Goal: Task Accomplishment & Management: Manage account settings

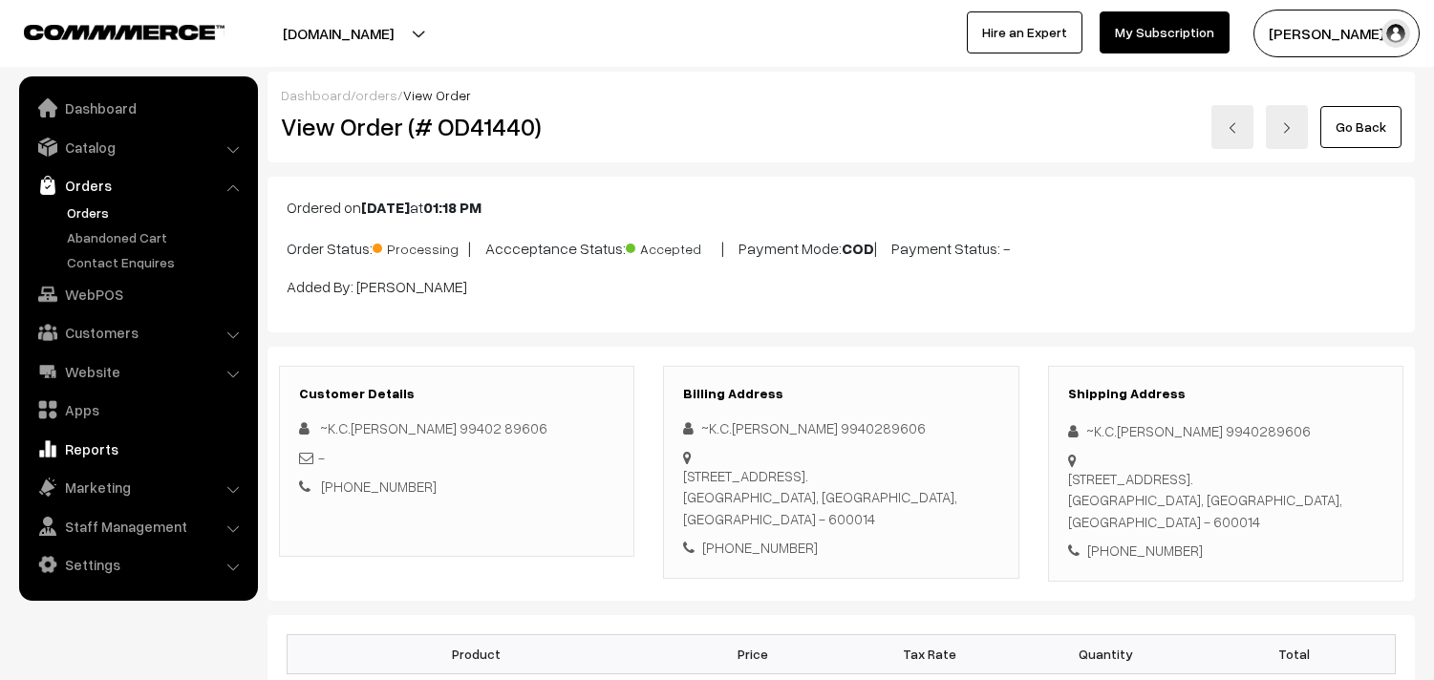
scroll to position [1167, 0]
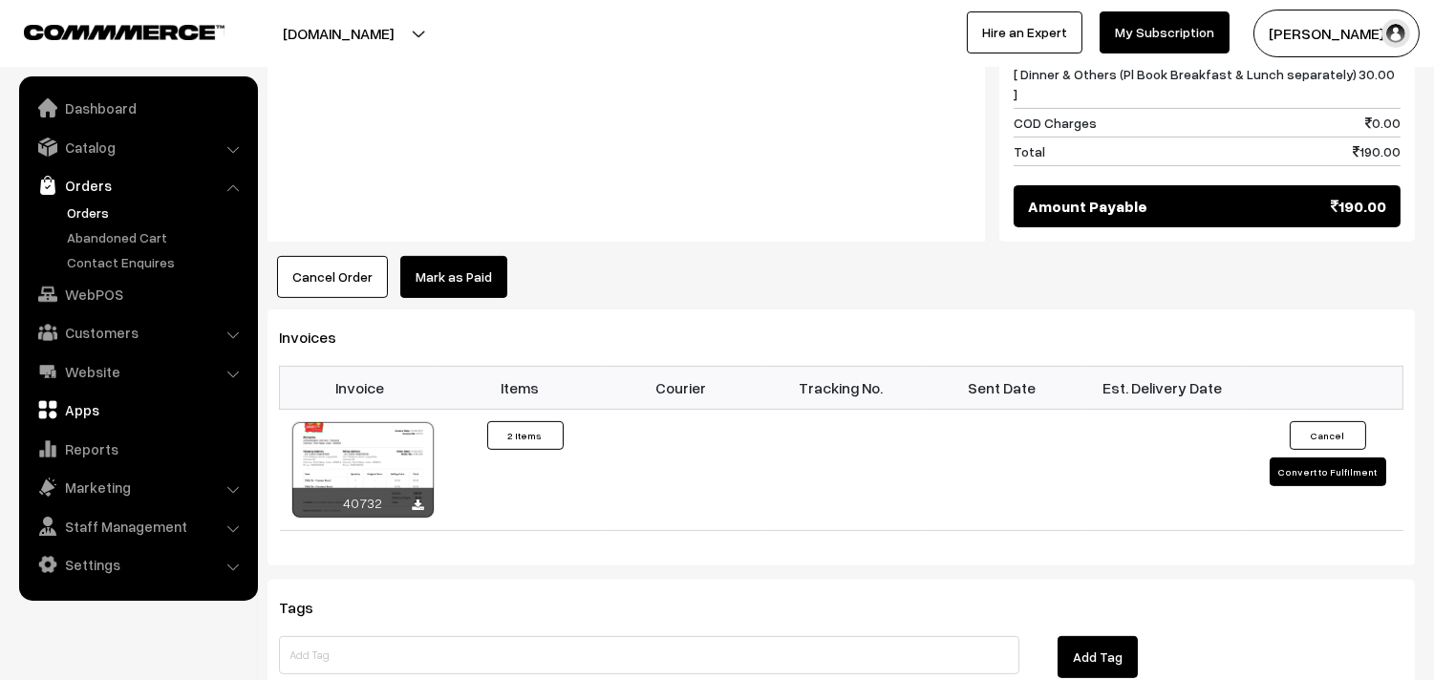
click at [76, 411] on link "Apps" at bounding box center [137, 410] width 227 height 34
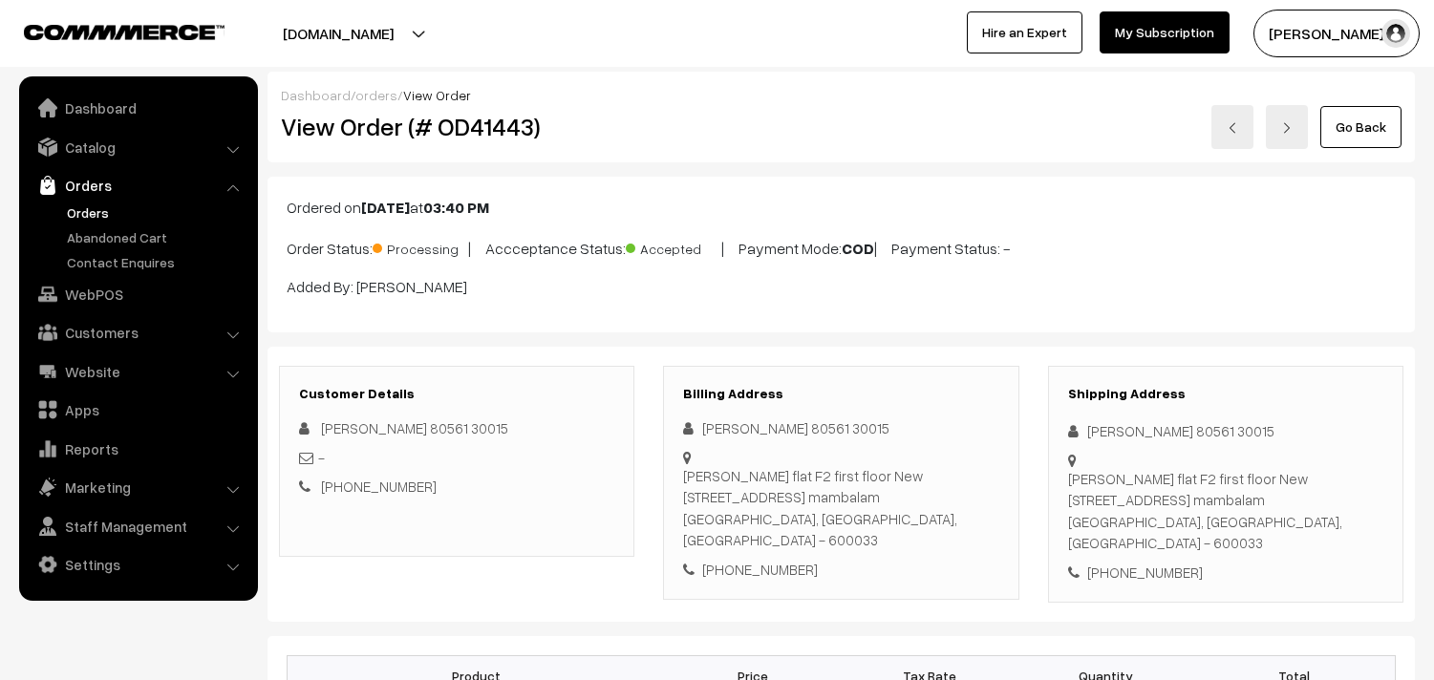
scroll to position [1274, 0]
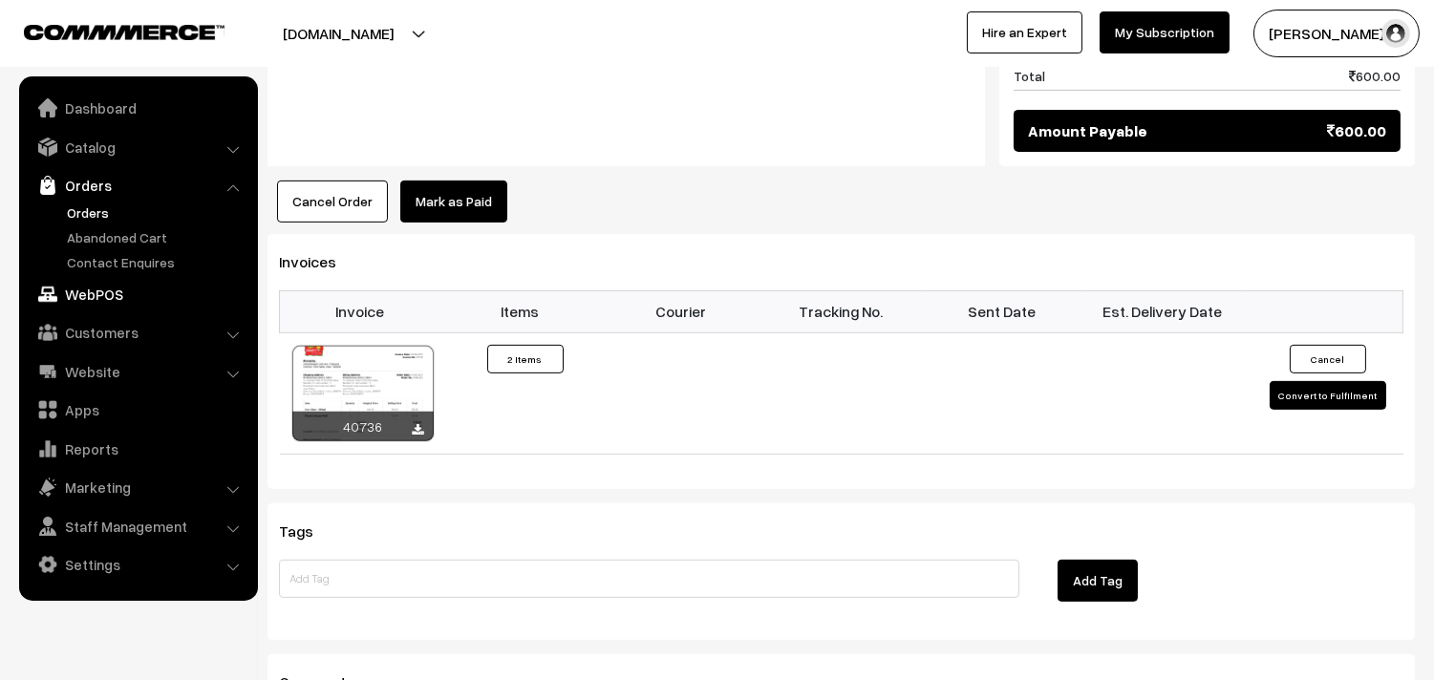
click at [93, 300] on link "WebPOS" at bounding box center [137, 294] width 227 height 34
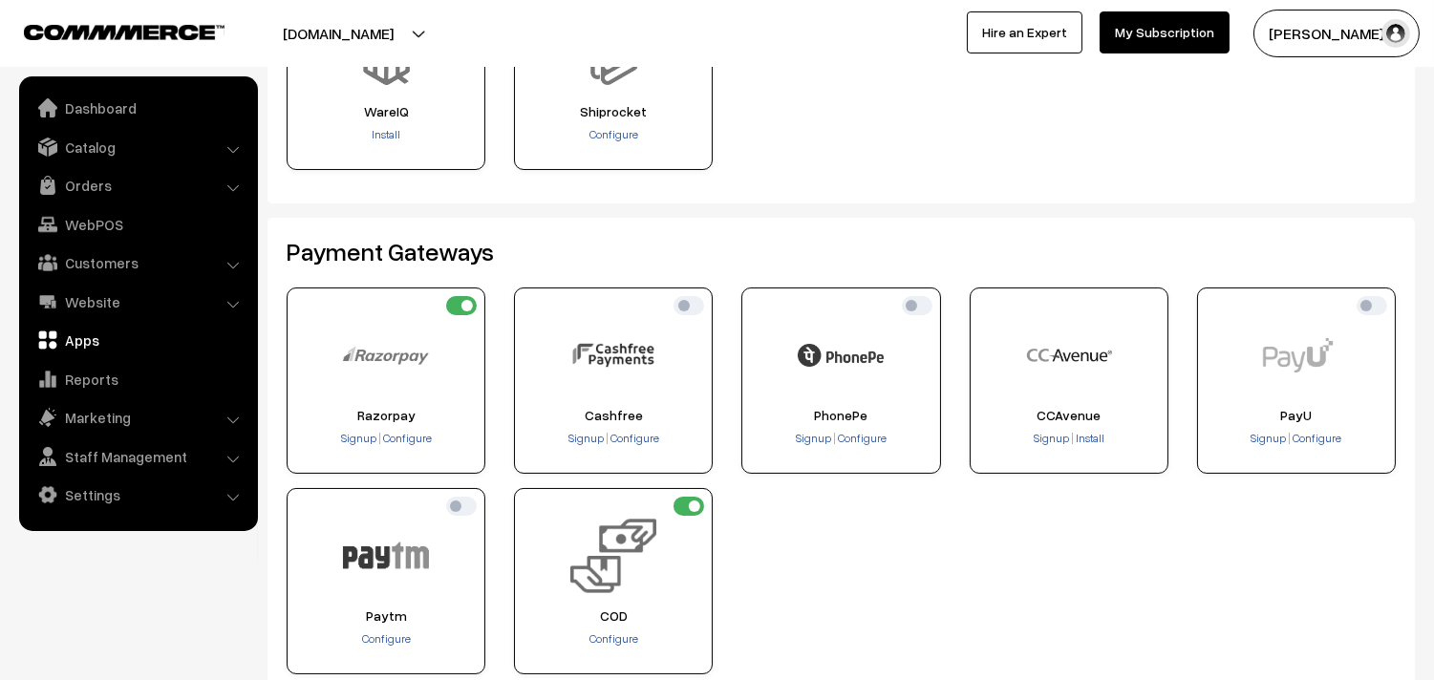
scroll to position [212, 0]
click at [905, 304] on input "checkbox" at bounding box center [917, 304] width 31 height 19
checkbox input "false"
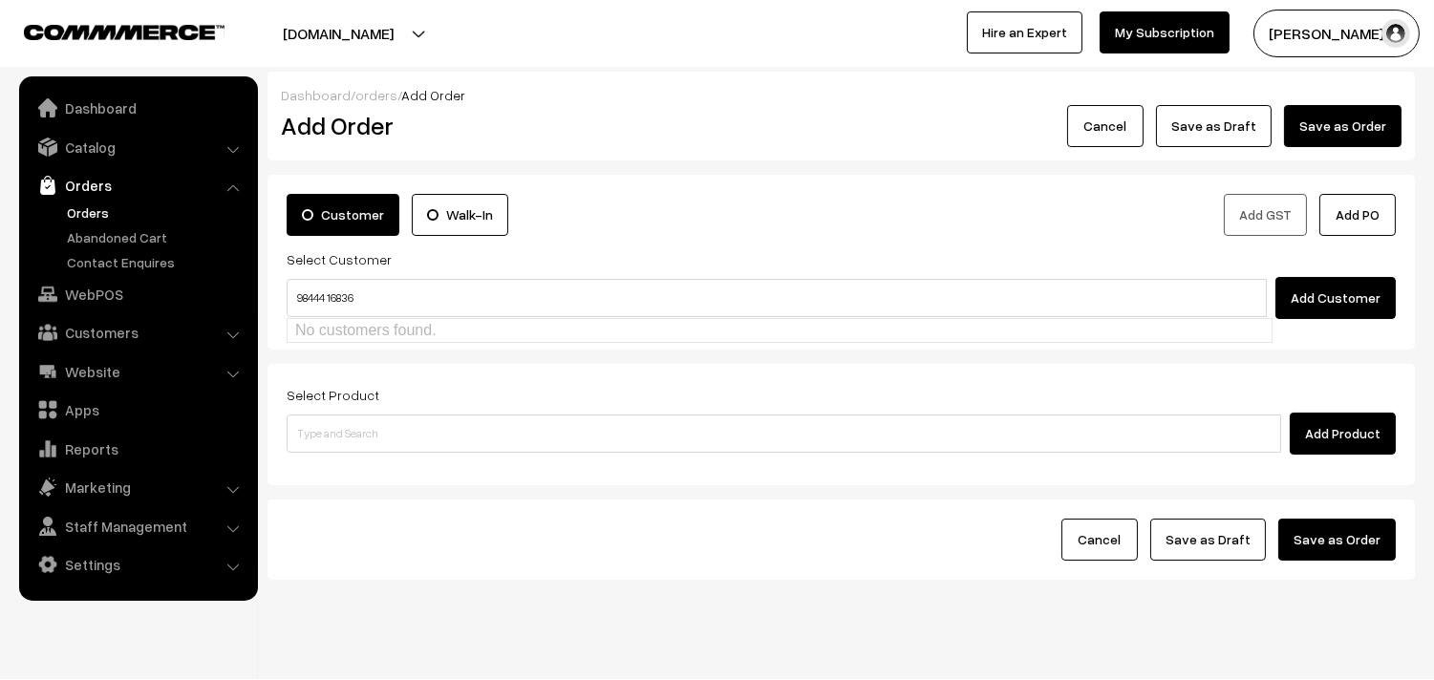
click at [323, 284] on input "98444 16836" at bounding box center [777, 298] width 980 height 38
click at [331, 287] on input "98444 16836" at bounding box center [777, 298] width 980 height 38
type input "9844416836"
click at [84, 205] on link "Orders" at bounding box center [156, 213] width 189 height 20
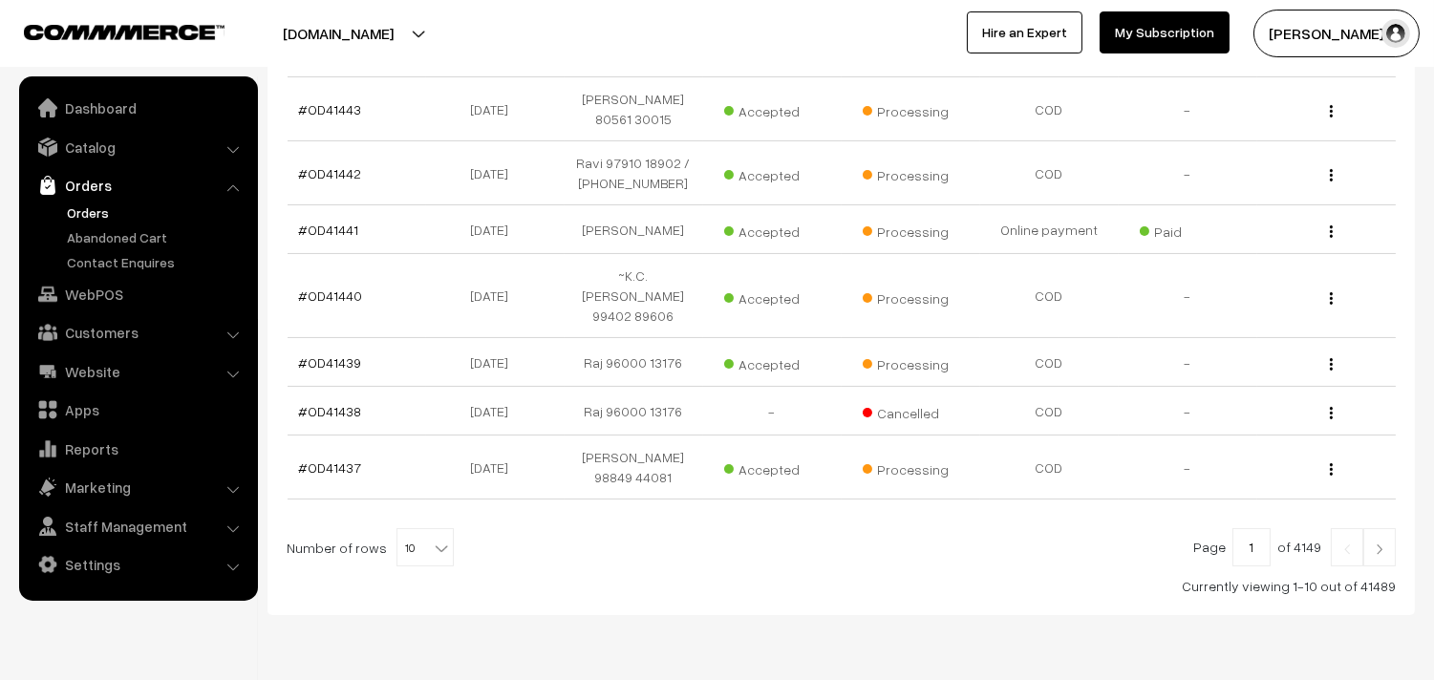
scroll to position [598, 0]
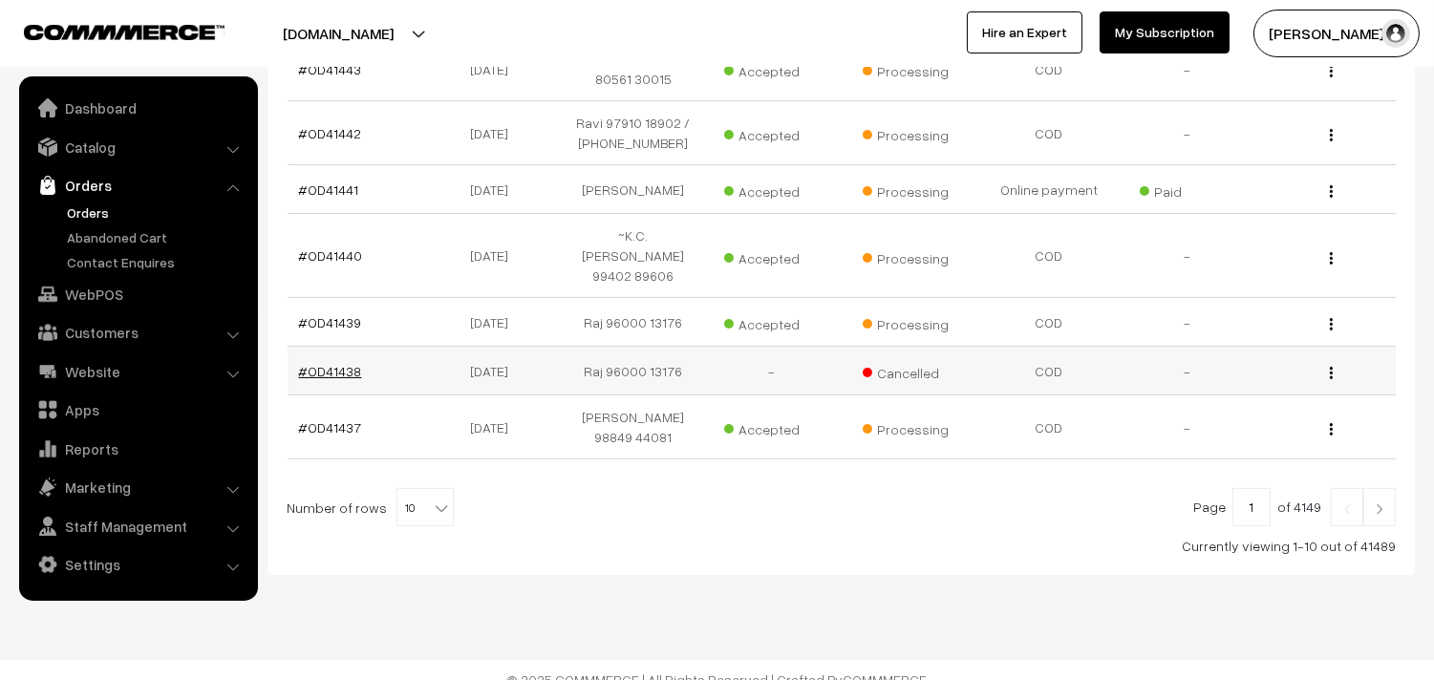
click at [347, 364] on link "#OD41438" at bounding box center [330, 371] width 63 height 16
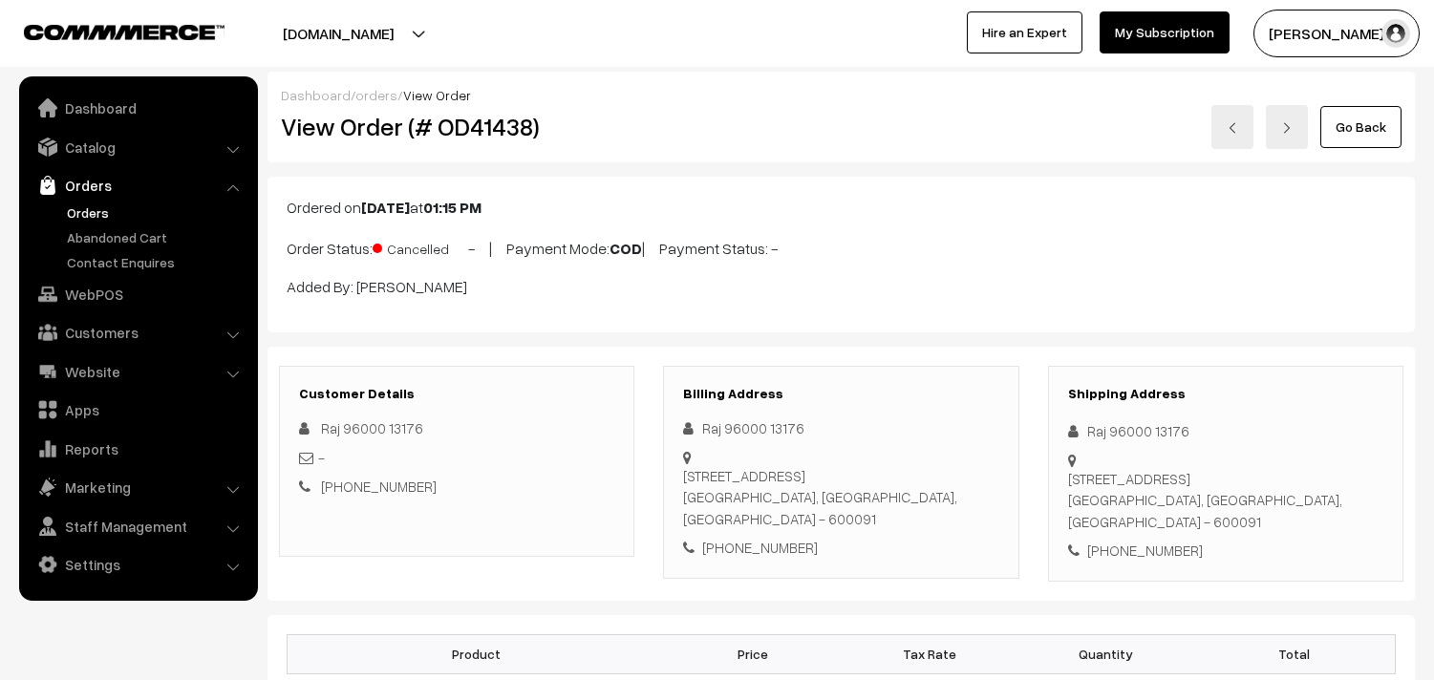
scroll to position [318, 0]
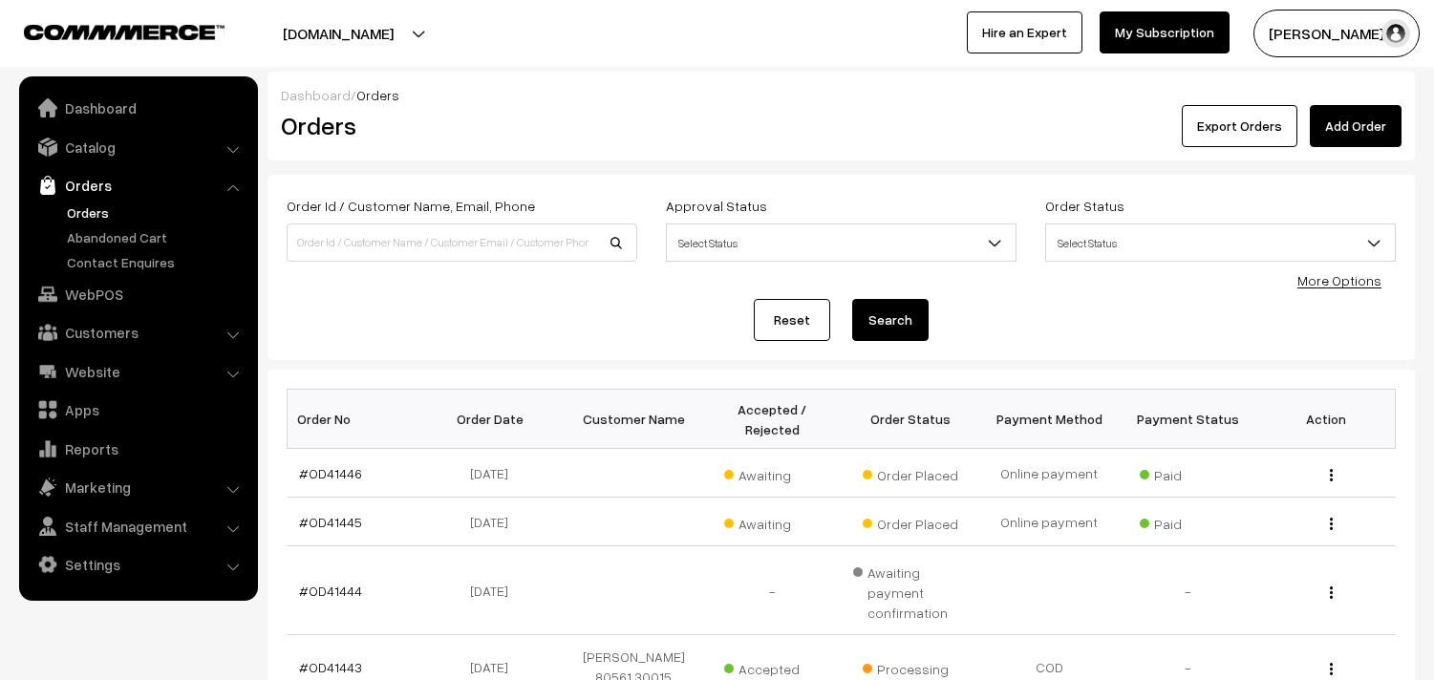
scroll to position [598, 0]
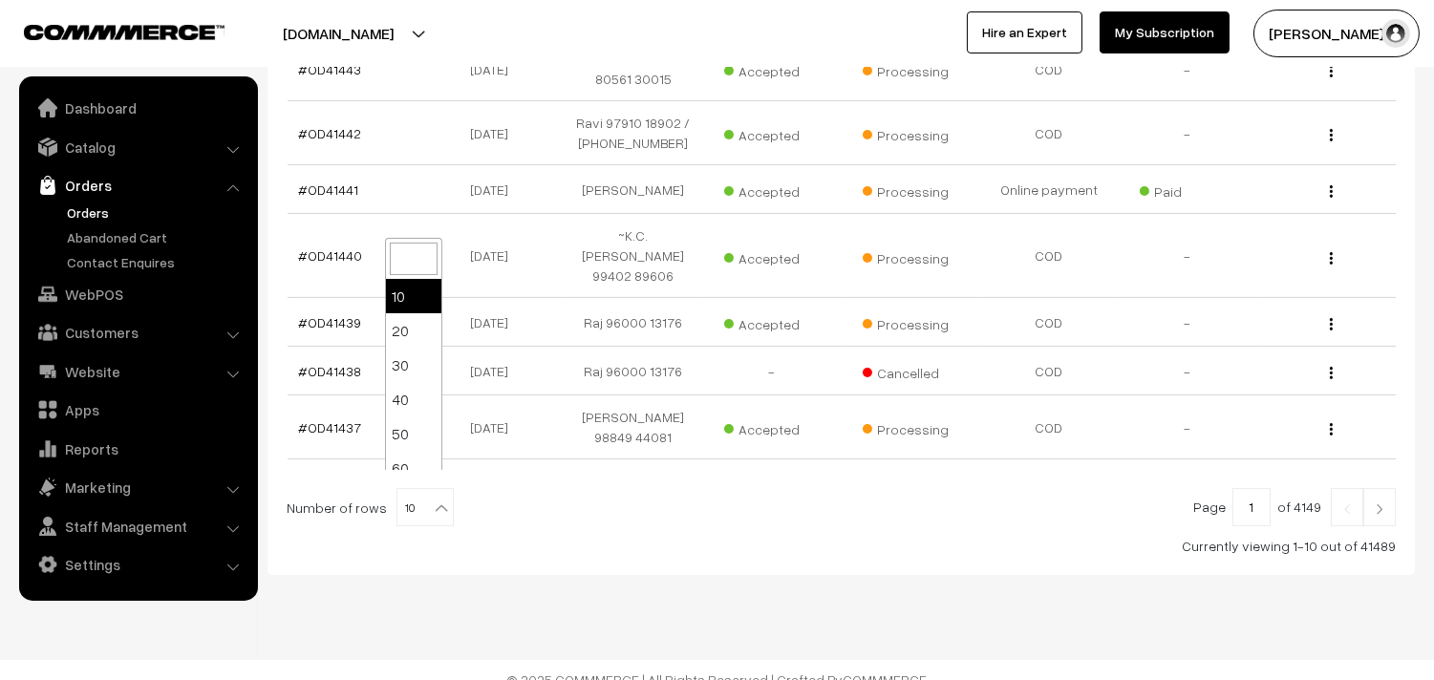
click at [416, 489] on span "10" at bounding box center [424, 508] width 55 height 38
select select "80"
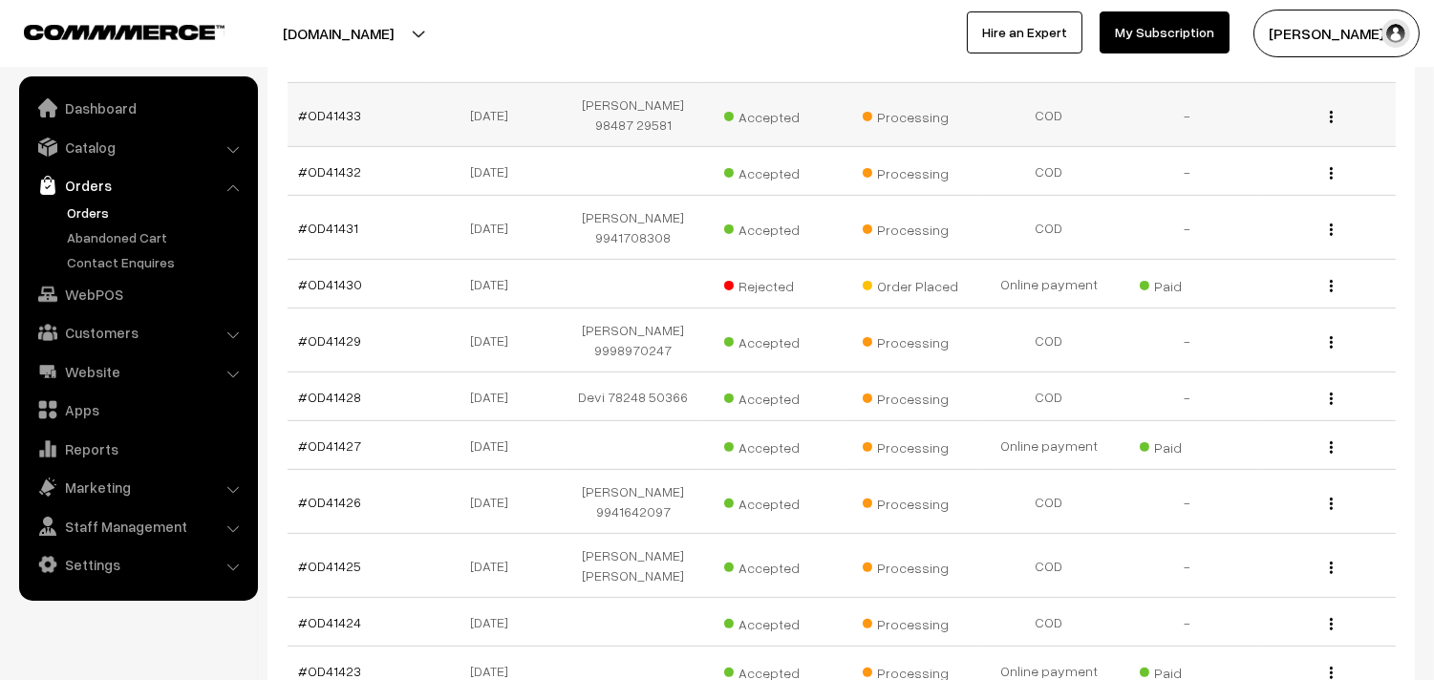
scroll to position [1167, 0]
click at [317, 275] on link "#OD41430" at bounding box center [331, 283] width 64 height 16
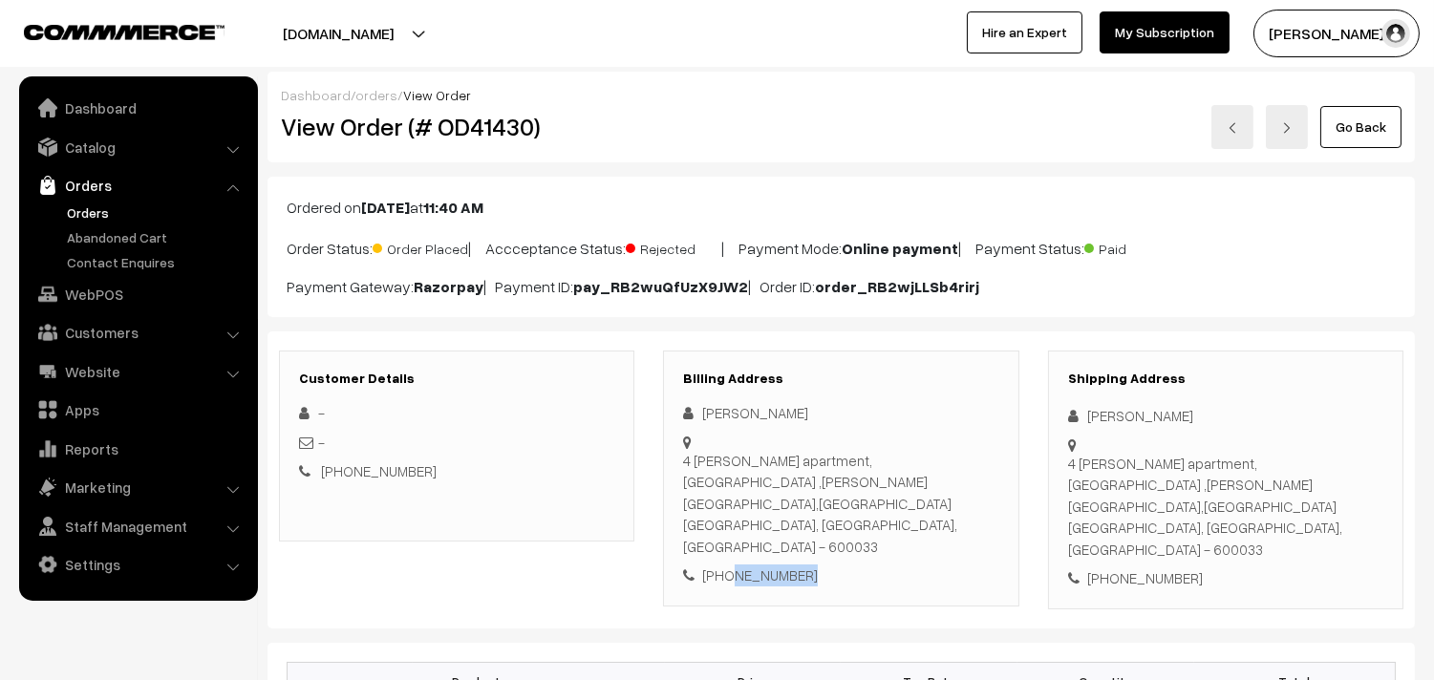
drag, startPoint x: 806, startPoint y: 528, endPoint x: 728, endPoint y: 536, distance: 78.7
click at [728, 565] on div "[PHONE_NUMBER]" at bounding box center [840, 576] width 315 height 22
copy div "8056190313"
click at [91, 297] on link "WebPOS" at bounding box center [137, 294] width 227 height 34
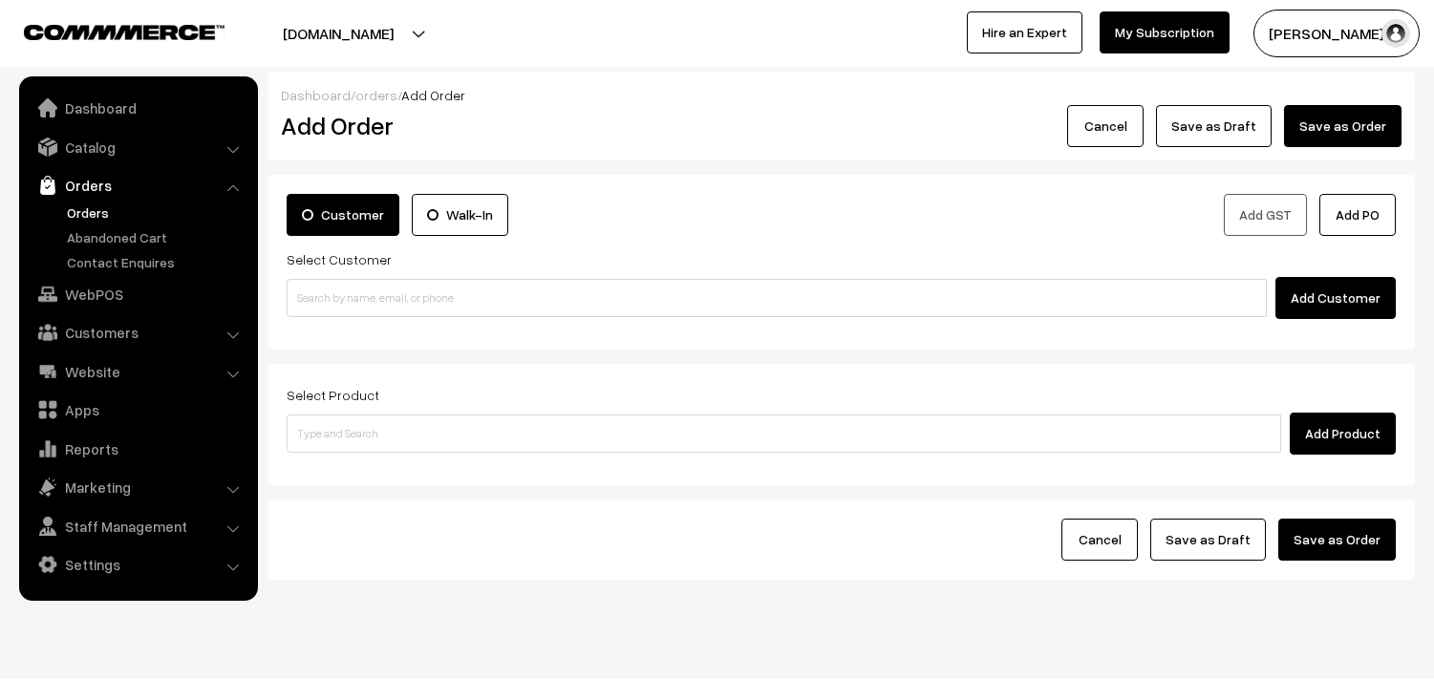
click at [399, 279] on input at bounding box center [777, 298] width 980 height 38
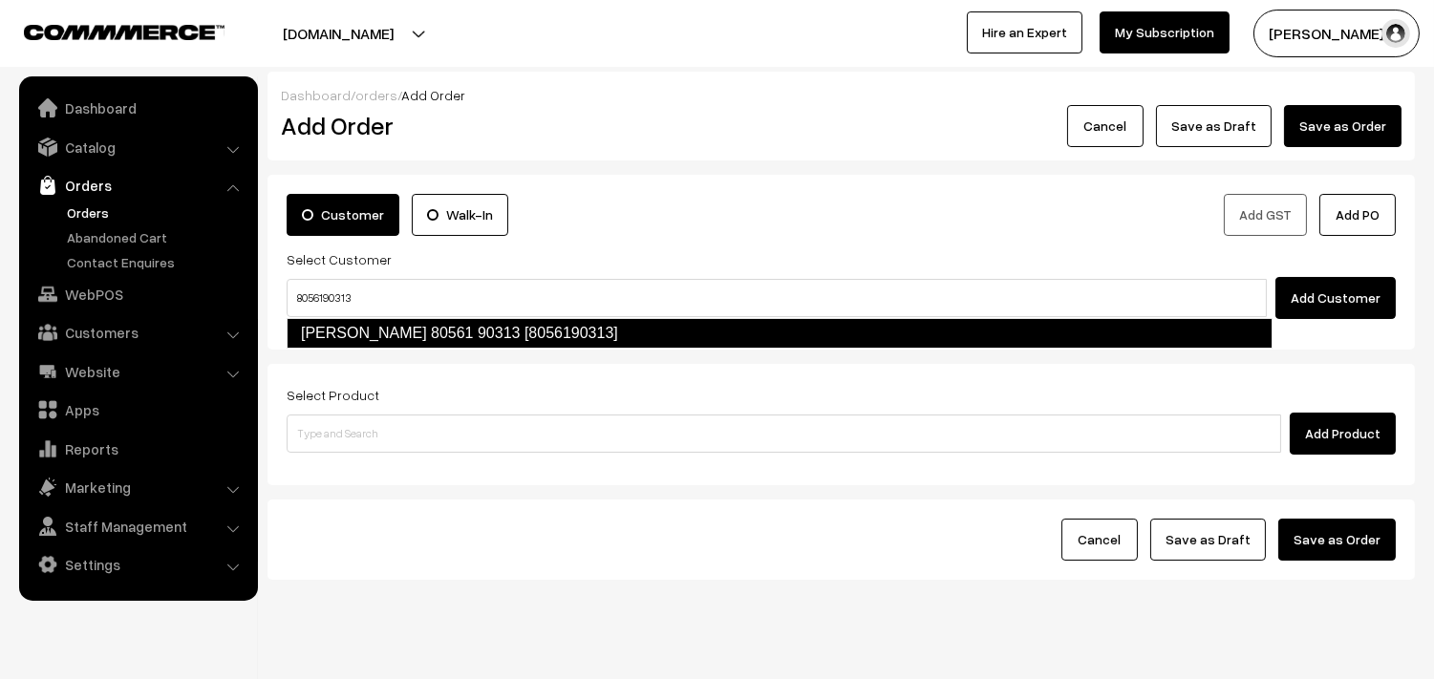
click at [340, 332] on link "[PERSON_NAME] 80561 90313 [8056190313]" at bounding box center [780, 333] width 986 height 31
type input "8056190313"
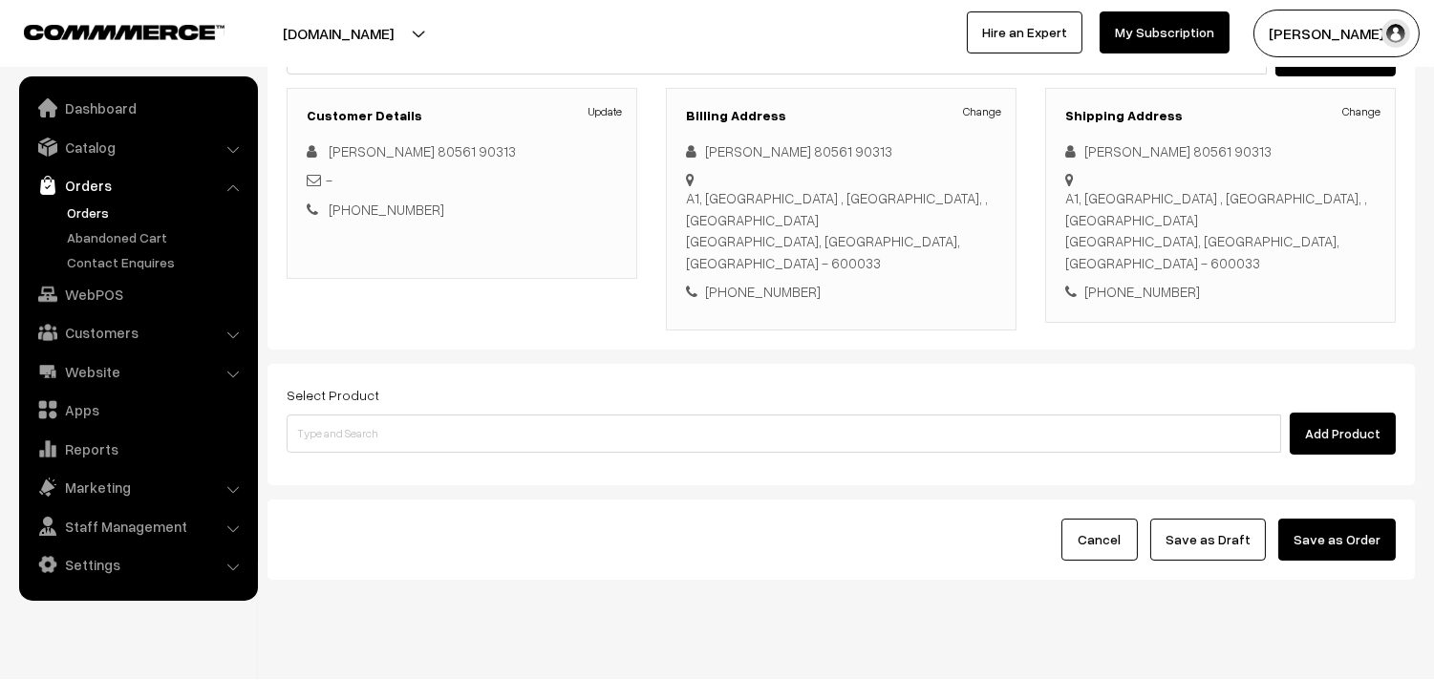
scroll to position [260, 0]
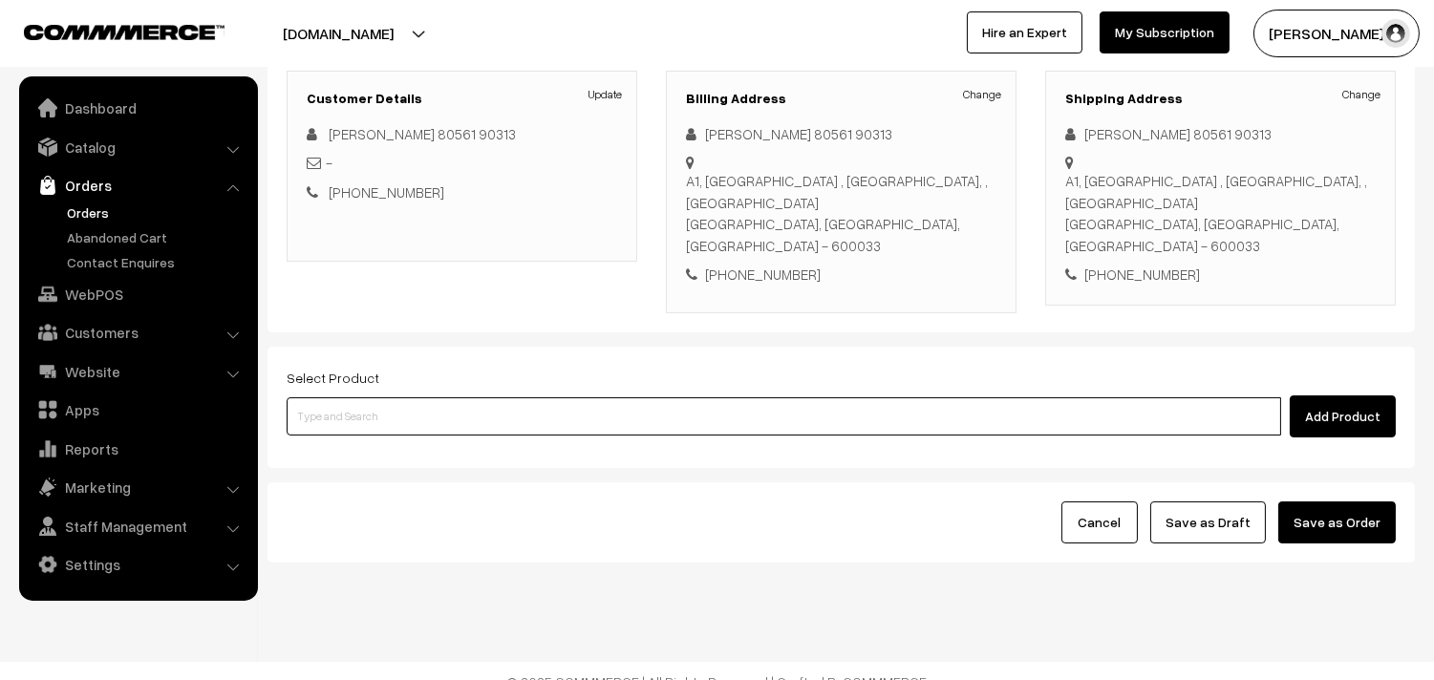
click at [386, 397] on input at bounding box center [784, 416] width 995 height 38
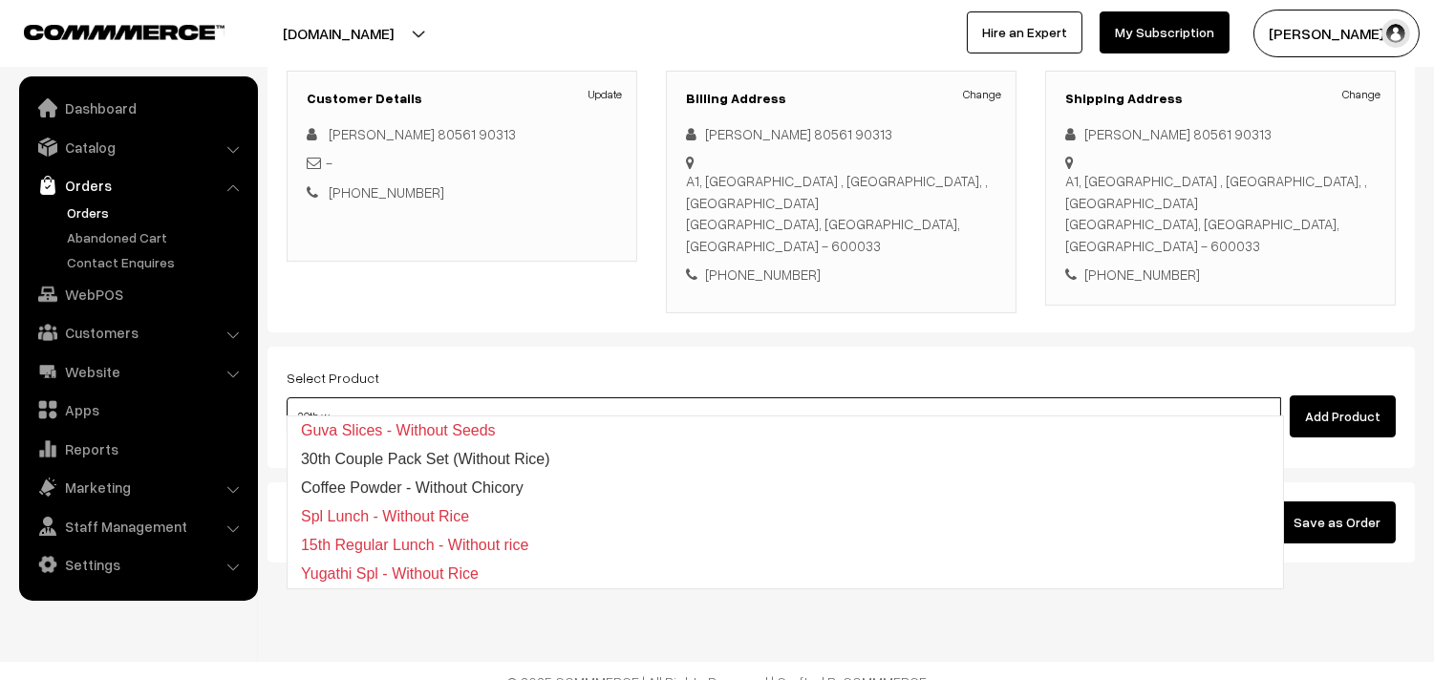
type input "30th wi"
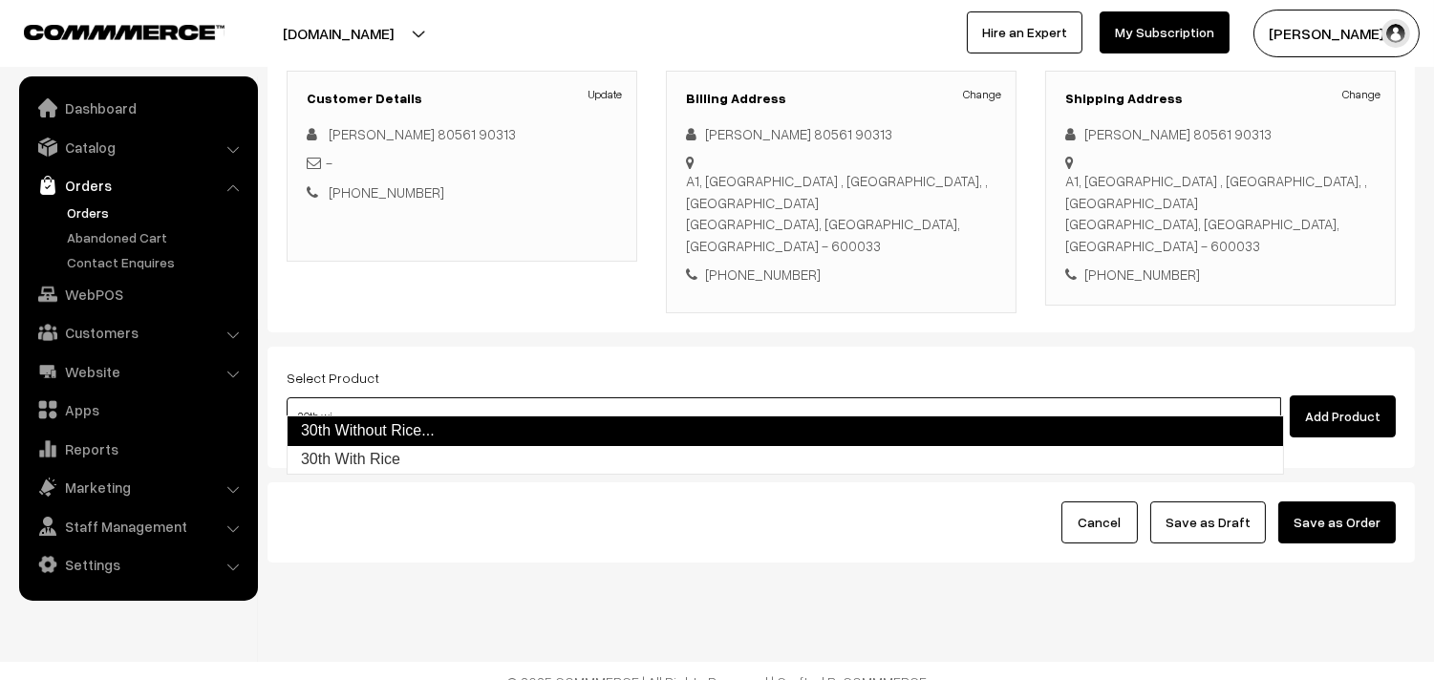
click at [379, 423] on link "30th Without Rice..." at bounding box center [785, 431] width 997 height 31
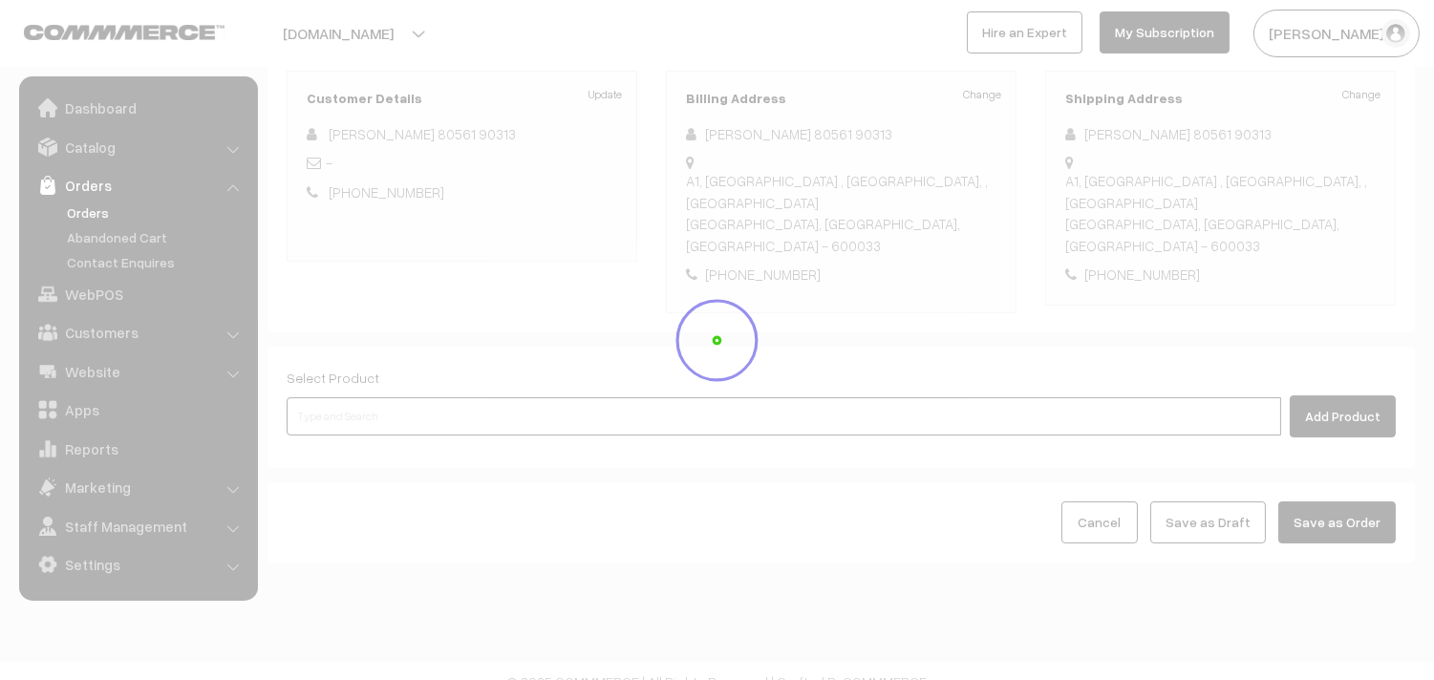
click at [365, 402] on input at bounding box center [784, 416] width 995 height 38
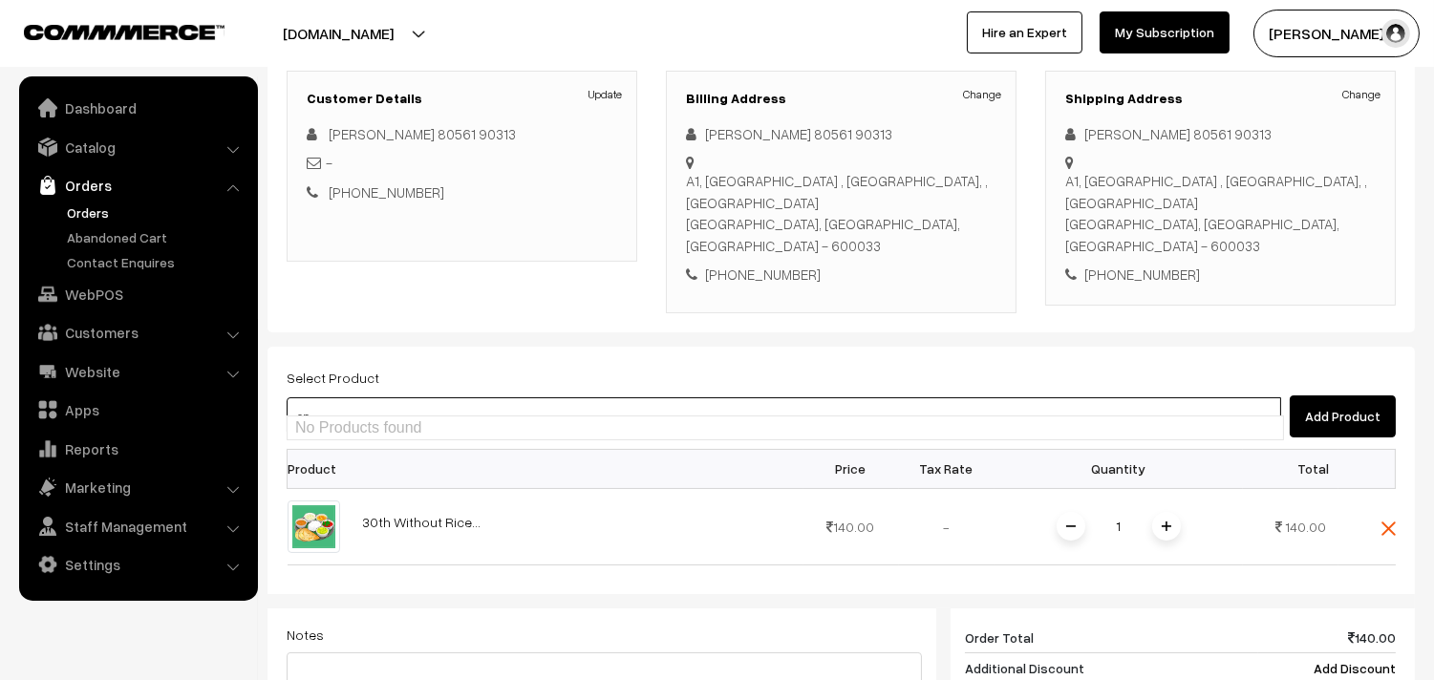
type input "o"
type input "puliy"
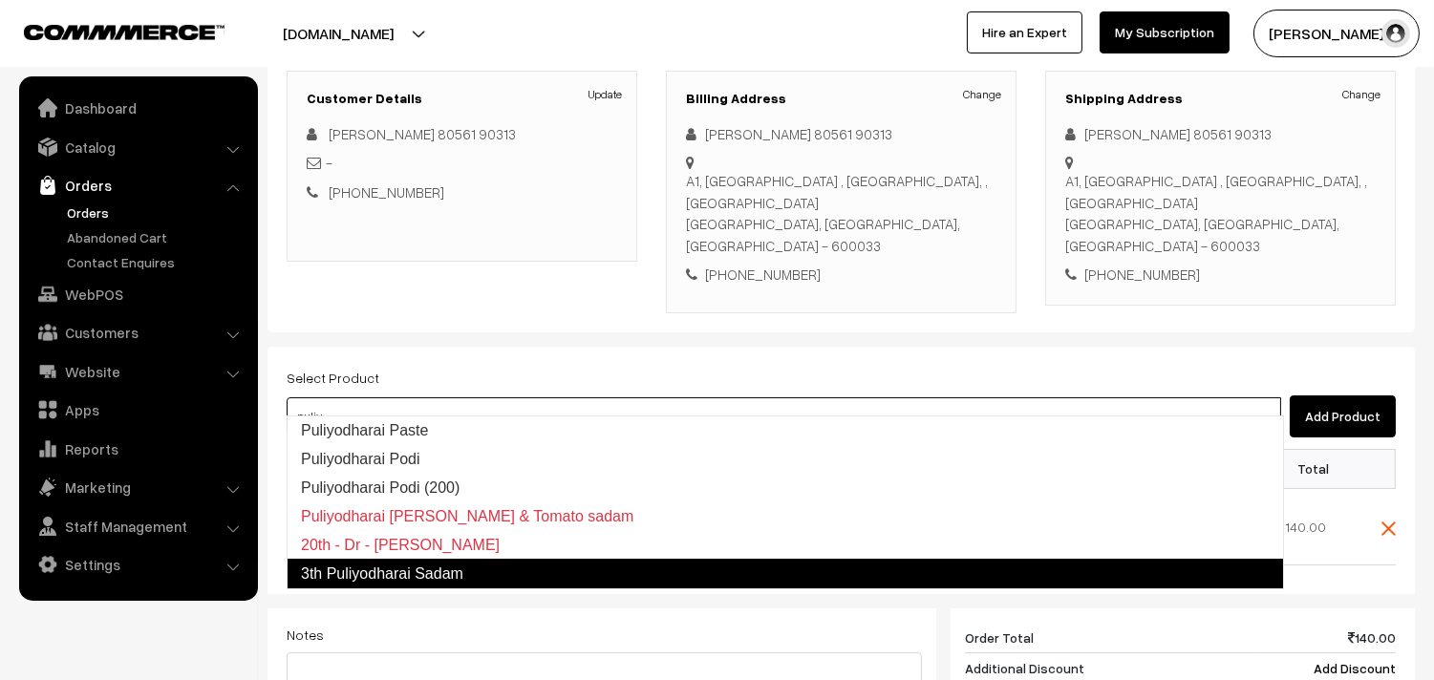
click at [392, 568] on link "3th Puliyodharai Sadam" at bounding box center [785, 574] width 997 height 31
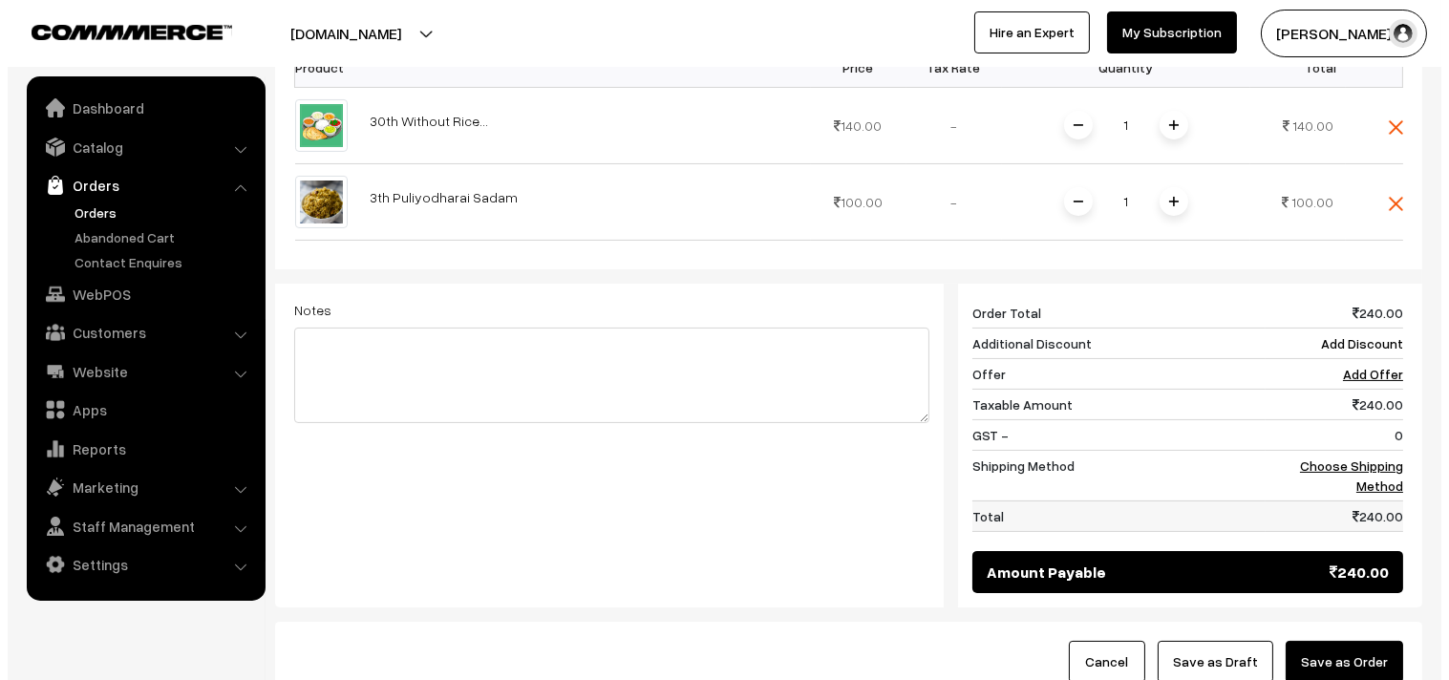
scroll to position [684, 0]
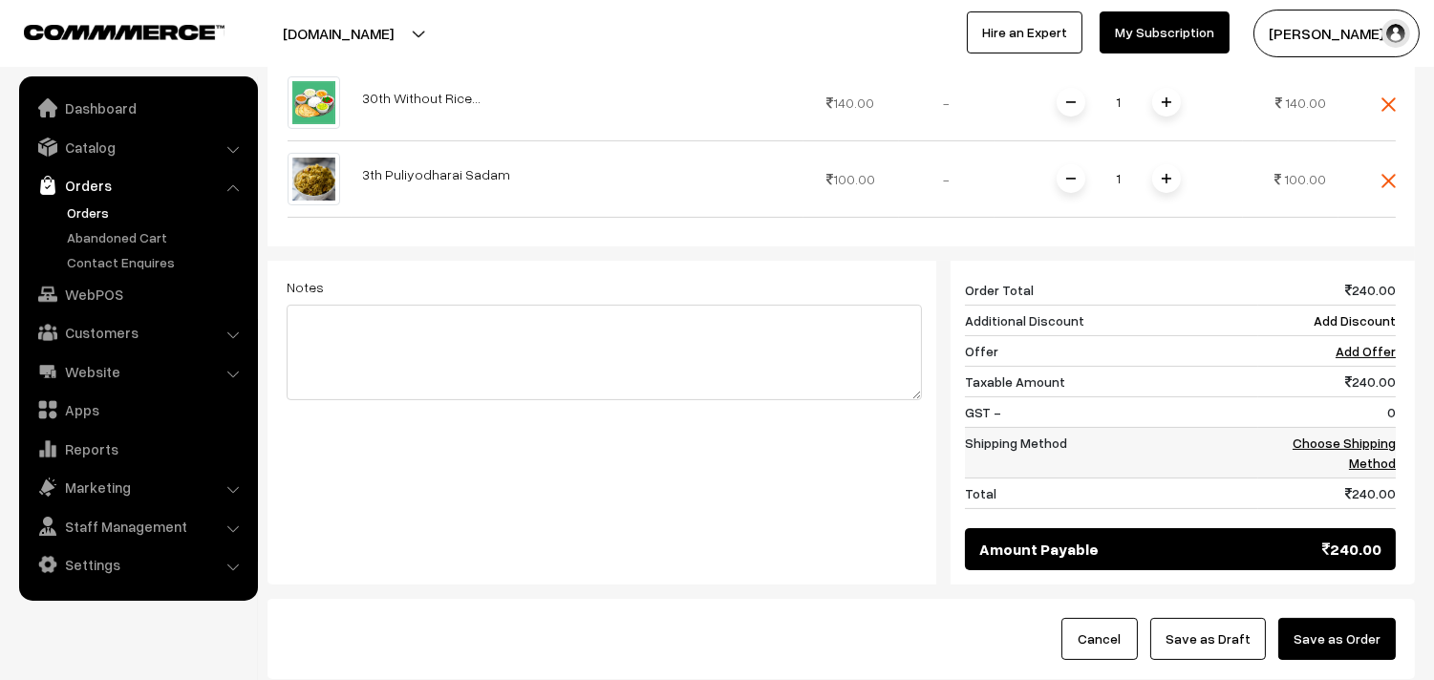
click at [1357, 427] on td "Choose Shipping Method" at bounding box center [1327, 452] width 138 height 51
click at [1357, 435] on link "Choose Shipping Method" at bounding box center [1344, 453] width 103 height 36
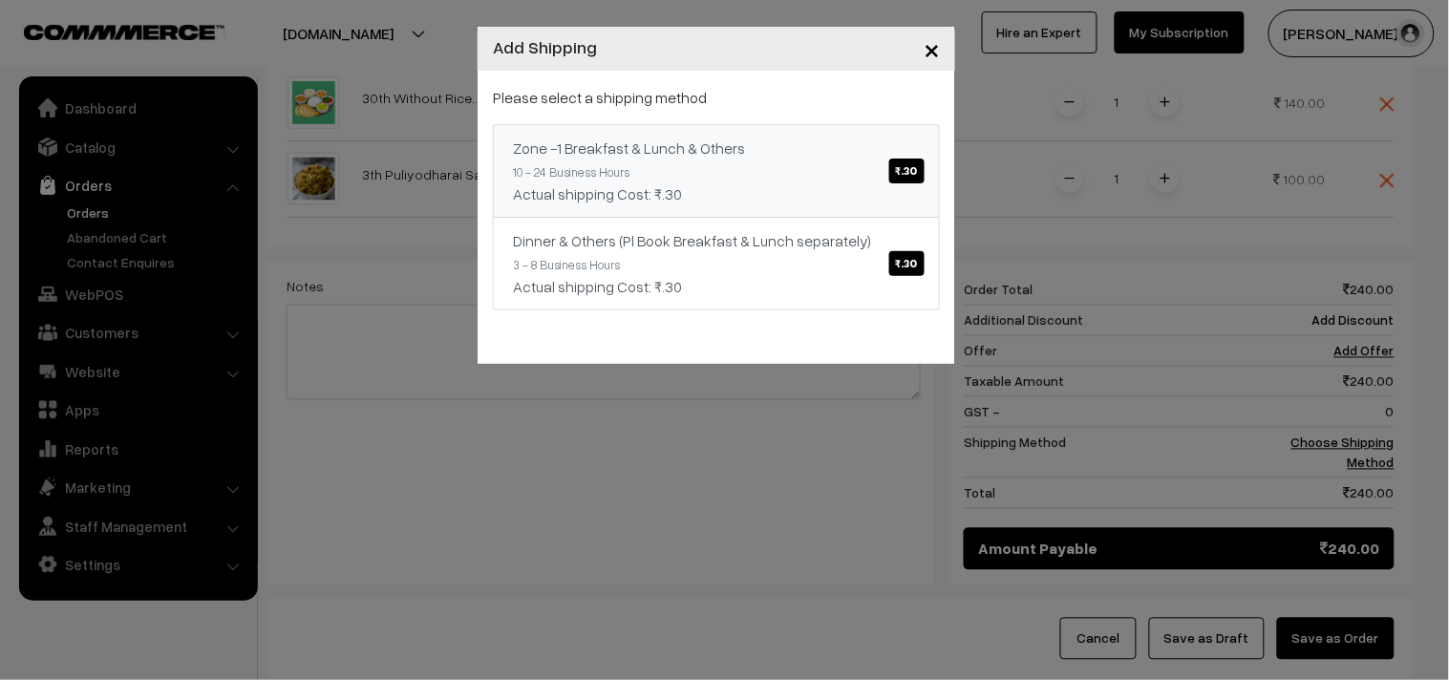
click at [881, 161] on link "Zone -1 Breakfast & Lunch & Others ₹.30 10 - 24 Business Hours Actual shipping …" at bounding box center [716, 171] width 447 height 94
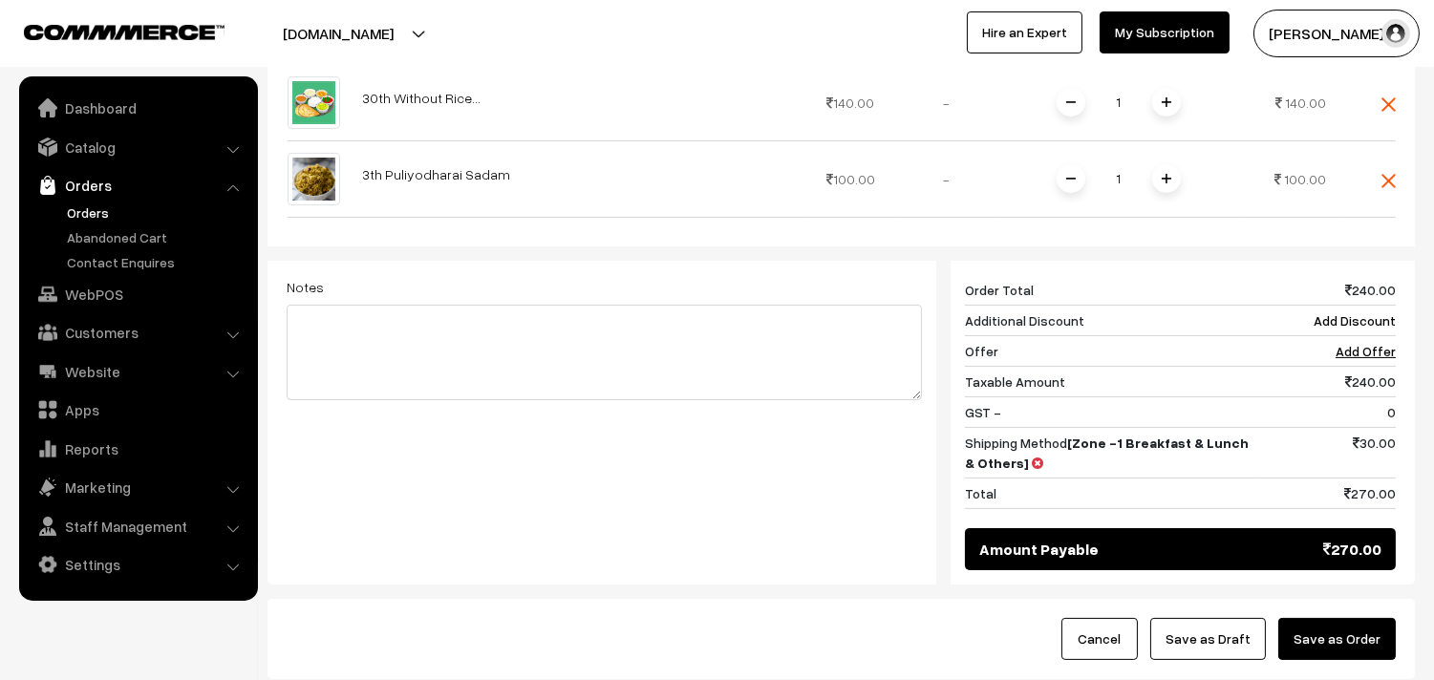
click at [1339, 627] on button "Save as Order" at bounding box center [1337, 639] width 118 height 42
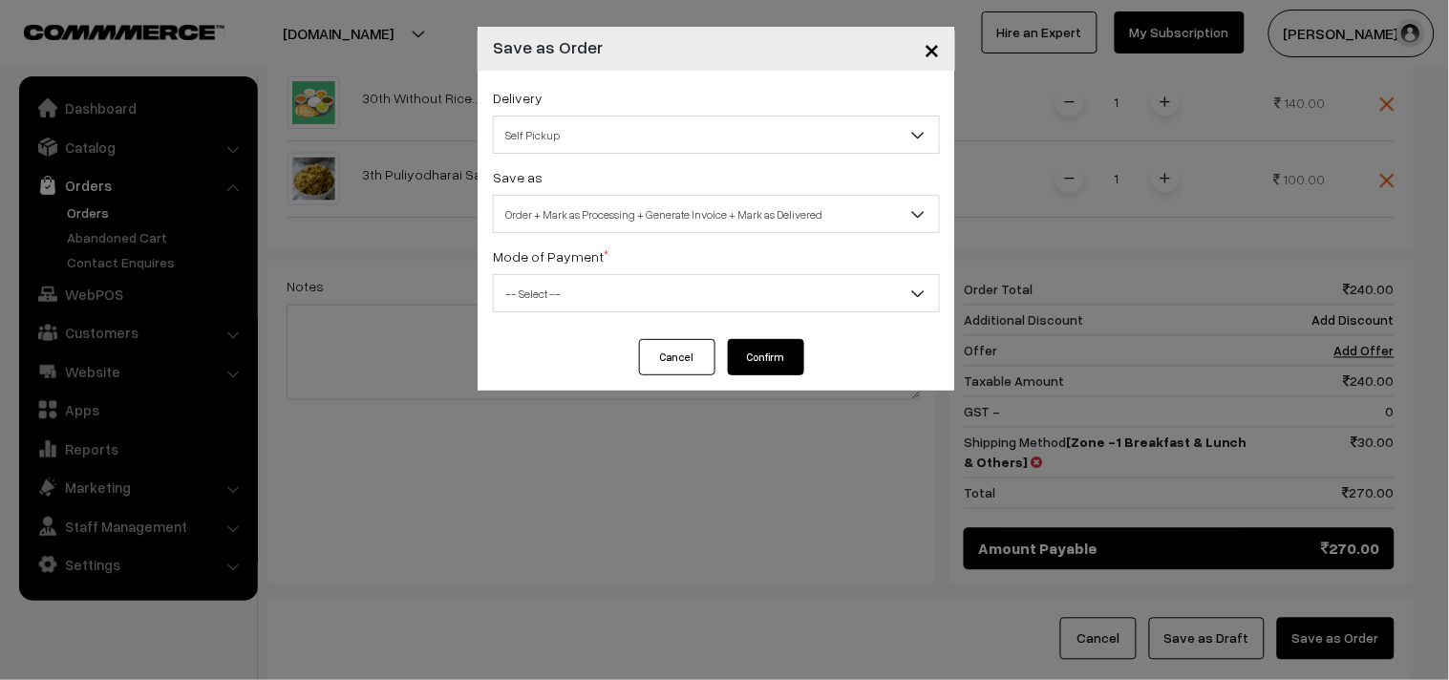
click at [558, 111] on div "Delivery Self Pickup Zone -1 Breakfast & Lunch & Others (₹30) (10 - 24 Business…" at bounding box center [716, 120] width 447 height 68
click at [556, 138] on span "Self Pickup" at bounding box center [716, 134] width 445 height 33
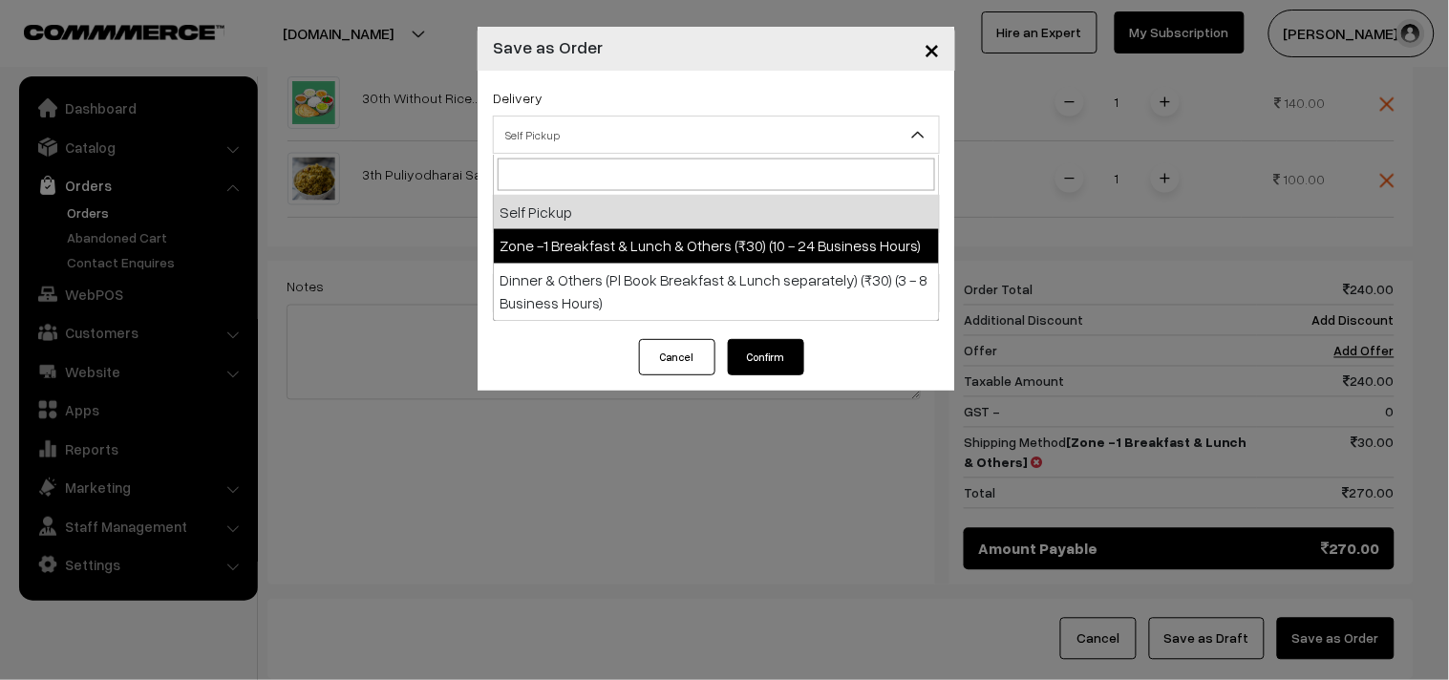
select select "ZON1"
select select "3"
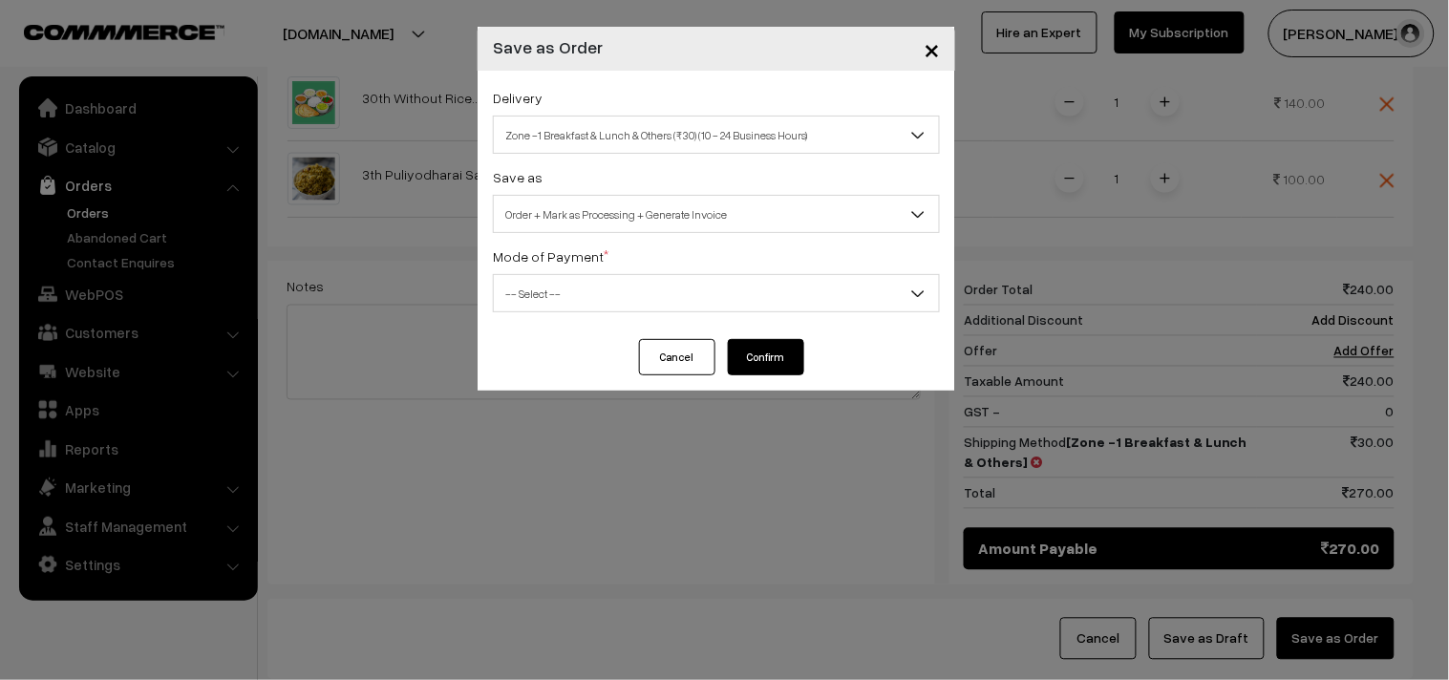
drag, startPoint x: 623, startPoint y: 205, endPoint x: 628, endPoint y: 230, distance: 25.3
click at [622, 205] on span "Order + Mark as Processing + Generate Invoice" at bounding box center [716, 214] width 445 height 33
click at [570, 297] on span "-- Select --" at bounding box center [716, 293] width 445 height 33
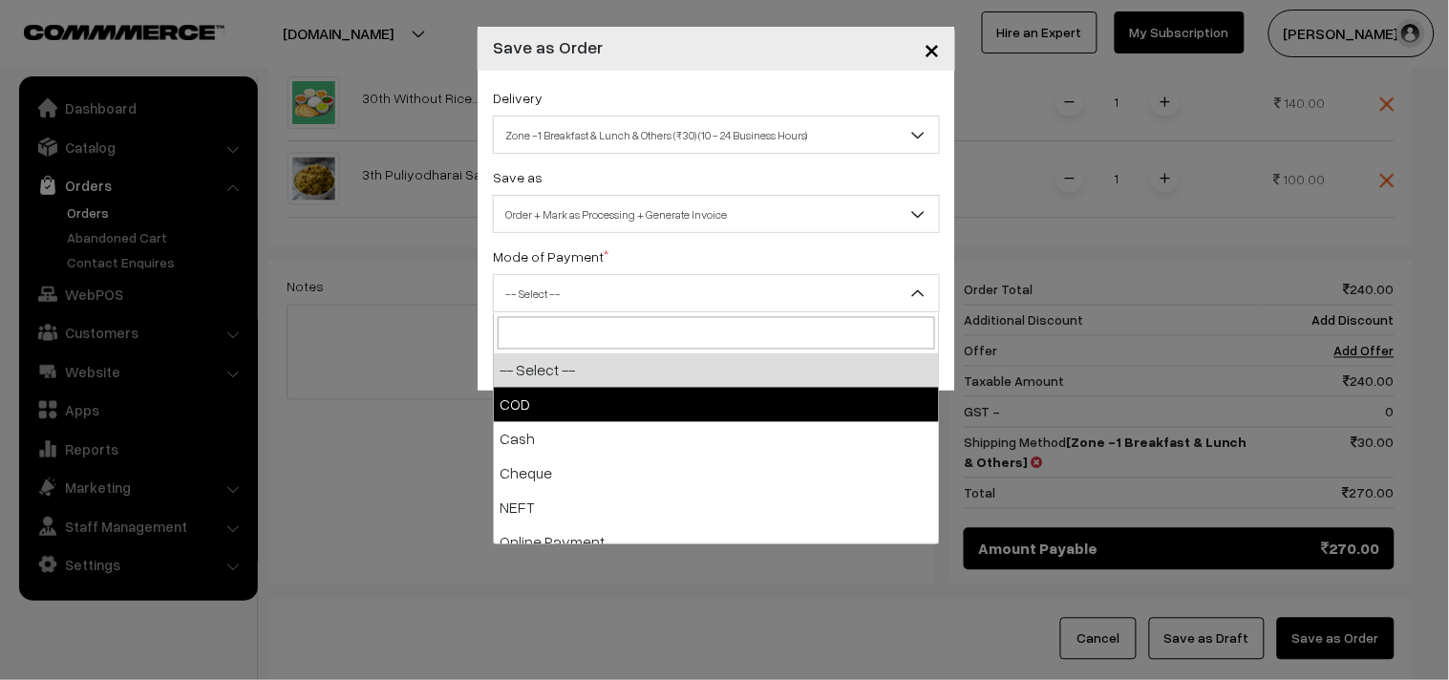
drag, startPoint x: 547, startPoint y: 417, endPoint x: 568, endPoint y: 418, distance: 20.1
select select "1"
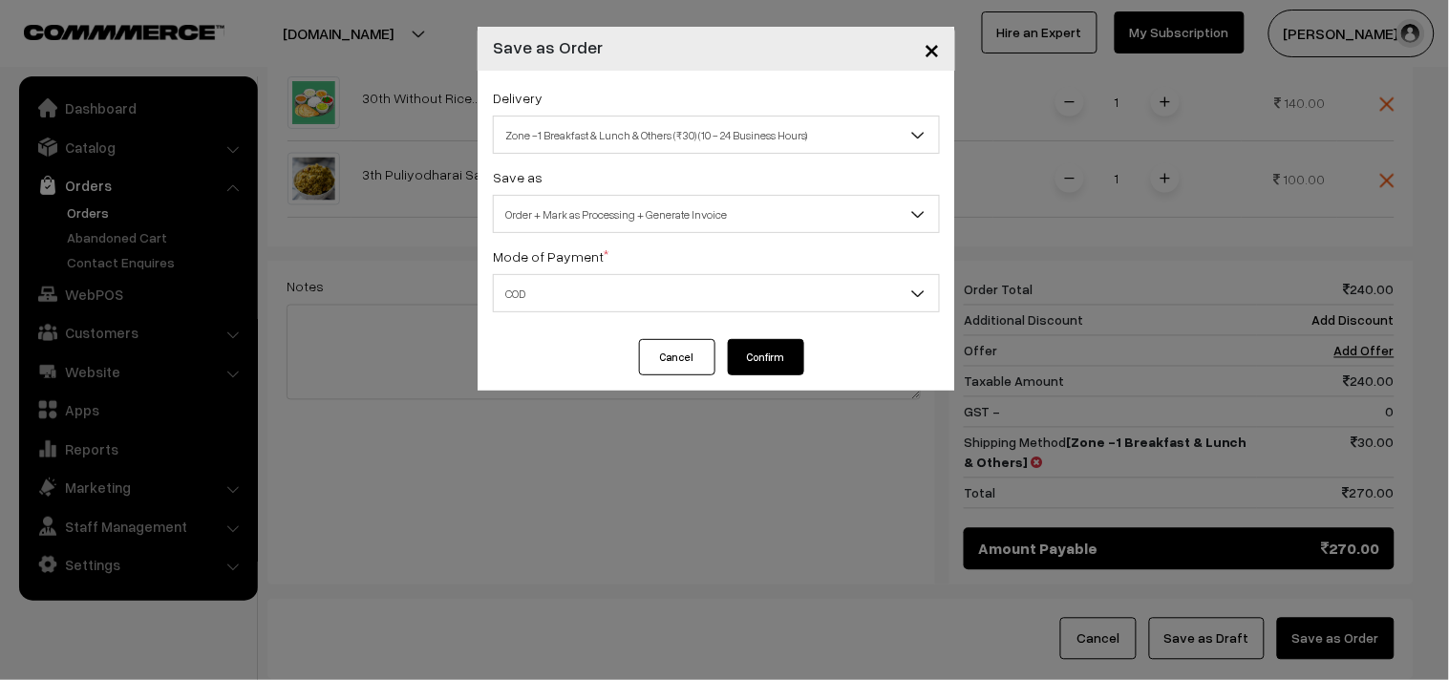
click at [770, 354] on button "Confirm" at bounding box center [766, 357] width 76 height 36
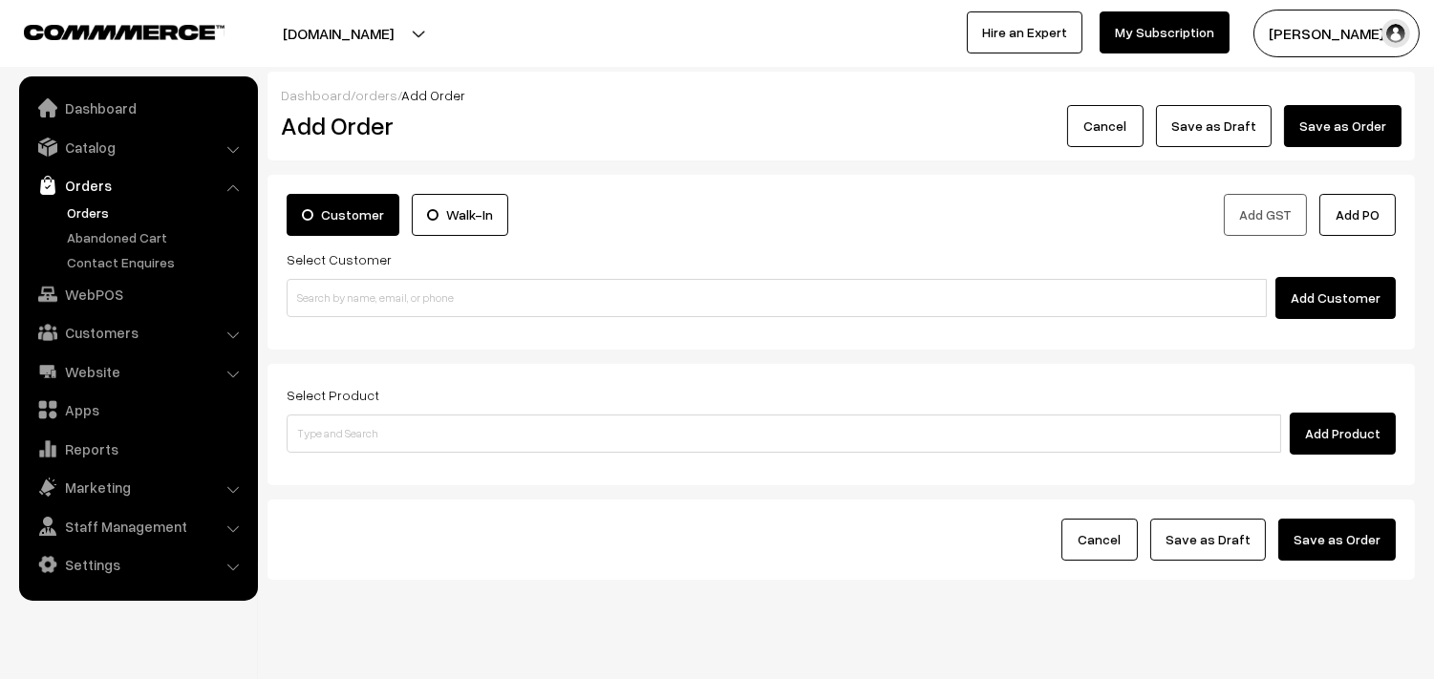
click at [82, 211] on link "Orders" at bounding box center [156, 213] width 189 height 20
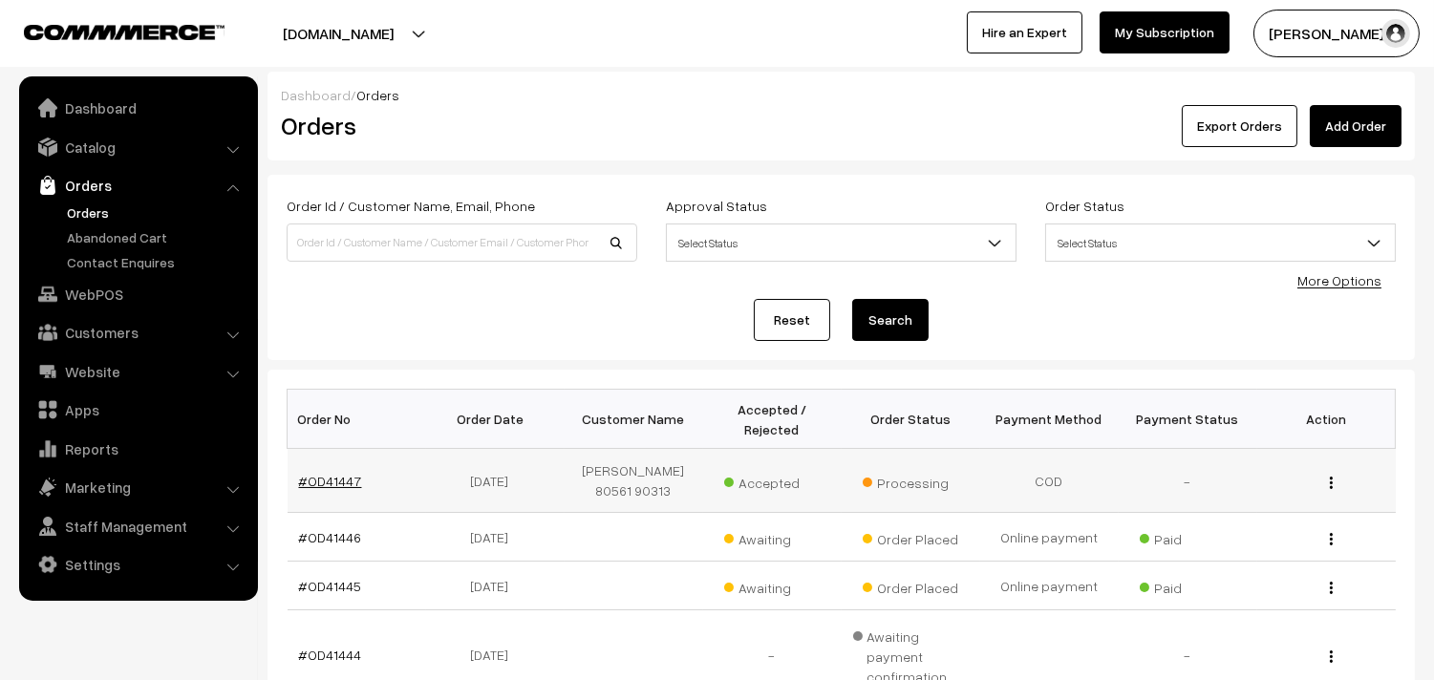
click at [329, 479] on link "#OD41447" at bounding box center [330, 481] width 63 height 16
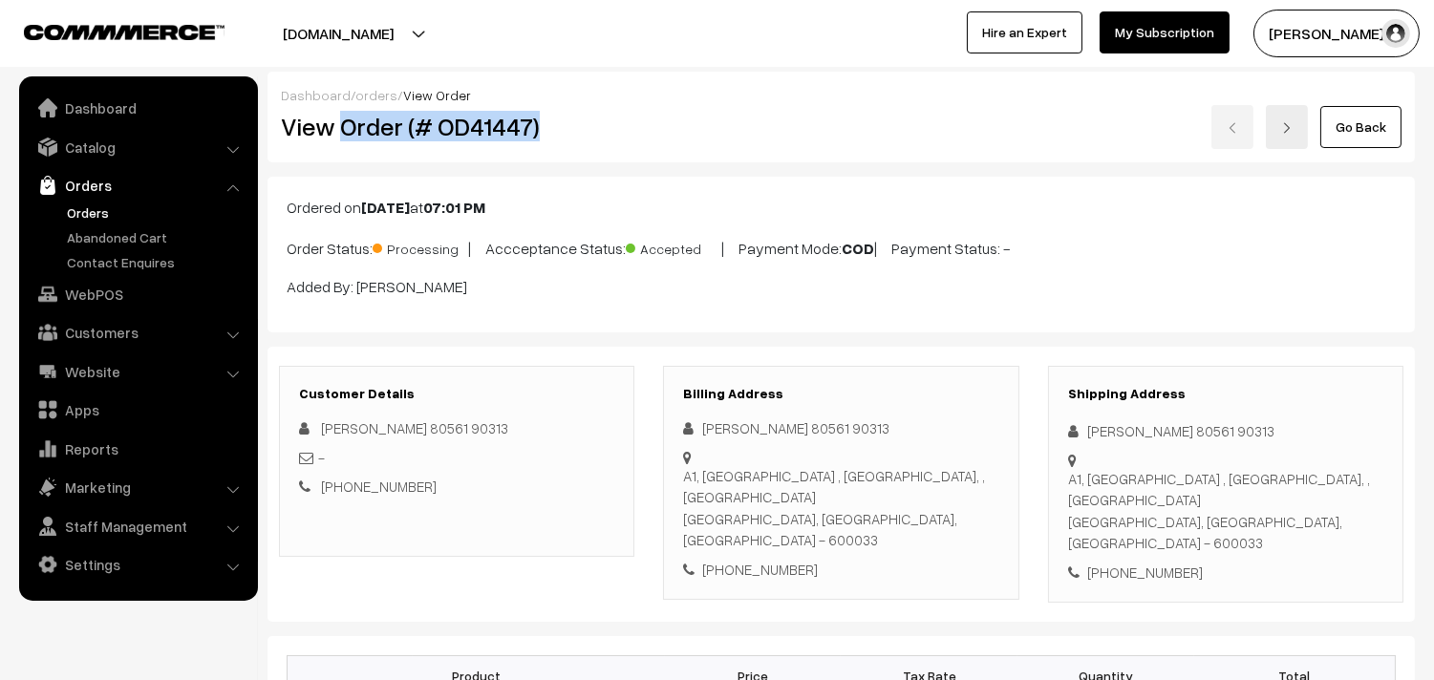
drag, startPoint x: 342, startPoint y: 119, endPoint x: 571, endPoint y: 116, distance: 229.3
click at [571, 116] on h2 "View Order (# OD41447)" at bounding box center [458, 127] width 354 height 30
copy h2 "Order (# OD41447)"
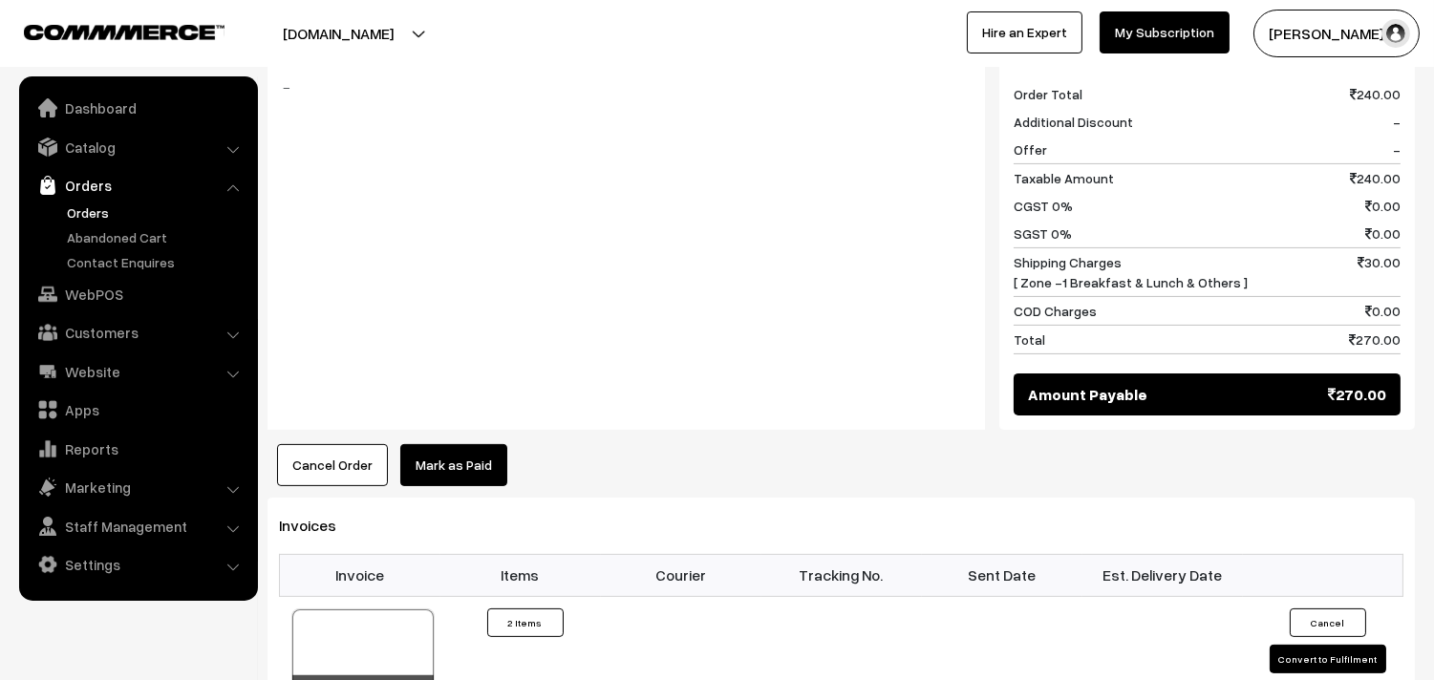
scroll to position [1380, 0]
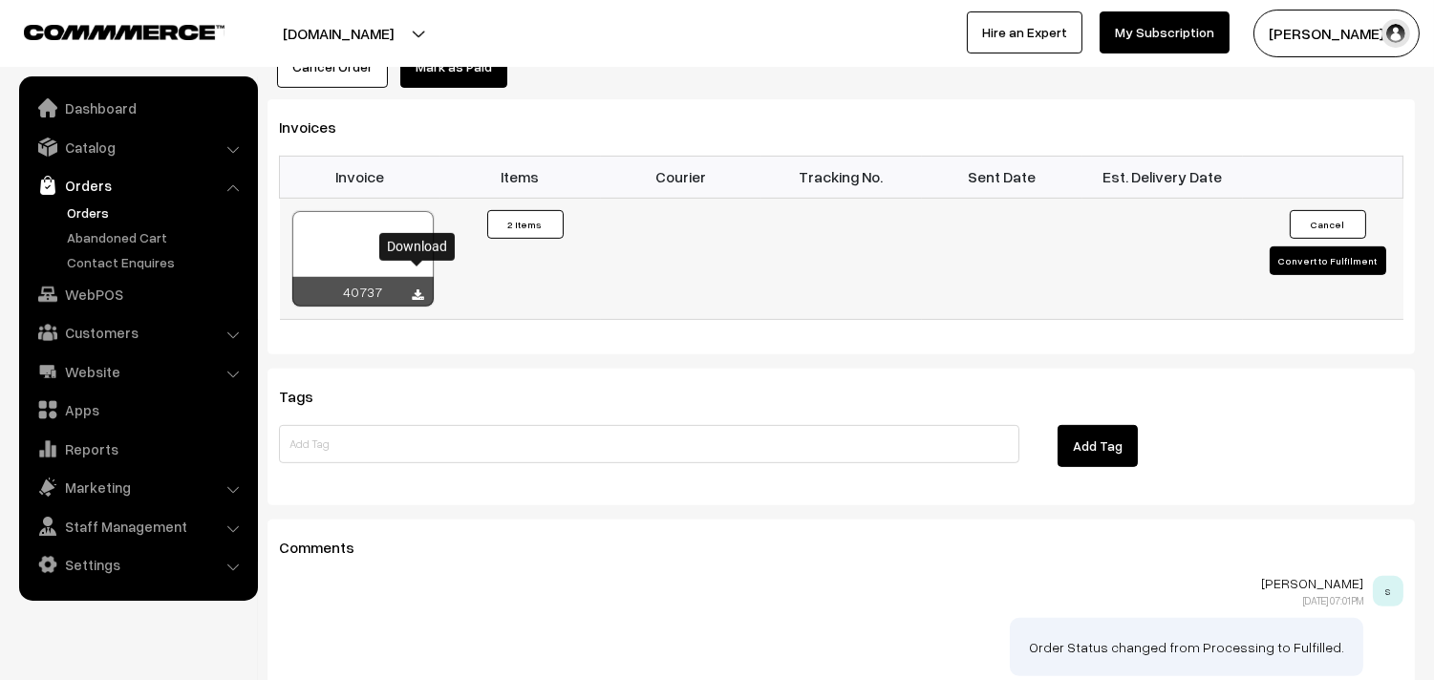
click at [418, 289] on icon at bounding box center [418, 295] width 11 height 12
click at [84, 294] on link "WebPOS" at bounding box center [137, 294] width 227 height 34
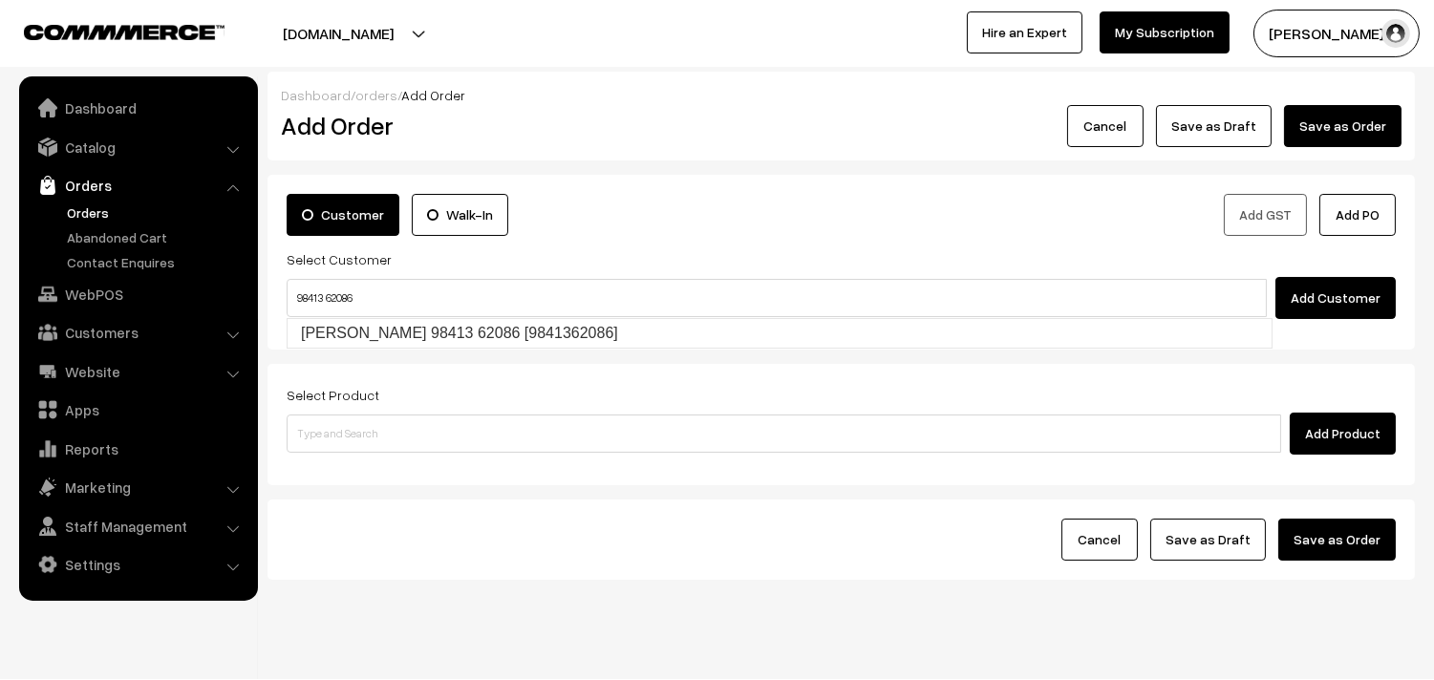
click at [321, 285] on input "98413 62086" at bounding box center [777, 298] width 980 height 38
click at [327, 321] on link "[PERSON_NAME] 98413 62086 [9841362086]" at bounding box center [780, 333] width 984 height 29
type input "98413 62086"
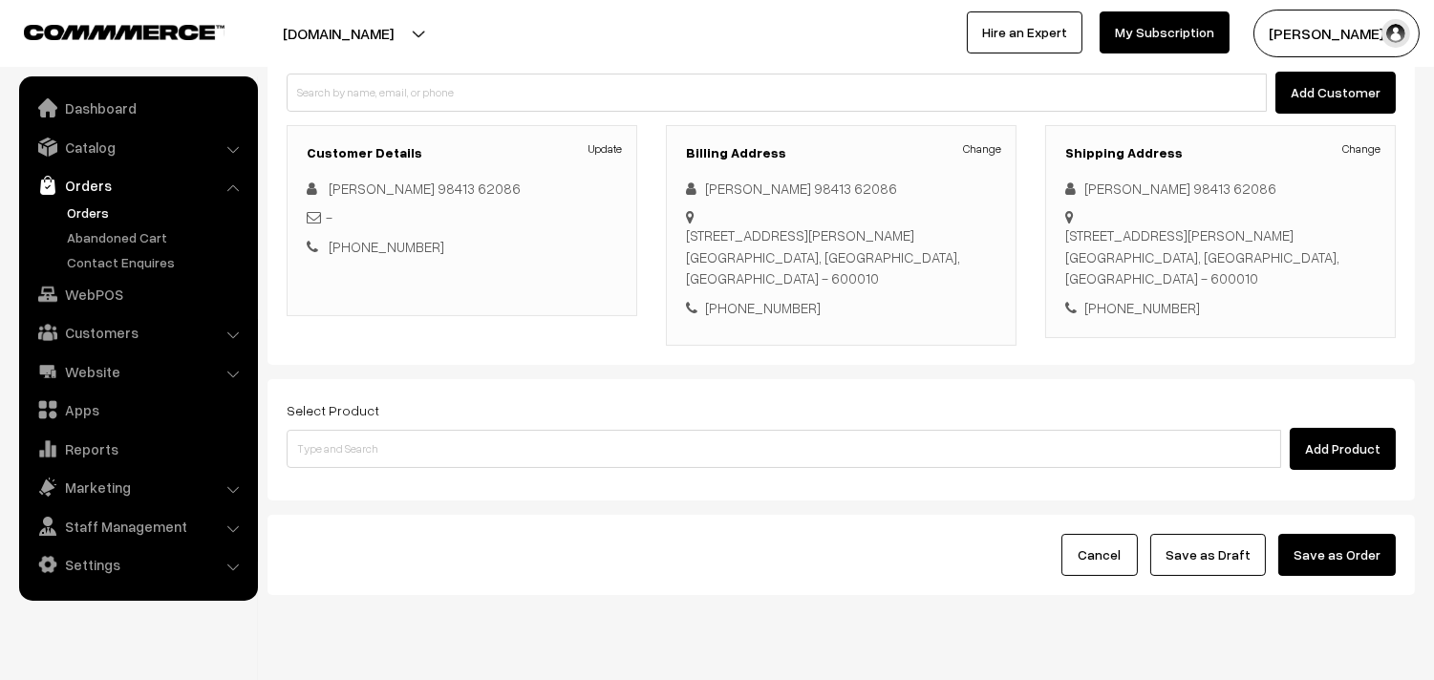
scroll to position [212, 0]
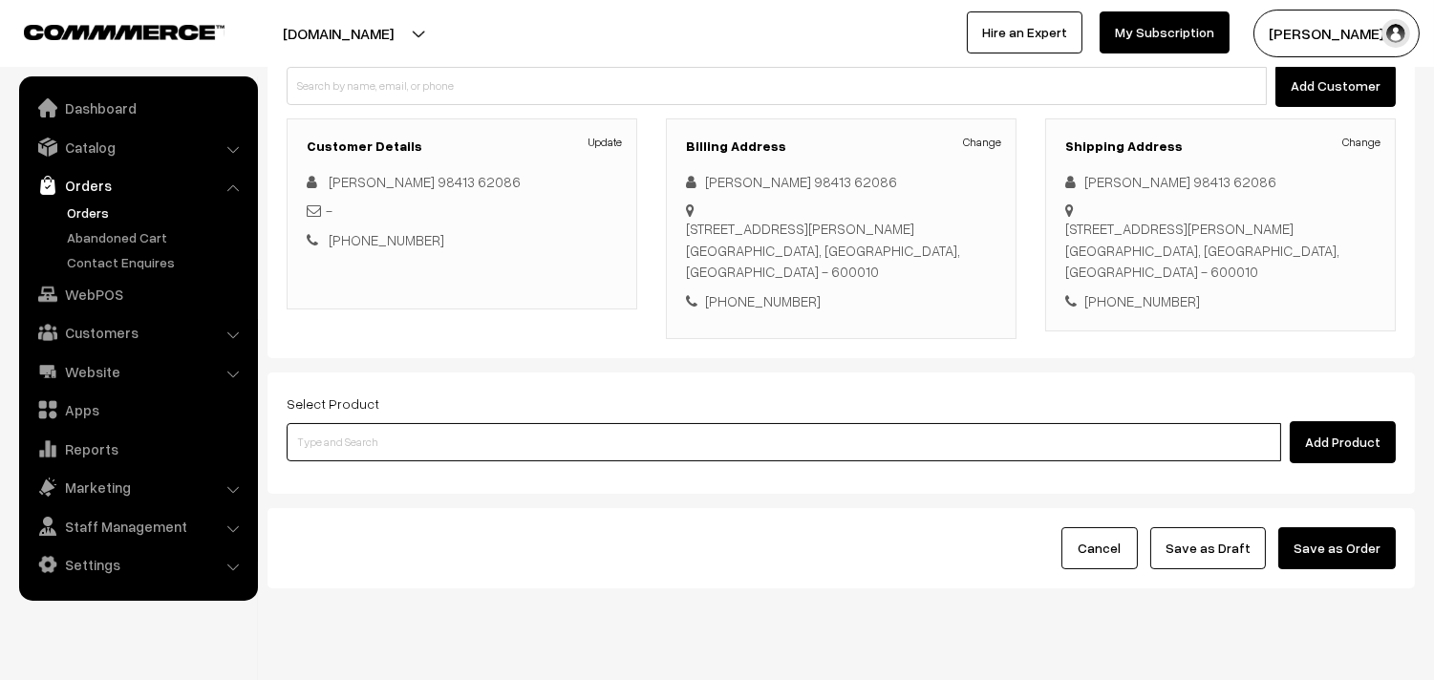
click at [375, 438] on input at bounding box center [784, 442] width 995 height 38
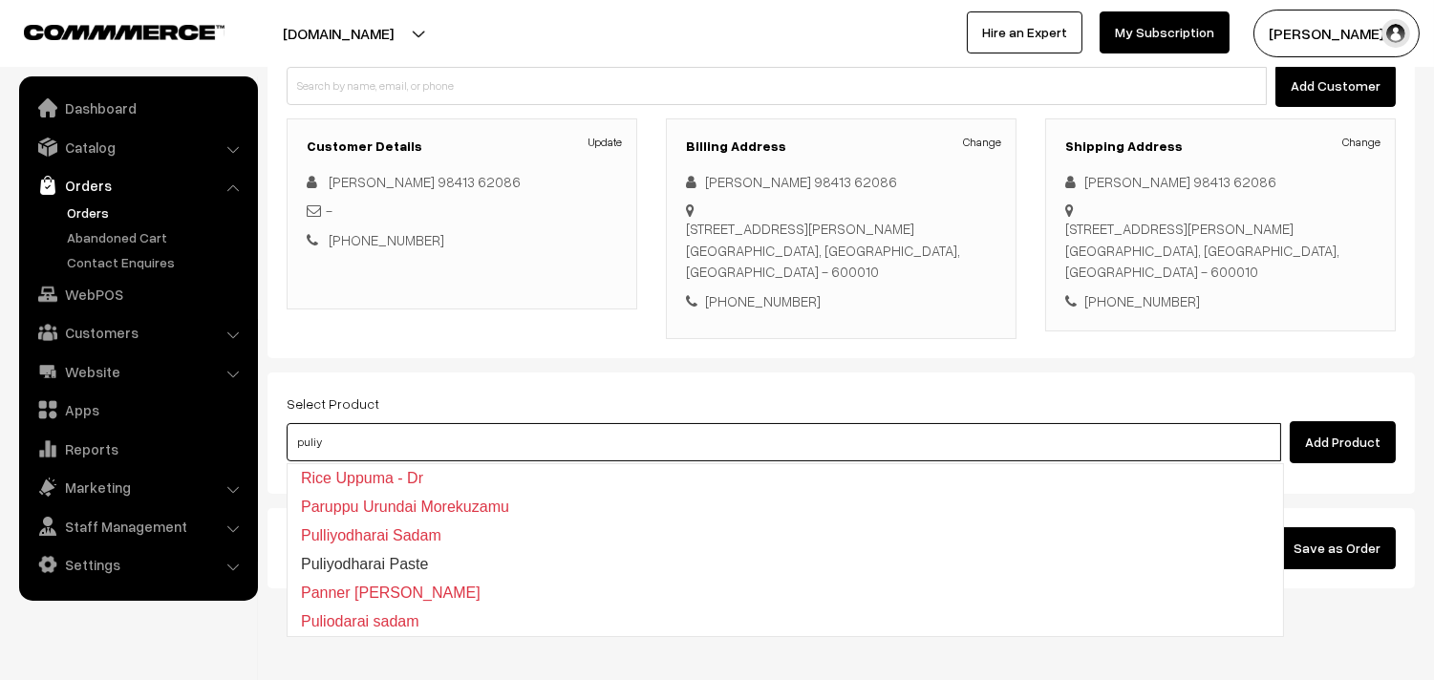
type input "puliyo"
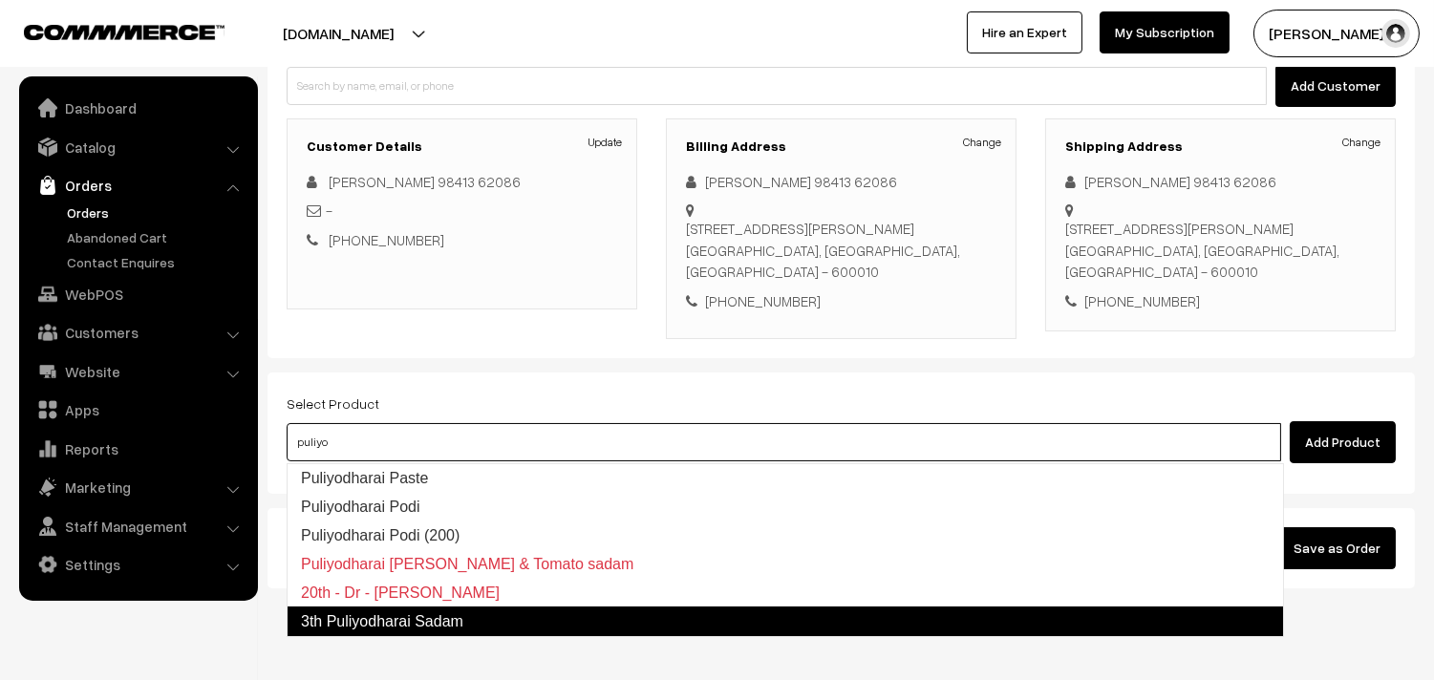
click at [418, 617] on link "3th Puliyodharai Sadam" at bounding box center [785, 622] width 997 height 31
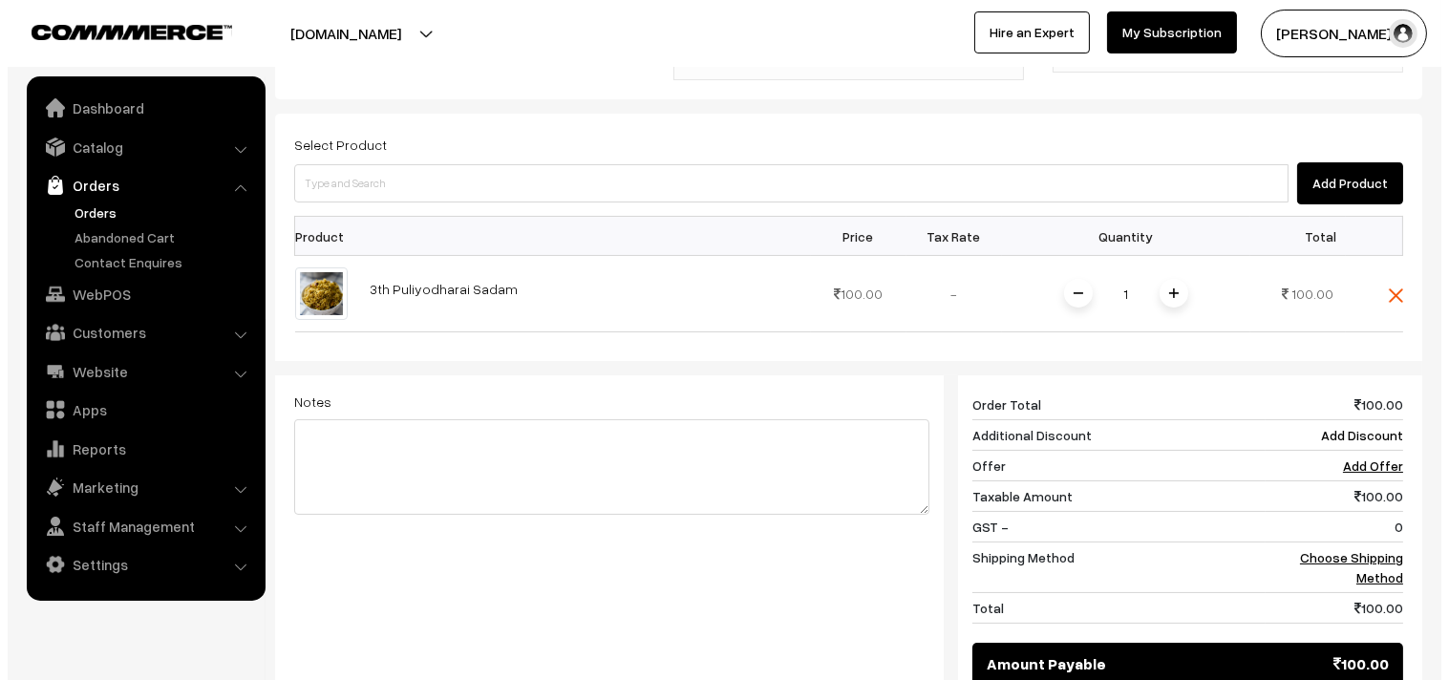
scroll to position [684, 0]
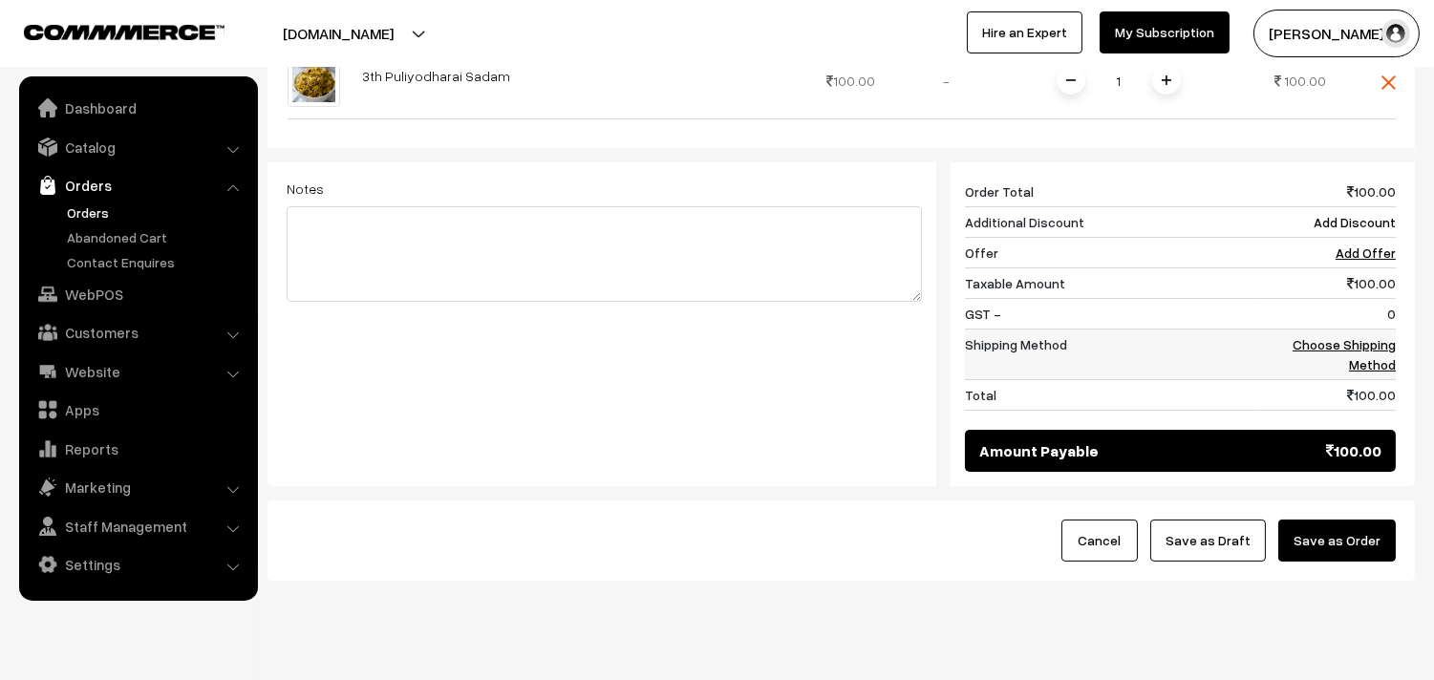
click at [1344, 350] on link "Choose Shipping Method" at bounding box center [1344, 354] width 103 height 36
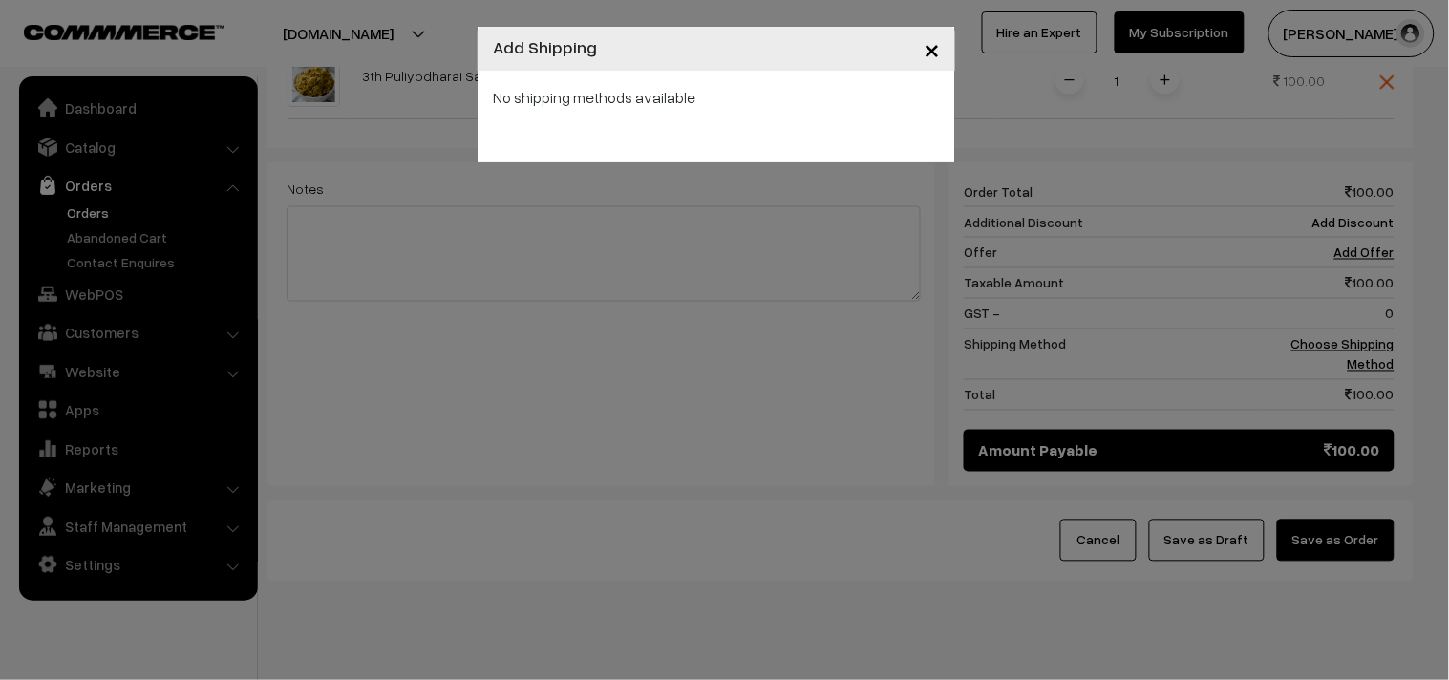
click at [936, 52] on span "×" at bounding box center [932, 48] width 16 height 35
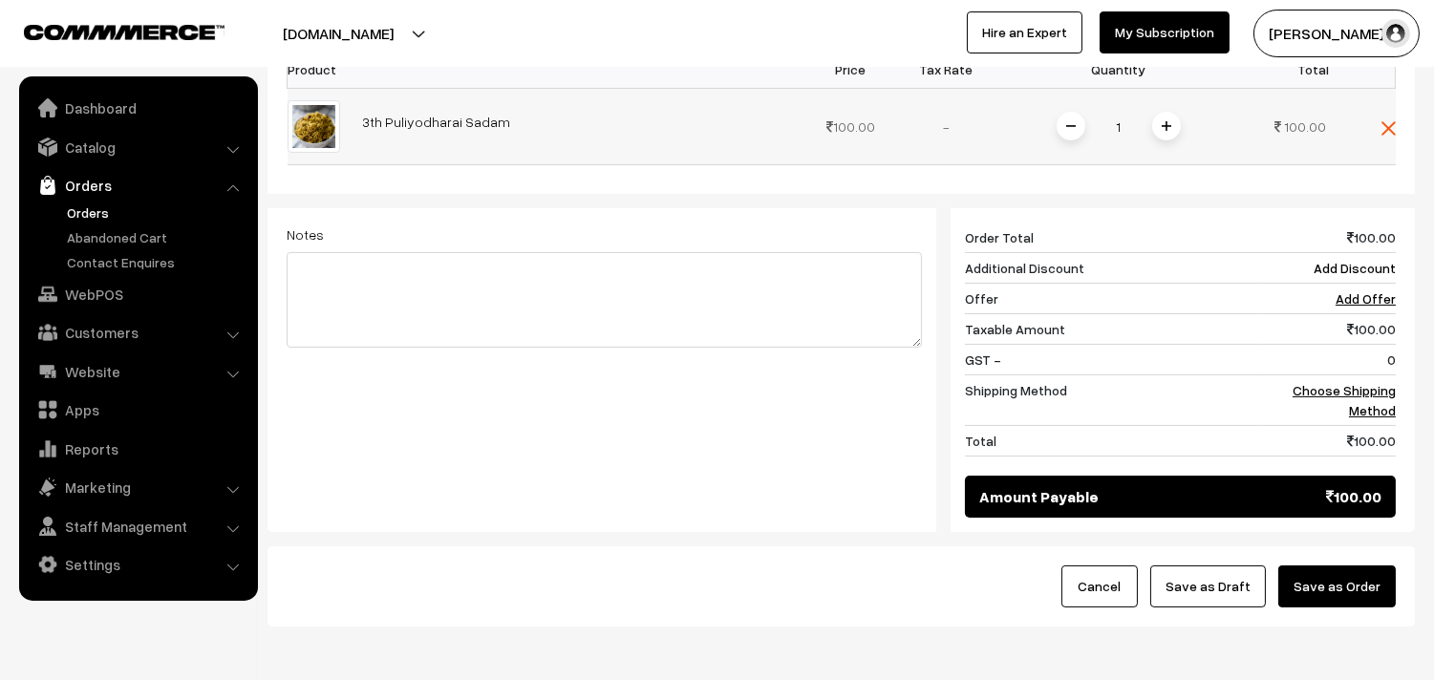
scroll to position [578, 0]
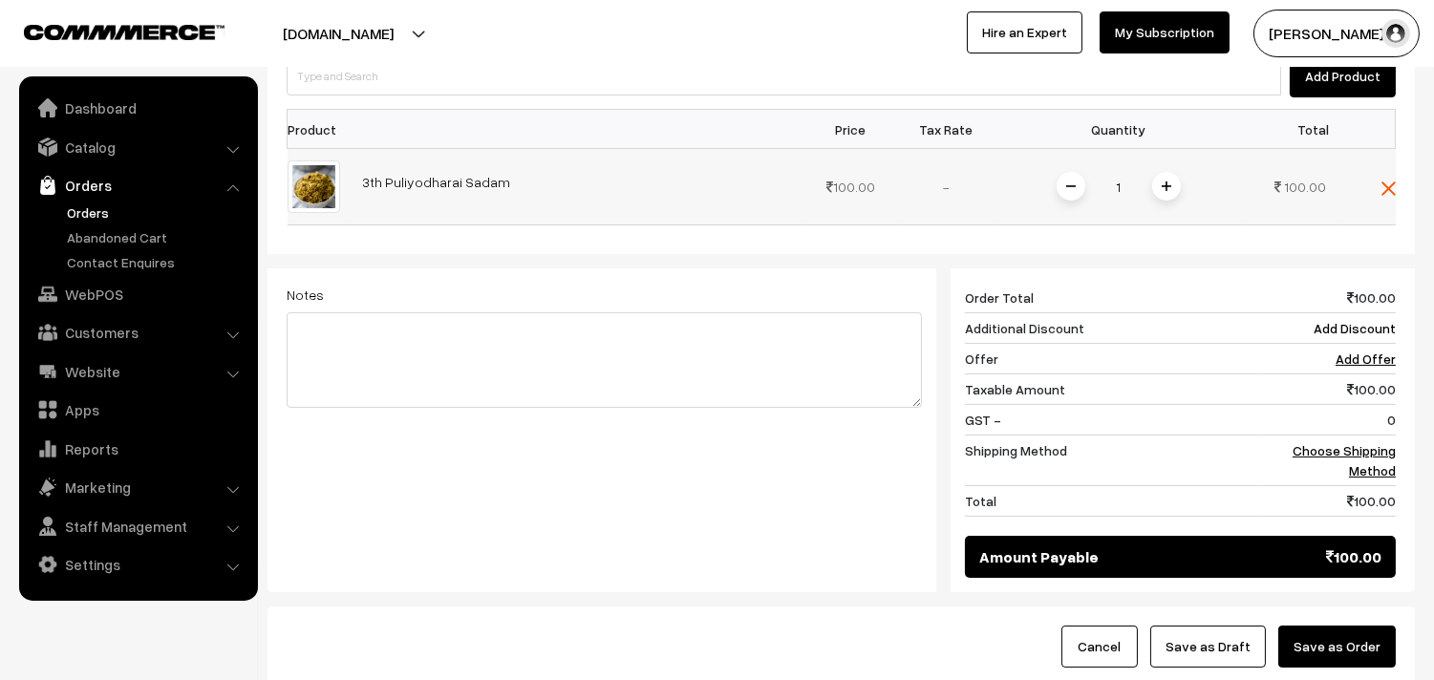
click at [1168, 177] on span at bounding box center [1166, 186] width 29 height 29
click at [1341, 454] on link "Choose Shipping Method" at bounding box center [1344, 460] width 103 height 36
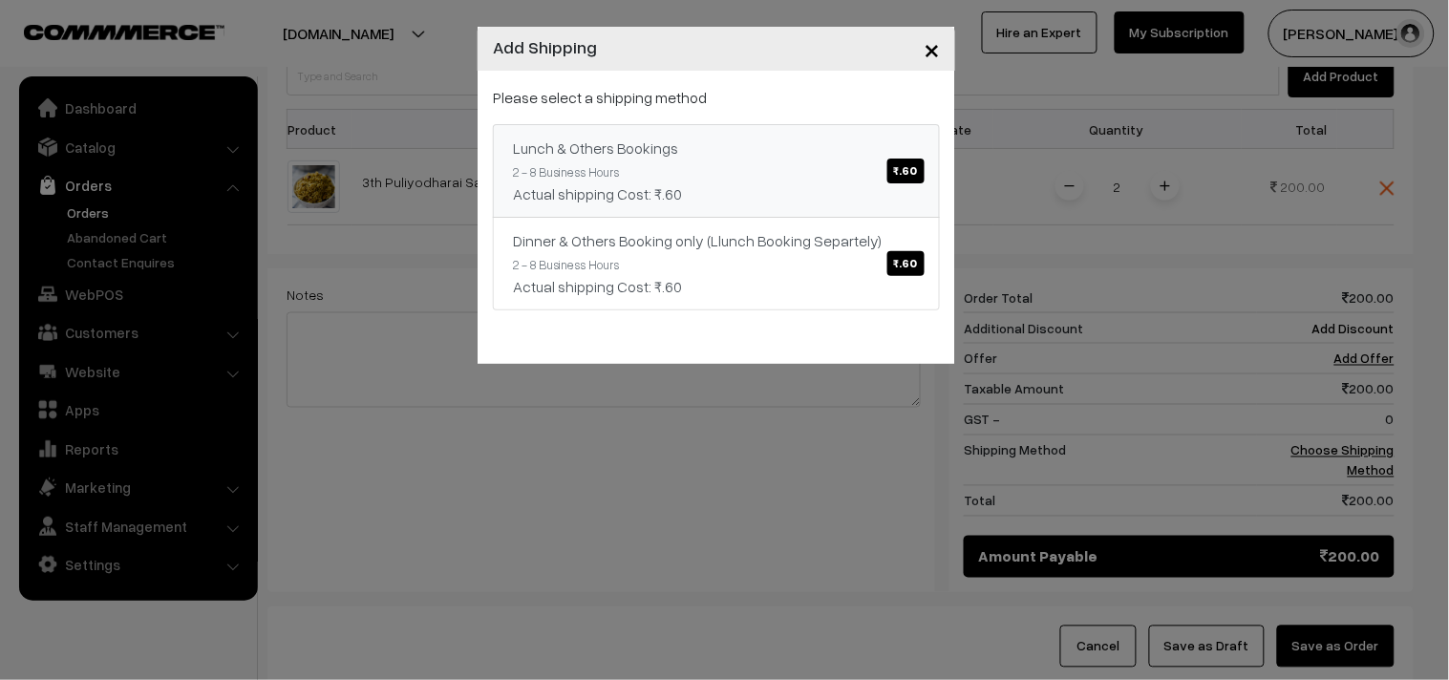
click at [909, 174] on span "₹.60" at bounding box center [906, 171] width 37 height 25
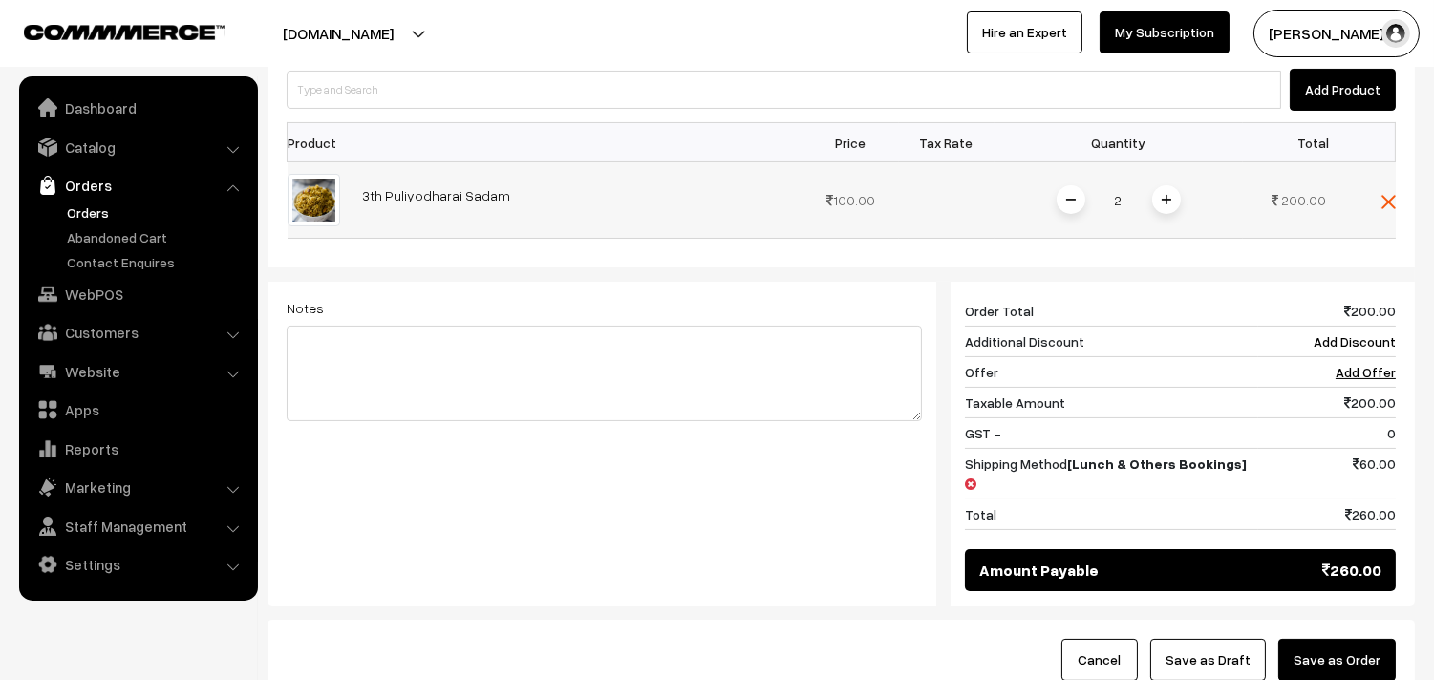
scroll to position [472, 0]
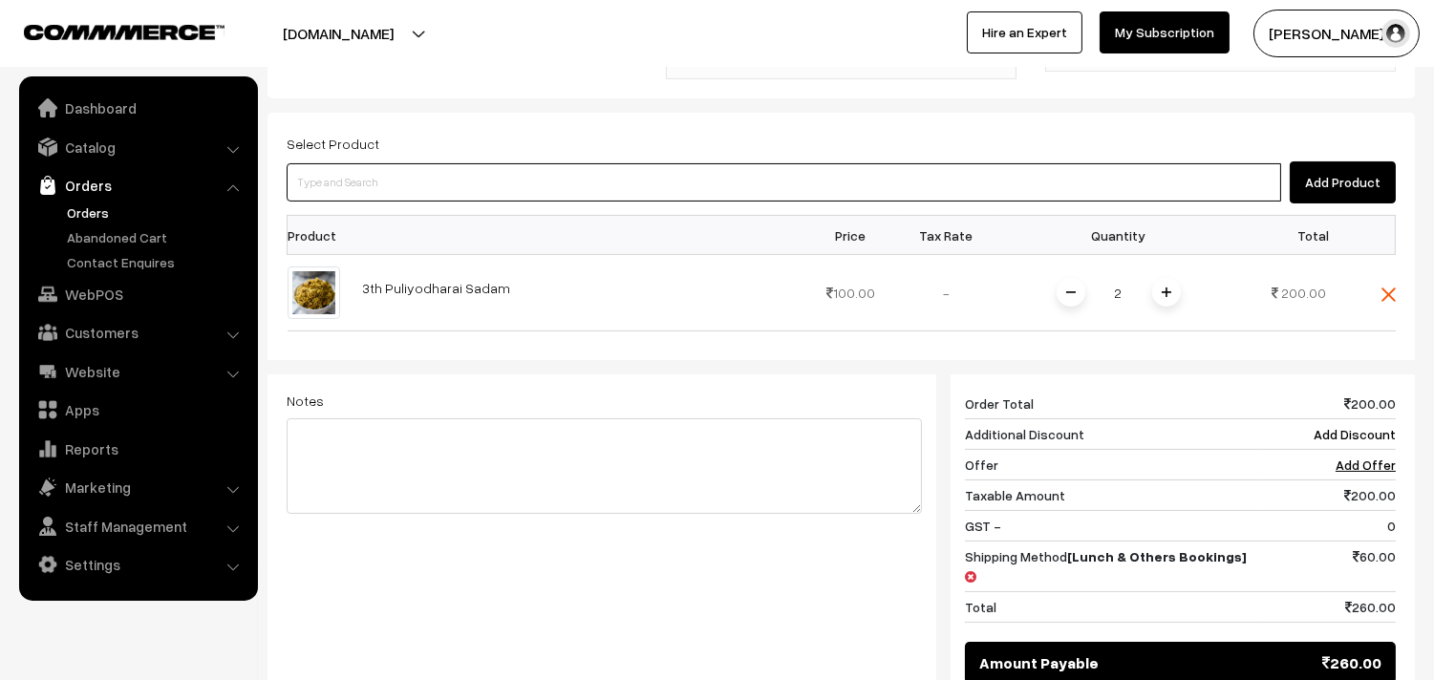
click at [376, 186] on input at bounding box center [784, 182] width 995 height 38
type input "ghee pon"
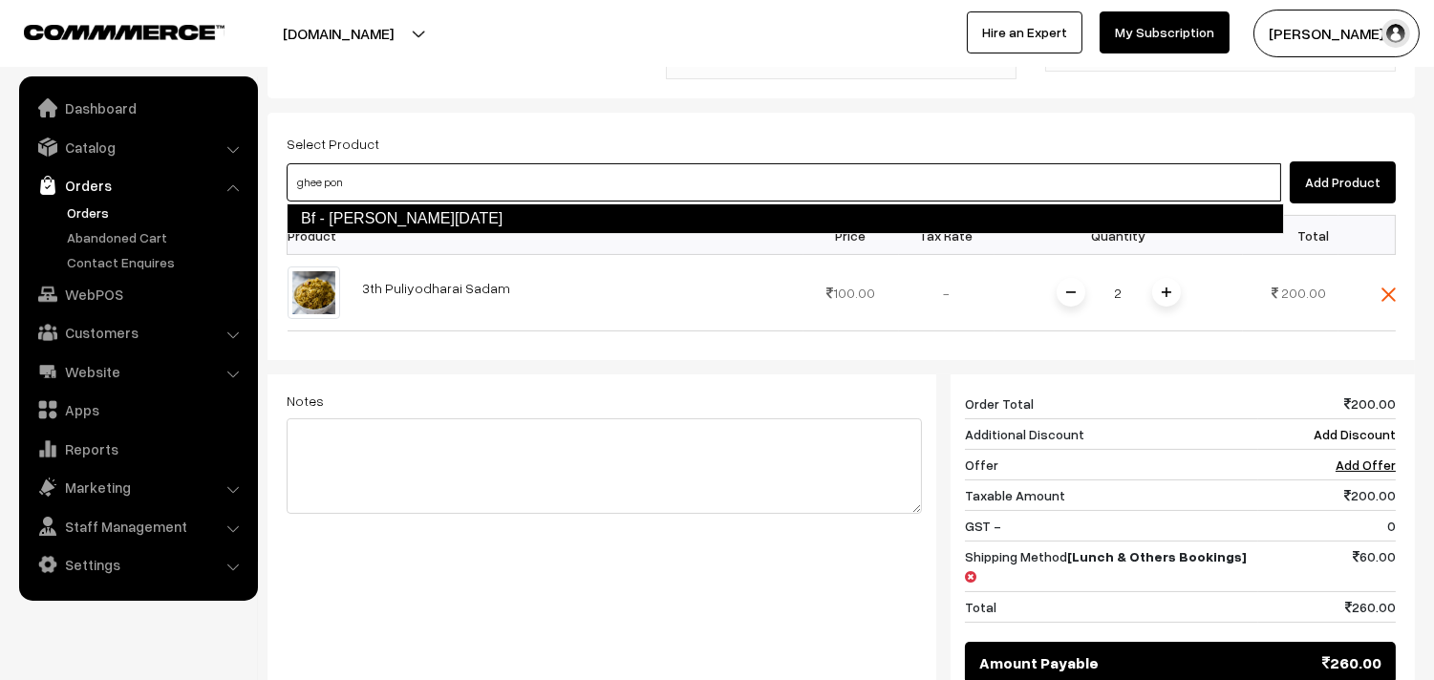
click at [368, 212] on link "Bf - Ghee Pongal" at bounding box center [785, 218] width 997 height 31
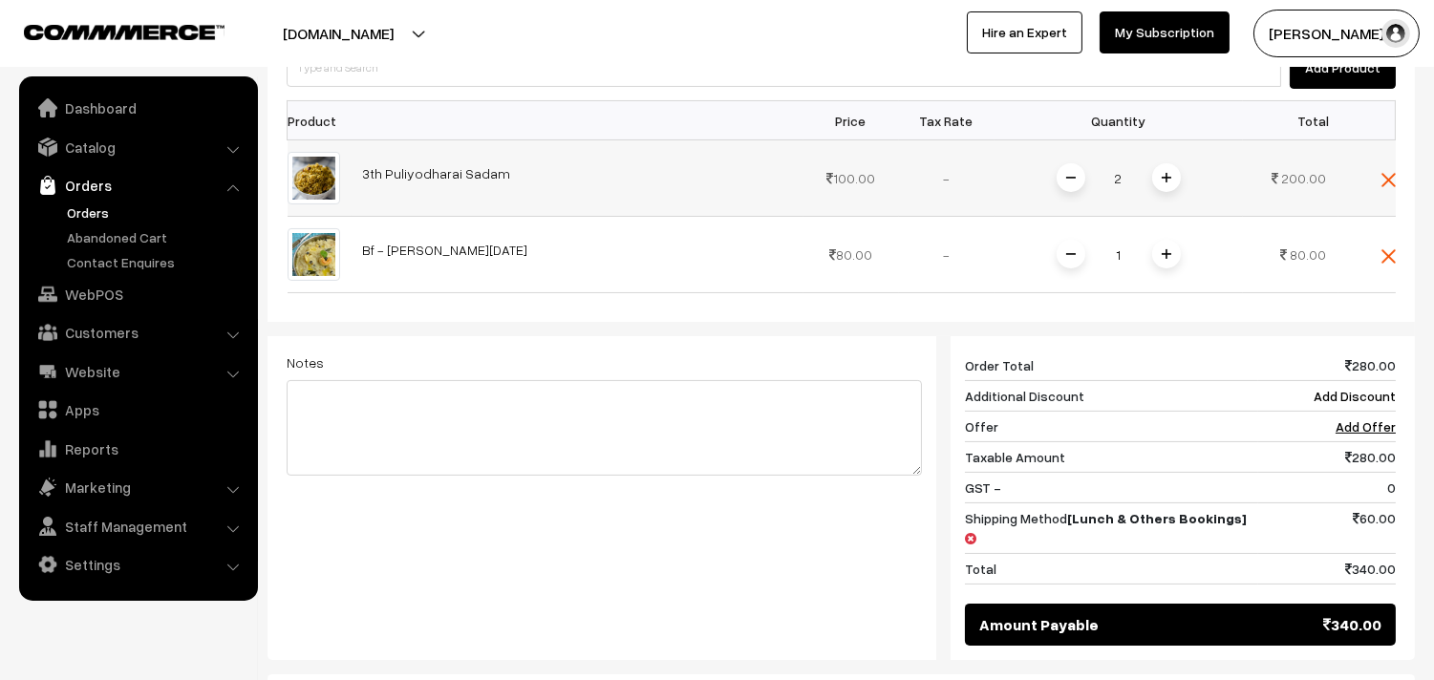
scroll to position [569, 0]
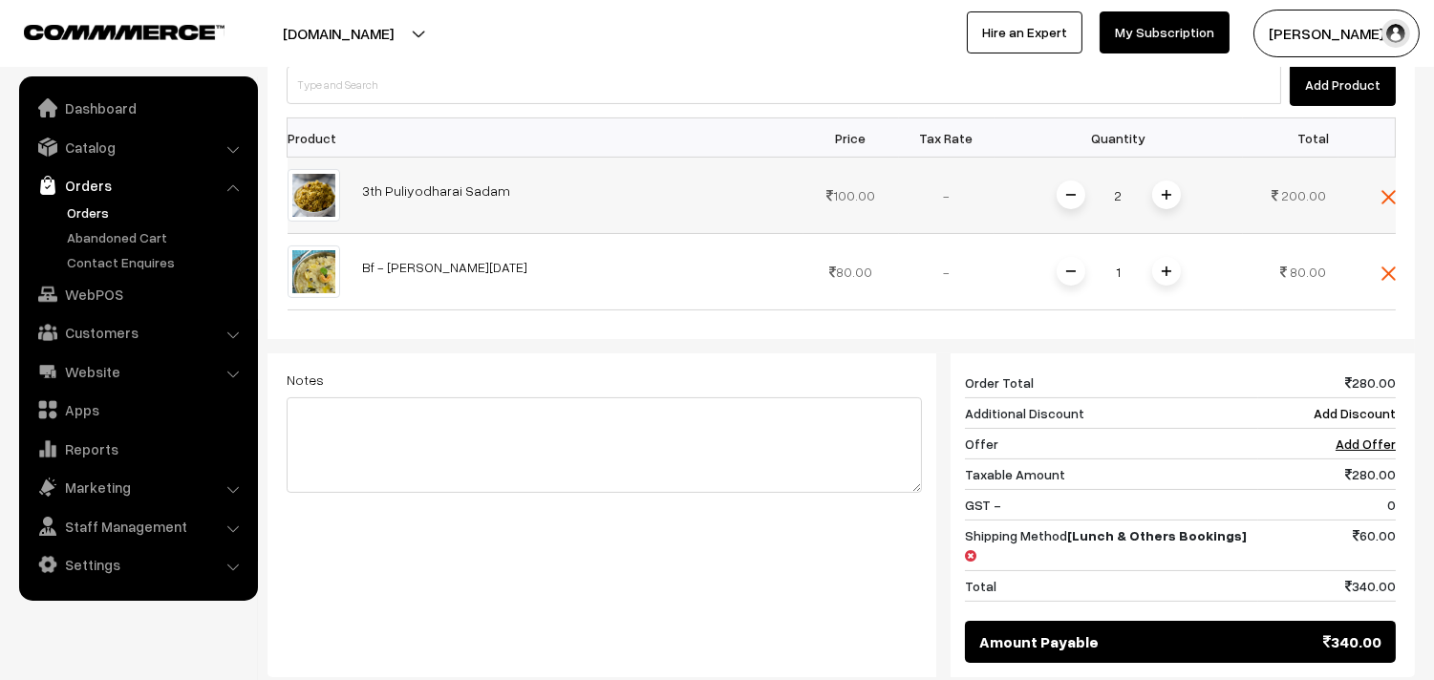
click at [1062, 192] on span at bounding box center [1071, 195] width 29 height 29
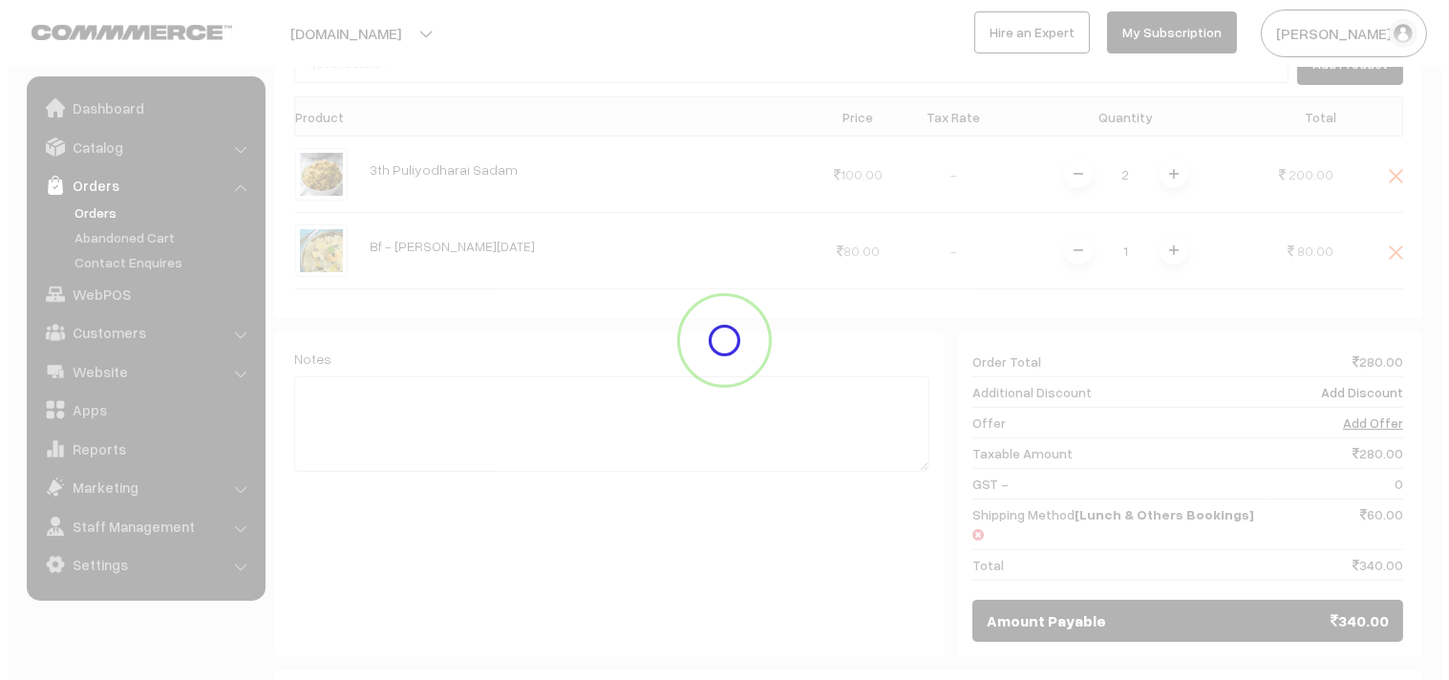
scroll to position [782, 0]
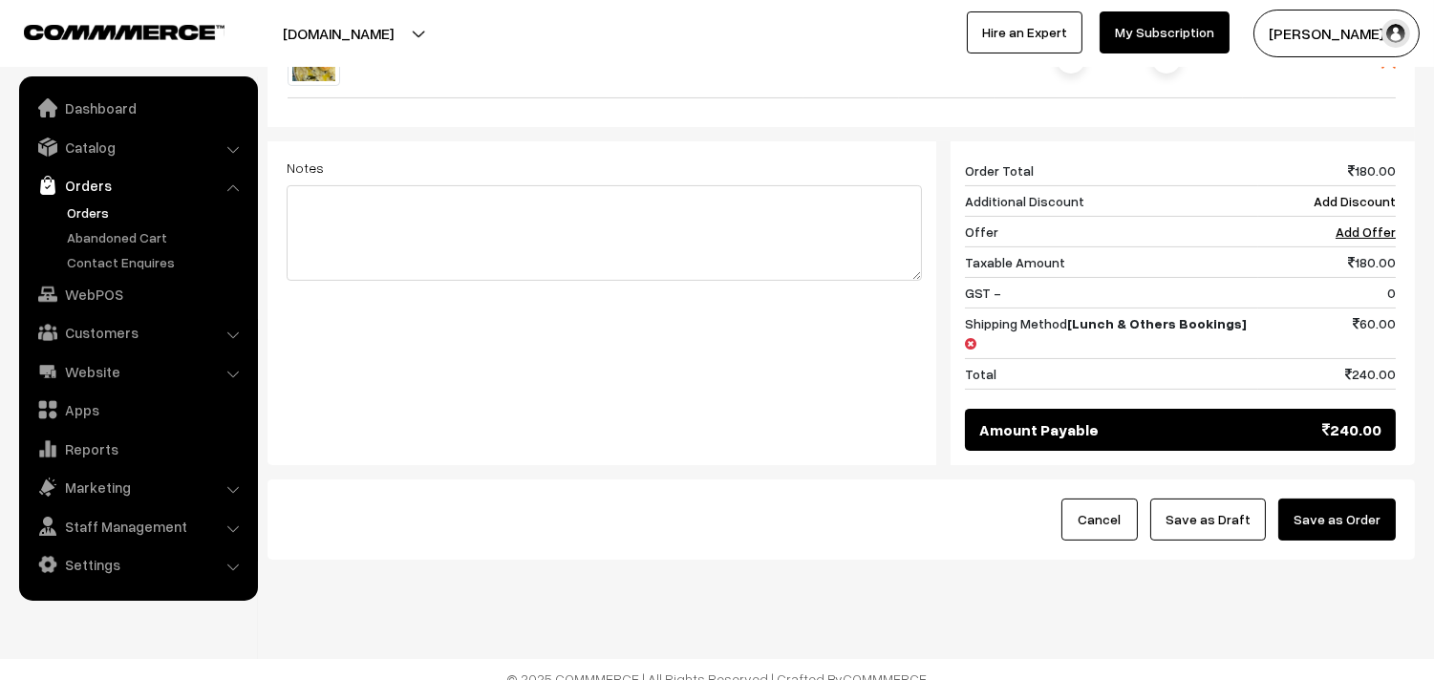
click at [1329, 508] on button "Save as Order" at bounding box center [1337, 520] width 118 height 42
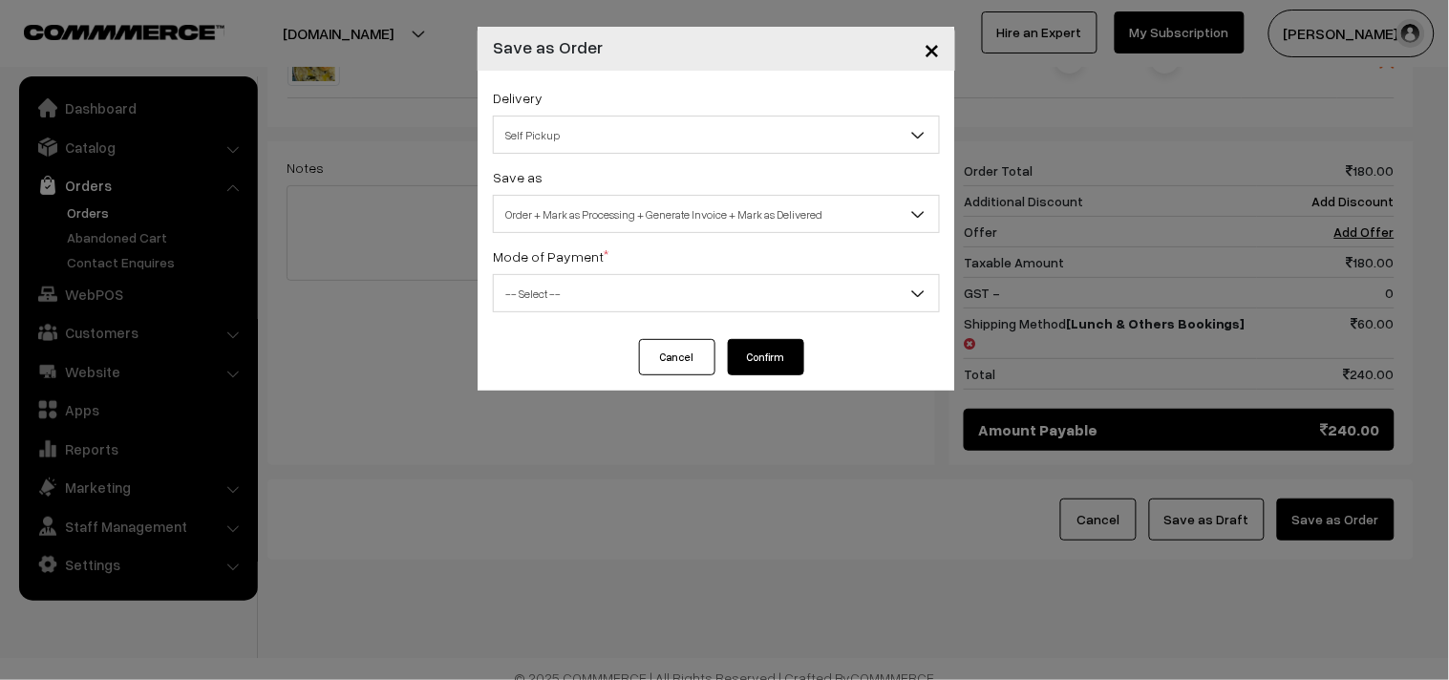
click at [580, 138] on span "Self Pickup" at bounding box center [716, 134] width 445 height 33
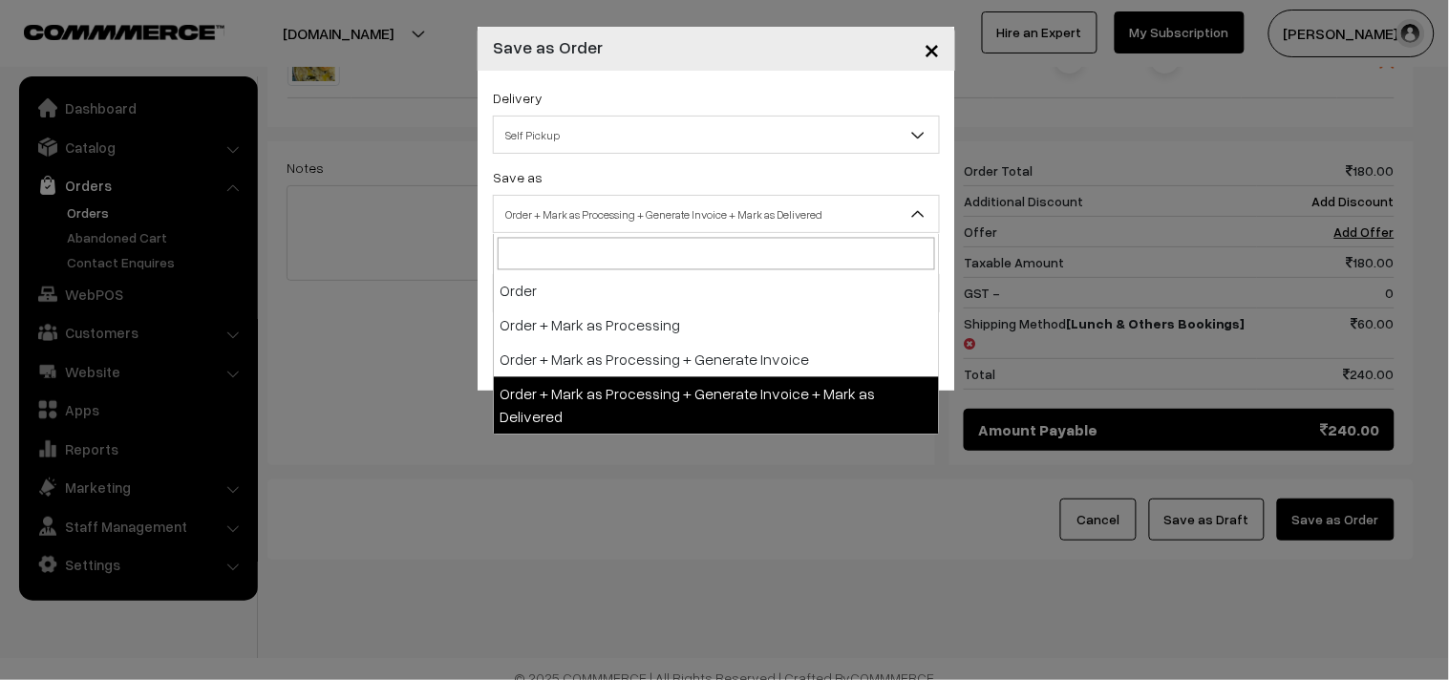
click at [587, 198] on span "Order + Mark as Processing + Generate Invoice + Mark as Delivered" at bounding box center [716, 214] width 445 height 33
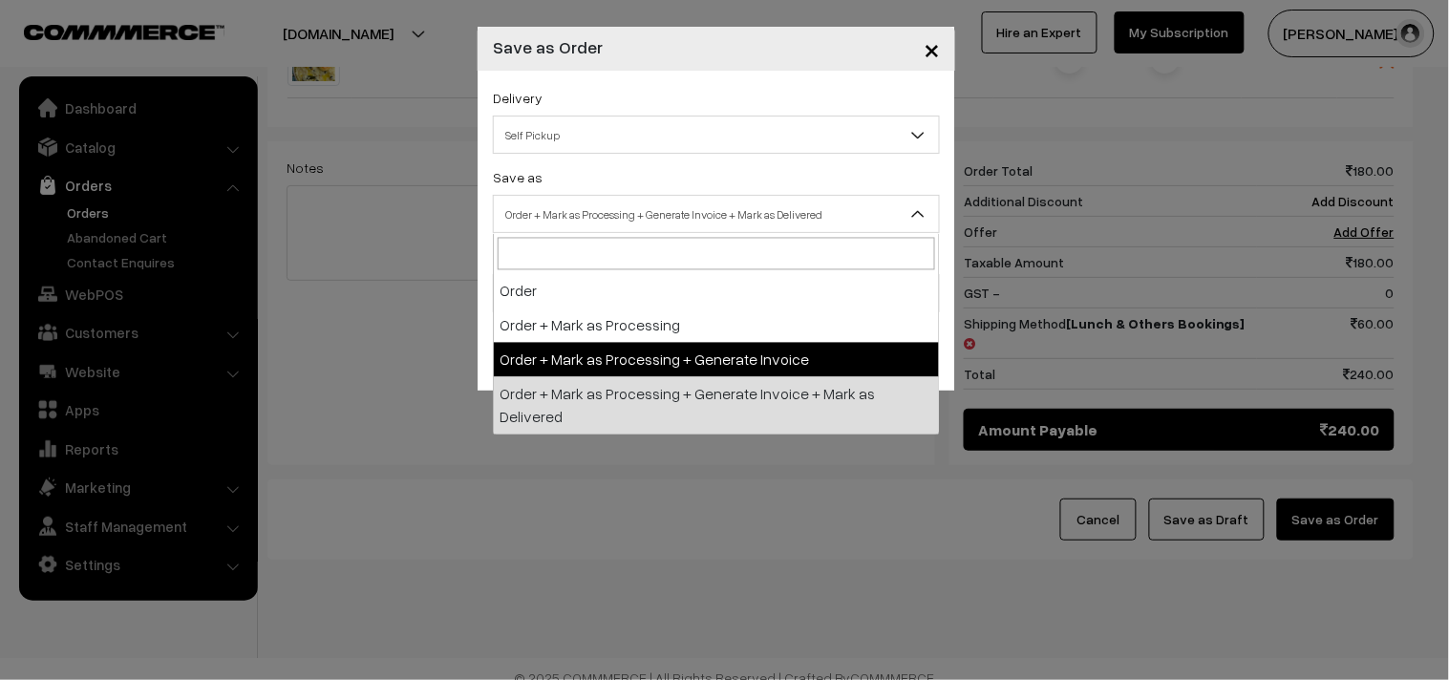
drag, startPoint x: 637, startPoint y: 356, endPoint x: 626, endPoint y: 339, distance: 20.7
select select "3"
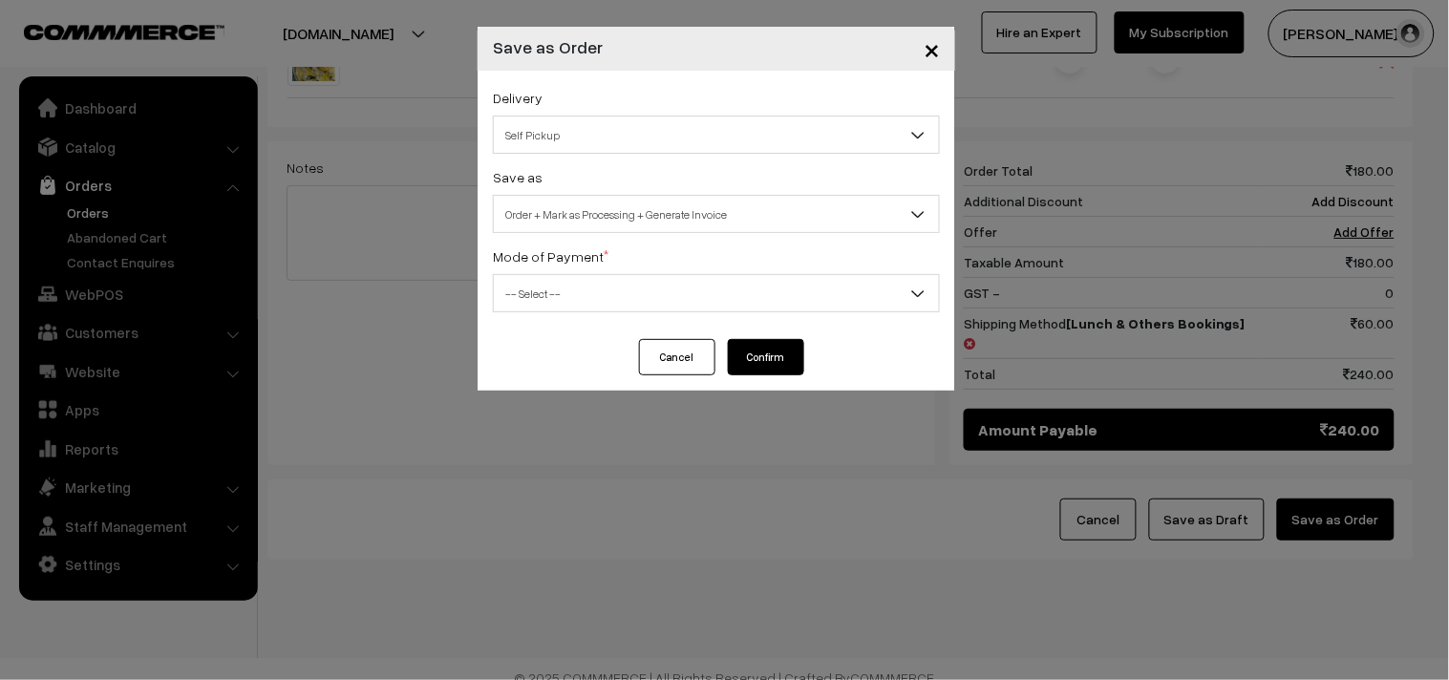
click at [540, 130] on span "Self Pickup" at bounding box center [716, 134] width 445 height 33
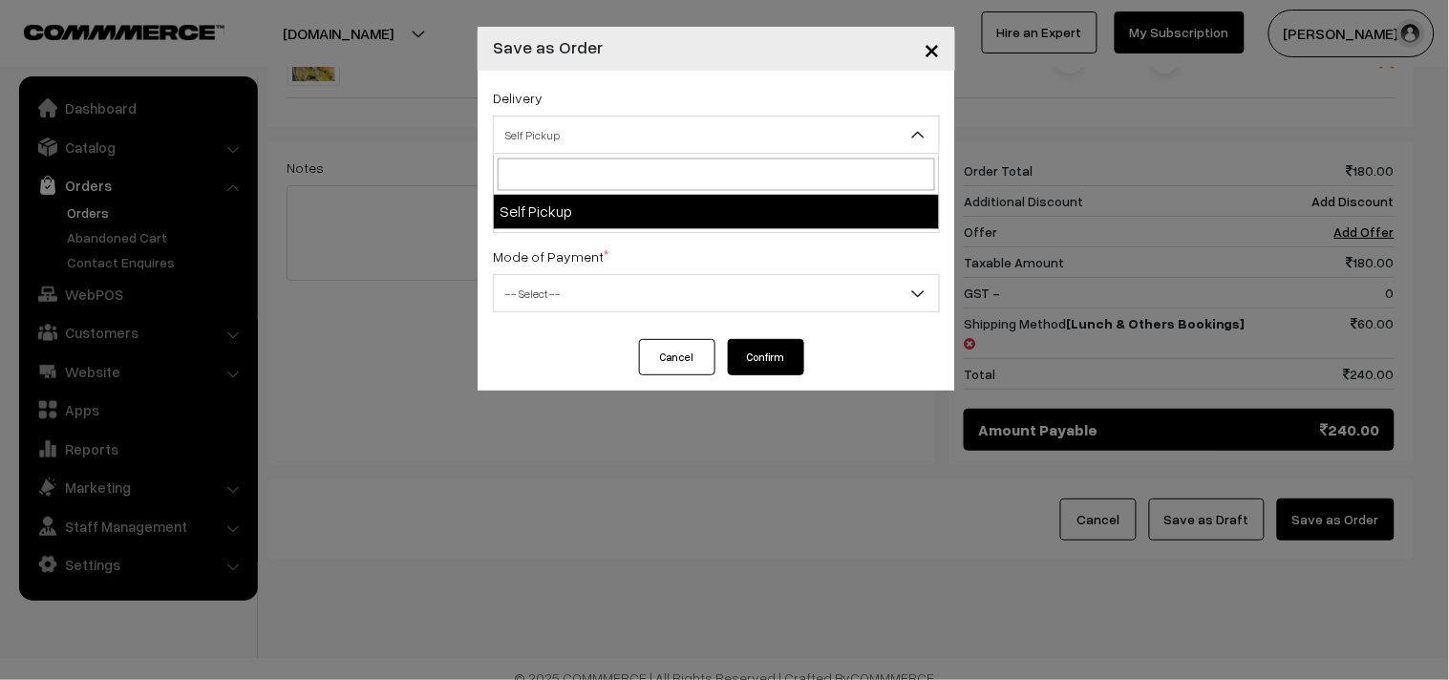
drag, startPoint x: 569, startPoint y: 214, endPoint x: 571, endPoint y: 253, distance: 39.2
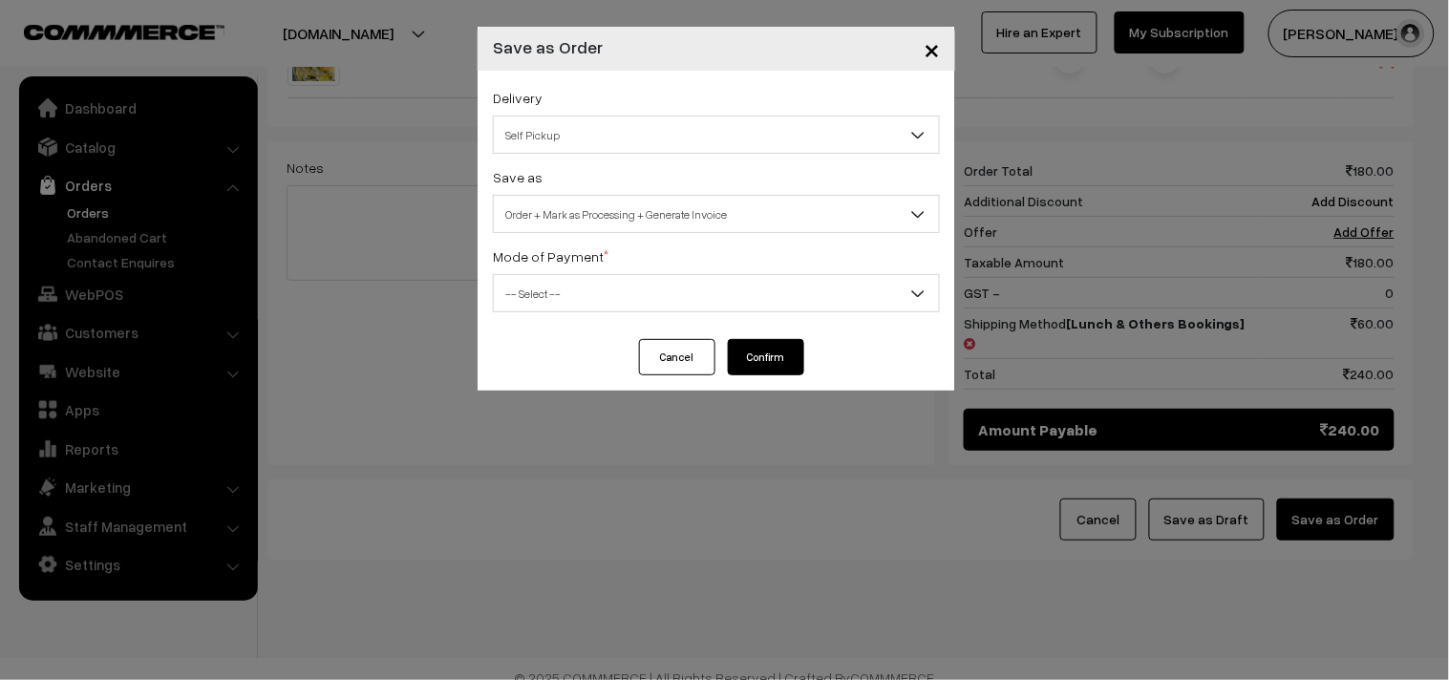
click at [570, 293] on span "-- Select --" at bounding box center [716, 293] width 445 height 33
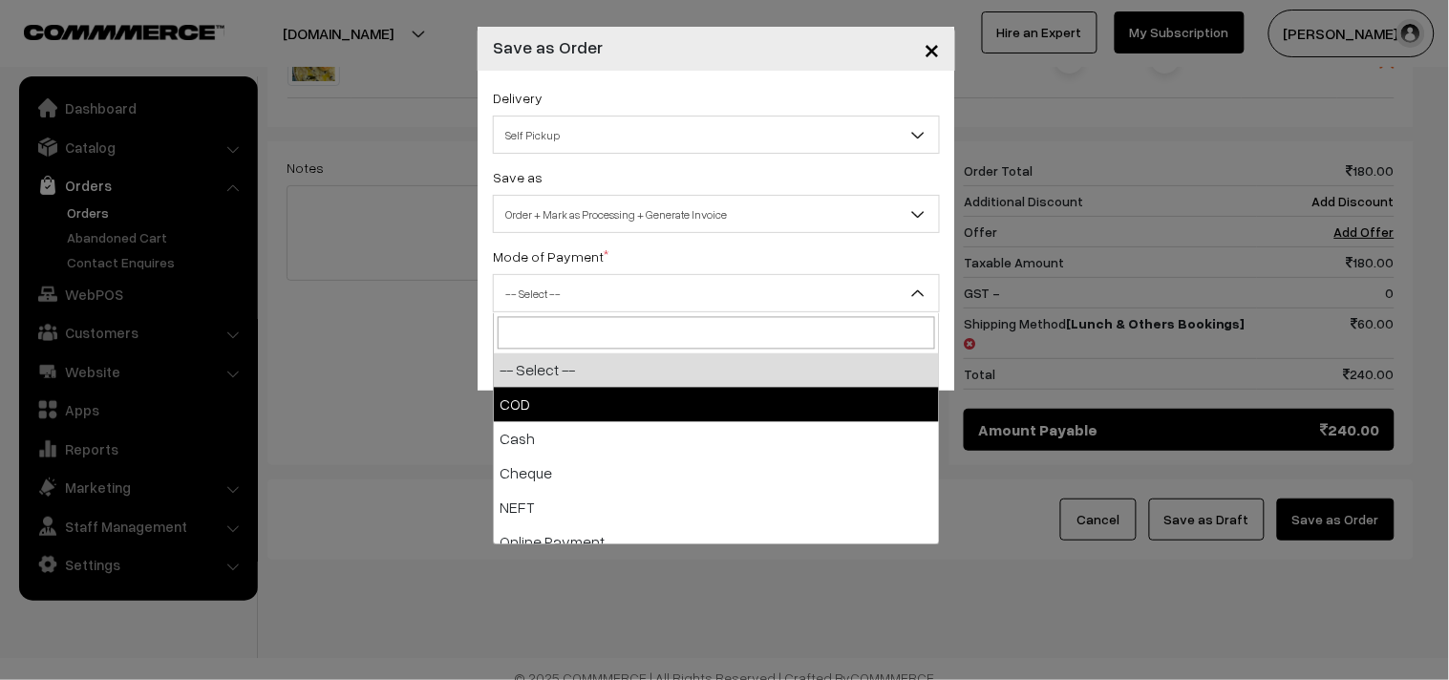
select select "1"
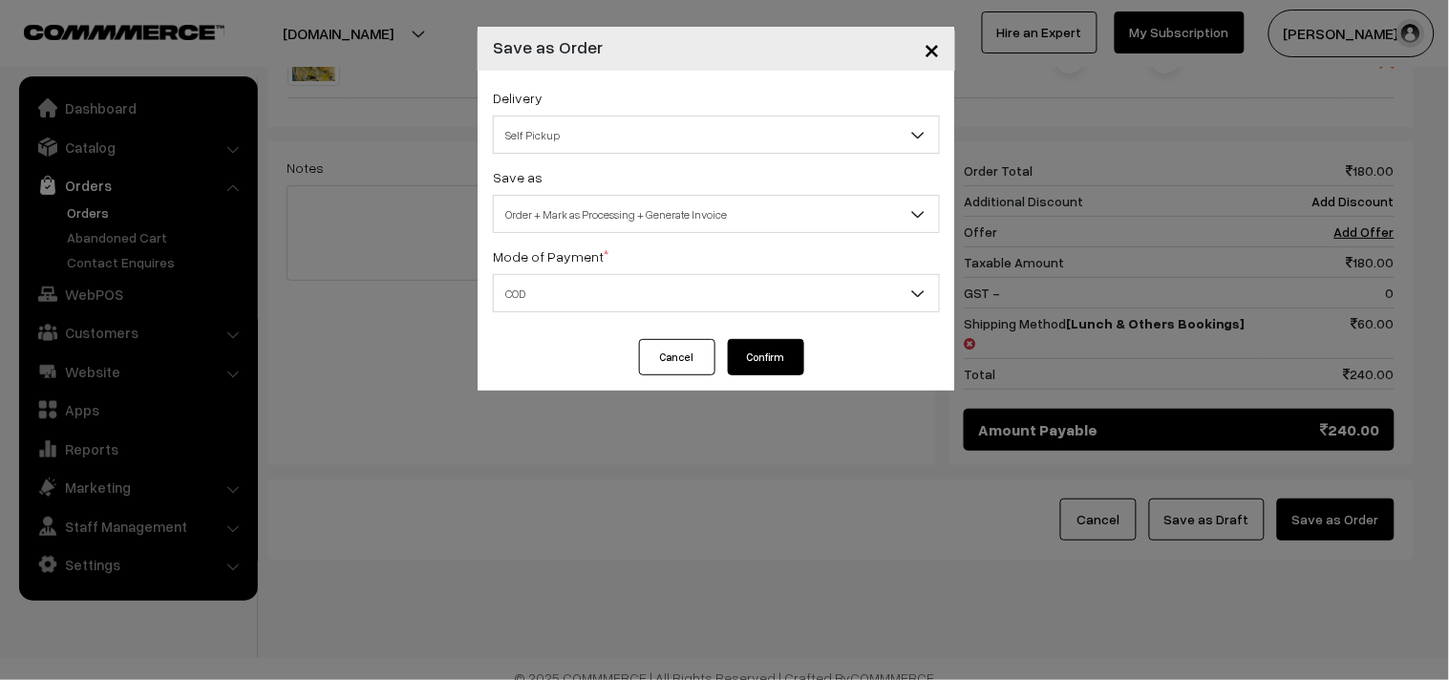
click at [778, 357] on button "Confirm" at bounding box center [766, 357] width 76 height 36
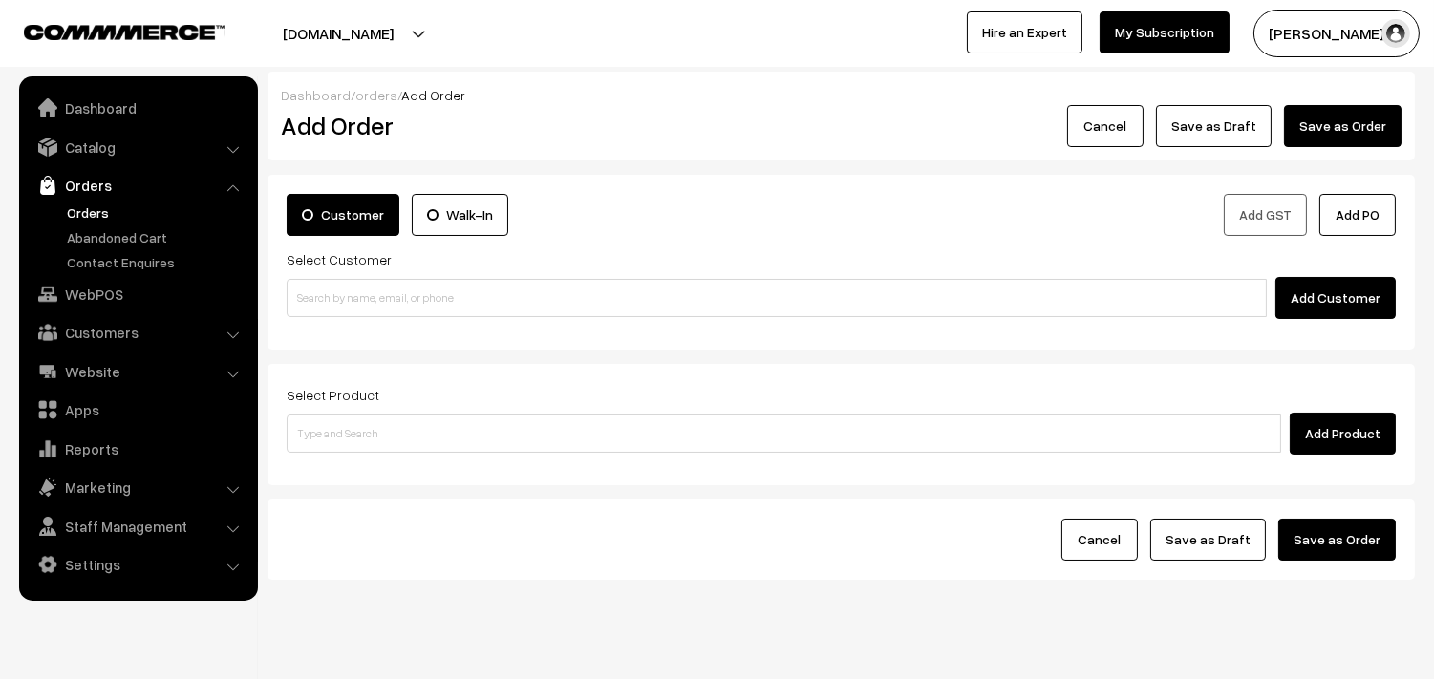
click at [116, 217] on link "Orders" at bounding box center [156, 213] width 189 height 20
click at [111, 215] on link "Orders" at bounding box center [156, 213] width 189 height 20
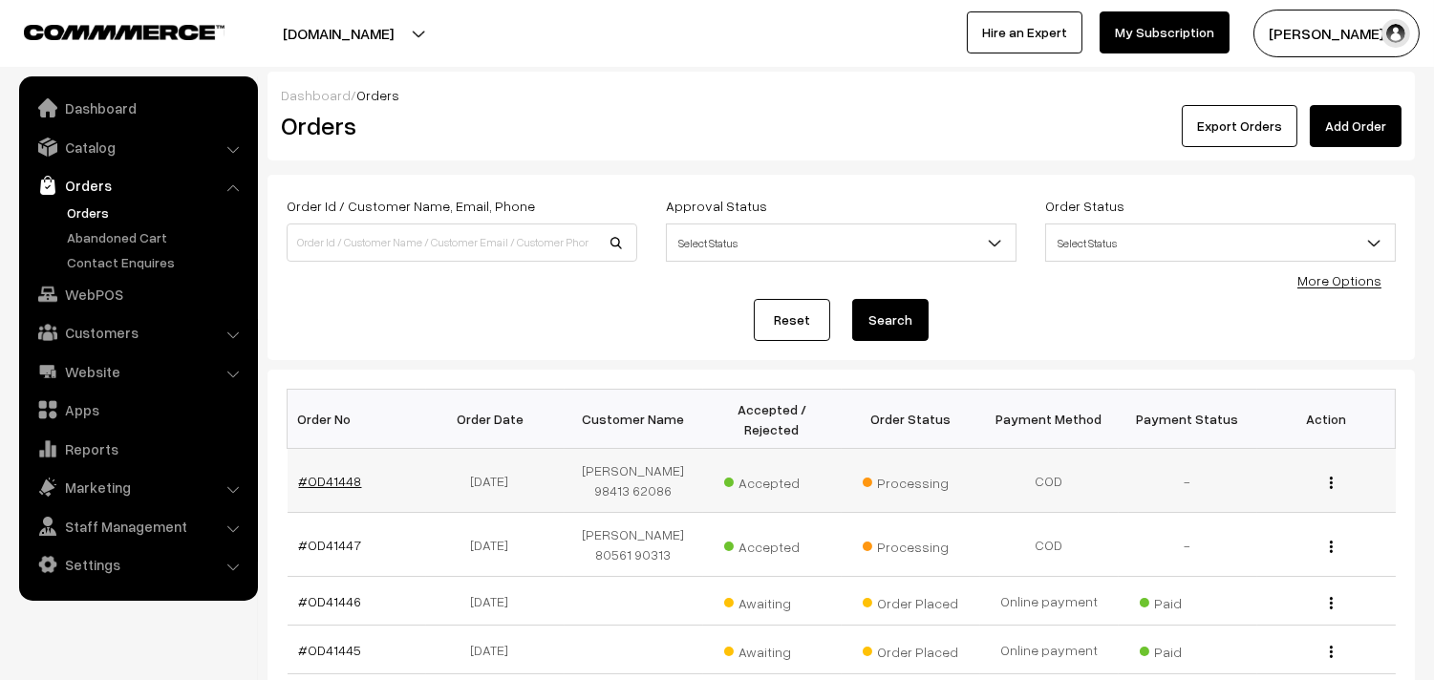
click at [313, 473] on link "#OD41448" at bounding box center [330, 481] width 63 height 16
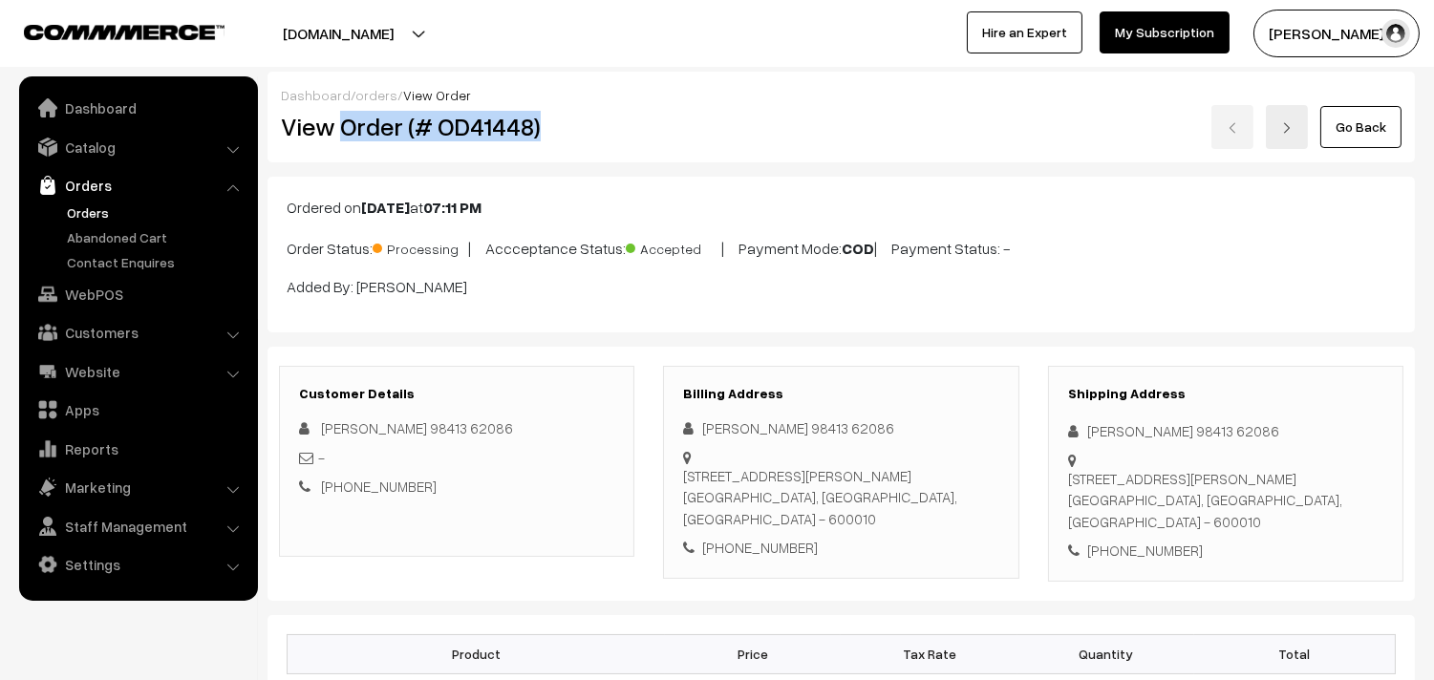
click at [602, 120] on h2 "View Order (# OD41448)" at bounding box center [458, 127] width 354 height 30
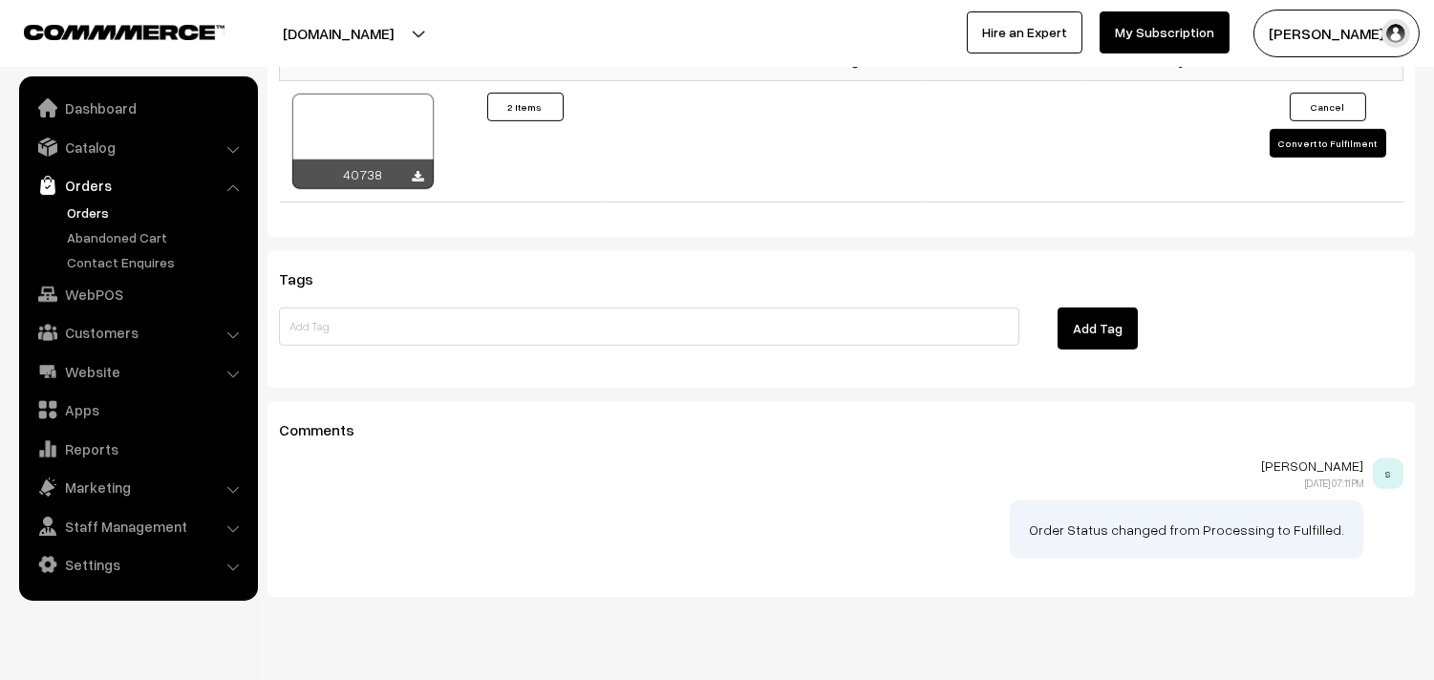
scroll to position [1486, 0]
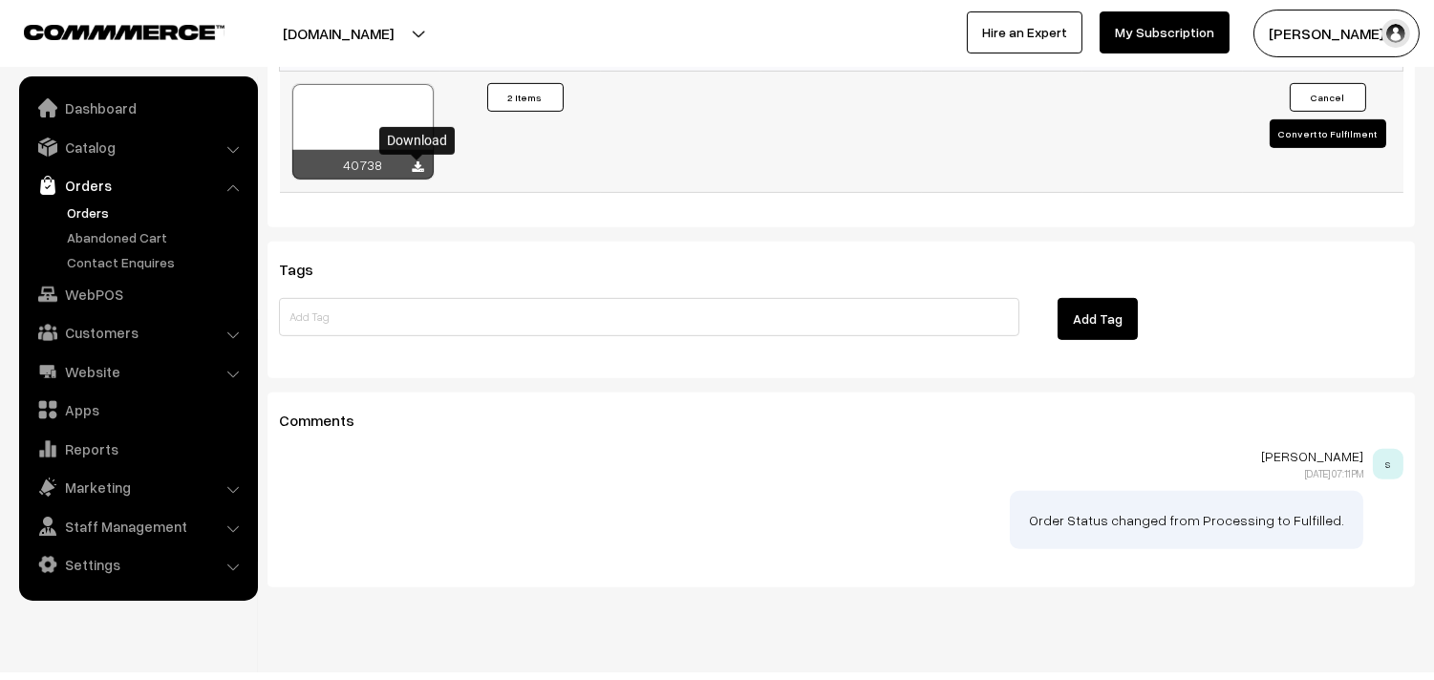
click at [421, 170] on icon at bounding box center [418, 167] width 11 height 12
click at [96, 153] on link "Catalog" at bounding box center [137, 147] width 227 height 34
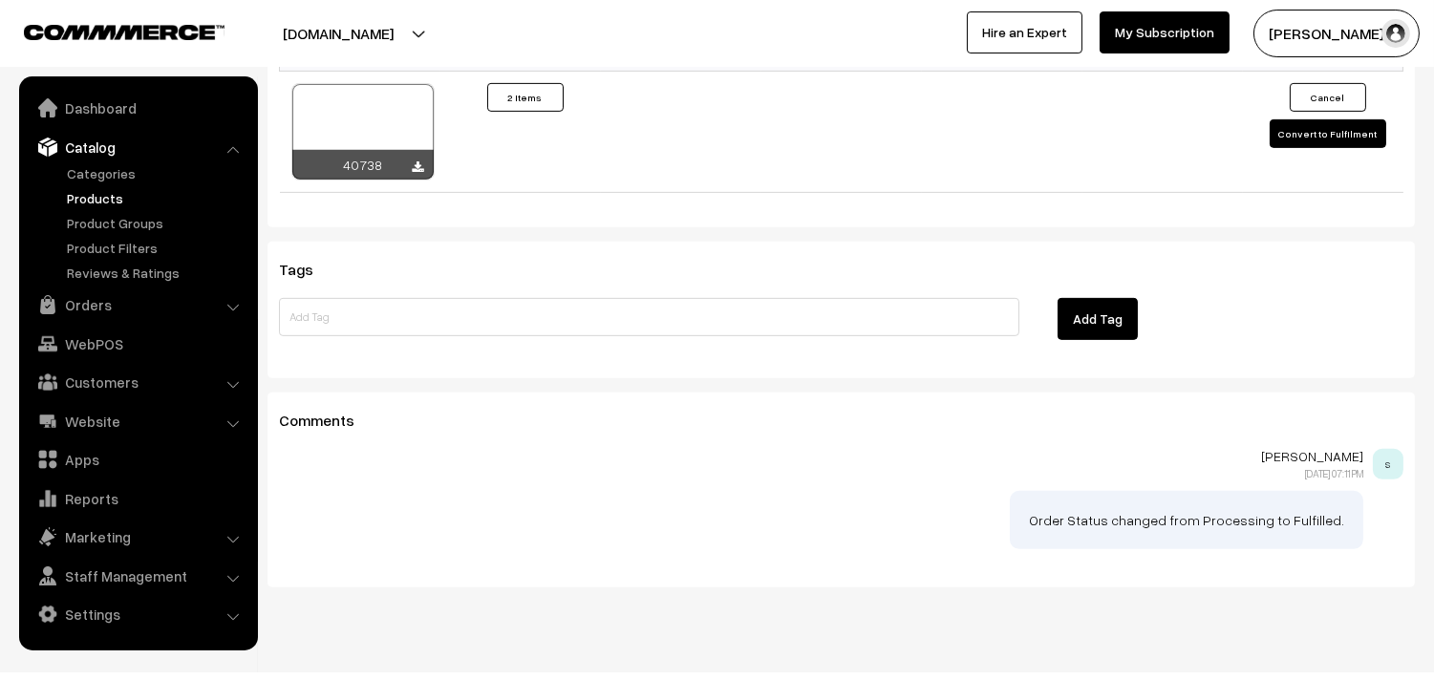
click at [94, 196] on link "Products" at bounding box center [156, 198] width 189 height 20
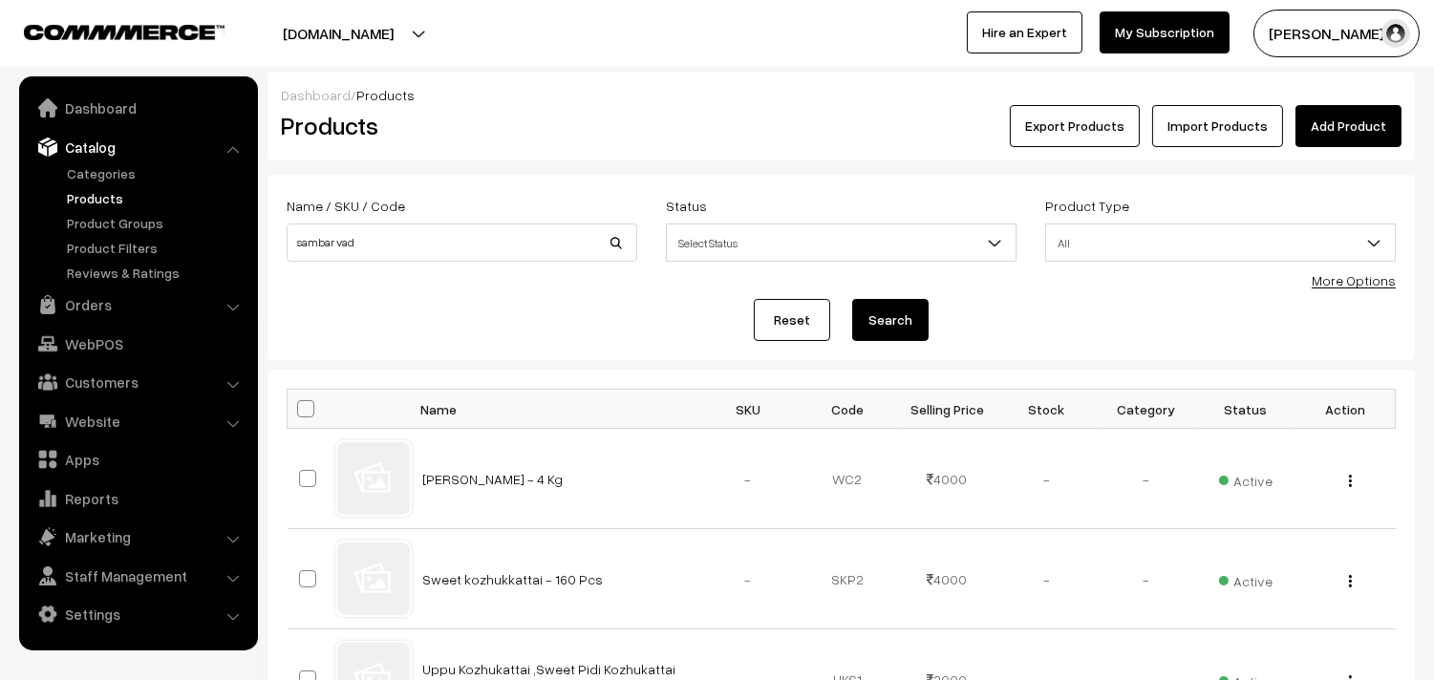
type input "sambar vad"
click at [852, 299] on button "Search" at bounding box center [890, 320] width 76 height 42
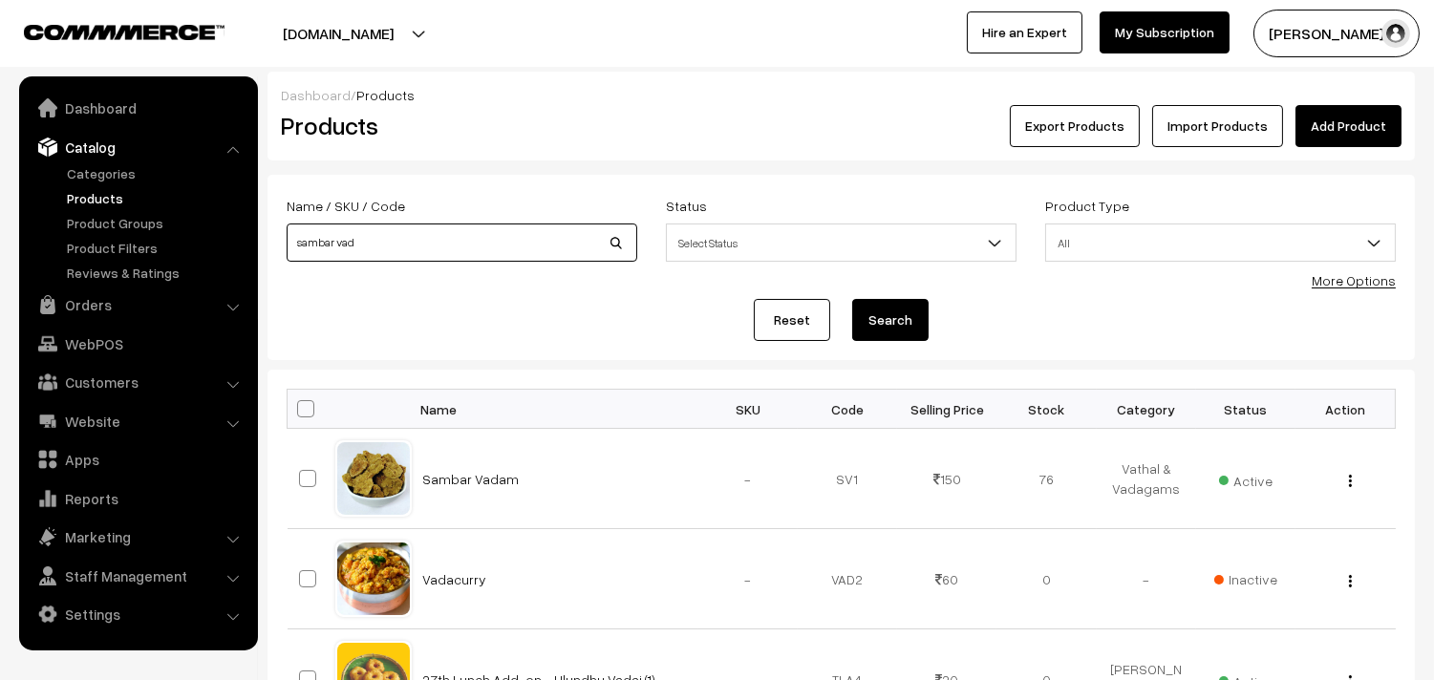
click at [406, 251] on input "sambar vad" at bounding box center [462, 243] width 351 height 38
type input "sambar vadai"
click at [852, 299] on button "Search" at bounding box center [890, 320] width 76 height 42
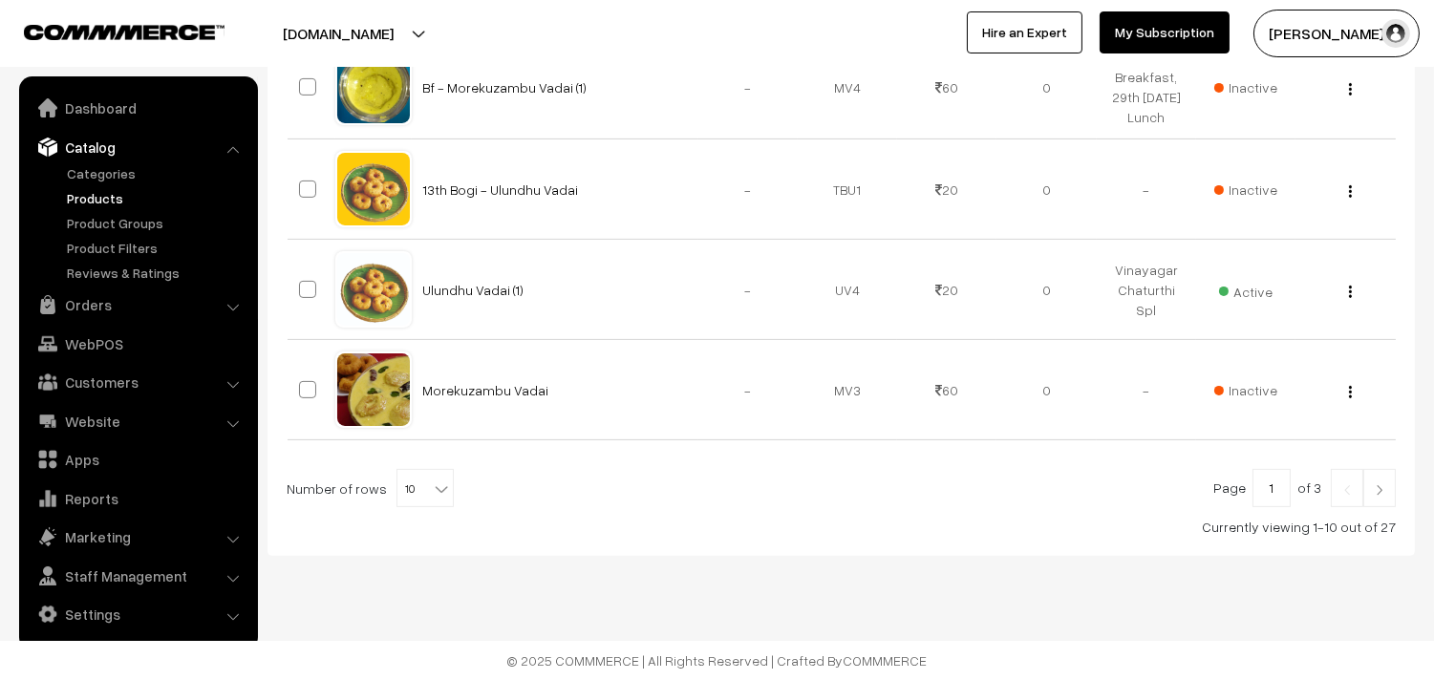
scroll to position [1129, 0]
click at [432, 482] on b at bounding box center [441, 489] width 19 height 19
select select "100"
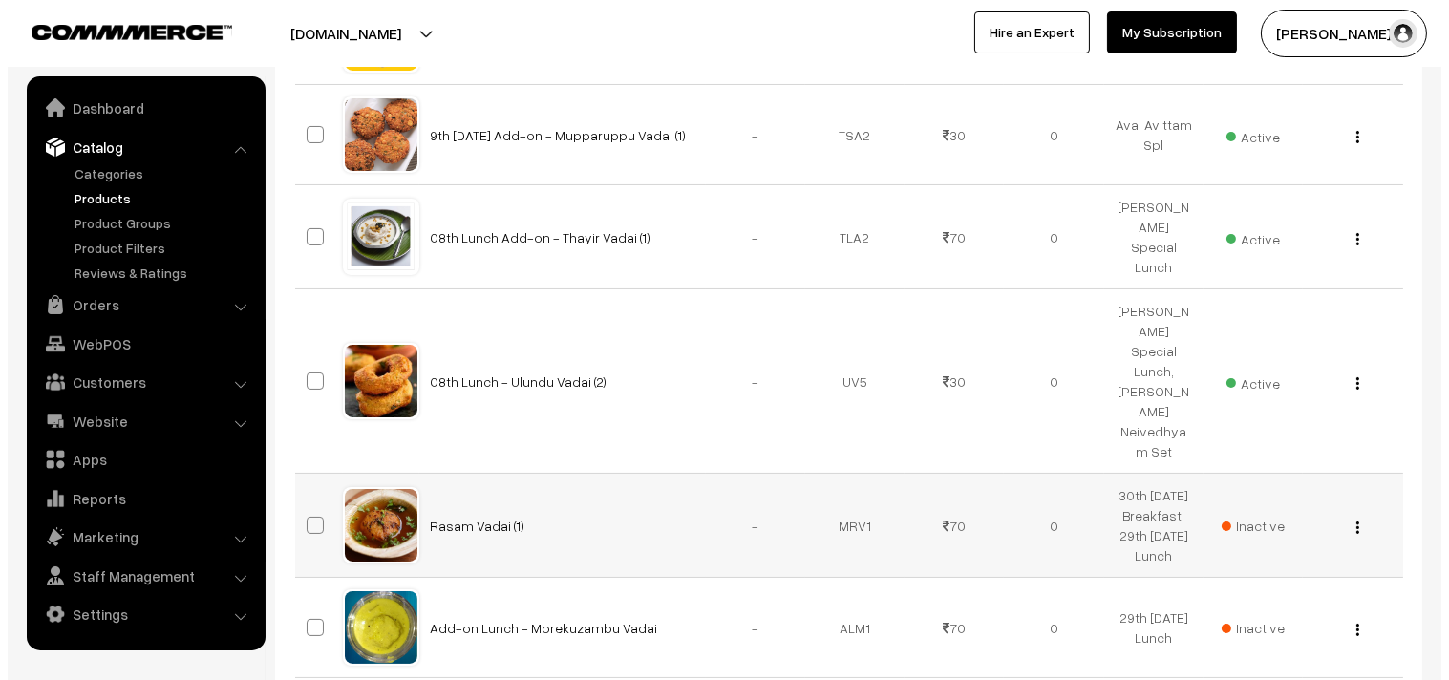
scroll to position [481, 0]
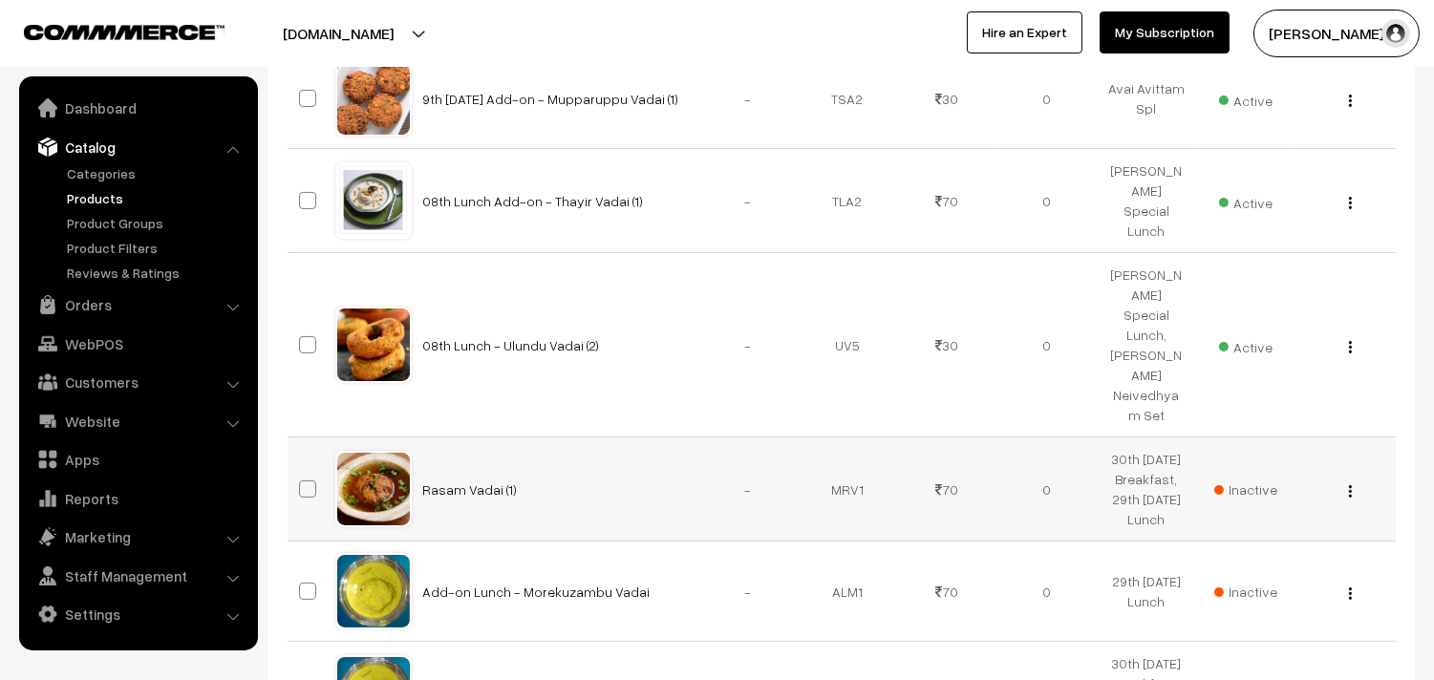
click at [1274, 504] on td "Inactive" at bounding box center [1245, 490] width 99 height 104
click at [1250, 498] on span "Inactive" at bounding box center [1245, 490] width 63 height 20
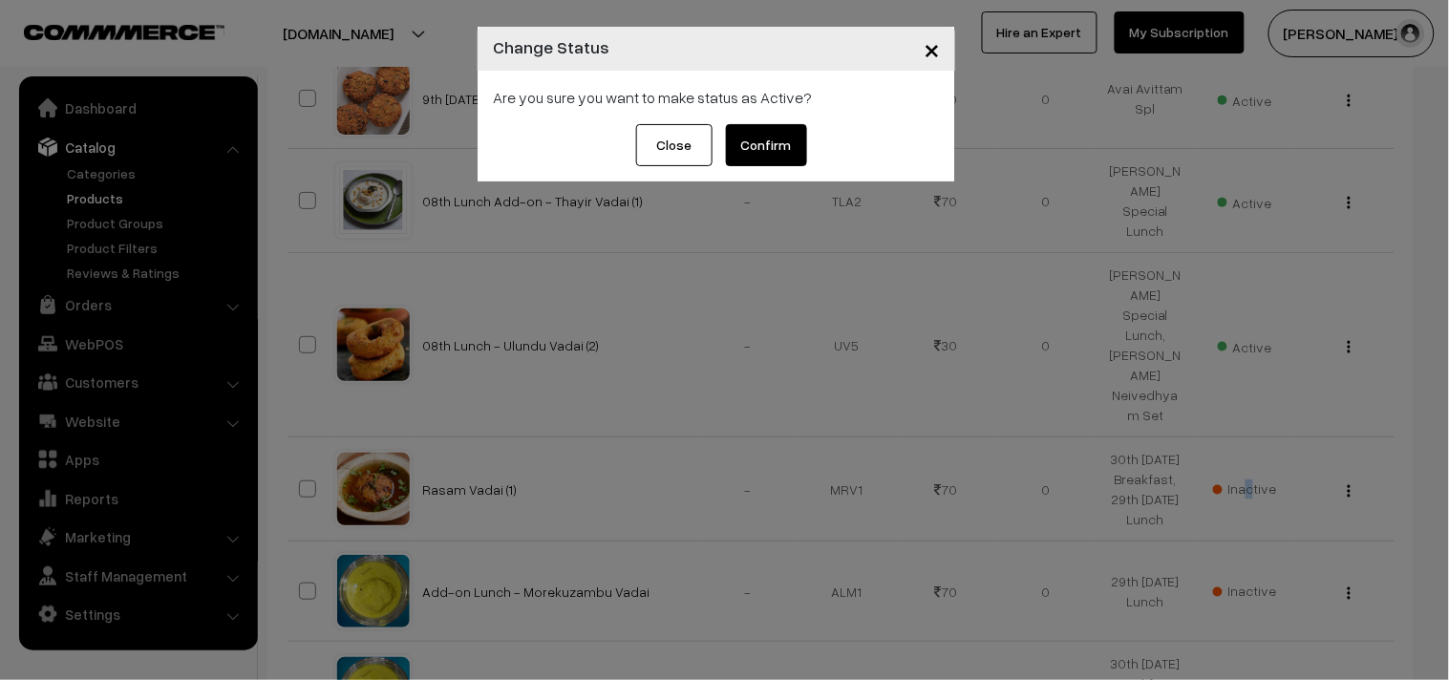
click at [771, 145] on button "Confirm" at bounding box center [766, 145] width 81 height 42
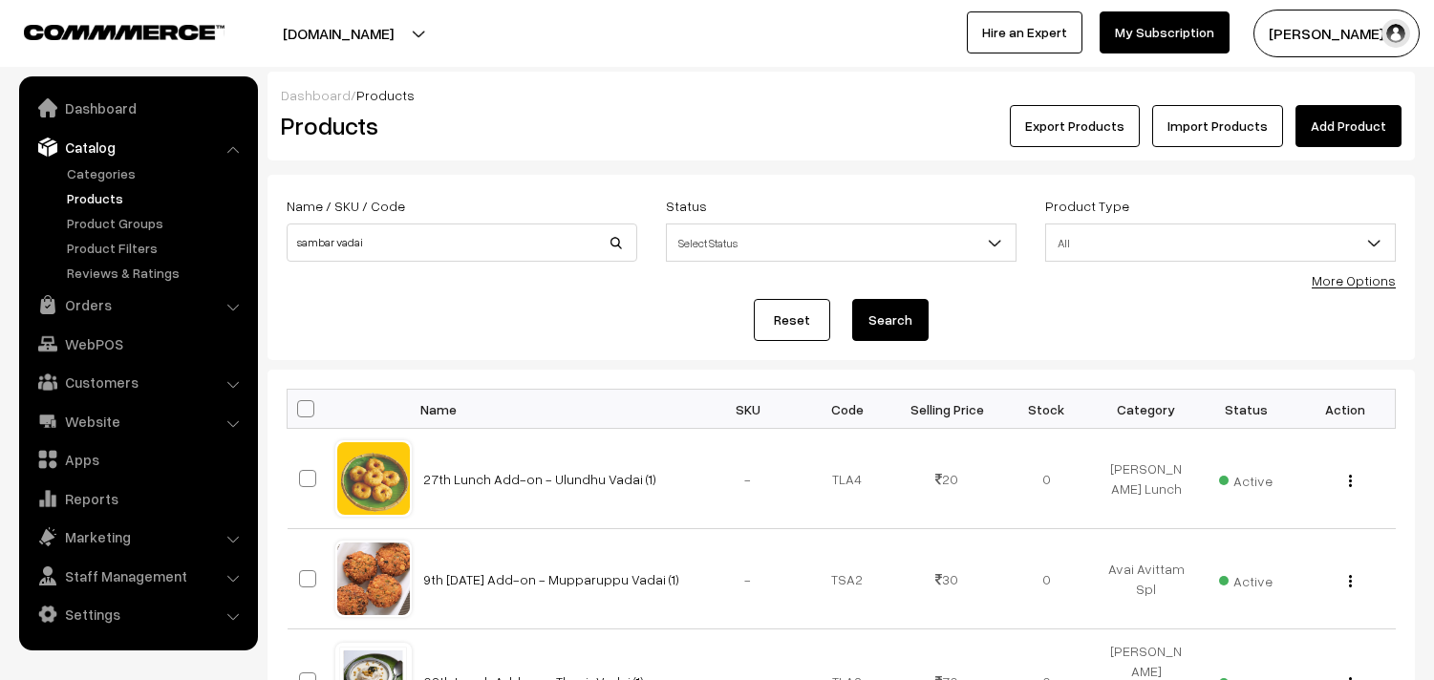
scroll to position [481, 0]
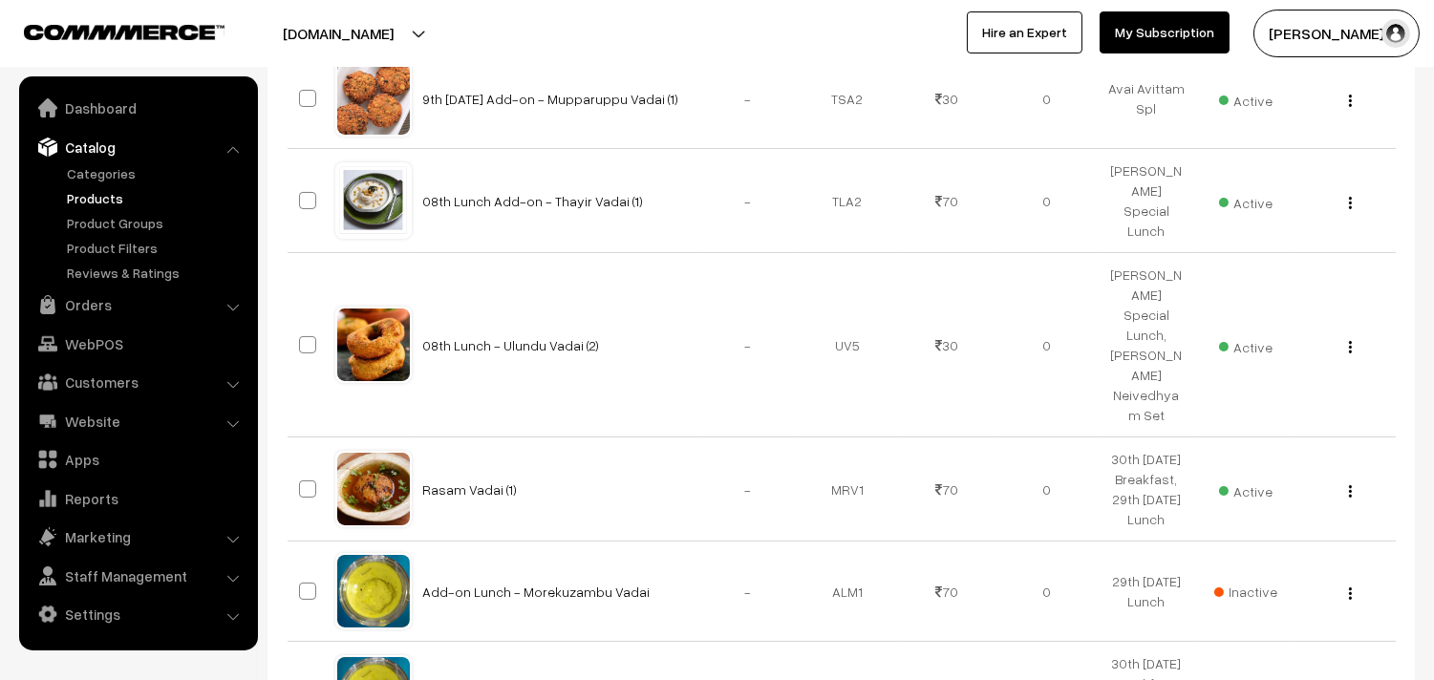
click at [1351, 498] on img "button" at bounding box center [1350, 491] width 3 height 12
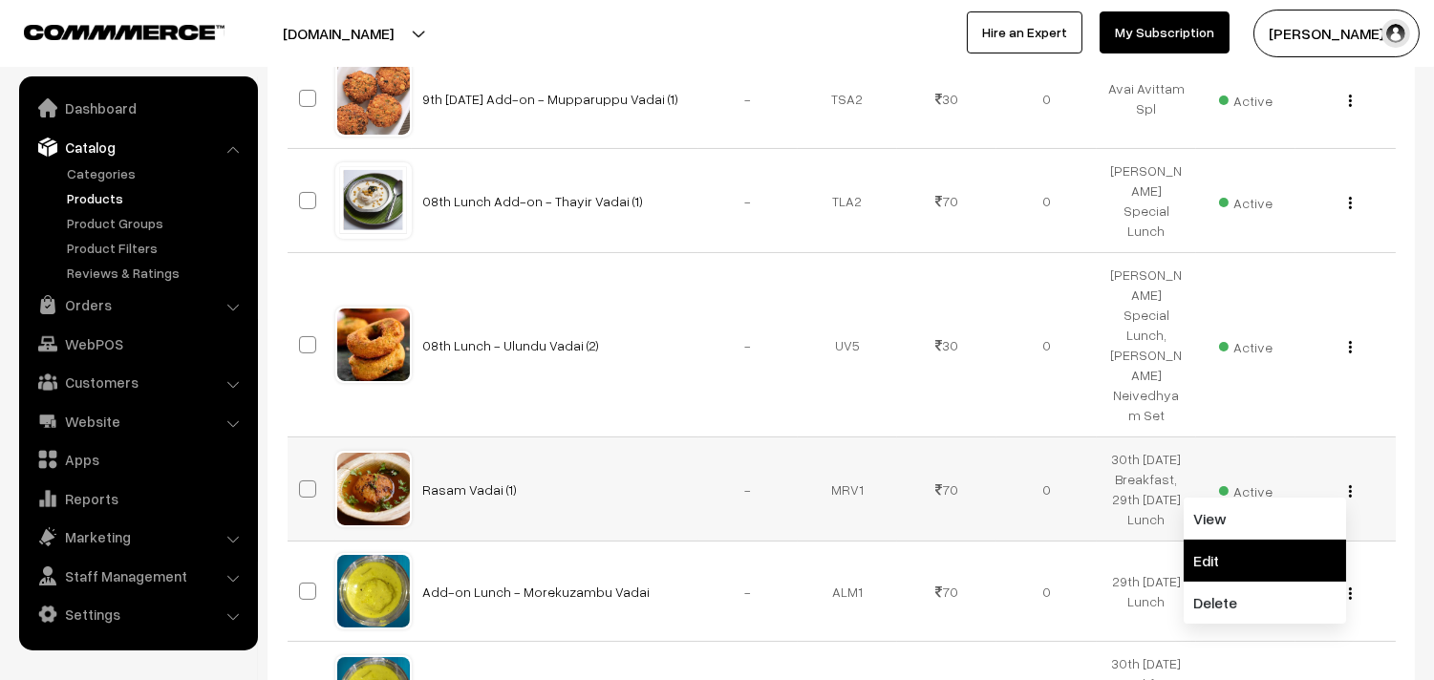
drag, startPoint x: 1248, startPoint y: 577, endPoint x: 655, endPoint y: 484, distance: 599.6
click at [1248, 576] on link "Edit" at bounding box center [1265, 561] width 162 height 42
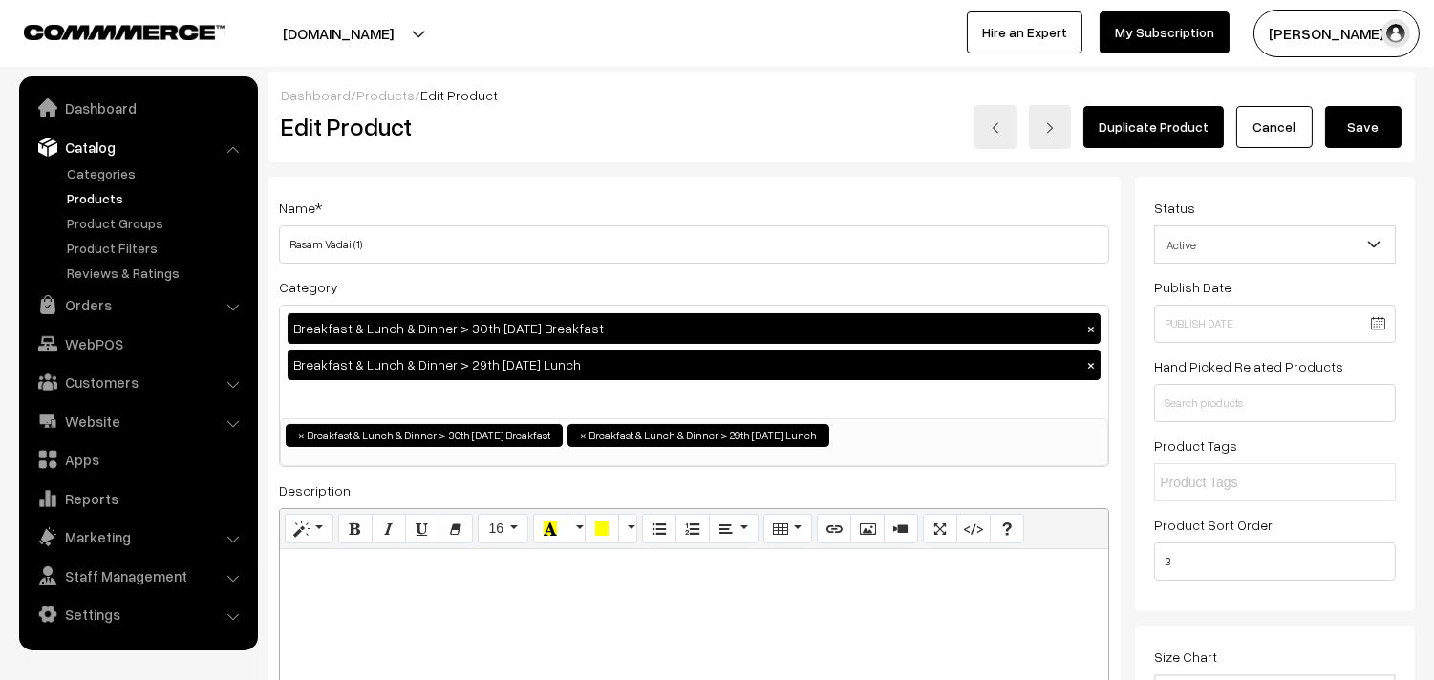
drag, startPoint x: 0, startPoint y: 0, endPoint x: 239, endPoint y: 236, distance: 335.8
click at [304, 261] on input "Rasam Vadai (1)" at bounding box center [694, 244] width 830 height 38
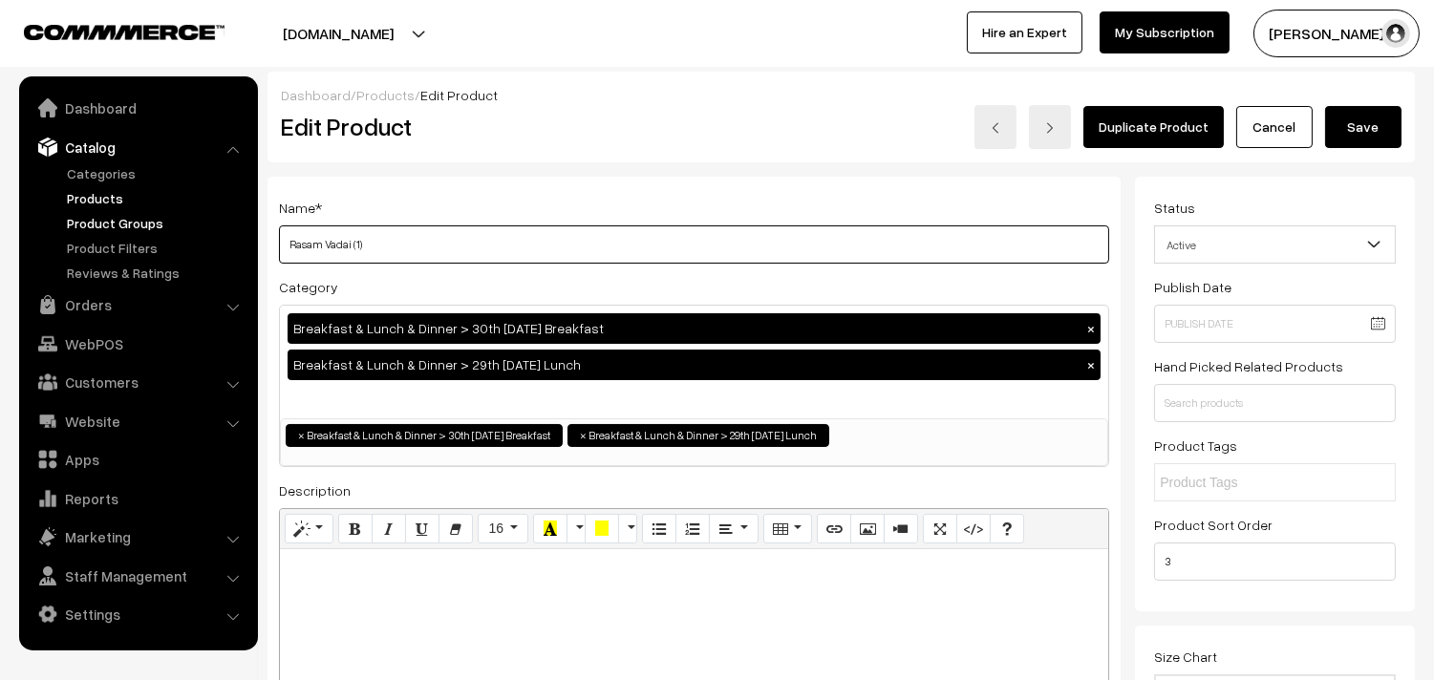
drag, startPoint x: 319, startPoint y: 241, endPoint x: 237, endPoint y: 230, distance: 82.8
type input "Sambar Vadai (1)"
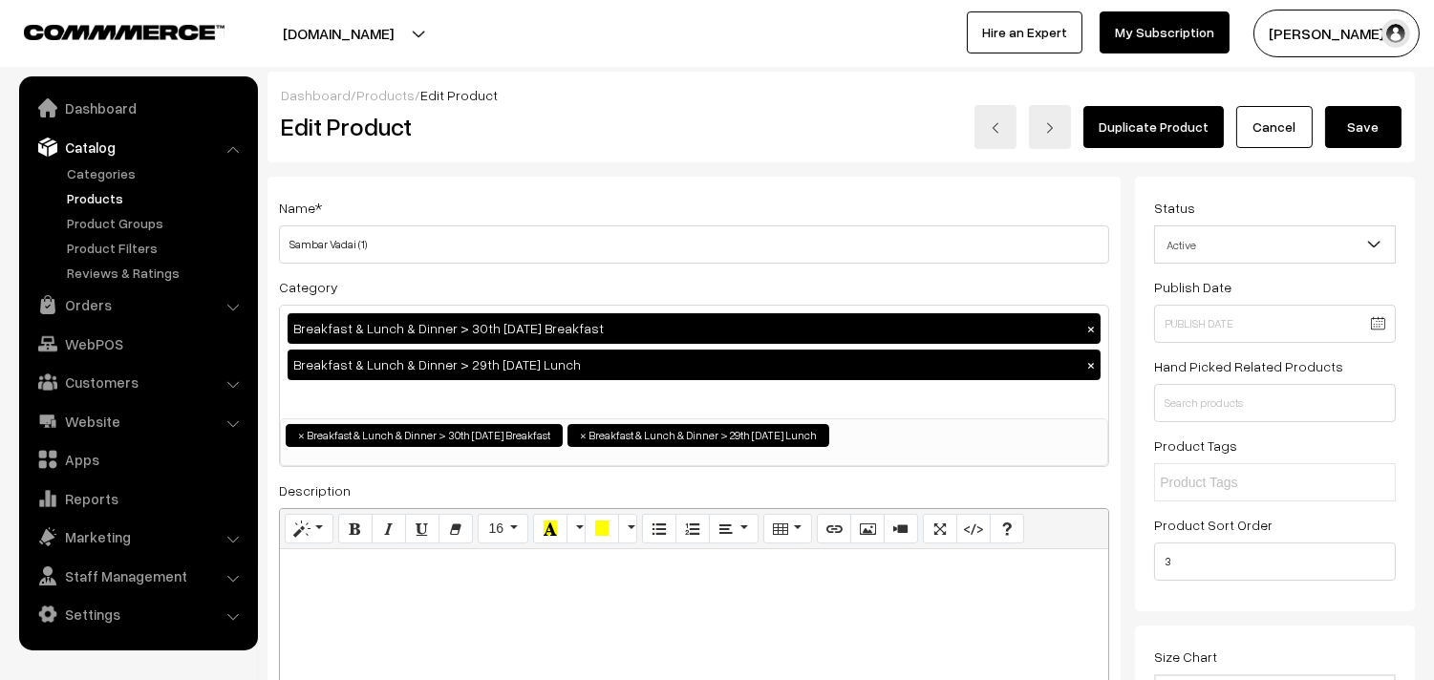
click at [1345, 129] on button "Save" at bounding box center [1363, 127] width 76 height 42
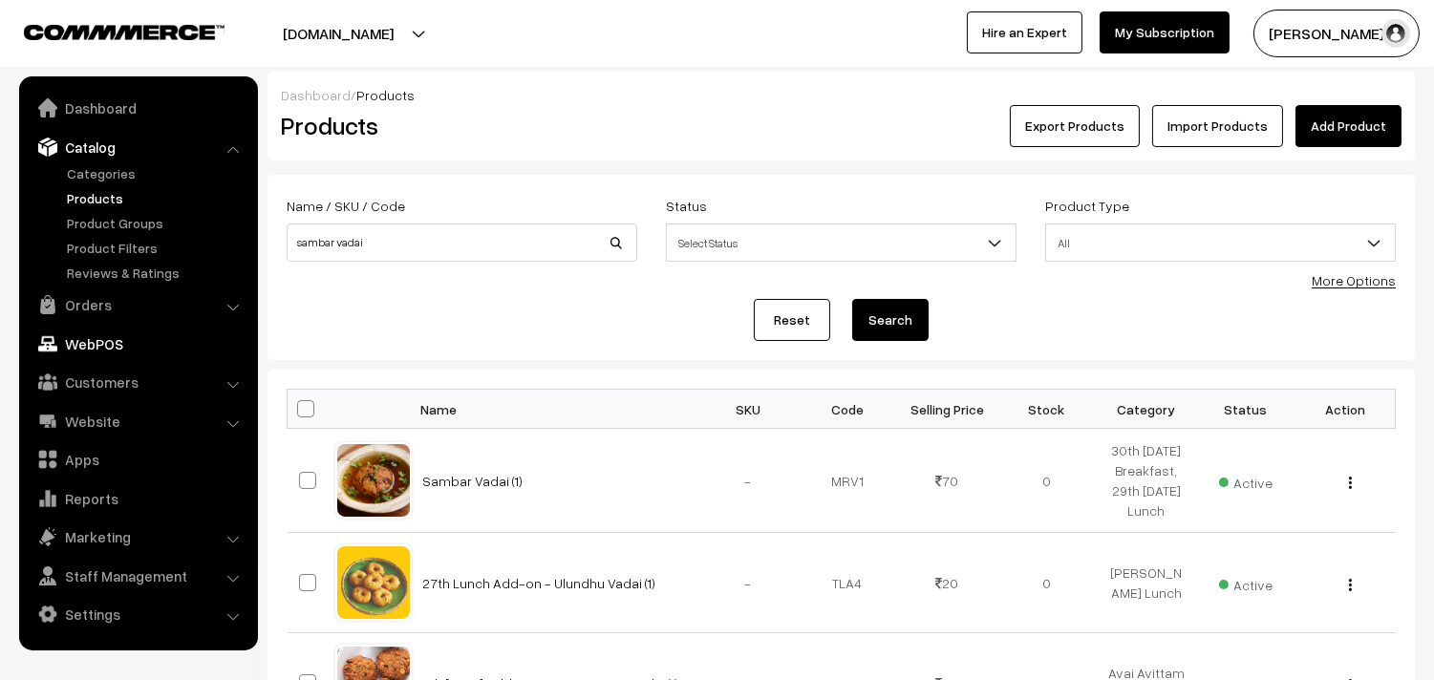
click at [97, 340] on link "WebPOS" at bounding box center [137, 344] width 227 height 34
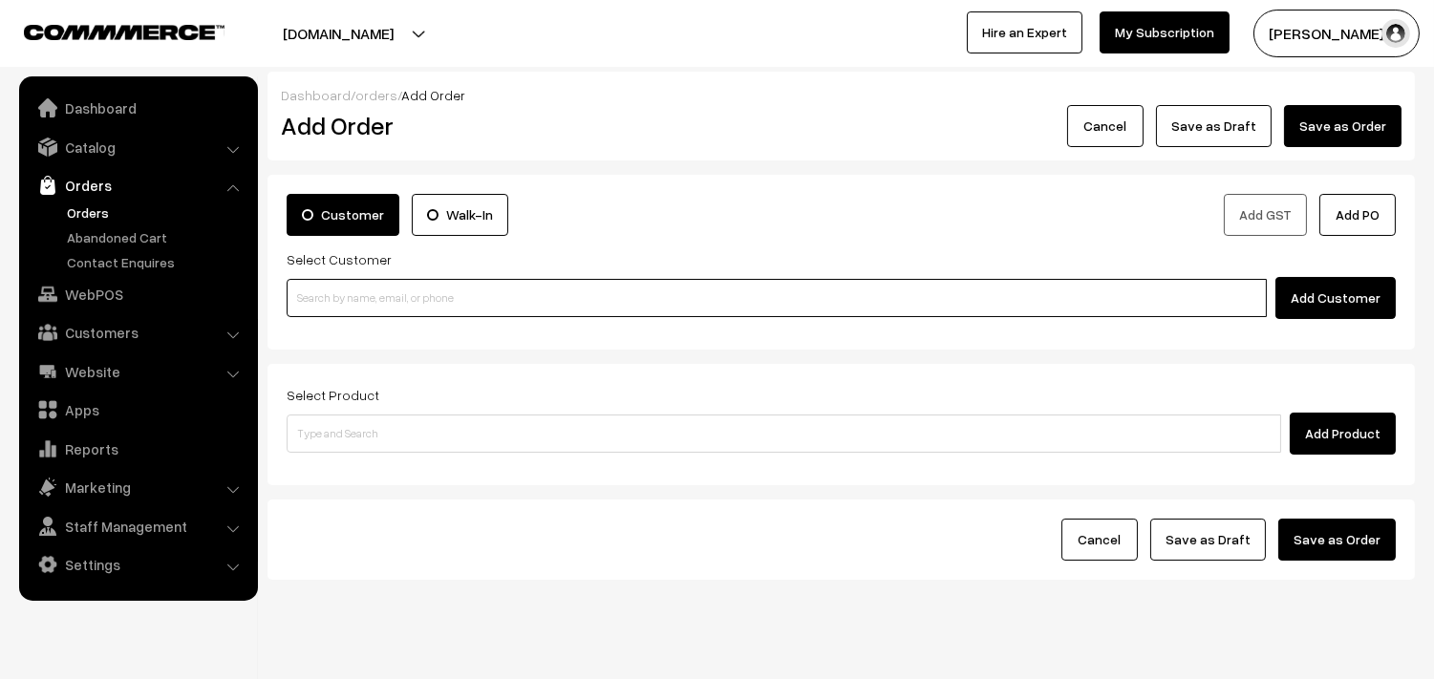
click at [393, 298] on input at bounding box center [777, 298] width 980 height 38
paste input "98842 43647"
click at [330, 289] on input "98842 43647" at bounding box center [777, 298] width 980 height 38
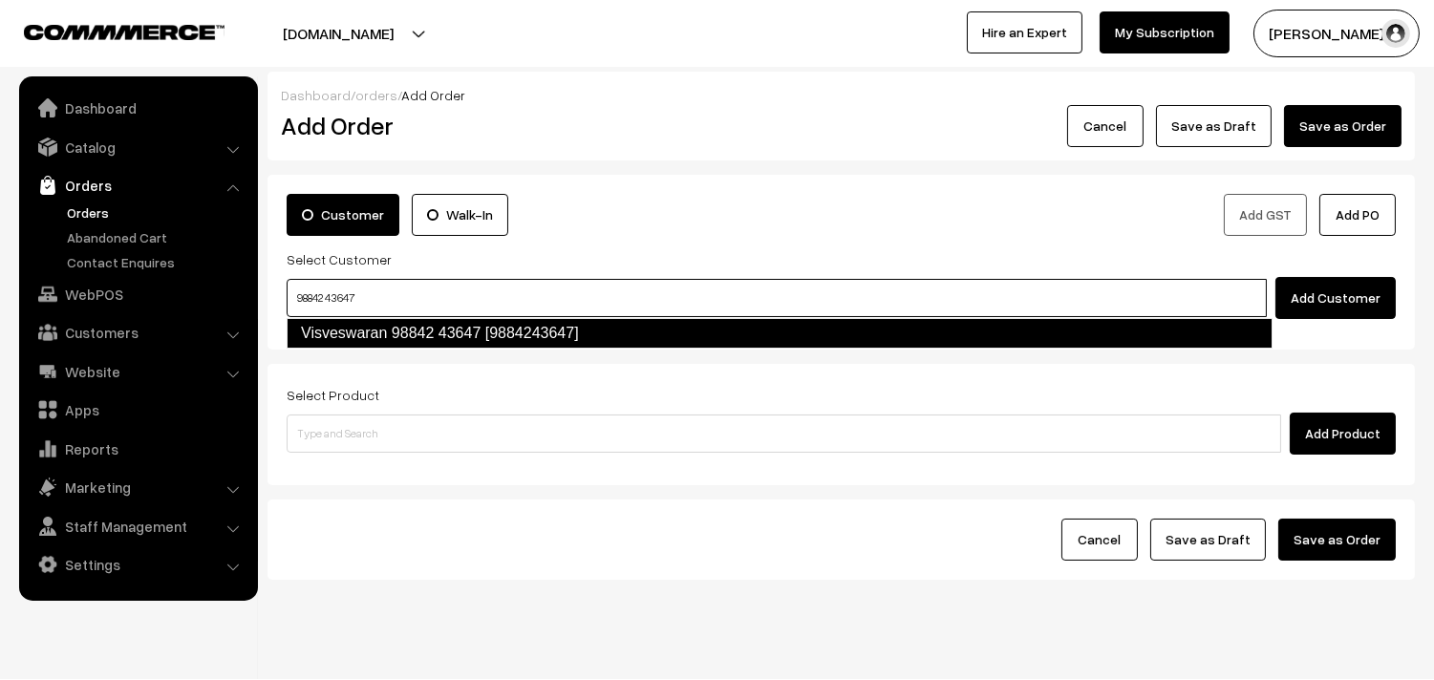
click at [366, 328] on link "Visveswaran 98842 43647 [9884243647]" at bounding box center [780, 333] width 986 height 31
type input "98842 43647"
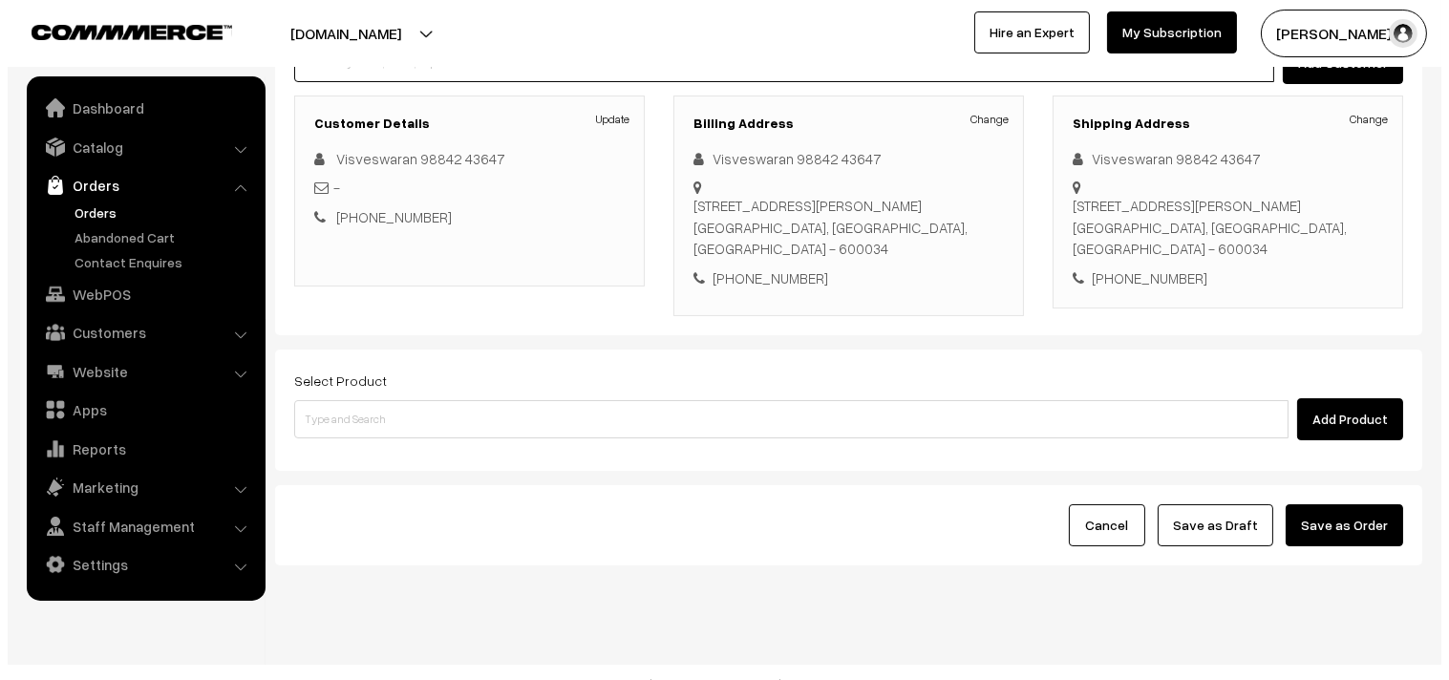
scroll to position [239, 0]
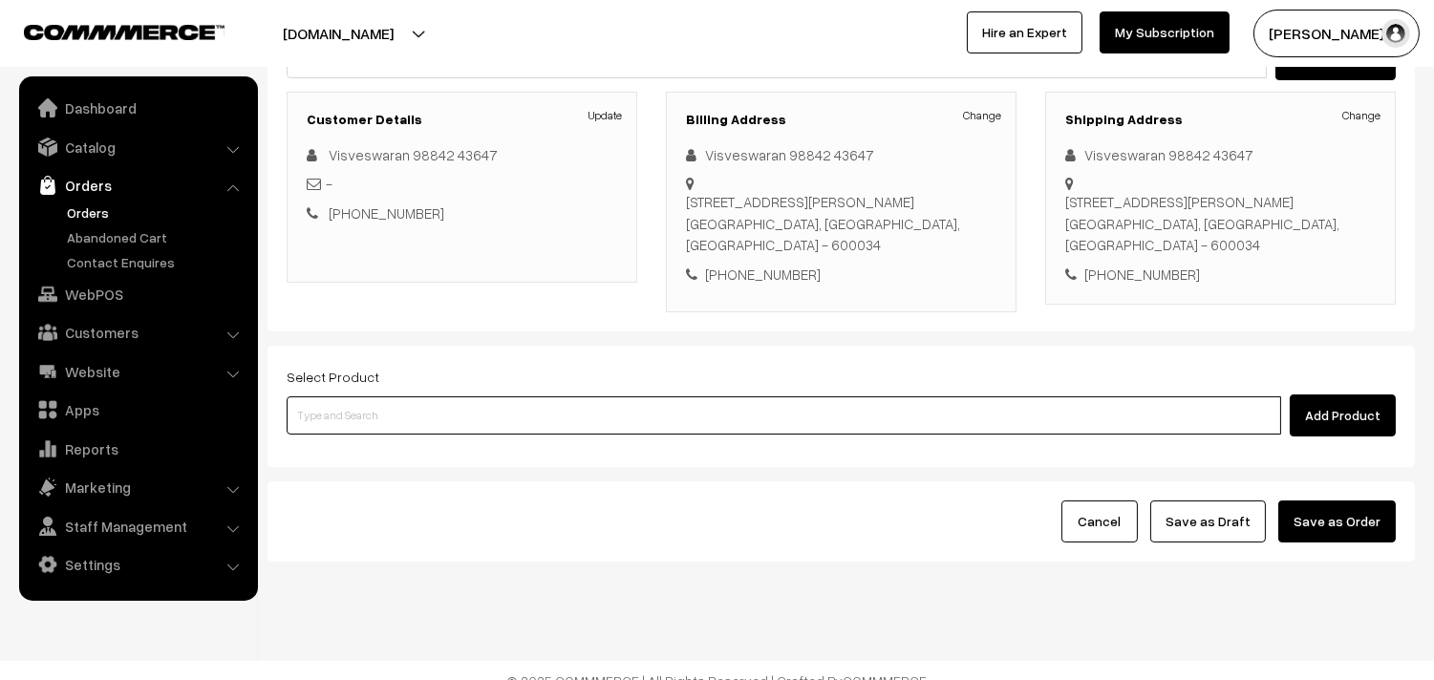
click at [363, 404] on input at bounding box center [784, 415] width 995 height 38
type input "sambar vadai"
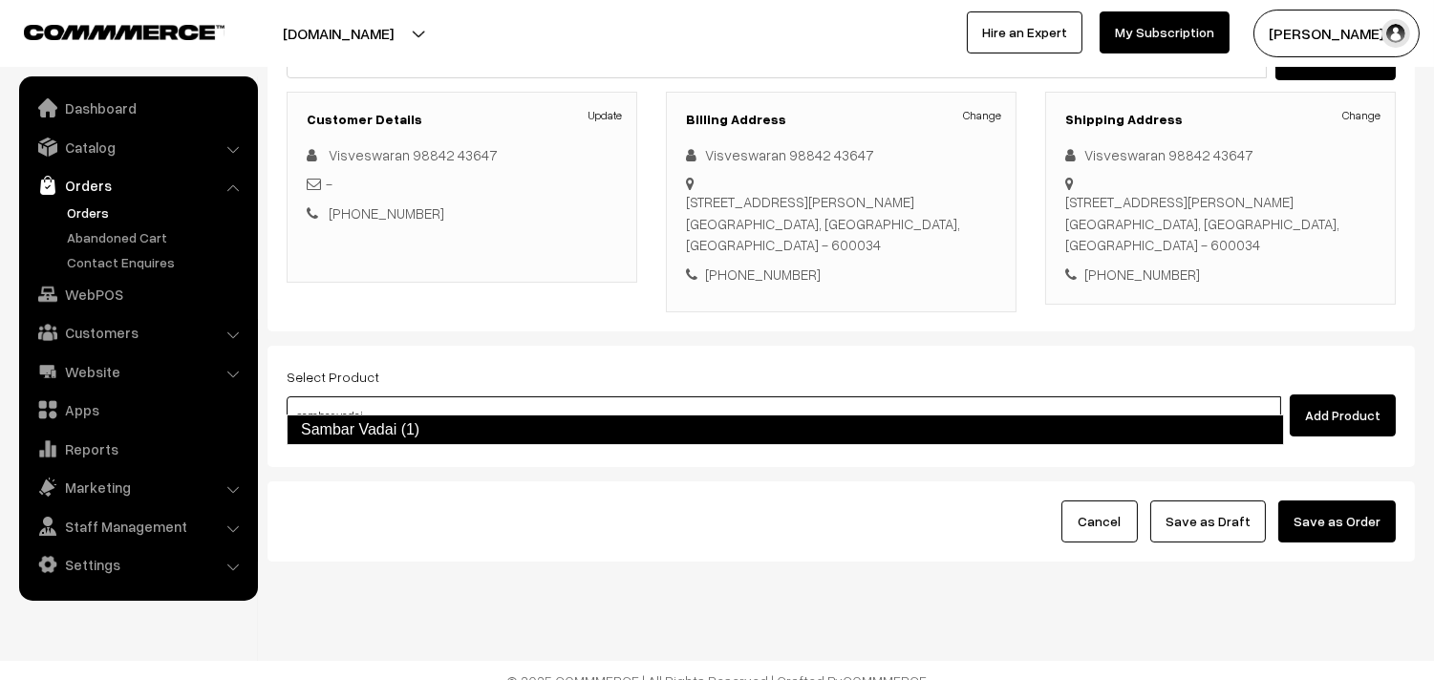
drag, startPoint x: 356, startPoint y: 424, endPoint x: 359, endPoint y: 406, distance: 18.4
click at [357, 423] on link "Sambar Vadai (1)" at bounding box center [785, 430] width 997 height 31
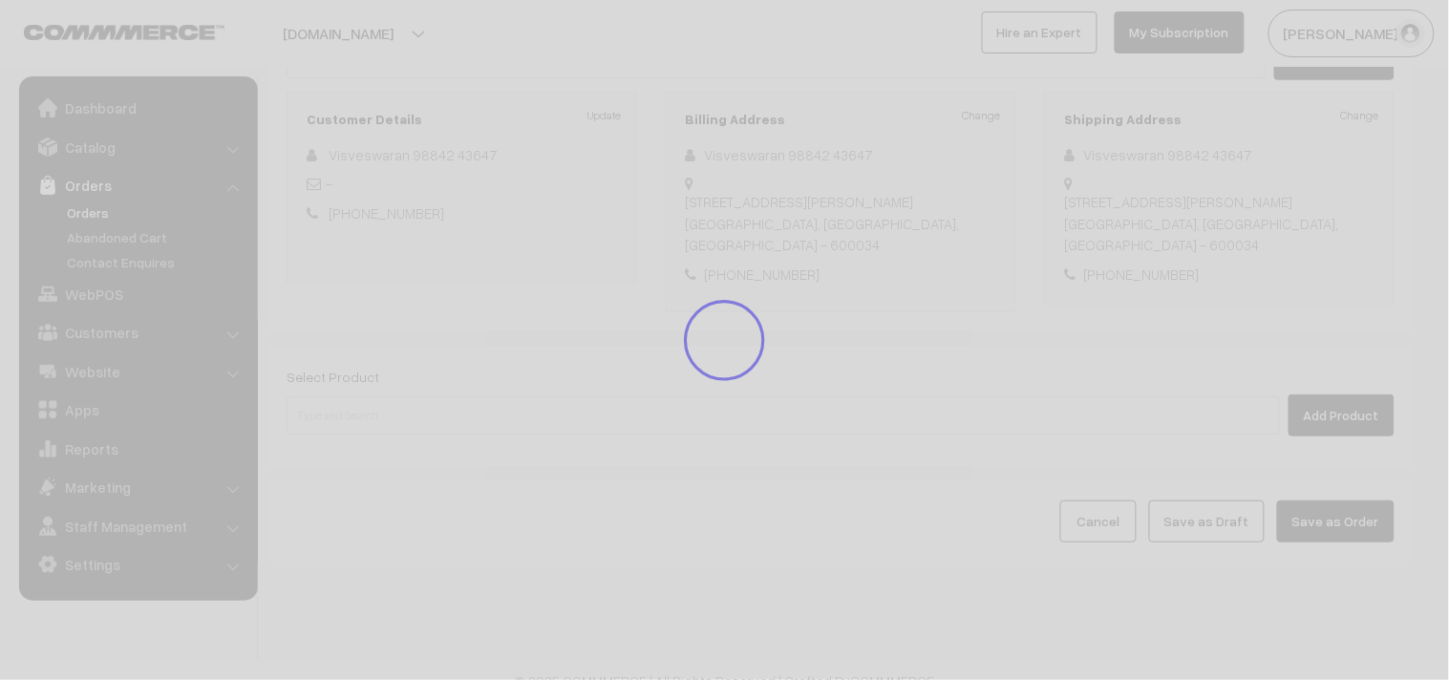
click at [364, 393] on body "Thank you for showing interest. Our team will call you shortly. Close annamfood…" at bounding box center [724, 230] width 1449 height 939
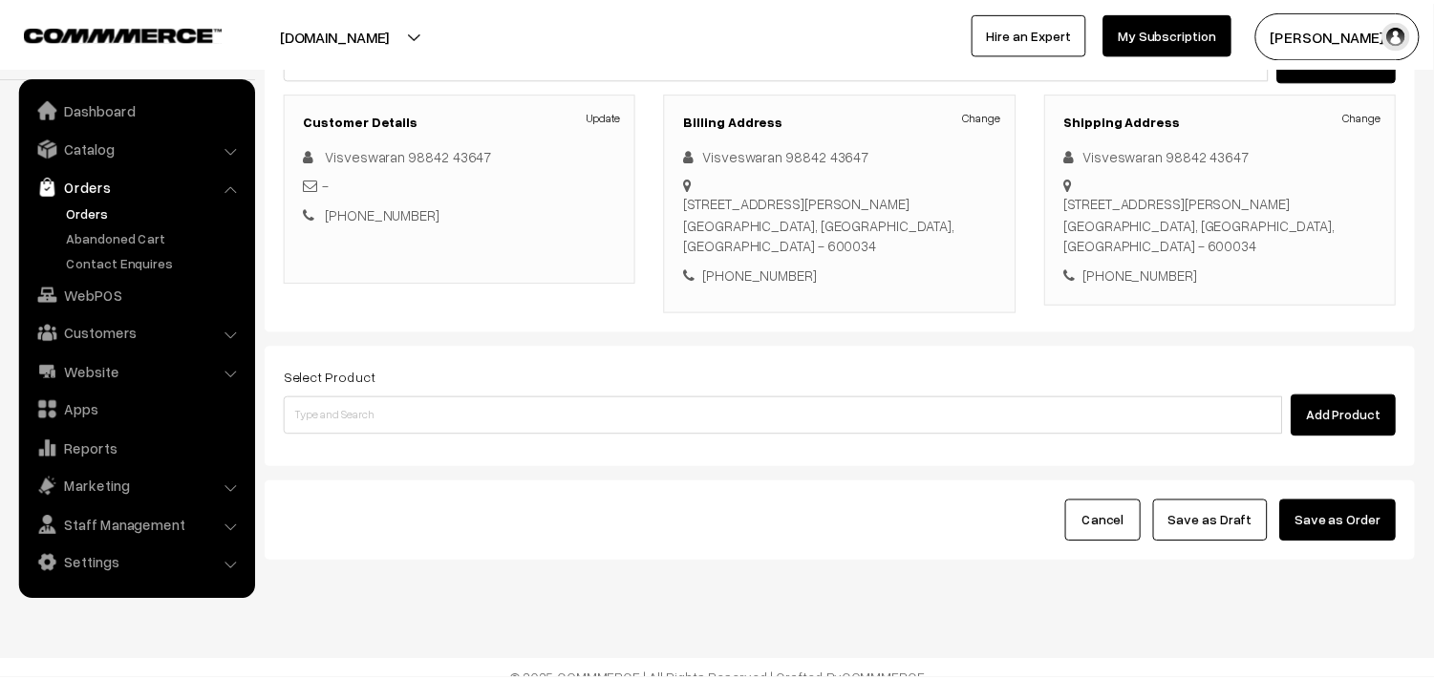
scroll to position [230, 0]
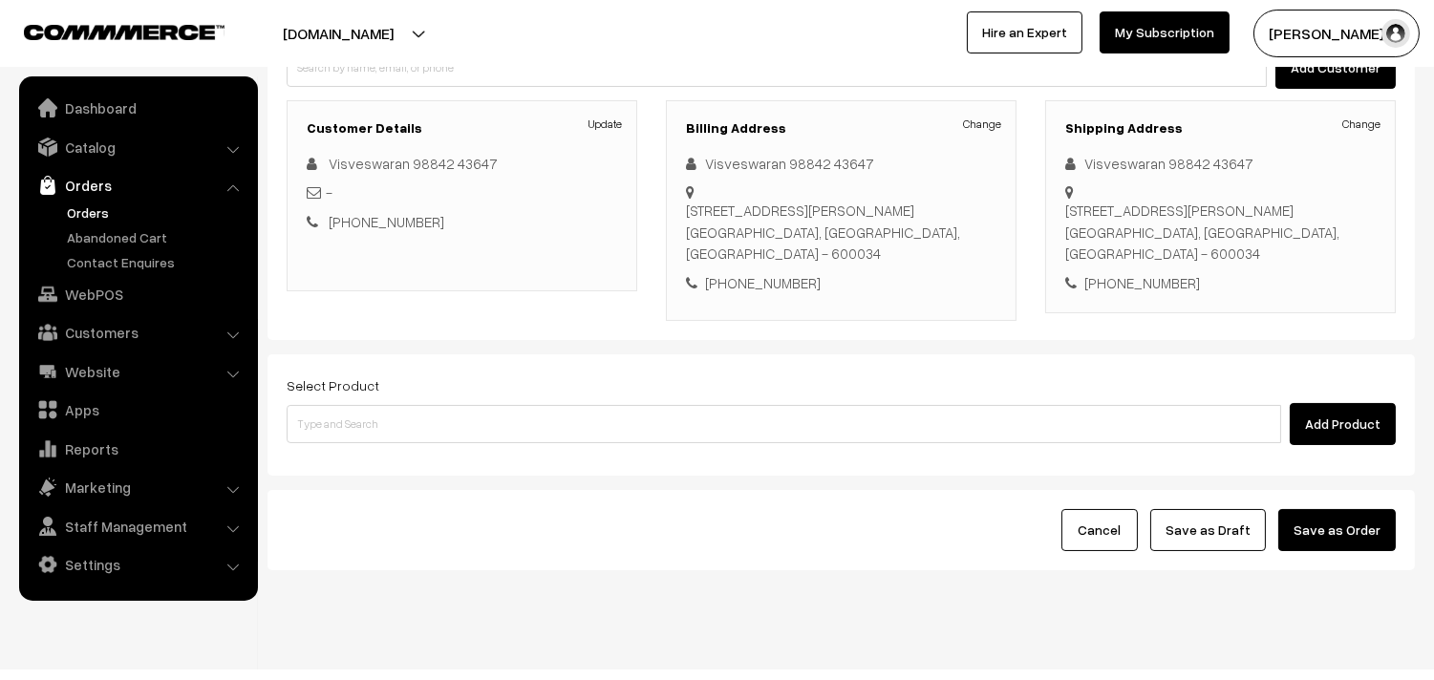
click at [389, 424] on div "Add Product" at bounding box center [841, 424] width 1109 height 42
click at [389, 425] on div "Select Product Add Product" at bounding box center [841, 414] width 1147 height 121
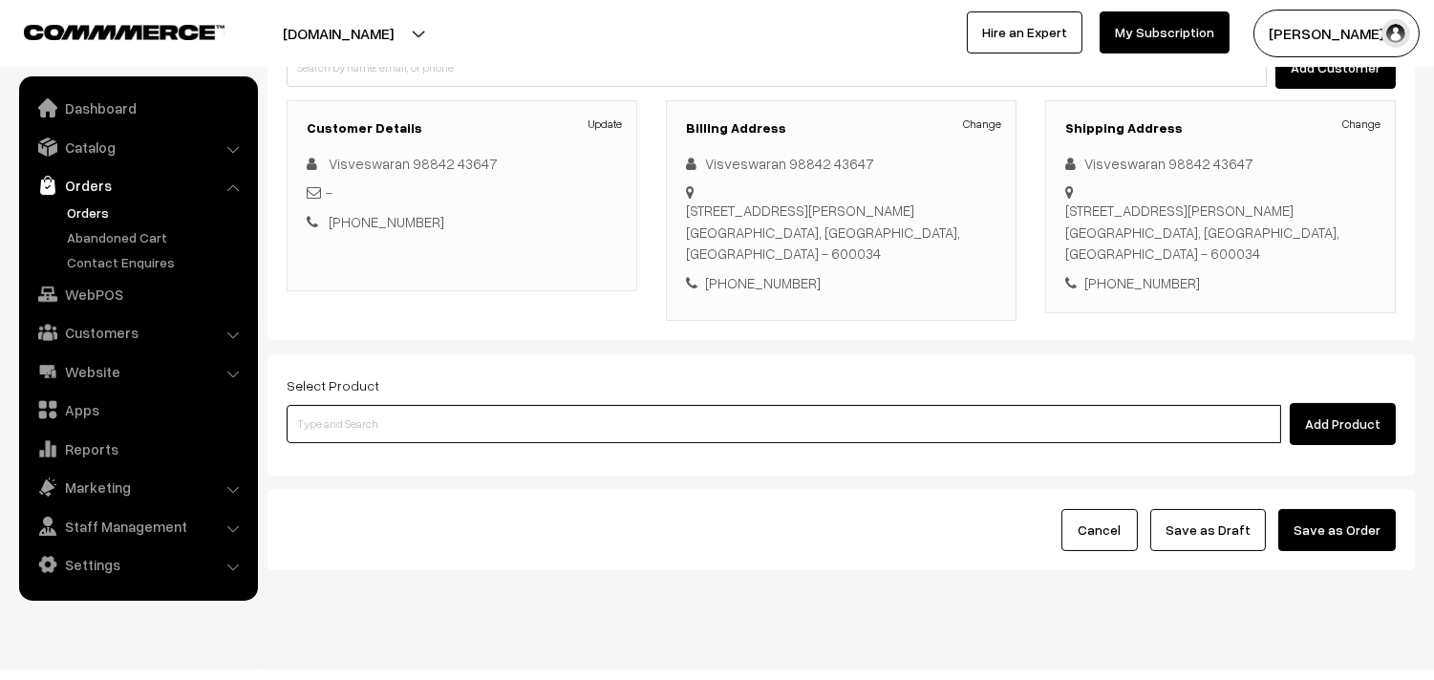
click at [396, 407] on input at bounding box center [784, 424] width 995 height 38
type input "sambar"
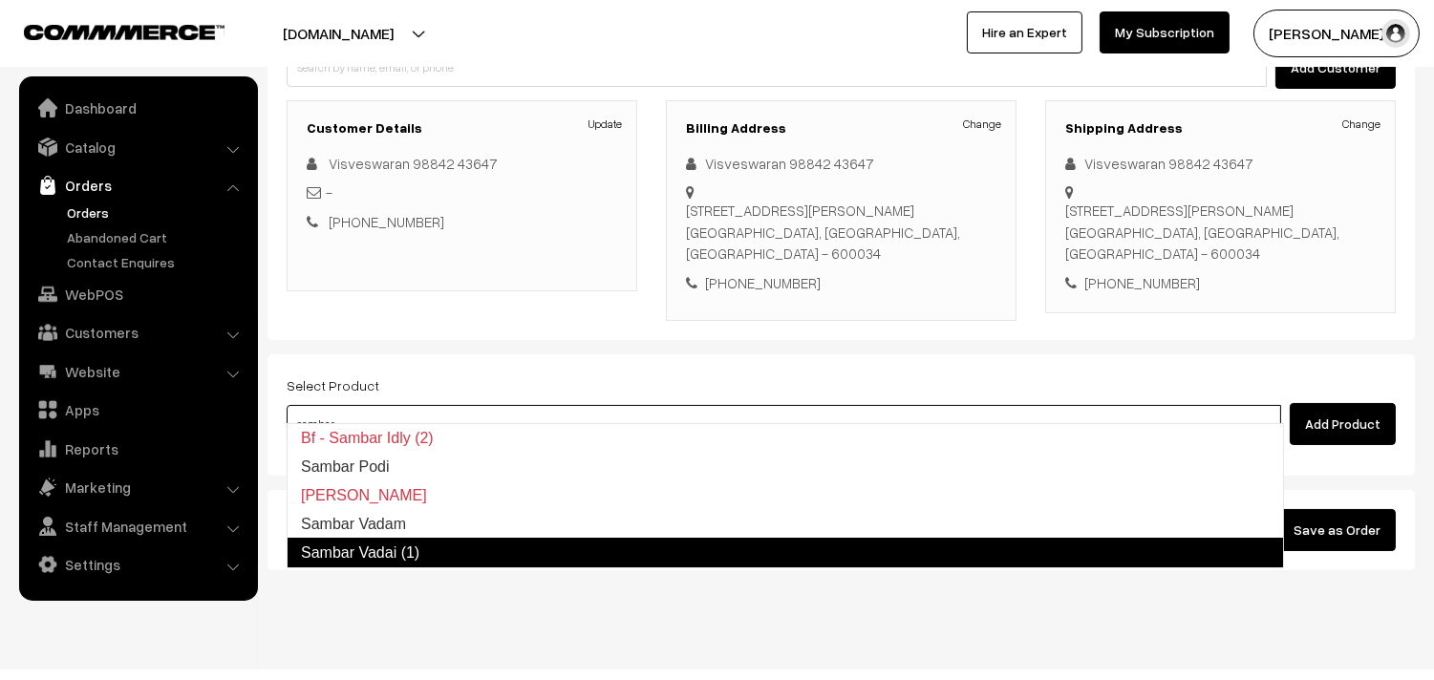
click at [374, 554] on link "Sambar Vadai (1)" at bounding box center [785, 553] width 997 height 31
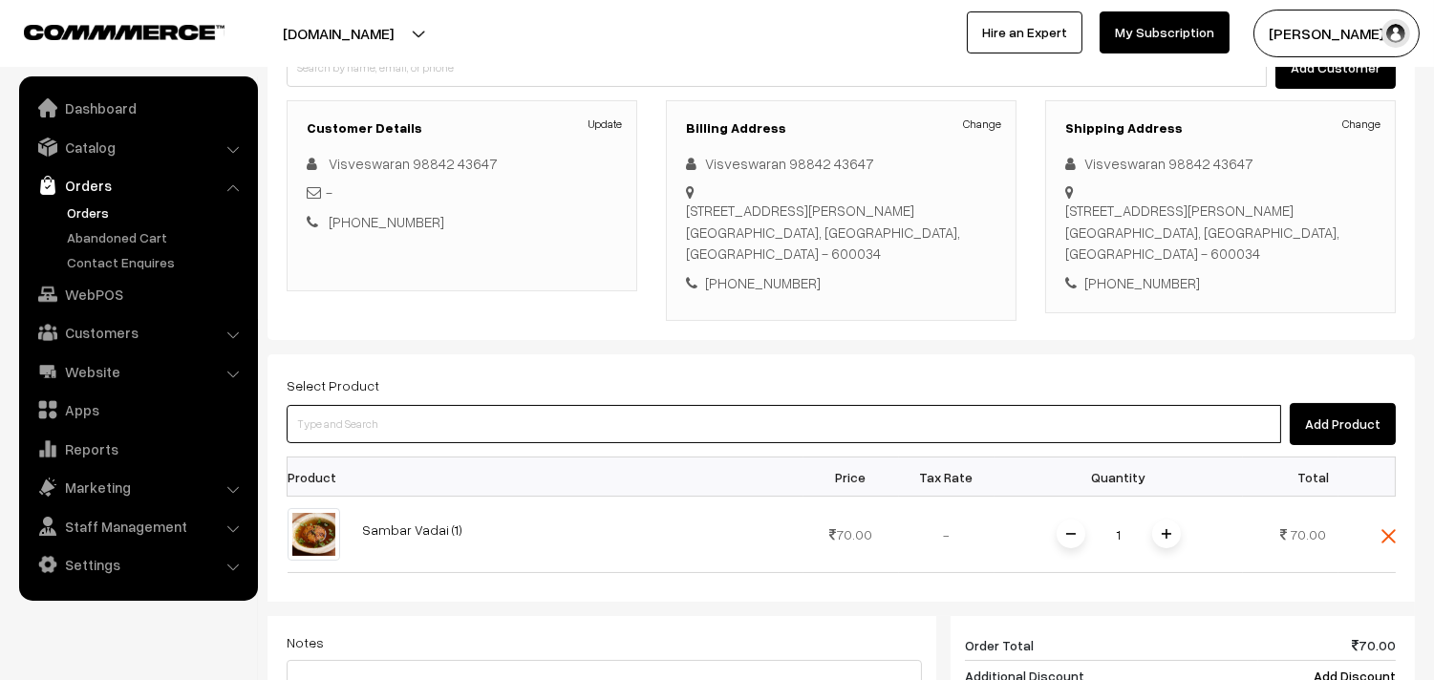
click at [378, 405] on input at bounding box center [784, 424] width 995 height 38
type input "30th with"
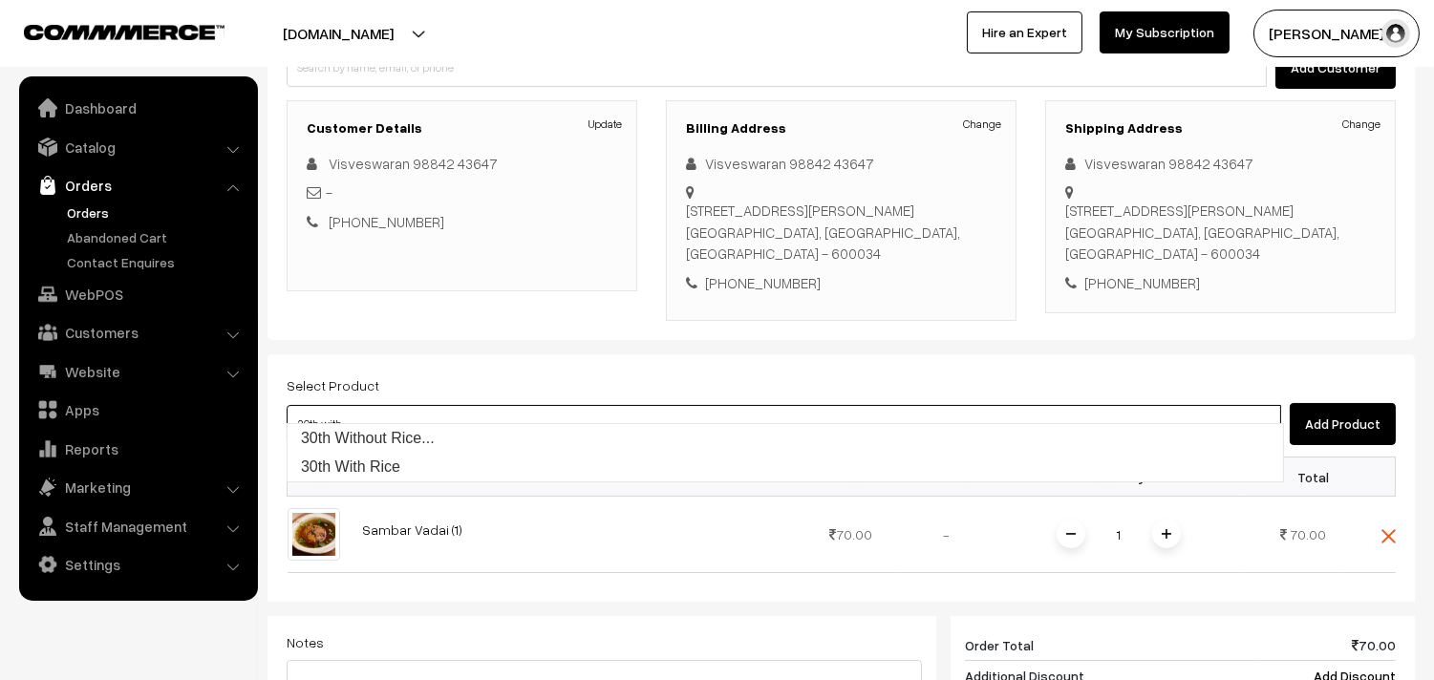
click at [360, 438] on link "30th Without Rice..." at bounding box center [786, 438] width 996 height 29
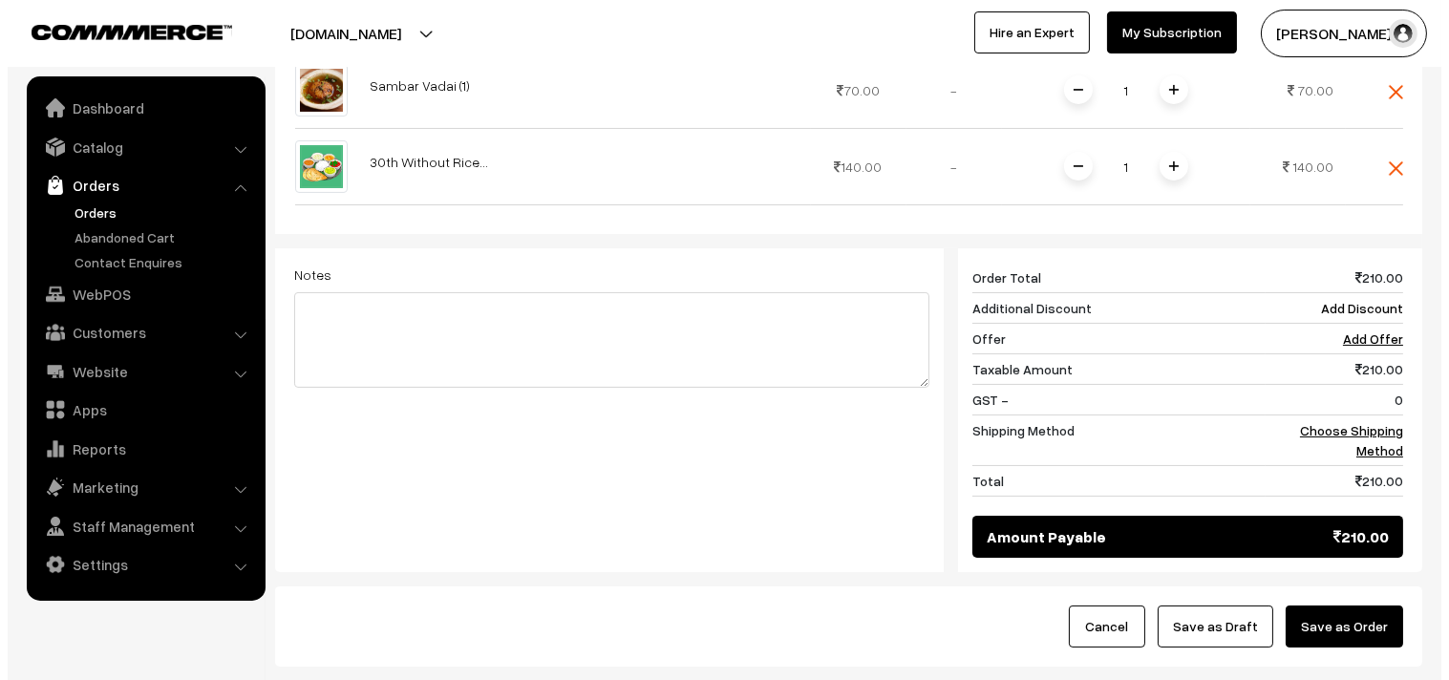
scroll to position [781, 0]
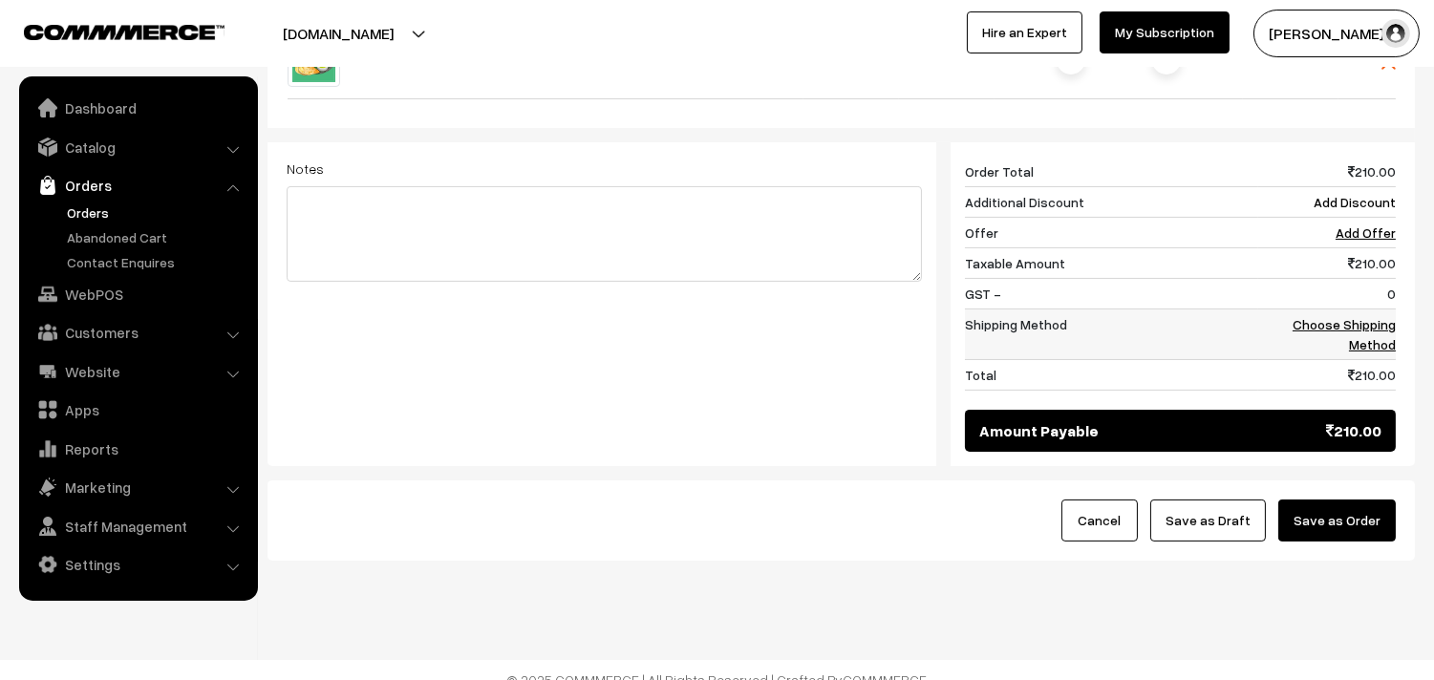
click at [1342, 312] on td "Choose Shipping Method" at bounding box center [1327, 335] width 138 height 51
click at [1339, 316] on link "Choose Shipping Method" at bounding box center [1344, 334] width 103 height 36
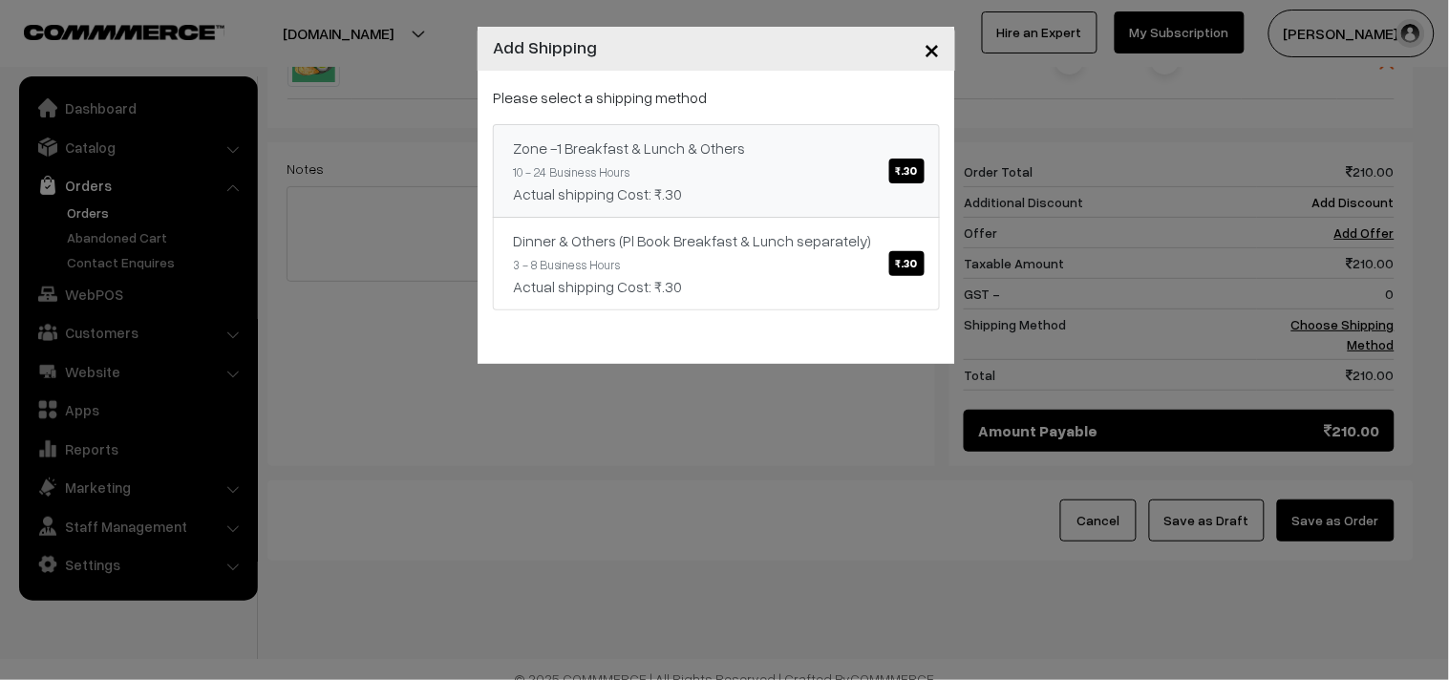
click at [889, 160] on link "Zone -1 Breakfast & Lunch & Others ₹.30 10 - 24 Business Hours Actual shipping …" at bounding box center [716, 171] width 447 height 94
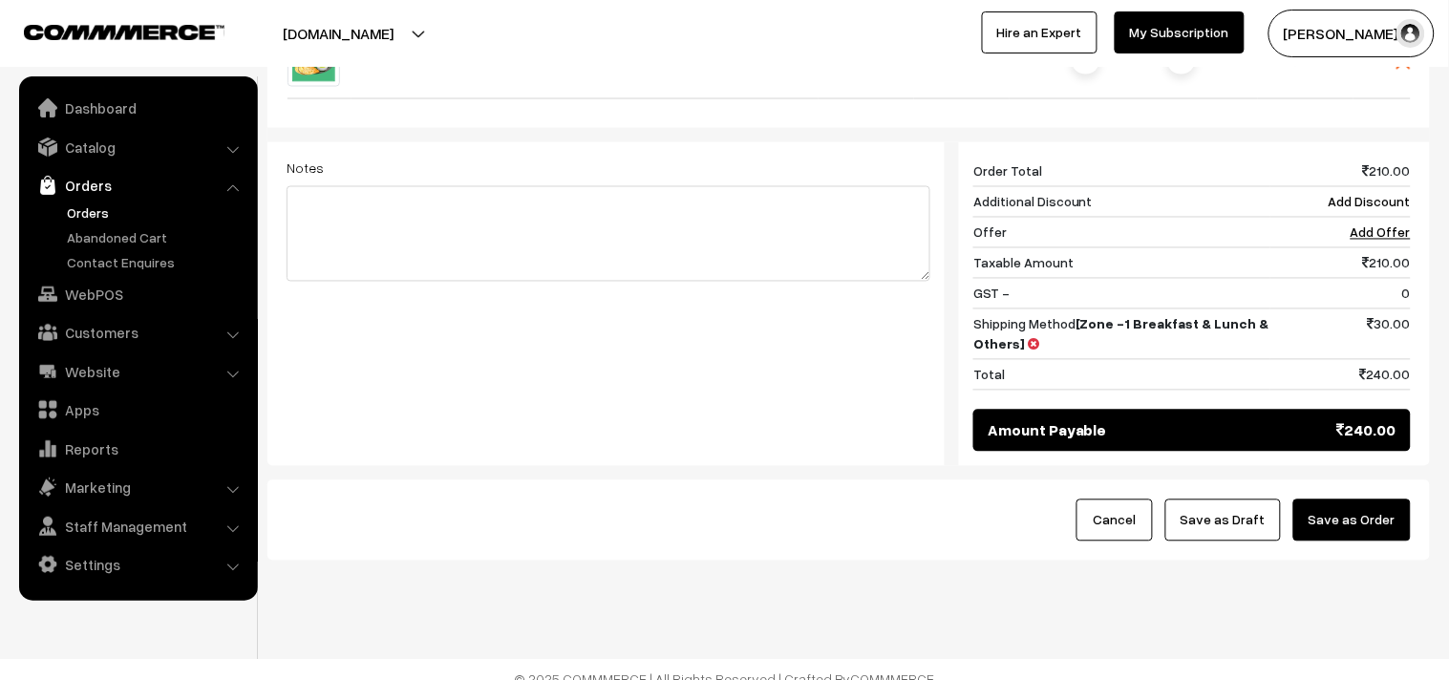
scroll to position [772, 0]
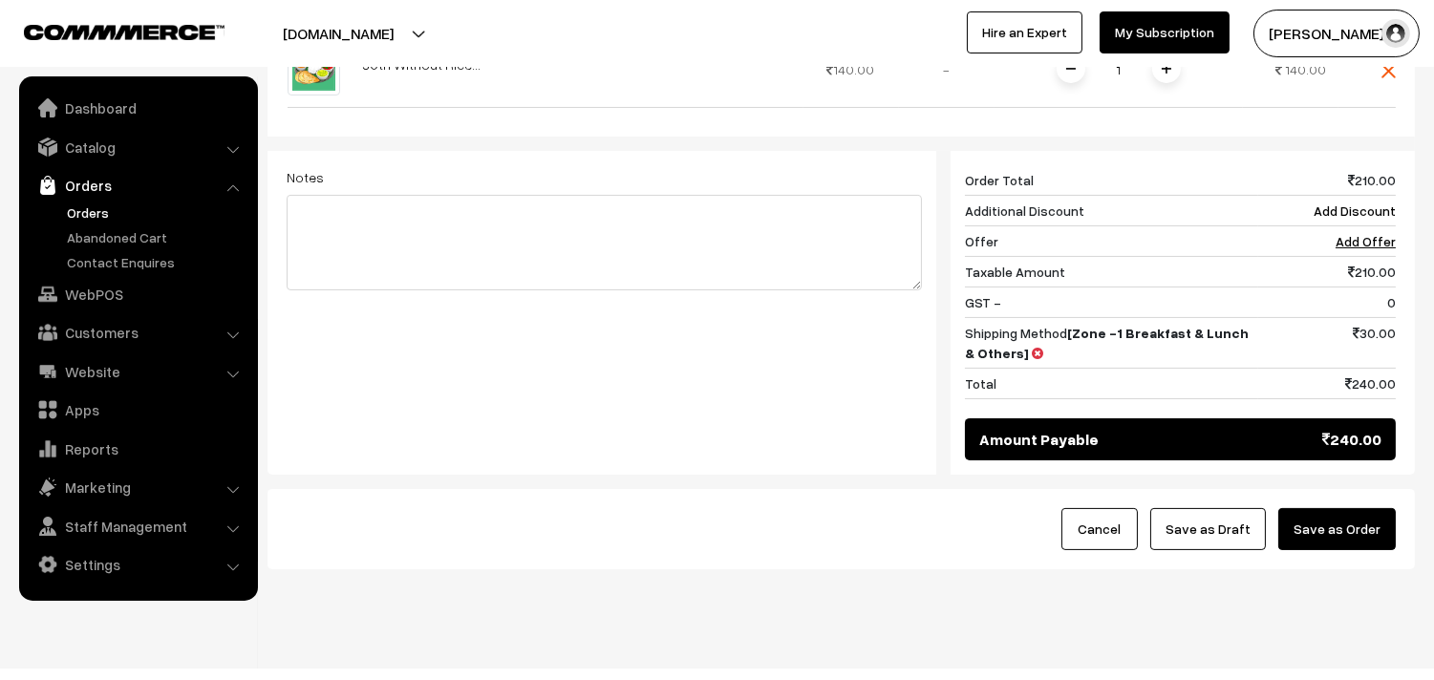
click at [1322, 508] on button "Save as Order" at bounding box center [1337, 529] width 118 height 42
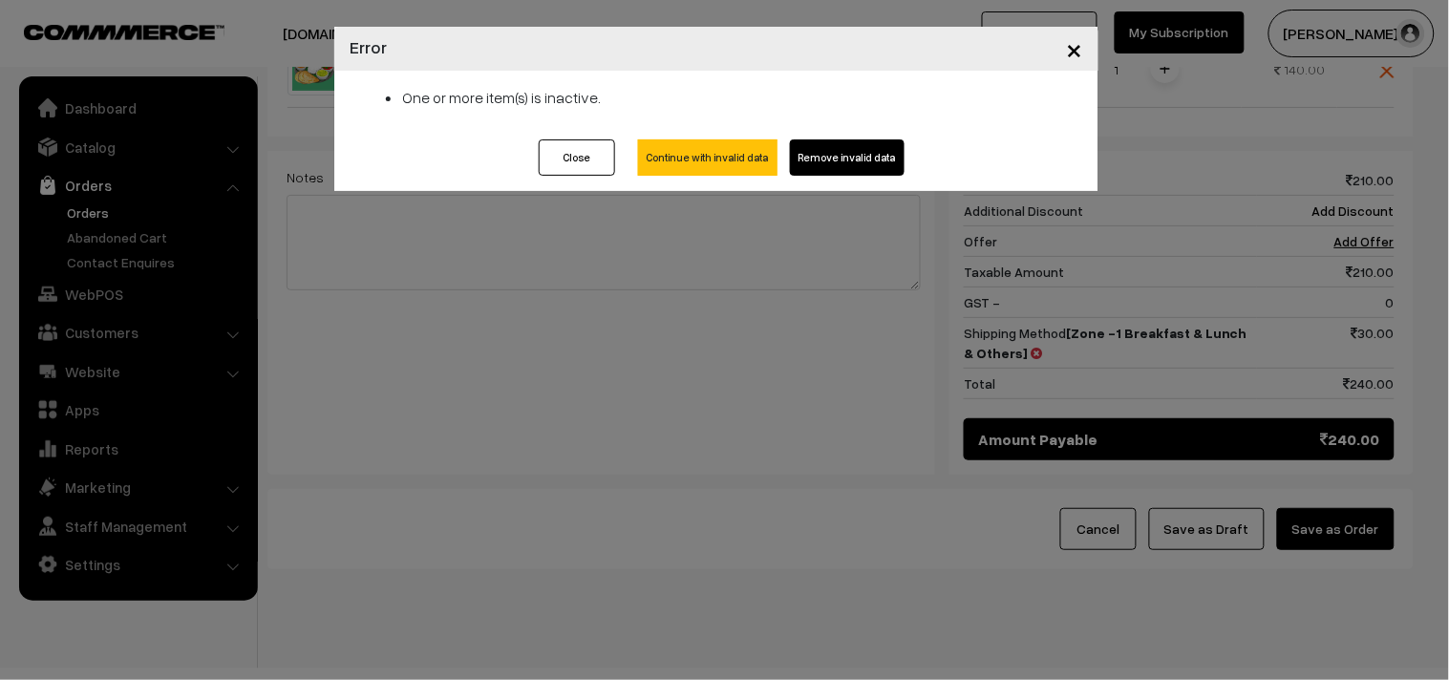
click at [1075, 49] on span "×" at bounding box center [1075, 48] width 16 height 35
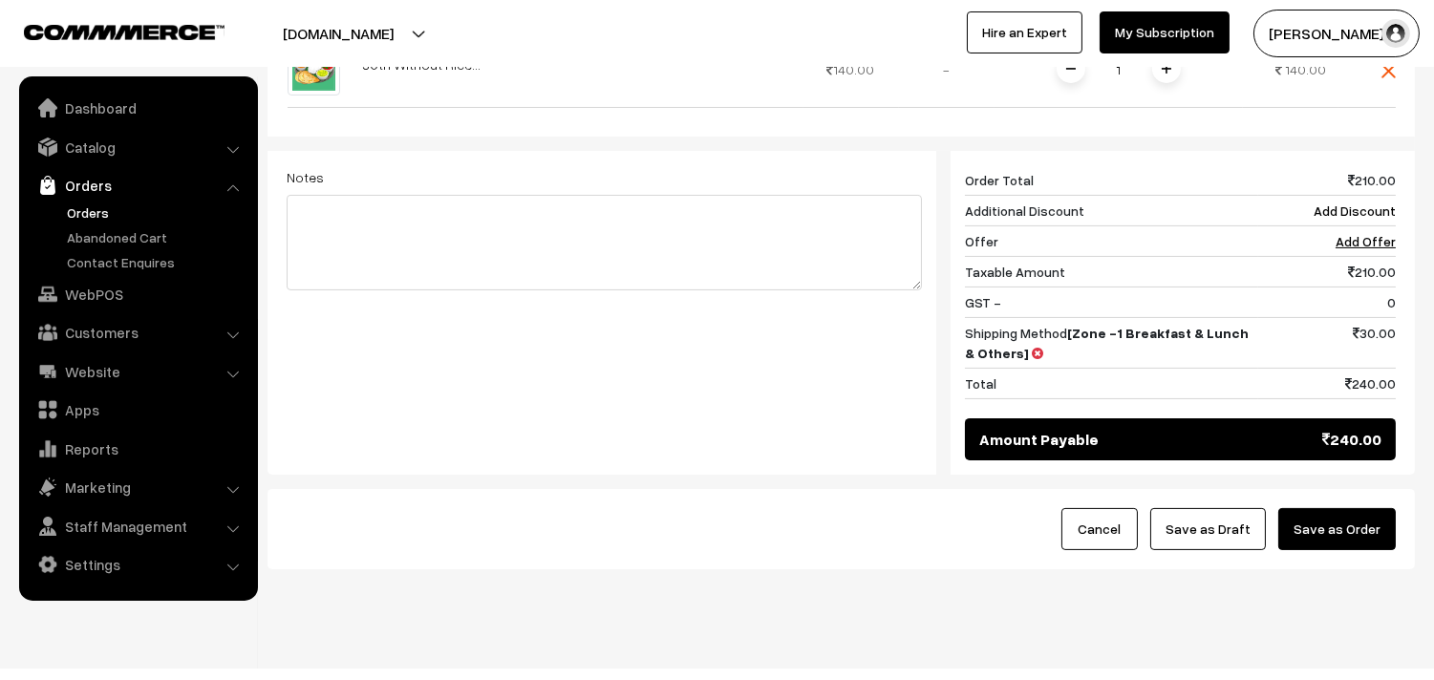
click at [1321, 520] on button "Save as Order" at bounding box center [1337, 529] width 118 height 42
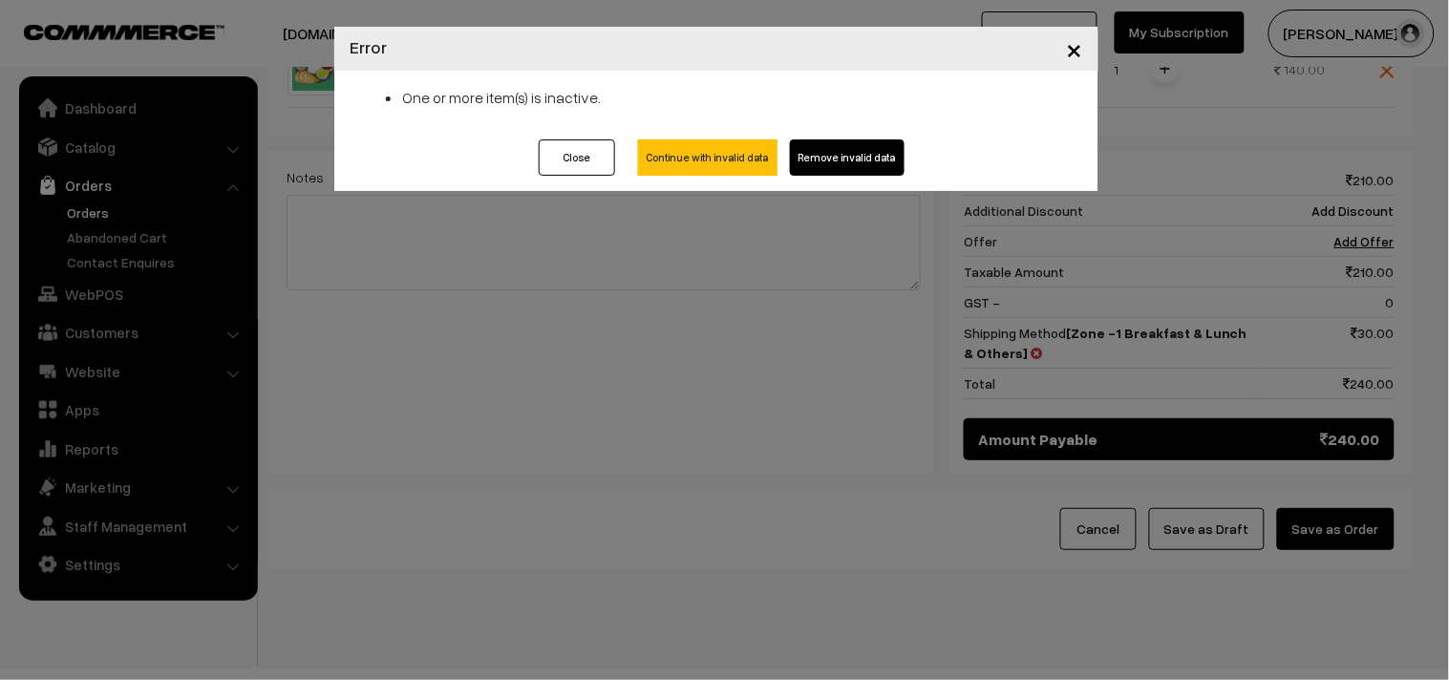
click at [1082, 52] on span "×" at bounding box center [1075, 48] width 16 height 35
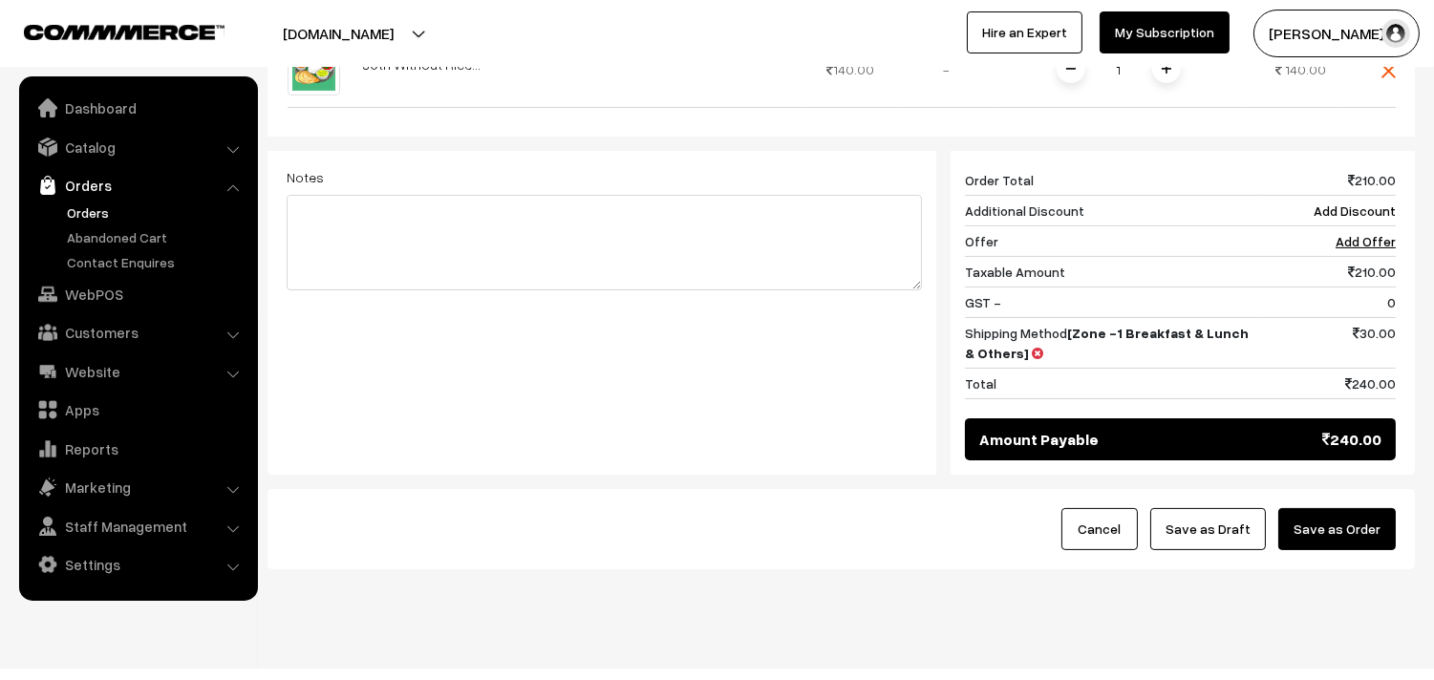
click at [1328, 524] on button "Save as Order" at bounding box center [1337, 529] width 118 height 42
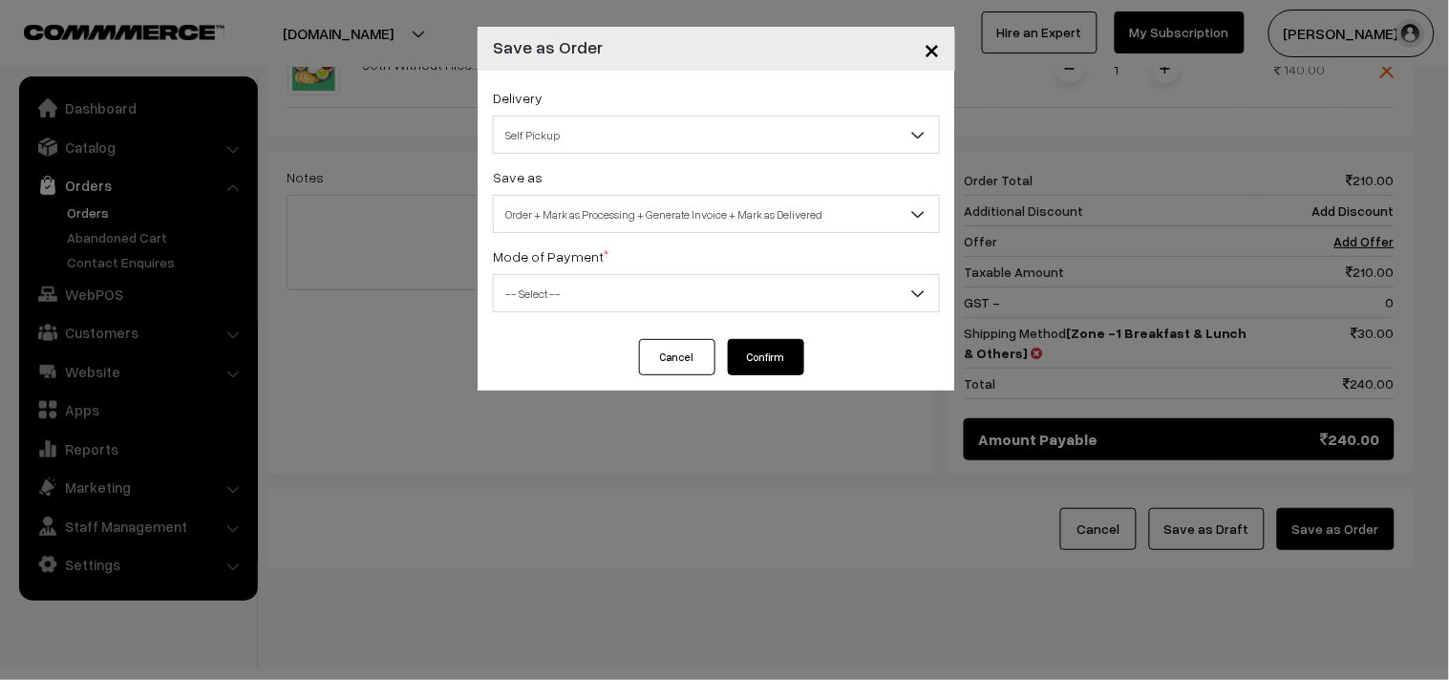
click at [575, 144] on span "Self Pickup" at bounding box center [716, 134] width 445 height 33
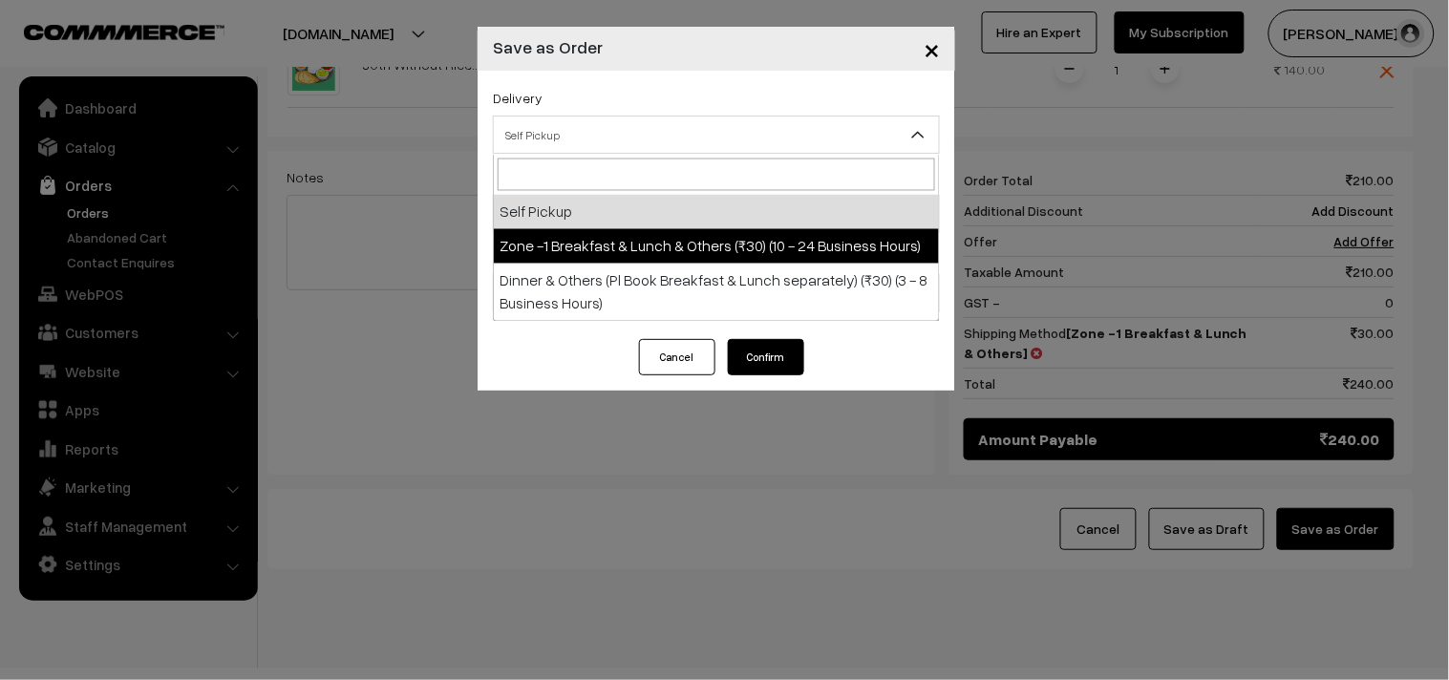
drag, startPoint x: 569, startPoint y: 215, endPoint x: 566, endPoint y: 242, distance: 27.0
select select "ZON1"
select select "3"
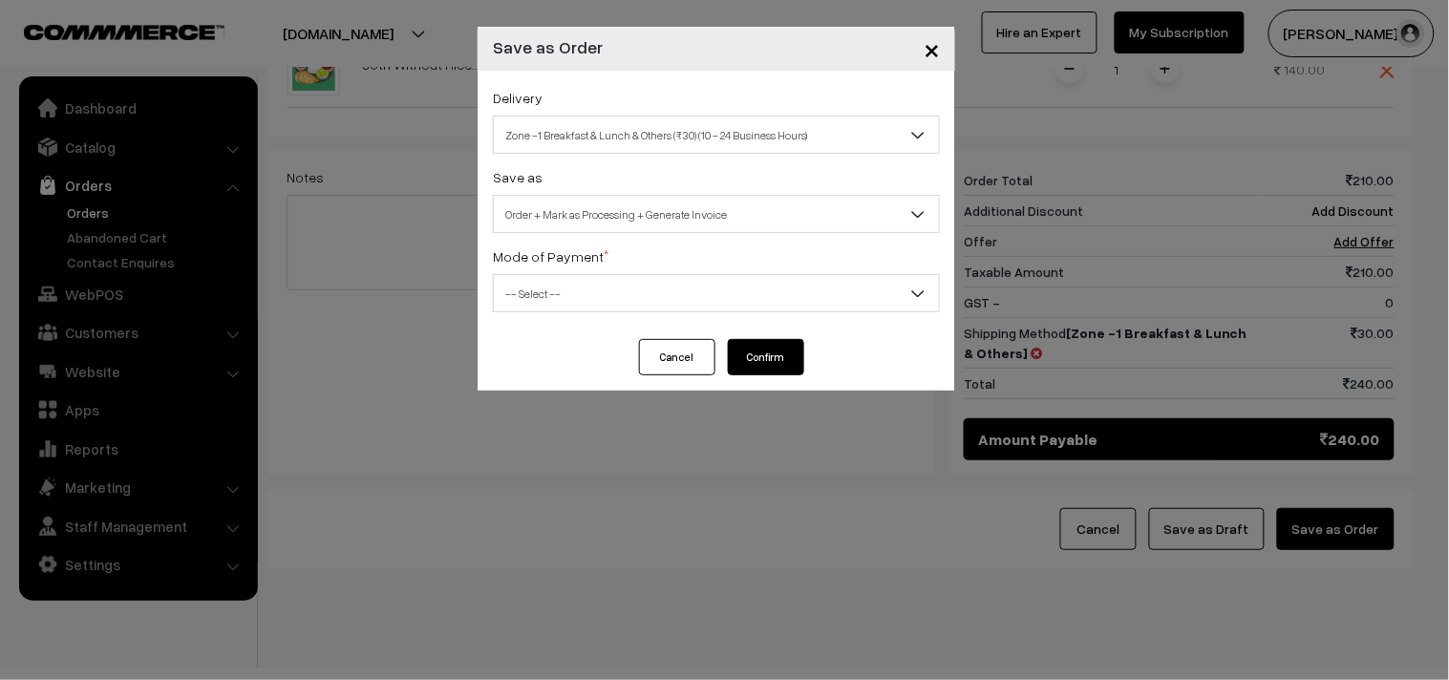
click at [596, 198] on span "Order + Mark as Processing + Generate Invoice" at bounding box center [716, 214] width 445 height 33
click at [584, 296] on span "-- Select --" at bounding box center [716, 293] width 445 height 33
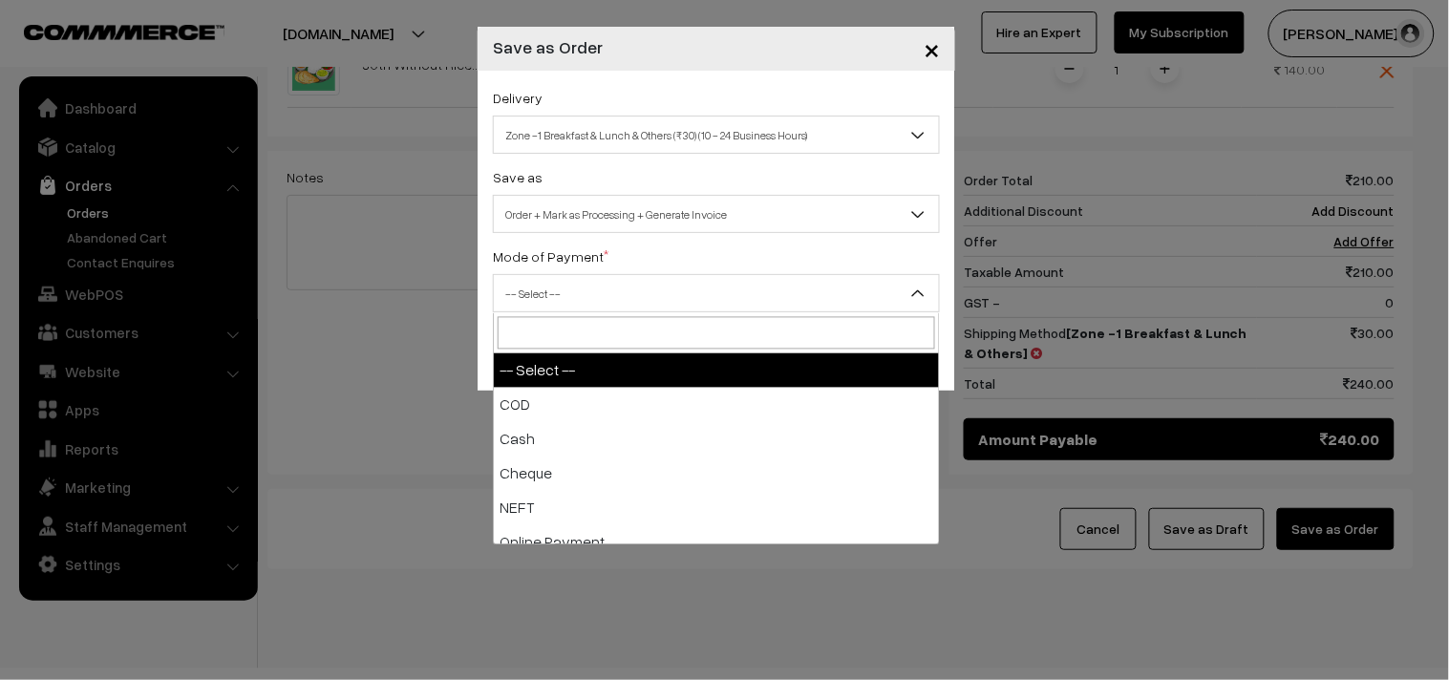
select select "1"
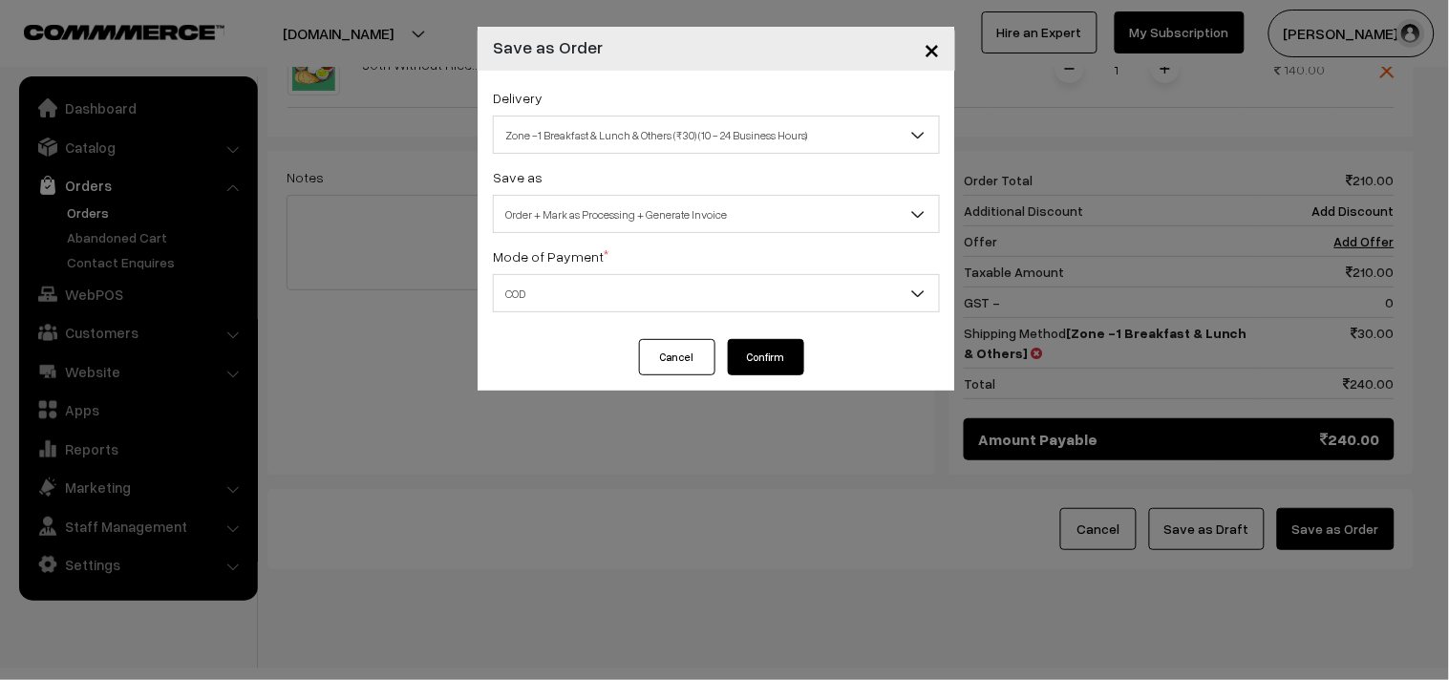
click at [771, 350] on button "Confirm" at bounding box center [766, 357] width 76 height 36
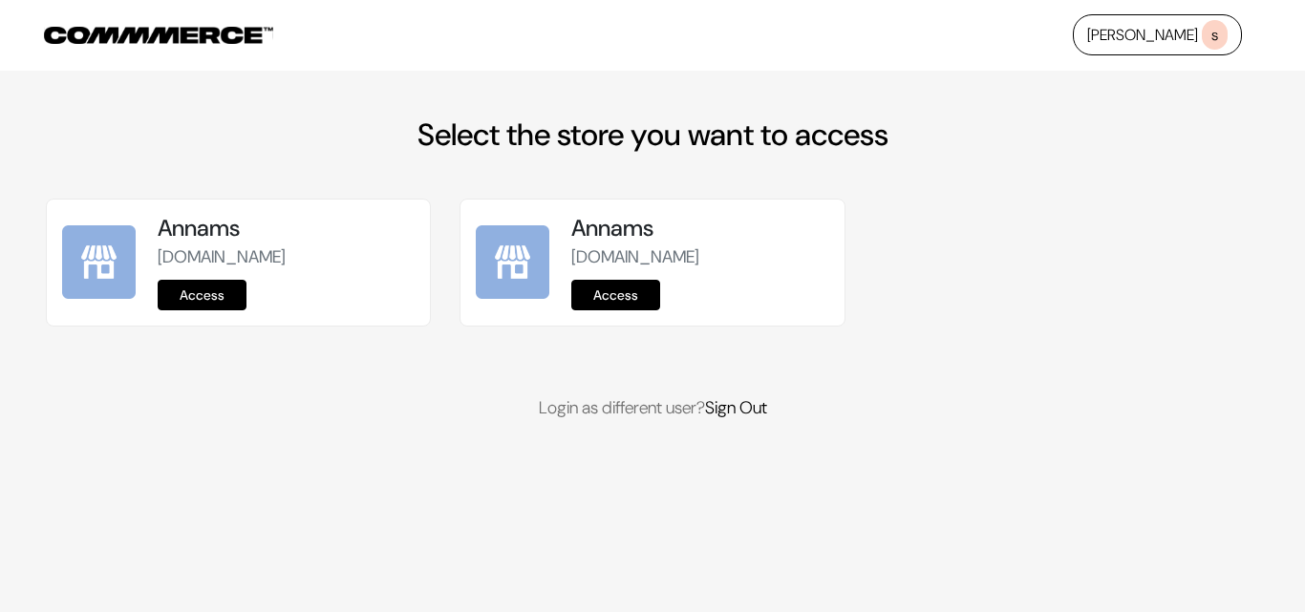
click at [193, 289] on link "Access" at bounding box center [202, 295] width 89 height 31
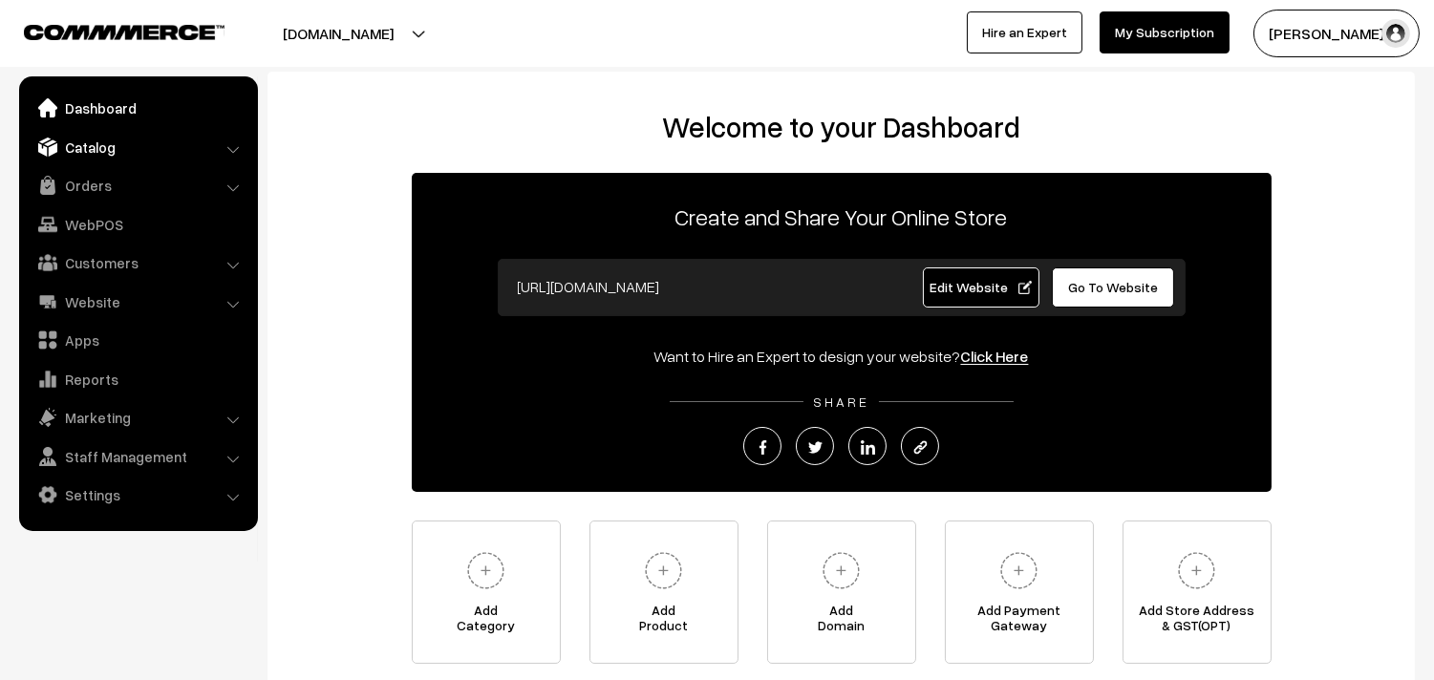
click at [96, 137] on link "Catalog" at bounding box center [137, 147] width 227 height 34
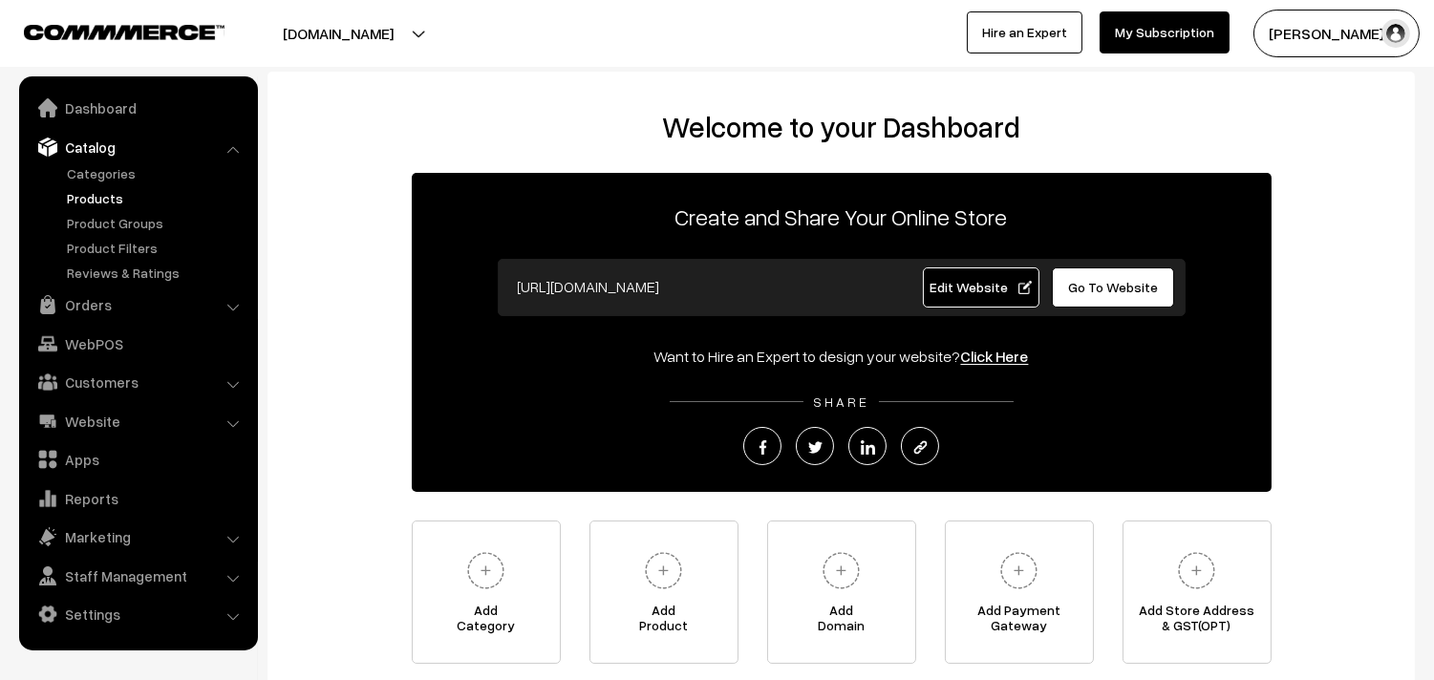
click at [98, 196] on link "Products" at bounding box center [156, 198] width 189 height 20
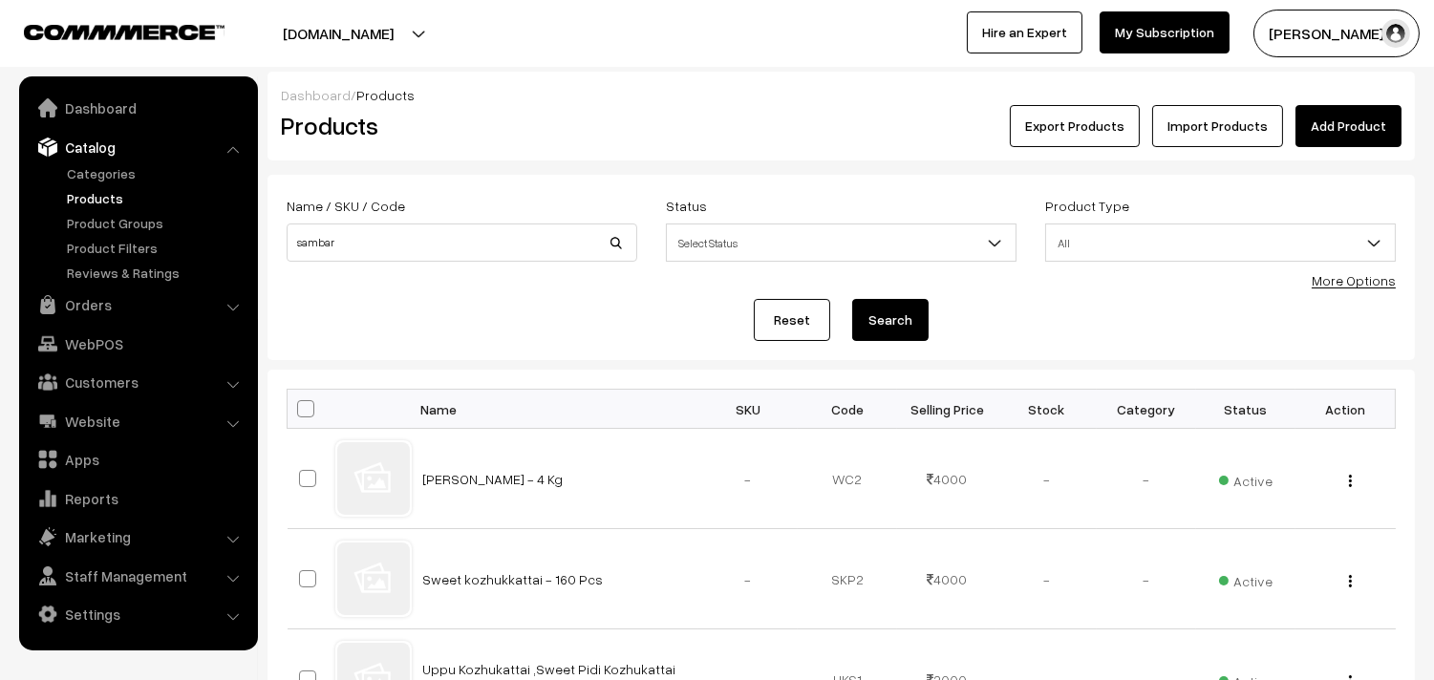
type input "sambar"
click at [852, 299] on button "Search" at bounding box center [890, 320] width 76 height 42
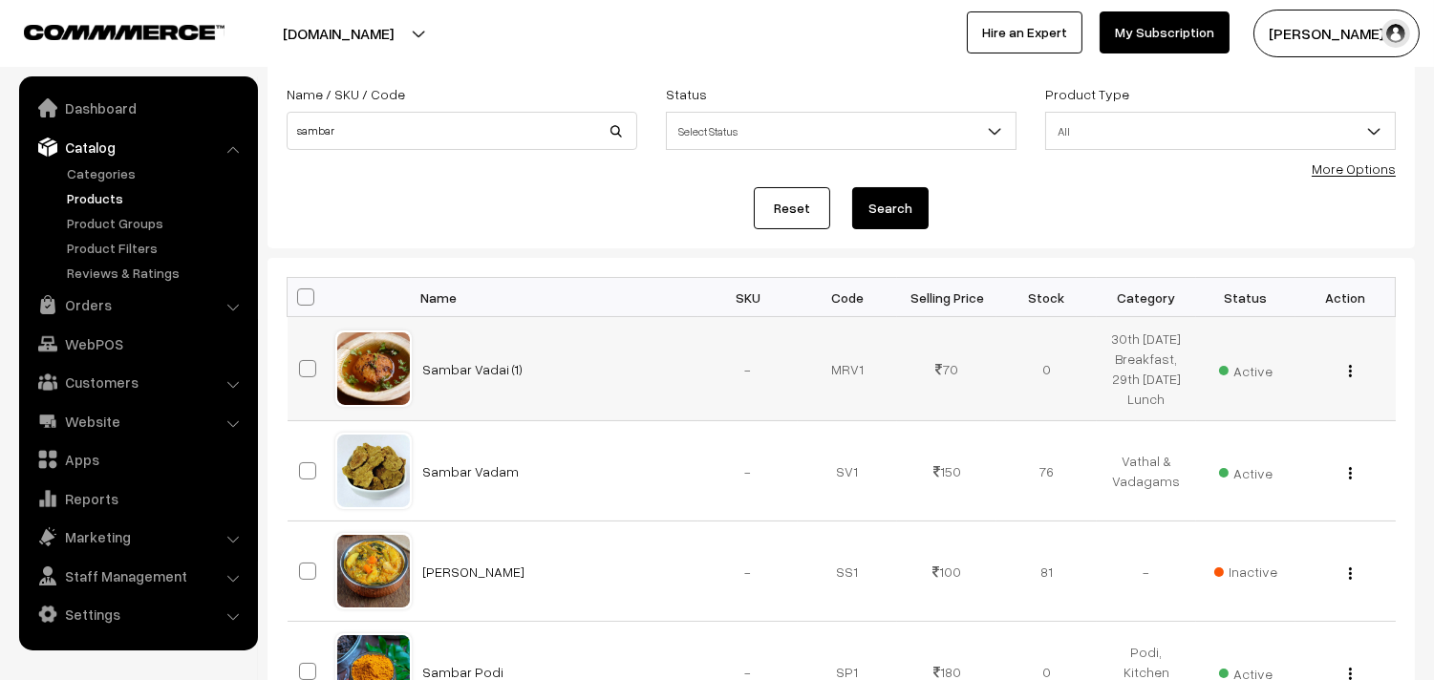
scroll to position [212, 0]
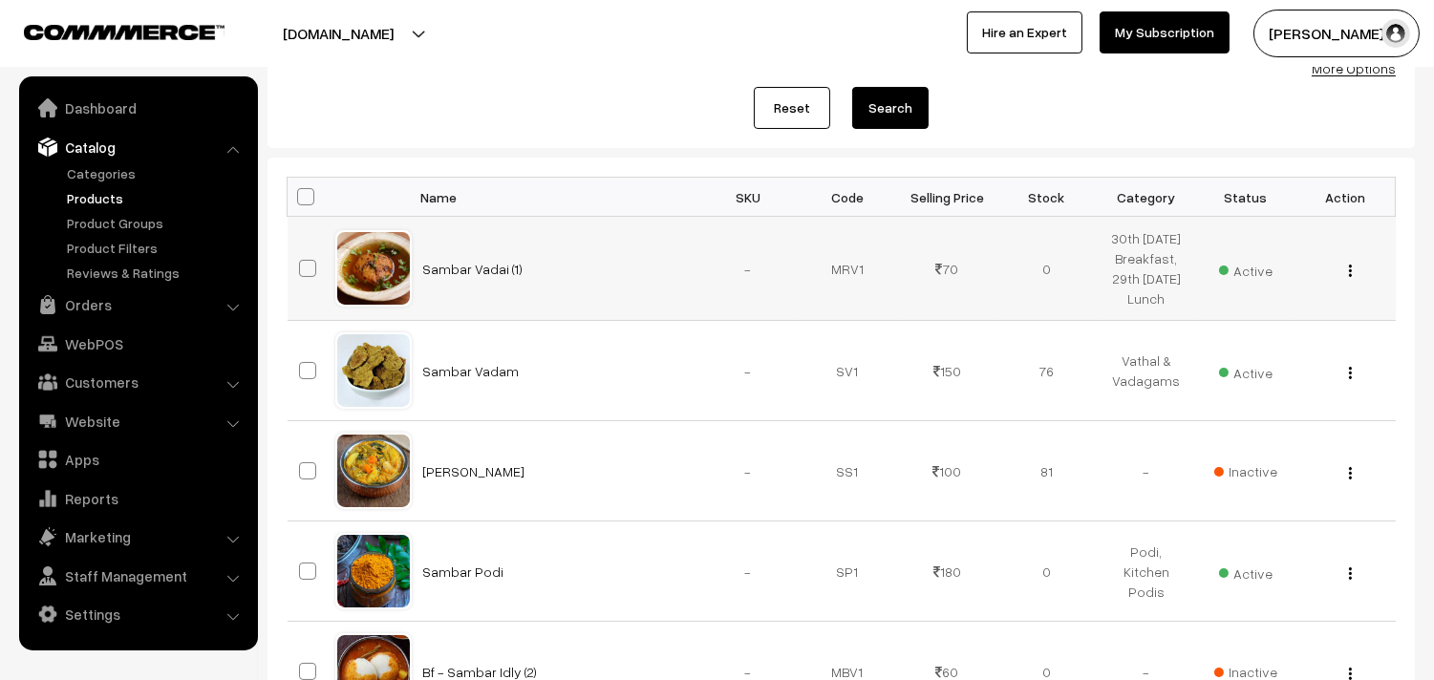
click at [1341, 277] on div "View Edit Delete" at bounding box center [1345, 269] width 76 height 20
click at [1344, 275] on div "View Edit Delete" at bounding box center [1345, 269] width 76 height 20
click at [1349, 275] on img "button" at bounding box center [1350, 271] width 3 height 12
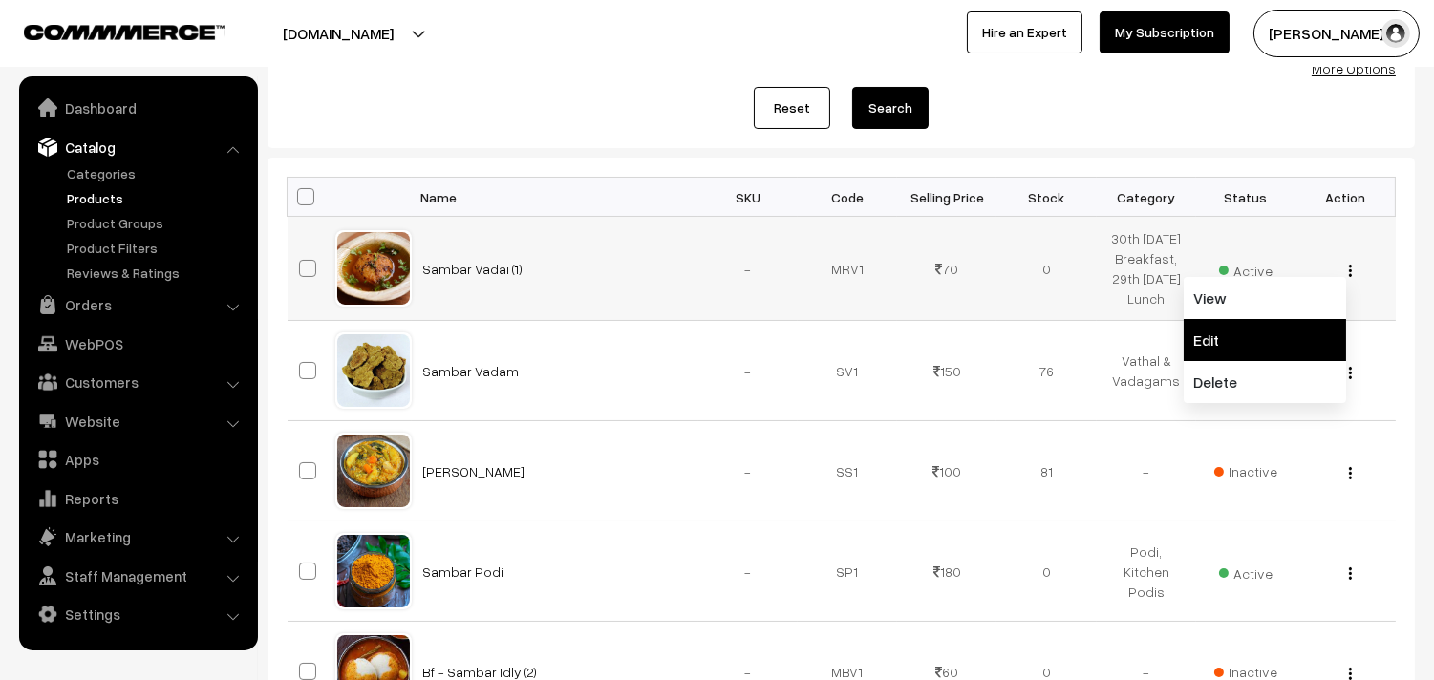
click at [1249, 342] on link "Edit" at bounding box center [1265, 340] width 162 height 42
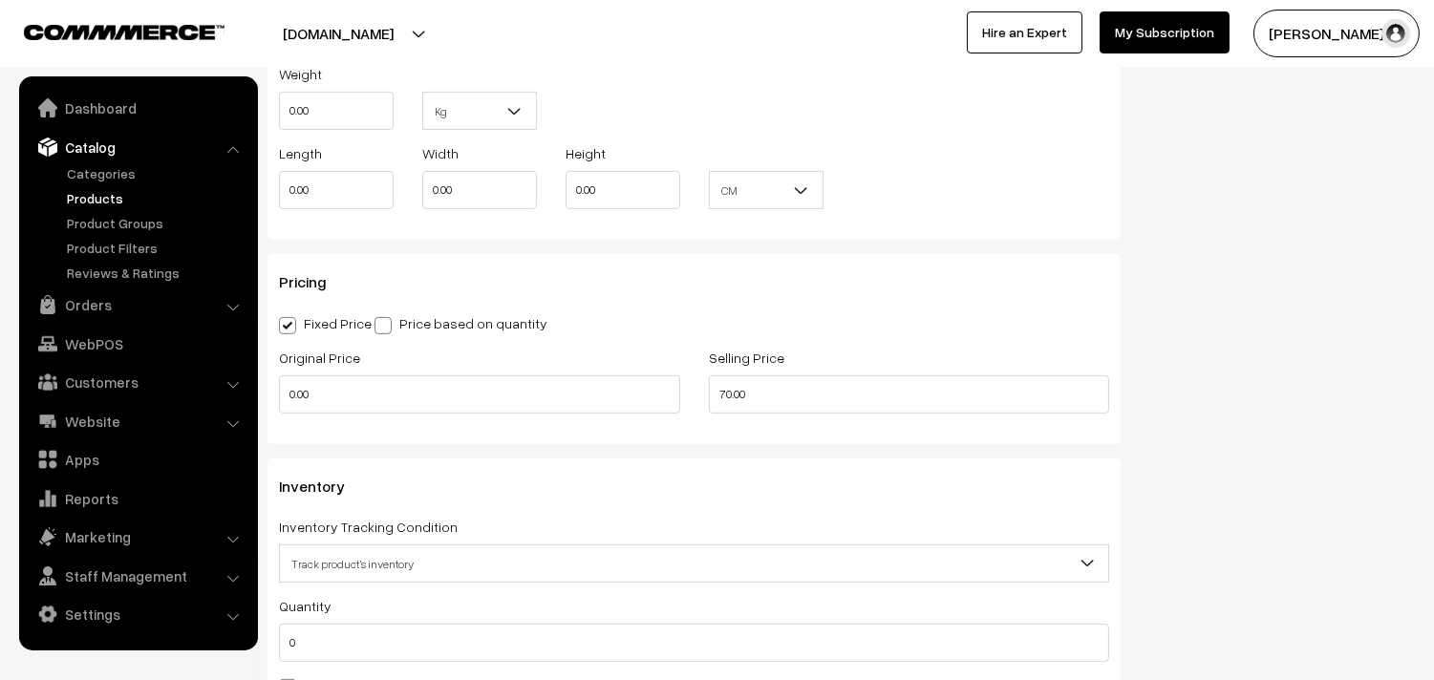
scroll to position [1804, 0]
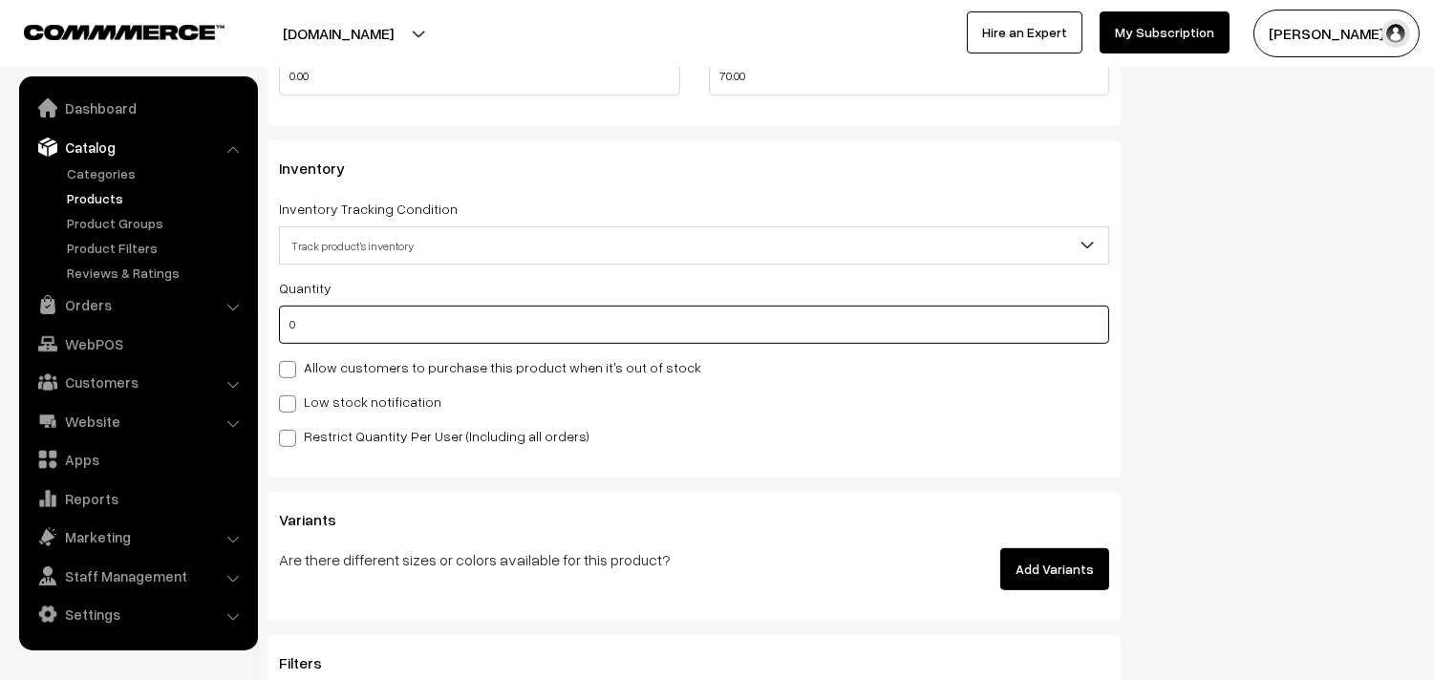
drag, startPoint x: 330, startPoint y: 344, endPoint x: 330, endPoint y: 354, distance: 10.5
click at [330, 342] on input "0" at bounding box center [694, 325] width 830 height 38
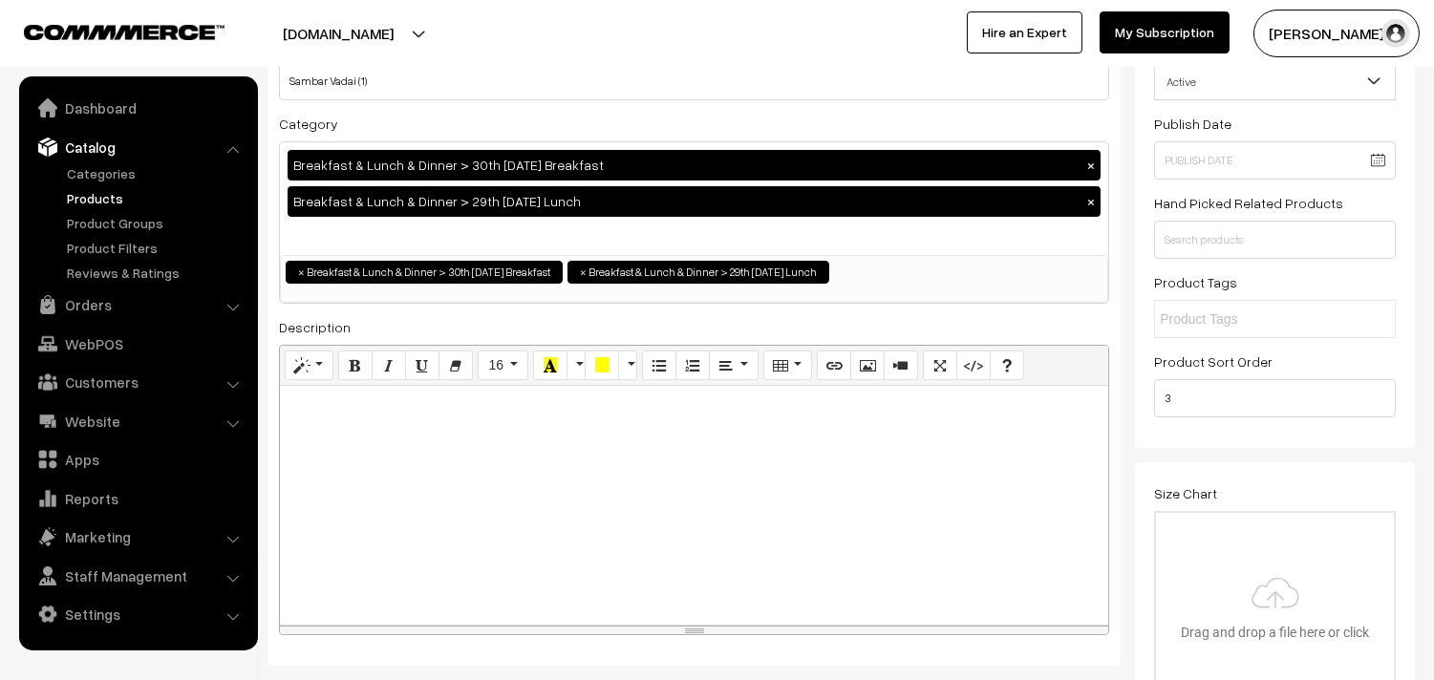
scroll to position [0, 0]
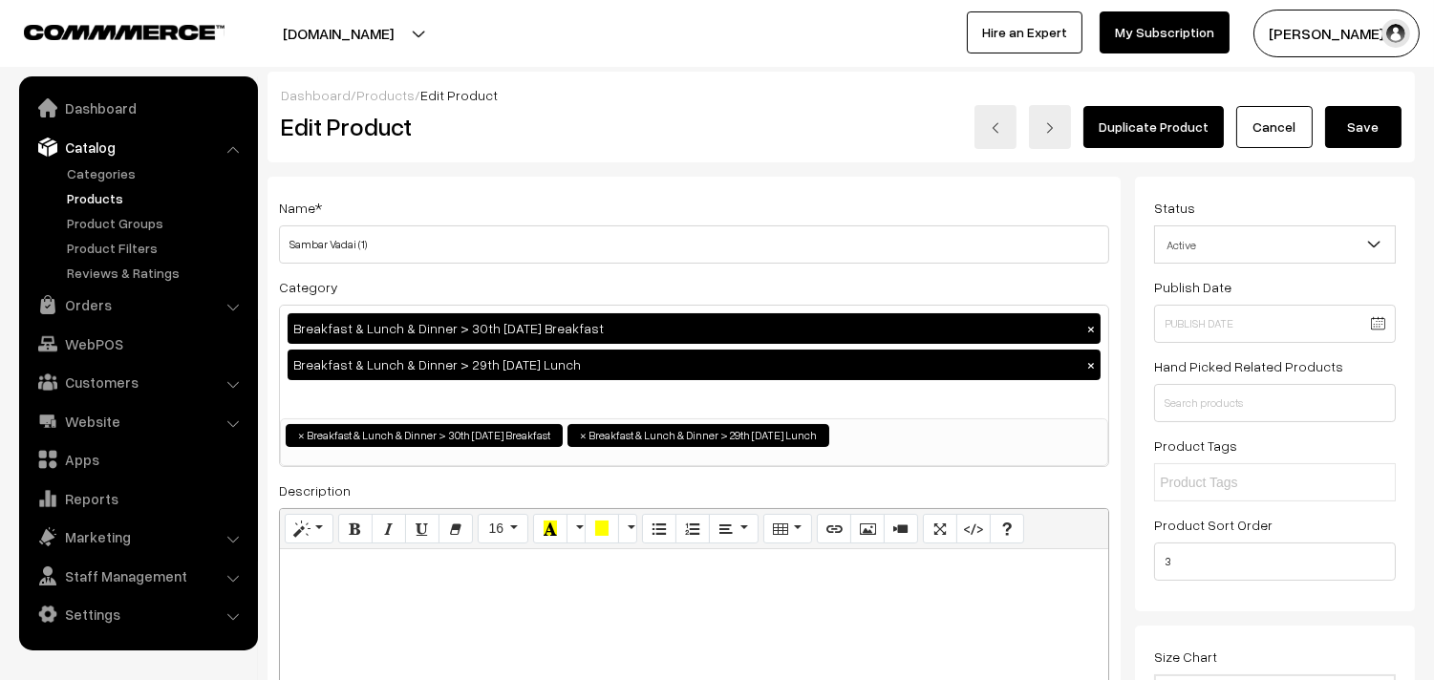
type input "1"
click at [1339, 121] on button "Save" at bounding box center [1363, 127] width 76 height 42
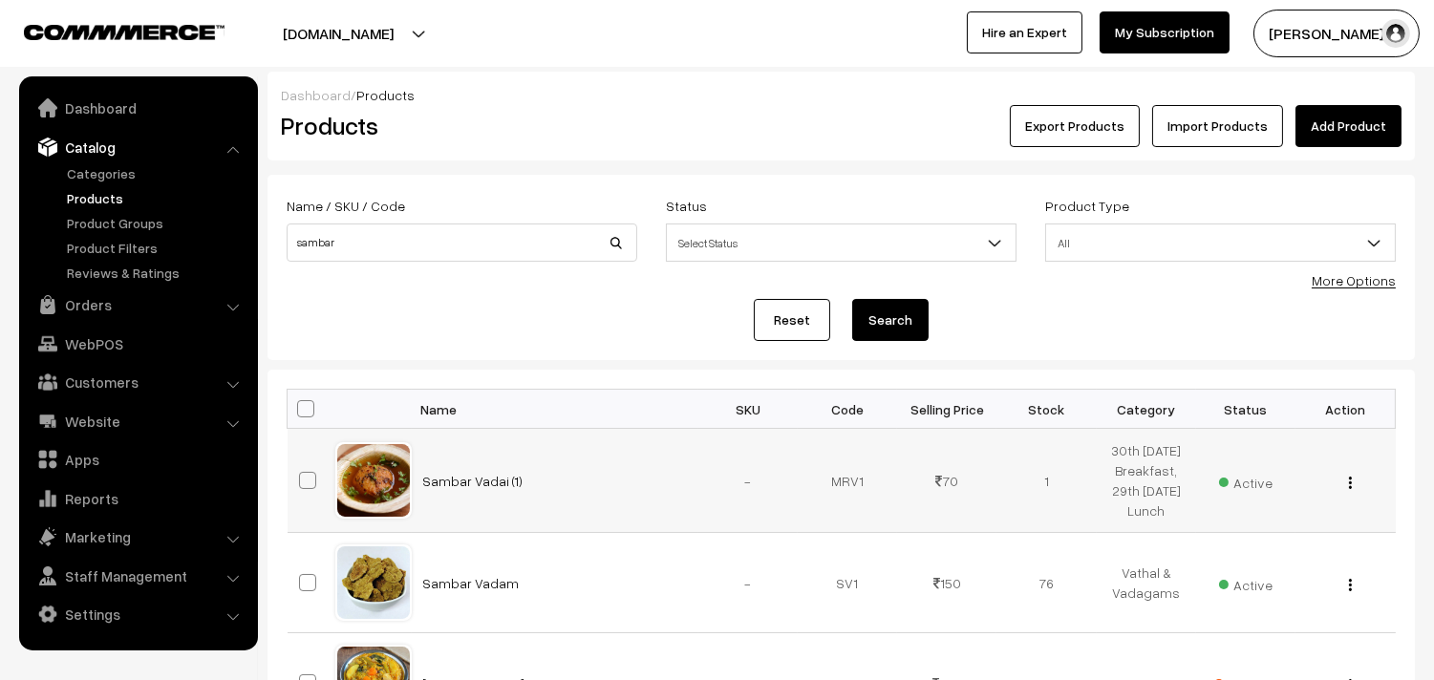
click at [1257, 493] on span "Active" at bounding box center [1246, 480] width 54 height 25
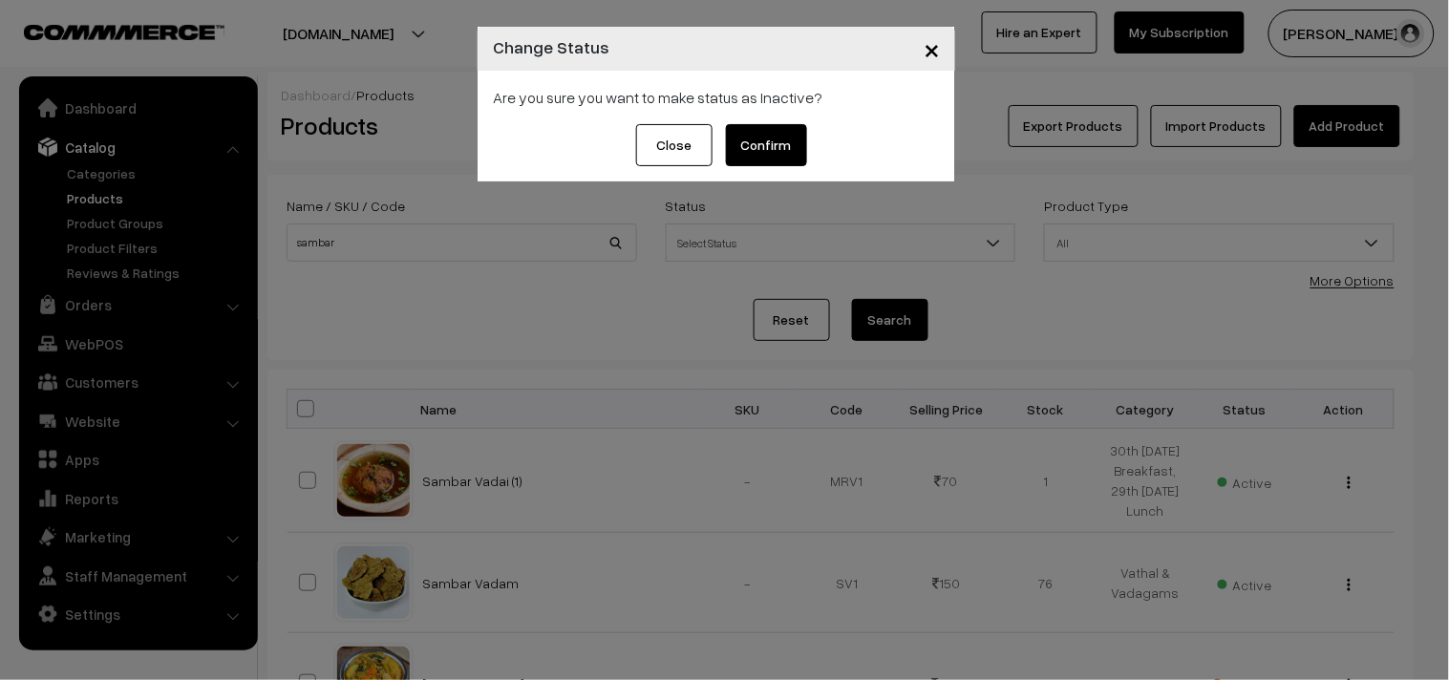
click at [790, 146] on button "Confirm" at bounding box center [766, 145] width 81 height 42
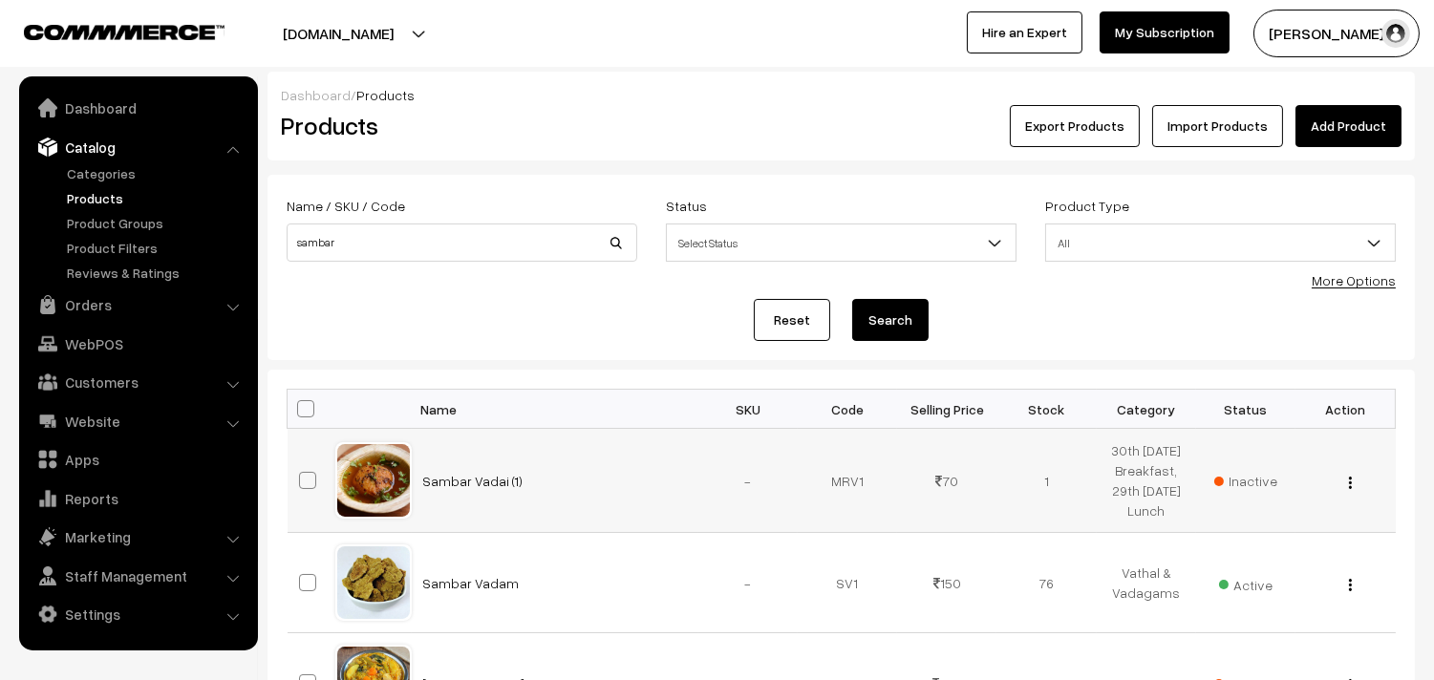
click at [1263, 484] on span "Inactive" at bounding box center [1245, 481] width 63 height 20
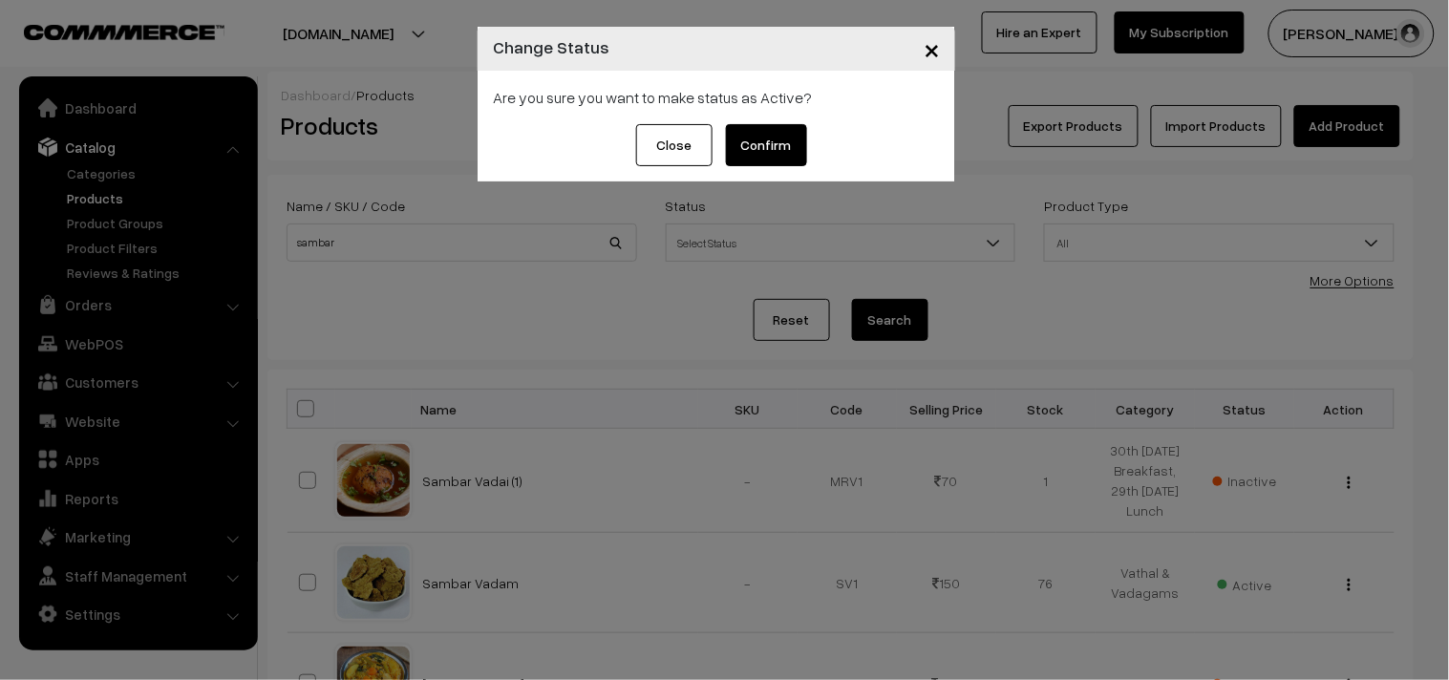
click at [774, 148] on button "Confirm" at bounding box center [766, 145] width 81 height 42
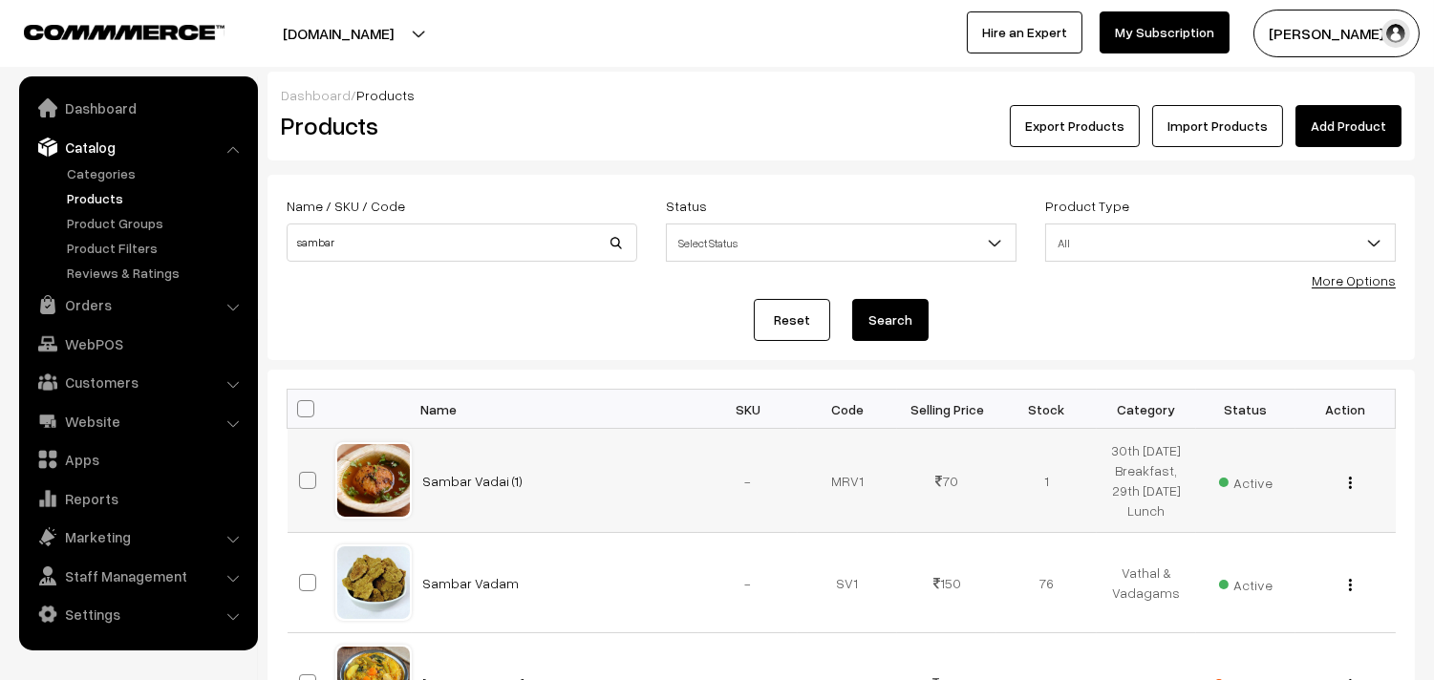
click at [1258, 487] on span "Active" at bounding box center [1246, 480] width 54 height 25
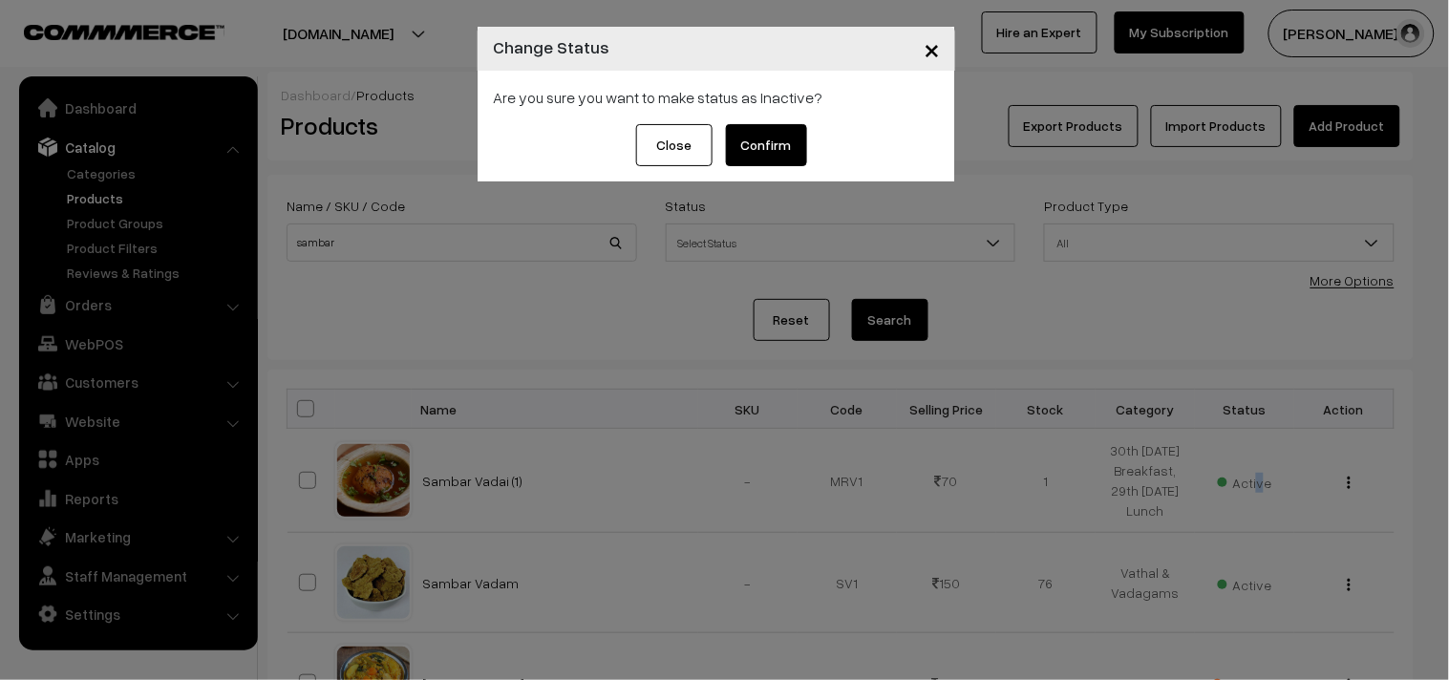
click at [746, 139] on button "Confirm" at bounding box center [766, 145] width 81 height 42
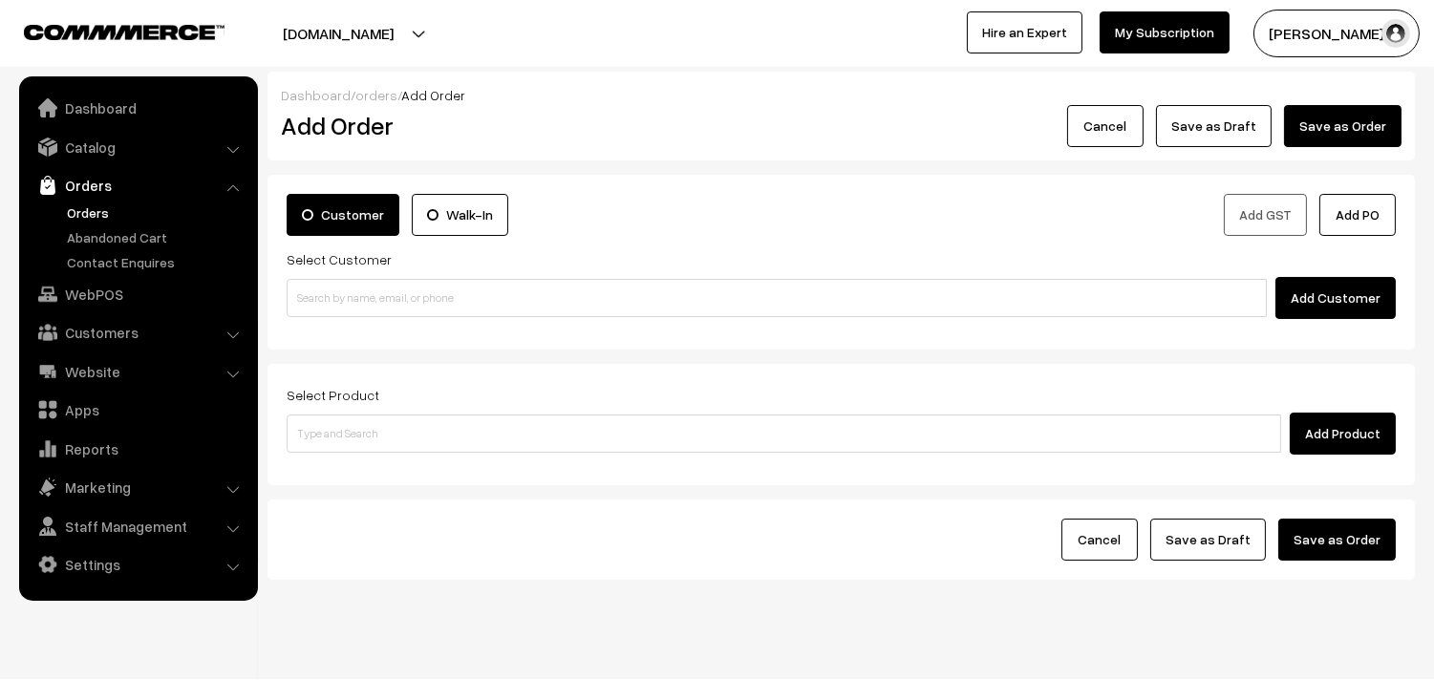
click at [91, 210] on link "Orders" at bounding box center [156, 213] width 189 height 20
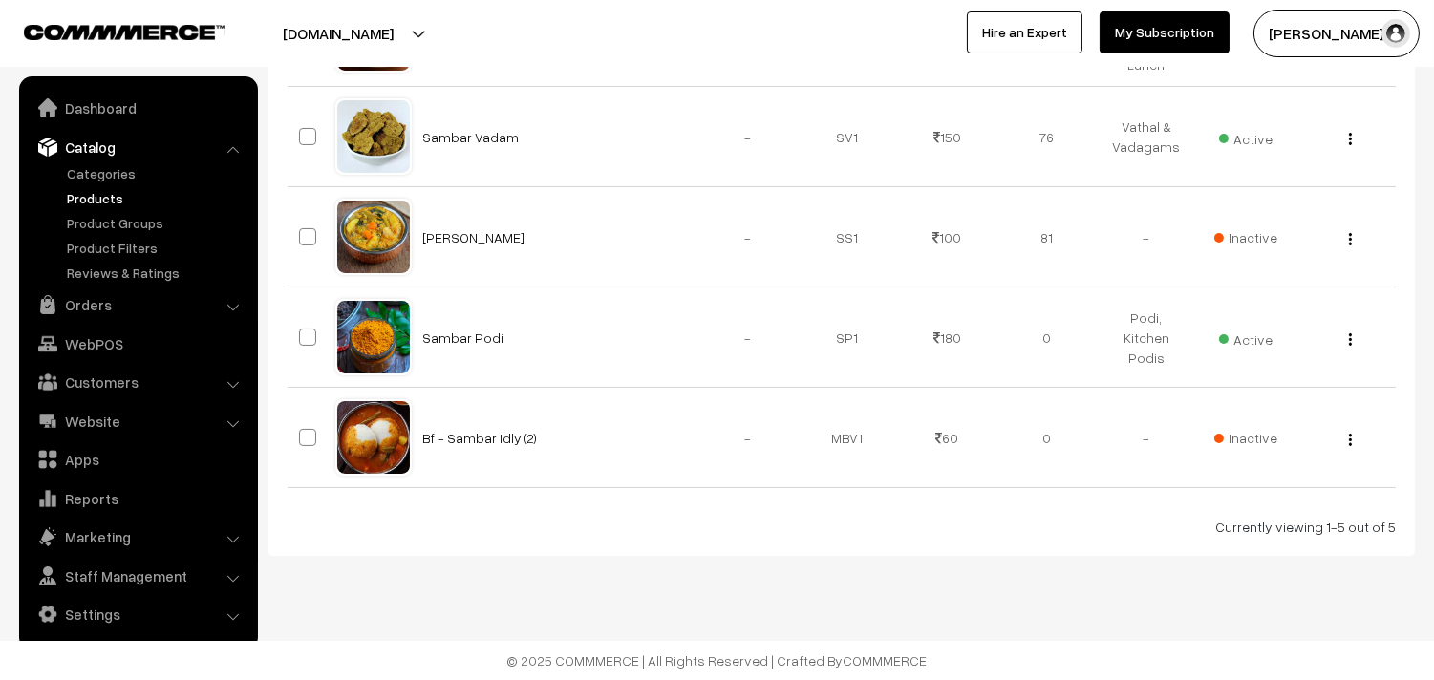
scroll to position [466, 0]
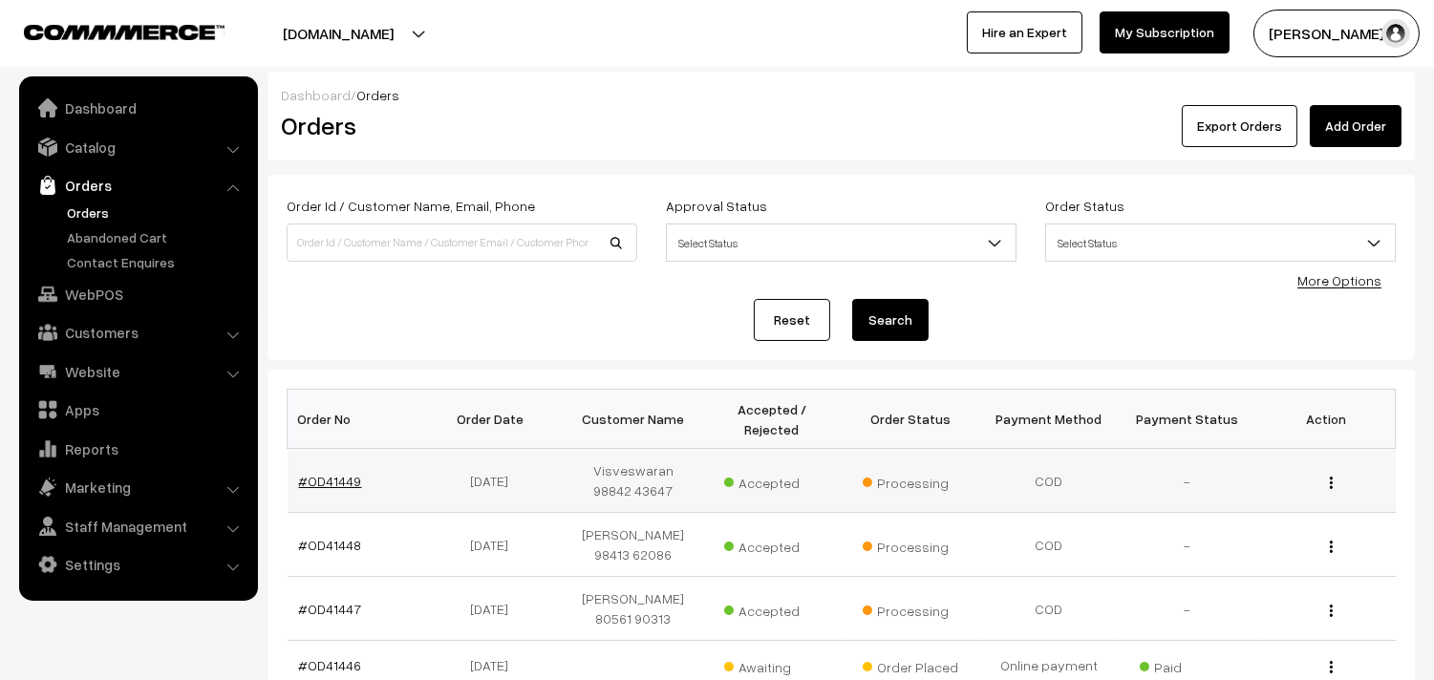
click at [316, 474] on link "#OD41449" at bounding box center [330, 481] width 63 height 16
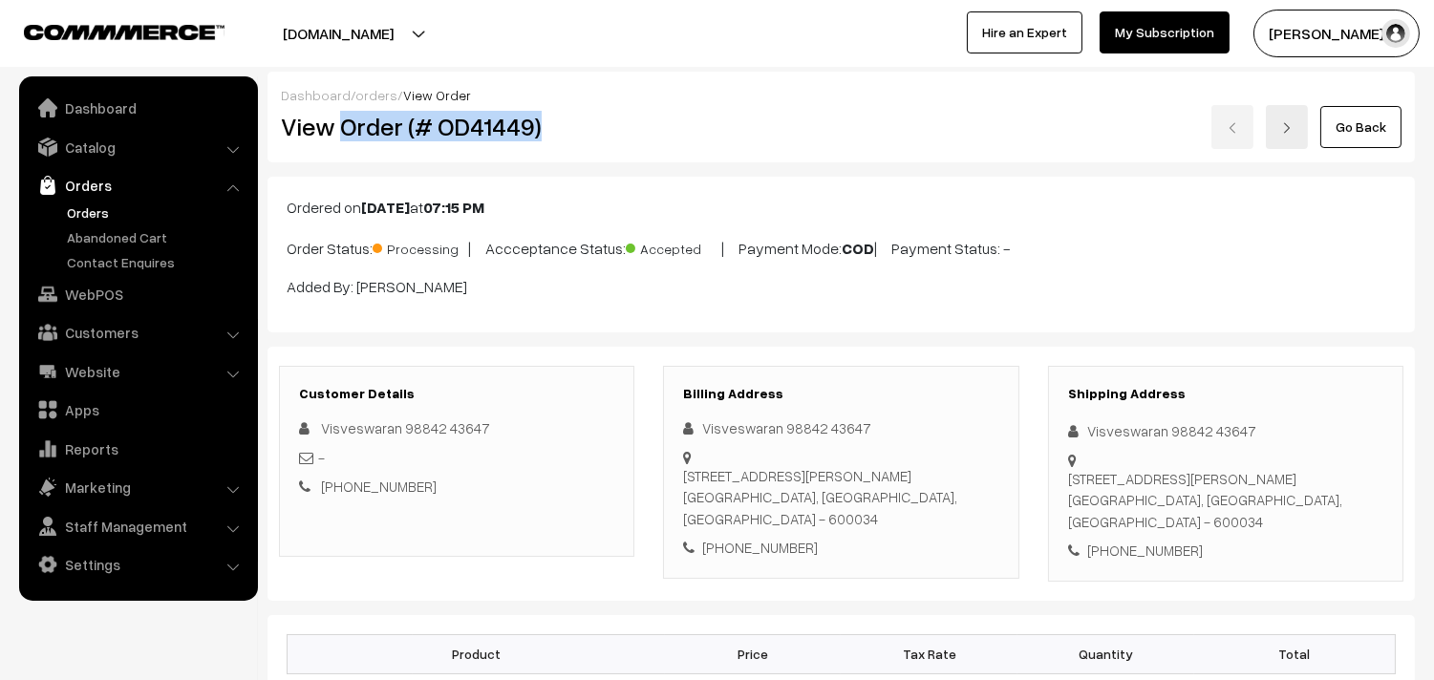
click at [589, 118] on h2 "View Order (# OD41449)" at bounding box center [458, 127] width 354 height 30
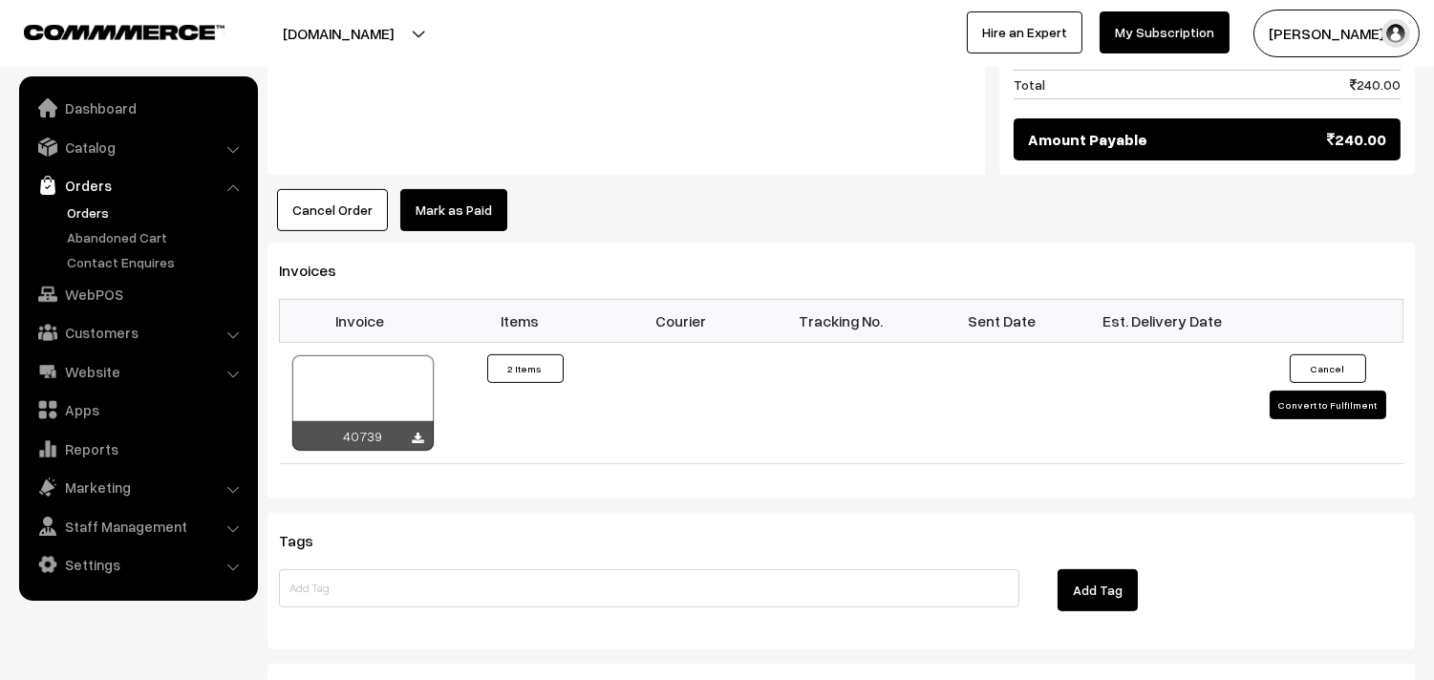
scroll to position [1167, 0]
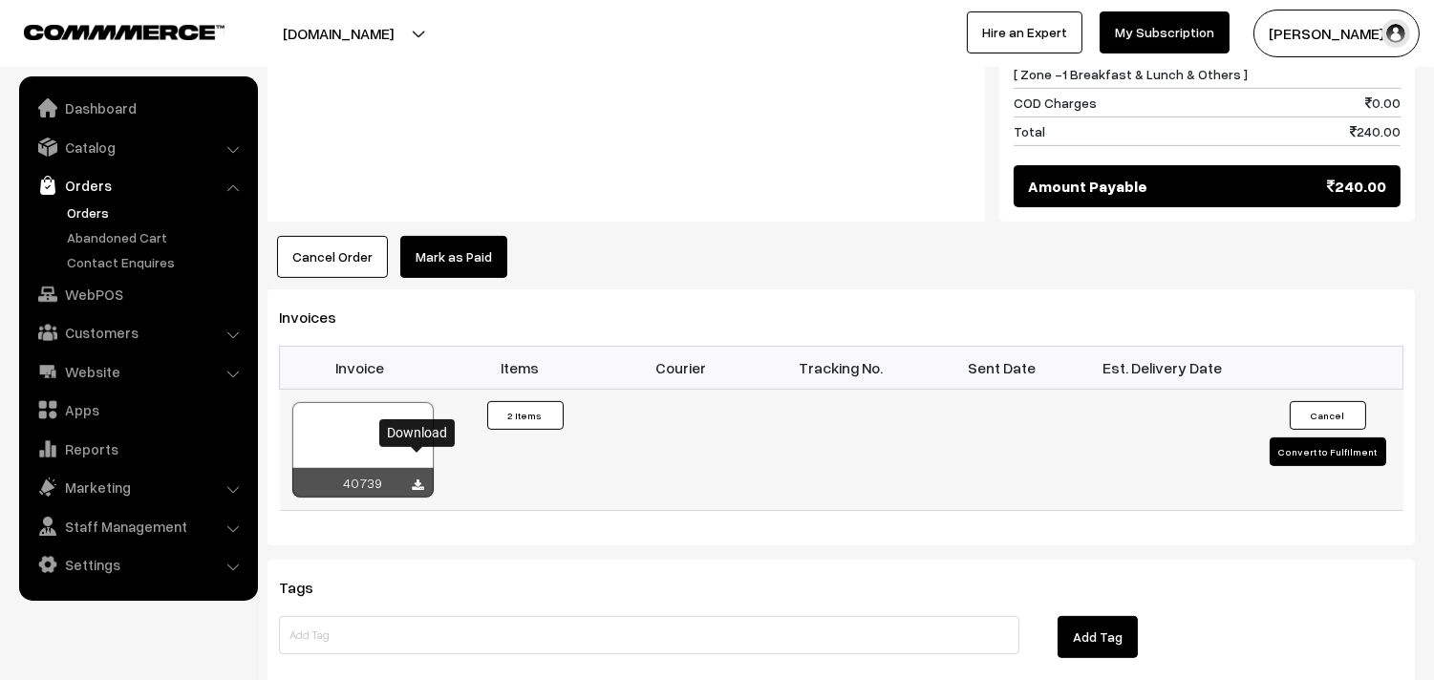
click at [421, 480] on icon at bounding box center [418, 486] width 11 height 12
click at [90, 289] on link "WebPOS" at bounding box center [137, 294] width 227 height 34
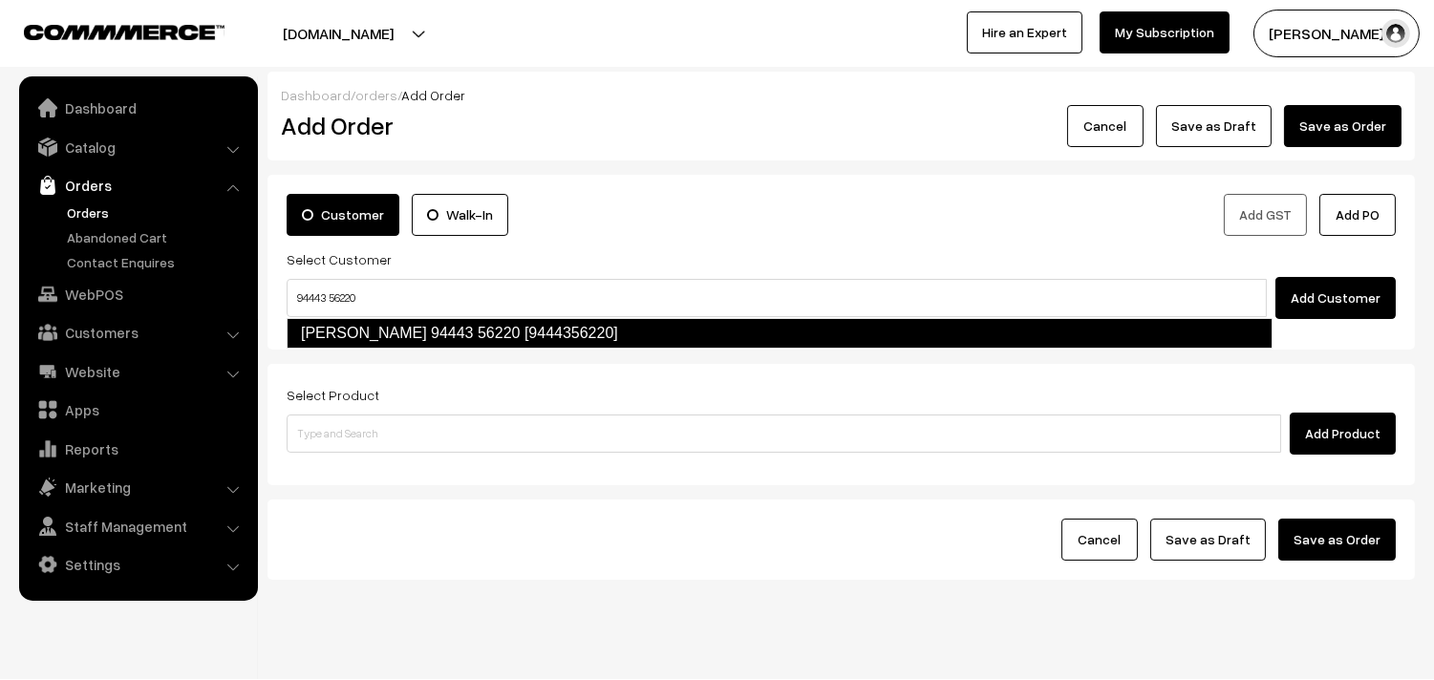
click at [335, 338] on link "[PERSON_NAME] 94443 56220 [9444356220]" at bounding box center [780, 333] width 986 height 31
type input "94443 56220"
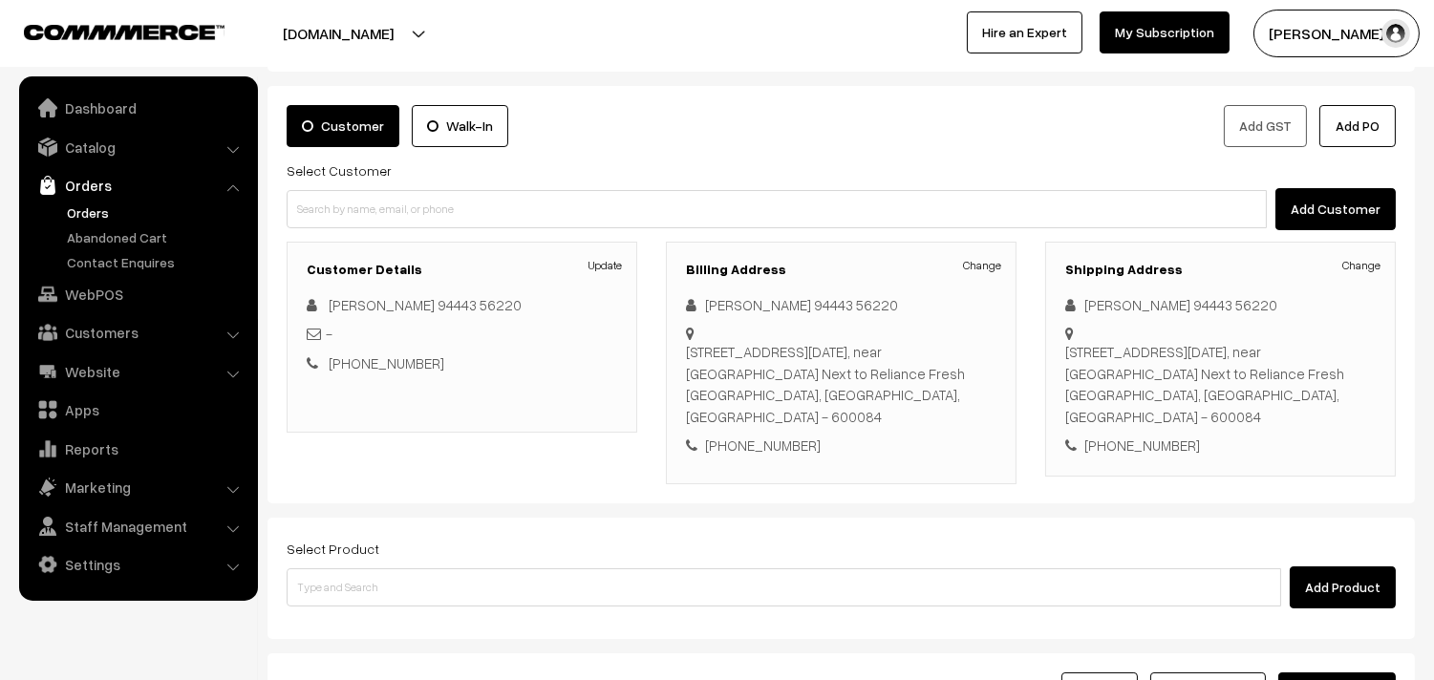
scroll to position [260, 0]
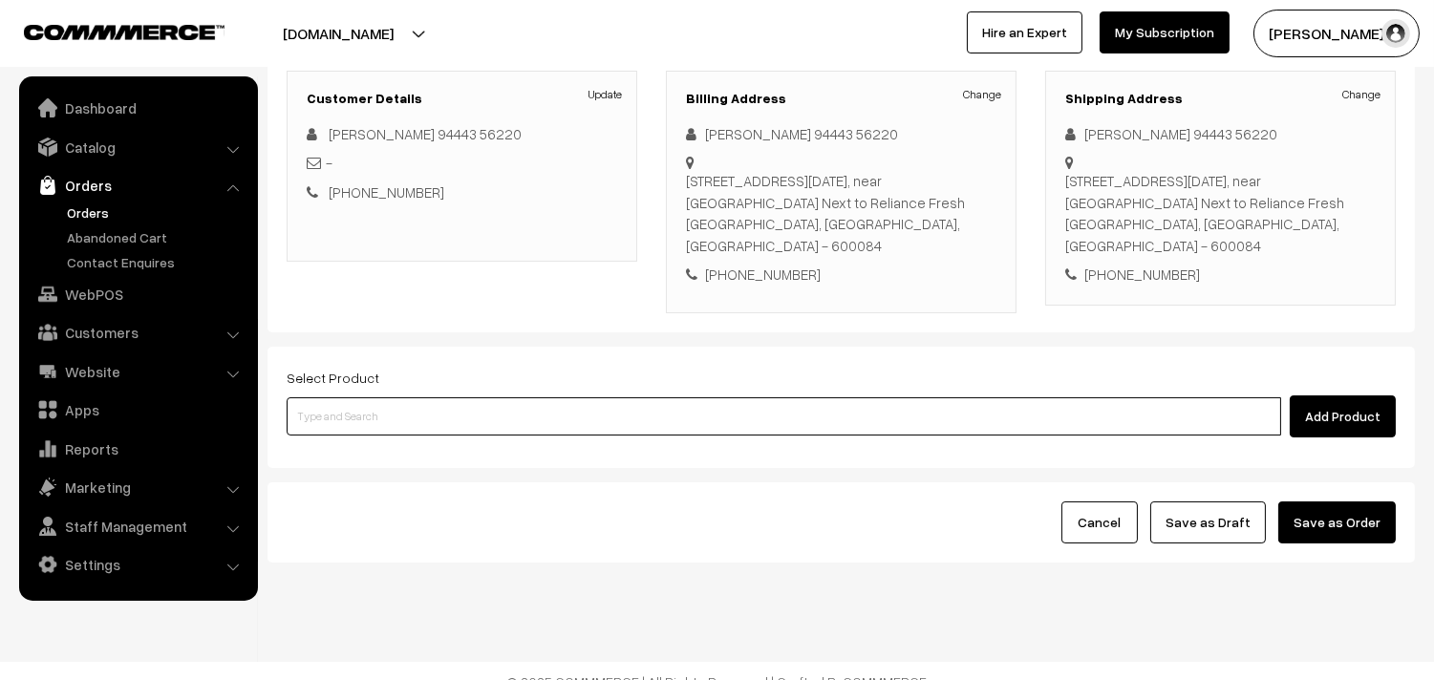
click at [339, 397] on input at bounding box center [784, 416] width 995 height 38
type input "30th with"
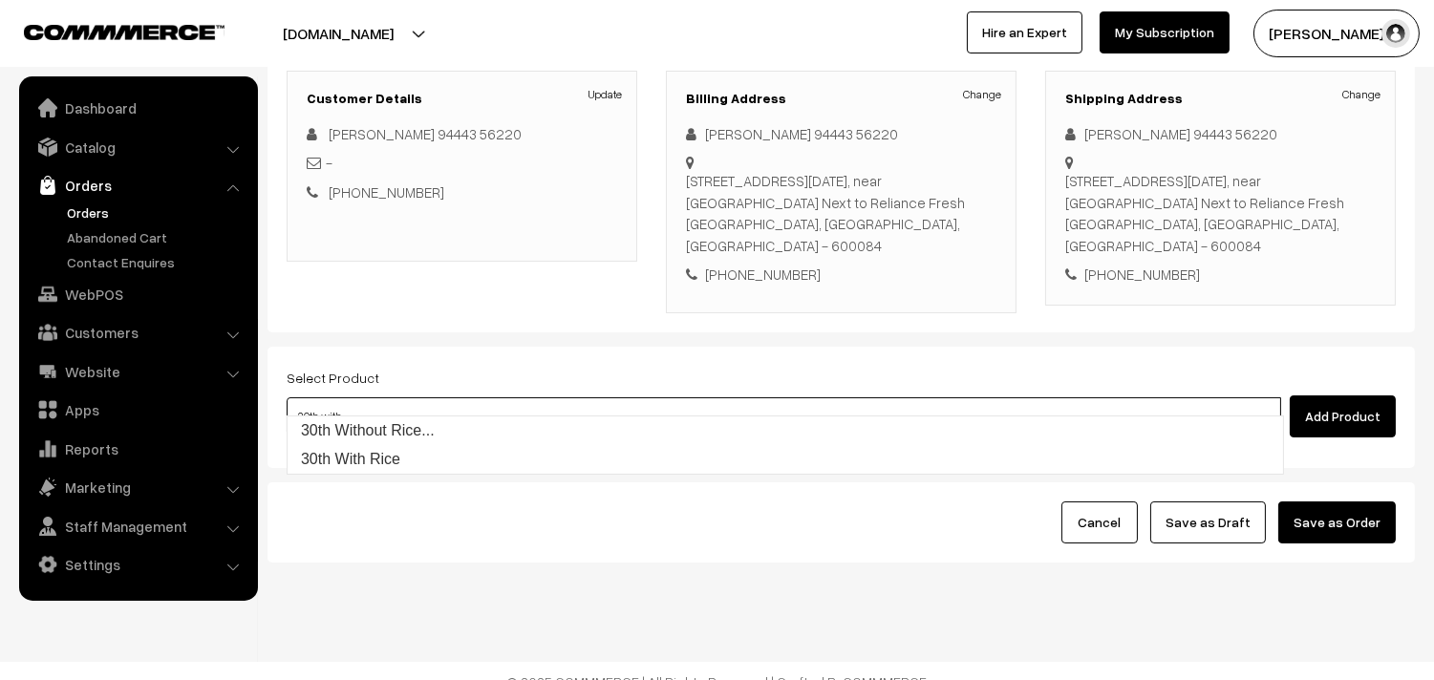
drag, startPoint x: 358, startPoint y: 421, endPoint x: 363, endPoint y: 408, distance: 14.2
click at [360, 422] on link "30th Without Rice..." at bounding box center [786, 431] width 996 height 29
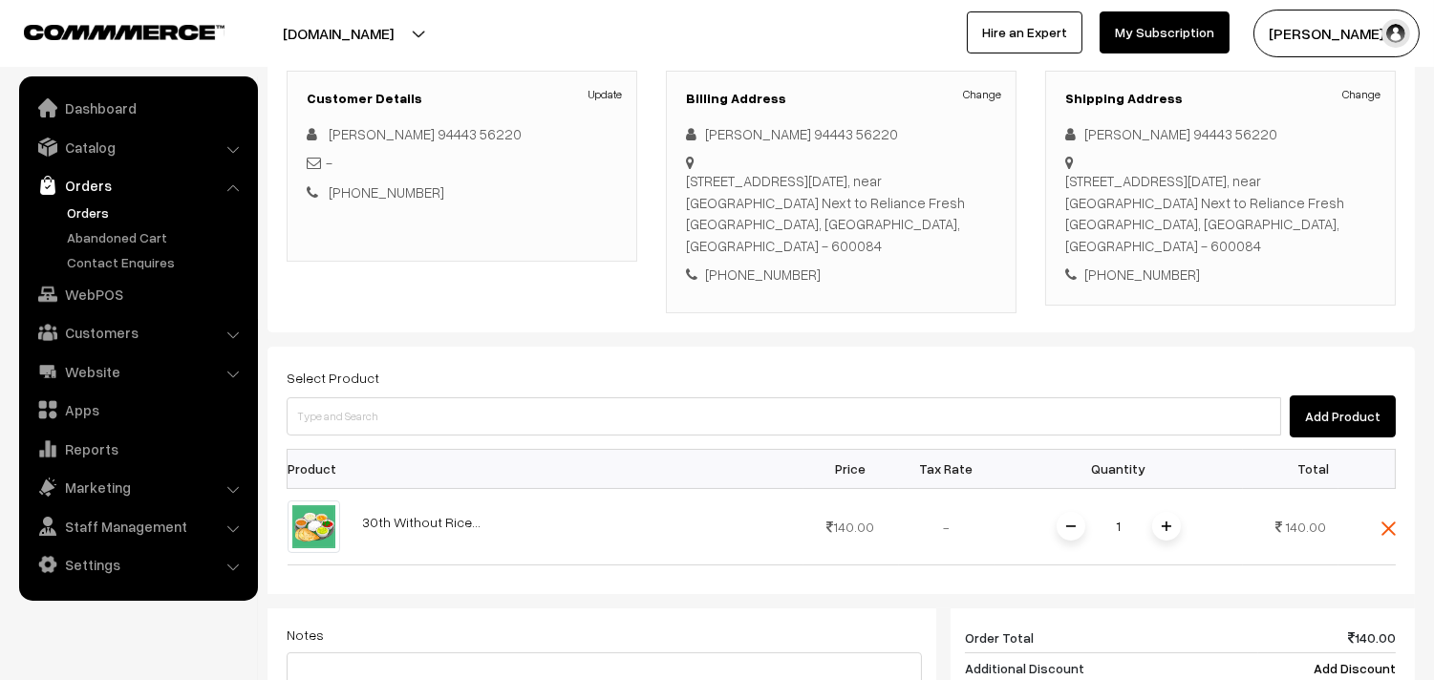
click at [1167, 512] on span at bounding box center [1166, 526] width 29 height 29
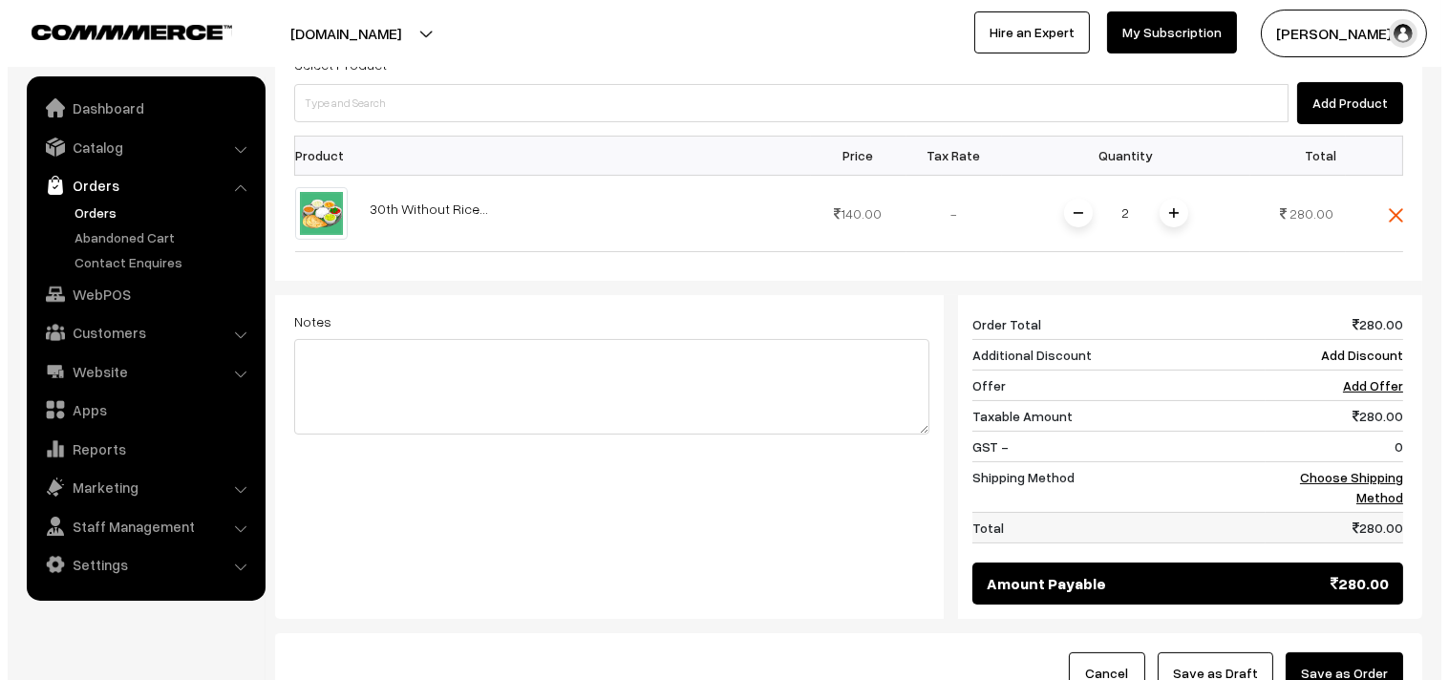
scroll to position [578, 0]
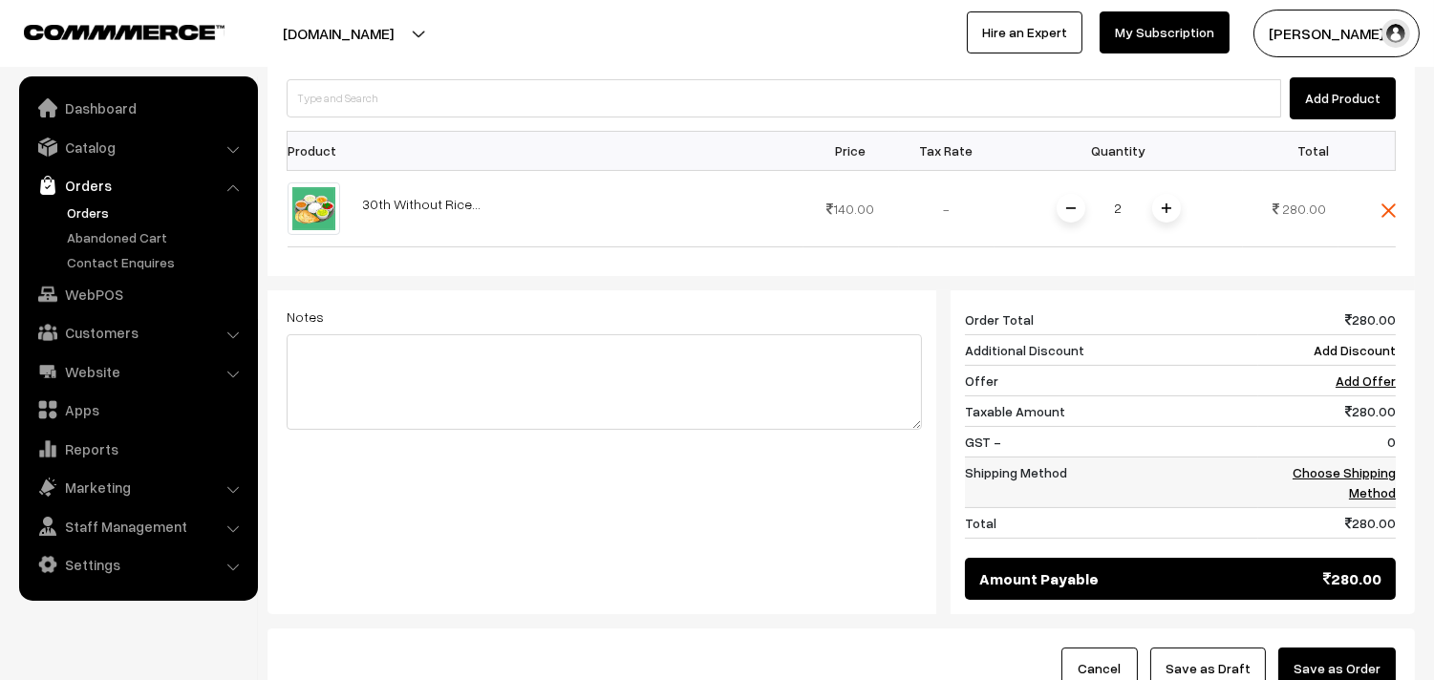
click at [1350, 464] on link "Choose Shipping Method" at bounding box center [1344, 482] width 103 height 36
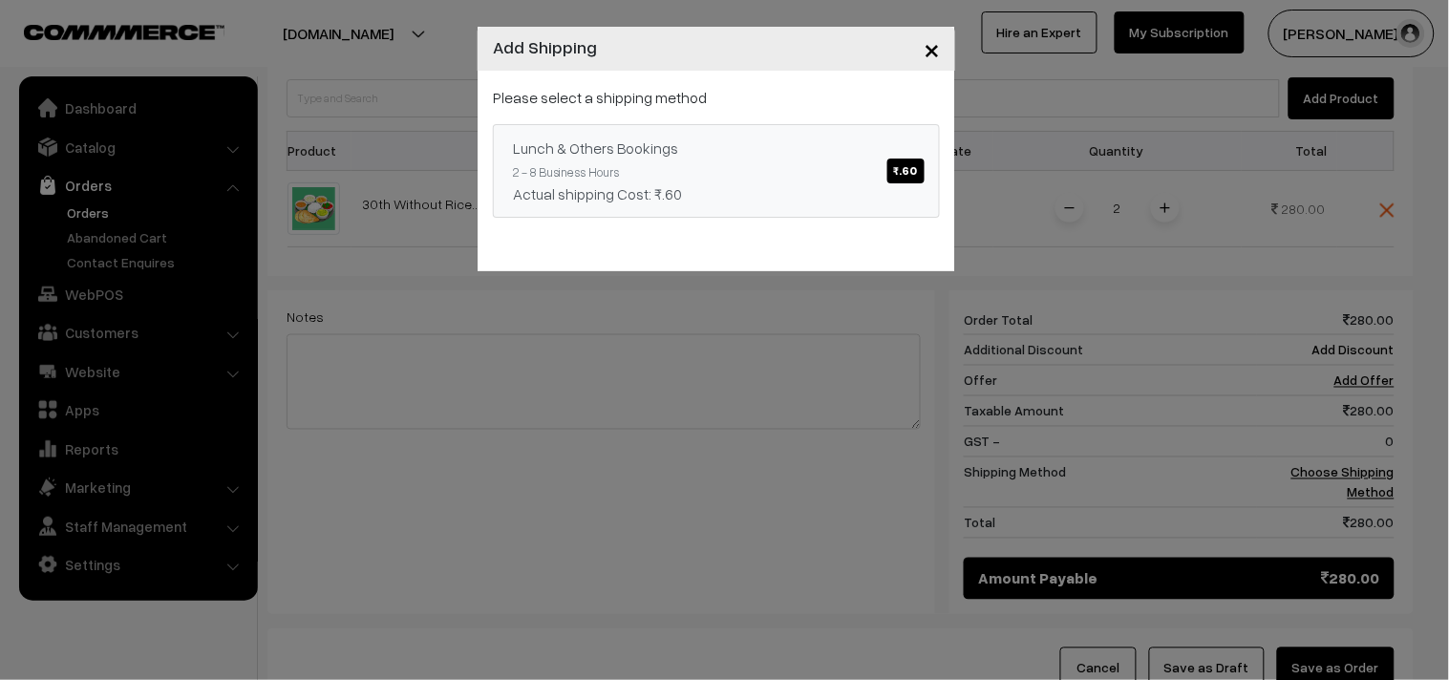
click at [886, 176] on link "Lunch & Others Bookings ₹.60 2 - 8 Business Hours Actual shipping Cost: ₹.60" at bounding box center [716, 171] width 447 height 94
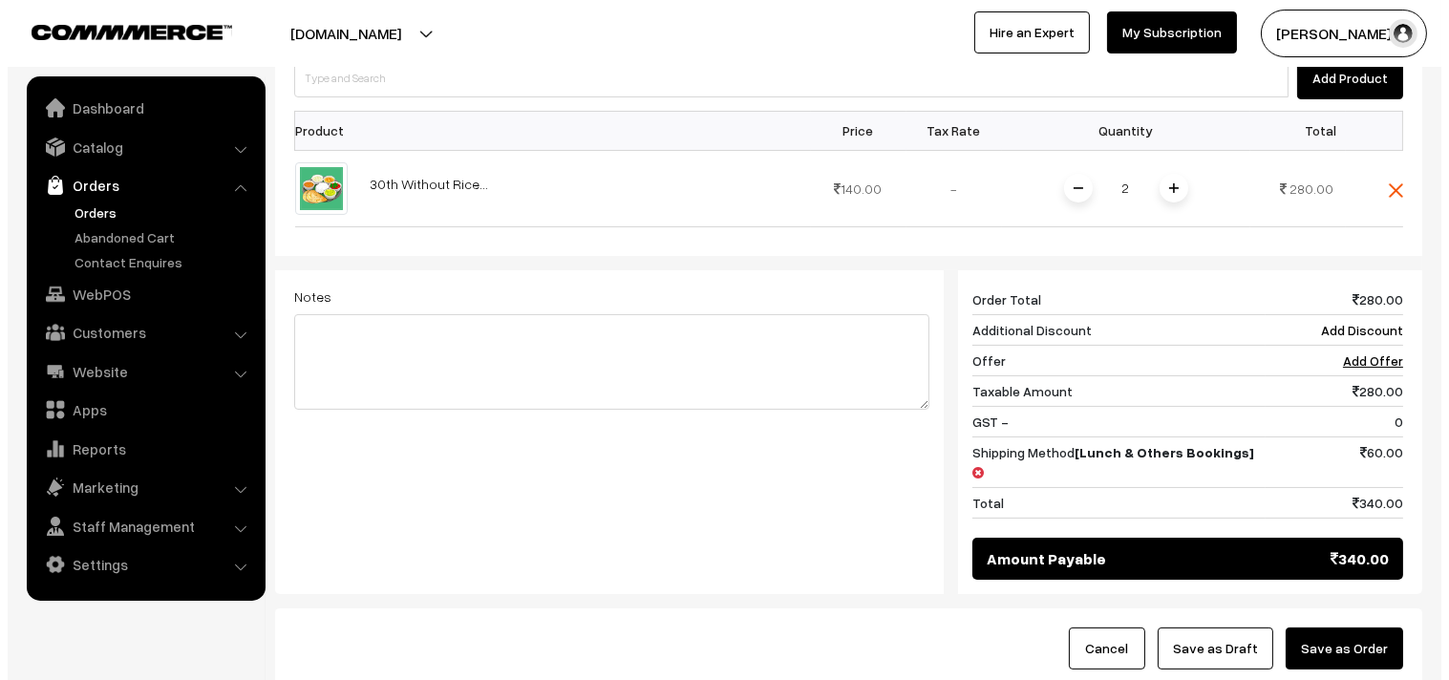
scroll to position [599, 0]
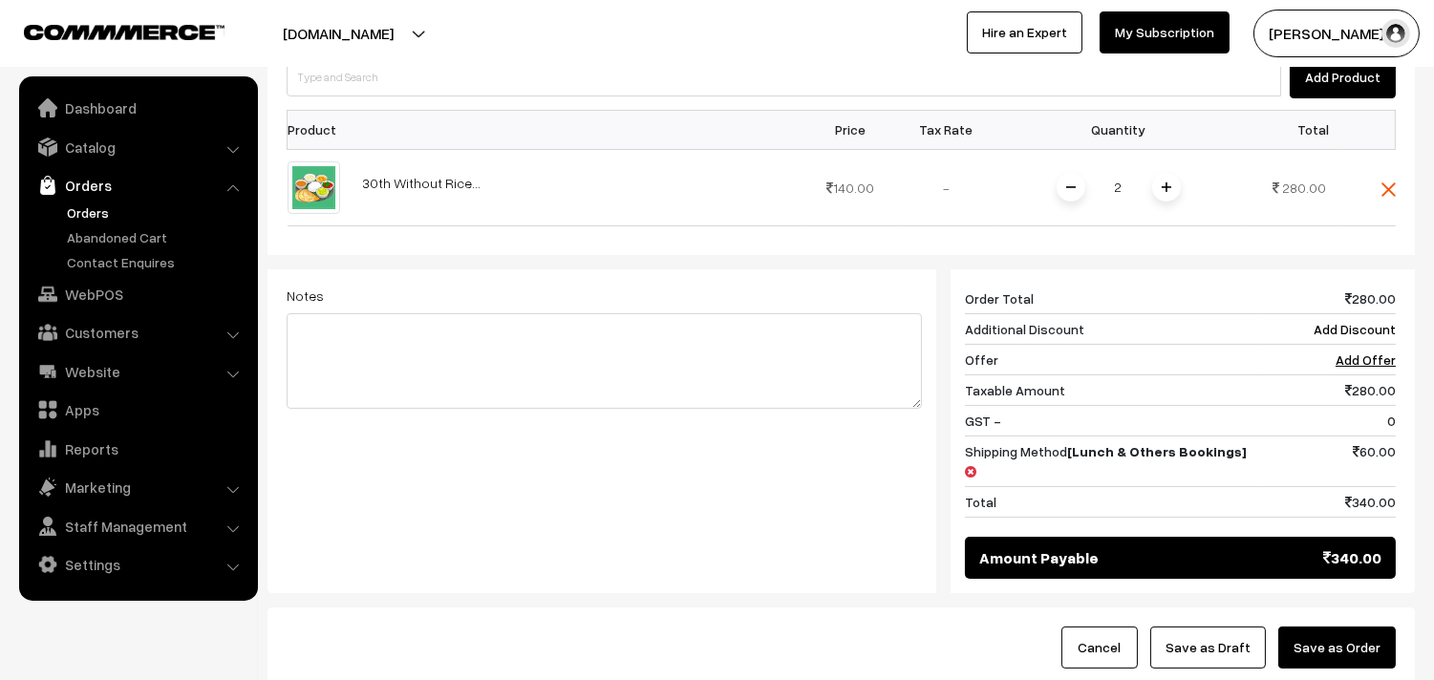
click at [1325, 627] on button "Save as Order" at bounding box center [1337, 648] width 118 height 42
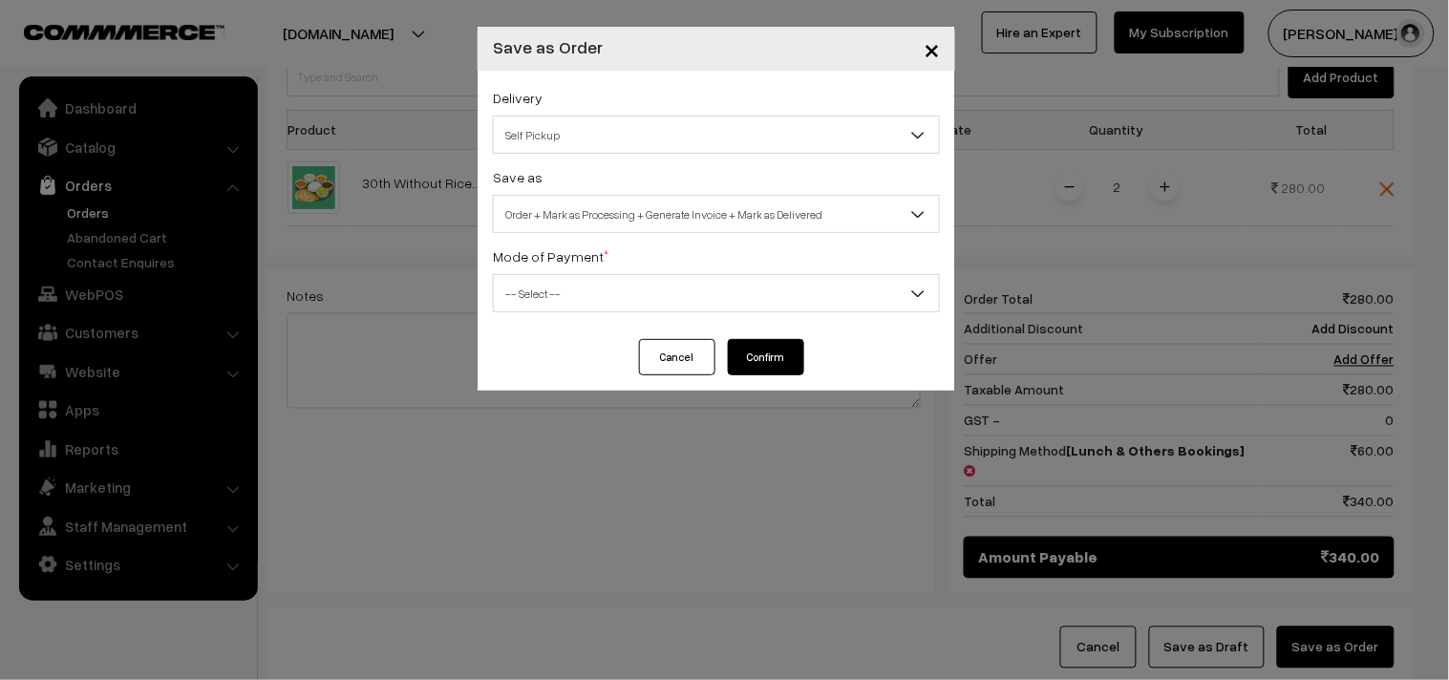
click at [592, 131] on span "Self Pickup" at bounding box center [716, 134] width 445 height 33
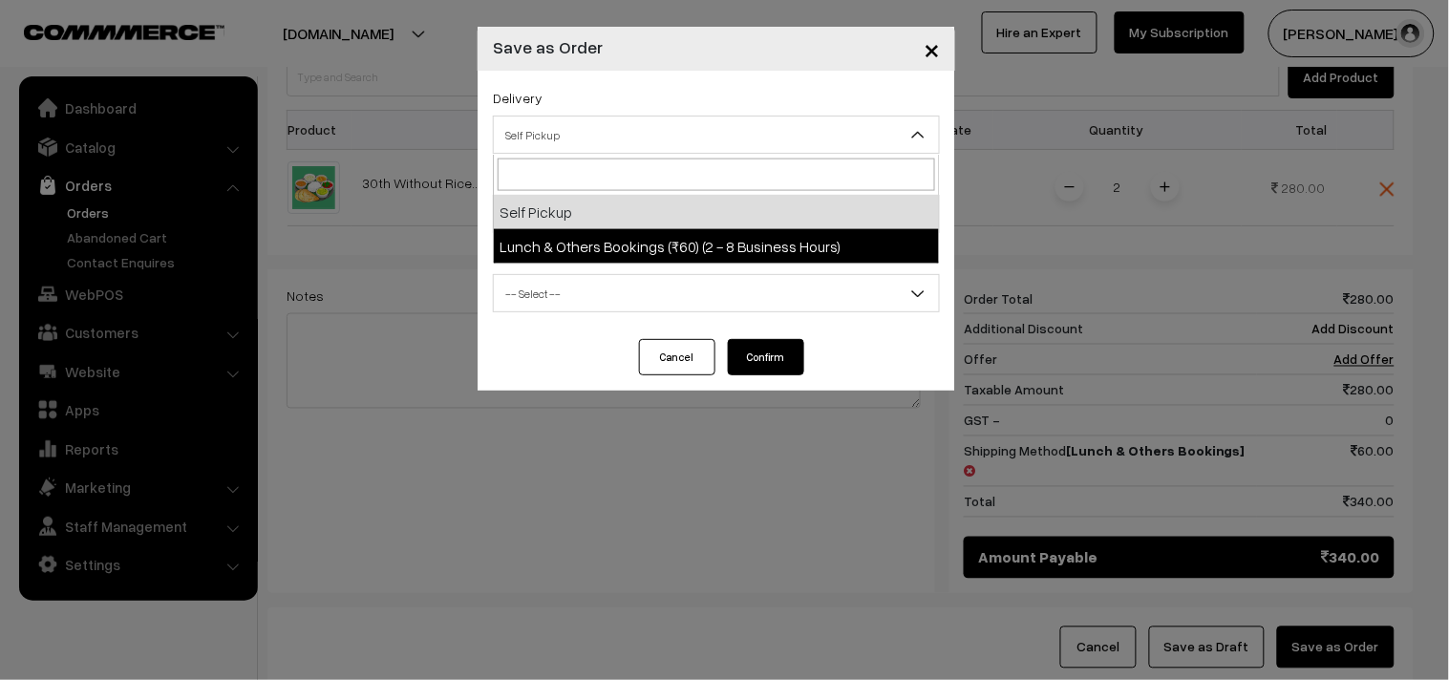
select select "LOB3"
select select "3"
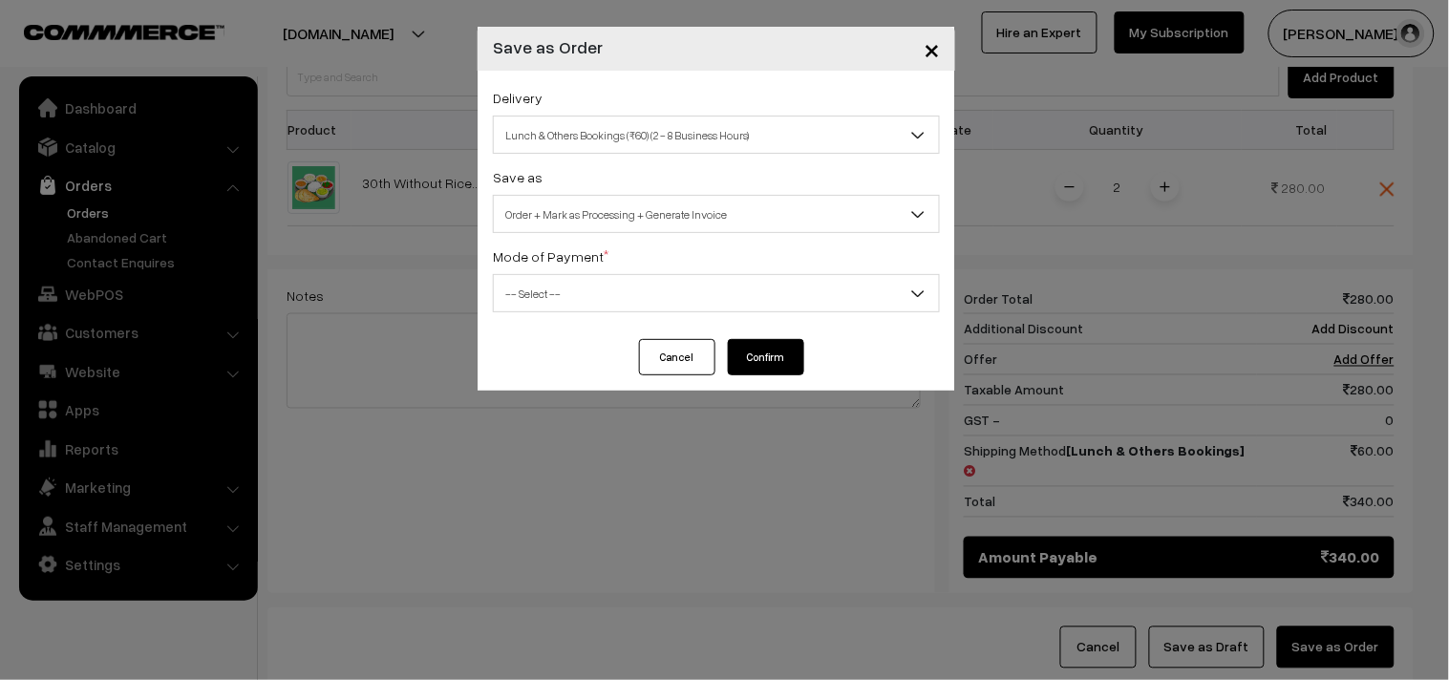
click at [617, 232] on body "Thank you for showing interest. Our team will call you shortly. Close annamfood…" at bounding box center [724, 113] width 1449 height 1425
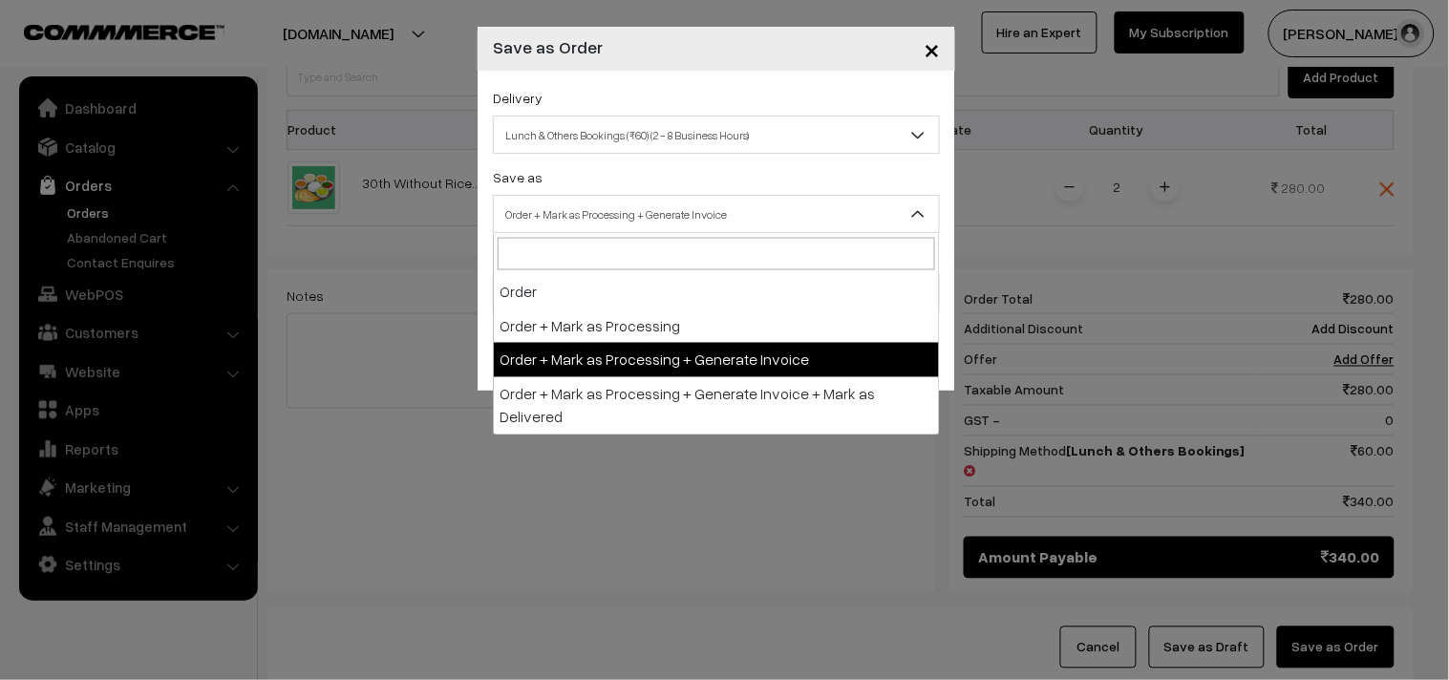
drag, startPoint x: 604, startPoint y: 338, endPoint x: 599, endPoint y: 348, distance: 10.7
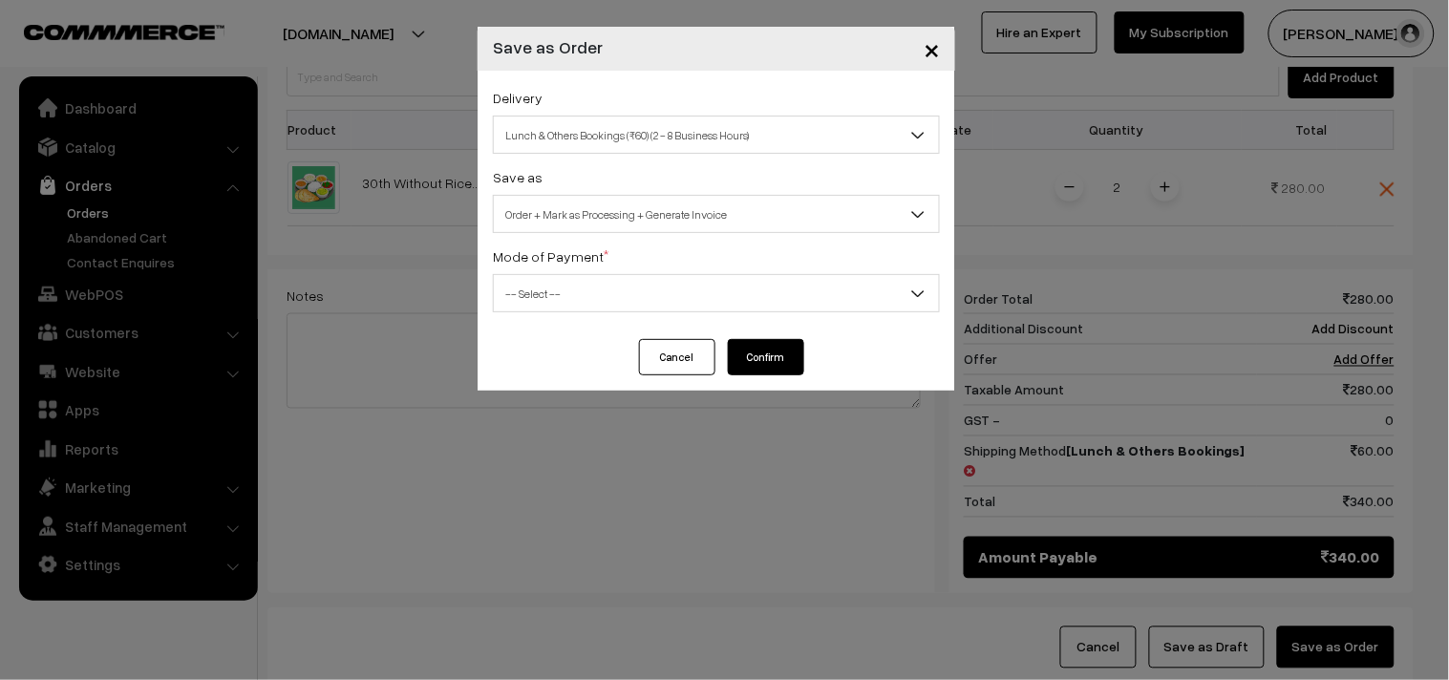
click at [541, 283] on span "-- Select --" at bounding box center [716, 293] width 445 height 33
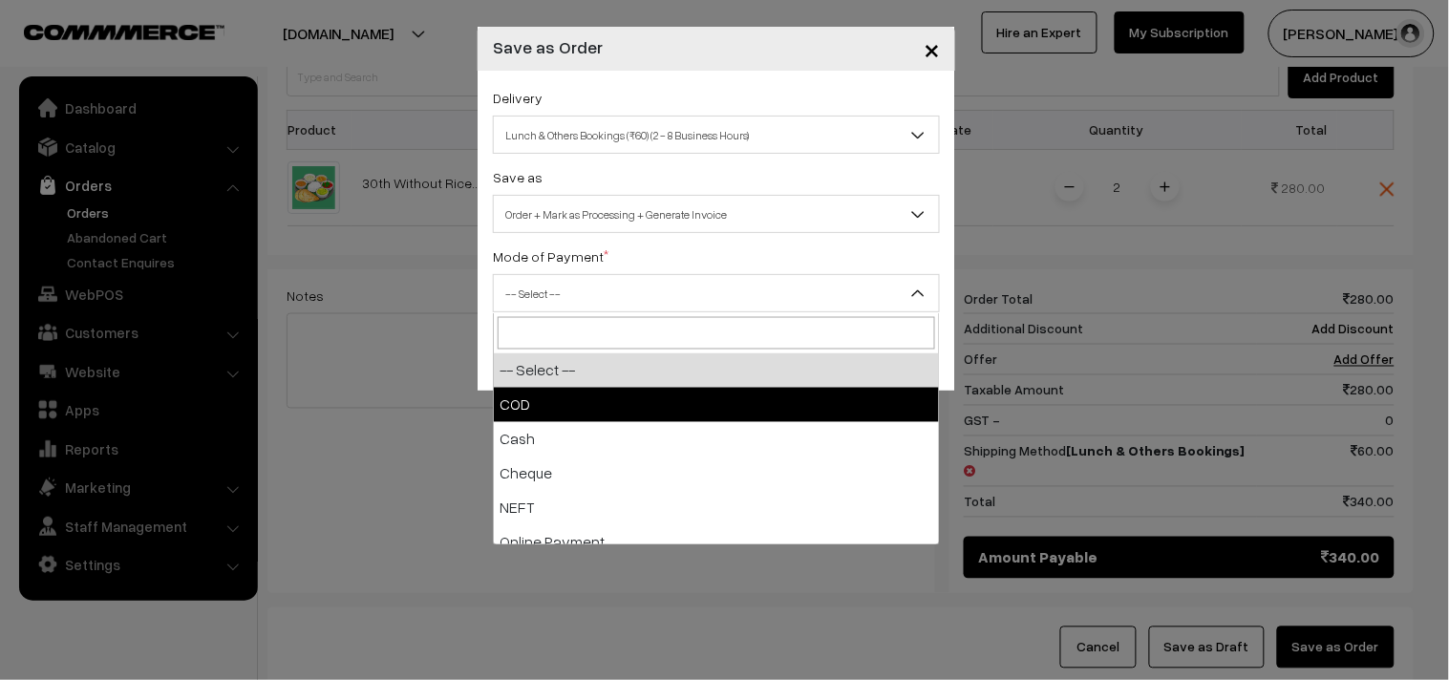
select select "1"
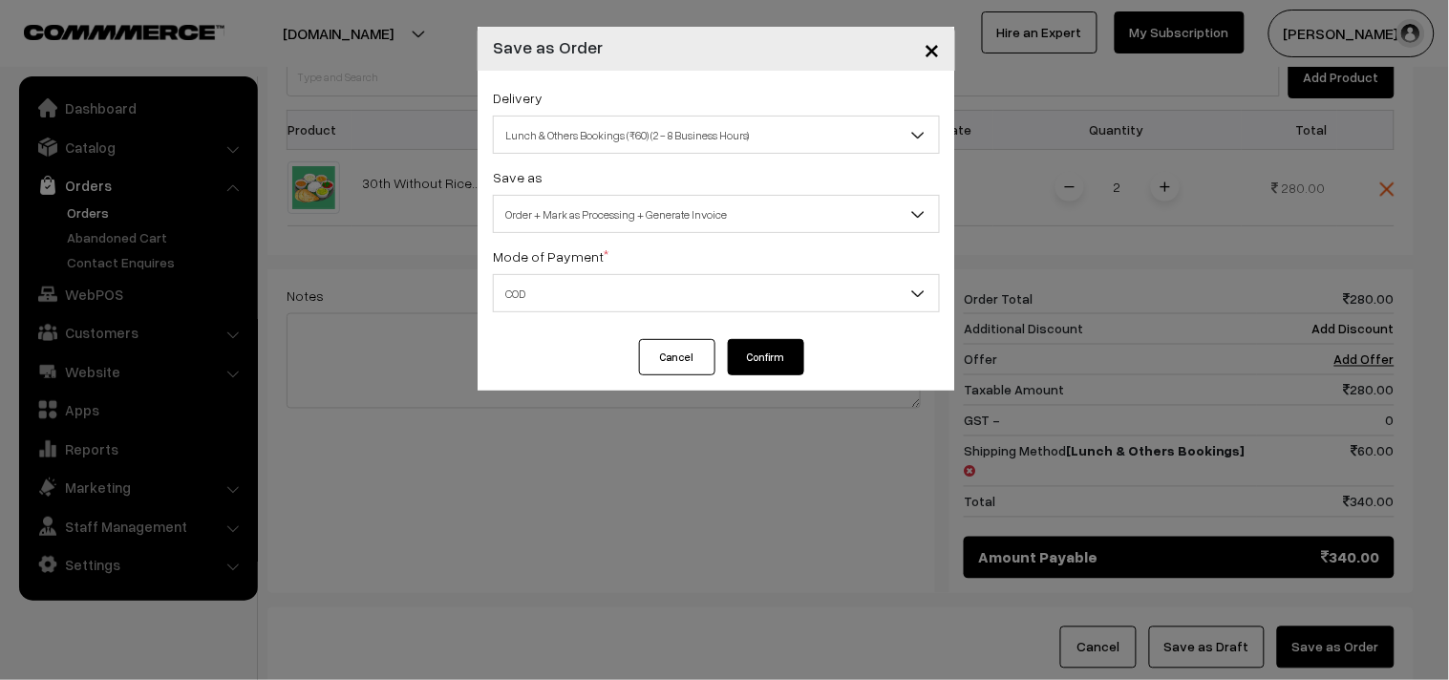
click at [776, 367] on button "Confirm" at bounding box center [766, 357] width 76 height 36
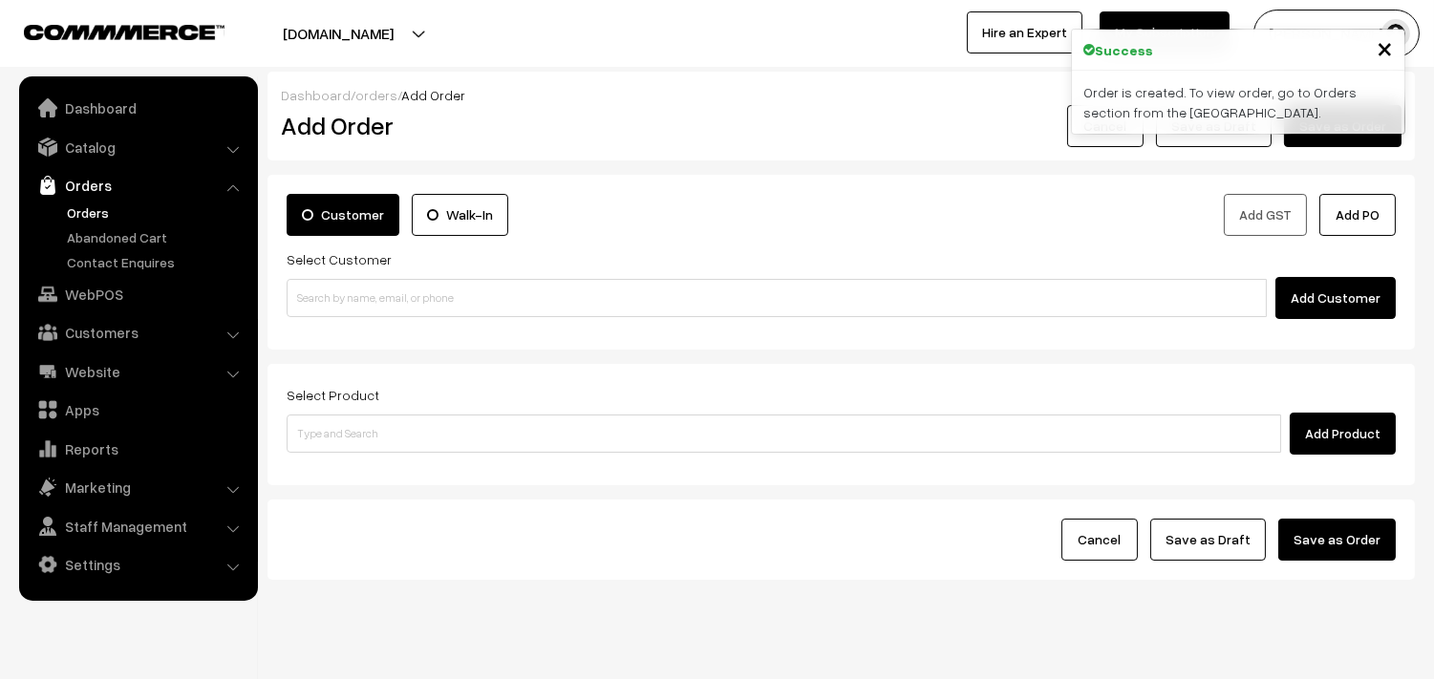
click at [97, 215] on link "Orders" at bounding box center [156, 213] width 189 height 20
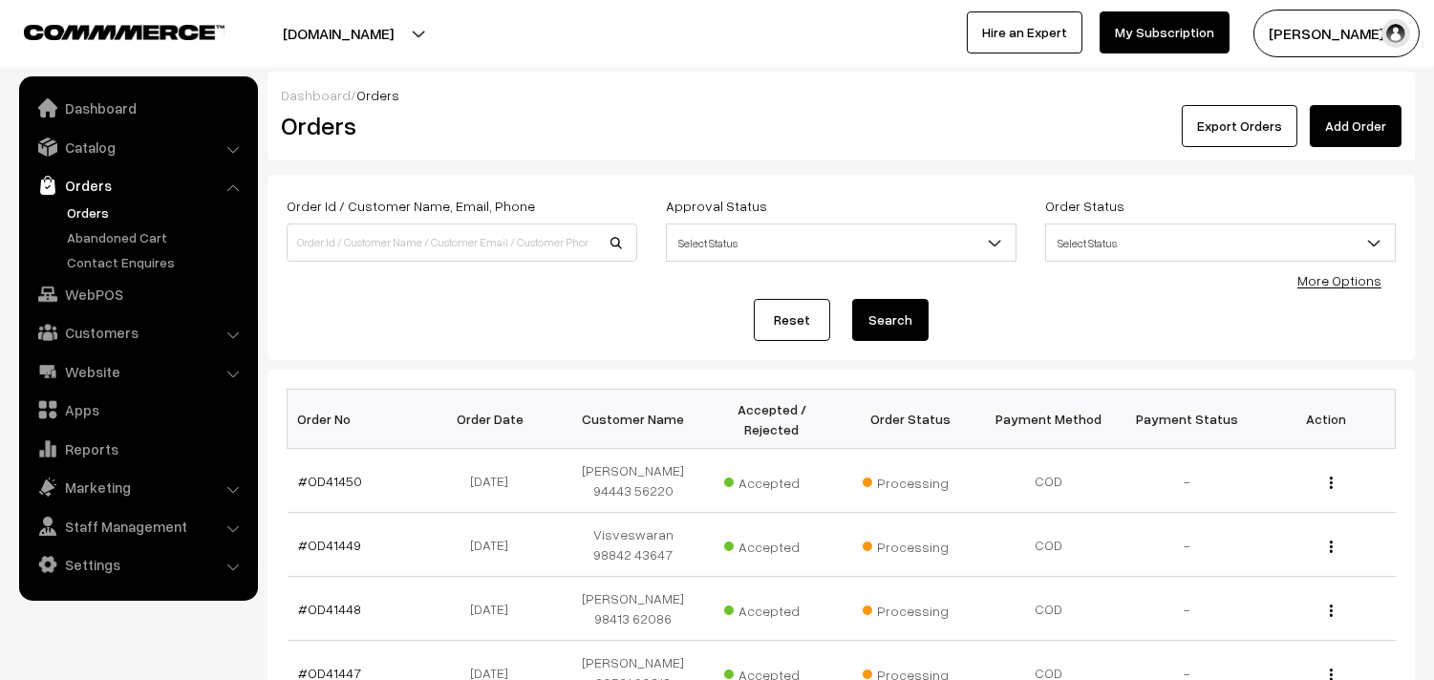
click at [332, 480] on link "#OD41450" at bounding box center [331, 481] width 64 height 16
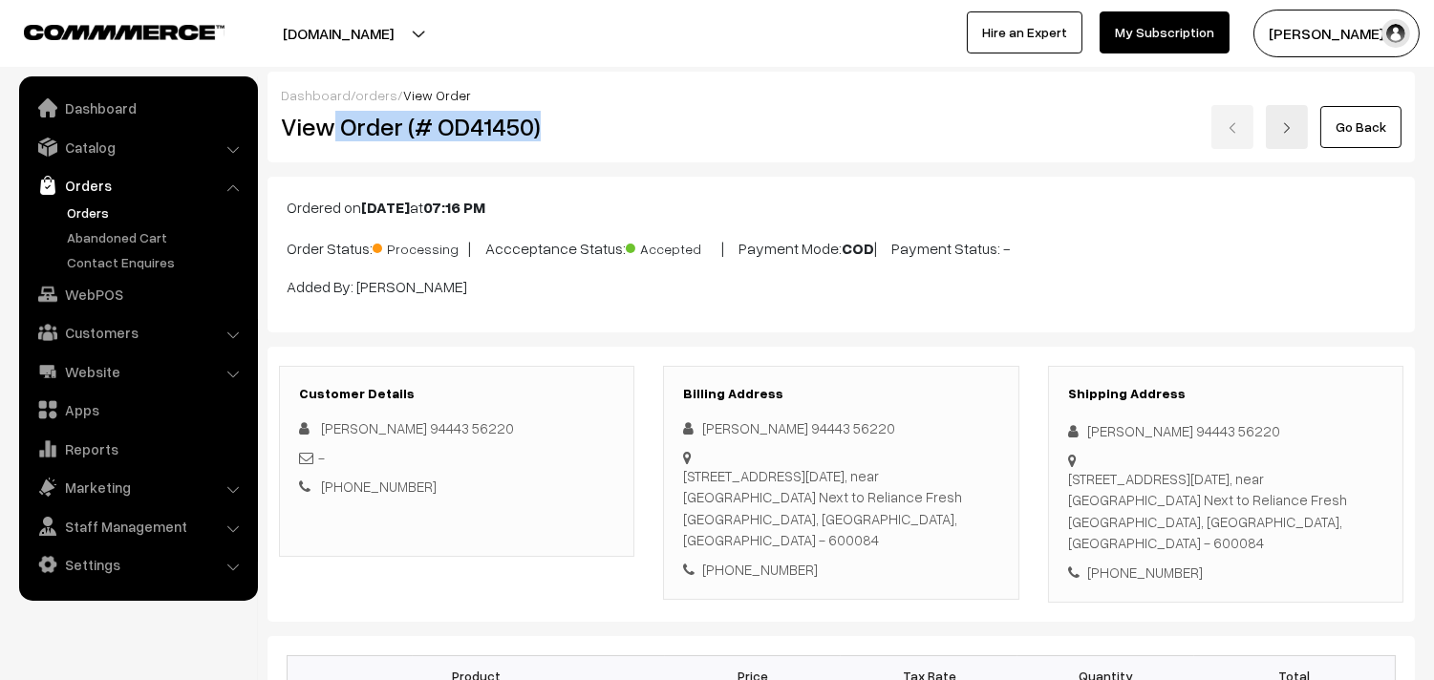
click at [618, 126] on h2 "View Order (# OD41450)" at bounding box center [458, 127] width 354 height 30
click at [318, 101] on link "Dashboard" at bounding box center [316, 95] width 70 height 16
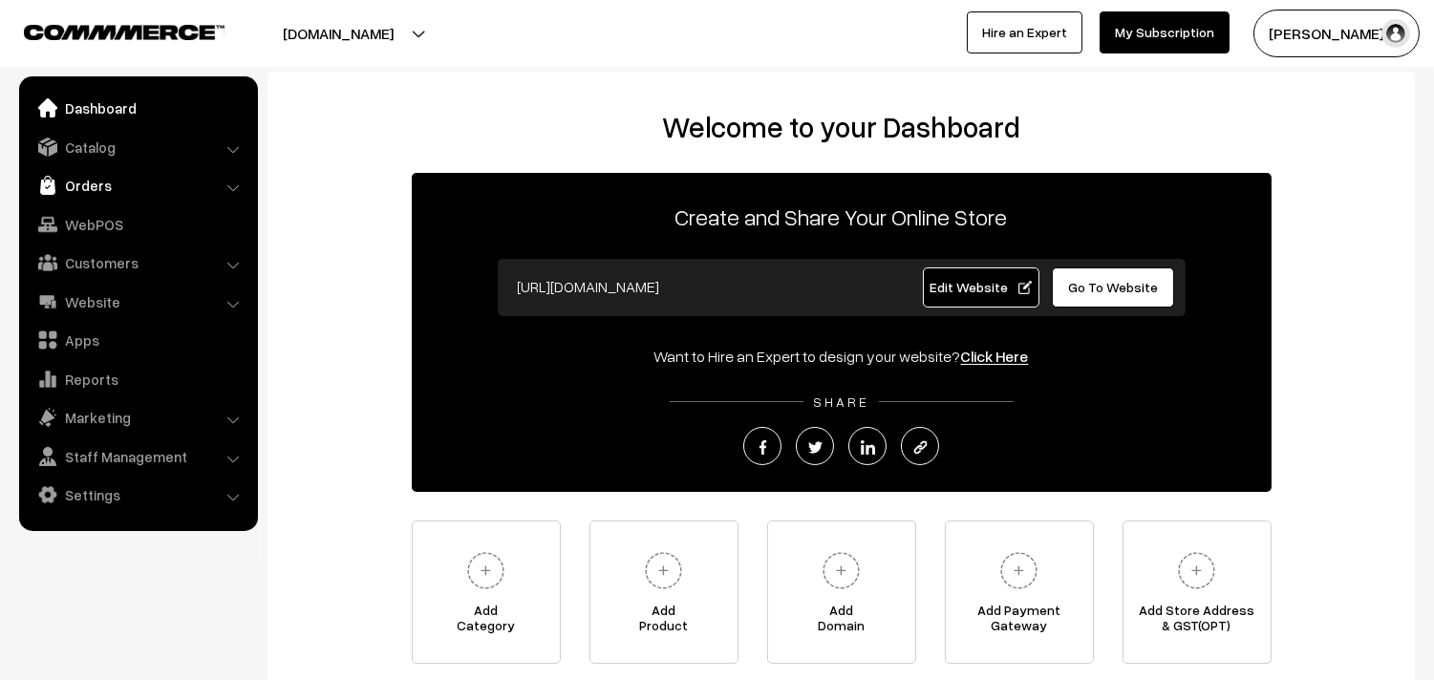
click at [83, 186] on link "Orders" at bounding box center [137, 185] width 227 height 34
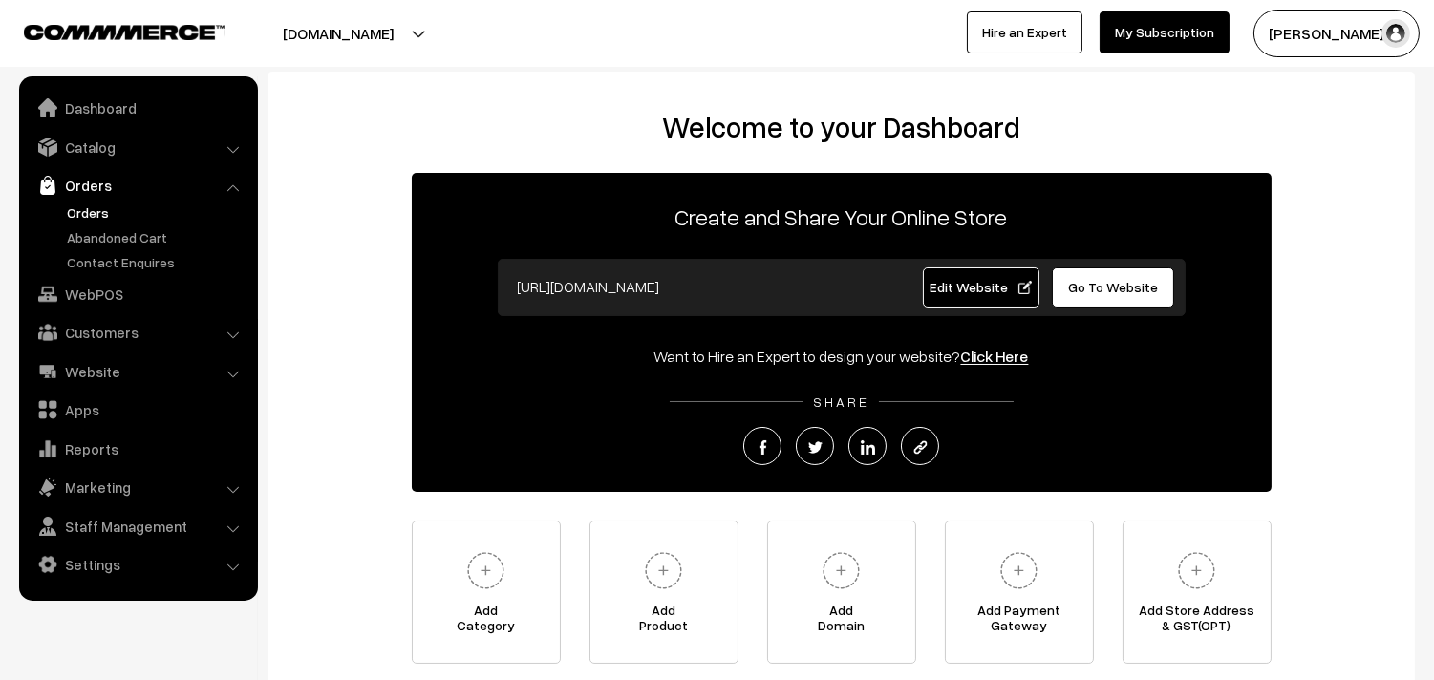
click at [99, 203] on link "Orders" at bounding box center [156, 213] width 189 height 20
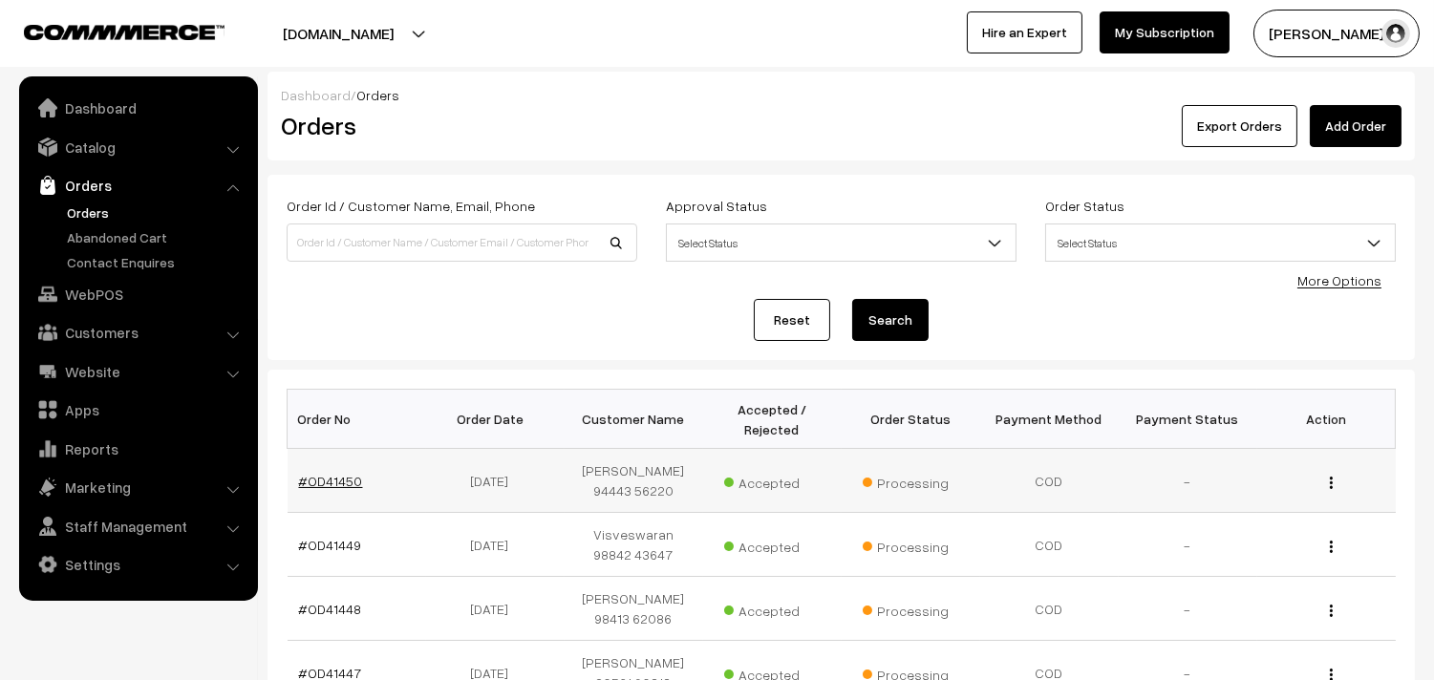
click at [323, 476] on link "#OD41450" at bounding box center [331, 481] width 64 height 16
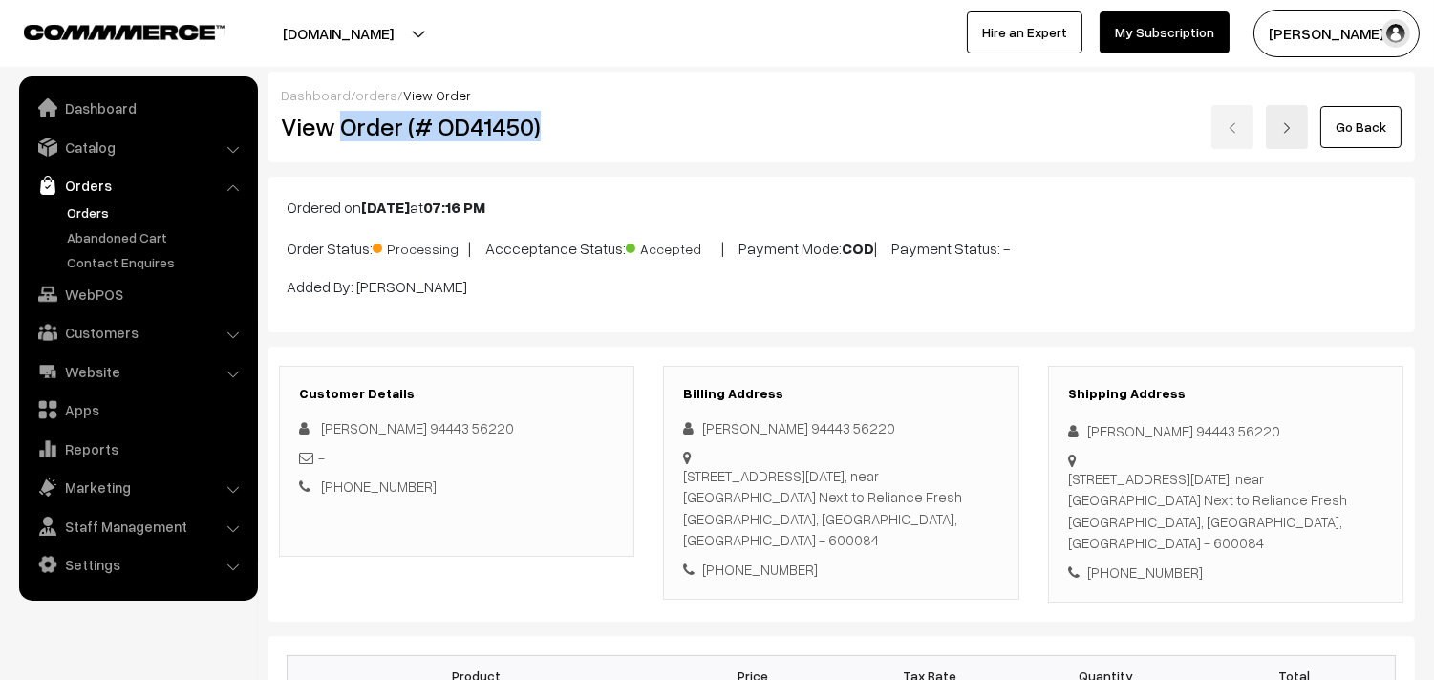
drag, startPoint x: 341, startPoint y: 118, endPoint x: 605, endPoint y: 144, distance: 265.0
click at [605, 144] on div "View Order (# OD41450)" at bounding box center [458, 127] width 383 height 44
copy h2 "Order (# OD41450)"
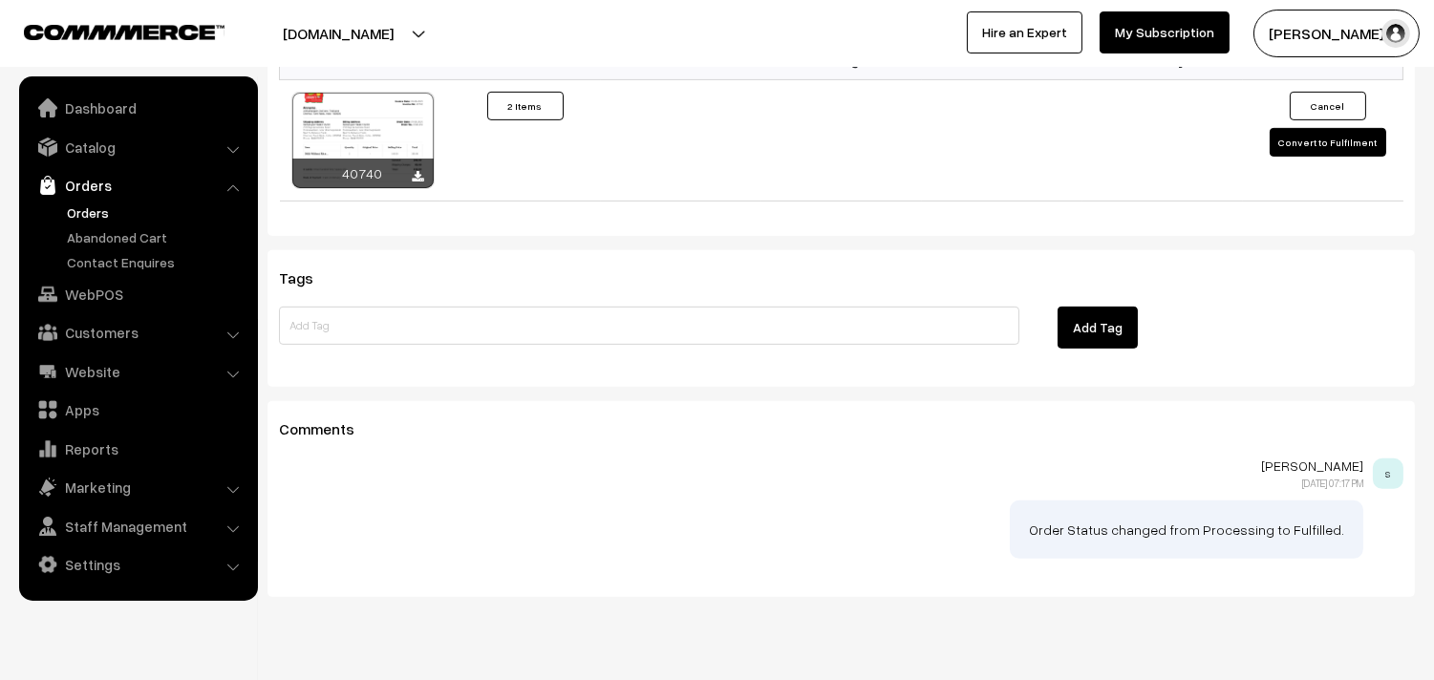
scroll to position [1380, 0]
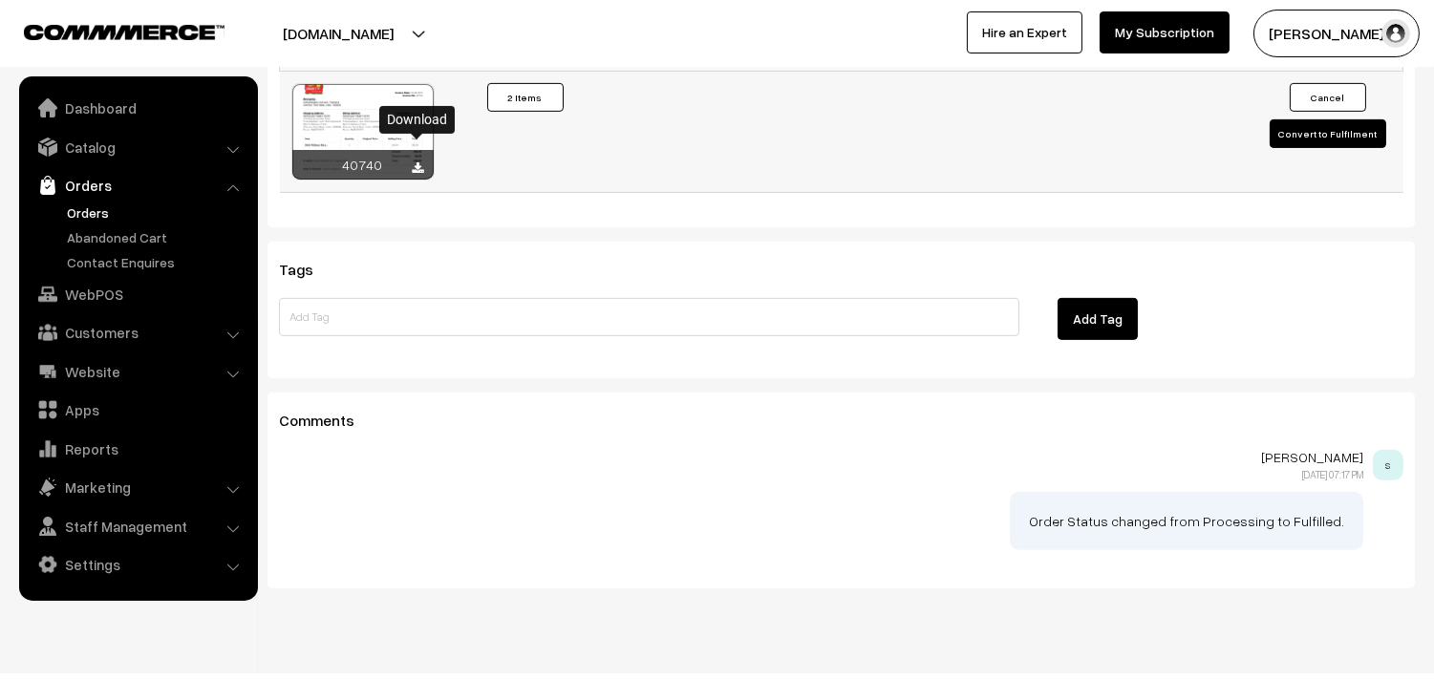
click at [416, 162] on icon at bounding box center [418, 168] width 11 height 12
click at [92, 301] on link "WebPOS" at bounding box center [137, 294] width 227 height 34
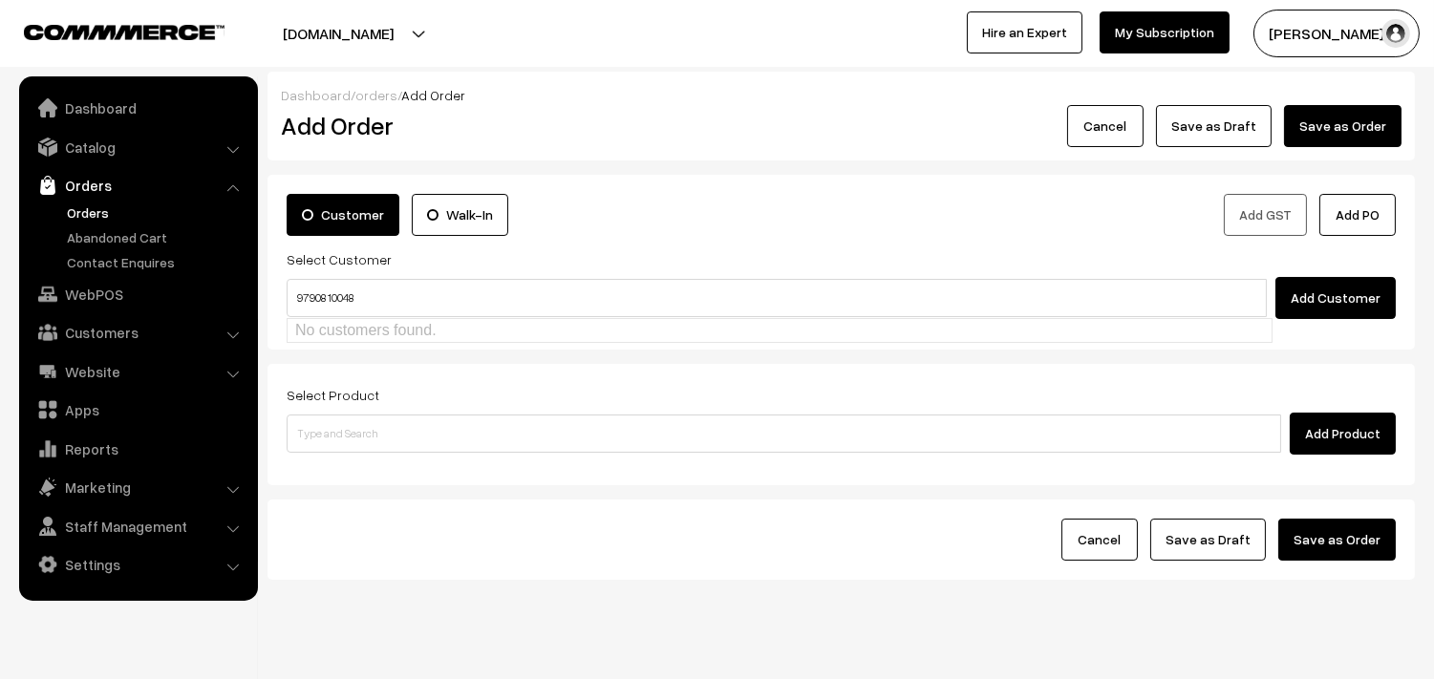
click at [326, 289] on input "97908 10048" at bounding box center [777, 298] width 980 height 38
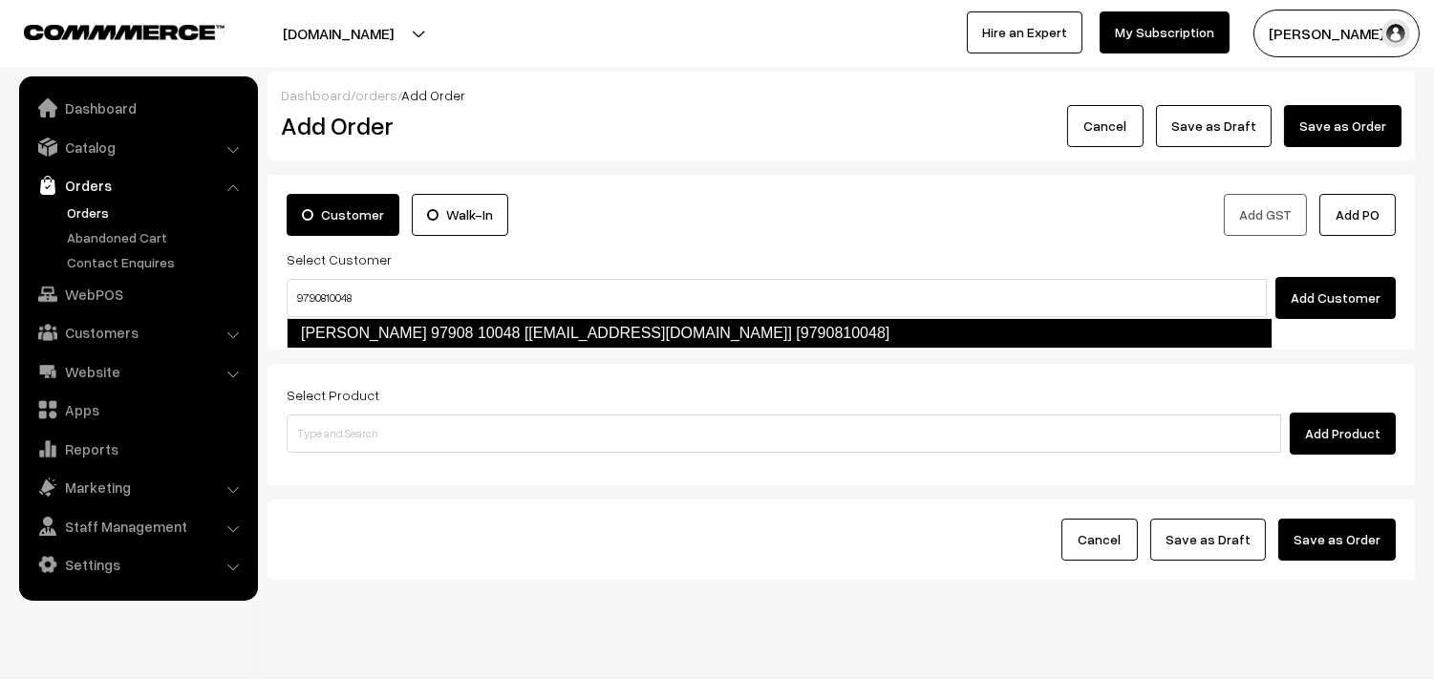
type input "9790810048"
click at [348, 350] on div "Customer Walk-In Add GST Add PO Select Customer Add Customer" at bounding box center [841, 262] width 1147 height 175
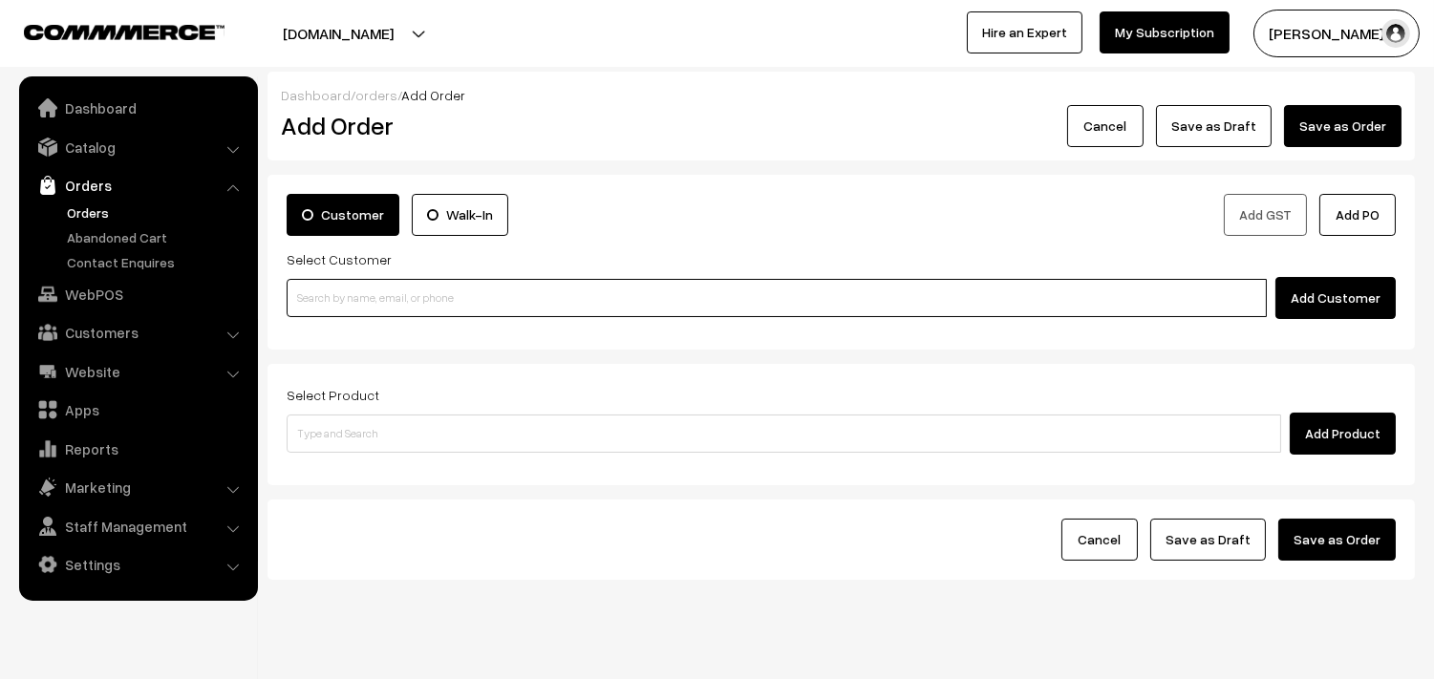
click at [356, 298] on input at bounding box center [777, 298] width 980 height 38
paste input "97908 10048"
click at [325, 289] on input "97908 10048" at bounding box center [777, 298] width 980 height 38
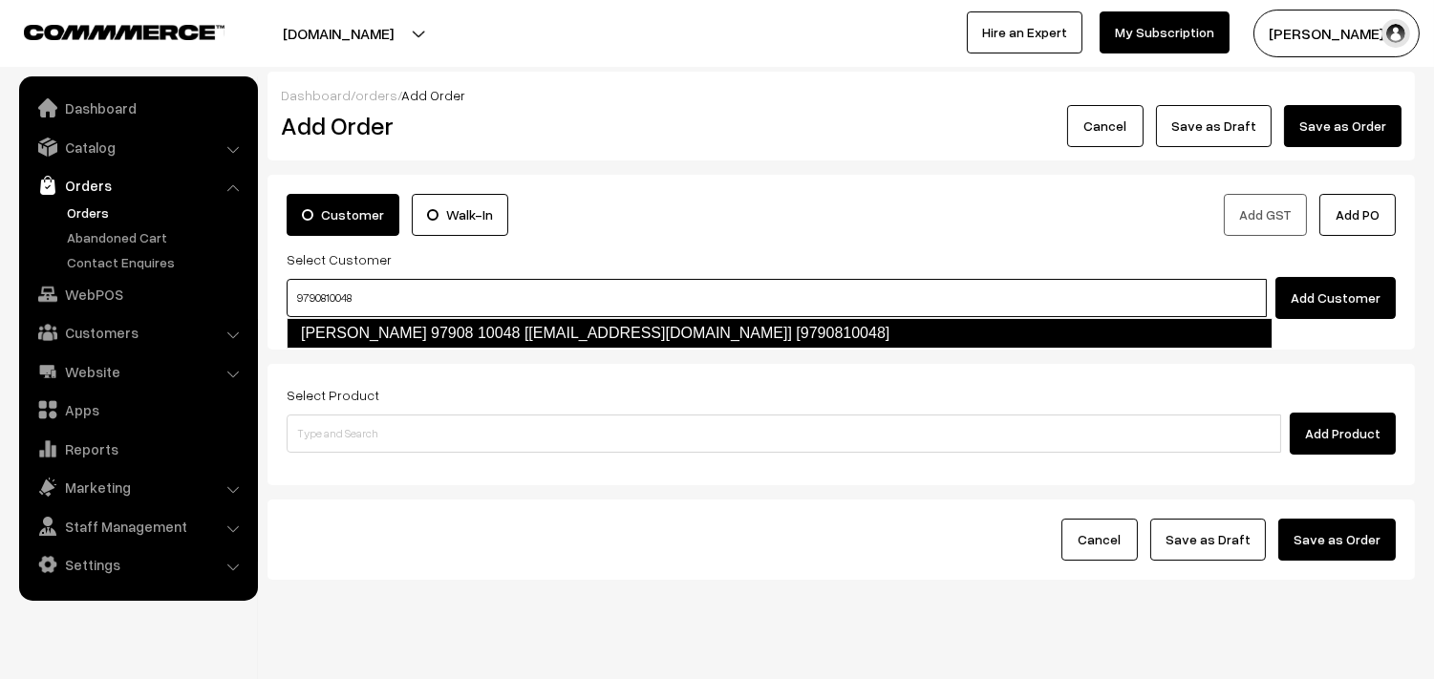
click at [344, 330] on link "T.G. Mohan 97908 10048 [test493@gmail.com] [9790810048]" at bounding box center [780, 333] width 986 height 31
type input "9790810048"
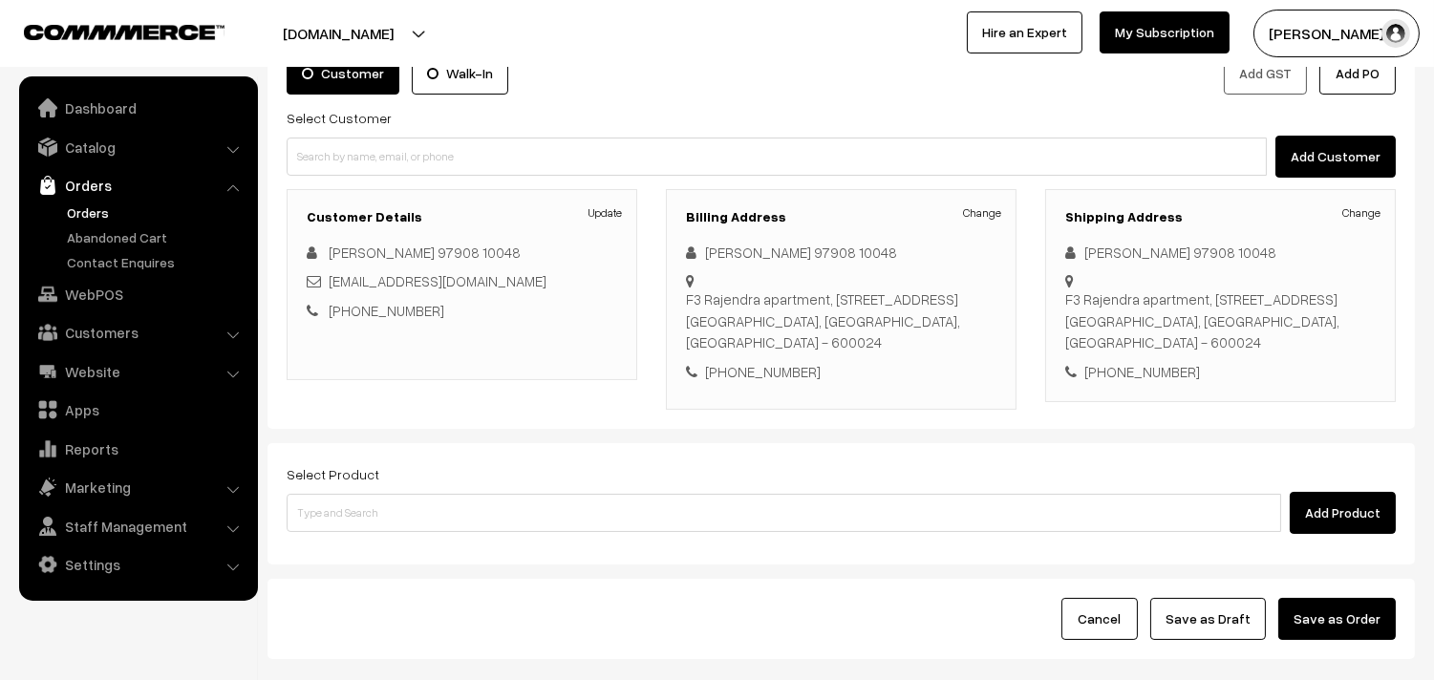
scroll to position [145, 0]
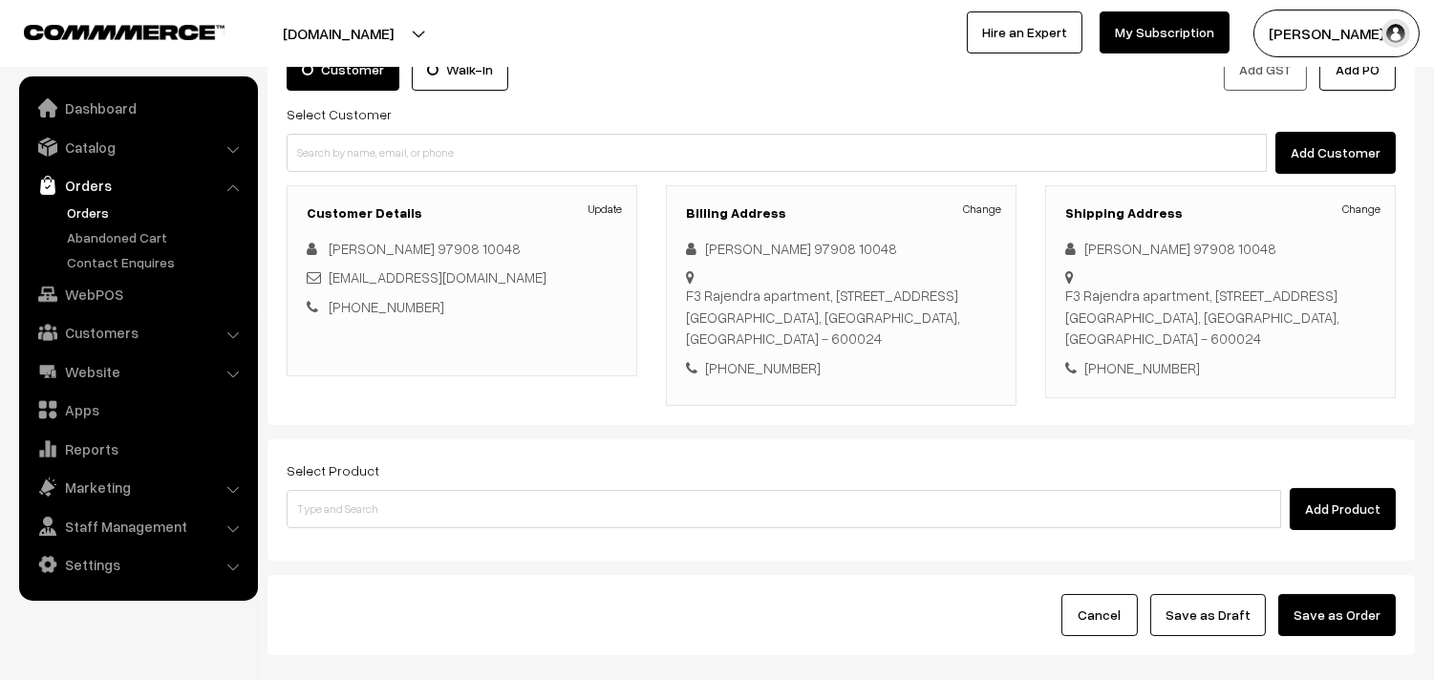
click at [366, 537] on div "Select Product Add Product" at bounding box center [841, 499] width 1147 height 121
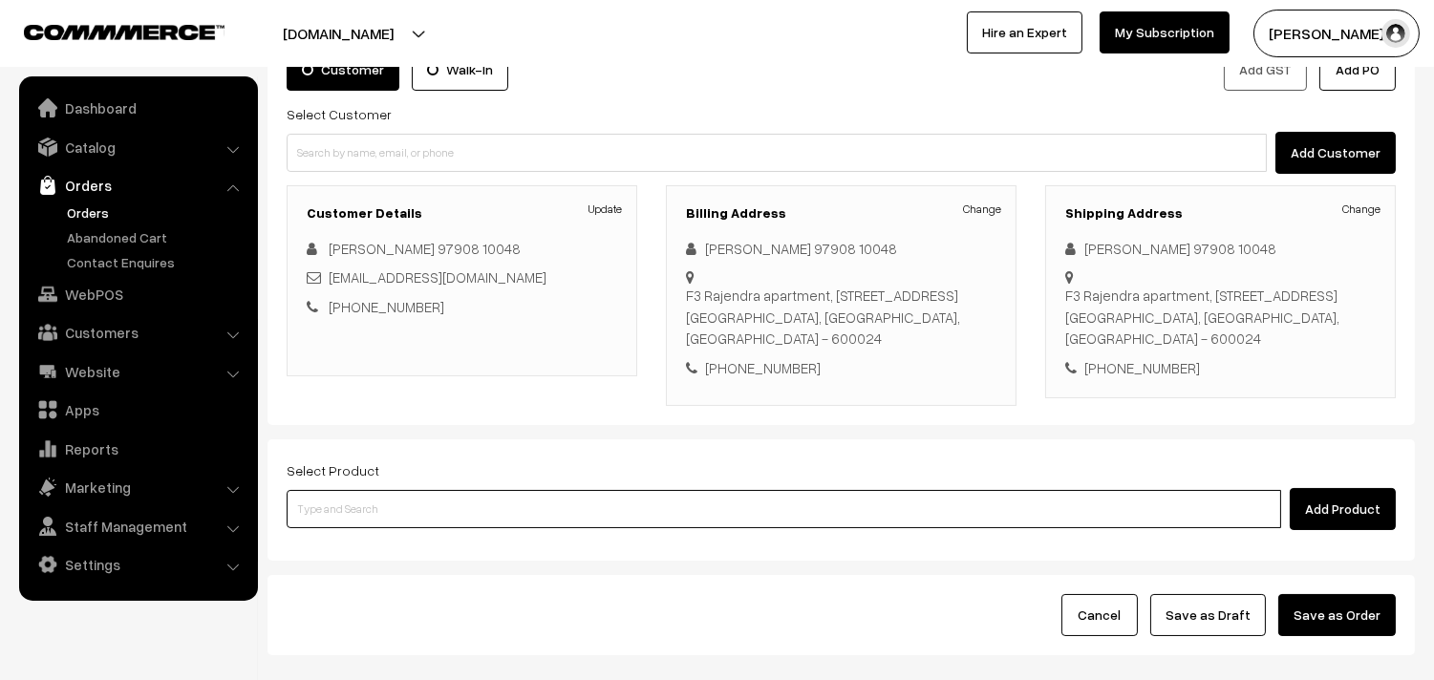
drag, startPoint x: 368, startPoint y: 519, endPoint x: 360, endPoint y: 478, distance: 41.8
click at [368, 518] on input at bounding box center [784, 509] width 995 height 38
type input "plain dosa"
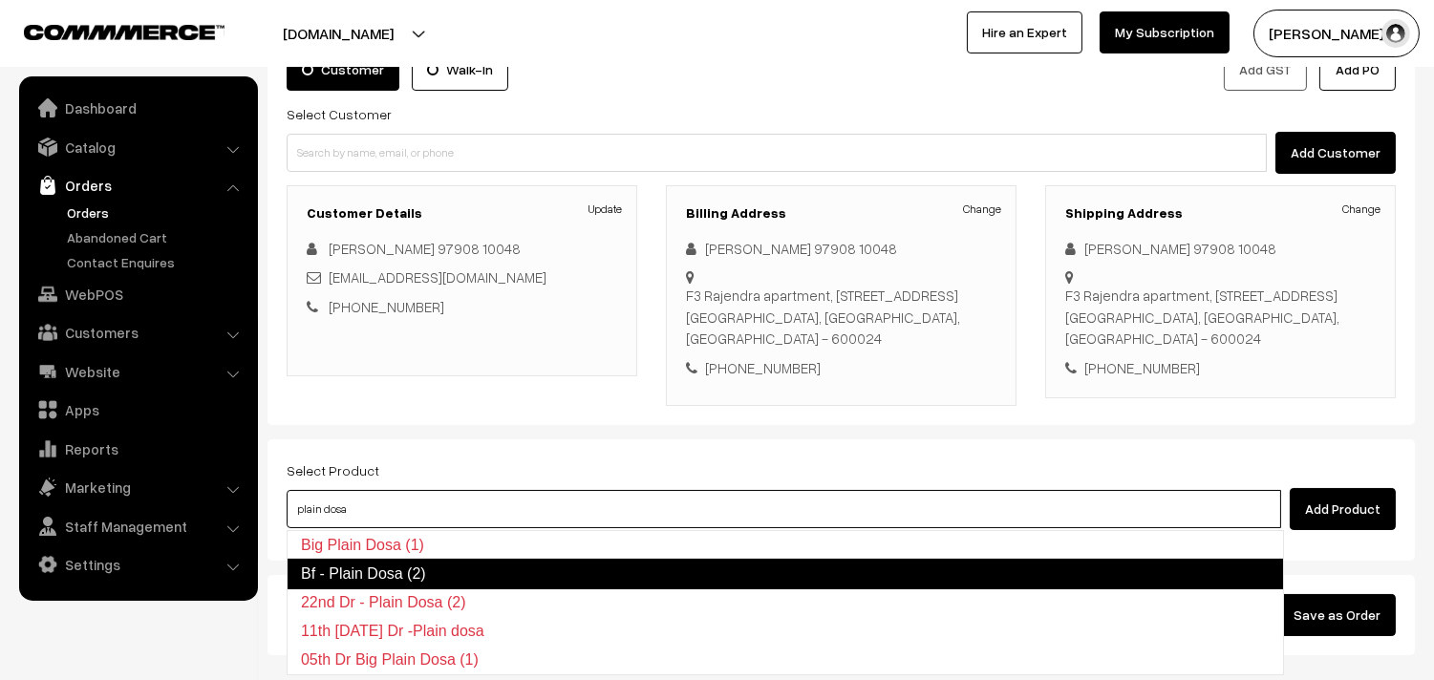
click at [369, 573] on link "Bf - Plain Dosa (2)" at bounding box center [785, 574] width 997 height 31
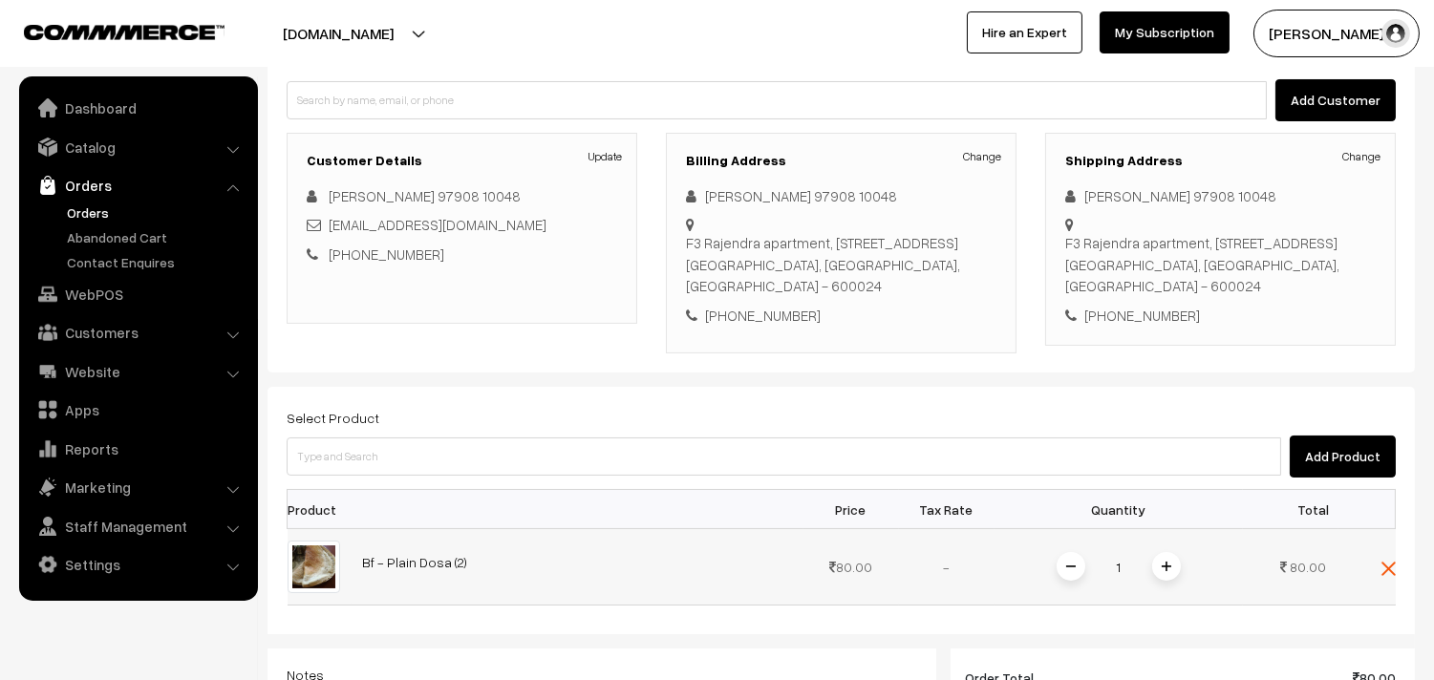
scroll to position [366, 0]
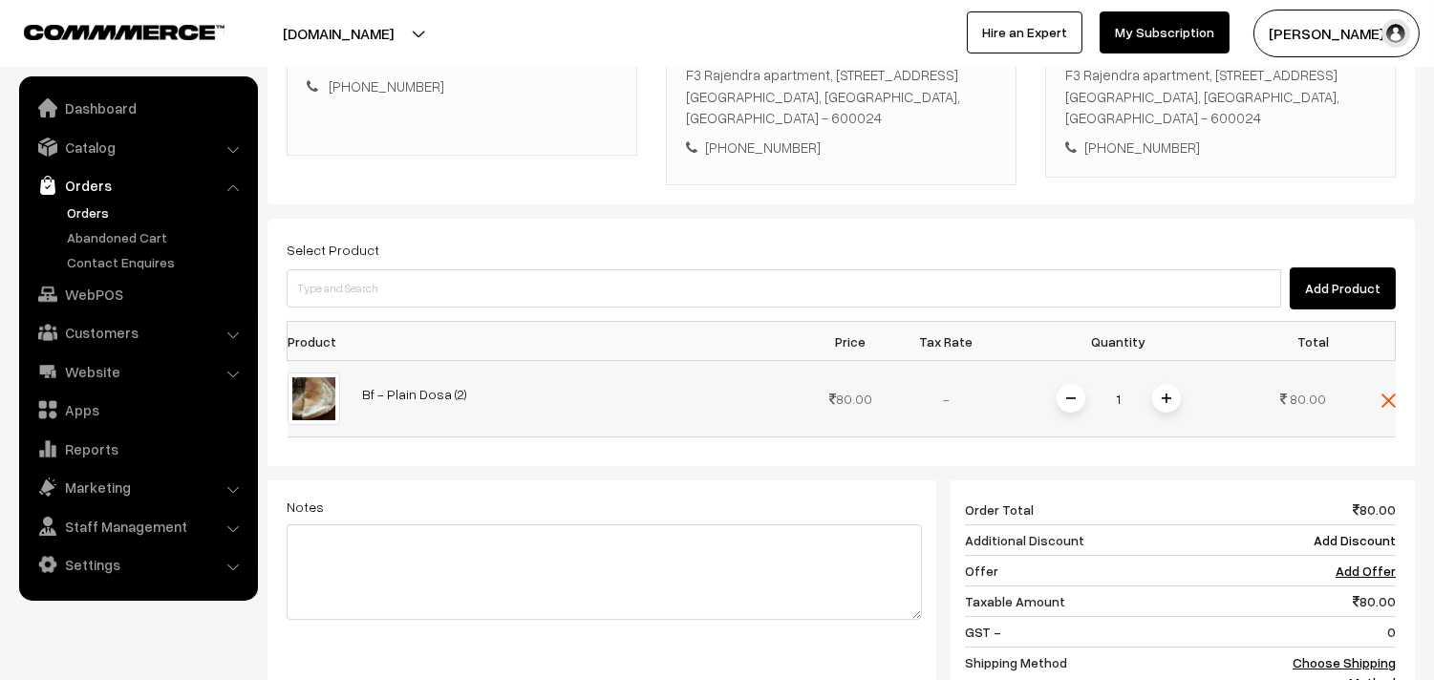
click at [1171, 409] on span at bounding box center [1166, 398] width 29 height 29
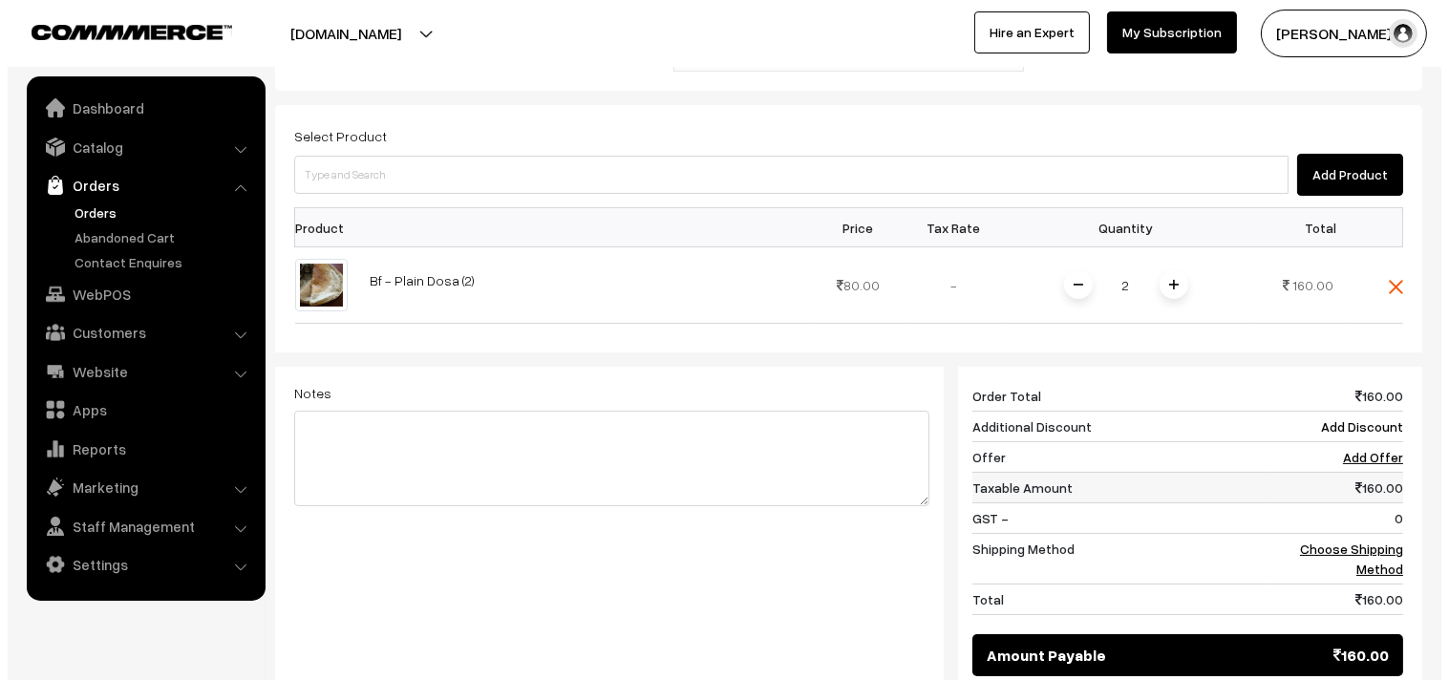
scroll to position [578, 0]
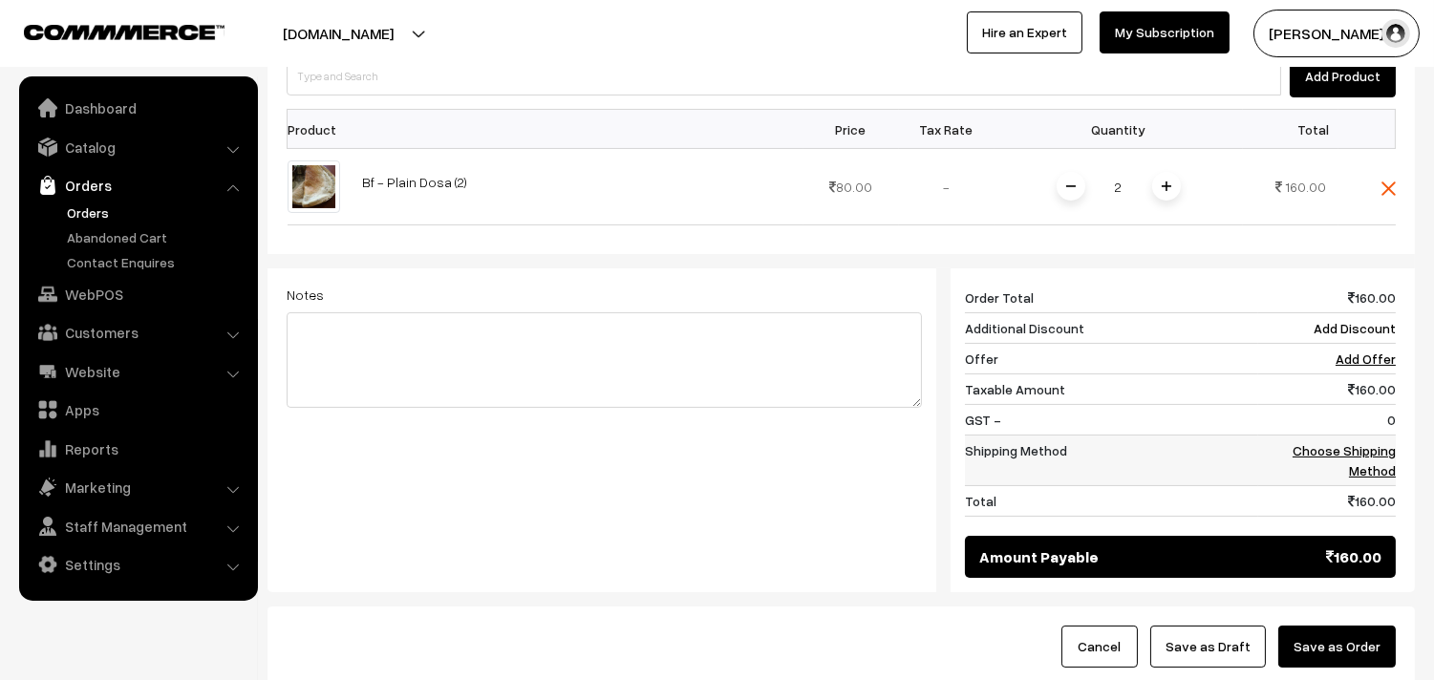
click at [1351, 443] on link "Choose Shipping Method" at bounding box center [1344, 460] width 103 height 36
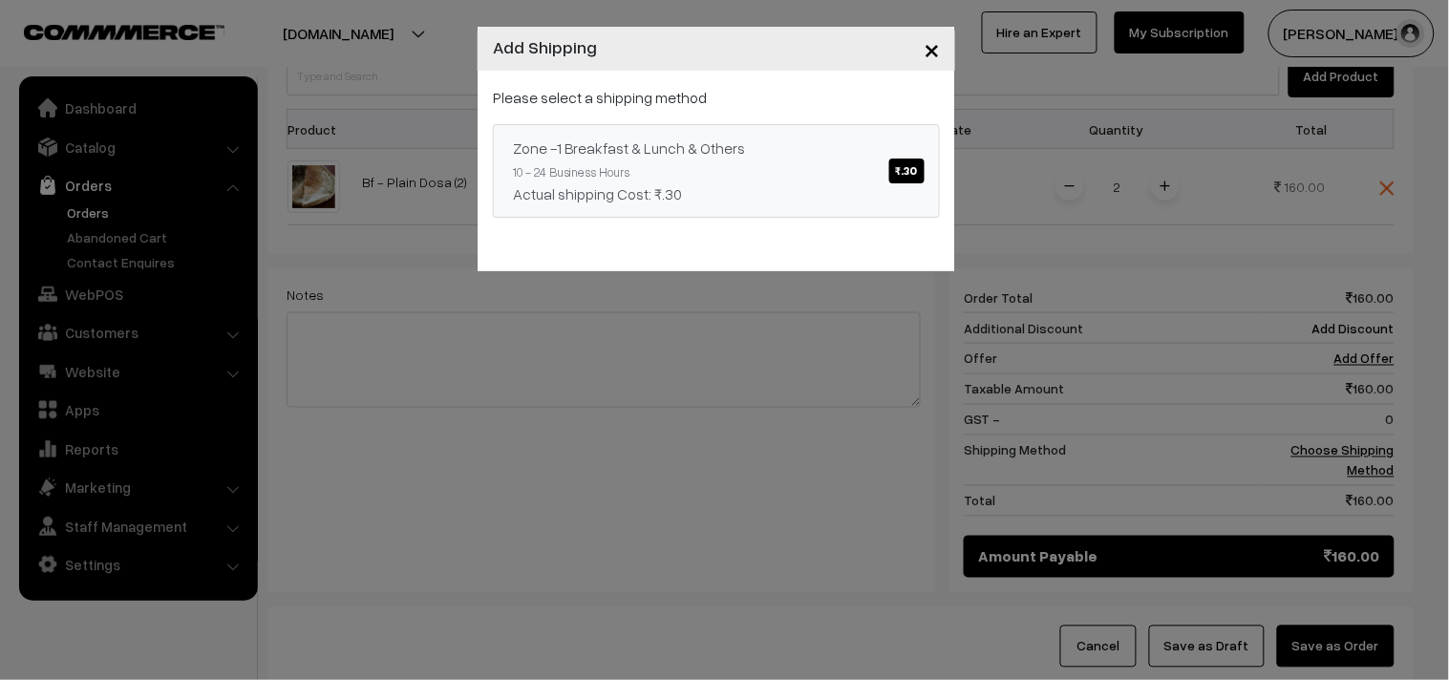
click at [886, 172] on link "Zone -1 Breakfast & Lunch & Others ₹.30 10 - 24 Business Hours Actual shipping …" at bounding box center [716, 171] width 447 height 94
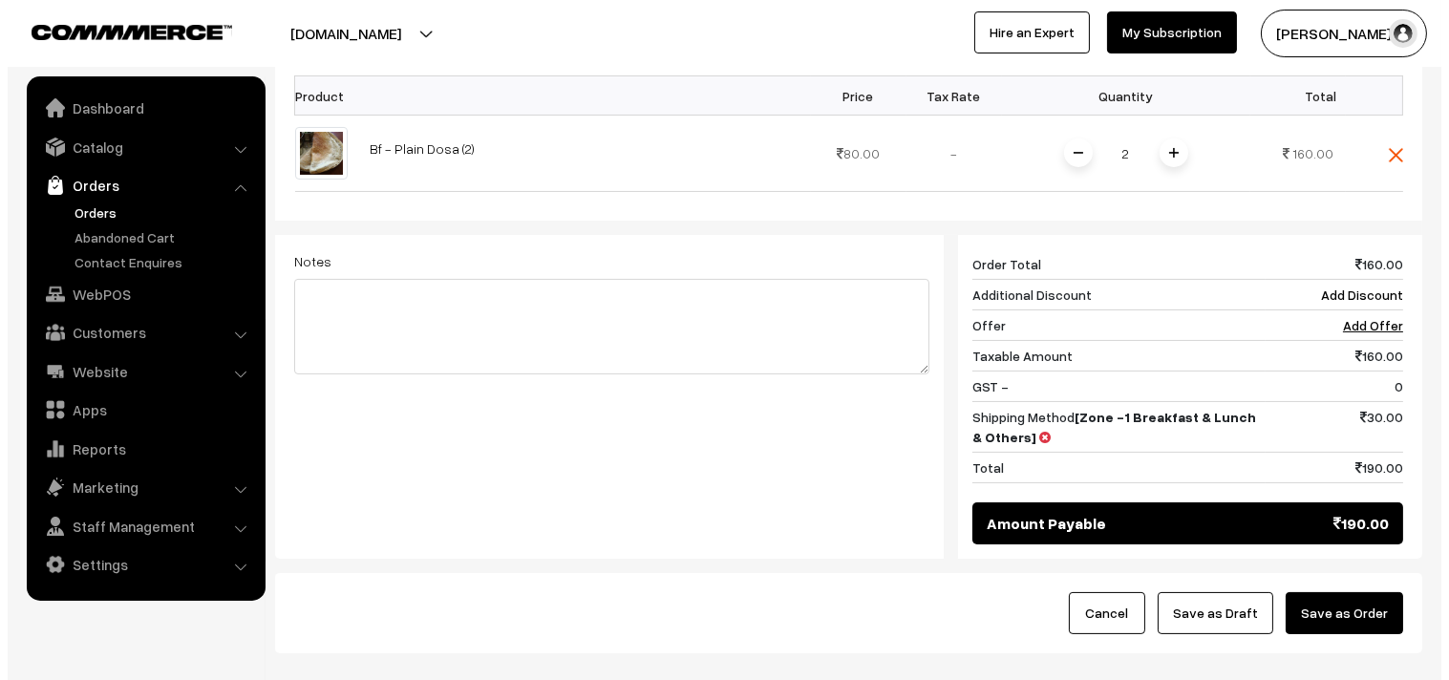
scroll to position [619, 0]
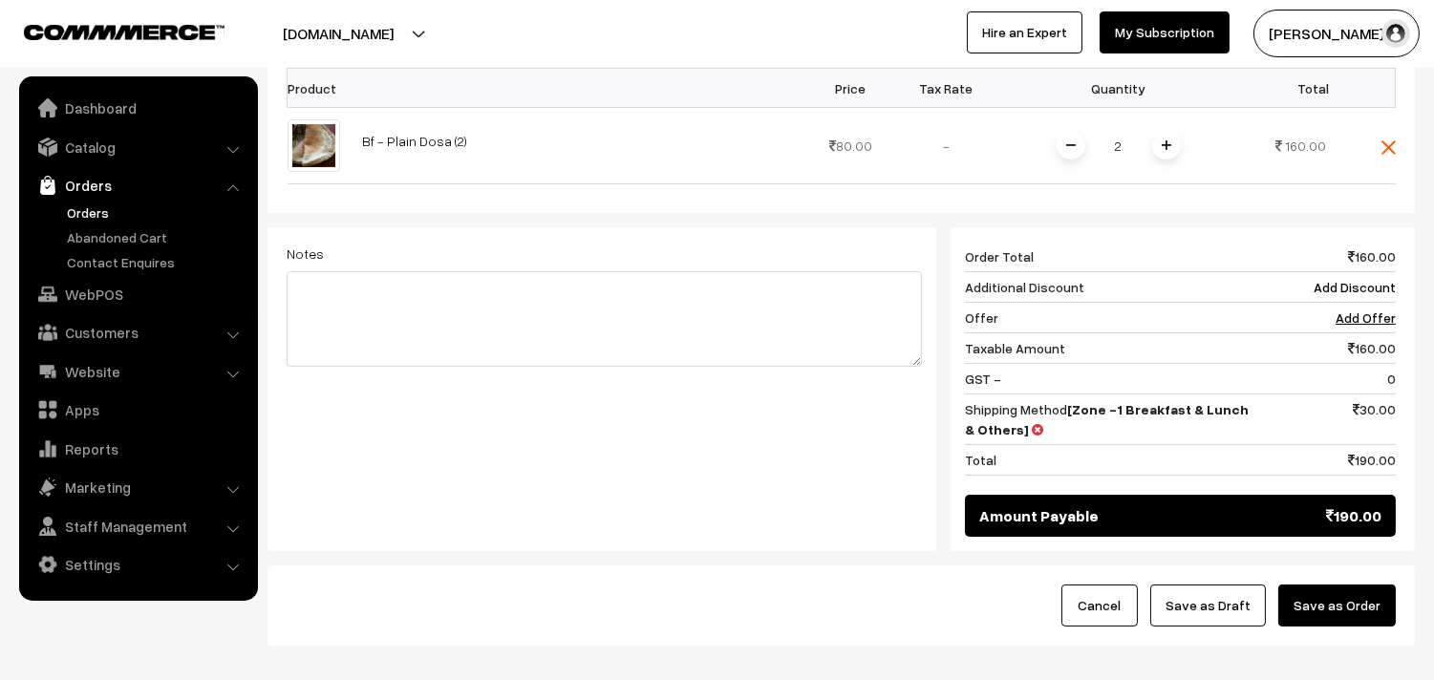
click at [1325, 615] on button "Save as Order" at bounding box center [1337, 606] width 118 height 42
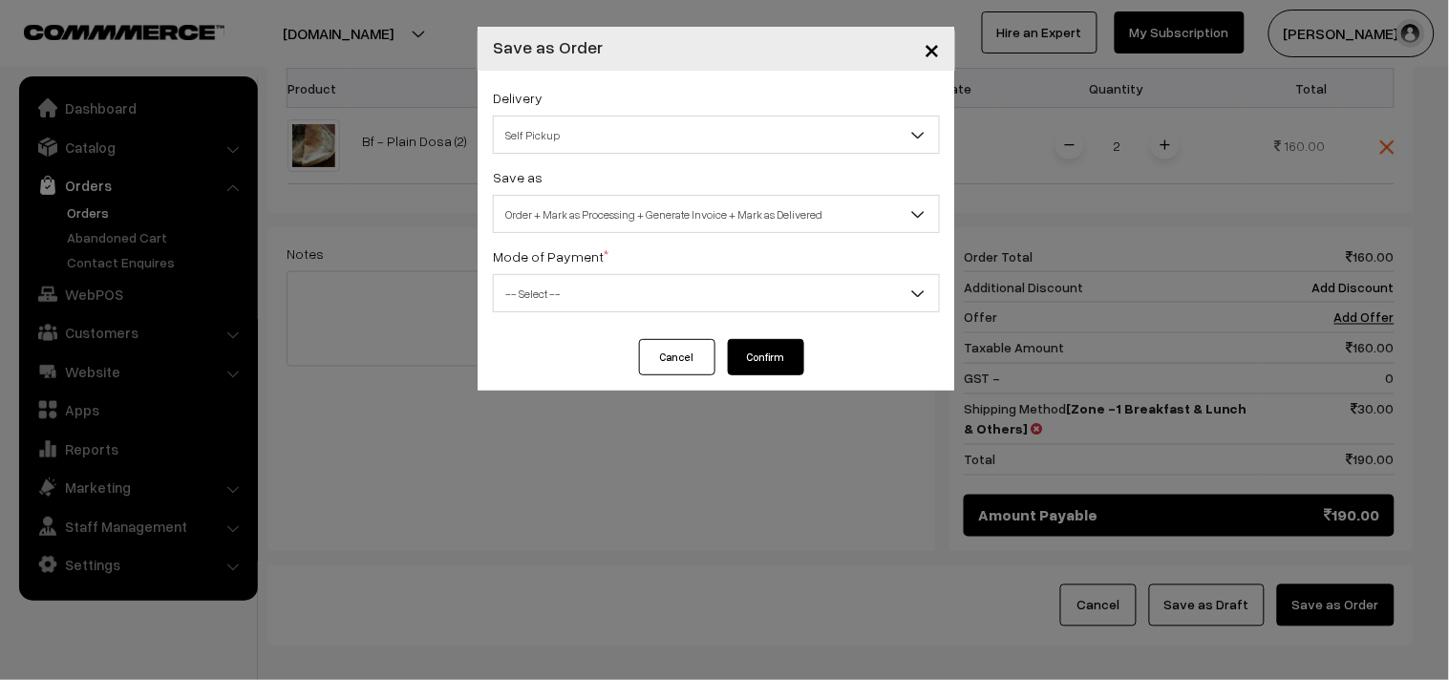
click at [586, 136] on span "Self Pickup" at bounding box center [716, 134] width 445 height 33
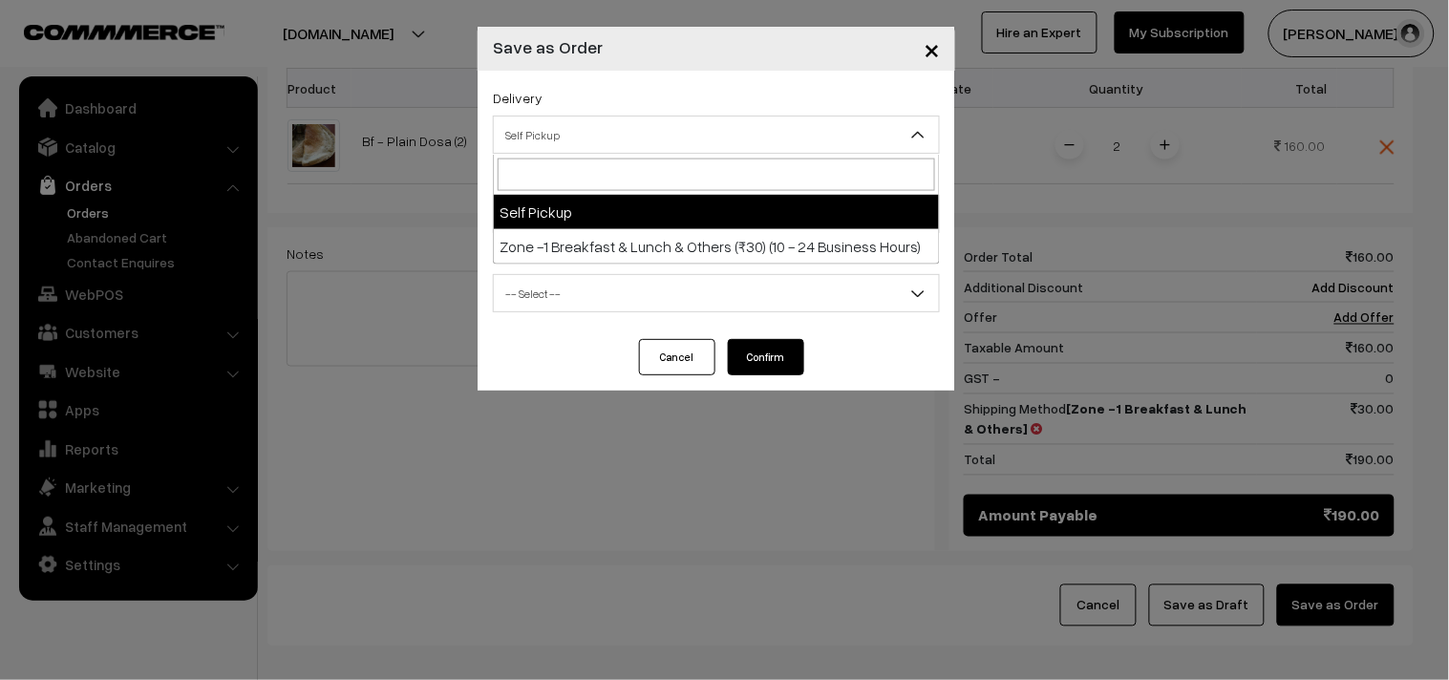
select select "ZON1"
select select "3"
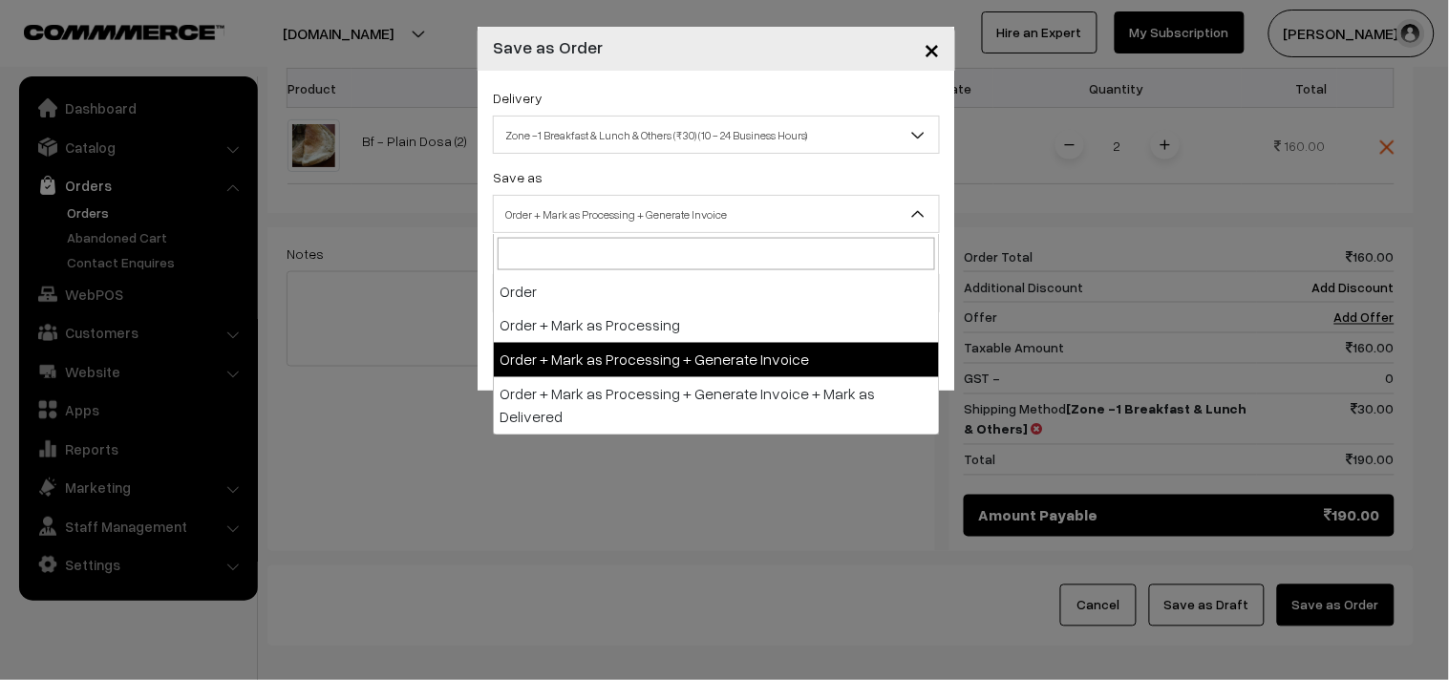
click at [610, 195] on span "Order + Mark as Processing + Generate Invoice" at bounding box center [716, 214] width 447 height 38
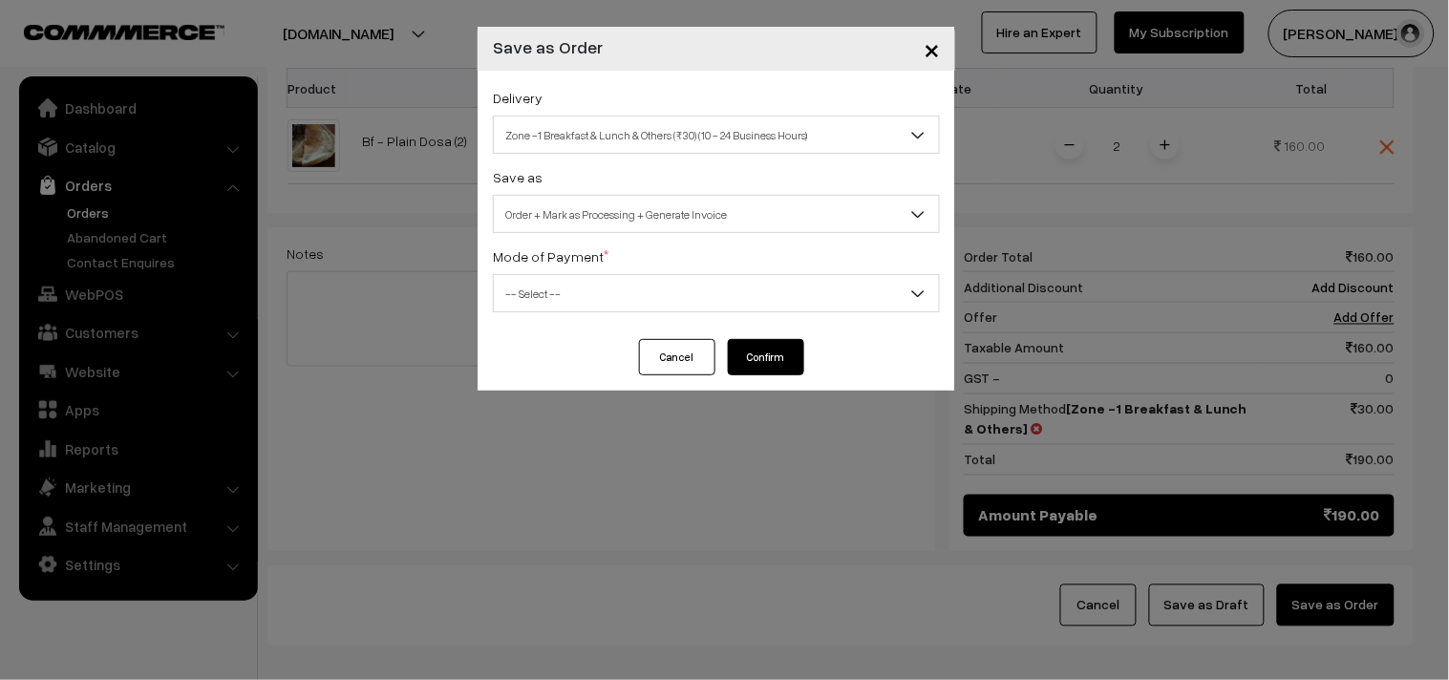
click at [574, 292] on span "-- Select --" at bounding box center [716, 293] width 445 height 33
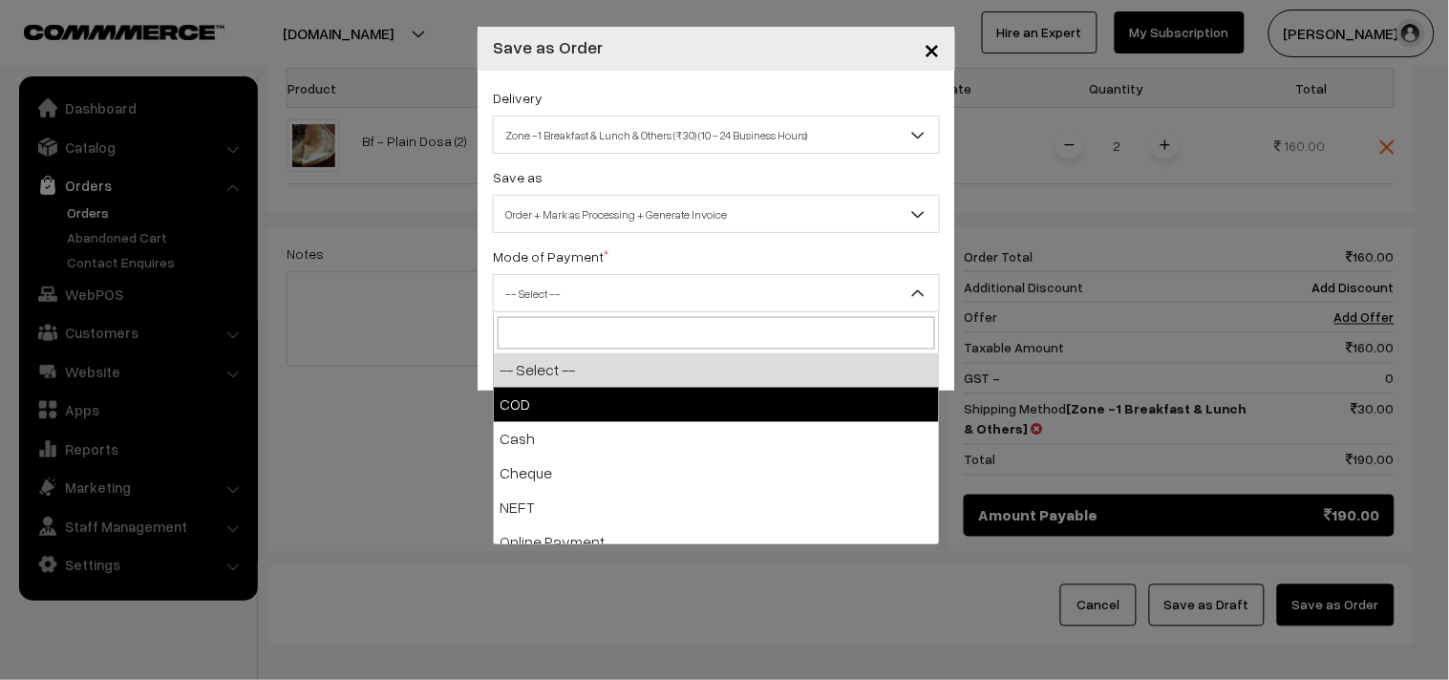
select select "1"
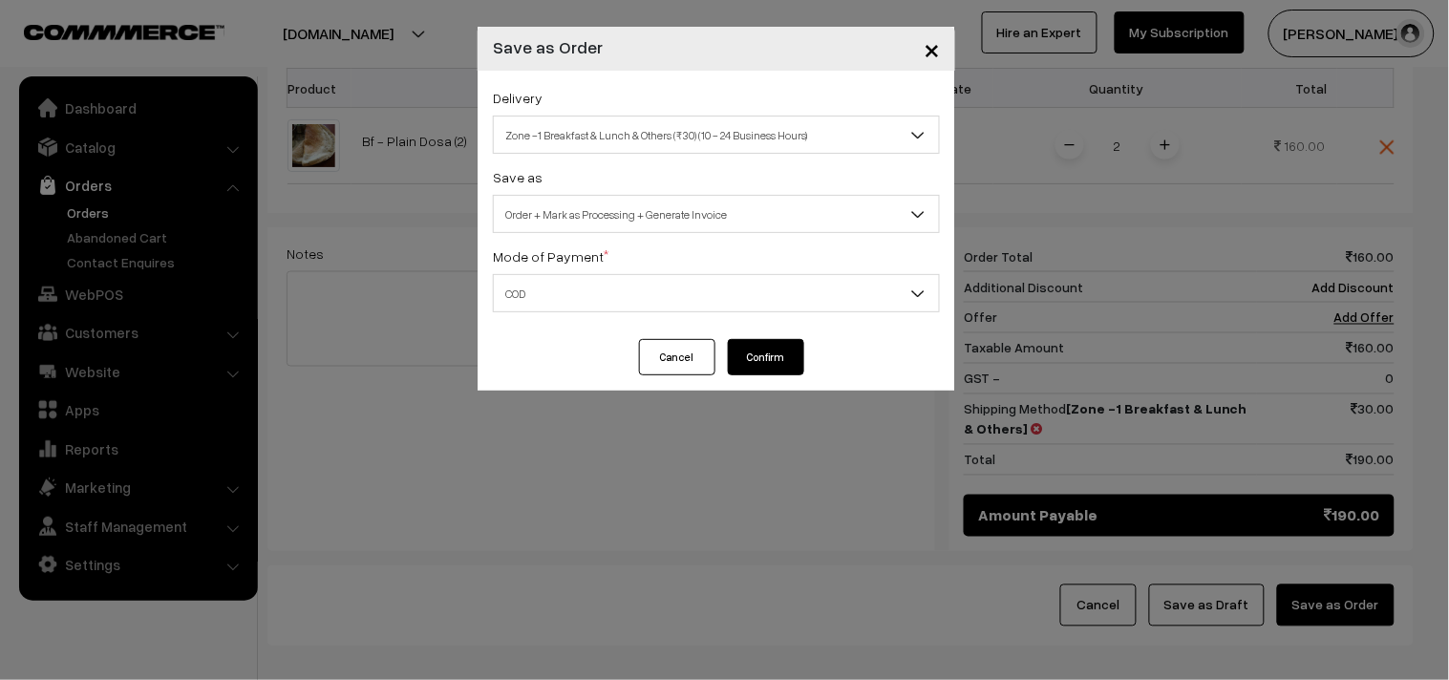
click at [785, 361] on button "Confirm" at bounding box center [766, 357] width 76 height 36
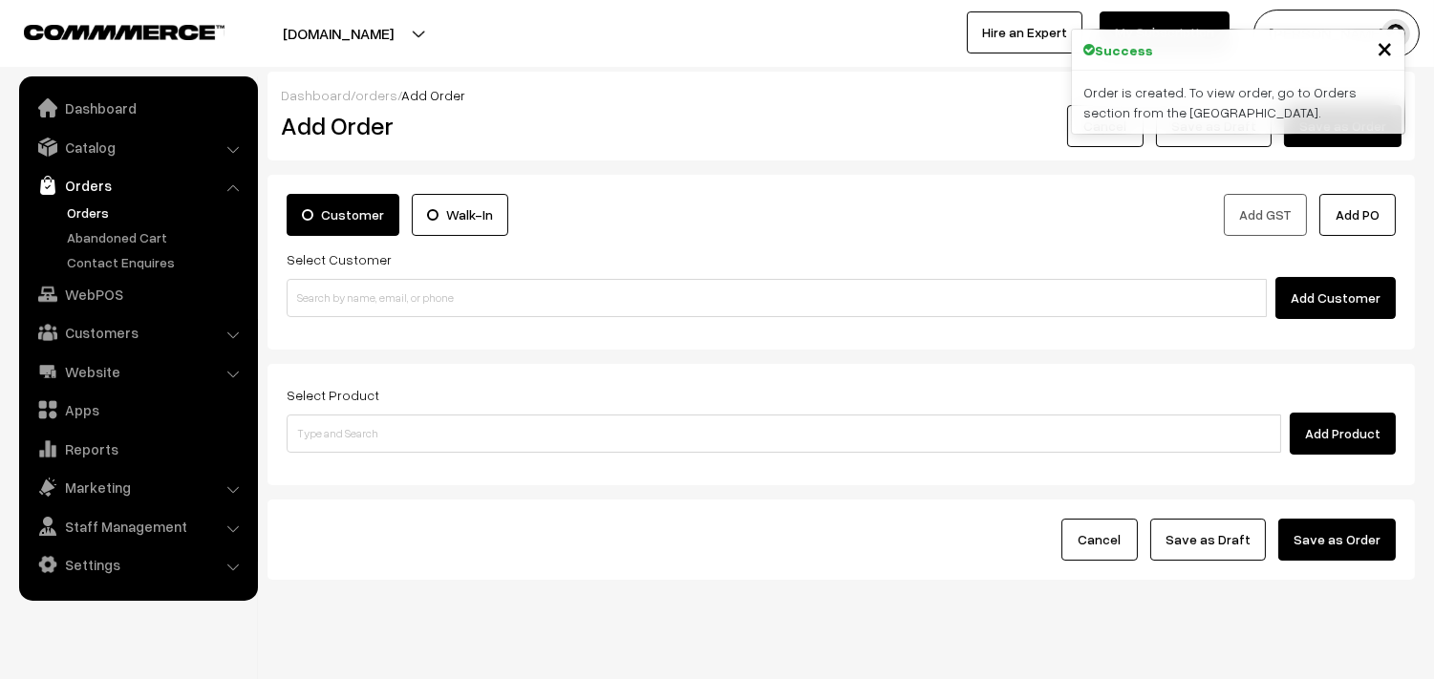
click at [97, 213] on link "Orders" at bounding box center [156, 213] width 189 height 20
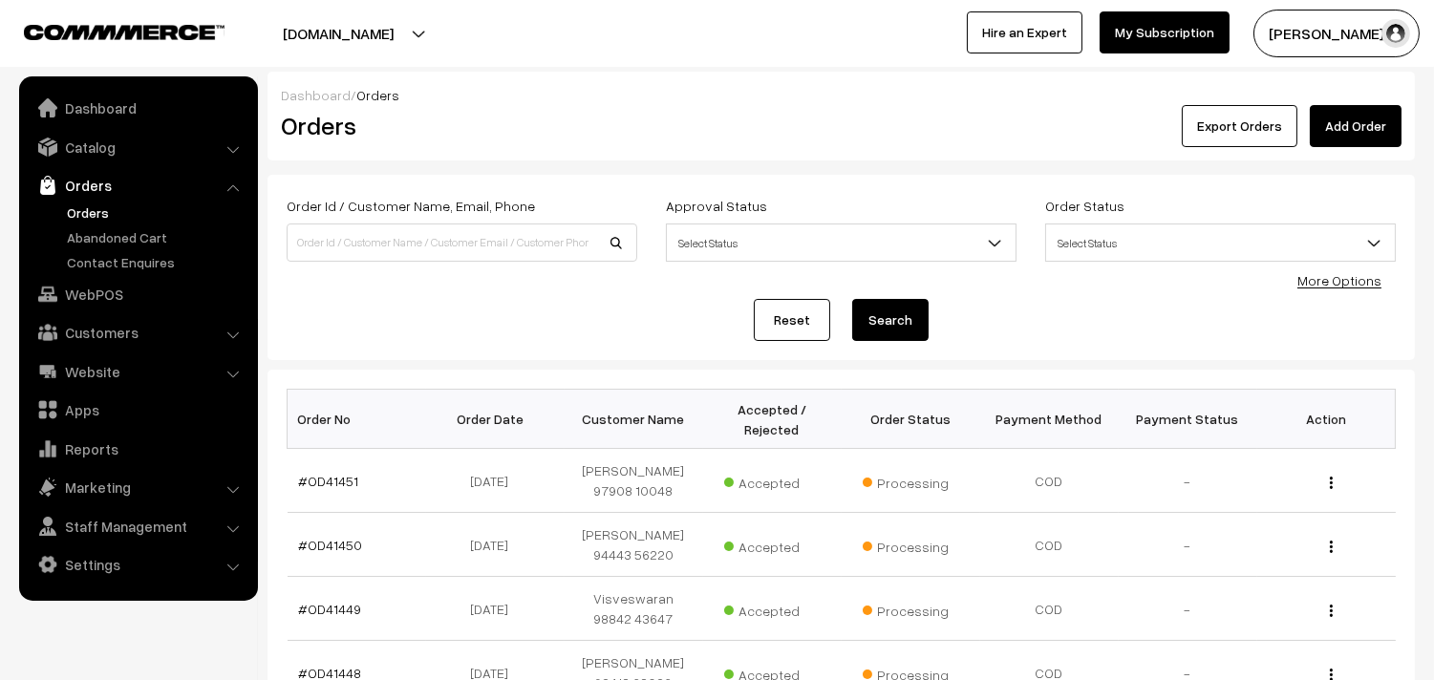
click at [334, 481] on link "#OD41451" at bounding box center [329, 481] width 60 height 16
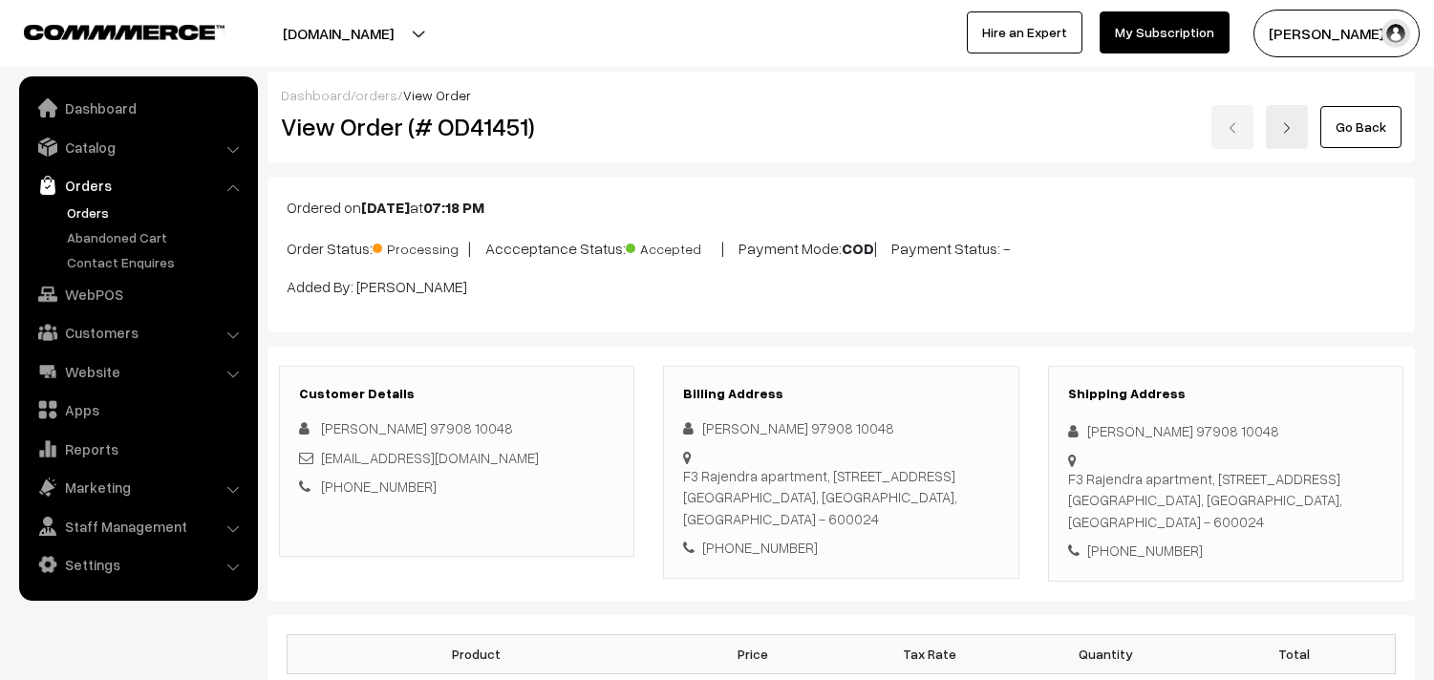
click at [628, 147] on div "View Order (# OD41451)" at bounding box center [458, 127] width 383 height 44
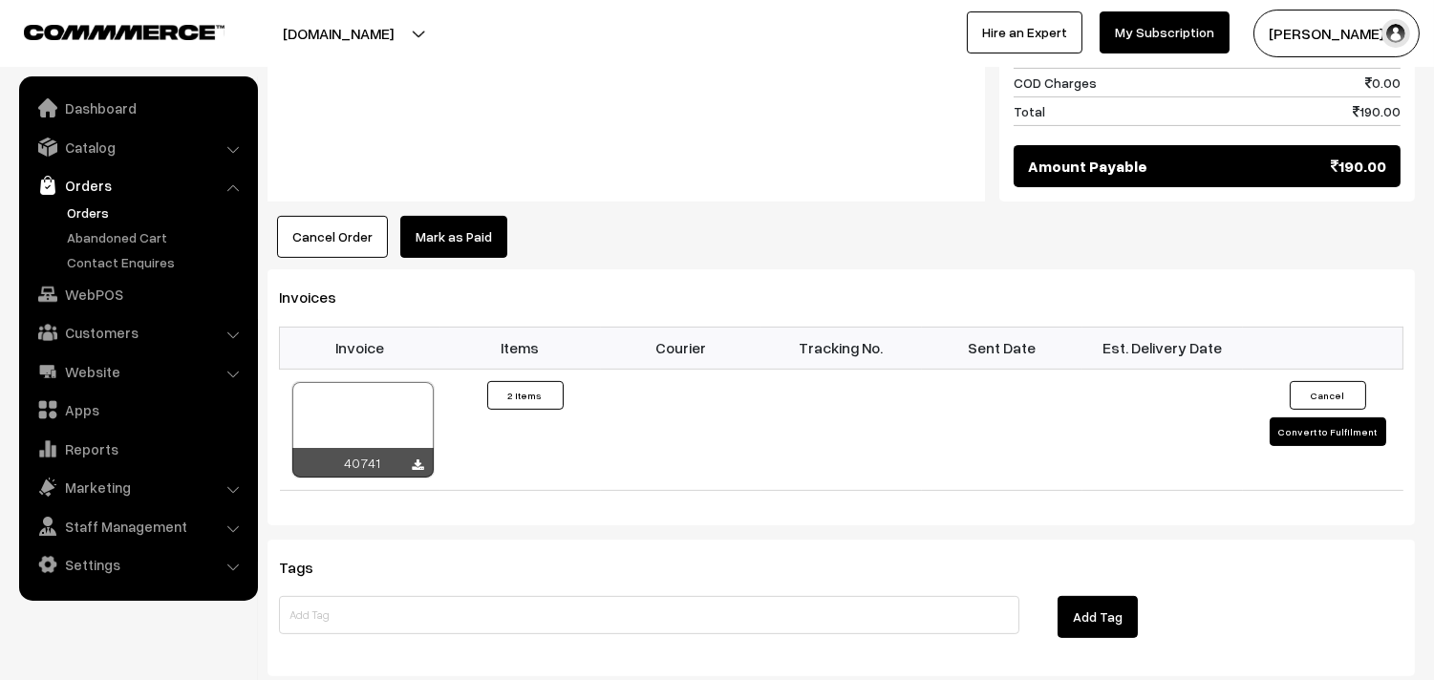
scroll to position [1061, 0]
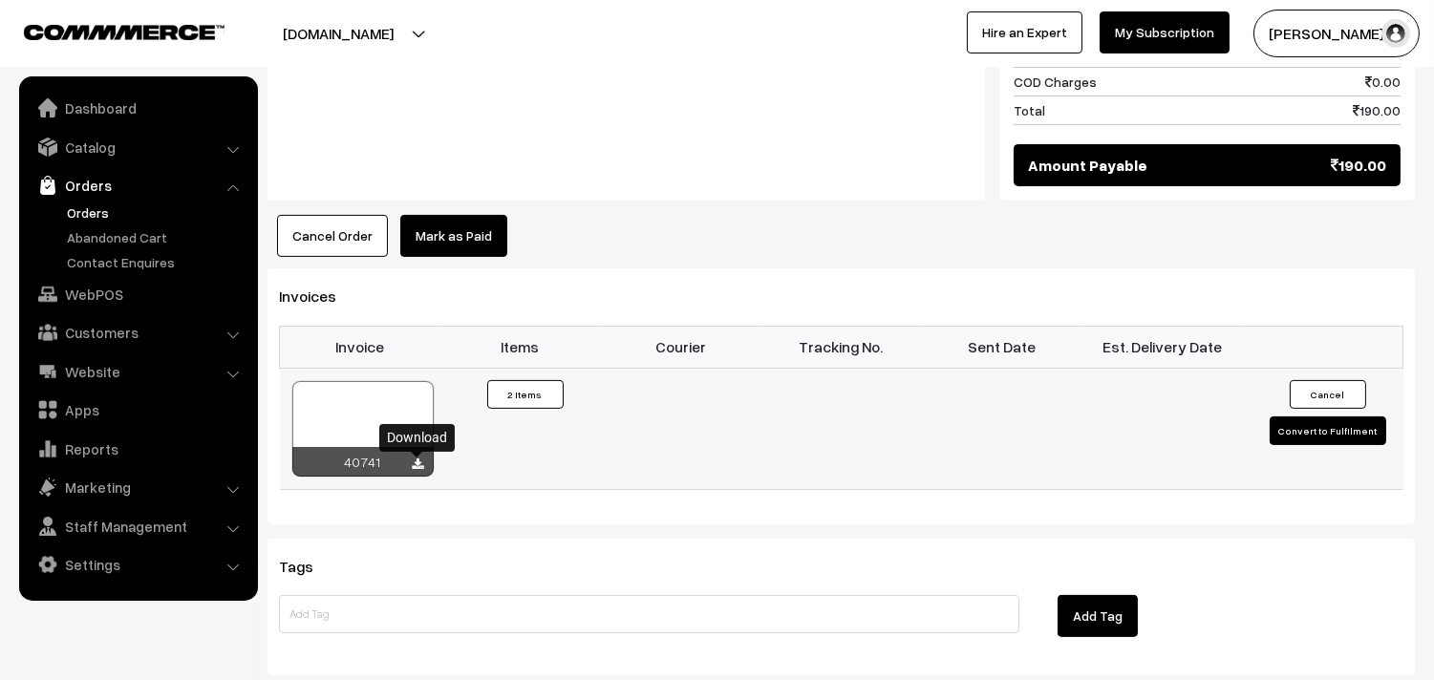
click at [417, 468] on icon at bounding box center [418, 465] width 11 height 12
click at [96, 299] on link "WebPOS" at bounding box center [137, 294] width 227 height 34
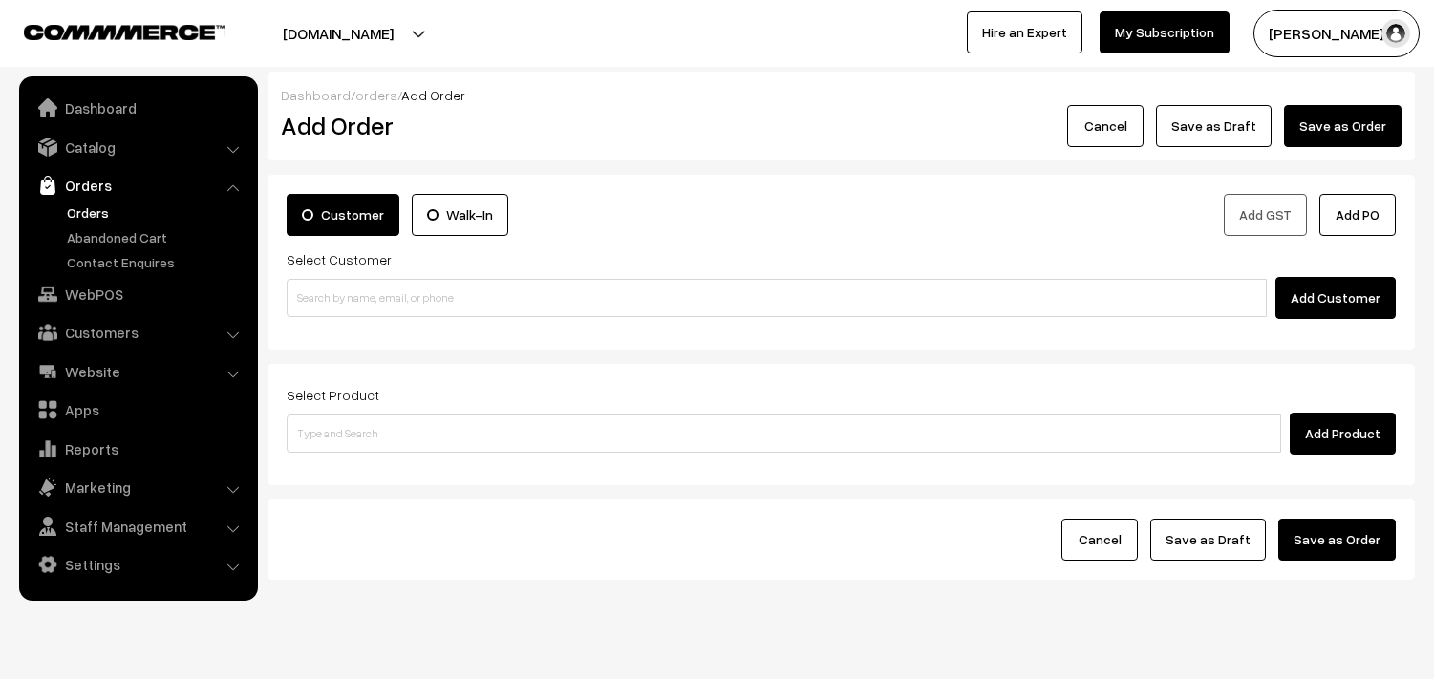
click at [388, 308] on input at bounding box center [777, 298] width 980 height 38
click at [320, 290] on input "98401 40417" at bounding box center [777, 298] width 980 height 38
click at [355, 320] on link "[PERSON_NAME] 98401 40417 [9840140417]" at bounding box center [780, 333] width 984 height 29
type input "98401 40417"
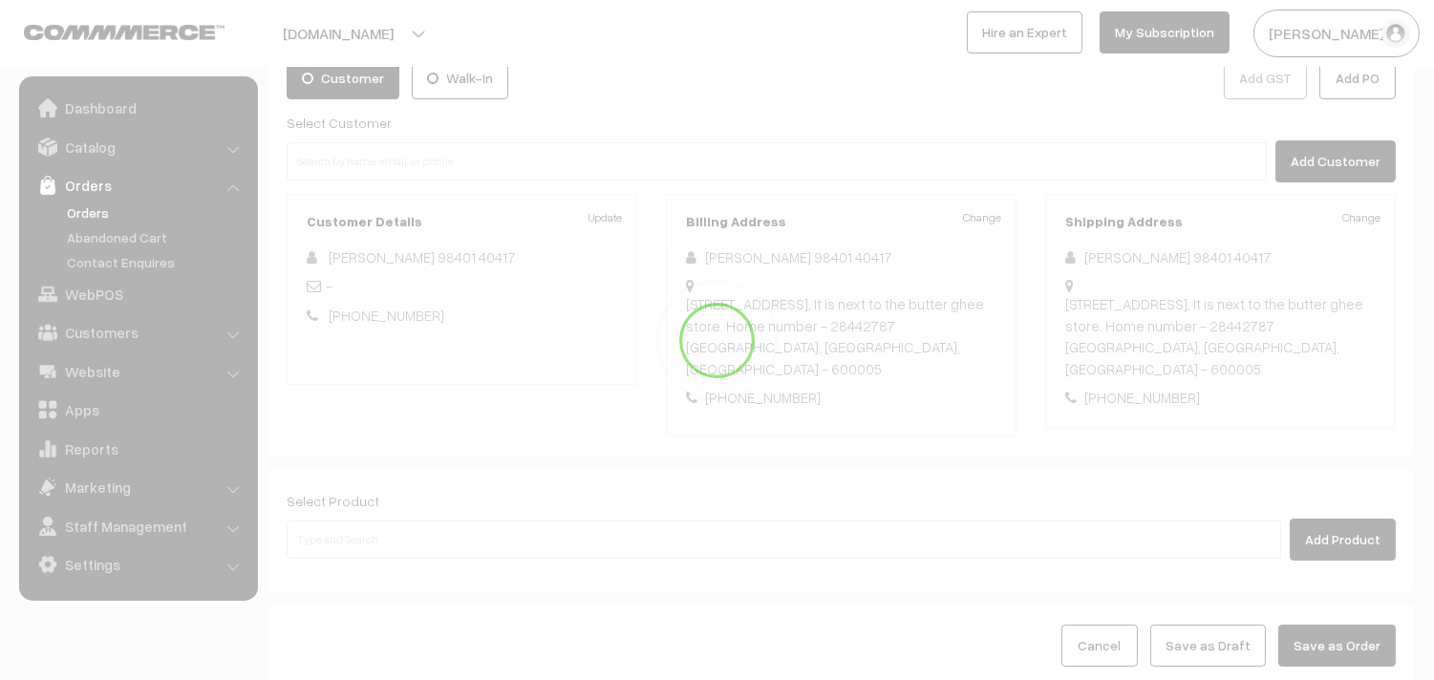
scroll to position [260, 0]
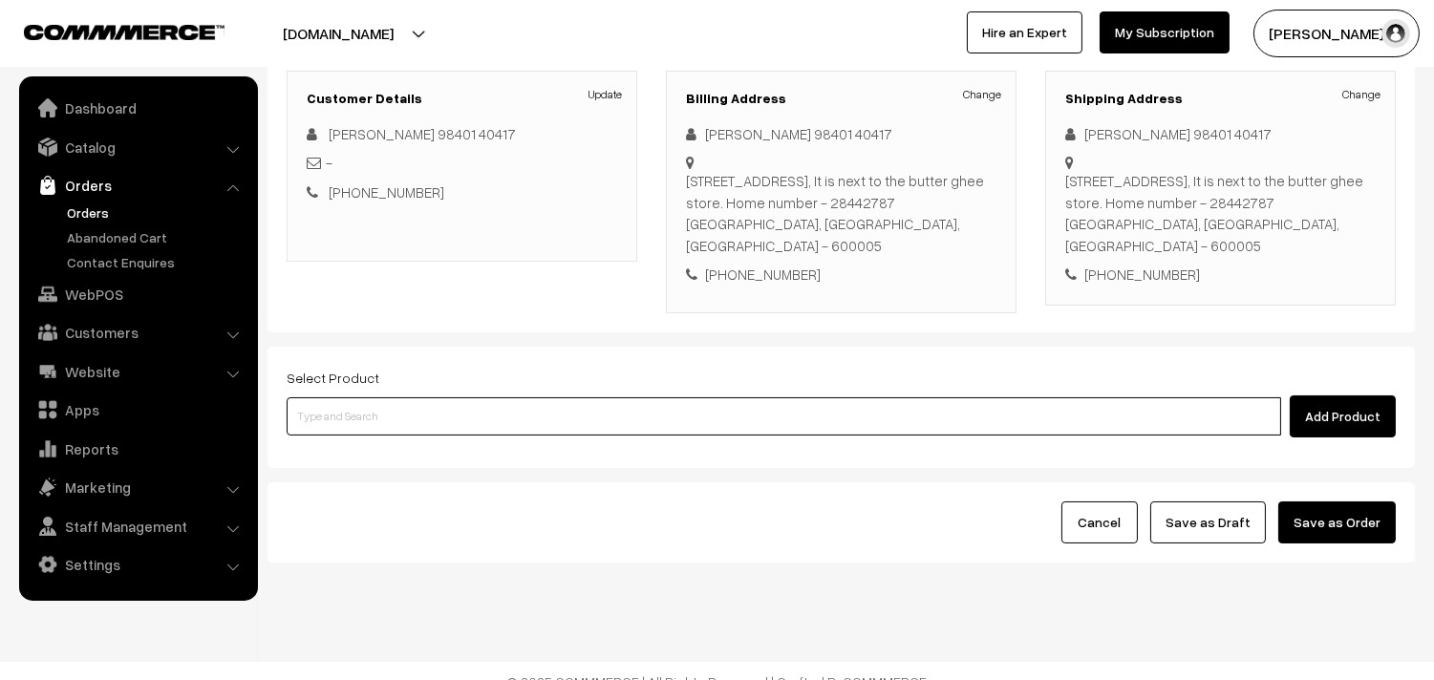
click at [402, 397] on input at bounding box center [784, 416] width 995 height 38
type input "ghee dos"
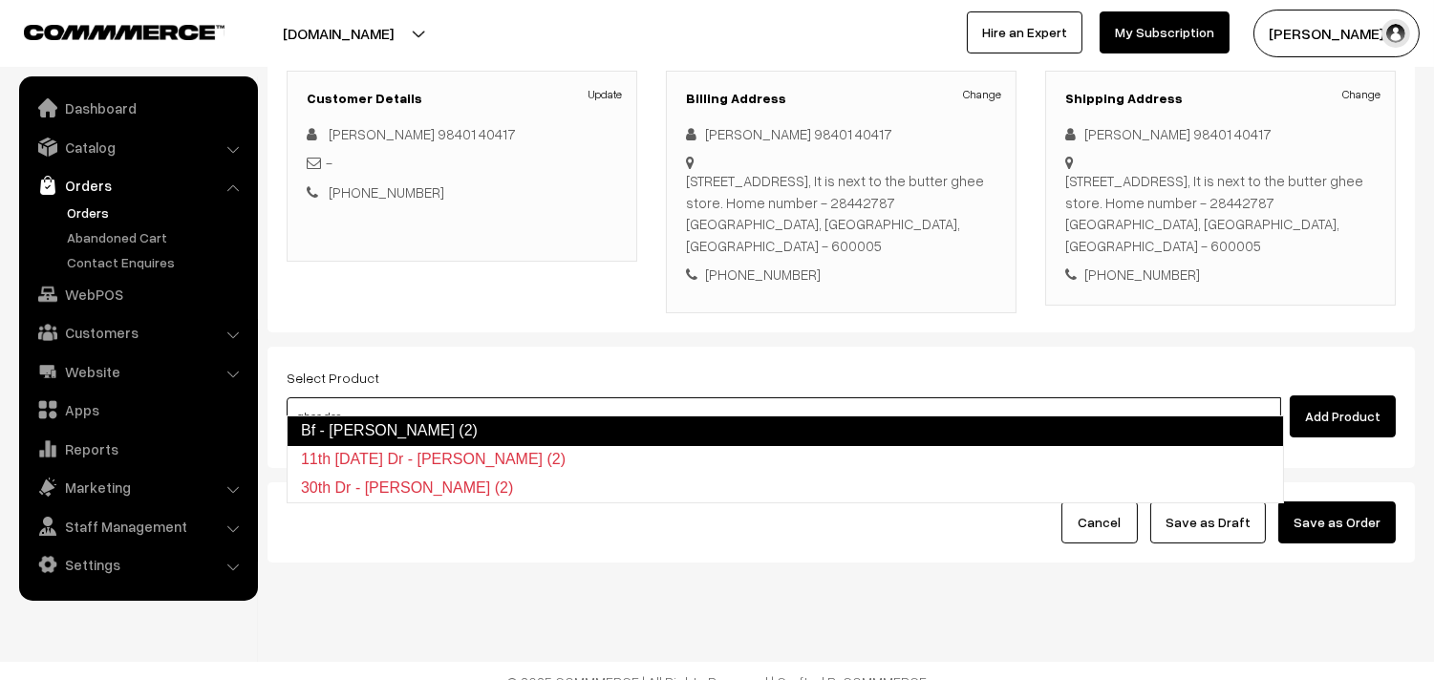
click at [417, 436] on link "Bf - Ghee Dosa (2)" at bounding box center [785, 431] width 997 height 31
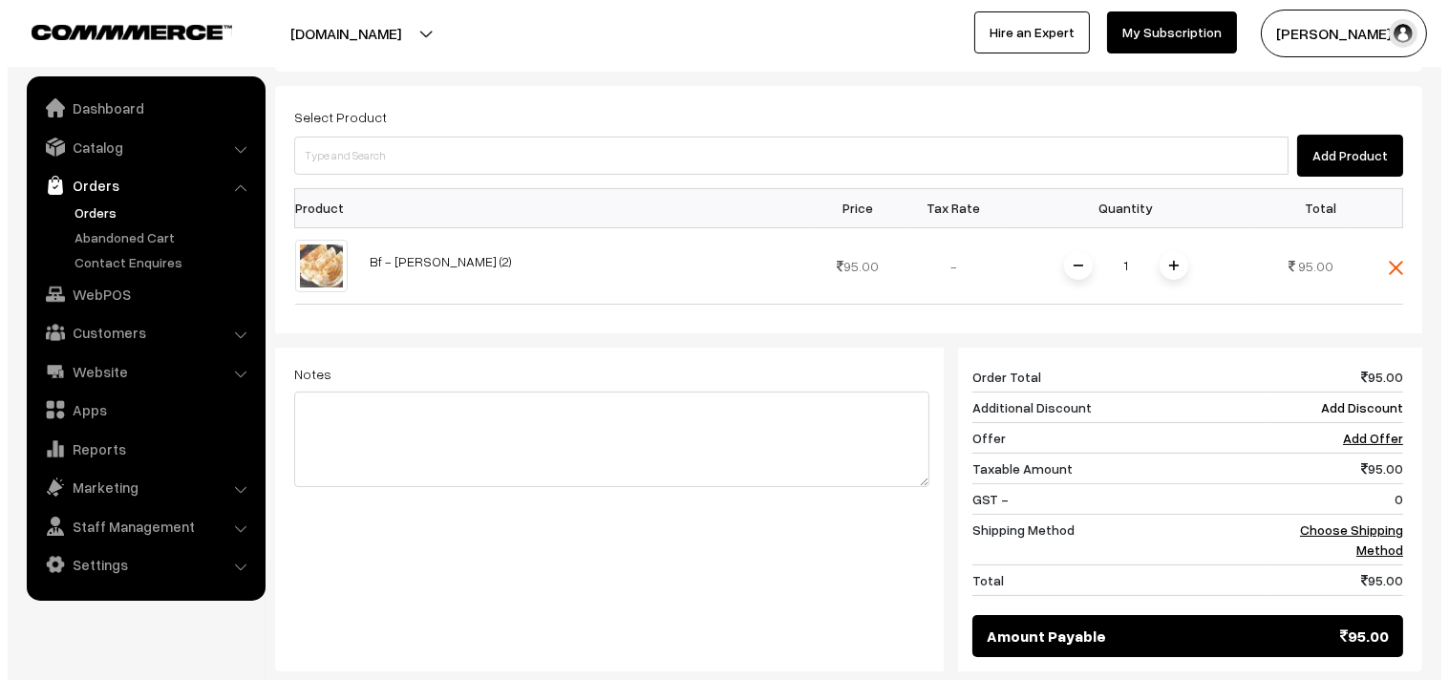
scroll to position [726, 0]
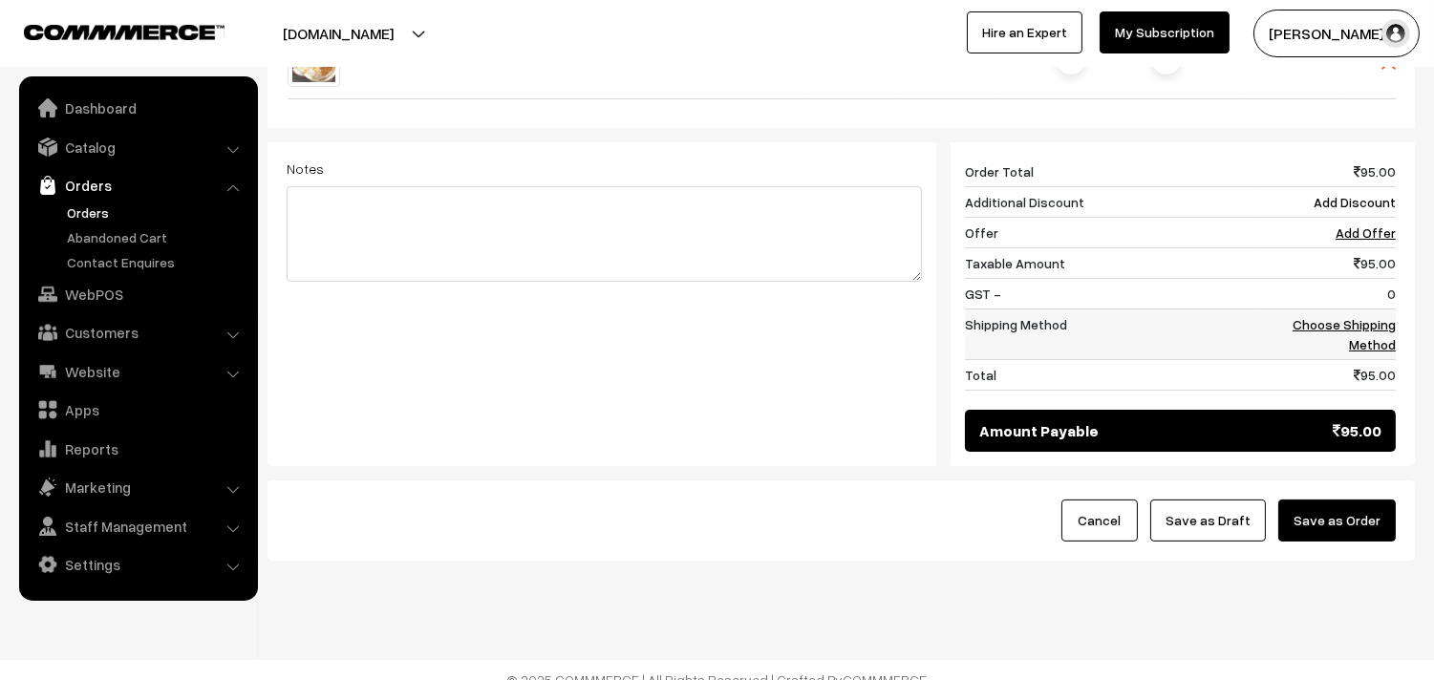
click at [1361, 321] on link "Choose Shipping Method" at bounding box center [1344, 334] width 103 height 36
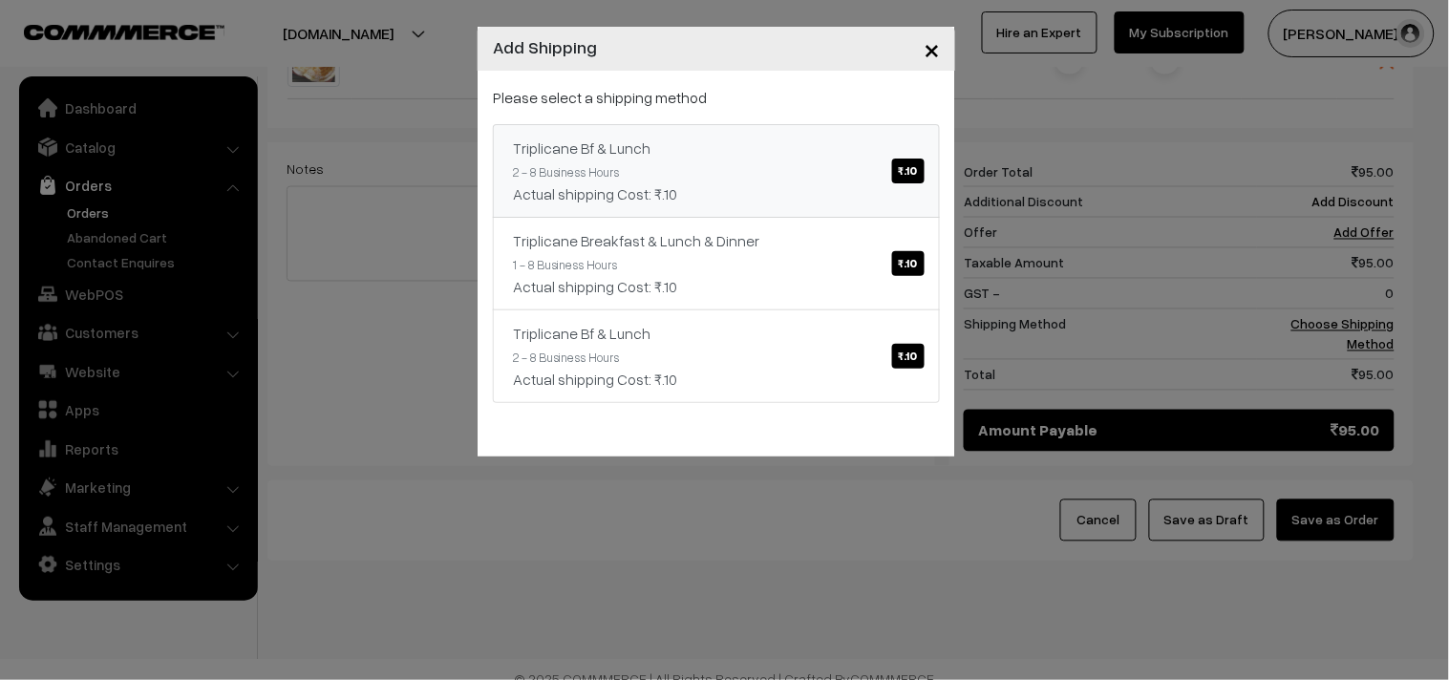
click at [921, 177] on span "₹.10" at bounding box center [908, 171] width 32 height 25
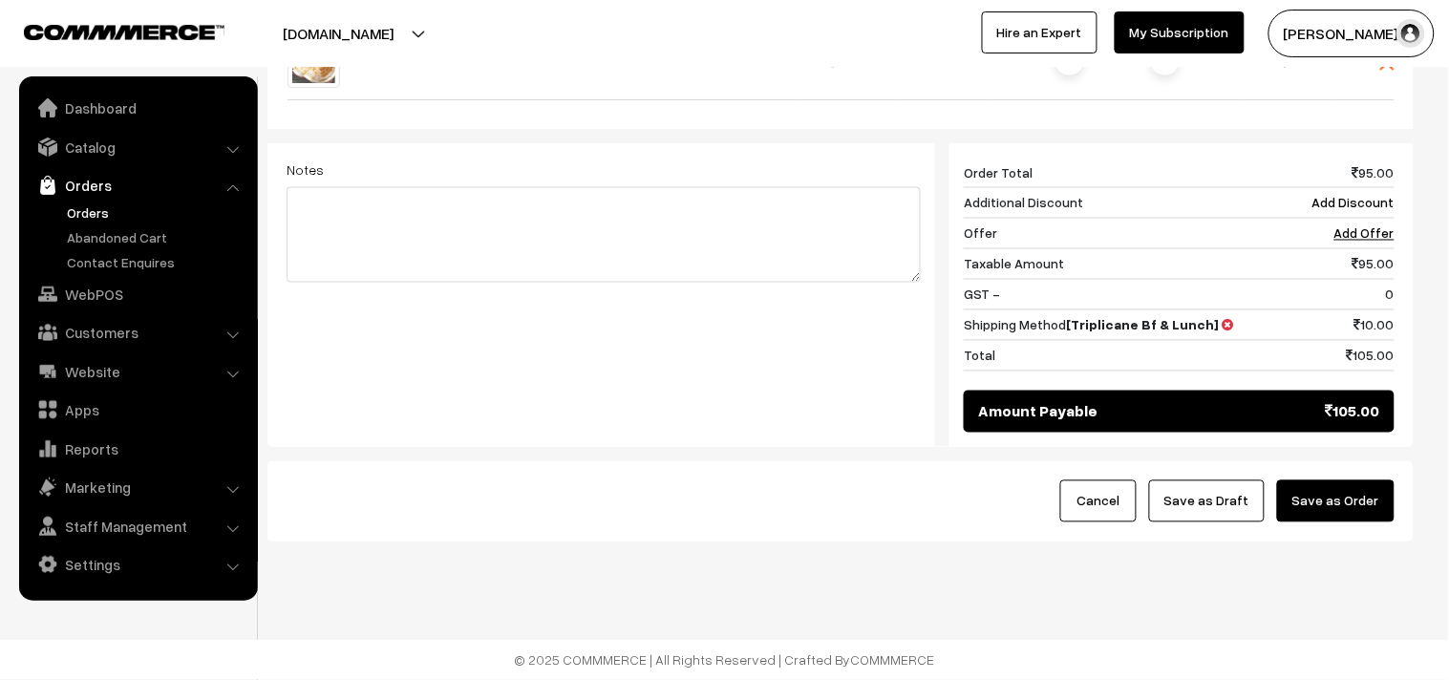
scroll to position [705, 0]
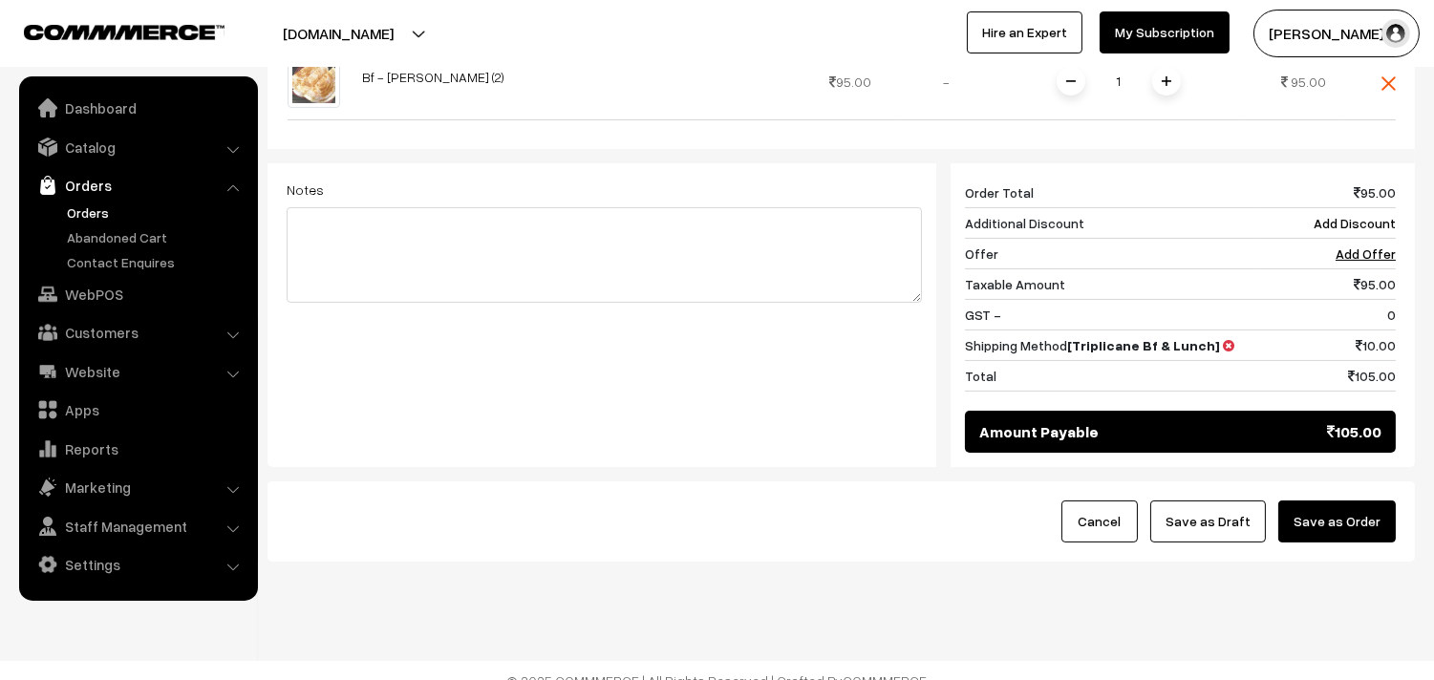
click at [1347, 501] on button "Save as Order" at bounding box center [1337, 522] width 118 height 42
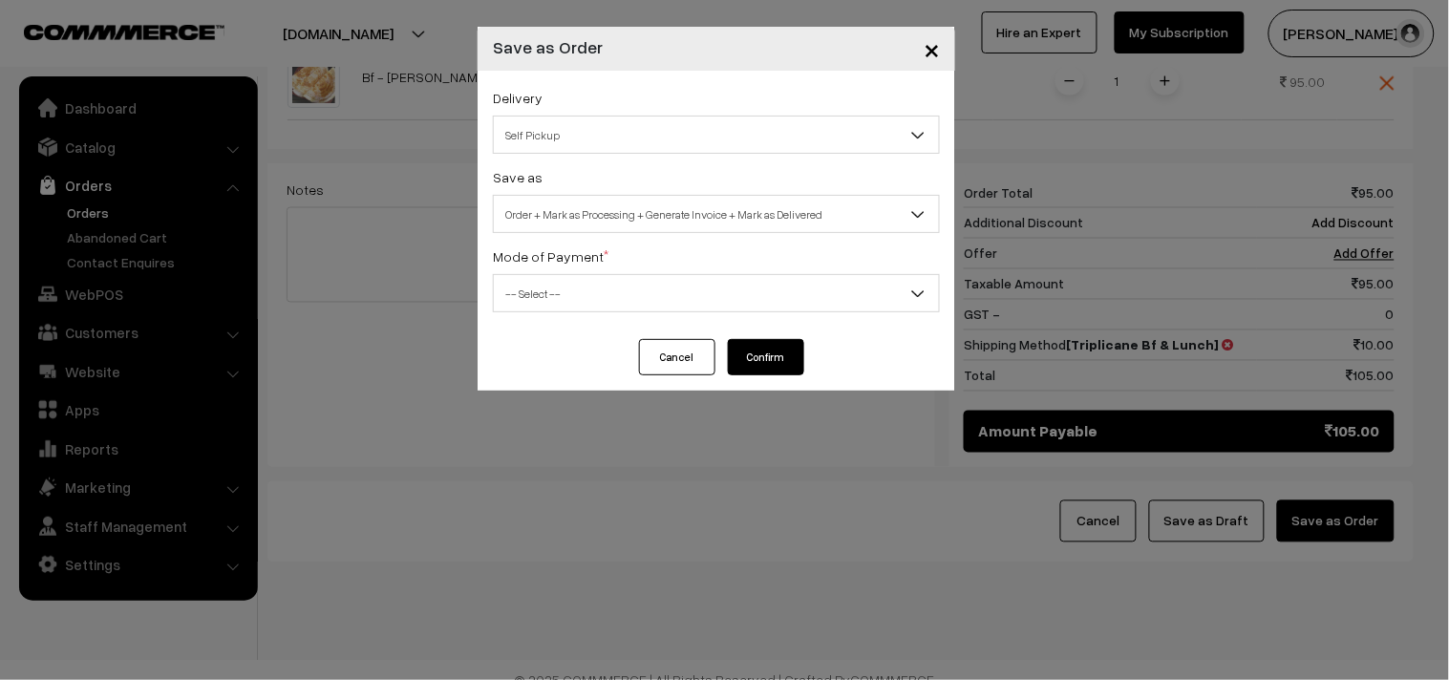
click at [585, 144] on span "Self Pickup" at bounding box center [716, 134] width 445 height 33
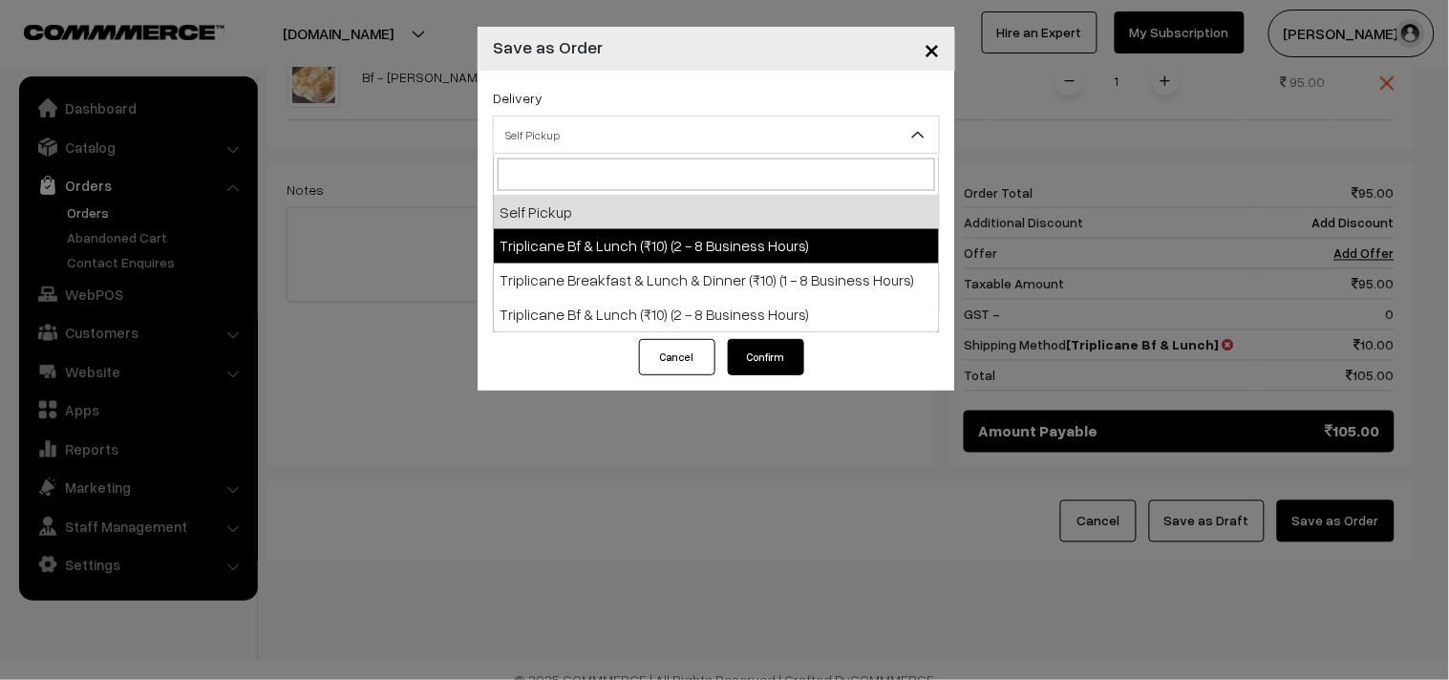
select select "TO1"
select select "3"
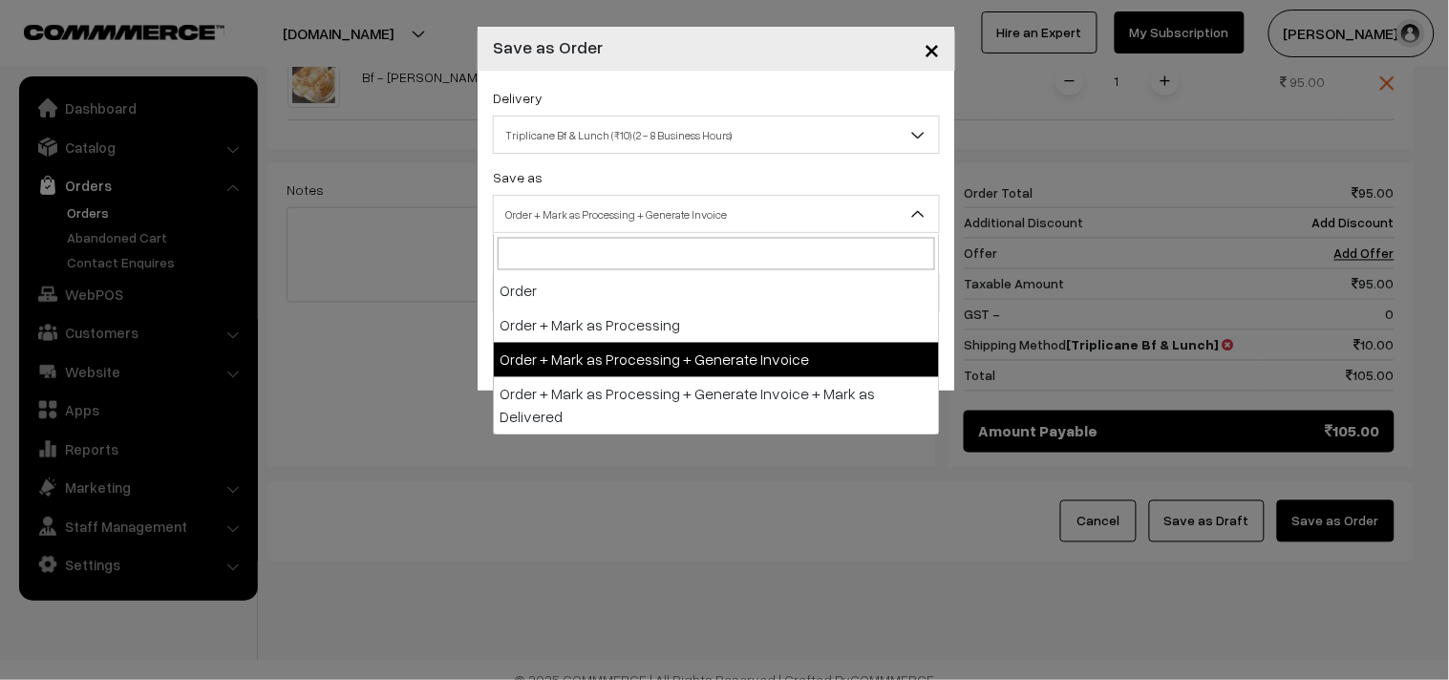
click at [603, 220] on span "Order + Mark as Processing + Generate Invoice" at bounding box center [716, 214] width 445 height 33
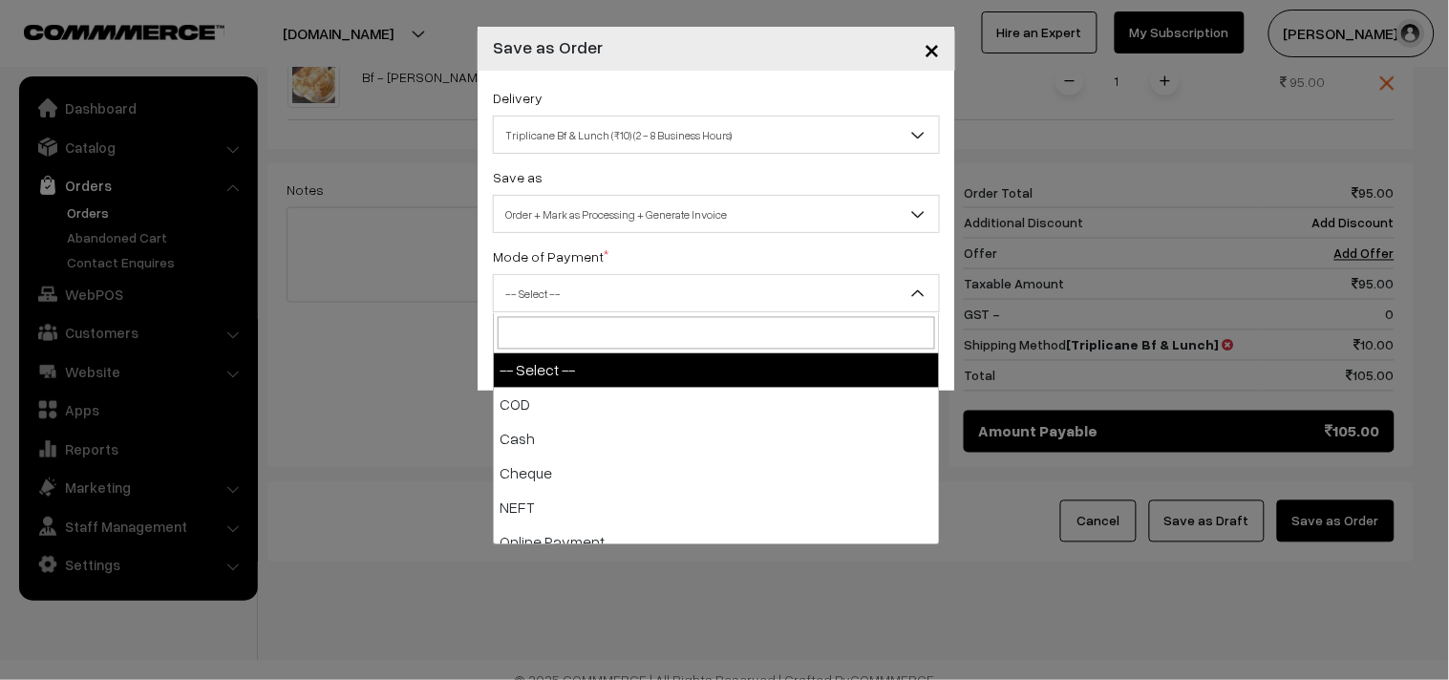
click at [579, 310] on span "-- Select --" at bounding box center [716, 293] width 445 height 33
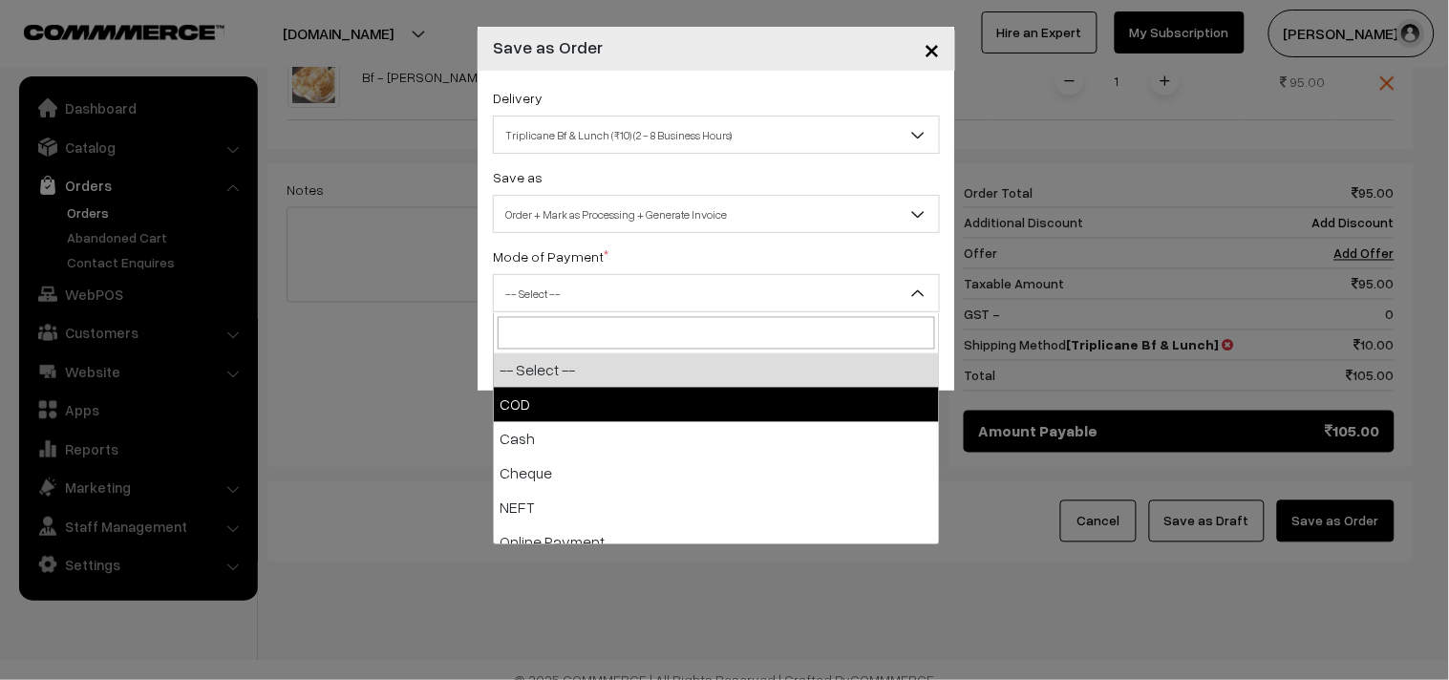
select select "1"
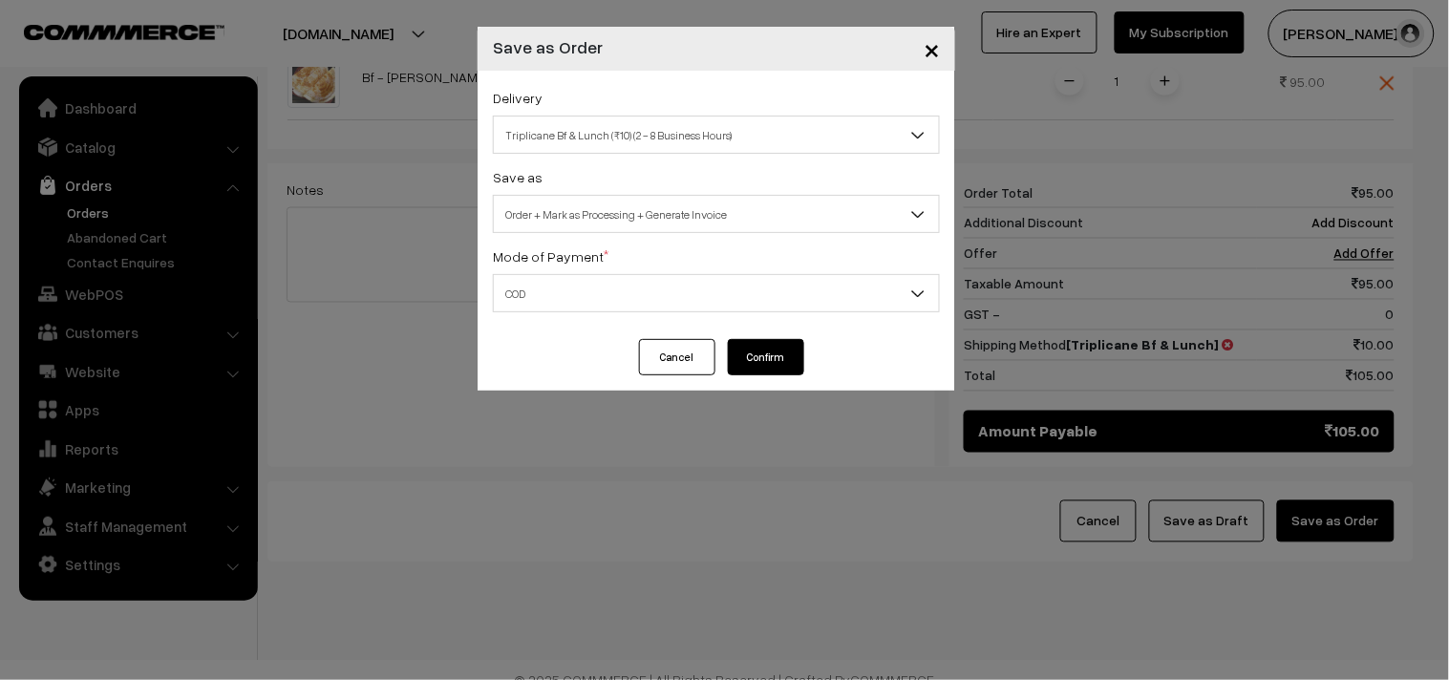
click at [776, 359] on button "Confirm" at bounding box center [766, 357] width 76 height 36
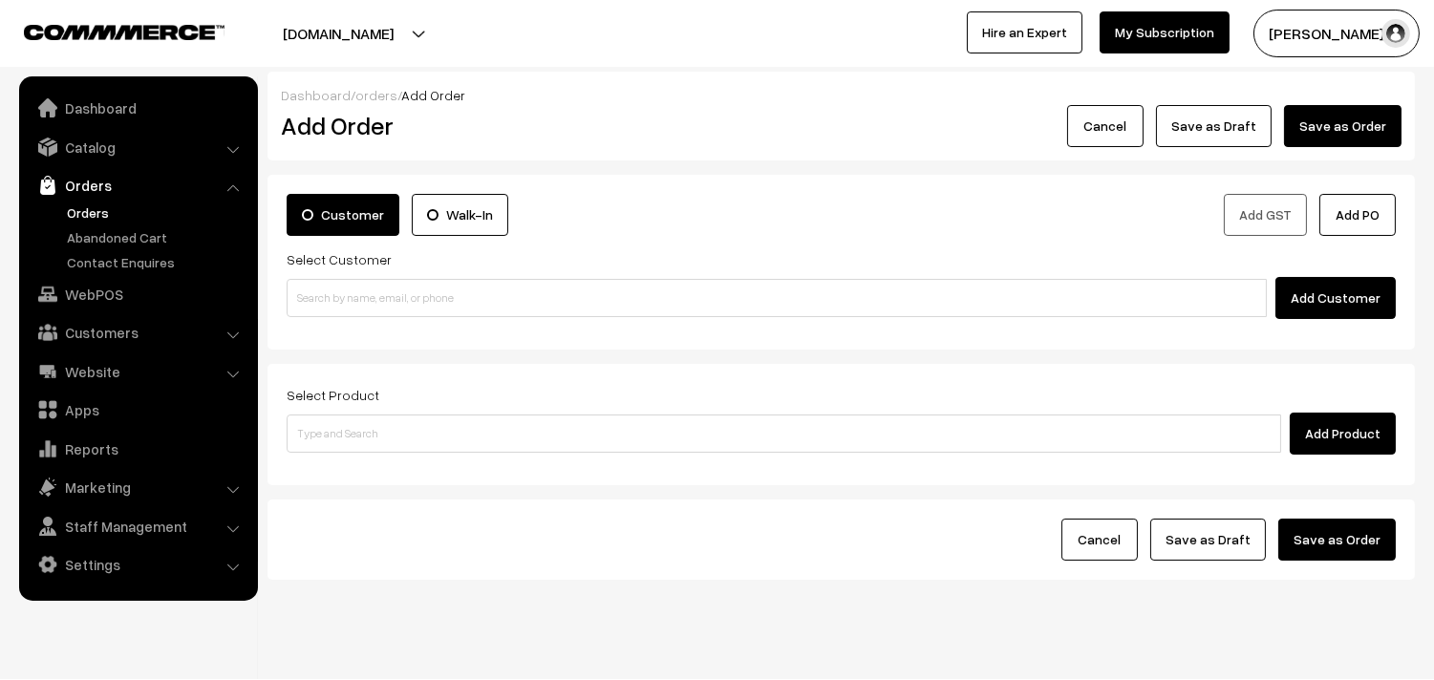
click at [89, 208] on link "Orders" at bounding box center [156, 213] width 189 height 20
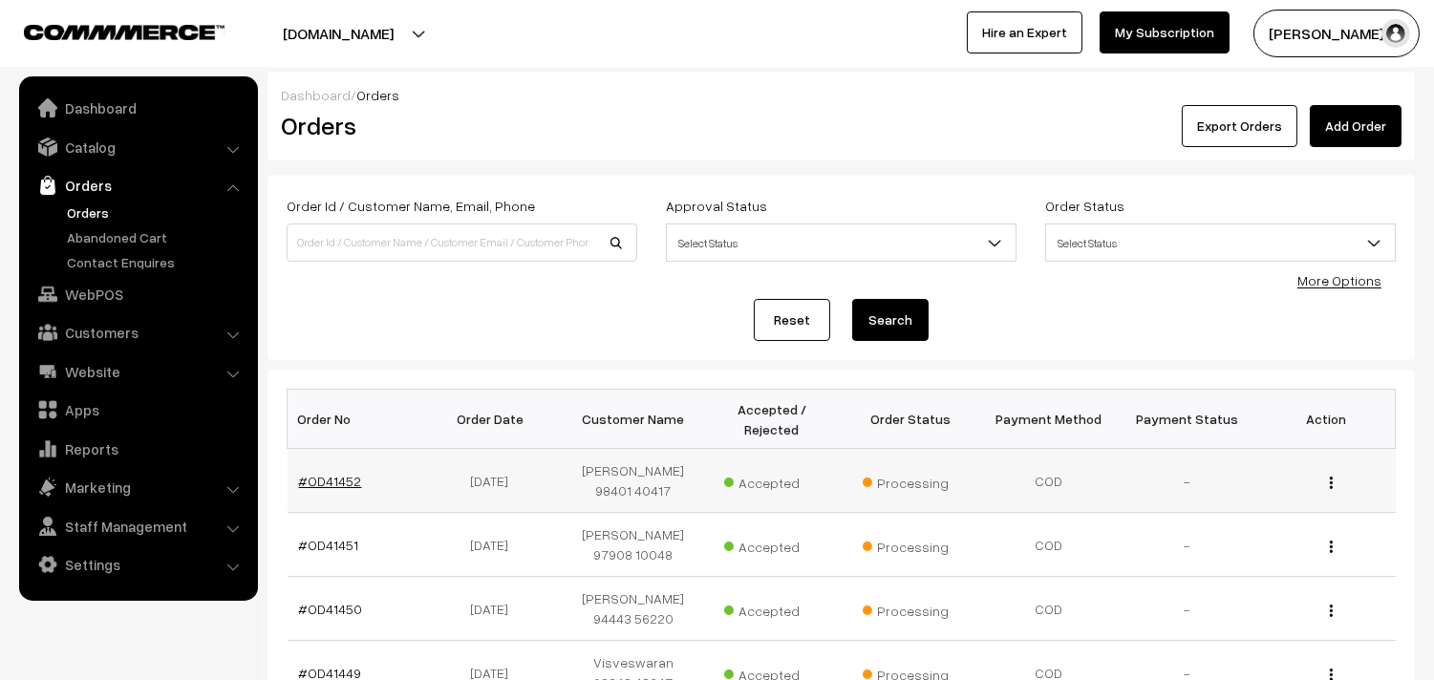
click at [318, 483] on link "#OD41452" at bounding box center [330, 481] width 63 height 16
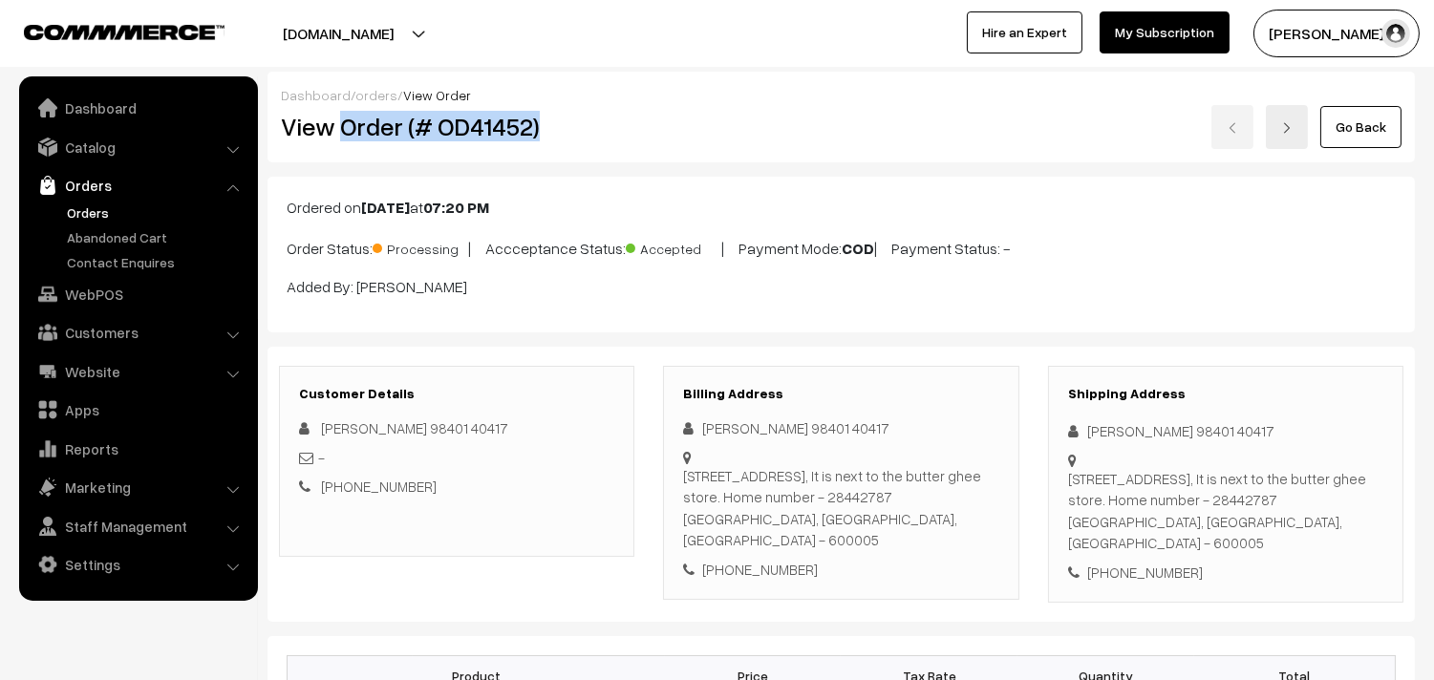
drag, startPoint x: 344, startPoint y: 124, endPoint x: 598, endPoint y: 135, distance: 254.4
click at [598, 135] on h2 "View Order (# OD41452)" at bounding box center [458, 127] width 354 height 30
copy h2 "Order (# OD41452)"
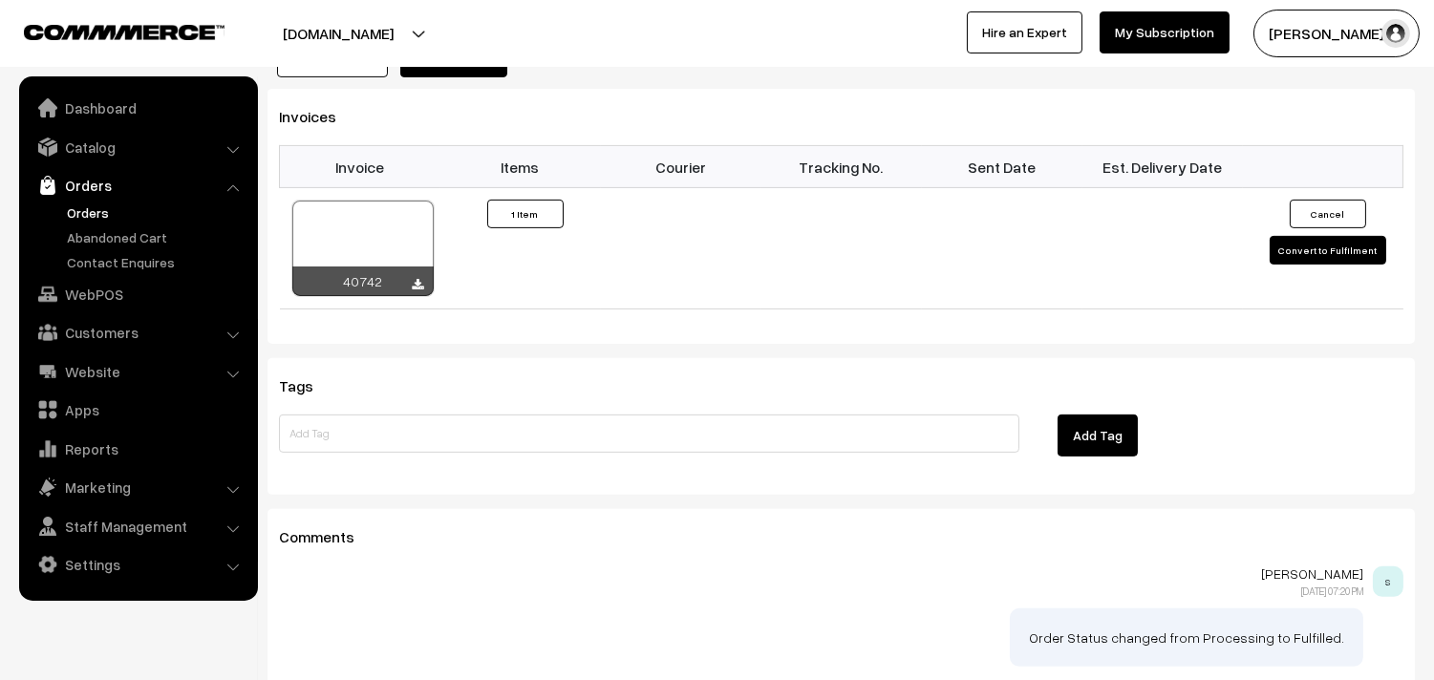
scroll to position [1380, 0]
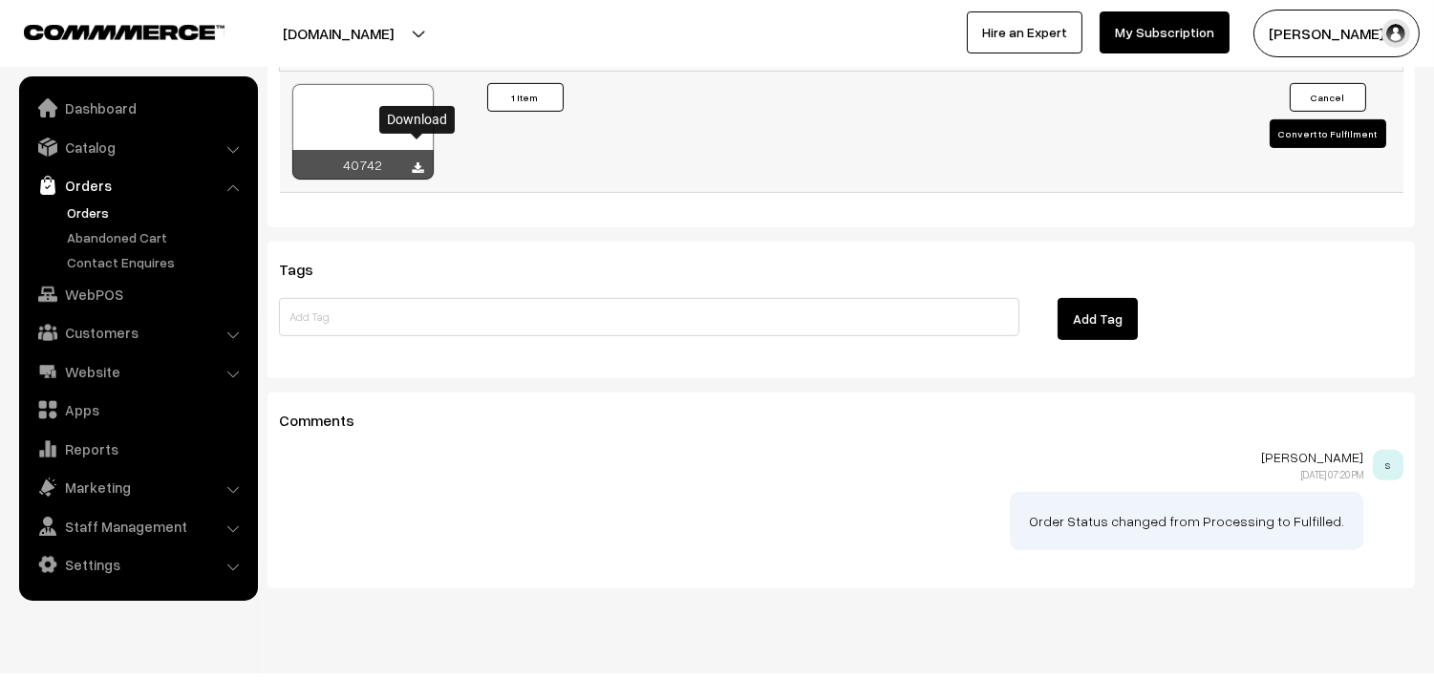
click at [418, 162] on icon at bounding box center [418, 168] width 11 height 12
click at [127, 289] on link "WebPOS" at bounding box center [137, 294] width 227 height 34
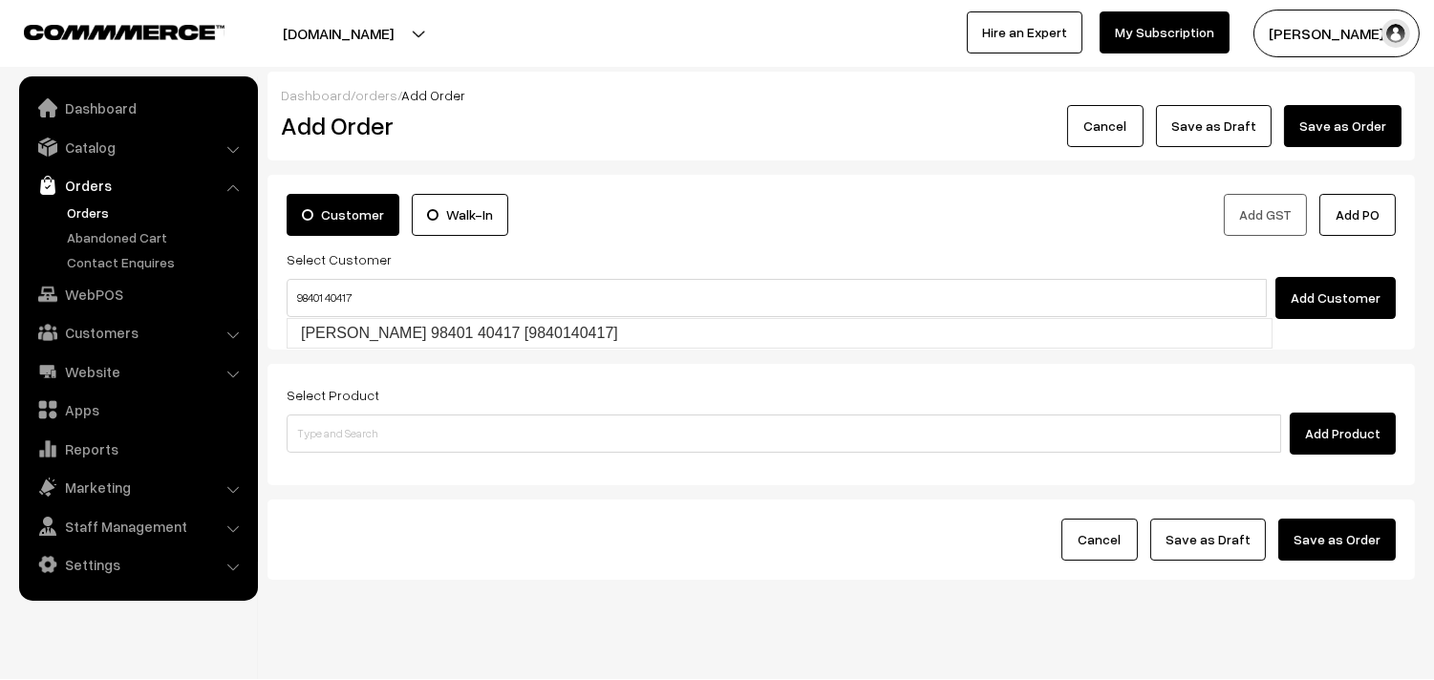
click at [328, 283] on input "98401 40417" at bounding box center [777, 298] width 980 height 38
click at [328, 315] on input "98401 40417" at bounding box center [777, 298] width 980 height 38
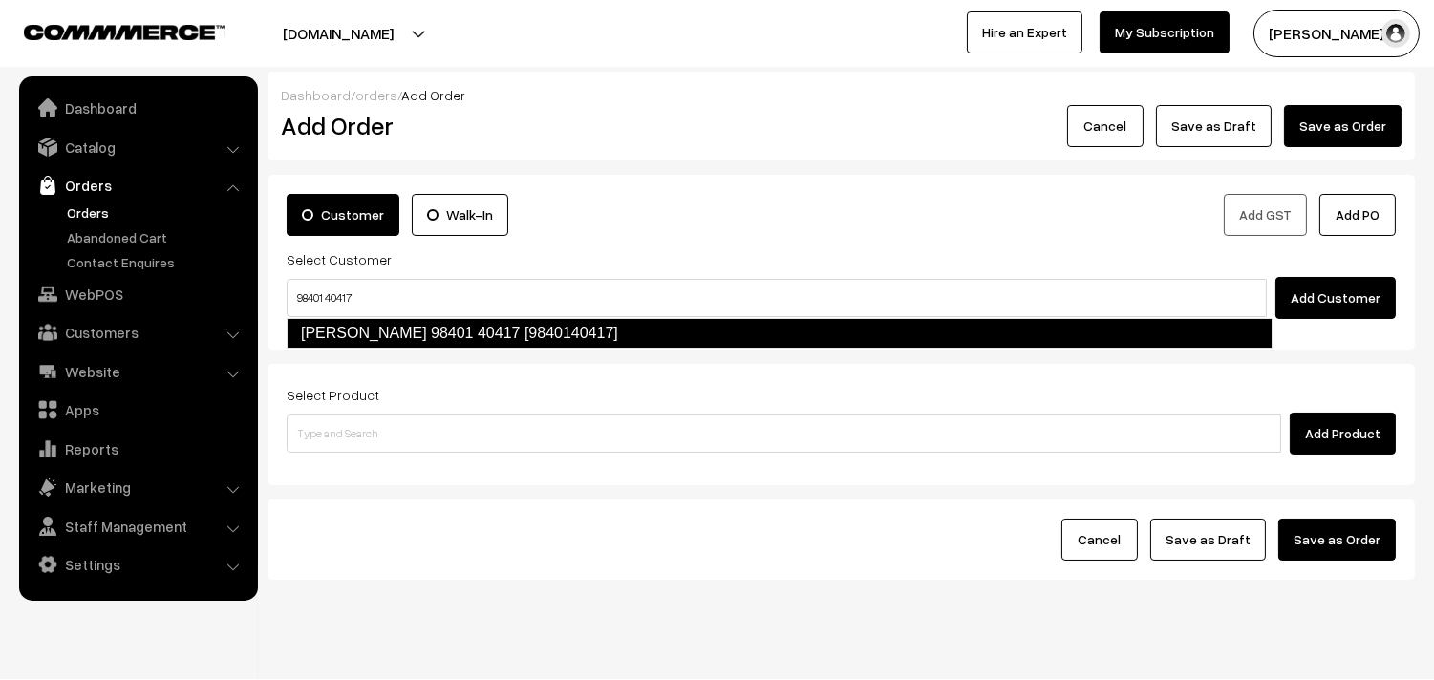
click at [332, 325] on link "Sugantha 98401 40417 [9840140417]" at bounding box center [780, 333] width 986 height 31
type input "98401 40417"
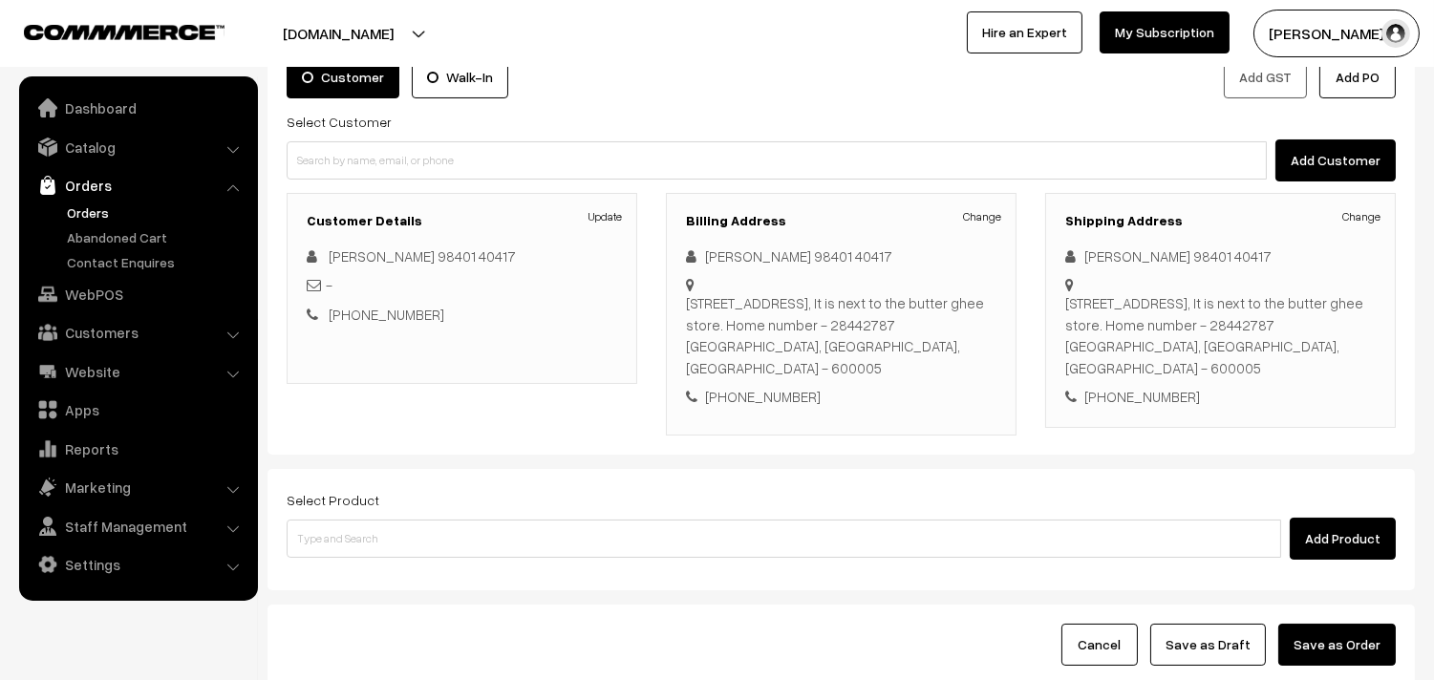
scroll to position [260, 0]
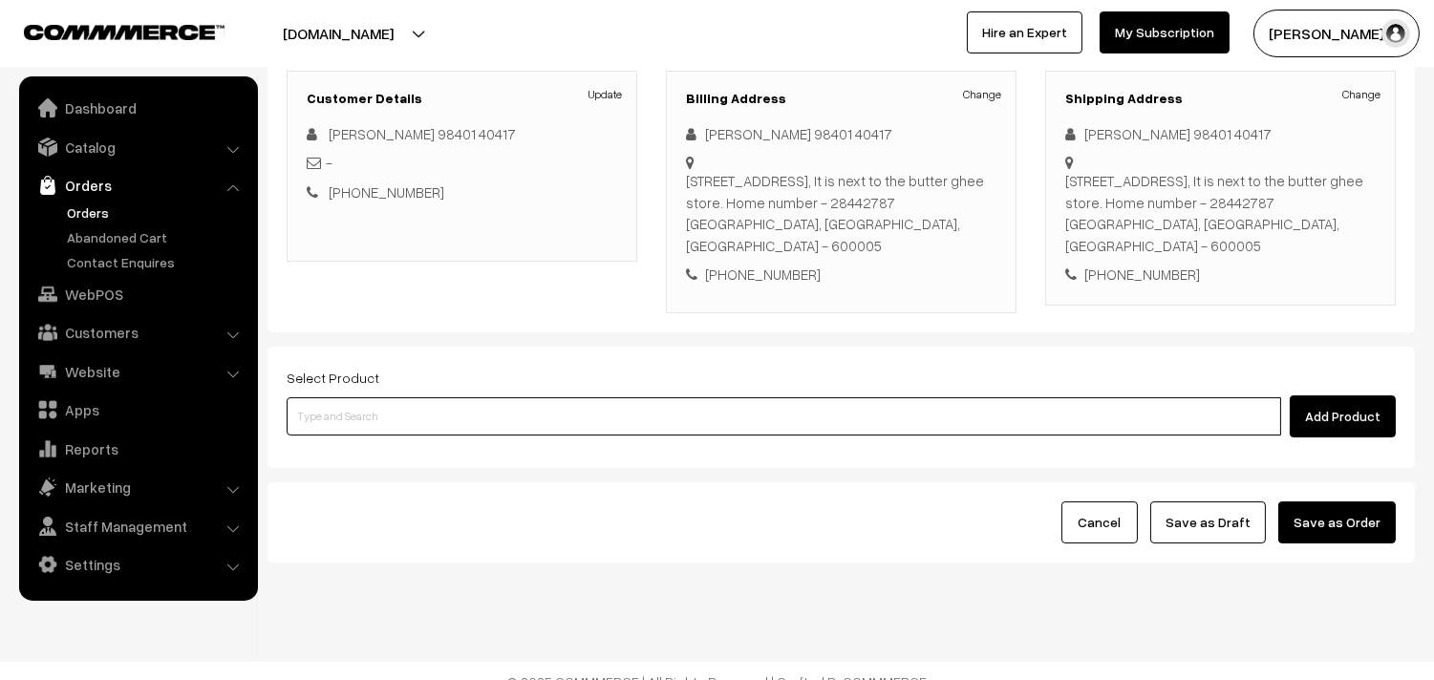
click at [348, 398] on input at bounding box center [784, 416] width 995 height 38
type input "idiya"
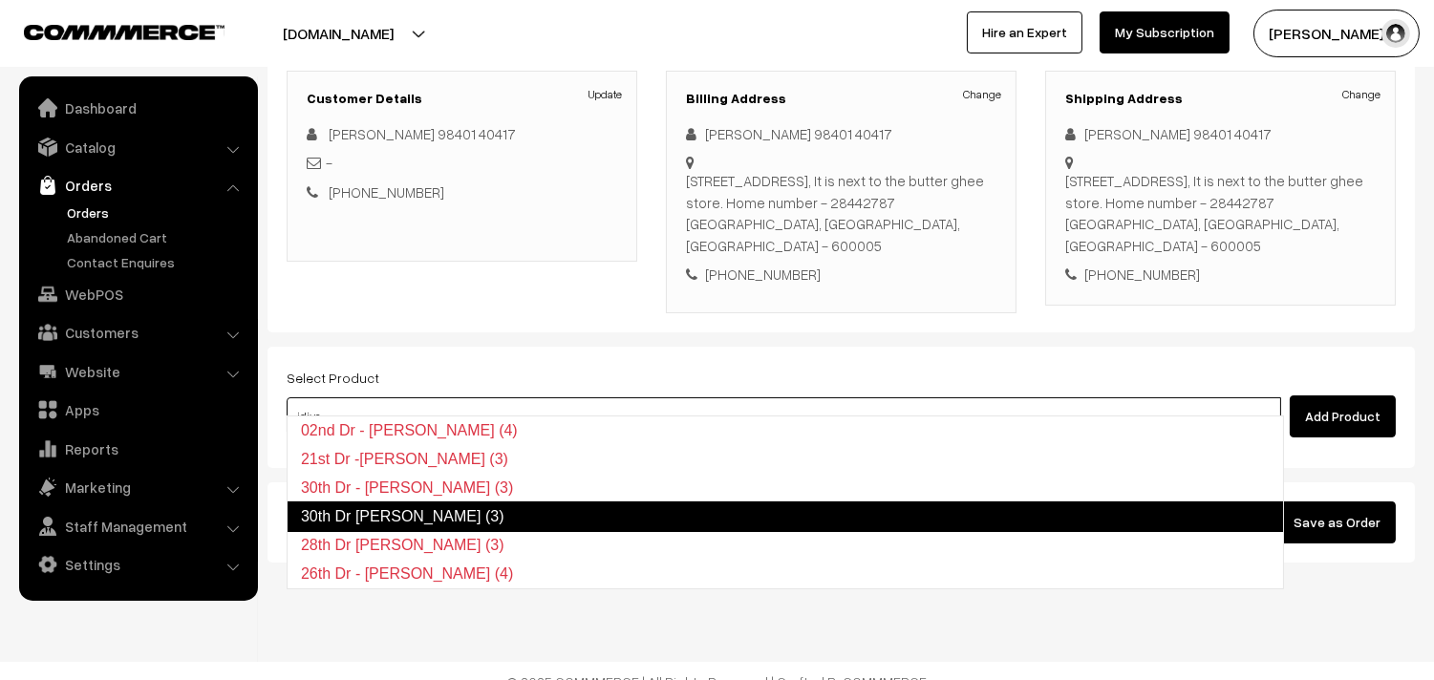
click at [355, 509] on link "30th Dr [PERSON_NAME] (3)" at bounding box center [785, 517] width 997 height 31
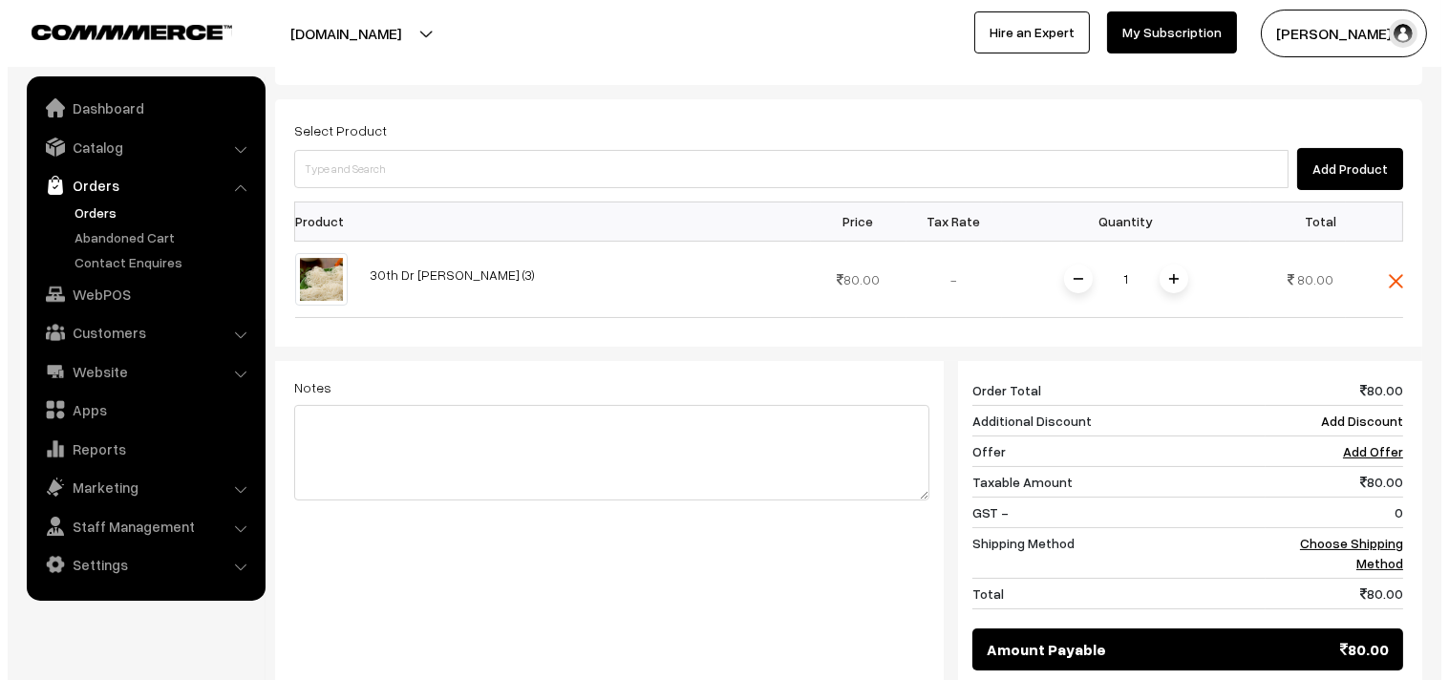
scroll to position [684, 0]
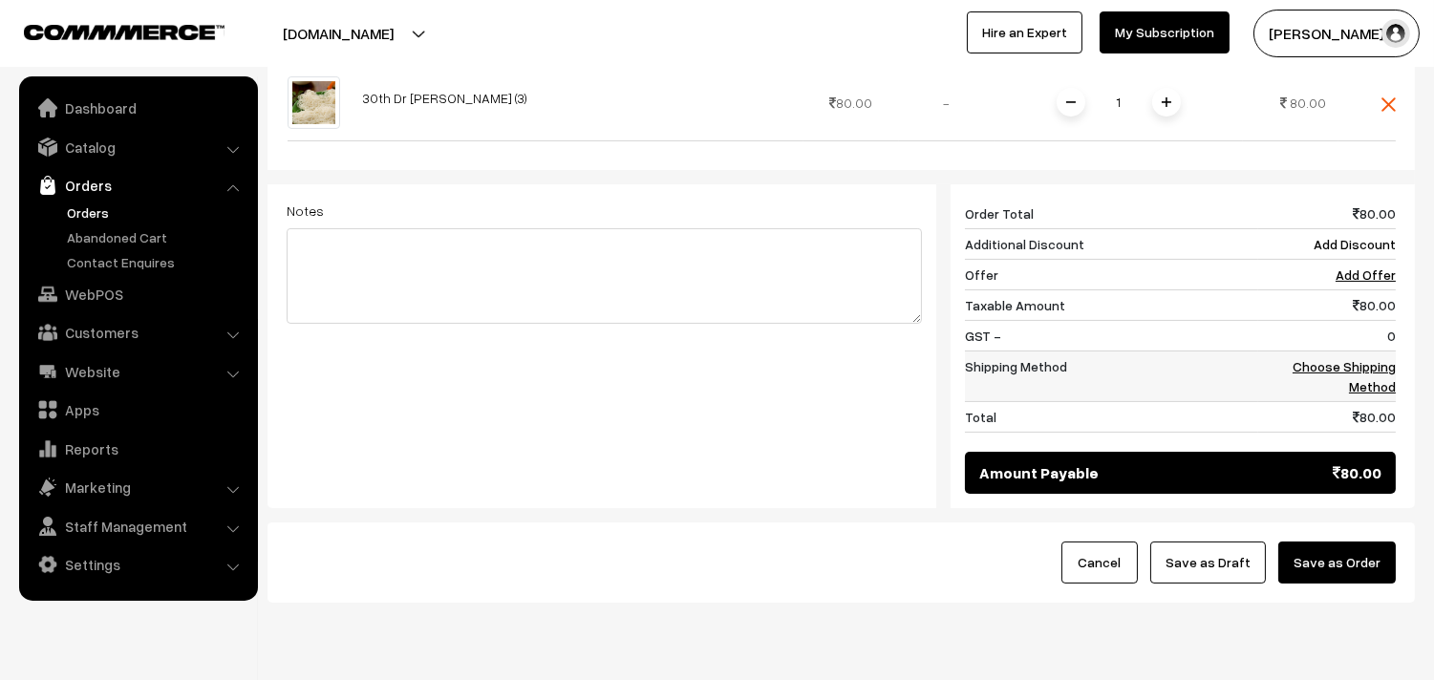
click at [1349, 351] on td "Choose Shipping Method" at bounding box center [1327, 376] width 138 height 51
click at [1341, 358] on link "Choose Shipping Method" at bounding box center [1344, 376] width 103 height 36
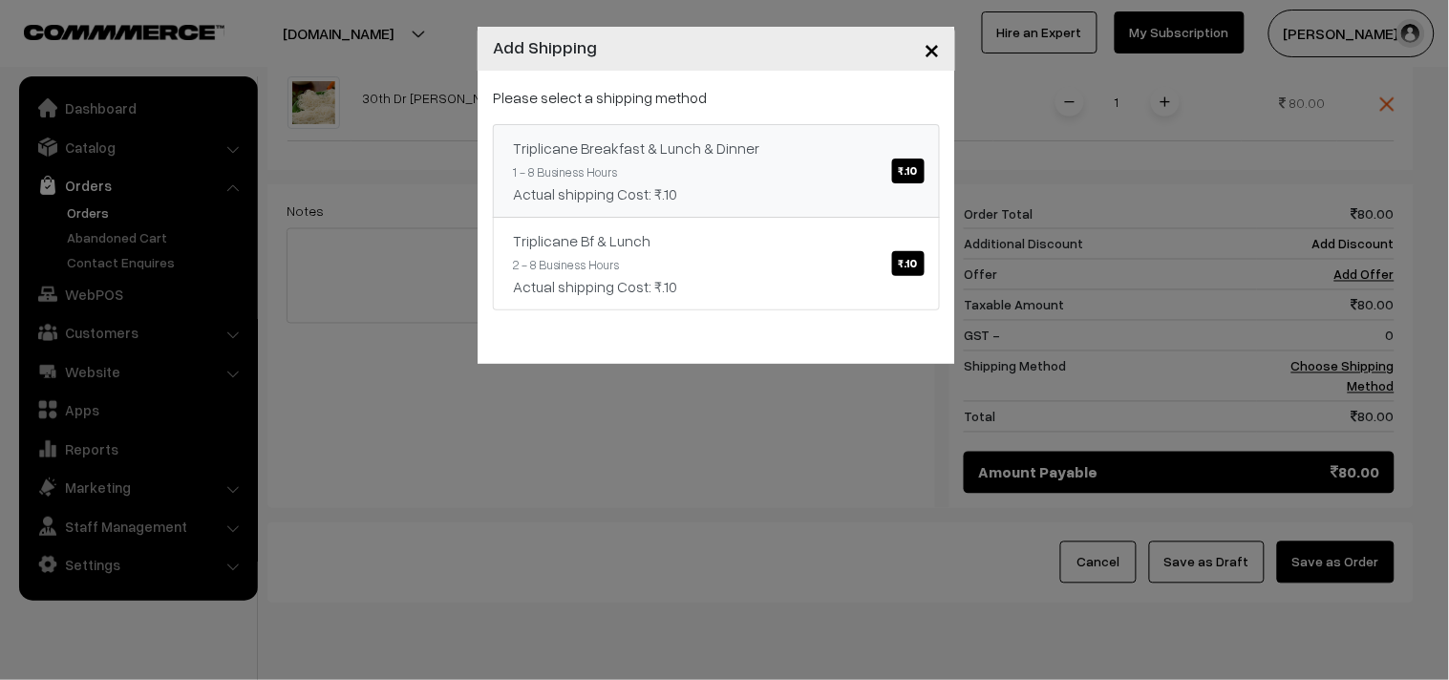
click at [867, 150] on div "Triplicane Breakfast & Lunch & Dinner ₹.10" at bounding box center [716, 148] width 407 height 23
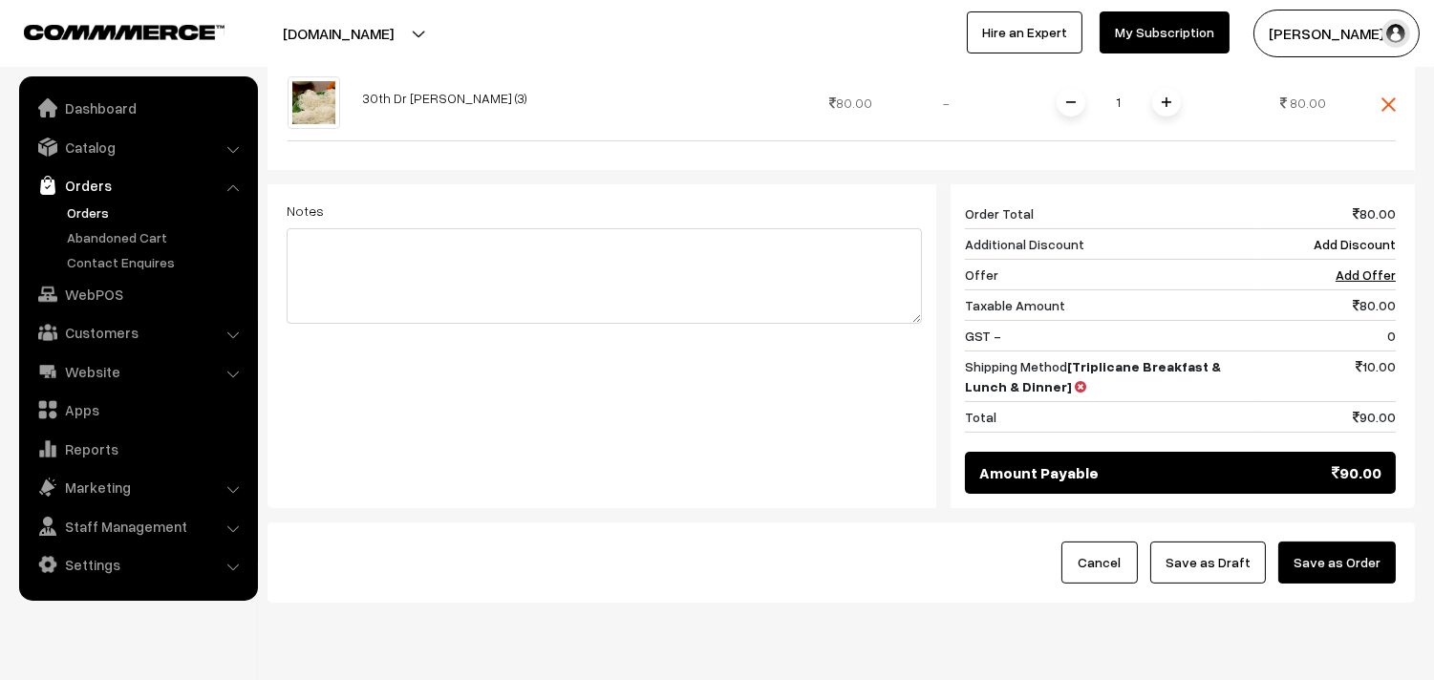
click at [1320, 546] on button "Save as Order" at bounding box center [1337, 563] width 118 height 42
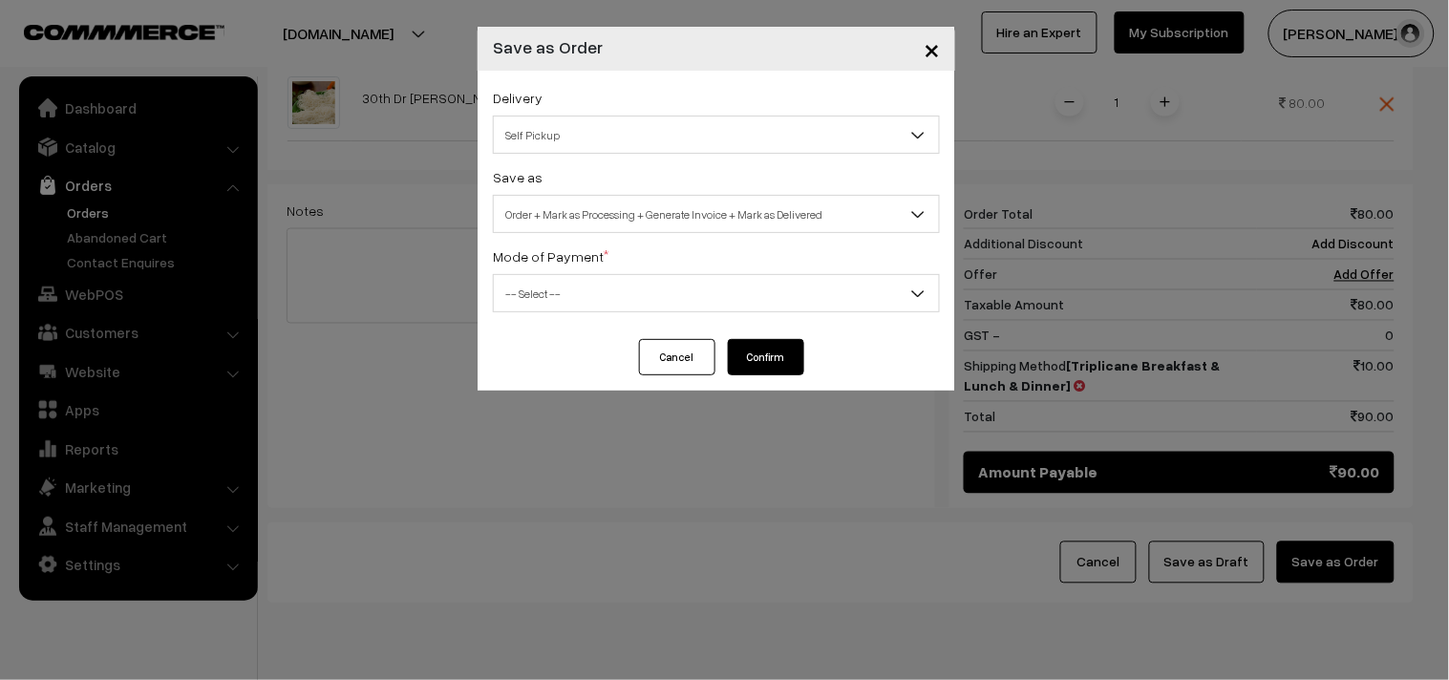
click at [569, 125] on span "Self Pickup" at bounding box center [716, 134] width 445 height 33
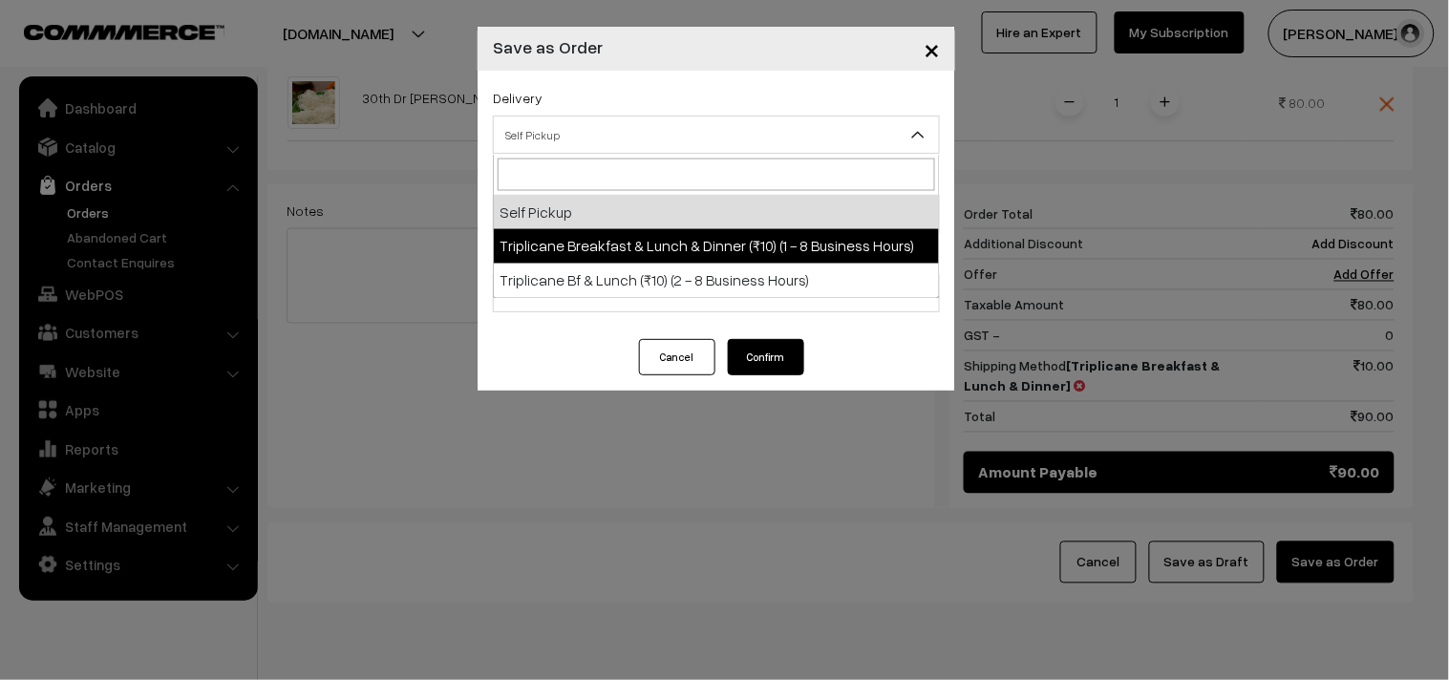
select select "TBL1"
select select "3"
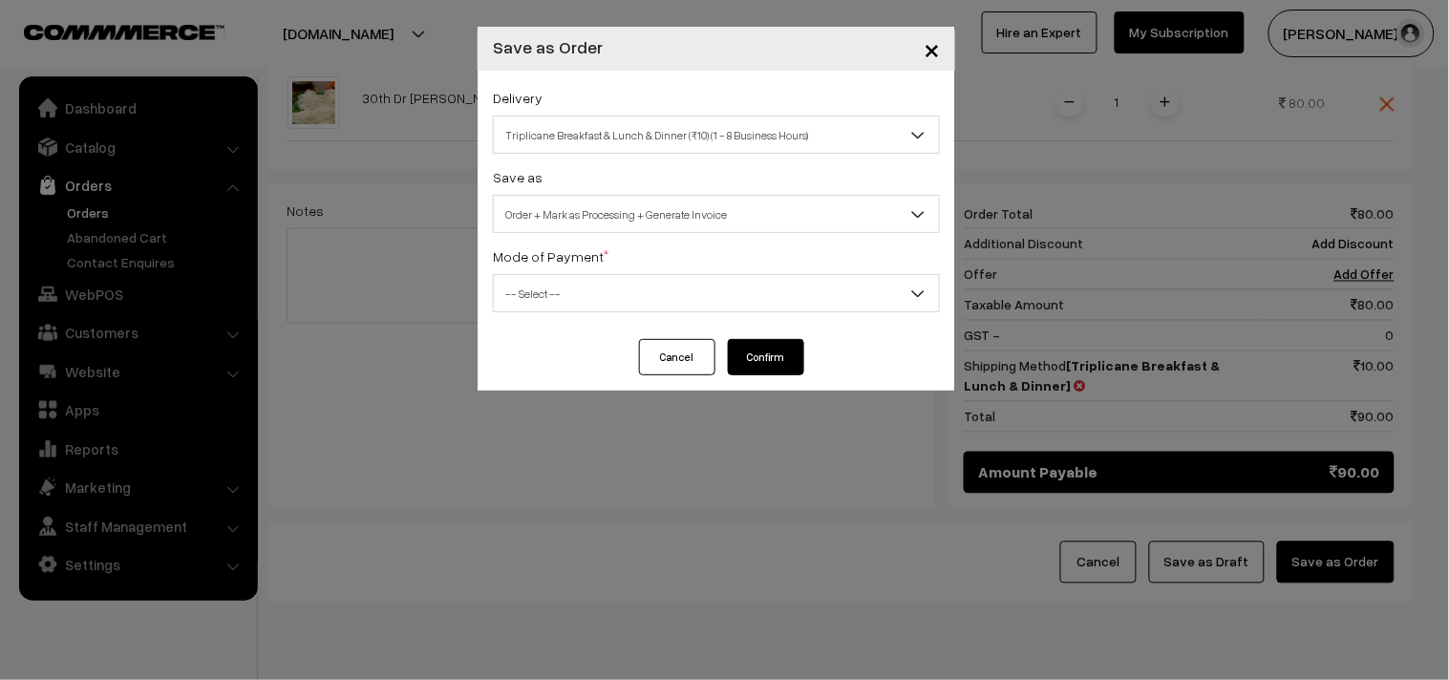
click at [641, 232] on body "Thank you for showing interest. Our team will call you shortly. Close annamfood…" at bounding box center [724, 28] width 1449 height 1425
click at [564, 293] on span "-- Select --" at bounding box center [716, 293] width 445 height 33
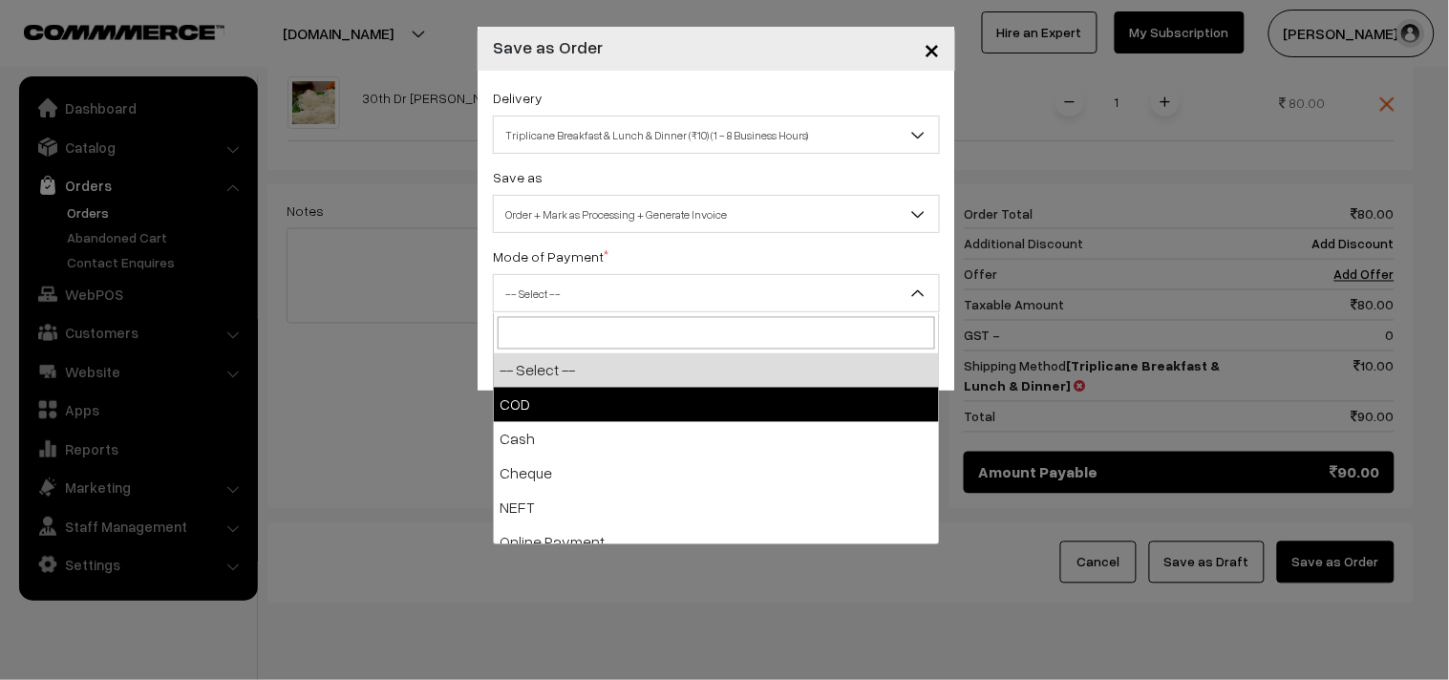
select select "1"
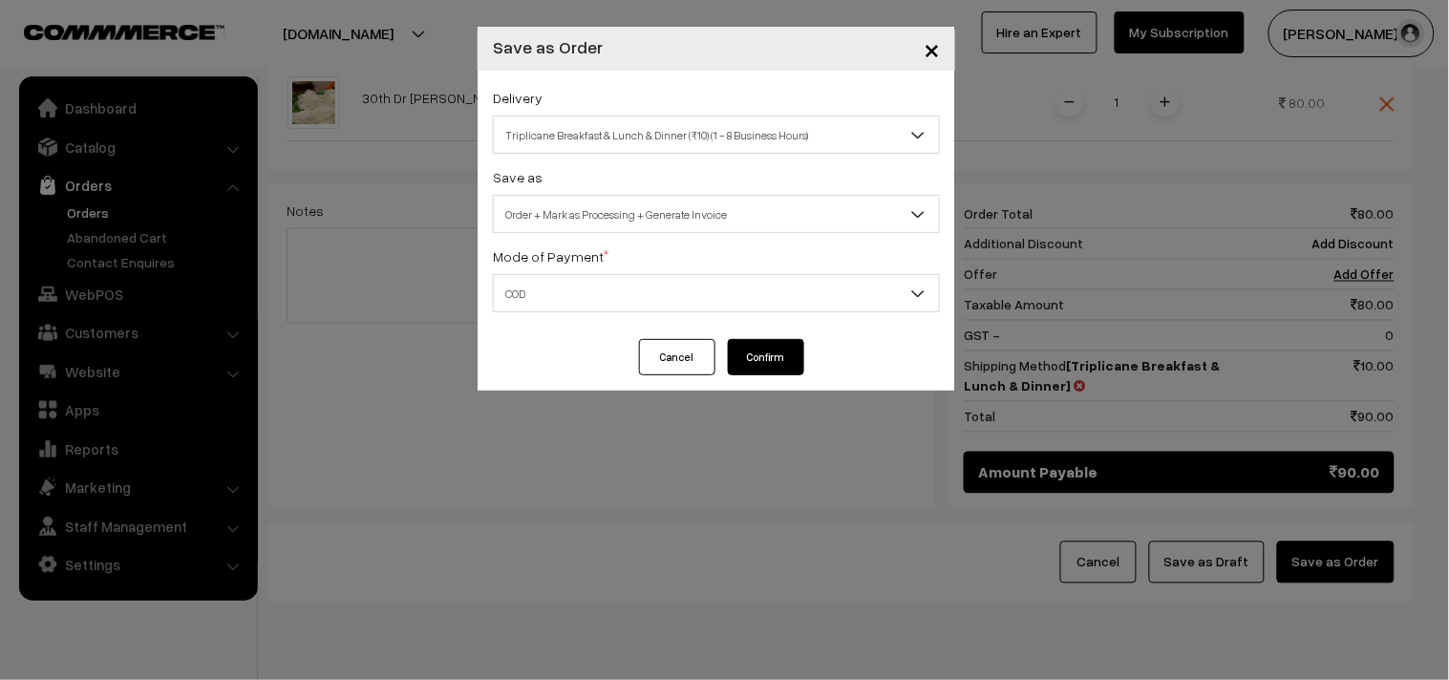
click at [783, 347] on button "Confirm" at bounding box center [766, 357] width 76 height 36
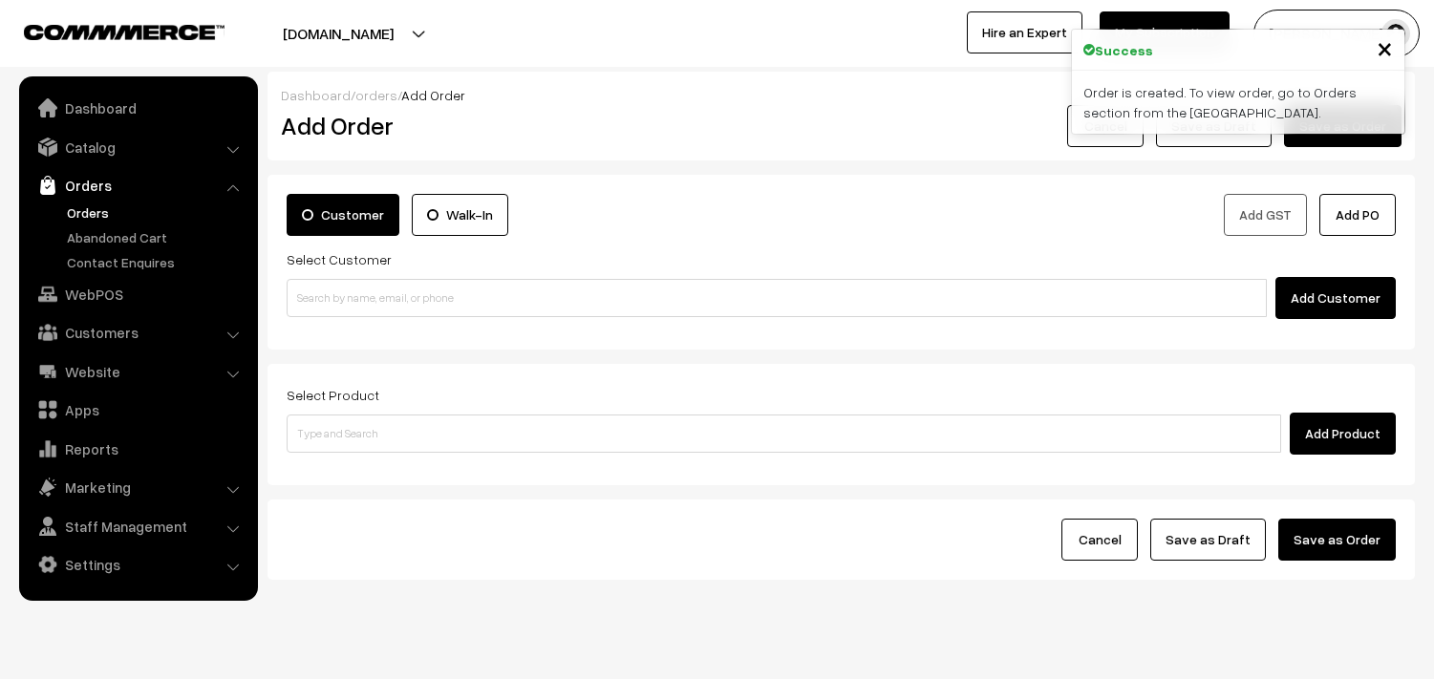
click at [98, 210] on link "Orders" at bounding box center [156, 213] width 189 height 20
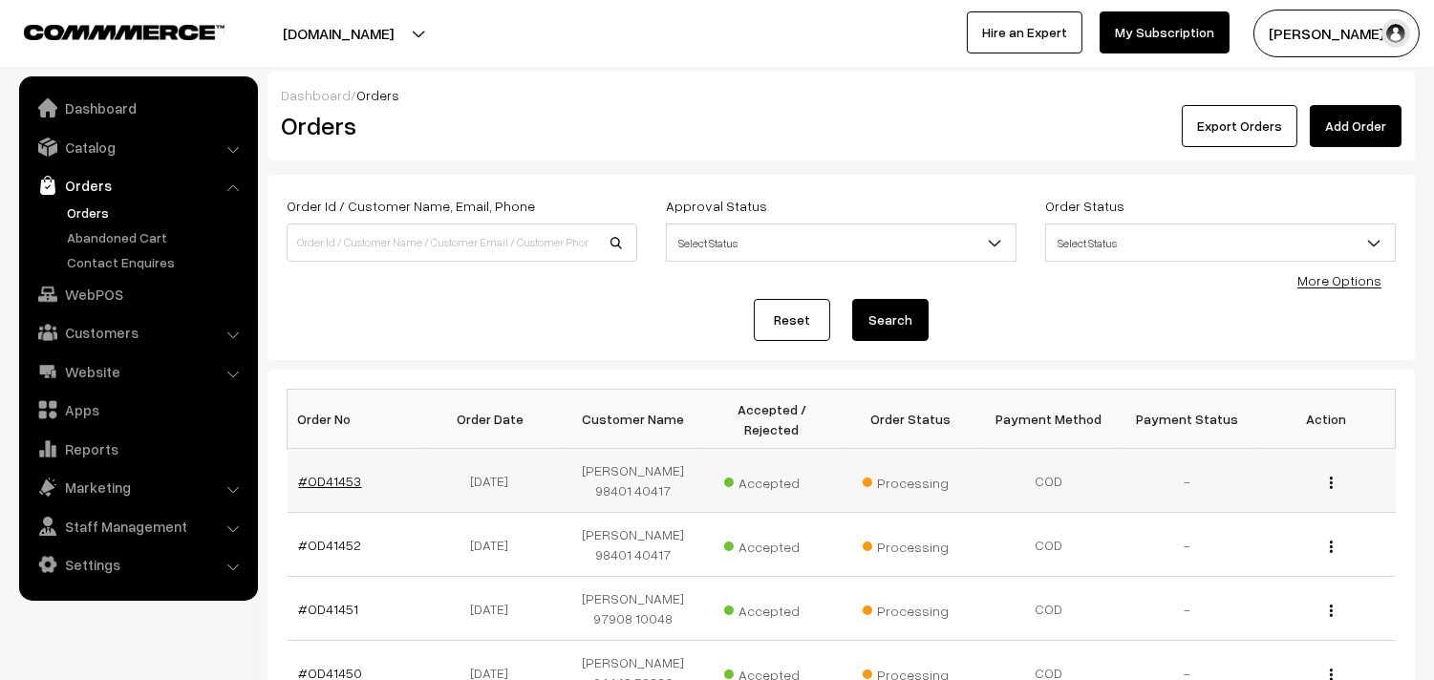
drag, startPoint x: 0, startPoint y: 0, endPoint x: 325, endPoint y: 474, distance: 574.5
click at [325, 474] on link "#OD41453" at bounding box center [330, 481] width 63 height 16
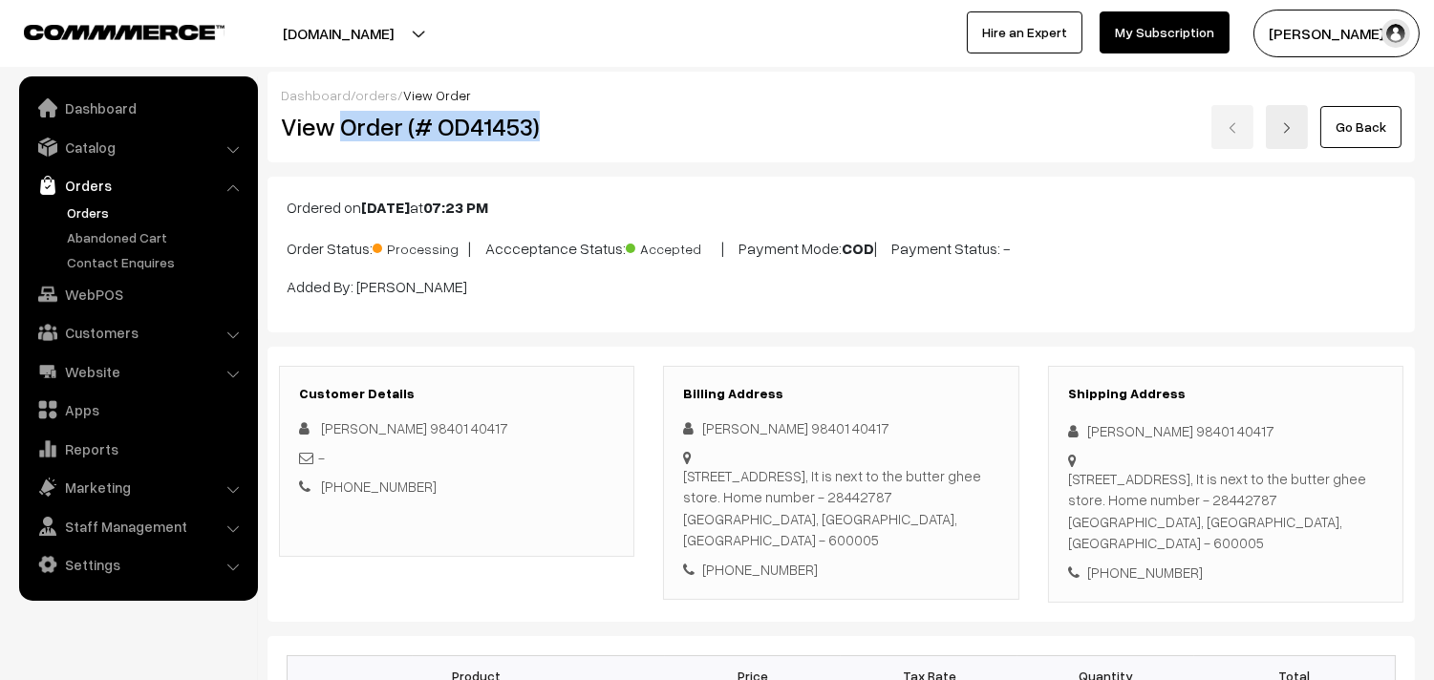
drag, startPoint x: 0, startPoint y: 0, endPoint x: 599, endPoint y: 139, distance: 614.8
click at [599, 139] on h2 "View Order (# OD41453)" at bounding box center [458, 127] width 354 height 30
copy h2 "Order (# OD41453)"
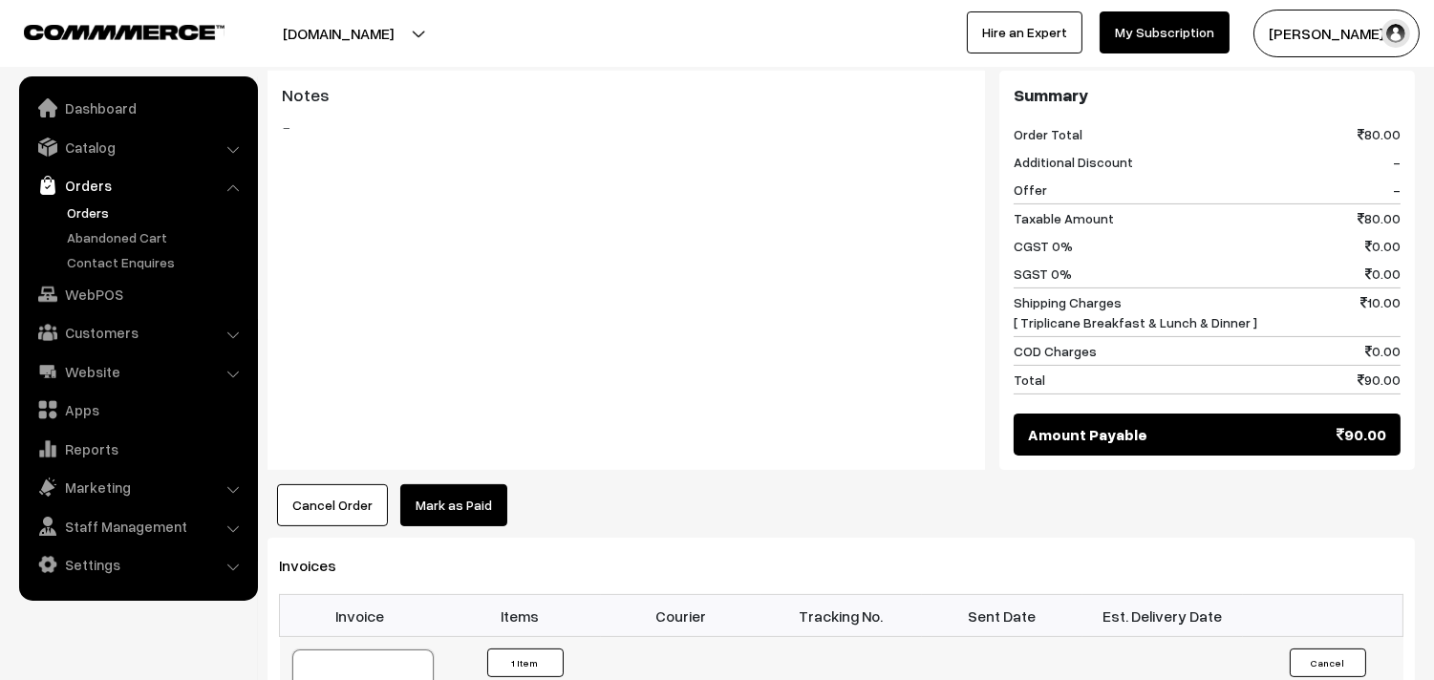
scroll to position [955, 0]
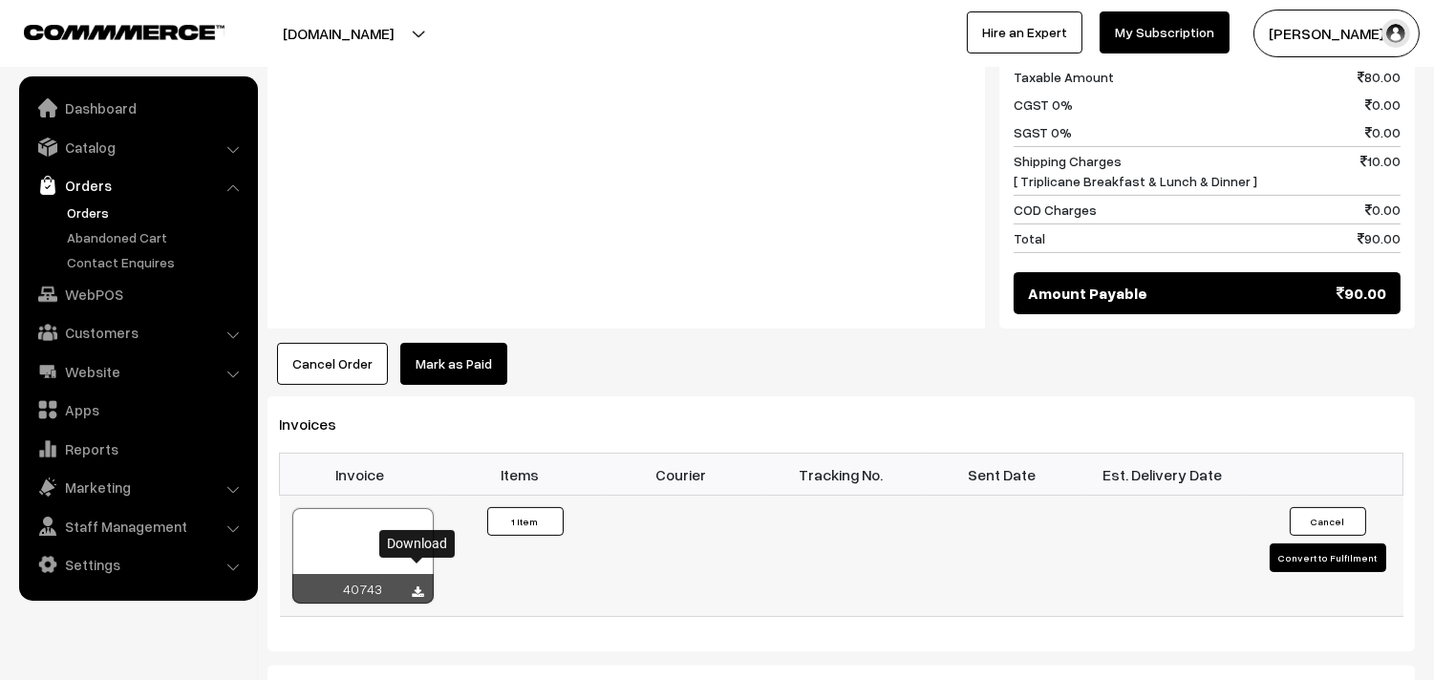
click at [418, 587] on icon at bounding box center [418, 593] width 11 height 12
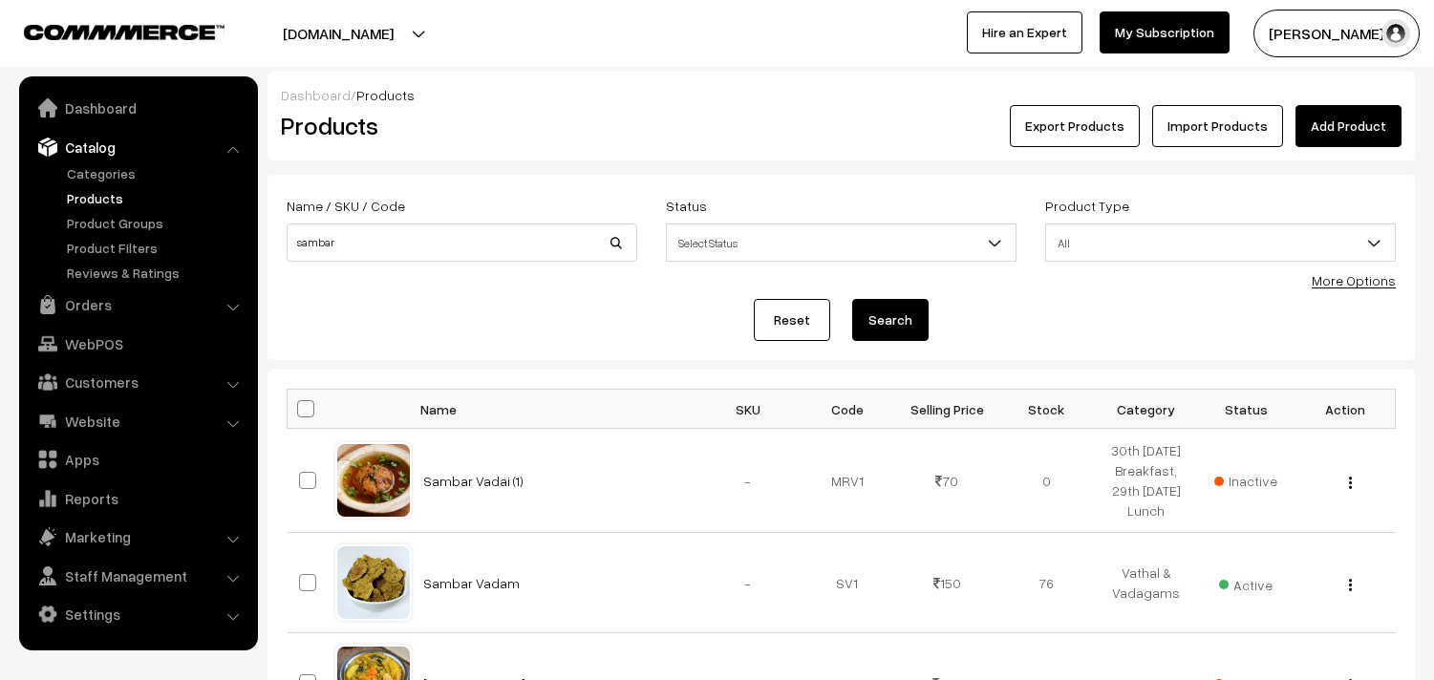
scroll to position [466, 0]
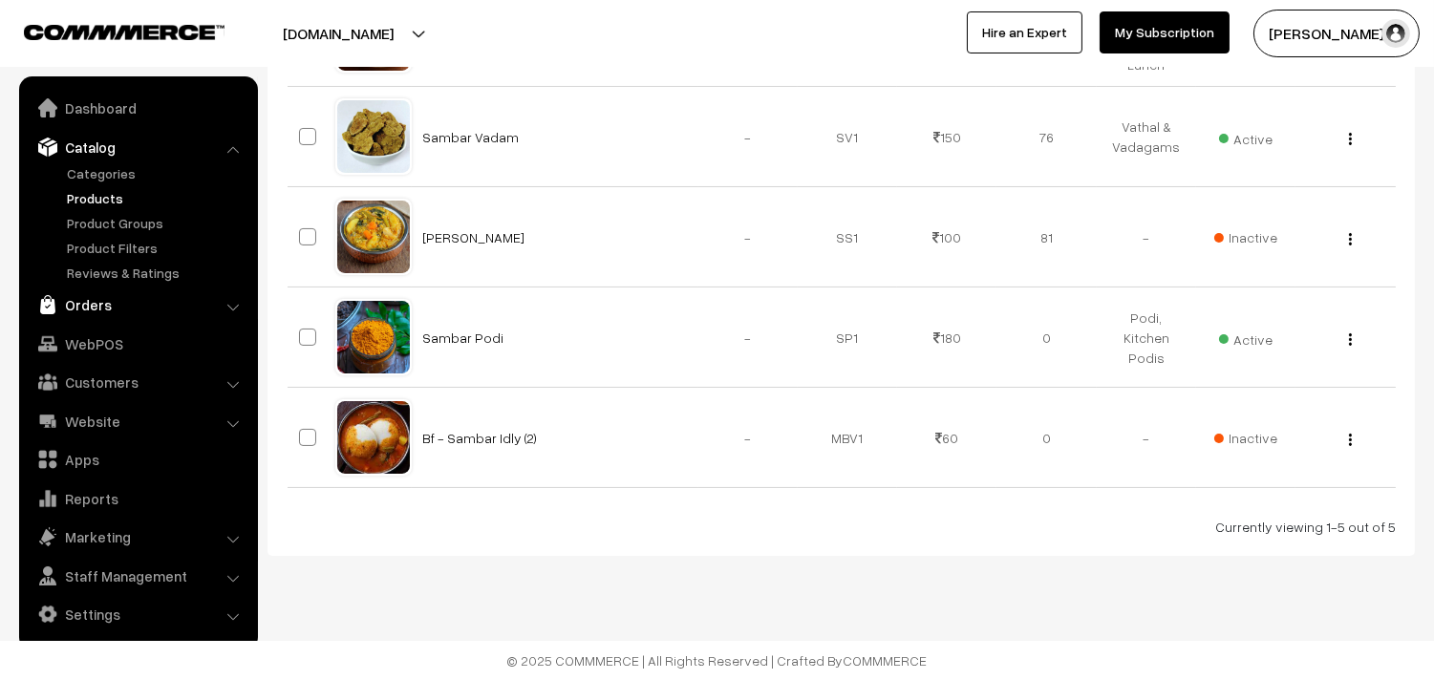
click at [98, 303] on link "Orders" at bounding box center [137, 305] width 227 height 34
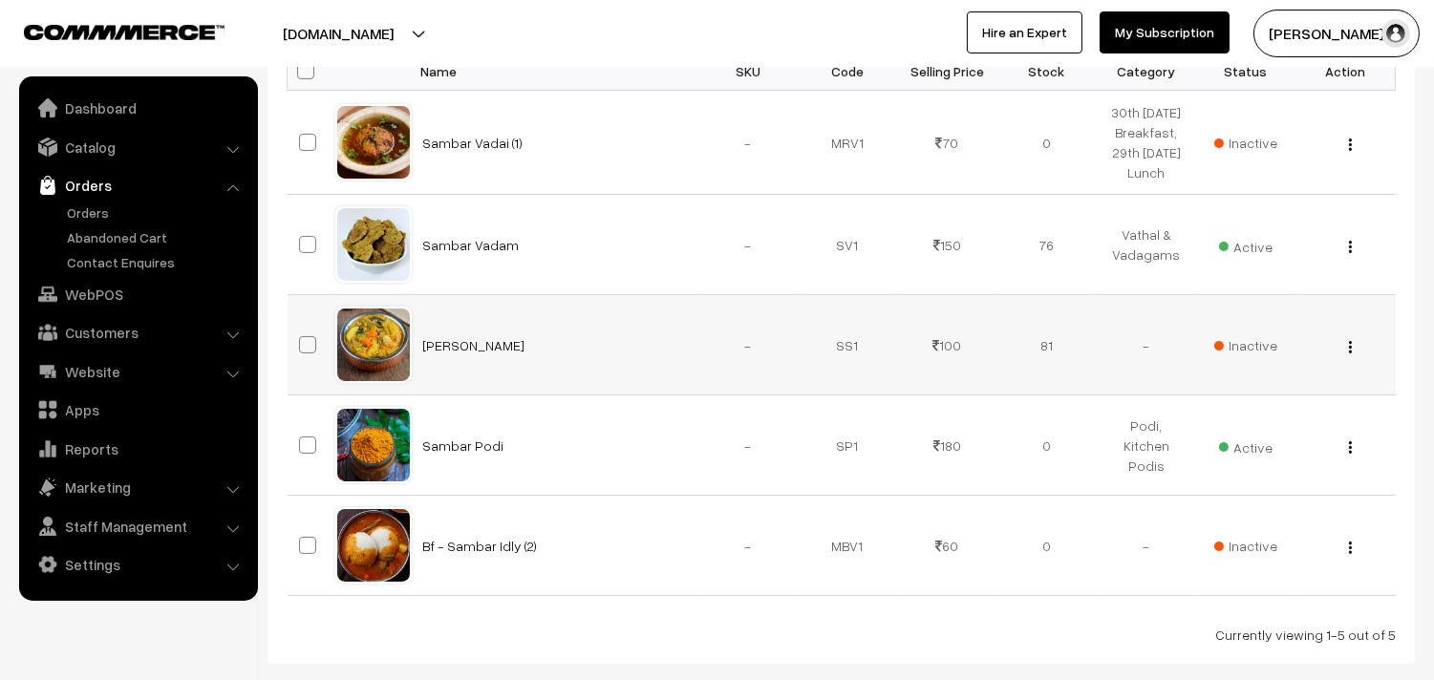
scroll to position [148, 0]
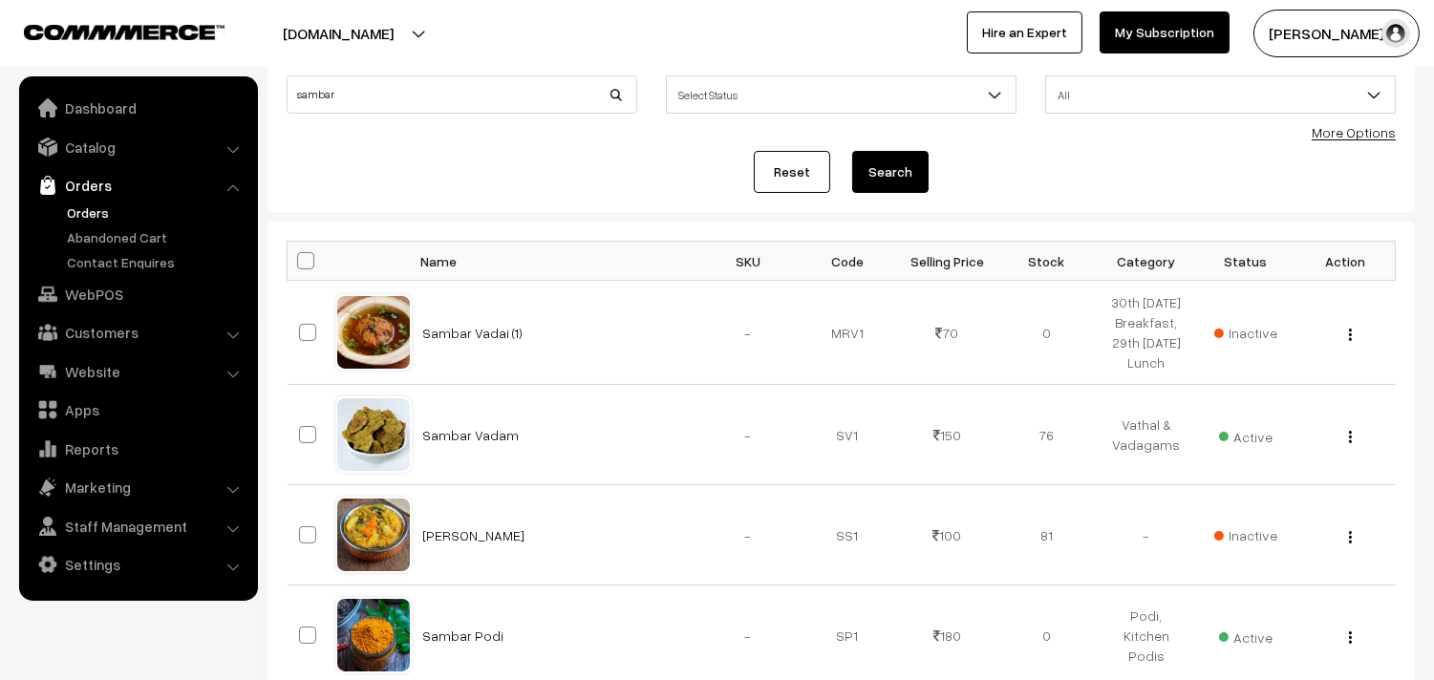
click at [106, 205] on link "Orders" at bounding box center [156, 213] width 189 height 20
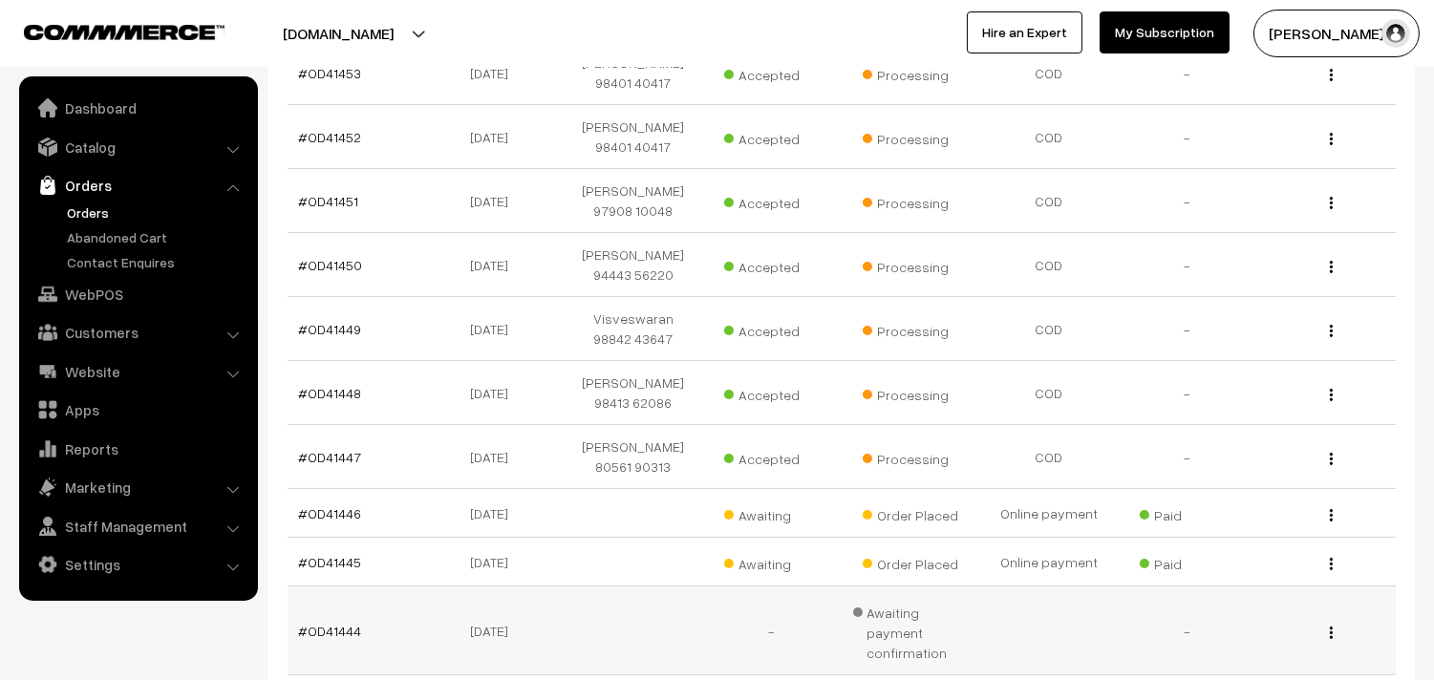
scroll to position [530, 0]
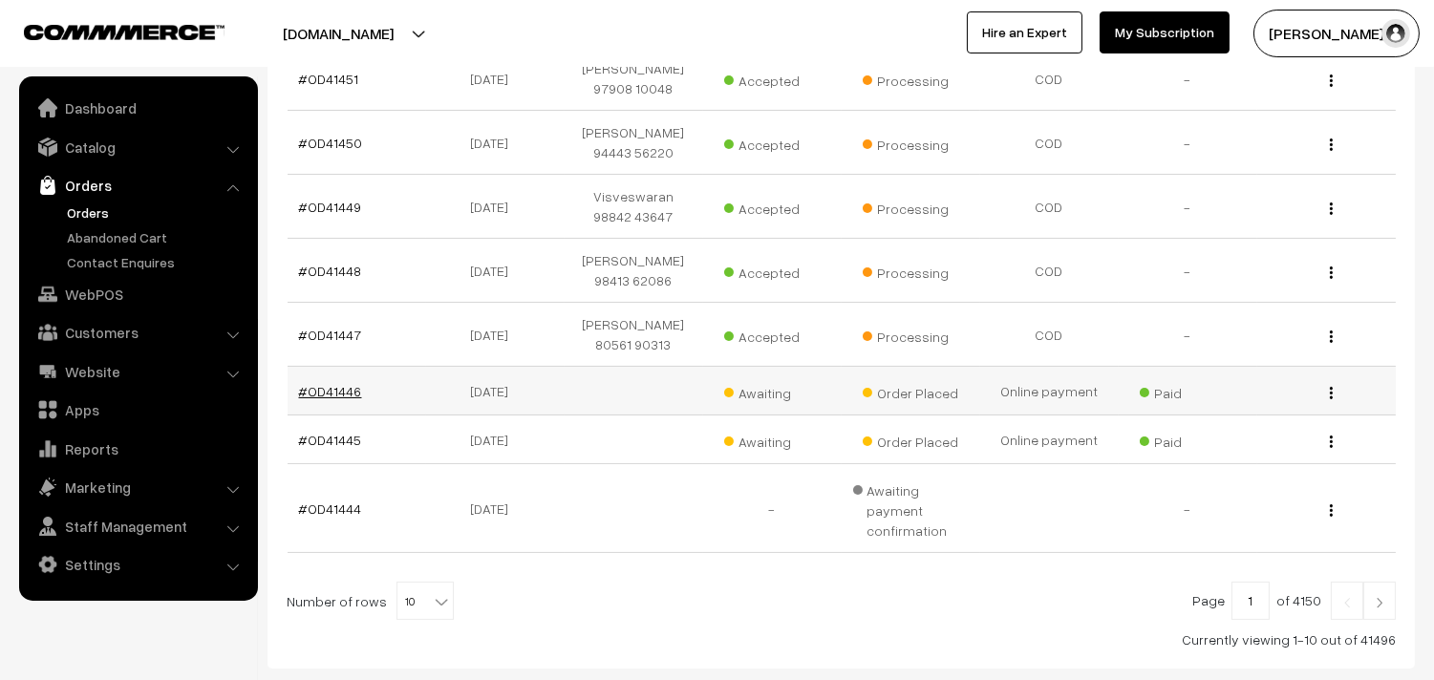
click at [306, 392] on link "#OD41446" at bounding box center [330, 391] width 63 height 16
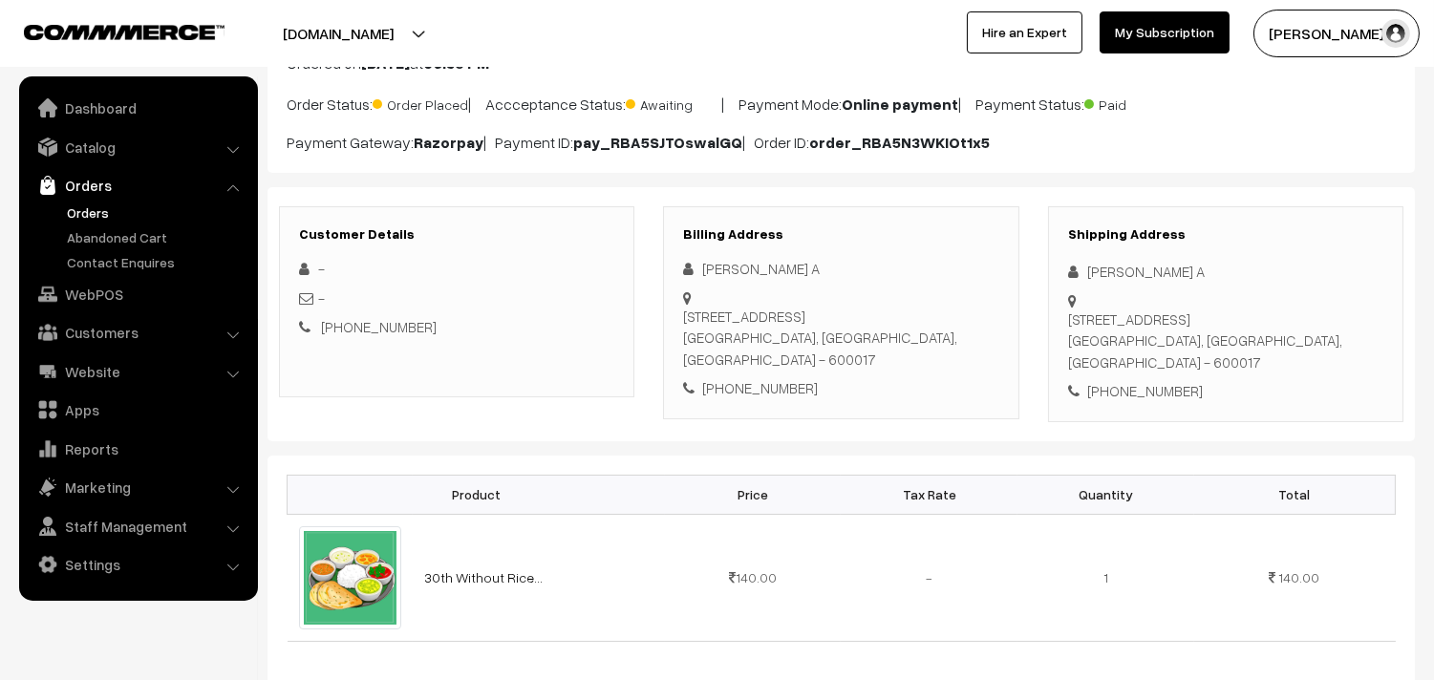
scroll to position [106, 0]
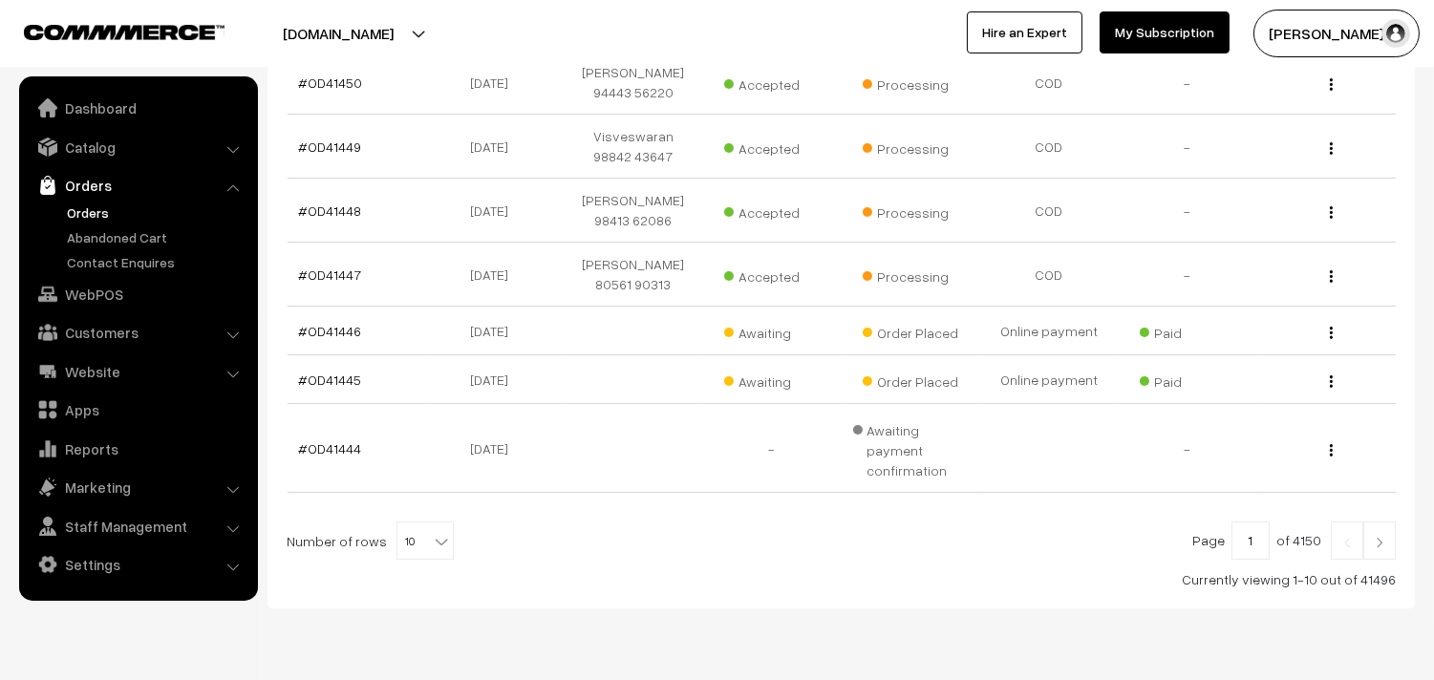
scroll to position [624, 0]
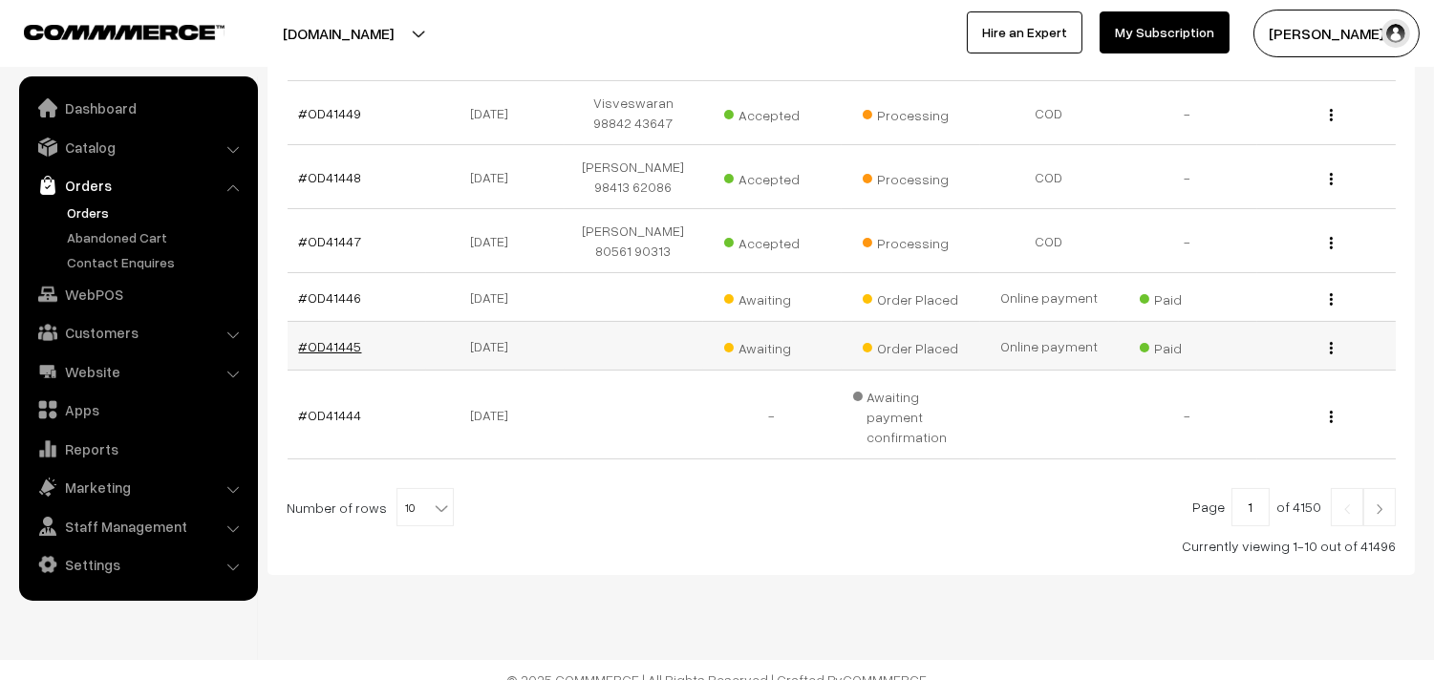
click at [311, 339] on link "#OD41445" at bounding box center [330, 346] width 63 height 16
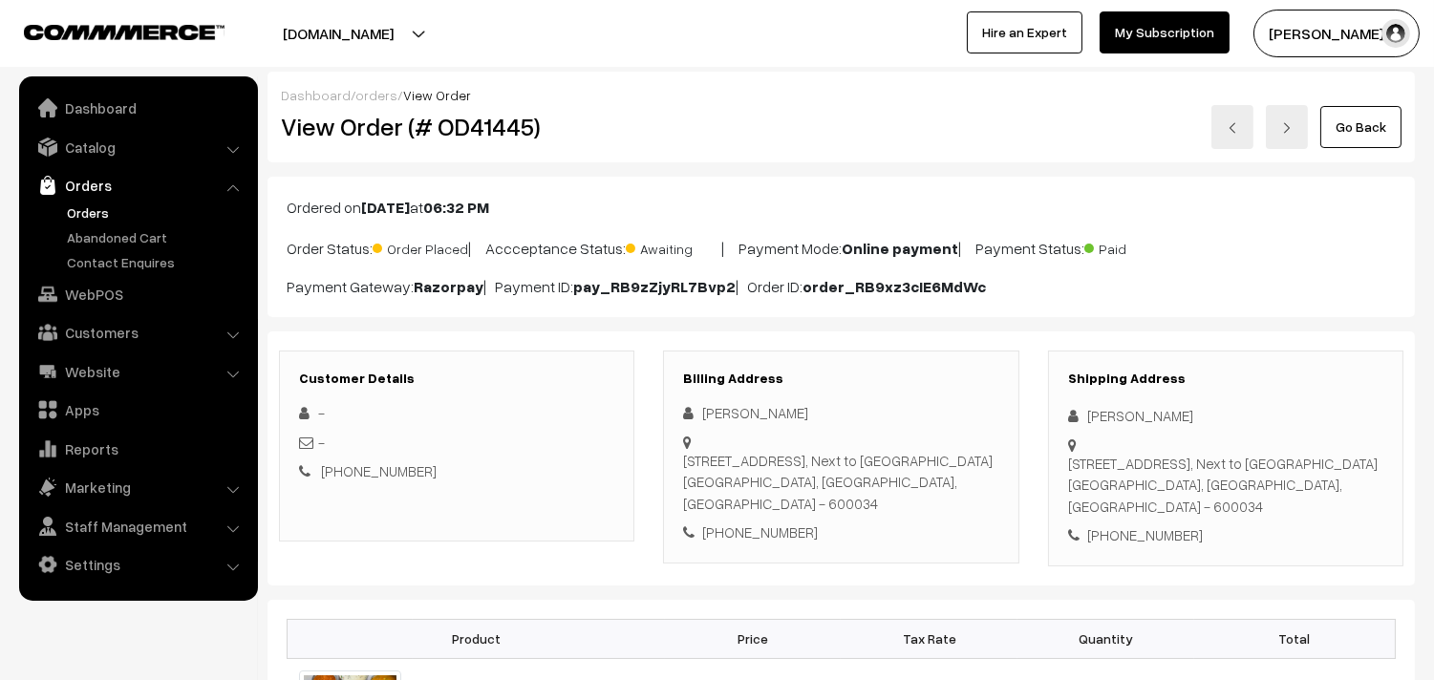
click at [1370, 130] on link "Go Back" at bounding box center [1360, 127] width 81 height 42
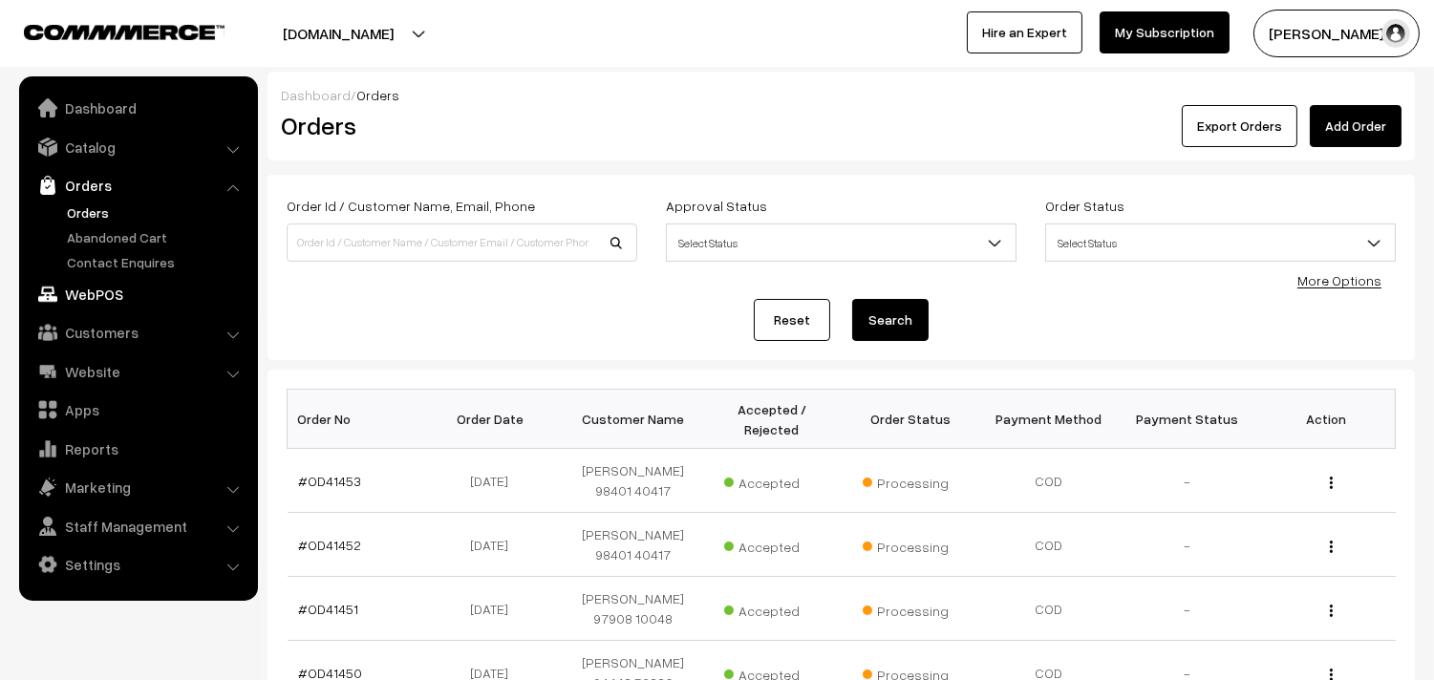
click at [89, 299] on link "WebPOS" at bounding box center [137, 294] width 227 height 34
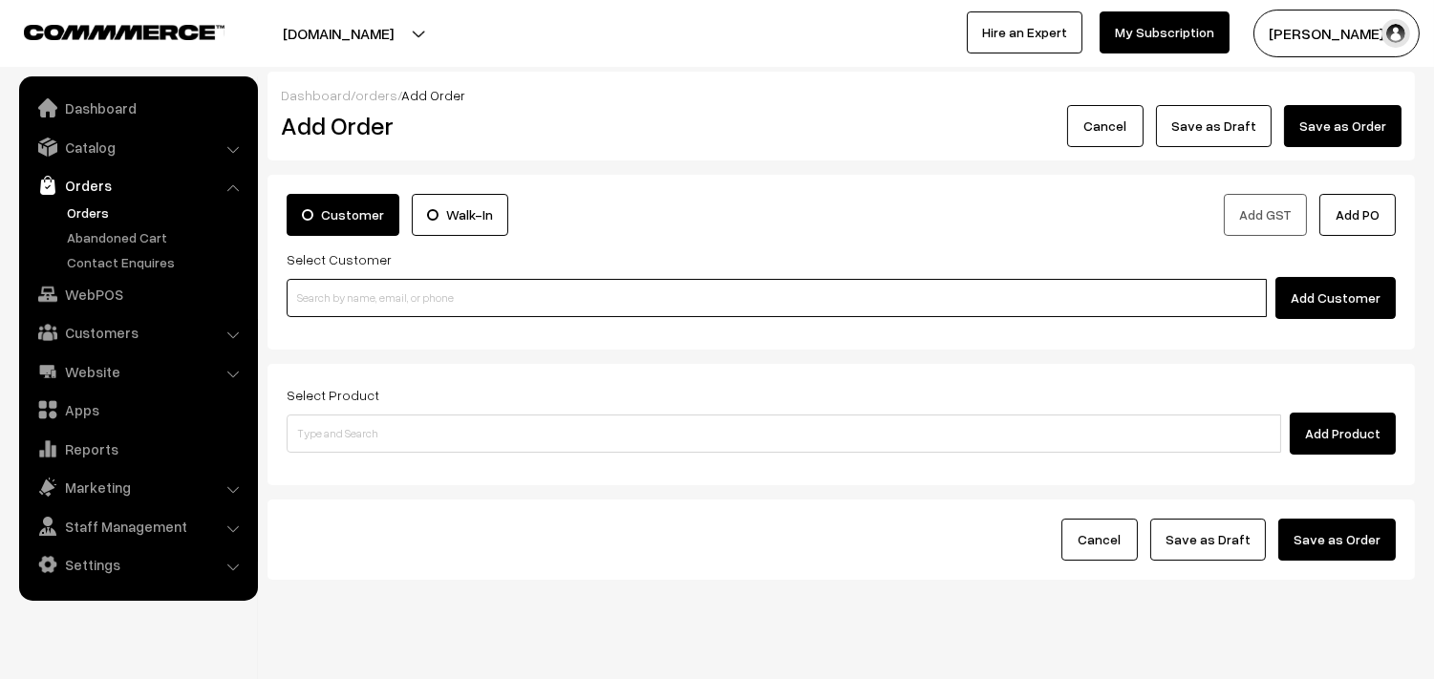
click at [383, 300] on input at bounding box center [777, 298] width 980 height 38
paste input "99599 74278"
click at [328, 287] on input "99599 74278" at bounding box center [777, 298] width 980 height 38
click at [347, 321] on link "Harish 99599 74278 [9959974278]" at bounding box center [780, 333] width 984 height 29
type input "9959974278"
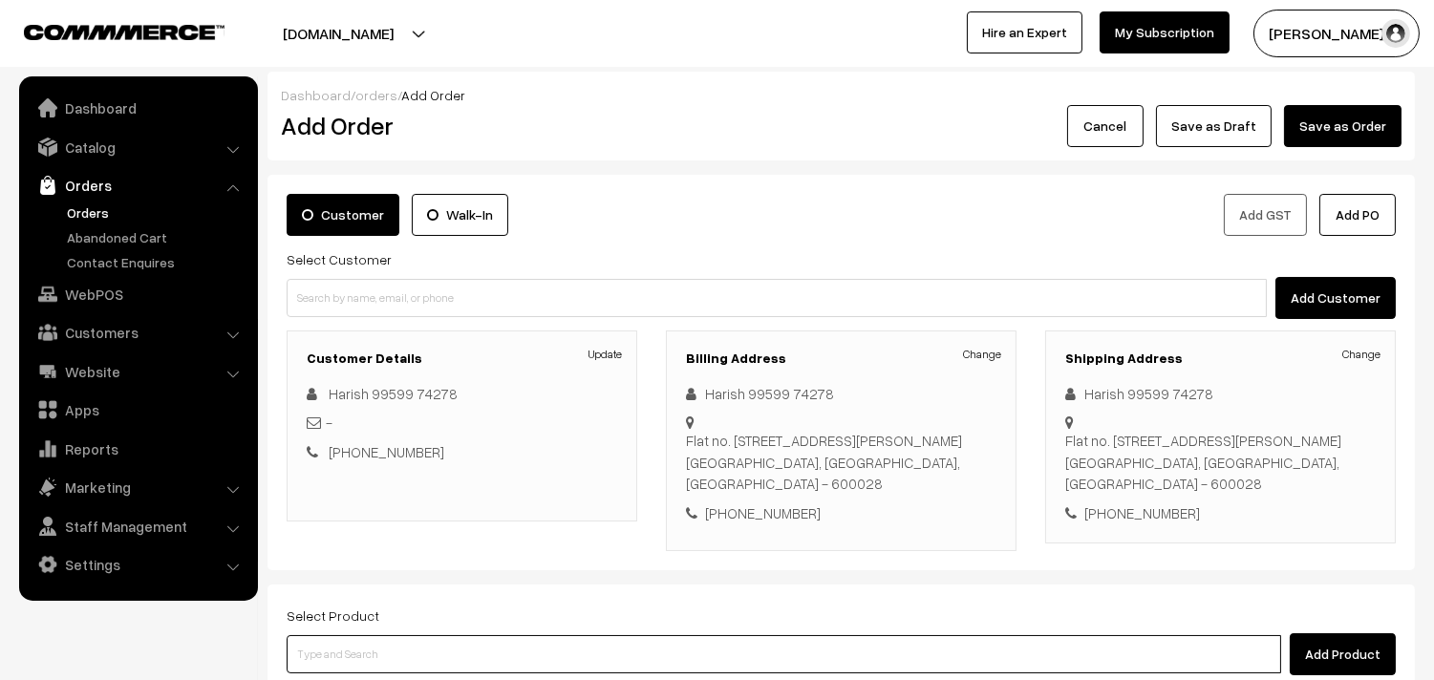
click at [412, 643] on input at bounding box center [784, 654] width 995 height 38
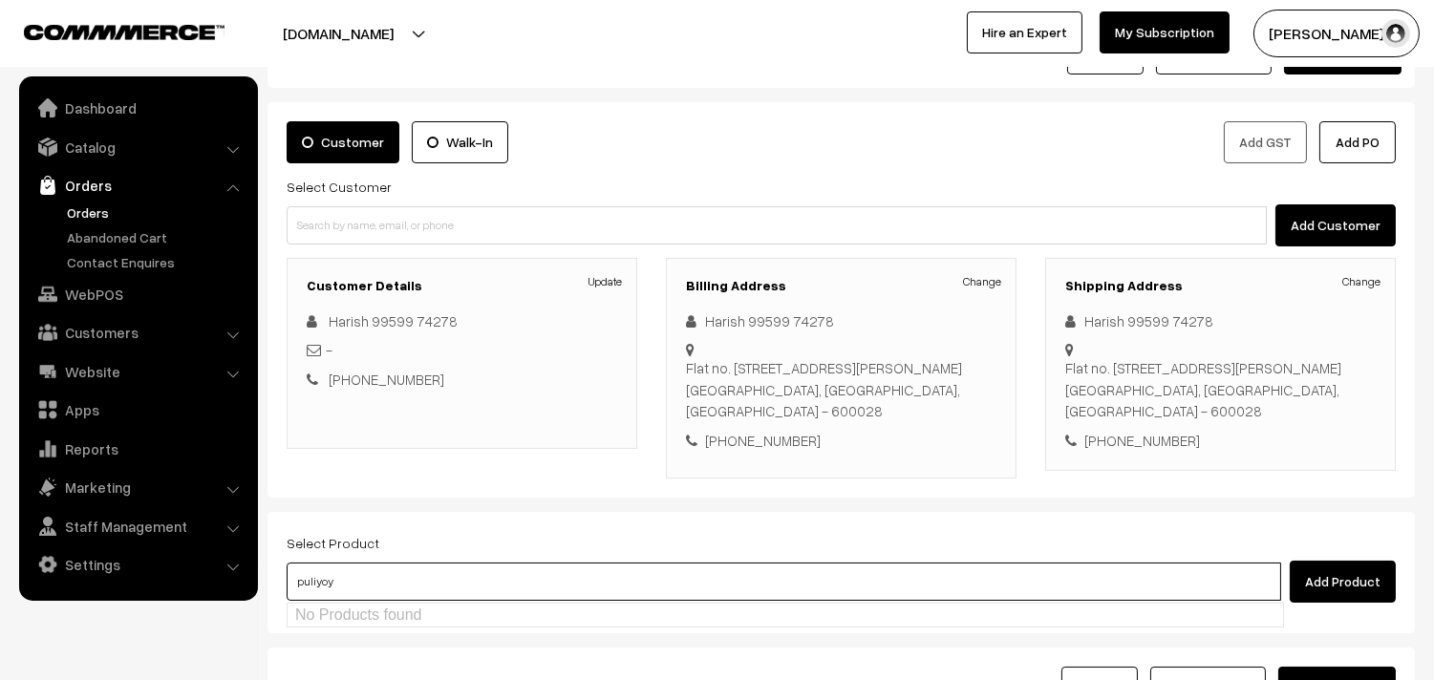
scroll to position [106, 0]
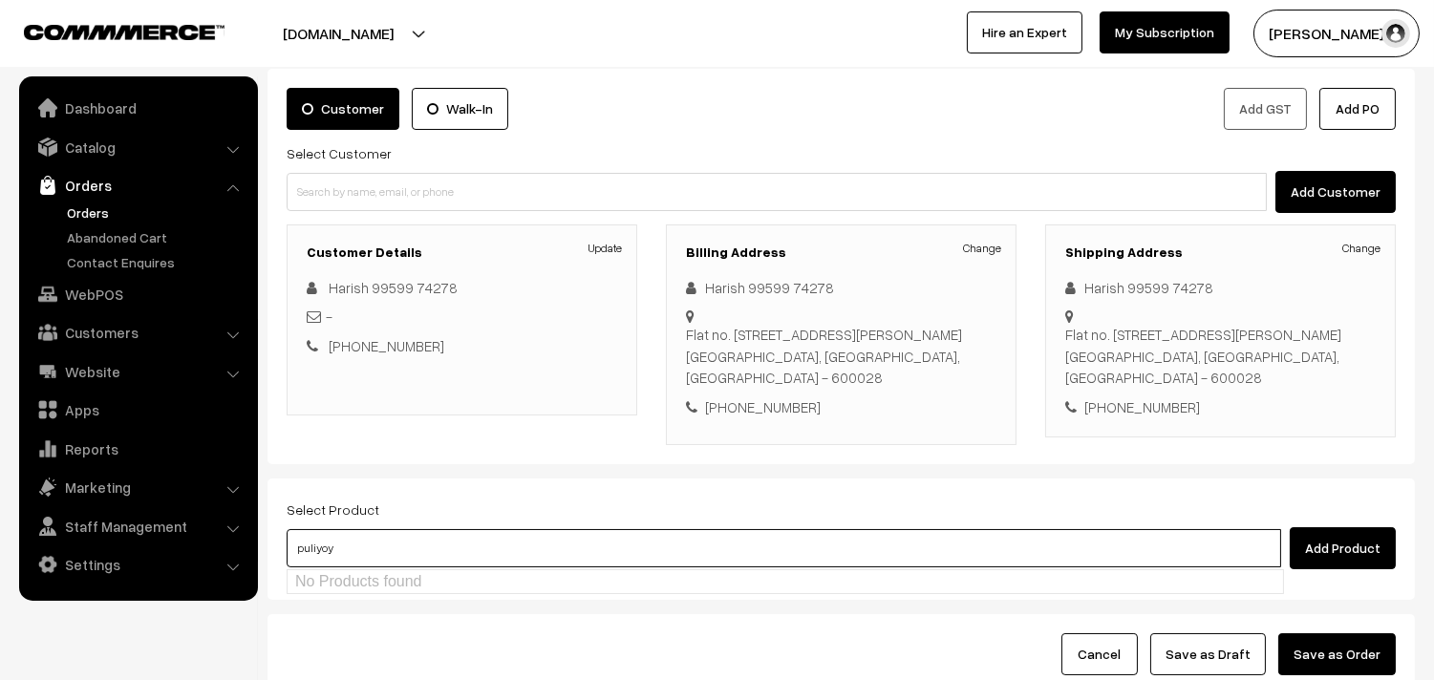
type input "puliyo"
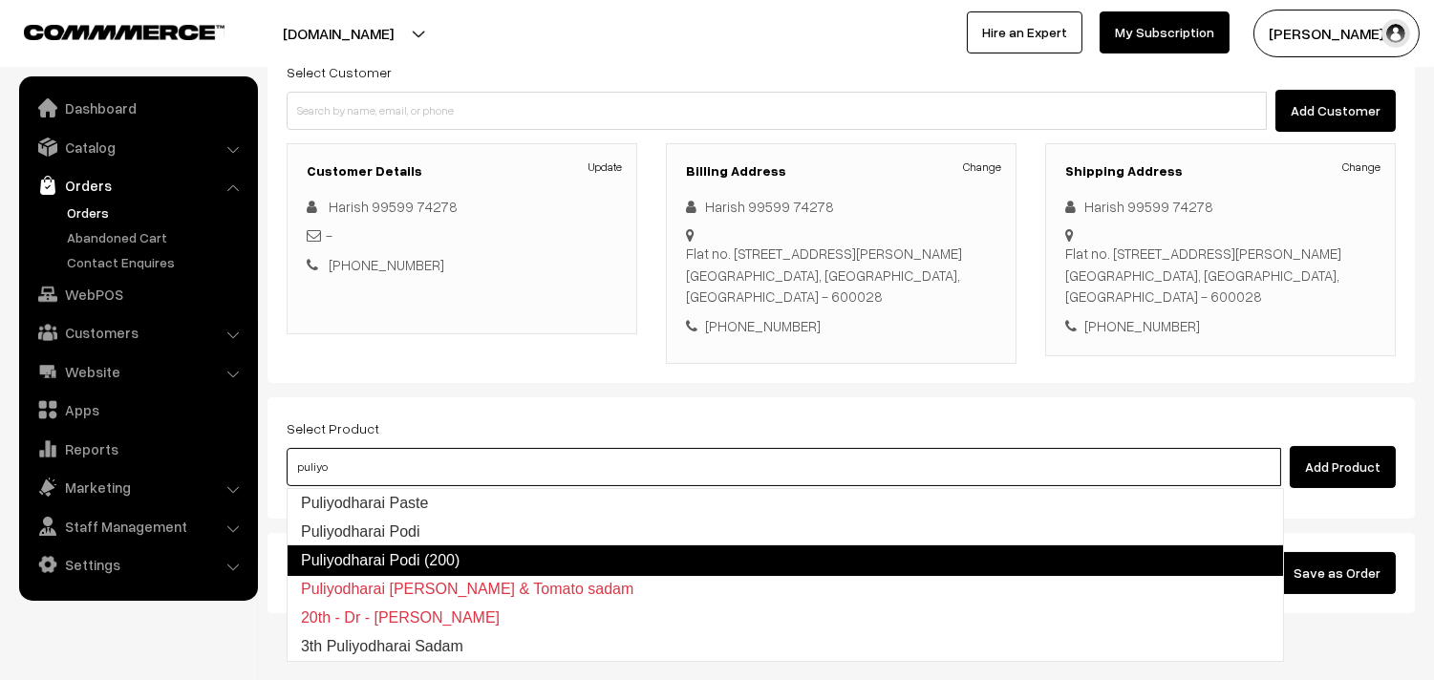
scroll to position [260, 0]
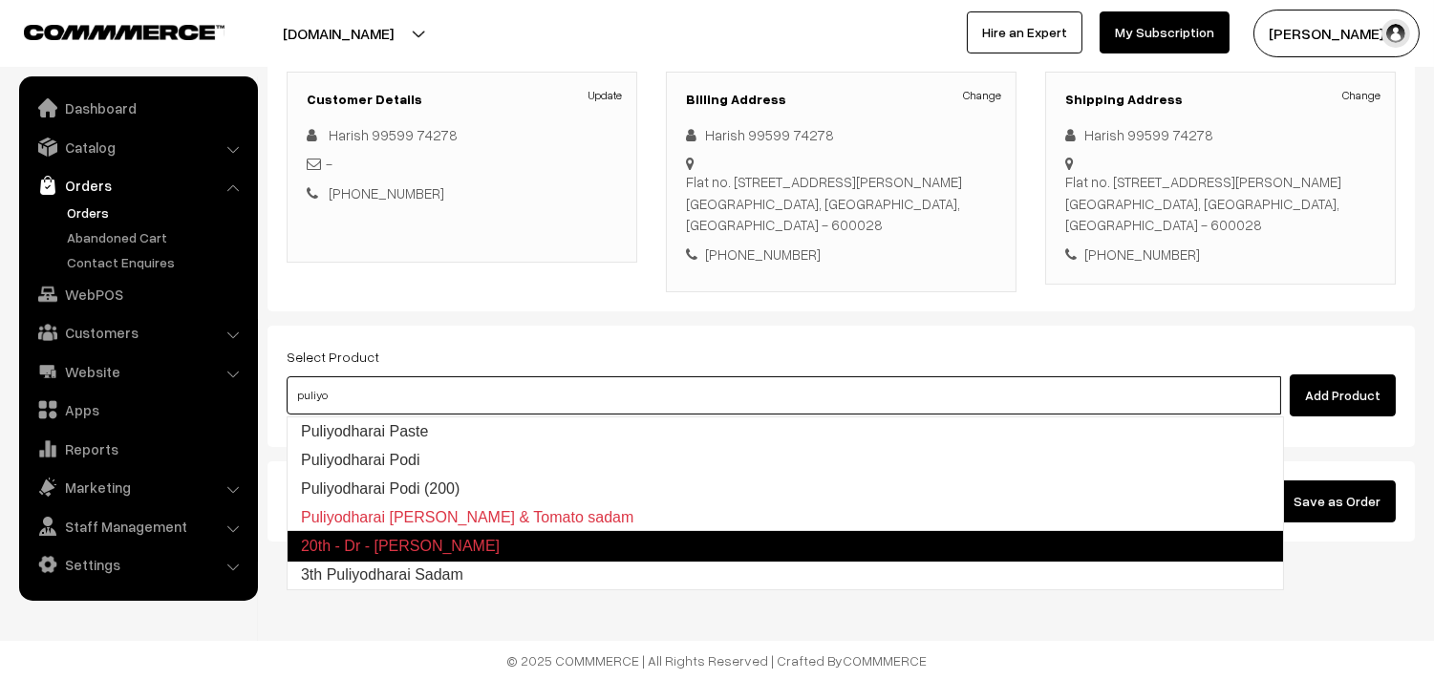
click at [457, 567] on link "3th Puliyodharai Sadam" at bounding box center [786, 575] width 996 height 29
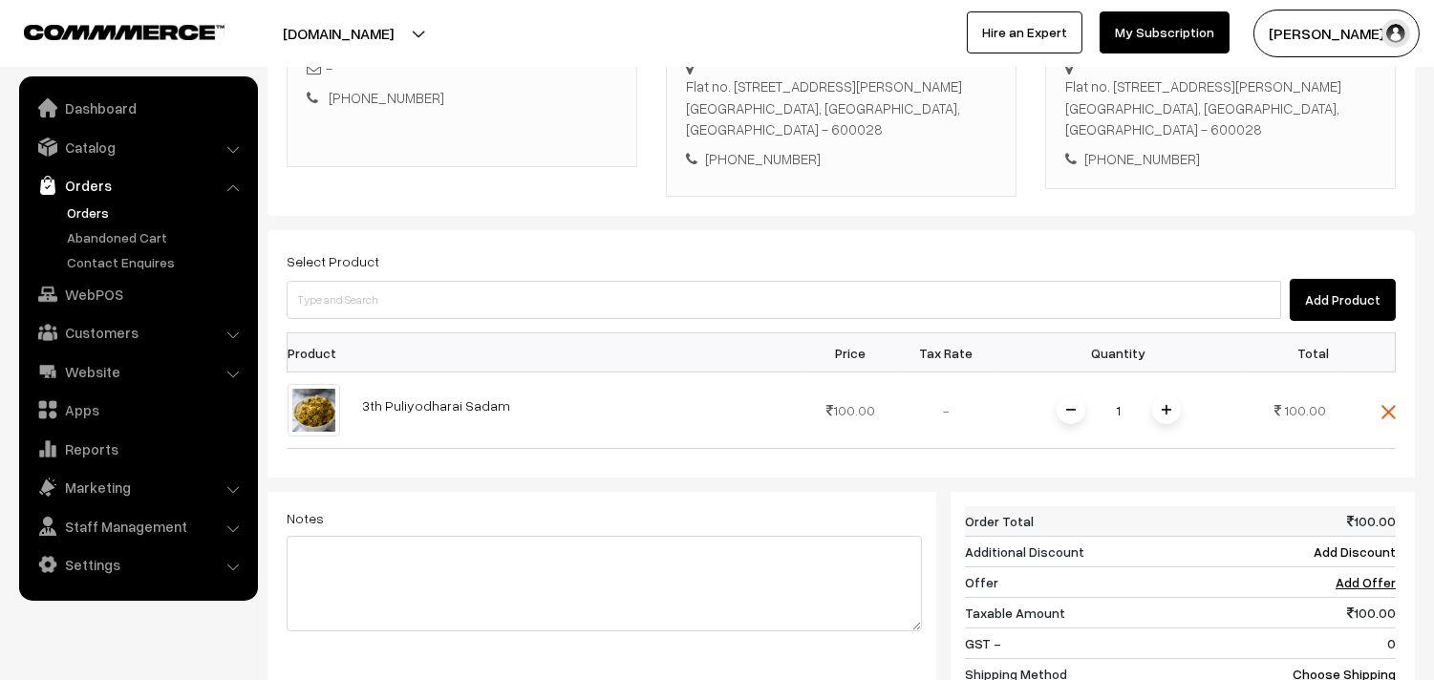
scroll to position [472, 0]
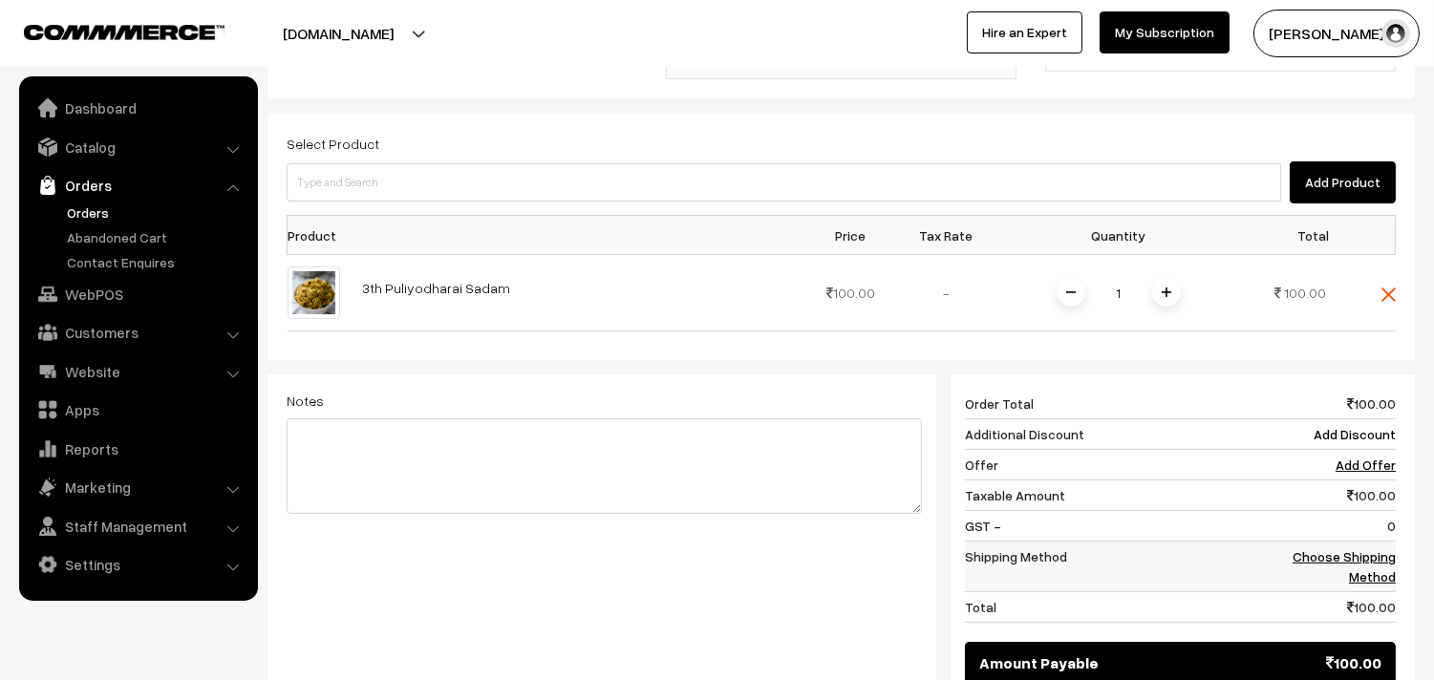
click at [1312, 559] on link "Choose Shipping Method" at bounding box center [1344, 566] width 103 height 36
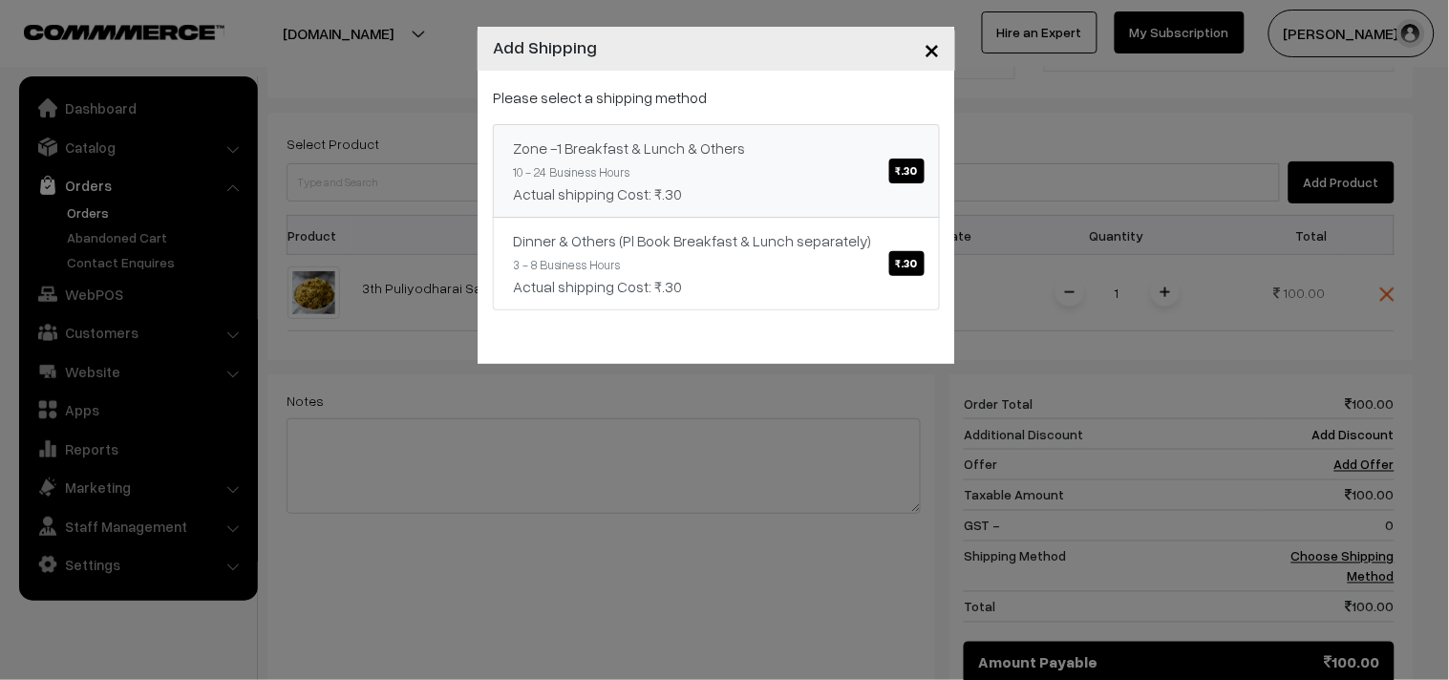
click at [904, 163] on span "₹.30" at bounding box center [906, 171] width 35 height 25
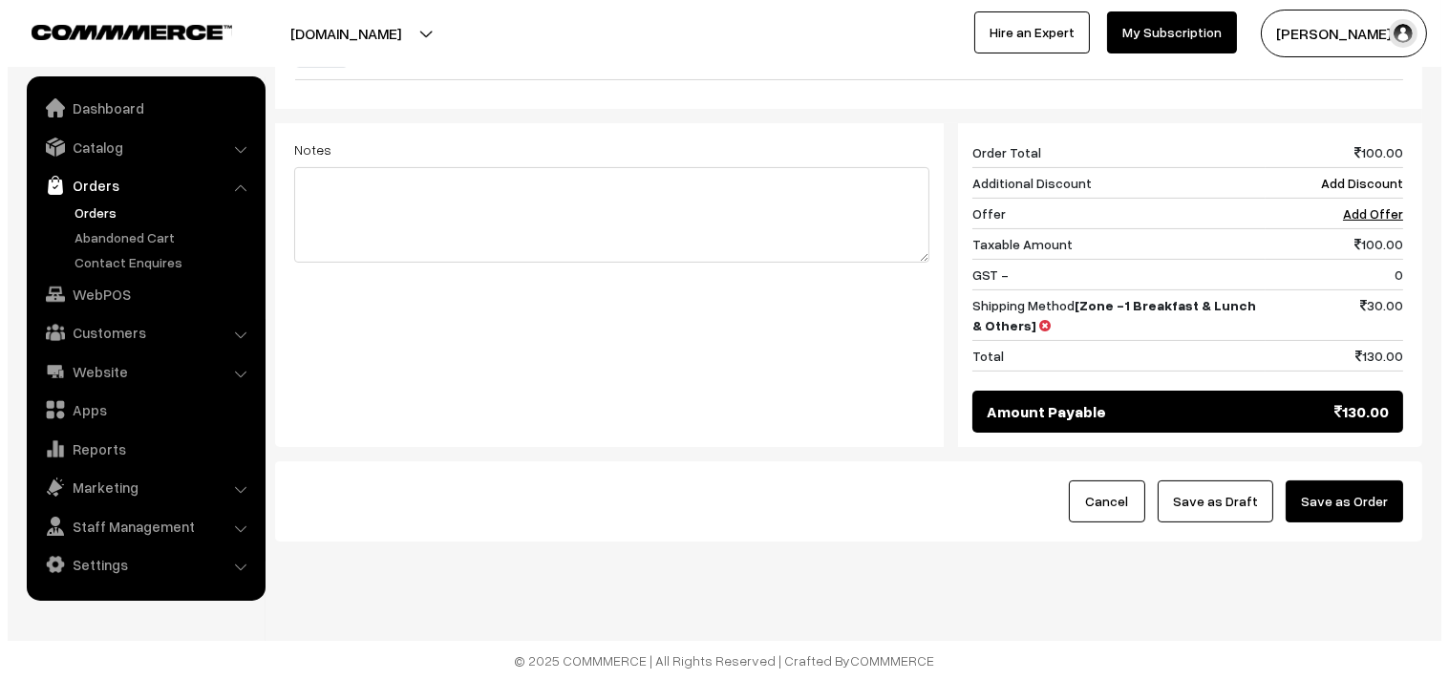
scroll to position [726, 0]
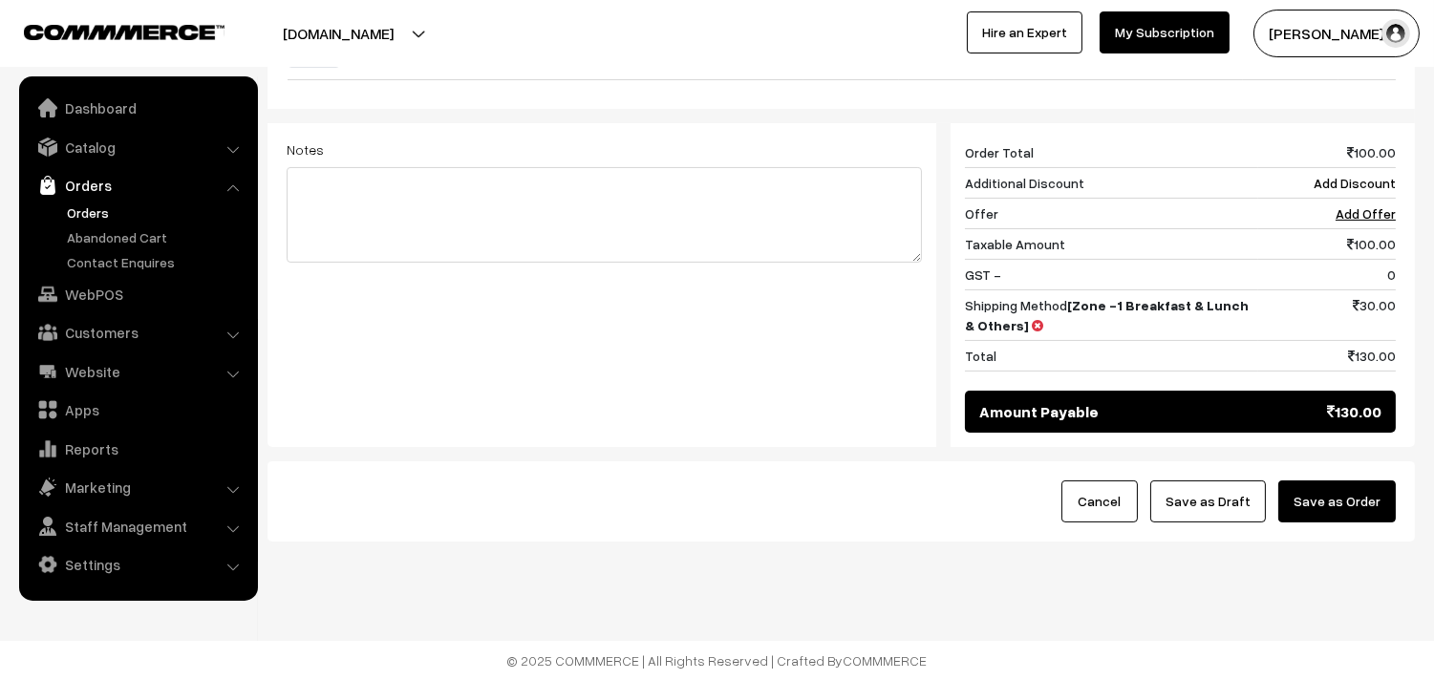
click at [1334, 504] on button "Save as Order" at bounding box center [1337, 502] width 118 height 42
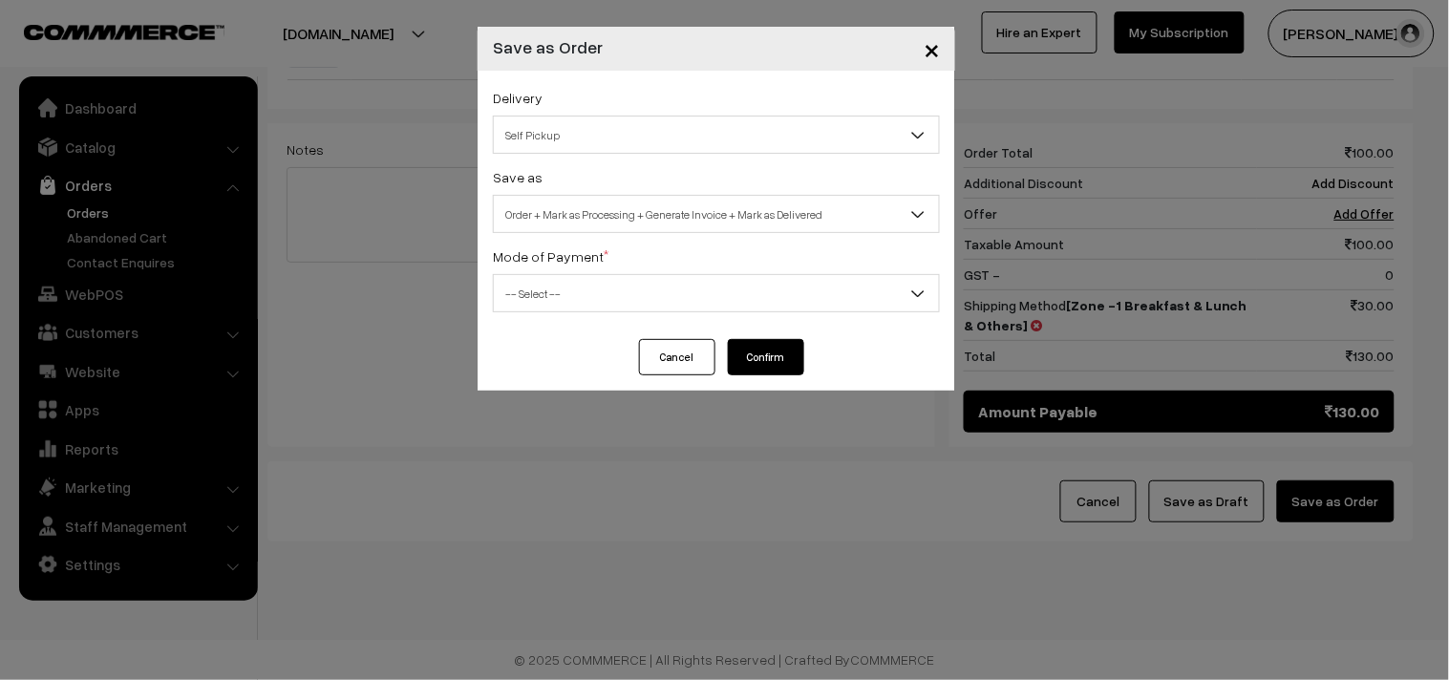
click at [575, 160] on div "Delivery Self Pickup Zone -1 Breakfast & Lunch & Others (₹30) (10 - 24 Business…" at bounding box center [717, 205] width 478 height 268
drag, startPoint x: 565, startPoint y: 119, endPoint x: 567, endPoint y: 129, distance: 9.7
click at [564, 119] on span "Self Pickup" at bounding box center [716, 134] width 445 height 33
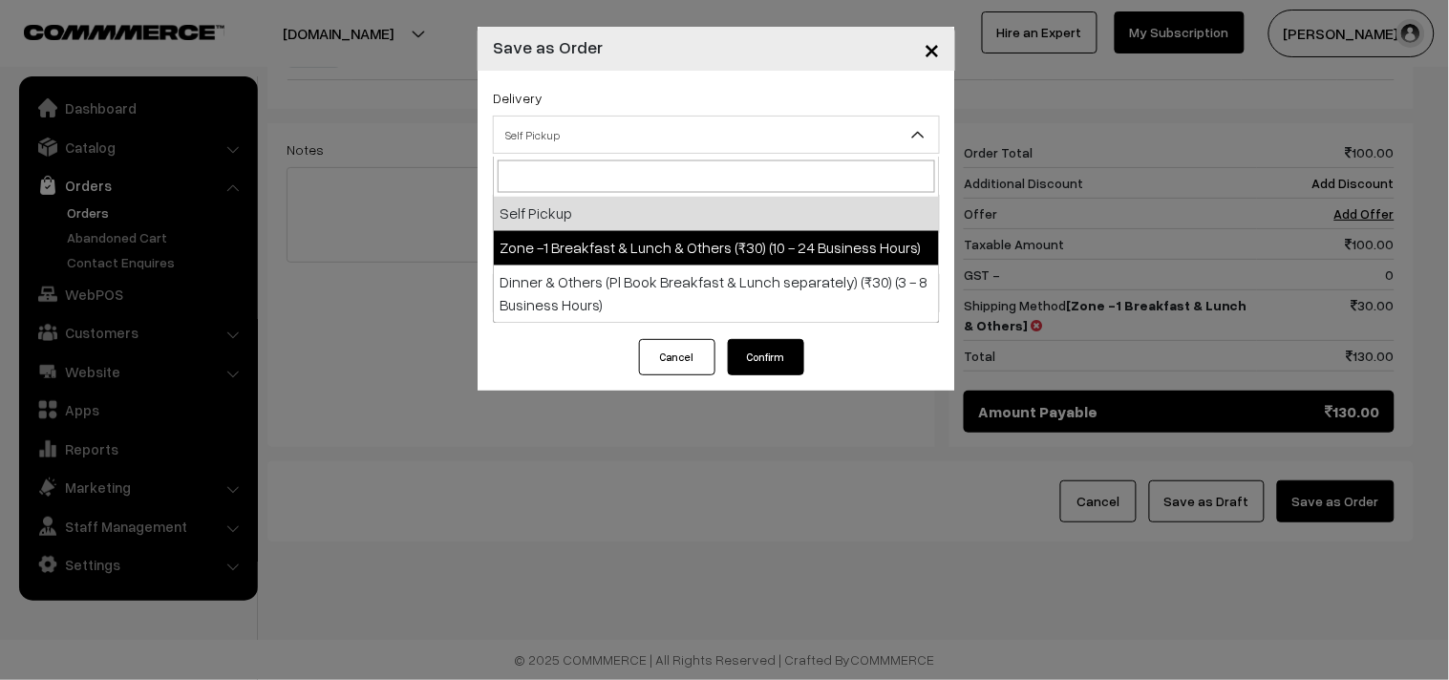
drag, startPoint x: 597, startPoint y: 253, endPoint x: 641, endPoint y: 234, distance: 47.9
select select "ZON1"
select select "3"
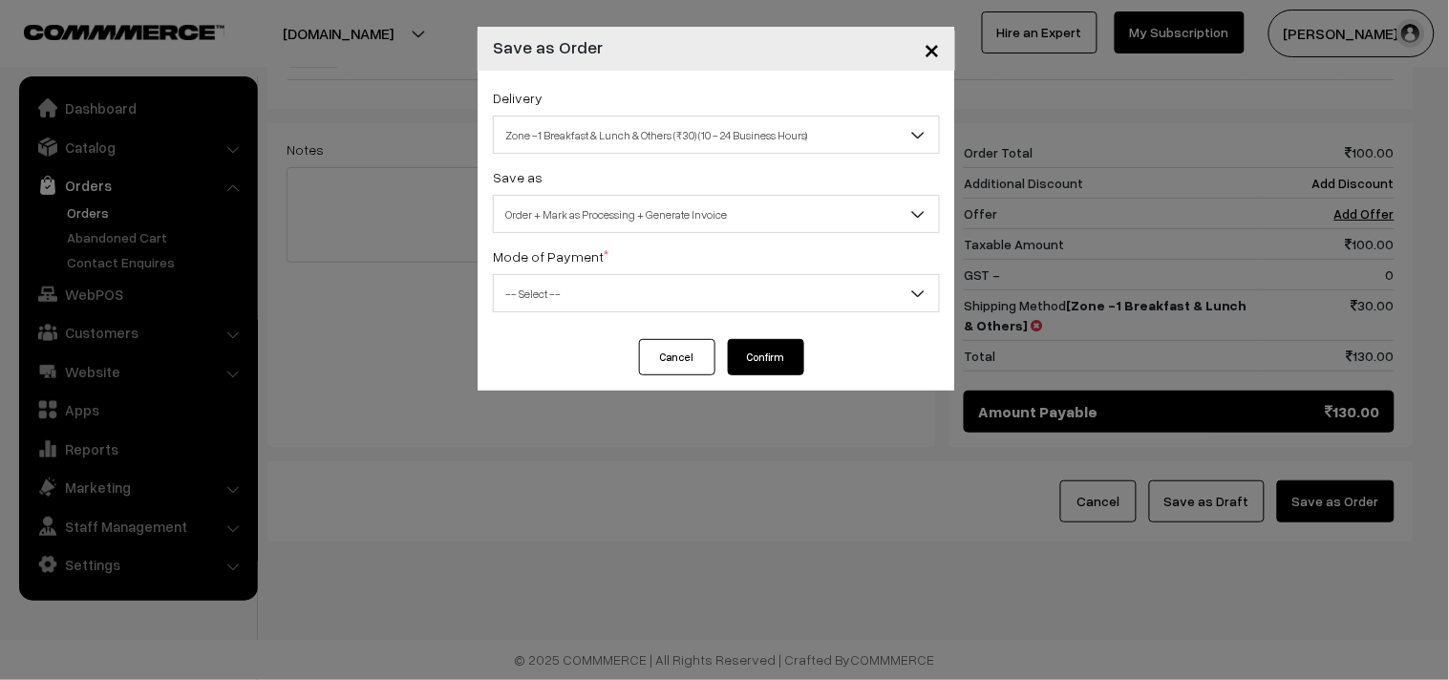
drag, startPoint x: 641, startPoint y: 214, endPoint x: 641, endPoint y: 227, distance: 13.4
click at [641, 213] on span "Order + Mark as Processing + Generate Invoice" at bounding box center [716, 214] width 445 height 33
click at [541, 293] on span "-- Select --" at bounding box center [716, 293] width 445 height 33
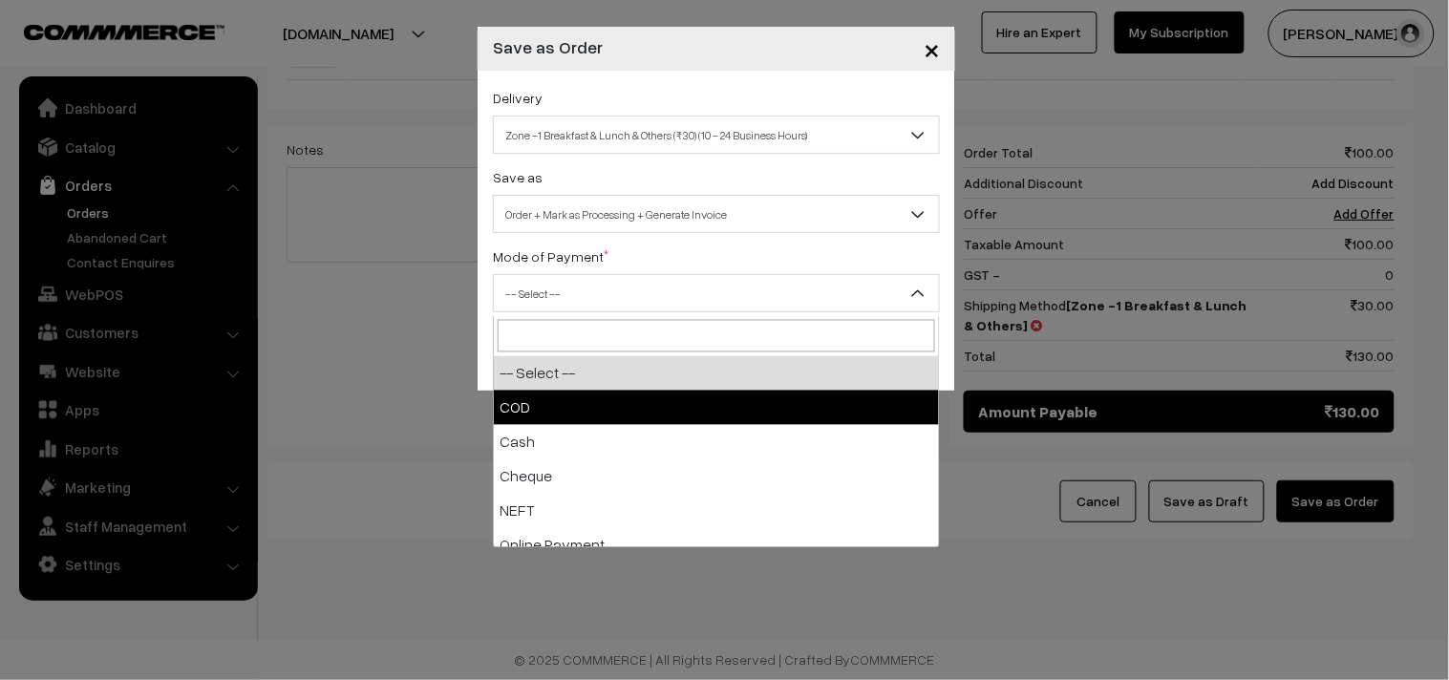
drag, startPoint x: 532, startPoint y: 411, endPoint x: 782, endPoint y: 403, distance: 249.5
select select "1"
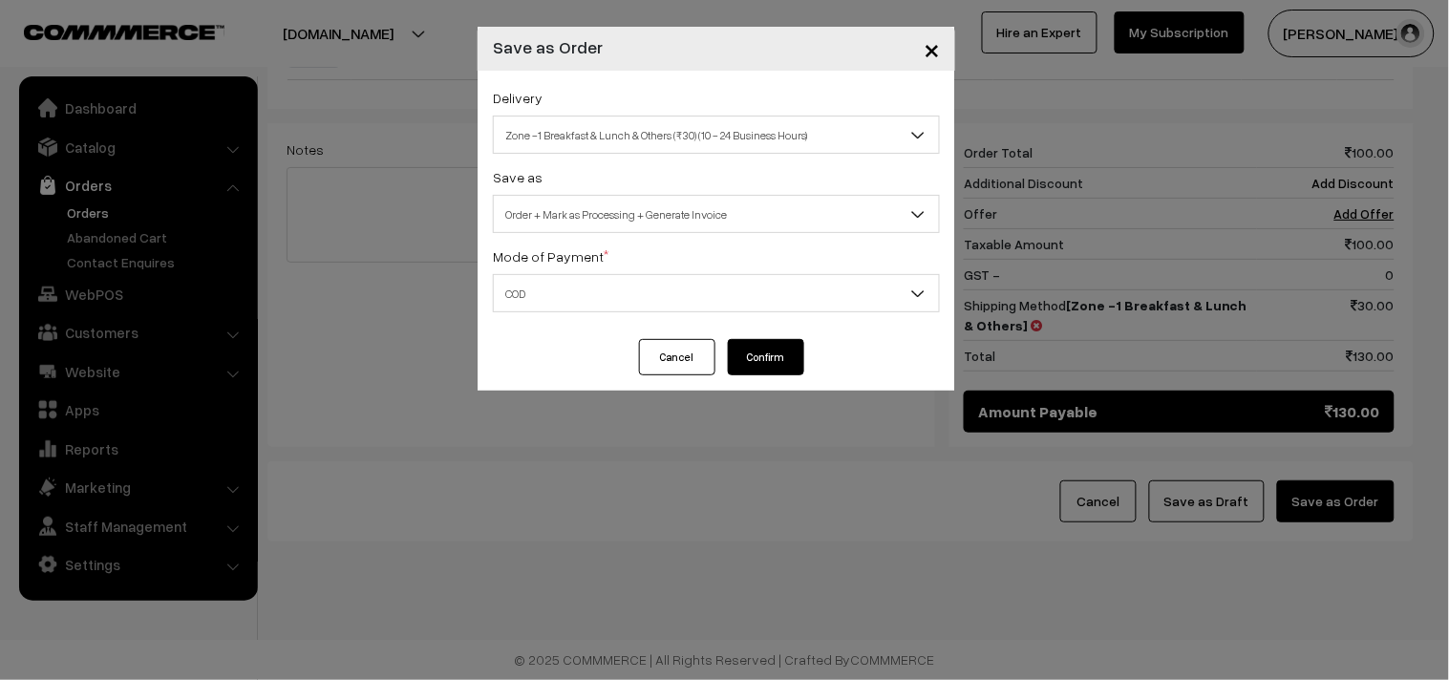
click at [780, 341] on button "Confirm" at bounding box center [766, 357] width 76 height 36
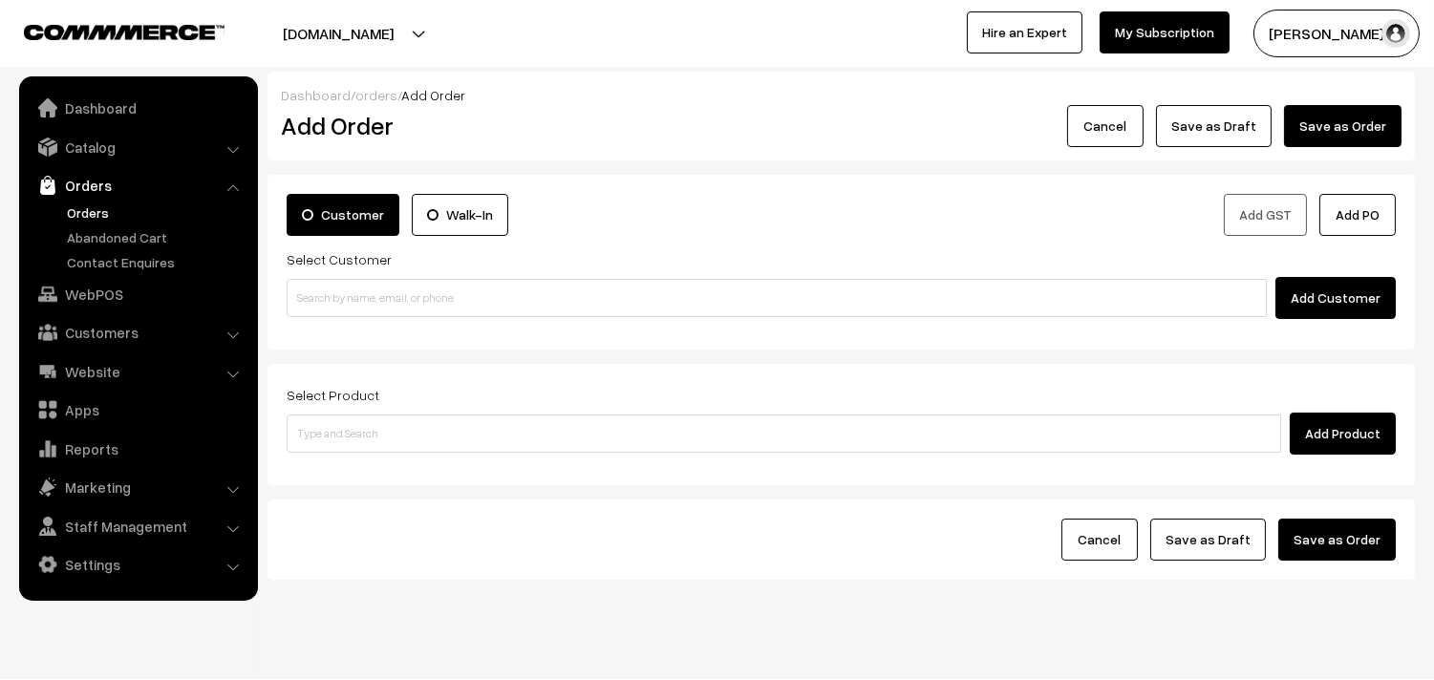
click at [75, 206] on link "Orders" at bounding box center [156, 213] width 189 height 20
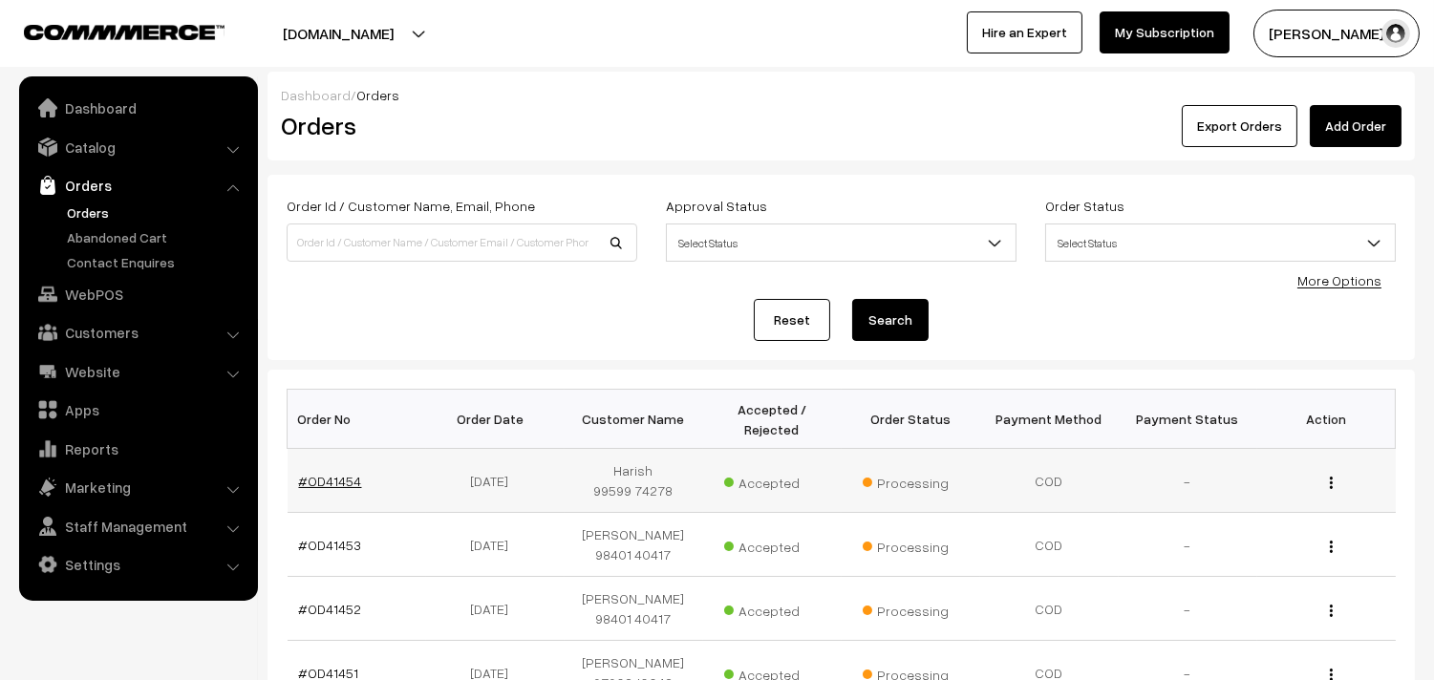
click at [310, 474] on link "#OD41454" at bounding box center [330, 481] width 63 height 16
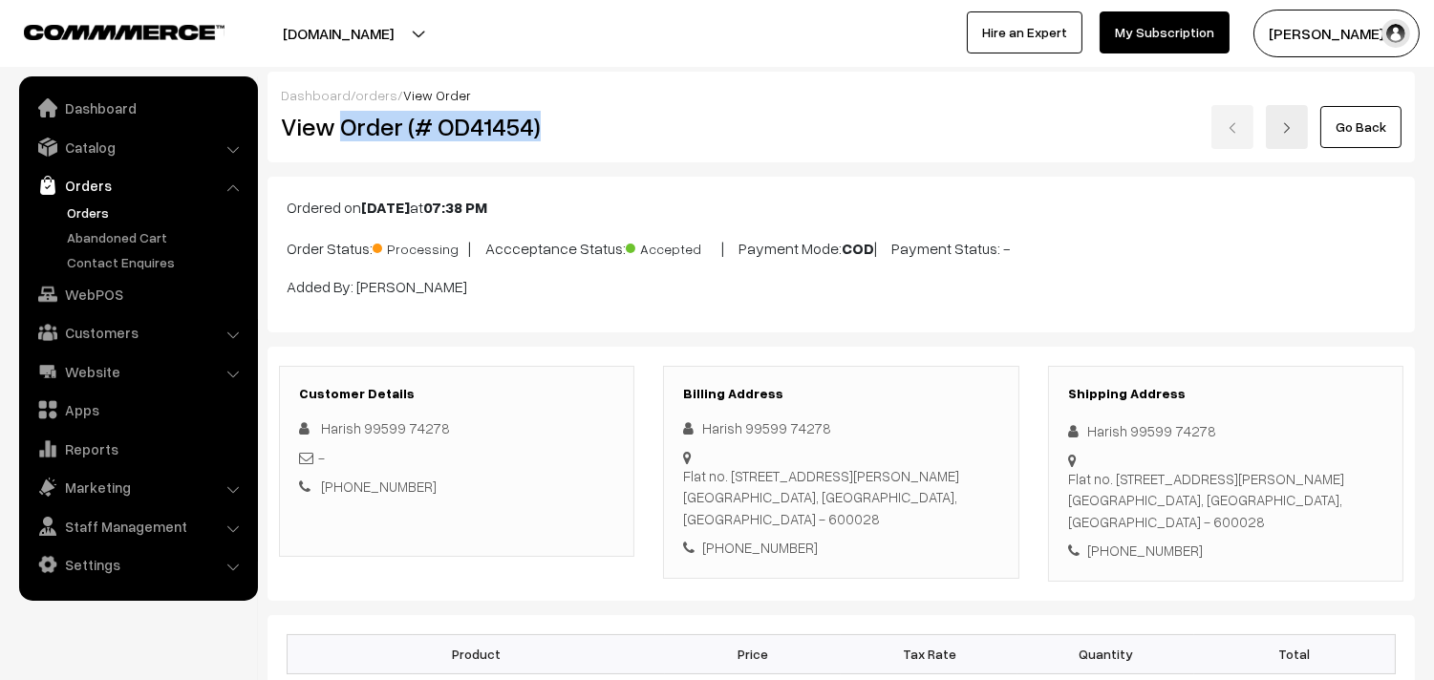
click at [594, 113] on h2 "View Order (# OD41454)" at bounding box center [458, 127] width 354 height 30
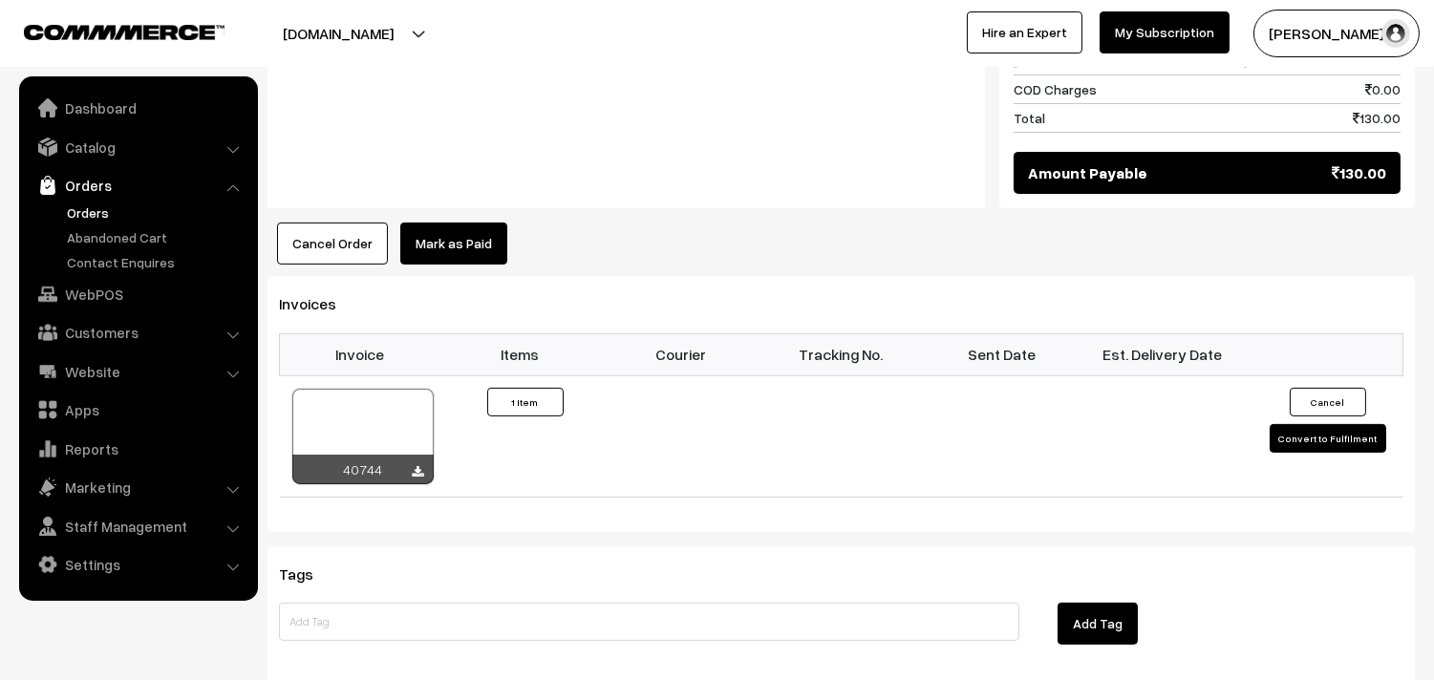
scroll to position [1274, 0]
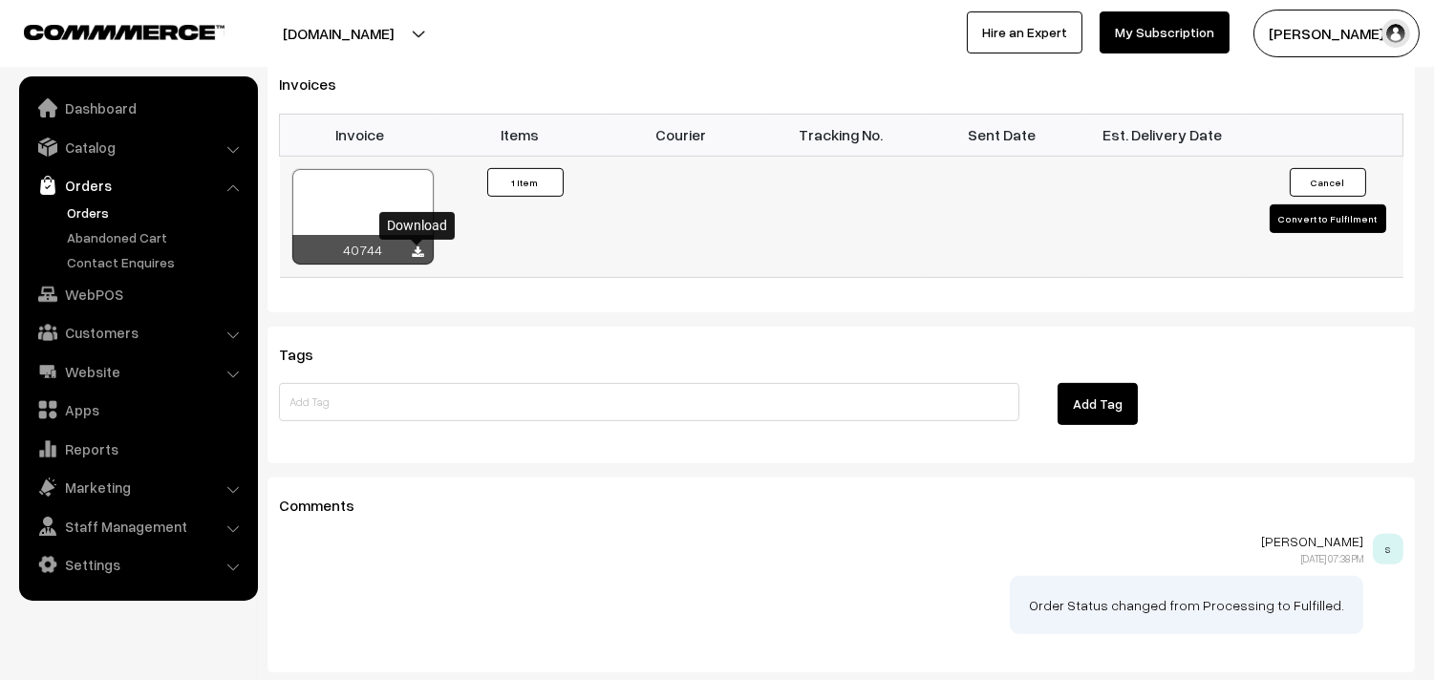
click at [423, 259] on div "40744" at bounding box center [362, 216] width 143 height 97
click at [421, 253] on icon at bounding box center [418, 252] width 11 height 12
click at [110, 298] on link "WebPOS" at bounding box center [137, 294] width 227 height 34
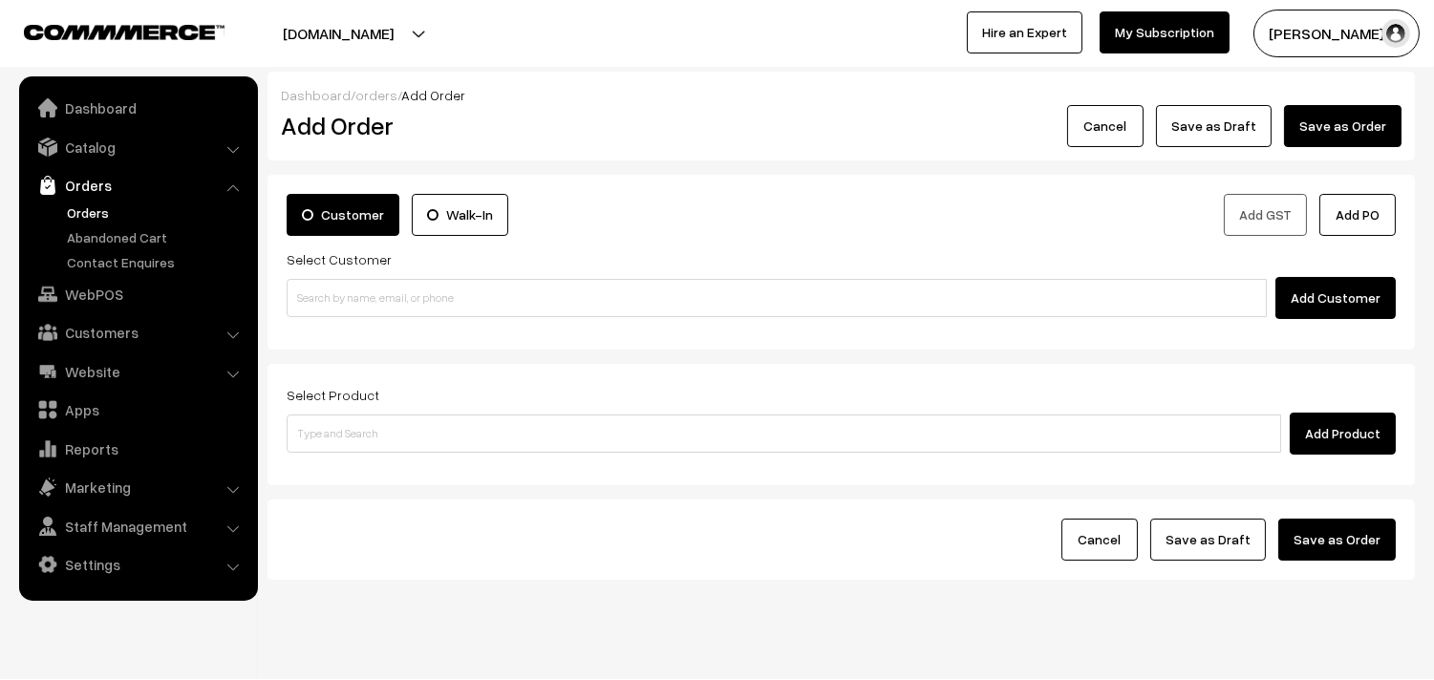
click at [91, 216] on link "Orders" at bounding box center [156, 213] width 189 height 20
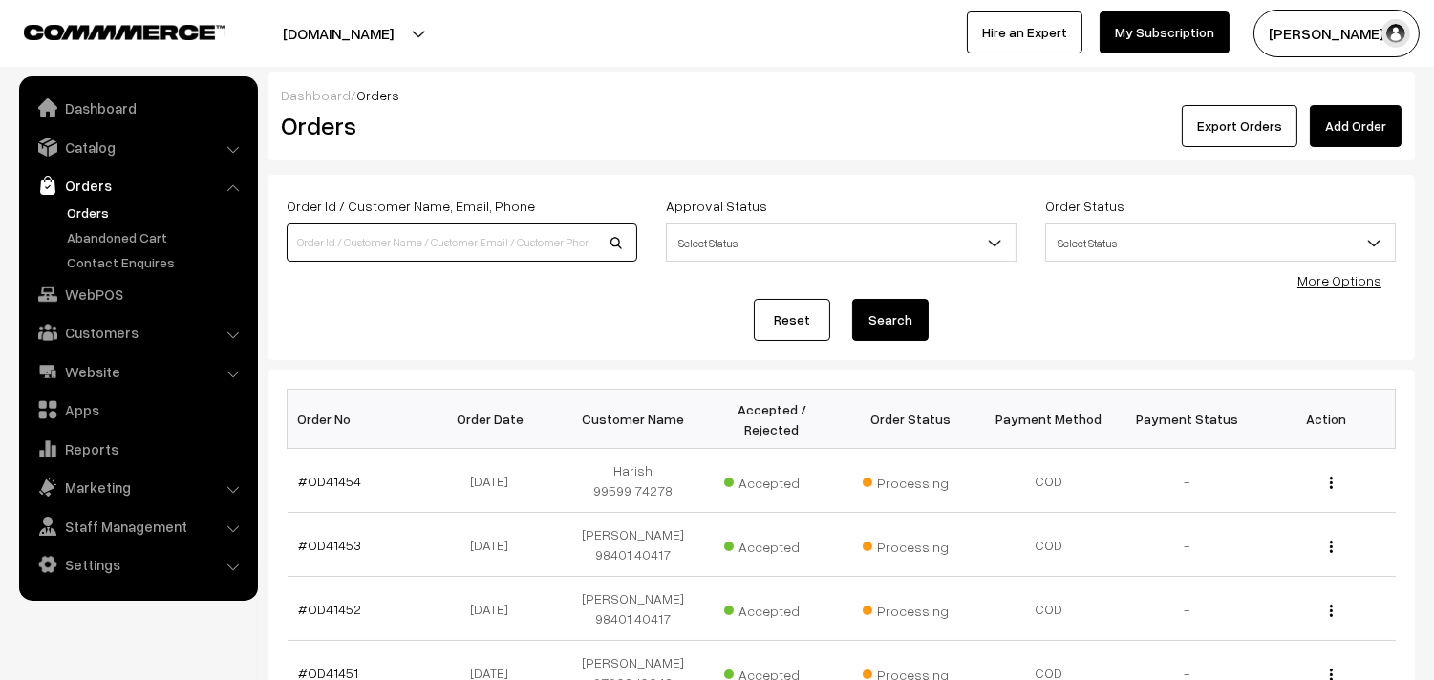
click at [360, 244] on input at bounding box center [462, 243] width 351 height 38
paste input "98401 93739"
click at [329, 232] on input "98401 93739" at bounding box center [462, 243] width 351 height 38
type input "98401 93739"
click at [852, 299] on button "Search" at bounding box center [890, 320] width 76 height 42
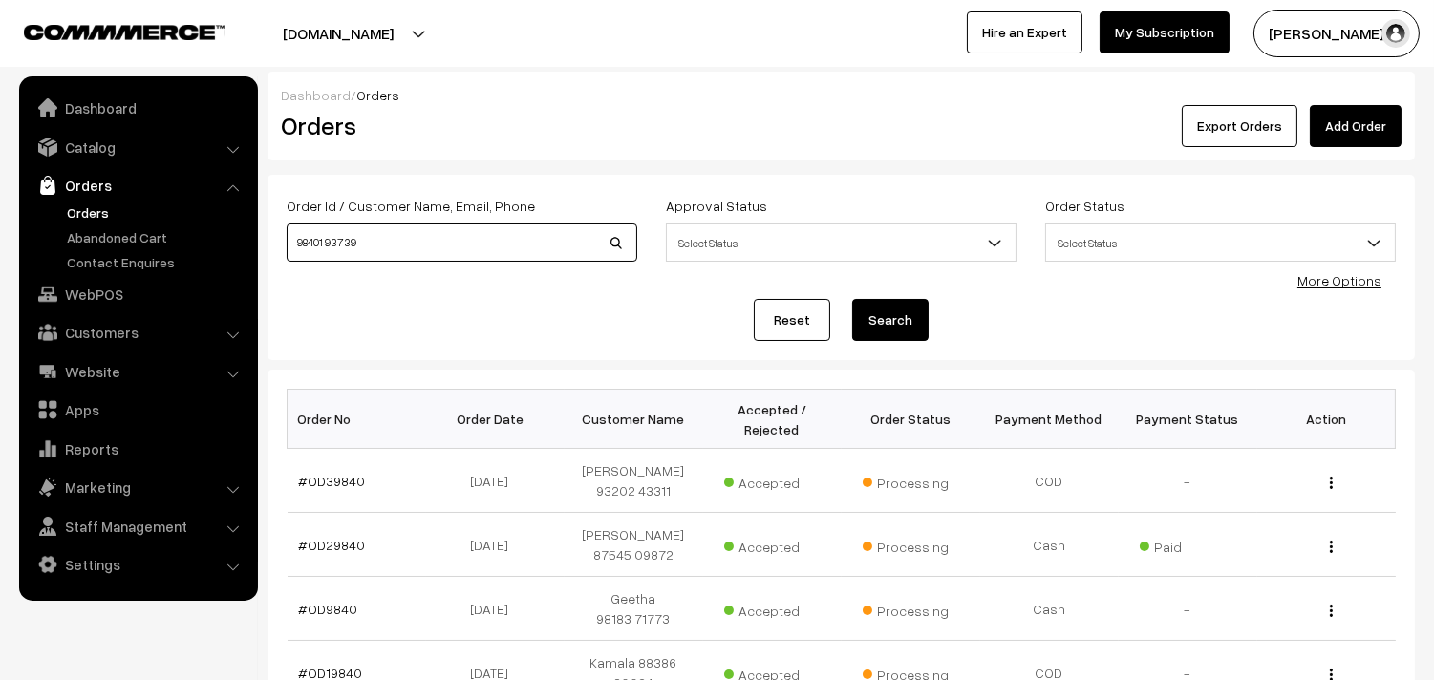
click at [423, 249] on input "98401 93739" at bounding box center [462, 243] width 351 height 38
click at [329, 235] on input "98401 93739" at bounding box center [462, 243] width 351 height 38
type input "9840193739"
click at [852, 299] on button "Search" at bounding box center [890, 320] width 76 height 42
click at [877, 320] on button "Search" at bounding box center [890, 320] width 76 height 42
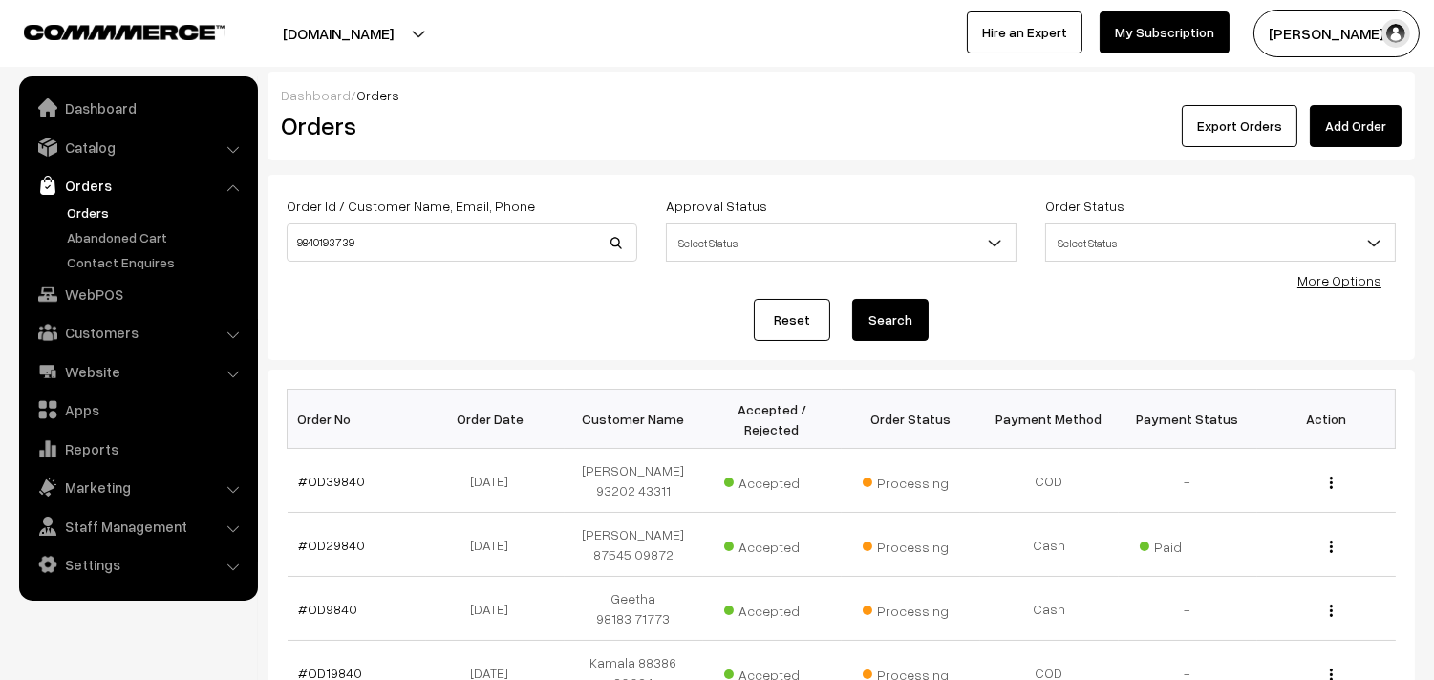
scroll to position [106, 0]
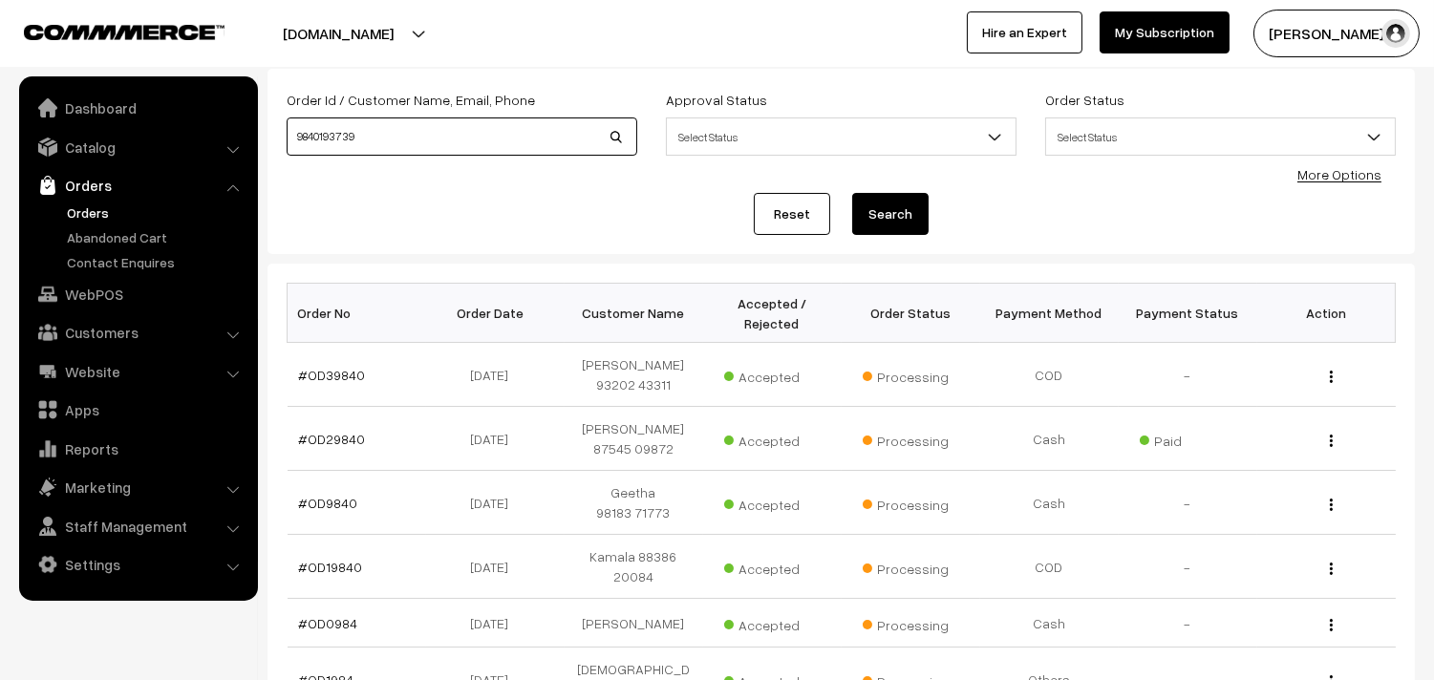
click at [396, 145] on input "9840193739" at bounding box center [462, 137] width 351 height 38
click at [852, 193] on button "Search" at bounding box center [890, 214] width 76 height 42
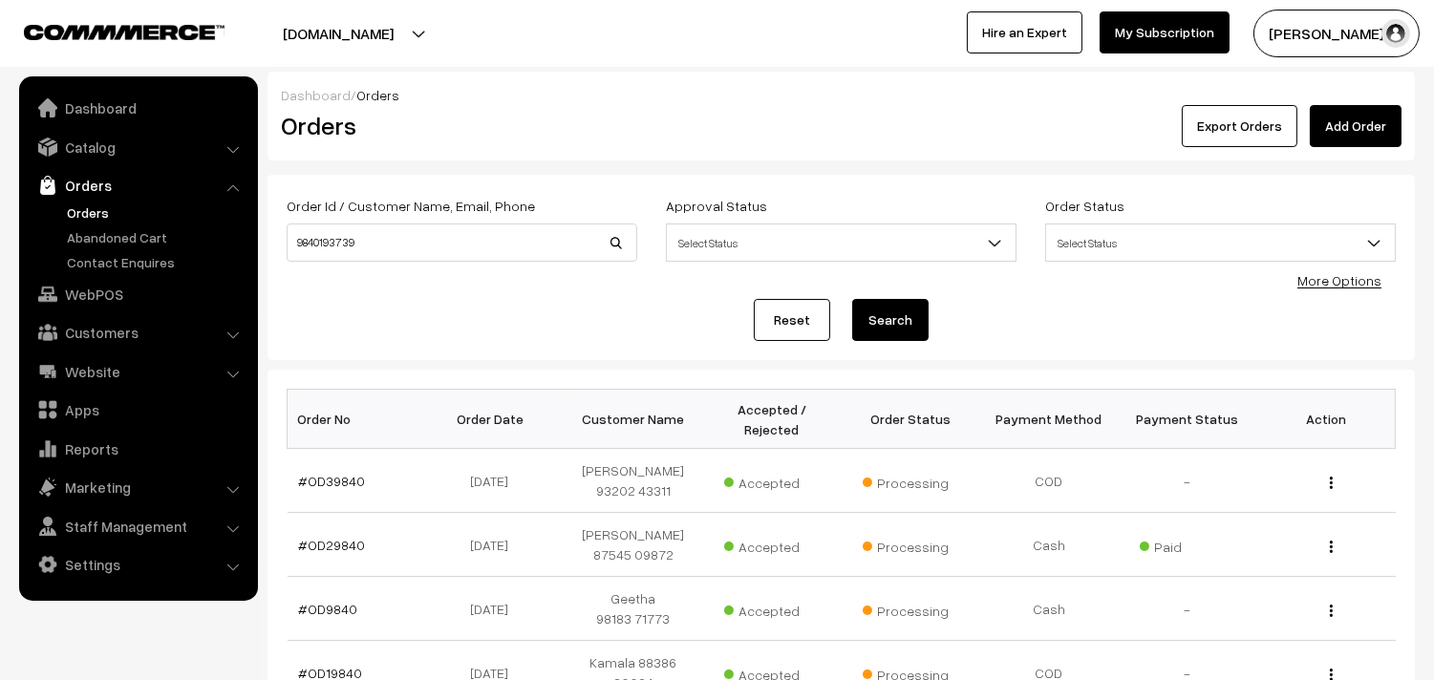
click at [83, 222] on link "Orders" at bounding box center [156, 213] width 189 height 20
click at [86, 213] on link "Orders" at bounding box center [156, 213] width 189 height 20
click at [451, 249] on input "9840193739" at bounding box center [462, 243] width 351 height 38
click at [883, 315] on button "Search" at bounding box center [890, 320] width 76 height 42
click at [258, 244] on div "Dashboard / Orders Orders Export Orders Add Order Order Id / Customer Name, Ema…" at bounding box center [717, 631] width 1434 height 1118
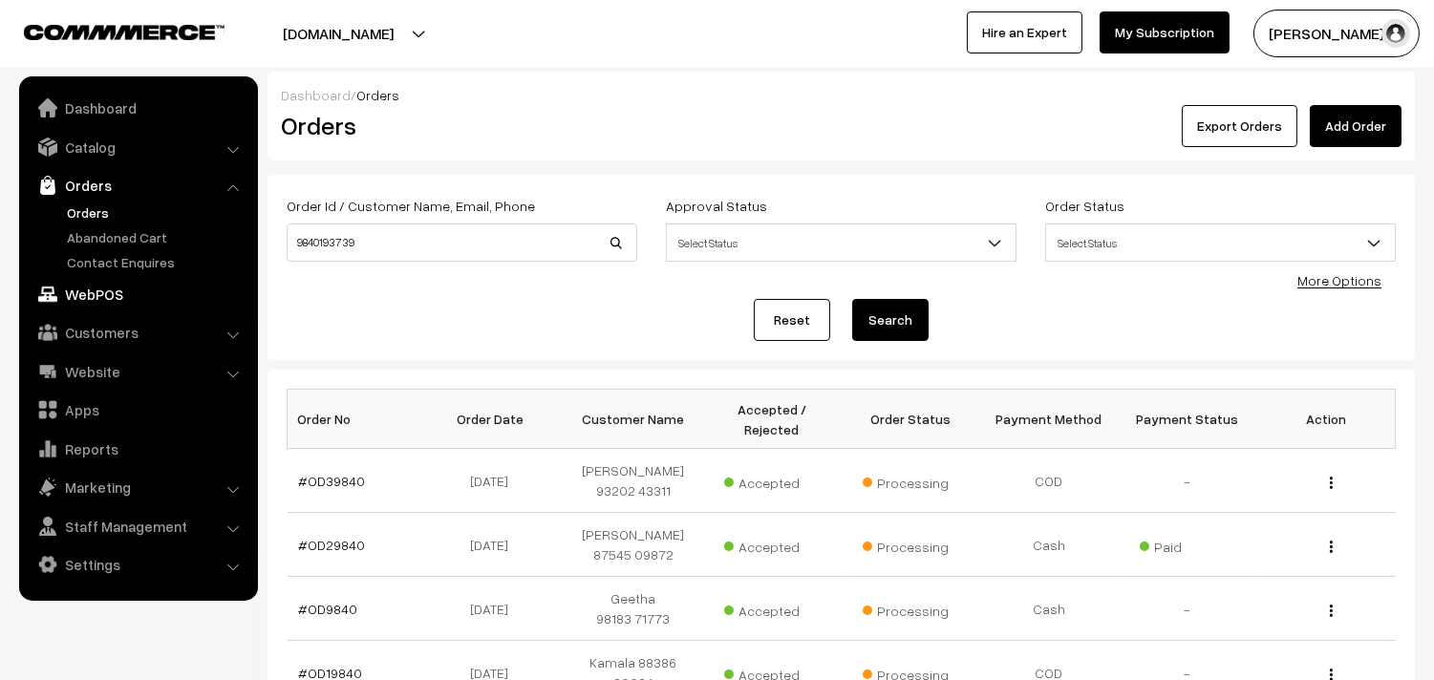
click at [102, 289] on link "WebPOS" at bounding box center [137, 294] width 227 height 34
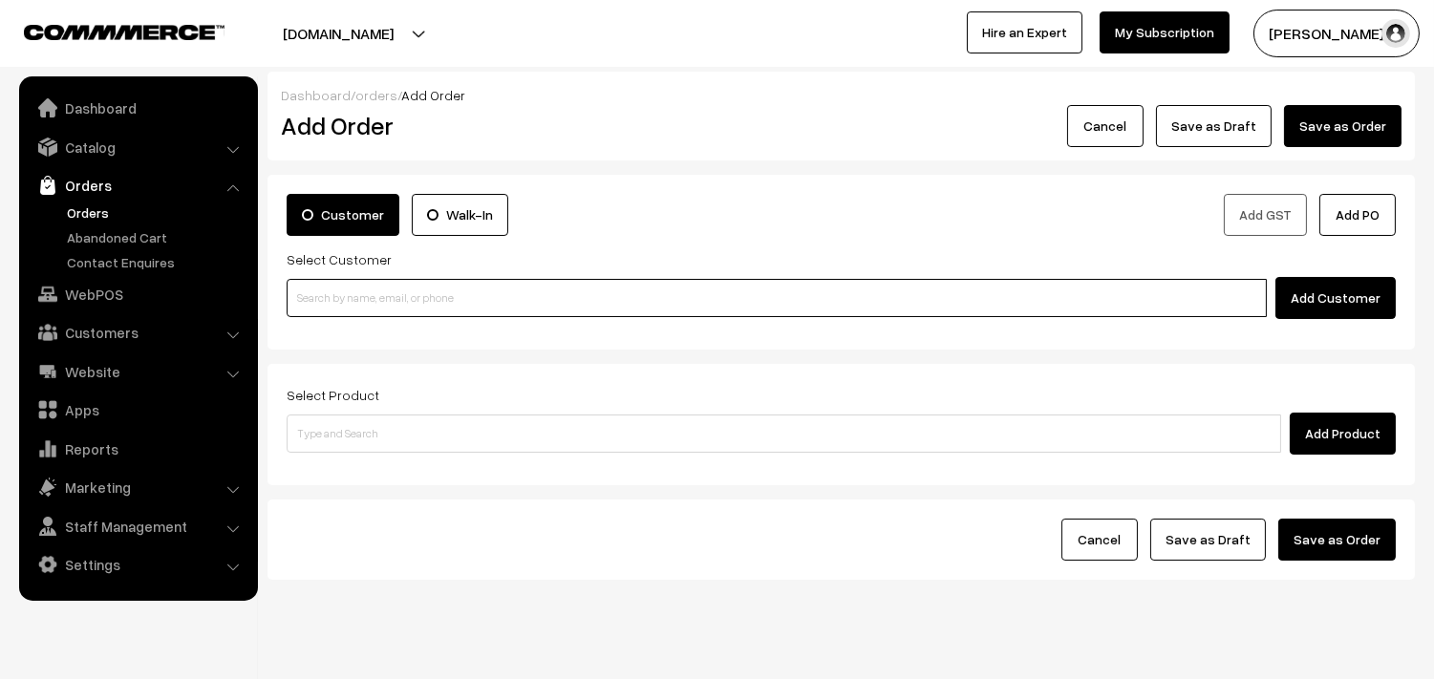
click at [347, 289] on input at bounding box center [777, 298] width 980 height 38
paste input "98401 93739"
click at [325, 288] on input "98401 93739" at bounding box center [777, 298] width 980 height 38
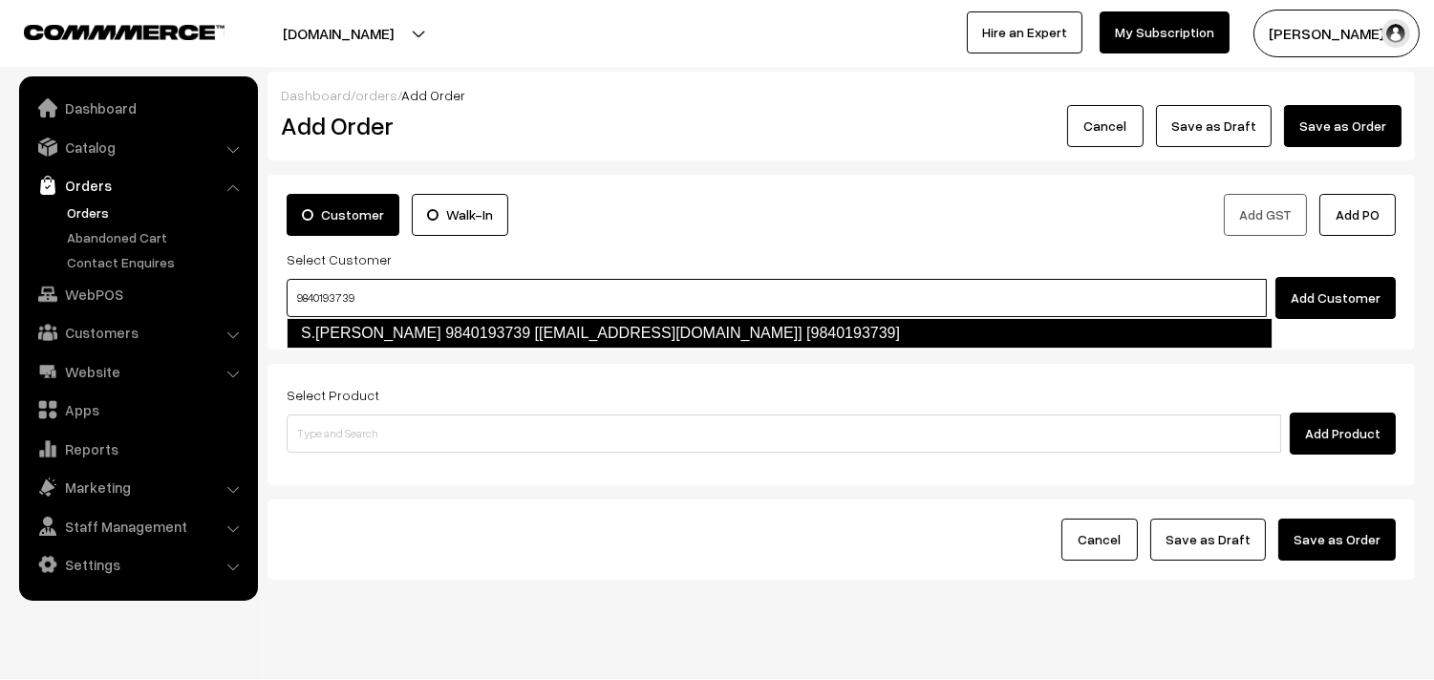
click at [353, 328] on link "S.Muralj krishnan 9840193739 [Anna52@gmail.com] [9840193739]" at bounding box center [780, 333] width 986 height 31
type input "9840193739"
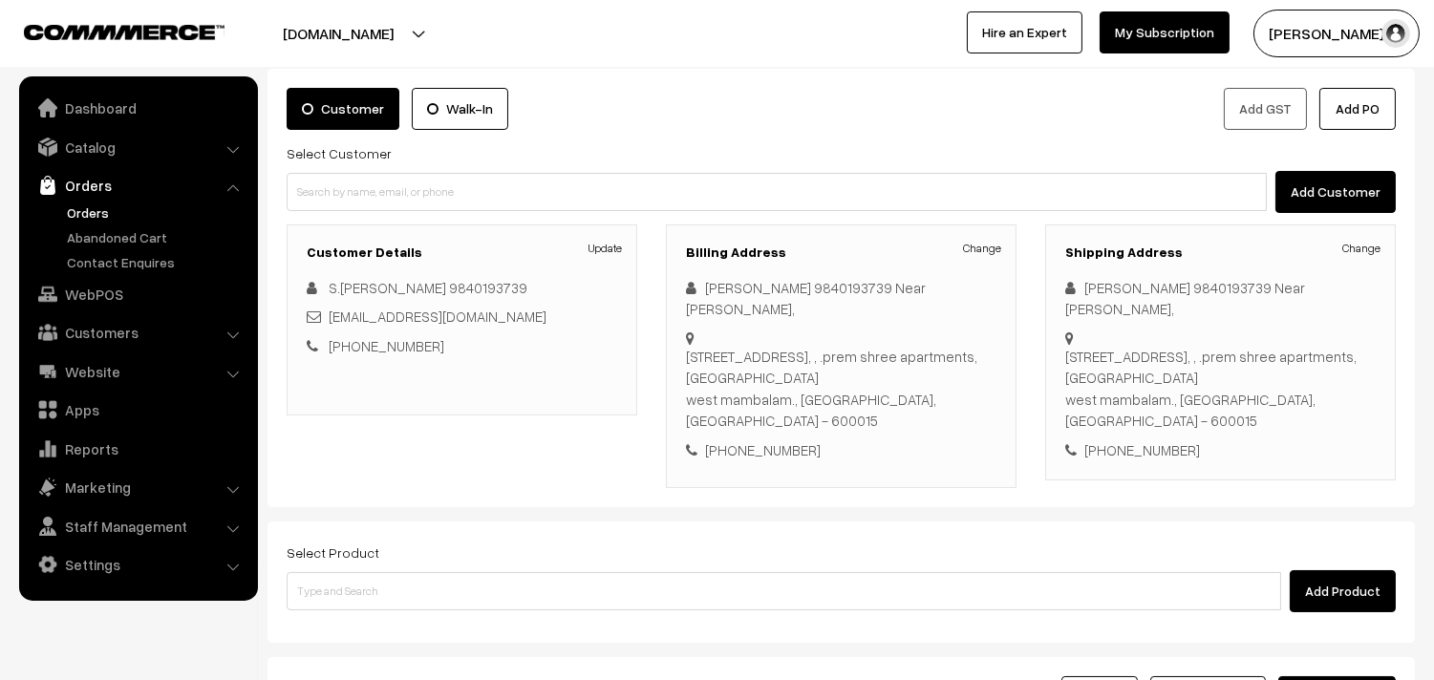
scroll to position [260, 0]
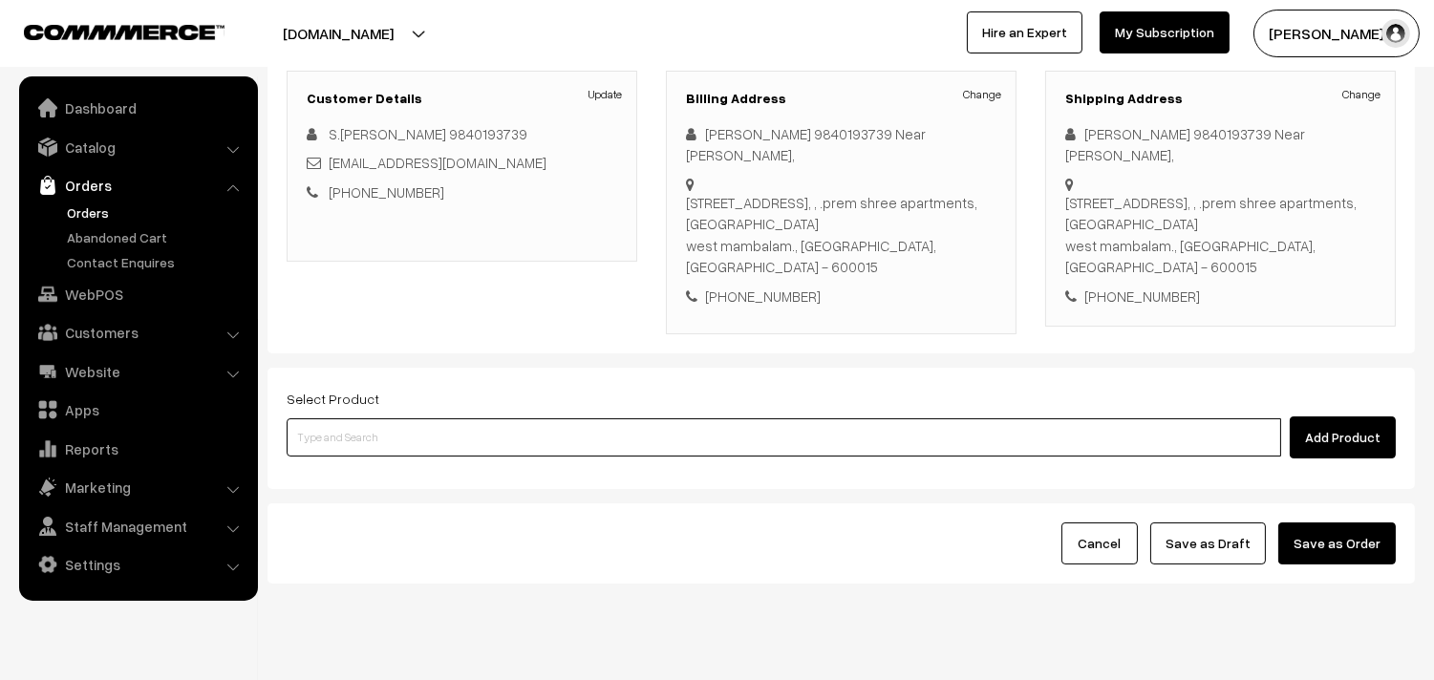
click at [322, 418] on input at bounding box center [784, 437] width 995 height 38
type input "30th wi"
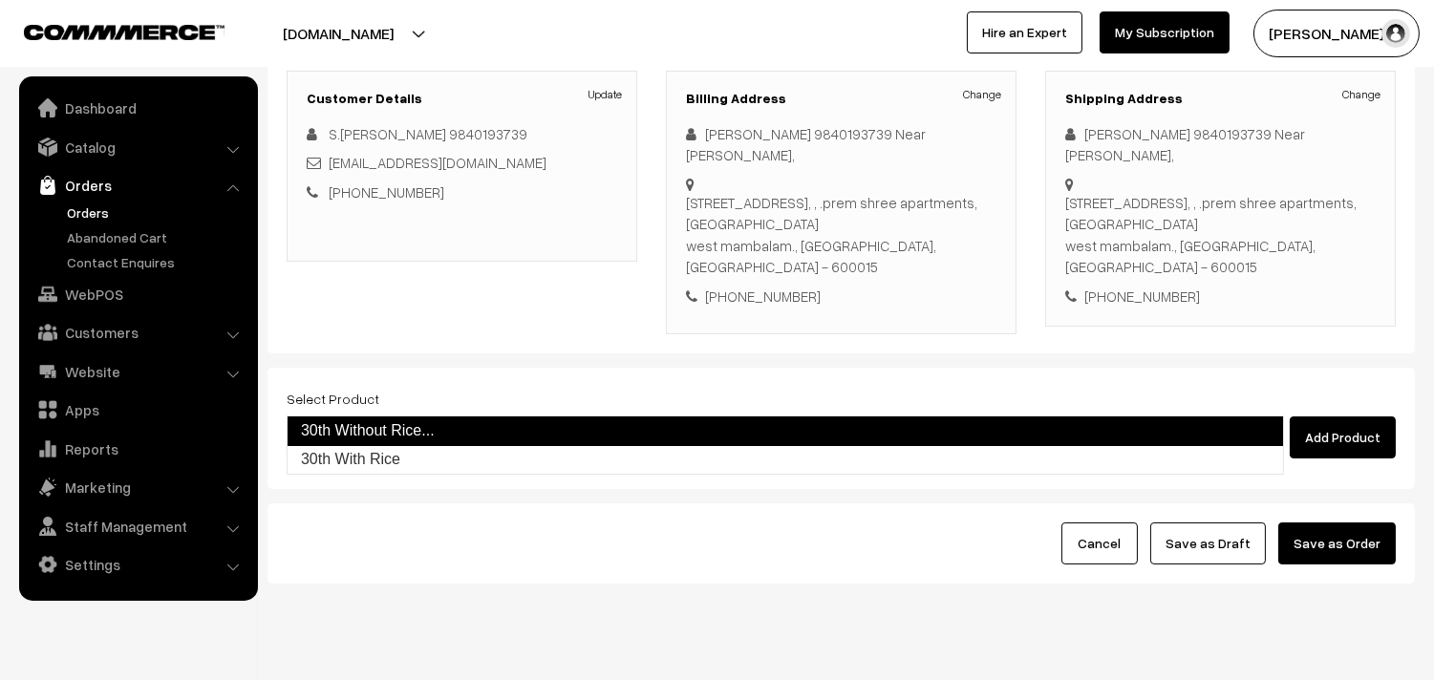
drag, startPoint x: 347, startPoint y: 439, endPoint x: 335, endPoint y: 413, distance: 29.1
click at [349, 440] on link "30th Without Rice..." at bounding box center [785, 431] width 997 height 31
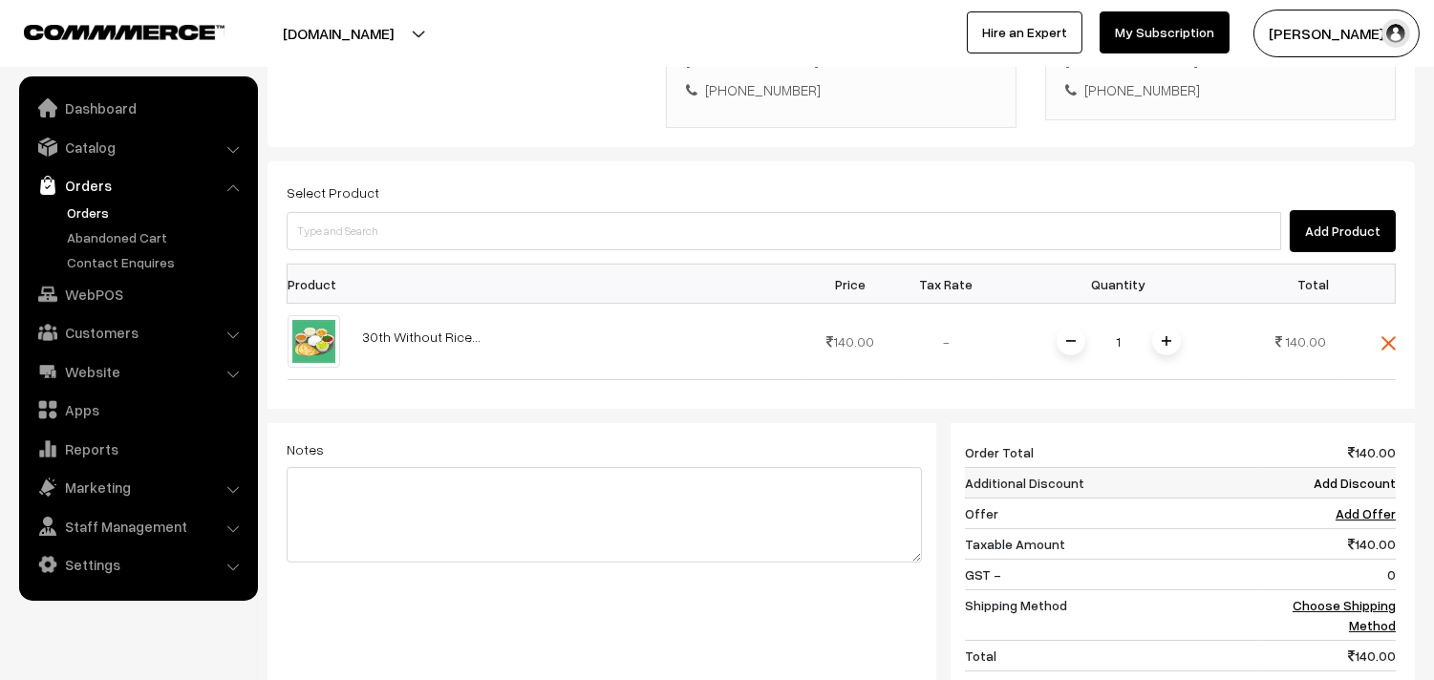
scroll to position [472, 0]
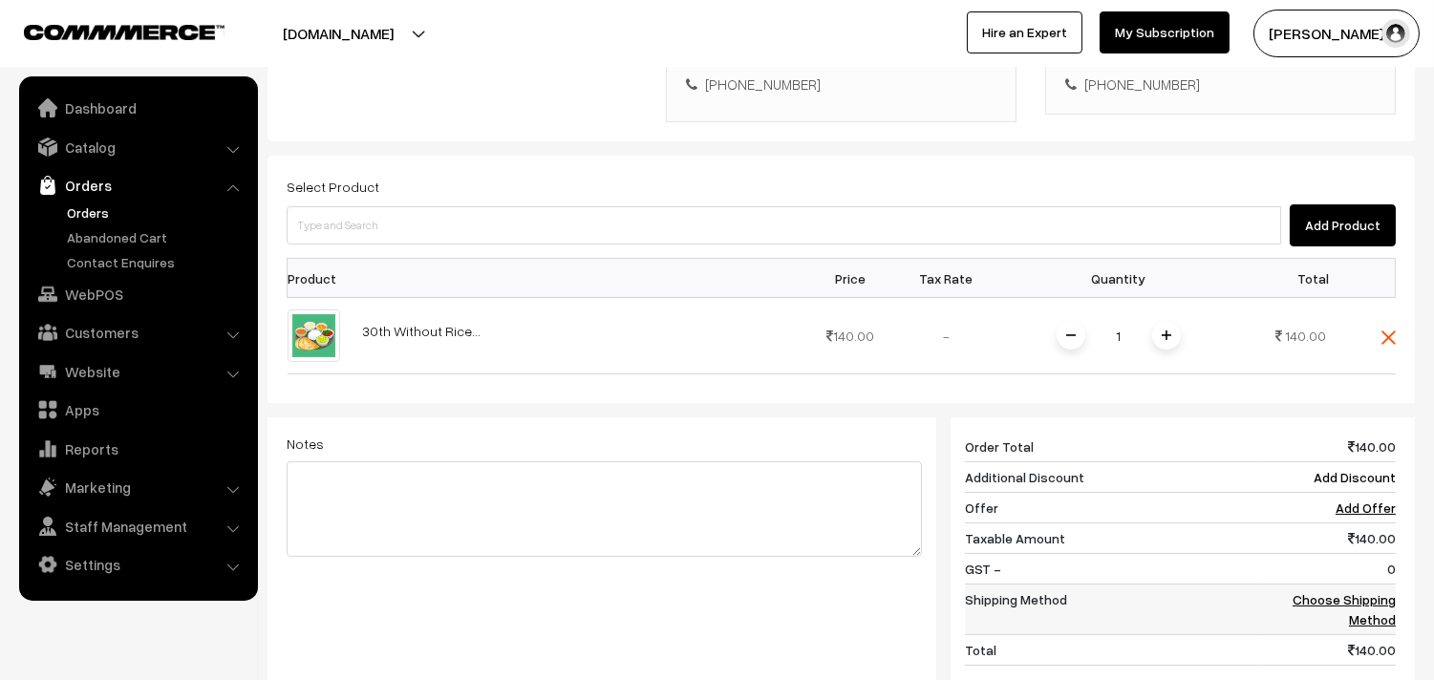
click at [1347, 591] on link "Choose Shipping Method" at bounding box center [1344, 609] width 103 height 36
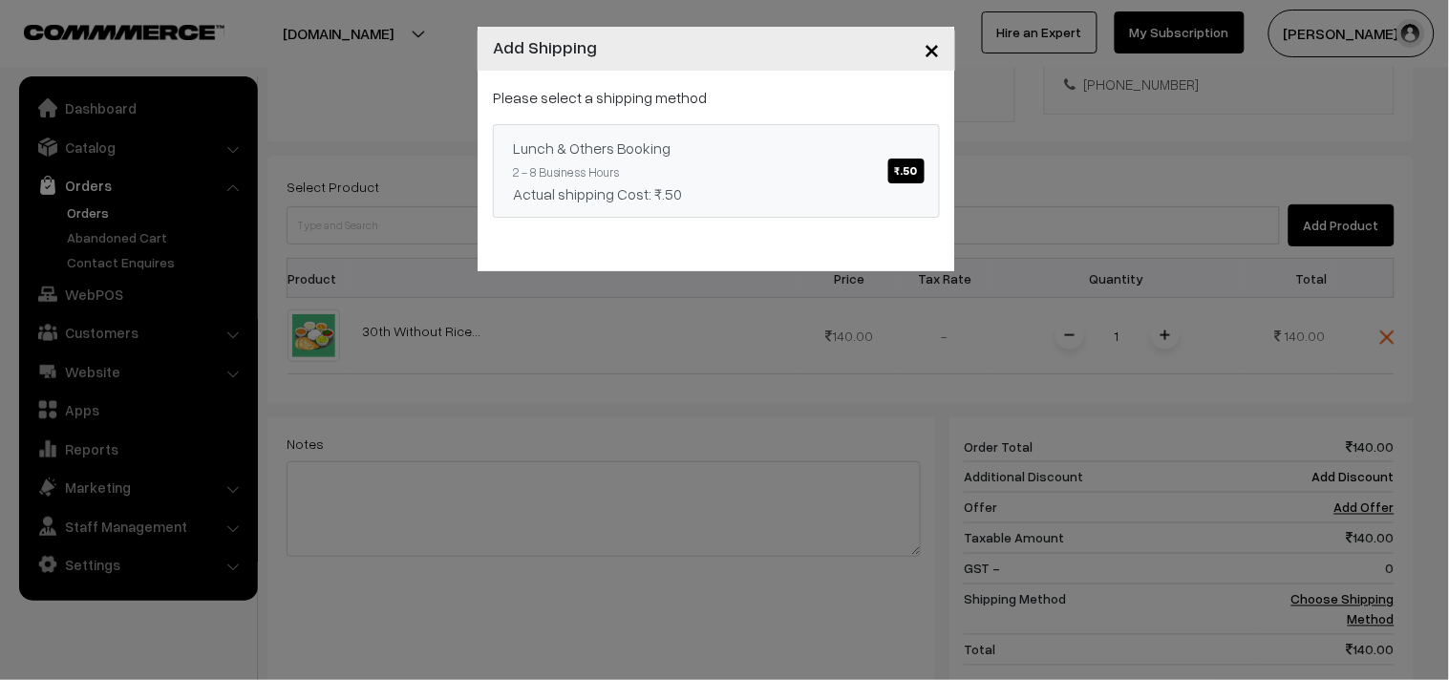
click at [909, 168] on span "₹.50" at bounding box center [907, 171] width 36 height 25
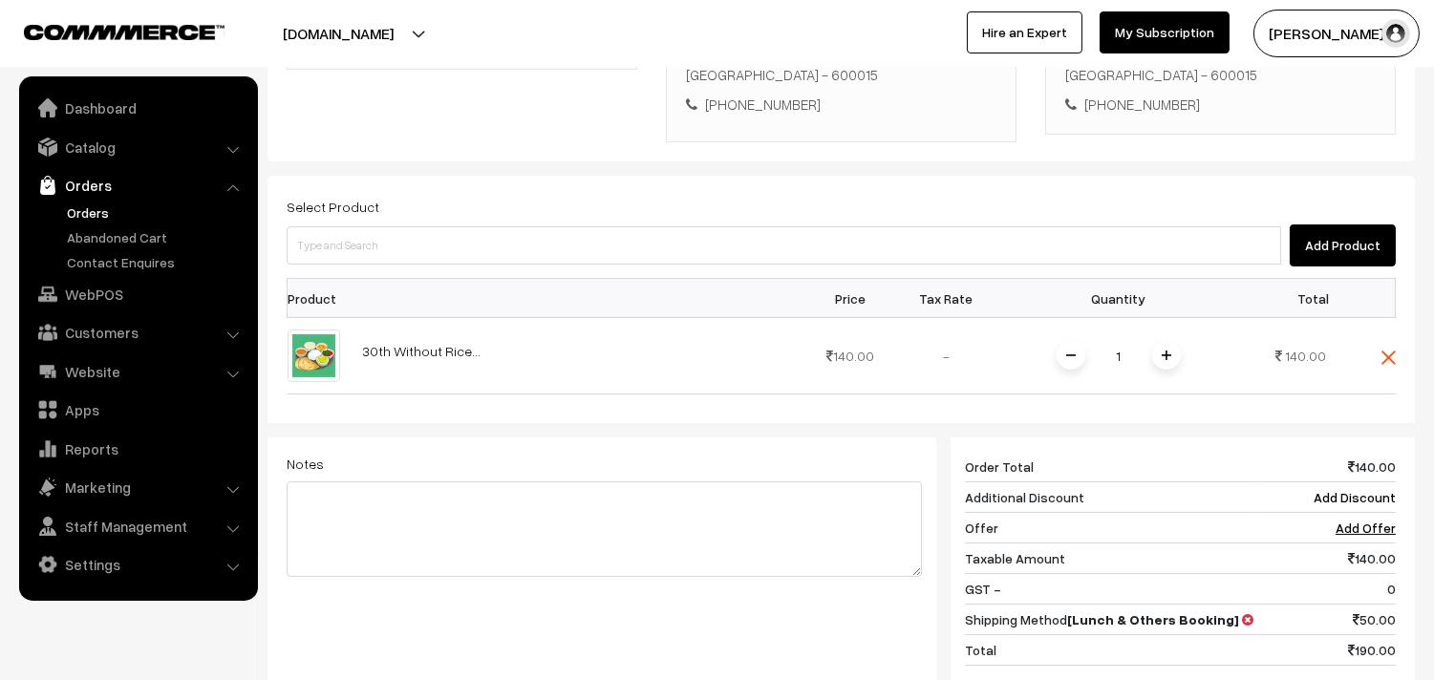
scroll to position [260, 0]
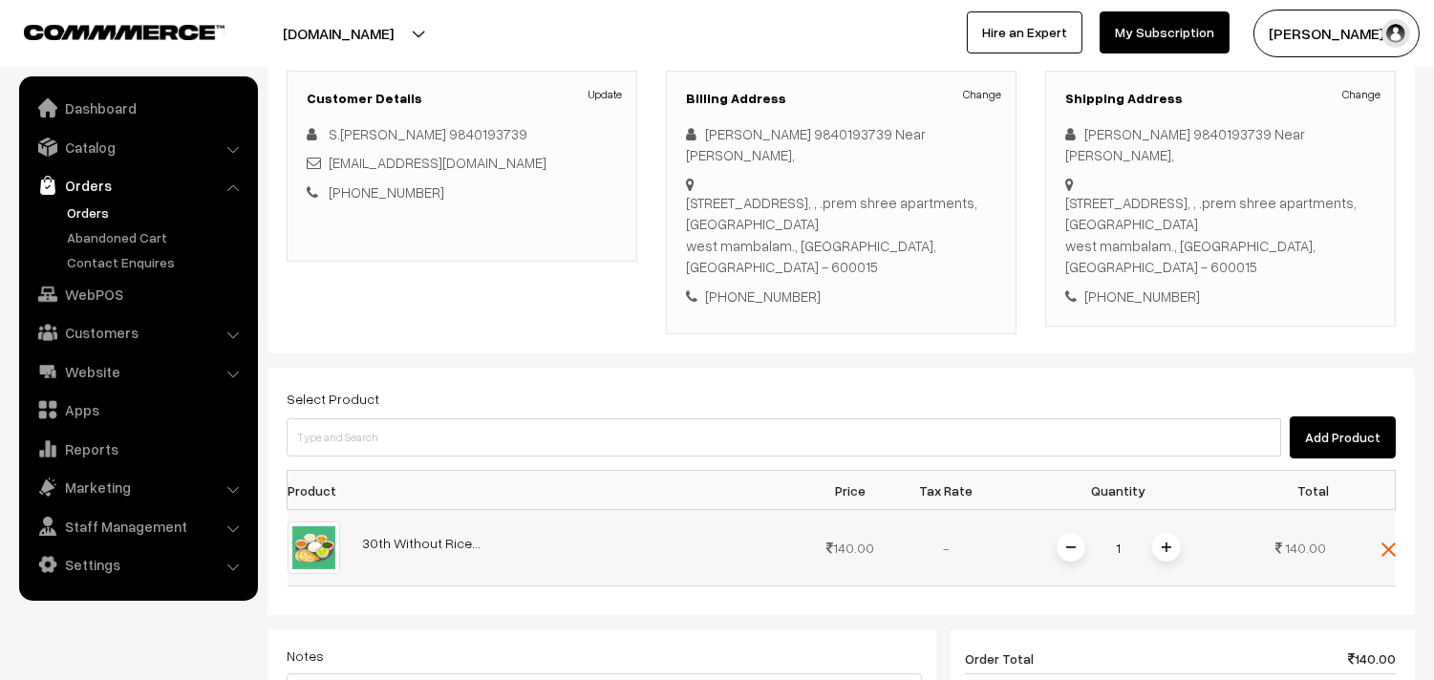
click at [1159, 533] on span at bounding box center [1166, 547] width 29 height 29
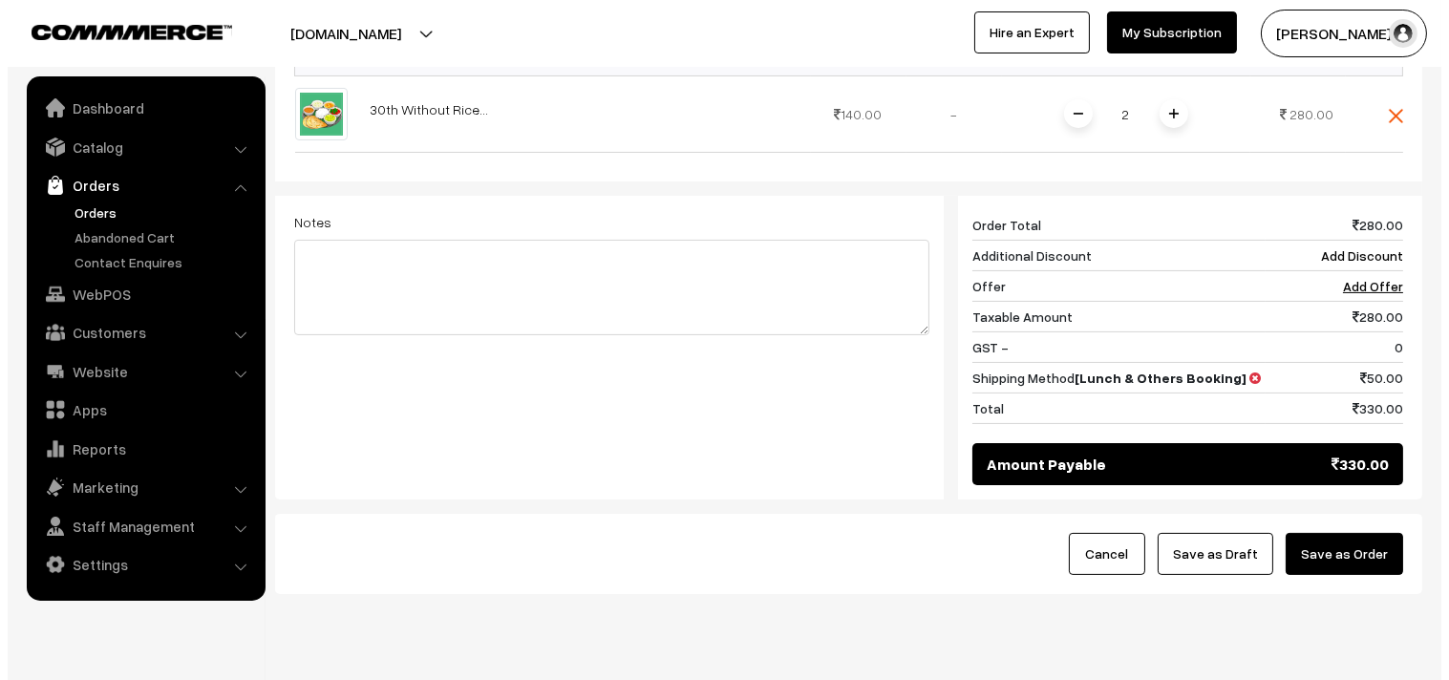
scroll to position [705, 0]
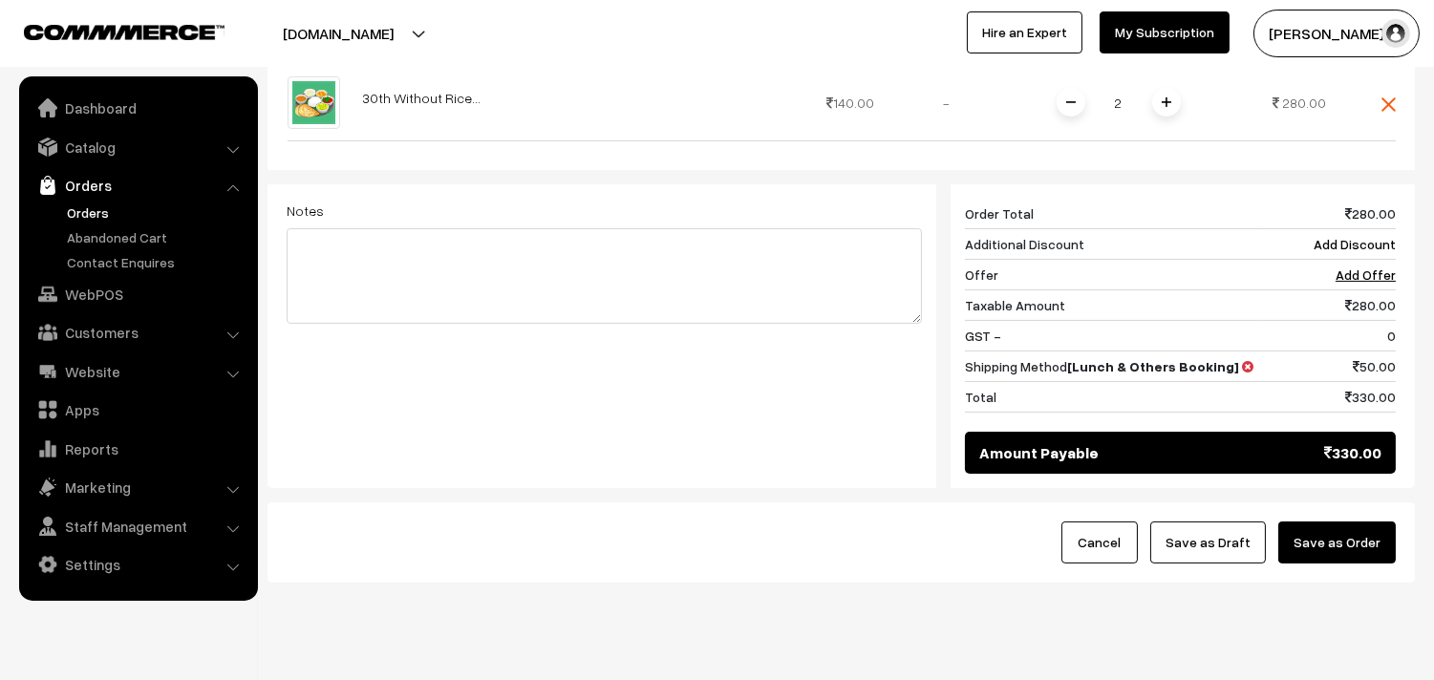
click at [1362, 522] on button "Save as Order" at bounding box center [1337, 543] width 118 height 42
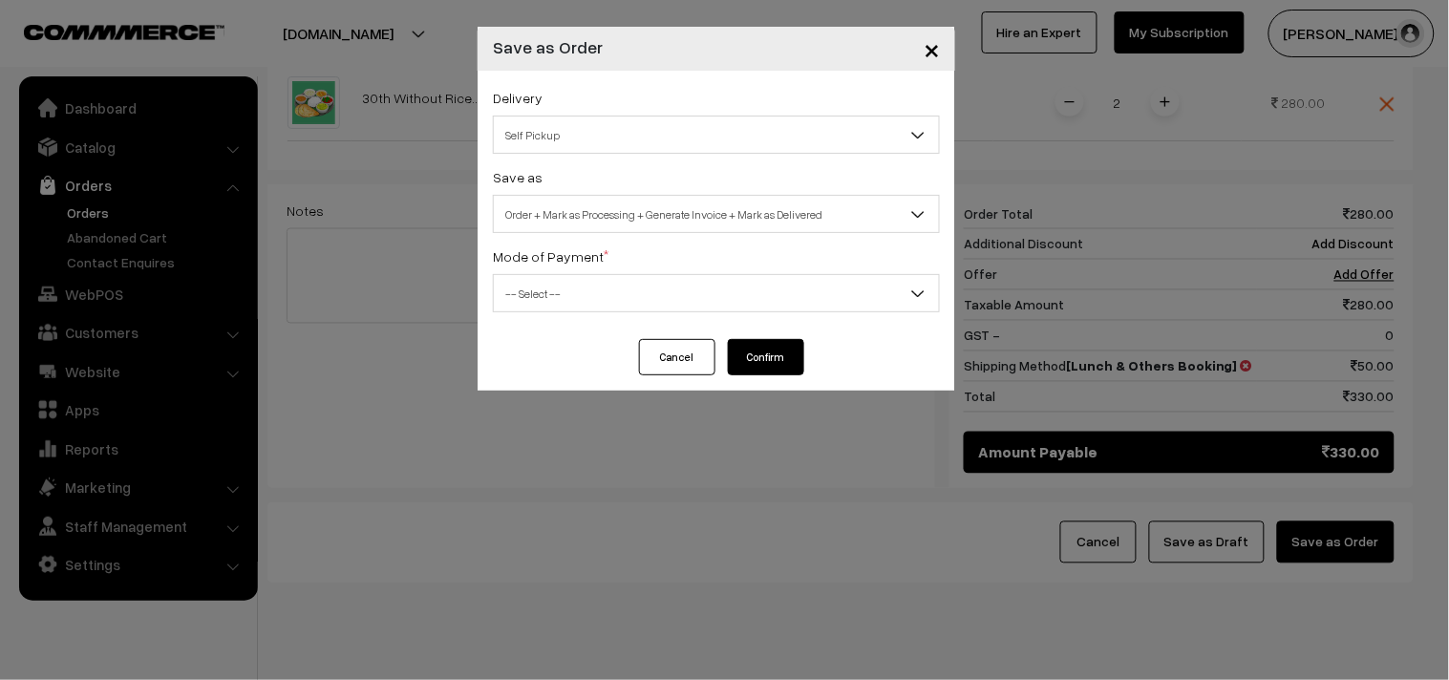
drag, startPoint x: 600, startPoint y: 132, endPoint x: 590, endPoint y: 151, distance: 21.4
click at [598, 136] on span "Self Pickup" at bounding box center [716, 134] width 445 height 33
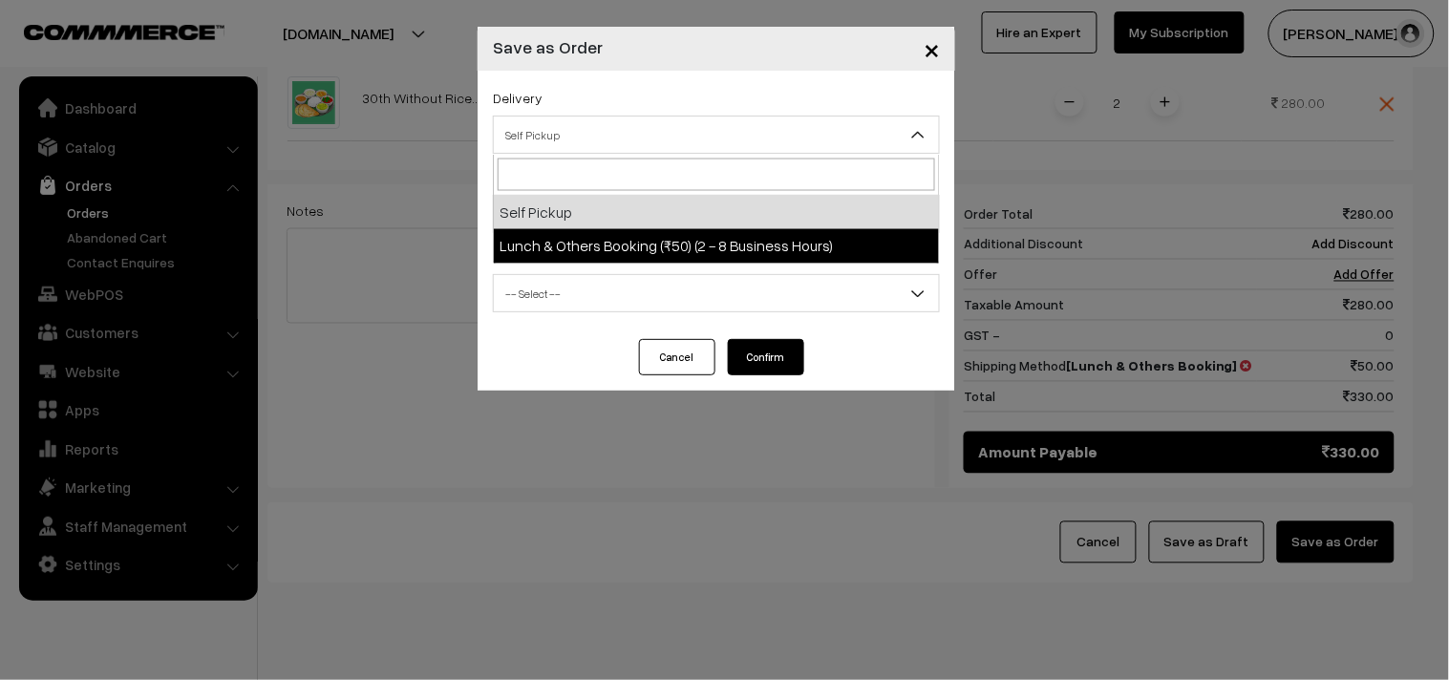
click at [603, 263] on span "Self Pickup Lunch & Others Booking (₹50) (2 - 8 Business Hours)" at bounding box center [716, 210] width 447 height 110
select select "LOB2"
select select "3"
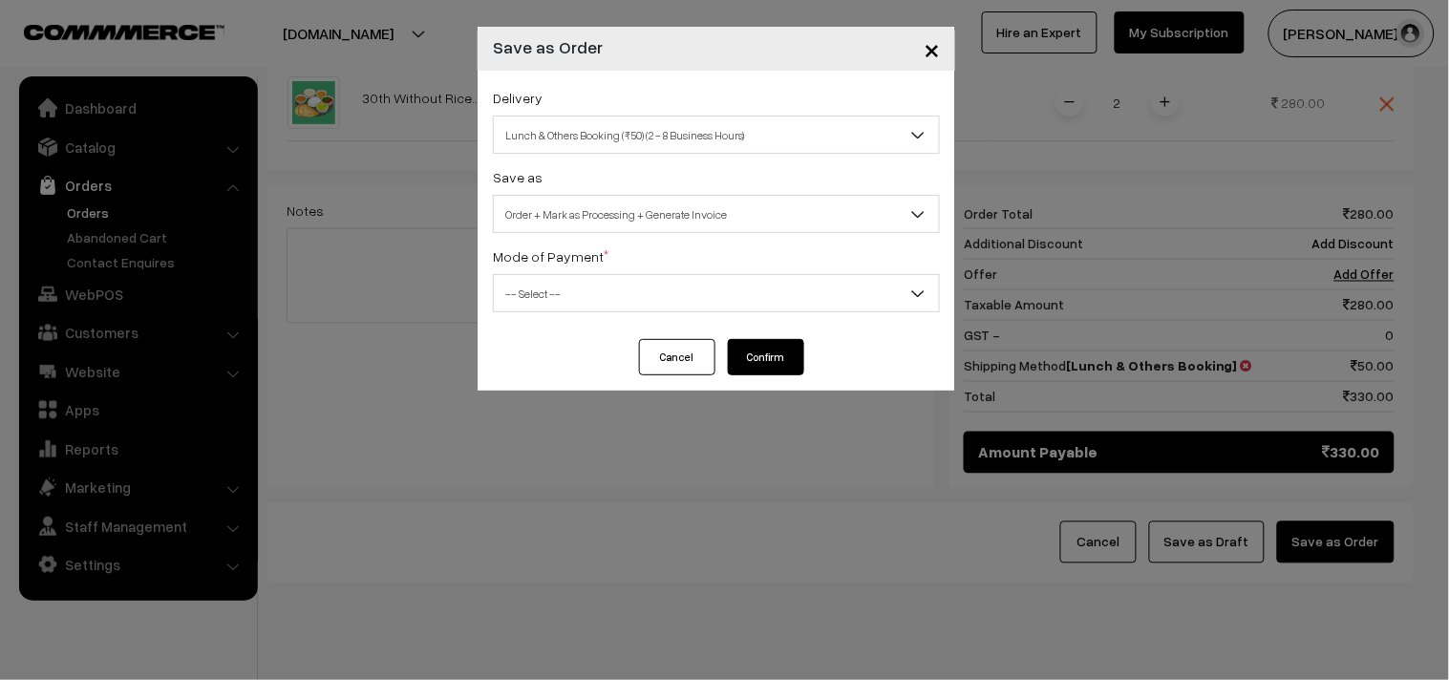
drag, startPoint x: 604, startPoint y: 211, endPoint x: 610, endPoint y: 225, distance: 15.4
click at [605, 210] on span "Order + Mark as Processing + Generate Invoice" at bounding box center [716, 214] width 445 height 33
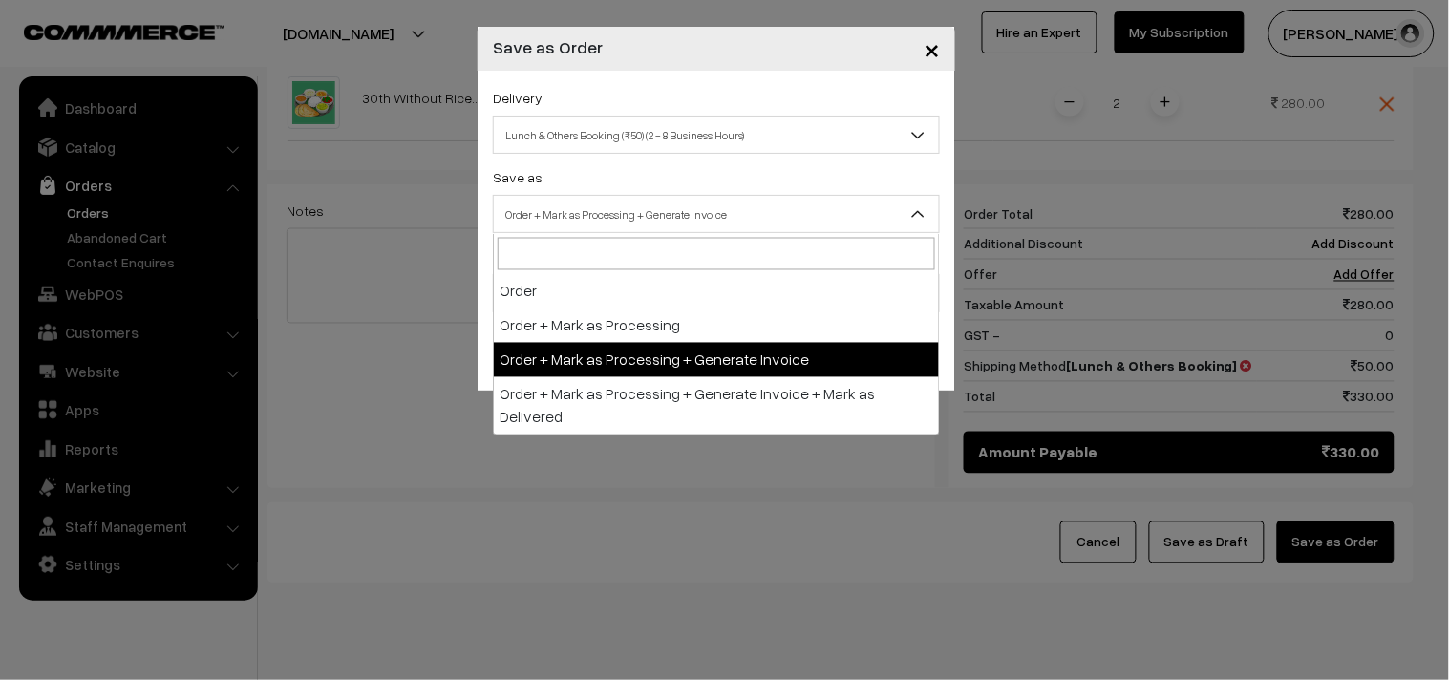
drag, startPoint x: 643, startPoint y: 339, endPoint x: 579, endPoint y: 322, distance: 66.3
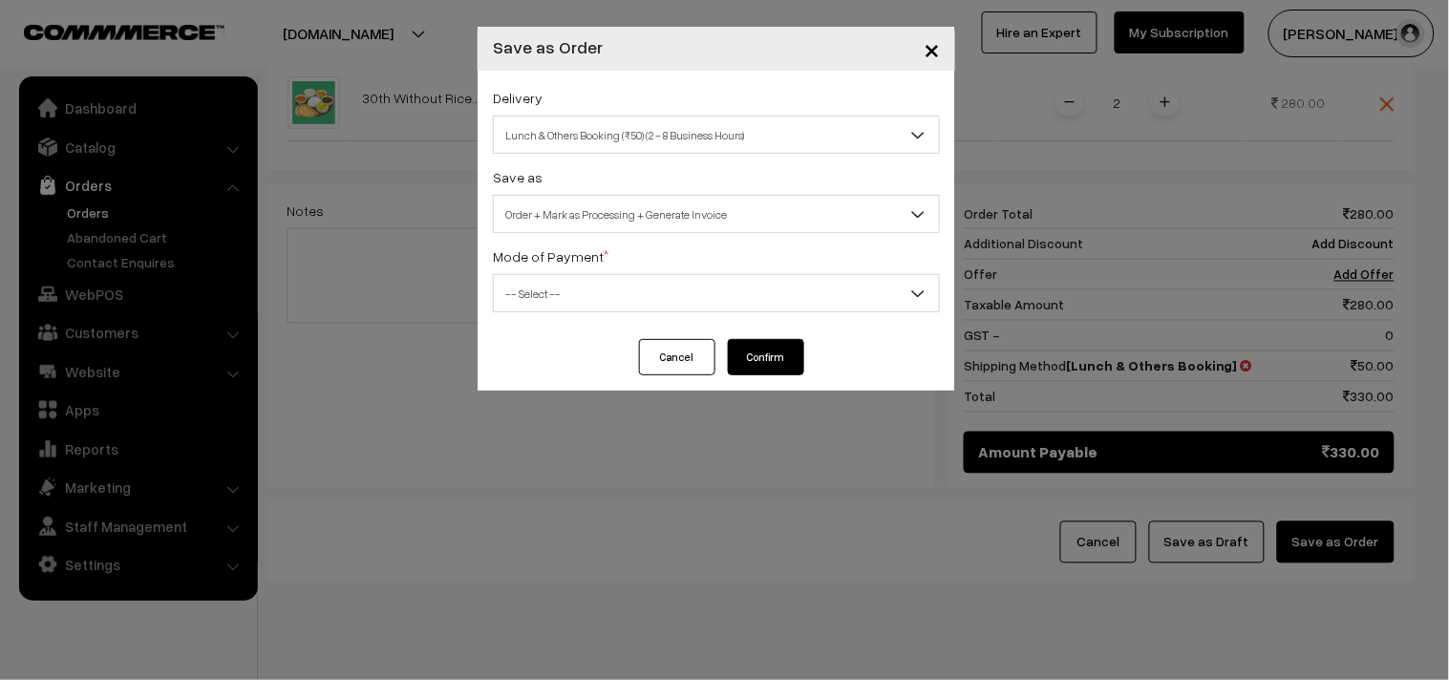
click at [545, 299] on span "-- Select --" at bounding box center [716, 293] width 445 height 33
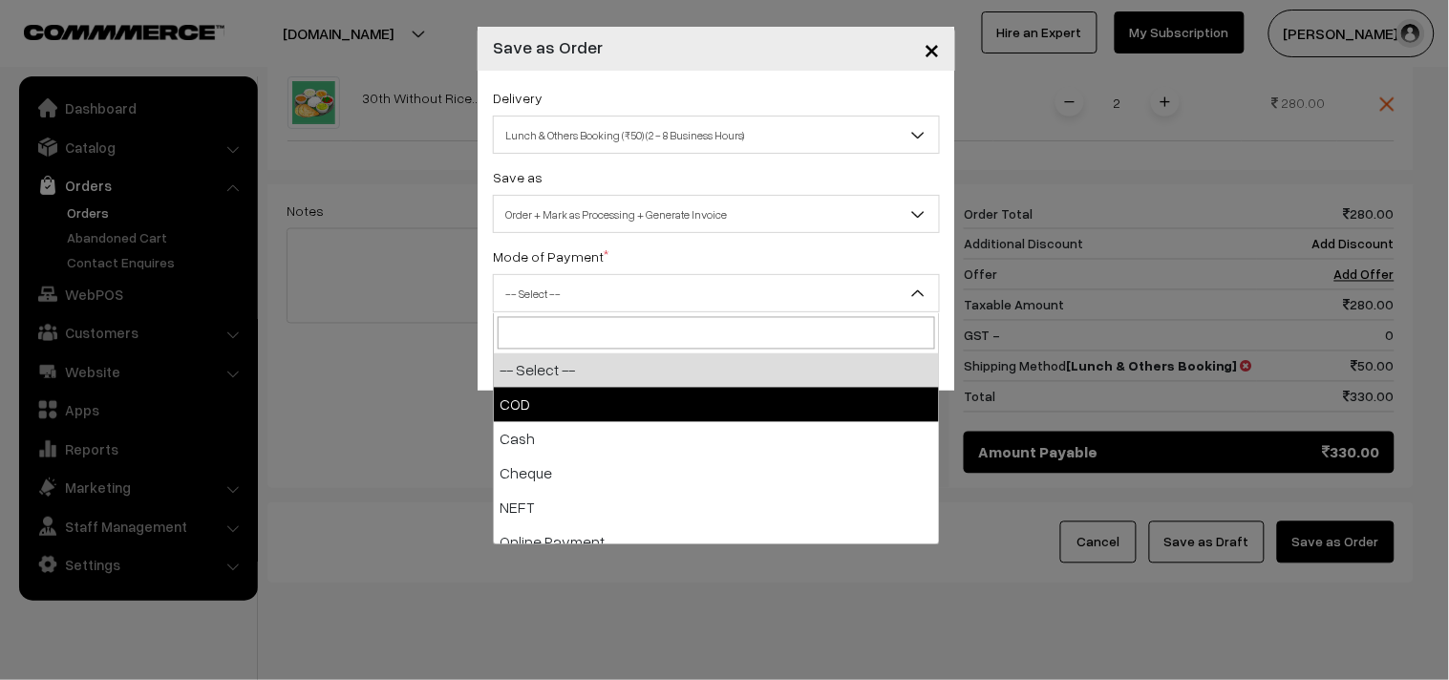
drag, startPoint x: 527, startPoint y: 402, endPoint x: 711, endPoint y: 388, distance: 184.0
select select "1"
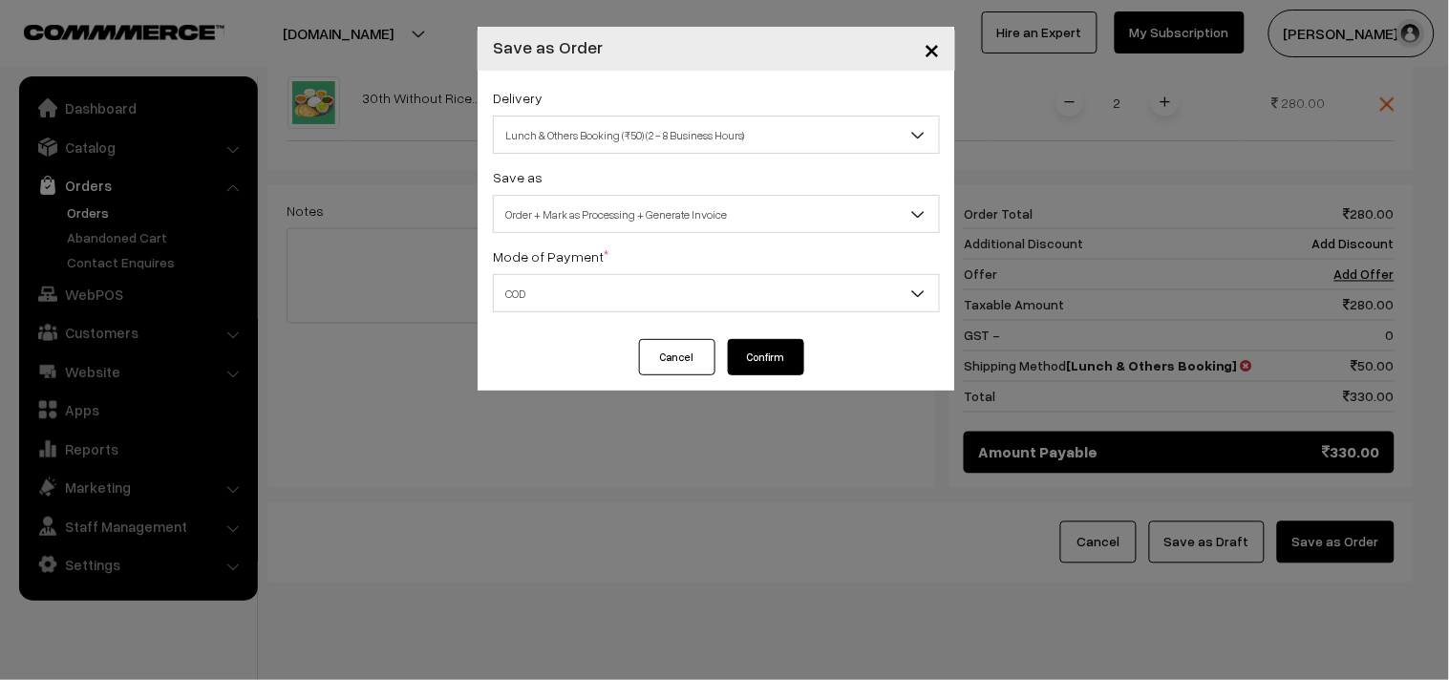
click at [757, 359] on button "Confirm" at bounding box center [766, 357] width 76 height 36
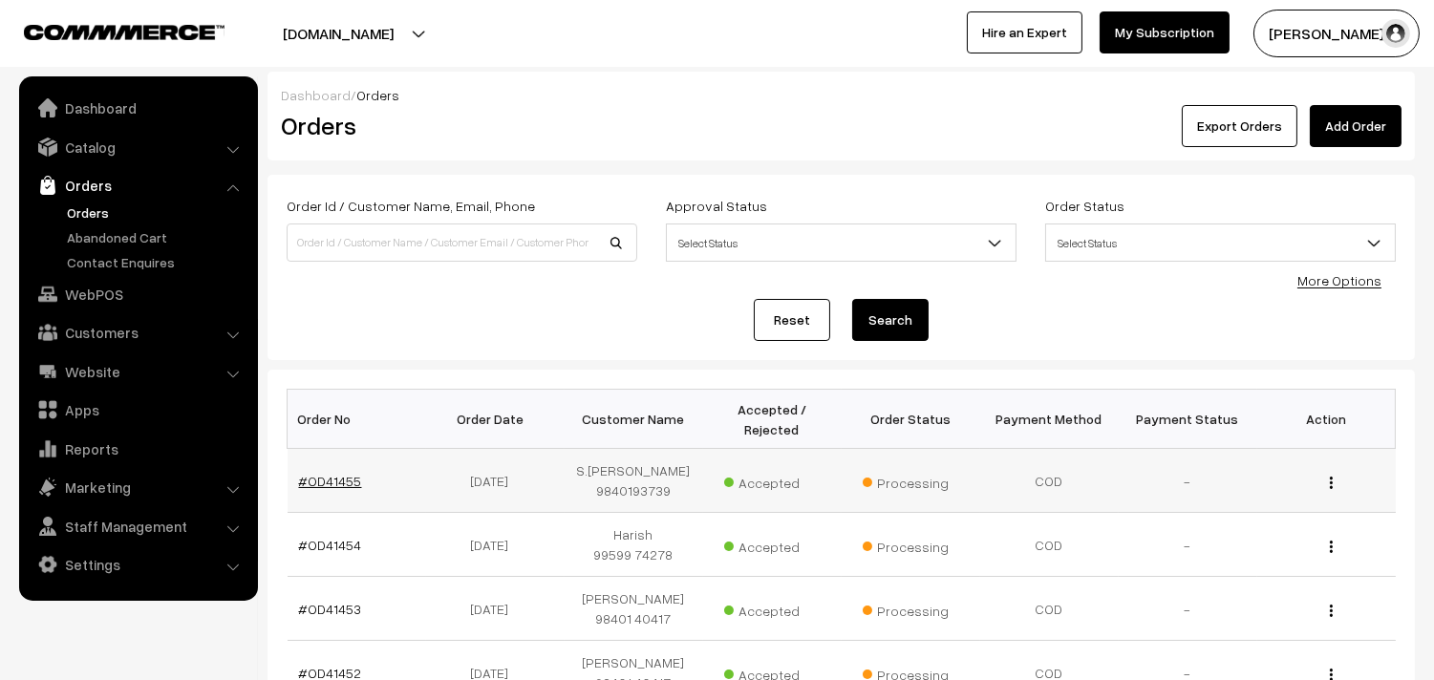
click at [332, 480] on link "#OD41455" at bounding box center [330, 481] width 63 height 16
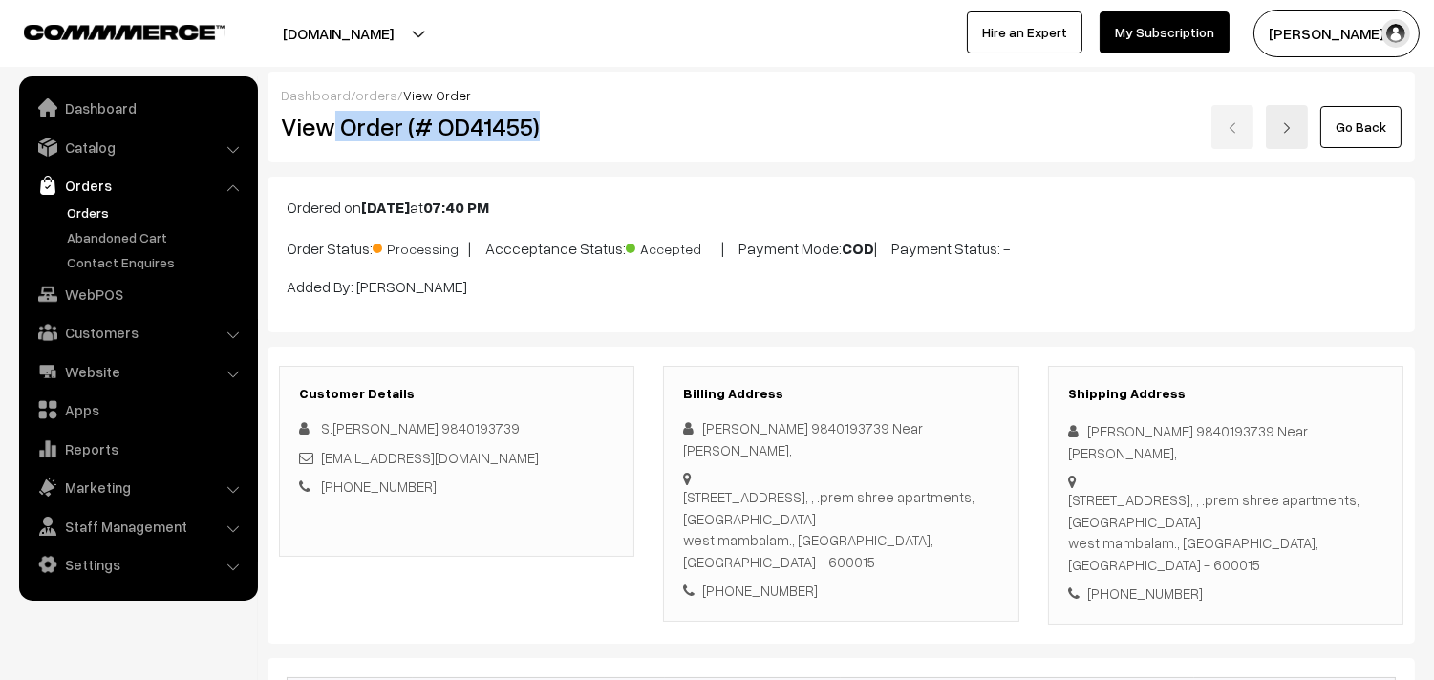
click at [585, 118] on h2 "View Order (# OD41455)" at bounding box center [458, 127] width 354 height 30
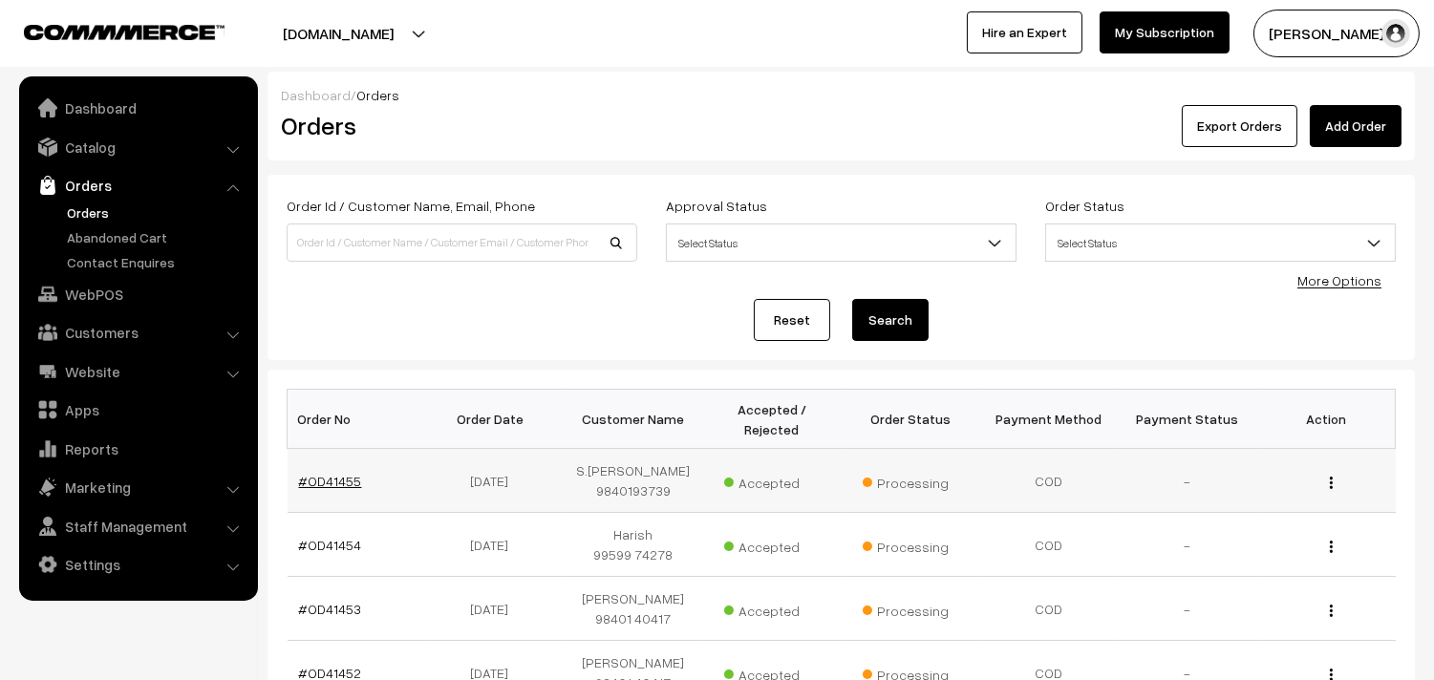
click at [334, 483] on link "#OD41455" at bounding box center [330, 481] width 63 height 16
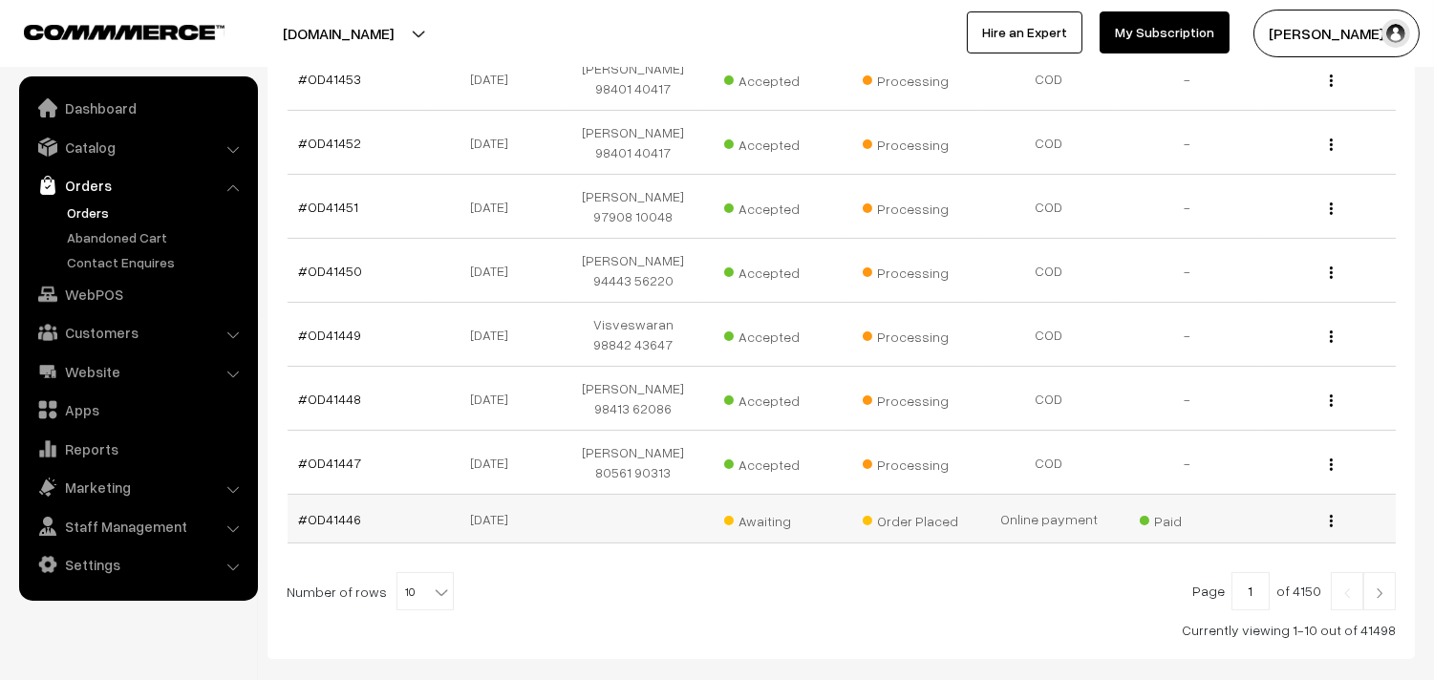
scroll to position [608, 0]
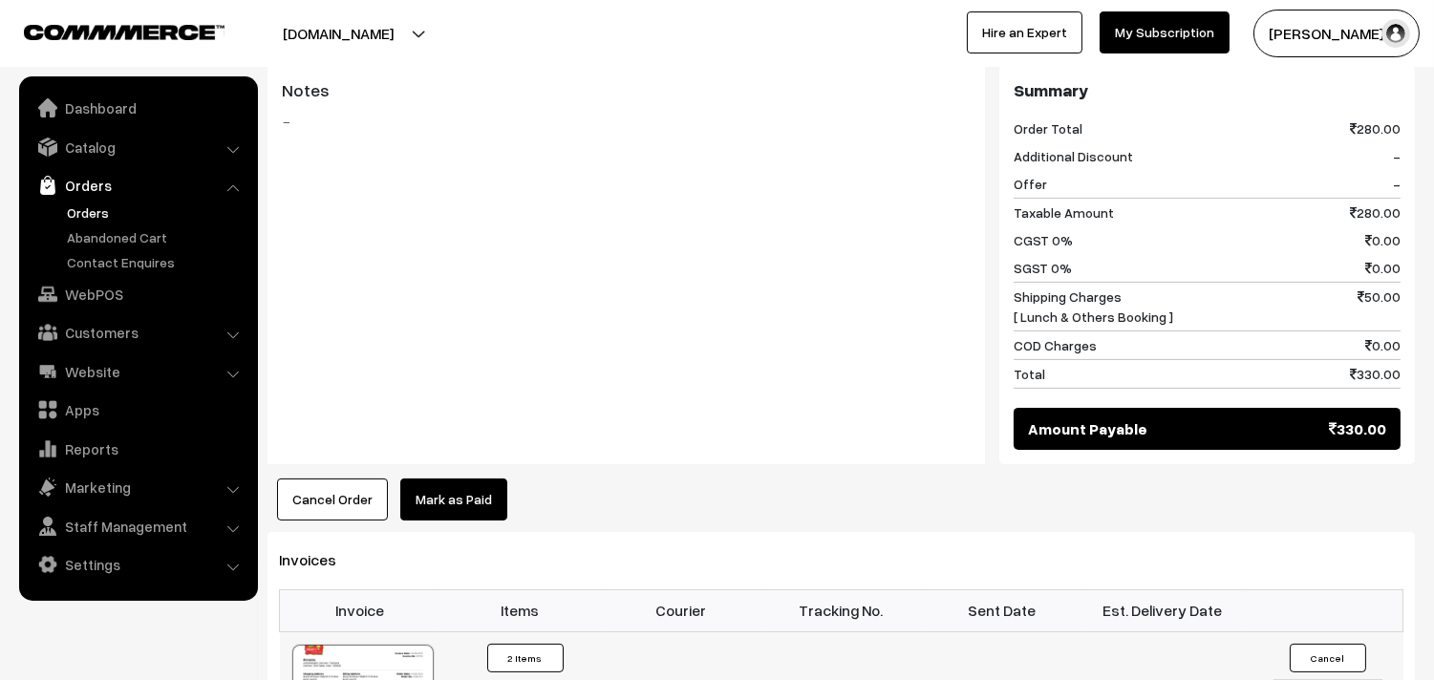
scroll to position [1061, 0]
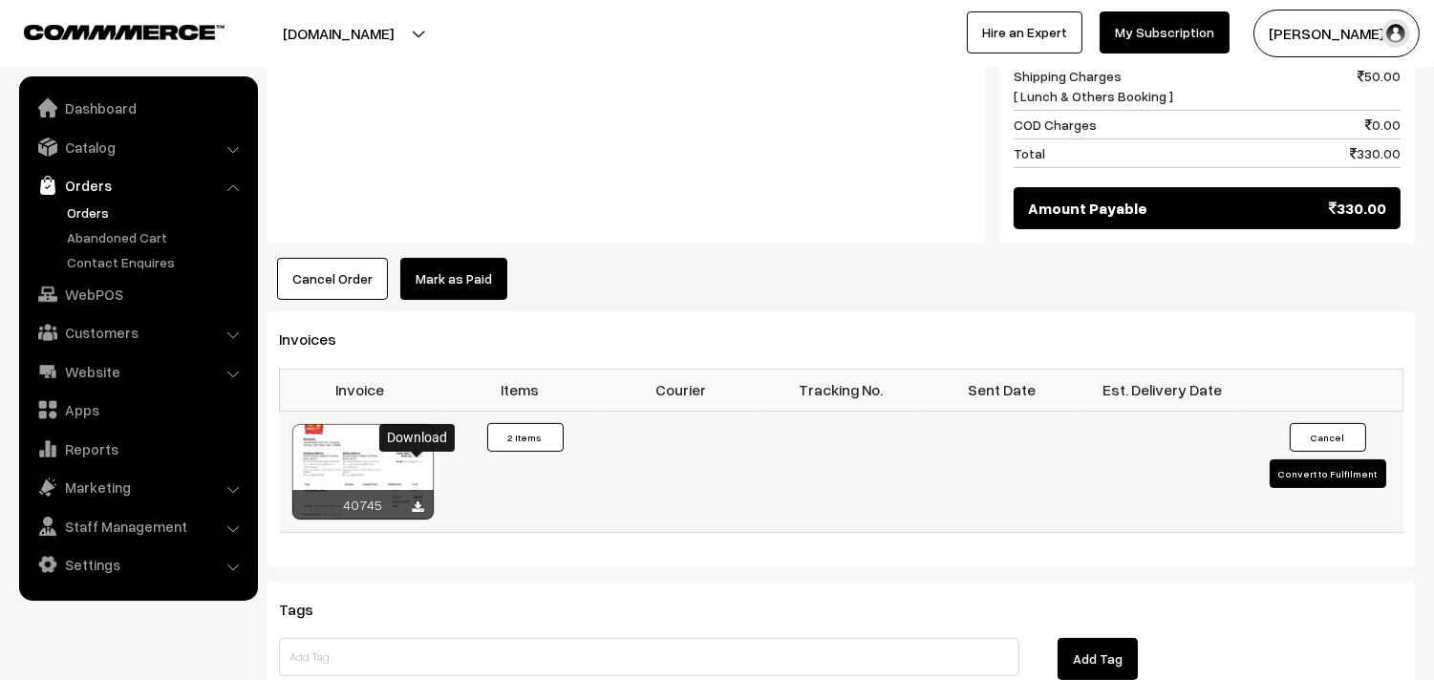
click at [418, 502] on icon at bounding box center [418, 508] width 11 height 12
click at [107, 293] on link "WebPOS" at bounding box center [137, 294] width 227 height 34
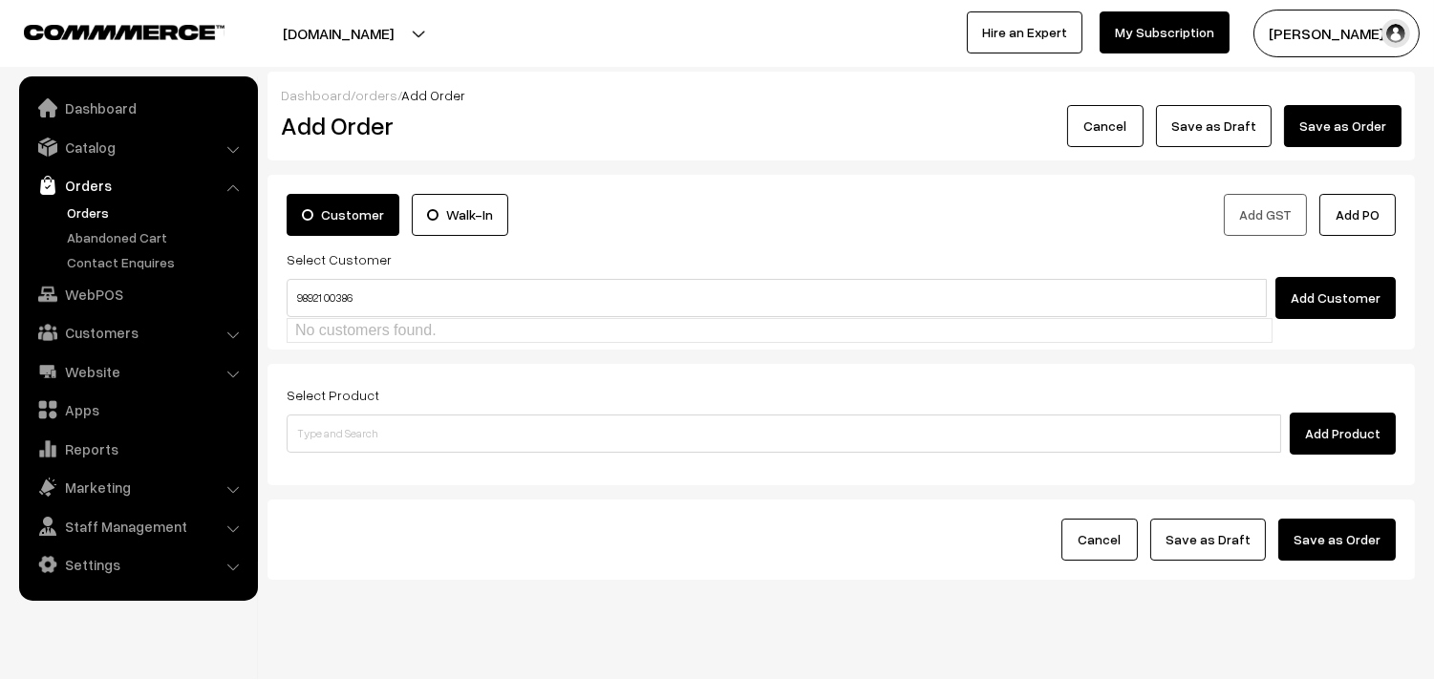
click at [326, 288] on input "98921 00386" at bounding box center [777, 298] width 980 height 38
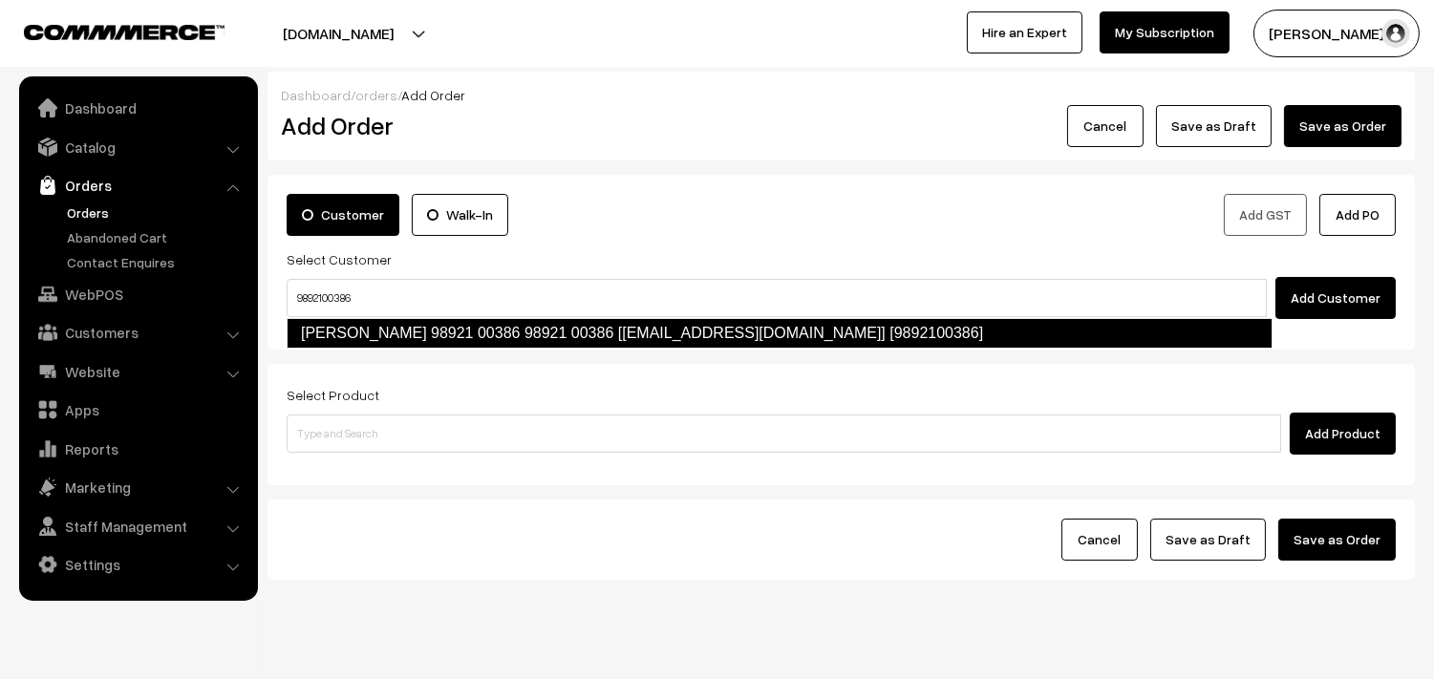
click at [340, 318] on link "Vijayaraghavan 98921 00386 98921 00386‬ [test884@gmail.com] [9892100386]" at bounding box center [780, 333] width 986 height 31
type input "9892100386"
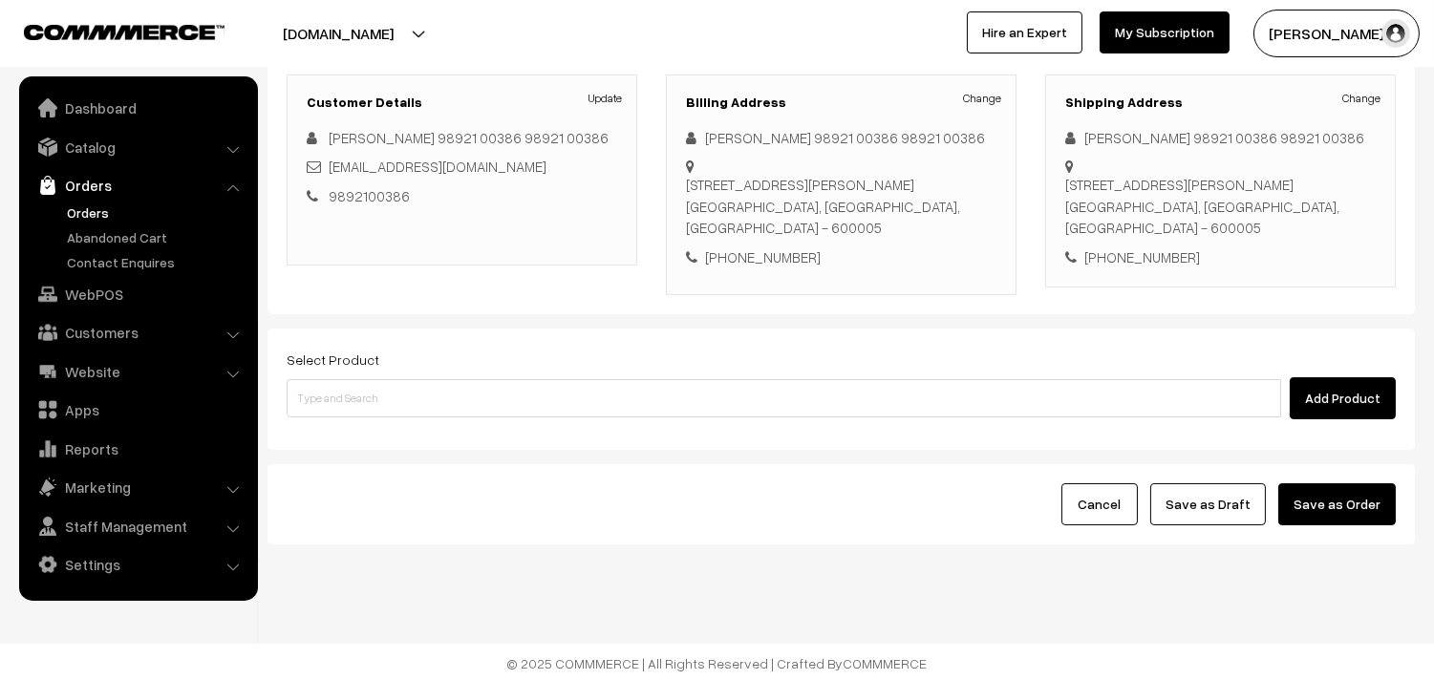
scroll to position [260, 0]
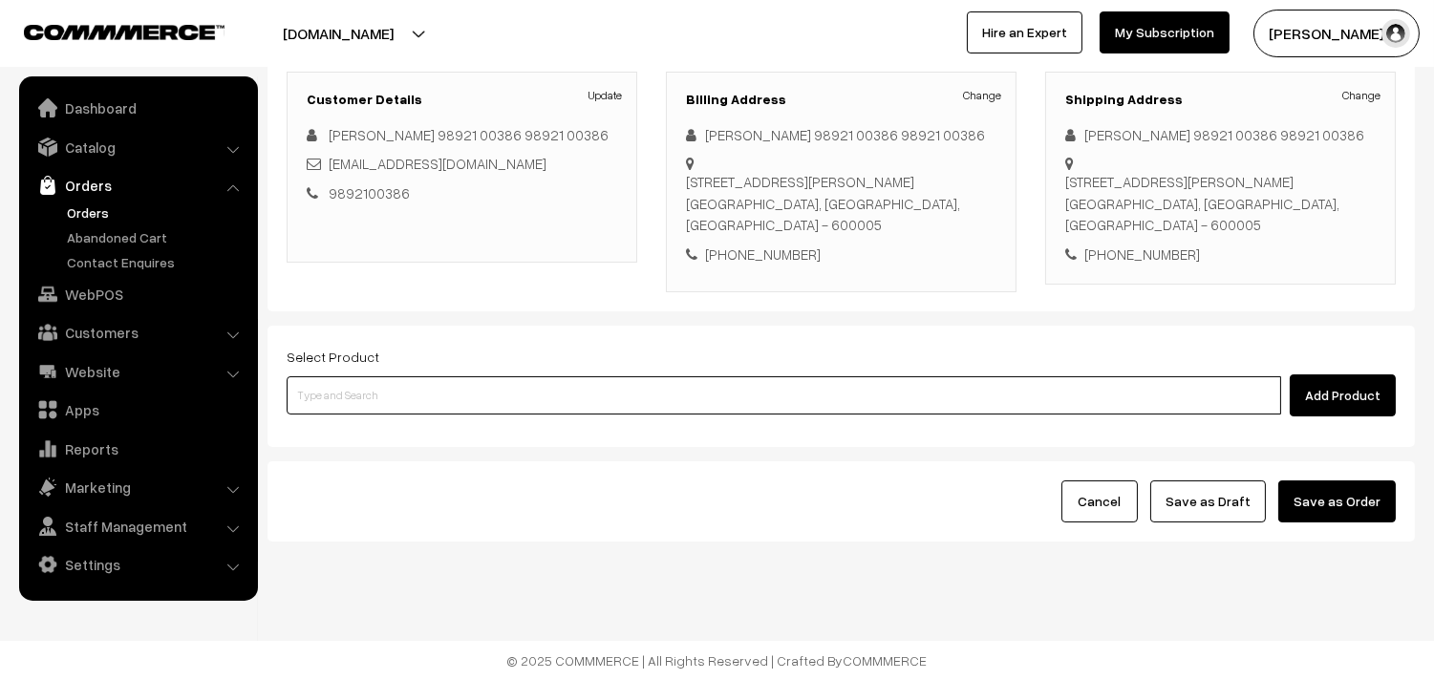
click at [421, 395] on input at bounding box center [784, 395] width 995 height 38
type input "30th wi"
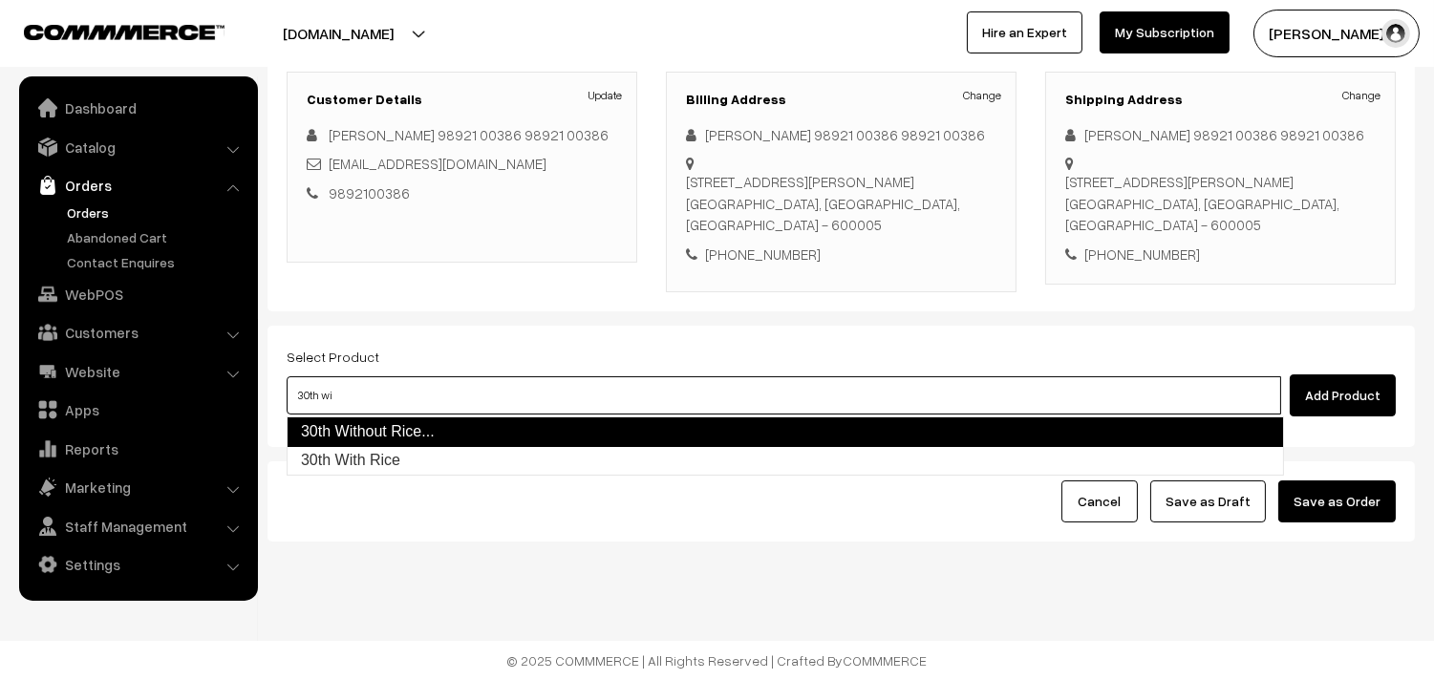
click at [426, 422] on link "30th Without Rice..." at bounding box center [785, 432] width 997 height 31
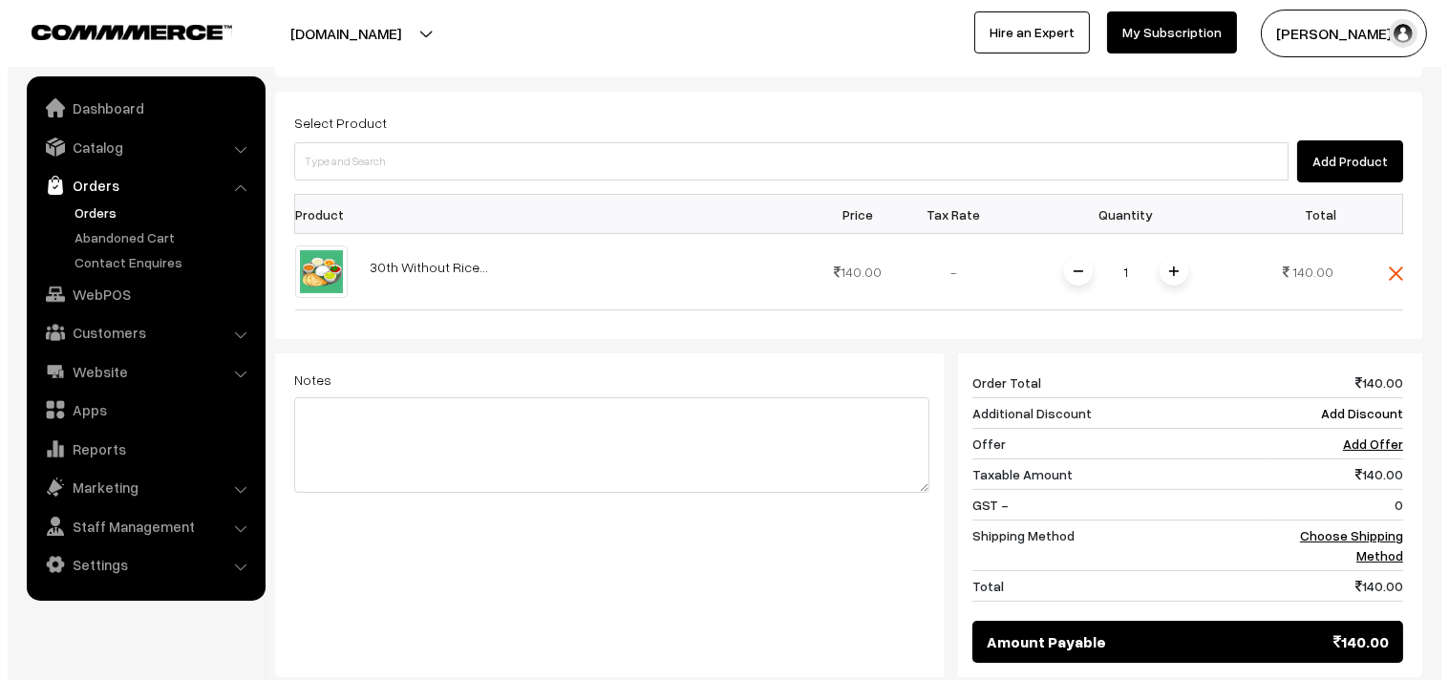
scroll to position [726, 0]
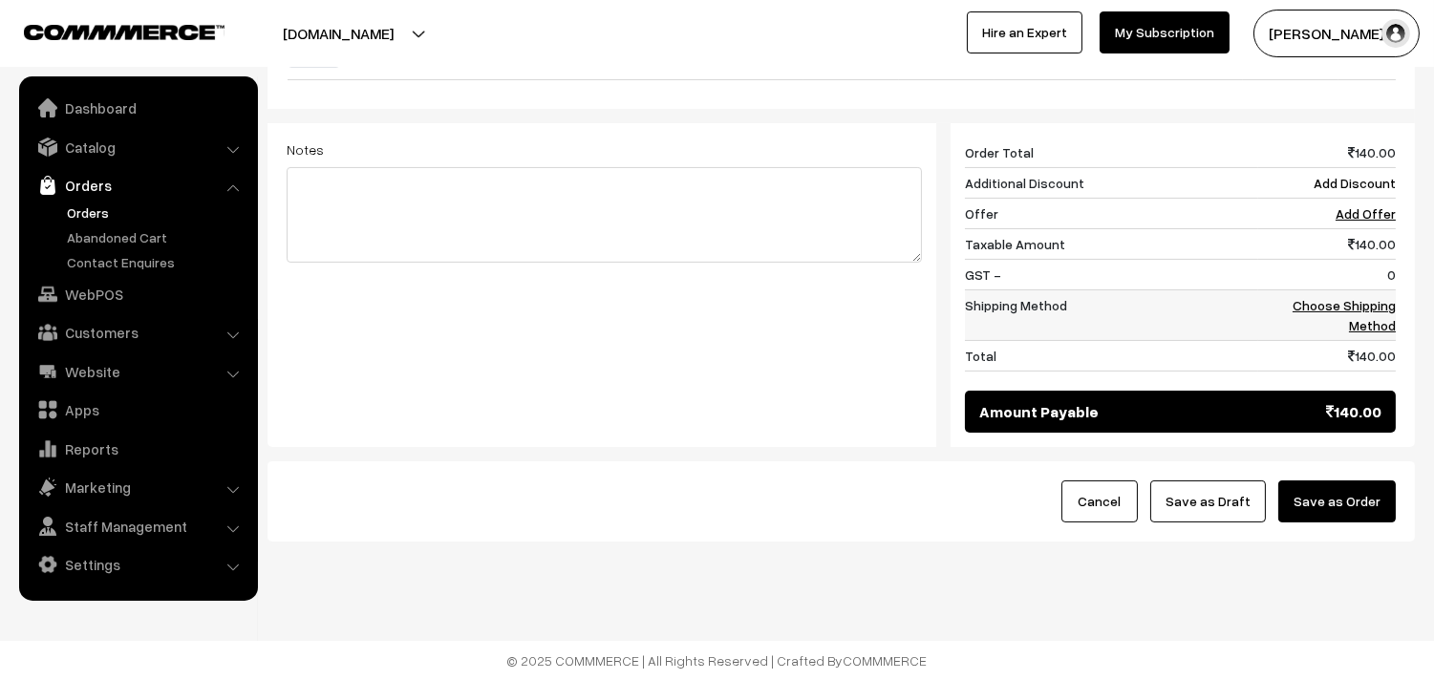
click at [1352, 308] on link "Choose Shipping Method" at bounding box center [1344, 315] width 103 height 36
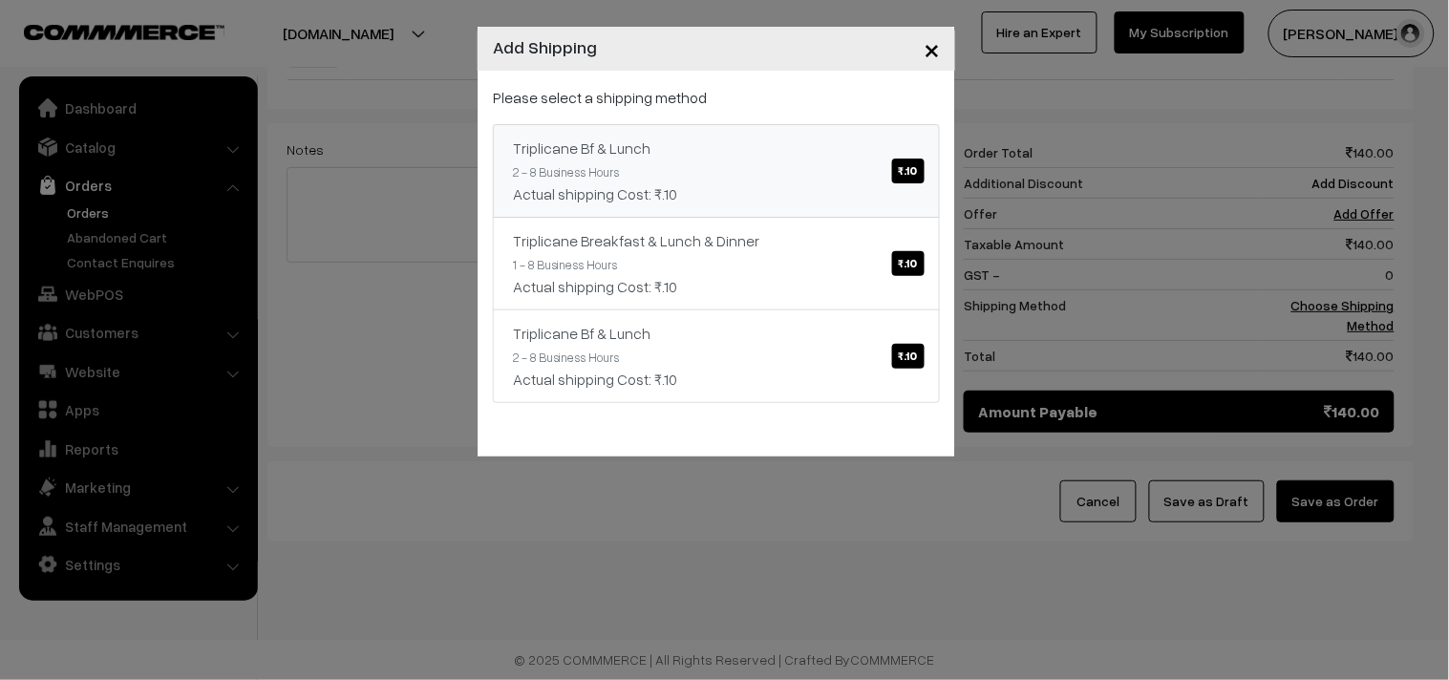
click at [857, 149] on div "Triplicane Bf & Lunch ₹.10" at bounding box center [716, 148] width 407 height 23
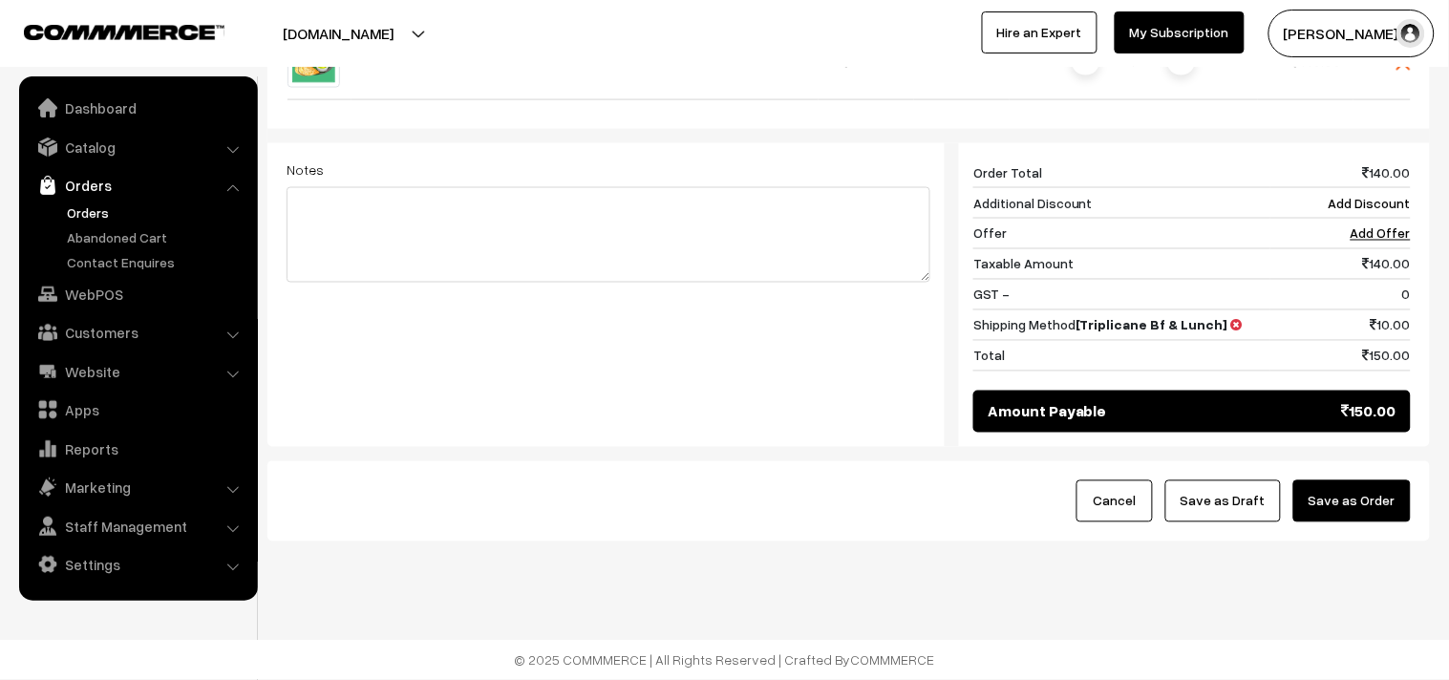
scroll to position [705, 0]
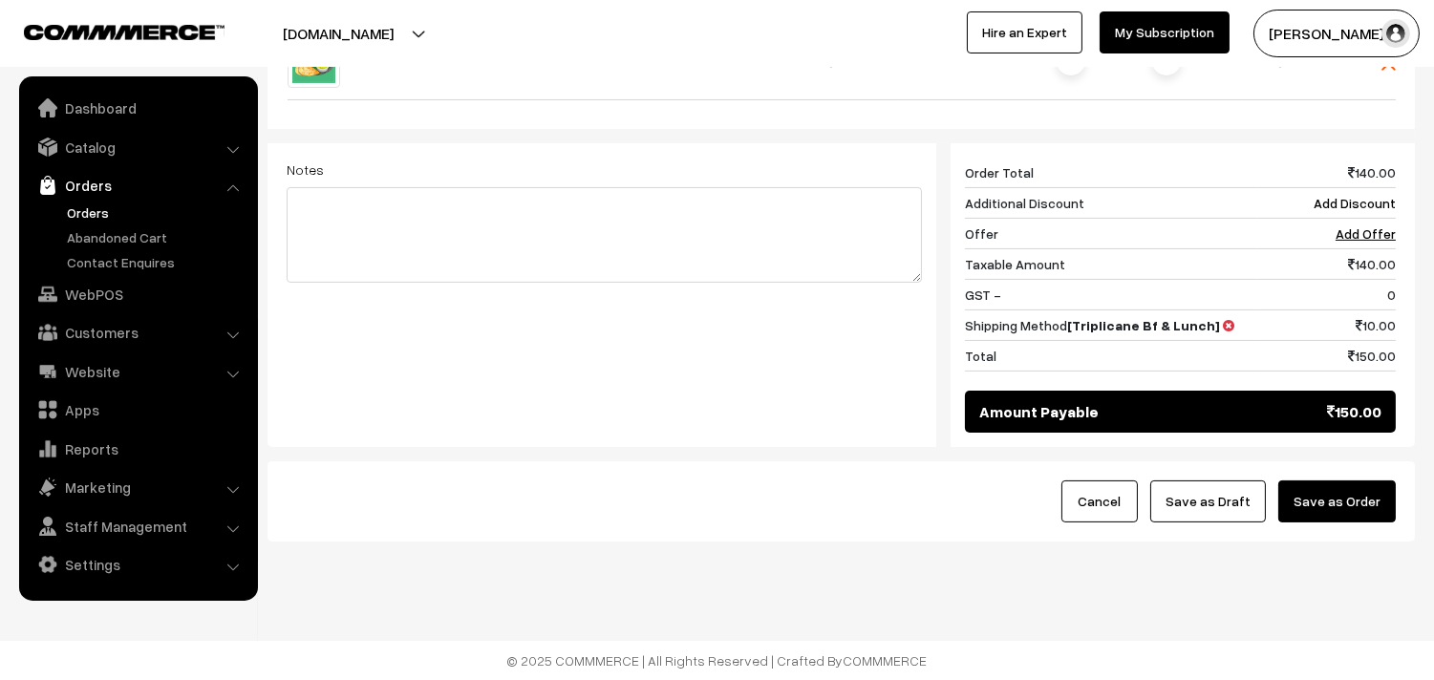
click at [1336, 503] on button "Save as Order" at bounding box center [1337, 502] width 118 height 42
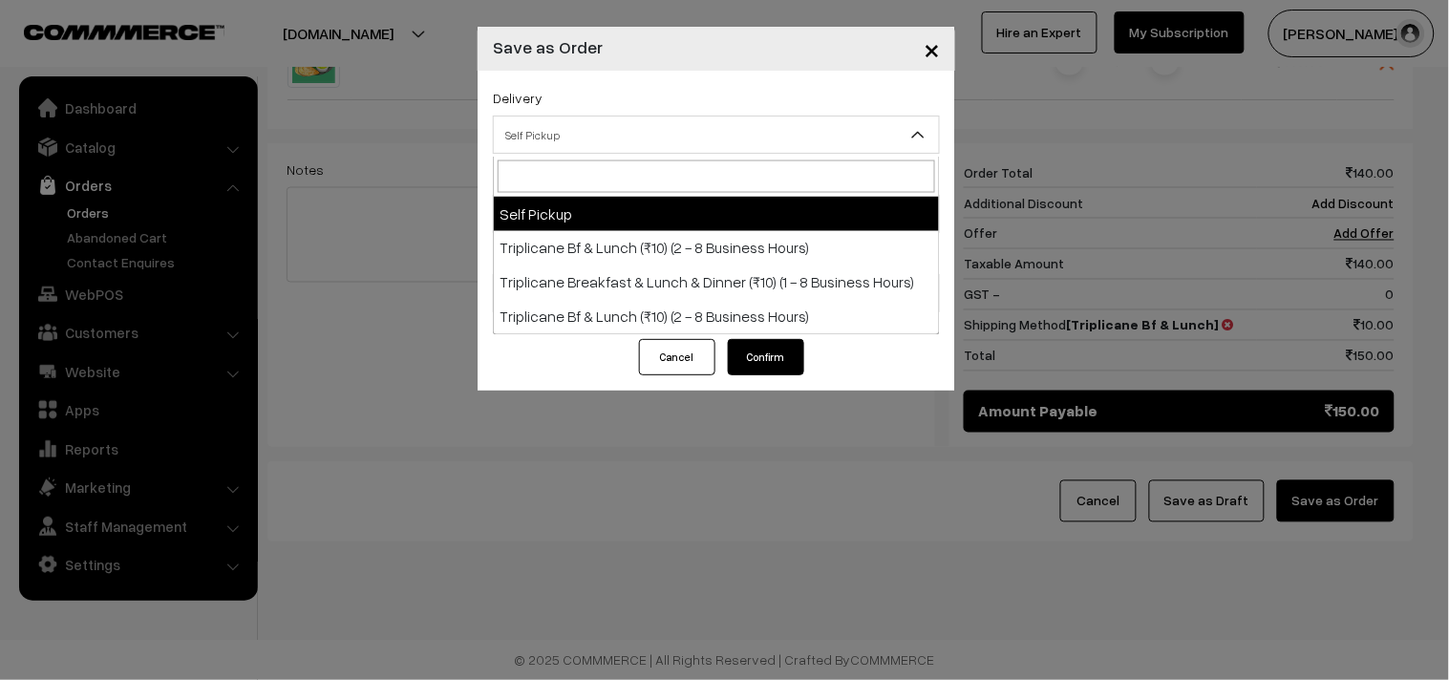
click at [539, 118] on span "Self Pickup" at bounding box center [716, 134] width 445 height 33
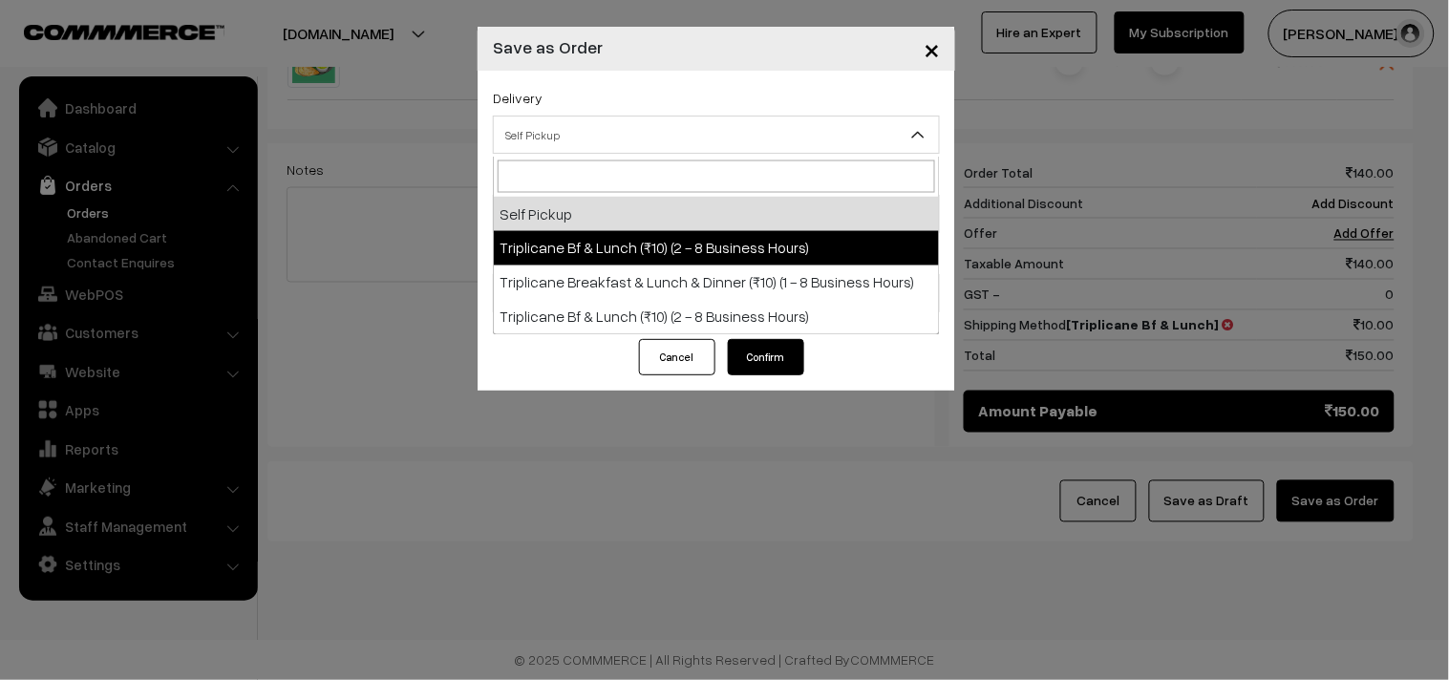
select select "TO1"
select select "3"
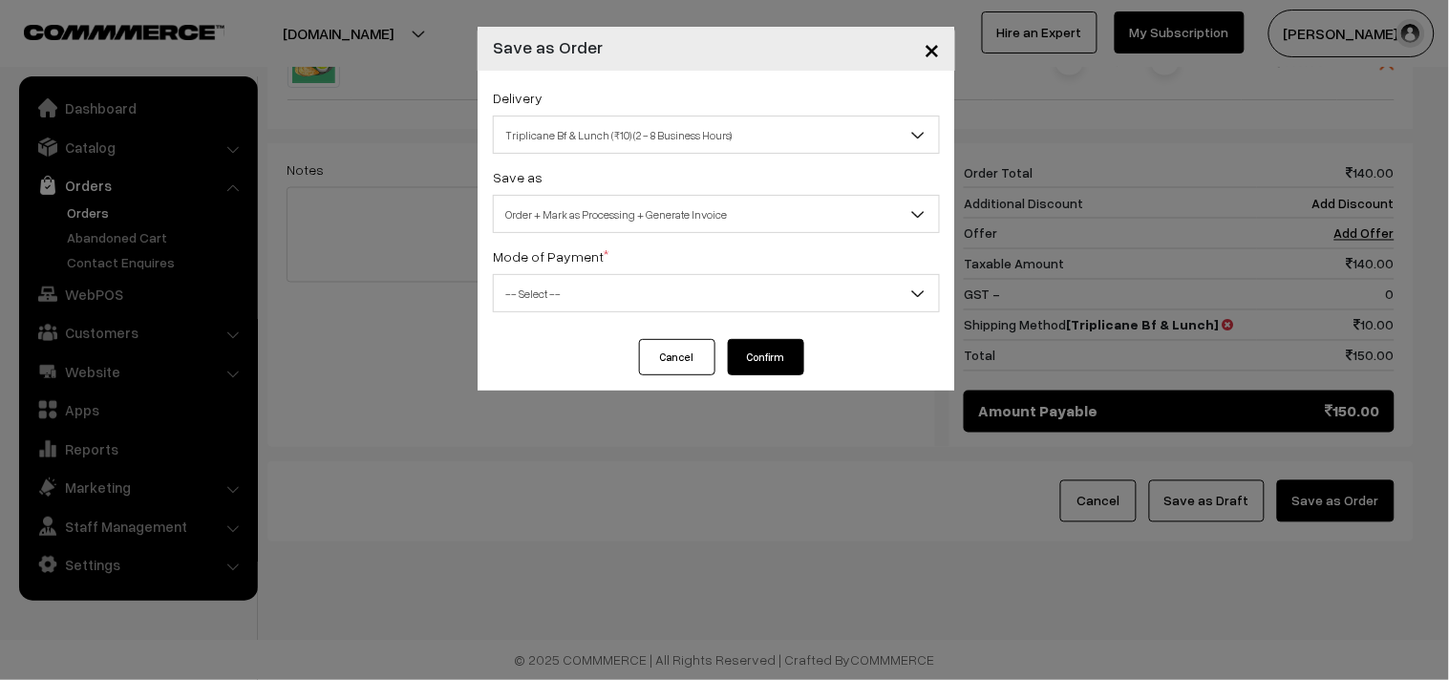
click at [624, 210] on span "Order + Mark as Processing + Generate Invoice" at bounding box center [716, 214] width 445 height 33
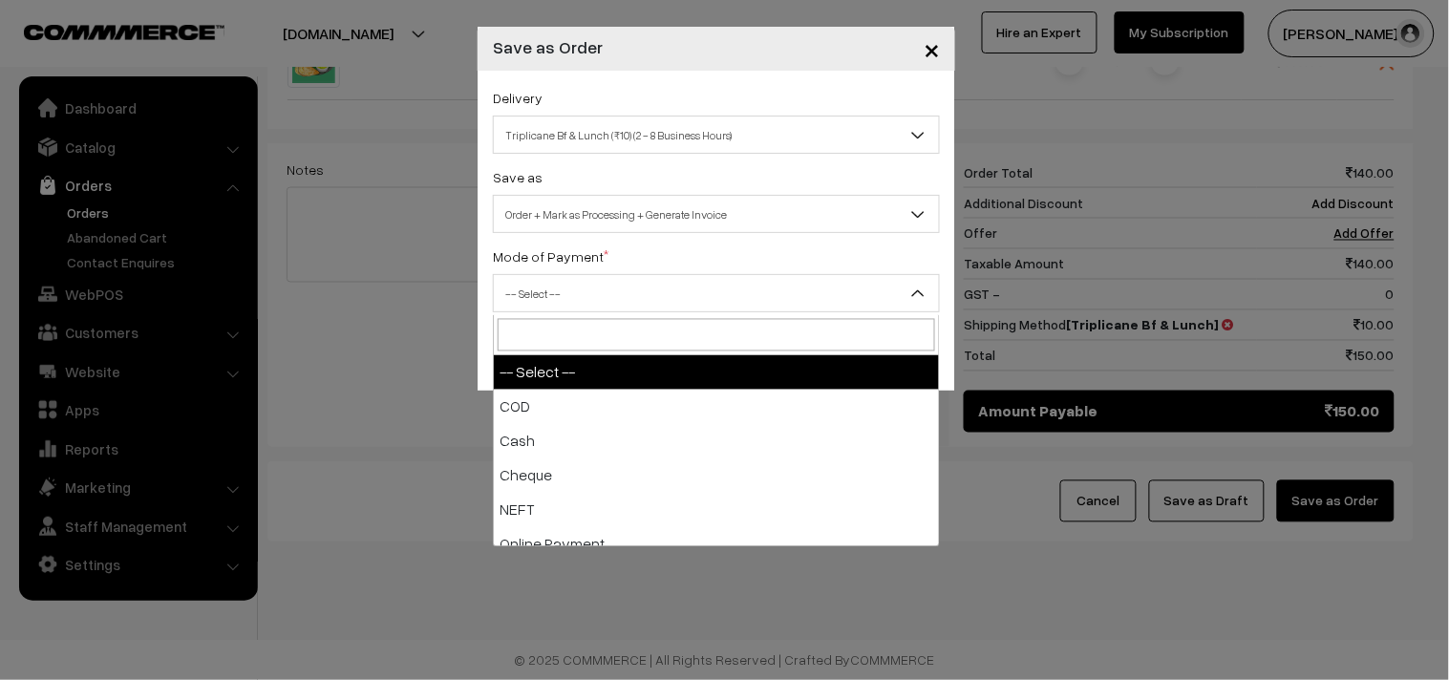
click at [577, 300] on span "-- Select --" at bounding box center [716, 293] width 445 height 33
select select "1"
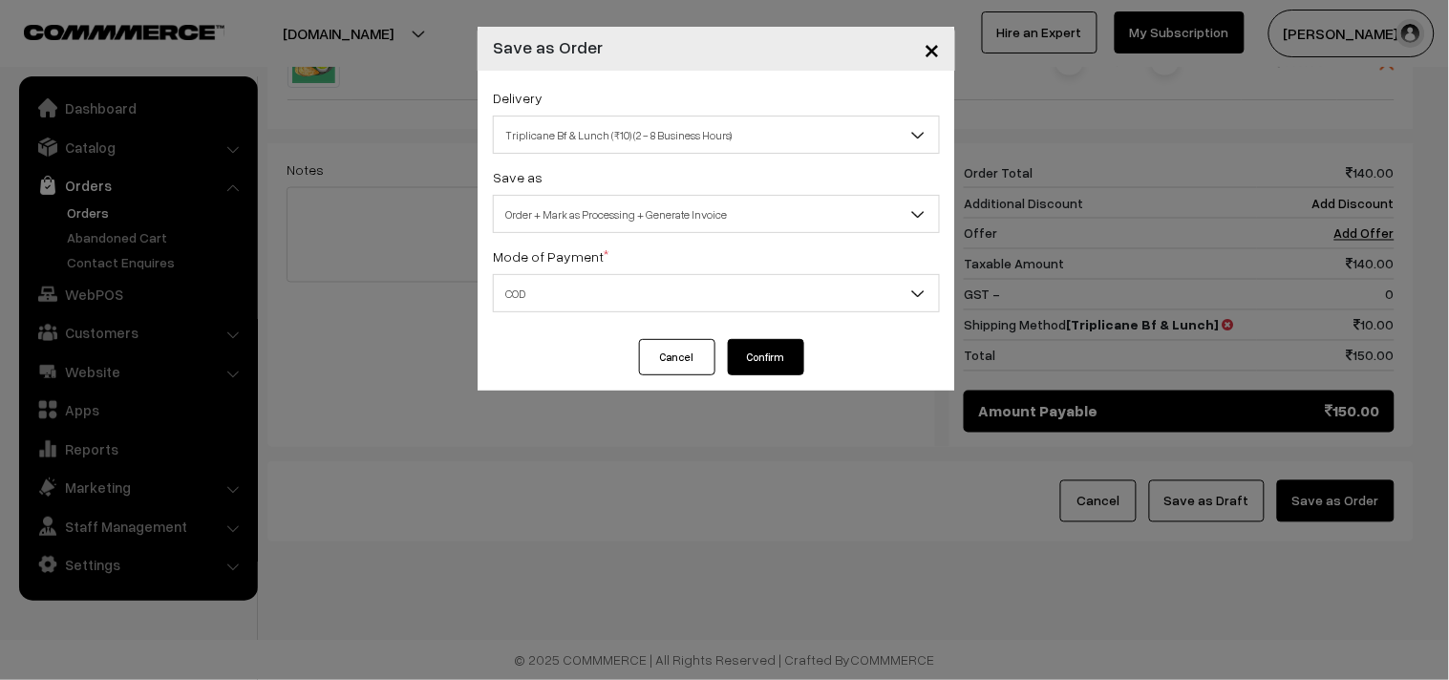
click at [539, 393] on div "× Save as Order Delivery Self Pickup Triplicane Bf & Lunch (₹10) (2 - 8 Busines…" at bounding box center [724, 340] width 1449 height 680
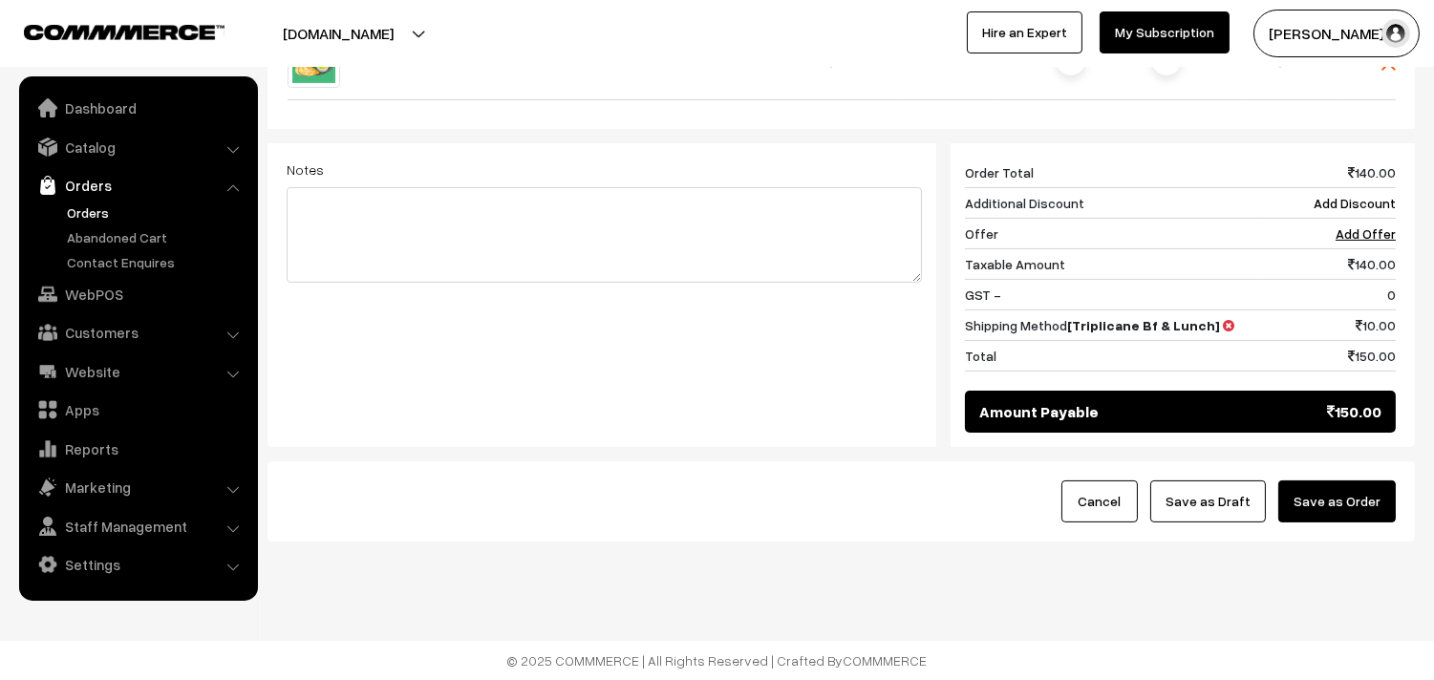
click at [1360, 499] on button "Save as Order" at bounding box center [1337, 502] width 118 height 42
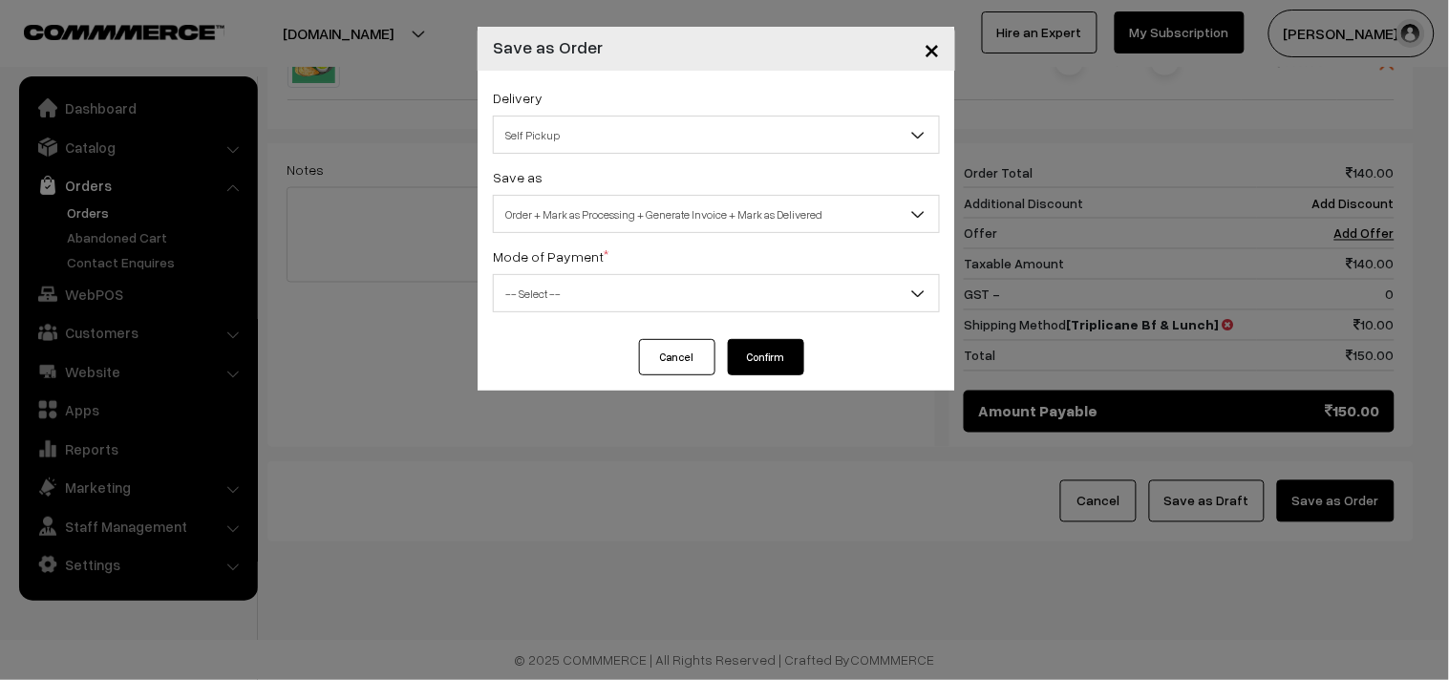
click at [569, 146] on span "Self Pickup" at bounding box center [716, 134] width 445 height 33
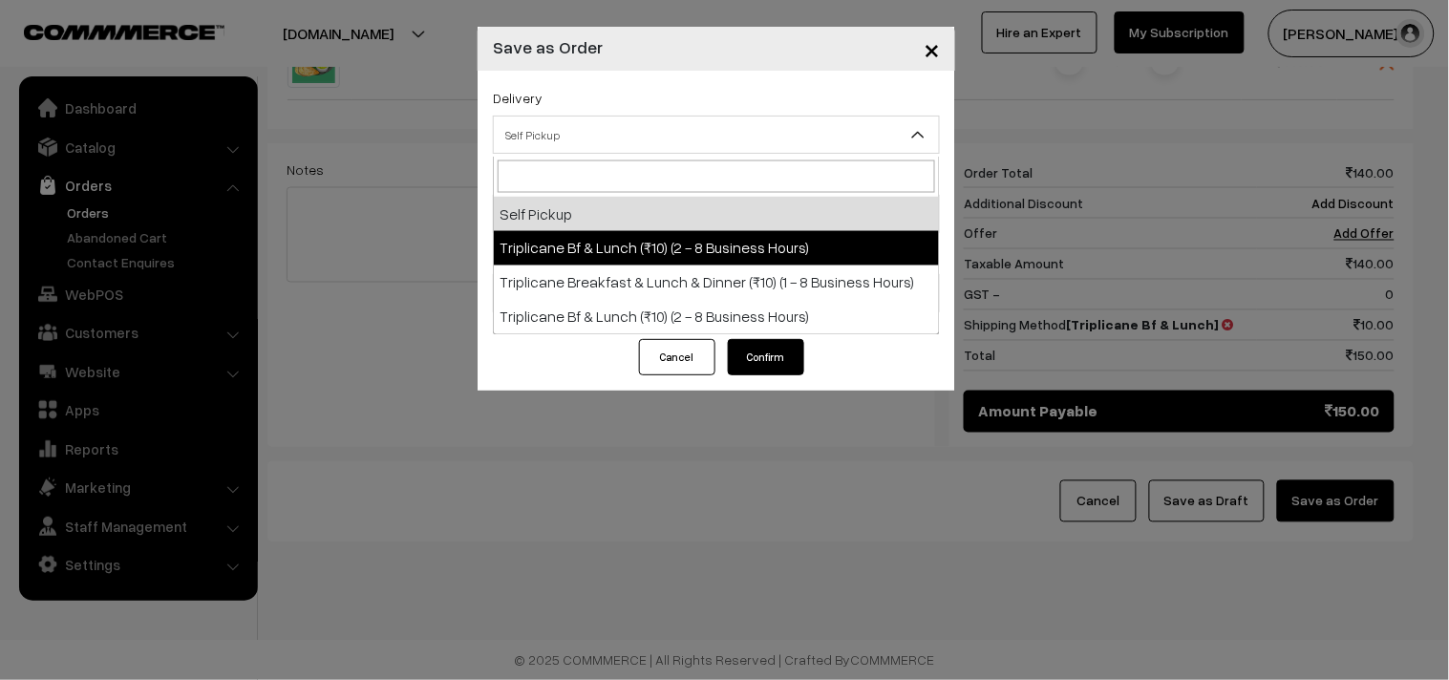
select select "TO1"
select select "3"
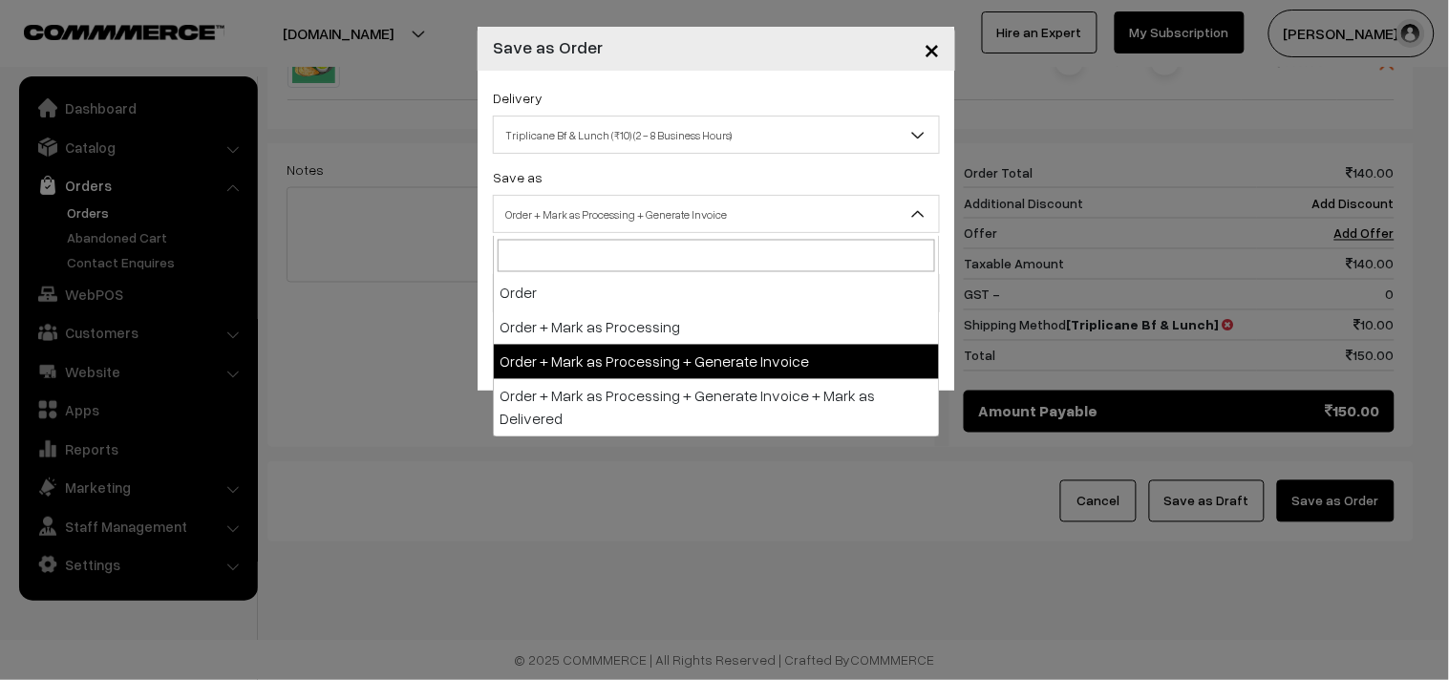
click at [590, 206] on span "Order + Mark as Processing + Generate Invoice" at bounding box center [716, 214] width 445 height 33
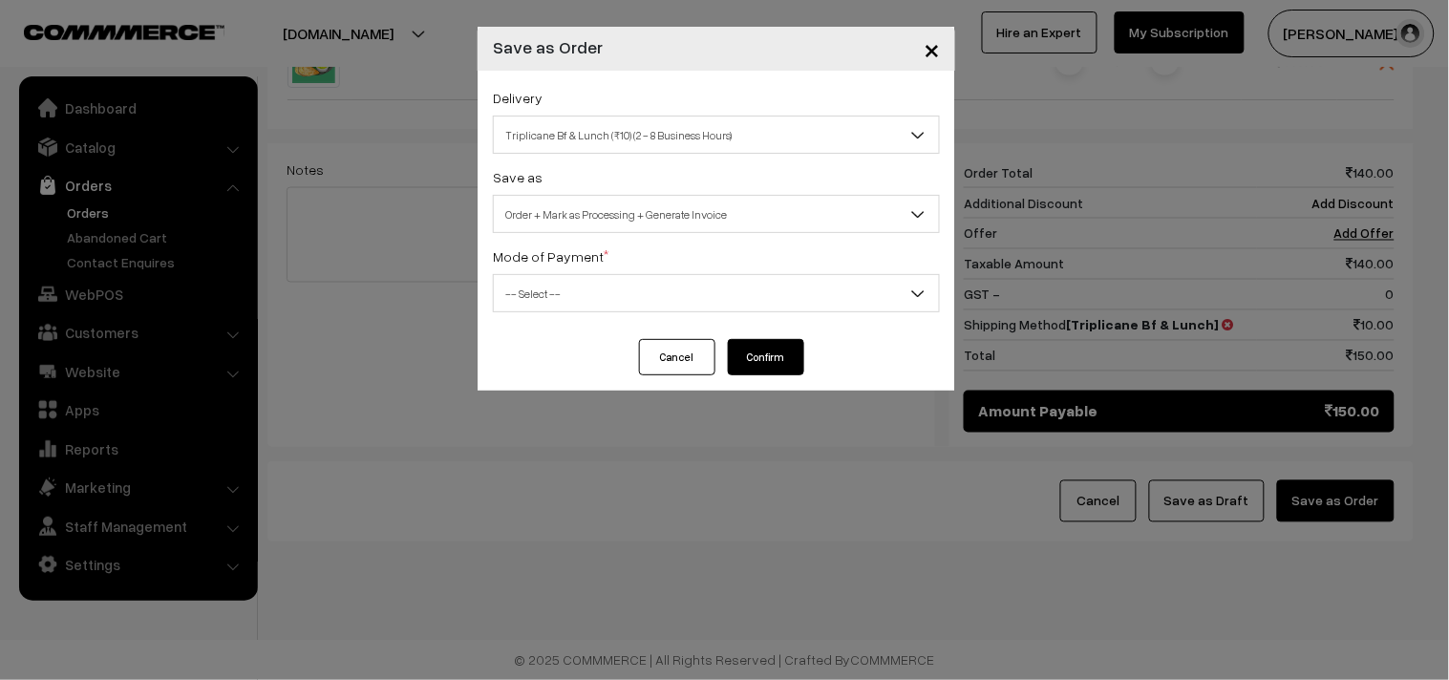
click at [564, 297] on span "-- Select --" at bounding box center [716, 293] width 445 height 33
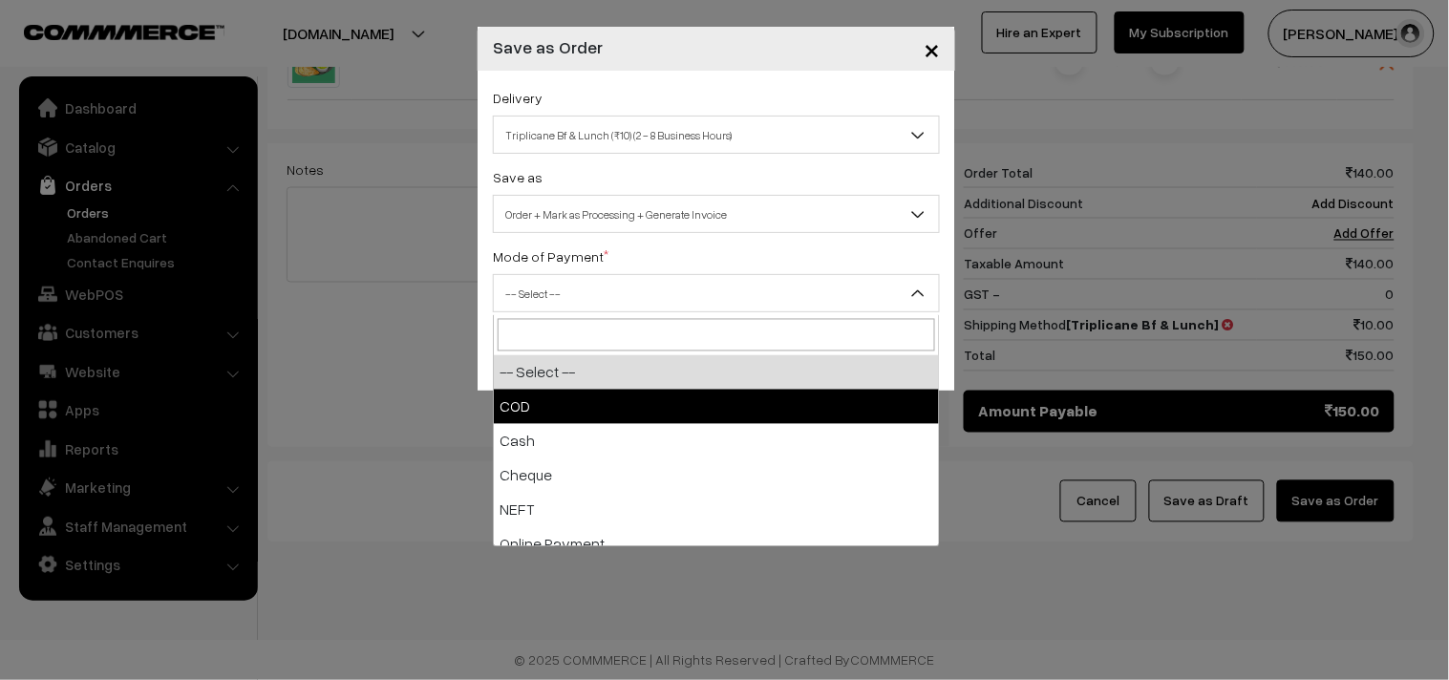
select select "1"
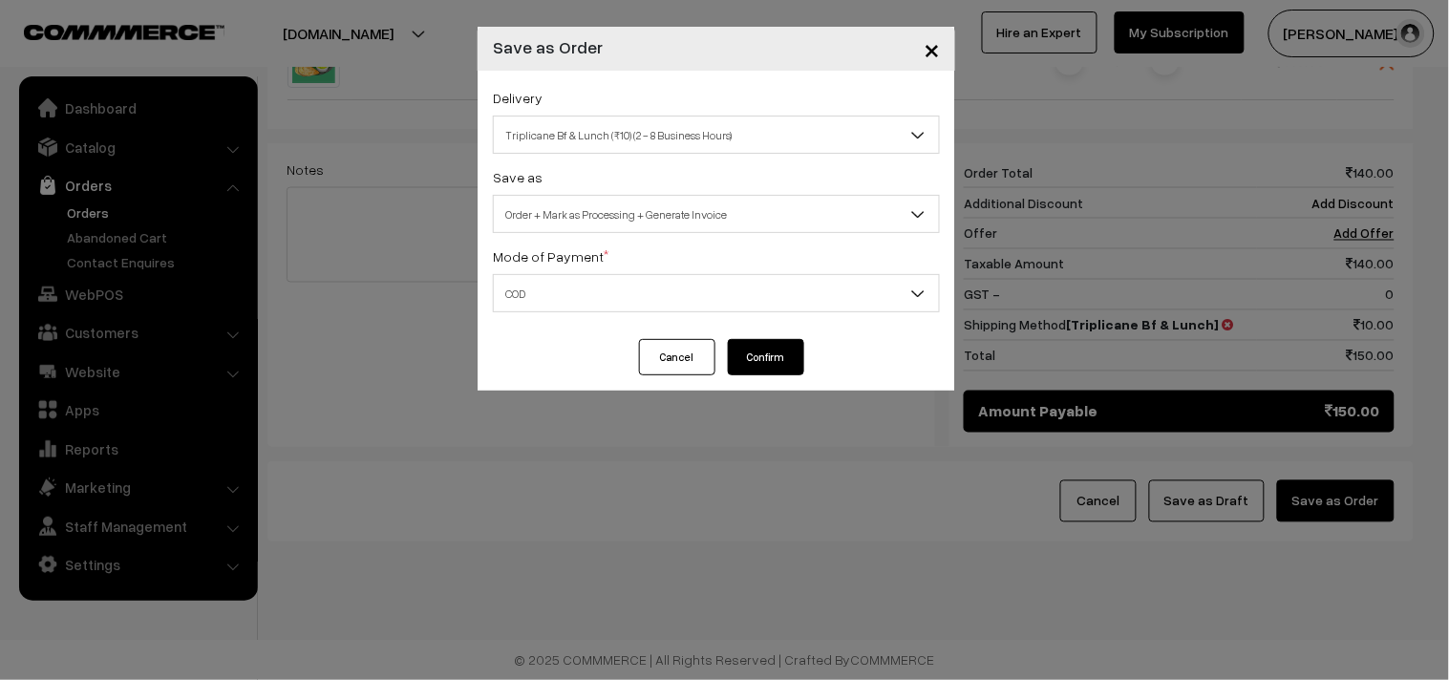
click at [780, 350] on button "Confirm" at bounding box center [766, 357] width 76 height 36
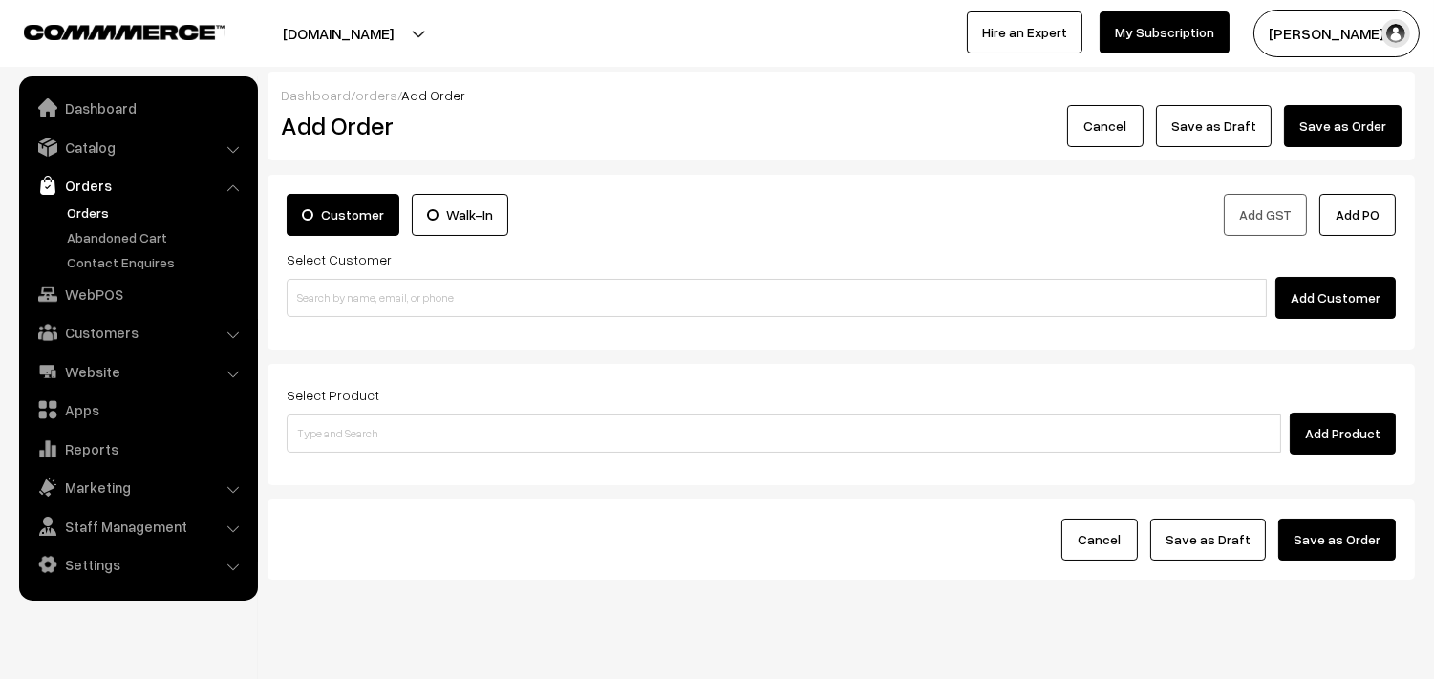
click at [106, 214] on link "Orders" at bounding box center [156, 213] width 189 height 20
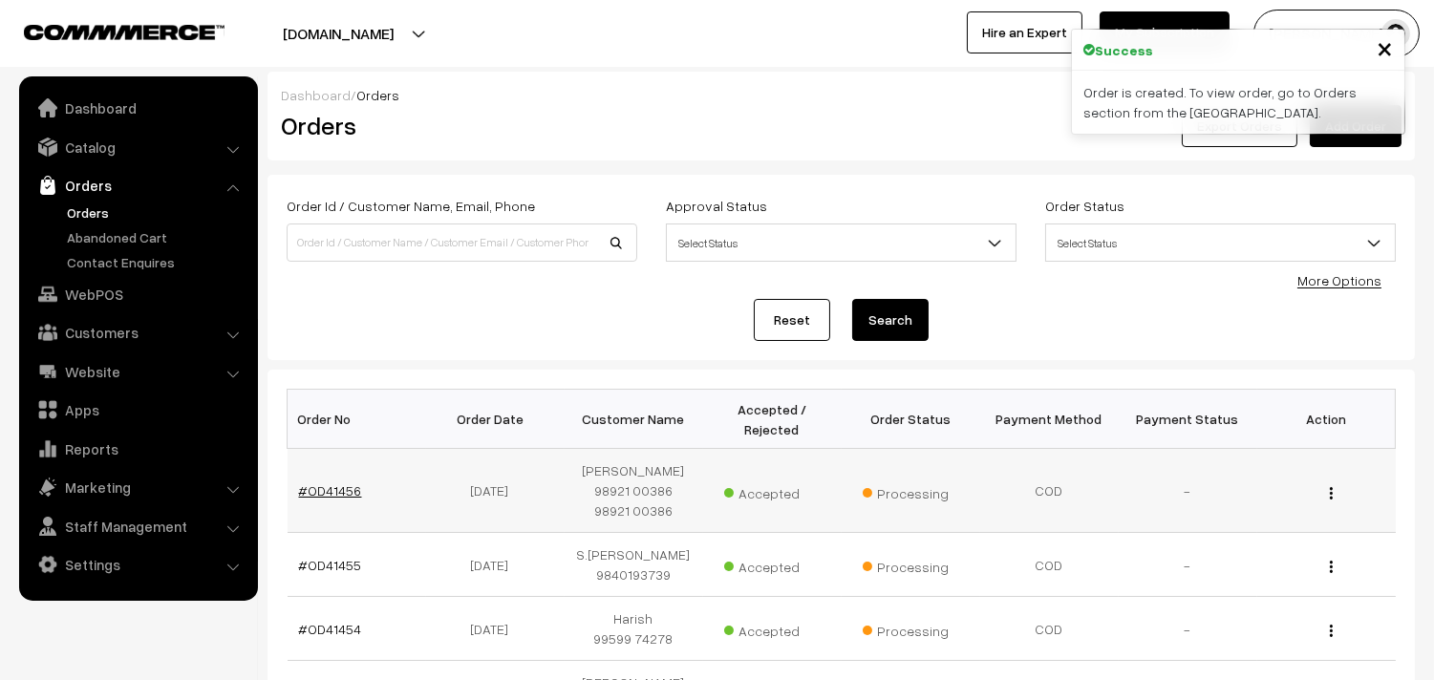
click at [344, 484] on link "#OD41456" at bounding box center [330, 490] width 63 height 16
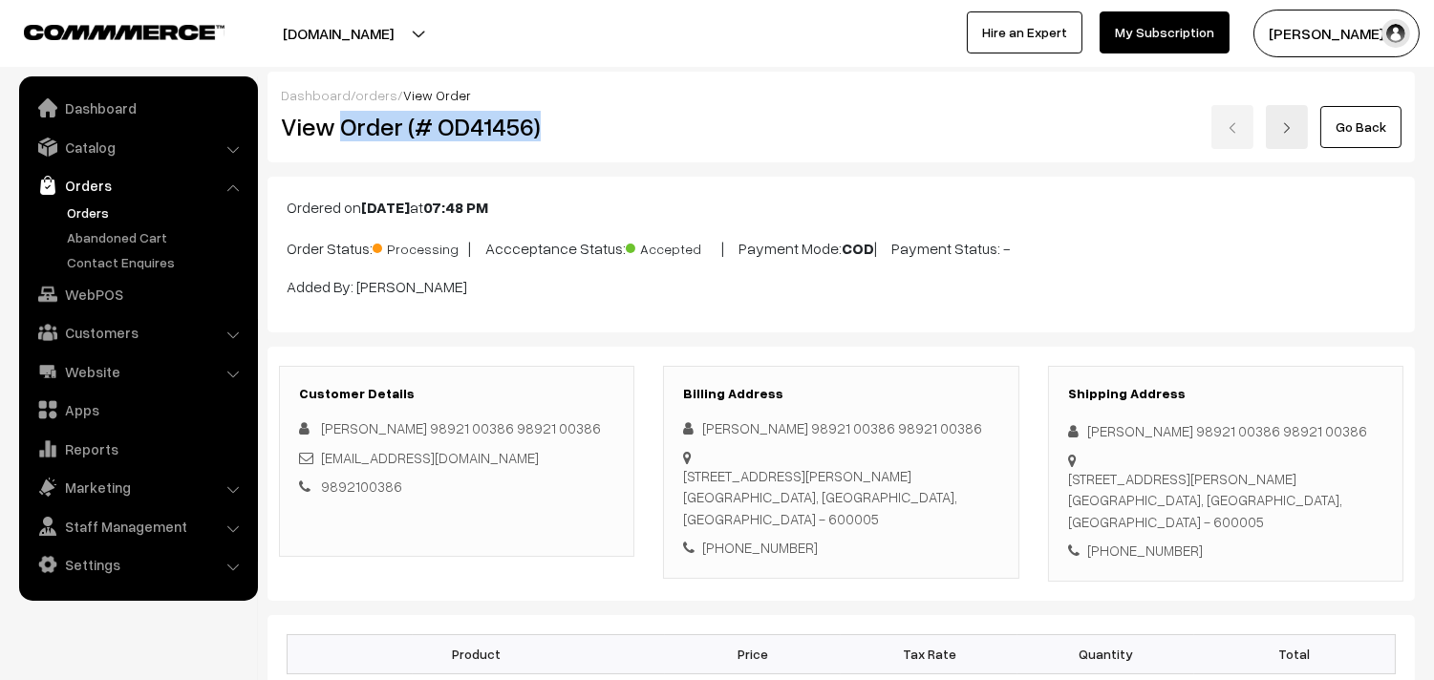
drag, startPoint x: 0, startPoint y: 0, endPoint x: 608, endPoint y: 131, distance: 621.6
click at [608, 131] on h2 "View Order (# OD41456)" at bounding box center [458, 127] width 354 height 30
copy h2 "Order (# OD41456)"
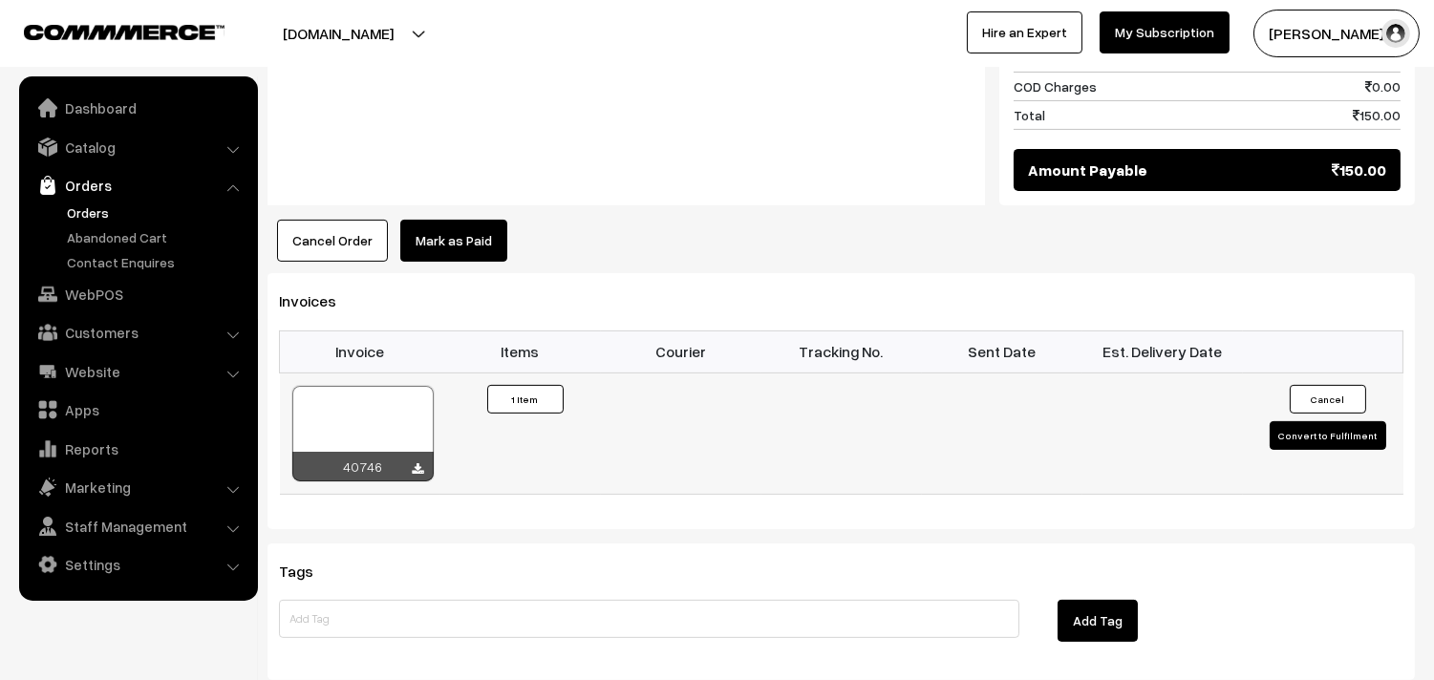
scroll to position [1061, 0]
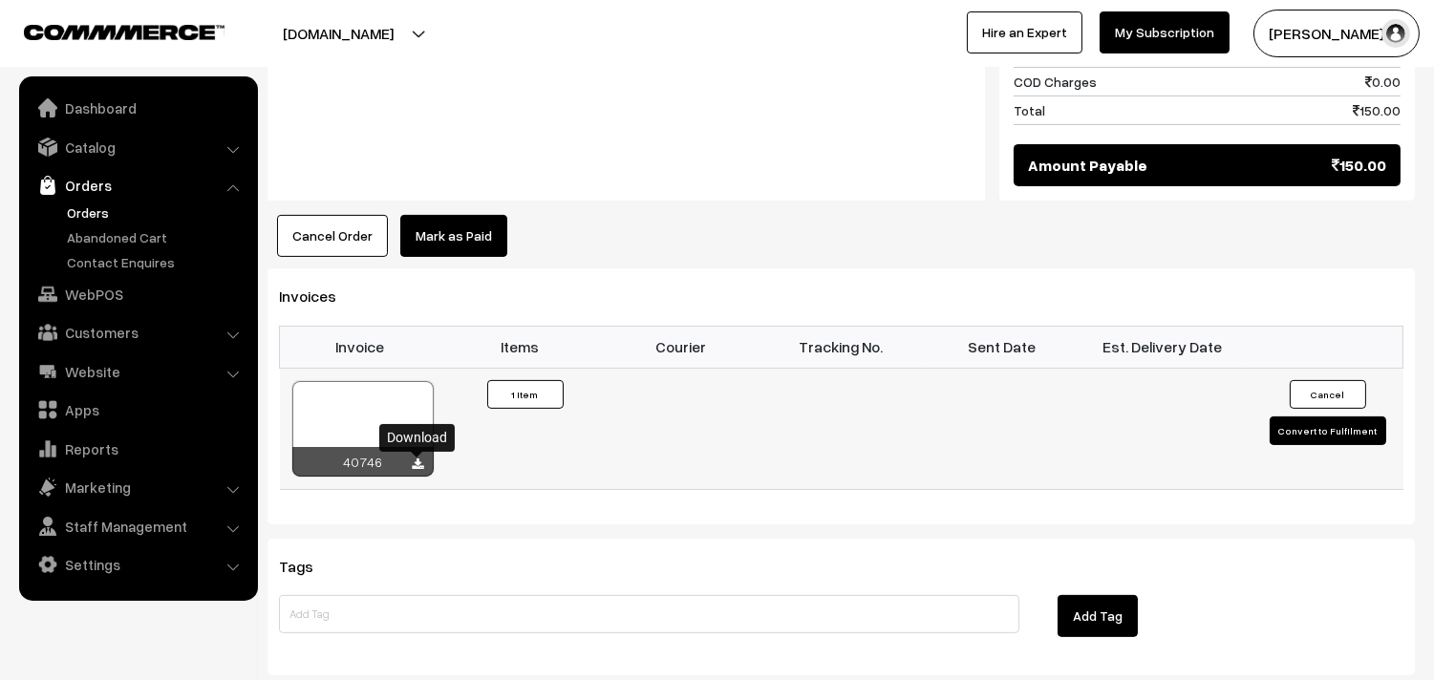
click at [418, 470] on icon at bounding box center [418, 465] width 11 height 12
click at [112, 294] on link "WebPOS" at bounding box center [137, 294] width 227 height 34
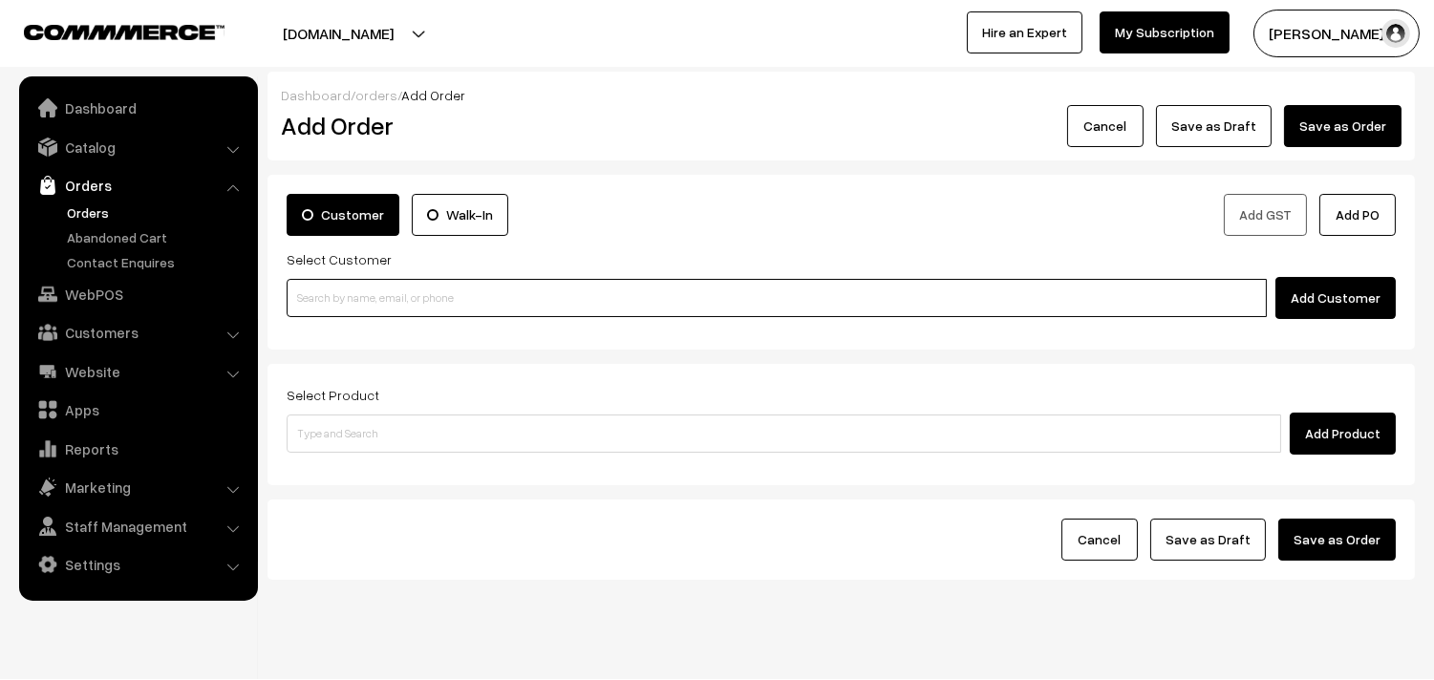
click at [382, 298] on input at bounding box center [777, 298] width 980 height 38
paste input "98921 00386"
click at [326, 289] on input "98921 00386" at bounding box center [777, 298] width 980 height 38
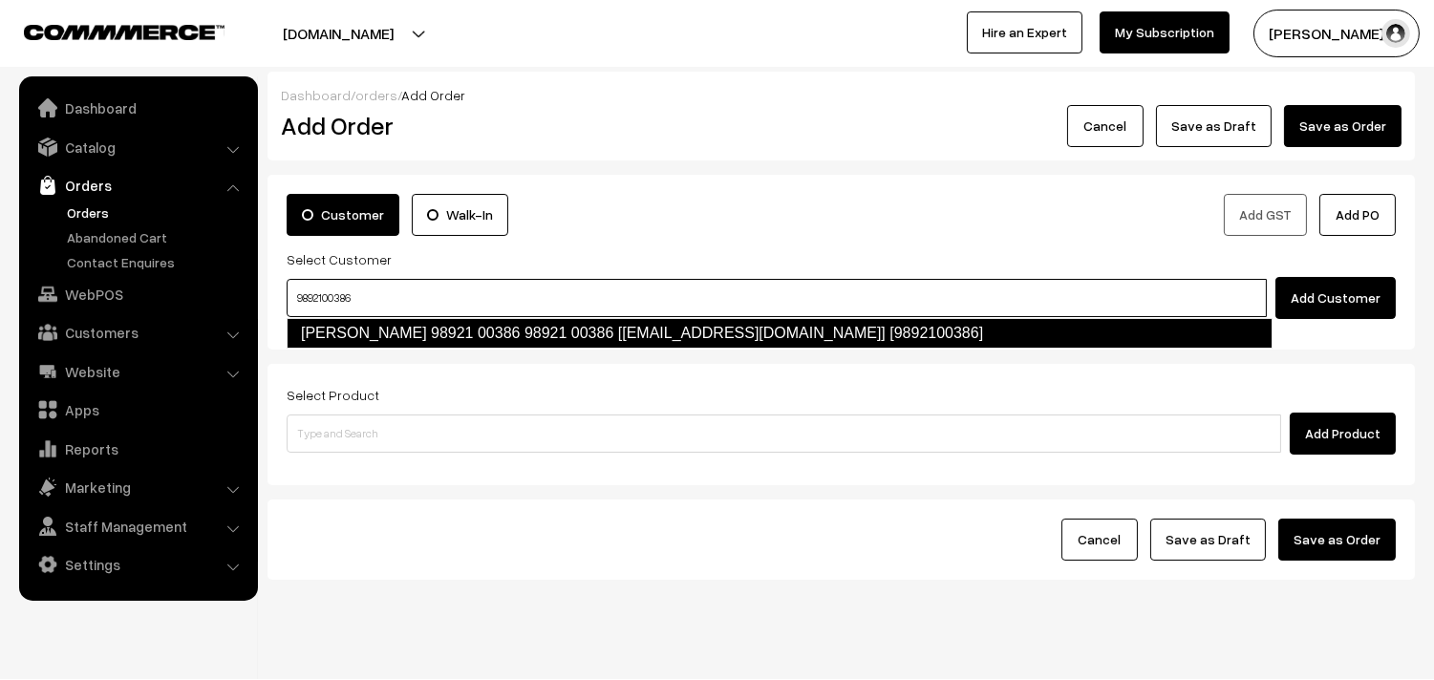
click at [408, 326] on link "[PERSON_NAME] 98921 00386 98921 00386‬ [[EMAIL_ADDRESS][DOMAIN_NAME]] [98921003…" at bounding box center [780, 333] width 986 height 31
type input "9892100386"
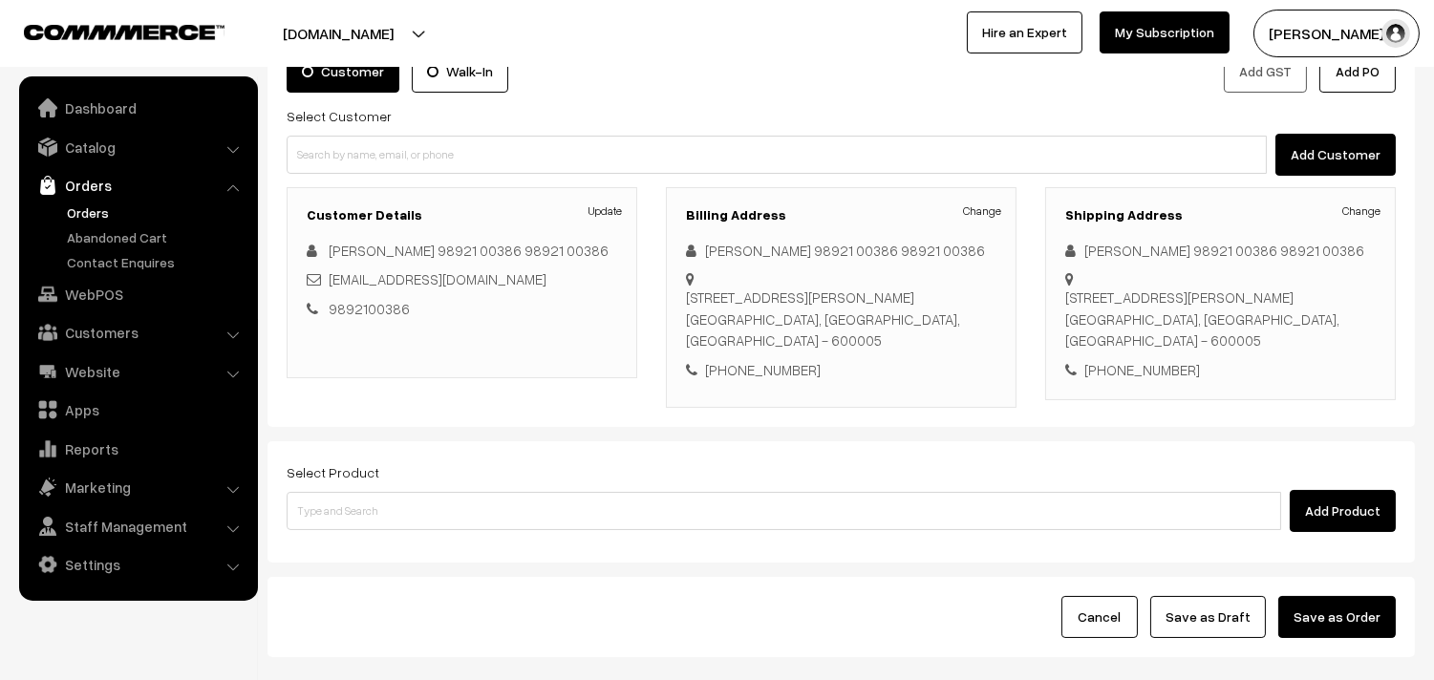
scroll to position [145, 0]
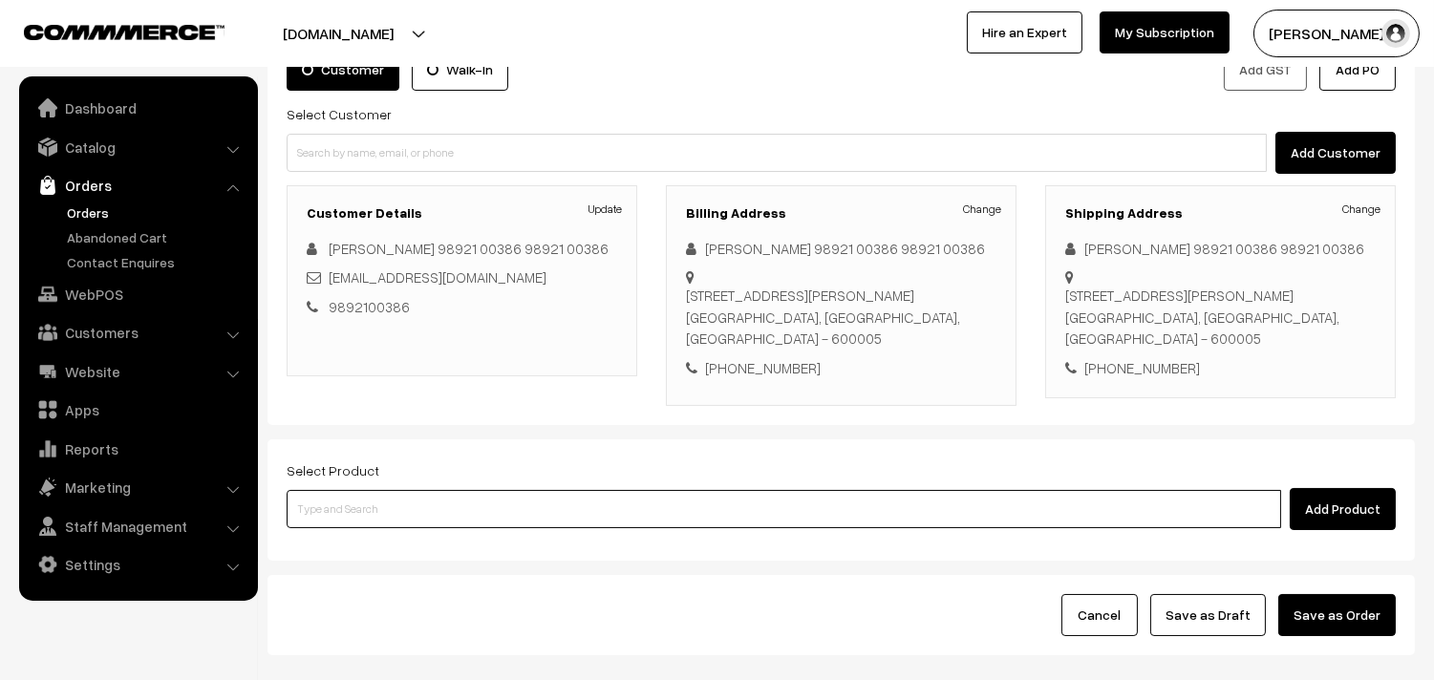
drag, startPoint x: 445, startPoint y: 514, endPoint x: 450, endPoint y: 494, distance: 20.6
click at [449, 511] on input at bounding box center [784, 509] width 995 height 38
type input "kanchee"
click at [444, 531] on link "30th Dr [PERSON_NAME] (2)" at bounding box center [786, 545] width 996 height 29
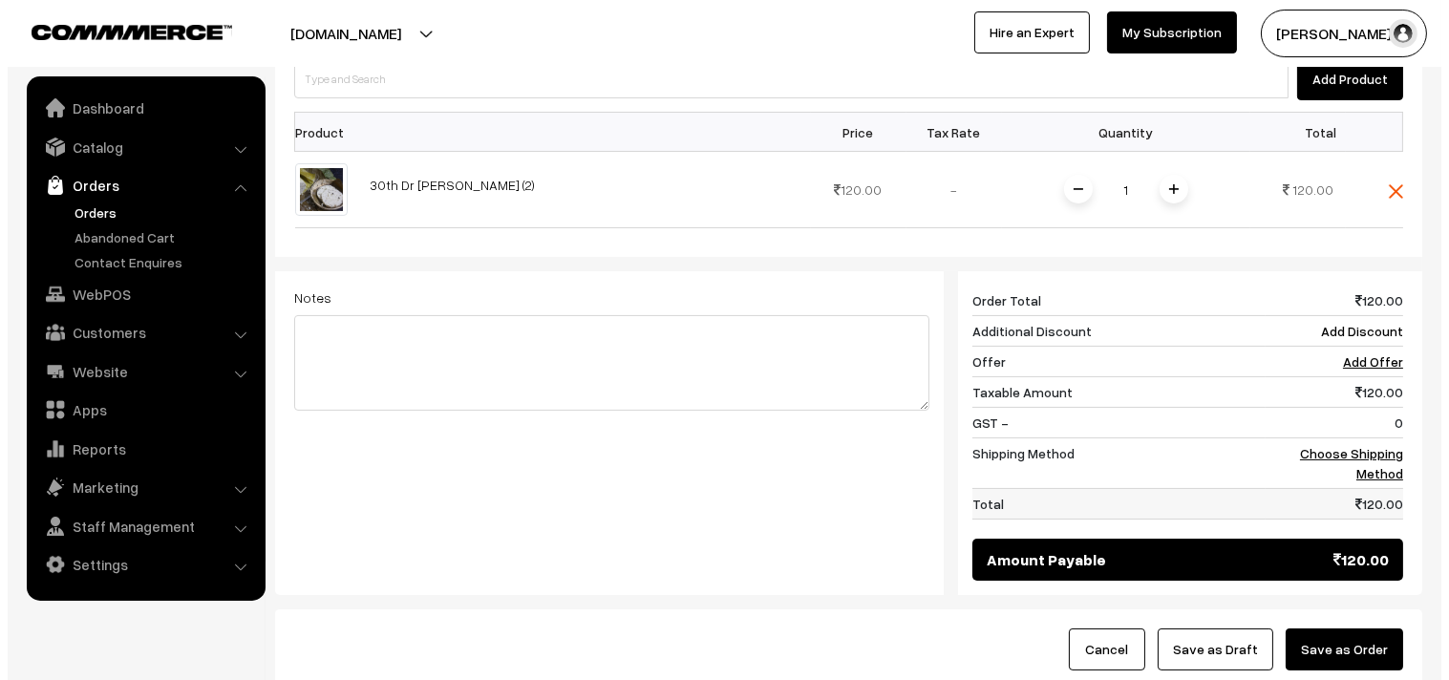
scroll to position [675, 0]
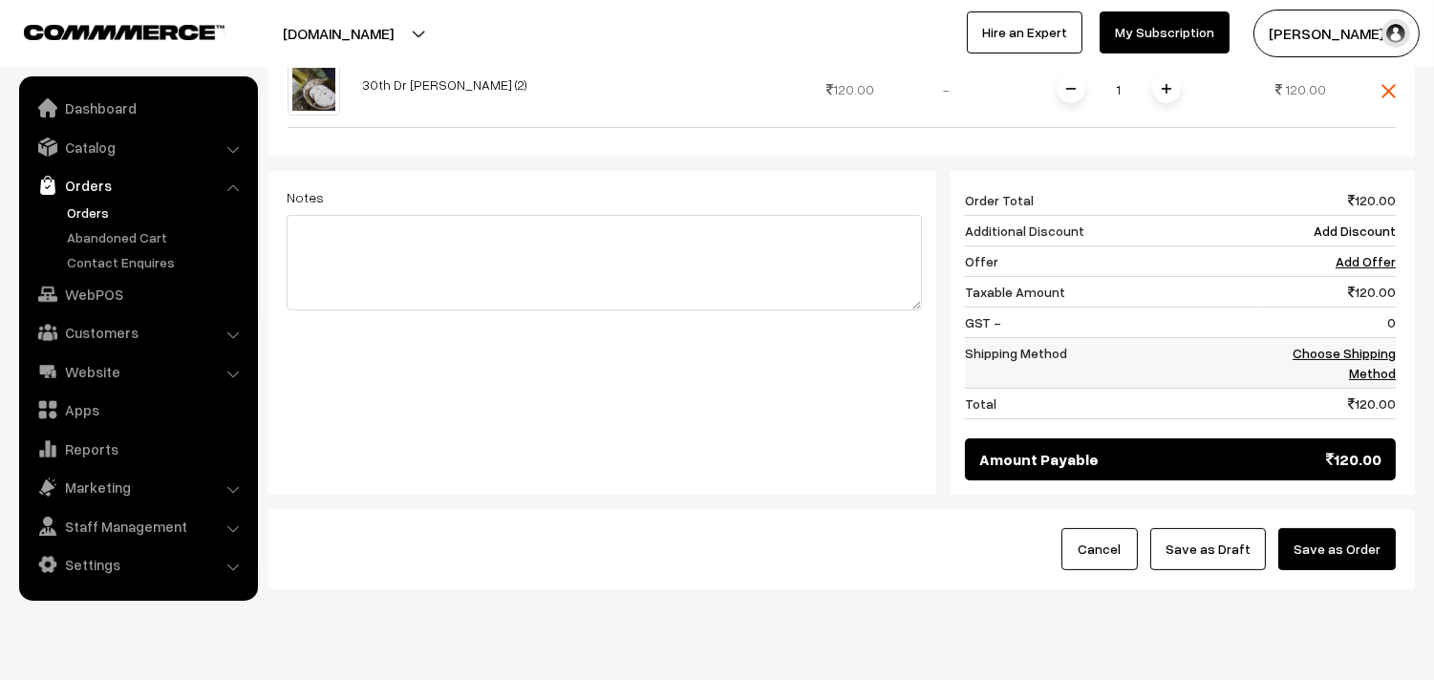
click at [1347, 360] on link "Choose Shipping Method" at bounding box center [1344, 363] width 103 height 36
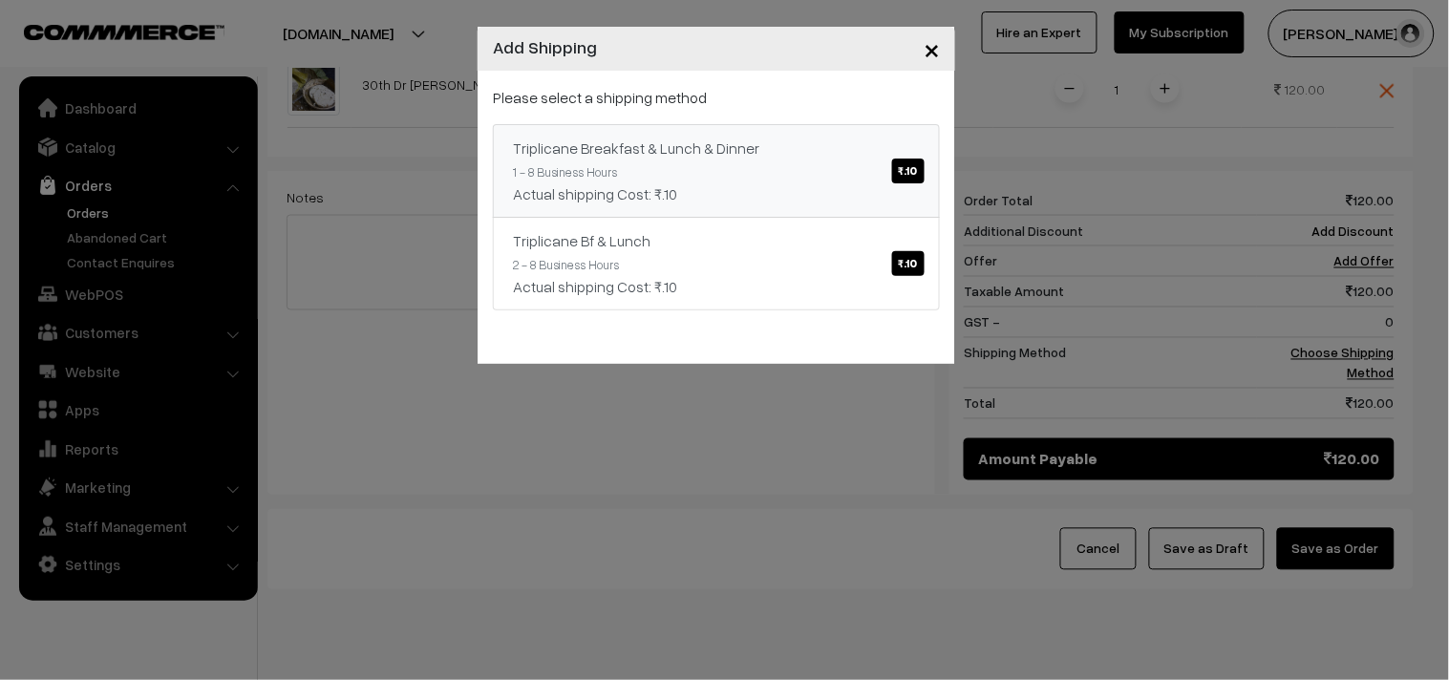
click at [905, 179] on span "₹.10" at bounding box center [908, 171] width 32 height 25
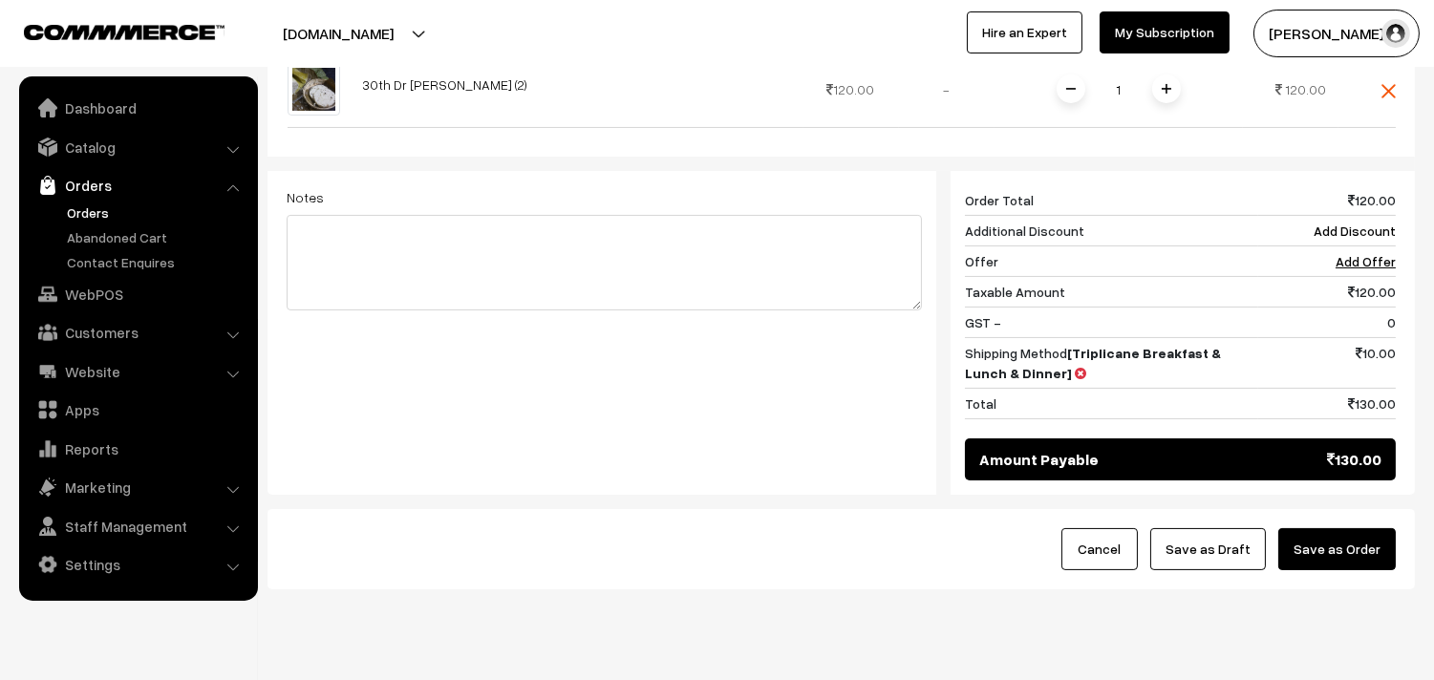
click at [1325, 546] on button "Save as Order" at bounding box center [1337, 549] width 118 height 42
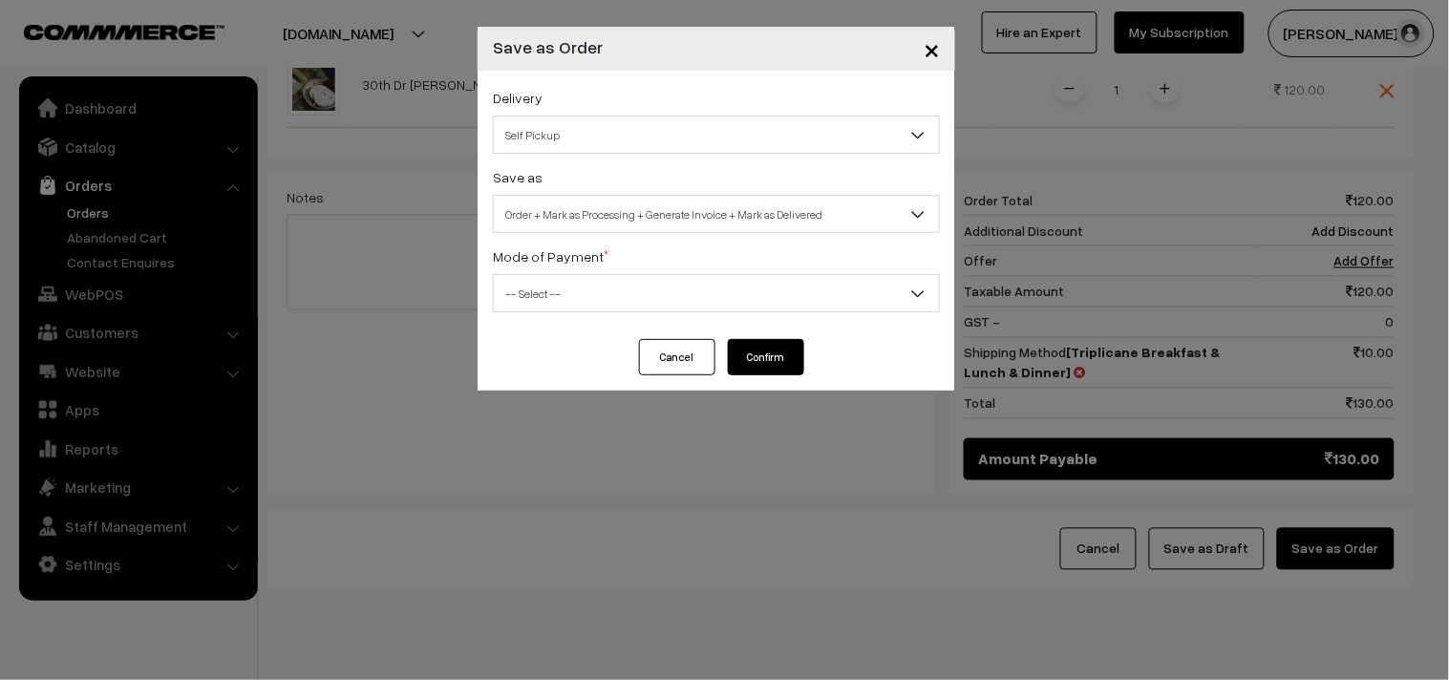
drag, startPoint x: 570, startPoint y: 100, endPoint x: 568, endPoint y: 118, distance: 17.3
click at [568, 113] on div "Delivery Self Pickup Triplicane Breakfast & Lunch & Dinner (₹10) (1 - 8 Busines…" at bounding box center [716, 120] width 447 height 68
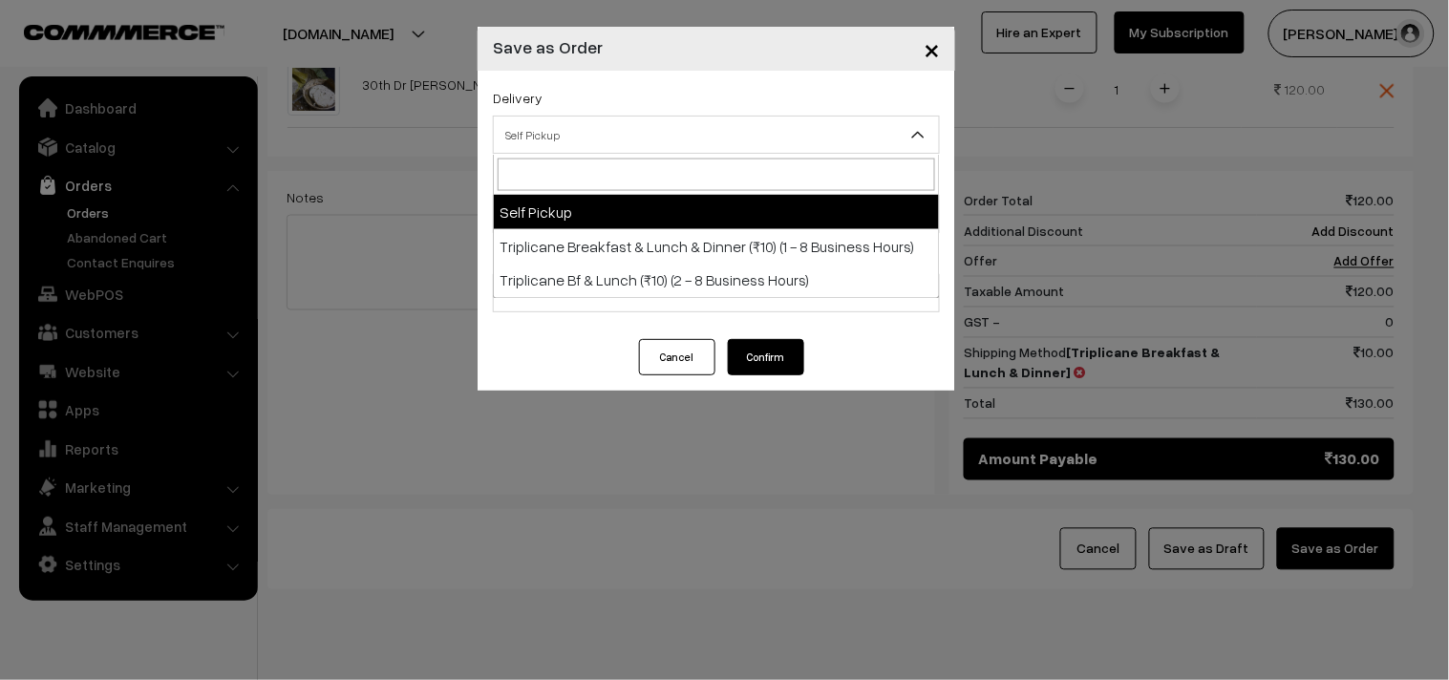
click at [568, 124] on span "Self Pickup" at bounding box center [716, 134] width 445 height 33
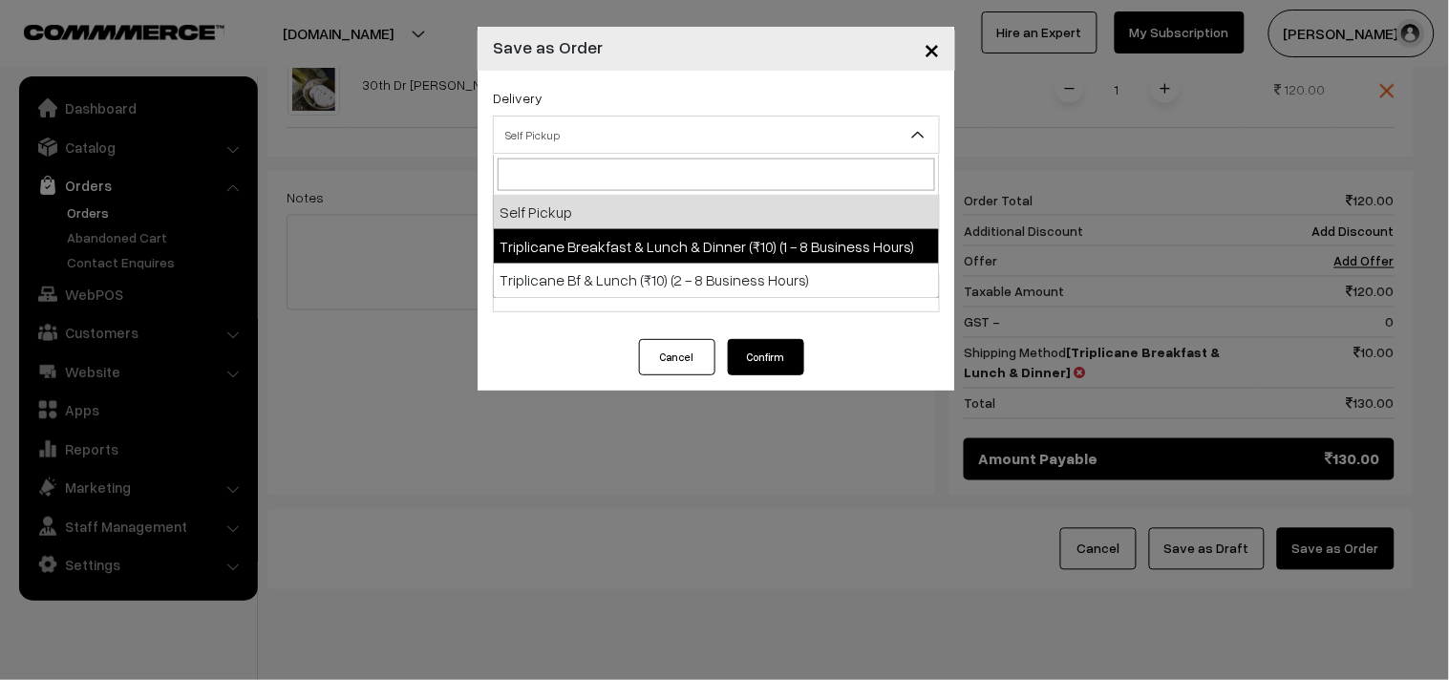
select select "TBL1"
select select "3"
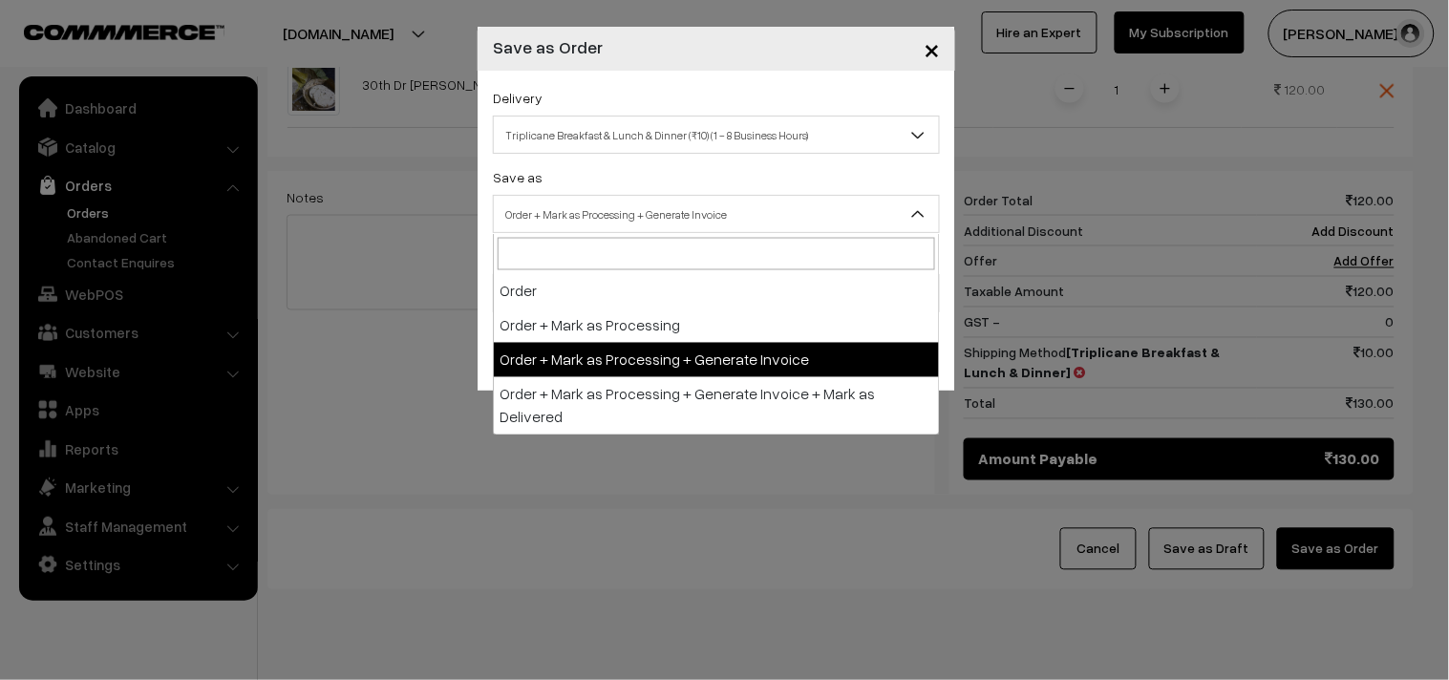
click at [609, 213] on span "Order + Mark as Processing + Generate Invoice" at bounding box center [716, 214] width 445 height 33
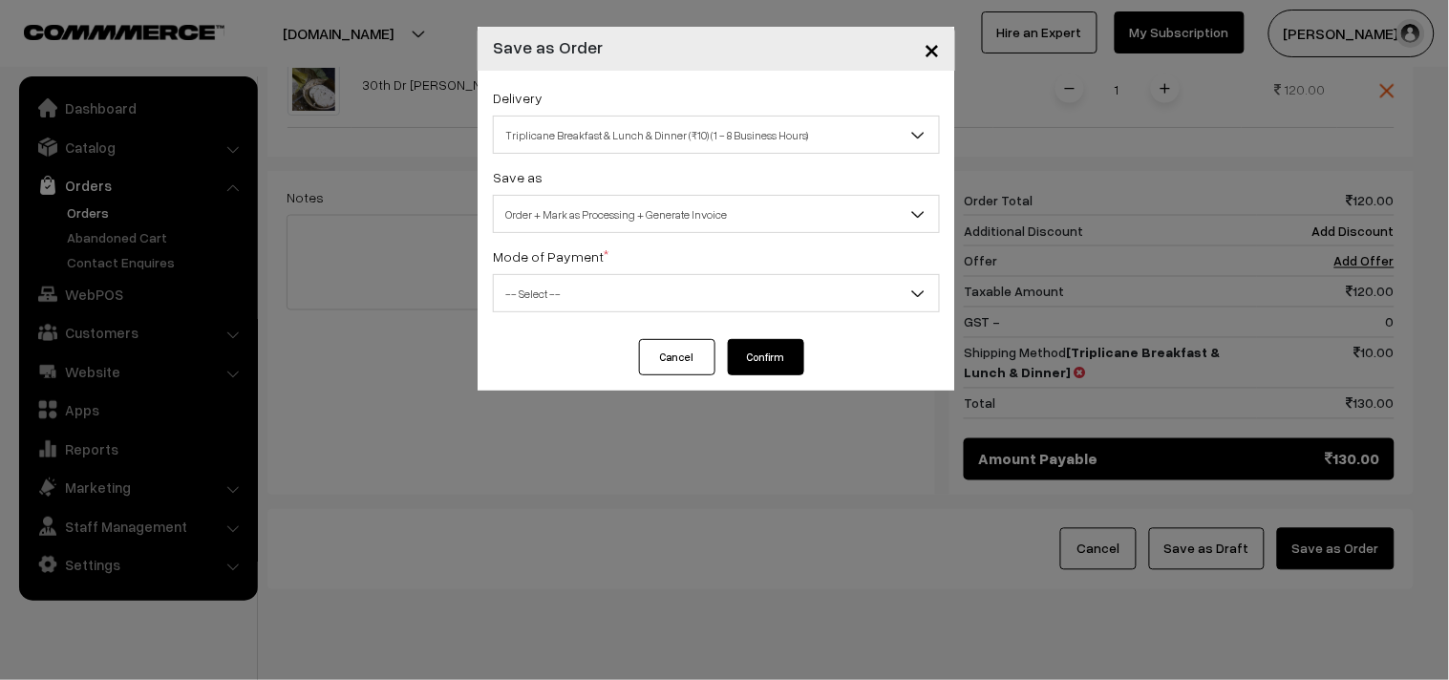
click at [566, 297] on span "-- Select --" at bounding box center [716, 293] width 445 height 33
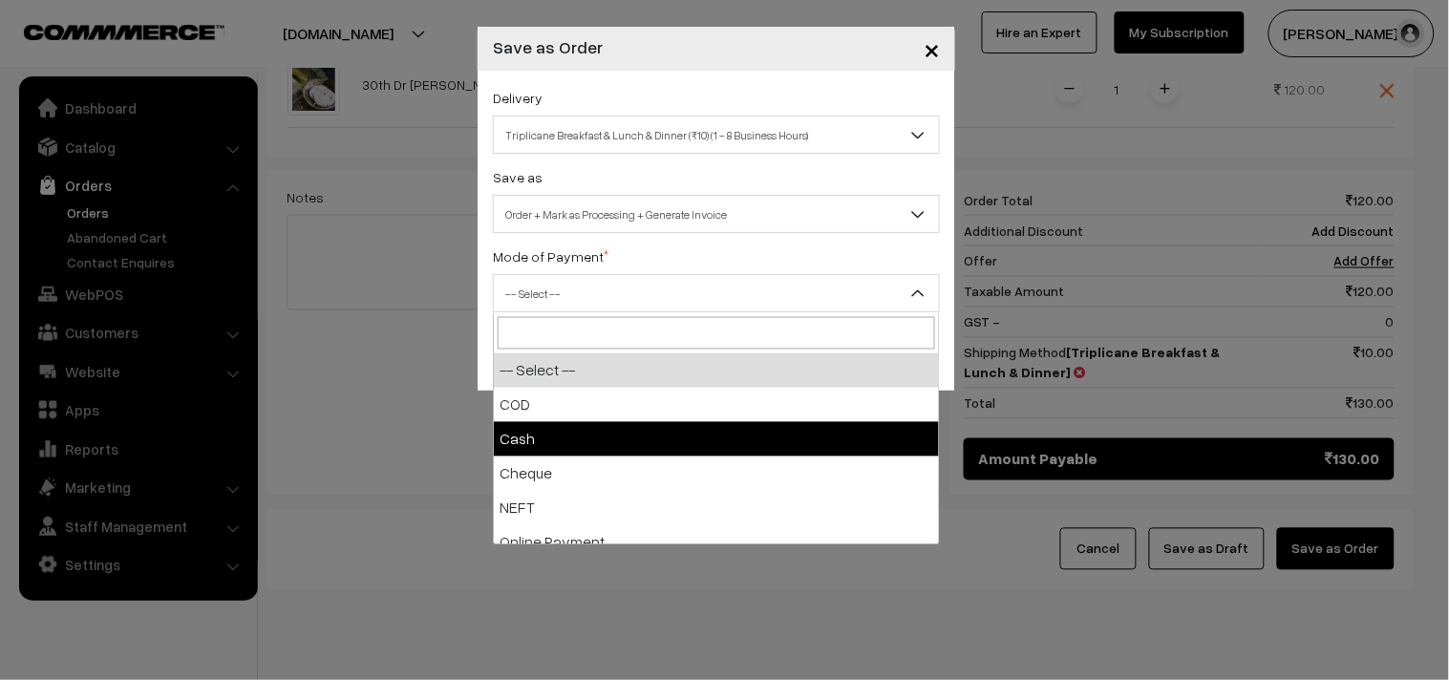
select select "2"
checkbox input "true"
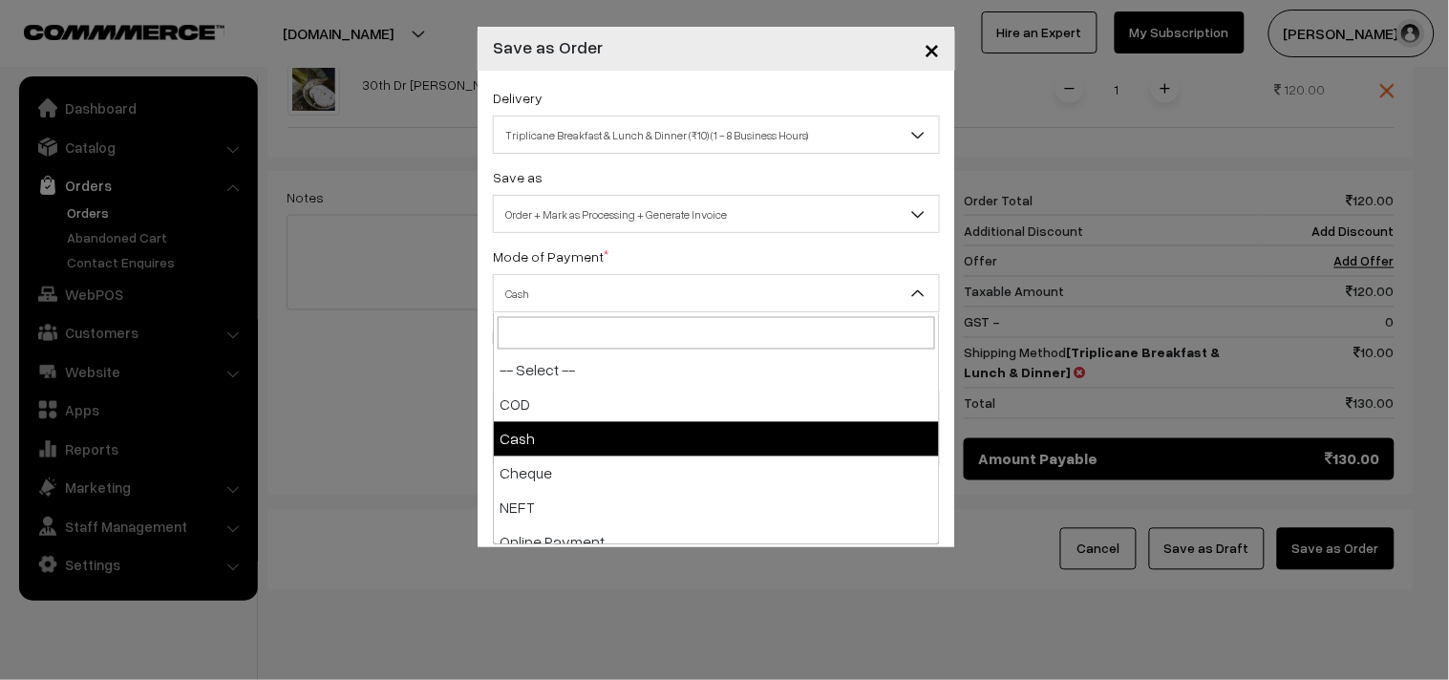
click at [540, 298] on span "Cash" at bounding box center [716, 293] width 445 height 33
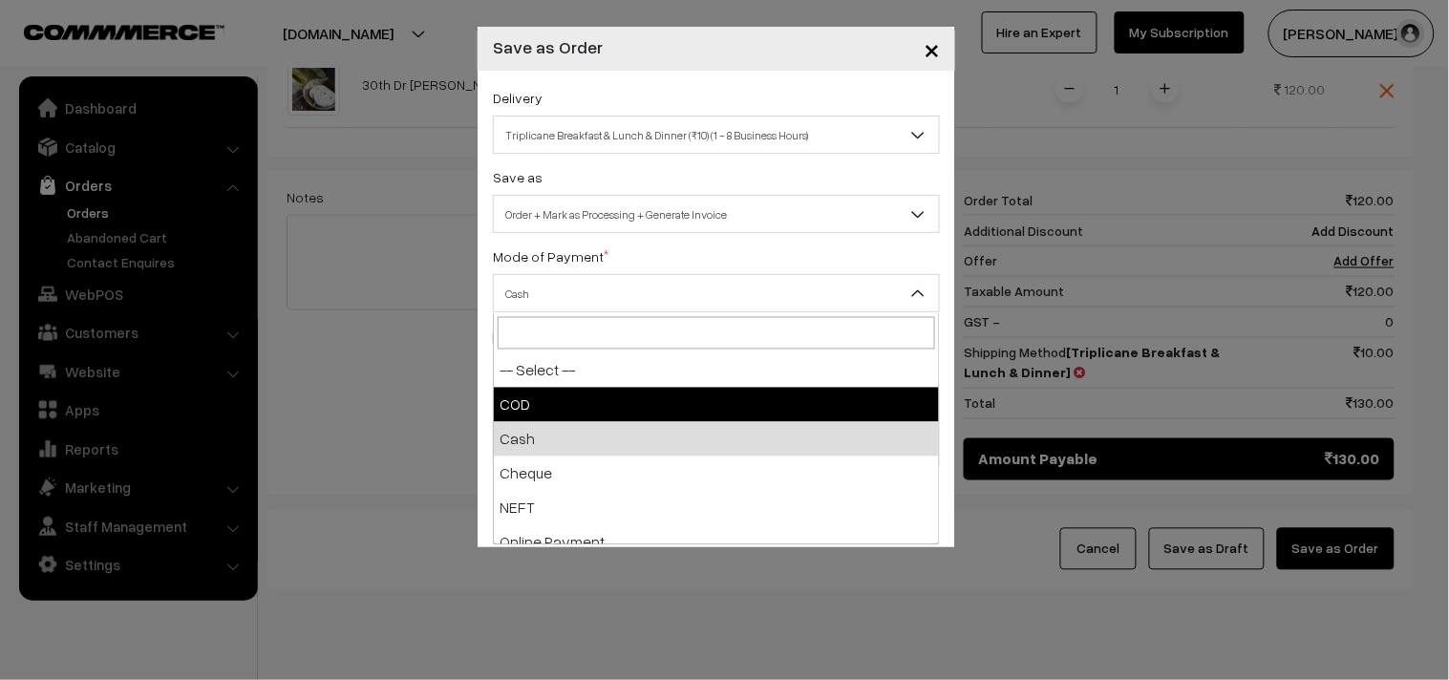
select select "1"
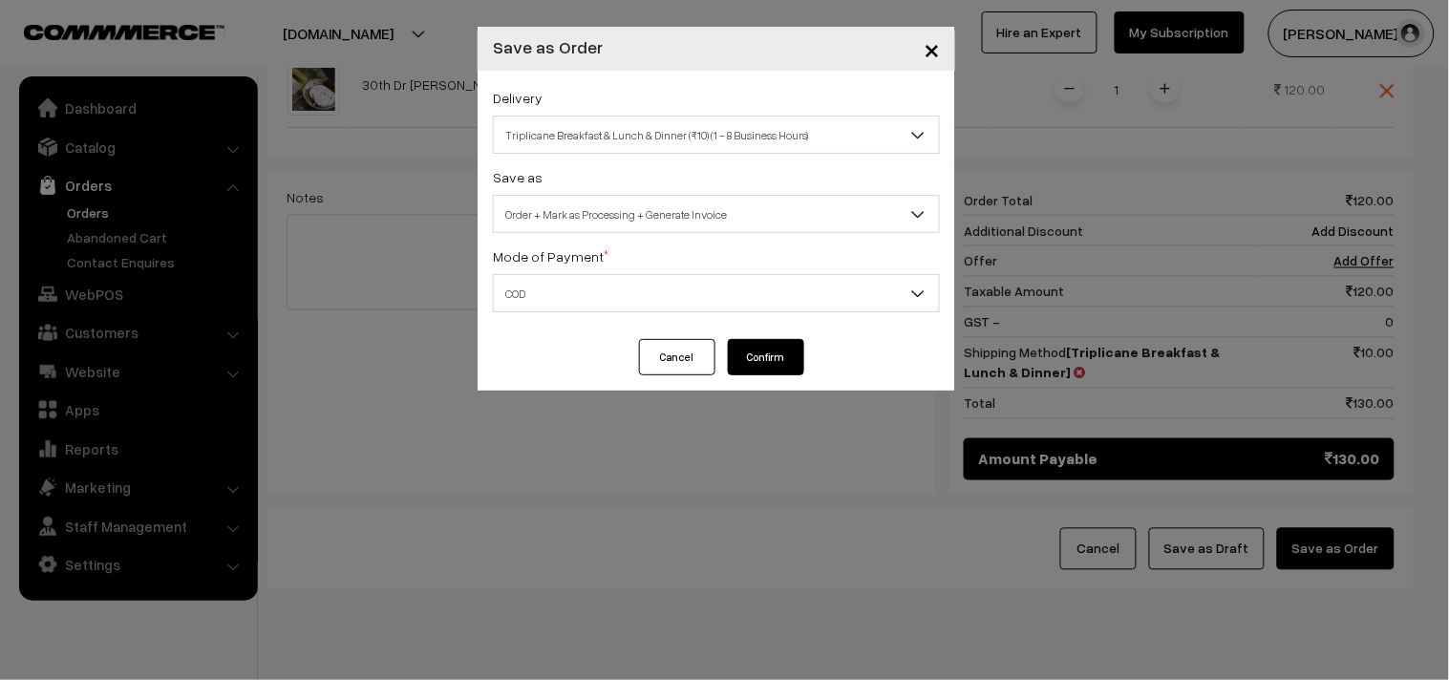
click at [767, 351] on button "Confirm" at bounding box center [766, 357] width 76 height 36
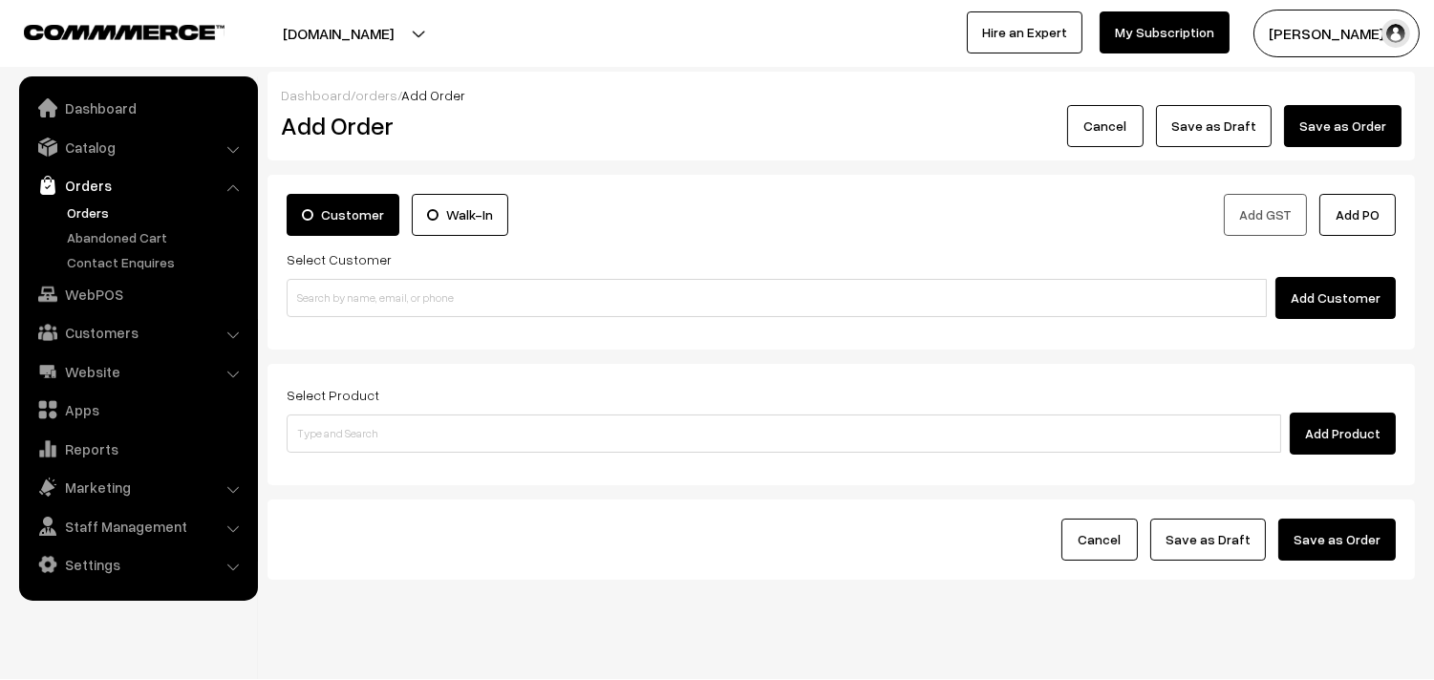
click at [86, 212] on link "Orders" at bounding box center [156, 213] width 189 height 20
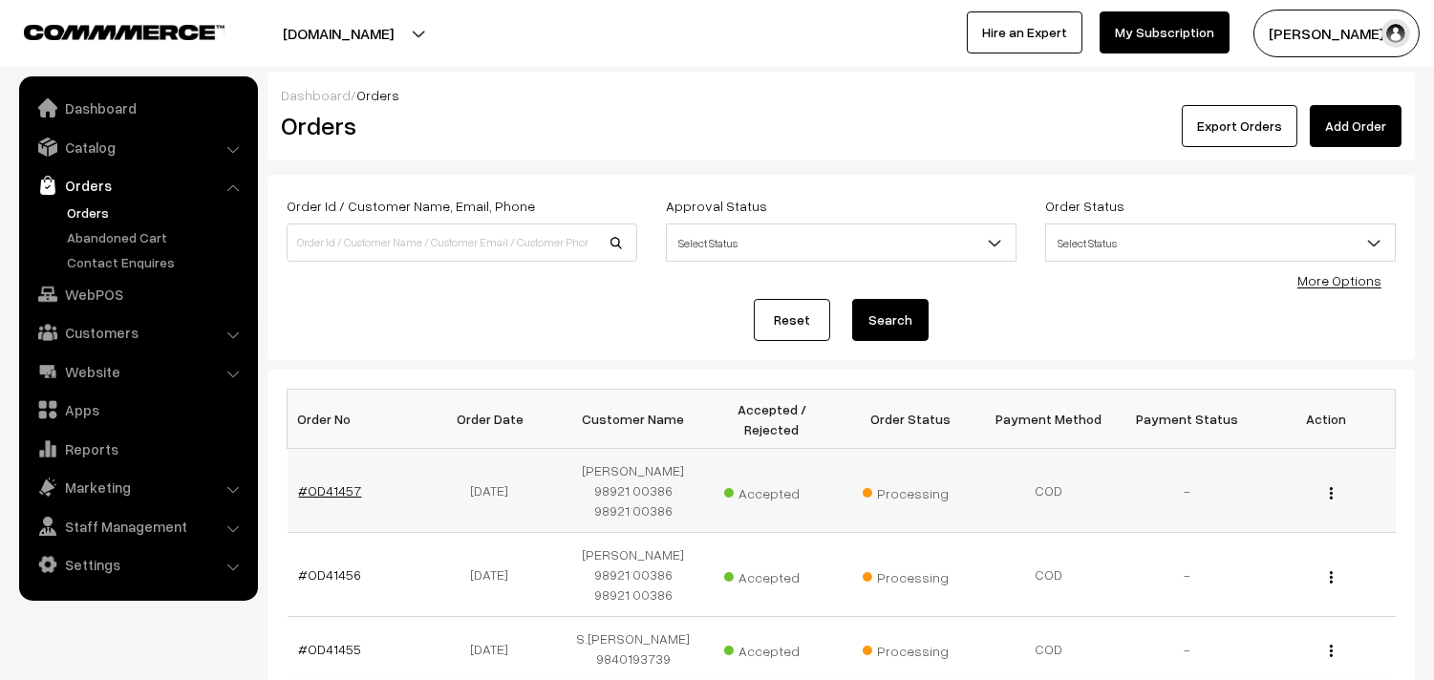
click at [323, 488] on link "#OD41457" at bounding box center [330, 490] width 63 height 16
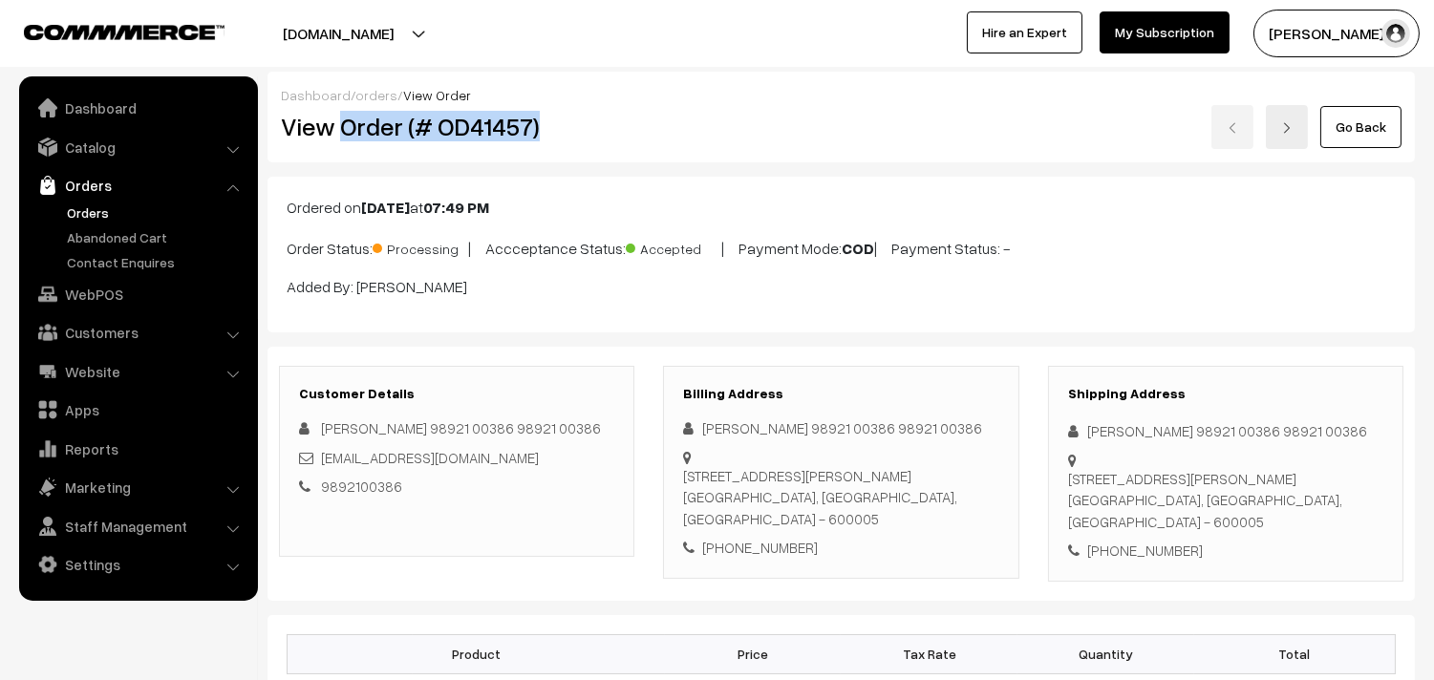
drag, startPoint x: 340, startPoint y: 119, endPoint x: 641, endPoint y: 221, distance: 317.5
click at [627, 136] on h2 "View Order (# OD41457)" at bounding box center [458, 127] width 354 height 30
copy h2 "Order (# OD41457)"
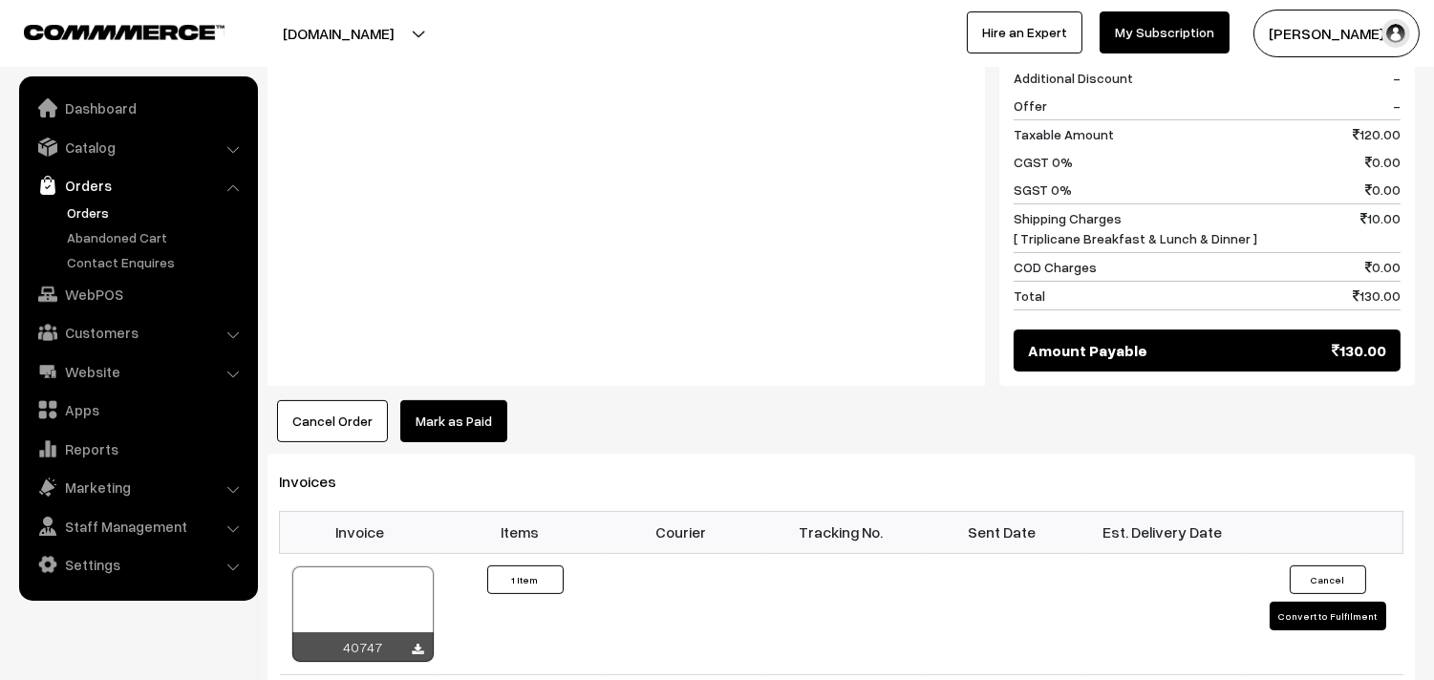
scroll to position [1061, 0]
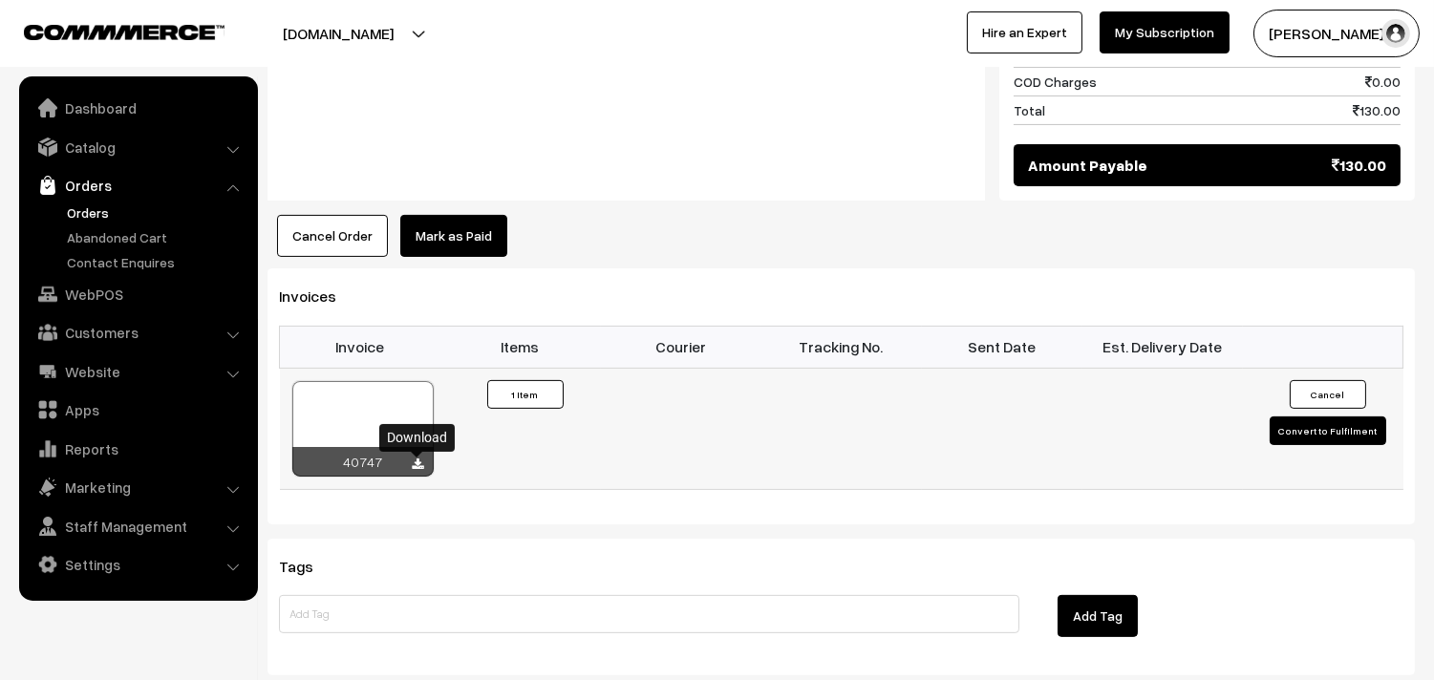
click at [418, 466] on icon at bounding box center [418, 465] width 11 height 12
click at [89, 311] on ul "Dashboard Catalog" at bounding box center [138, 338] width 239 height 525
click at [91, 299] on link "WebPOS" at bounding box center [137, 294] width 227 height 34
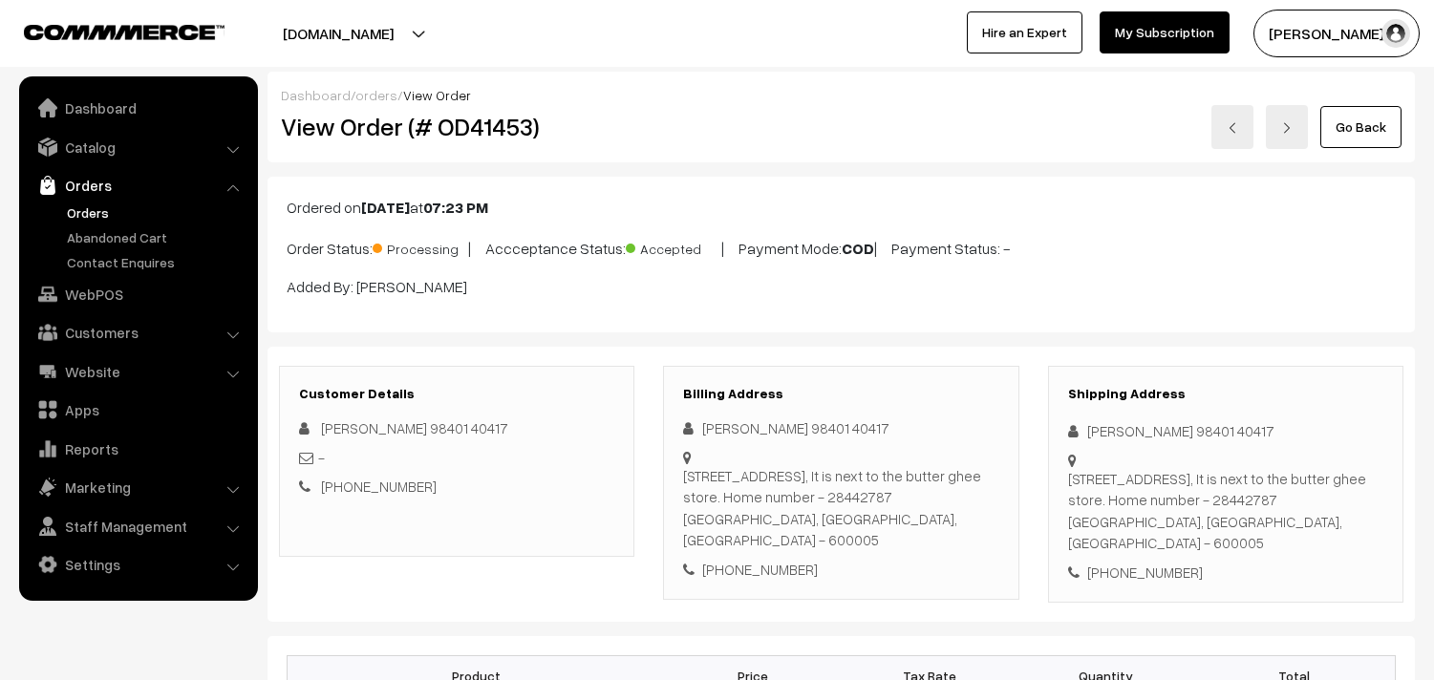
click at [81, 296] on link "WebPOS" at bounding box center [137, 294] width 227 height 34
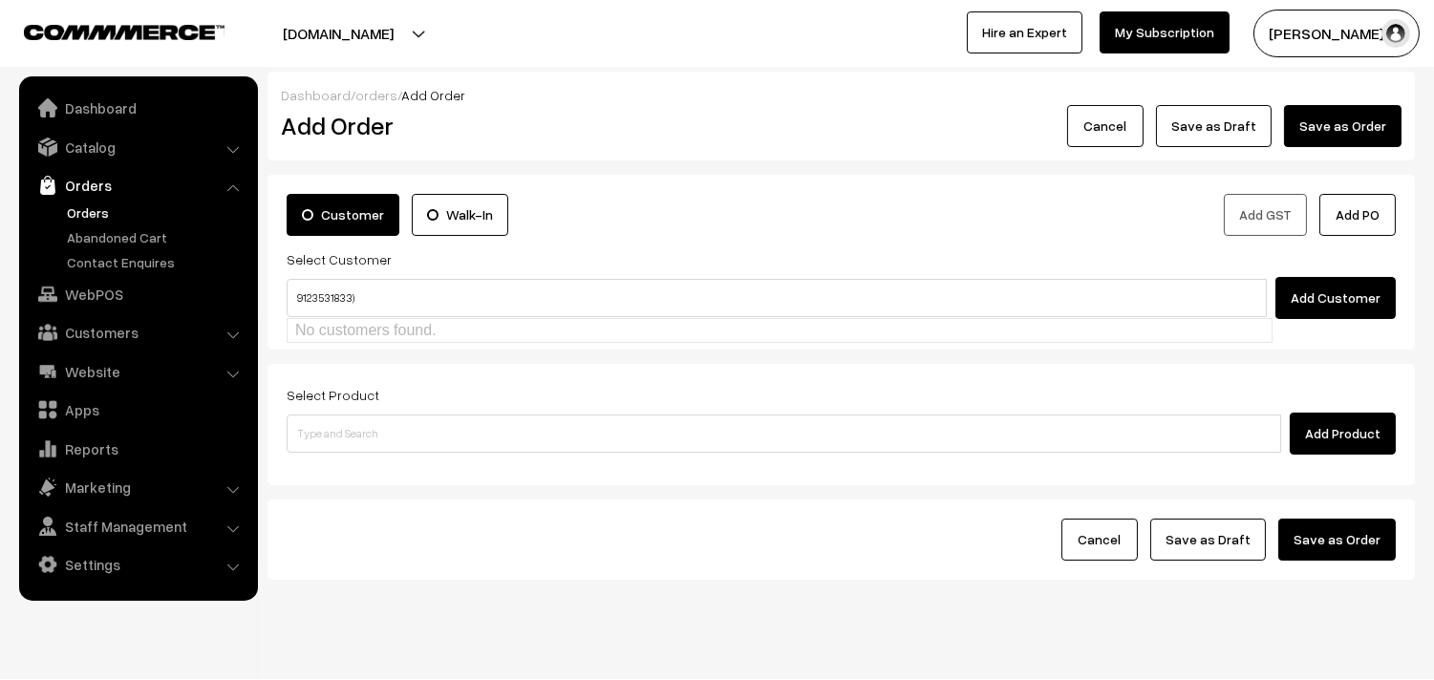
click at [325, 289] on input "9123531833)" at bounding box center [777, 298] width 980 height 38
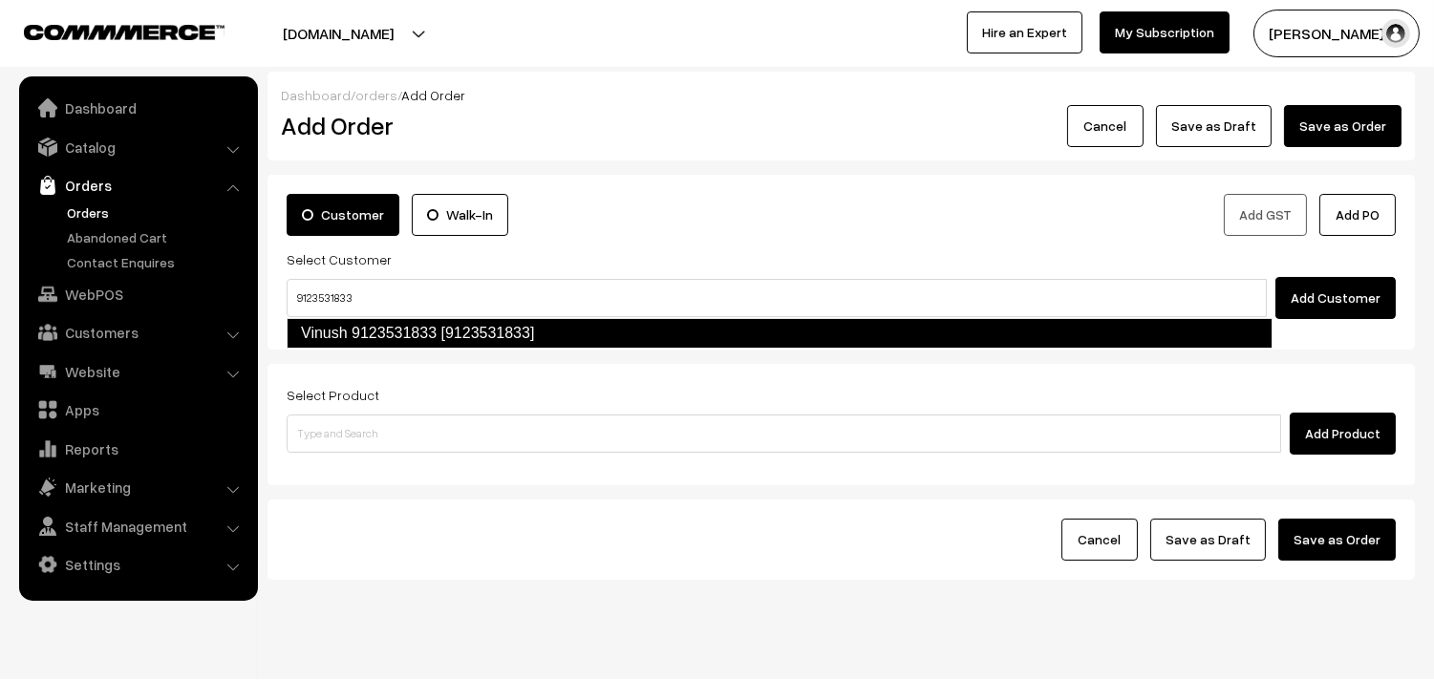
click at [371, 328] on link "Vinush 9123531833 [9123531833]" at bounding box center [780, 333] width 986 height 31
type input "9123531833"
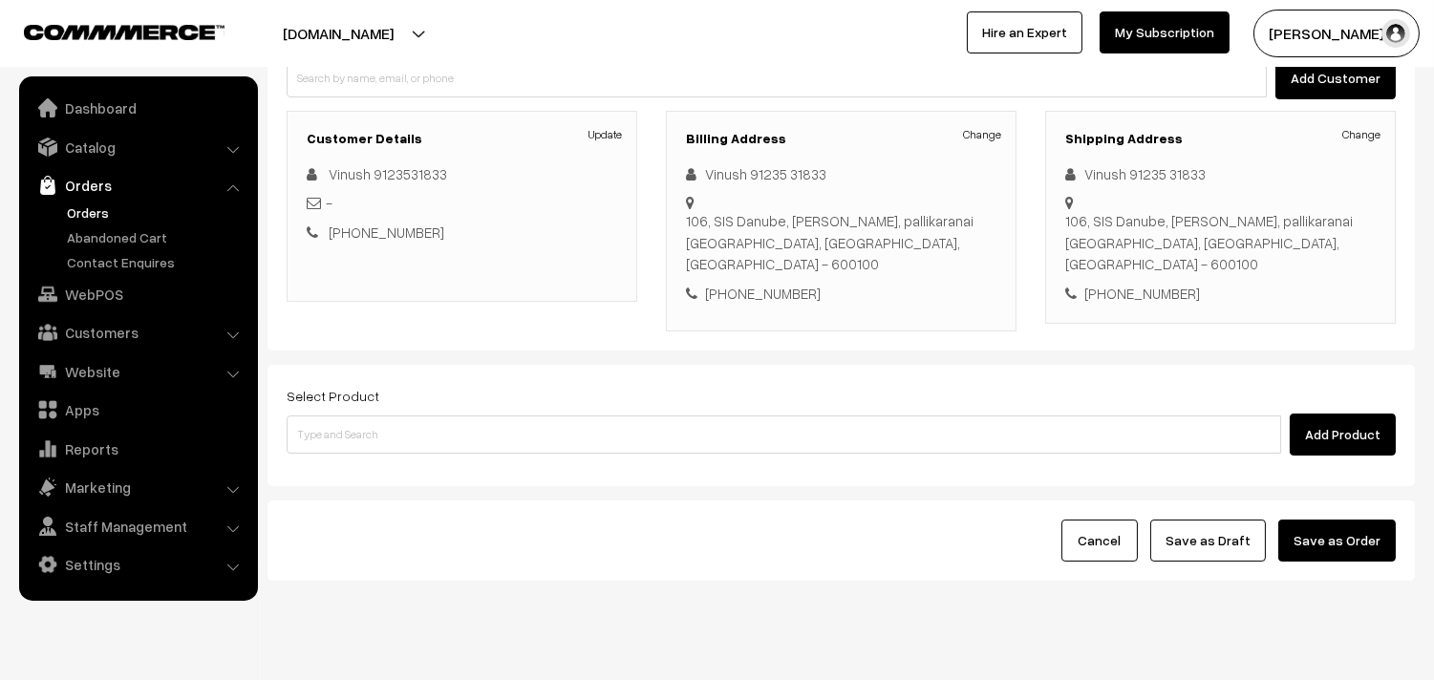
scroll to position [239, 0]
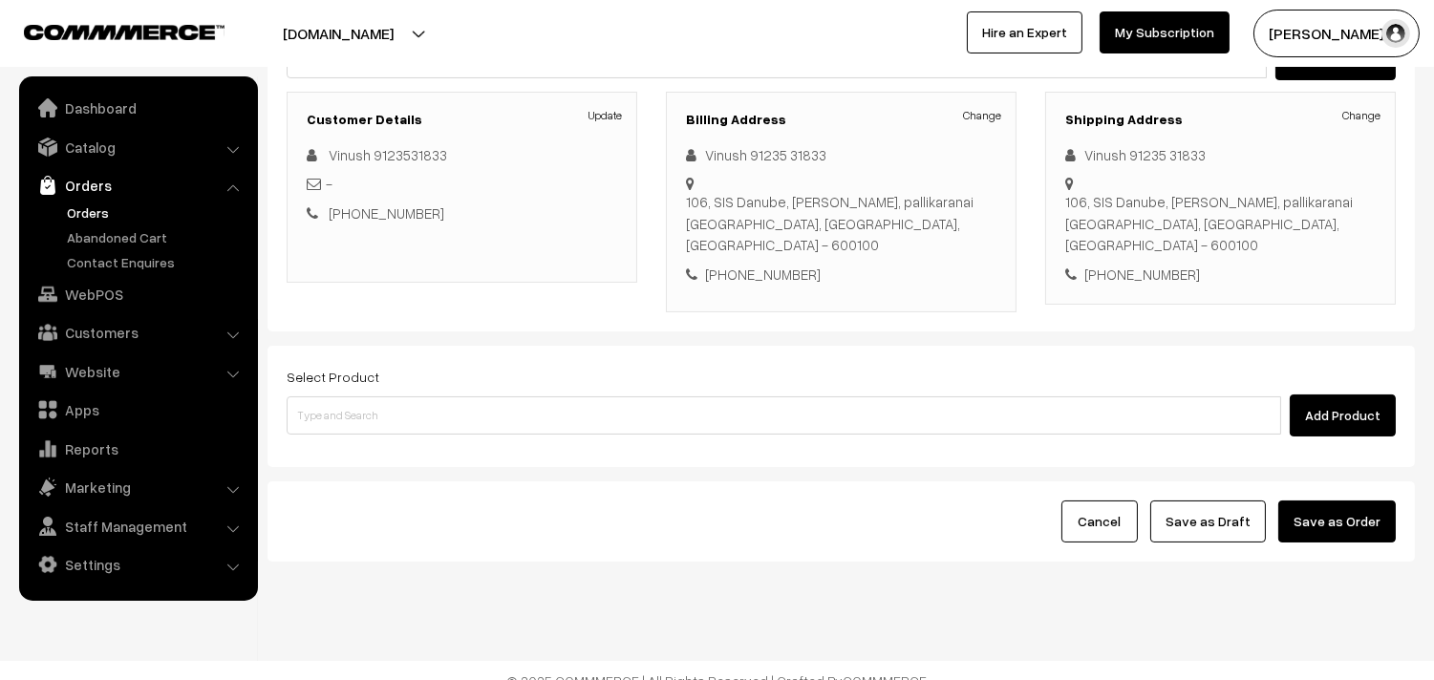
click at [392, 418] on div "Select Product Add Product" at bounding box center [841, 406] width 1147 height 121
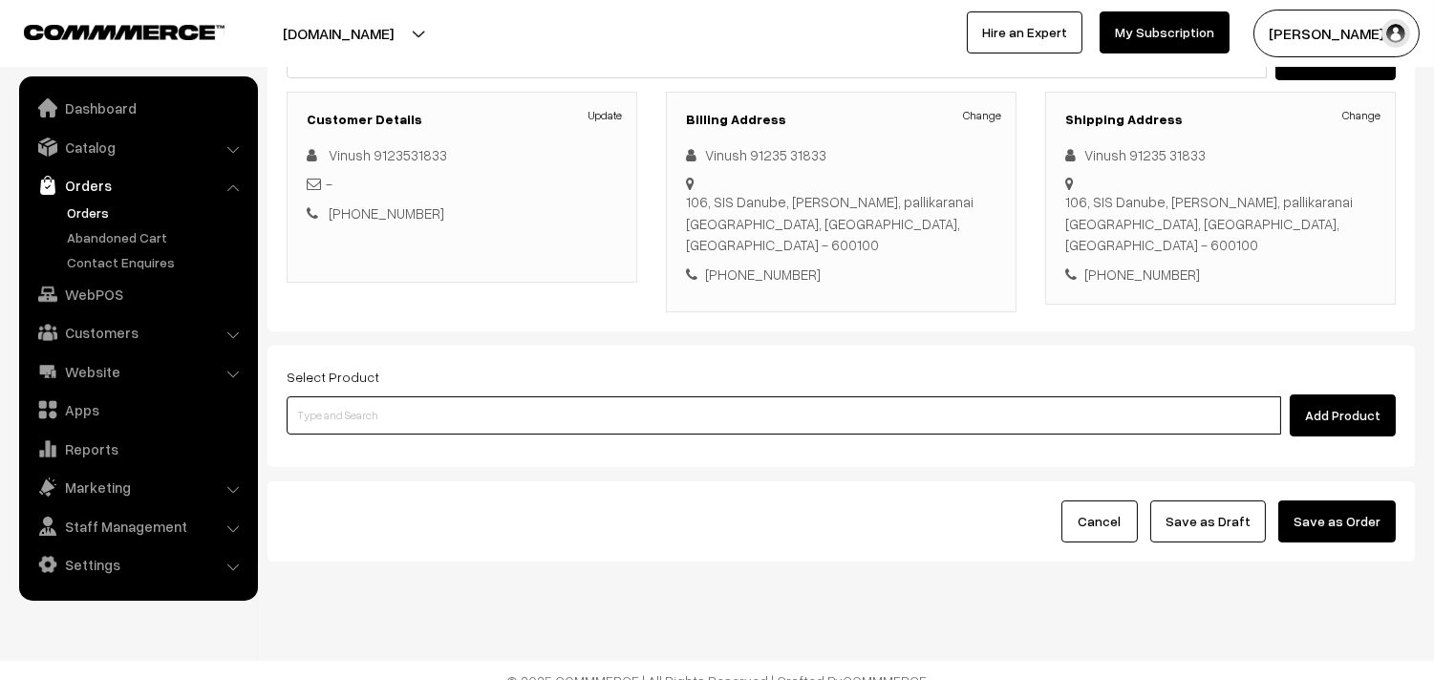
drag, startPoint x: 394, startPoint y: 404, endPoint x: 403, endPoint y: 397, distance: 11.7
click at [395, 403] on input at bounding box center [784, 415] width 995 height 38
type input "puliyodh"
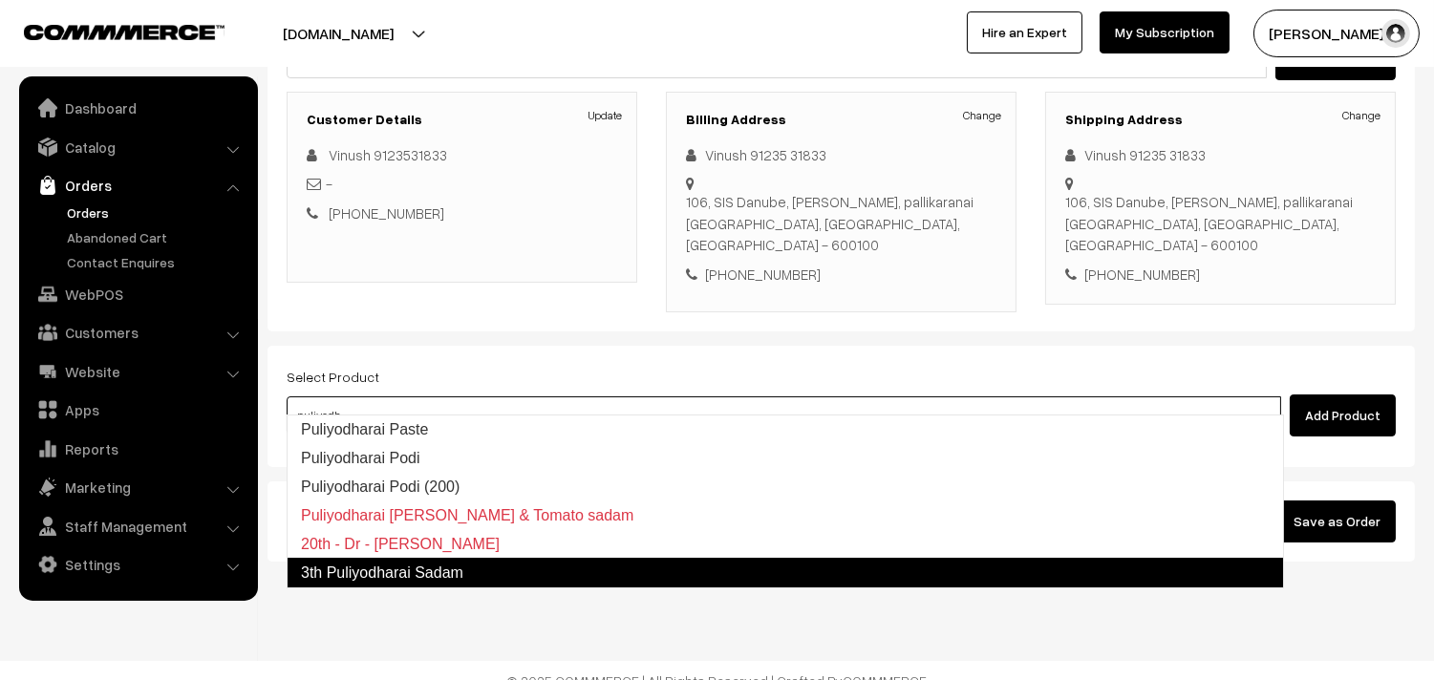
click at [387, 568] on link "3th Puliyodharai Sadam" at bounding box center [785, 573] width 997 height 31
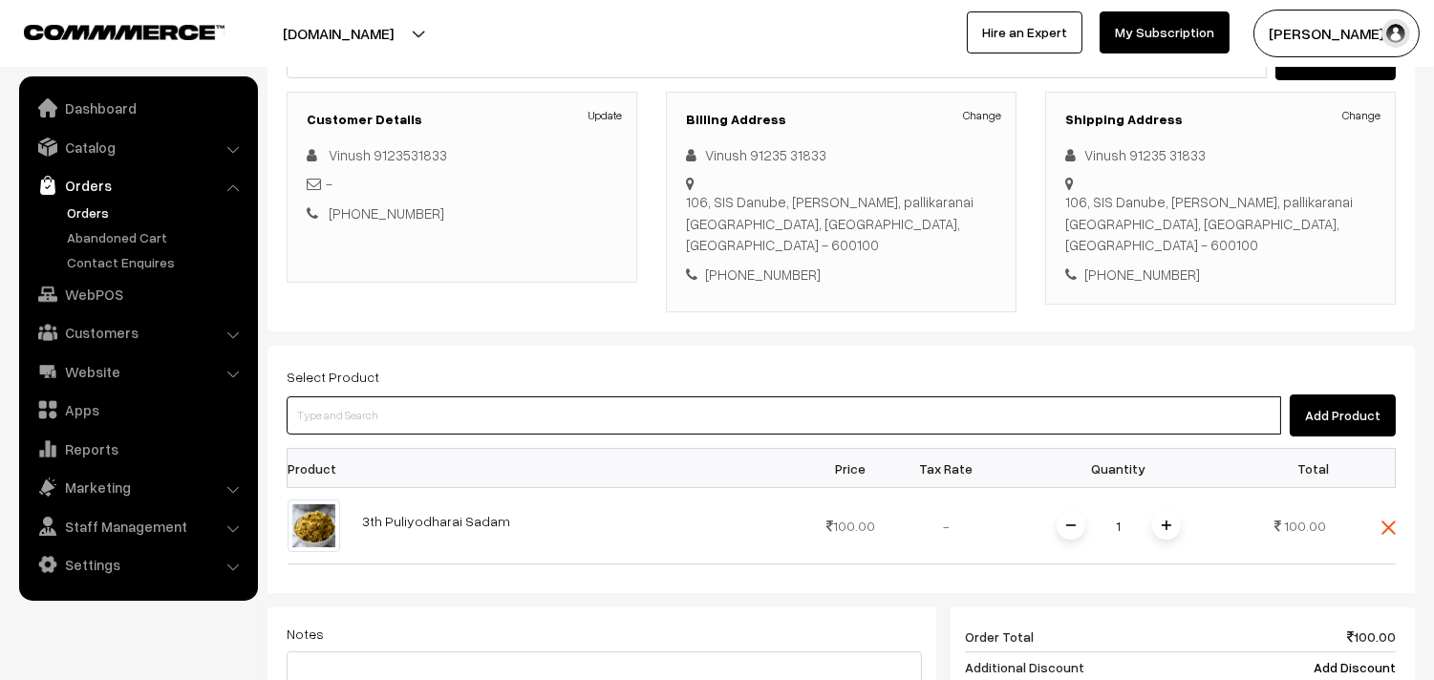
click at [357, 396] on input at bounding box center [784, 415] width 995 height 38
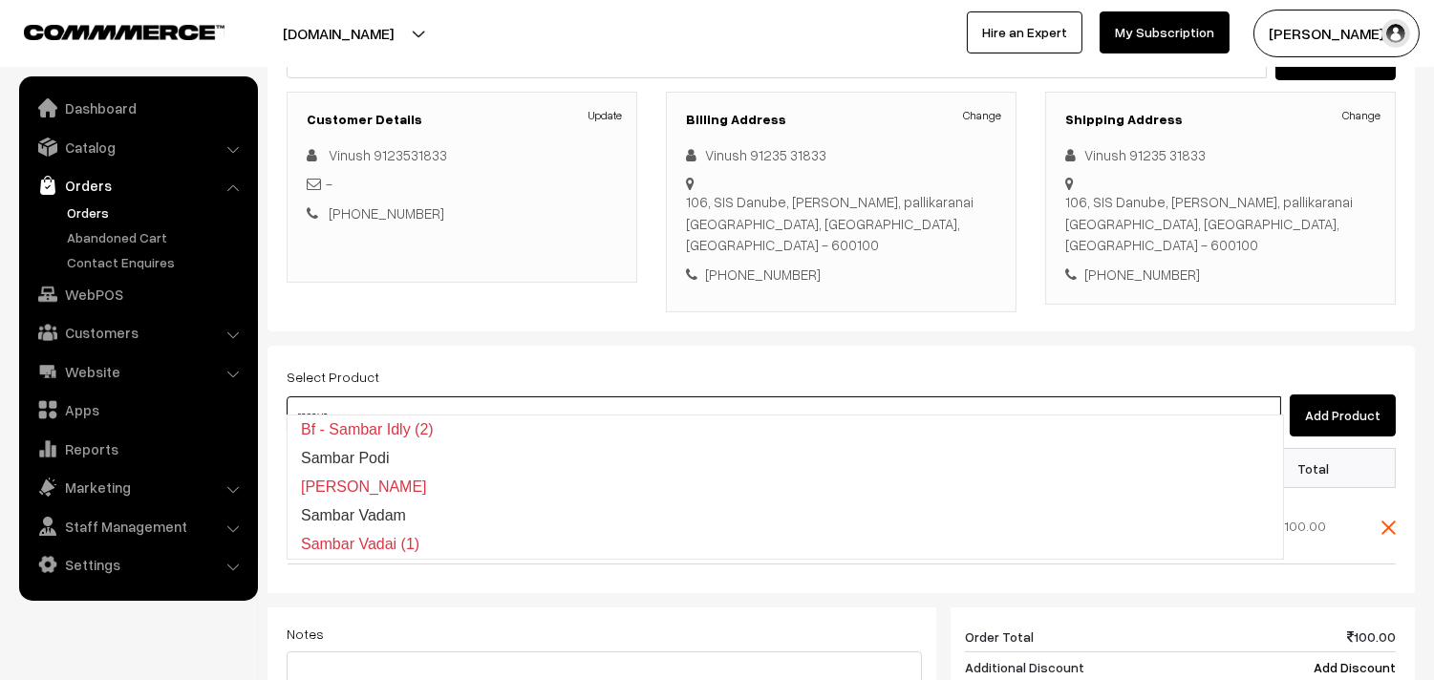
type input "rasavan"
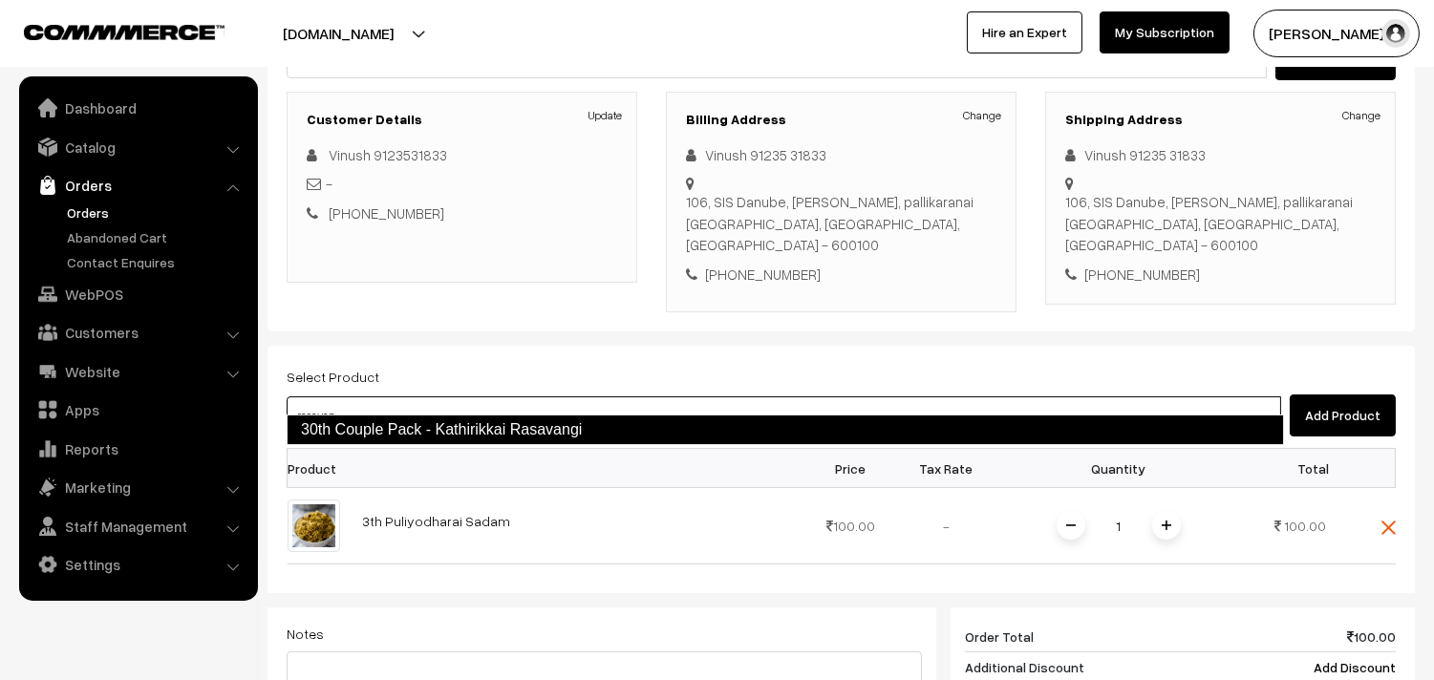
click at [393, 430] on link "30th Couple Pack - Kathirikkai Rasavangi" at bounding box center [785, 430] width 997 height 31
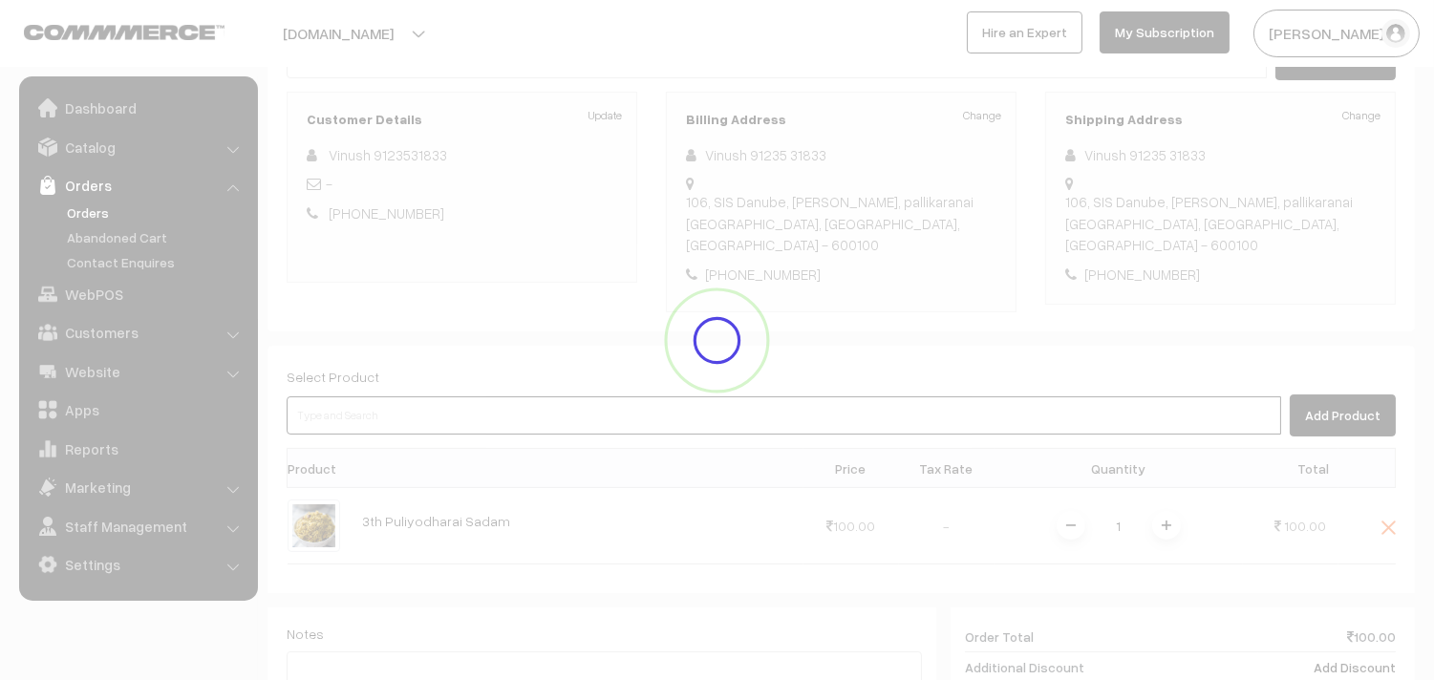
click at [371, 396] on input at bounding box center [784, 415] width 995 height 38
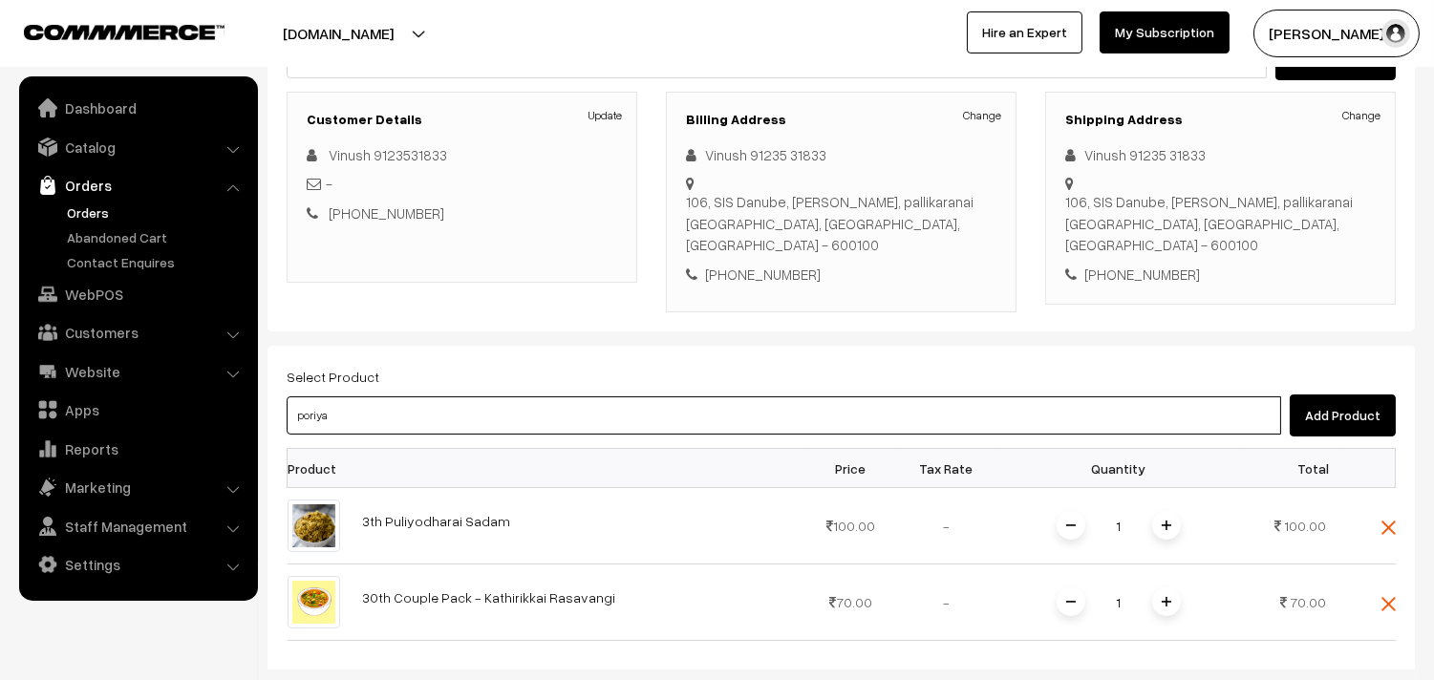
type input "poriyal"
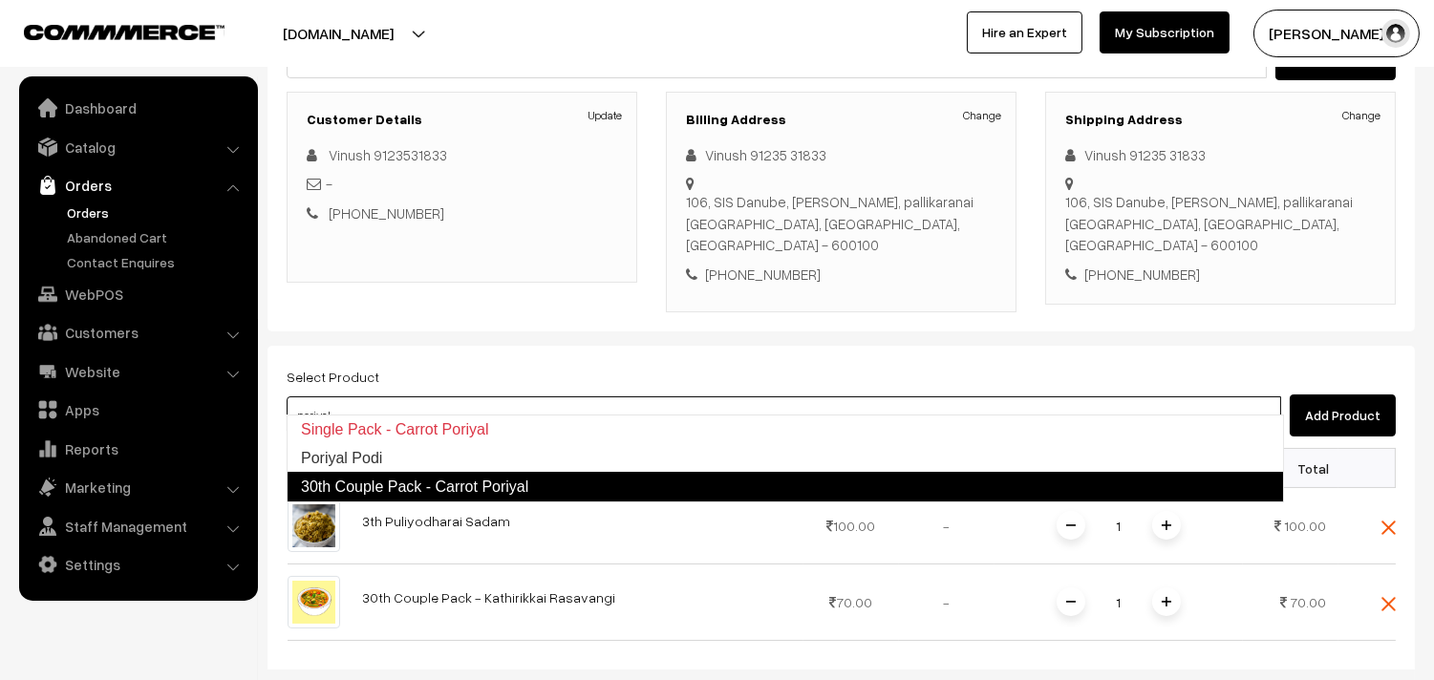
click at [404, 490] on link "30th Couple Pack - Carrot Poriyal" at bounding box center [785, 487] width 997 height 31
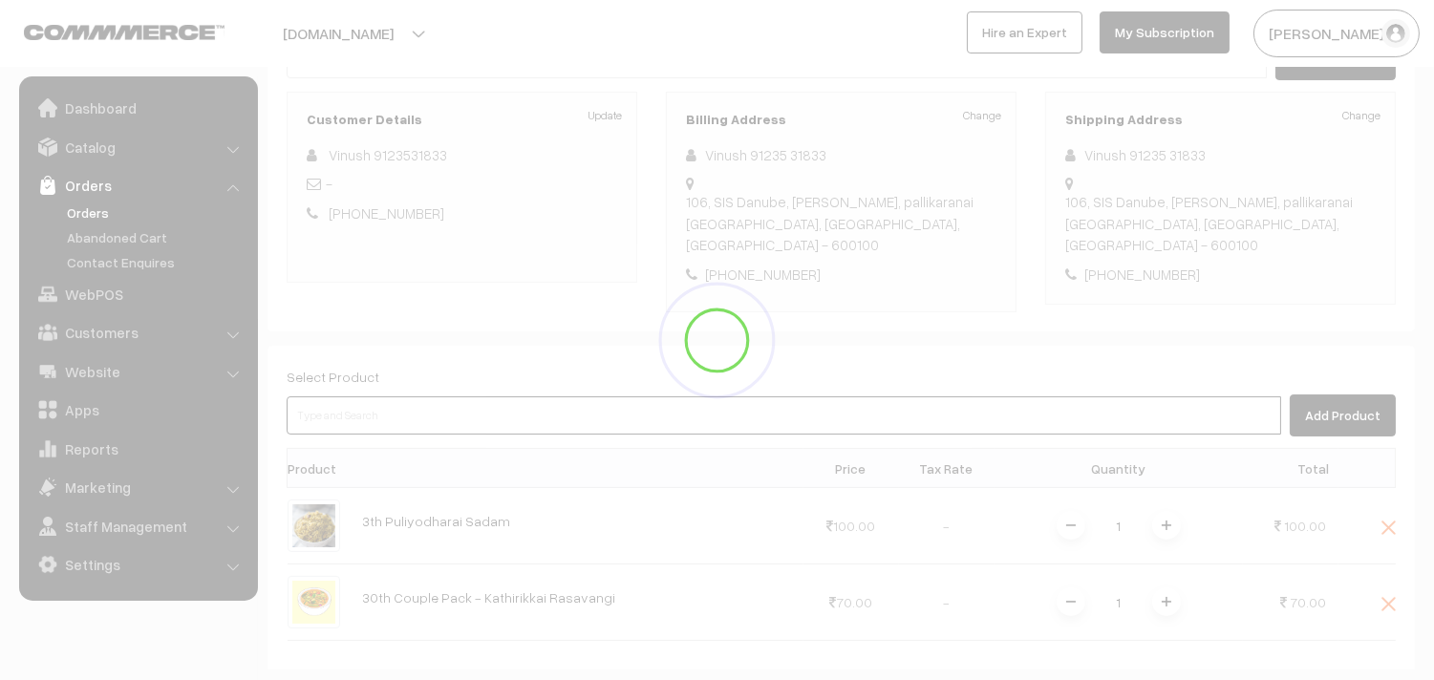
click at [352, 396] on input at bounding box center [784, 415] width 995 height 38
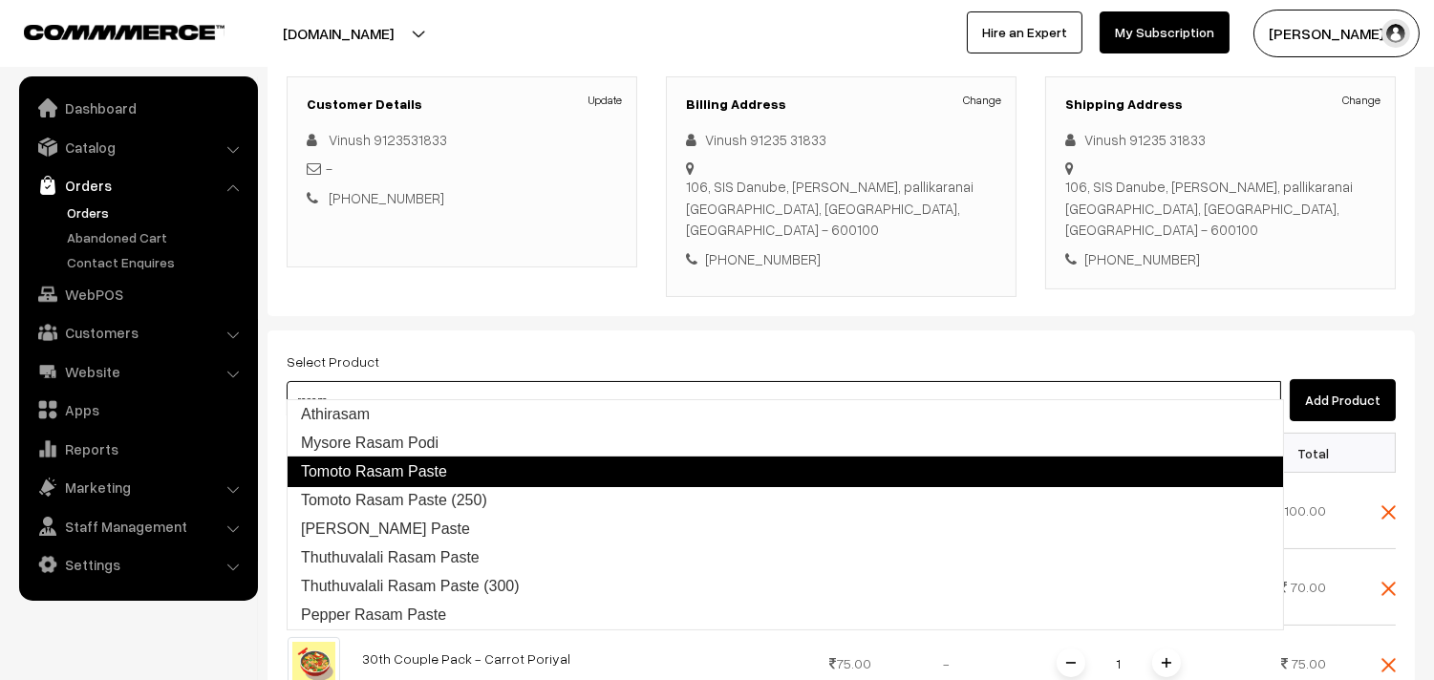
scroll to position [451, 0]
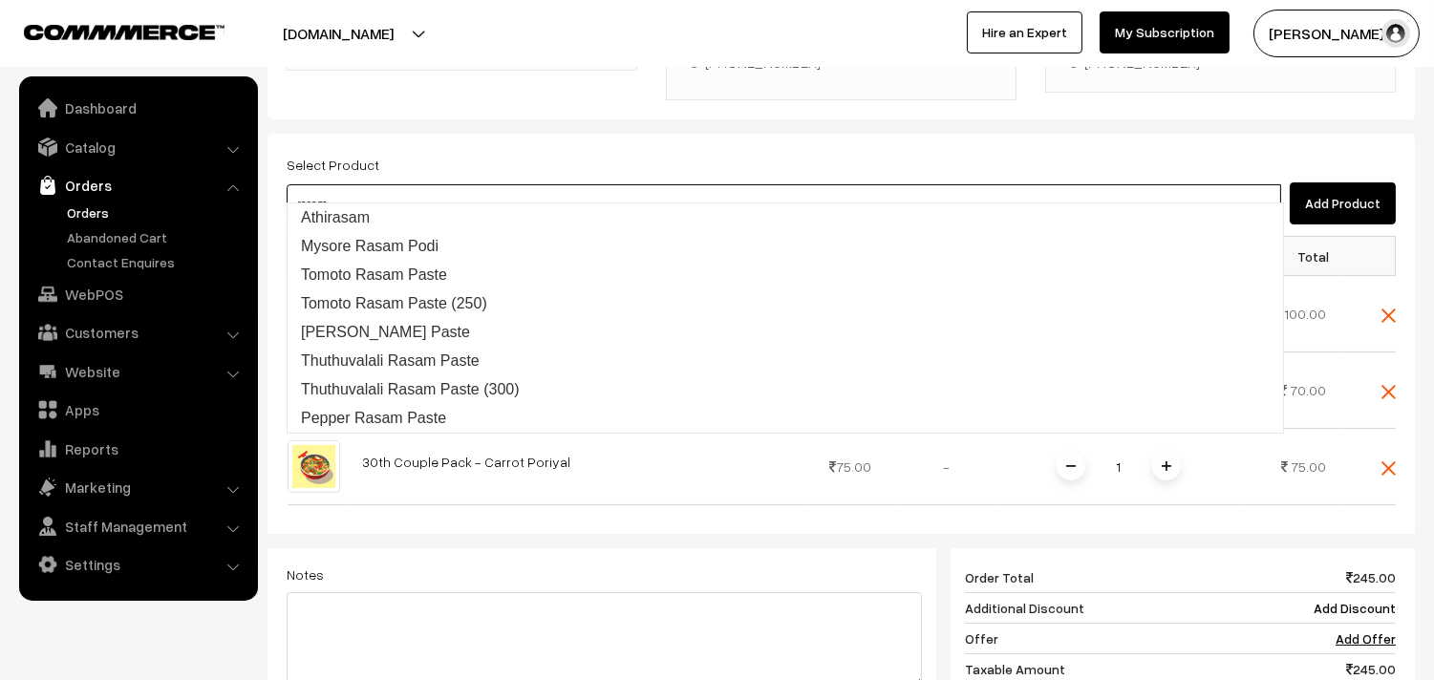
drag, startPoint x: 398, startPoint y: 182, endPoint x: 0, endPoint y: 149, distance: 399.8
click at [0, 149] on body "Thank you for showing interest. Our team will call you shortly. Close annamfood…" at bounding box center [717, 327] width 1434 height 1556
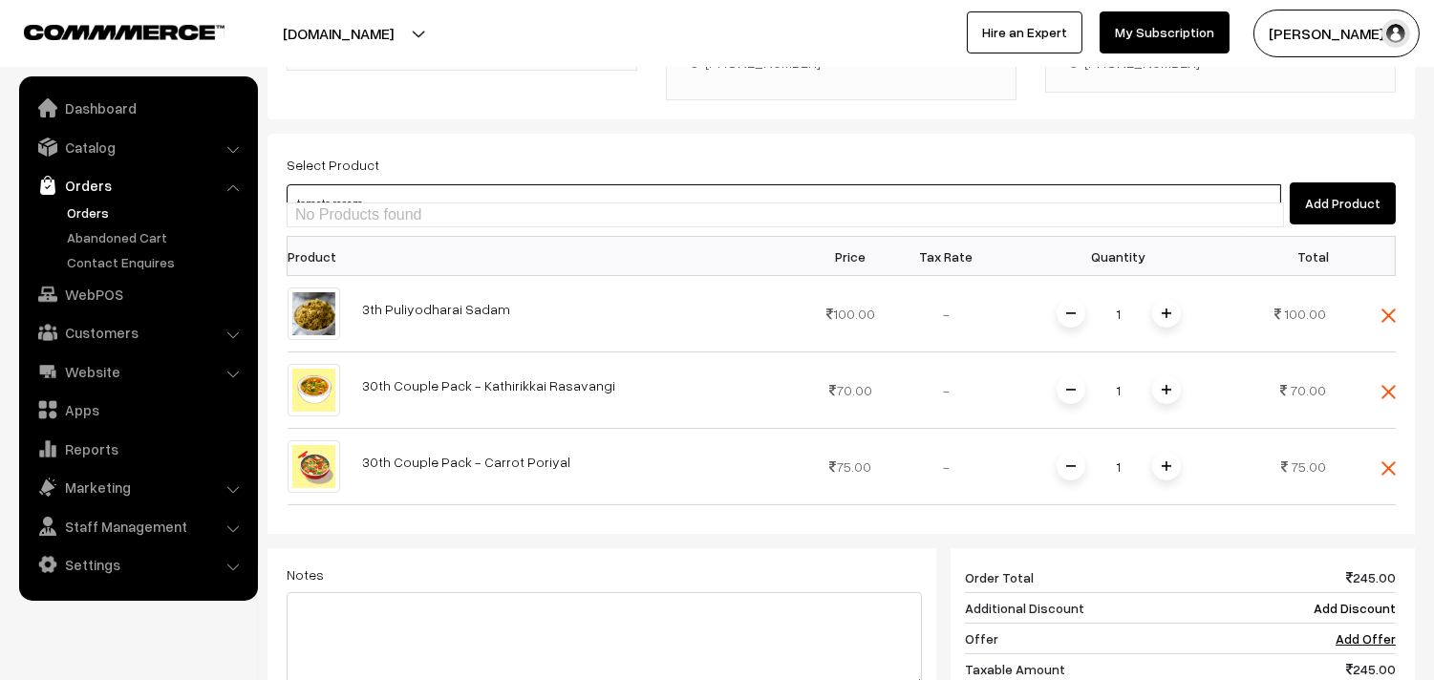
type input "tomato rasam"
click at [407, 184] on input at bounding box center [784, 203] width 995 height 38
type input "30th coup"
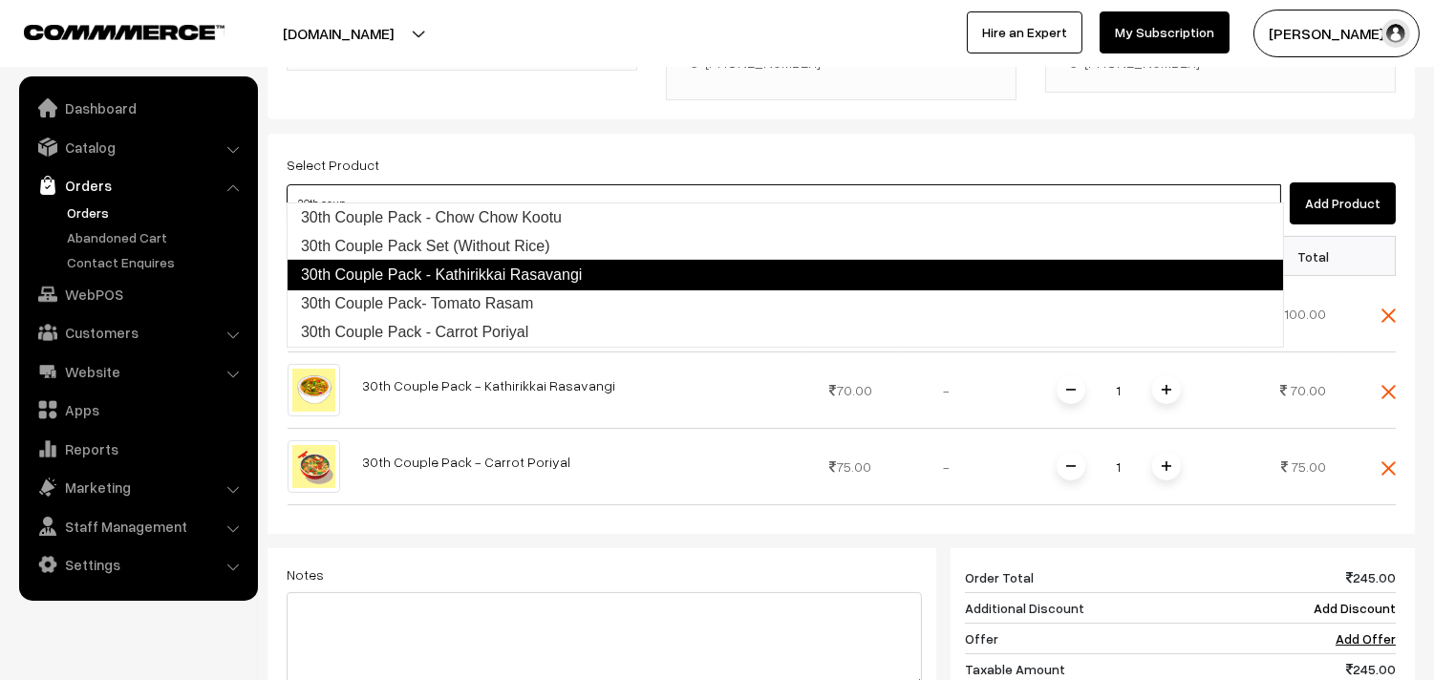
click at [451, 303] on link "30th Couple Pack- Tomato Rasam" at bounding box center [786, 303] width 996 height 29
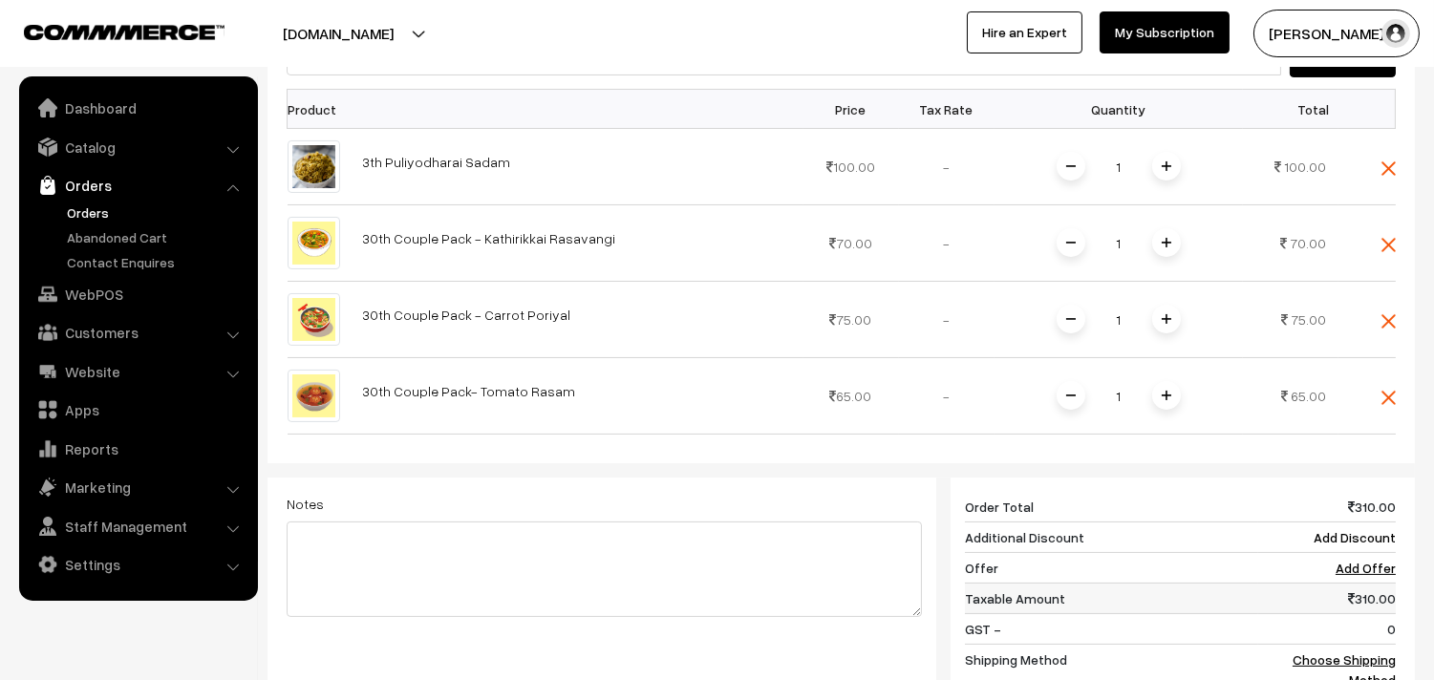
scroll to position [769, 0]
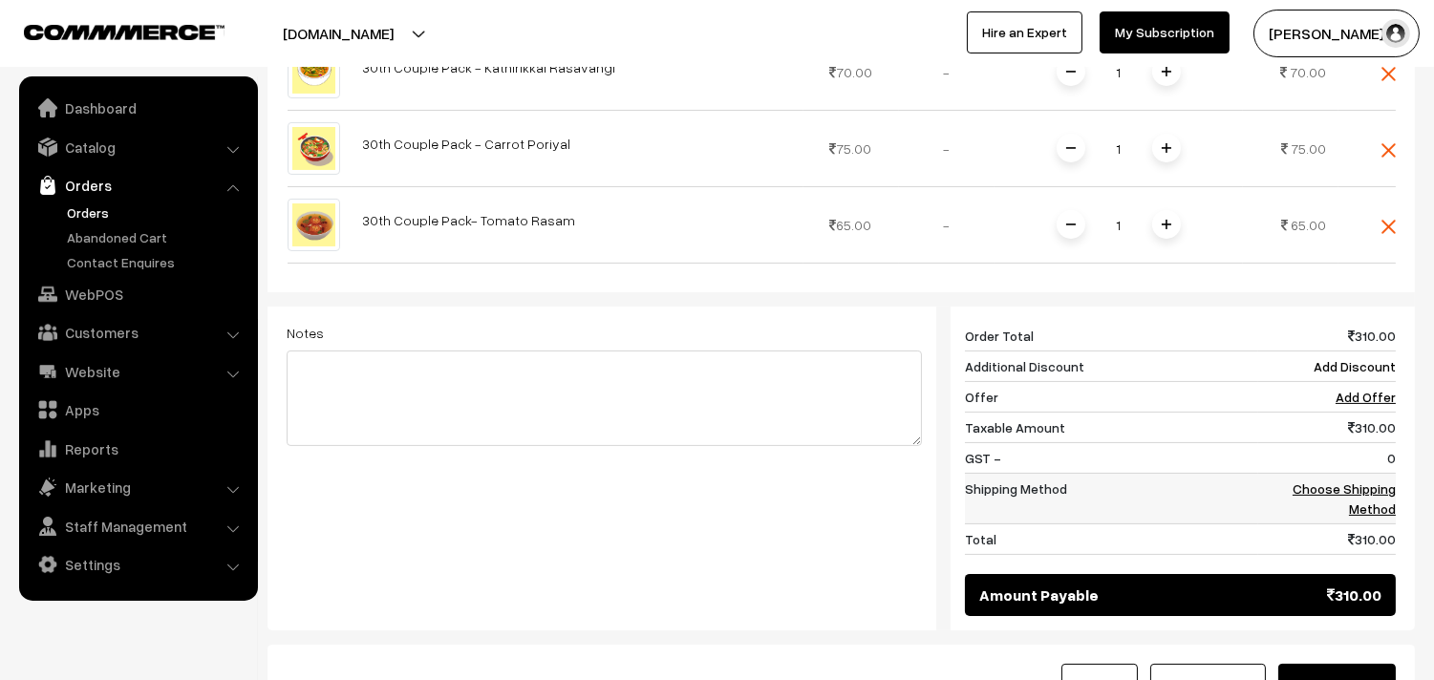
click at [1322, 474] on td "Choose Shipping Method" at bounding box center [1327, 499] width 138 height 51
click at [1320, 481] on link "Choose Shipping Method" at bounding box center [1344, 499] width 103 height 36
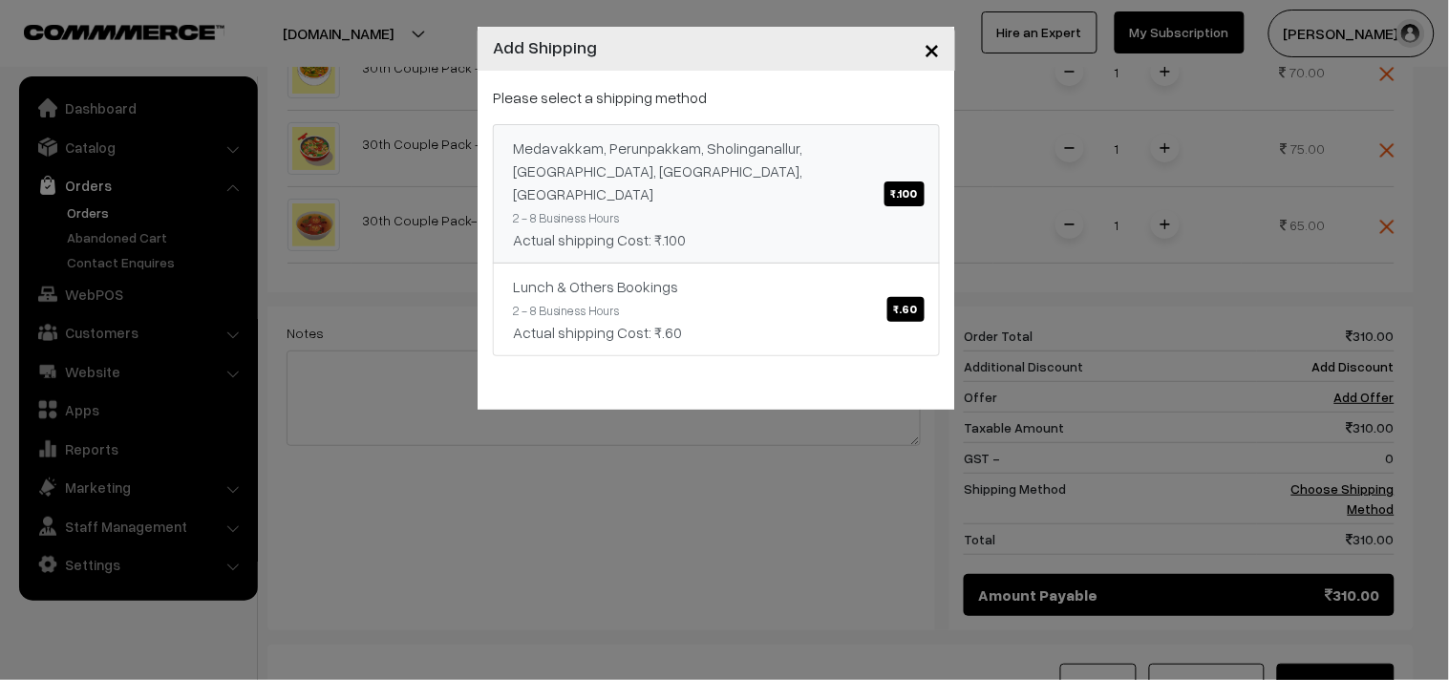
click at [836, 180] on div "Medavakkam, Perunpakkam, Sholinganallur, seliyur, Kirattur, Perambur ₹.100" at bounding box center [716, 171] width 407 height 69
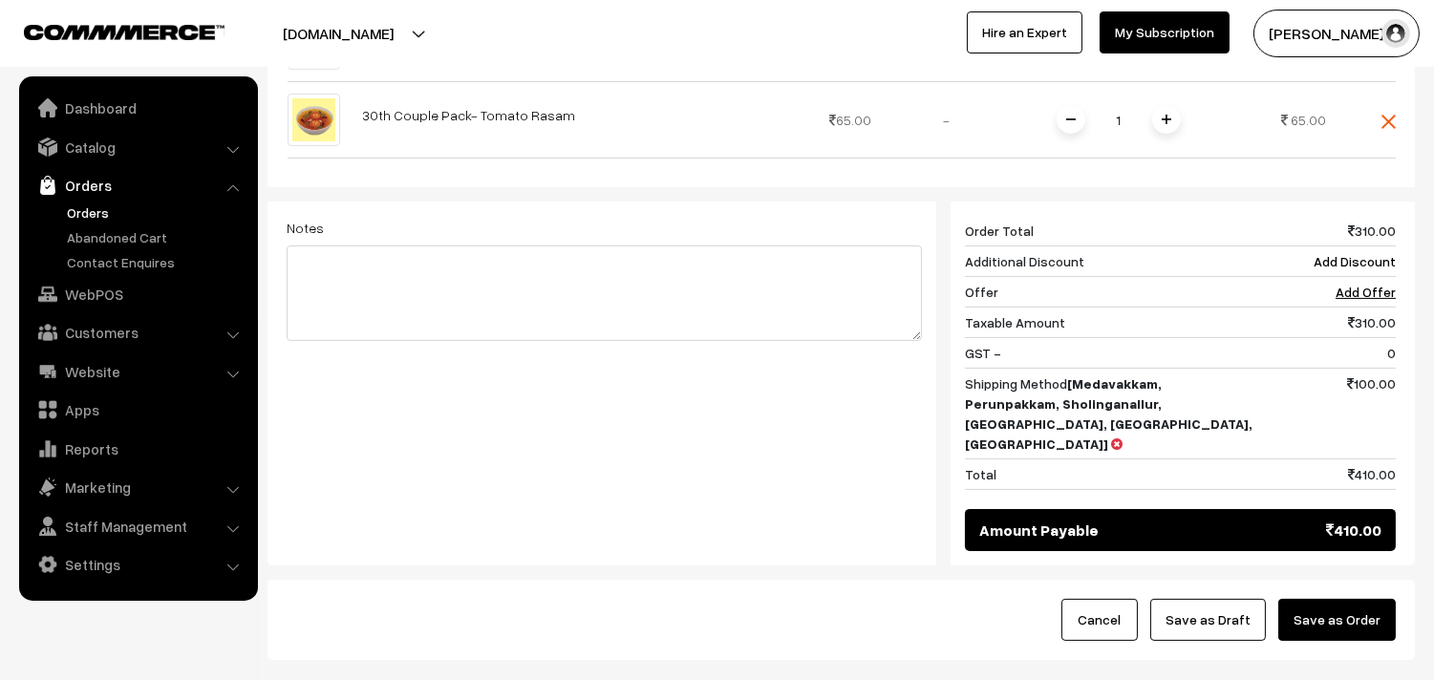
scroll to position [875, 0]
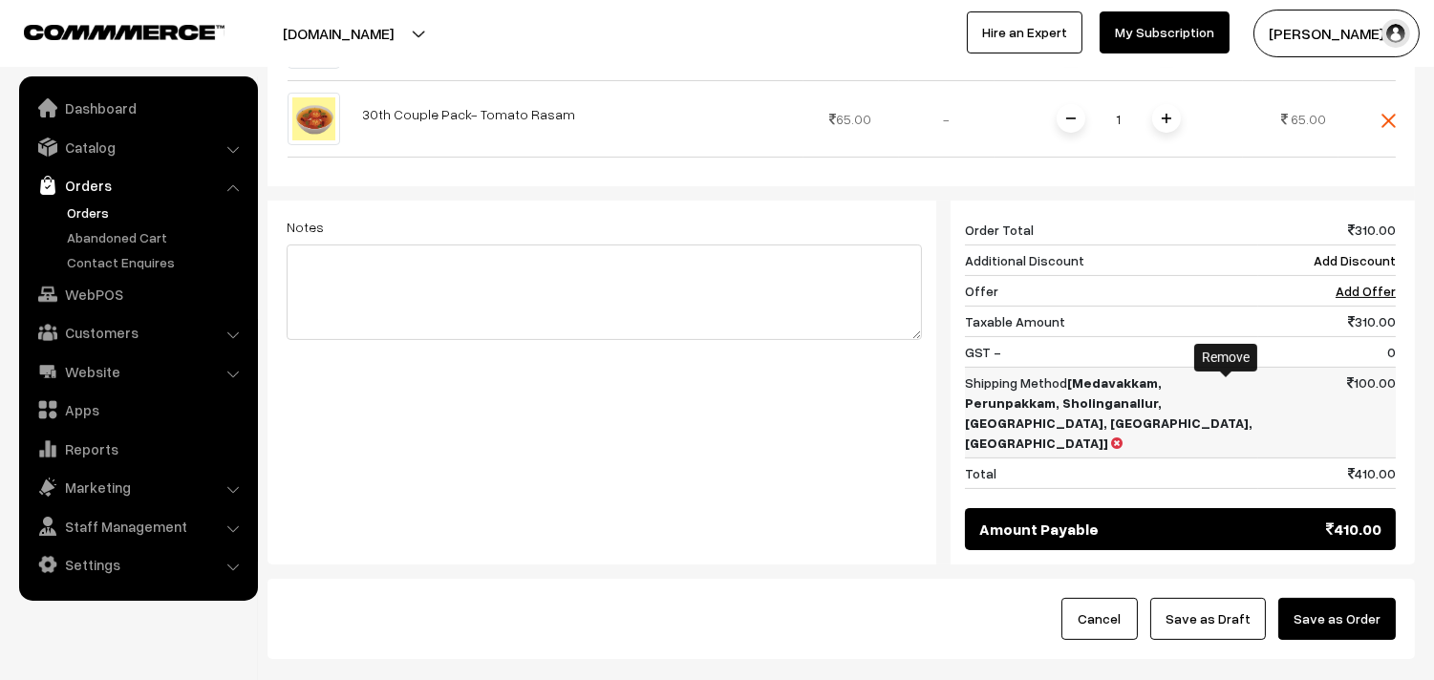
click at [1123, 437] on icon at bounding box center [1116, 443] width 11 height 13
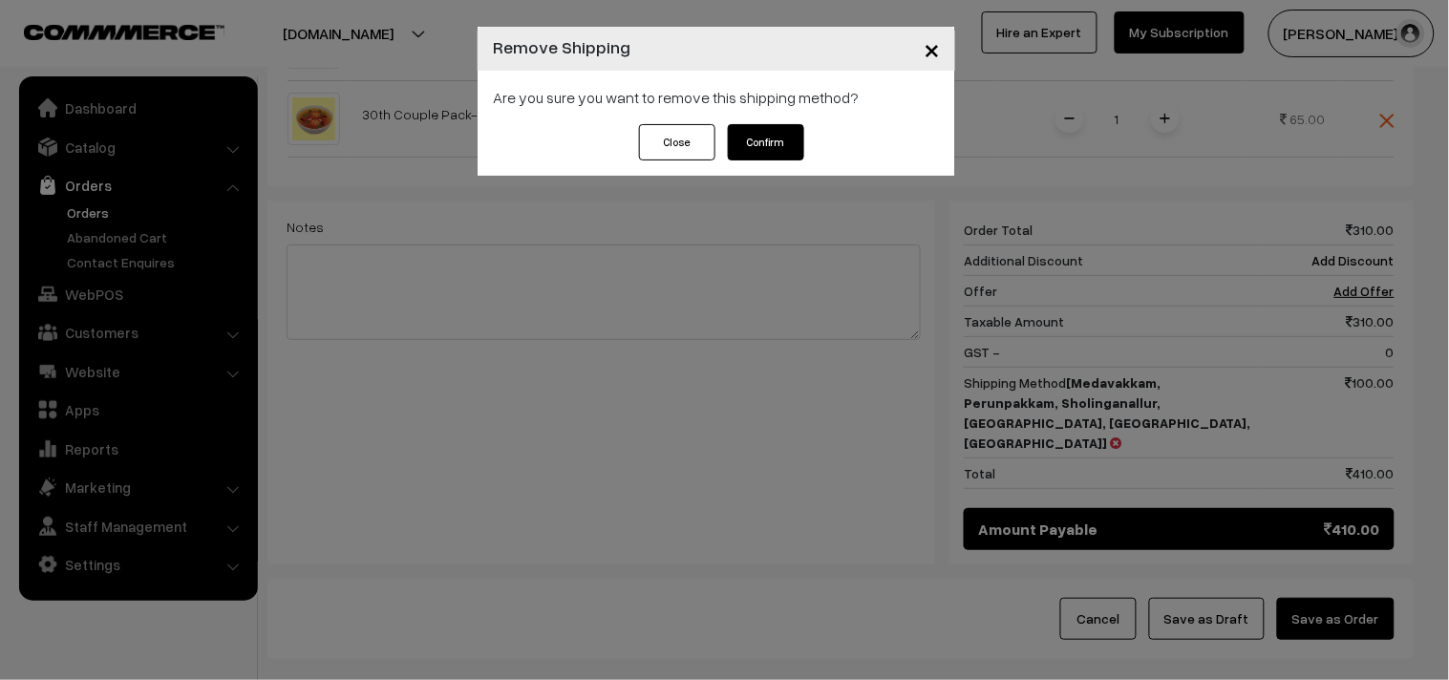
click at [762, 134] on button "Confirm" at bounding box center [766, 142] width 76 height 36
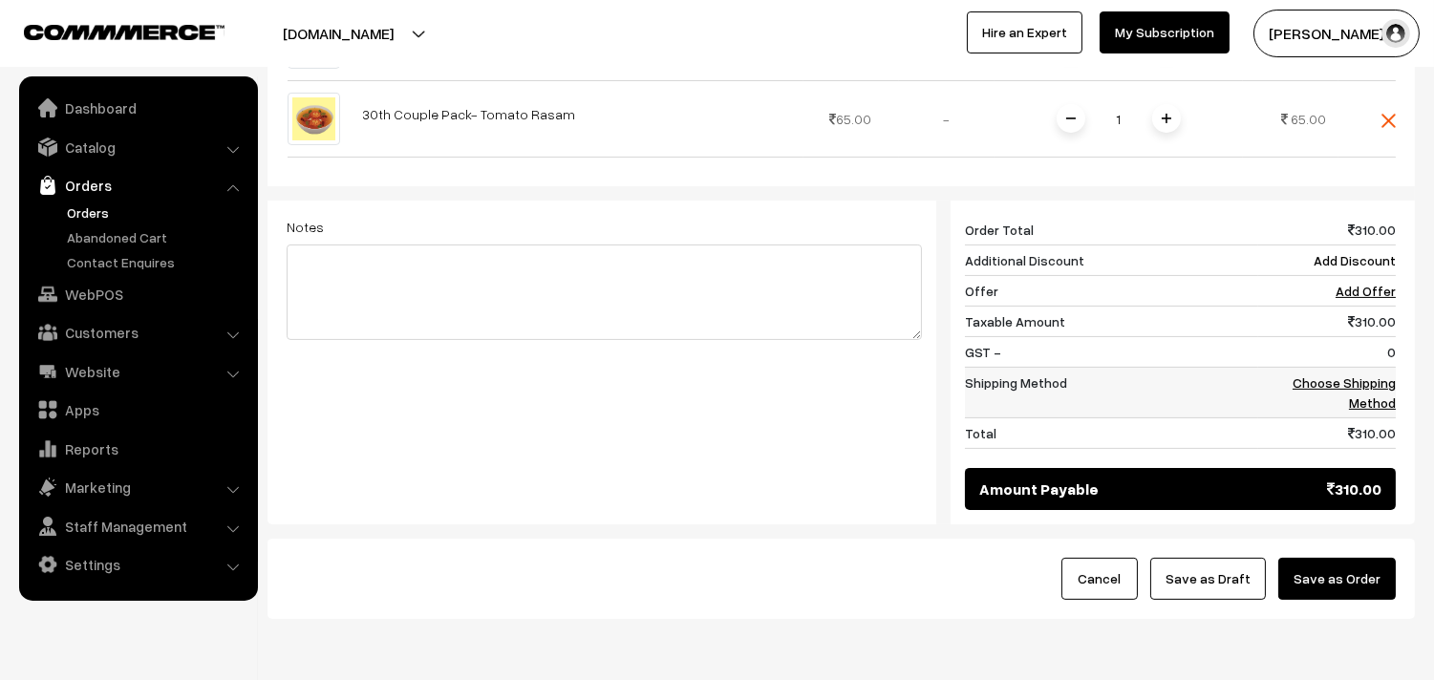
click at [1367, 375] on link "Choose Shipping Method" at bounding box center [1344, 393] width 103 height 36
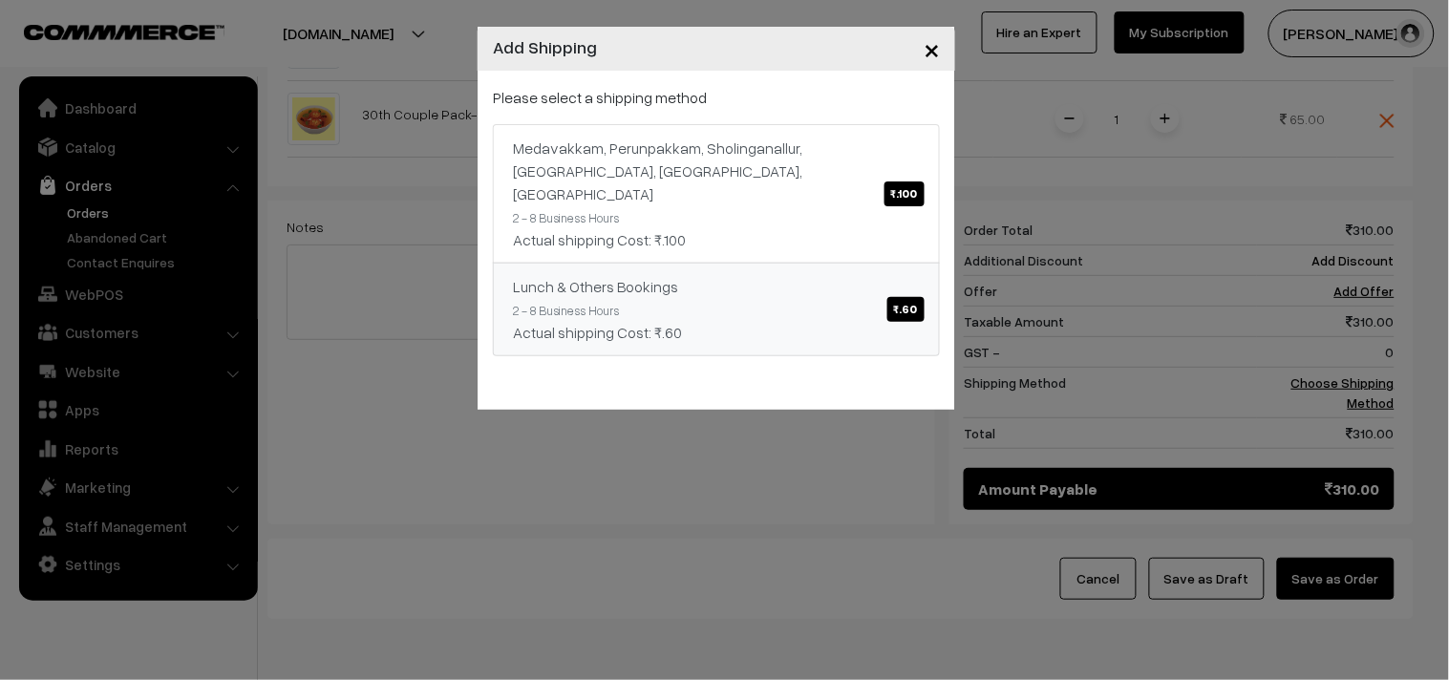
click at [733, 284] on link "Lunch & Others Bookings ₹.60 2 - 8 Business Hours Actual shipping Cost: ₹.60" at bounding box center [716, 310] width 447 height 94
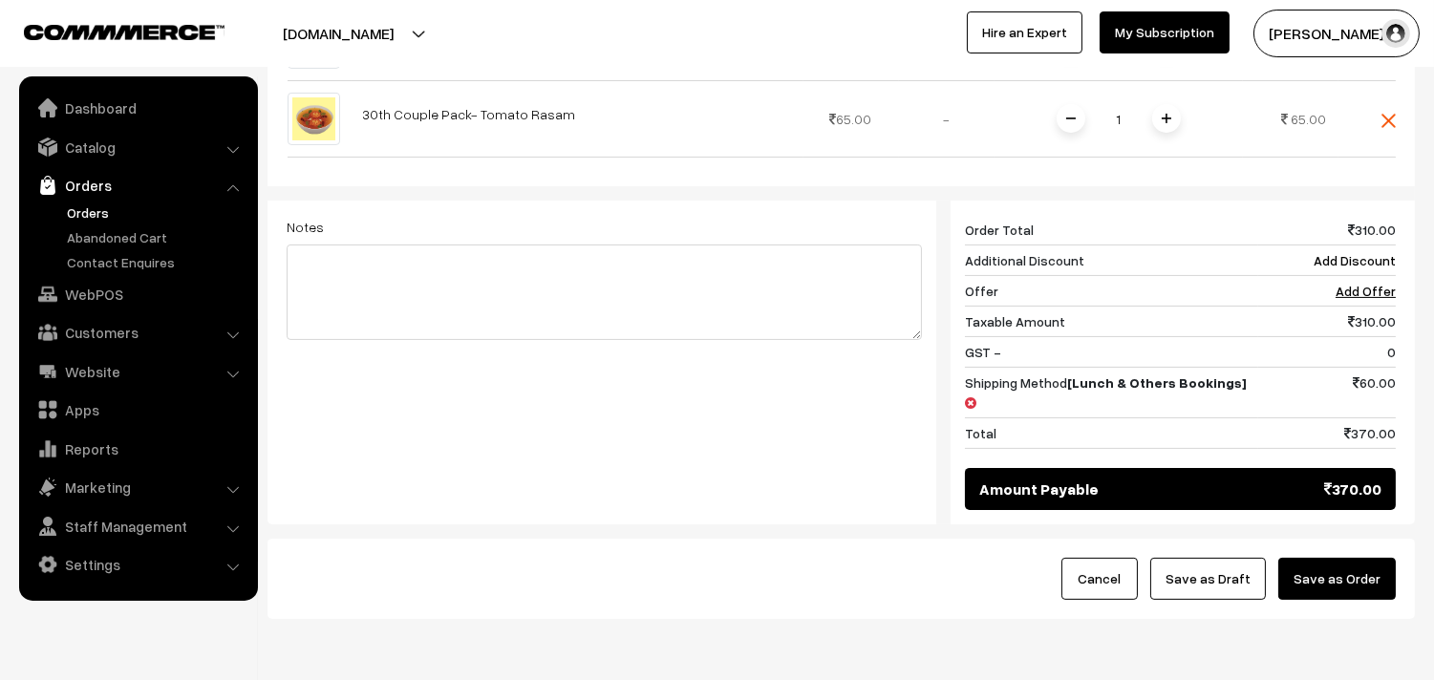
click at [1359, 568] on div "Cancel Save as Draft Save as Order" at bounding box center [841, 579] width 1147 height 80
click at [1351, 558] on button "Save as Order" at bounding box center [1337, 579] width 118 height 42
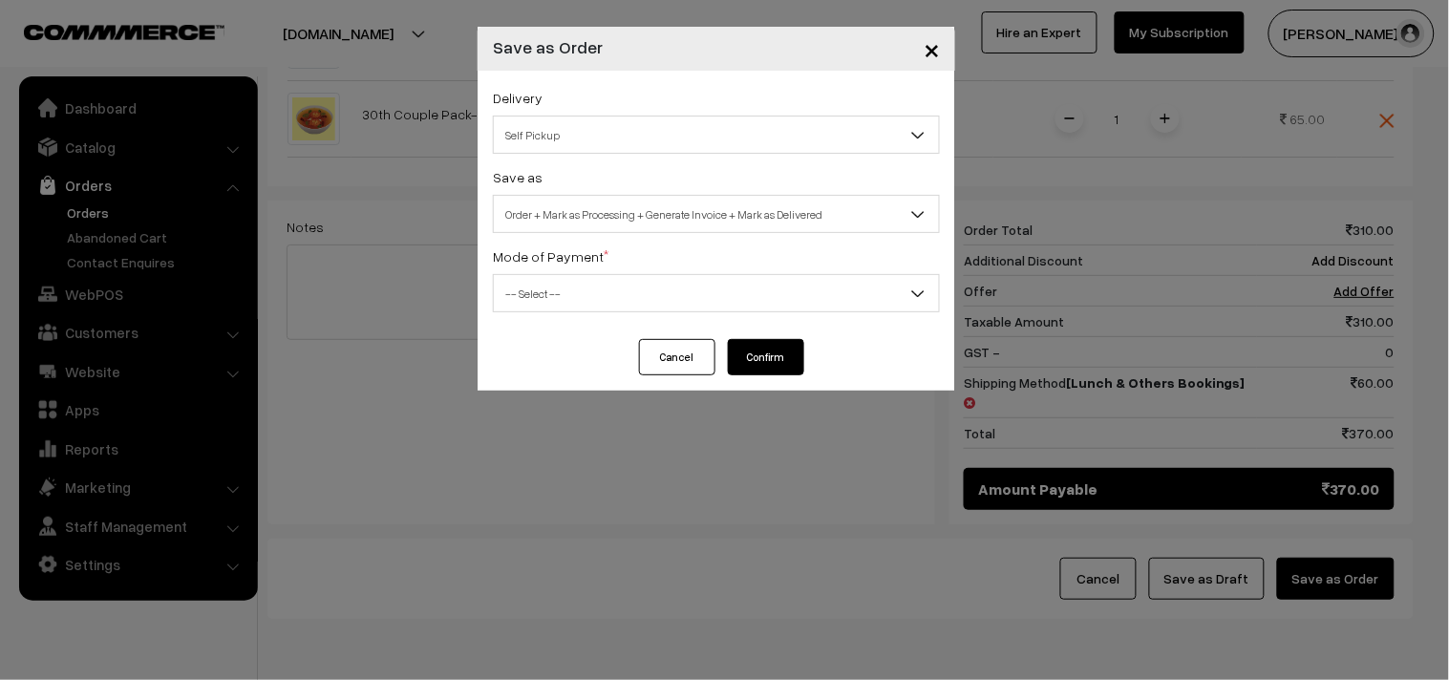
click at [567, 135] on span "Self Pickup" at bounding box center [716, 134] width 445 height 33
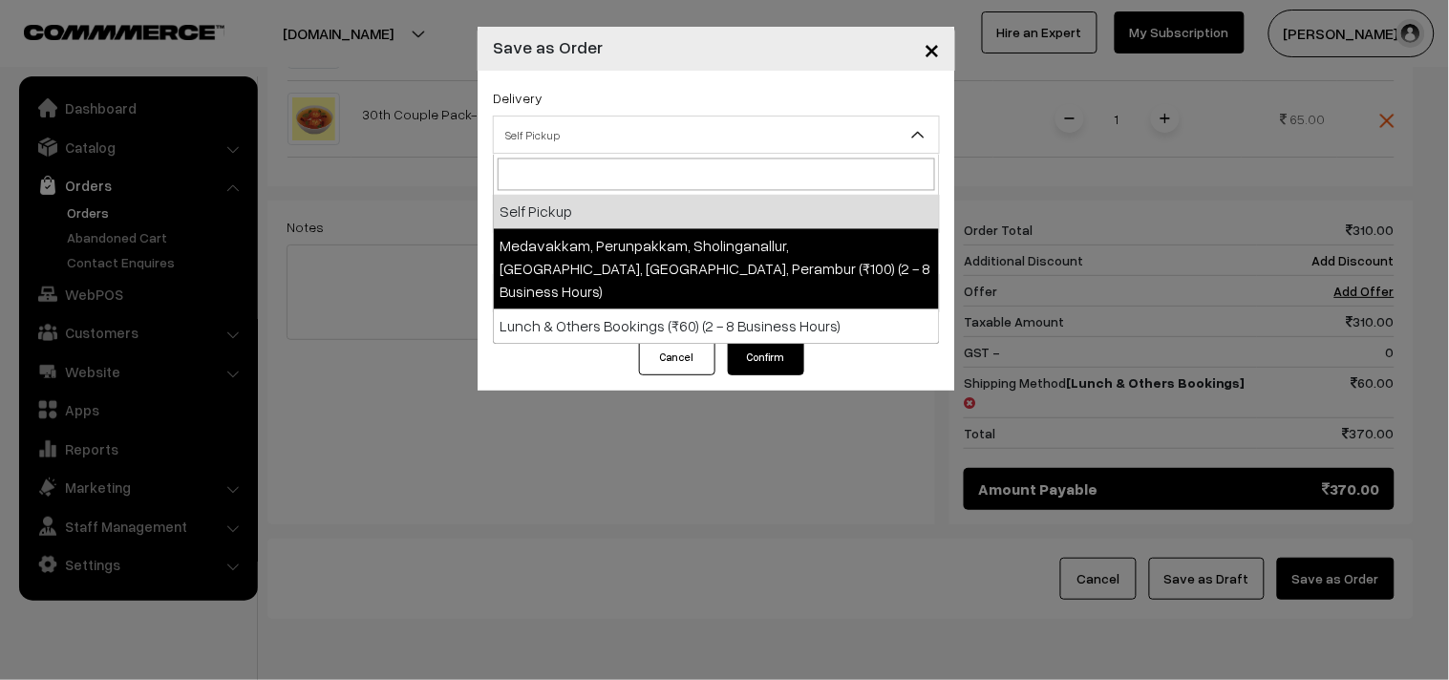
select select "LOB5"
select select "3"
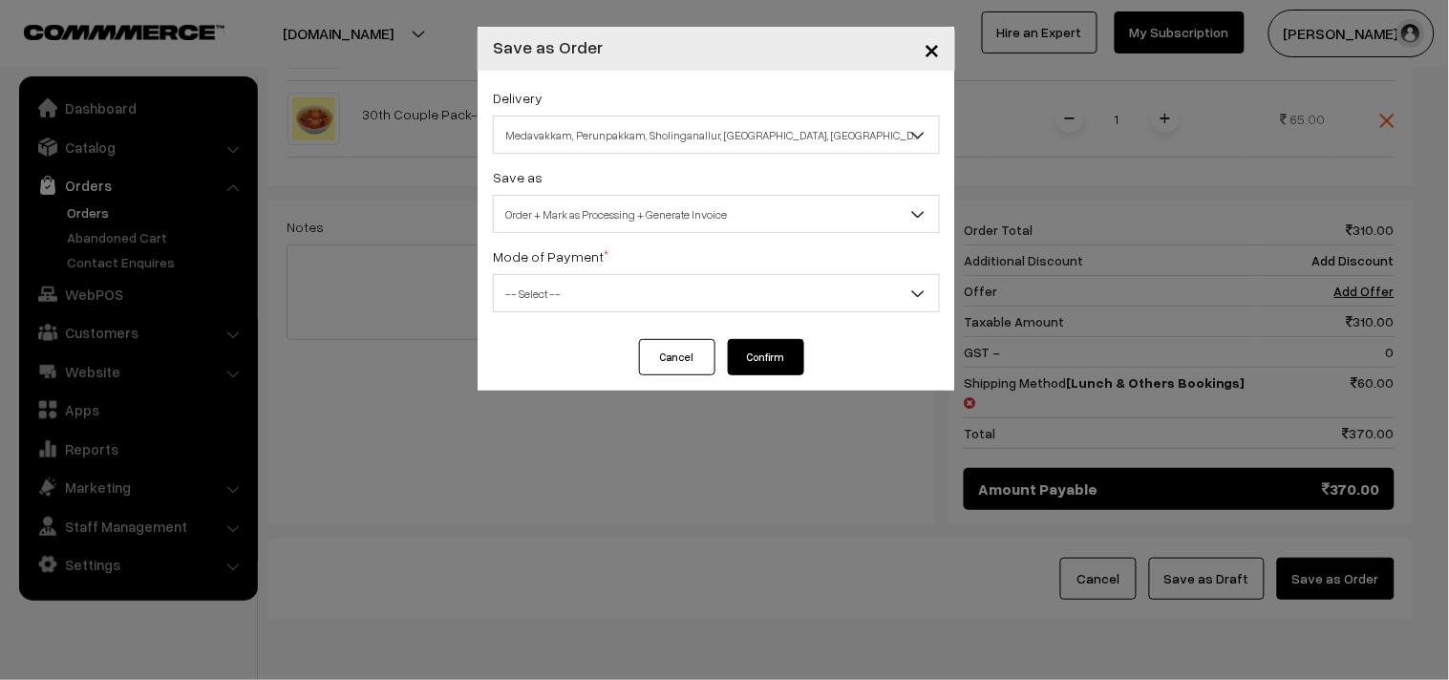
click at [609, 225] on span "Order + Mark as Processing + Generate Invoice" at bounding box center [716, 214] width 445 height 33
click at [575, 310] on span "-- Select --" at bounding box center [716, 293] width 445 height 33
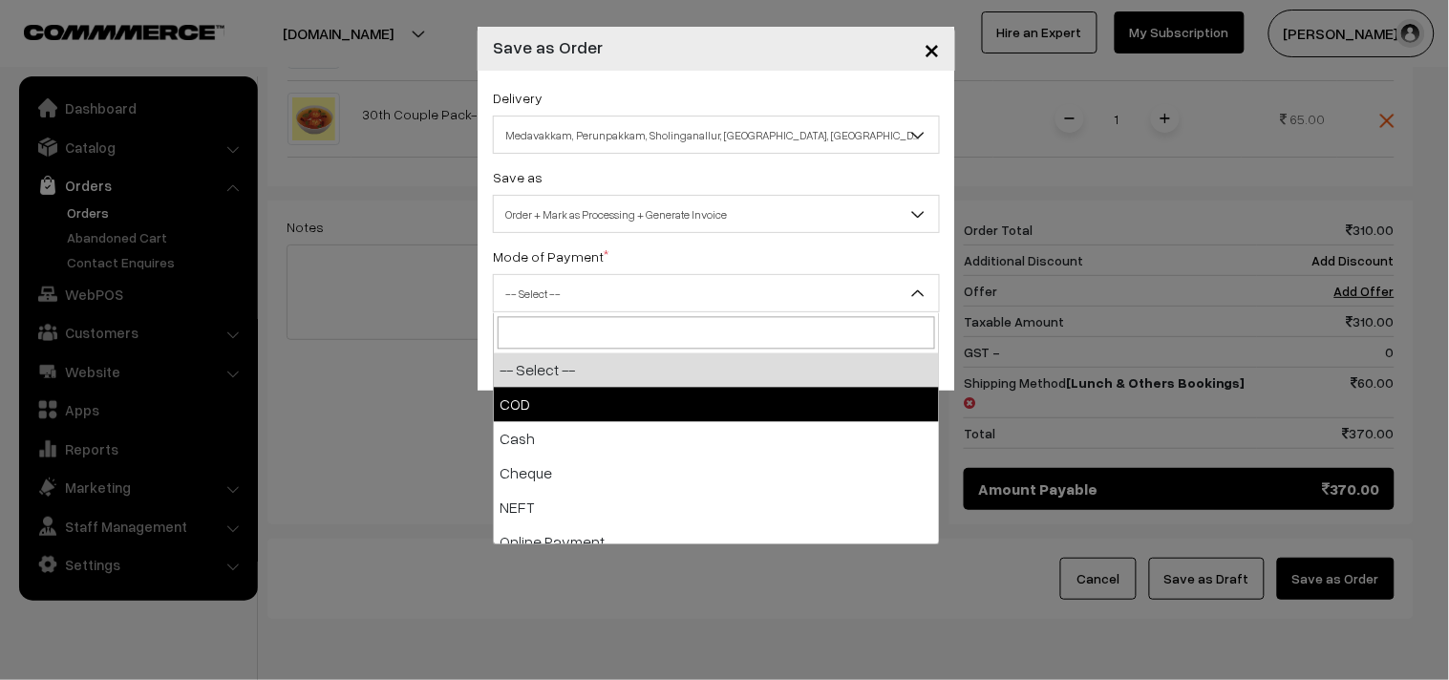
select select "1"
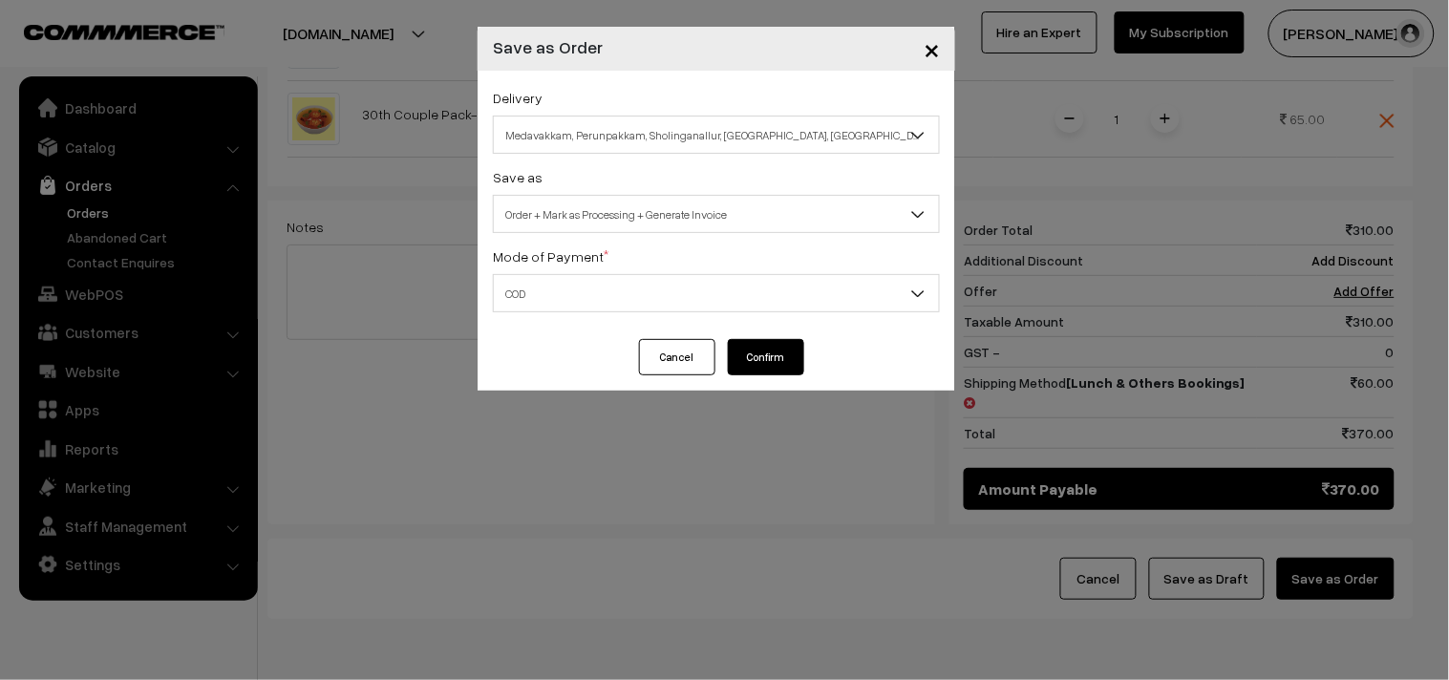
click at [800, 356] on button "Confirm" at bounding box center [766, 357] width 76 height 36
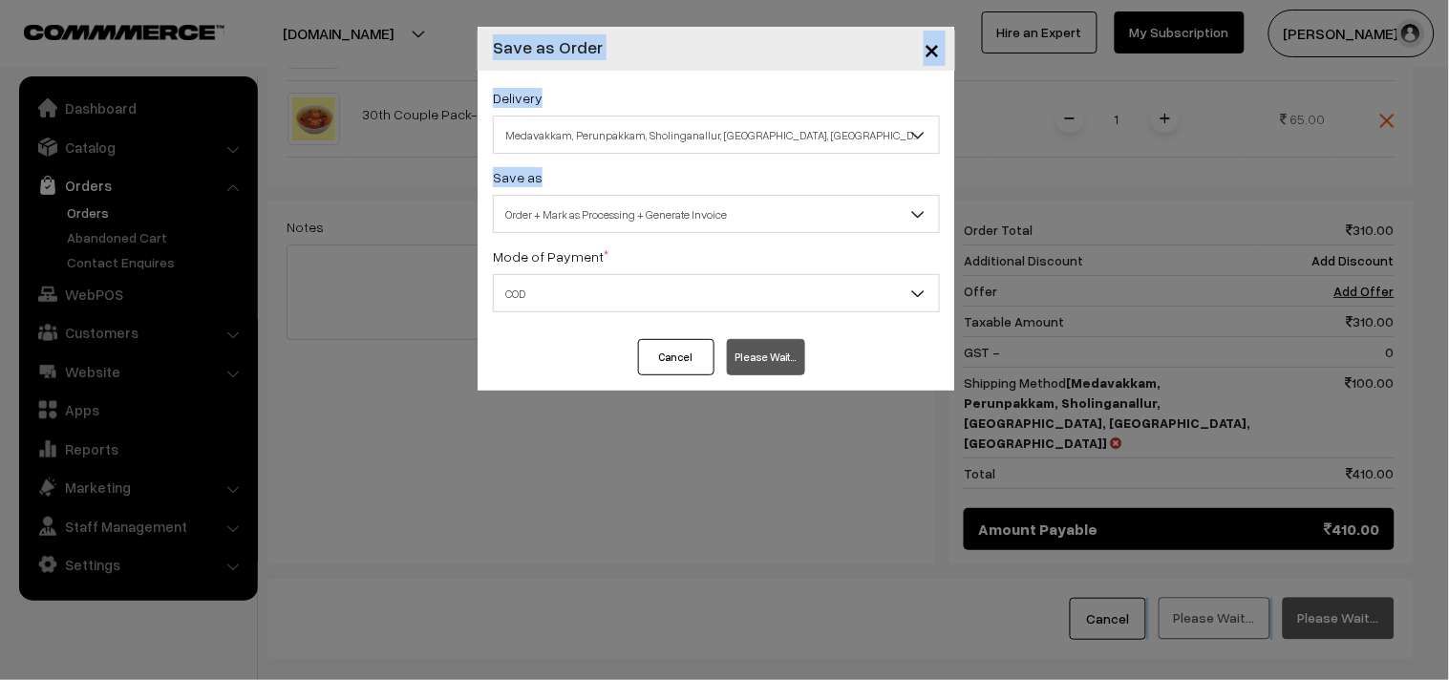
drag, startPoint x: 80, startPoint y: 210, endPoint x: 1065, endPoint y: 627, distance: 1069.5
click at [1099, 672] on div "× Save as Order Delivery Self Pickup Medavakkam, Perunpakkam, Sholinganallur, s…" at bounding box center [724, 340] width 1449 height 680
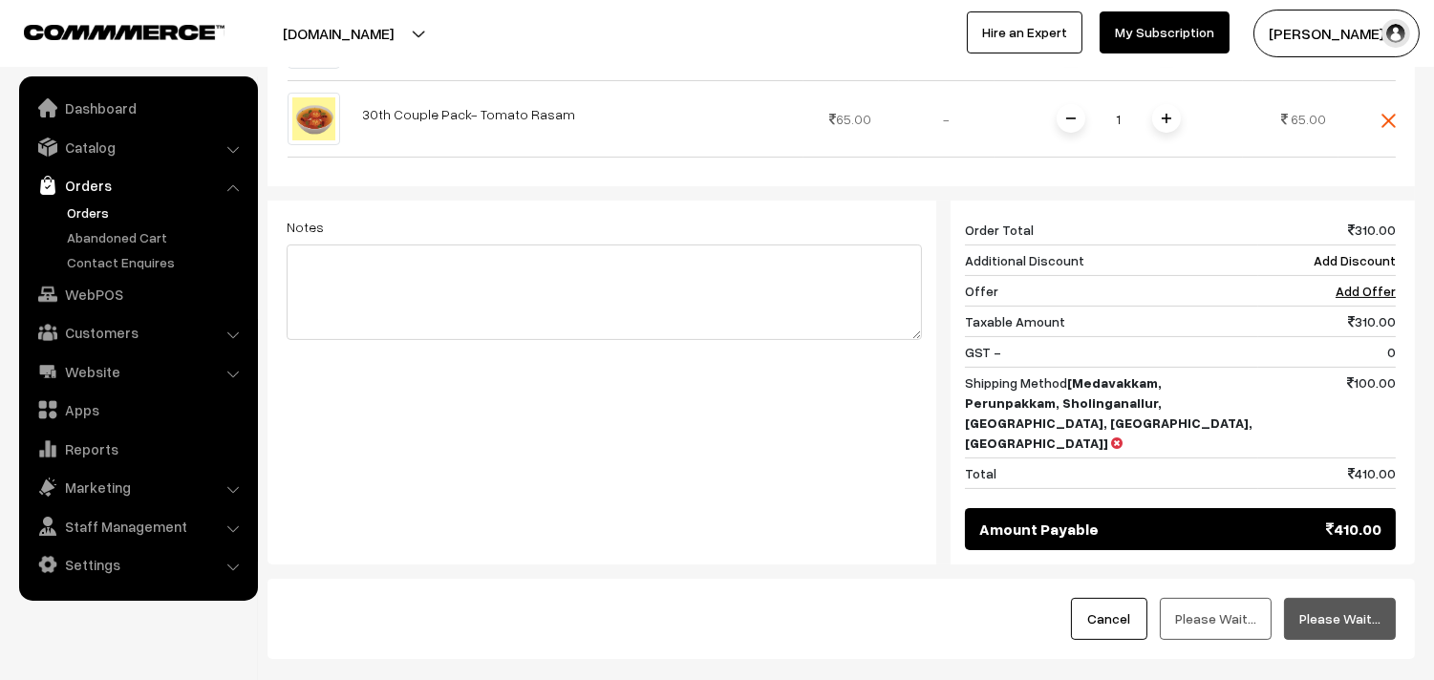
click at [106, 210] on link "Orders" at bounding box center [156, 213] width 189 height 20
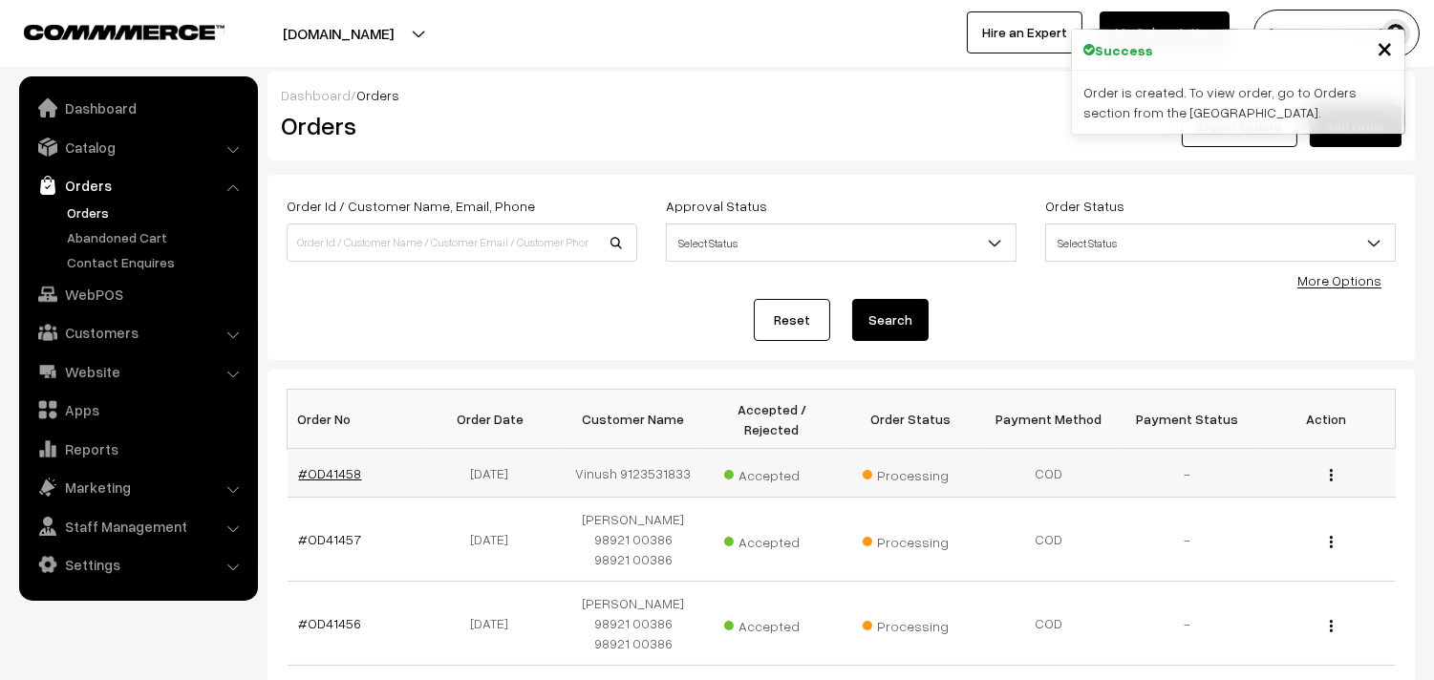
click at [332, 469] on link "#OD41458" at bounding box center [330, 473] width 63 height 16
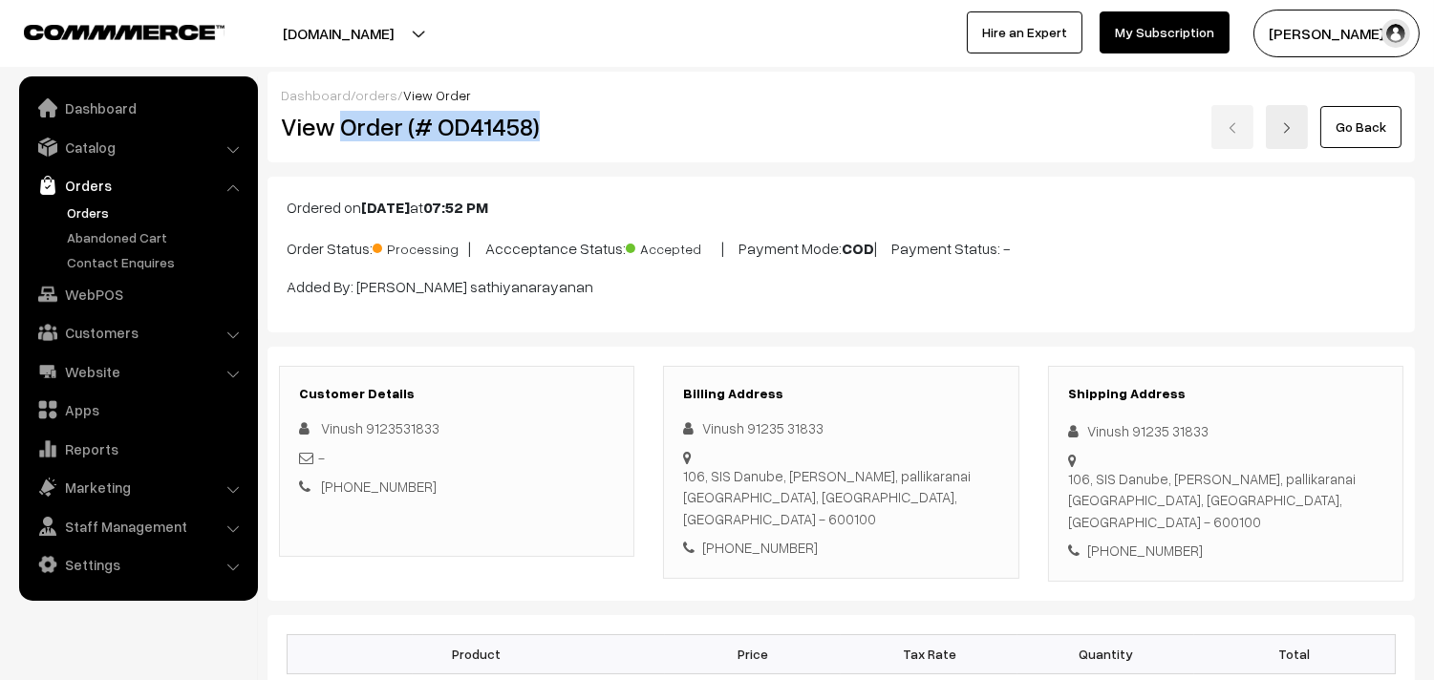
click at [578, 139] on h2 "View Order (# OD41458)" at bounding box center [458, 127] width 354 height 30
click at [89, 212] on link "Orders" at bounding box center [156, 213] width 189 height 20
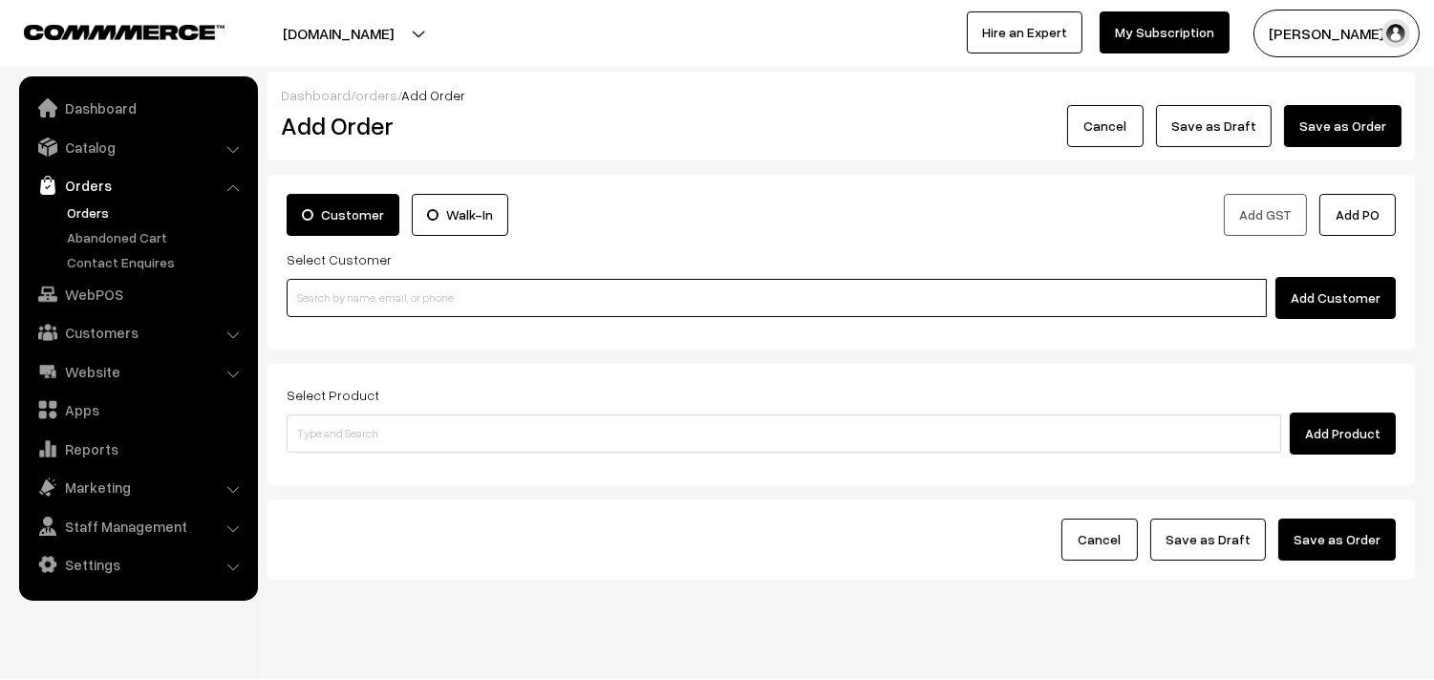
click at [379, 304] on input at bounding box center [777, 298] width 980 height 38
paste input "98845 47030"
click at [341, 328] on link "Lakshmi 98845 47030 [9884547030]" at bounding box center [780, 333] width 984 height 29
type input "98845 47030"
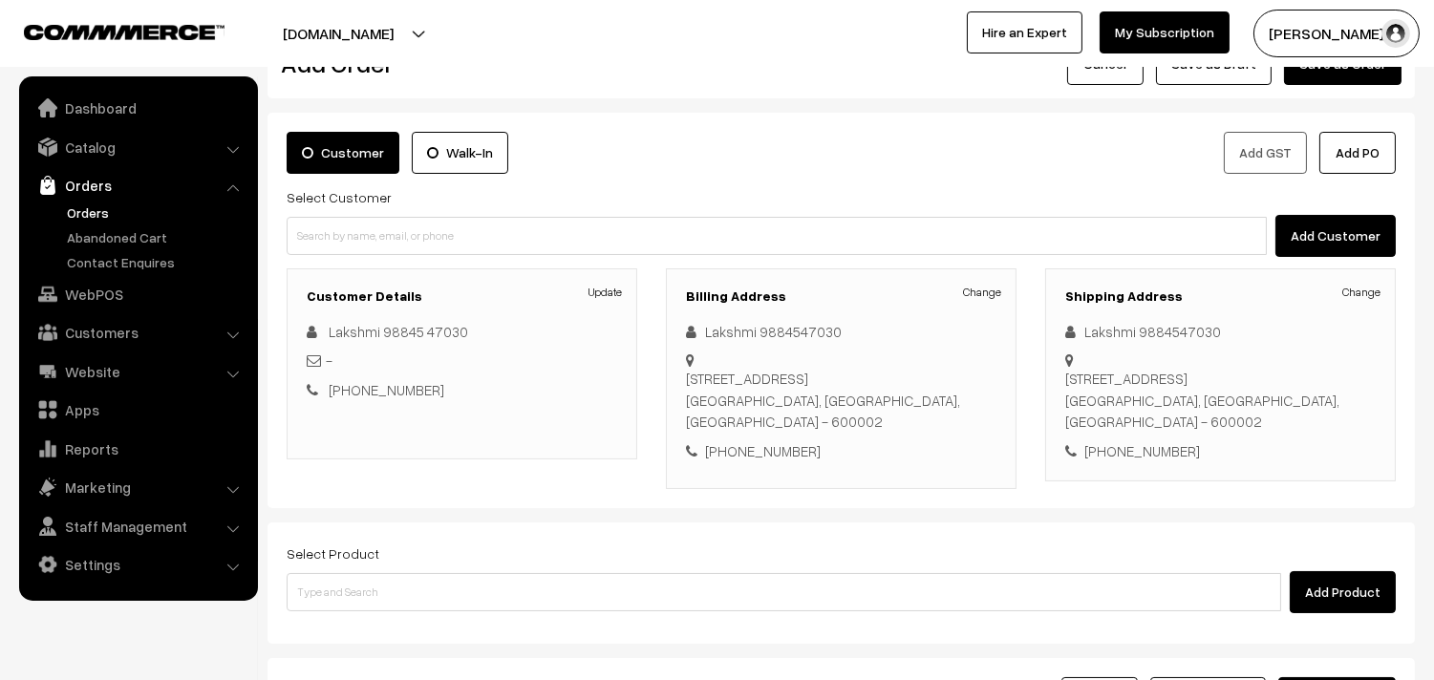
scroll to position [106, 0]
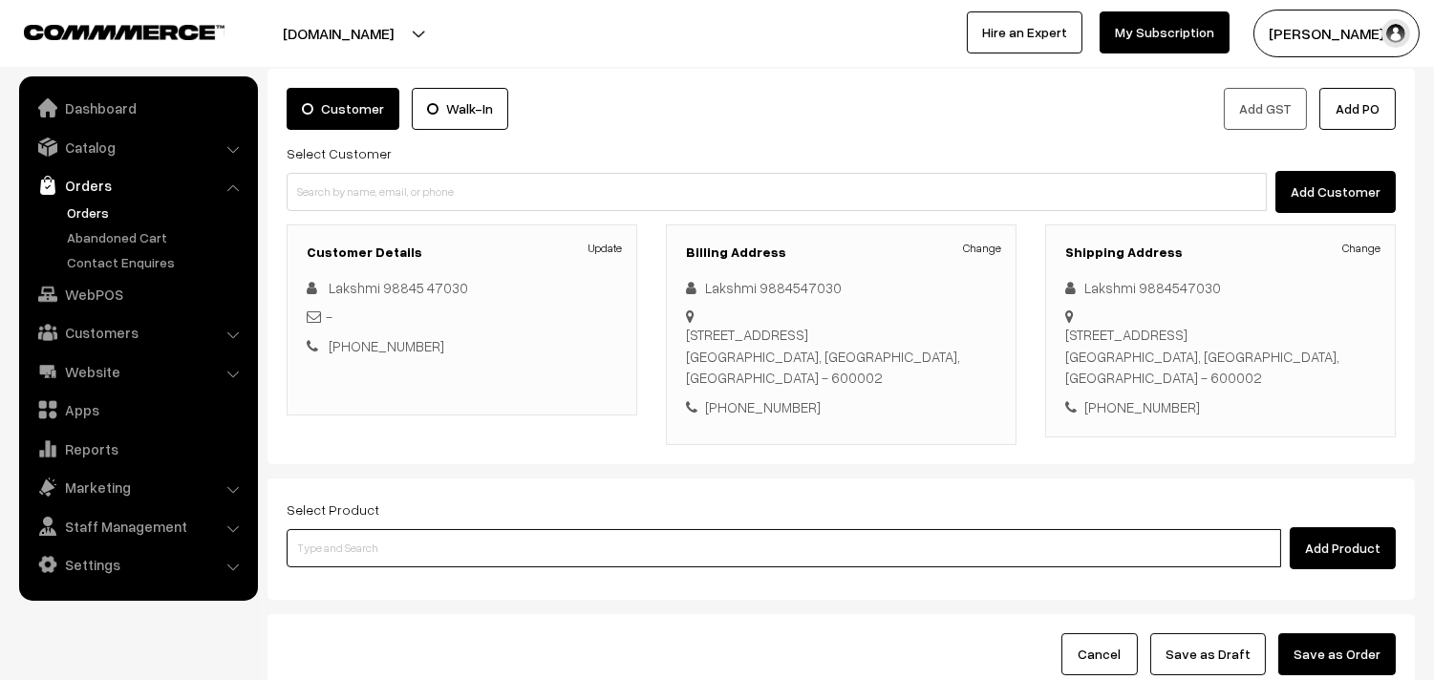
click at [349, 564] on input at bounding box center [784, 548] width 995 height 38
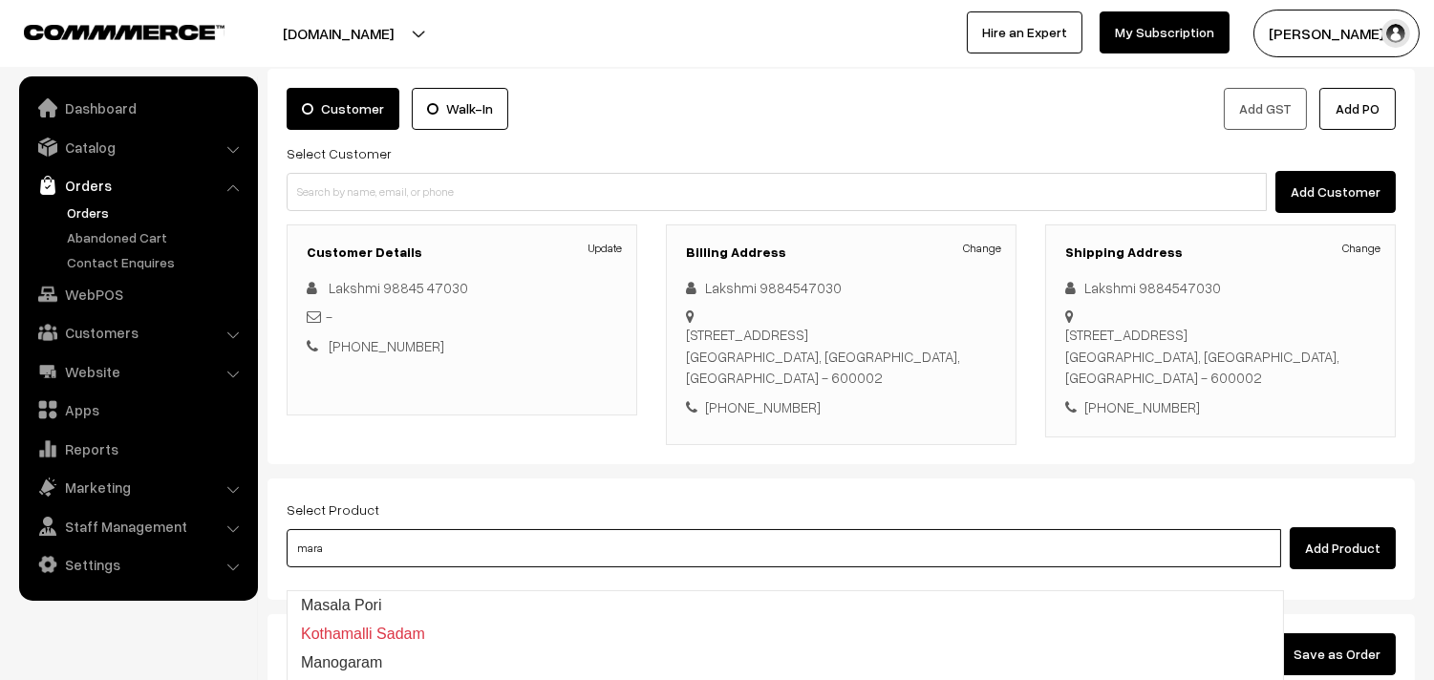
type input "marav"
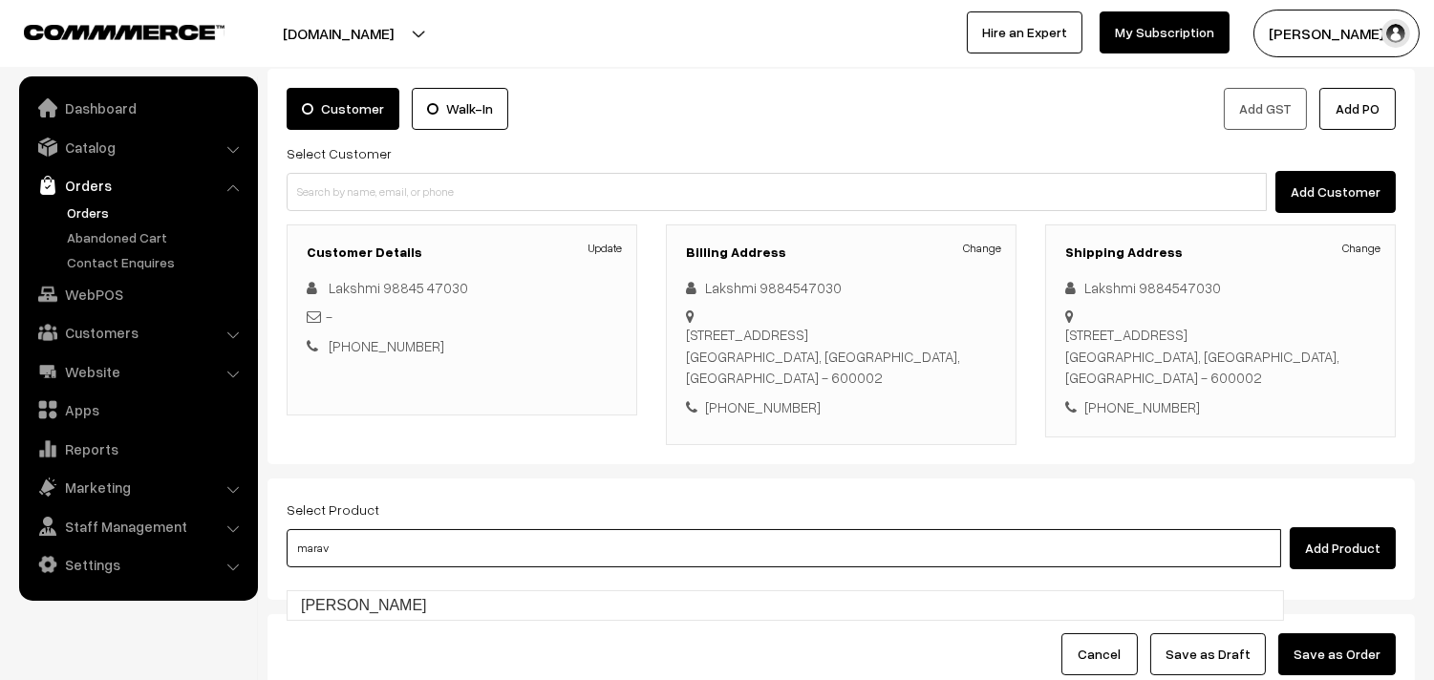
click at [346, 568] on input "marav" at bounding box center [784, 548] width 995 height 38
click at [341, 600] on link "Maravalli Kizangu Appalam" at bounding box center [786, 605] width 996 height 29
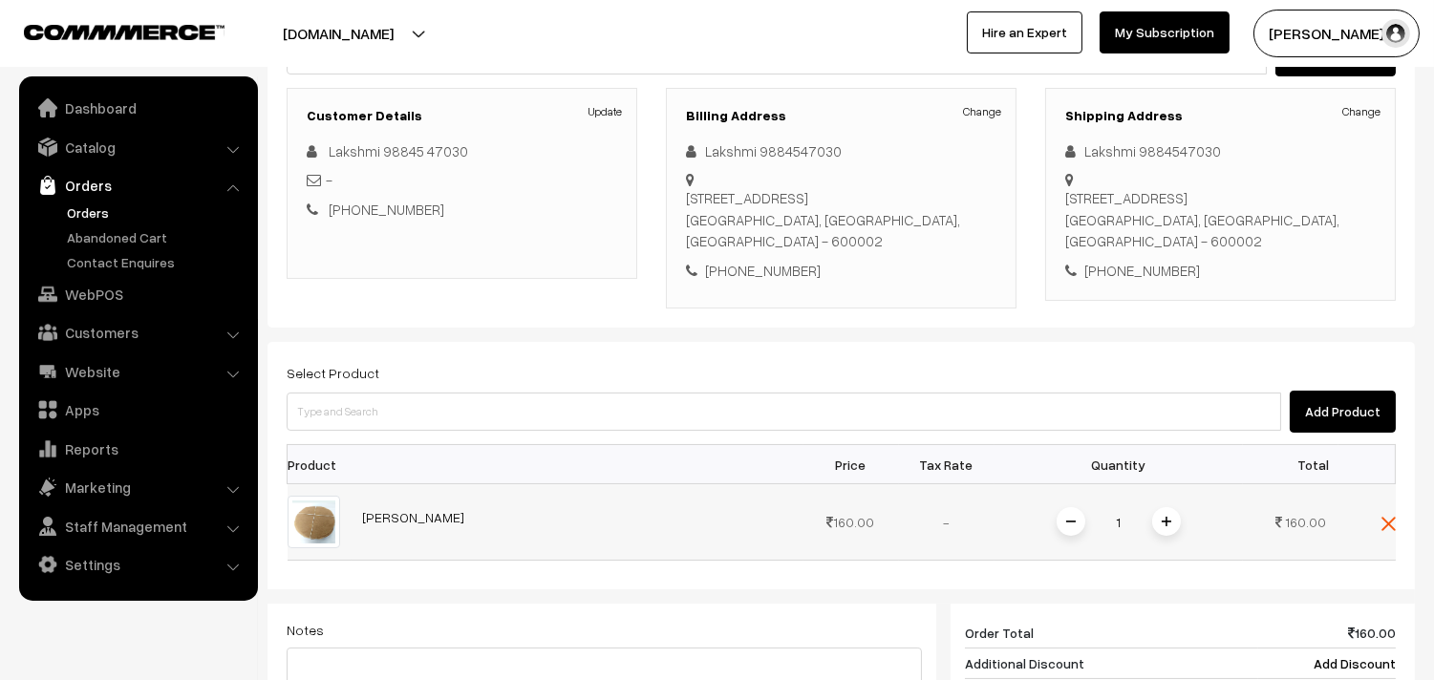
scroll to position [282, 0]
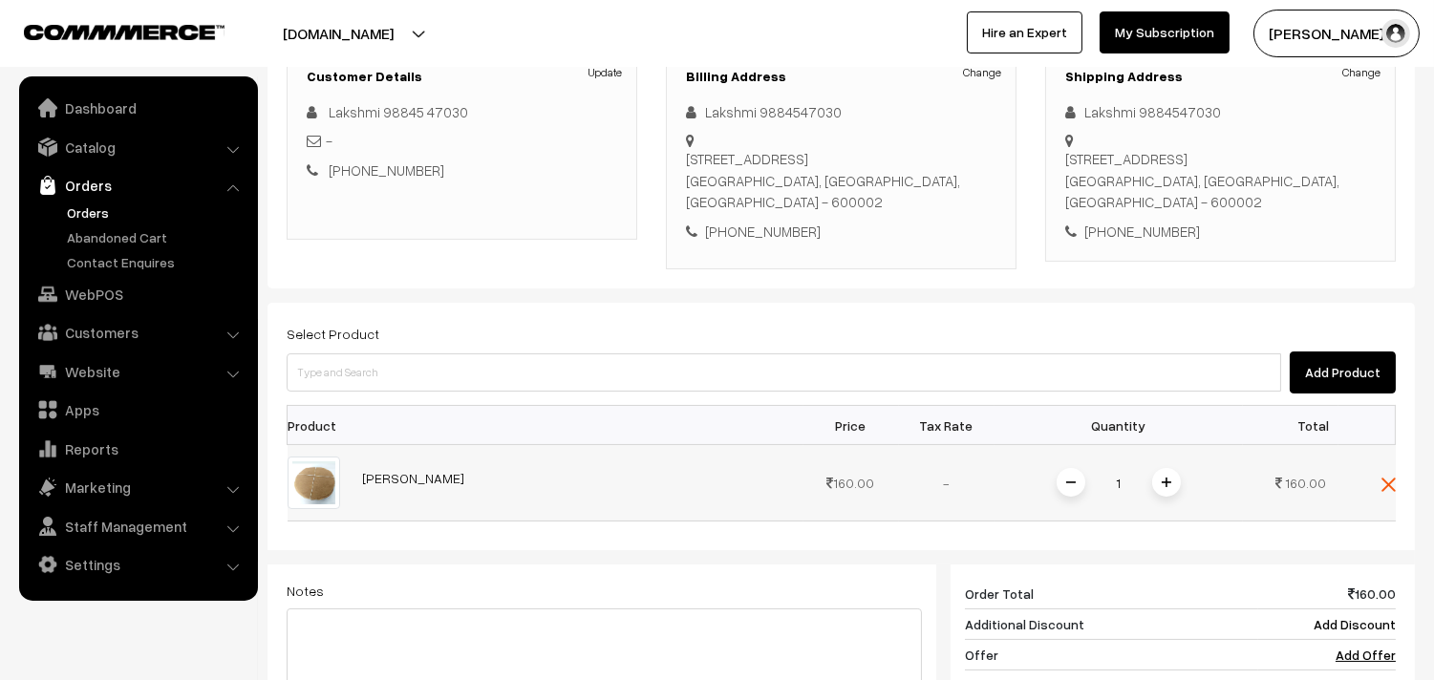
click at [1178, 497] on span at bounding box center [1166, 482] width 29 height 29
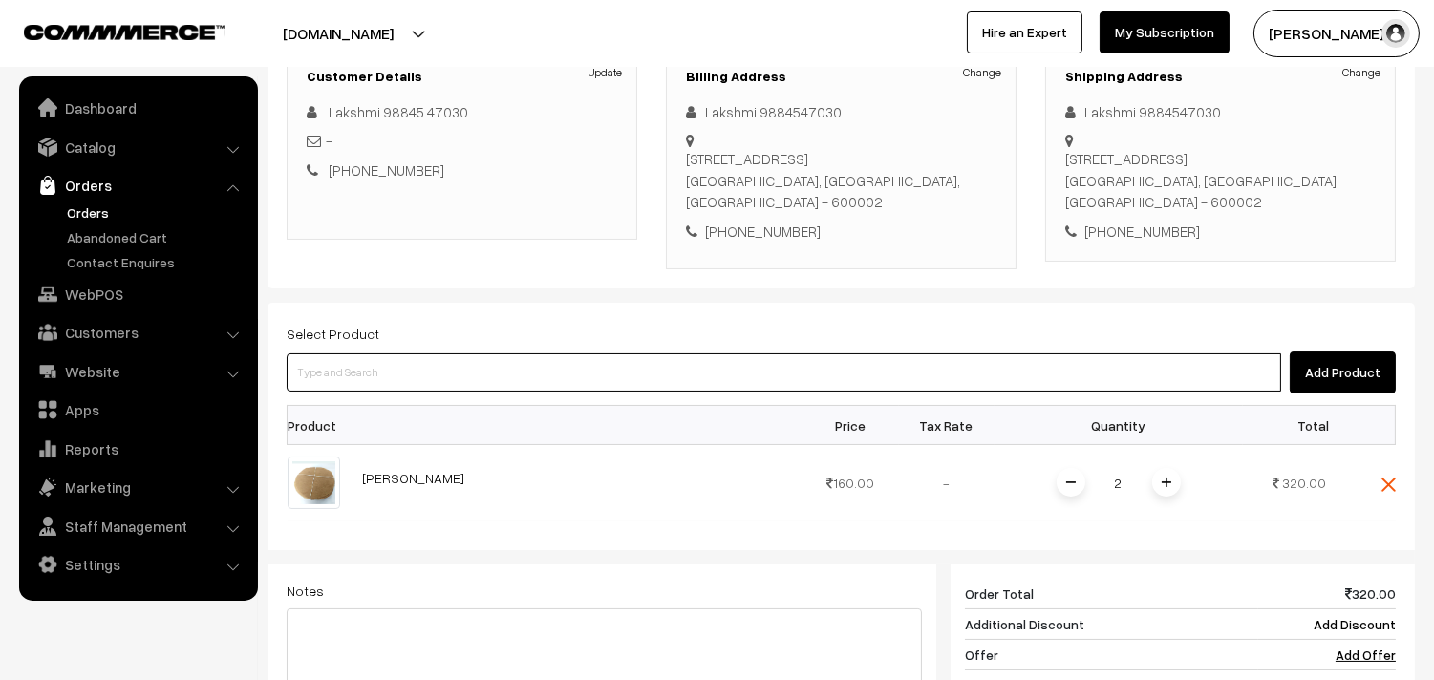
click at [421, 389] on input at bounding box center [784, 372] width 995 height 38
type input "ulund"
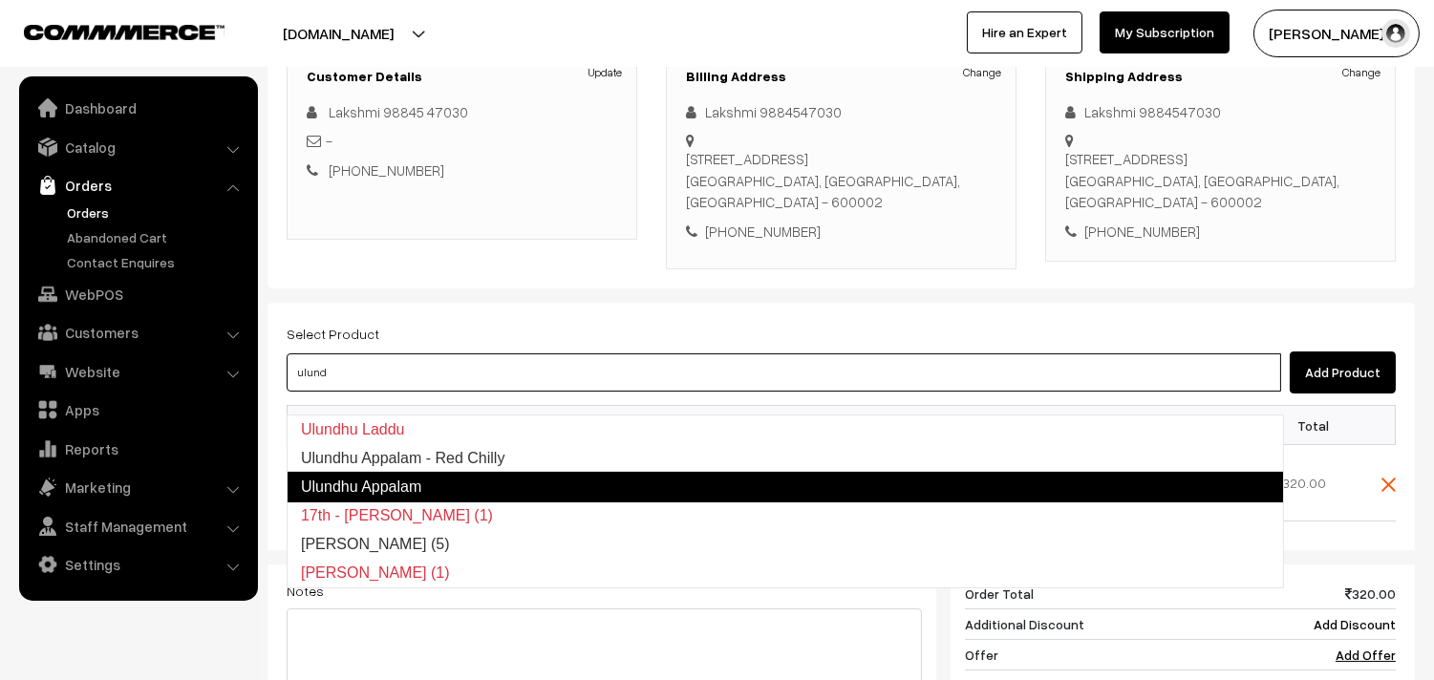
click at [427, 482] on link "Ulundhu Appalam" at bounding box center [785, 487] width 997 height 31
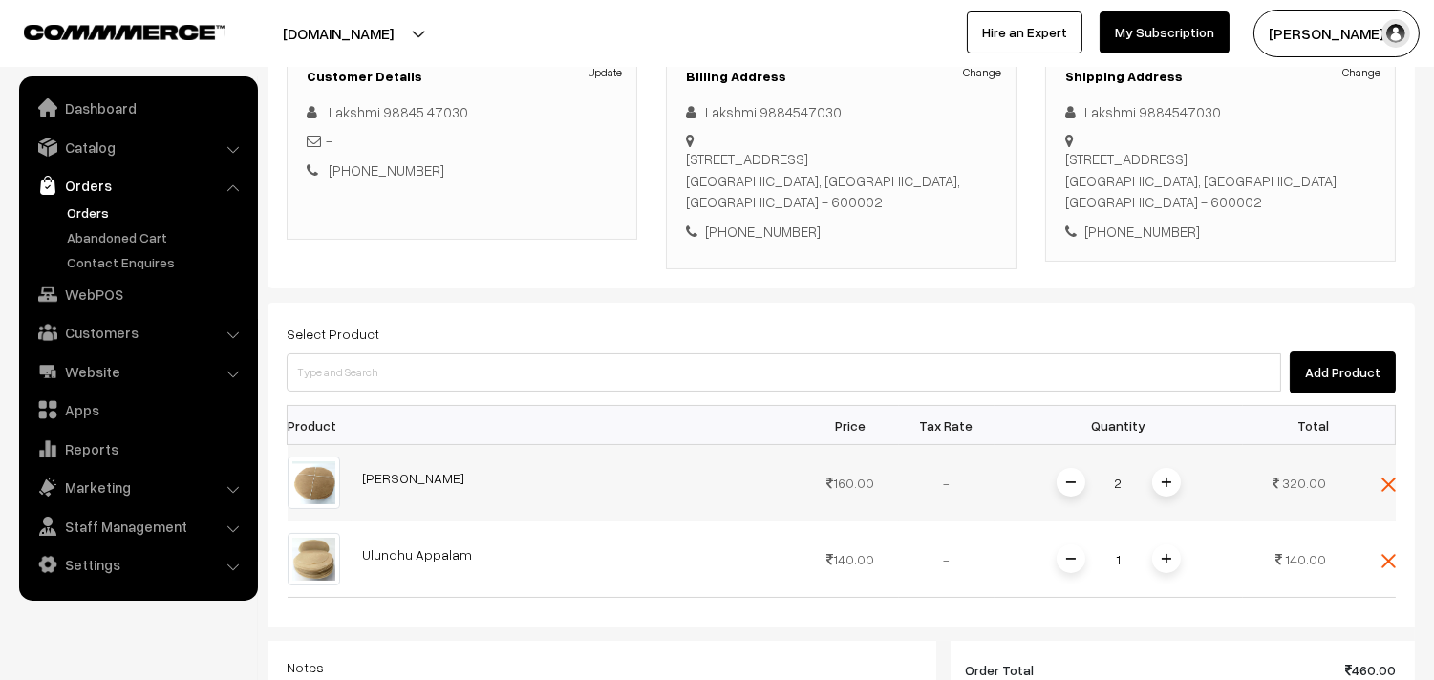
click at [1168, 487] on img at bounding box center [1167, 483] width 10 height 10
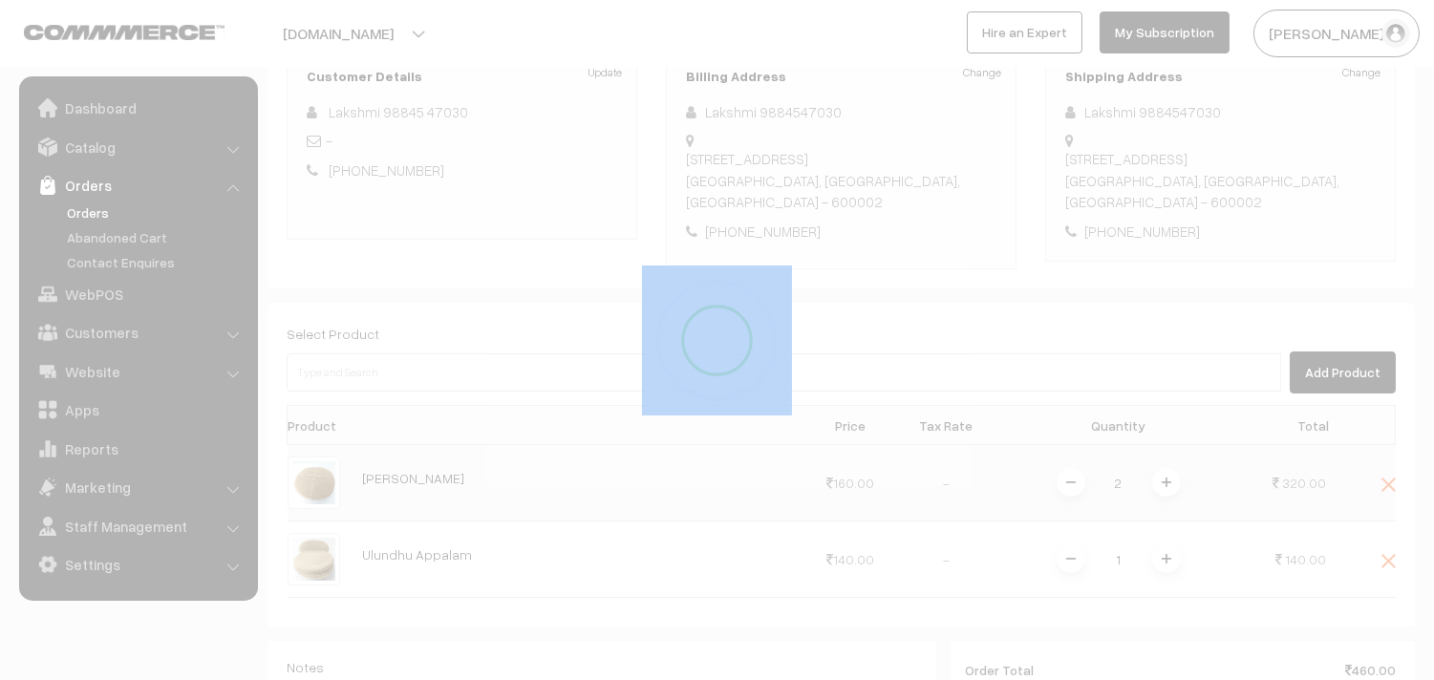
click at [1168, 508] on div "Dashboard / orders / Add Order Add Order Cancel Save as Draft Save as Order Sav…" at bounding box center [841, 425] width 1147 height 1270
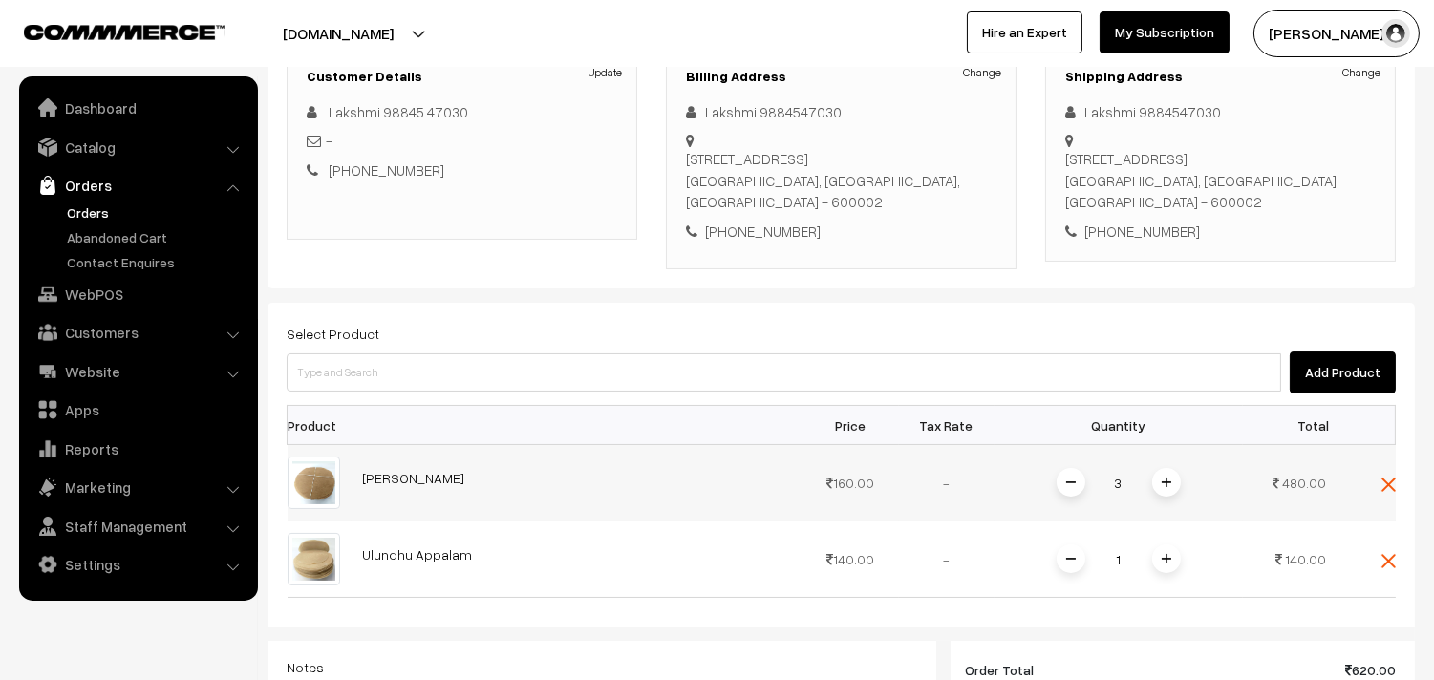
click at [1075, 497] on span at bounding box center [1071, 482] width 29 height 29
click at [1173, 573] on span at bounding box center [1166, 559] width 29 height 29
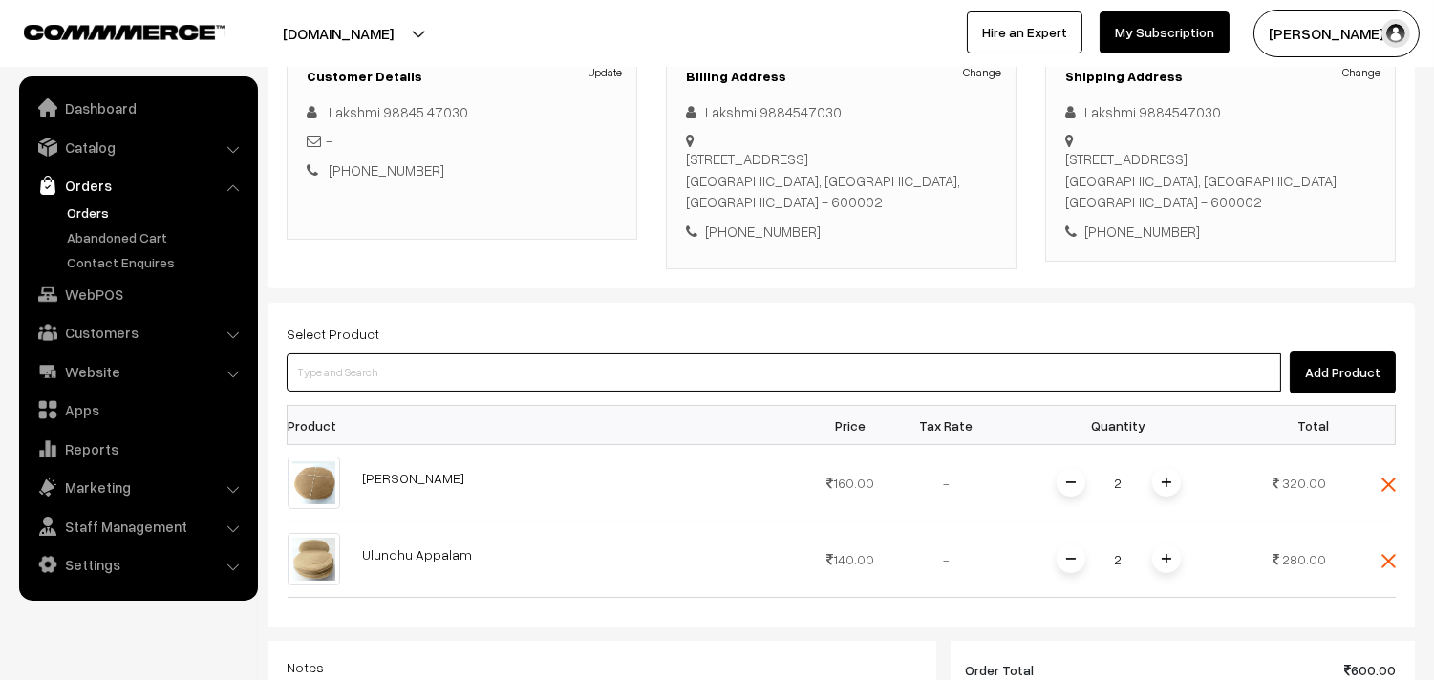
click at [328, 392] on input at bounding box center [784, 372] width 995 height 38
type input "javv"
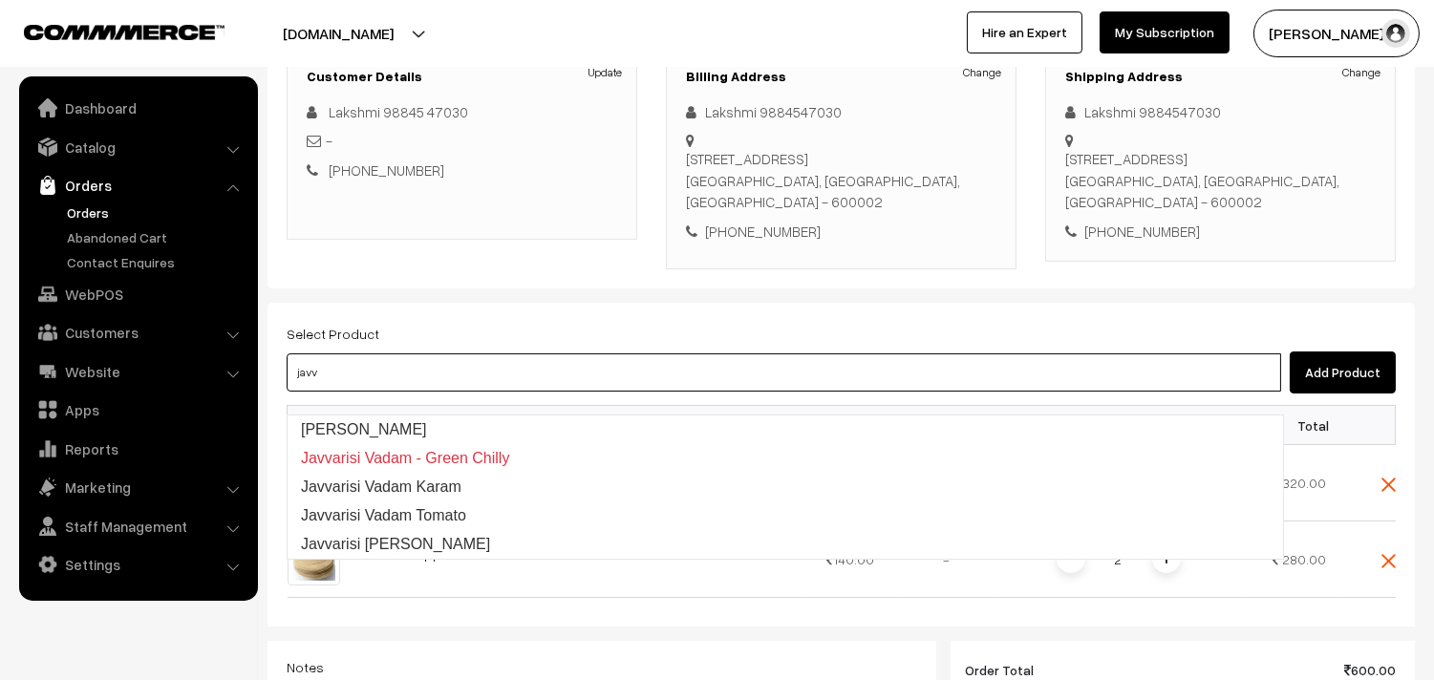
click at [313, 423] on link "Javvarisi Vadam" at bounding box center [786, 430] width 996 height 29
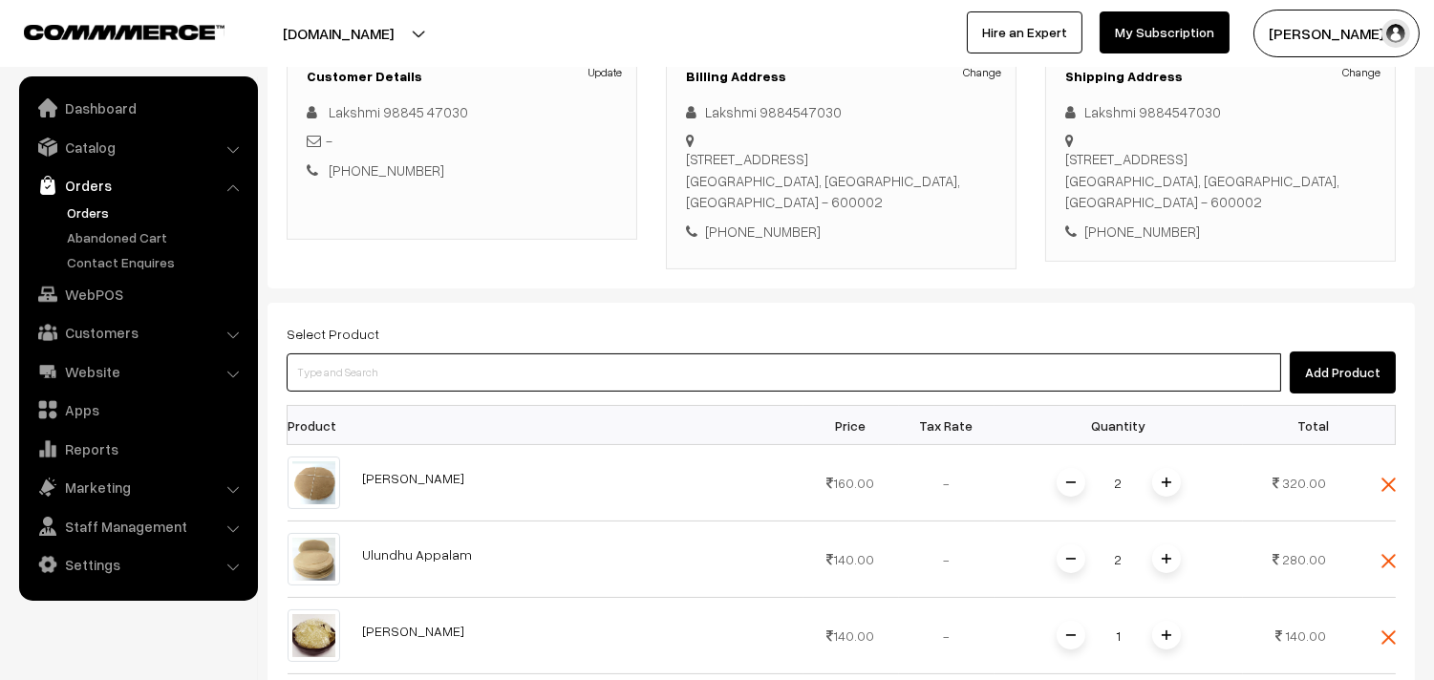
click at [377, 392] on input at bounding box center [784, 372] width 995 height 38
type input "ompodi"
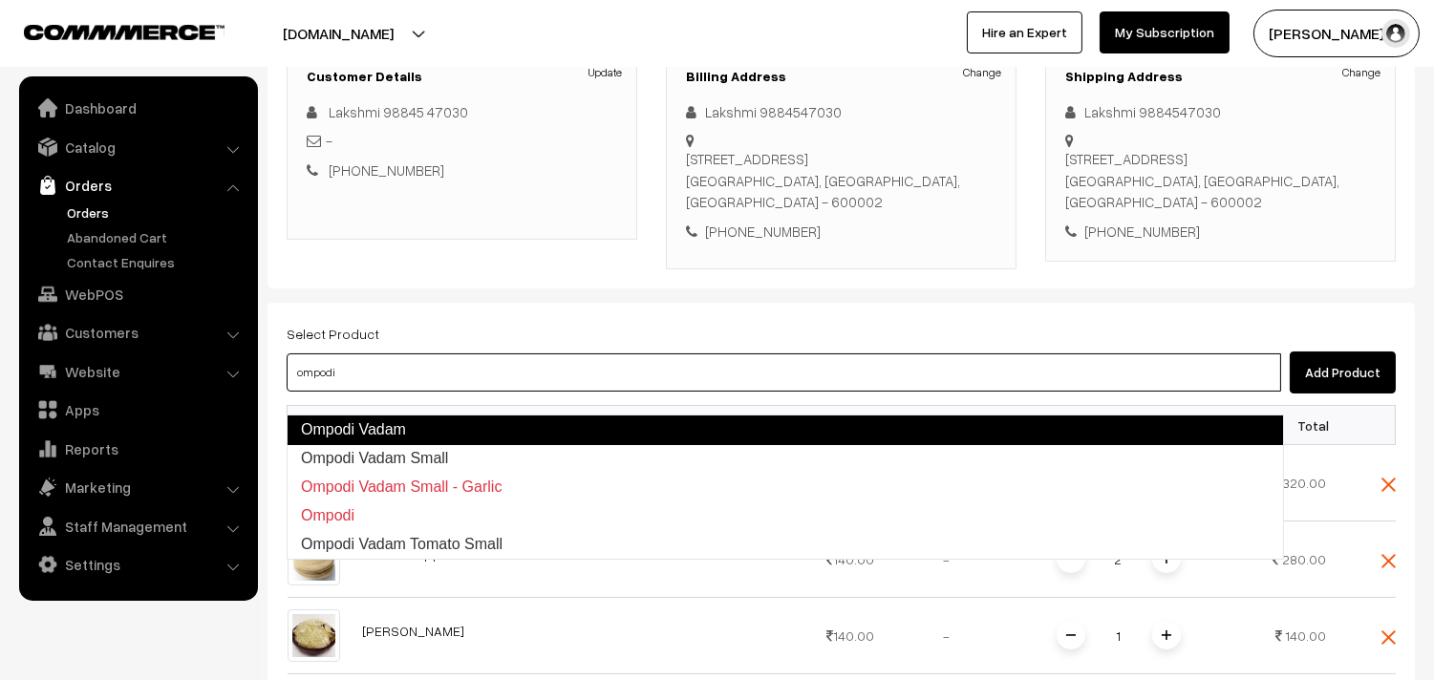
click at [367, 427] on link "Ompodi Vadam" at bounding box center [785, 430] width 997 height 31
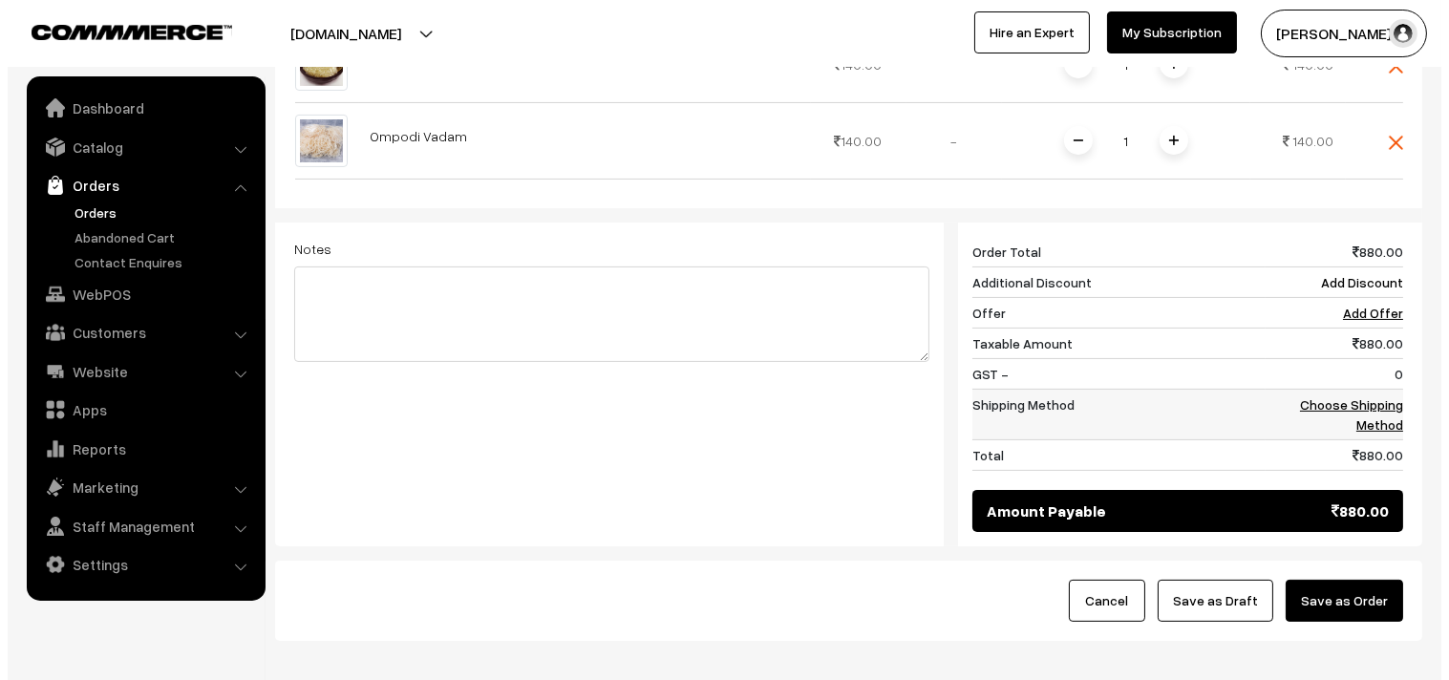
scroll to position [919, 0]
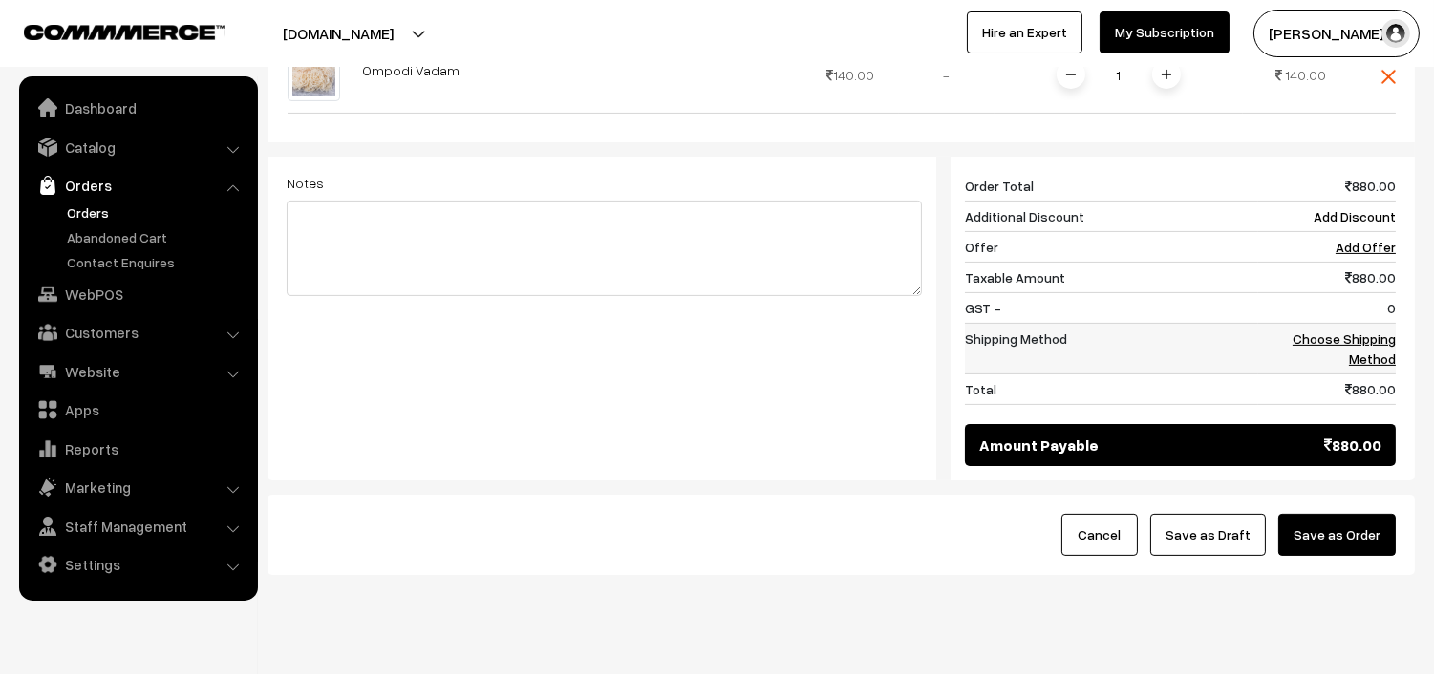
click at [1340, 371] on td "Choose Shipping Method" at bounding box center [1327, 349] width 138 height 51
click at [1300, 354] on td "Choose Shipping Method" at bounding box center [1327, 349] width 138 height 51
click at [1305, 359] on link "Choose Shipping Method" at bounding box center [1344, 349] width 103 height 36
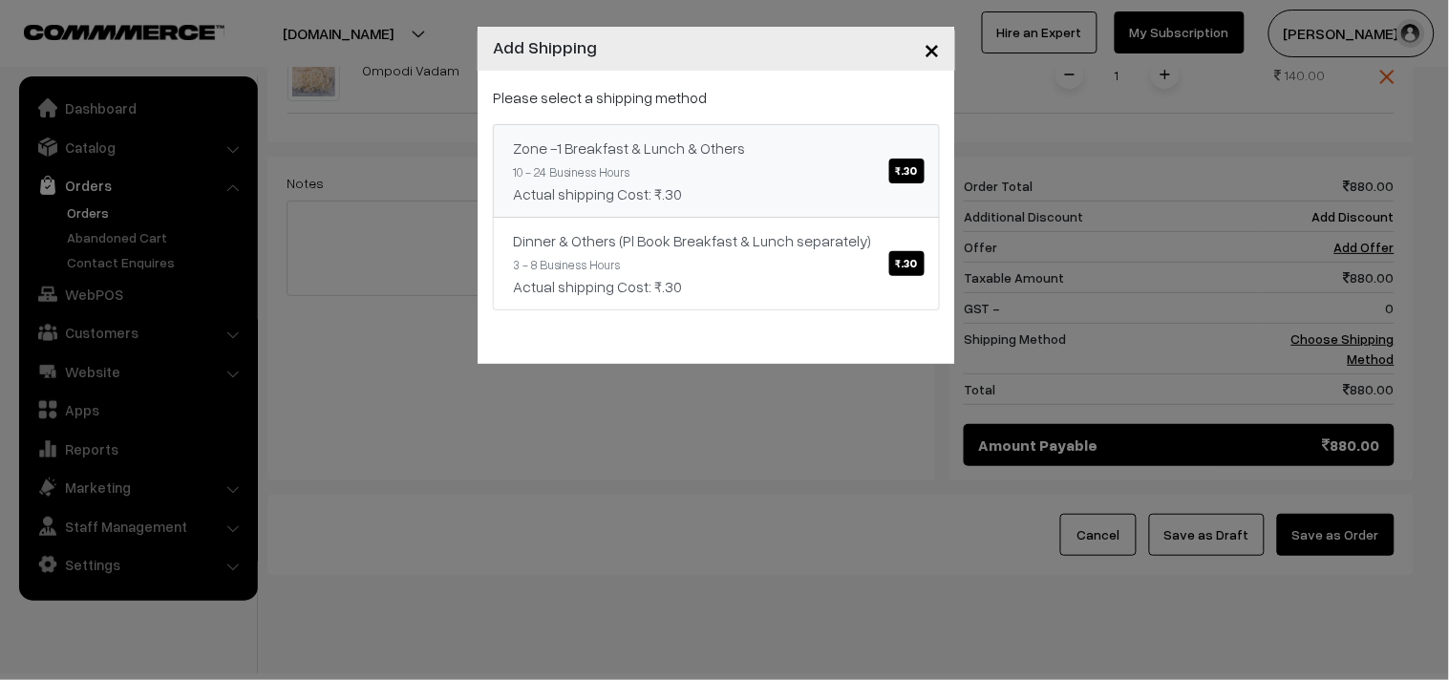
click at [915, 184] on div "Actual shipping Cost: ₹.30" at bounding box center [716, 193] width 407 height 23
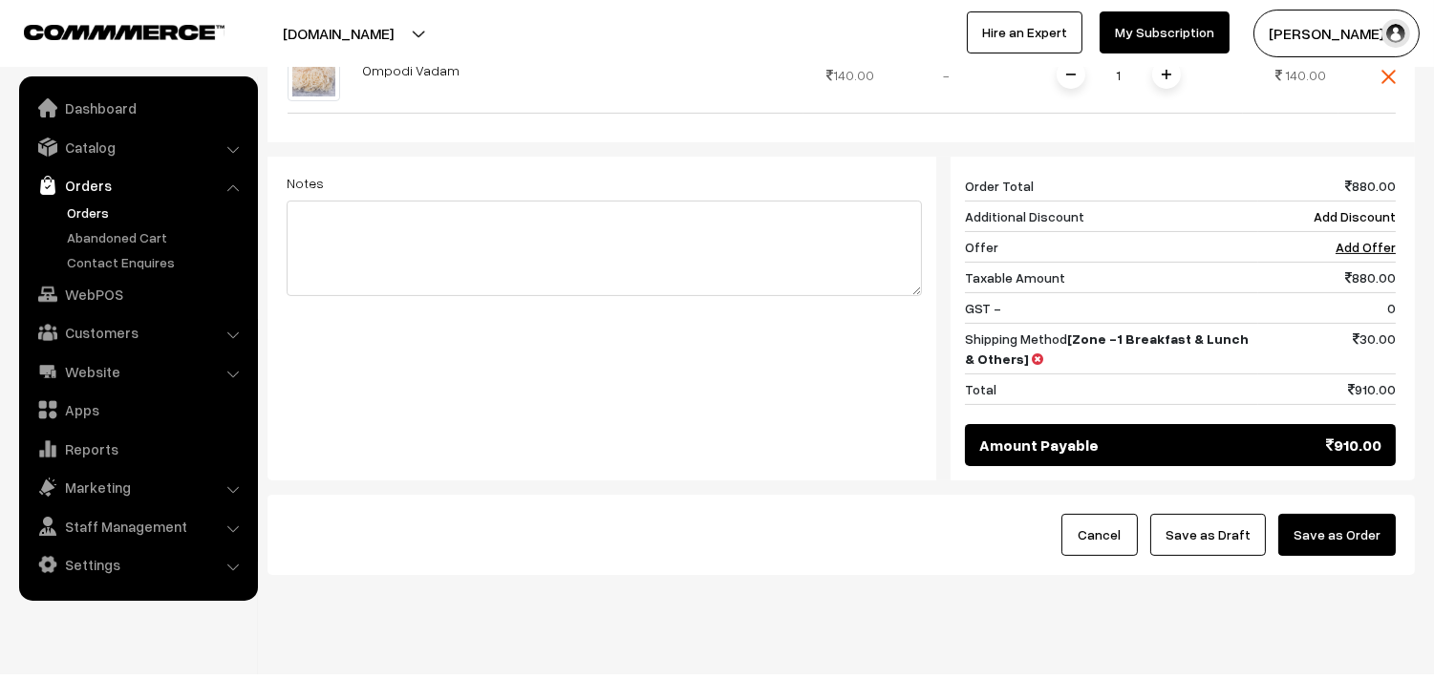
click at [1335, 556] on button "Save as Order" at bounding box center [1337, 535] width 118 height 42
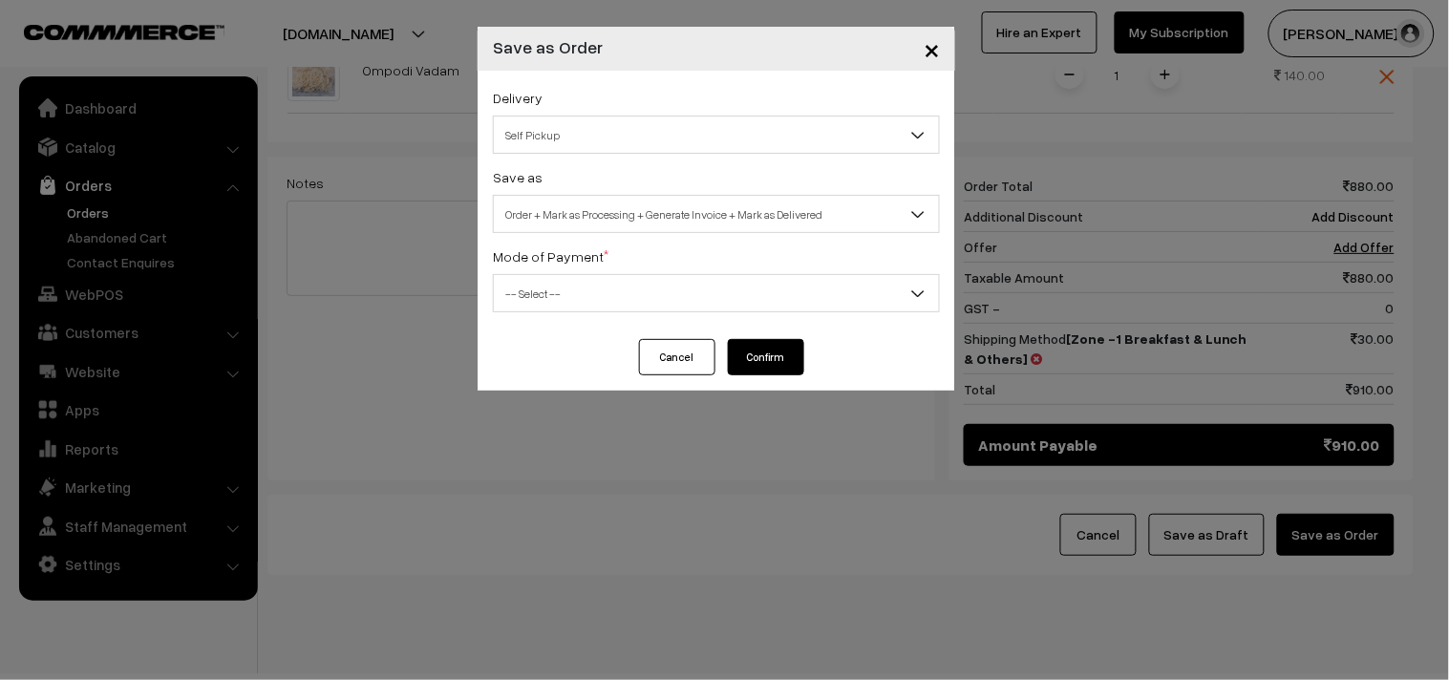
click at [560, 118] on span "Self Pickup" at bounding box center [716, 134] width 445 height 33
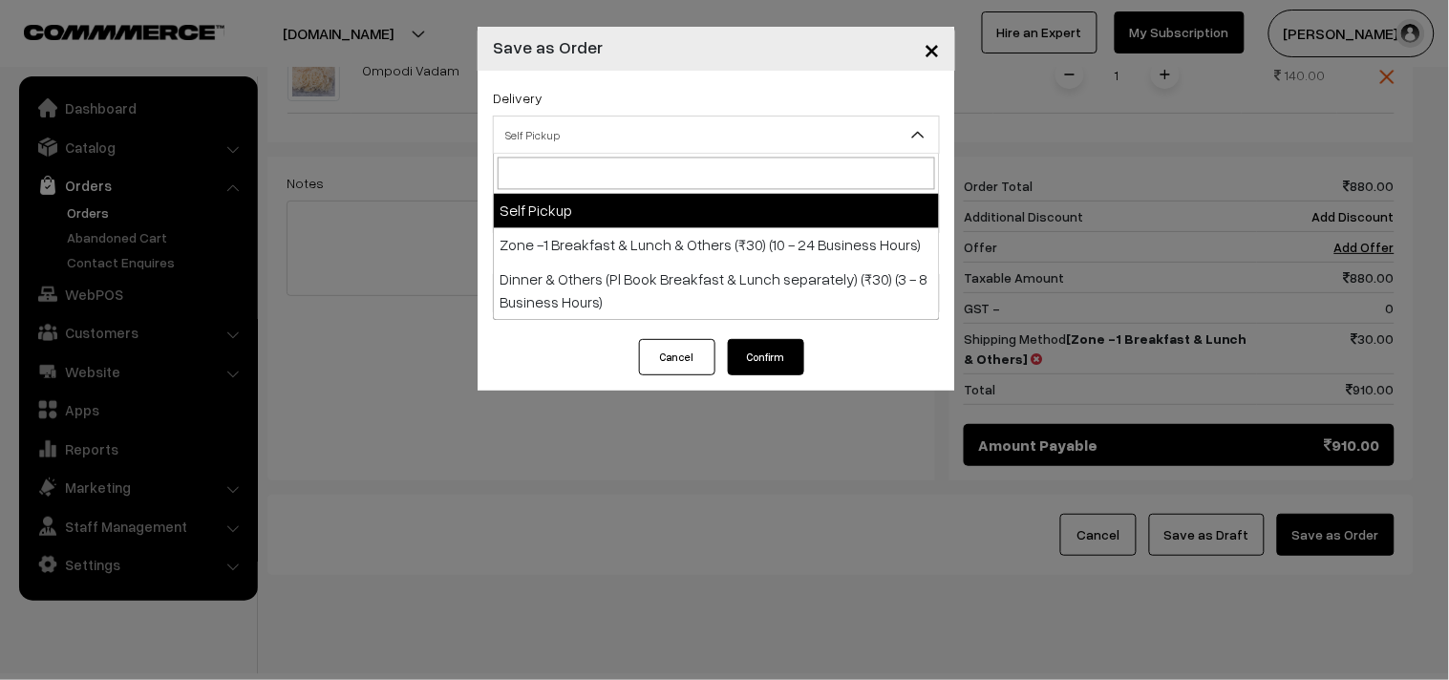
click at [549, 147] on span "Self Pickup" at bounding box center [716, 134] width 445 height 33
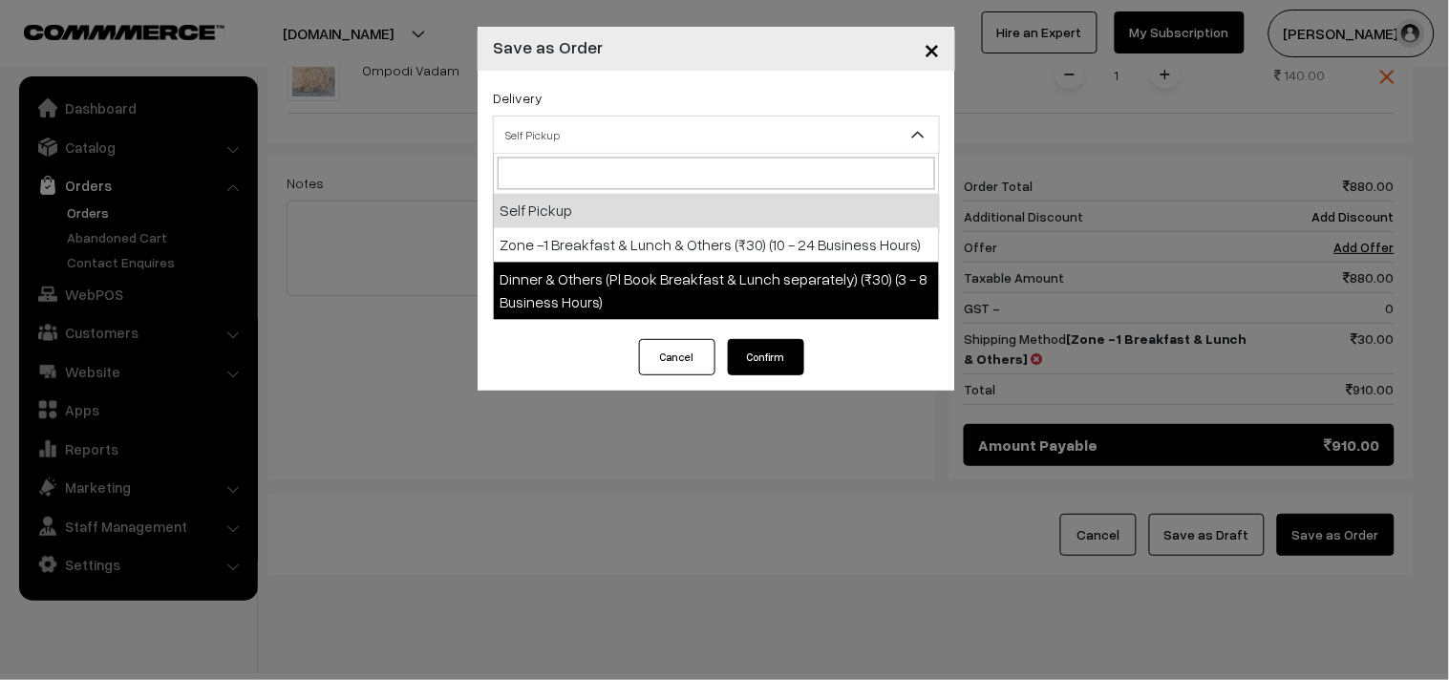
select select "DOP1"
select select "3"
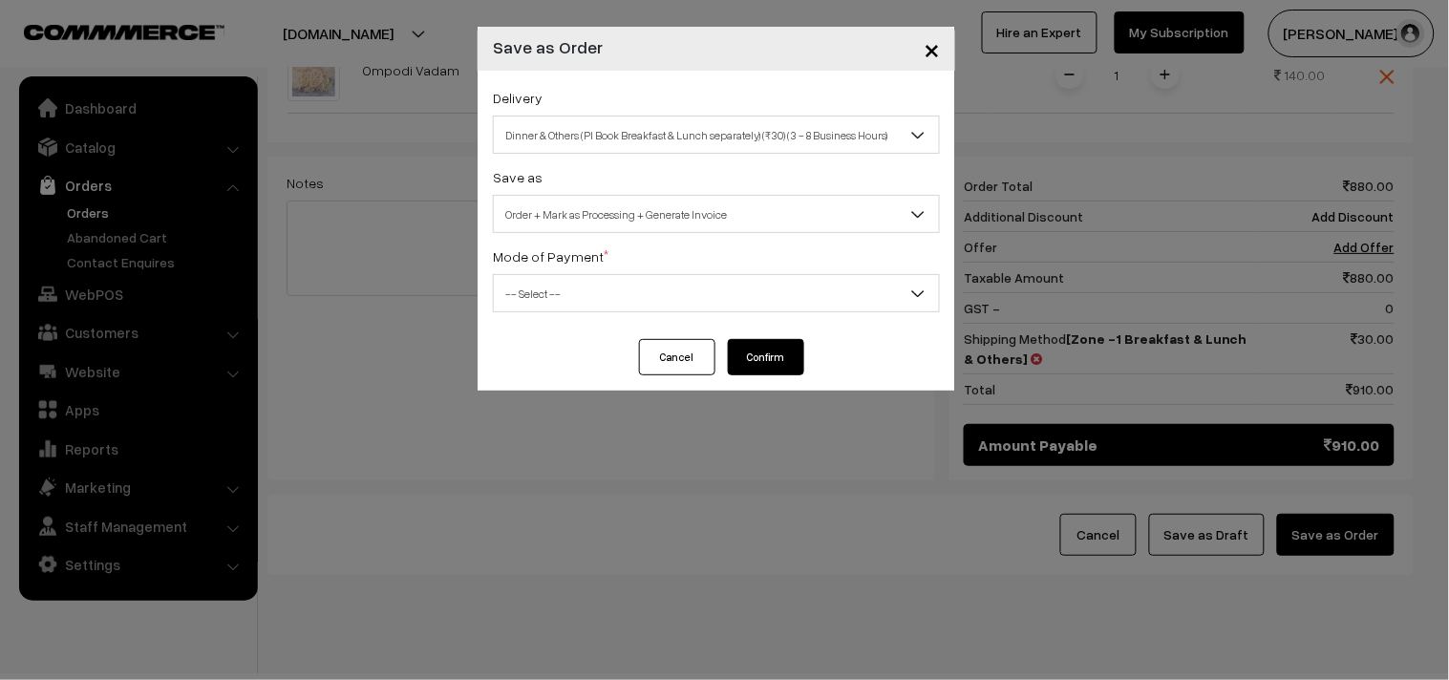
click at [578, 149] on span "Dinner & Others (Pl Book Breakfast & Lunch separately) (₹30) (3 - 8 Business Ho…" at bounding box center [716, 134] width 445 height 33
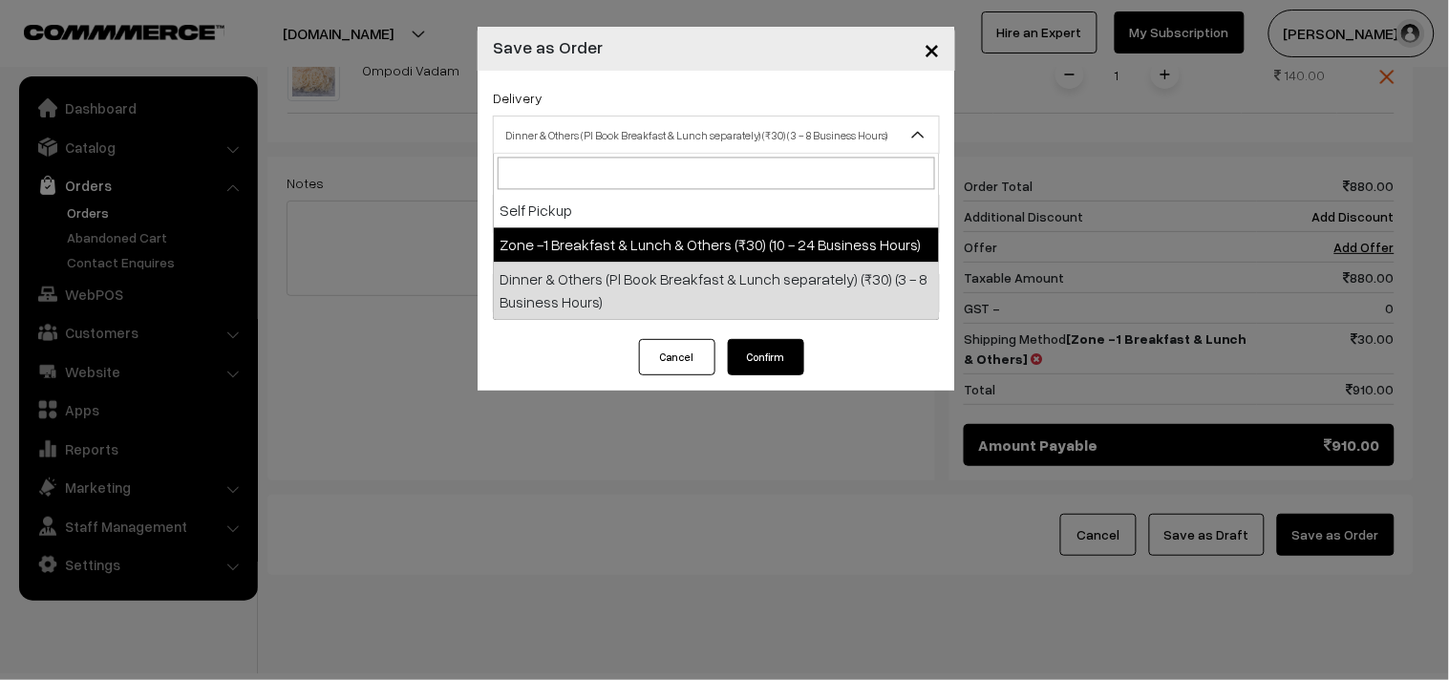
select select "ZON1"
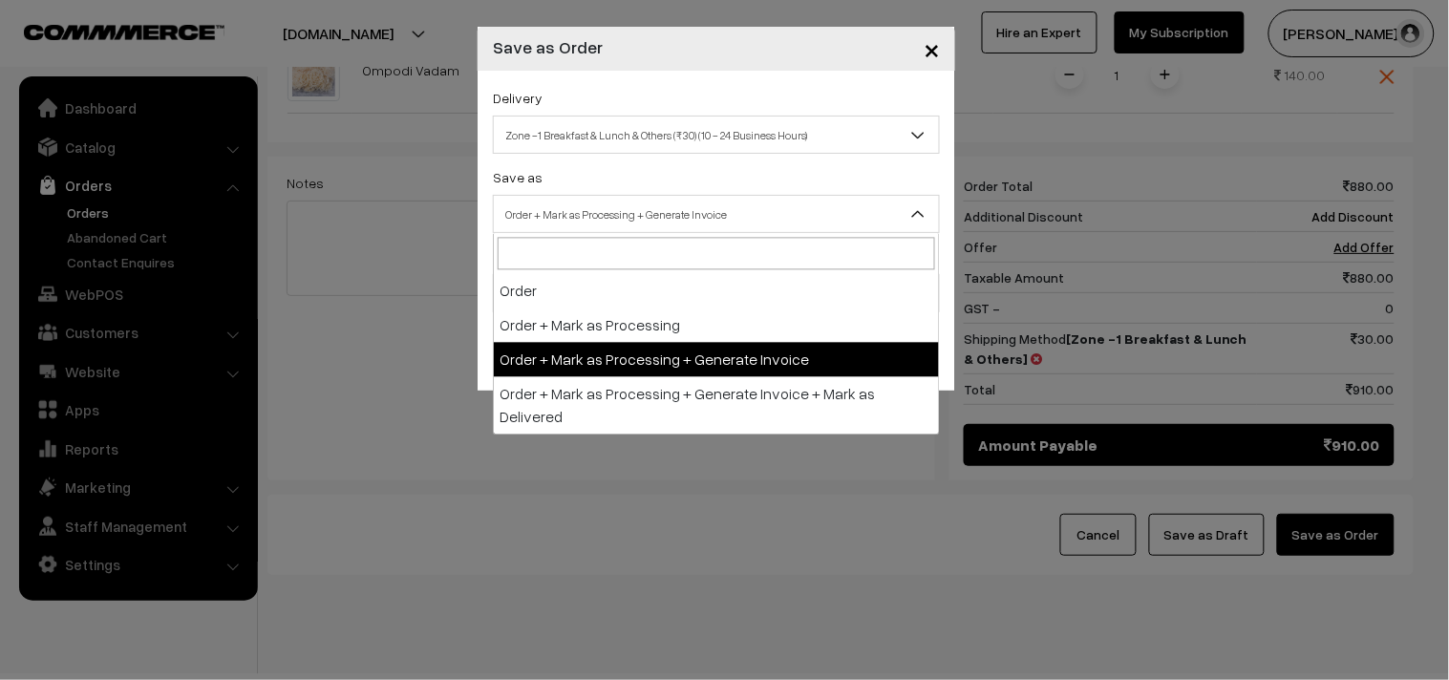
click at [578, 207] on span "Order + Mark as Processing + Generate Invoice" at bounding box center [716, 214] width 445 height 33
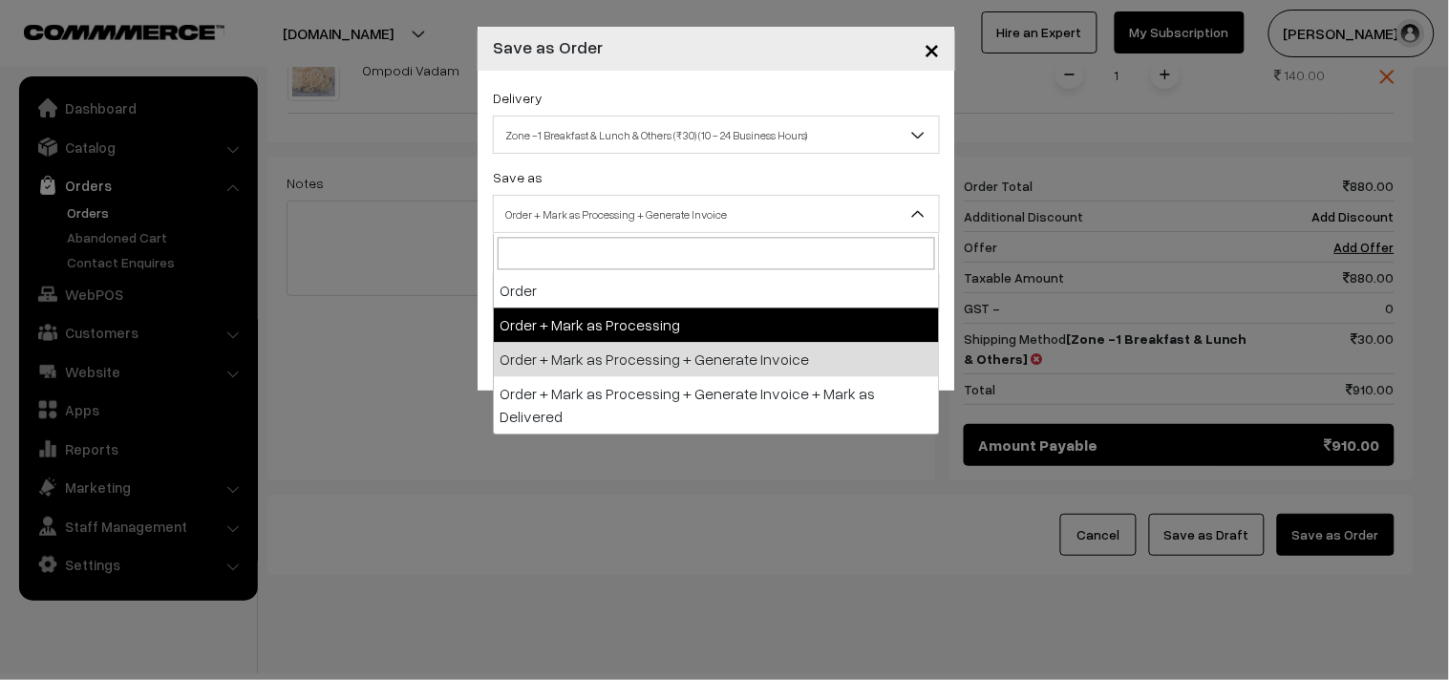
drag, startPoint x: 566, startPoint y: 321, endPoint x: 571, endPoint y: 269, distance: 51.9
select select "2"
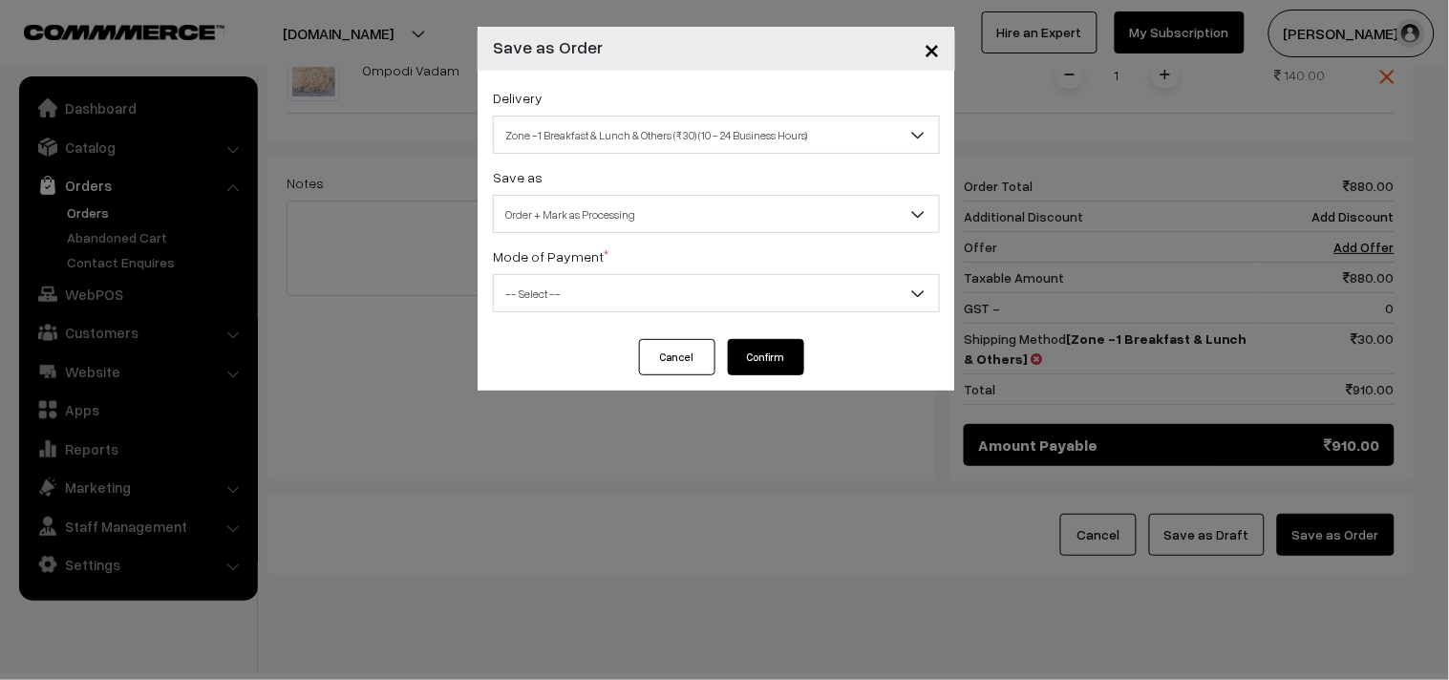
click at [570, 265] on label "Mode of Payment *" at bounding box center [551, 256] width 116 height 20
click at [559, 297] on span "-- Select --" at bounding box center [716, 293] width 445 height 33
click at [538, 279] on span "-- Select --" at bounding box center [716, 293] width 445 height 33
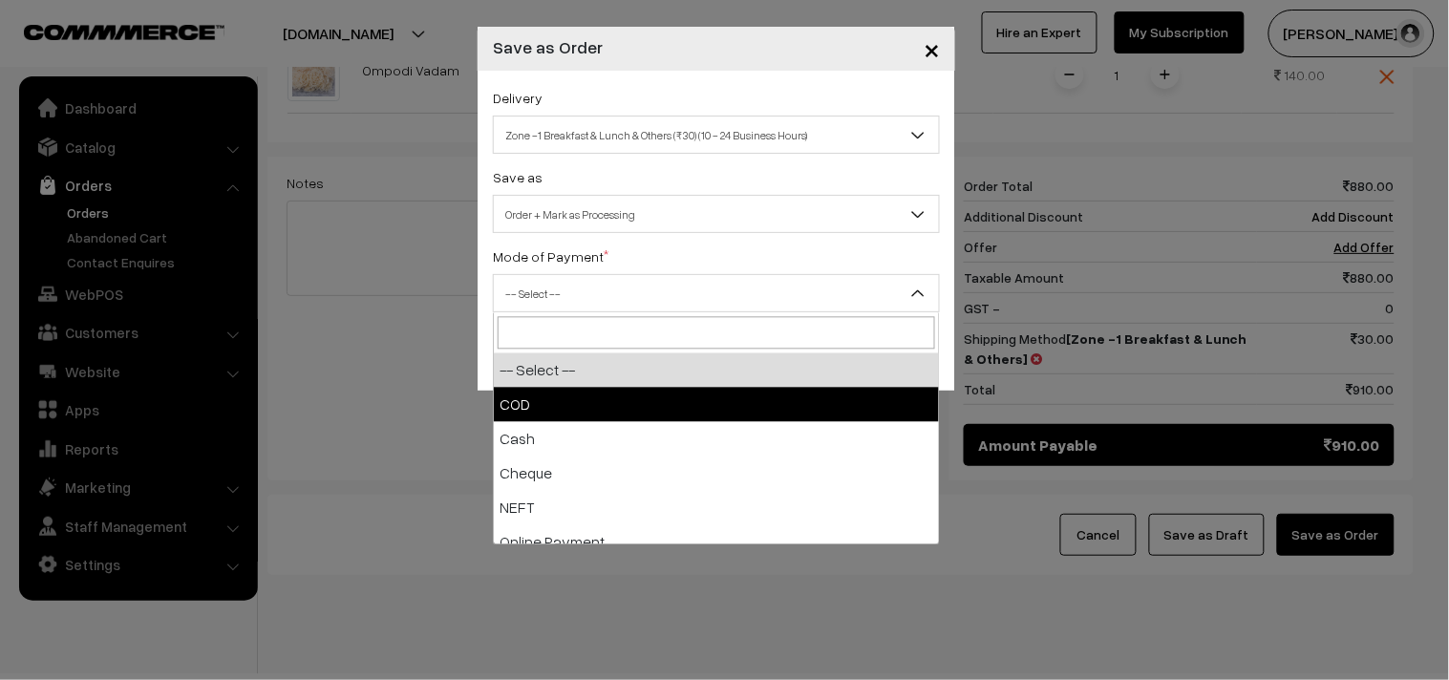
select select "1"
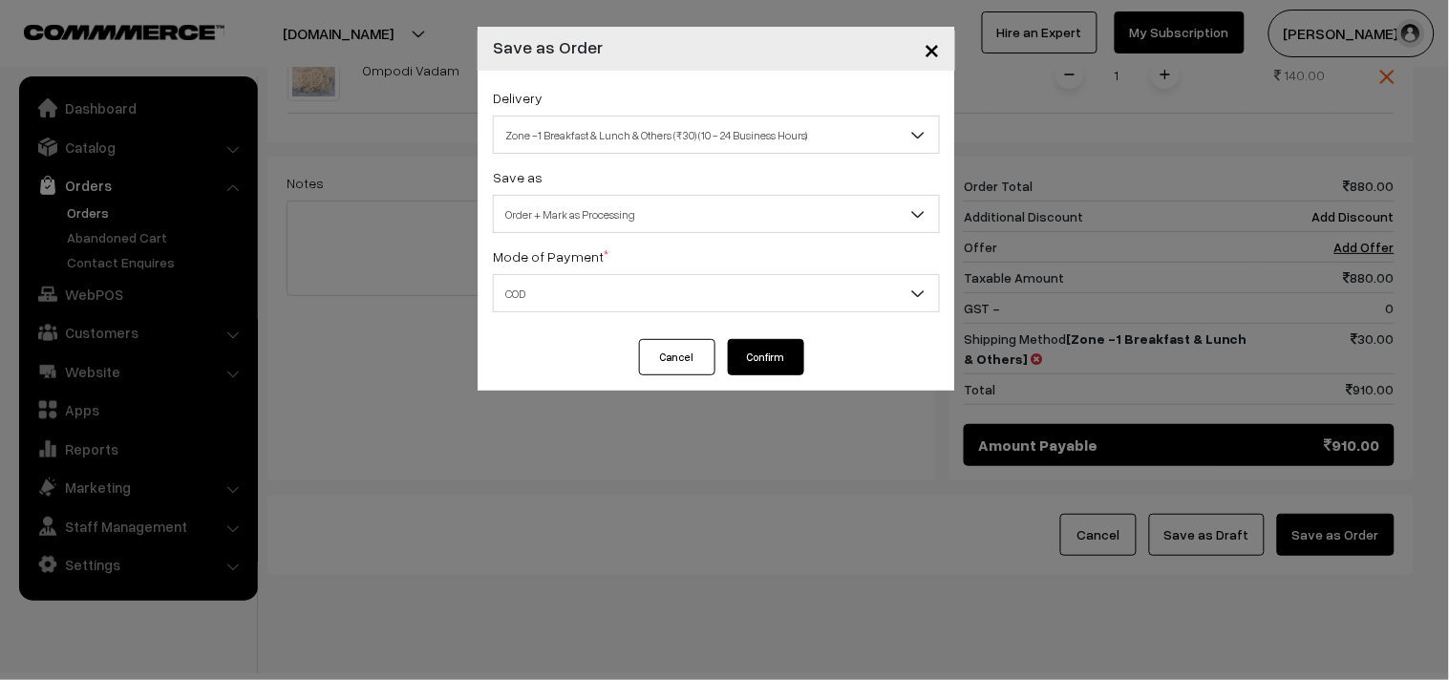
click at [793, 346] on button "Confirm" at bounding box center [766, 357] width 76 height 36
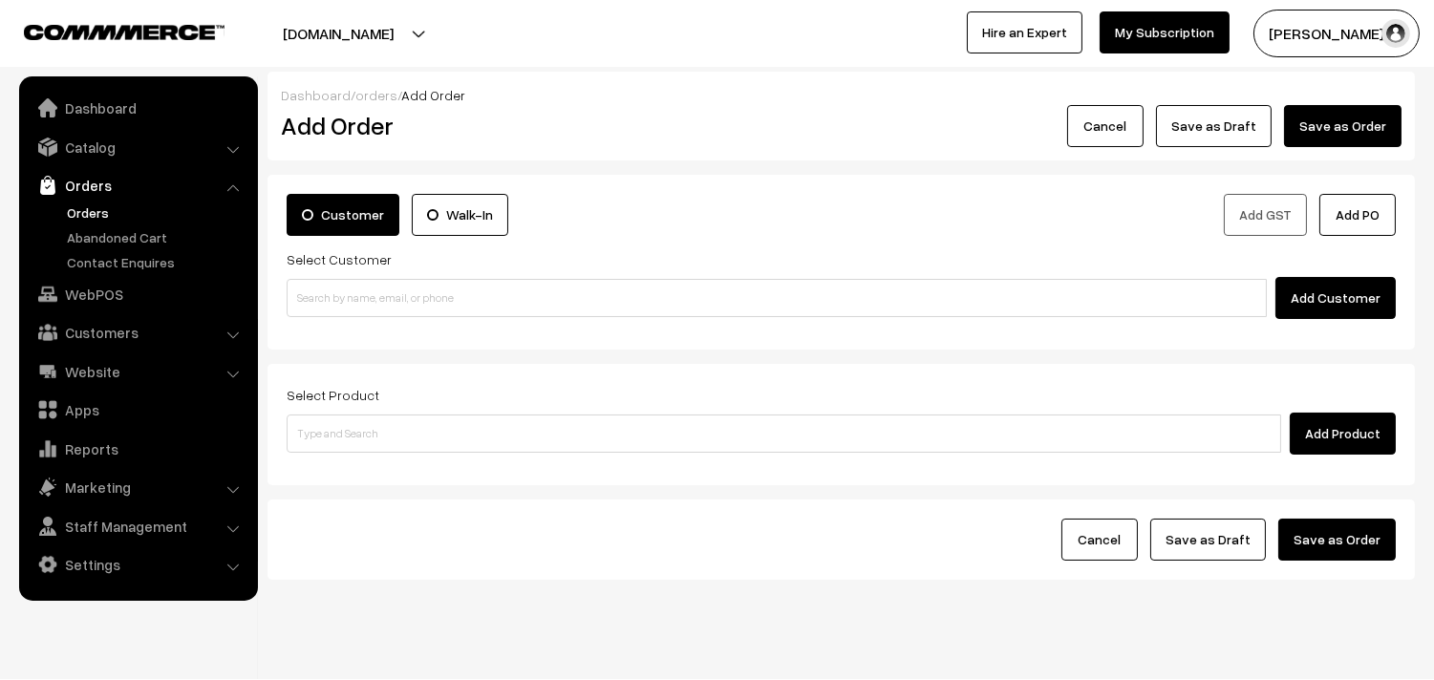
click at [91, 210] on link "Orders" at bounding box center [156, 213] width 189 height 20
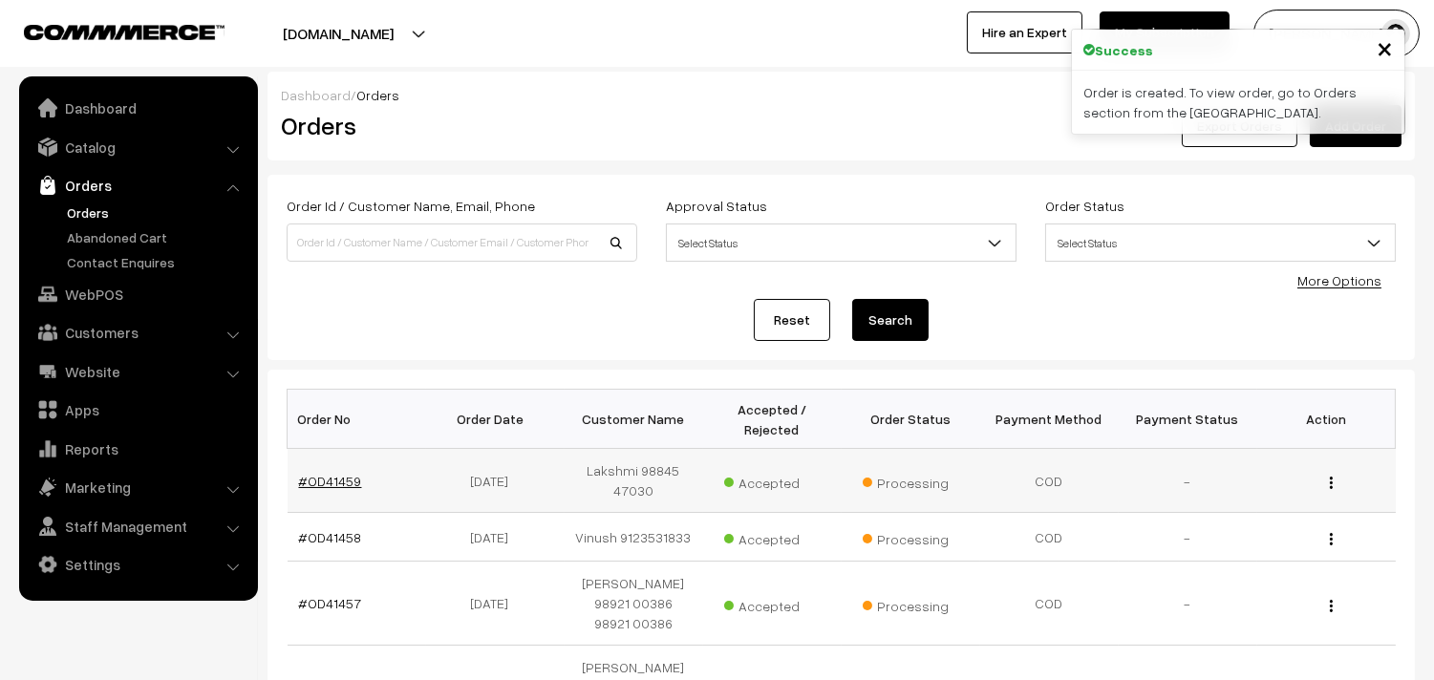
click at [322, 476] on link "#OD41459" at bounding box center [330, 481] width 63 height 16
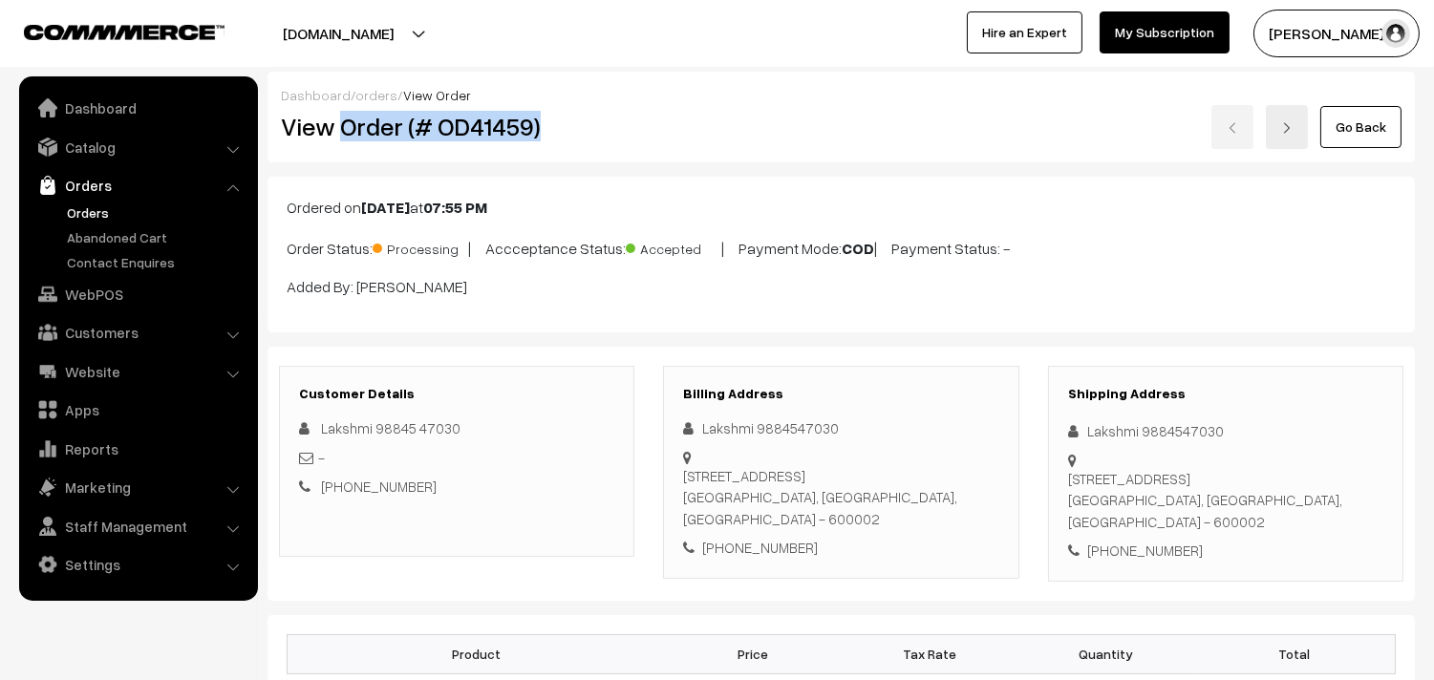
drag, startPoint x: 337, startPoint y: 131, endPoint x: 593, endPoint y: 137, distance: 256.1
click at [593, 137] on h2 "View Order (# OD41459)" at bounding box center [458, 127] width 354 height 30
copy h2 "Order (# OD41459)"
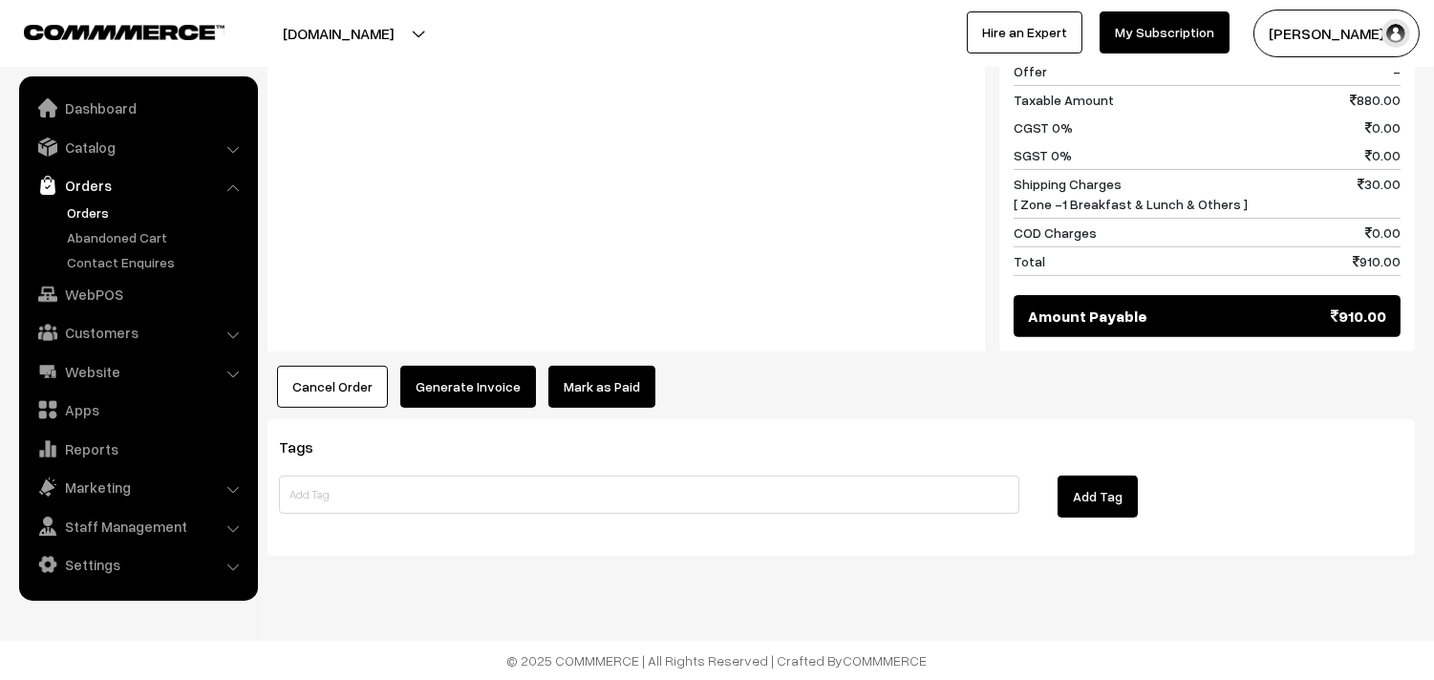
click at [500, 396] on button "Generate Invoice" at bounding box center [468, 387] width 136 height 42
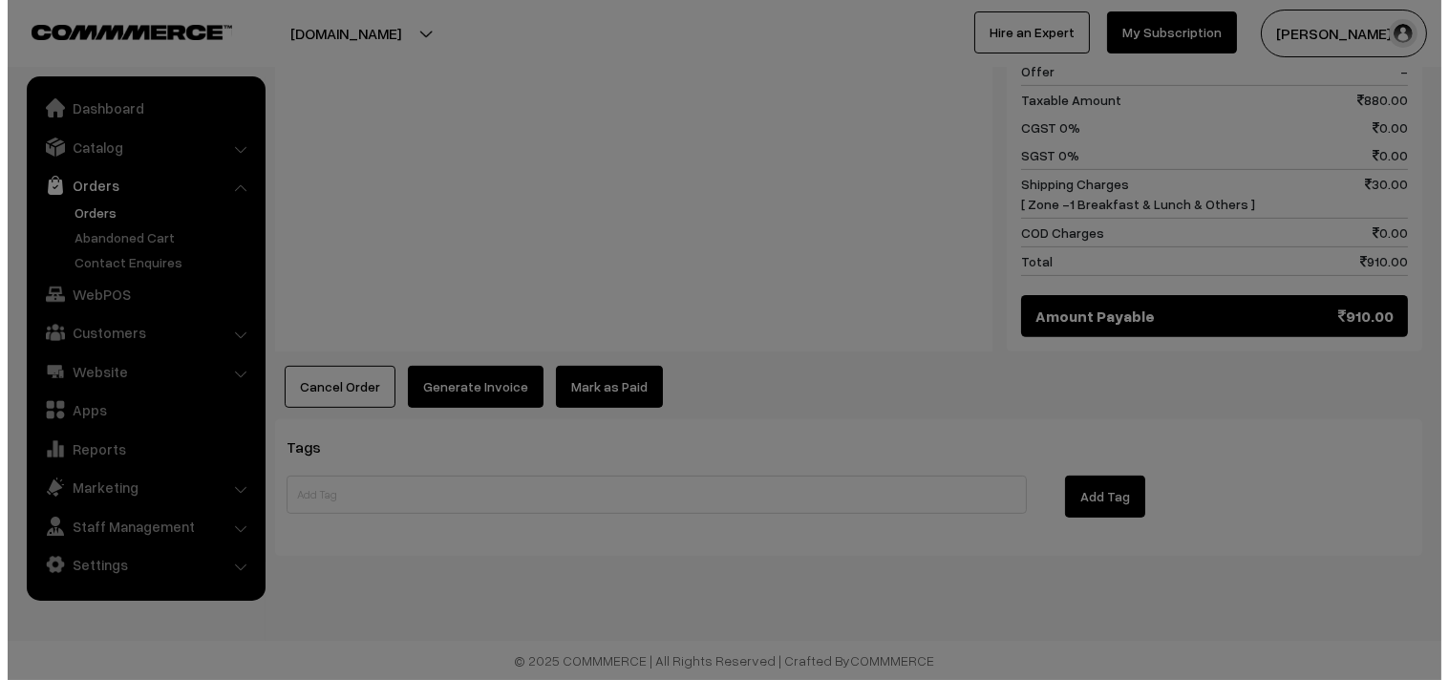
scroll to position [1300, 0]
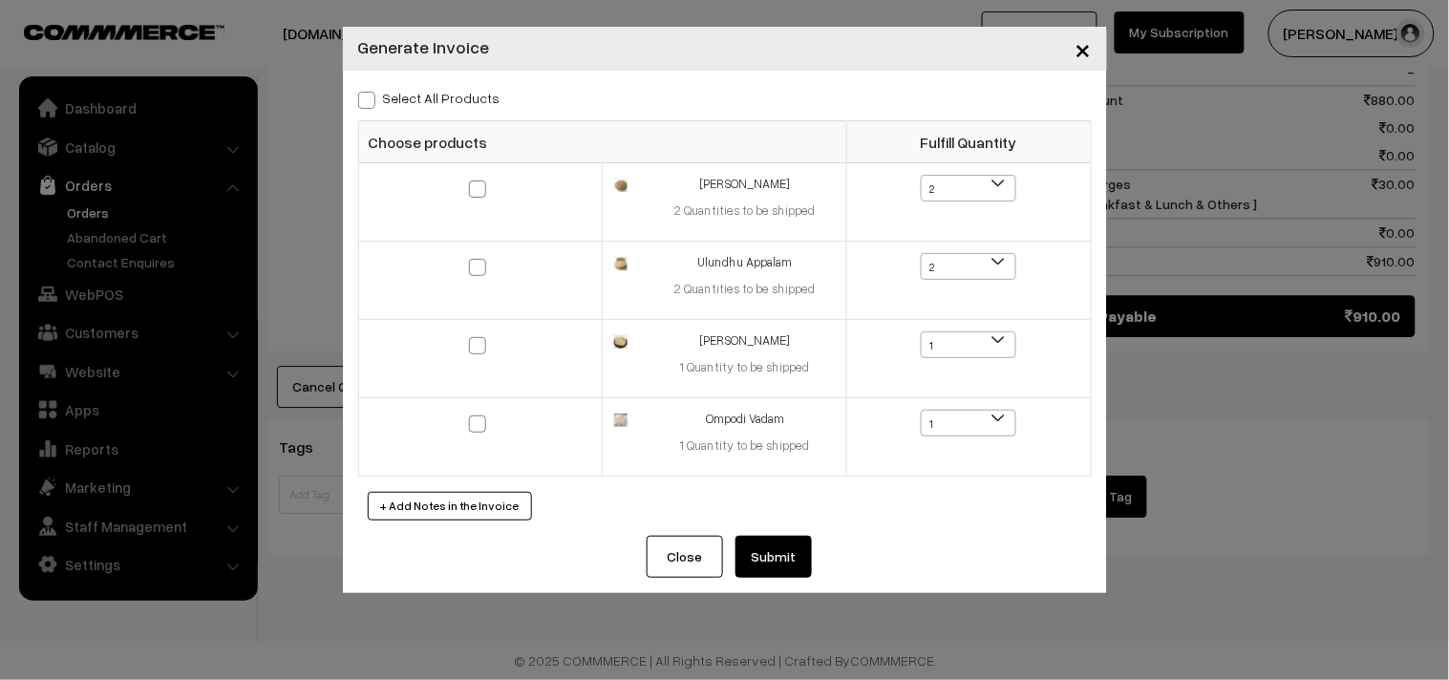
click at [453, 94] on label "Select All Products" at bounding box center [429, 98] width 142 height 20
click at [371, 94] on input "Select All Products" at bounding box center [364, 97] width 12 height 12
checkbox input "true"
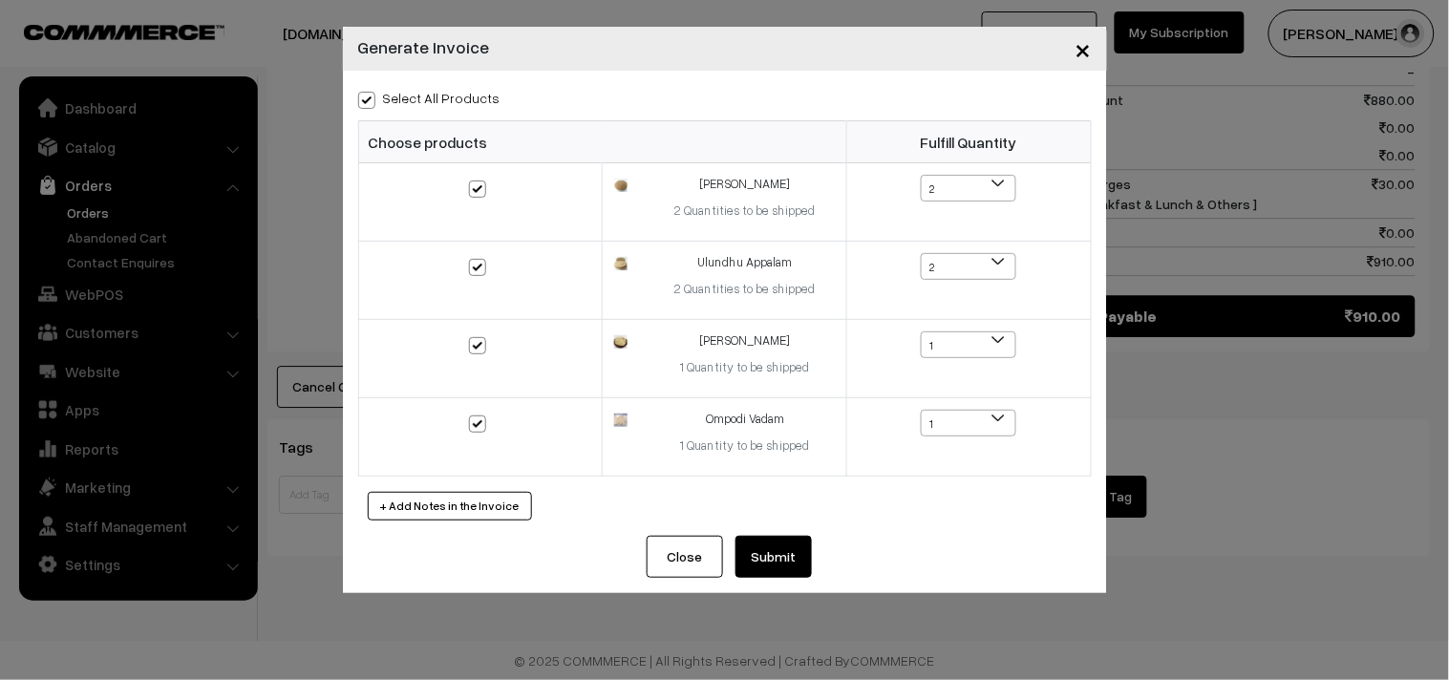
checkbox input "true"
click at [803, 559] on button "Submit" at bounding box center [774, 557] width 76 height 42
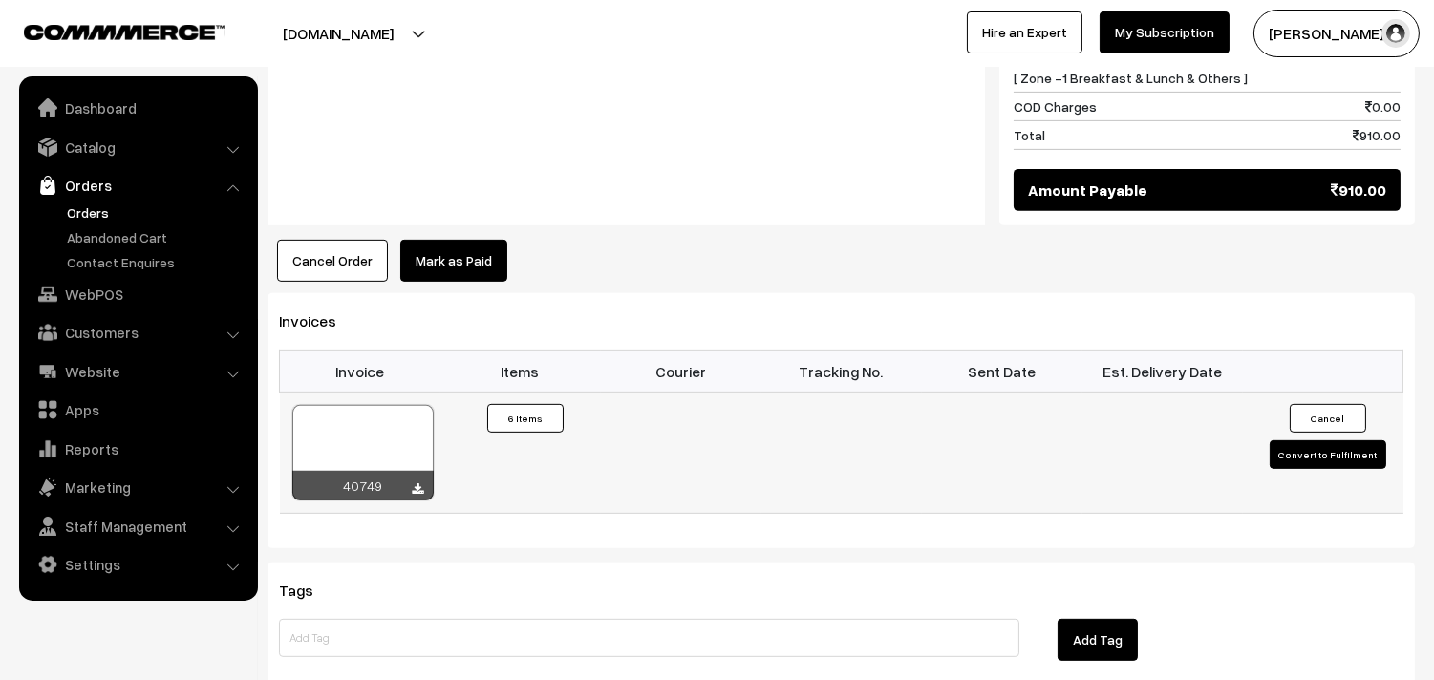
scroll to position [1418, 0]
click at [420, 496] on icon at bounding box center [418, 489] width 11 height 12
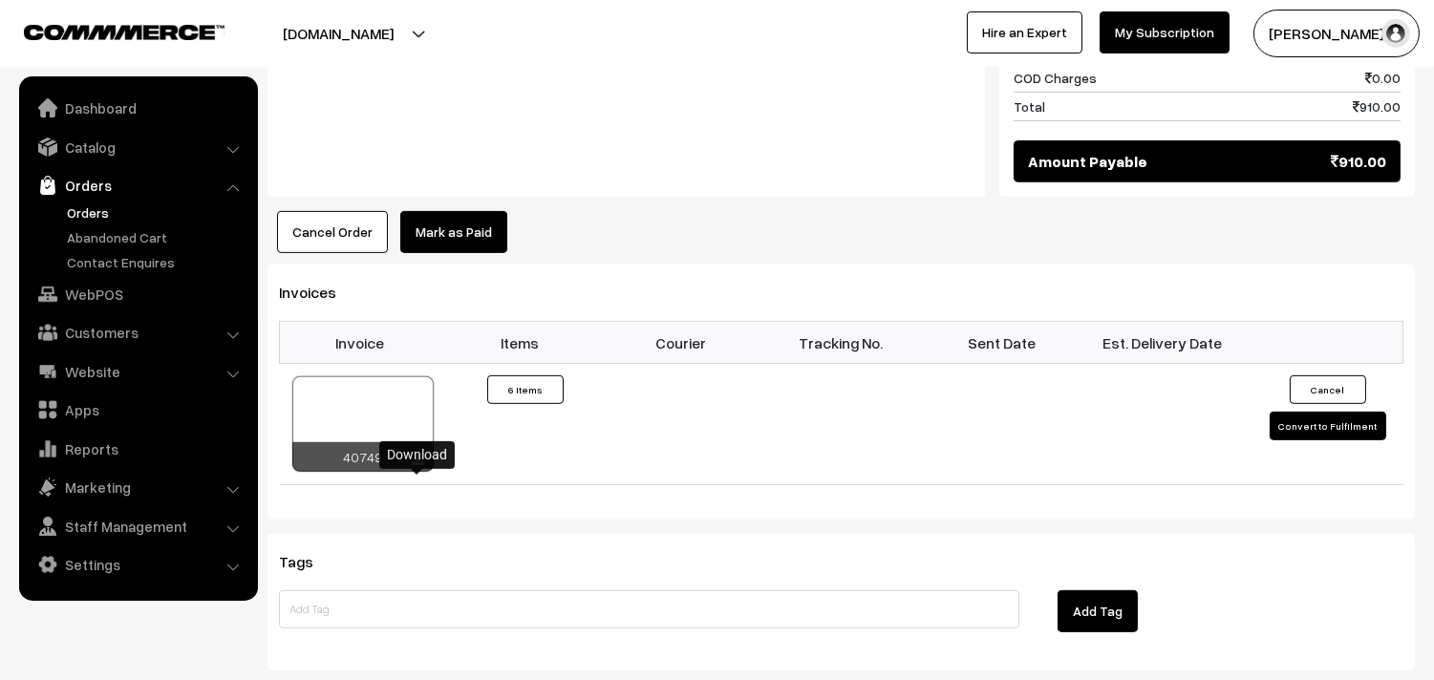
scroll to position [1736, 0]
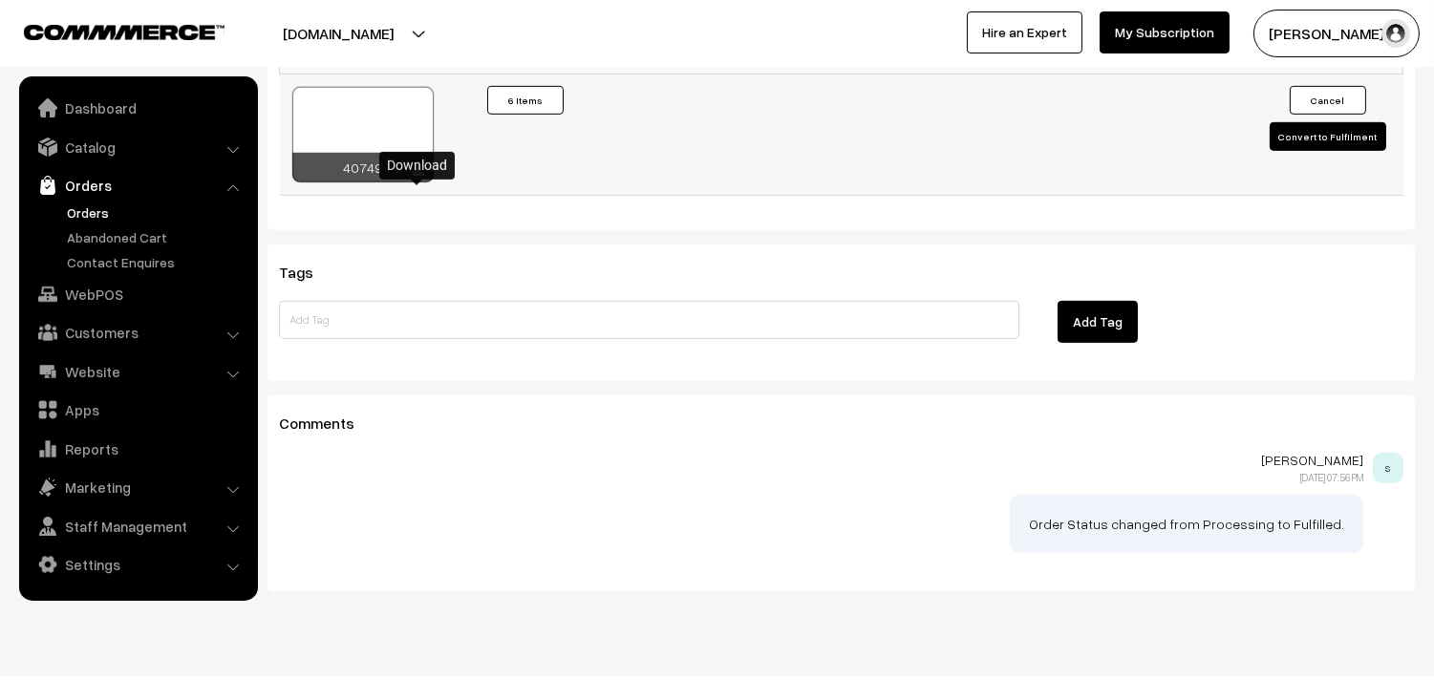
click at [409, 182] on div "40749" at bounding box center [362, 168] width 141 height 30
click at [413, 178] on icon at bounding box center [418, 171] width 11 height 12
click at [103, 210] on link "Orders" at bounding box center [156, 213] width 189 height 20
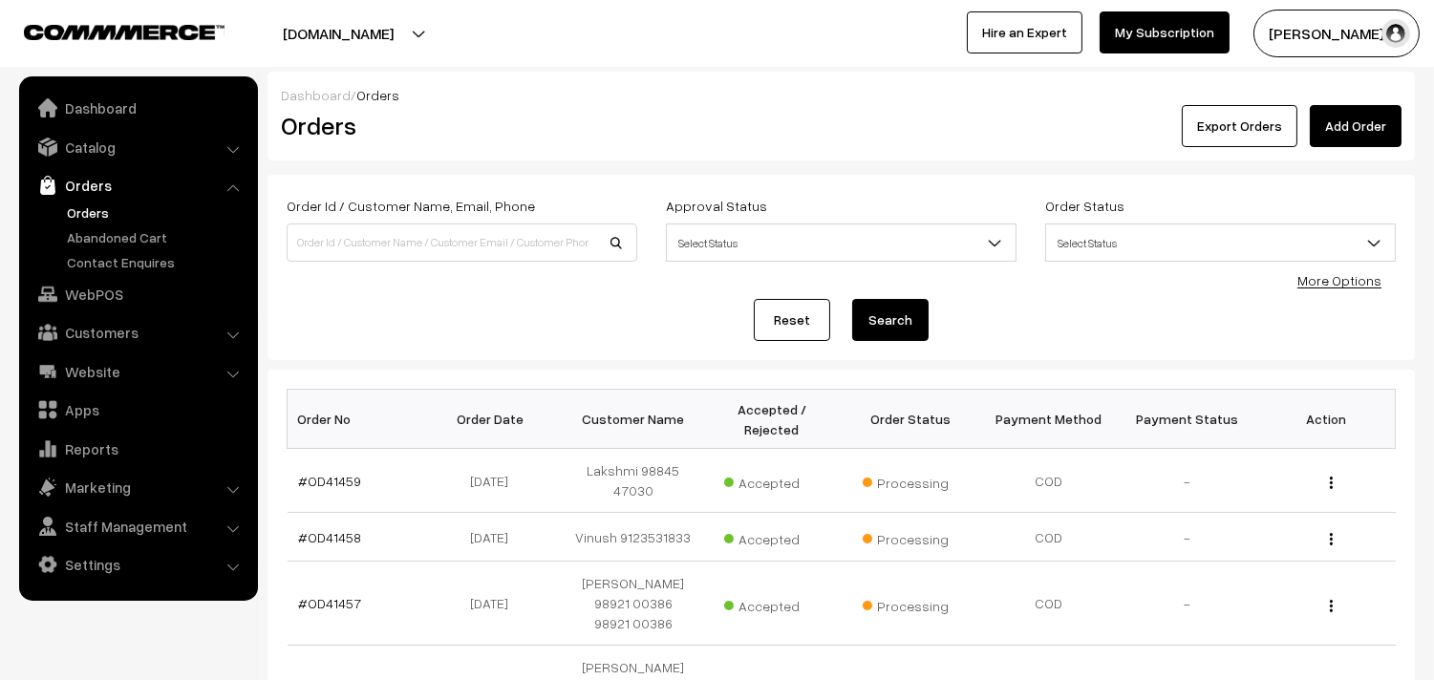
click at [97, 212] on link "Orders" at bounding box center [156, 213] width 189 height 20
click at [105, 303] on link "WebPOS" at bounding box center [137, 294] width 227 height 34
click at [91, 204] on link "Orders" at bounding box center [156, 213] width 189 height 20
click at [75, 206] on link "Orders" at bounding box center [156, 213] width 189 height 20
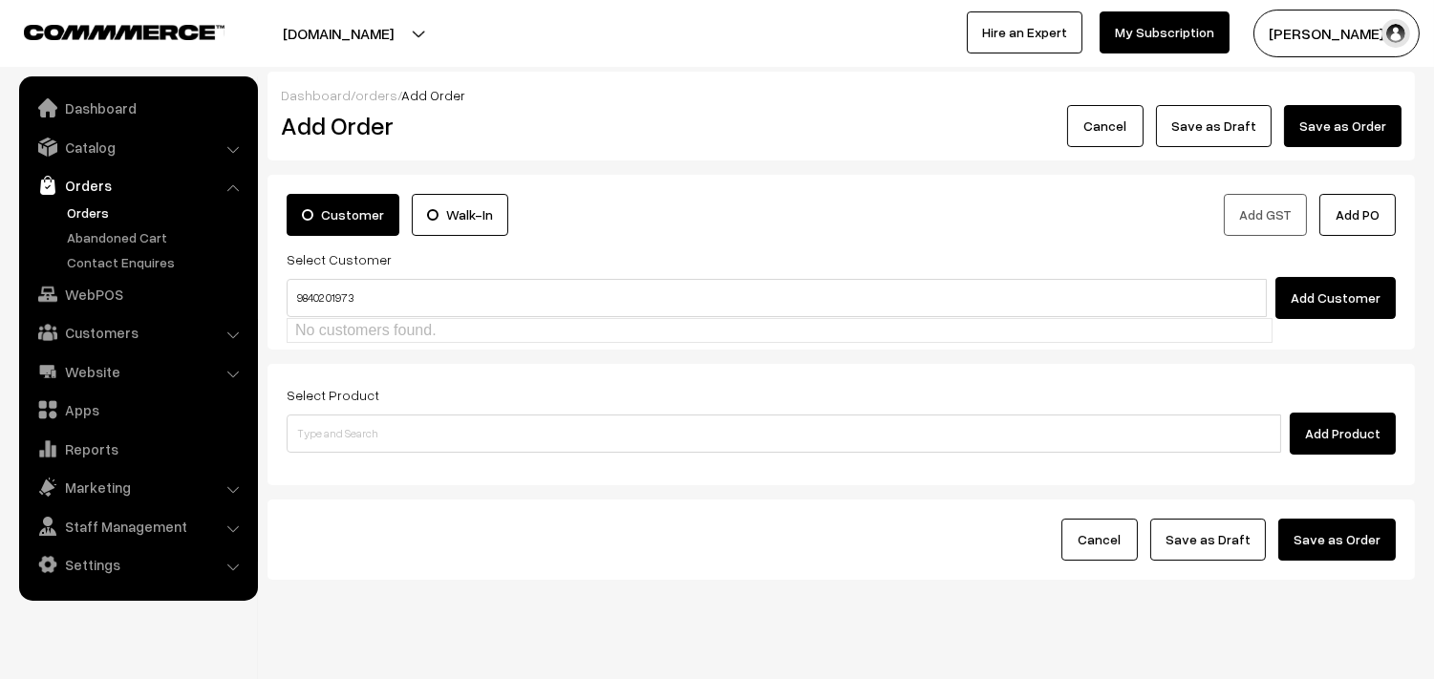
click at [328, 289] on input "98402 01973" at bounding box center [777, 298] width 980 height 38
click at [469, 323] on link "Ashok A 9840201973 [9840201973]" at bounding box center [780, 333] width 984 height 29
type input "9840201973"
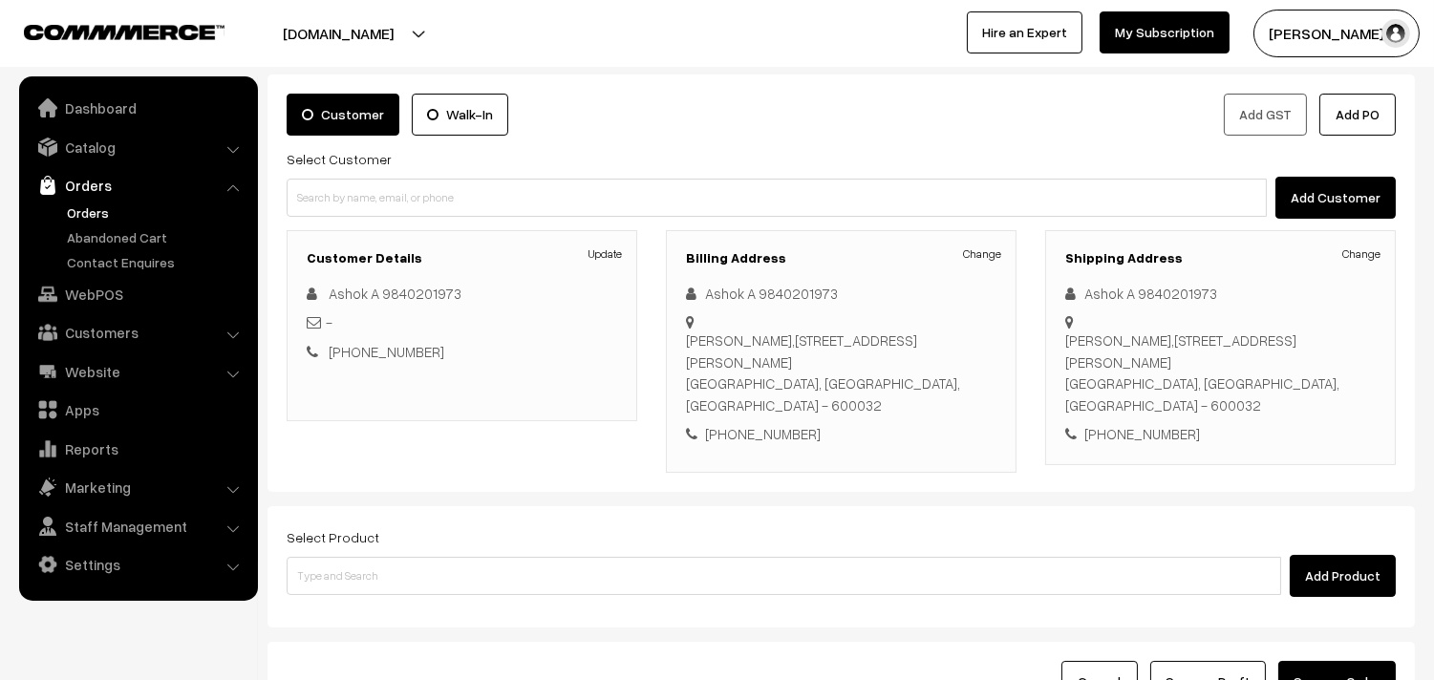
scroll to position [239, 0]
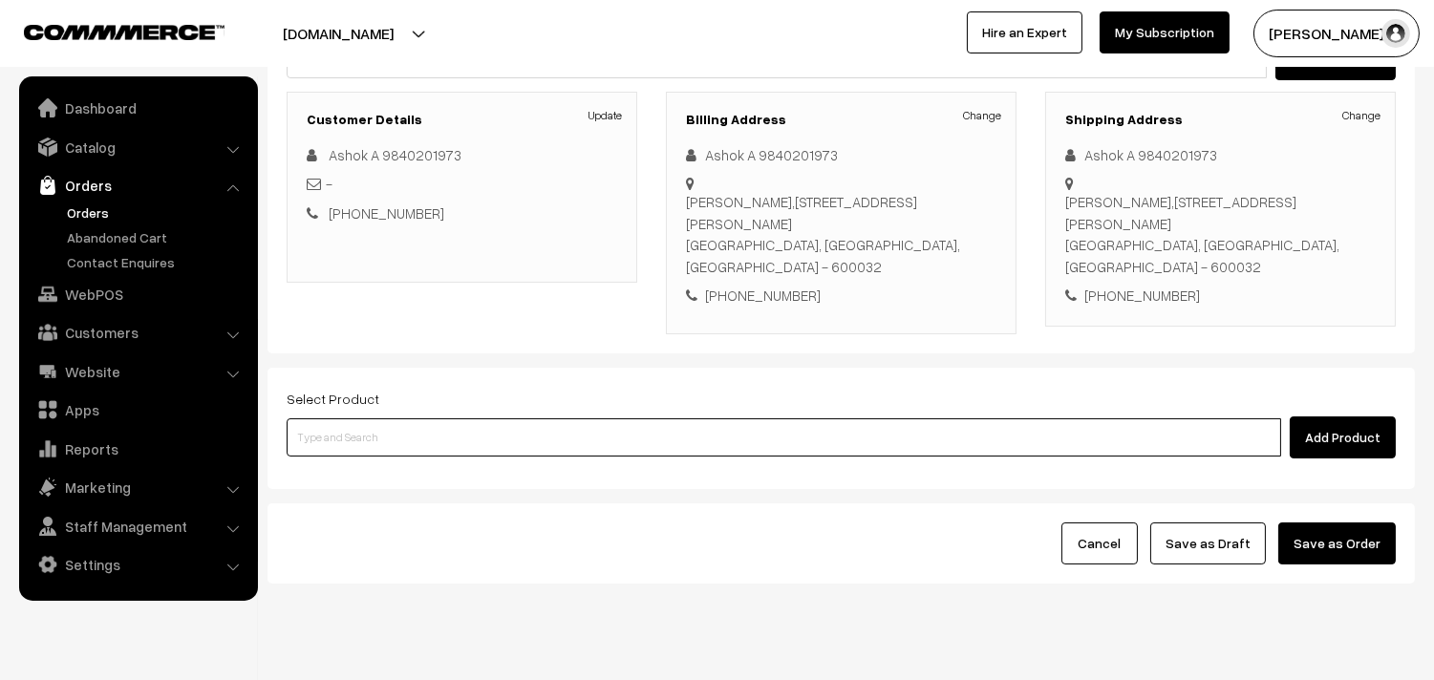
click at [373, 418] on input at bounding box center [784, 437] width 995 height 38
type input "30th wi"
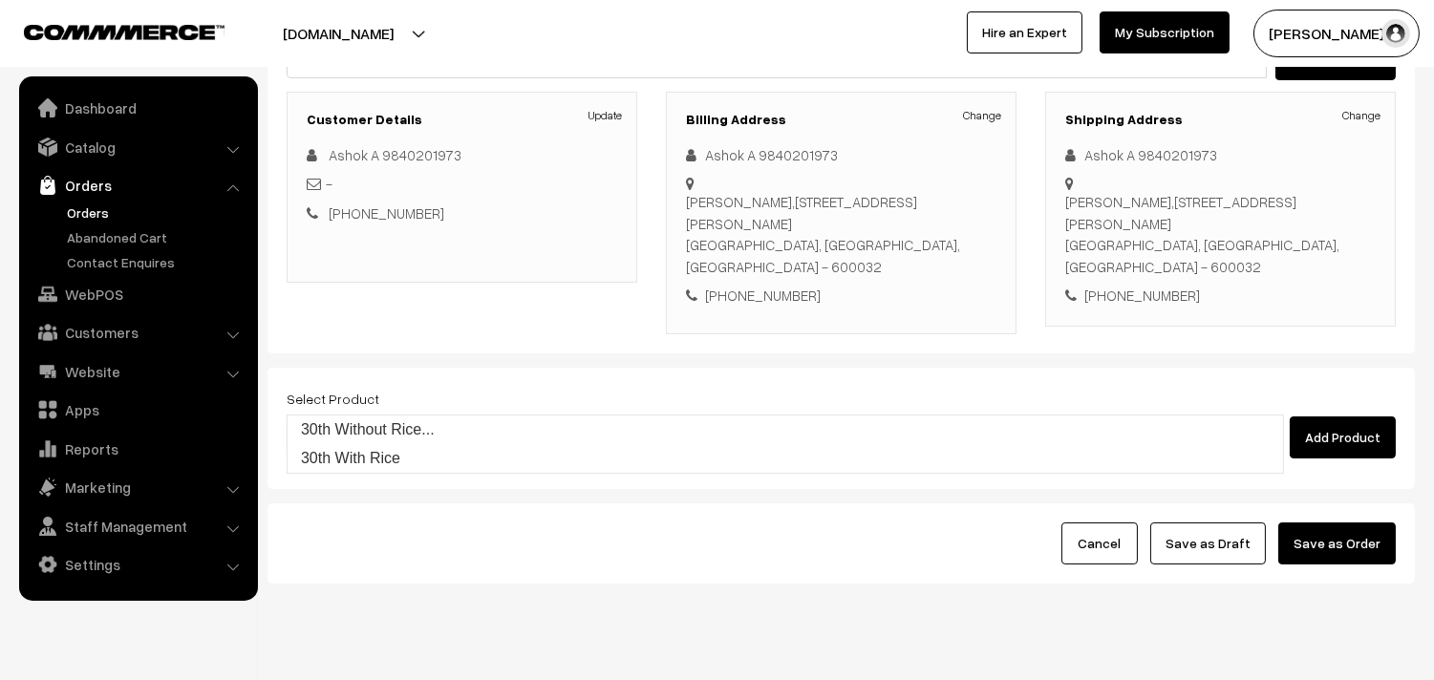
click at [383, 431] on link "30th Without Rice..." at bounding box center [786, 430] width 996 height 29
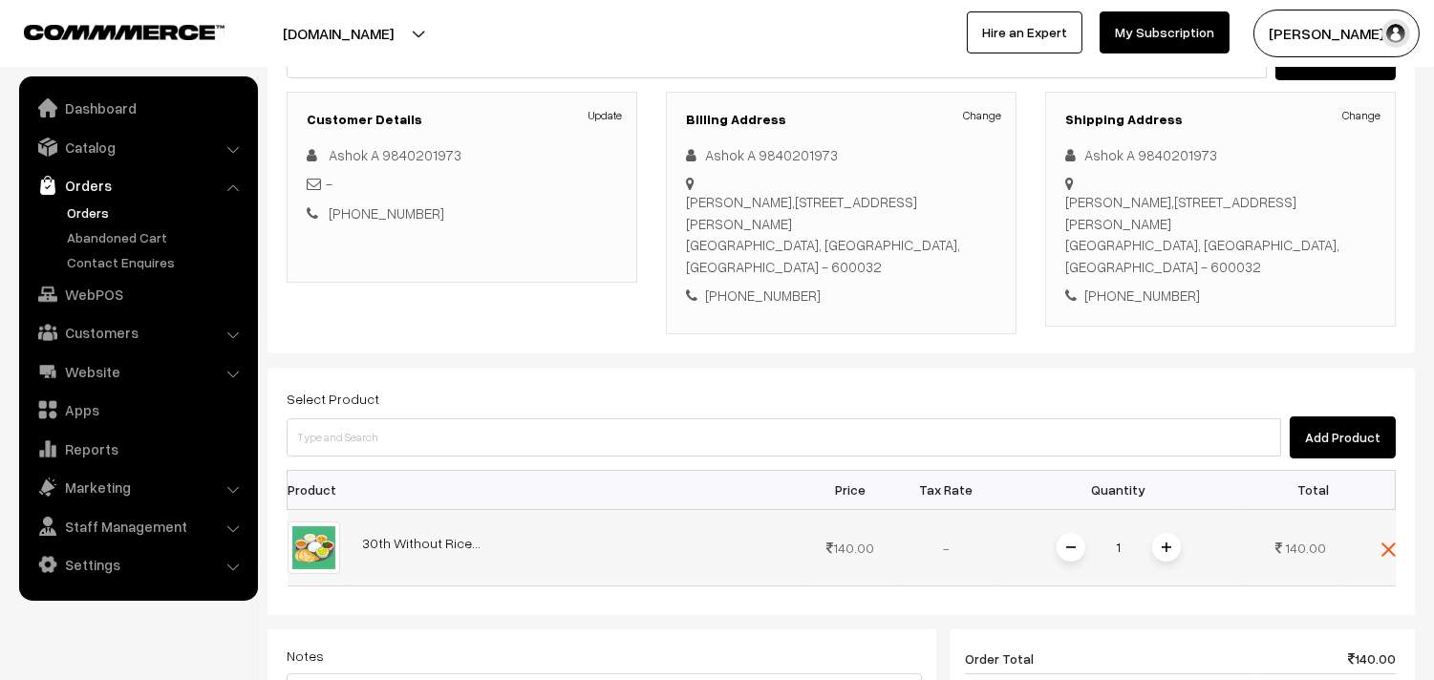
click at [1163, 533] on span at bounding box center [1166, 547] width 29 height 29
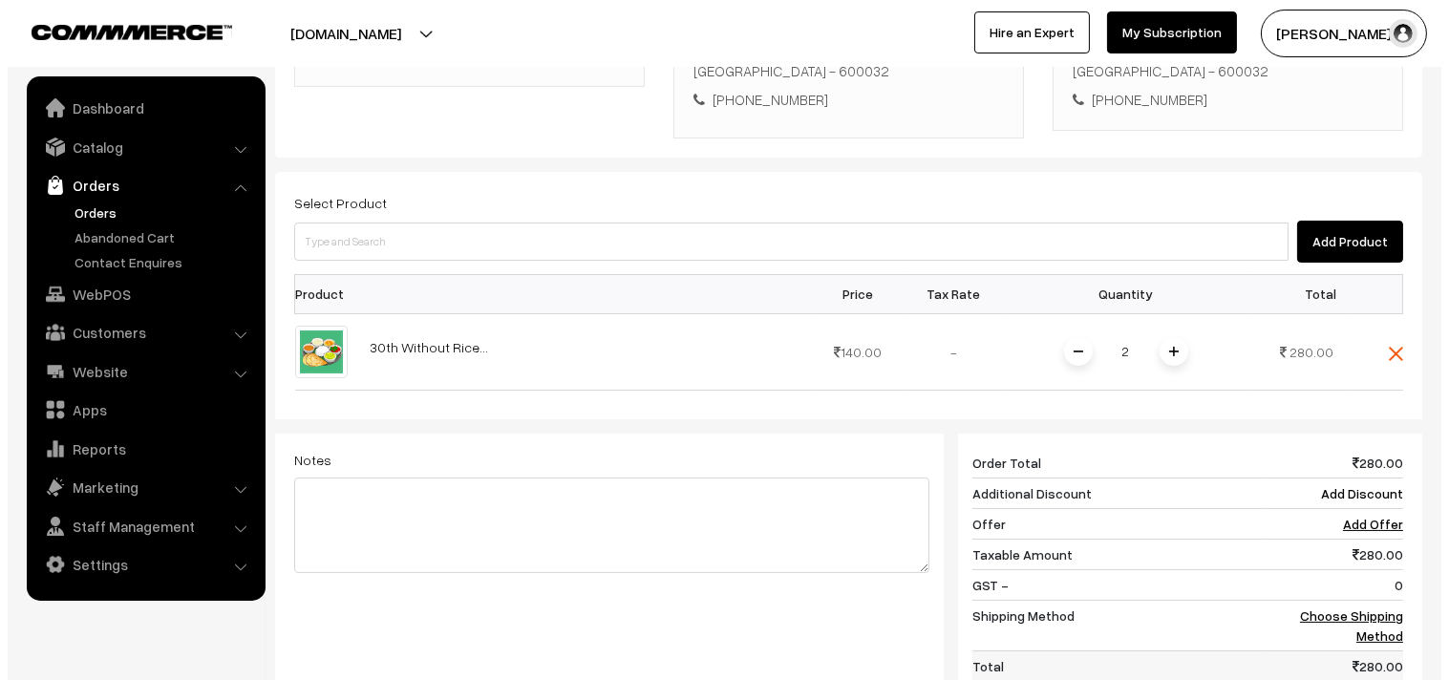
scroll to position [704, 0]
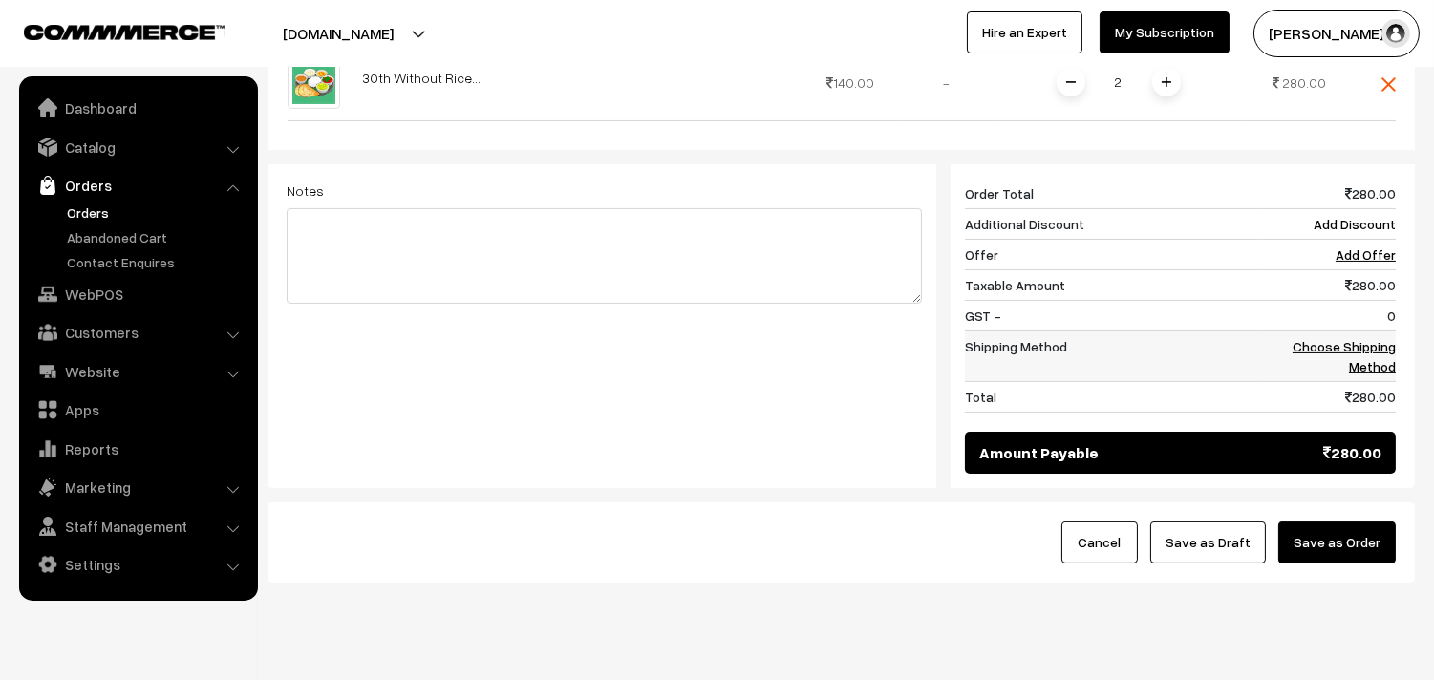
click at [1360, 338] on link "Choose Shipping Method" at bounding box center [1344, 356] width 103 height 36
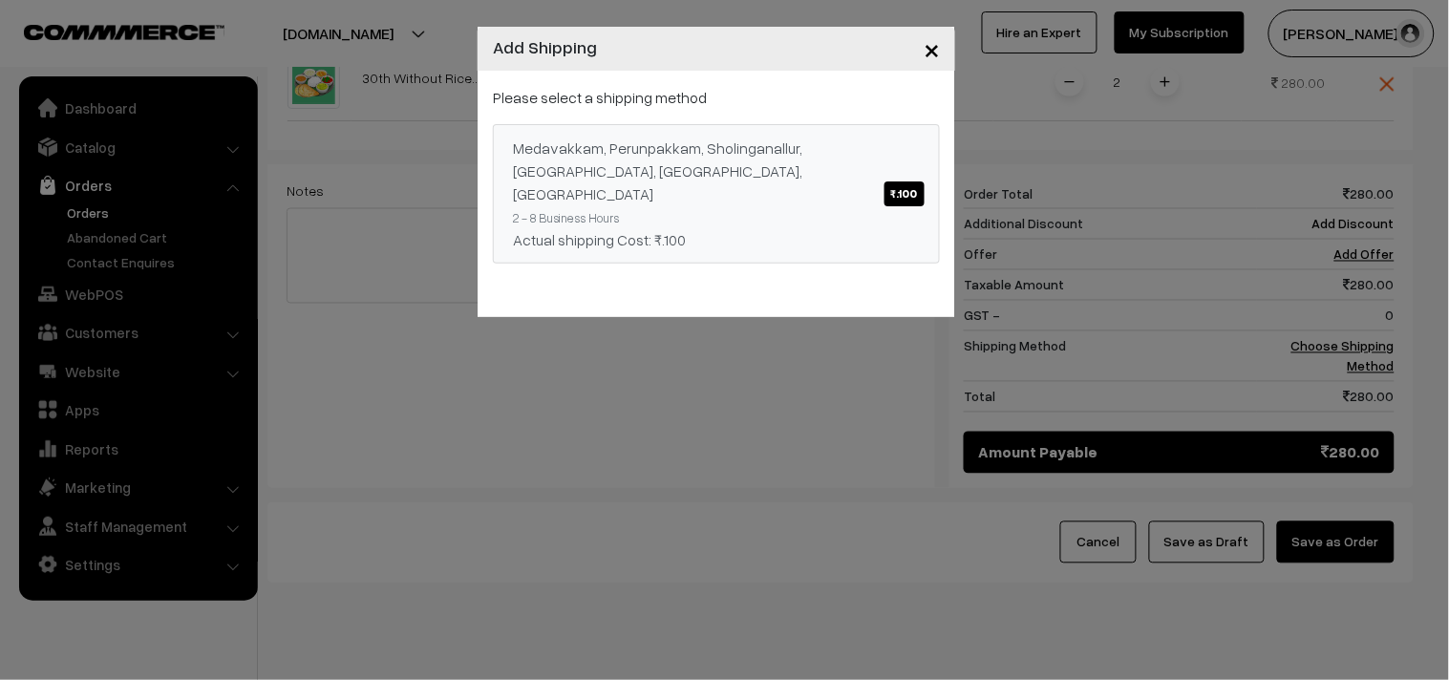
click at [910, 182] on span "₹.100" at bounding box center [905, 194] width 40 height 25
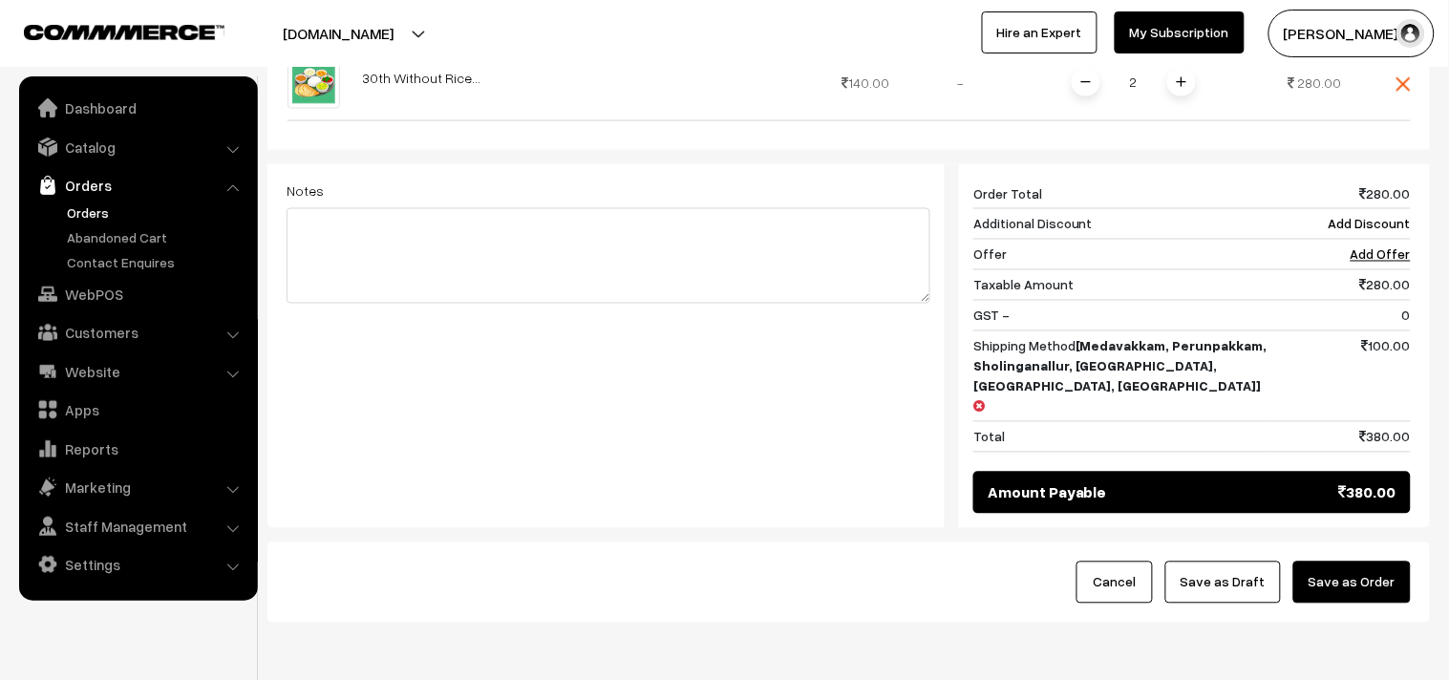
scroll to position [696, 0]
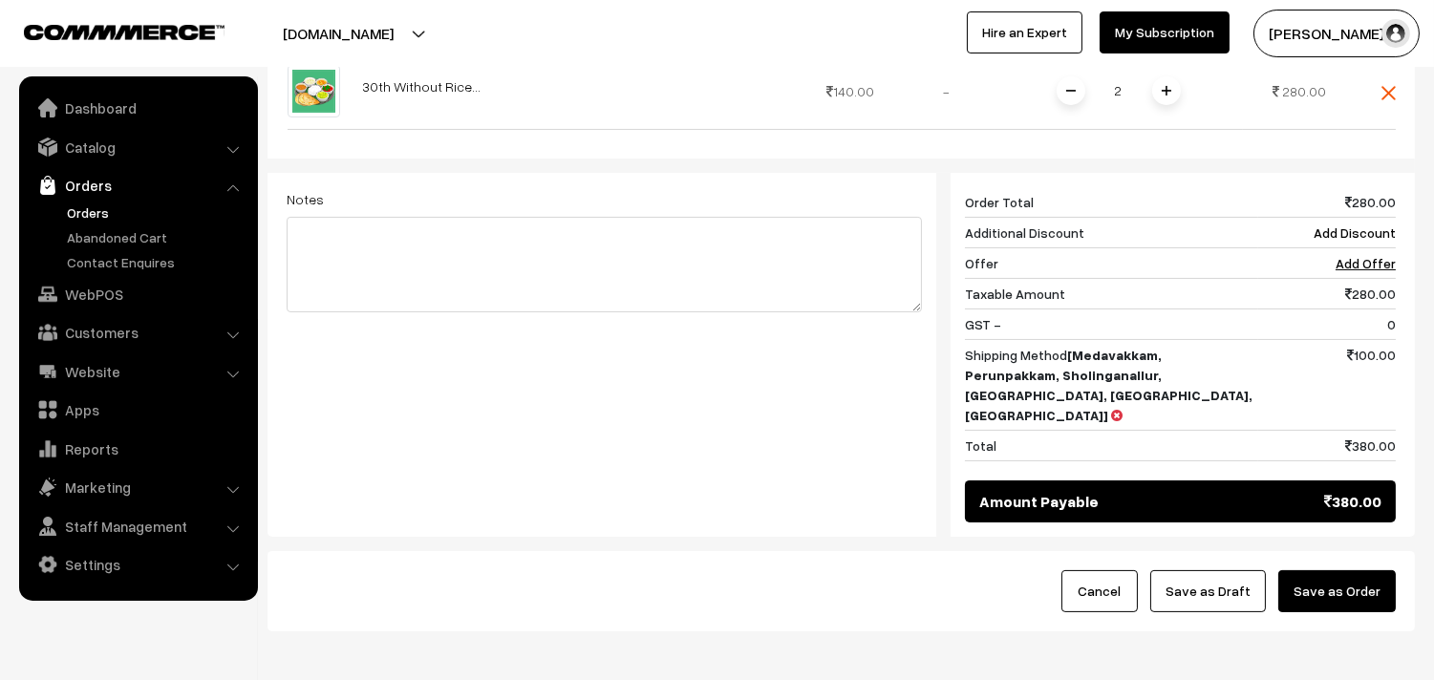
click at [1353, 570] on button "Save as Order" at bounding box center [1337, 591] width 118 height 42
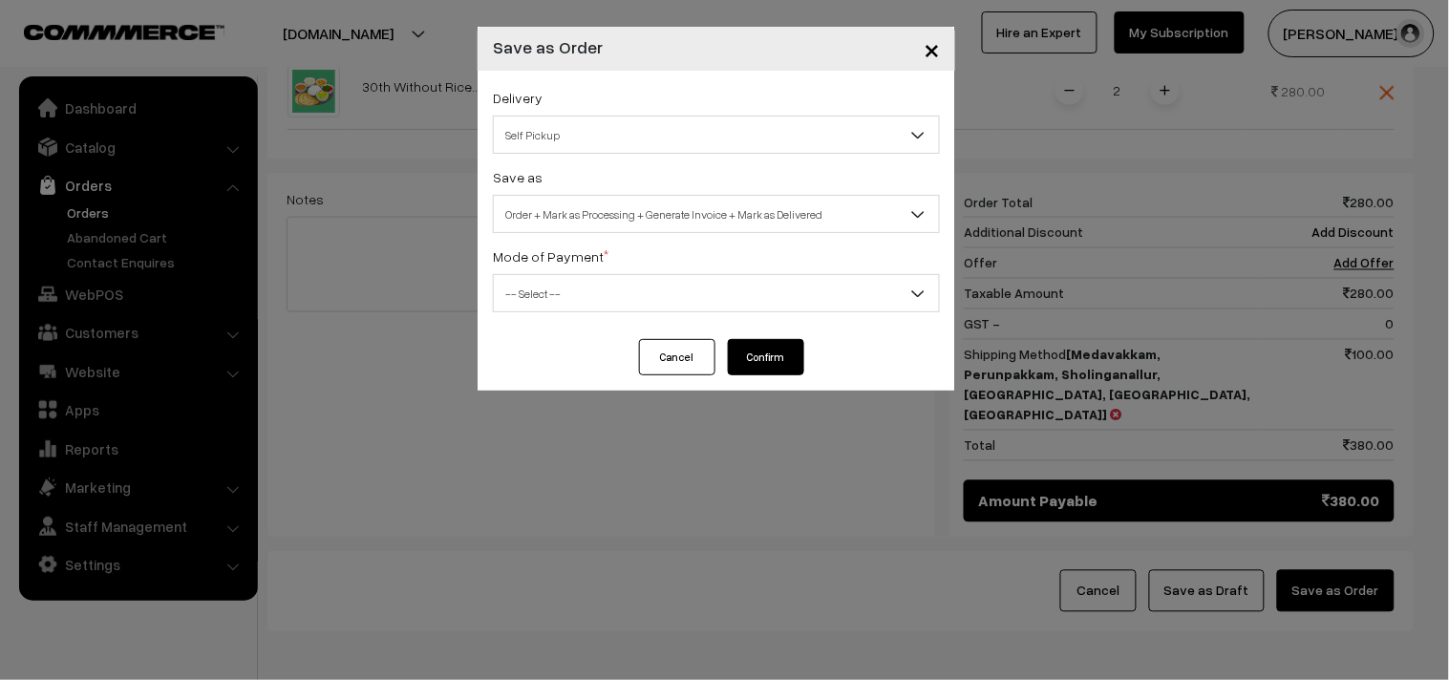
click at [618, 132] on span "Self Pickup" at bounding box center [716, 134] width 445 height 33
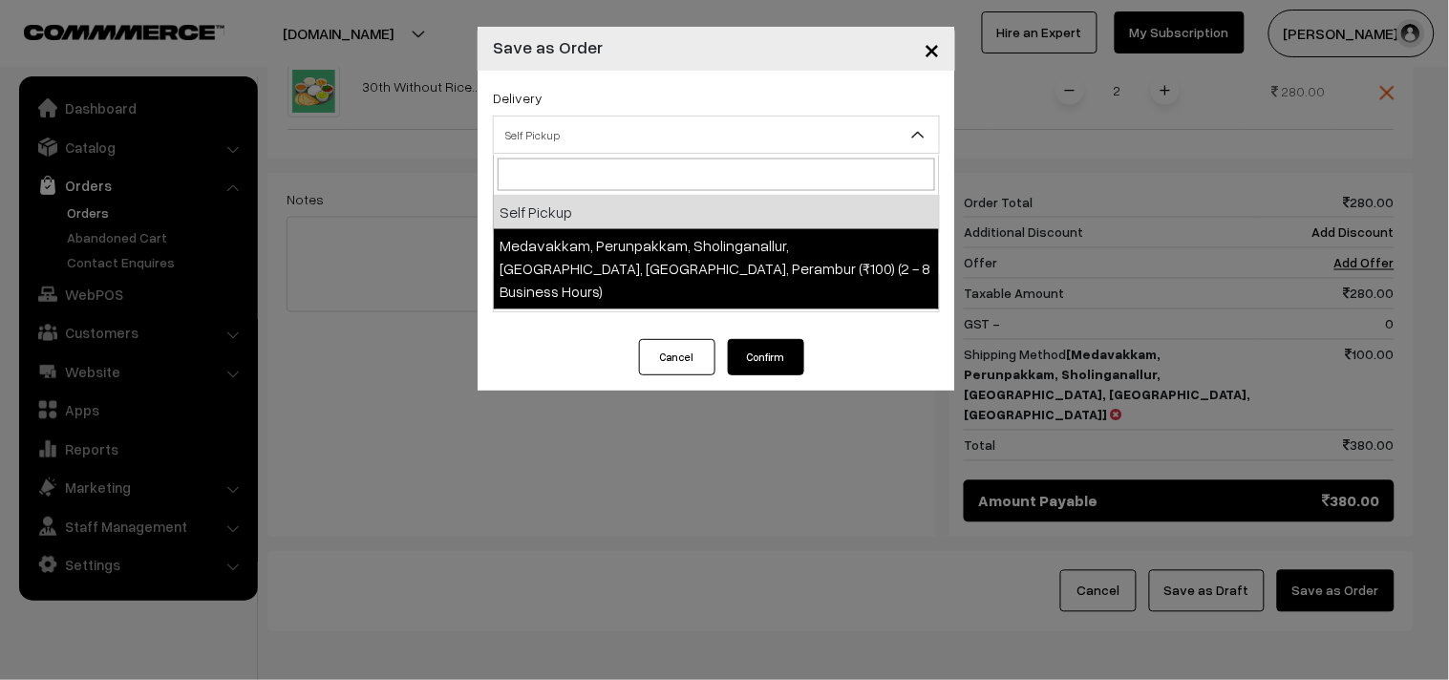
select select "LOB5"
select select "3"
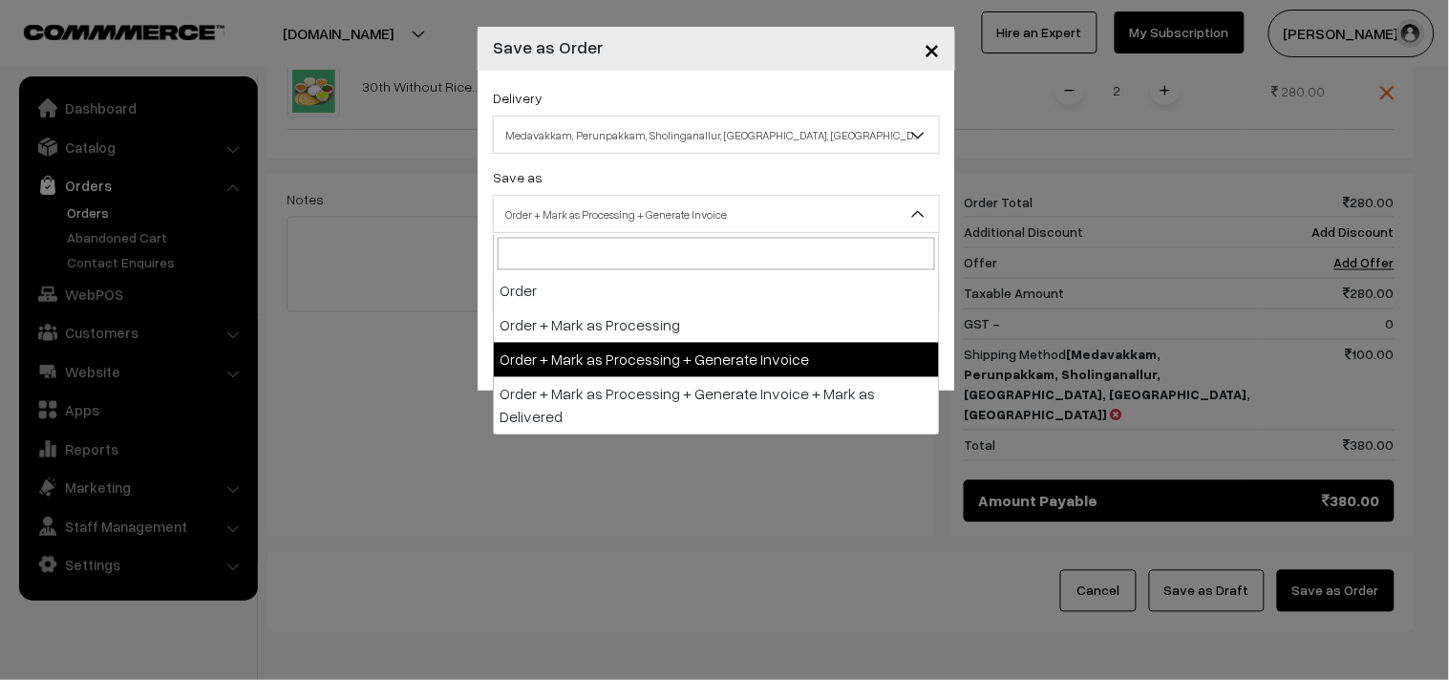
click at [632, 214] on span "Order + Mark as Processing + Generate Invoice" at bounding box center [716, 214] width 445 height 33
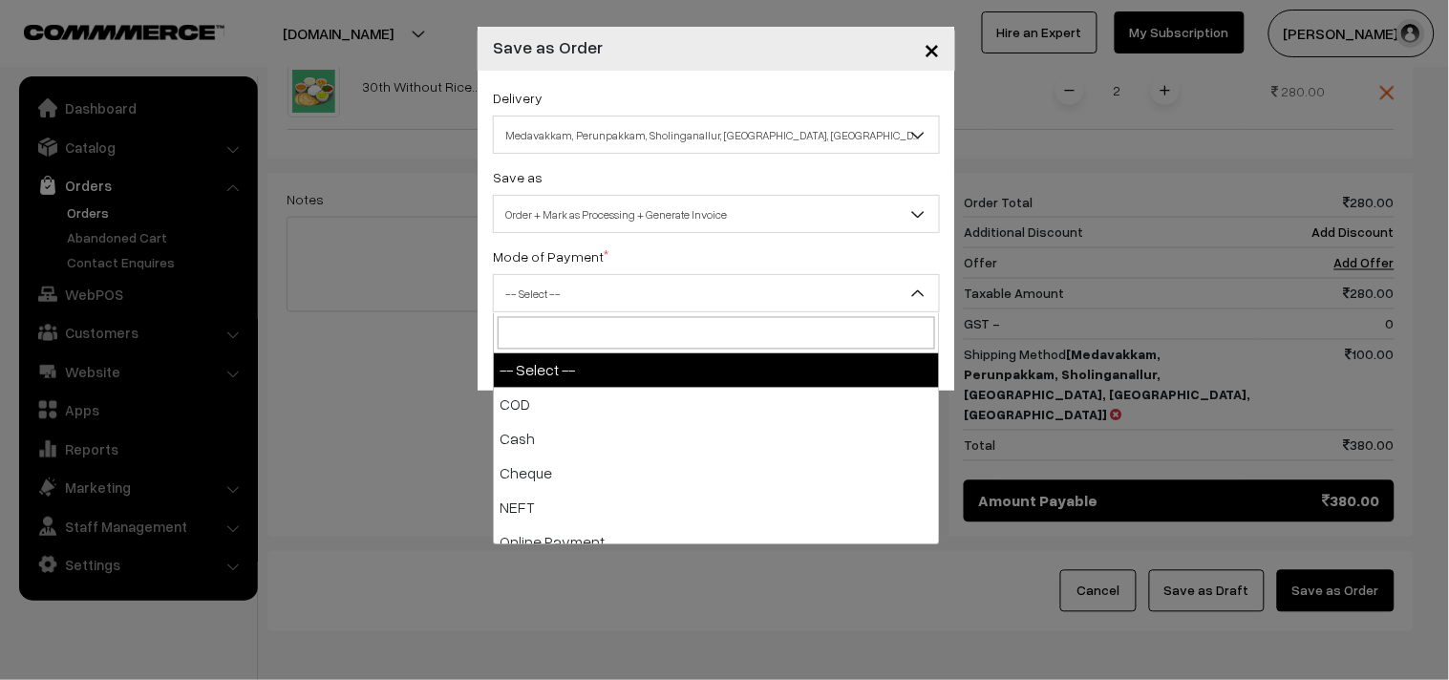
click at [542, 293] on span "-- Select --" at bounding box center [716, 293] width 445 height 33
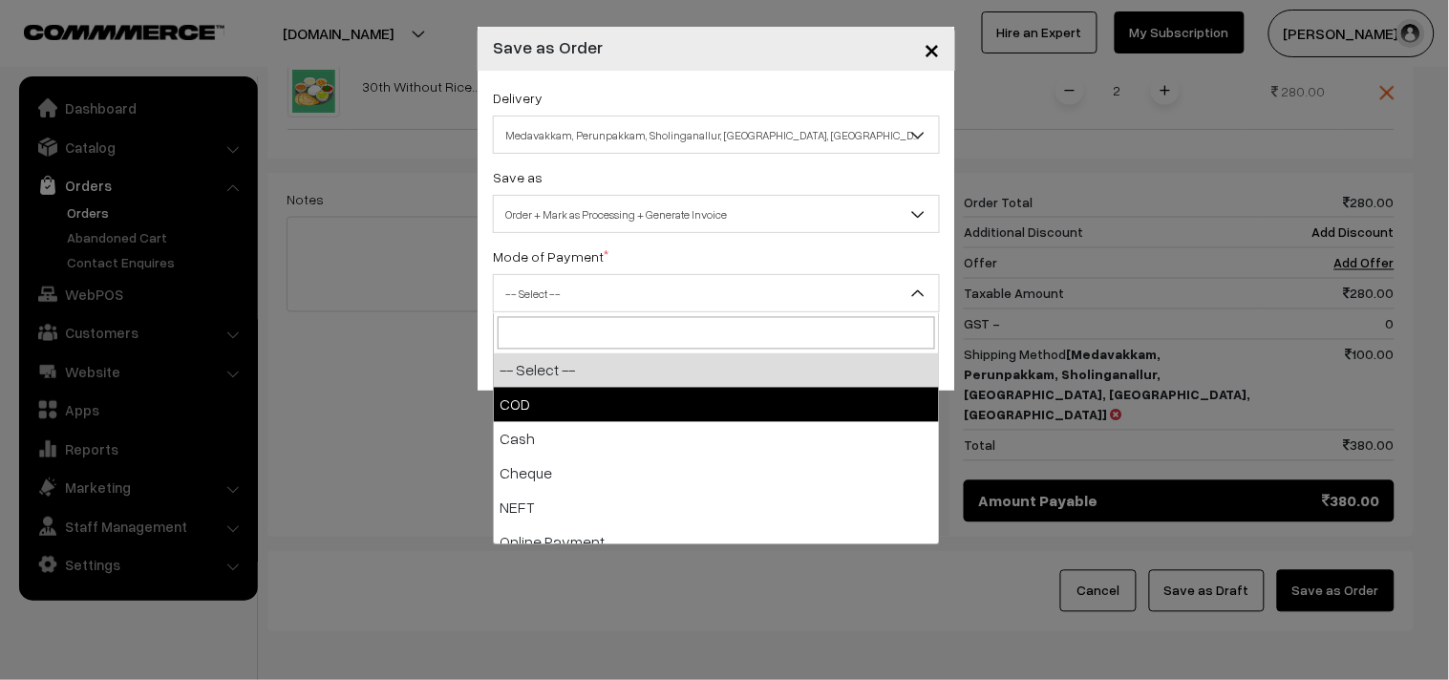
select select "1"
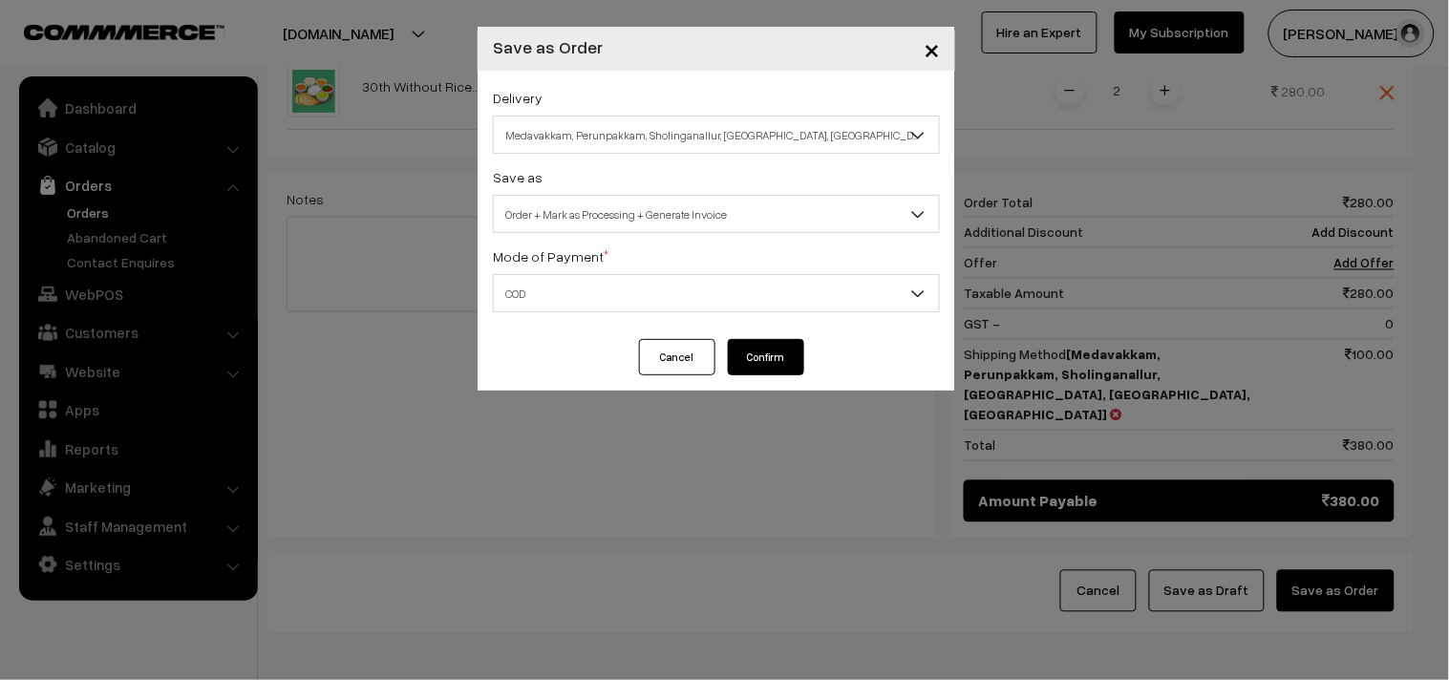
click at [767, 364] on button "Confirm" at bounding box center [766, 357] width 76 height 36
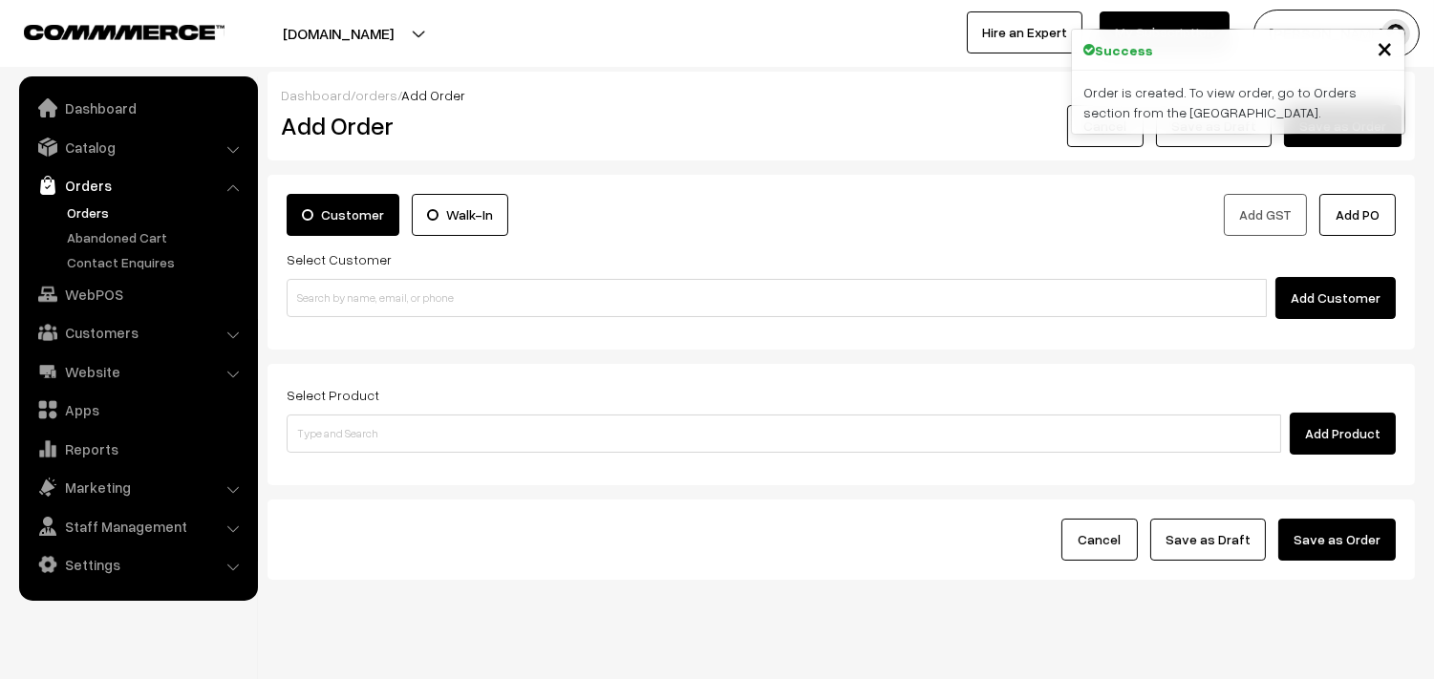
click at [115, 211] on link "Orders" at bounding box center [156, 213] width 189 height 20
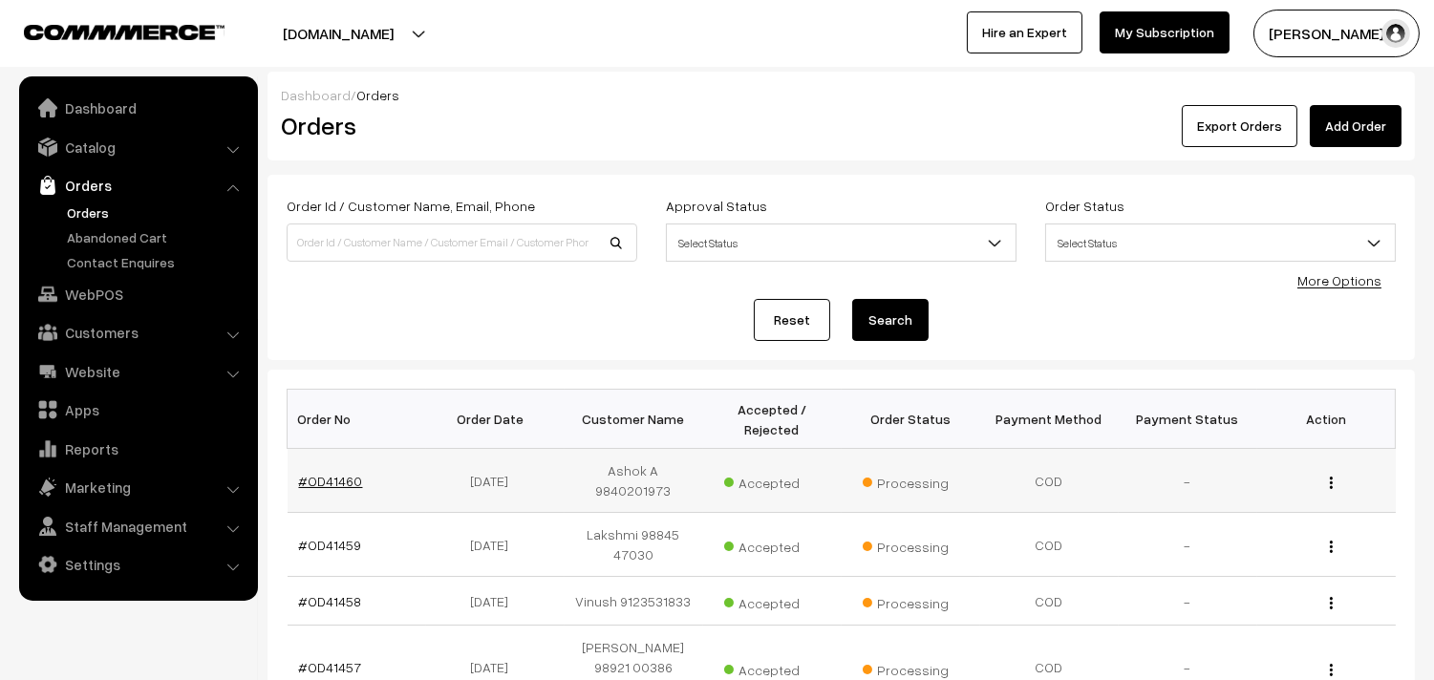
click at [329, 473] on link "#OD41460" at bounding box center [331, 481] width 64 height 16
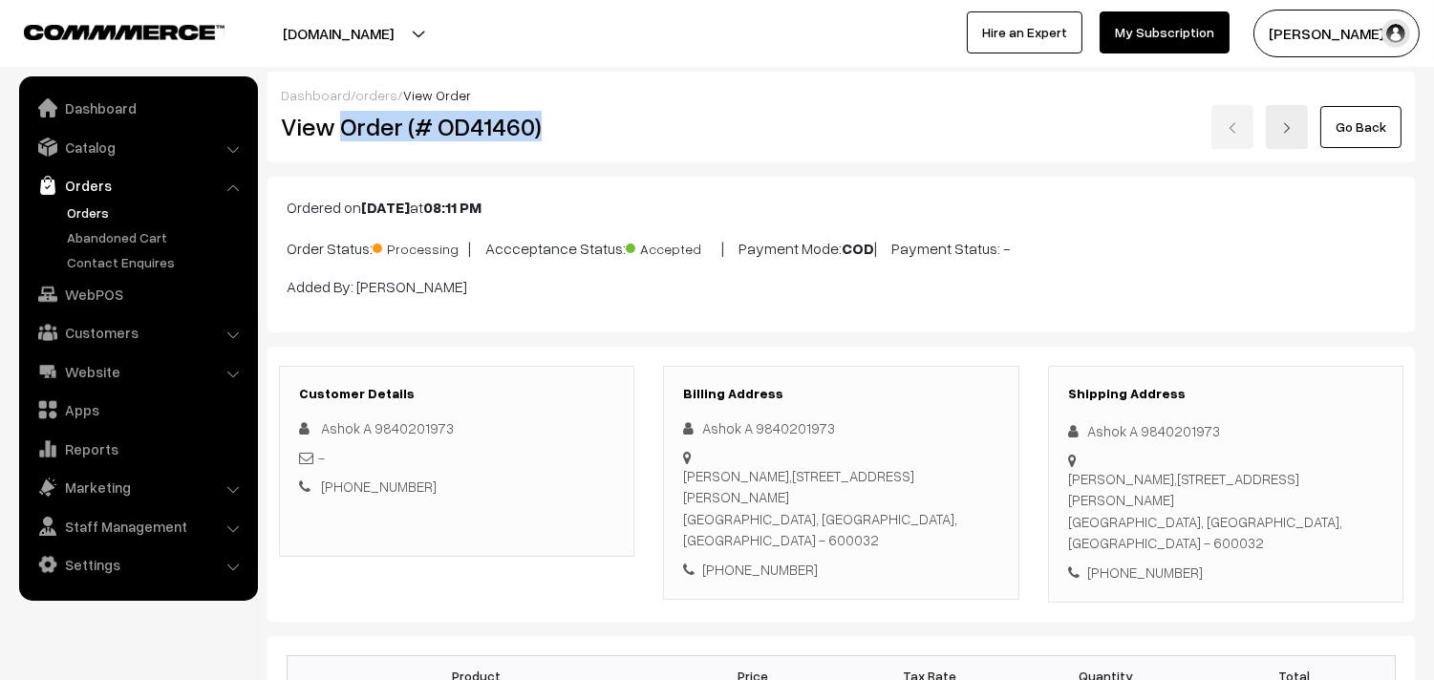
drag, startPoint x: 340, startPoint y: 122, endPoint x: 588, endPoint y: 146, distance: 248.6
click at [588, 146] on div "View Order (# OD41460)" at bounding box center [458, 127] width 383 height 44
copy h2 "Order (# OD41460)"
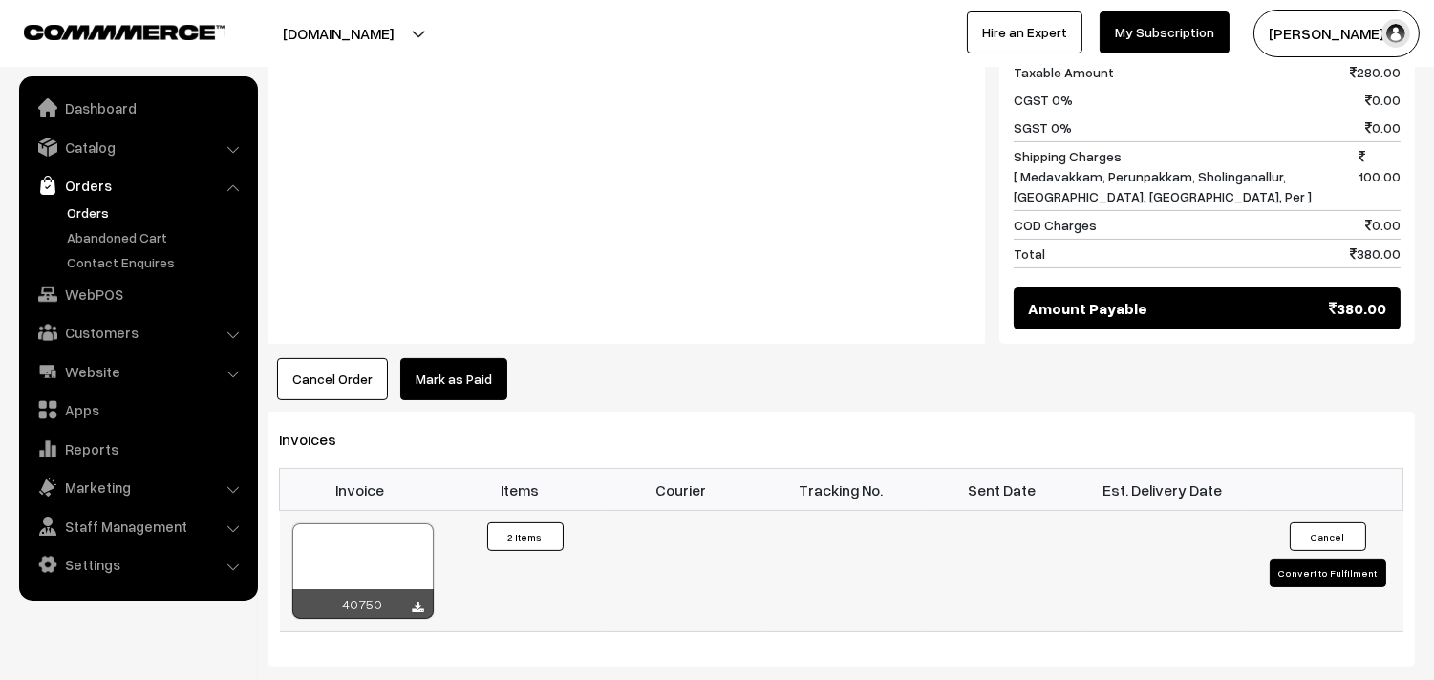
scroll to position [955, 0]
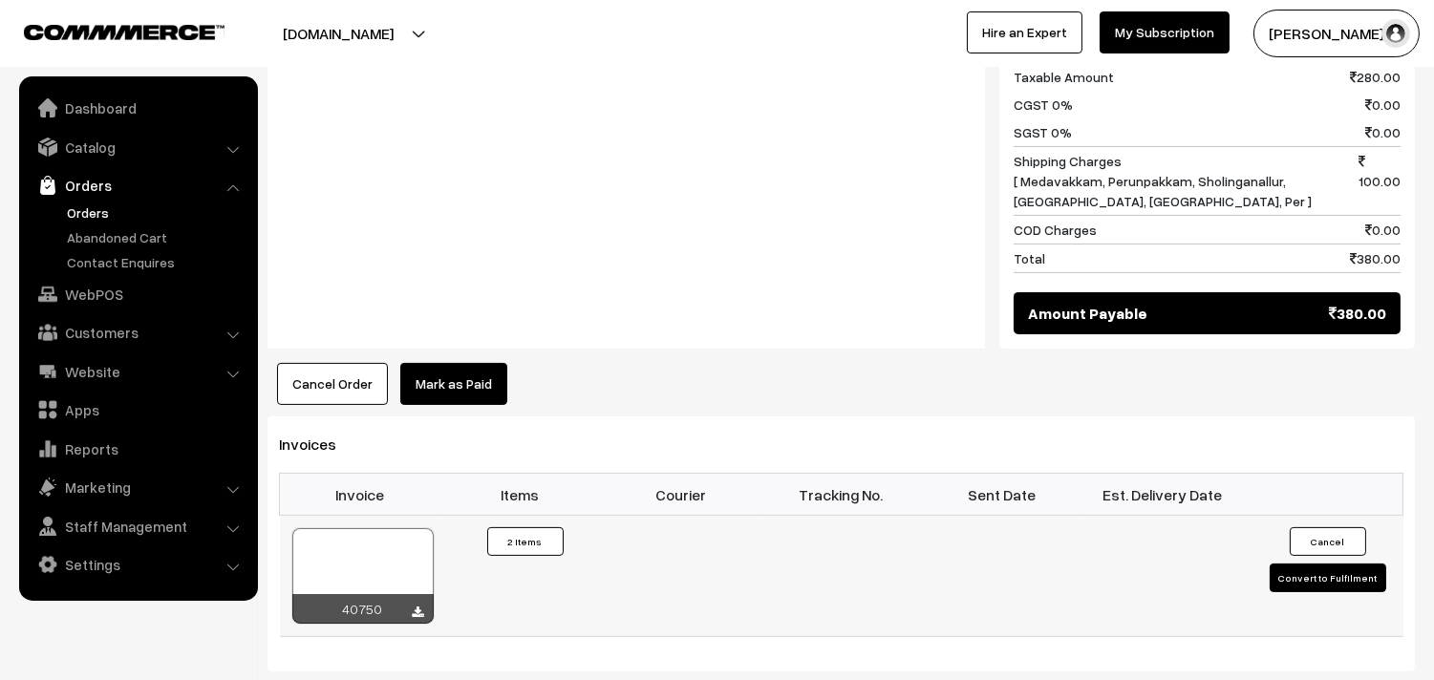
click at [409, 594] on div "40750" at bounding box center [362, 609] width 141 height 30
click at [421, 607] on icon at bounding box center [418, 613] width 11 height 12
click at [63, 214] on link "Orders" at bounding box center [156, 213] width 189 height 20
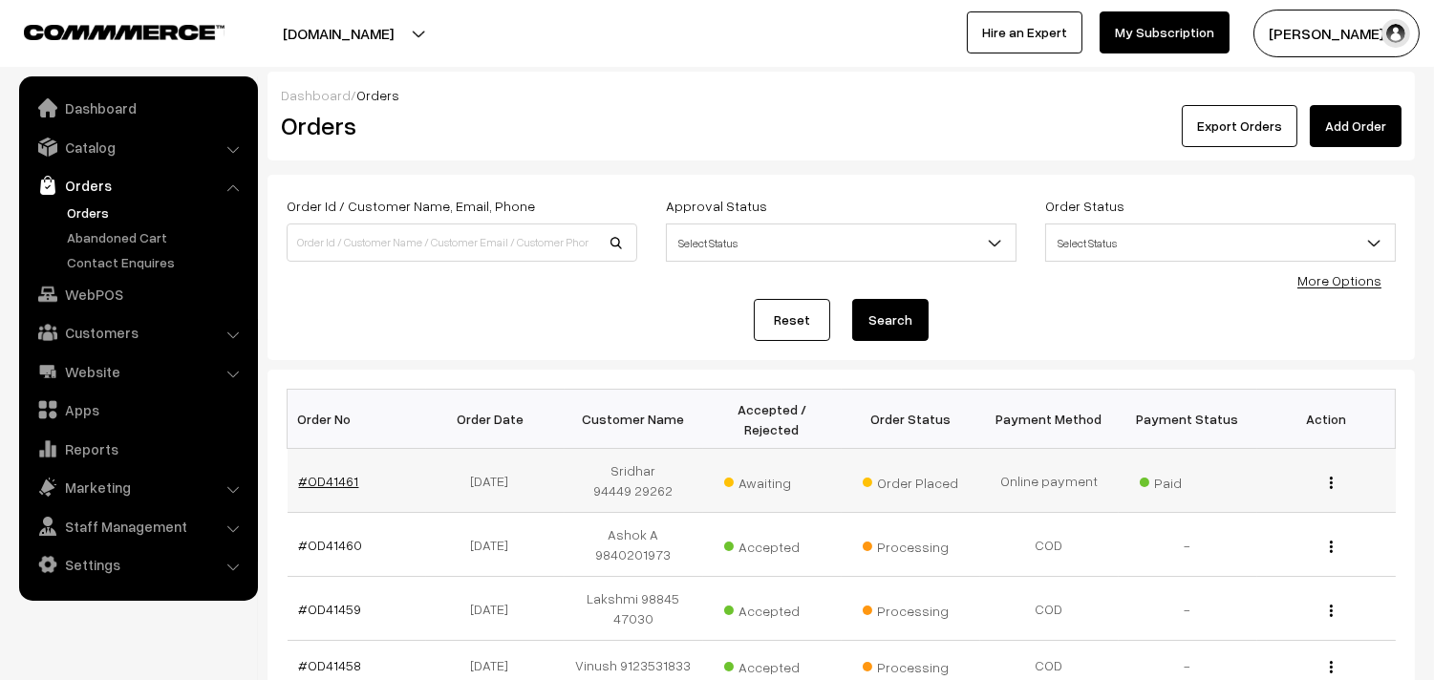
click at [303, 480] on link "#OD41461" at bounding box center [329, 481] width 60 height 16
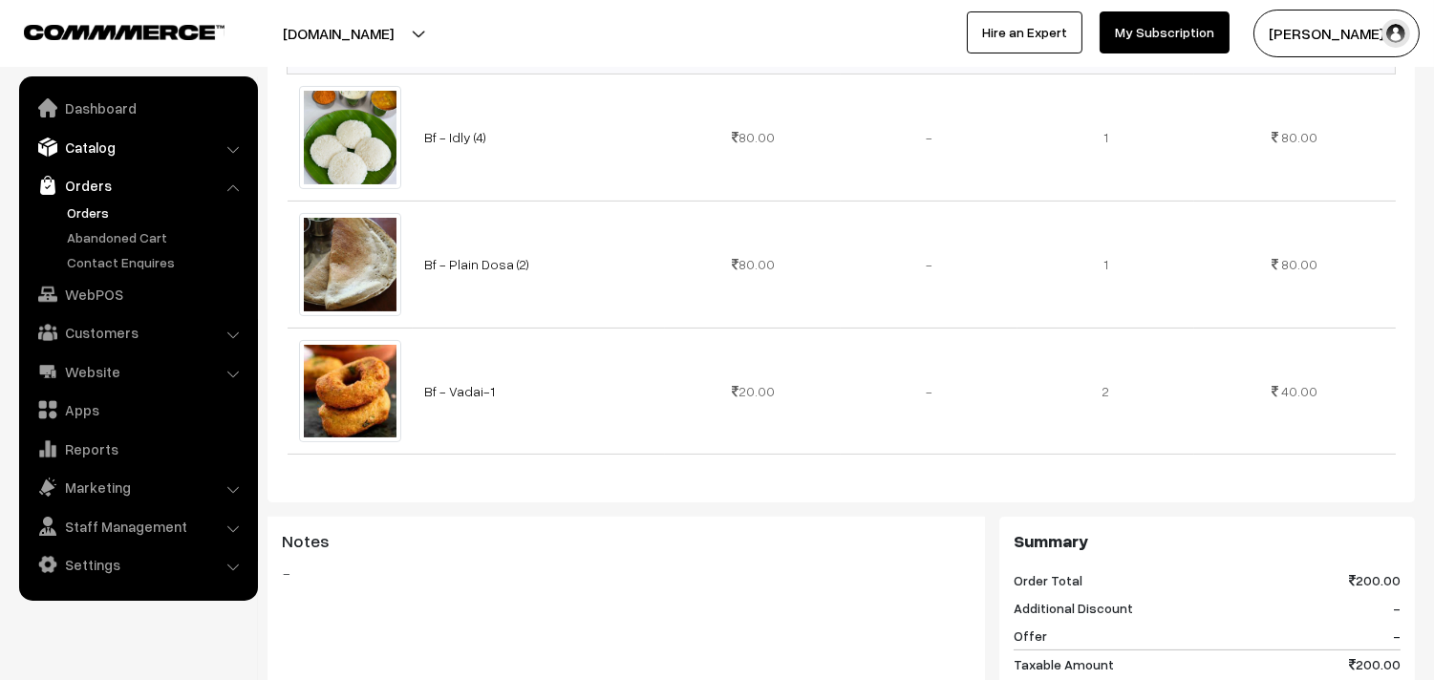
scroll to position [530, 0]
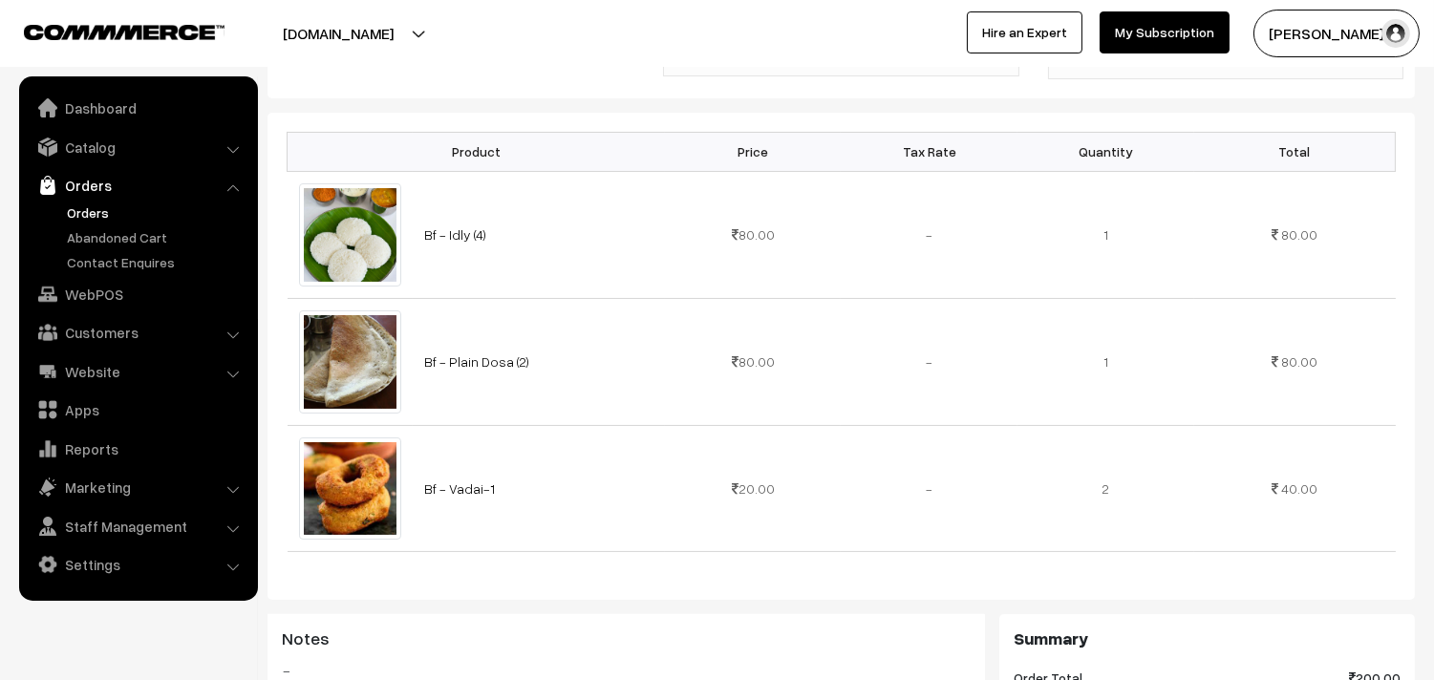
click at [96, 206] on link "Orders" at bounding box center [156, 213] width 189 height 20
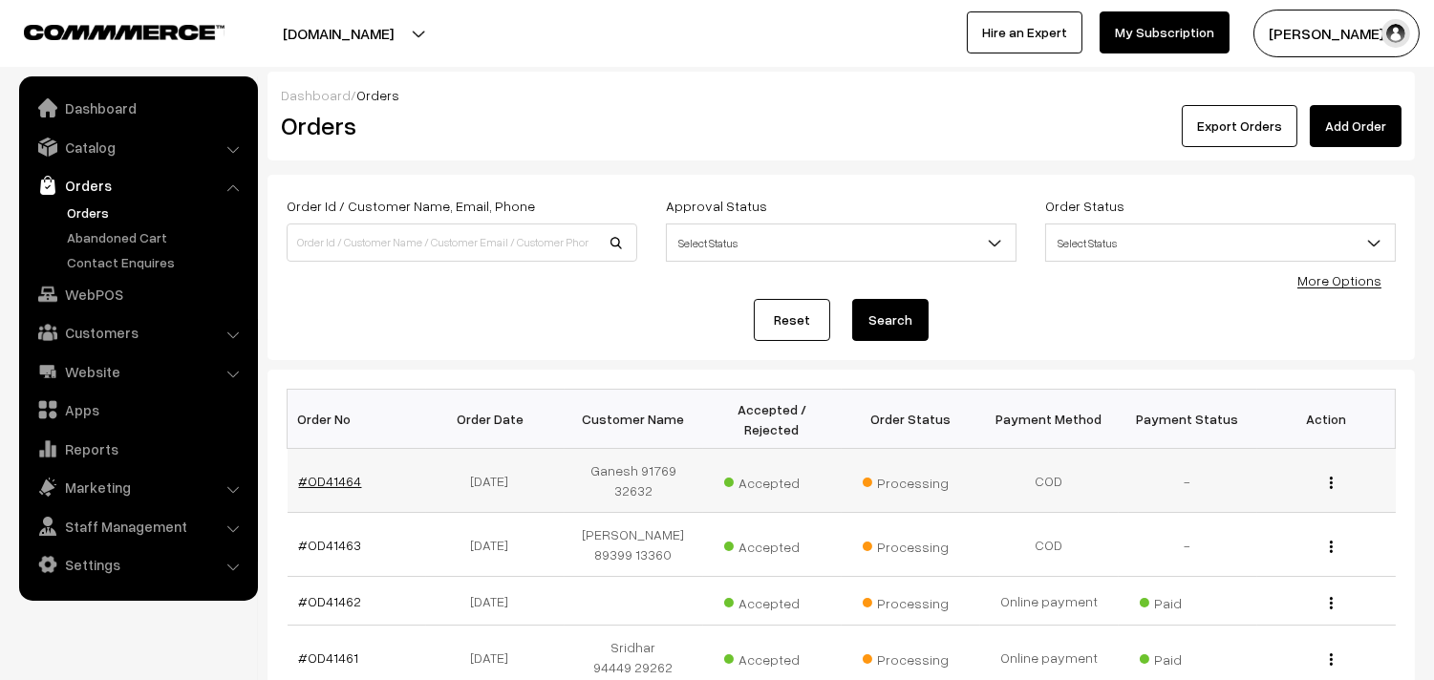
click at [323, 484] on link "#OD41464" at bounding box center [330, 481] width 63 height 16
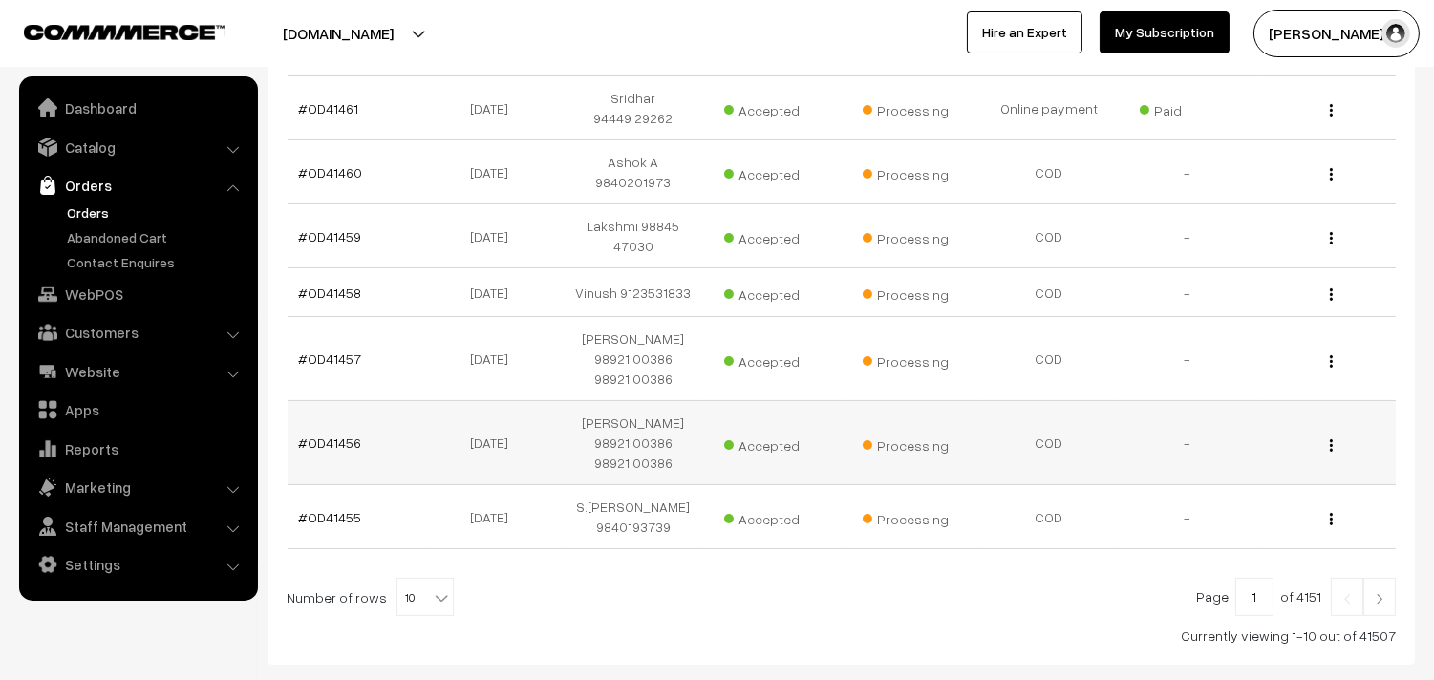
scroll to position [656, 0]
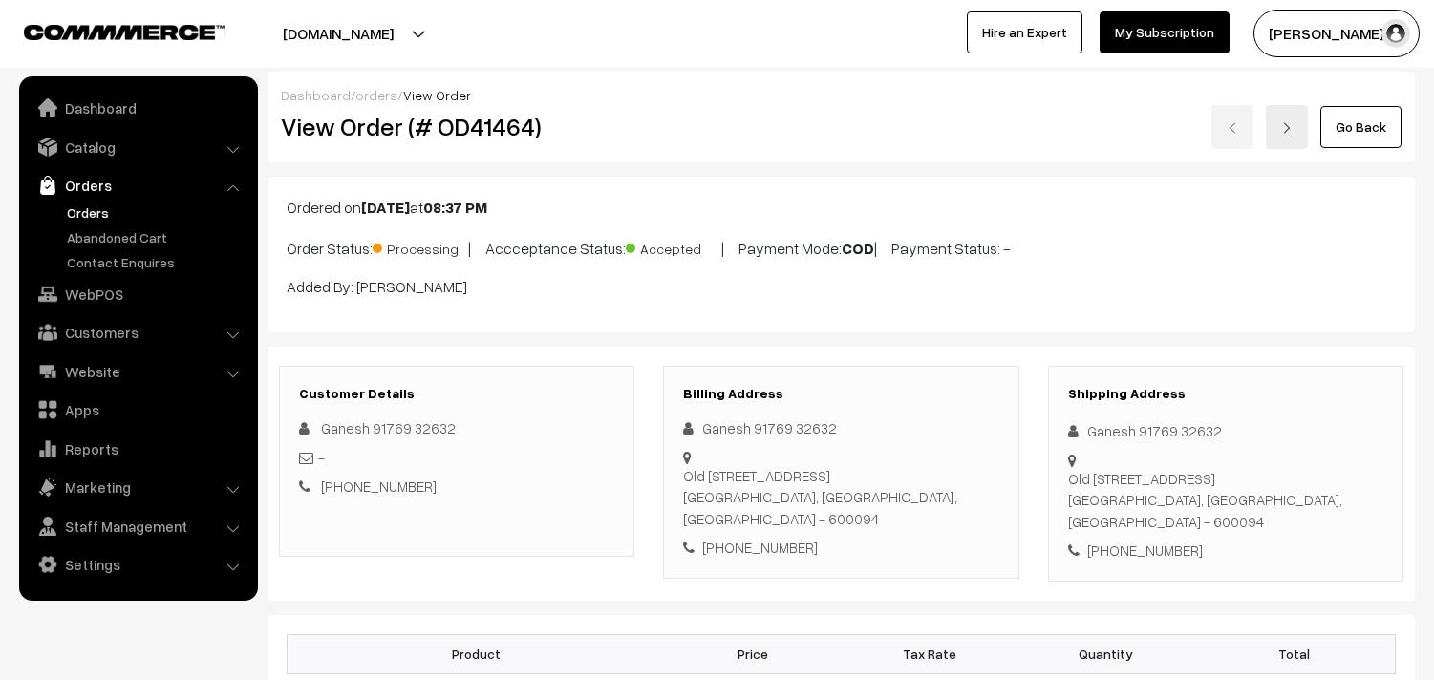
scroll to position [1357, 0]
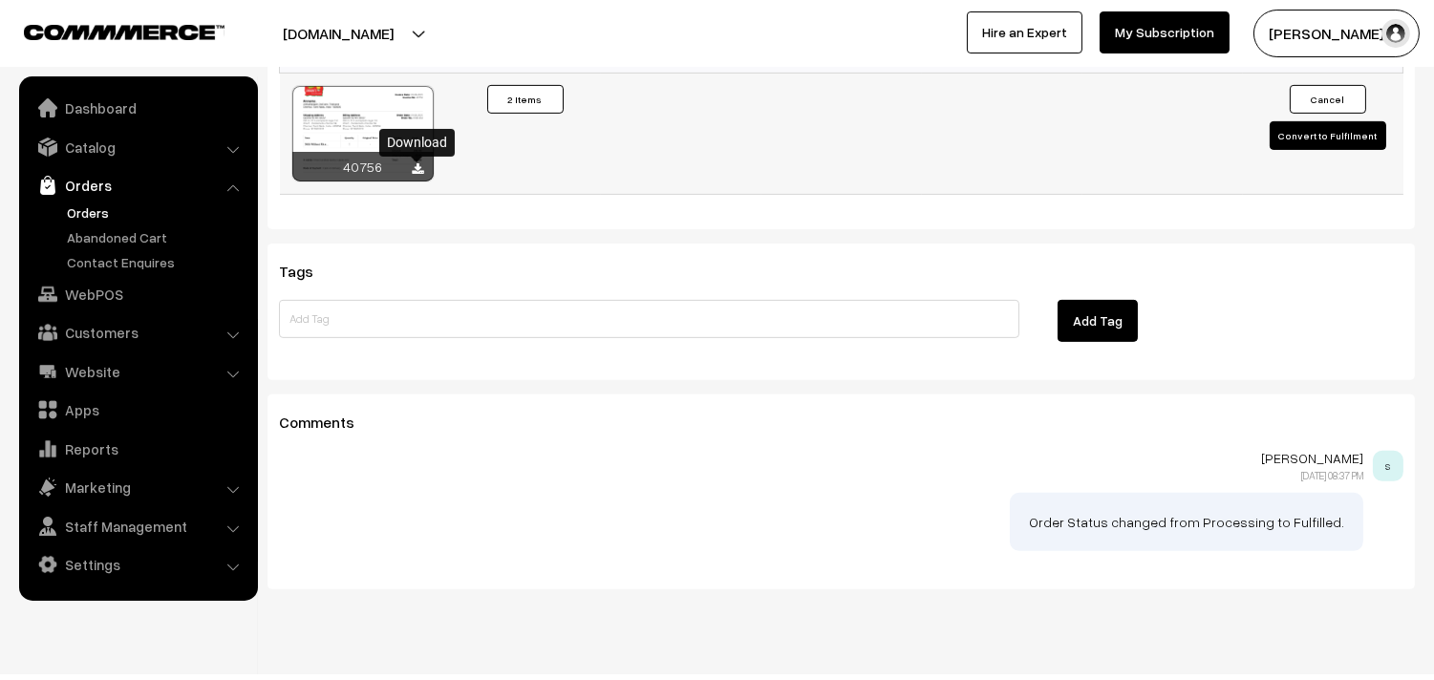
click at [422, 176] on icon at bounding box center [418, 169] width 11 height 12
click at [90, 291] on link "WebPOS" at bounding box center [137, 294] width 227 height 34
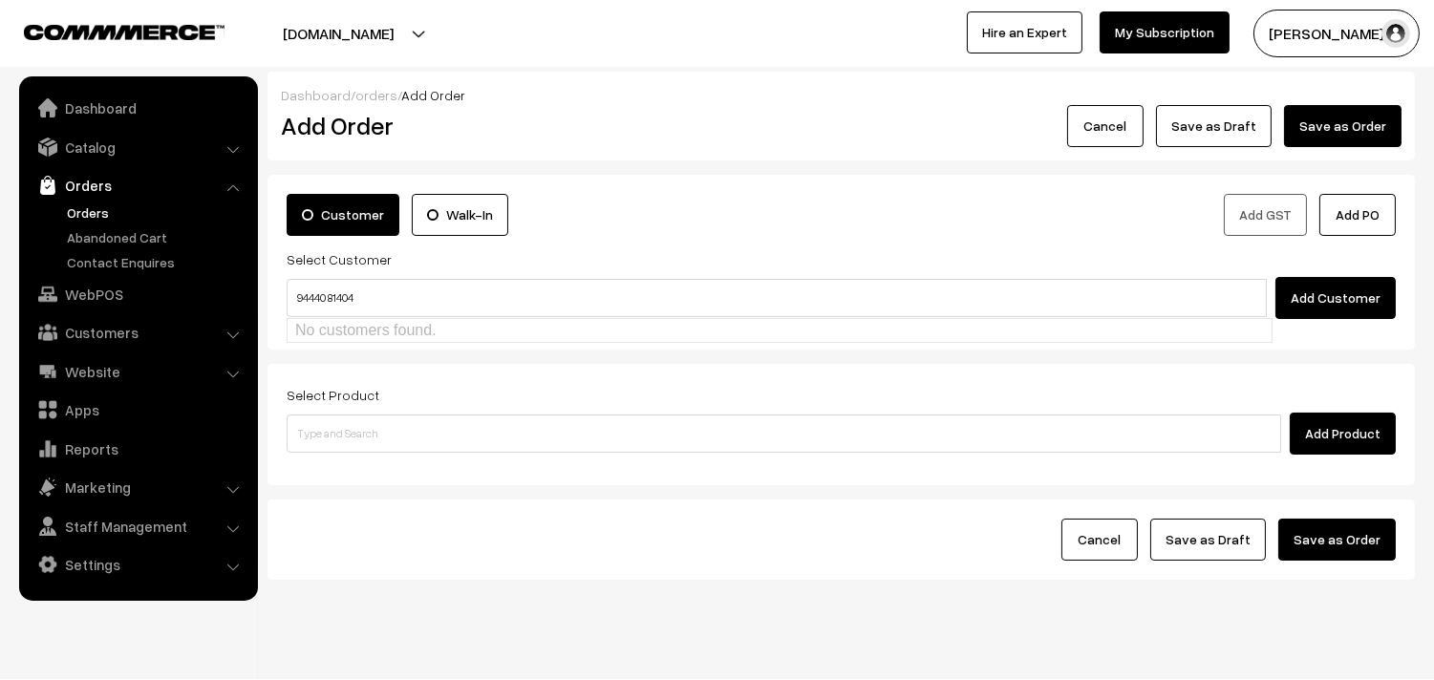
click at [330, 291] on input "94440 81404" at bounding box center [777, 298] width 980 height 38
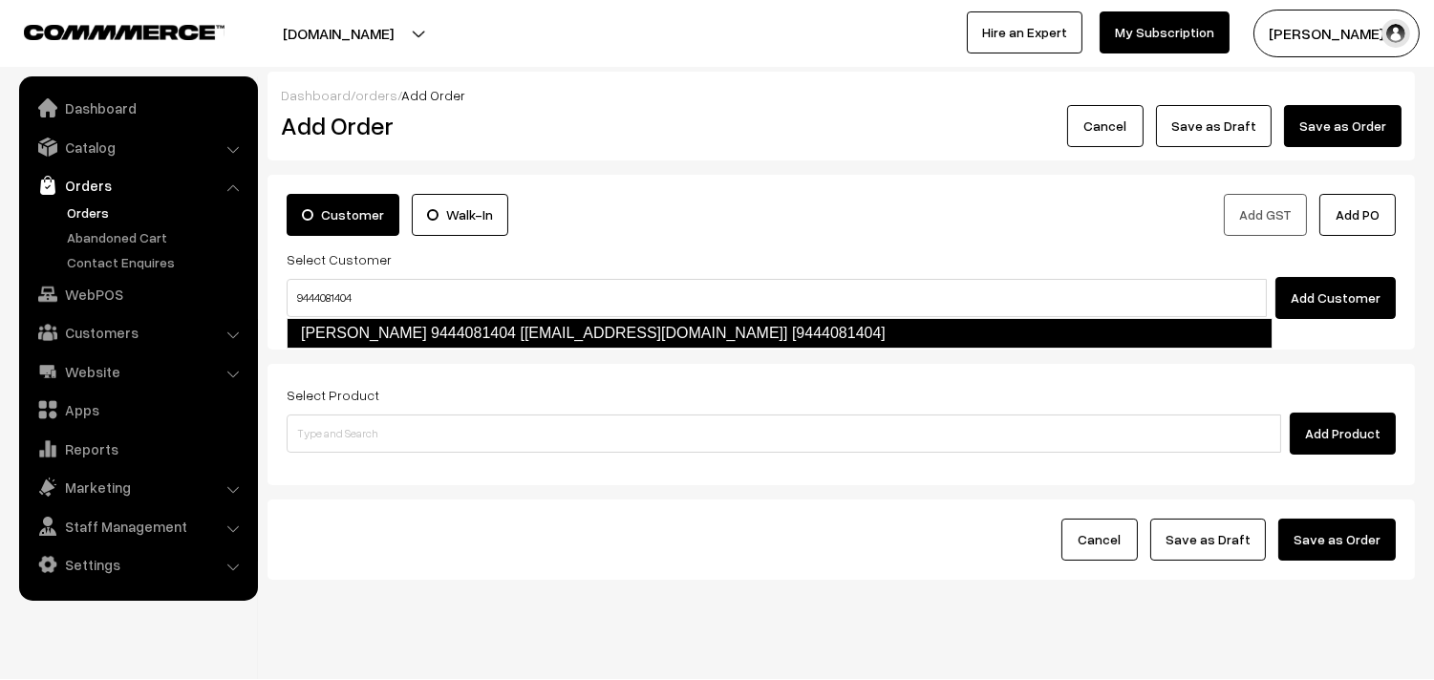
click at [374, 339] on link "[PERSON_NAME] 9444081404 [[EMAIL_ADDRESS][DOMAIN_NAME]] [9444081404]" at bounding box center [780, 333] width 986 height 31
type input "9444081404"
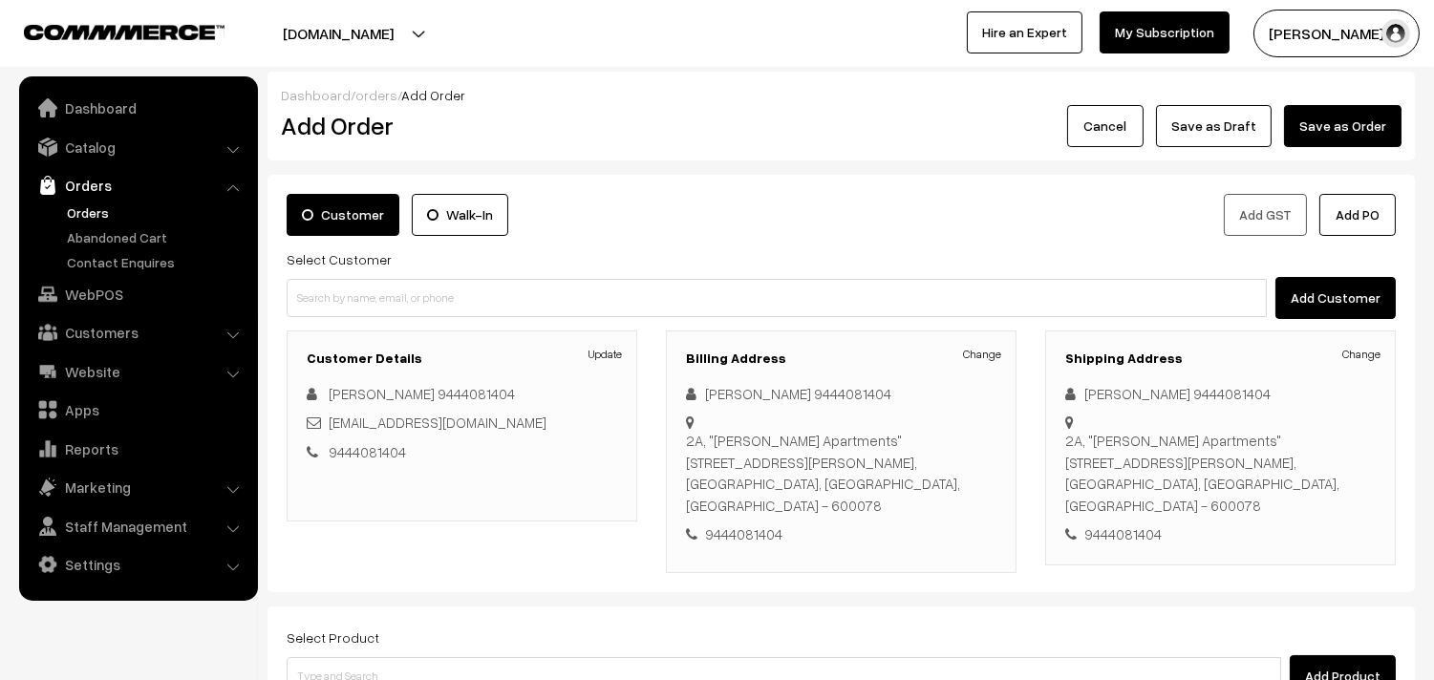
scroll to position [212, 0]
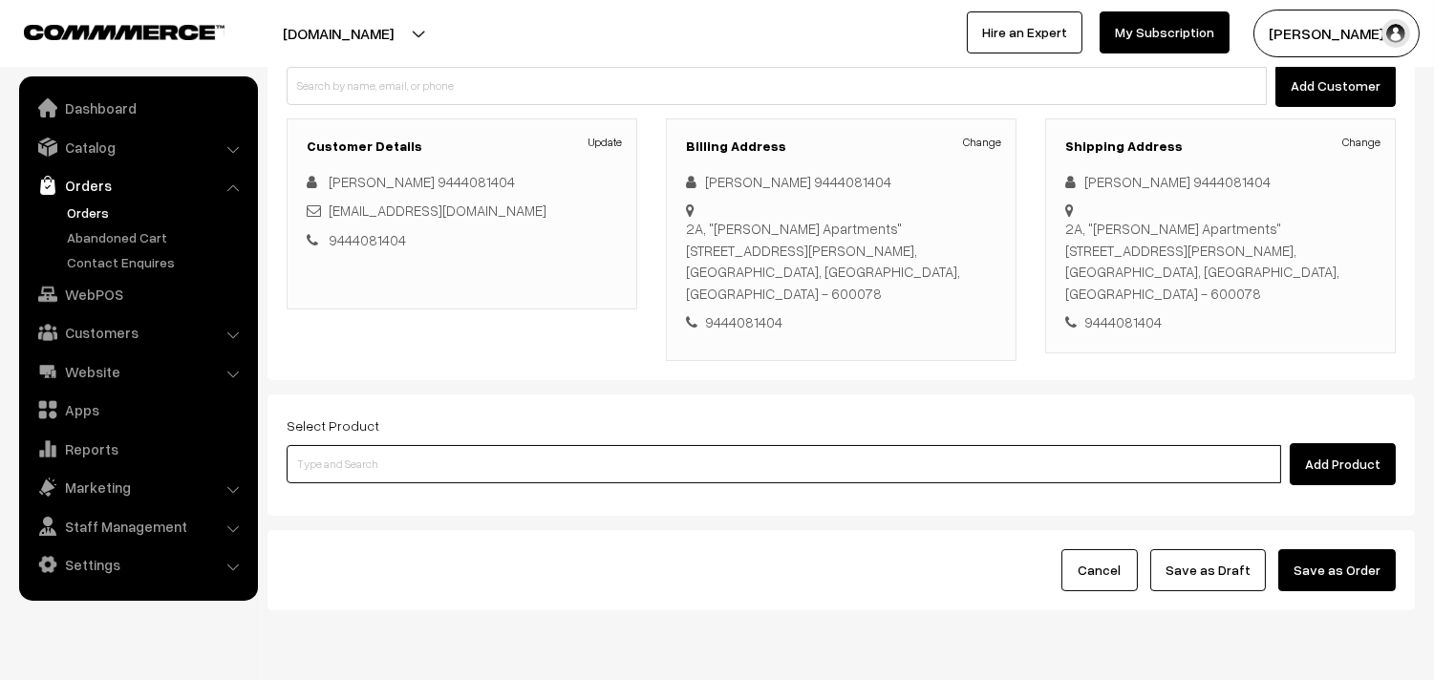
click at [360, 445] on input at bounding box center [784, 464] width 995 height 38
type input "senai"
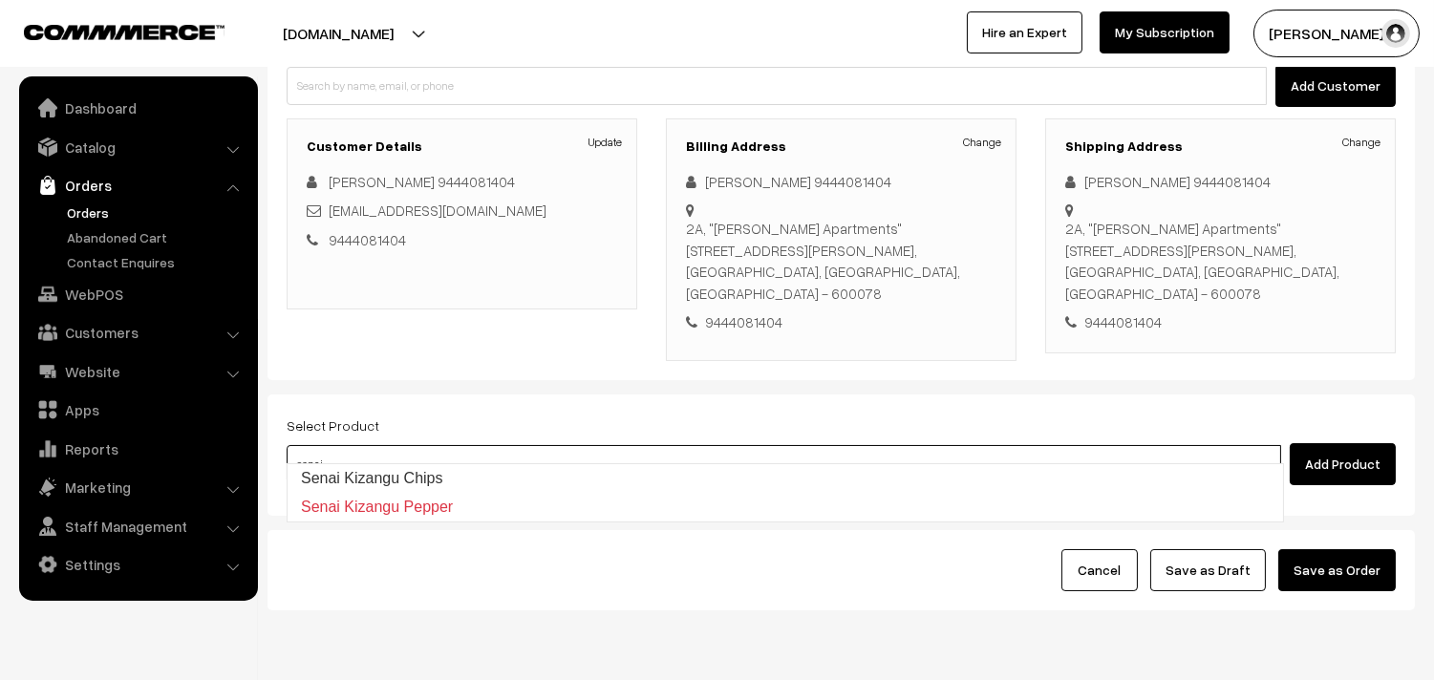
click at [356, 466] on link "Senai Kizangu Chips" at bounding box center [786, 478] width 996 height 29
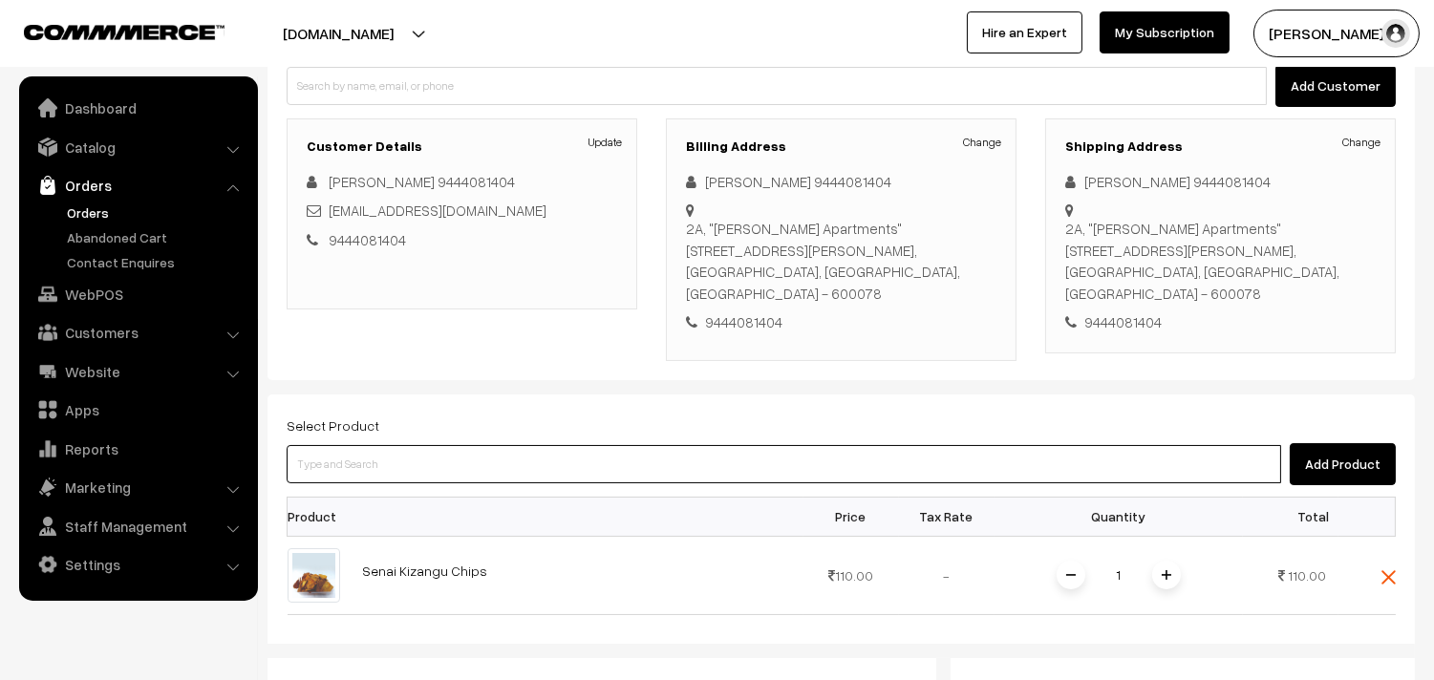
click at [375, 445] on input at bounding box center [784, 464] width 995 height 38
type input "vazhai"
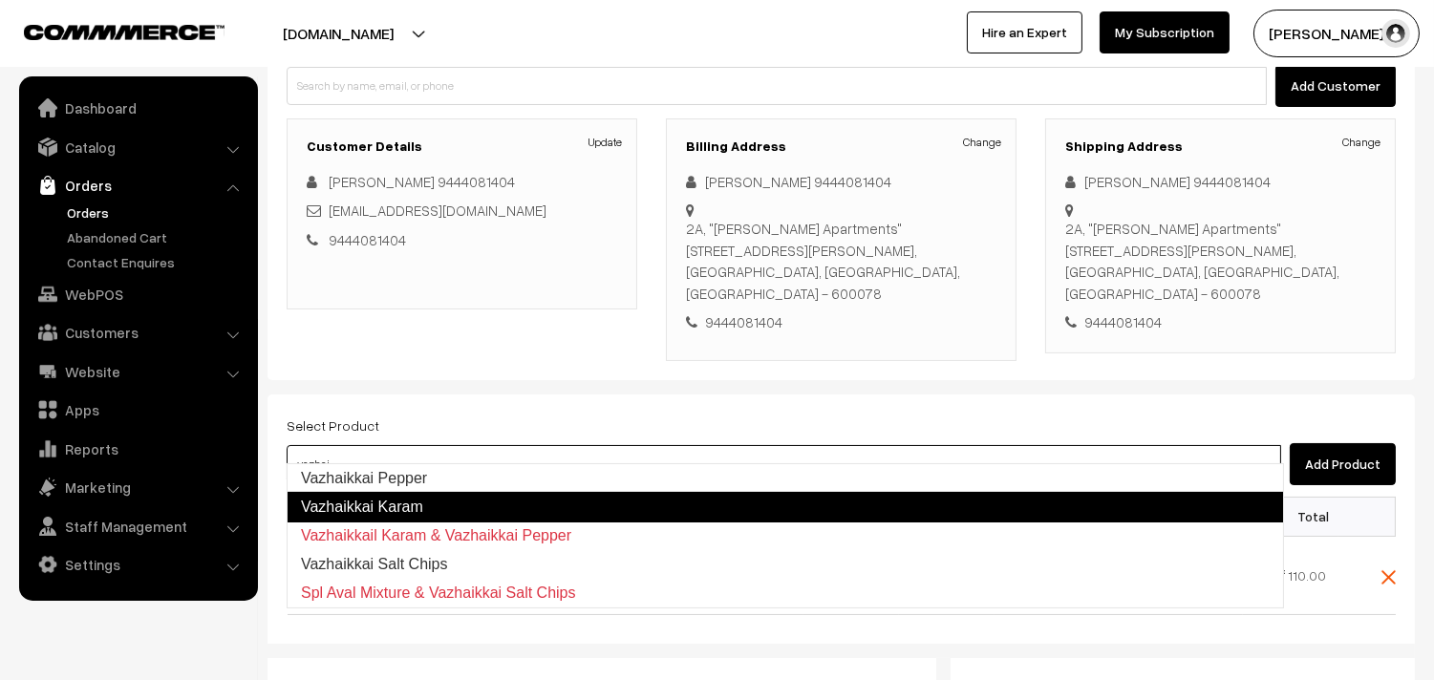
click at [379, 495] on link "Vazhaikkai Karam" at bounding box center [785, 507] width 997 height 31
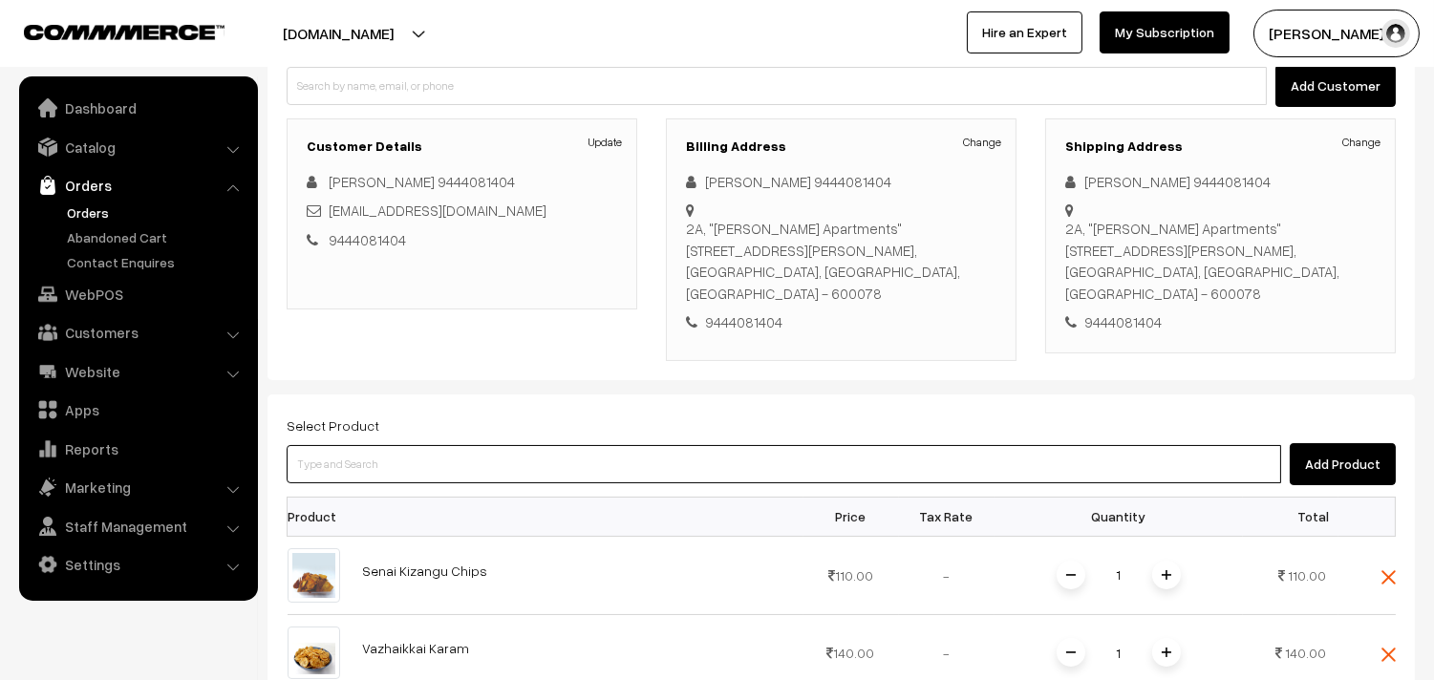
click at [375, 445] on input at bounding box center [784, 464] width 995 height 38
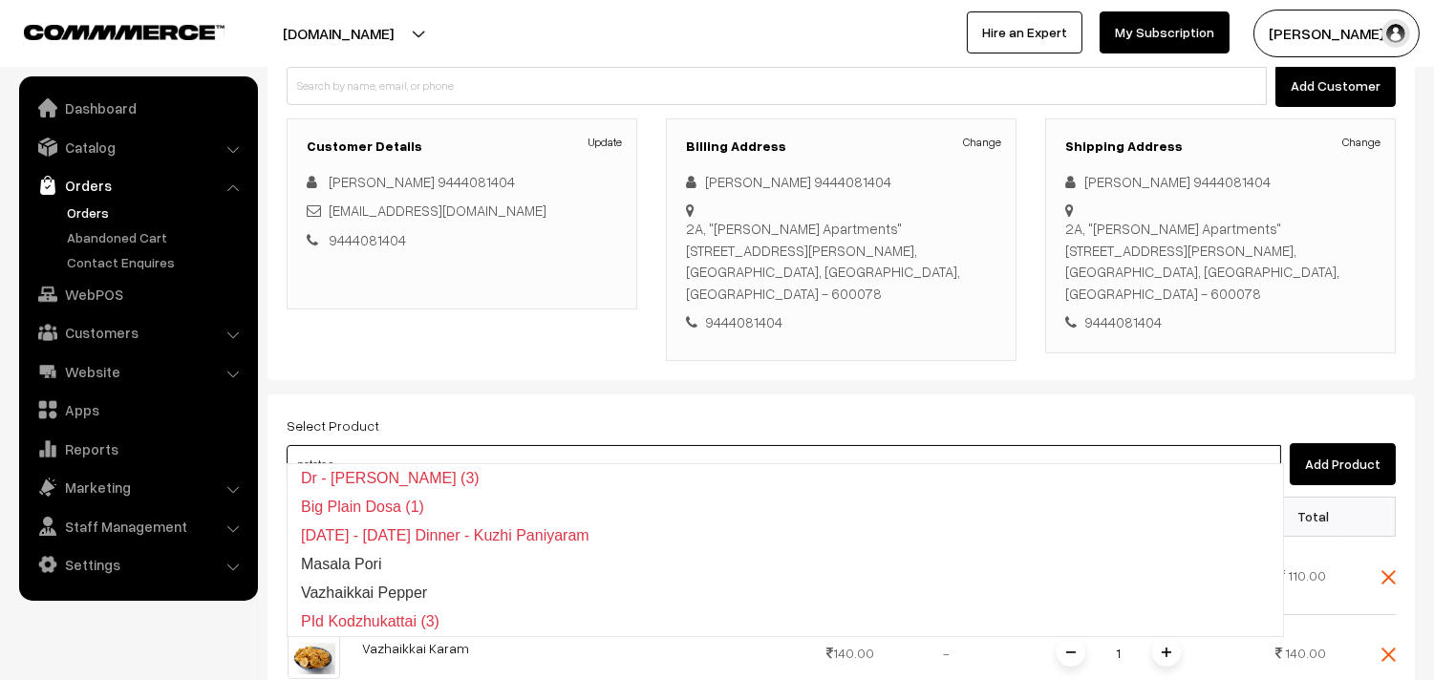
type input "pototo sa"
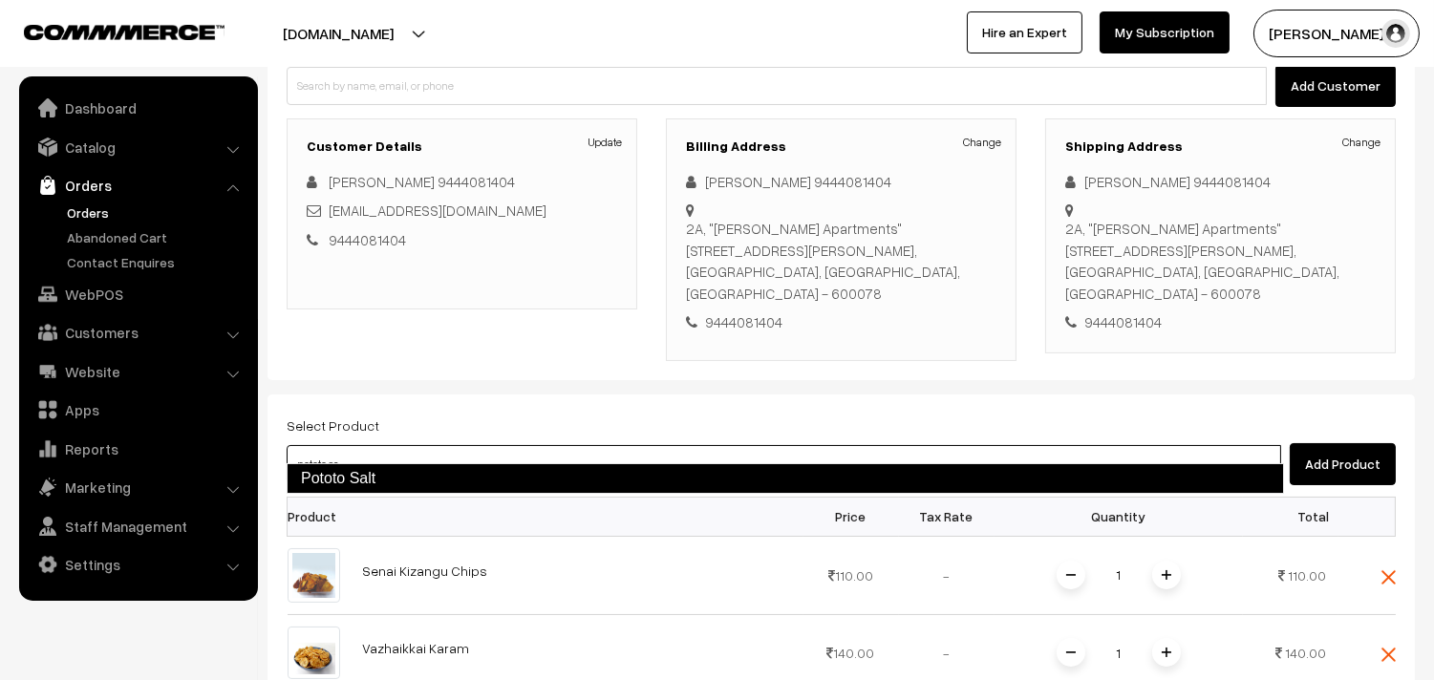
click at [358, 470] on link "Pototo Salt" at bounding box center [785, 478] width 997 height 31
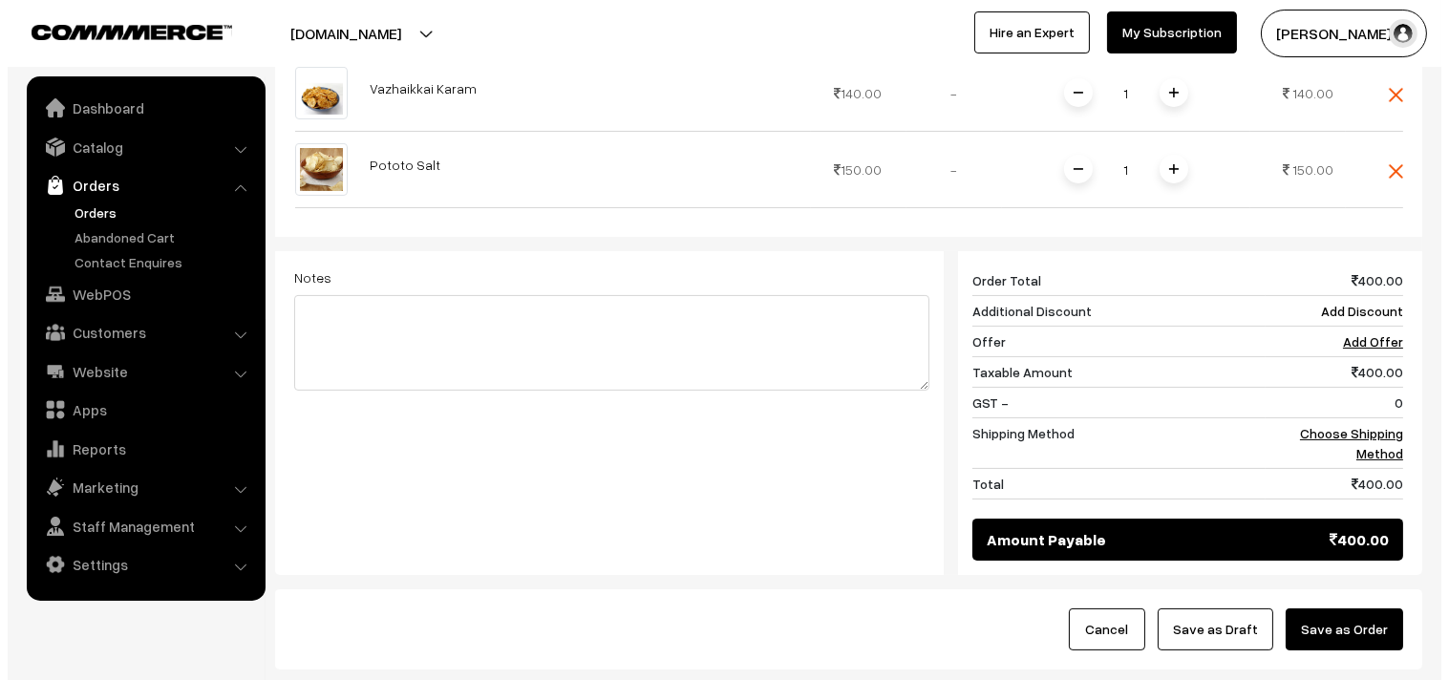
scroll to position [848, 0]
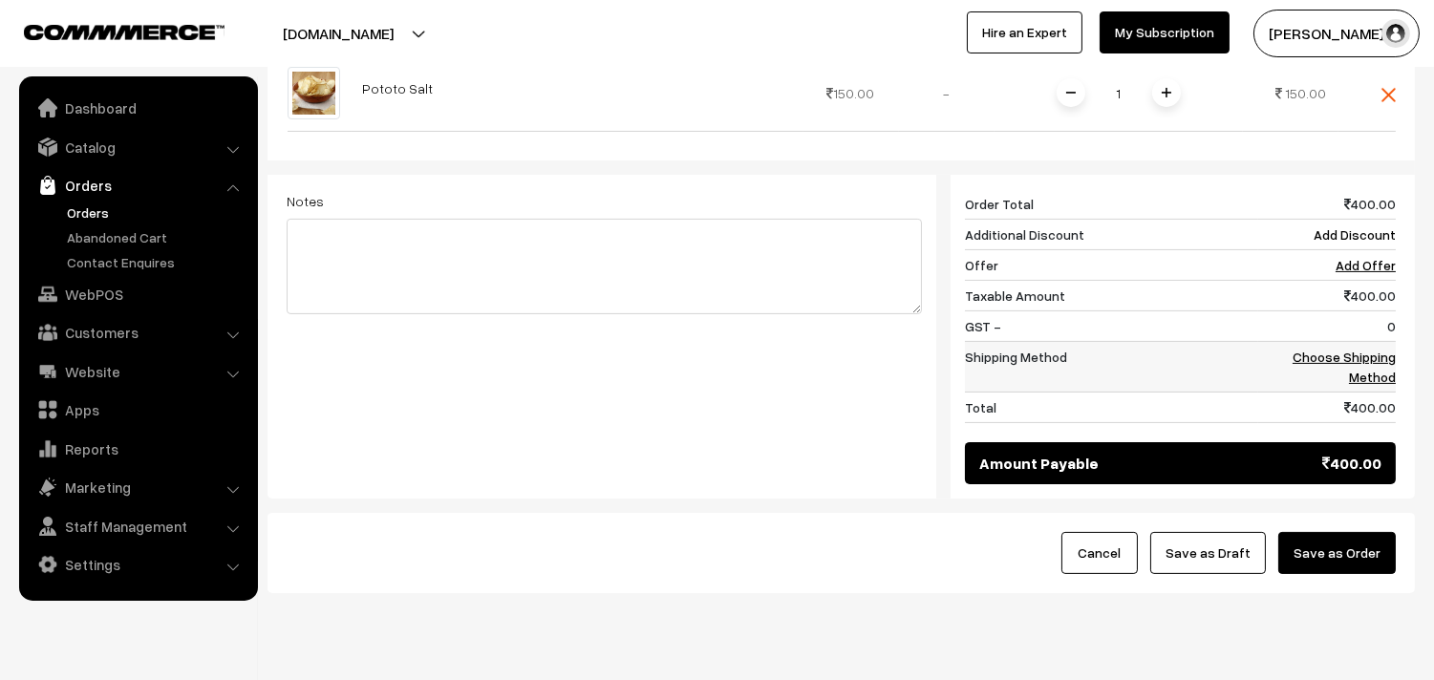
click at [1333, 349] on link "Choose Shipping Method" at bounding box center [1344, 367] width 103 height 36
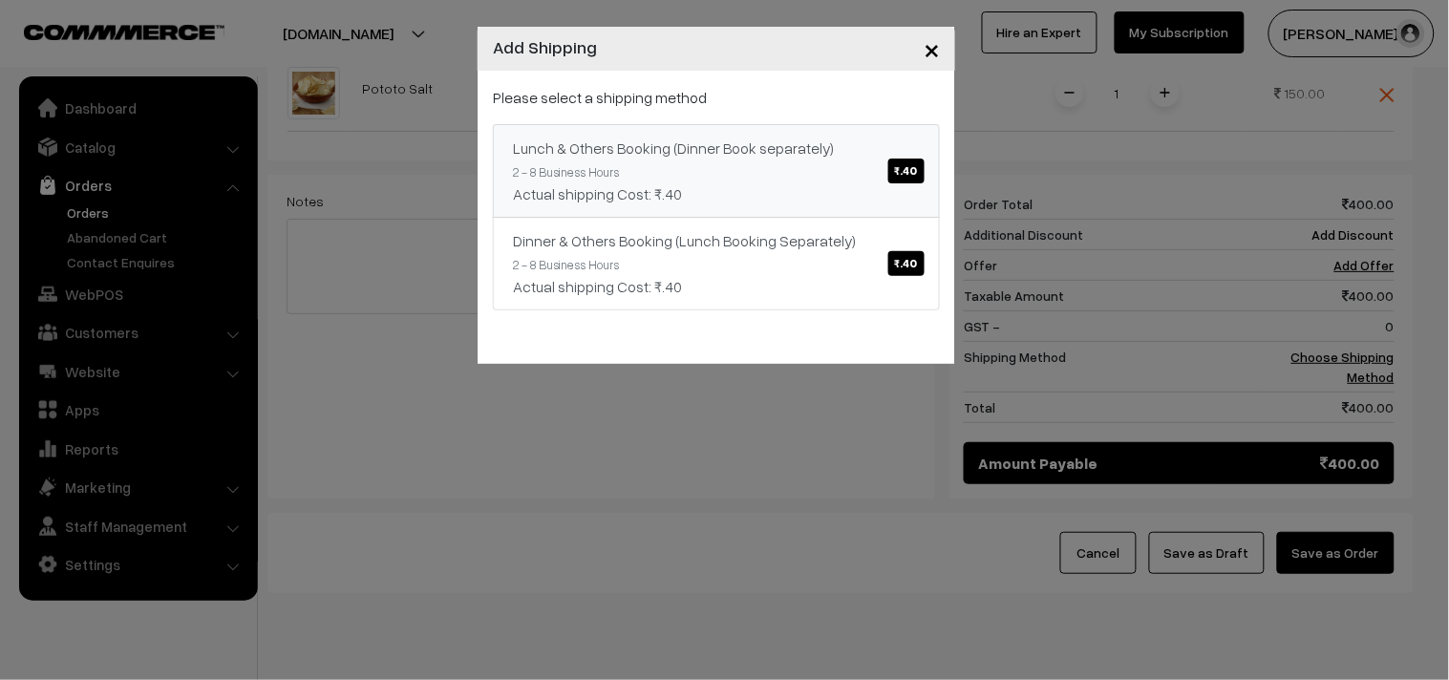
click at [882, 174] on link "Lunch & Others Booking (Dinner Book separately) ₹.40 2 - 8 Business Hours Actua…" at bounding box center [716, 171] width 447 height 94
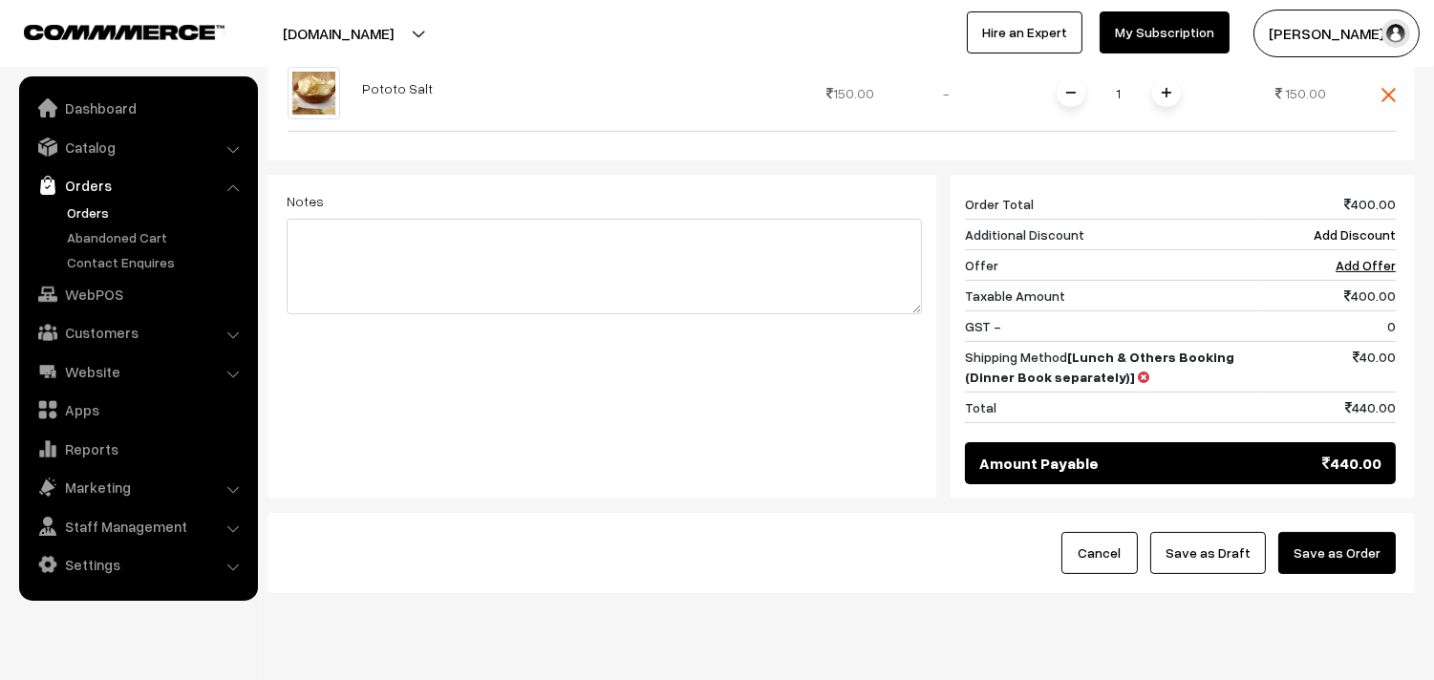
click at [1353, 550] on button "Save as Order" at bounding box center [1337, 553] width 118 height 42
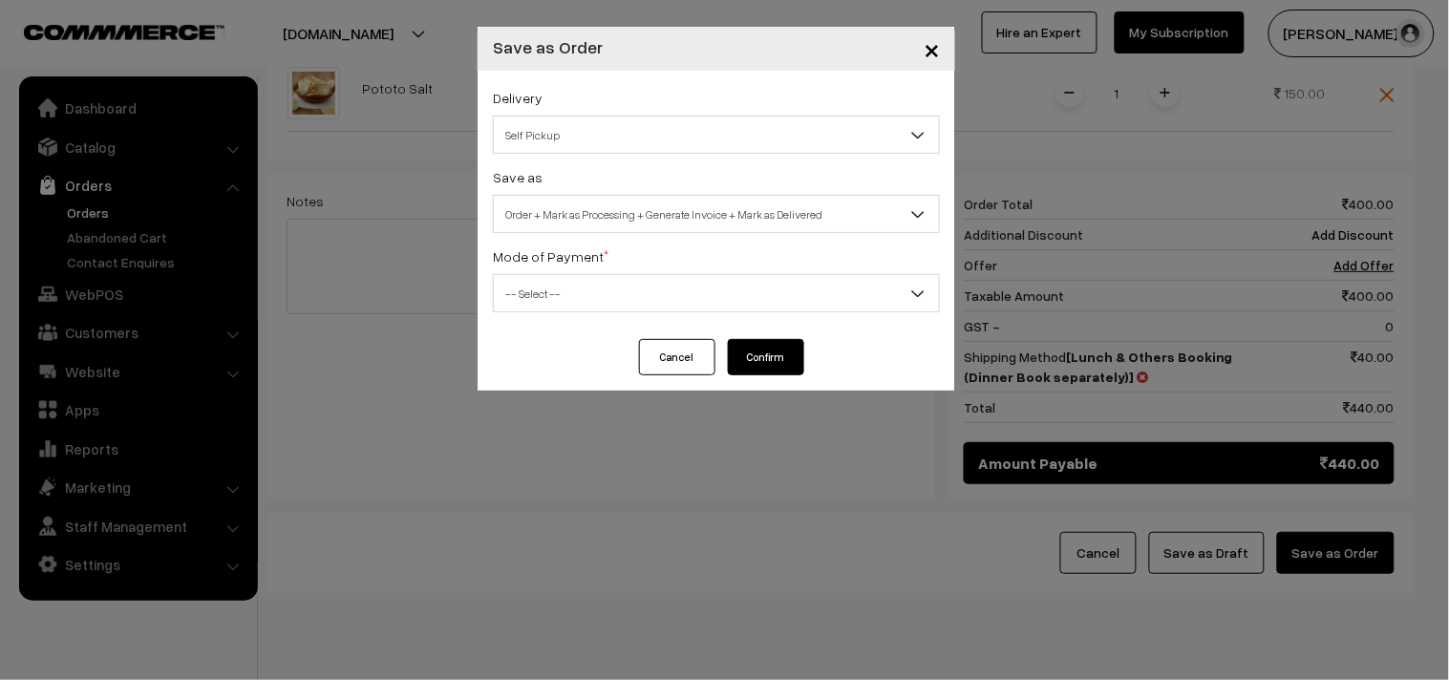
click at [584, 132] on span "Self Pickup" at bounding box center [716, 134] width 445 height 33
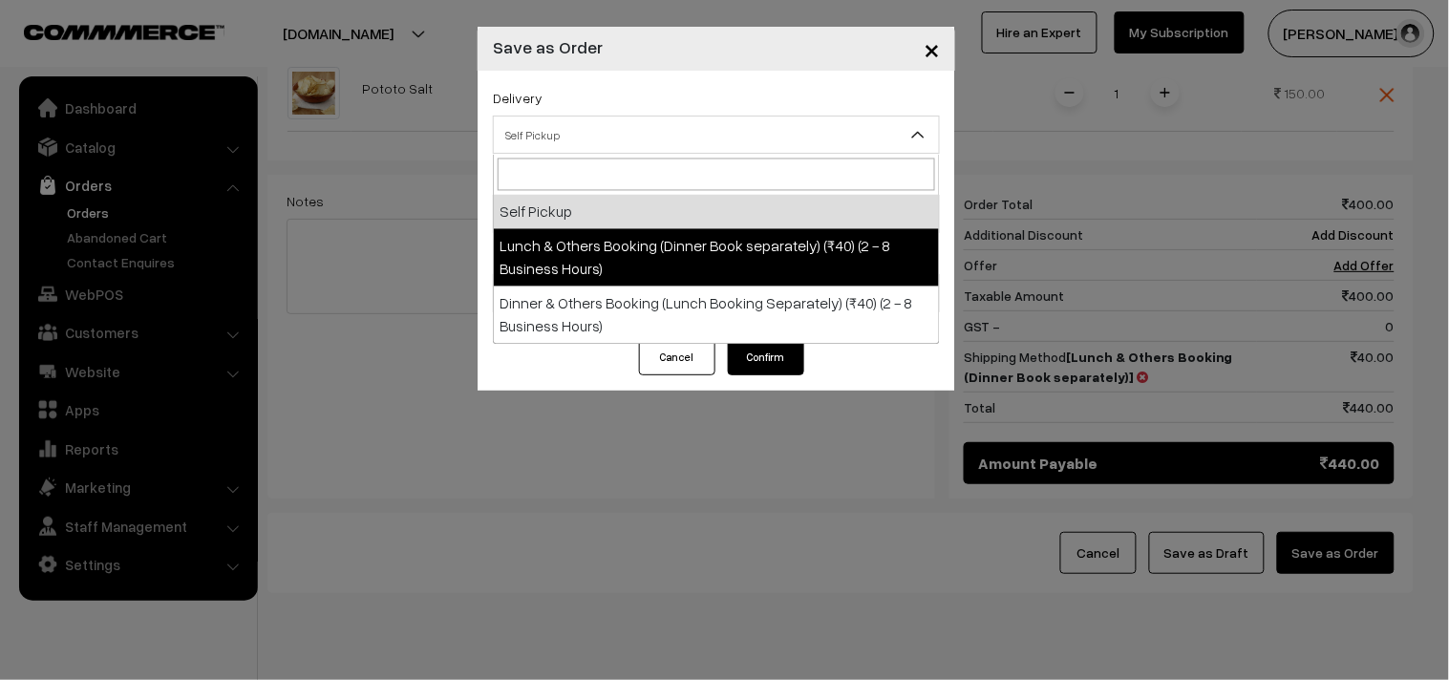
select select "LOB1"
select select "3"
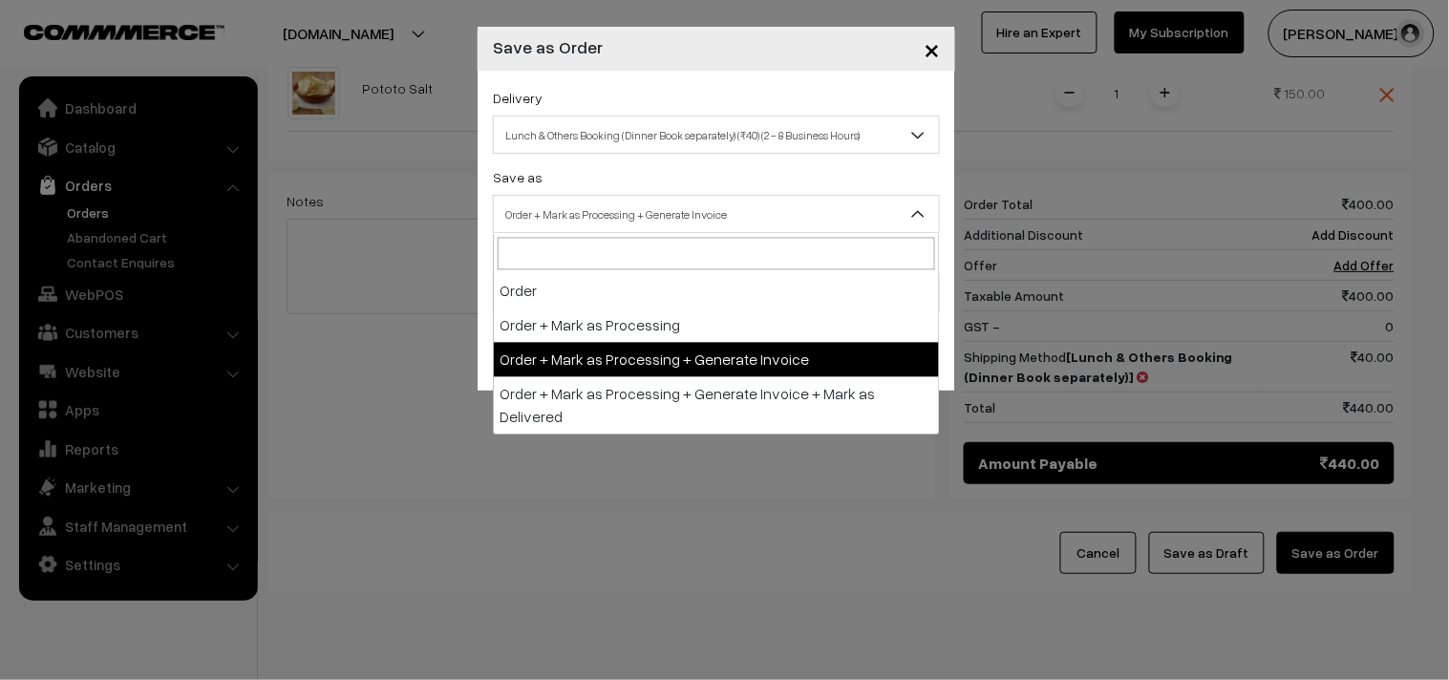
click at [631, 204] on span "Order + Mark as Processing + Generate Invoice" at bounding box center [716, 214] width 445 height 33
drag, startPoint x: 656, startPoint y: 354, endPoint x: 593, endPoint y: 330, distance: 67.8
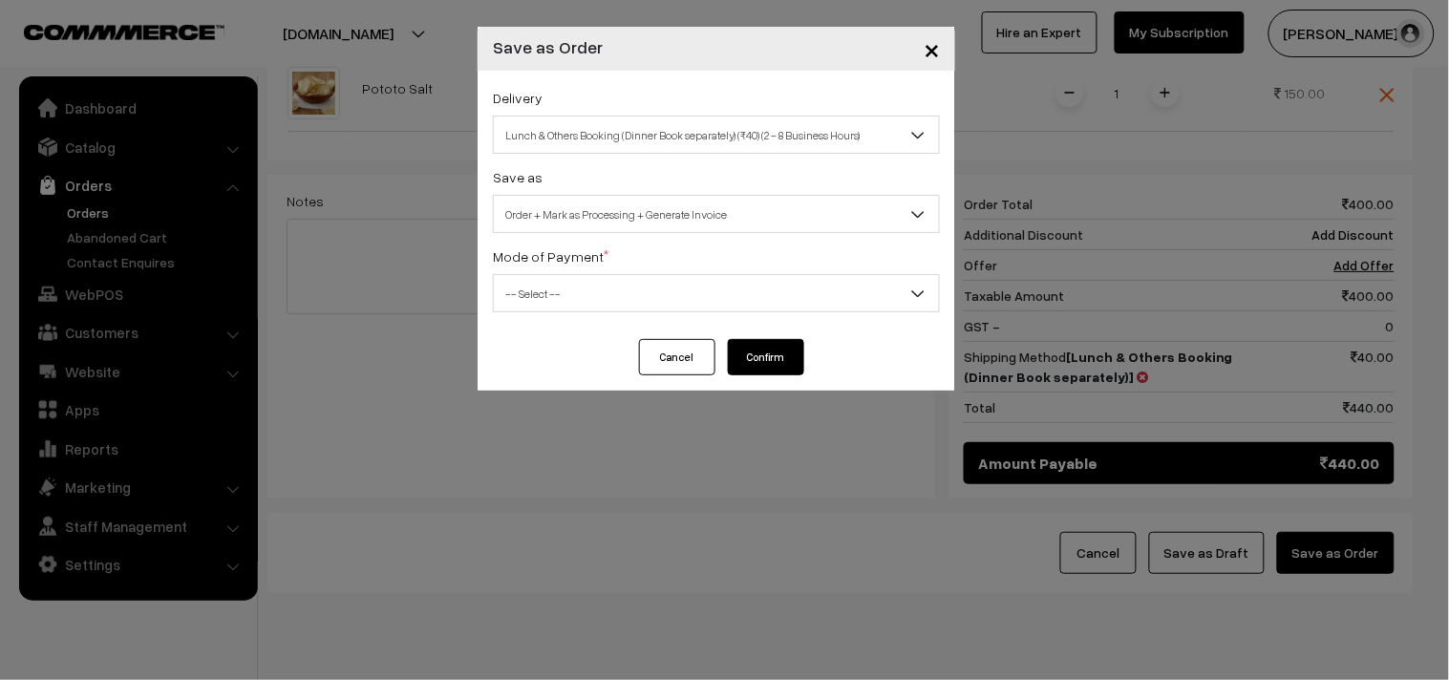
click at [571, 318] on div "Delivery Self Pickup Lunch & Others Booking (Dinner Book separately) (₹40) (2 -…" at bounding box center [717, 205] width 478 height 268
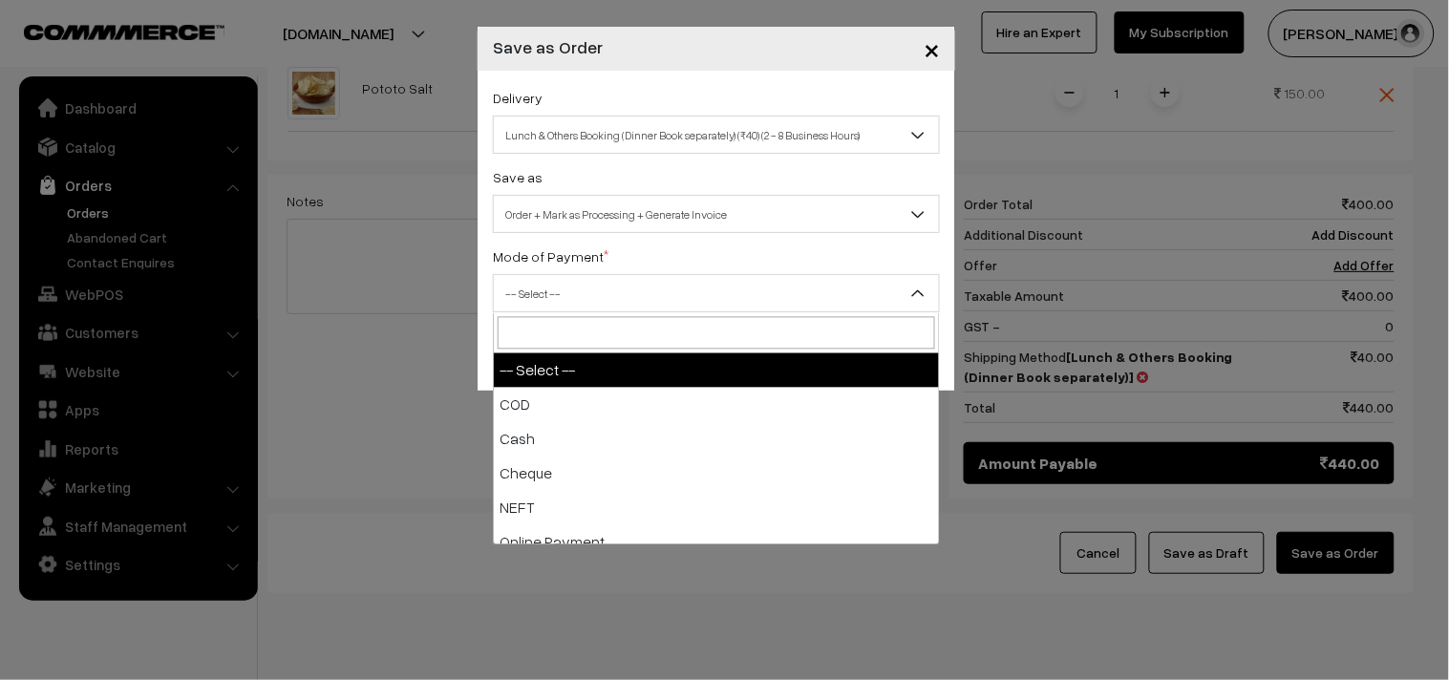
click at [556, 304] on span "-- Select --" at bounding box center [716, 293] width 445 height 33
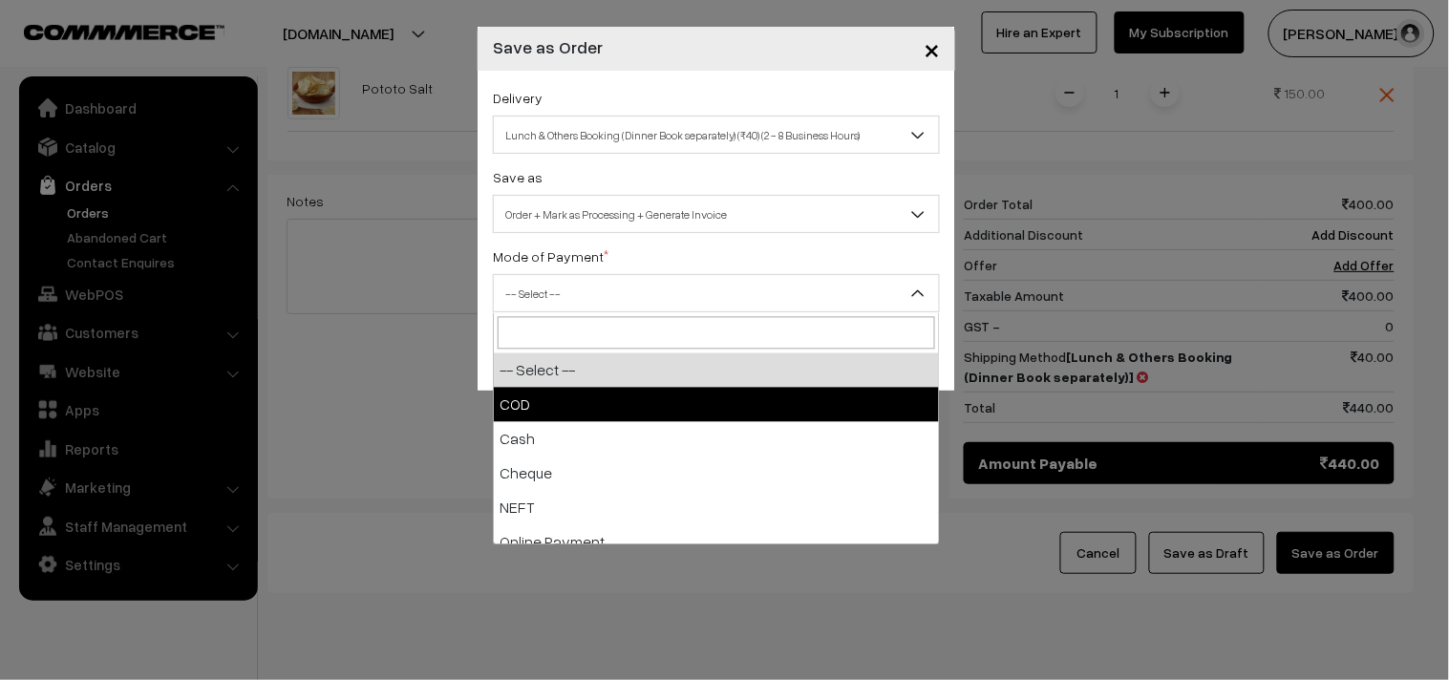
select select "1"
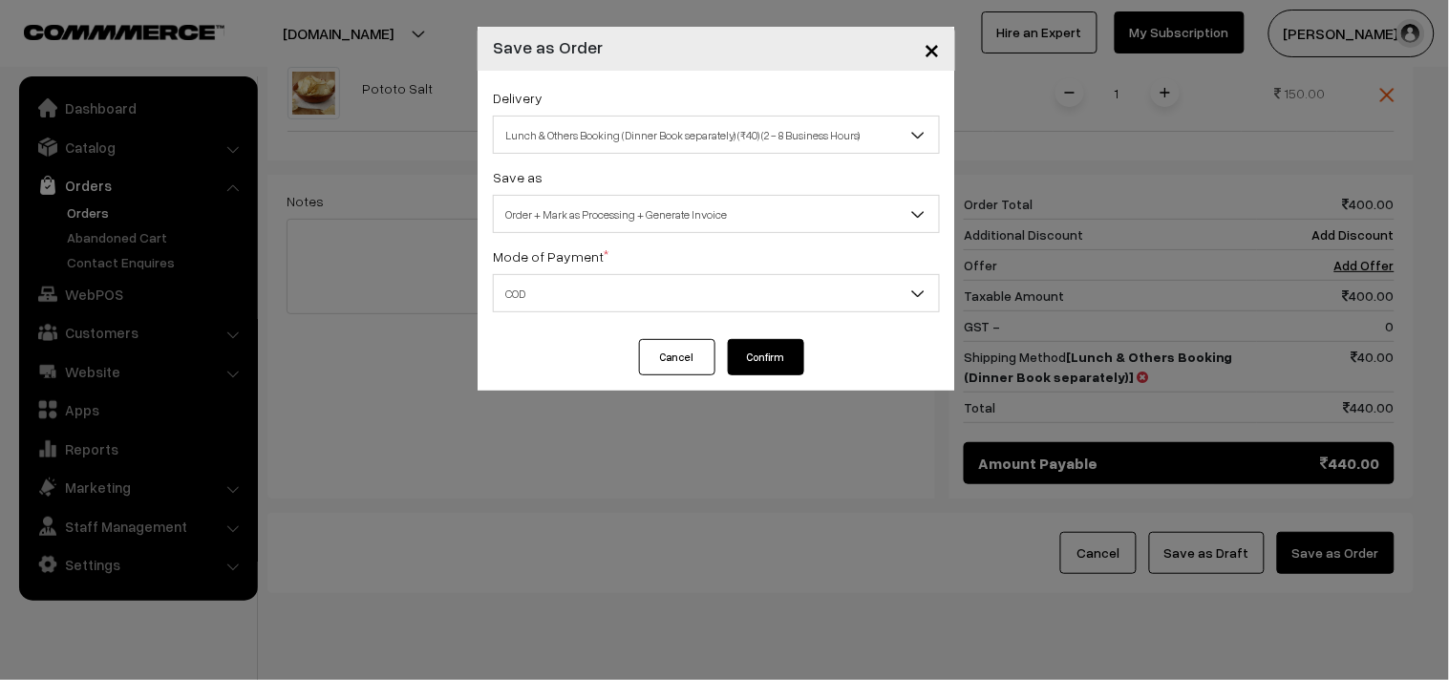
click at [770, 347] on button "Confirm" at bounding box center [766, 357] width 76 height 36
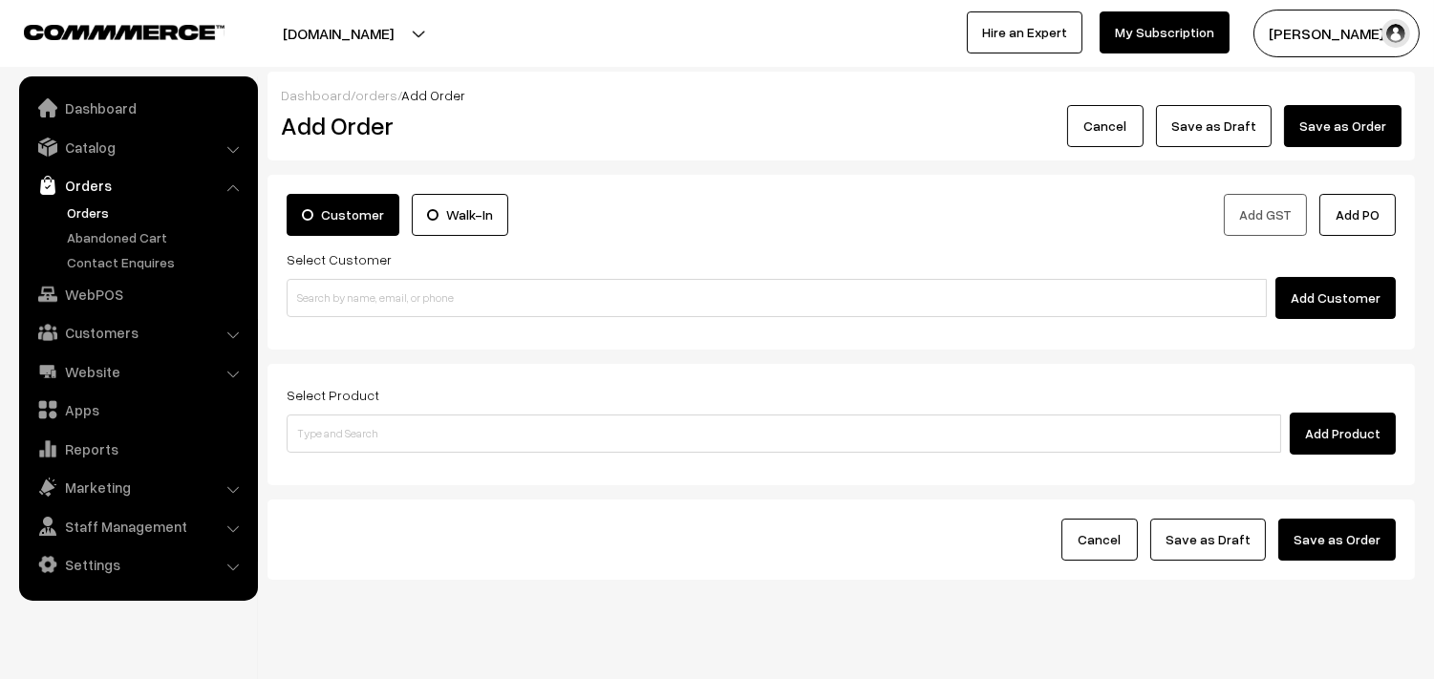
click at [82, 203] on link "Orders" at bounding box center [156, 213] width 189 height 20
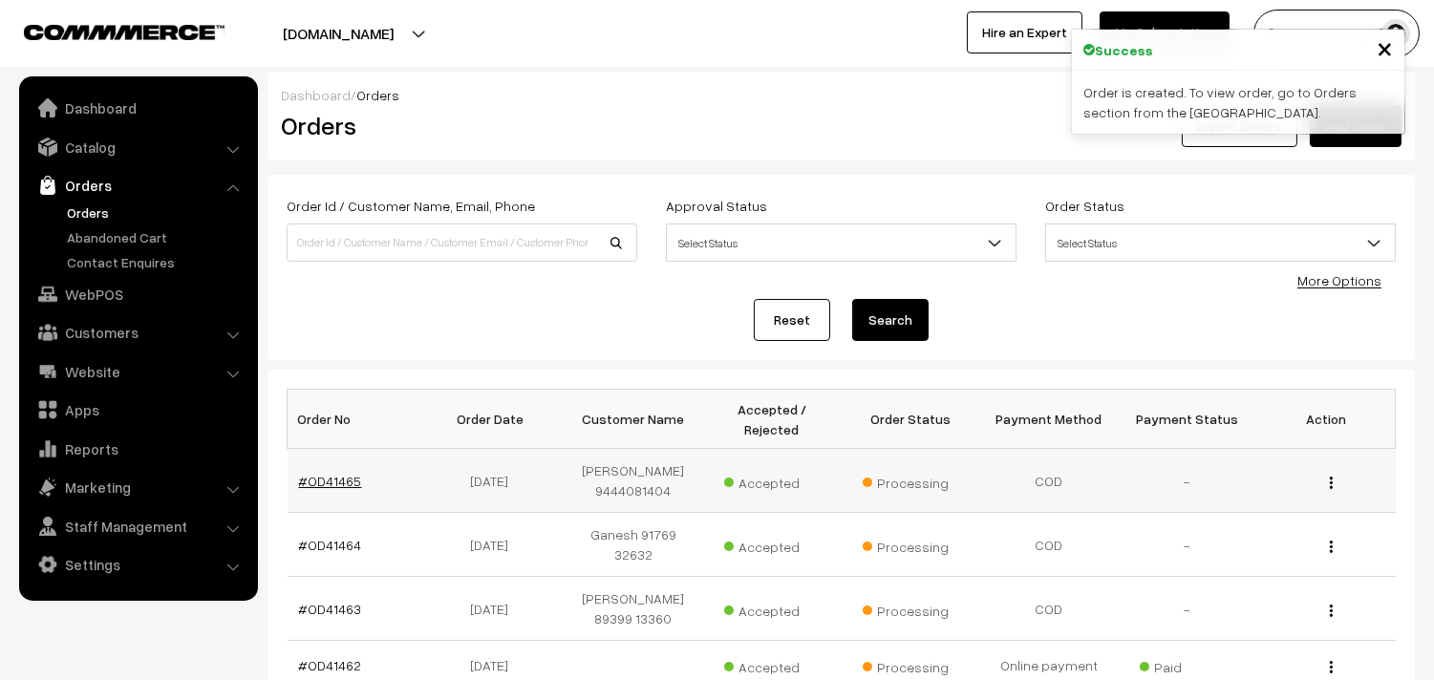
click at [318, 489] on link "#OD41465" at bounding box center [330, 481] width 63 height 16
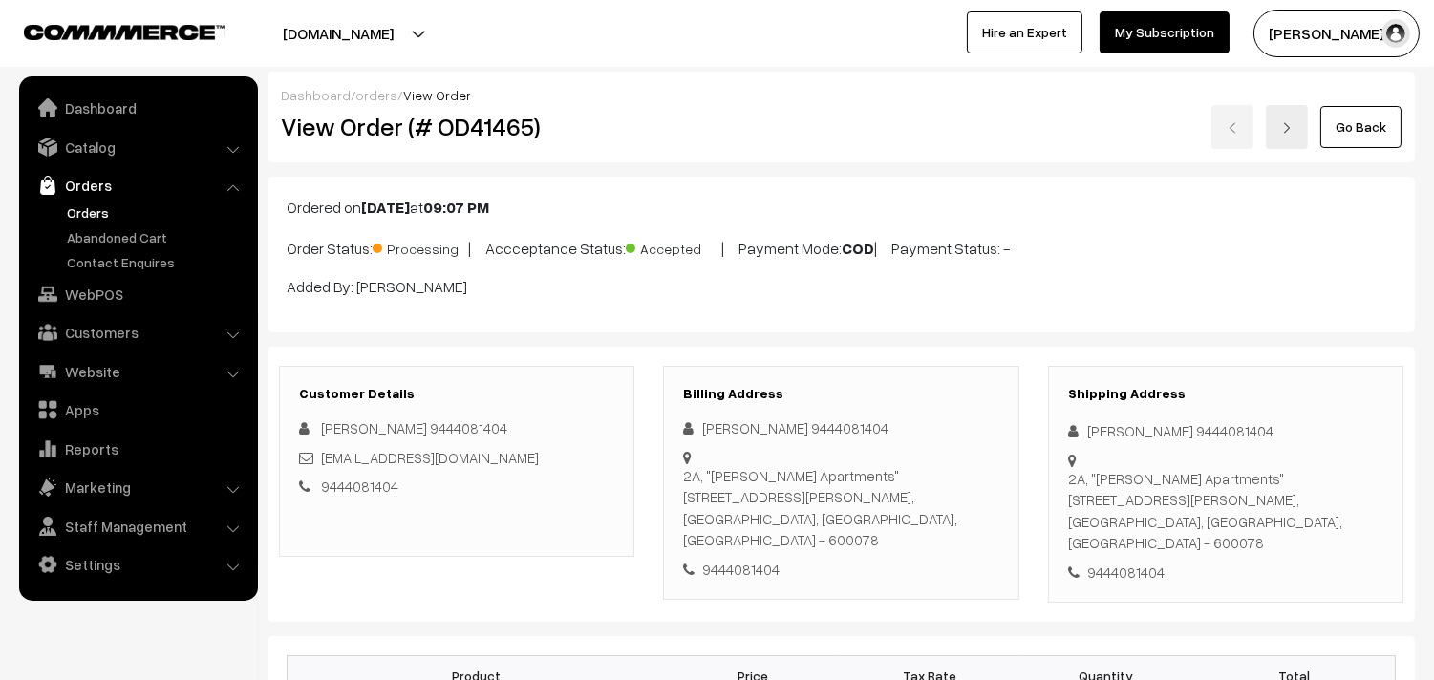
click at [342, 110] on div "View Order (# OD41465)" at bounding box center [458, 127] width 383 height 44
drag, startPoint x: 342, startPoint y: 130, endPoint x: 608, endPoint y: 128, distance: 265.6
click at [608, 128] on h2 "View Order (# OD41465)" at bounding box center [458, 127] width 354 height 30
copy h2 "Order (# OD41465)"
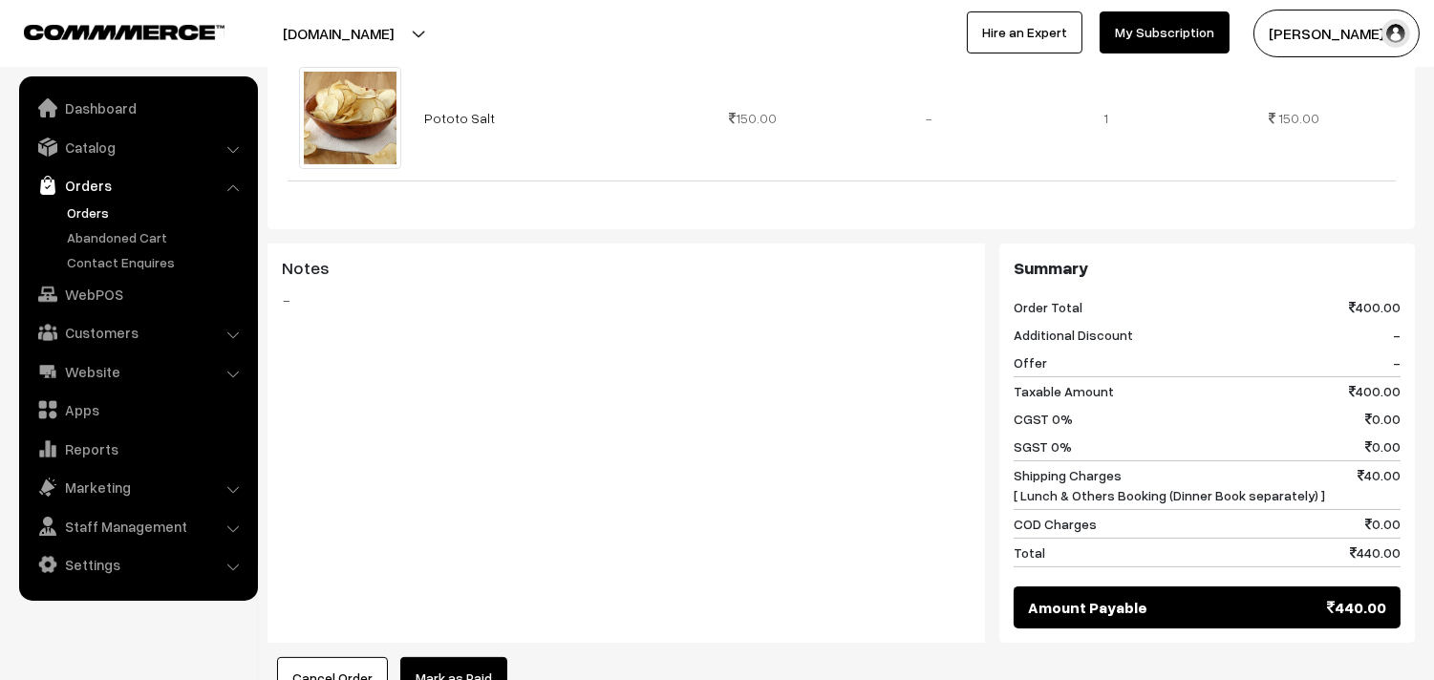
scroll to position [1167, 0]
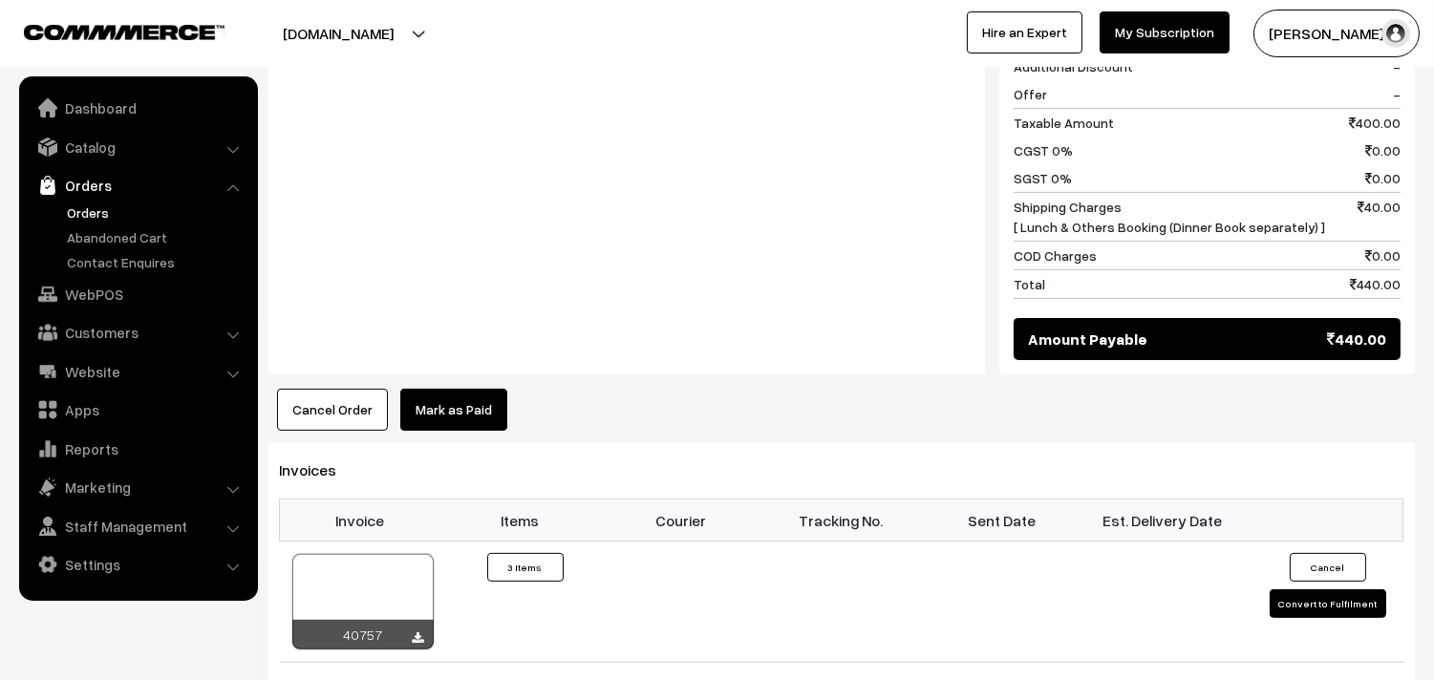
click at [73, 212] on link "Orders" at bounding box center [156, 213] width 189 height 20
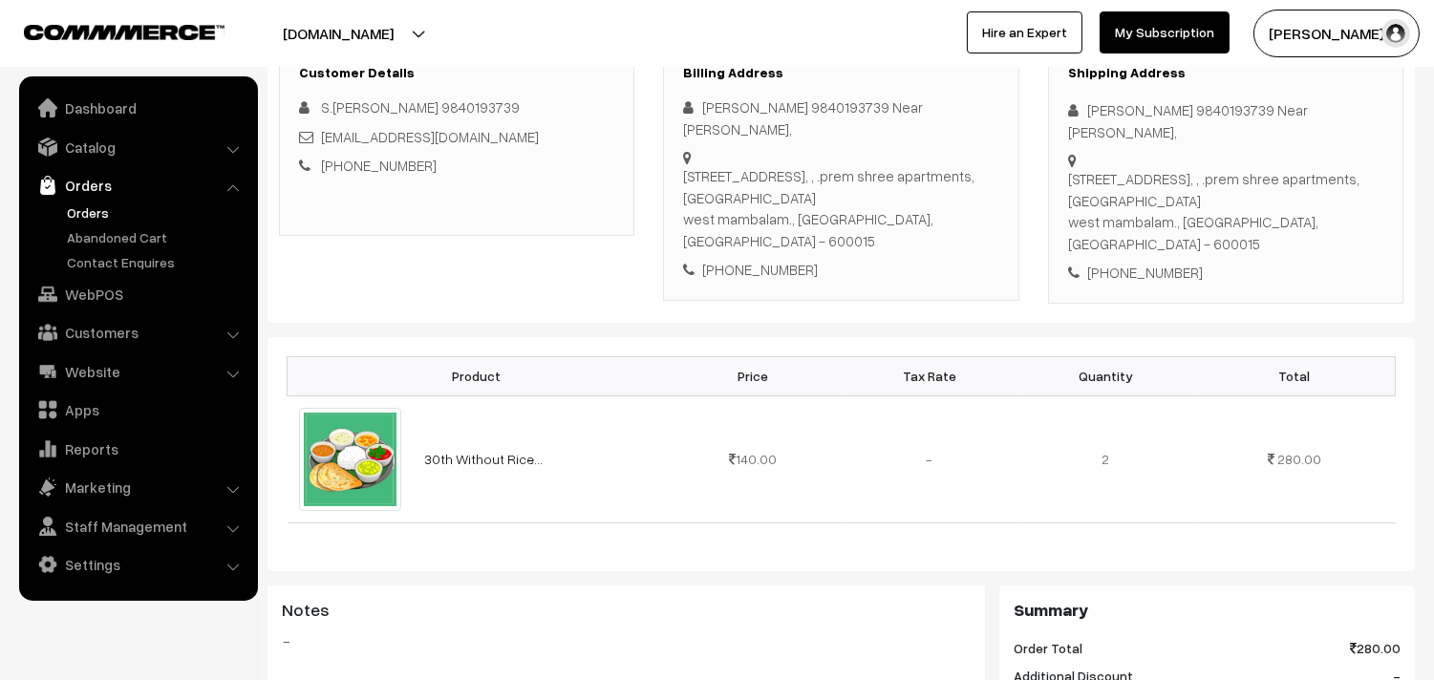
scroll to position [318, 0]
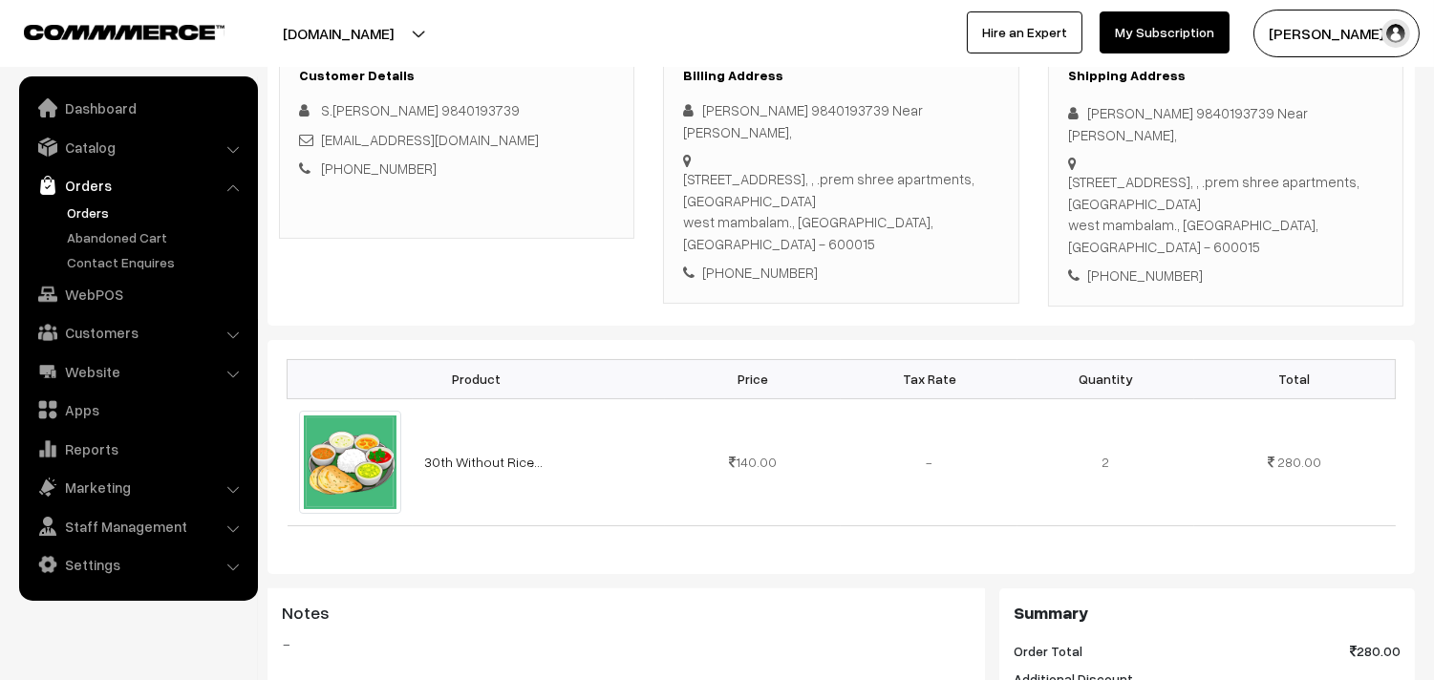
click at [77, 211] on link "Orders" at bounding box center [156, 213] width 189 height 20
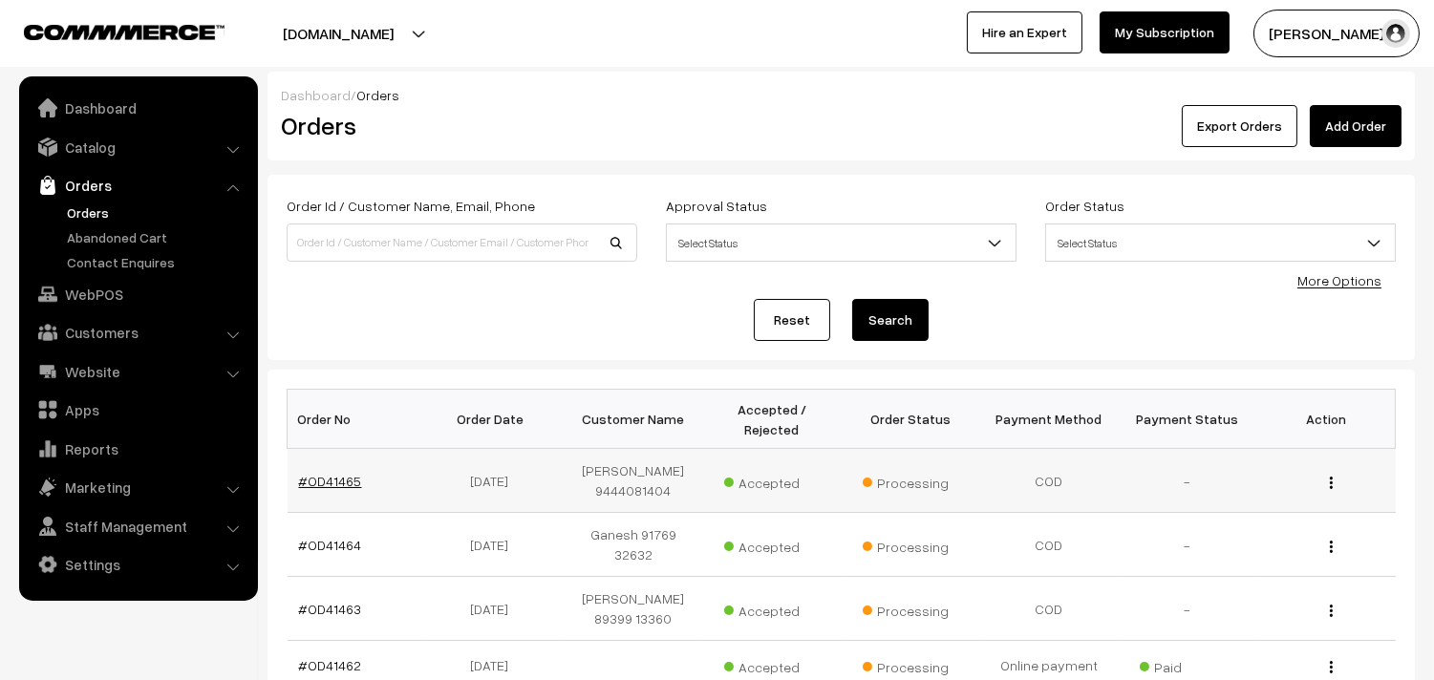
click at [325, 485] on link "#OD41465" at bounding box center [330, 481] width 63 height 16
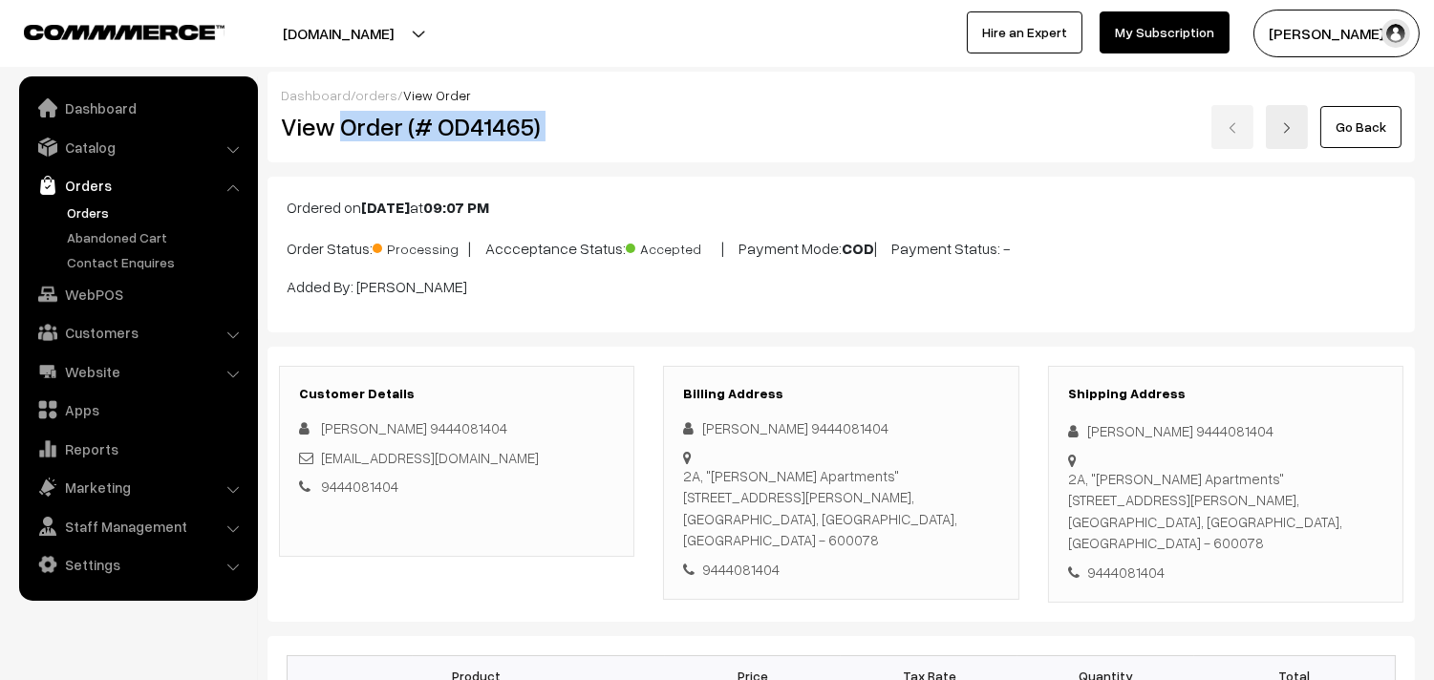
drag, startPoint x: 338, startPoint y: 129, endPoint x: 654, endPoint y: 154, distance: 317.2
click at [654, 154] on div "Dashboard / orders / View Order View Order (# OD41465) Go Back" at bounding box center [841, 117] width 1147 height 91
copy div "Order (# OD41465)"
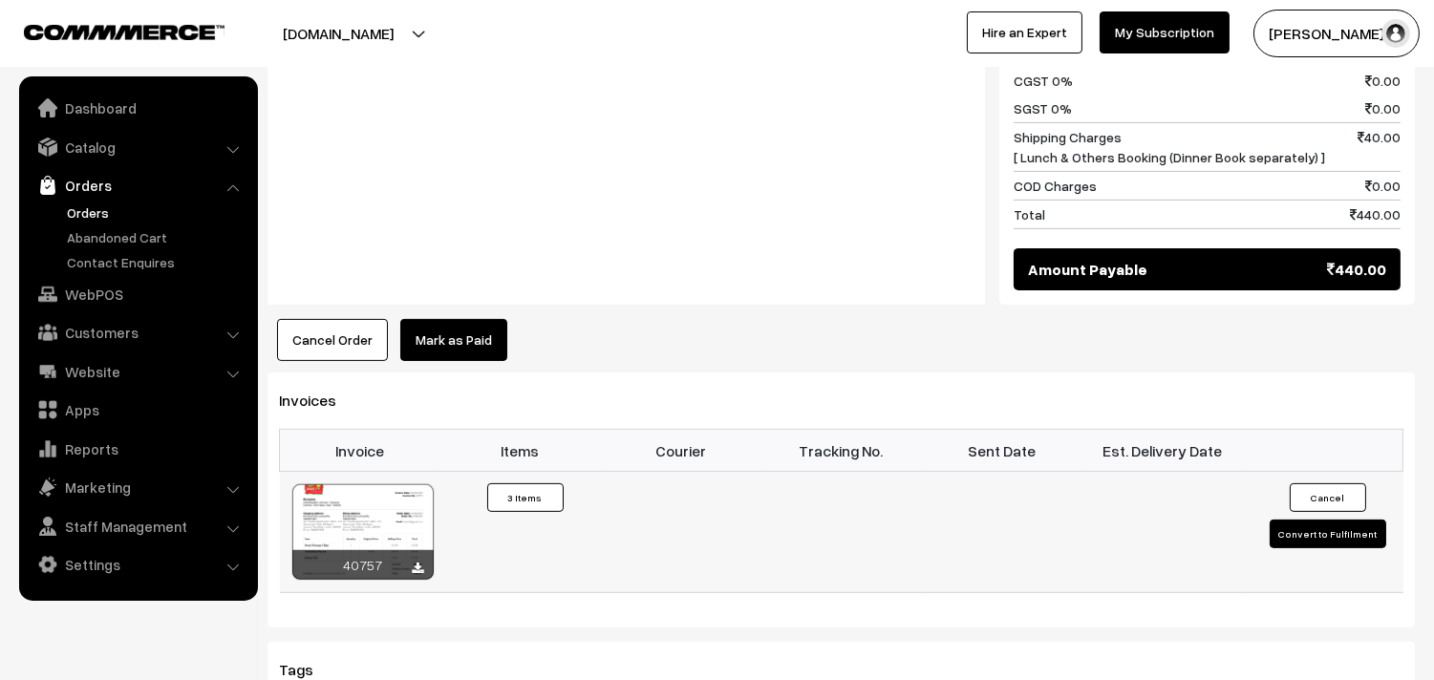
scroll to position [1274, 0]
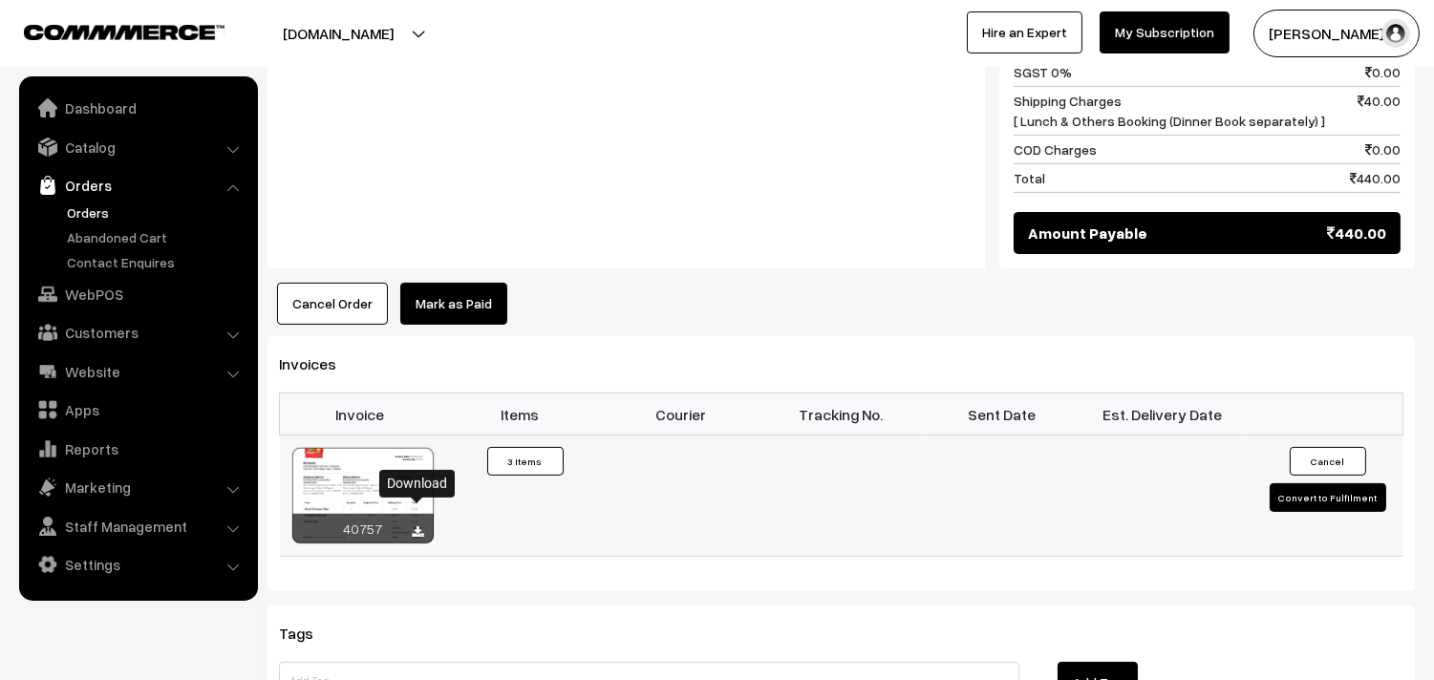
click at [420, 526] on icon at bounding box center [418, 532] width 11 height 12
click at [94, 297] on link "WebPOS" at bounding box center [137, 294] width 227 height 34
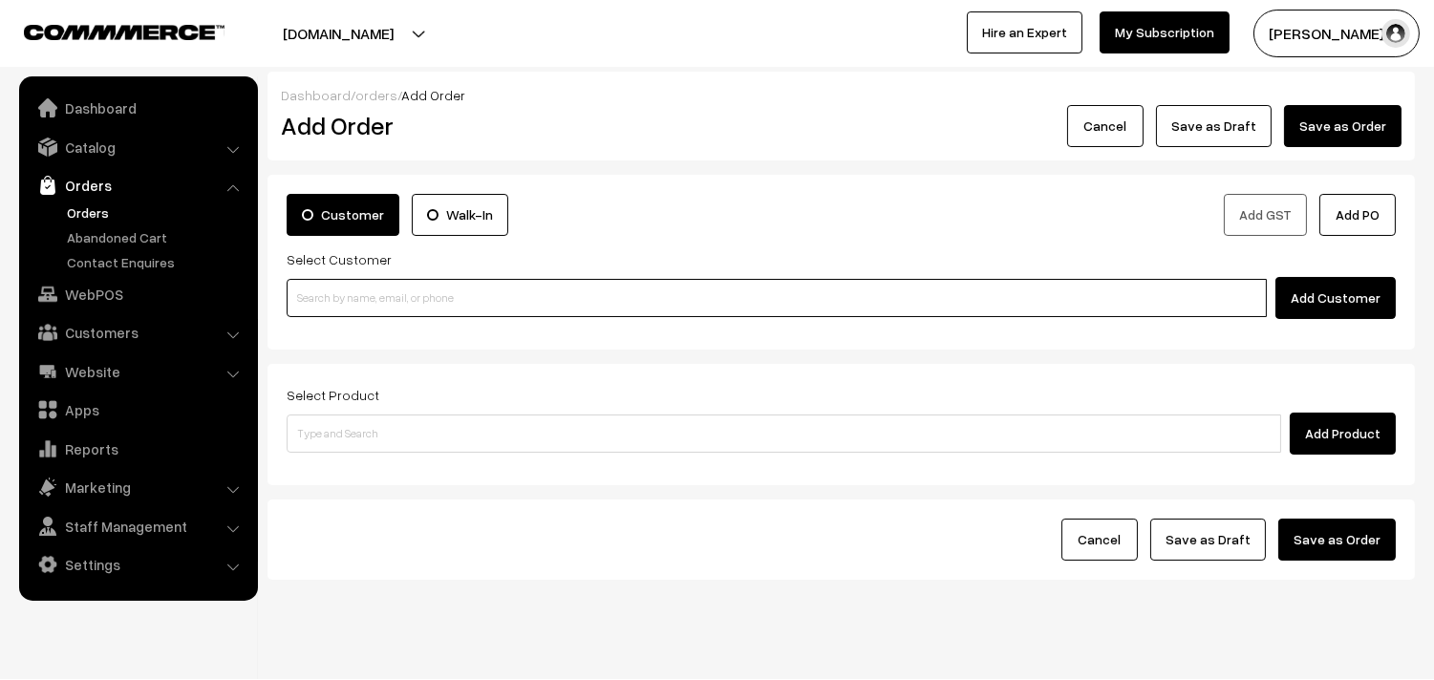
click at [345, 312] on input at bounding box center [777, 298] width 980 height 38
paste input "98401 40417"
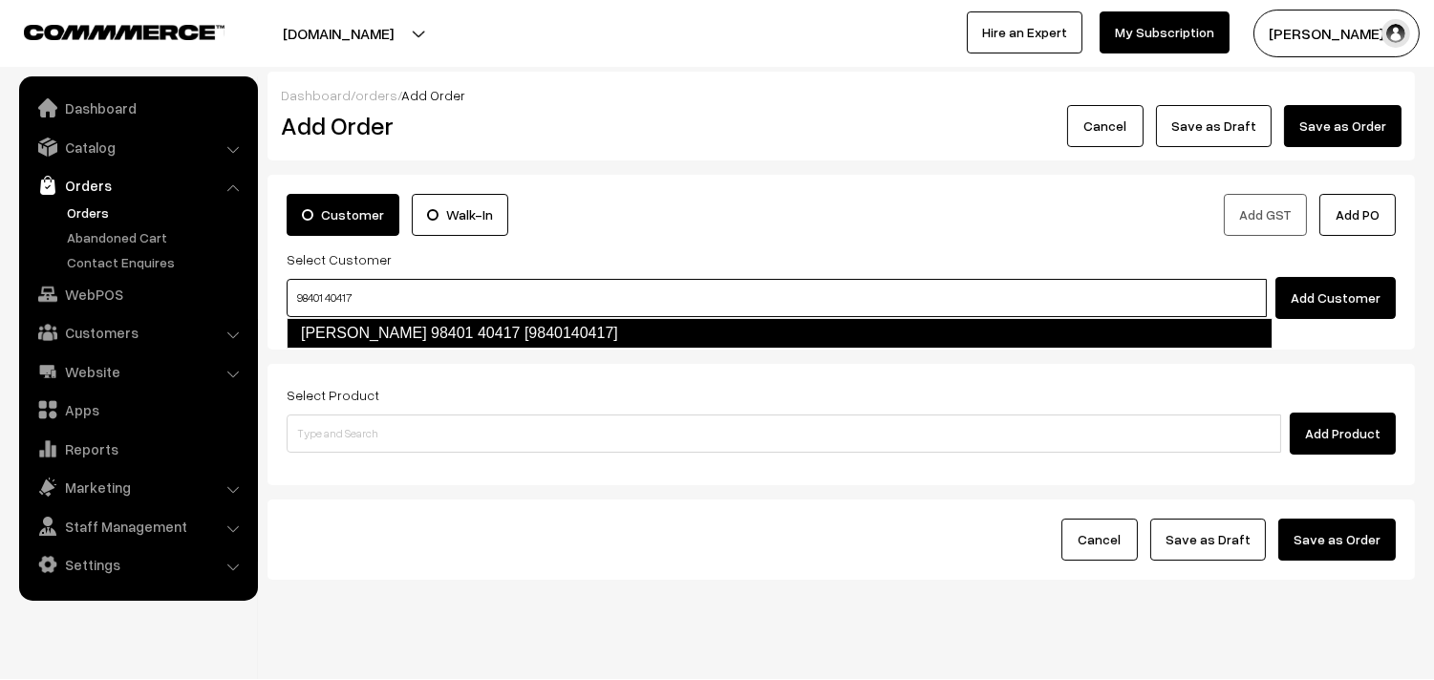
click at [339, 327] on link "[PERSON_NAME] 98401 40417 [9840140417]" at bounding box center [780, 333] width 986 height 31
type input "98401 40417"
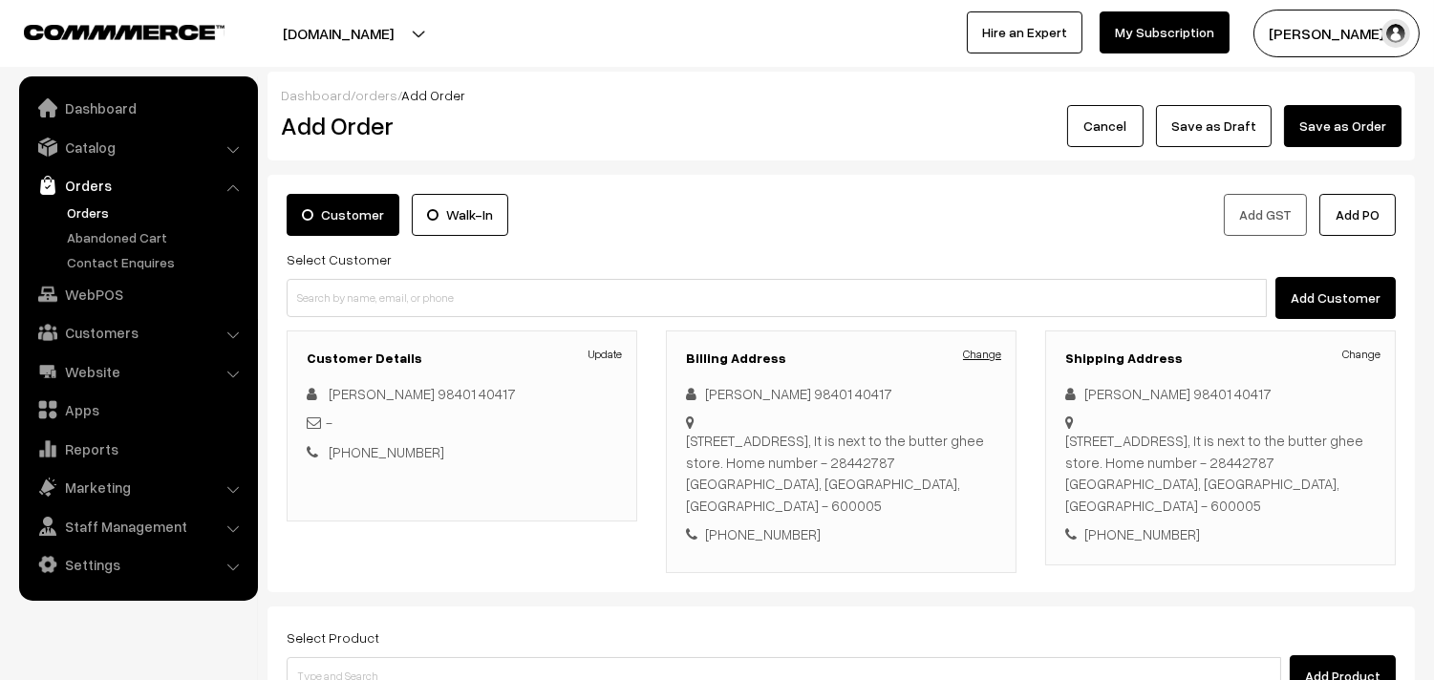
click at [976, 354] on link "Change" at bounding box center [982, 354] width 38 height 17
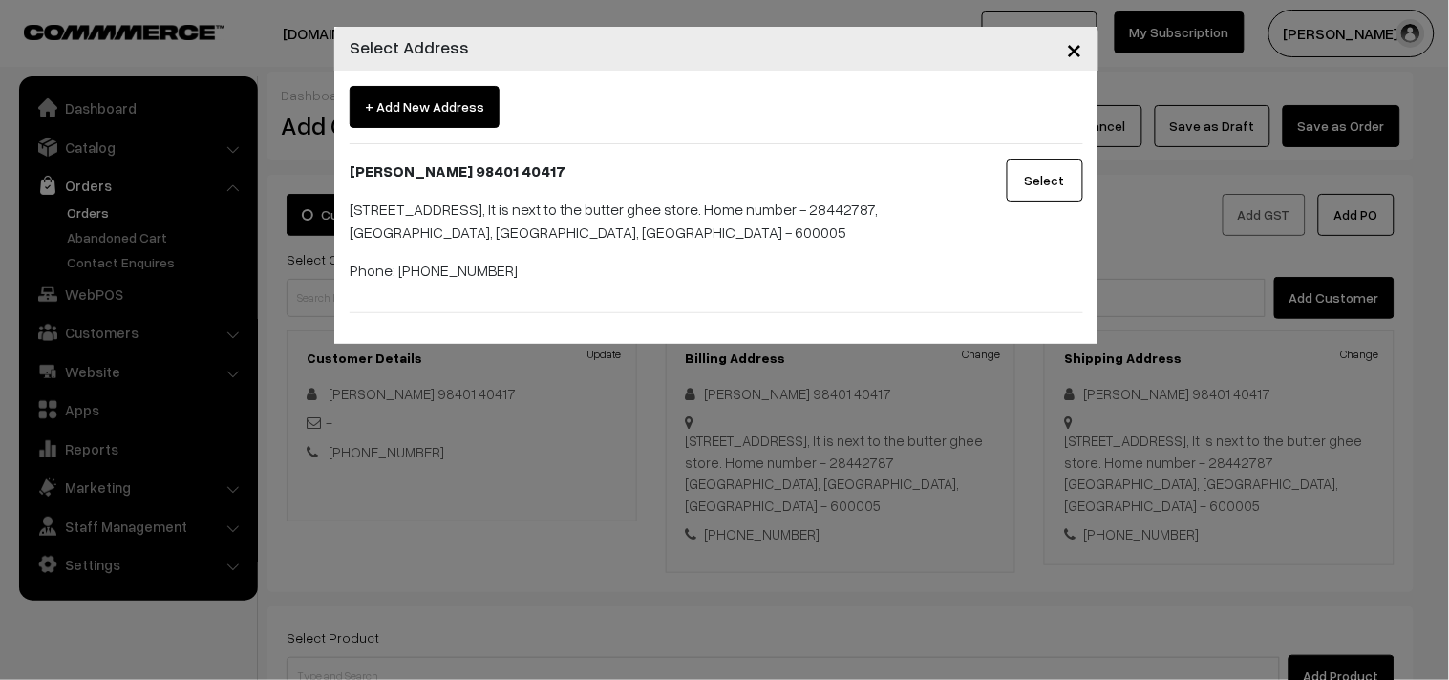
click at [1074, 42] on span "×" at bounding box center [1075, 48] width 16 height 35
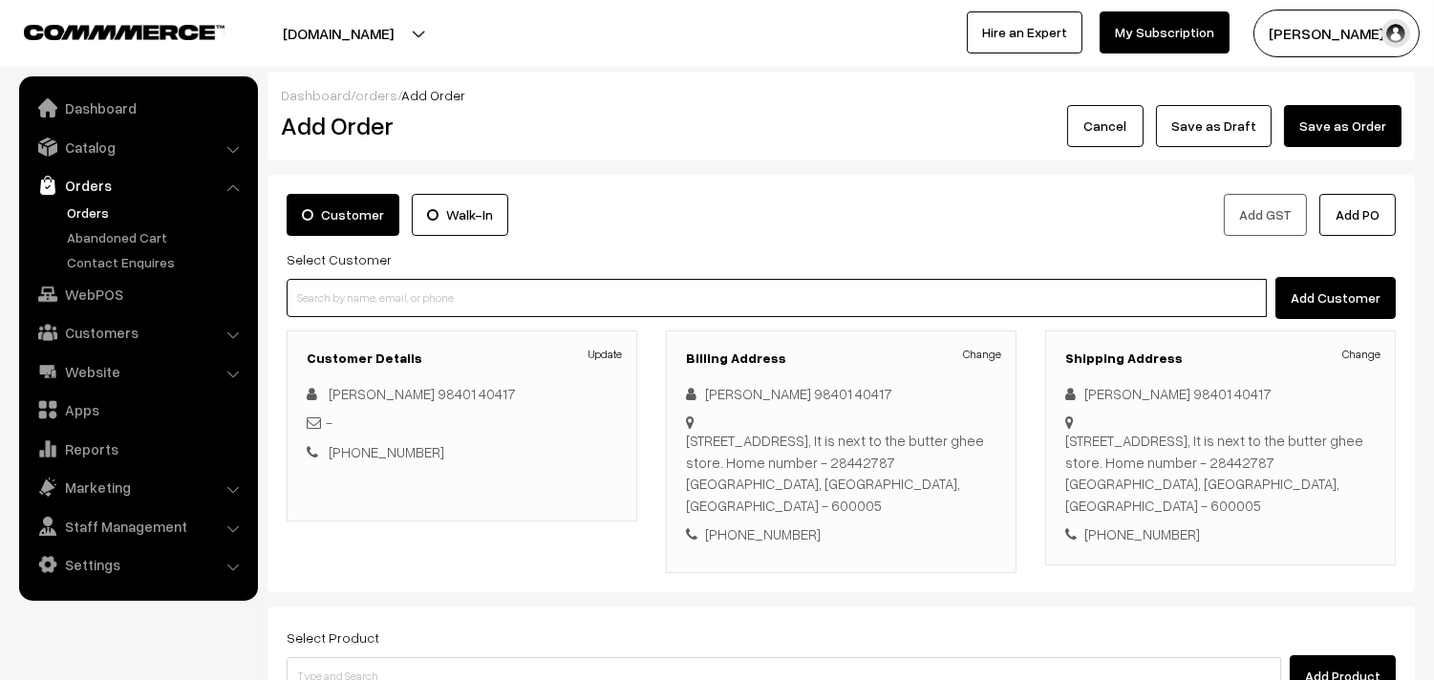
click at [440, 311] on input at bounding box center [777, 298] width 980 height 38
paste input "SR Balakrishnan"
type input "SR Balakrishnan"
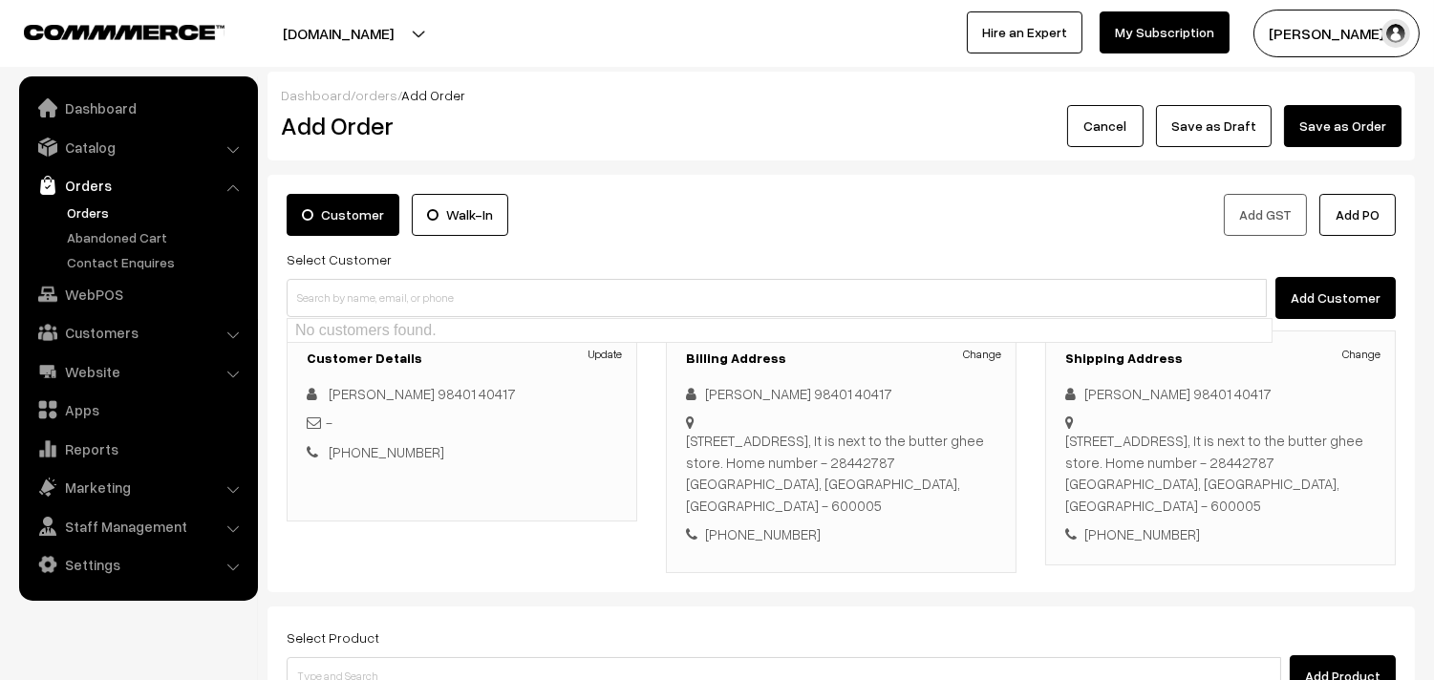
click at [74, 214] on link "Orders" at bounding box center [156, 213] width 189 height 20
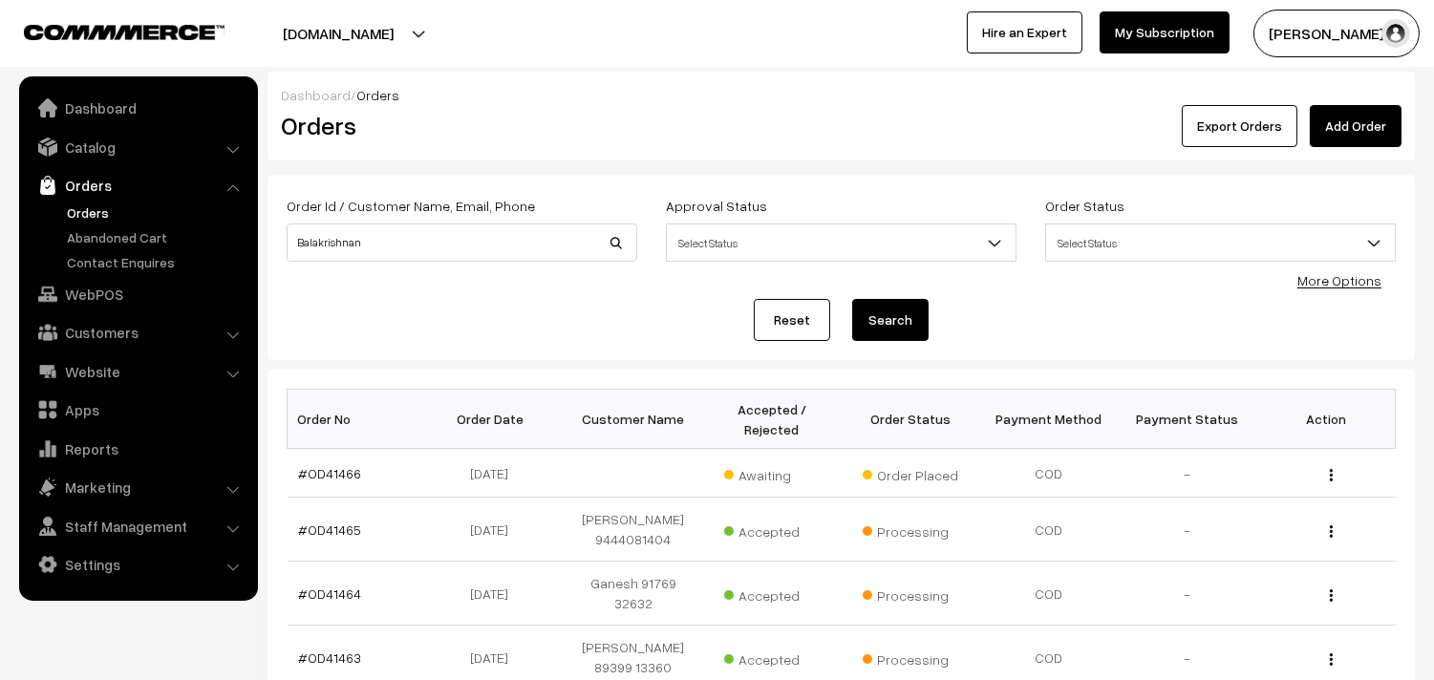
type input "Balakrishnan"
click at [886, 309] on button "Search" at bounding box center [890, 320] width 76 height 42
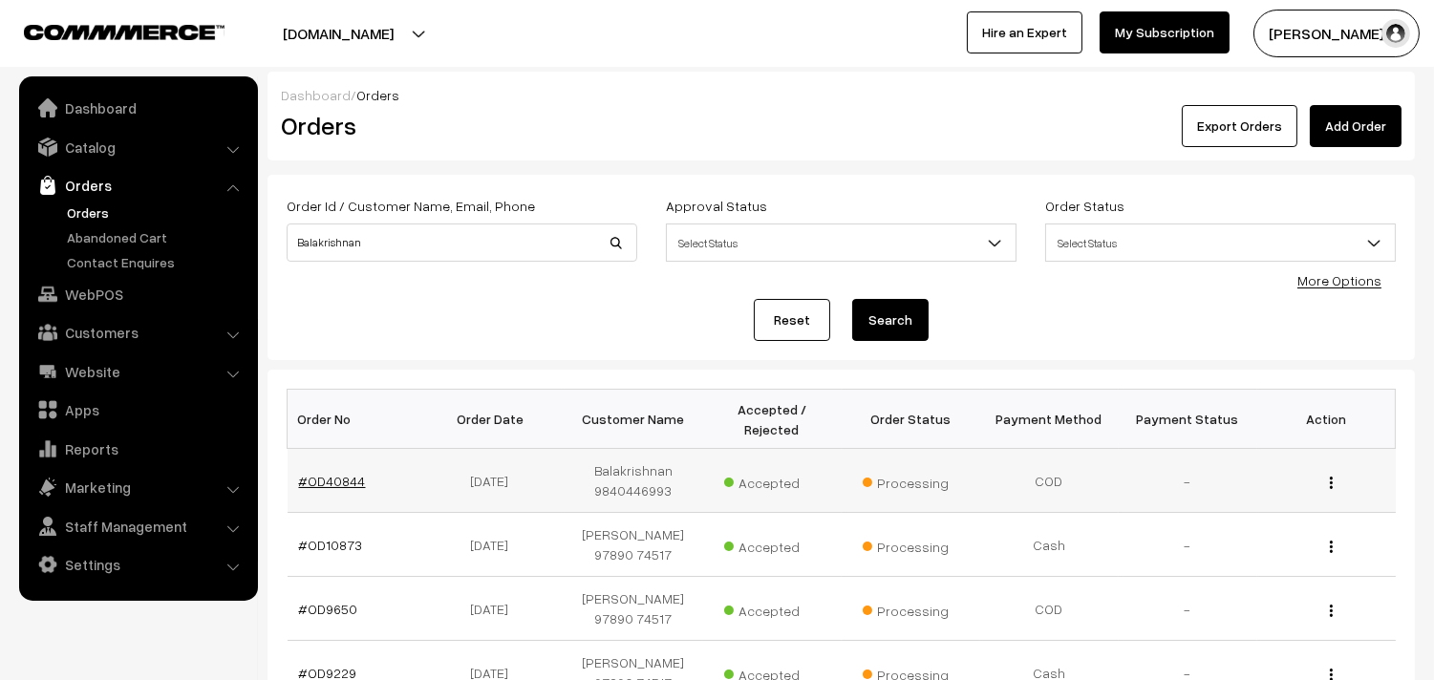
click at [336, 476] on link "#OD40844" at bounding box center [332, 481] width 67 height 16
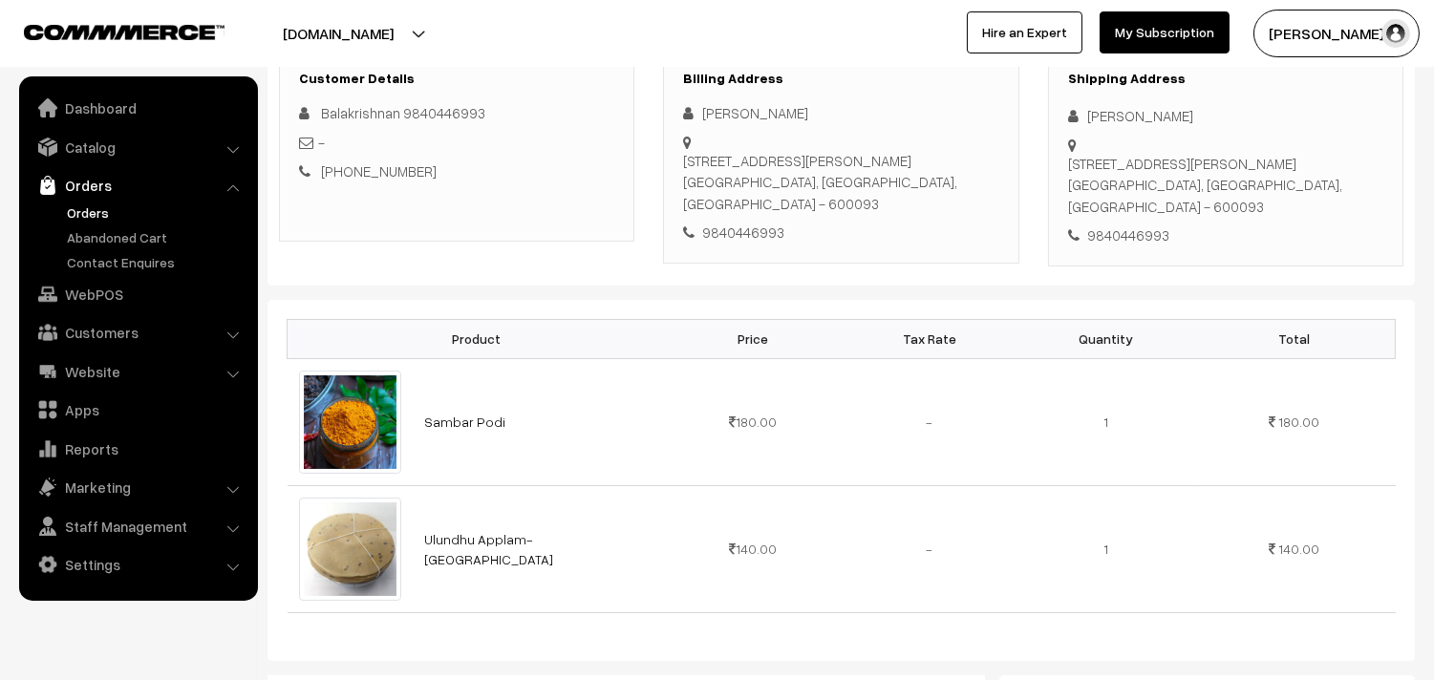
scroll to position [318, 0]
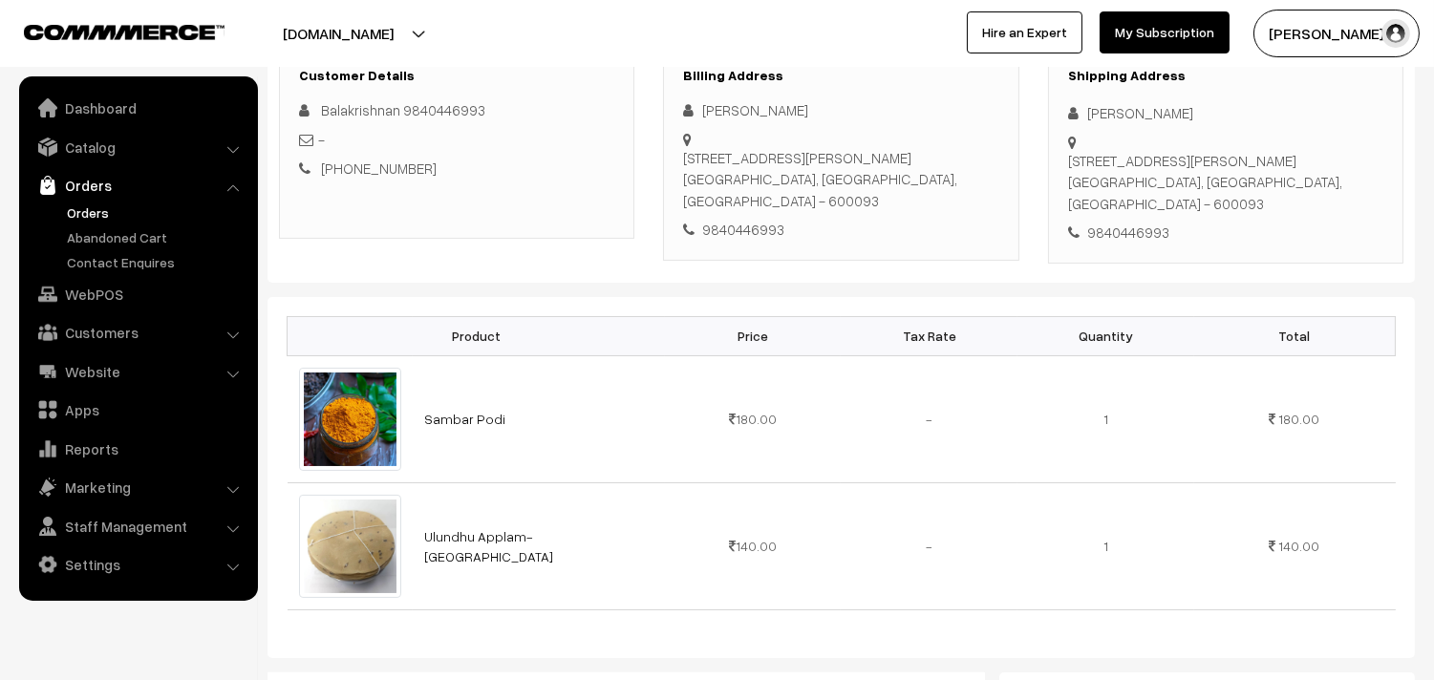
click at [83, 211] on link "Orders" at bounding box center [156, 213] width 189 height 20
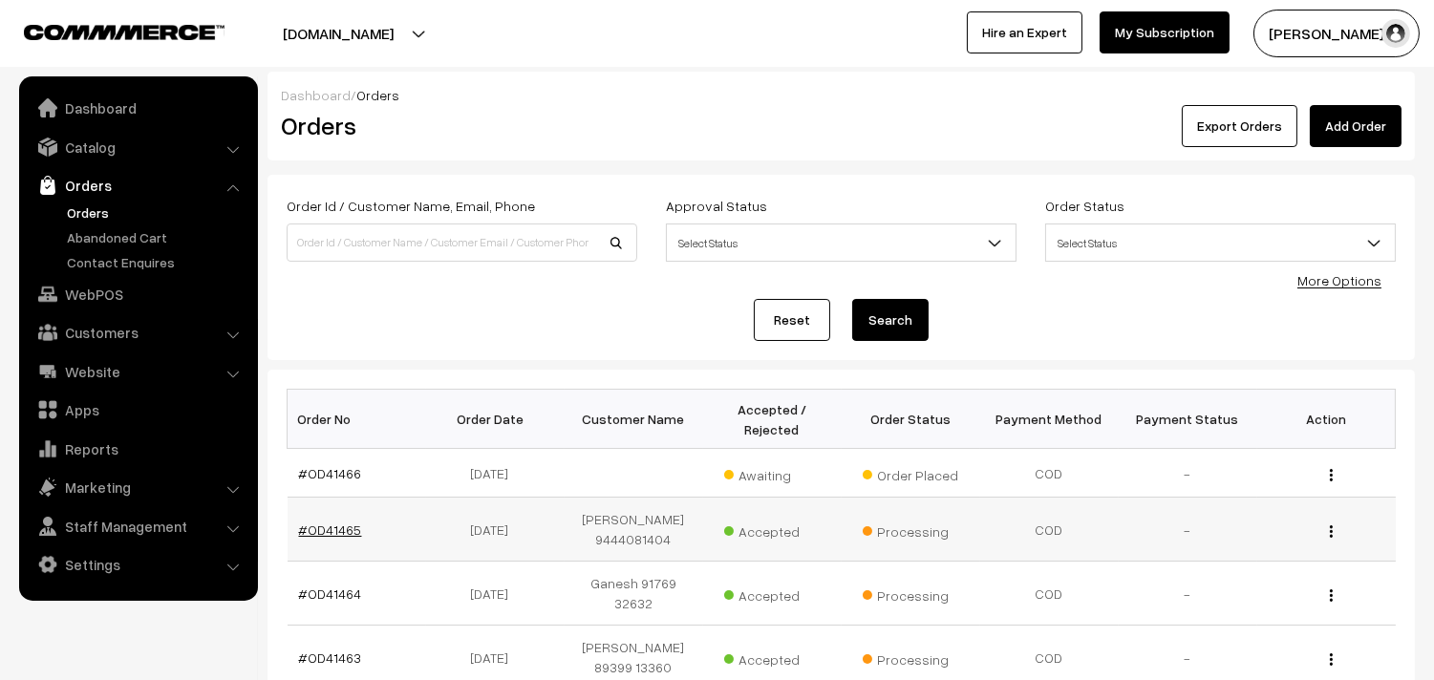
click at [332, 538] on link "#OD41465" at bounding box center [330, 530] width 63 height 16
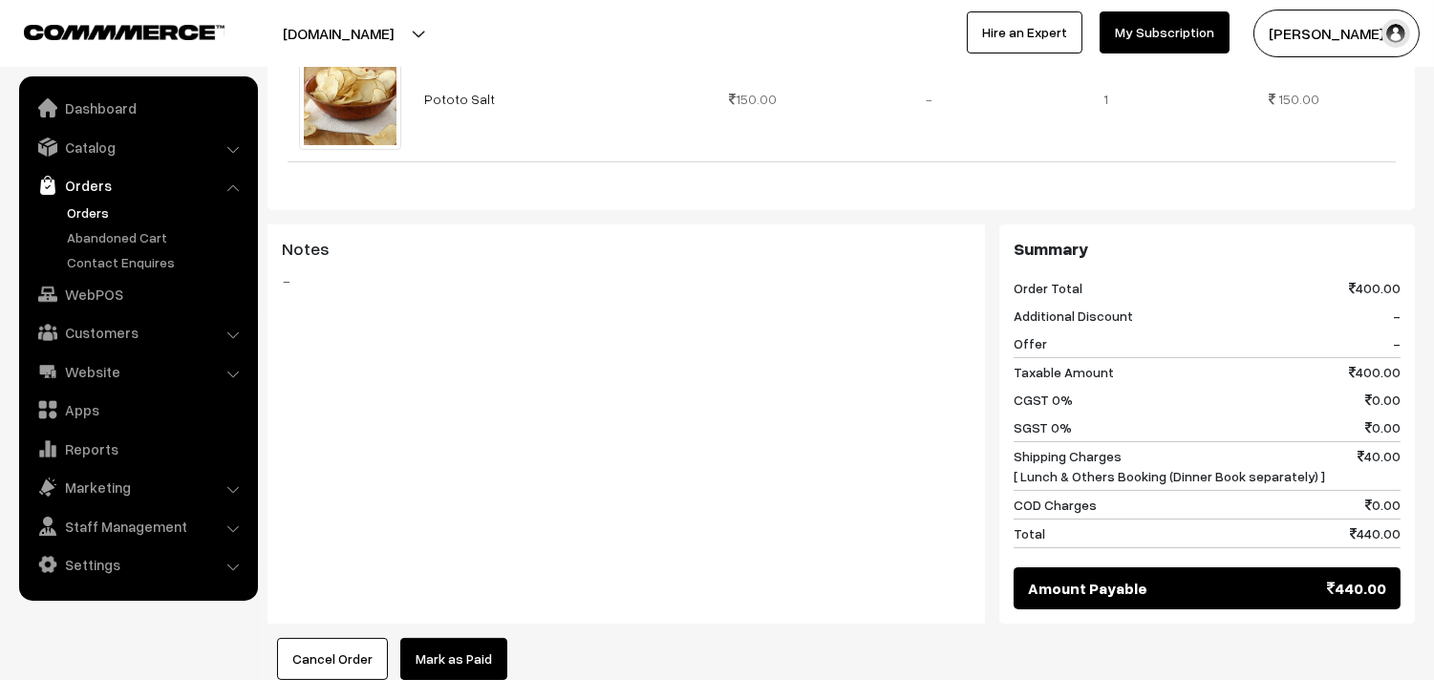
scroll to position [955, 0]
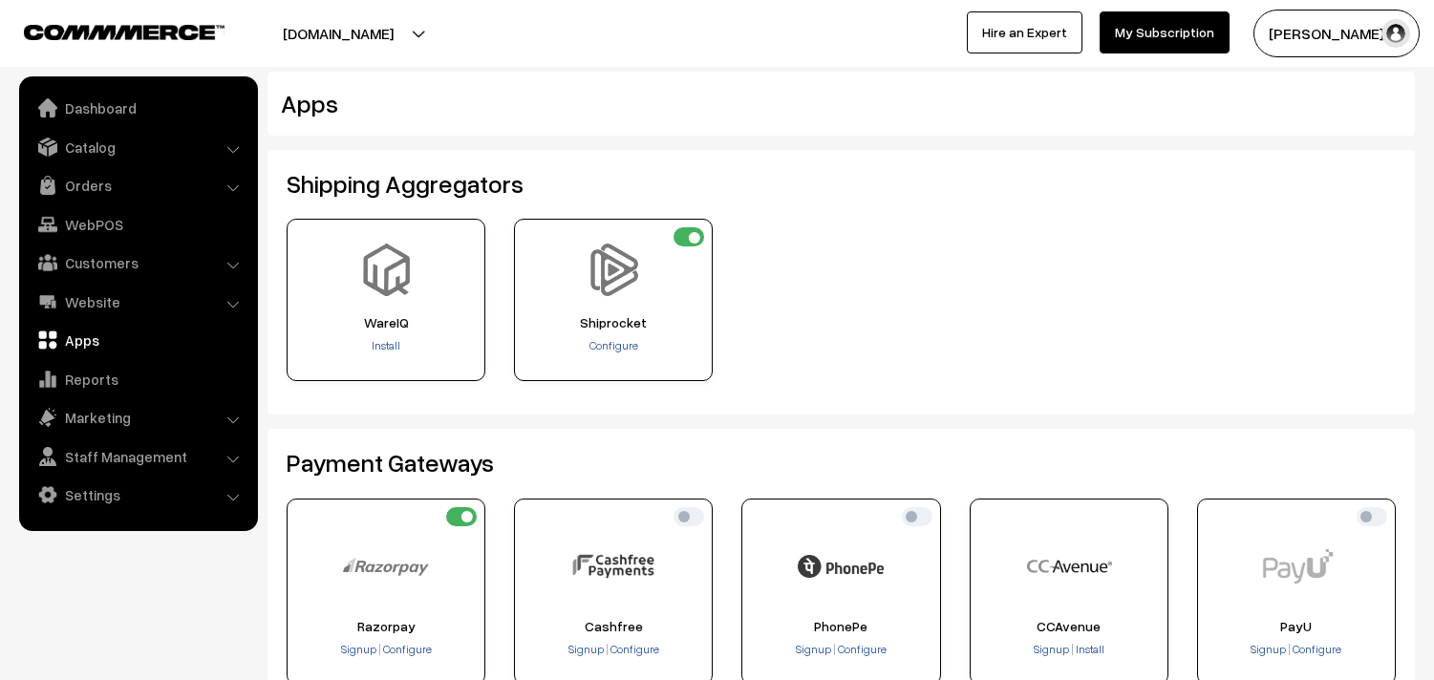
scroll to position [212, 0]
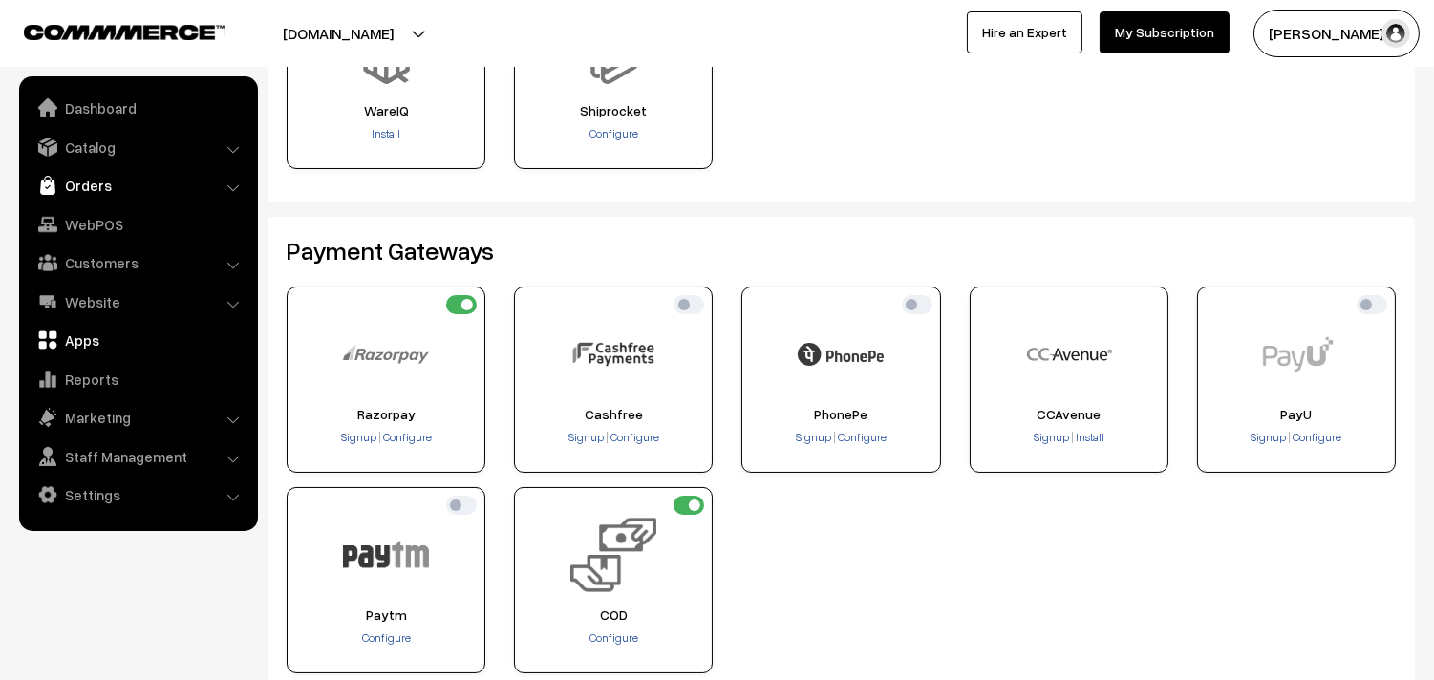
click at [75, 184] on link "Orders" at bounding box center [137, 185] width 227 height 34
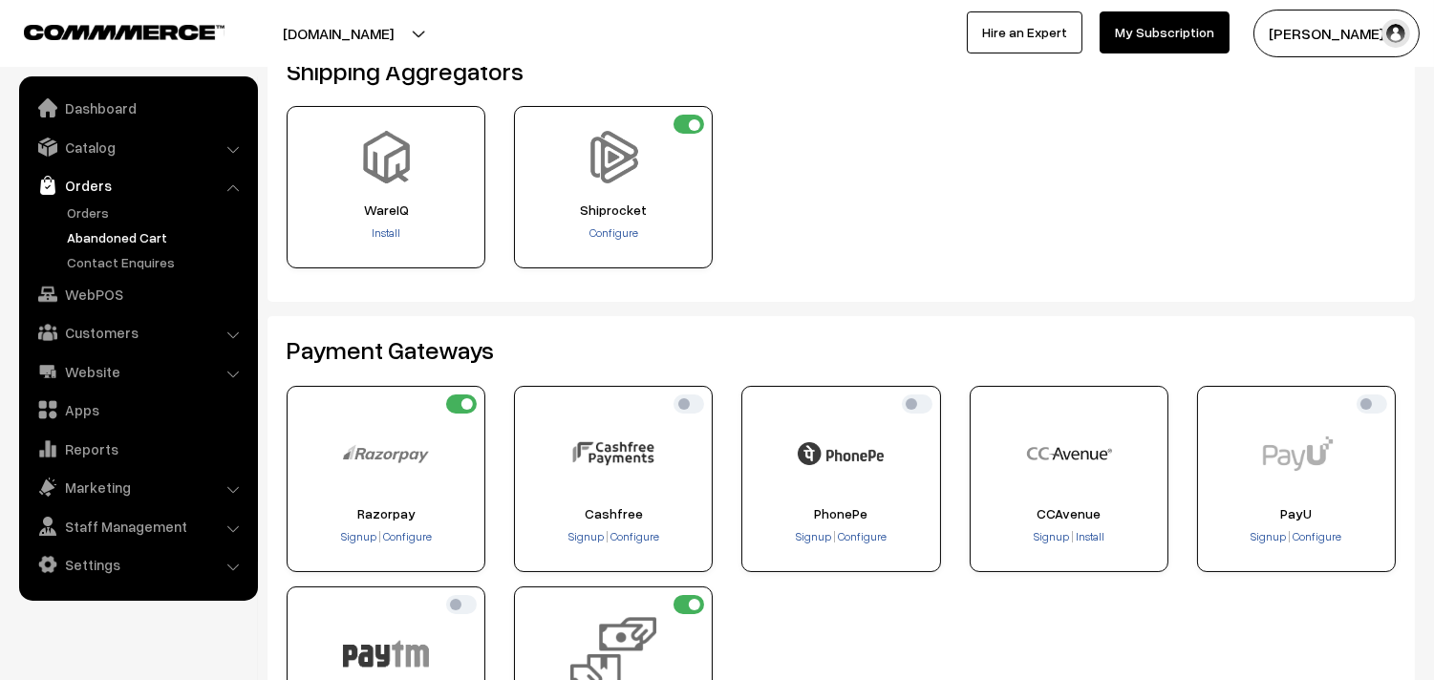
scroll to position [106, 0]
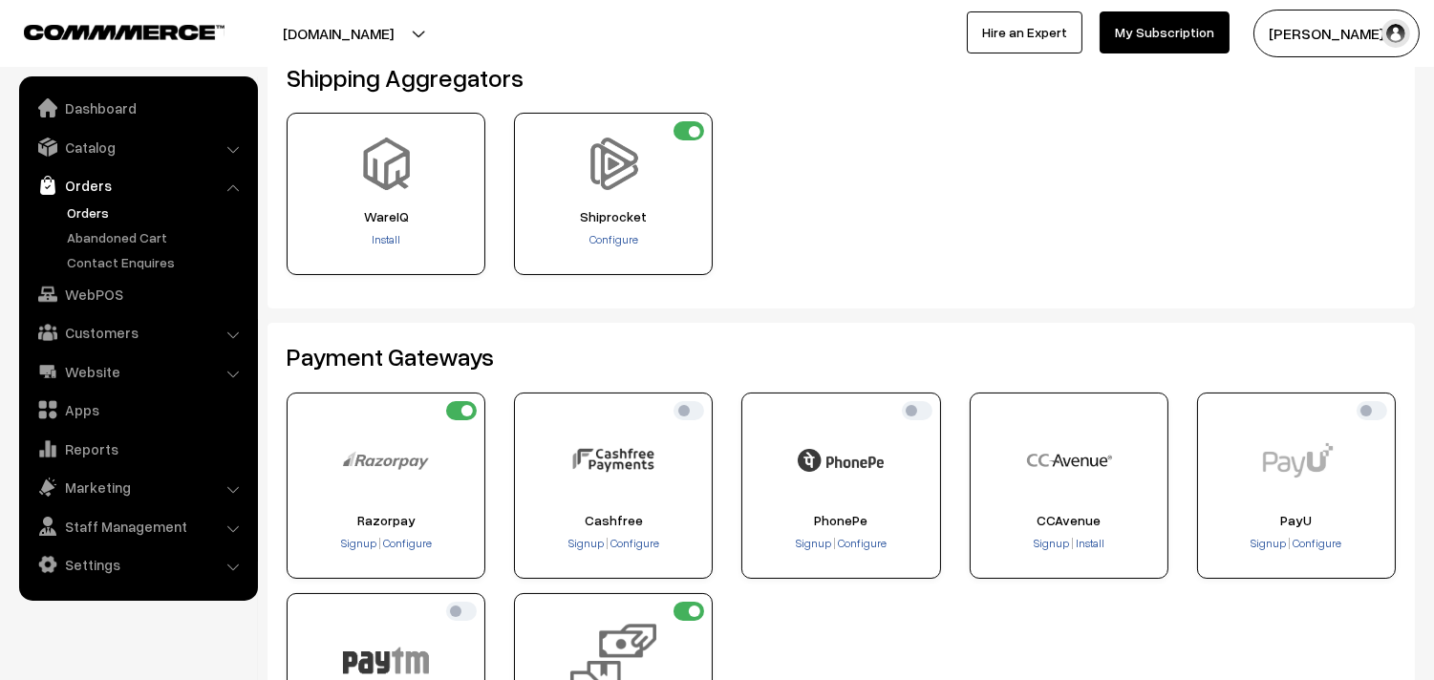
click at [107, 204] on link "Orders" at bounding box center [156, 213] width 189 height 20
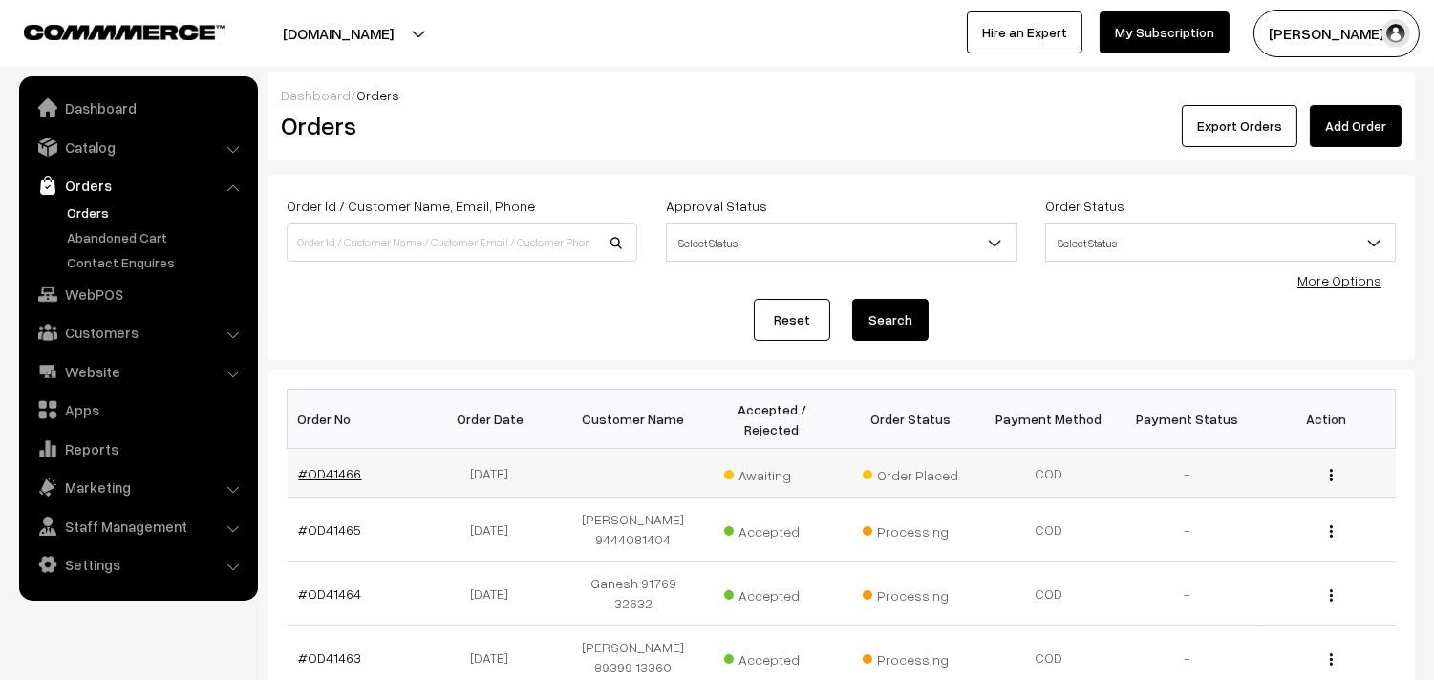
click at [335, 474] on link "#OD41466" at bounding box center [330, 473] width 63 height 16
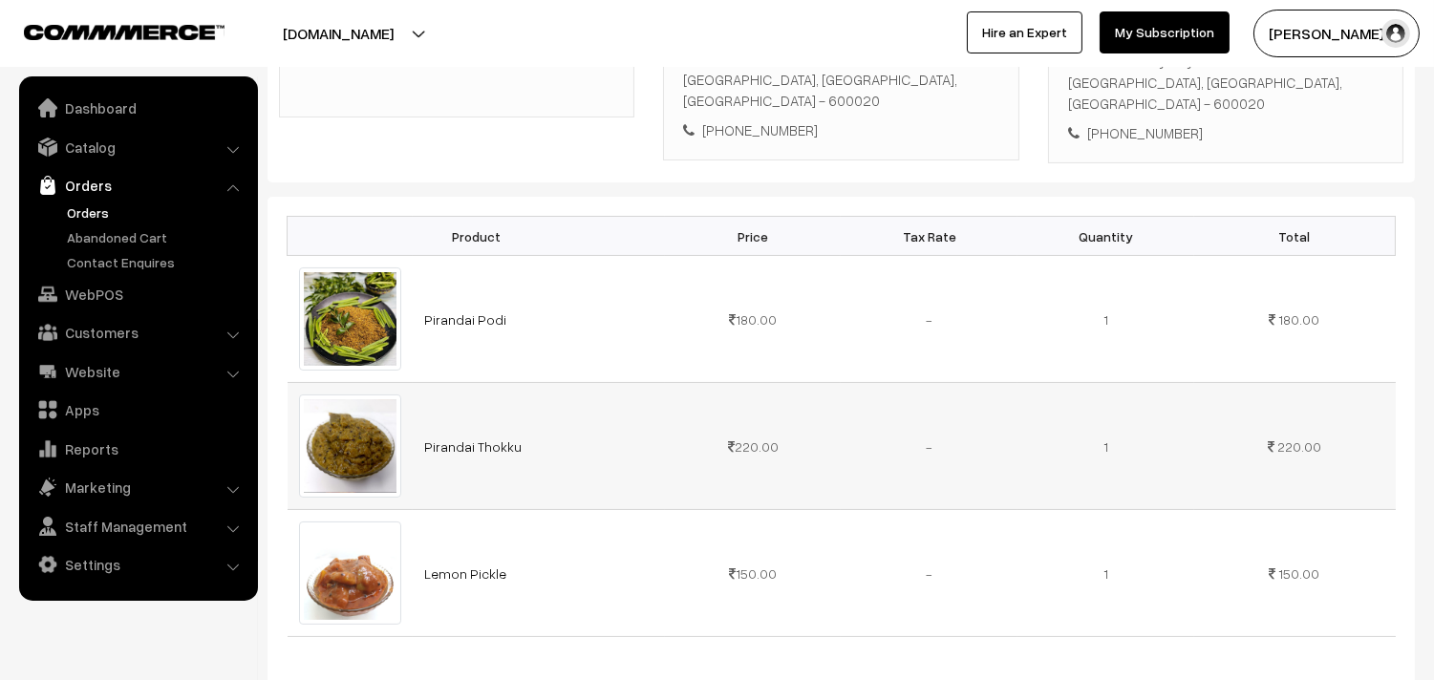
scroll to position [106, 0]
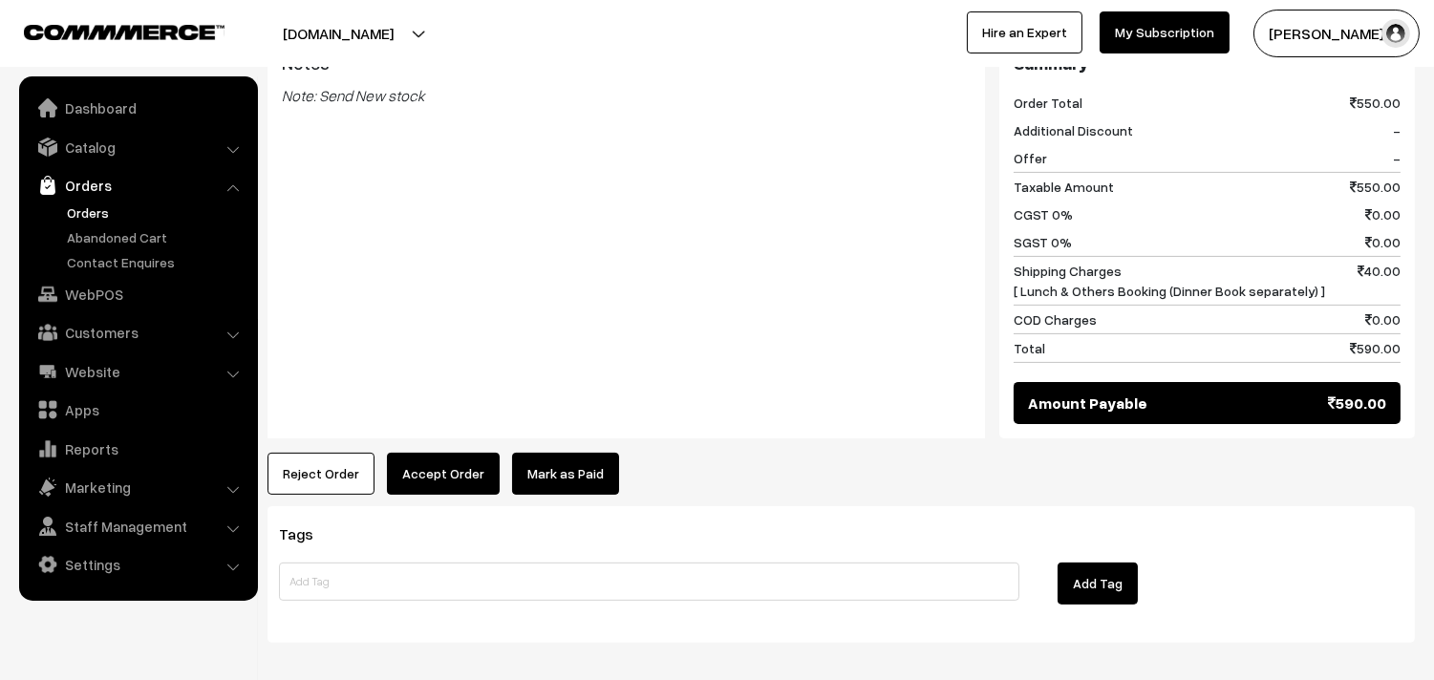
click at [450, 453] on button "Accept Order" at bounding box center [443, 474] width 113 height 42
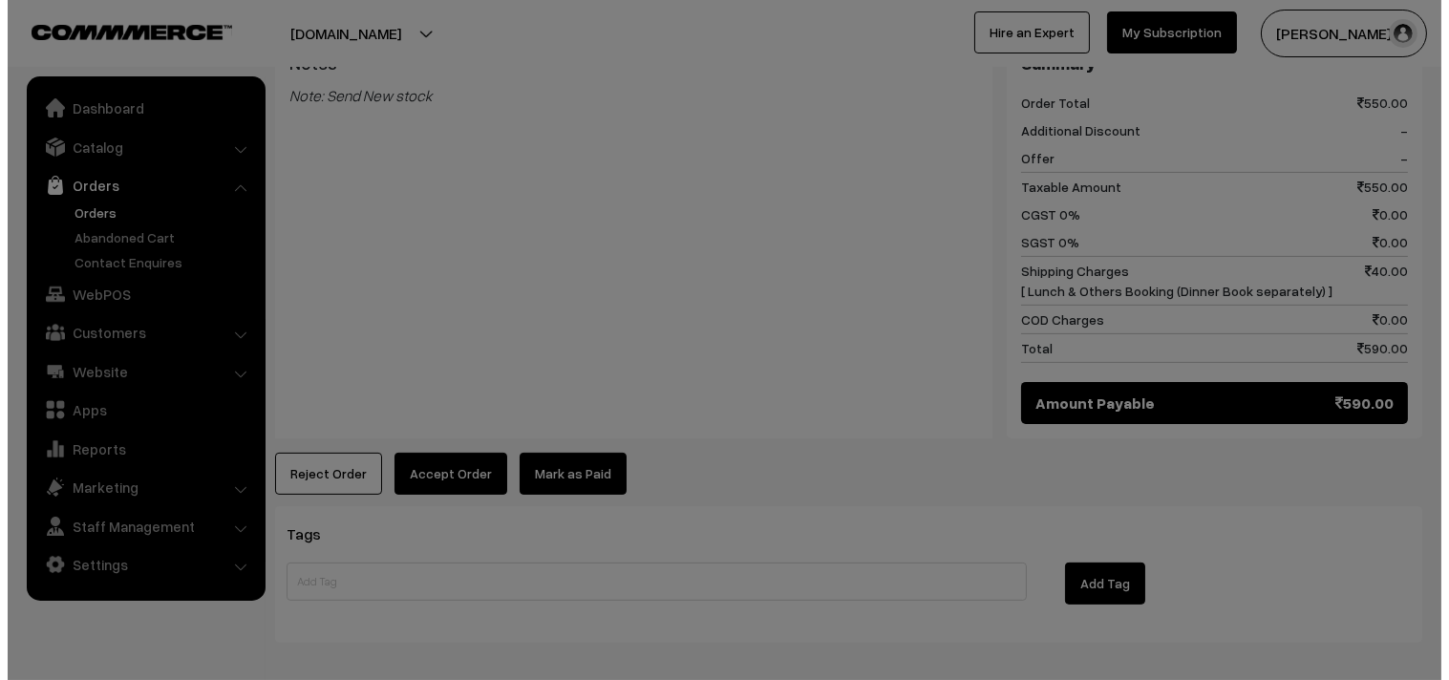
scroll to position [1066, 0]
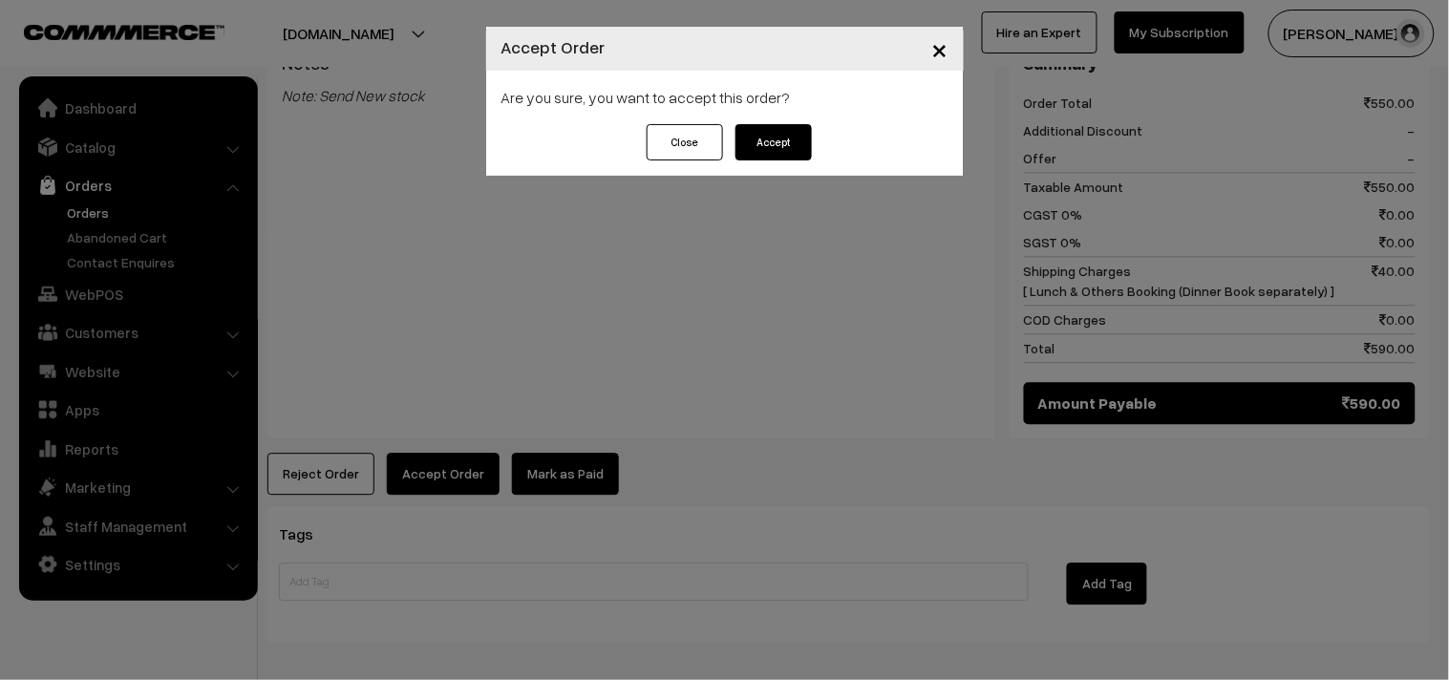
click at [768, 139] on button "Accept" at bounding box center [774, 142] width 76 height 36
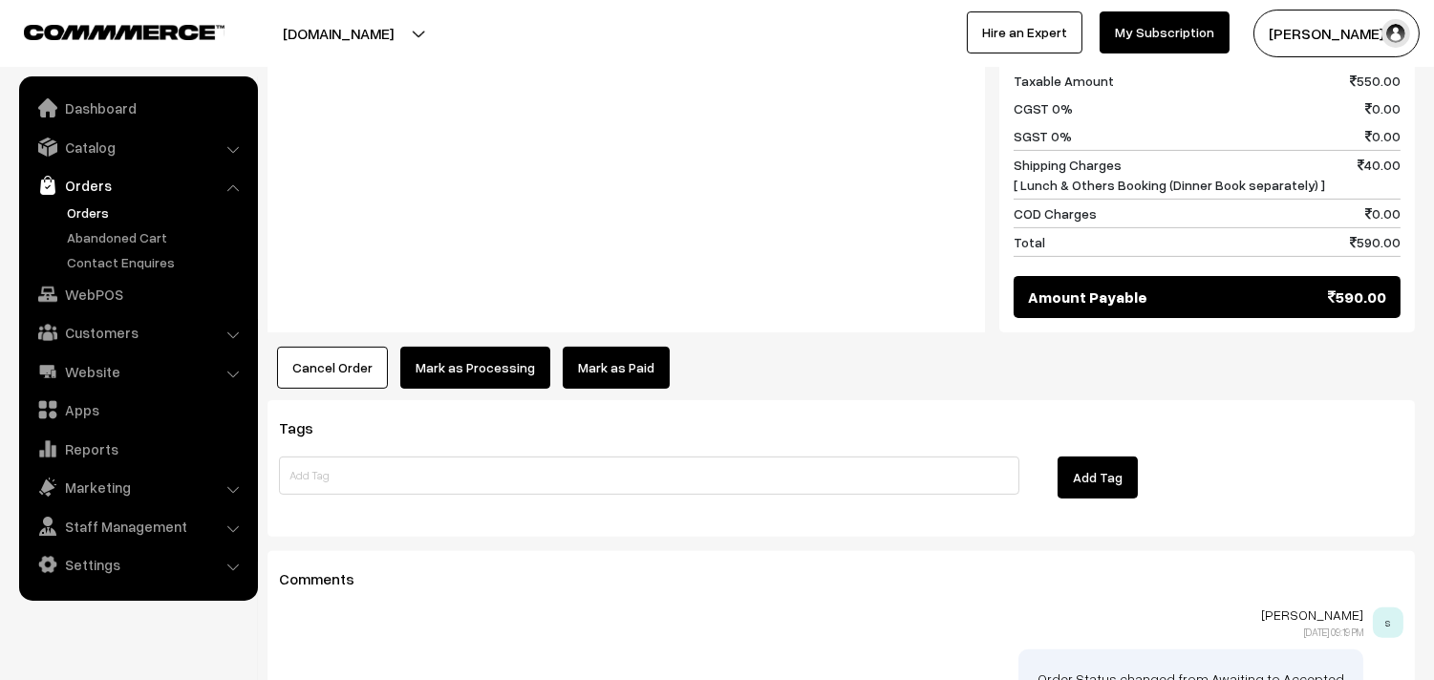
click at [495, 347] on button "Mark as Processing" at bounding box center [475, 368] width 150 height 42
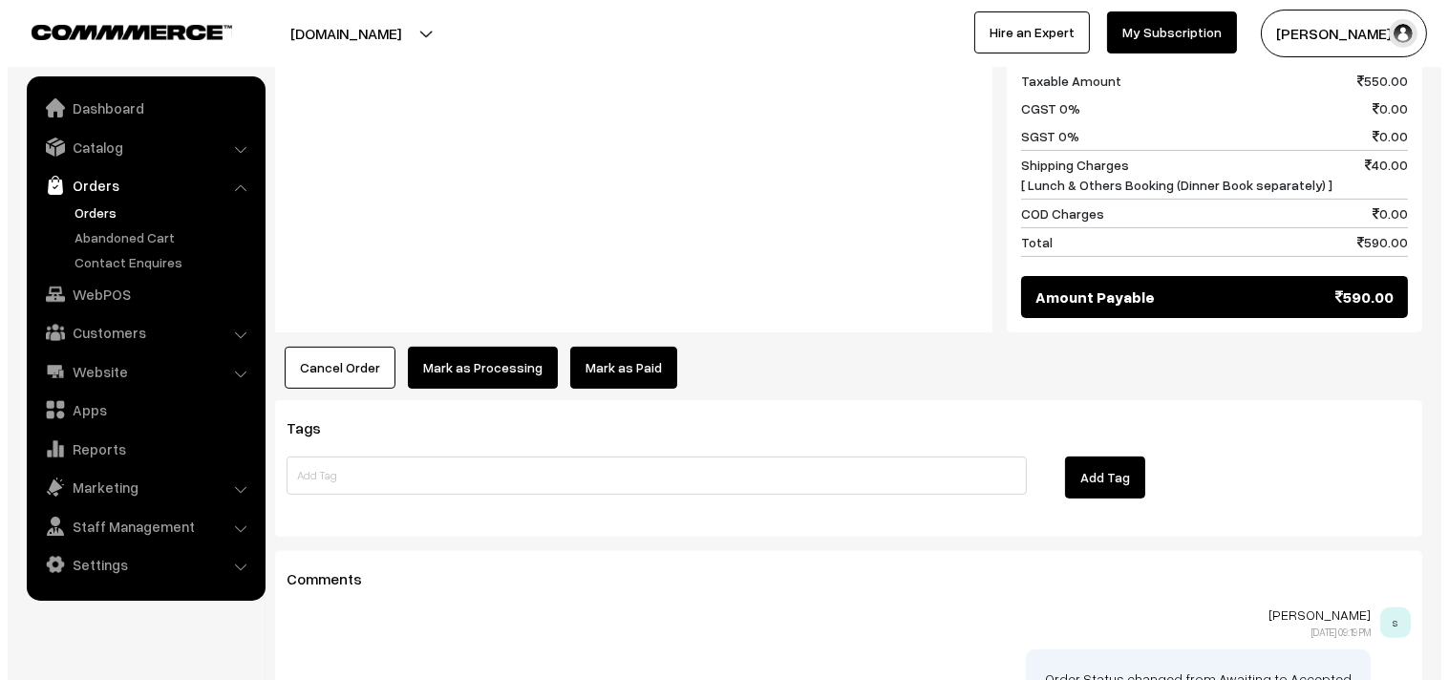
scroll to position [1172, 0]
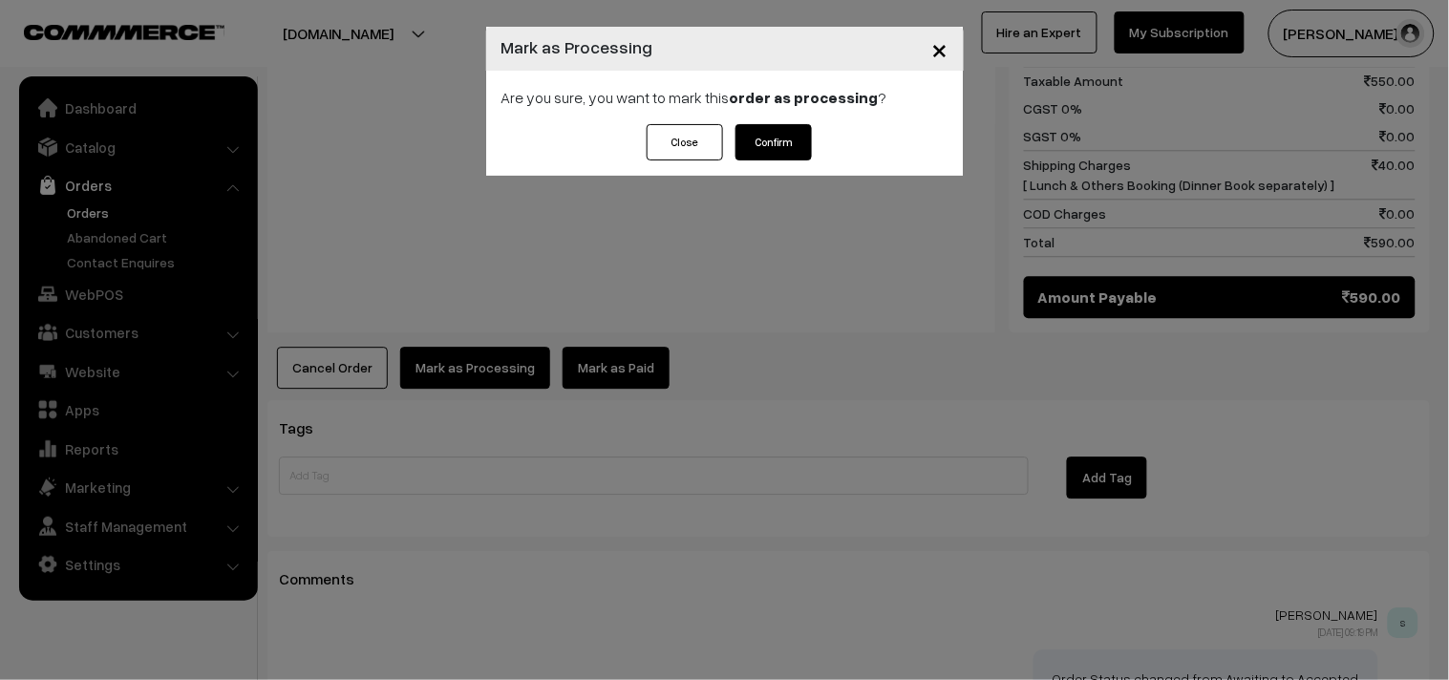
click at [772, 137] on button "Confirm" at bounding box center [774, 142] width 76 height 36
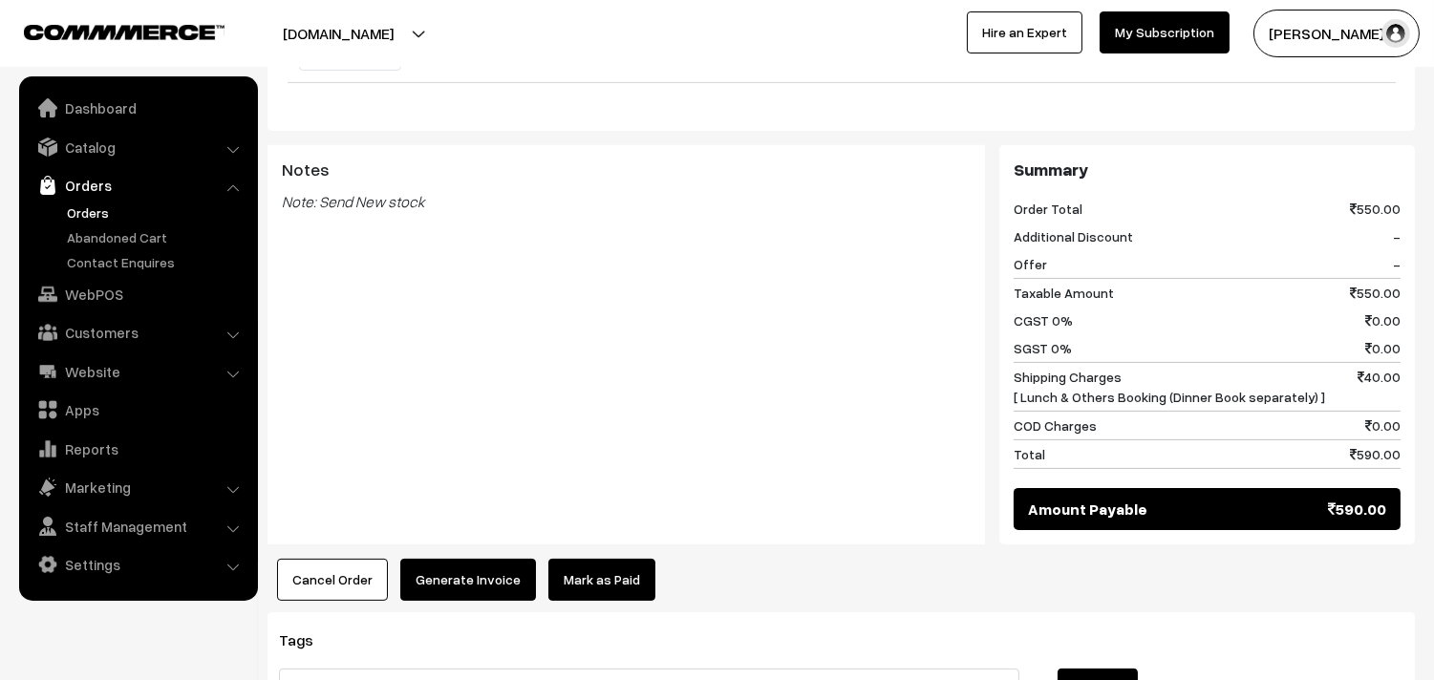
click at [473, 559] on button "Generate Invoice" at bounding box center [468, 580] width 136 height 42
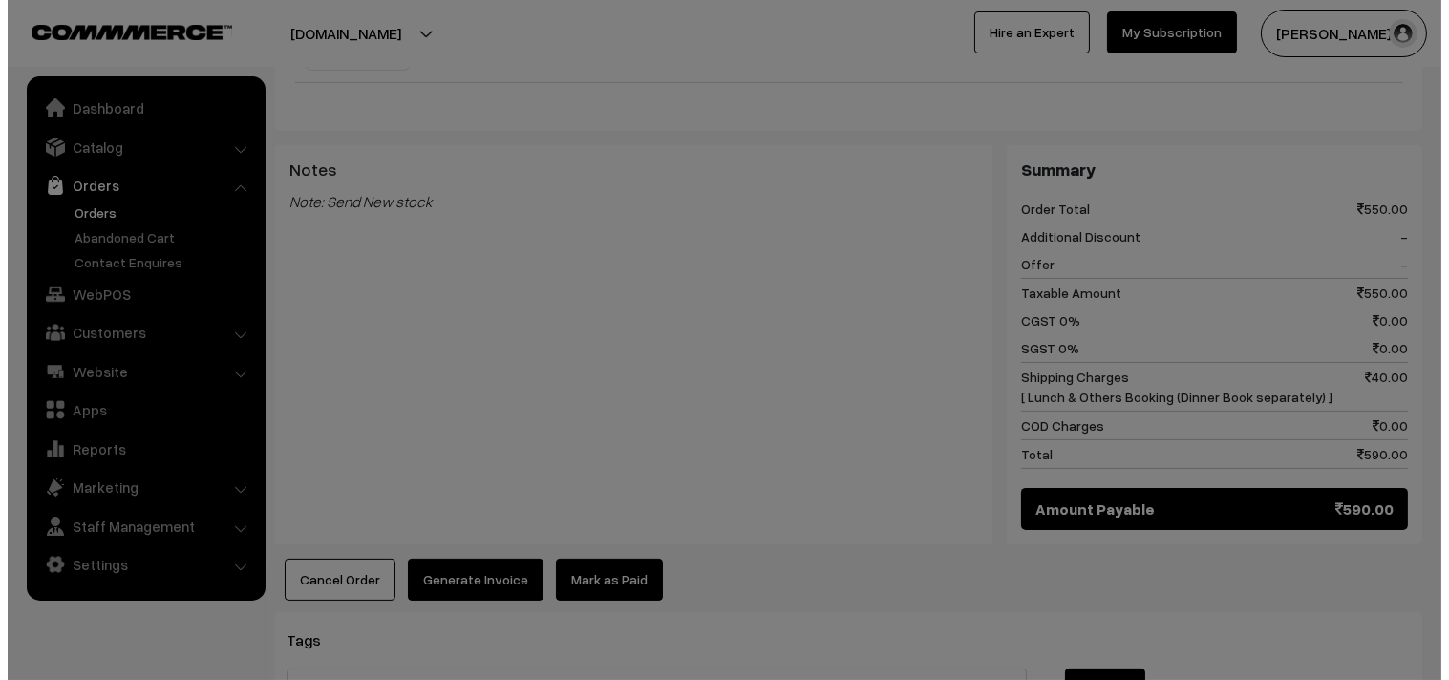
scroll to position [958, 0]
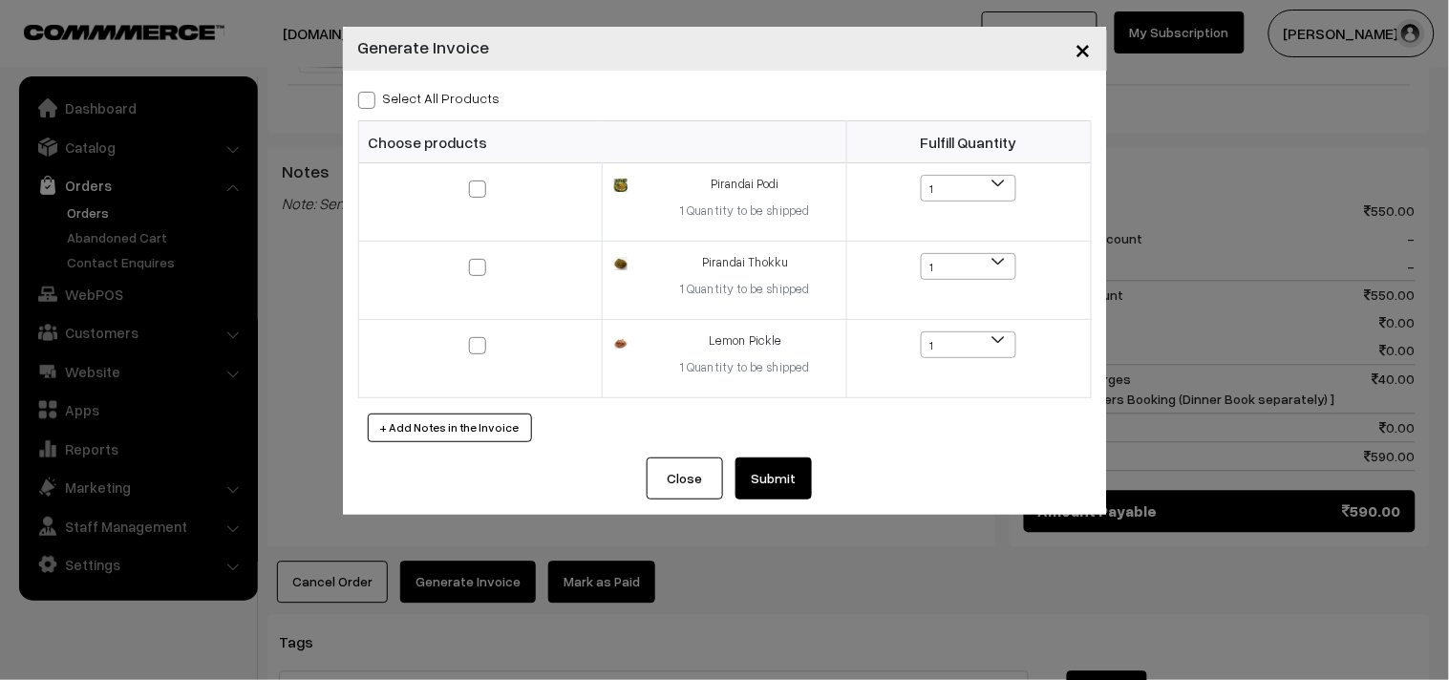
click at [446, 101] on label "Select All Products" at bounding box center [429, 98] width 142 height 20
click at [371, 101] on input "Select All Products" at bounding box center [364, 97] width 12 height 12
checkbox input "true"
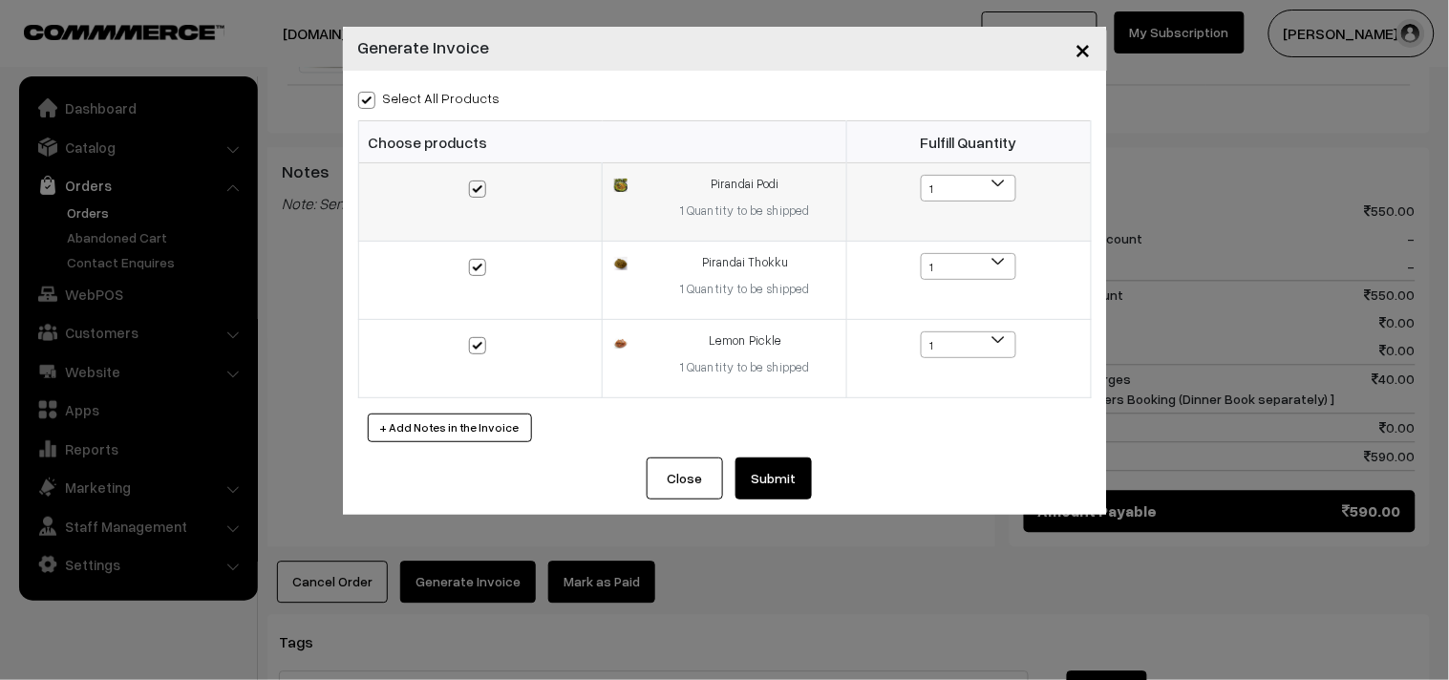
checkbox input "true"
click at [775, 472] on button "Submit" at bounding box center [774, 479] width 76 height 42
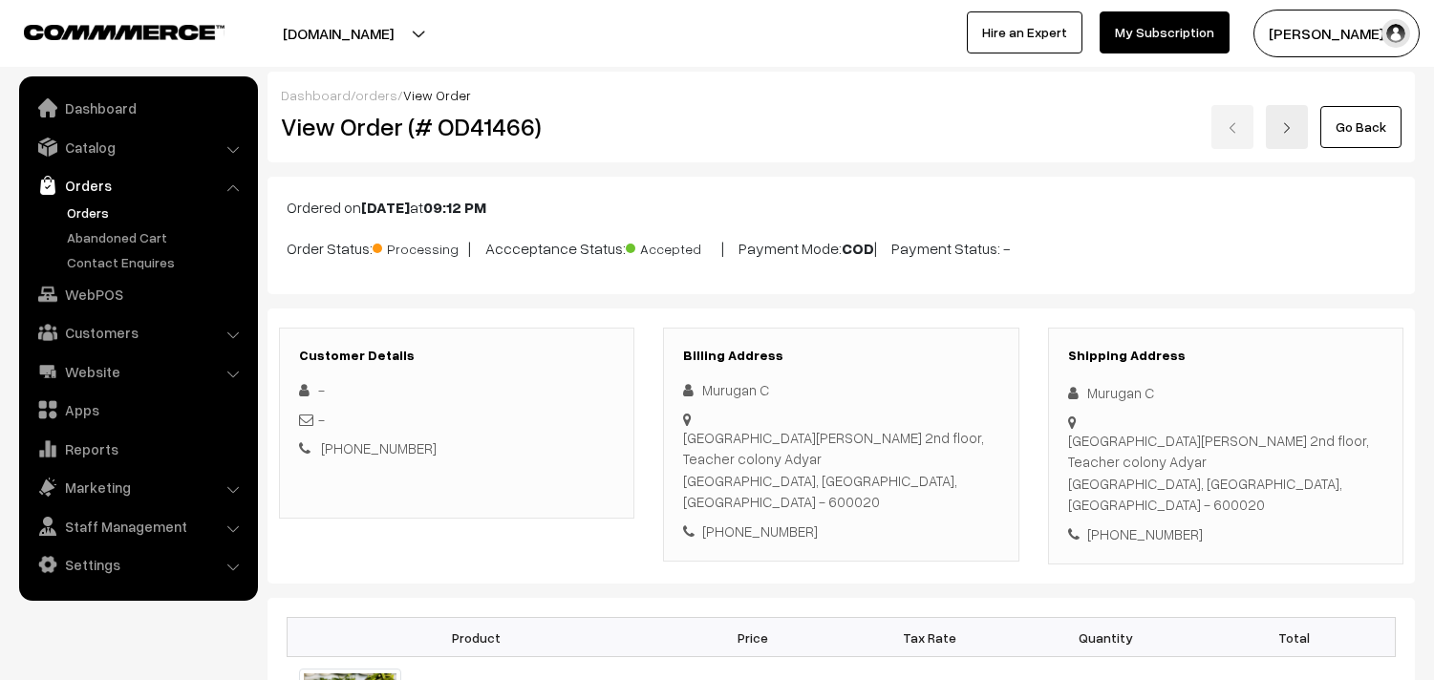
scroll to position [955, 0]
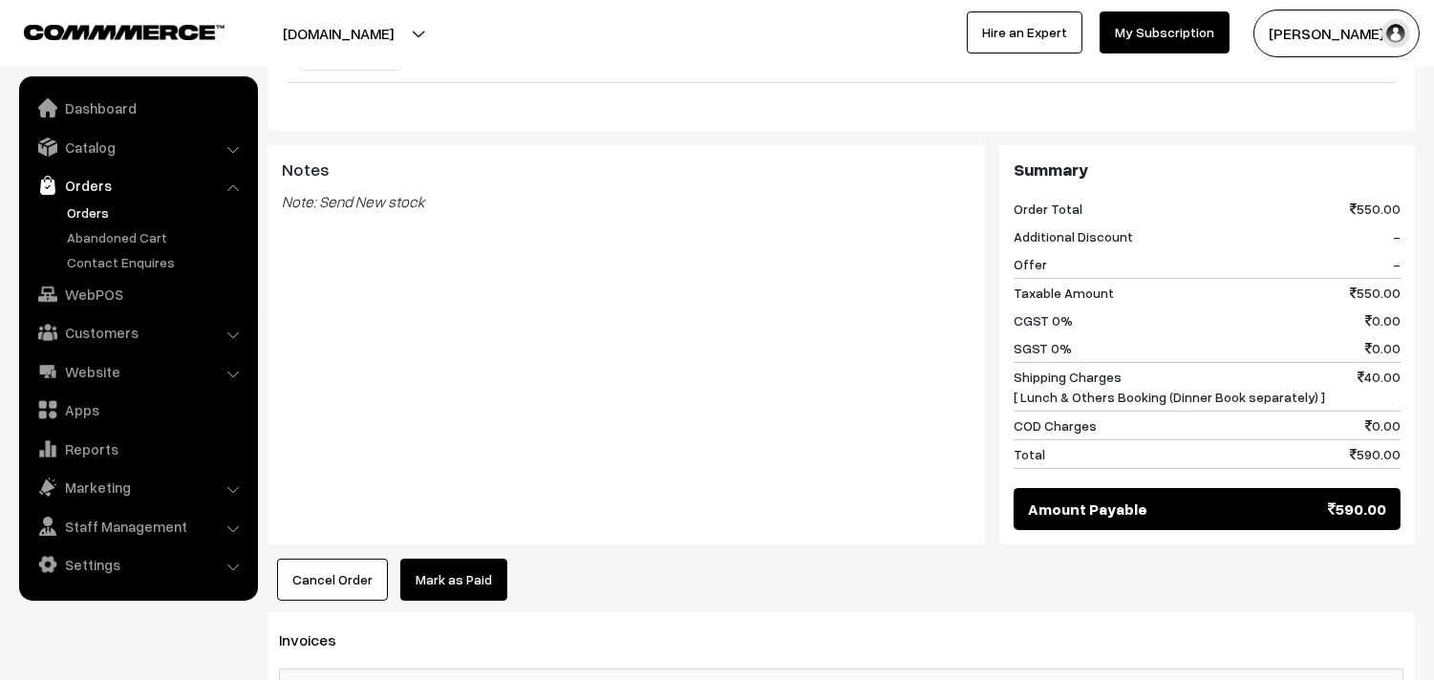
click at [96, 206] on link "Orders" at bounding box center [156, 213] width 189 height 20
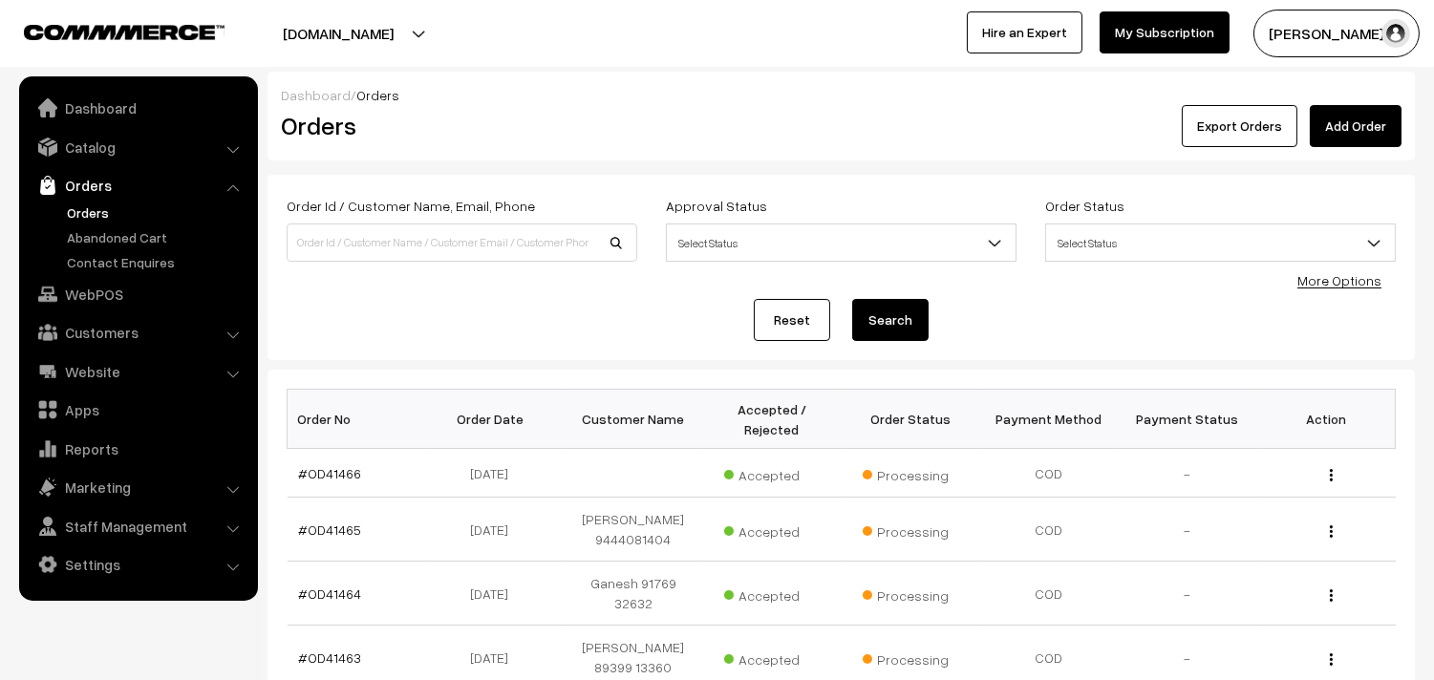
click at [88, 196] on link "Orders" at bounding box center [137, 185] width 227 height 34
click at [97, 284] on link "WebPOS" at bounding box center [137, 294] width 227 height 34
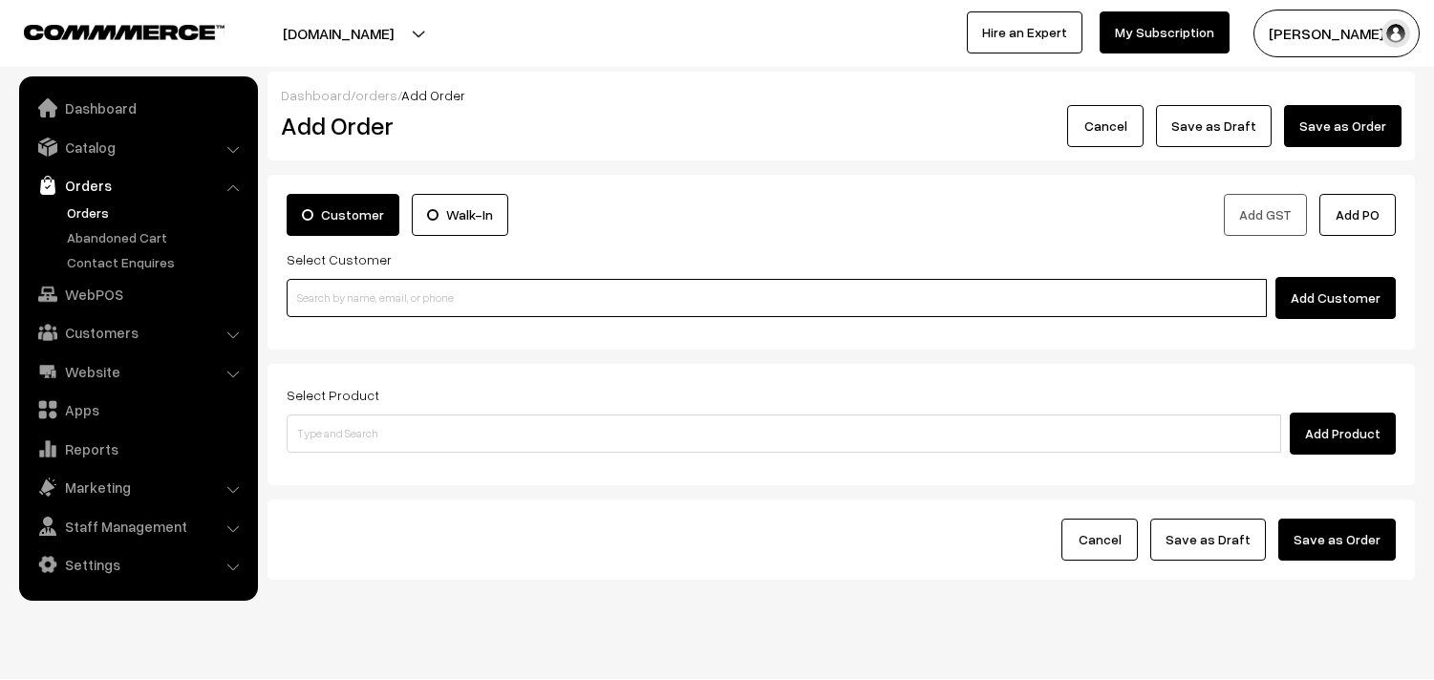
paste input "9840140417"
click at [374, 306] on input at bounding box center [777, 298] width 980 height 38
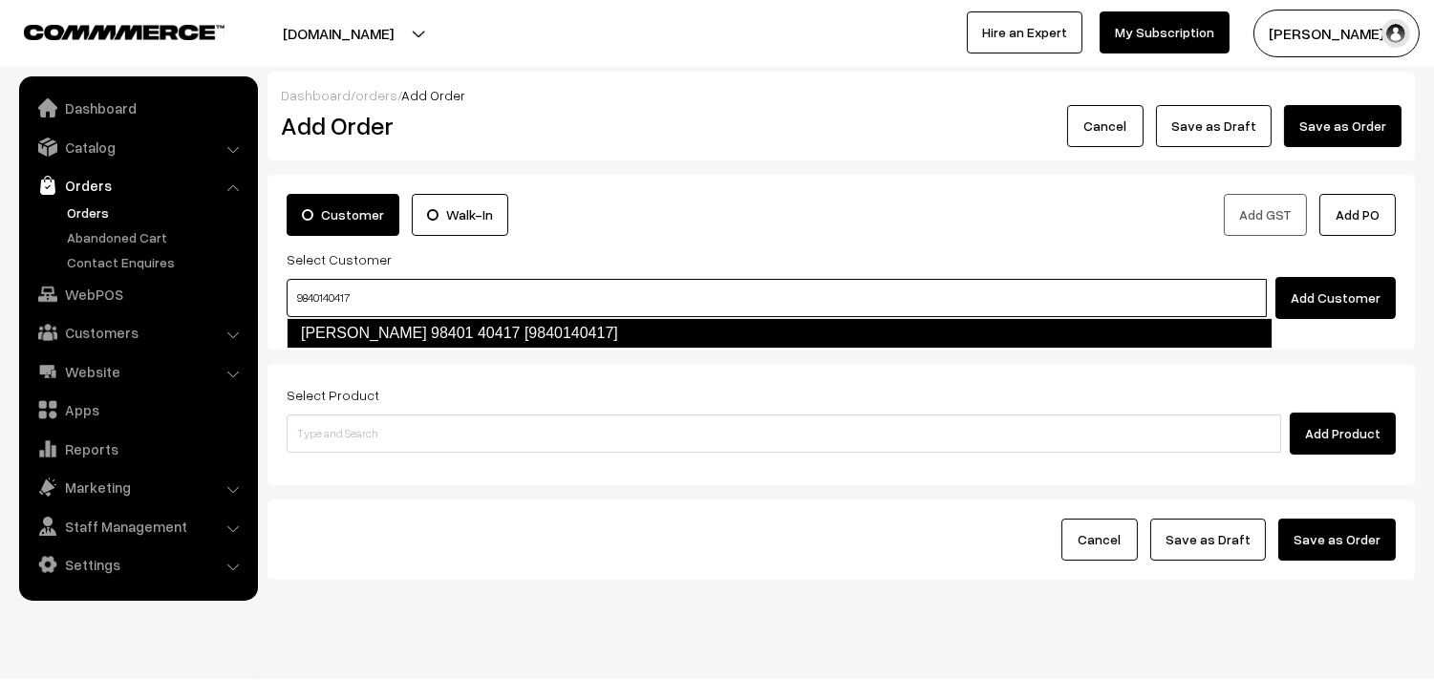
click at [342, 345] on link "Sugantha 98401 40417 [9840140417]" at bounding box center [780, 333] width 986 height 31
type input "9840140417"
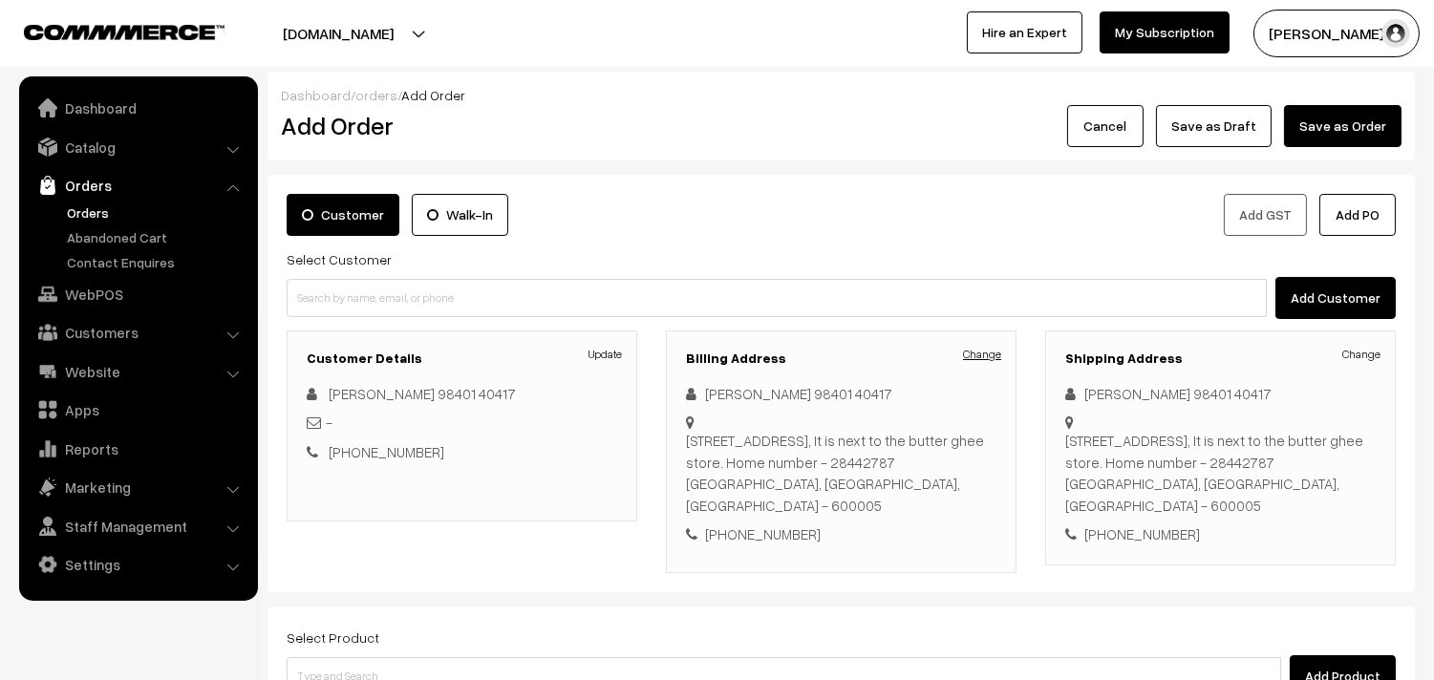
click at [996, 351] on link "Change" at bounding box center [982, 354] width 38 height 17
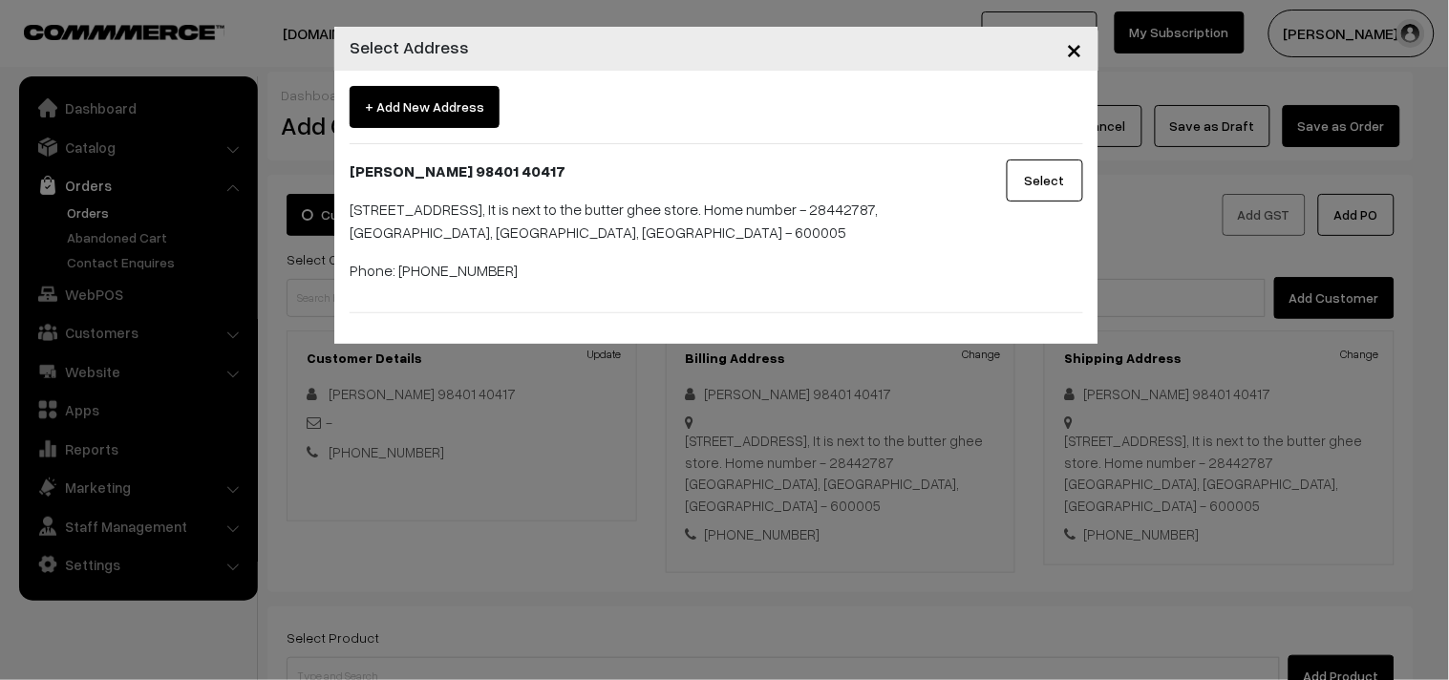
click at [1078, 49] on span "×" at bounding box center [1075, 48] width 16 height 35
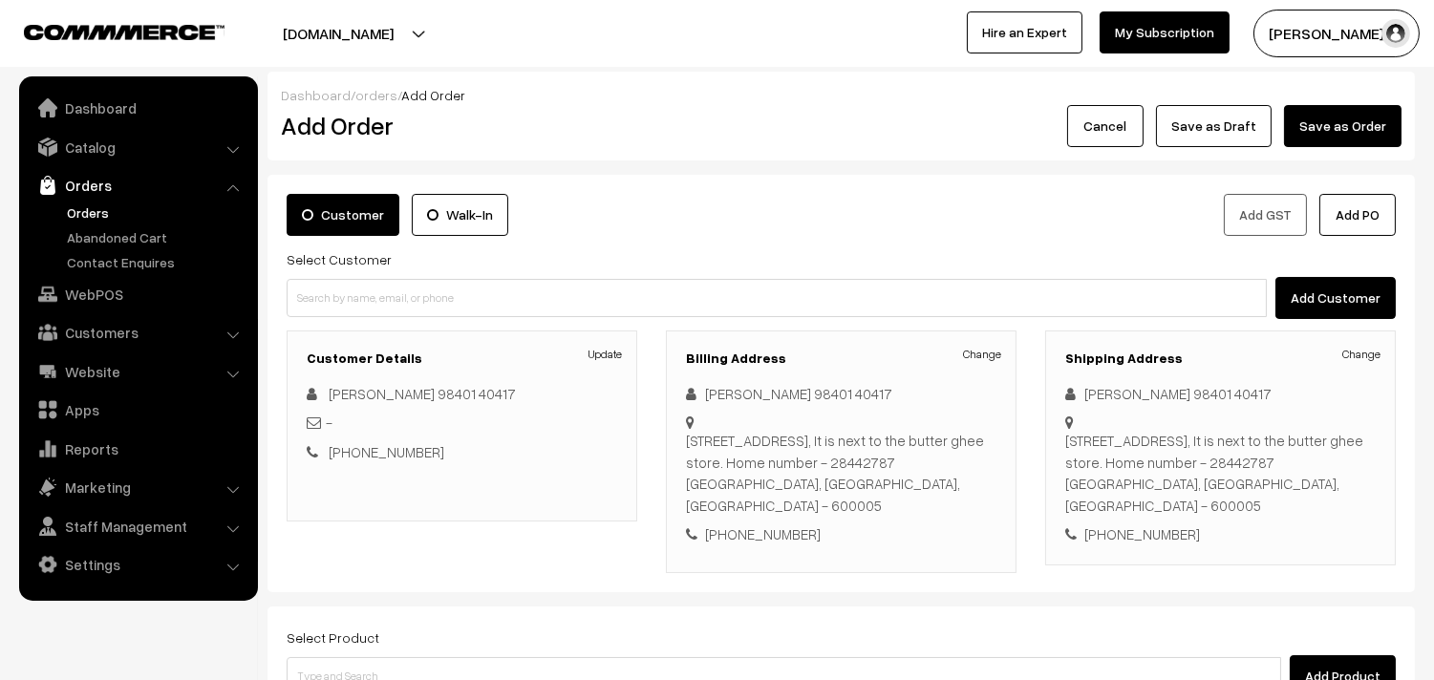
click at [96, 211] on link "Orders" at bounding box center [156, 213] width 189 height 20
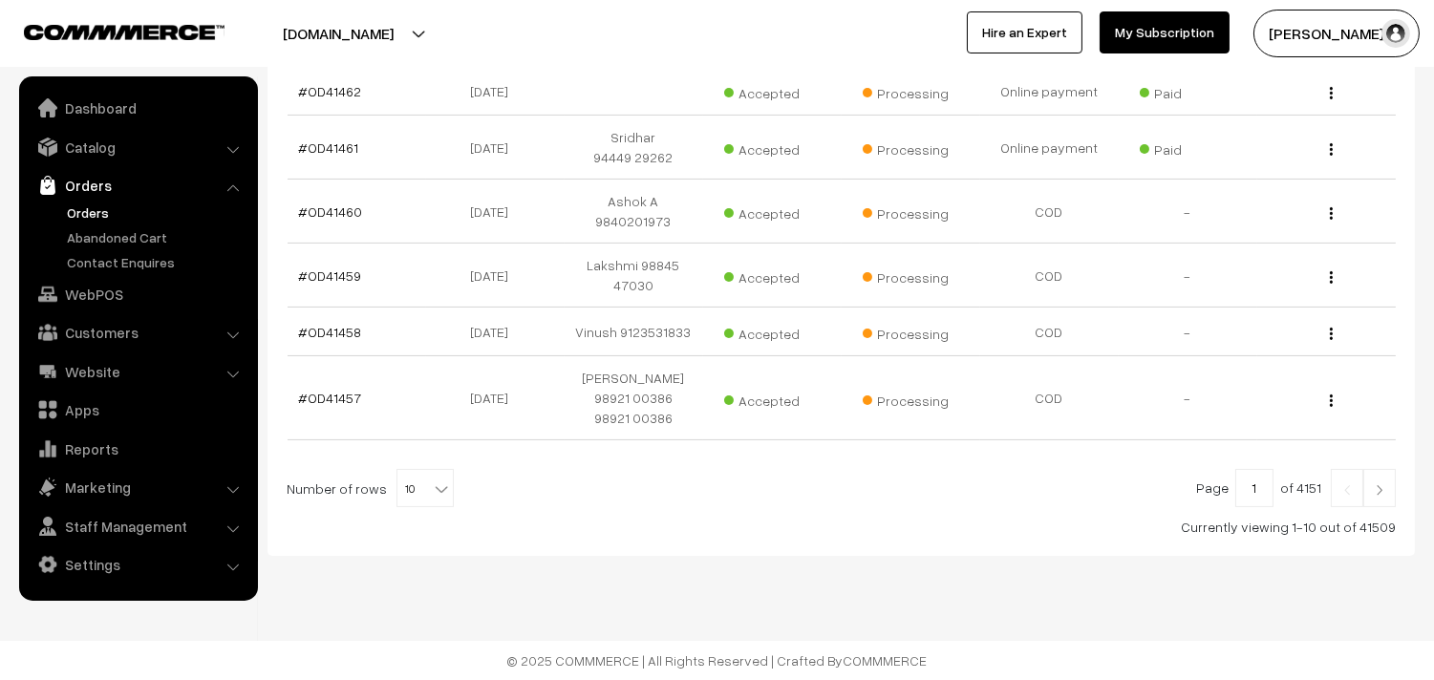
scroll to position [644, 0]
click at [432, 480] on b at bounding box center [441, 489] width 19 height 19
drag, startPoint x: 403, startPoint y: 441, endPoint x: 411, endPoint y: 434, distance: 10.8
select select "100"
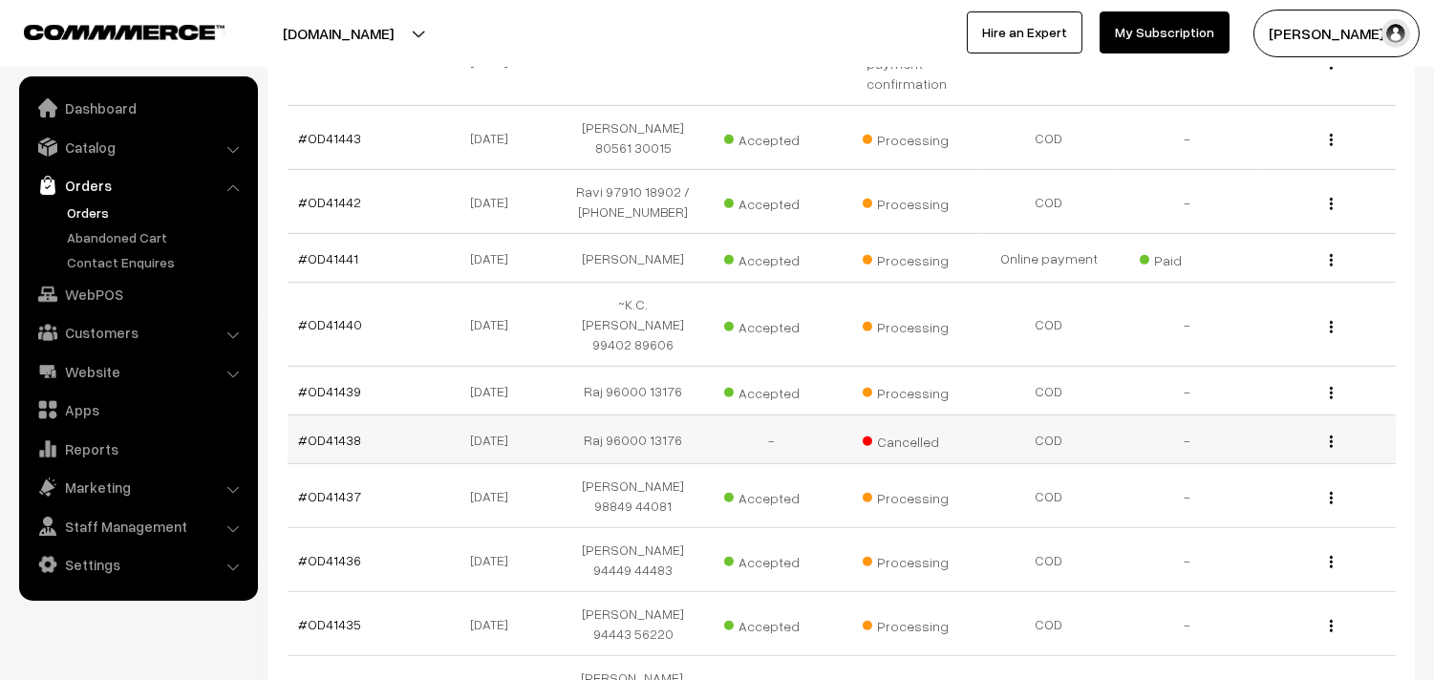
scroll to position [1698, 0]
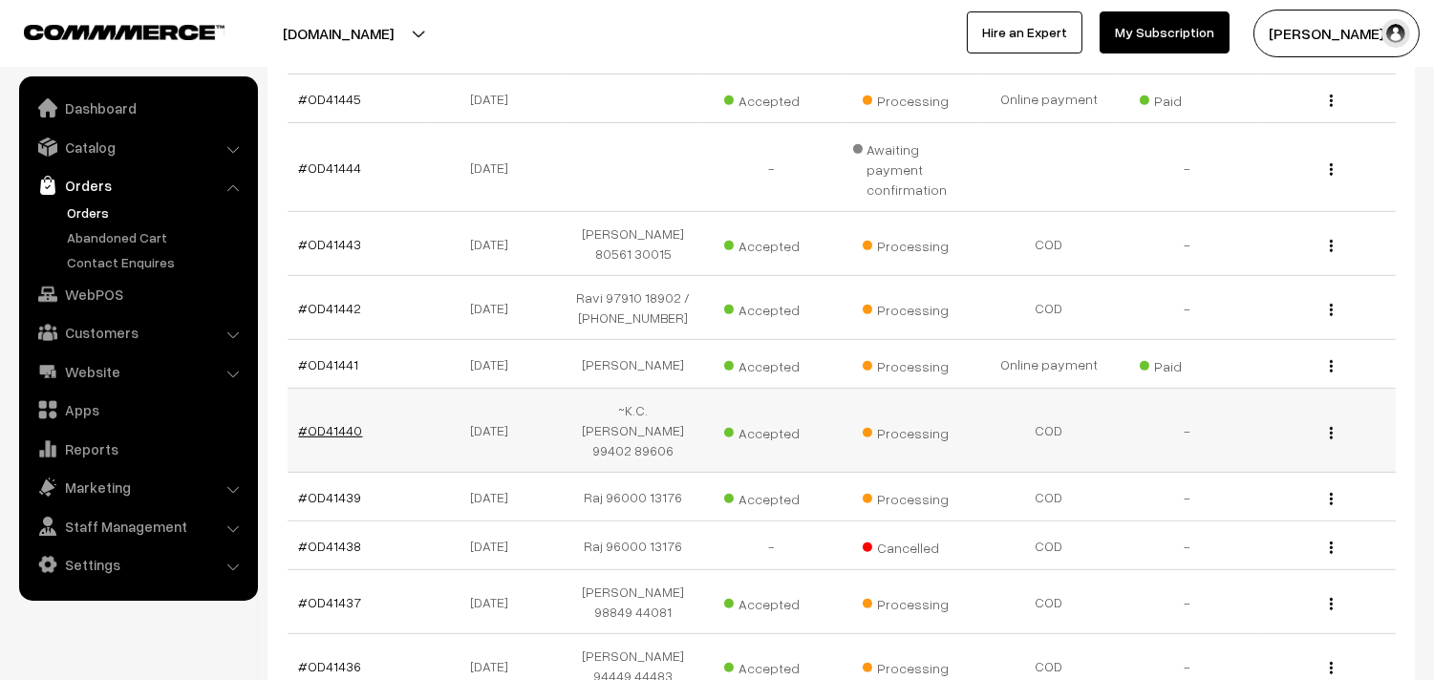
click at [331, 439] on link "#OD41440" at bounding box center [331, 430] width 64 height 16
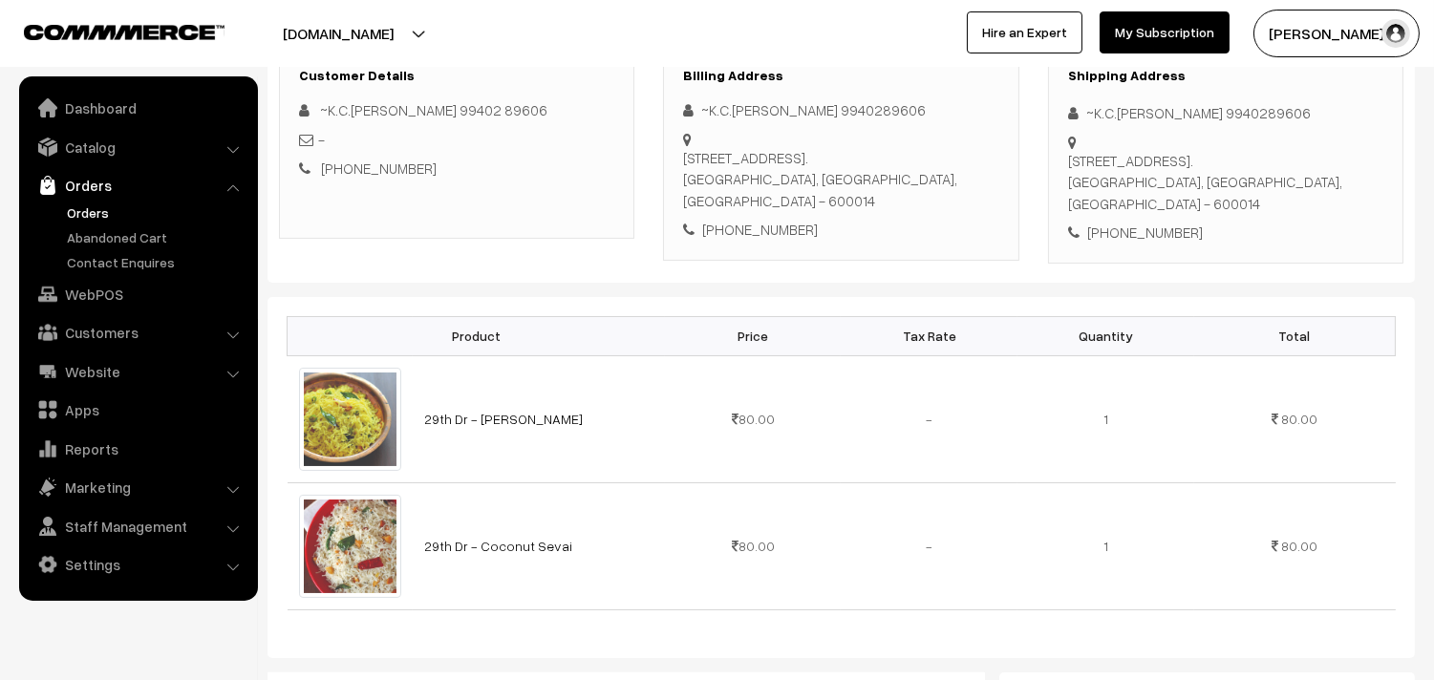
scroll to position [212, 0]
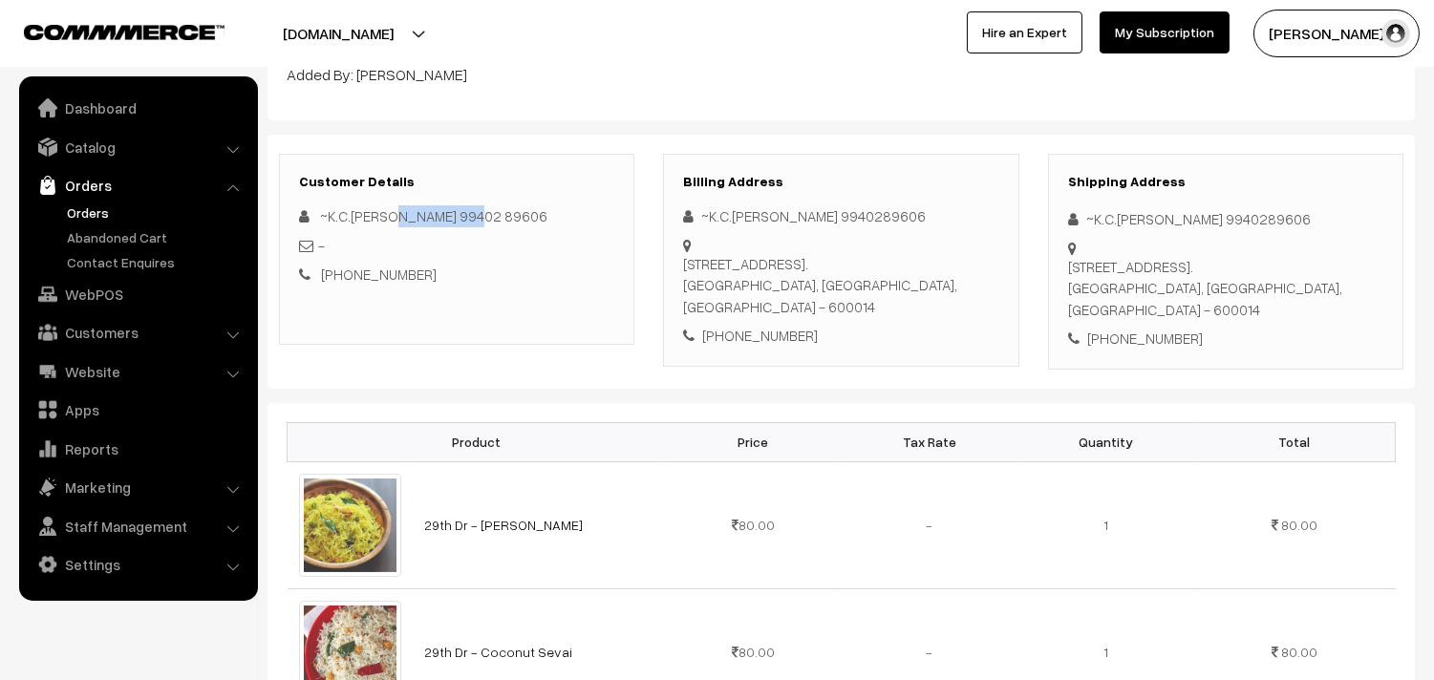
drag, startPoint x: 392, startPoint y: 210, endPoint x: 490, endPoint y: 207, distance: 98.4
click at [490, 207] on div "~K.C.Subha 99402 89606" at bounding box center [456, 216] width 315 height 22
copy span "99402 89606"
click at [90, 207] on link "Orders" at bounding box center [156, 213] width 189 height 20
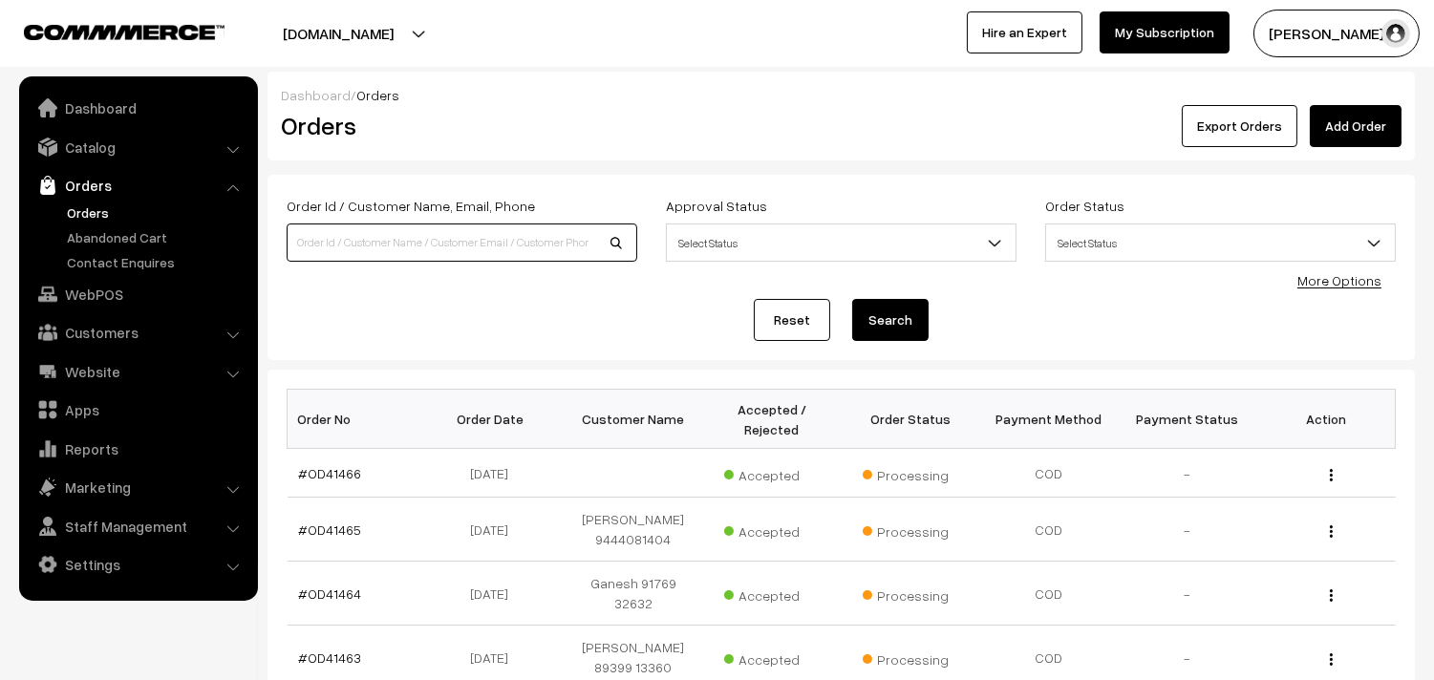
click at [500, 246] on input at bounding box center [462, 243] width 351 height 38
paste input "99402 89606"
click at [330, 227] on input "99402 89606" at bounding box center [462, 243] width 351 height 38
type input "9940289606"
click at [852, 299] on button "Search" at bounding box center [890, 320] width 76 height 42
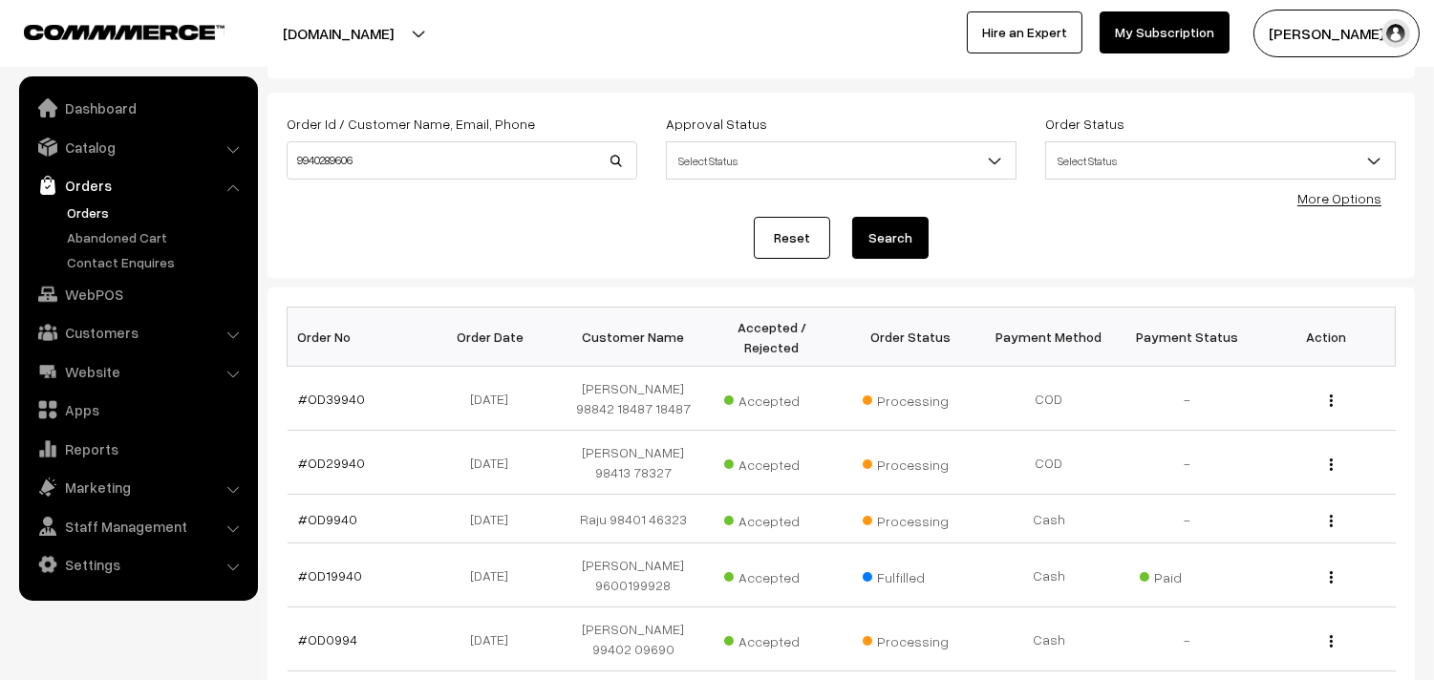
scroll to position [106, 0]
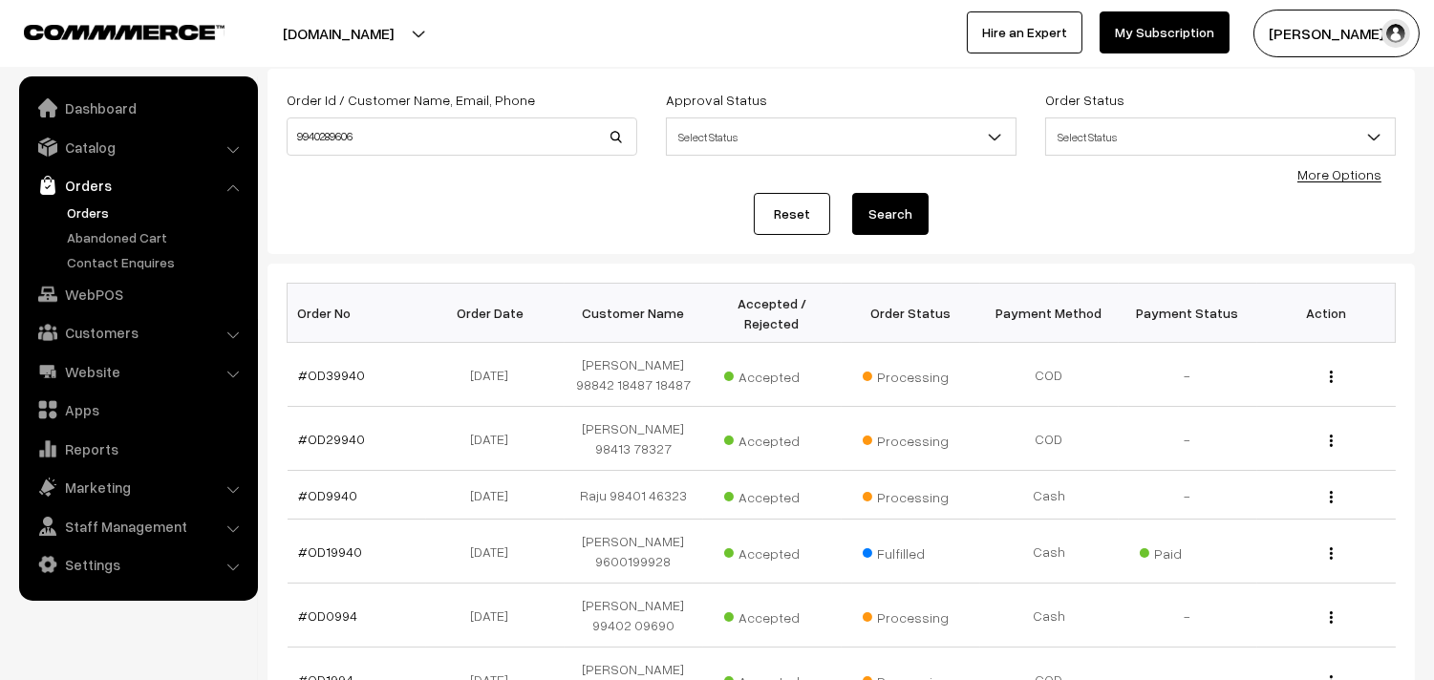
click at [91, 213] on link "Orders" at bounding box center [156, 213] width 189 height 20
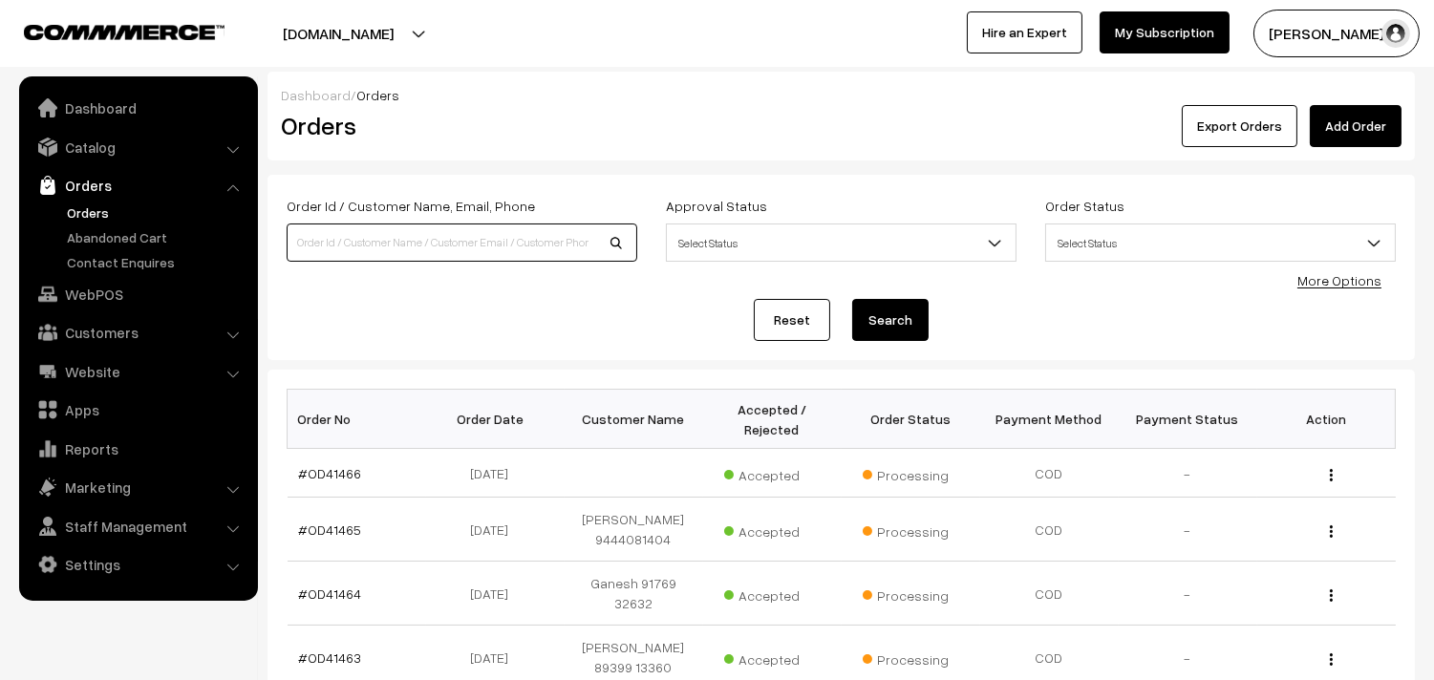
click at [375, 234] on input at bounding box center [462, 243] width 351 height 38
paste input "[STREET_ADDRESS]"
type input "[STREET_ADDRESS]"
click at [913, 317] on button "Search" at bounding box center [890, 320] width 76 height 42
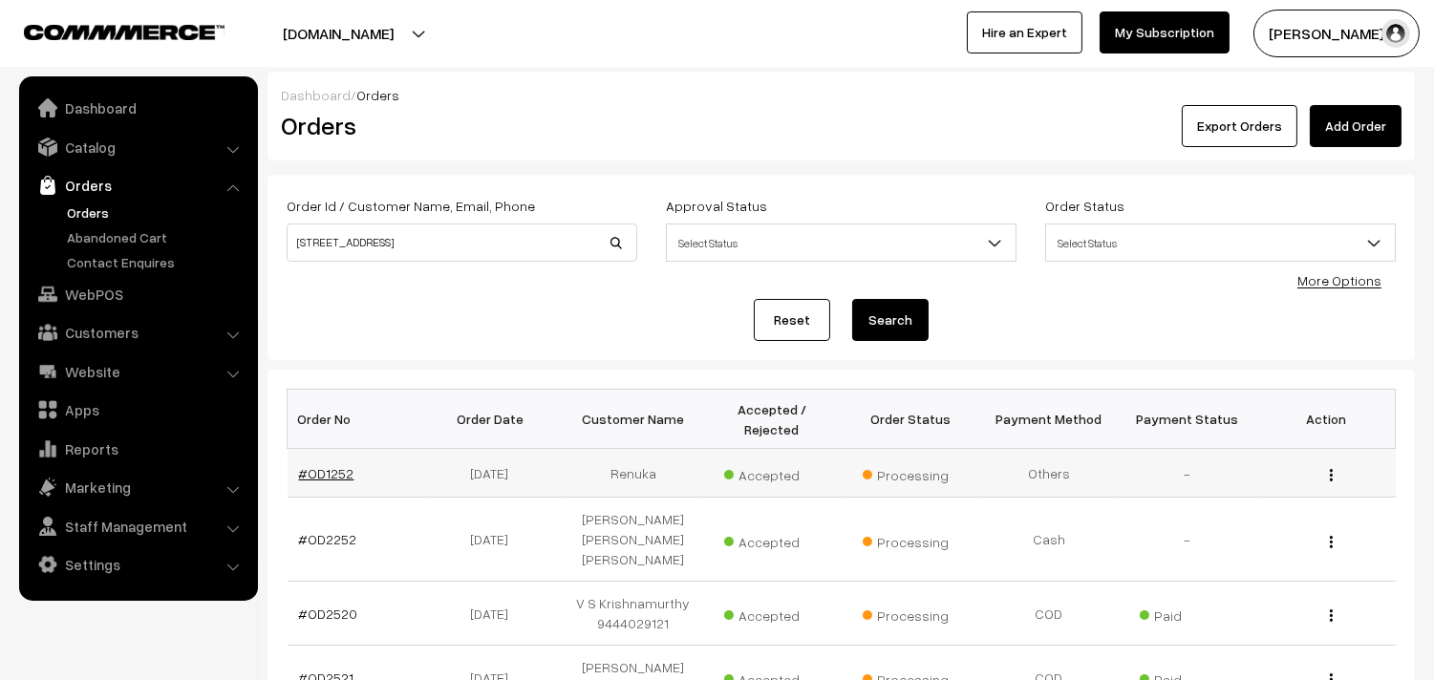
click at [334, 478] on link "#OD1252" at bounding box center [326, 473] width 55 height 16
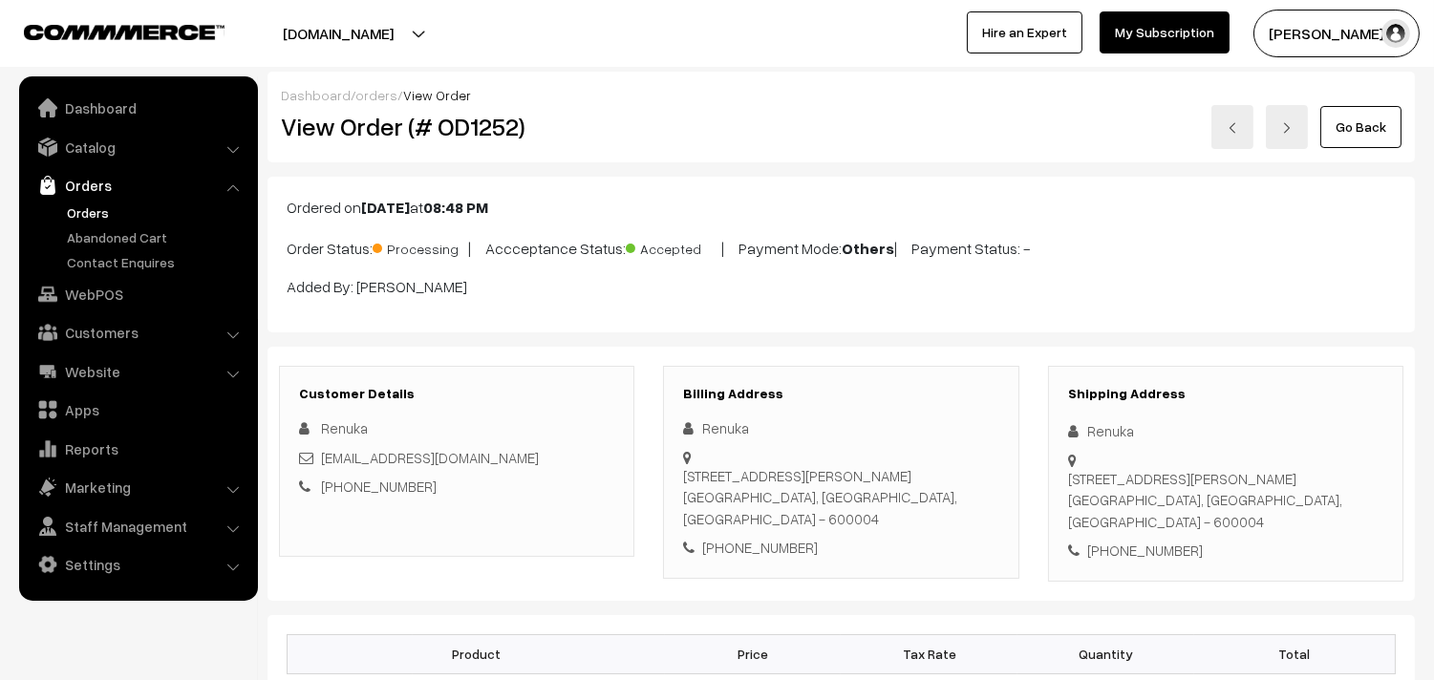
click at [116, 210] on link "Orders" at bounding box center [156, 213] width 189 height 20
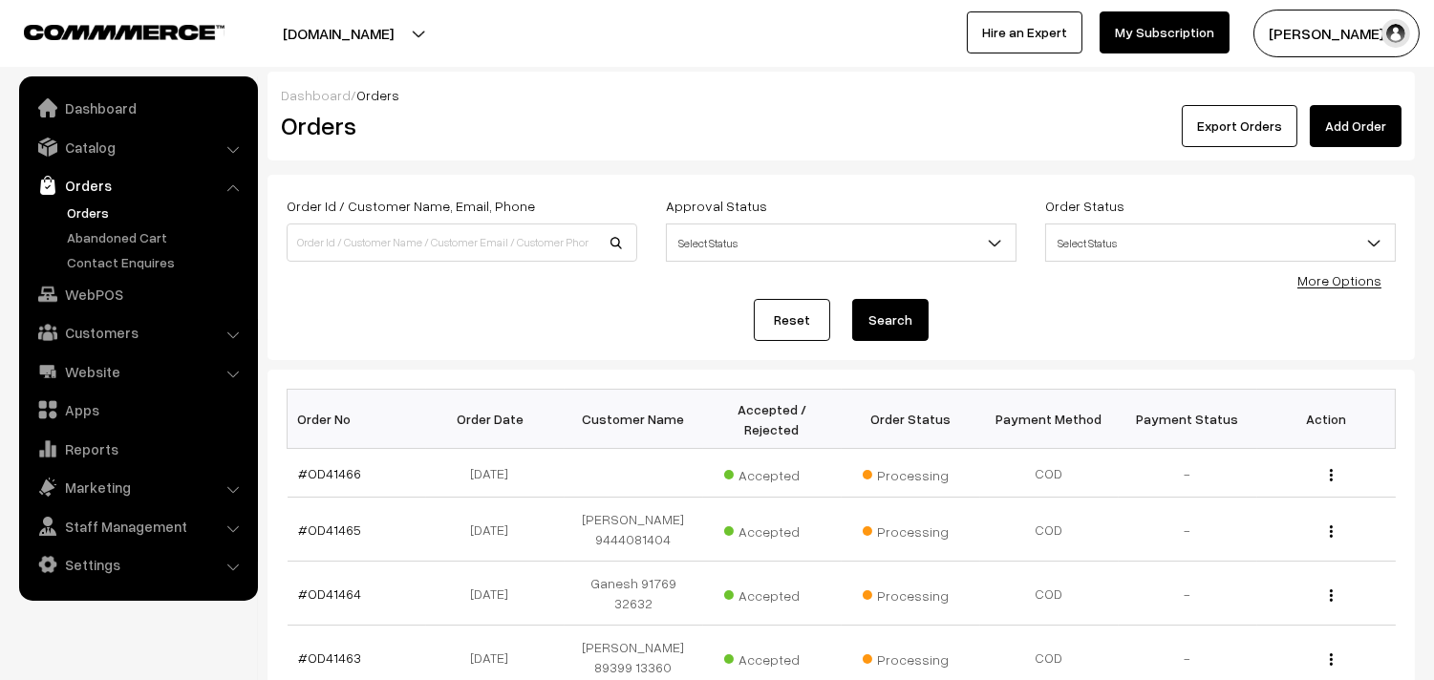
click at [348, 218] on div "Order Id / Customer Name, Email, Phone" at bounding box center [462, 228] width 351 height 68
paste input "[STREET_ADDRESS]"
click at [348, 234] on input at bounding box center [462, 243] width 351 height 38
type input "252 Royapettah high road"
click at [884, 311] on button "Search" at bounding box center [890, 320] width 76 height 42
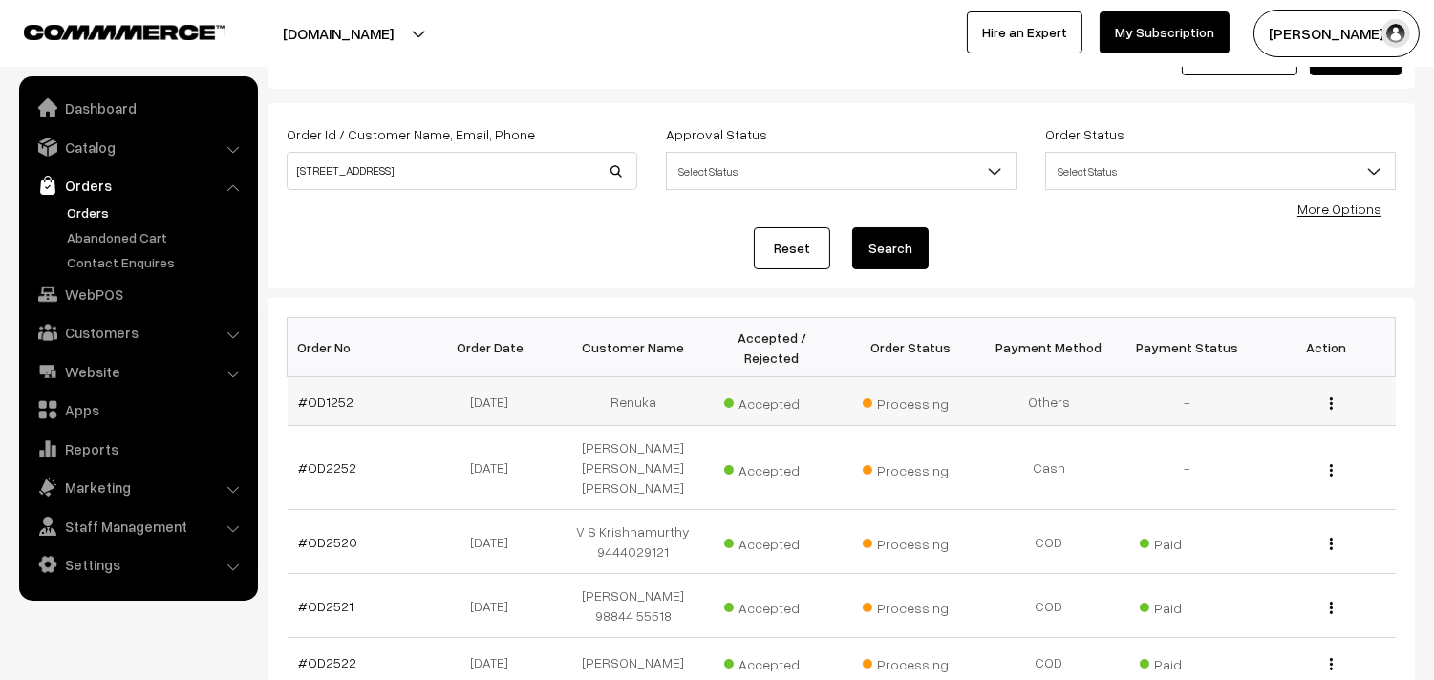
scroll to position [106, 0]
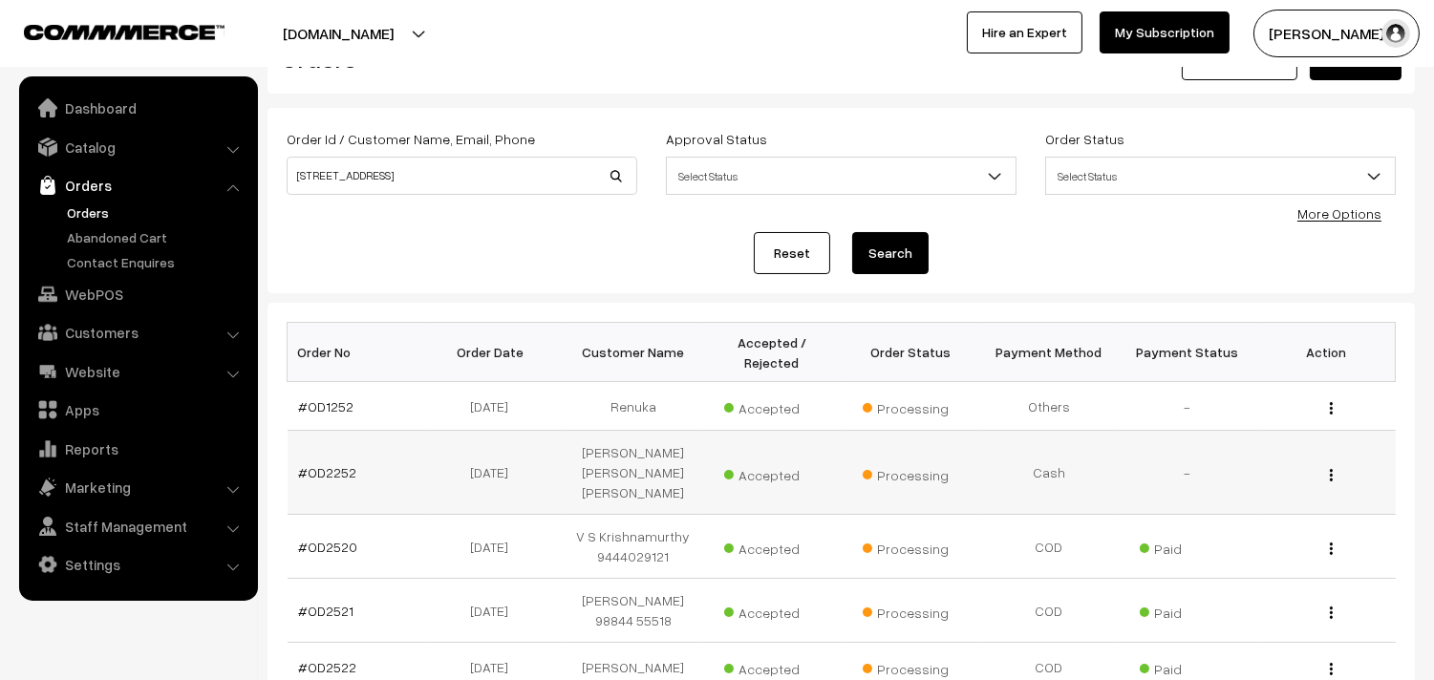
scroll to position [106, 0]
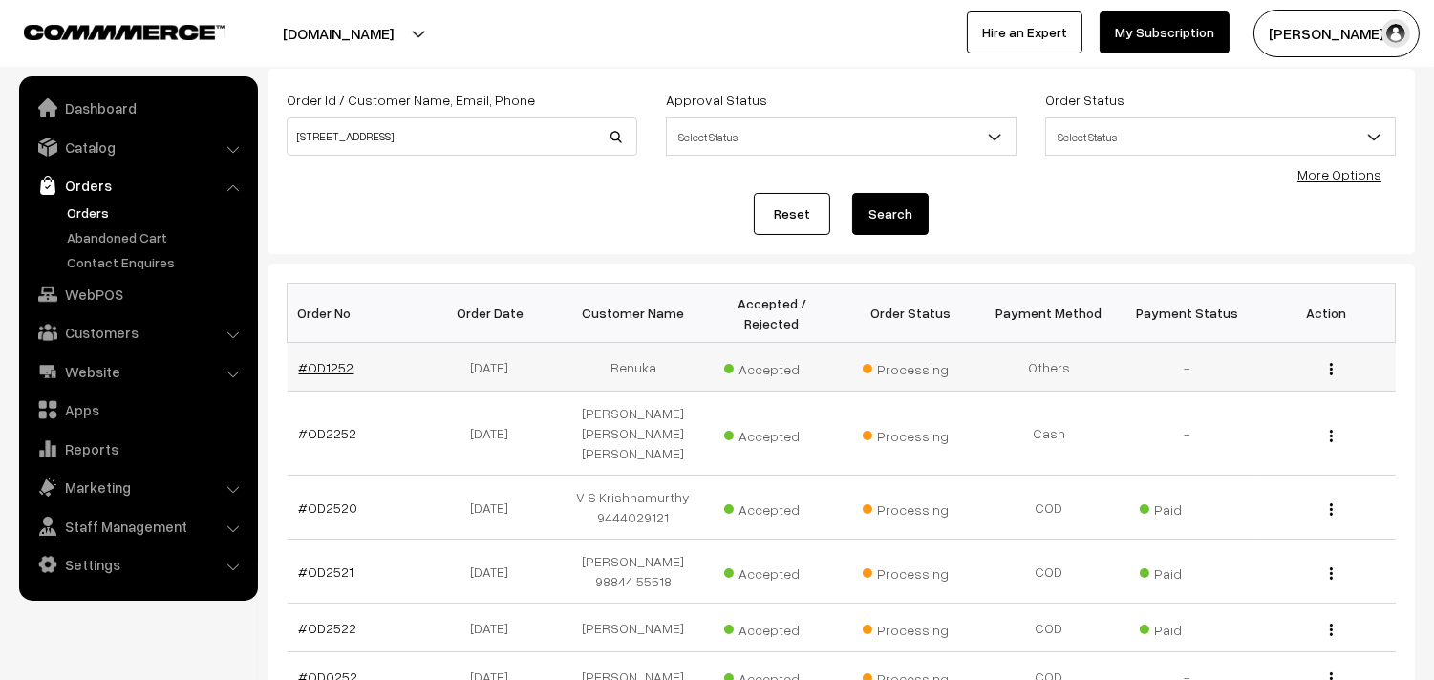
click at [337, 370] on link "#OD1252" at bounding box center [326, 367] width 55 height 16
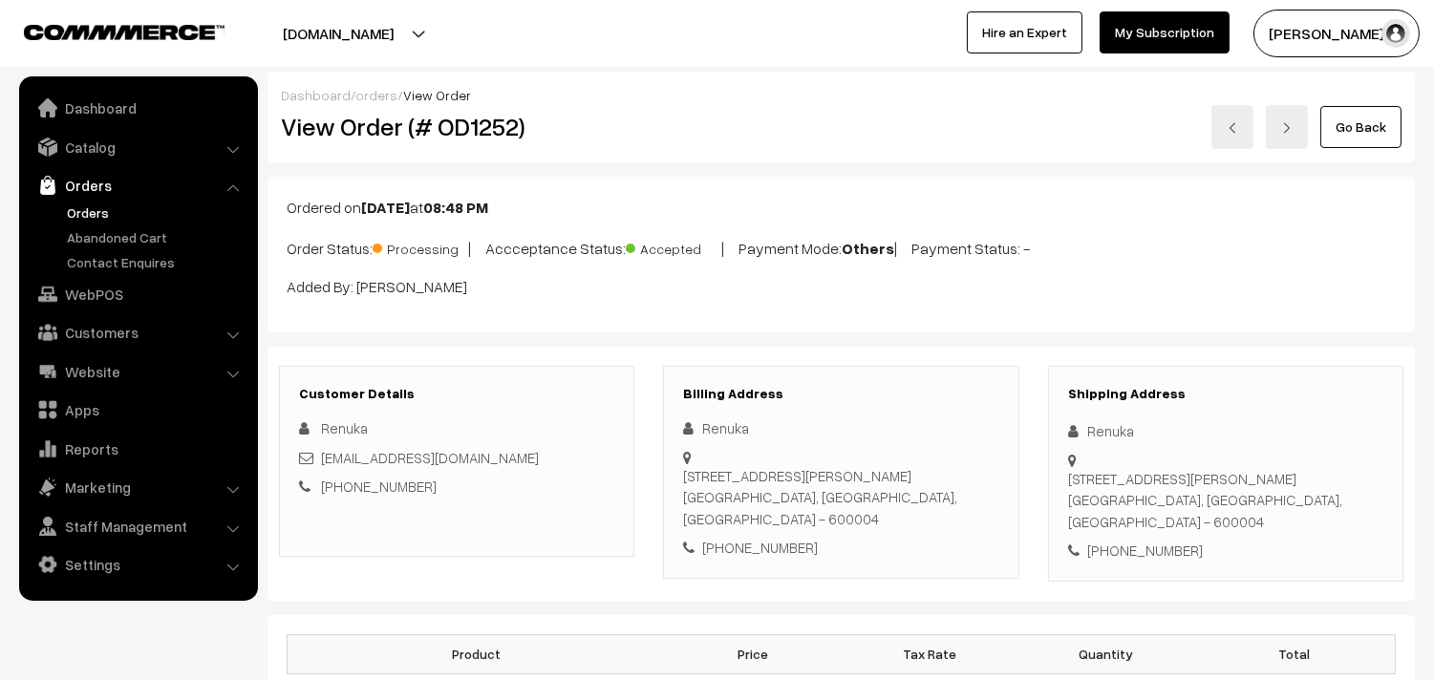
click at [96, 215] on link "Orders" at bounding box center [156, 213] width 189 height 20
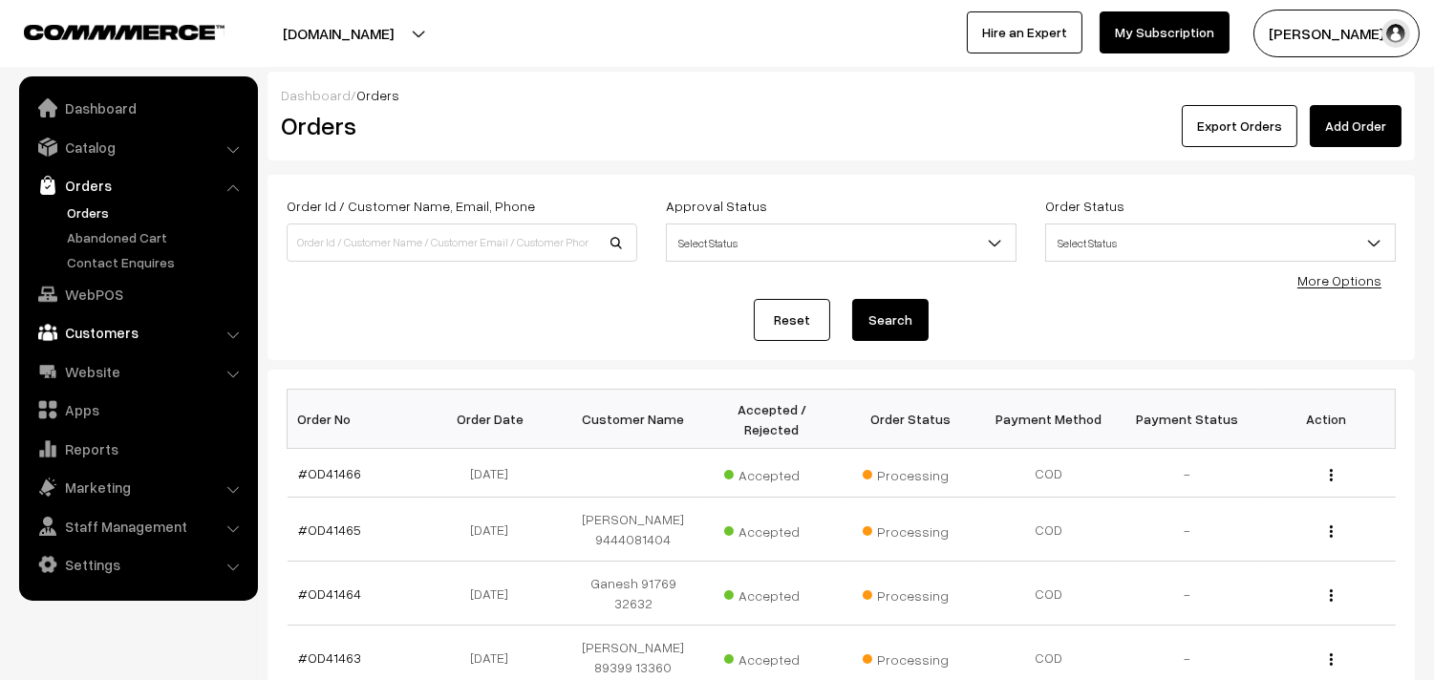
click at [97, 336] on link "Customers" at bounding box center [137, 332] width 227 height 34
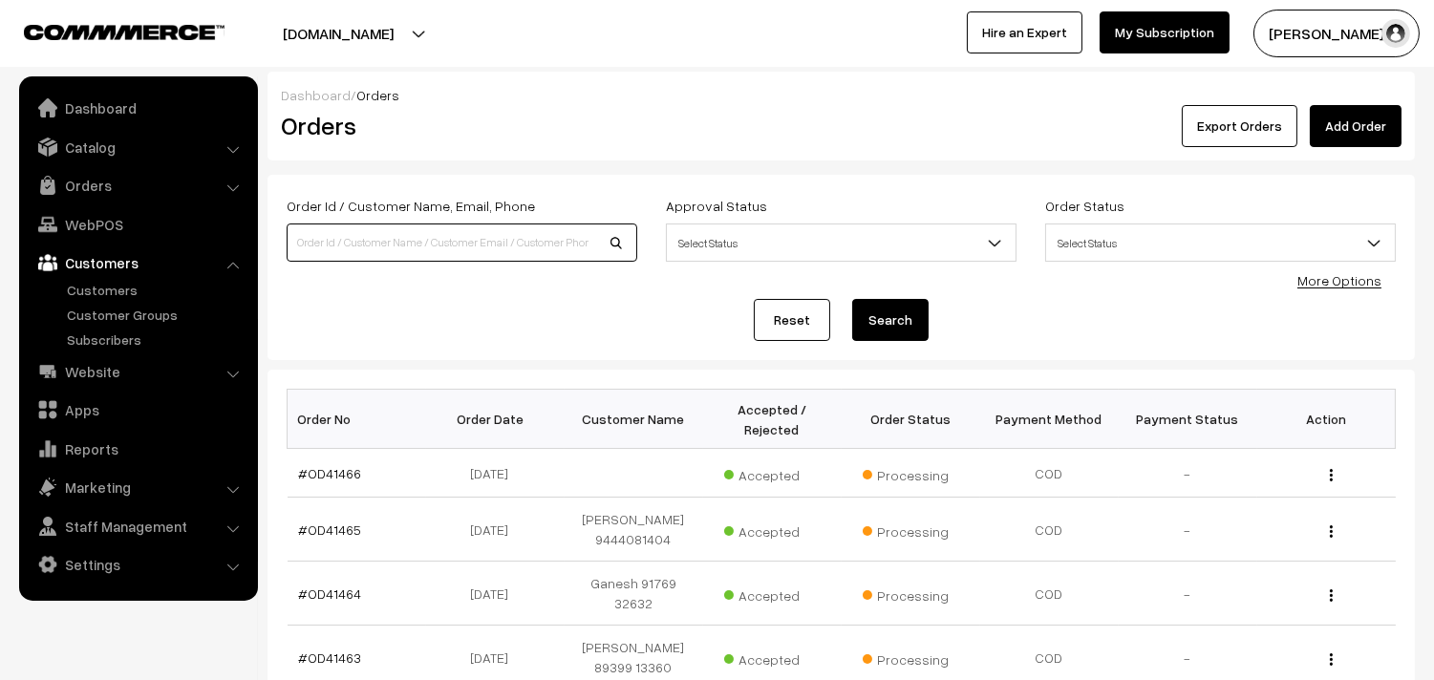
click at [374, 246] on input at bounding box center [462, 243] width 351 height 38
paste input "9840140417"
type input "9840140417"
click at [919, 318] on button "Search" at bounding box center [890, 320] width 76 height 42
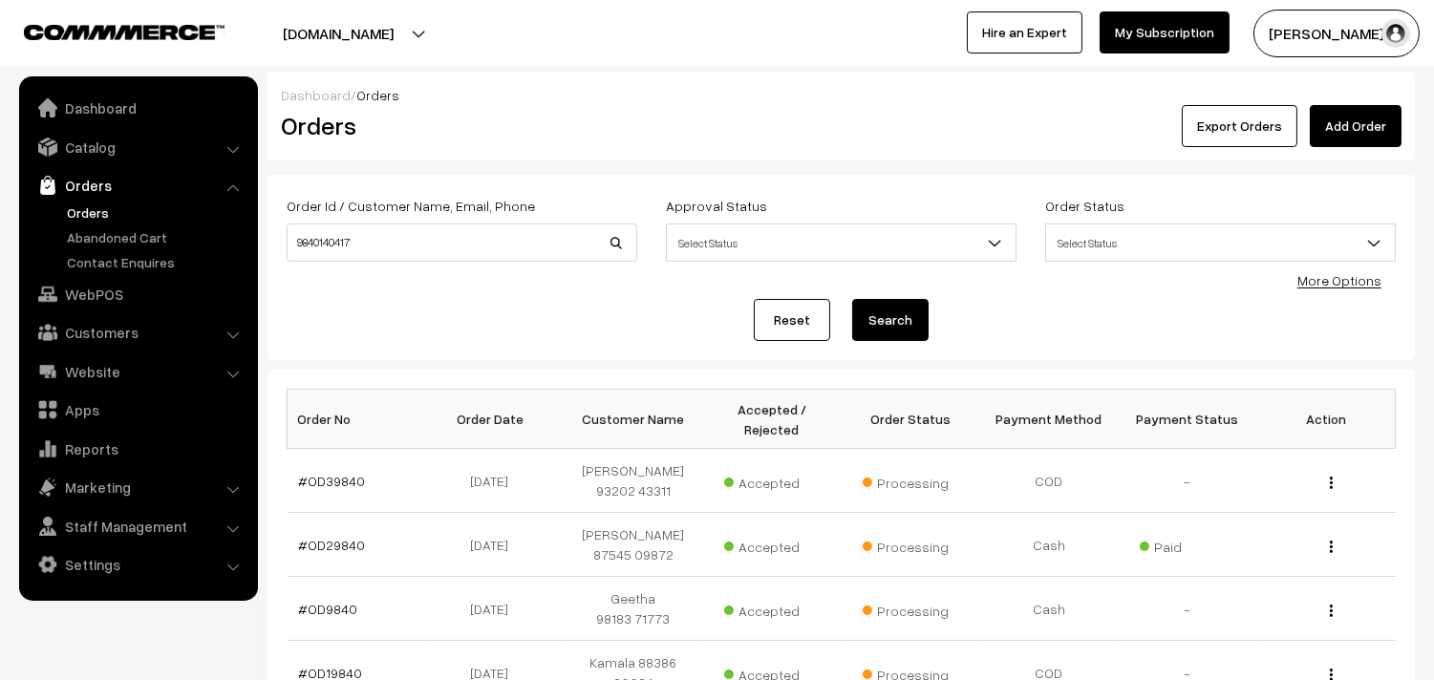
click at [904, 307] on button "Search" at bounding box center [890, 320] width 76 height 42
click at [82, 215] on link "Orders" at bounding box center [156, 213] width 189 height 20
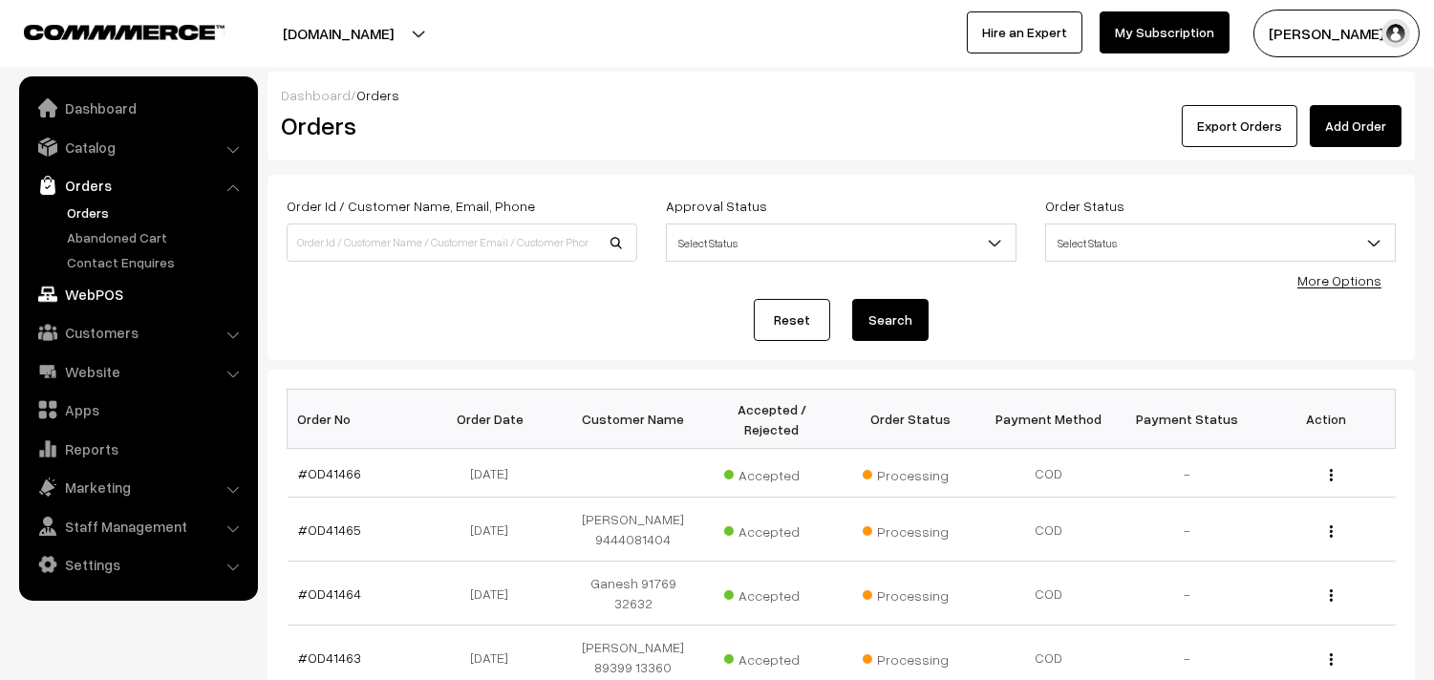
click at [92, 284] on link "WebPOS" at bounding box center [137, 294] width 227 height 34
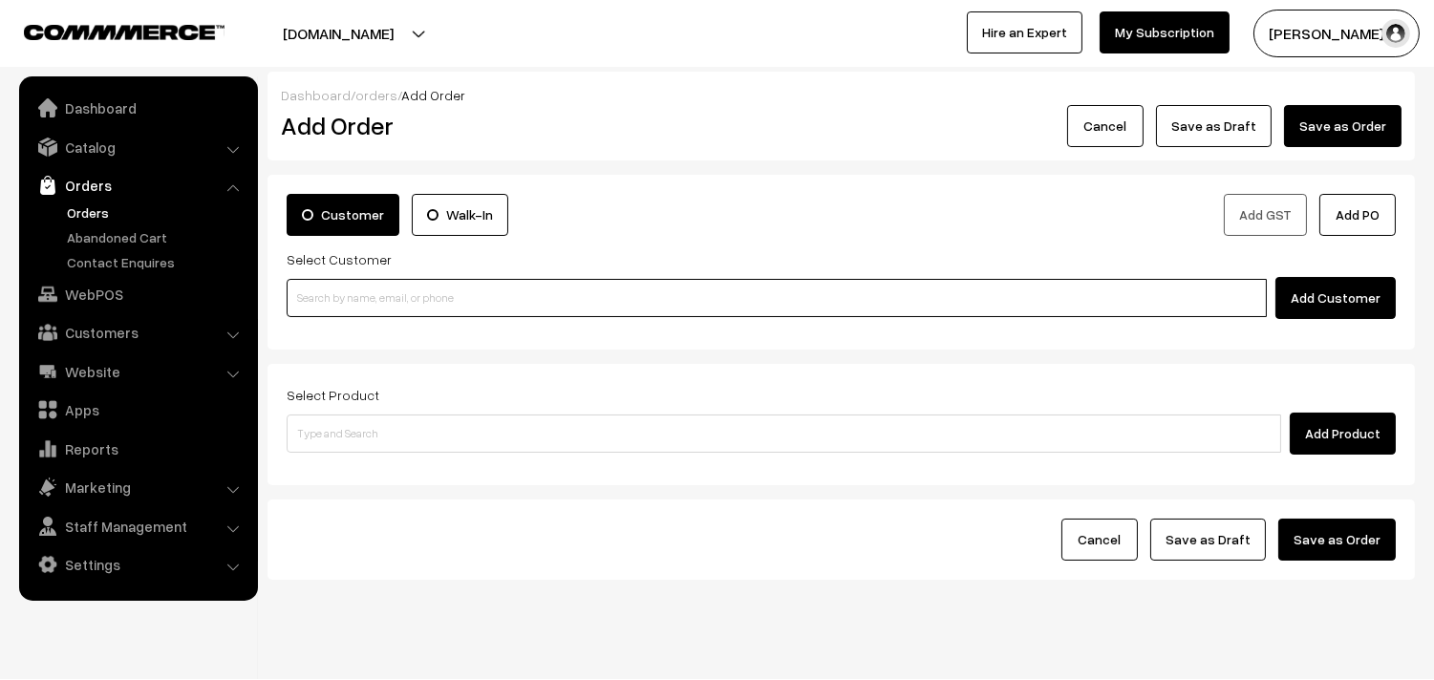
click at [351, 288] on input at bounding box center [777, 298] width 980 height 38
paste input "9840140417"
click at [353, 327] on link "Sugantha 98401 40417 [9840140417]" at bounding box center [780, 333] width 984 height 29
type input "9840140417"
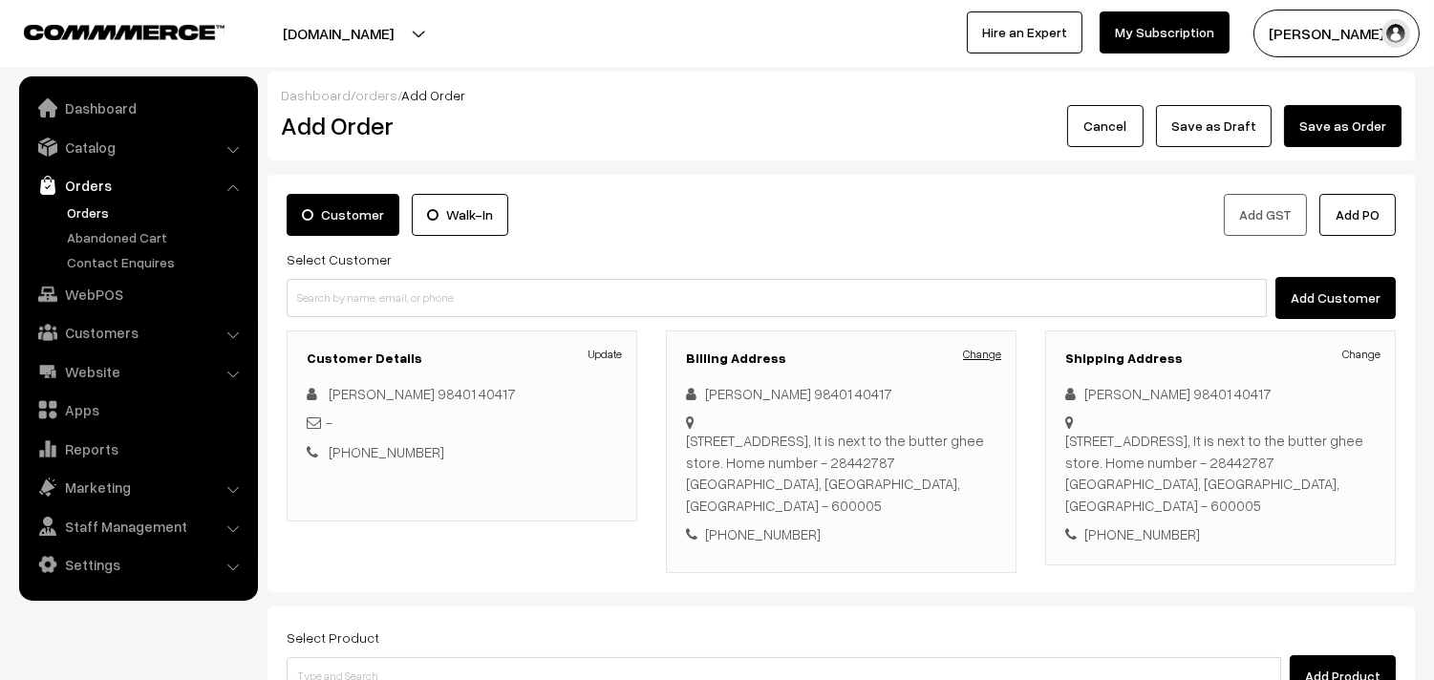
click at [999, 353] on link "Change" at bounding box center [982, 354] width 38 height 17
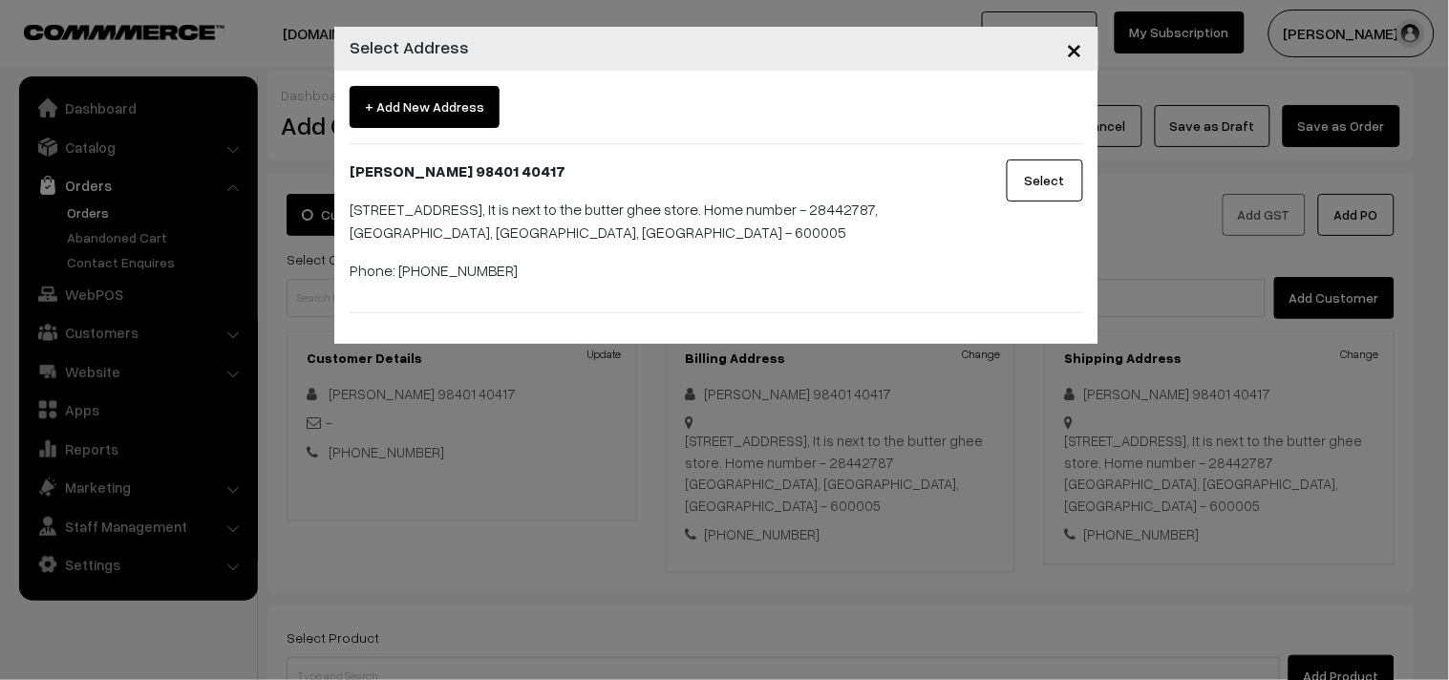
click at [1047, 180] on button "Select" at bounding box center [1045, 181] width 76 height 42
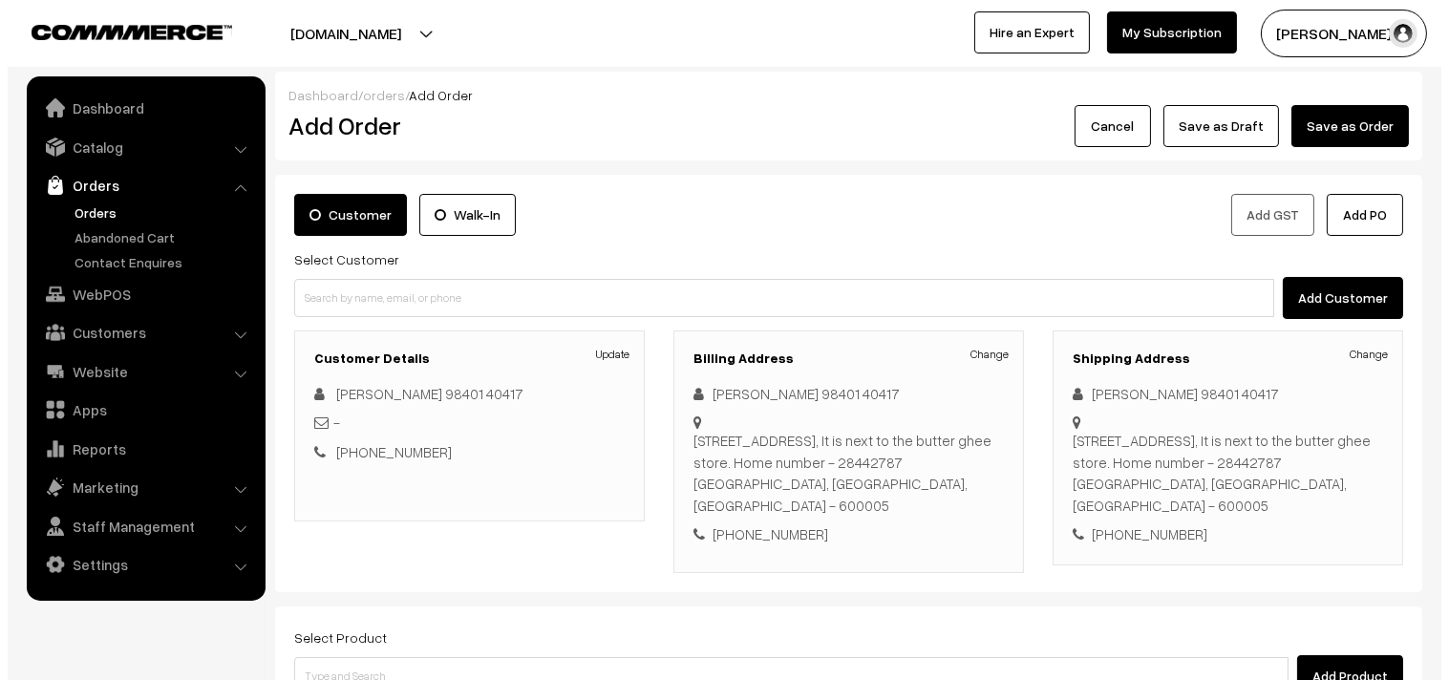
scroll to position [260, 0]
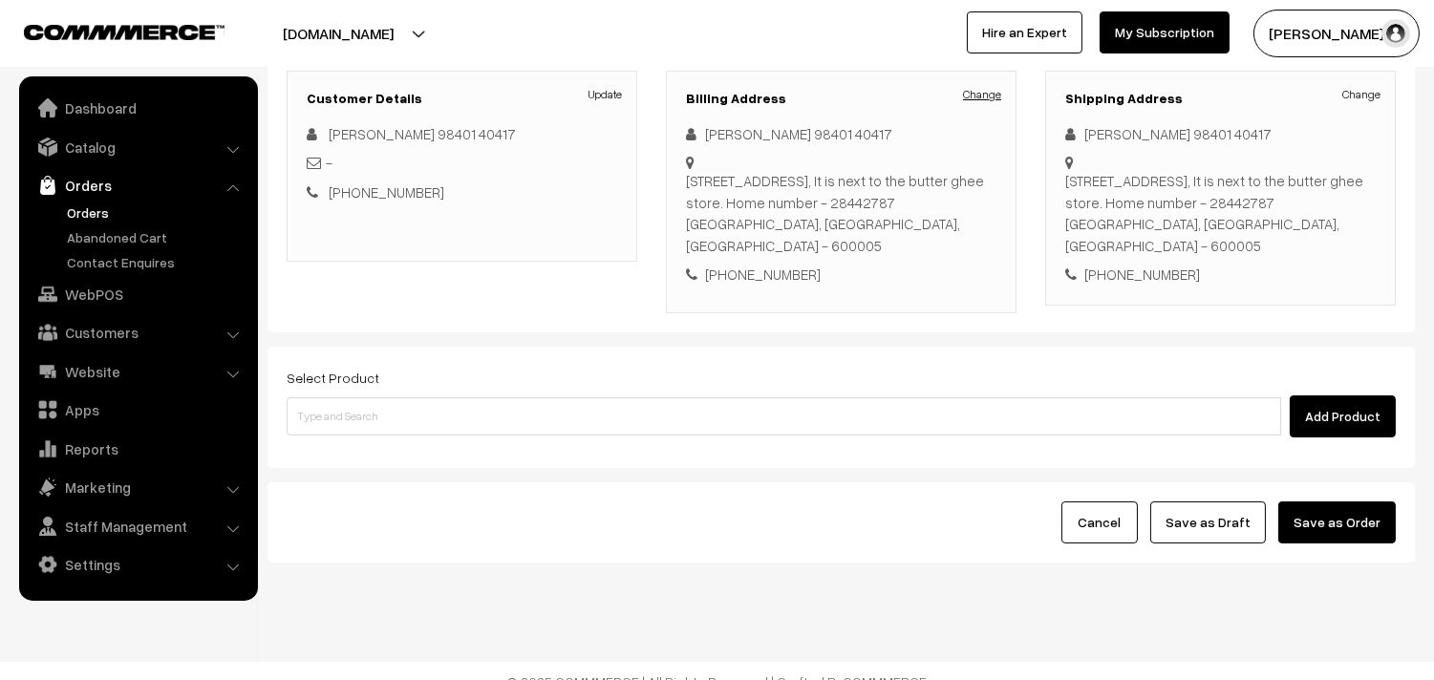
click at [978, 91] on link "Change" at bounding box center [982, 94] width 38 height 17
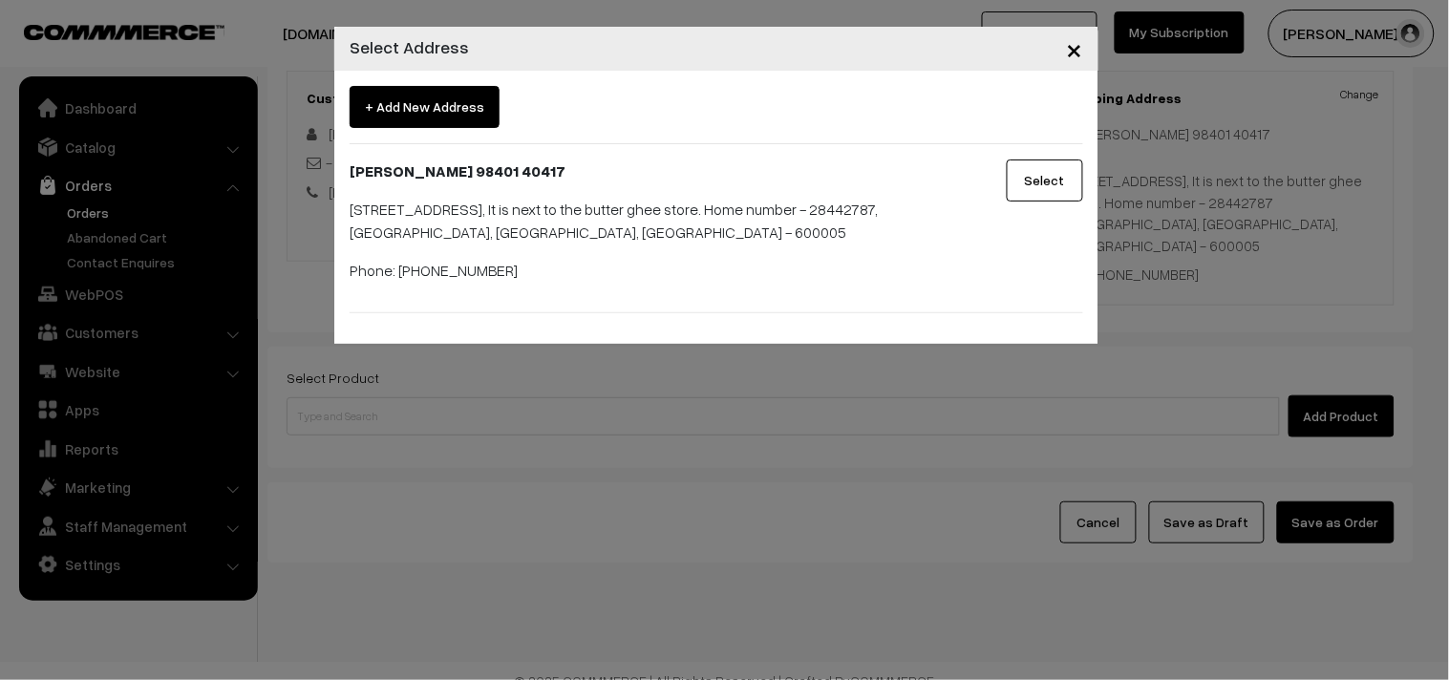
click at [444, 103] on span "+ Add New Address" at bounding box center [425, 107] width 150 height 42
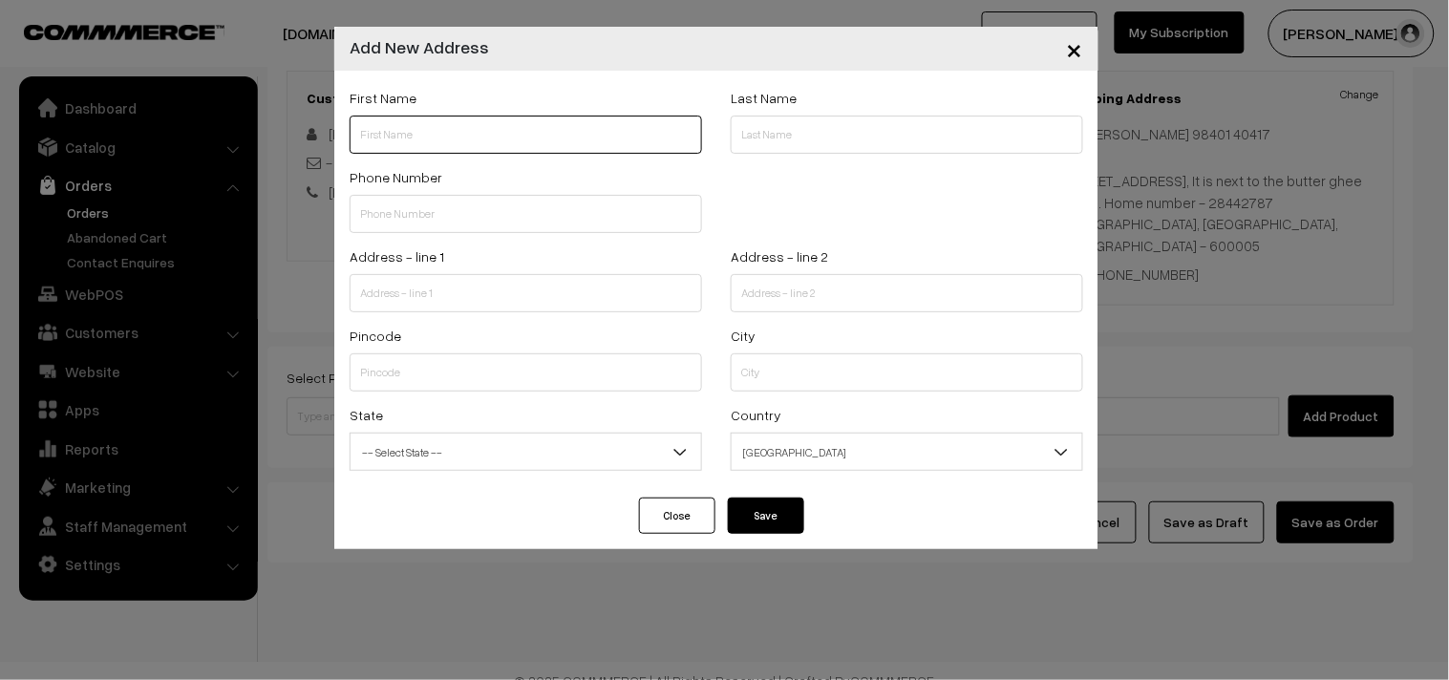
click at [408, 127] on input "text" at bounding box center [526, 135] width 353 height 38
paste input "9840140417"
type input "SR Balakrishnan 9840140417"
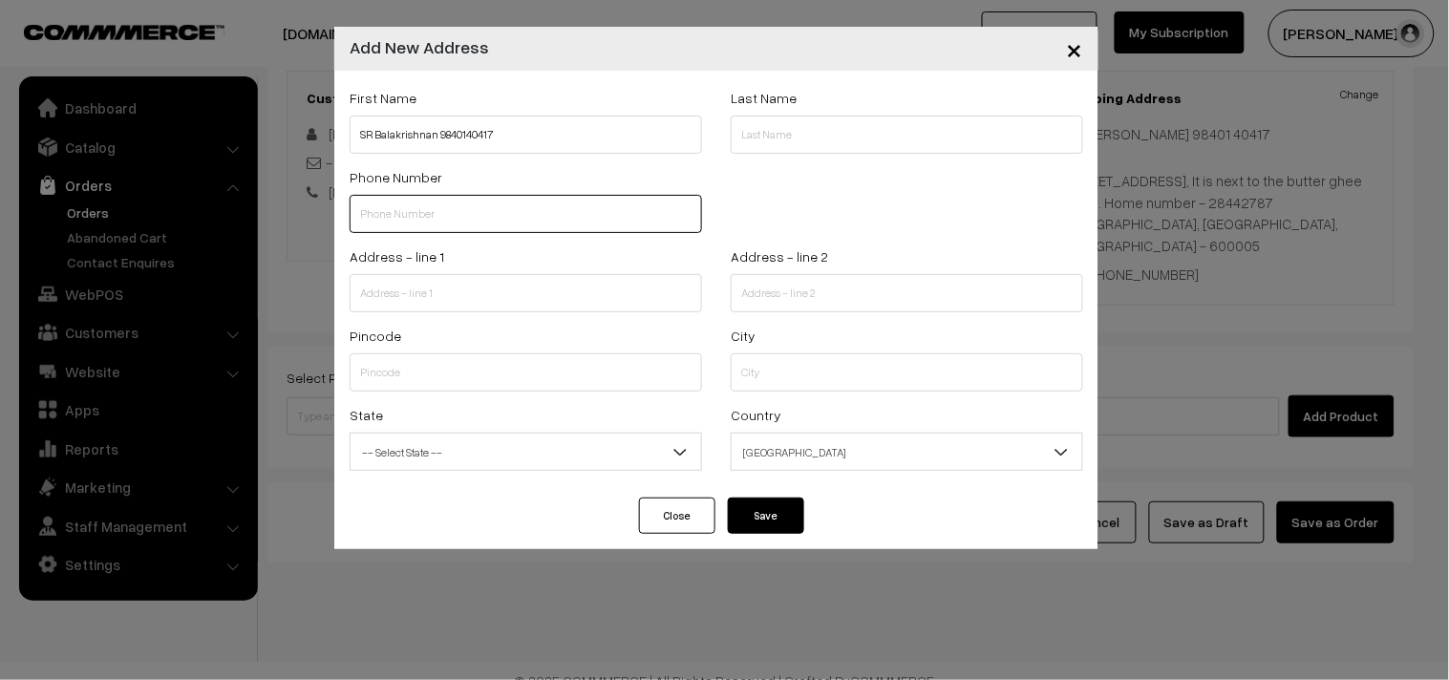
click at [461, 220] on input "text" at bounding box center [526, 214] width 353 height 38
paste input "9840140417"
type input "9840140417"
click at [417, 264] on label "Address - line 1" at bounding box center [397, 256] width 95 height 20
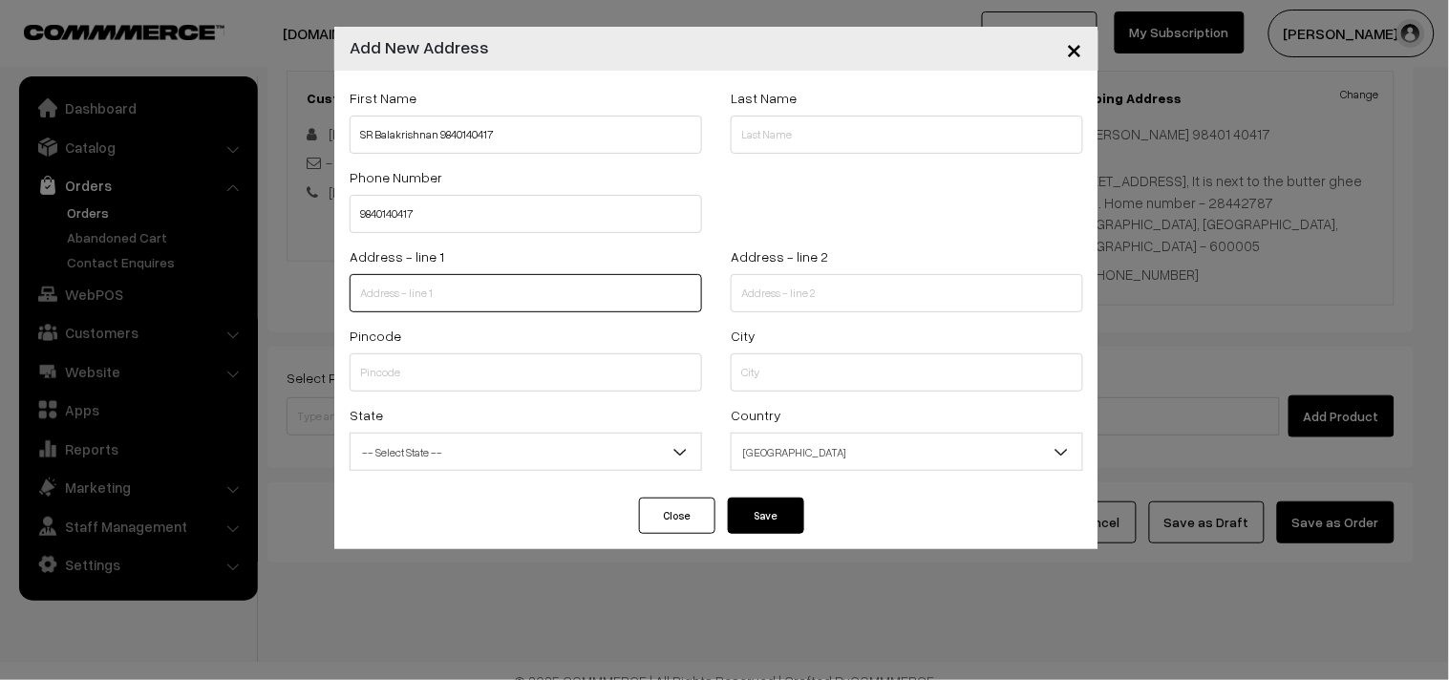
click at [424, 288] on input "text" at bounding box center [526, 293] width 353 height 38
paste input "252 Royapettah high road Indira flats"
click at [580, 304] on input "252 Royapettah high road Indira flats" at bounding box center [526, 293] width 353 height 38
paste input "Flat no. 8 first floor Mylapore"
click at [627, 291] on input "252 Royapettah high road Indira flats, Flat no. 8 first floor Mylapore" at bounding box center [526, 293] width 353 height 38
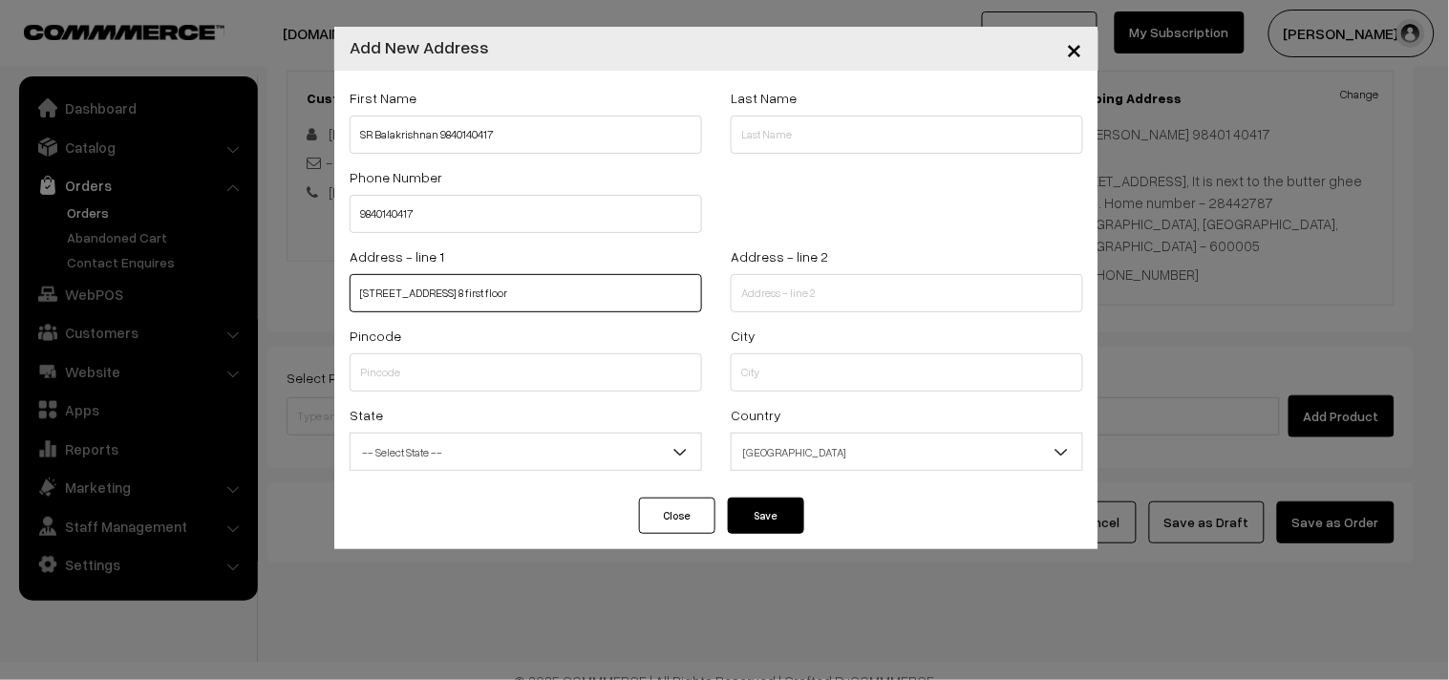
type input "252 Royapettah high road Indira flats, Flat no. 8 first floor"
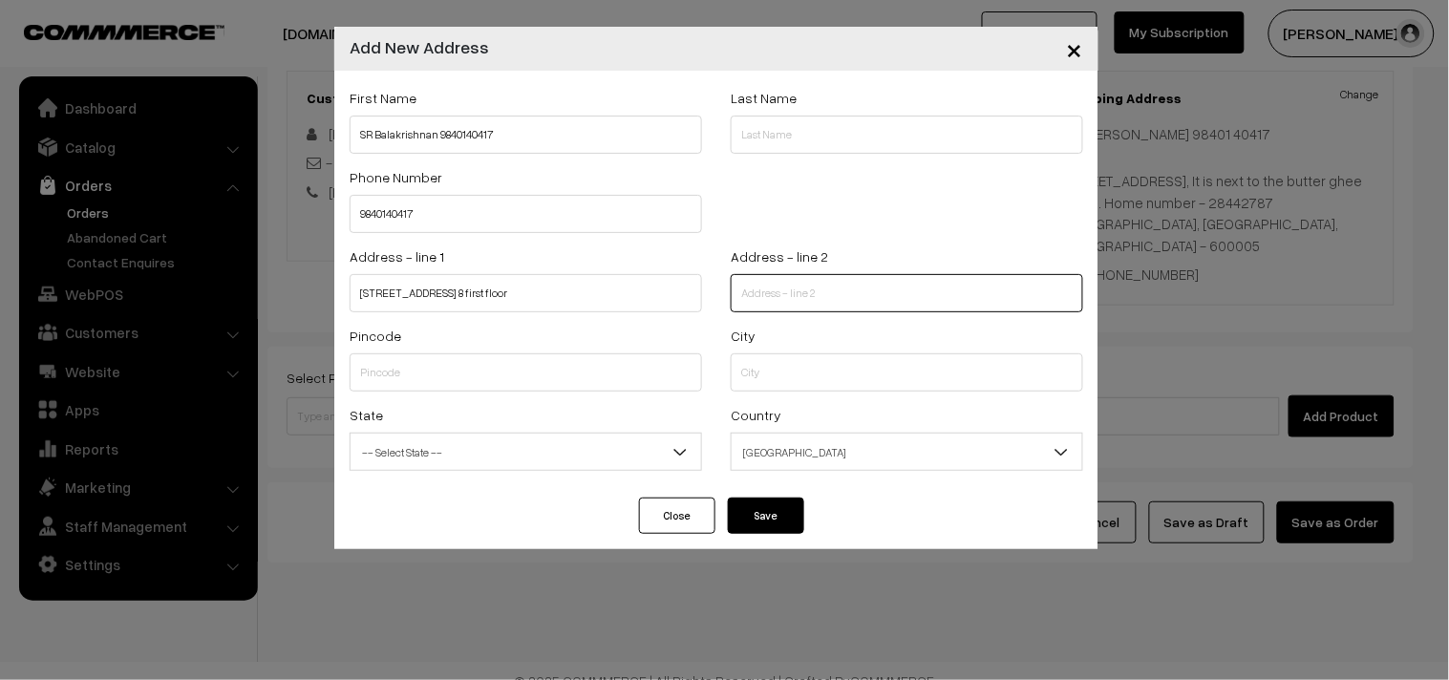
click at [799, 300] on input "text" at bounding box center [907, 293] width 353 height 38
paste input "Mylapore"
click at [882, 288] on input "Mylapore" at bounding box center [907, 293] width 353 height 38
paste input "Opposite Sanskrit college Adjacent to Charvan thattu idli shop"
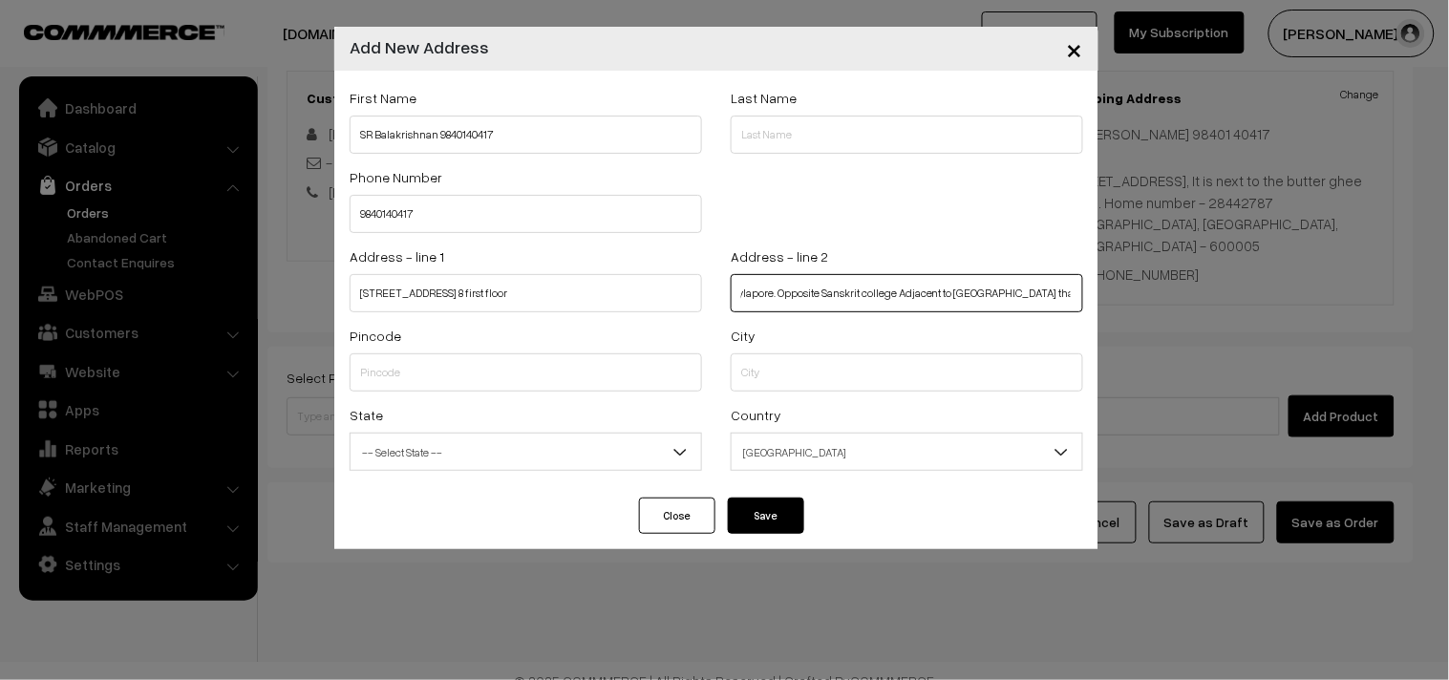
type input "Mylapore. Opposite Sanskrit college Adjacent to Charvan thattu idli shop"
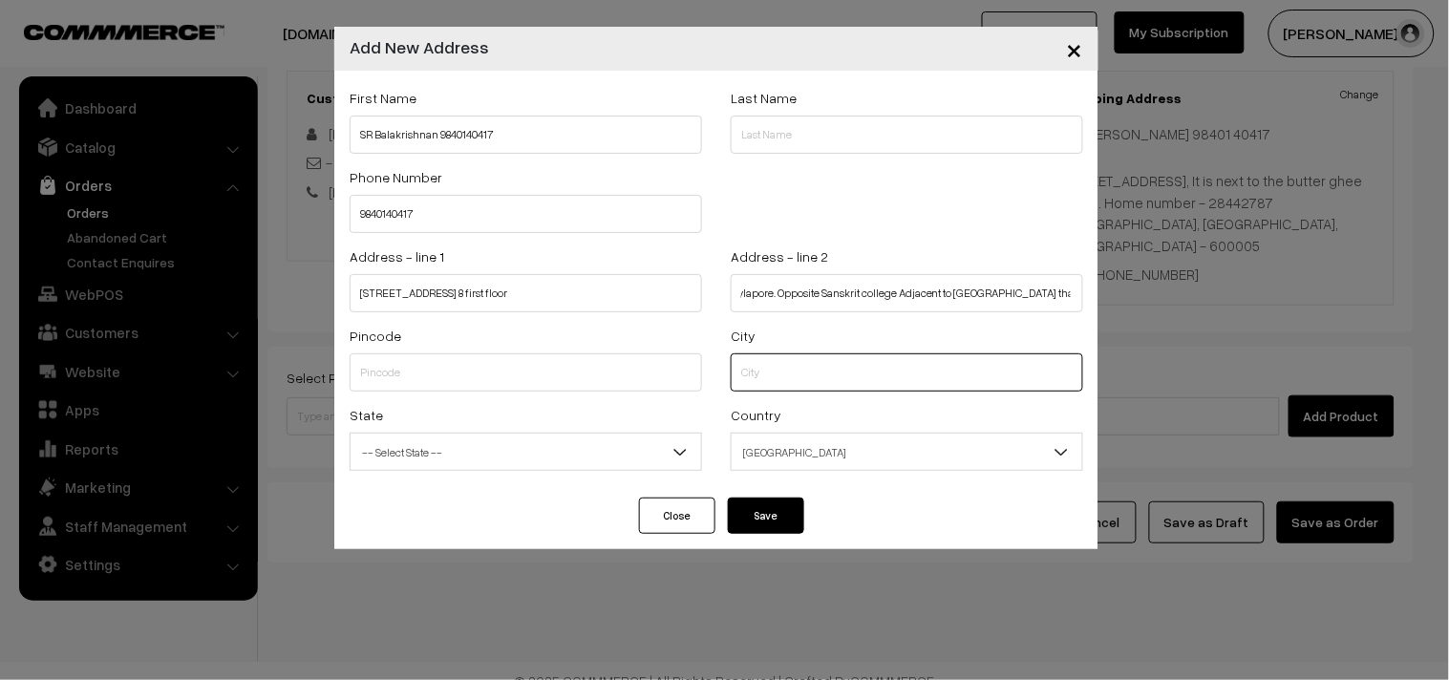
click at [808, 380] on input "text" at bounding box center [907, 372] width 353 height 38
type input "600004"
click at [398, 370] on input "text" at bounding box center [526, 372] width 353 height 38
drag, startPoint x: 863, startPoint y: 374, endPoint x: 585, endPoint y: 346, distance: 279.4
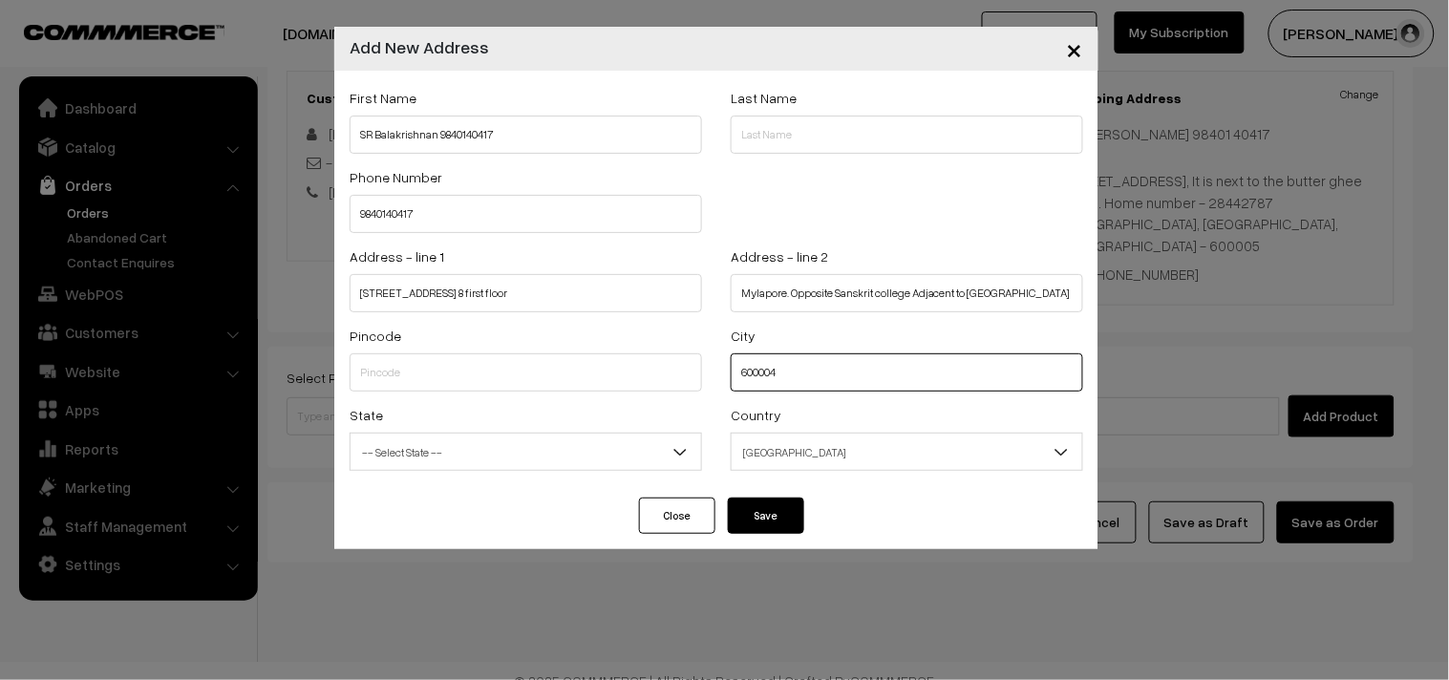
click at [653, 346] on div "Pincode City 600004" at bounding box center [716, 363] width 762 height 79
click at [476, 349] on div "Pincode" at bounding box center [526, 358] width 353 height 68
click at [463, 374] on input "text" at bounding box center [526, 372] width 353 height 38
paste input "600004"
type input "600004"
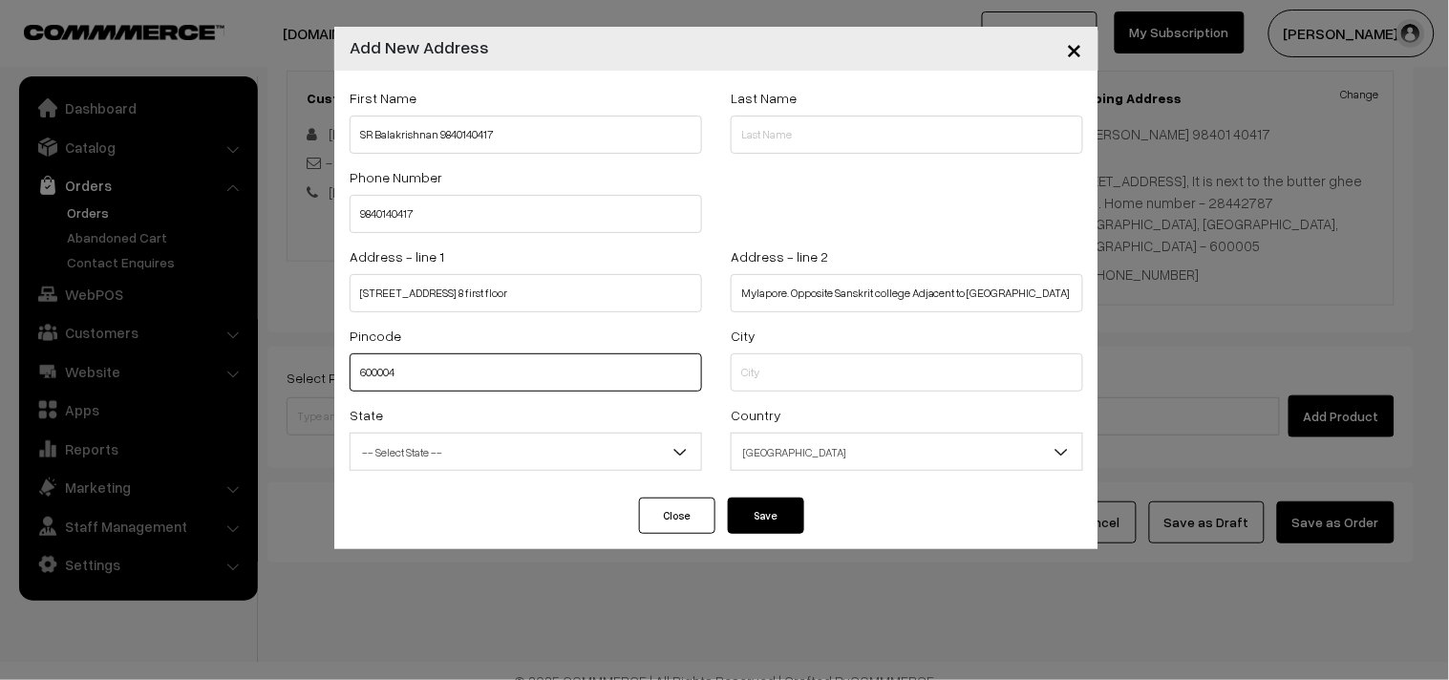
select select "Tamil Nadu"
type input "600004"
click at [405, 442] on span "-- Select State --" at bounding box center [526, 452] width 351 height 33
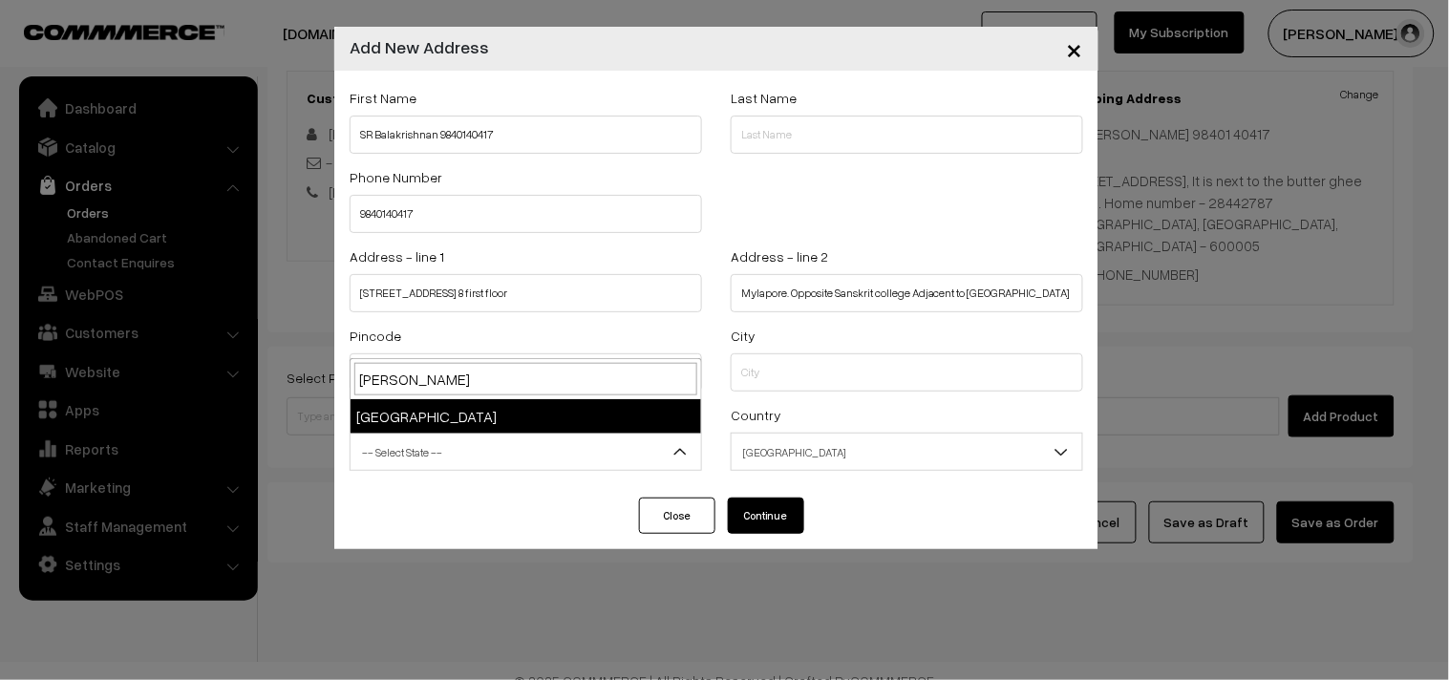
type input "tamil"
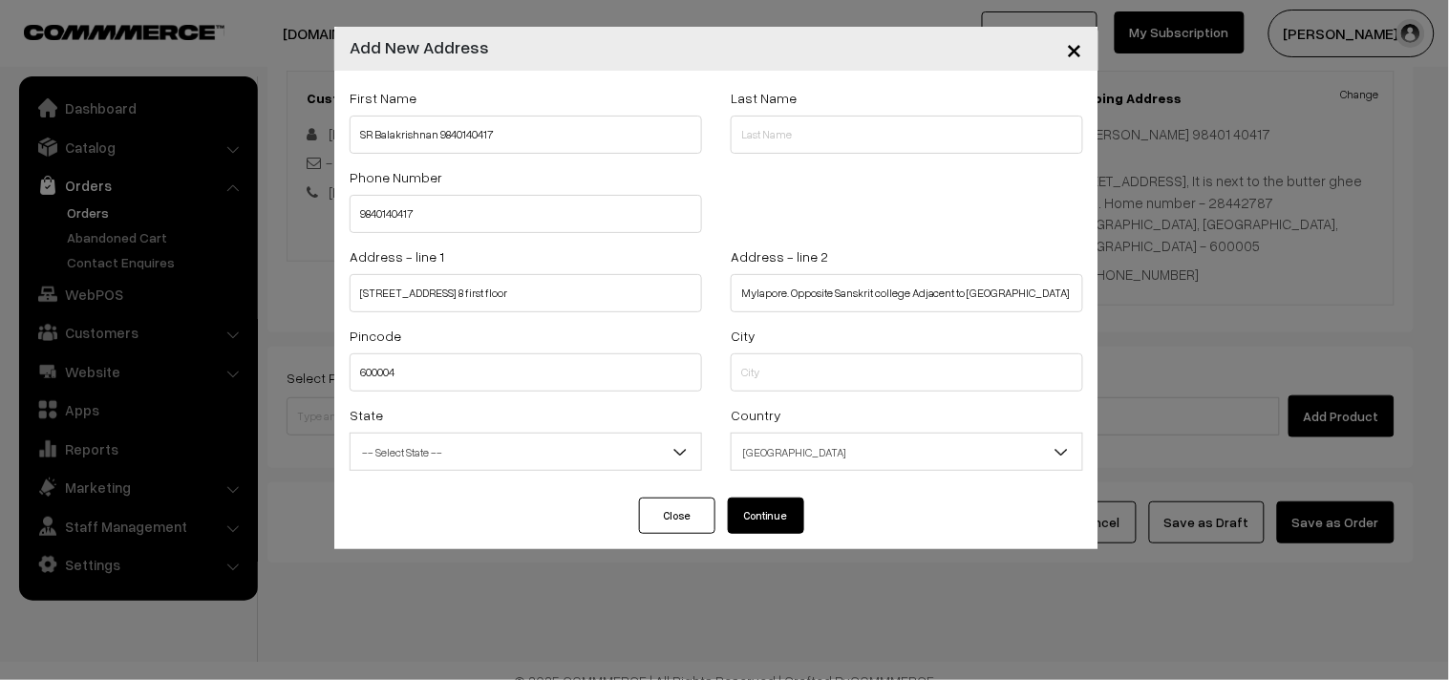
click at [767, 506] on button "Continue" at bounding box center [766, 516] width 76 height 36
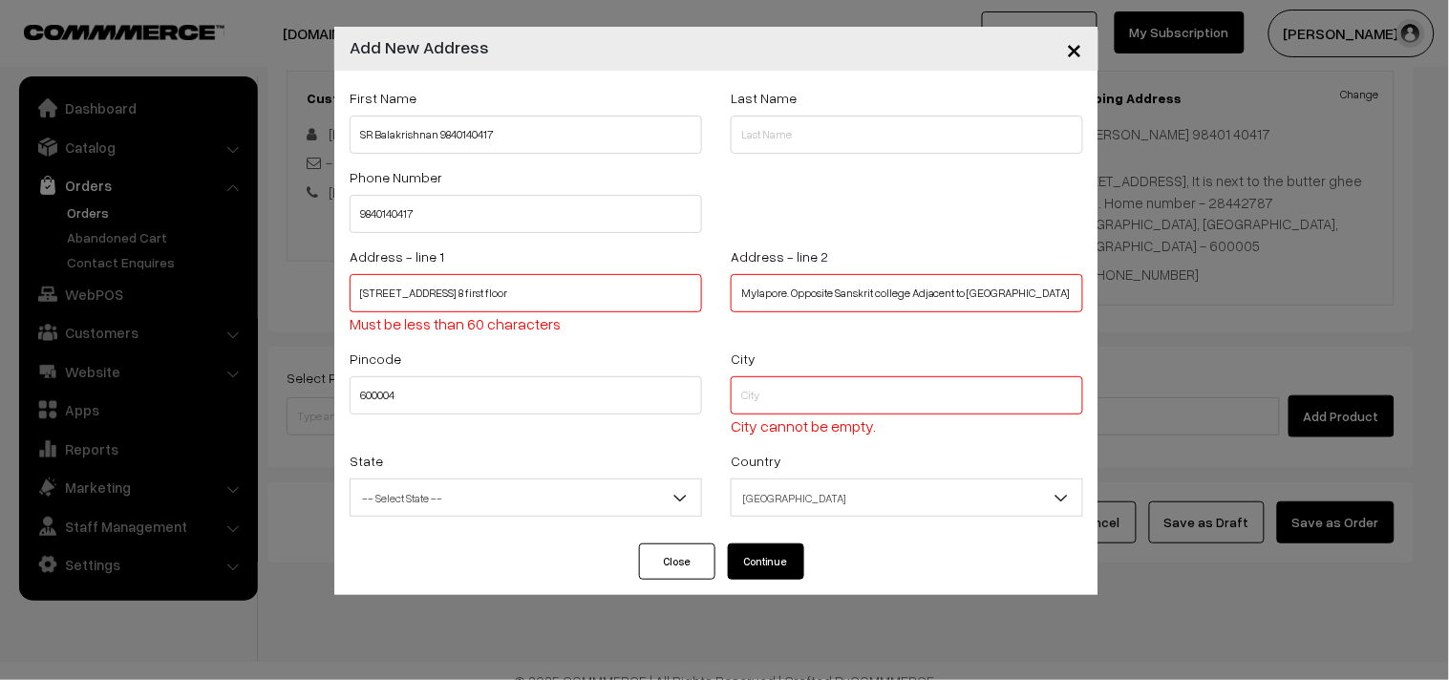
click at [666, 294] on input "252 Royapettah high road Indira flats, Flat no. 8 first floor" at bounding box center [526, 293] width 353 height 38
click at [766, 540] on div "First Name SR Balakrishnan 9840140417 Last Name Phone Number 9840140417 Address…" at bounding box center [716, 307] width 764 height 473
click at [780, 398] on input "text" at bounding box center [907, 395] width 353 height 38
type input "chennai"
click at [766, 565] on button "Continue" at bounding box center [766, 562] width 76 height 36
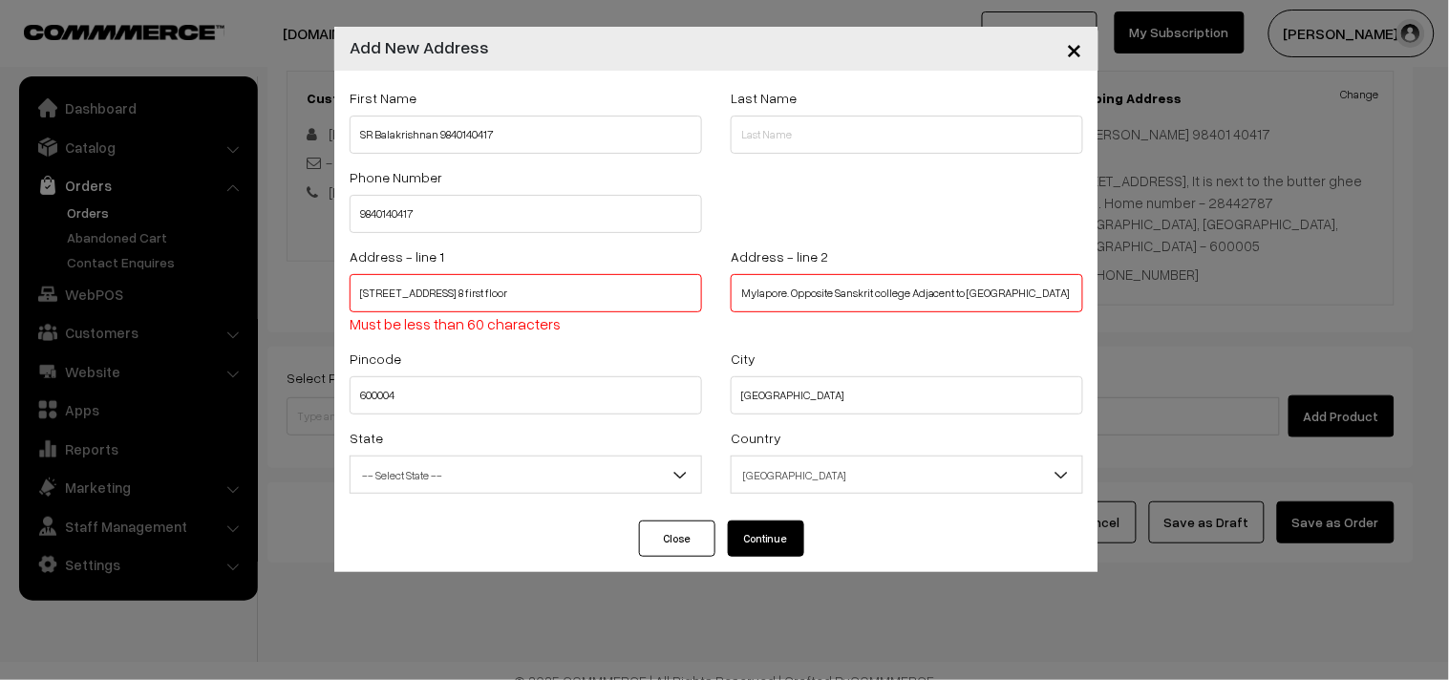
click at [622, 290] on input "252 Royapettah high road Indira flats, Flat no. 8 first floor" at bounding box center [526, 293] width 353 height 38
click at [654, 294] on input "252 Royapettah high road Indira flats, Flat no. 8 first floor" at bounding box center [526, 293] width 353 height 38
type input "252 Royapettah high road Indira flats, Flat no. 8 first floor"
click at [738, 291] on input "Mylapore. Opposite Sanskrit college Adjacent to Charvan thattu idli shop" at bounding box center [907, 293] width 353 height 38
click at [791, 292] on input "Mylapore. Opposite Sanskrit college Adjacent to Charvan thattu idli shop" at bounding box center [907, 293] width 353 height 38
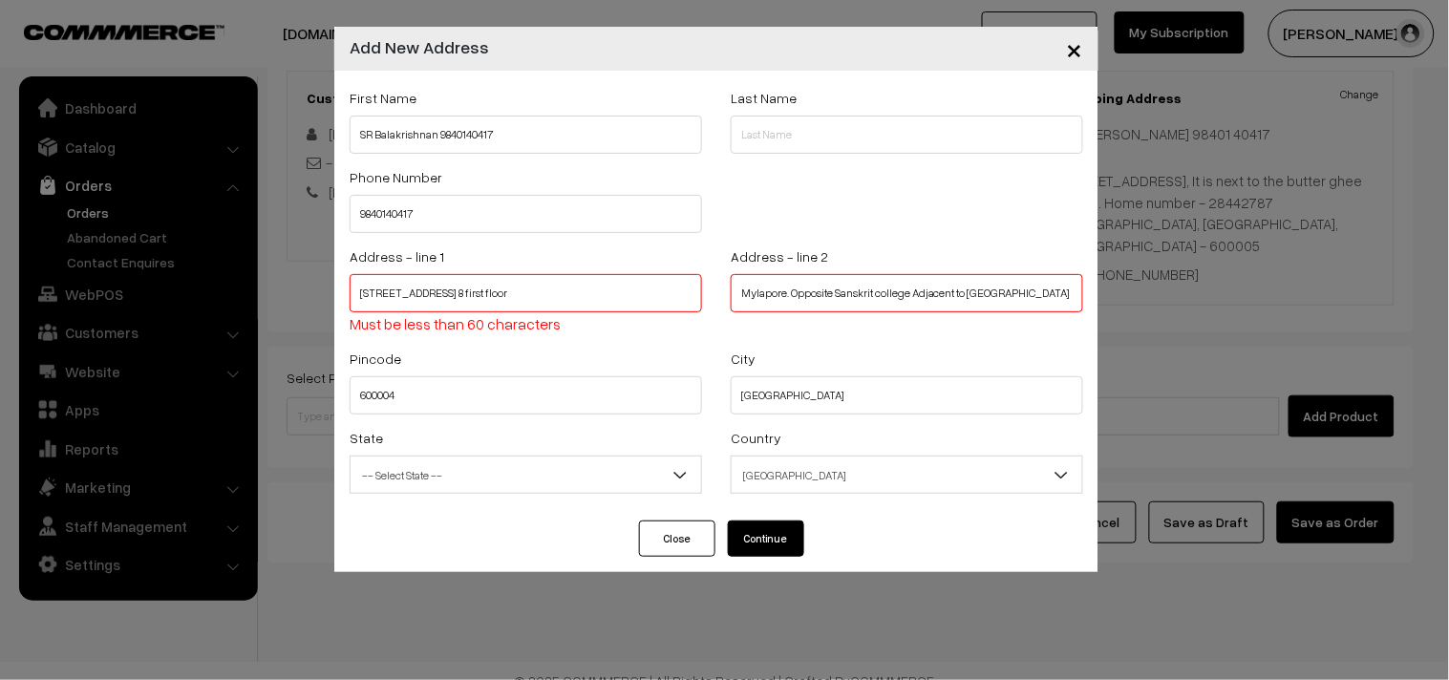
drag, startPoint x: 913, startPoint y: 294, endPoint x: 967, endPoint y: 289, distance: 53.7
click at [1267, 294] on div "× Add New Address First Name SR Balakrishnan 9840140417 Last Name Phone Number …" at bounding box center [724, 340] width 1449 height 680
click at [942, 293] on input "Mylapore. Opposite Sanskrit college Adjacent to Charvan thattu idli shop" at bounding box center [907, 293] width 353 height 38
click at [929, 297] on input "Mylapore. Opposite Sanskrit college Adjacent to Charvan thattu idli shop" at bounding box center [907, 293] width 353 height 38
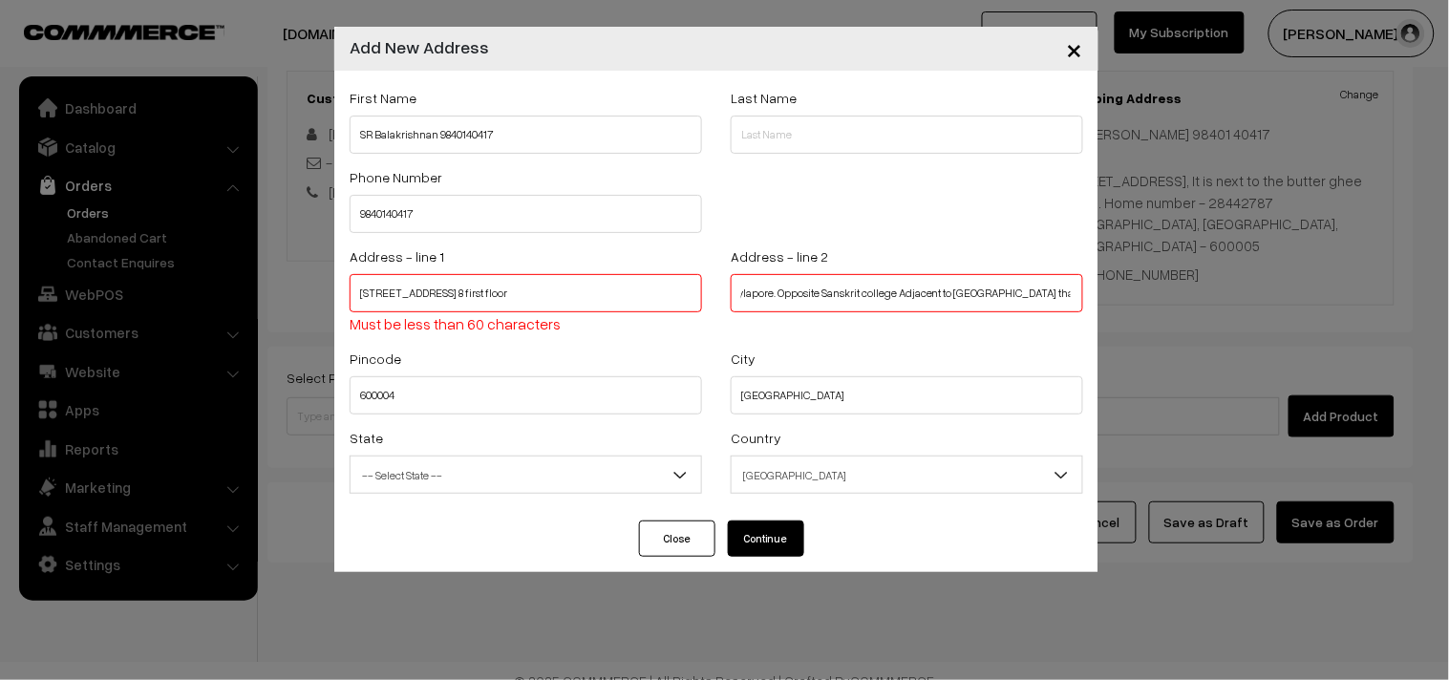
drag, startPoint x: 917, startPoint y: 291, endPoint x: 1228, endPoint y: 299, distance: 310.6
click at [1228, 299] on div "× Add New Address First Name SR Balakrishnan 9840140417 Last Name Phone Number …" at bounding box center [724, 340] width 1449 height 680
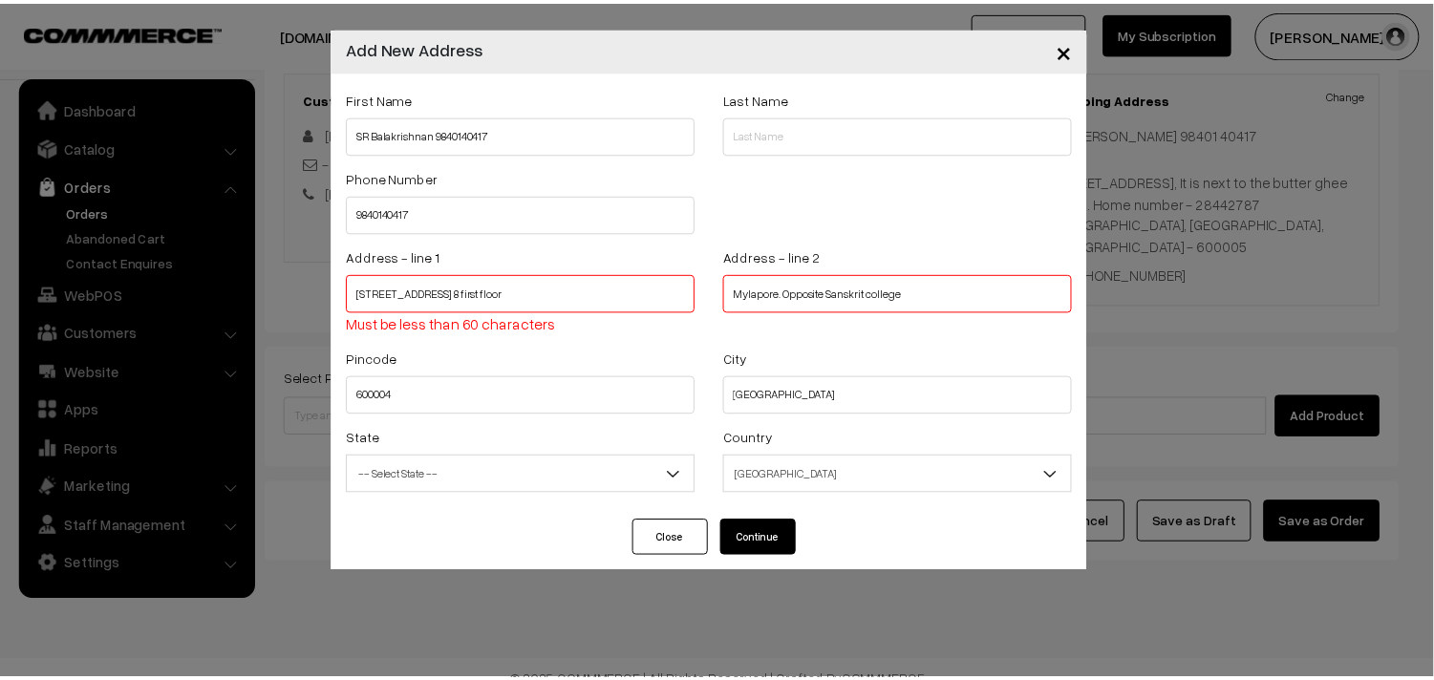
scroll to position [0, 0]
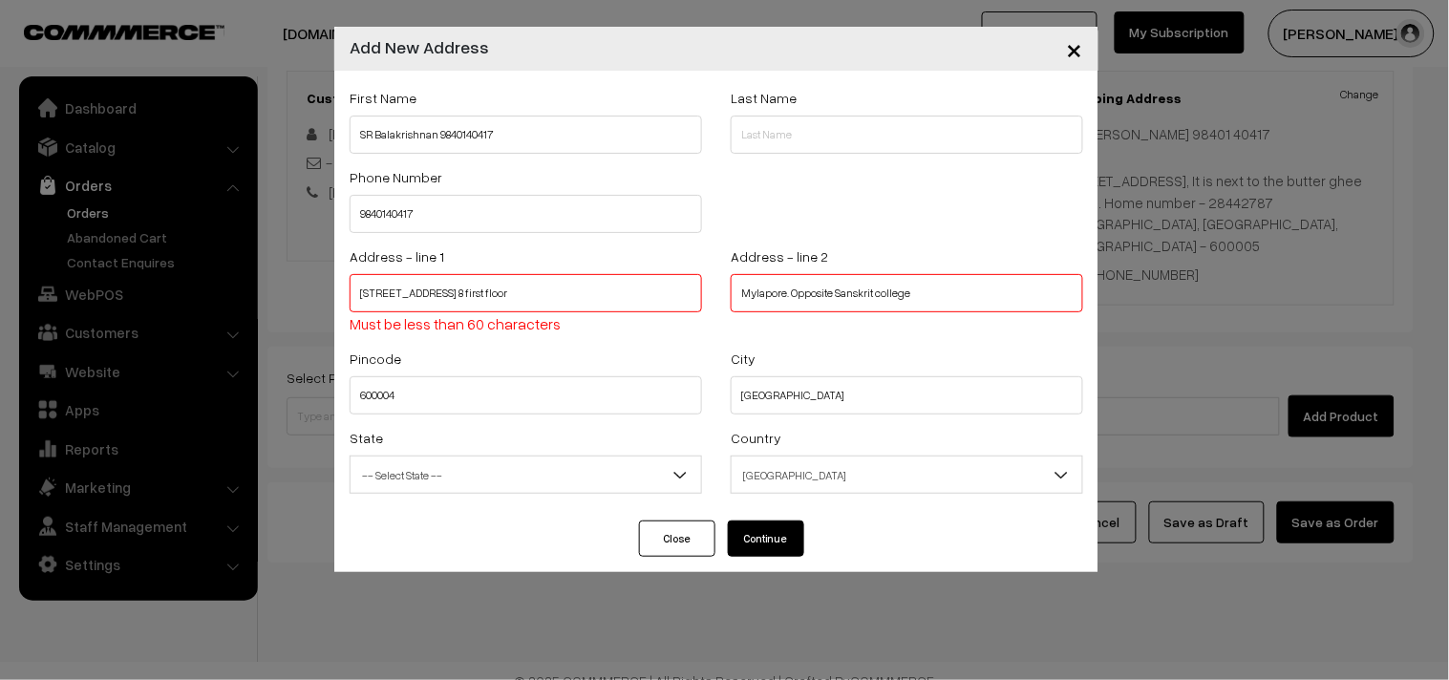
type input "Mylapore. Opposite Sanskrit college"
click at [750, 542] on button "Continue" at bounding box center [766, 539] width 76 height 36
drag, startPoint x: 648, startPoint y: 284, endPoint x: 542, endPoint y: 280, distance: 106.1
click at [542, 280] on input "252 Royapettah high road Indira flats, Flat no. 8 first floor" at bounding box center [526, 293] width 353 height 38
type input "252 Royapettah high road Indira flats,"
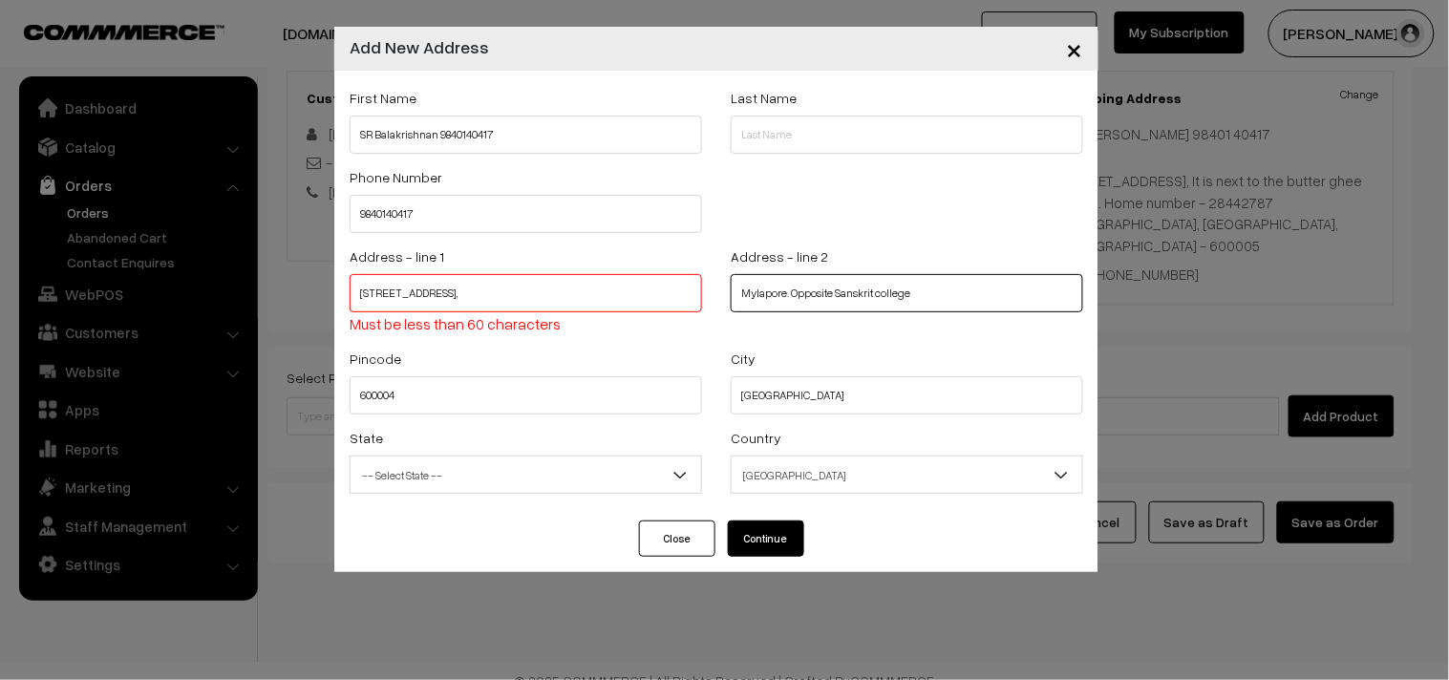
click at [739, 289] on input "Mylapore. Opposite Sanskrit college" at bounding box center [907, 293] width 353 height 38
paste input "Flat no. 8 first floor"
type input "Flat no. 8 first floor Mylapore. Opposite Sanskrit college"
click at [769, 536] on button "Continue" at bounding box center [766, 539] width 76 height 36
select select
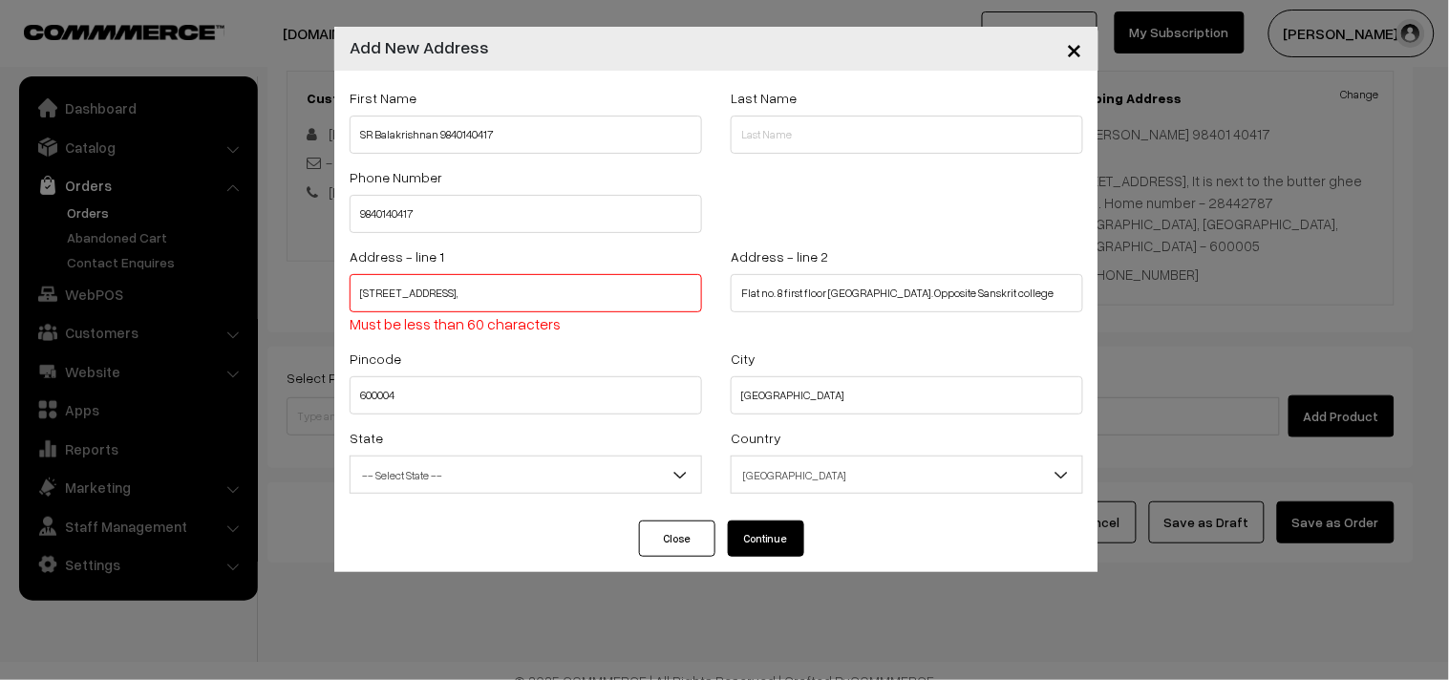
select select
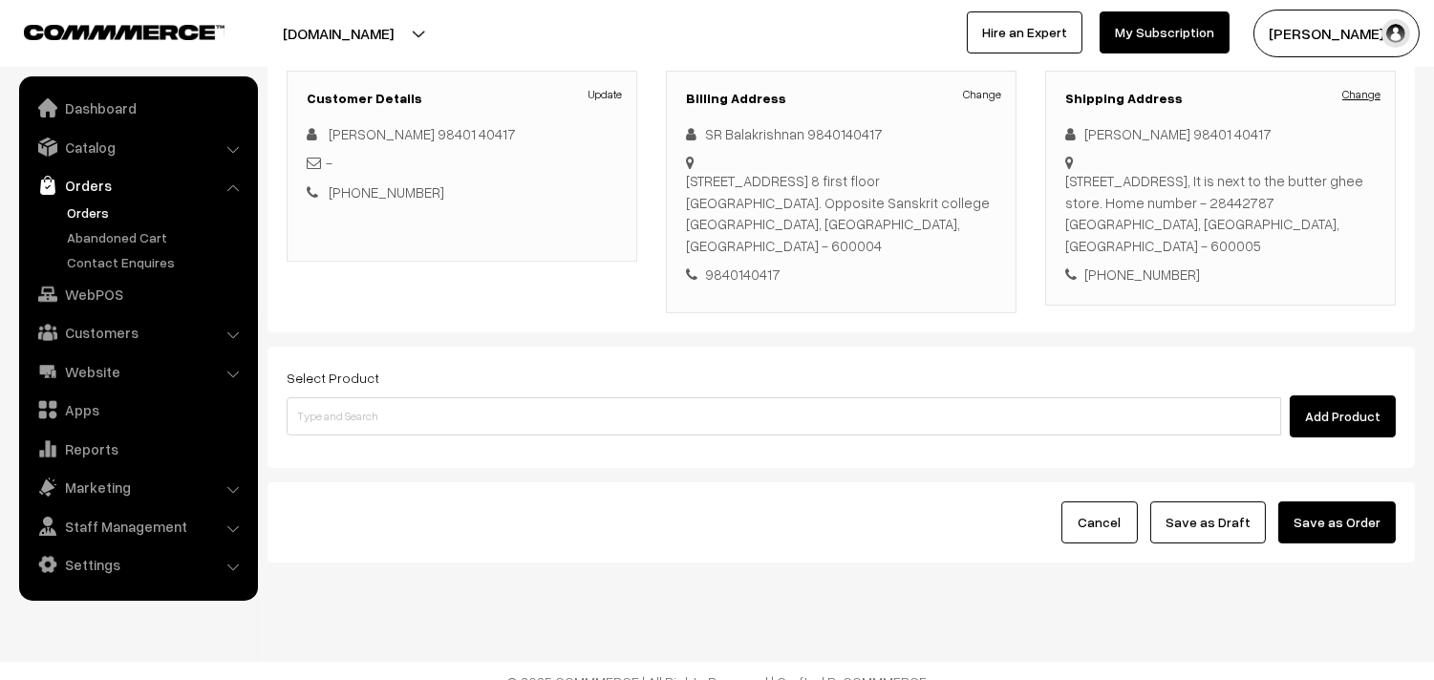
click at [1366, 94] on link "Change" at bounding box center [1361, 94] width 38 height 17
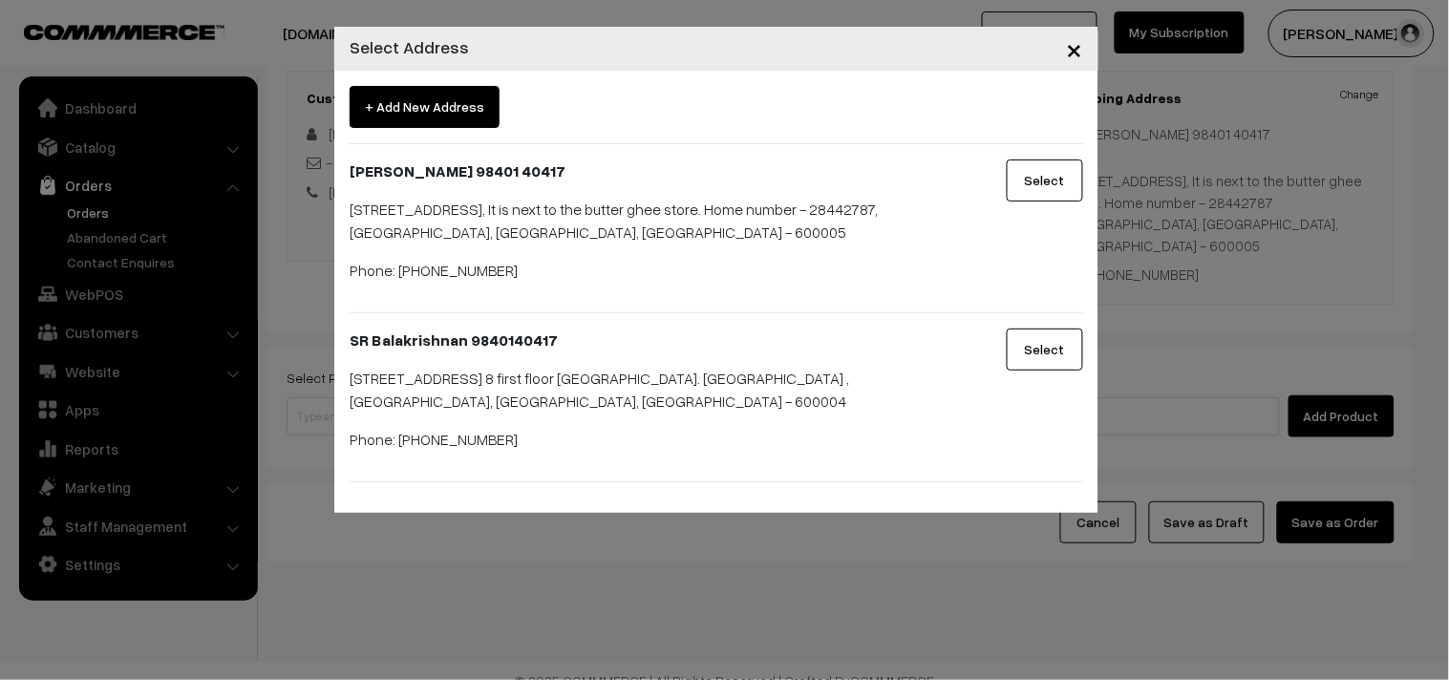
click at [1053, 371] on button "Select" at bounding box center [1045, 350] width 76 height 42
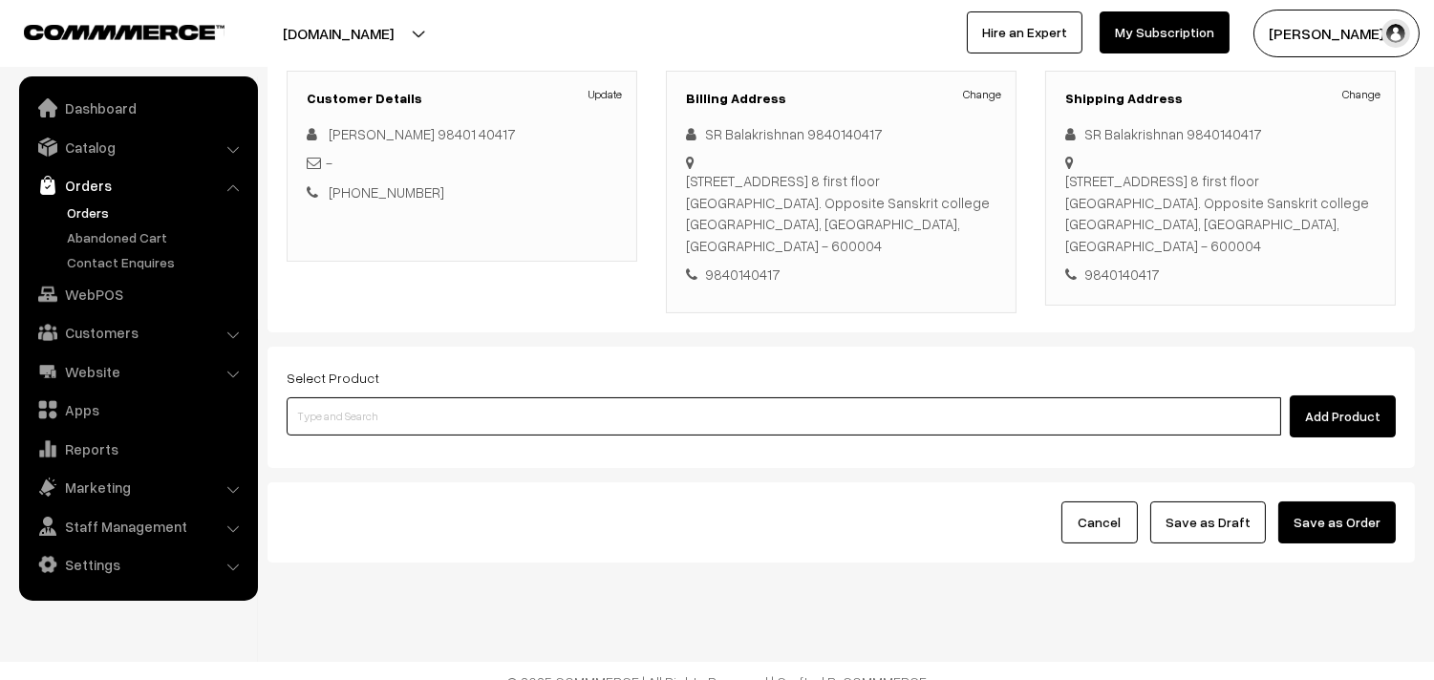
click at [460, 397] on input at bounding box center [784, 416] width 995 height 38
type input "couple"
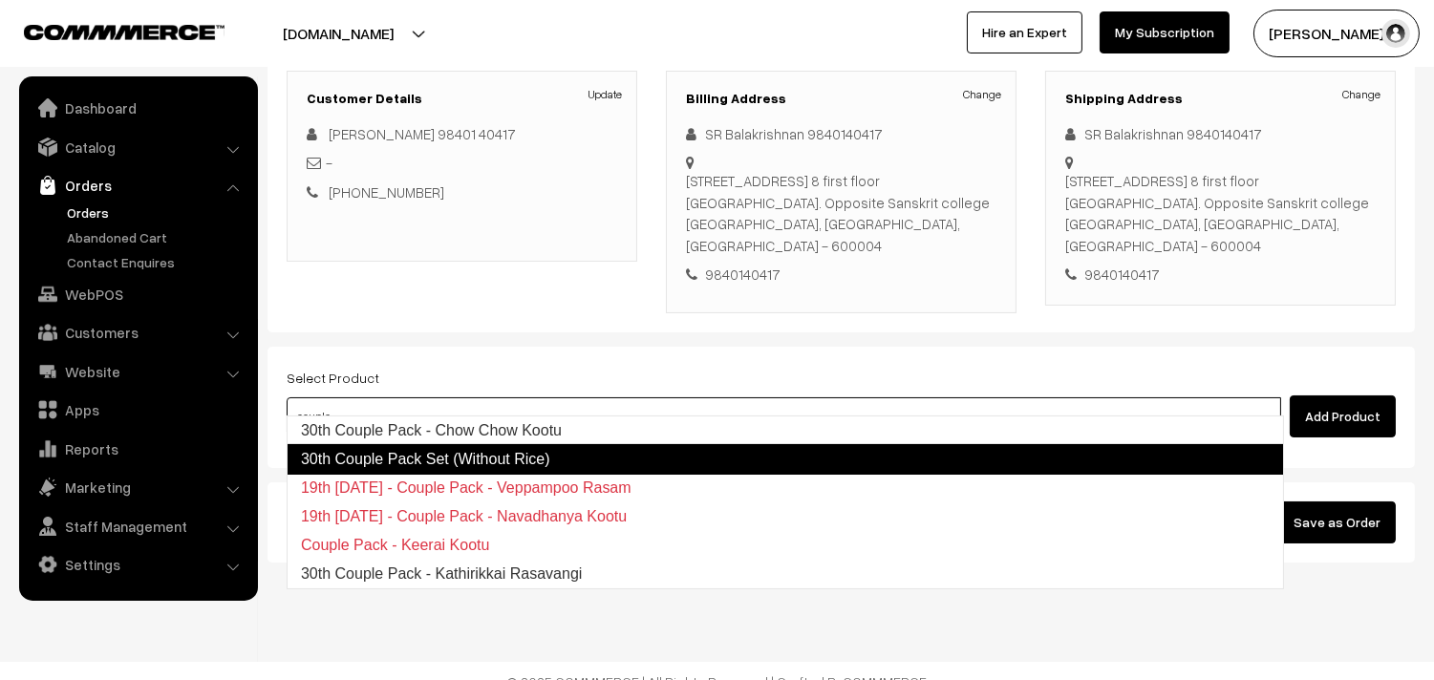
click at [509, 460] on link "30th Couple Pack Set (Without Rice)" at bounding box center [785, 459] width 997 height 31
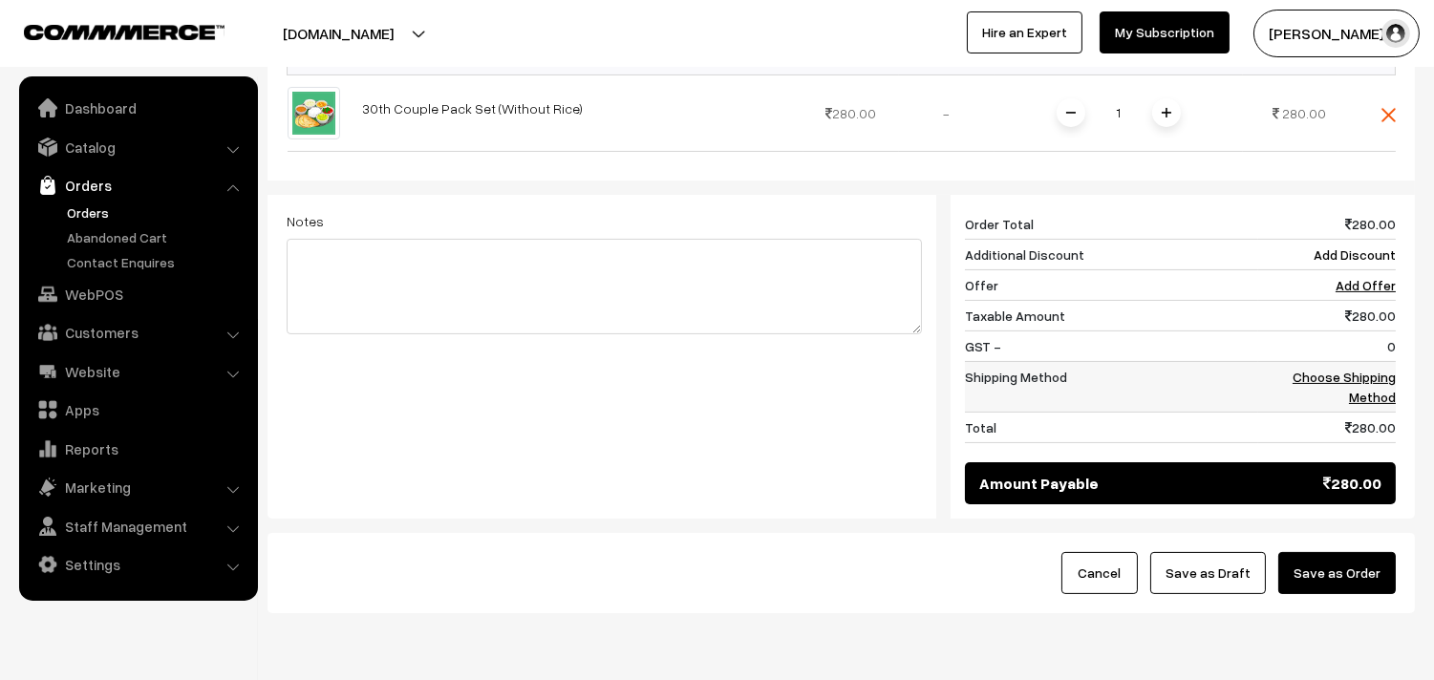
scroll to position [684, 0]
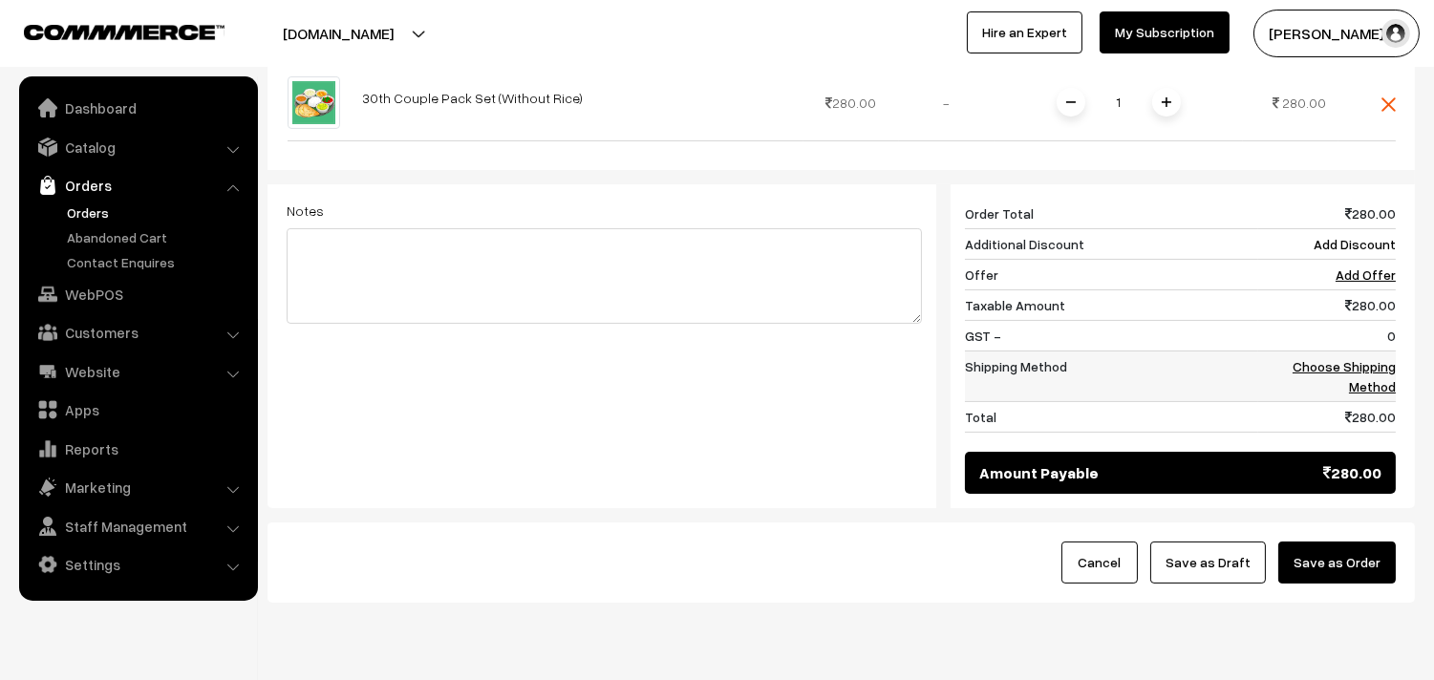
click at [1330, 358] on link "Choose Shipping Method" at bounding box center [1344, 376] width 103 height 36
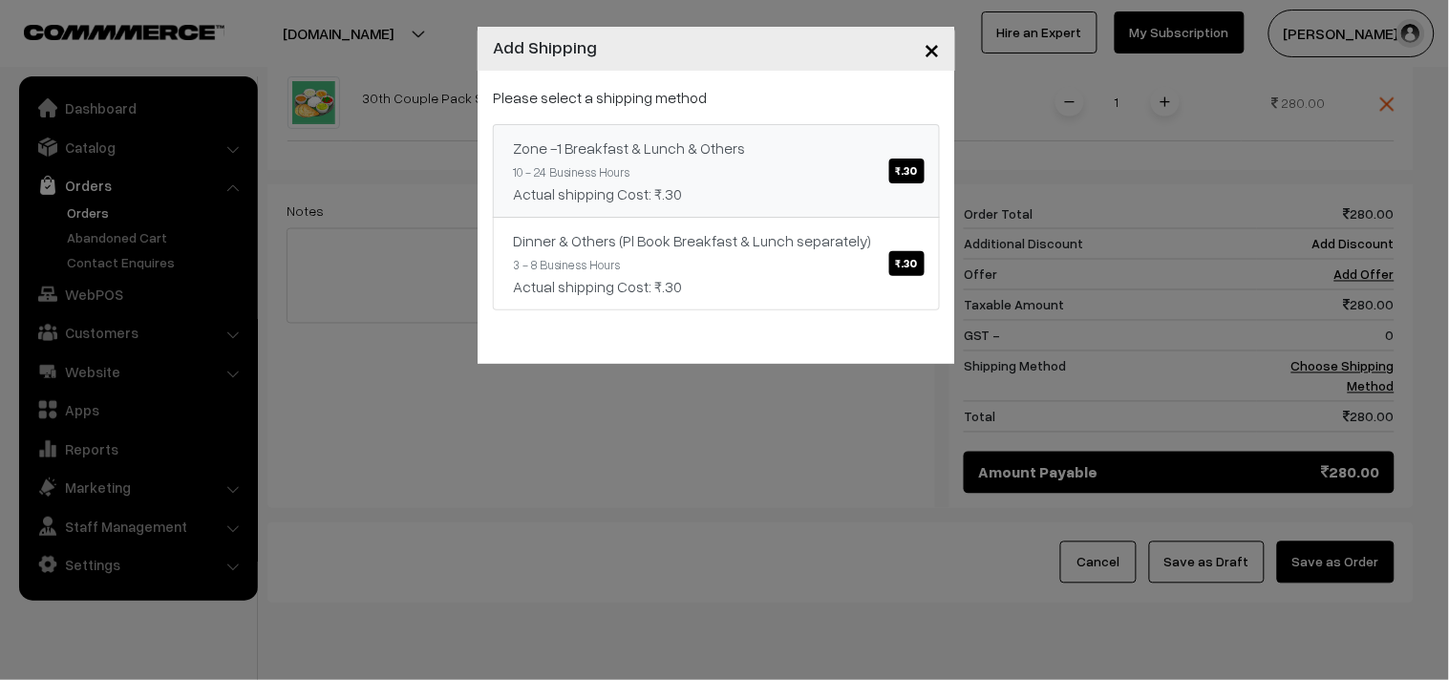
click at [876, 178] on link "Zone -1 Breakfast & Lunch & Others ₹.30 10 - 24 Business Hours Actual shipping …" at bounding box center [716, 171] width 447 height 94
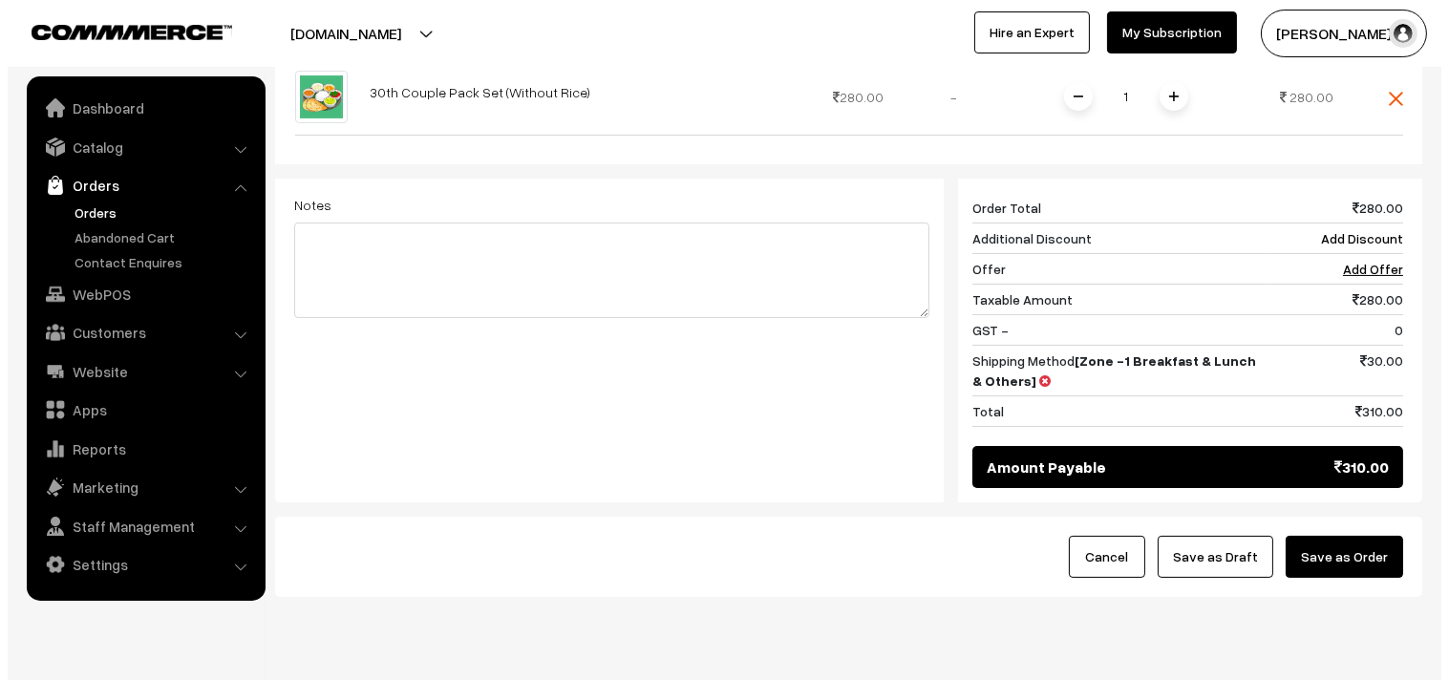
scroll to position [726, 0]
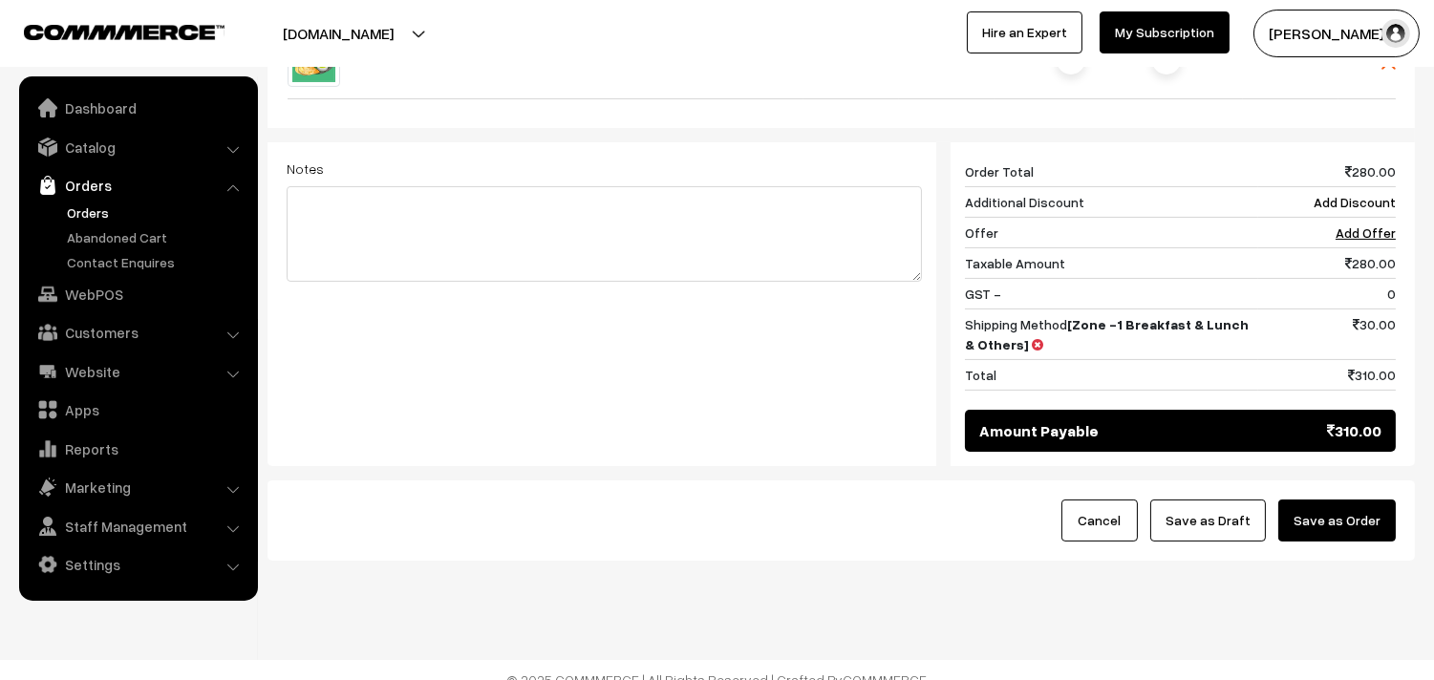
click at [1333, 481] on div "Cancel Save as Draft Save as Order" at bounding box center [841, 521] width 1147 height 80
click at [1333, 500] on button "Save as Order" at bounding box center [1337, 521] width 118 height 42
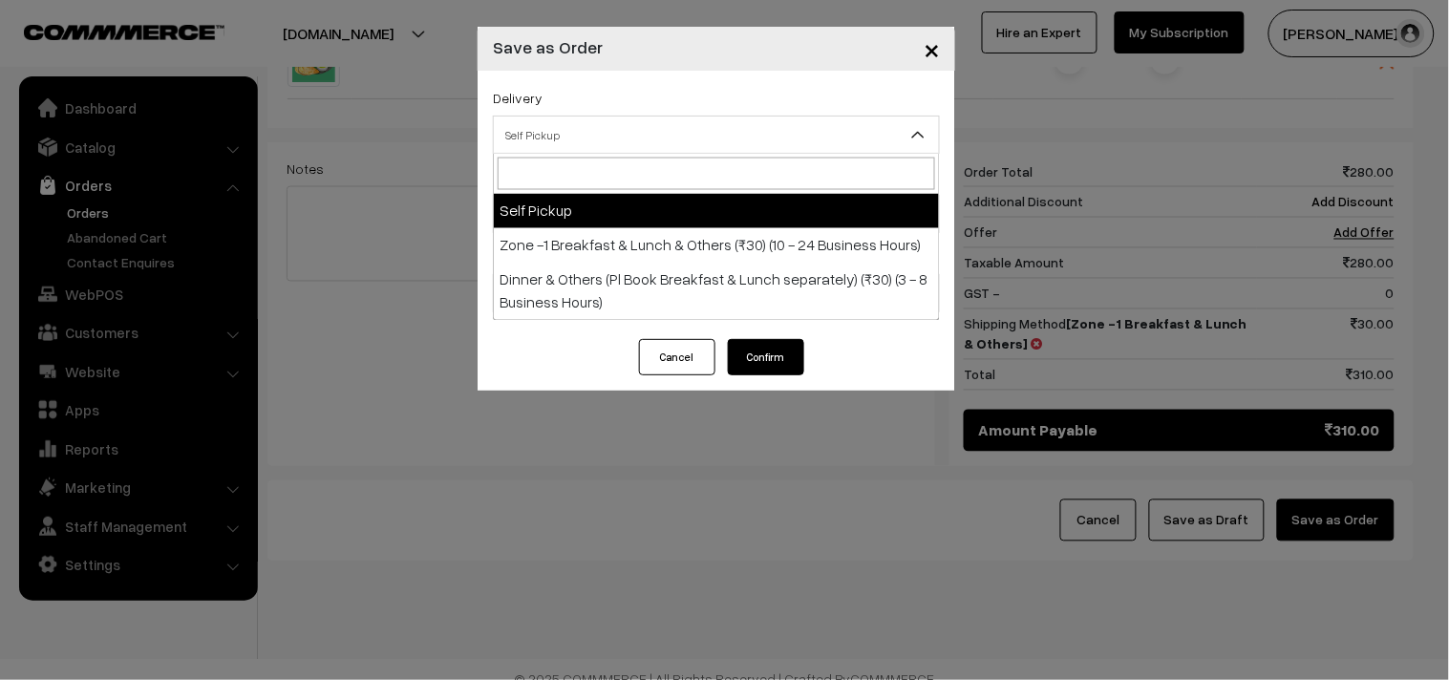
click at [604, 143] on span "Self Pickup" at bounding box center [716, 134] width 445 height 33
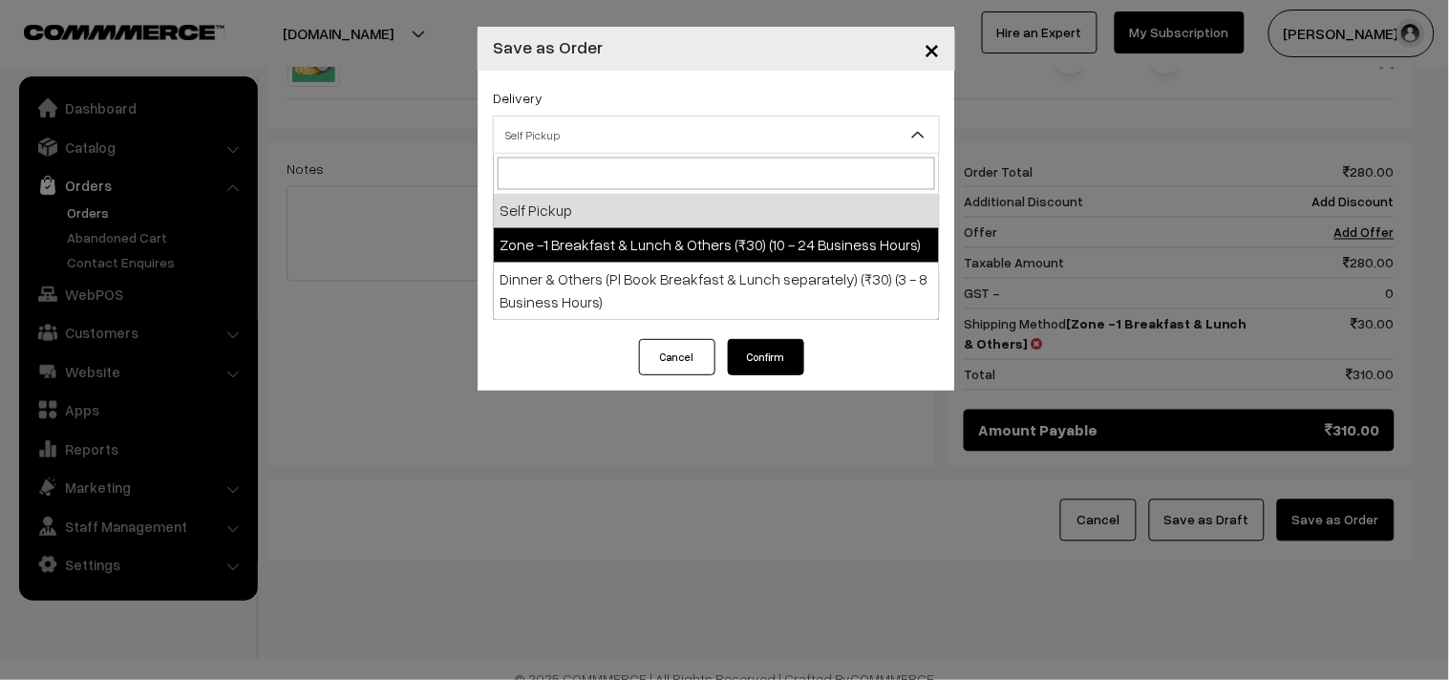
drag, startPoint x: 594, startPoint y: 246, endPoint x: 673, endPoint y: 225, distance: 80.9
select select "ZON1"
select select "3"
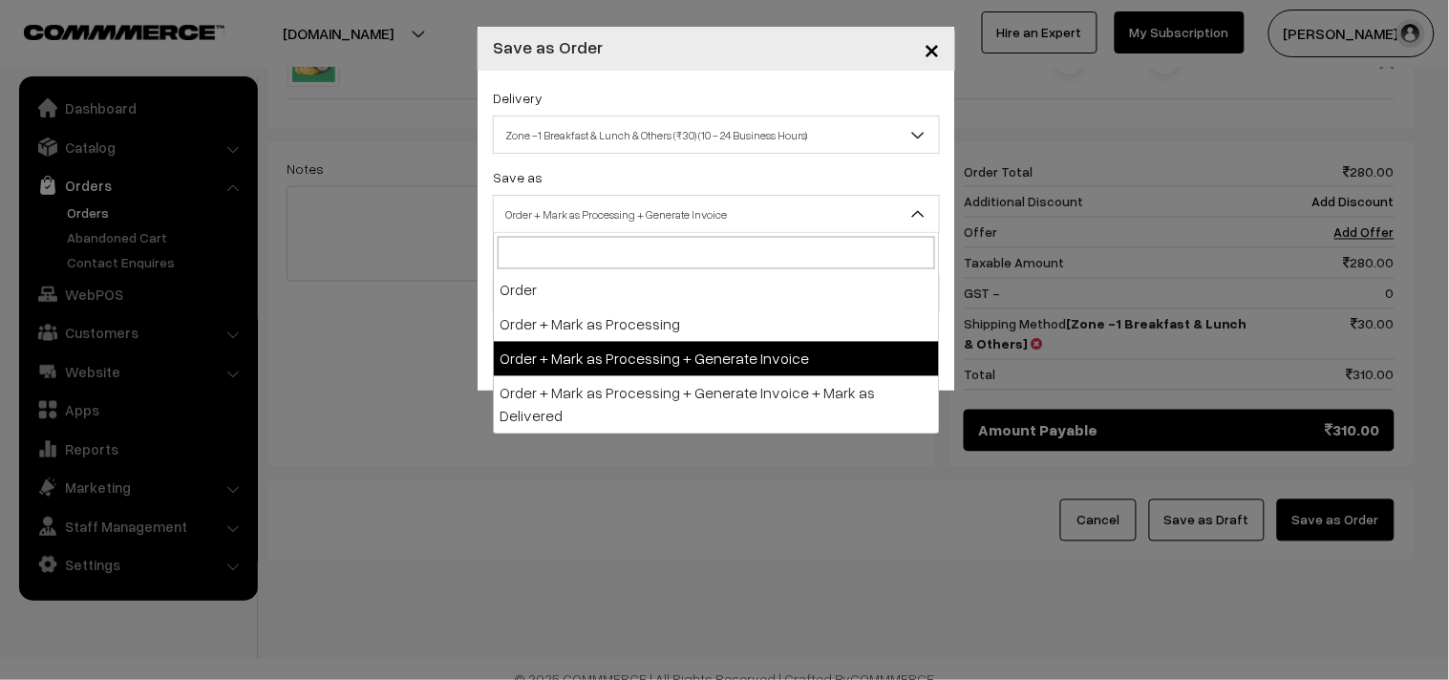
click at [678, 220] on span "Order + Mark as Processing + Generate Invoice" at bounding box center [716, 214] width 445 height 33
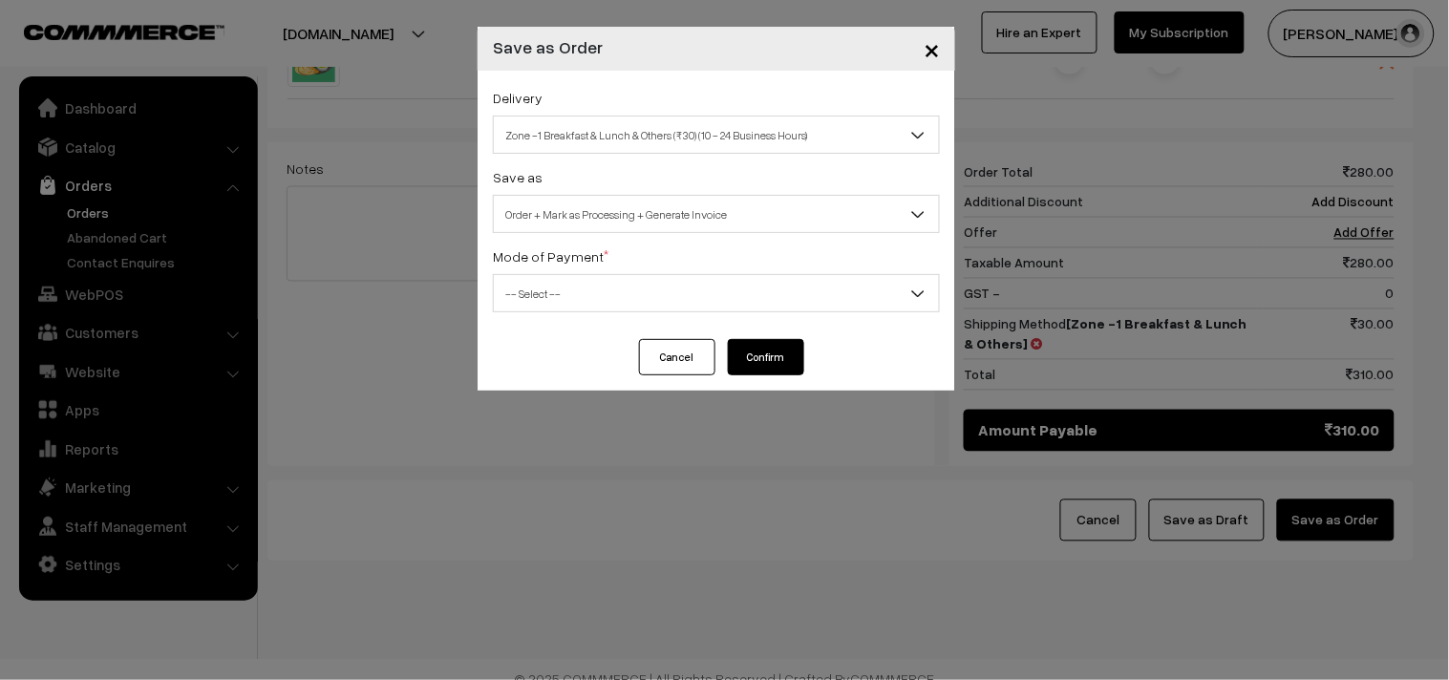
click at [554, 288] on span "-- Select --" at bounding box center [716, 293] width 445 height 33
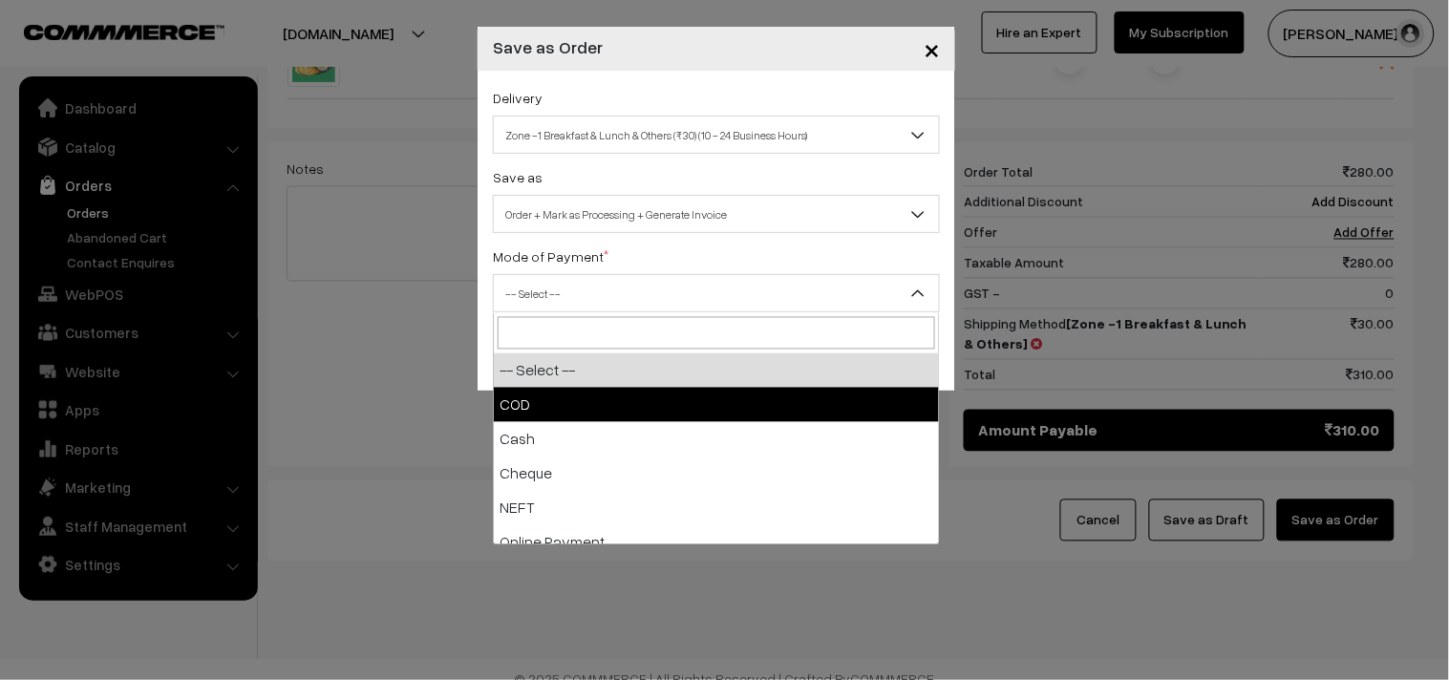
select select "1"
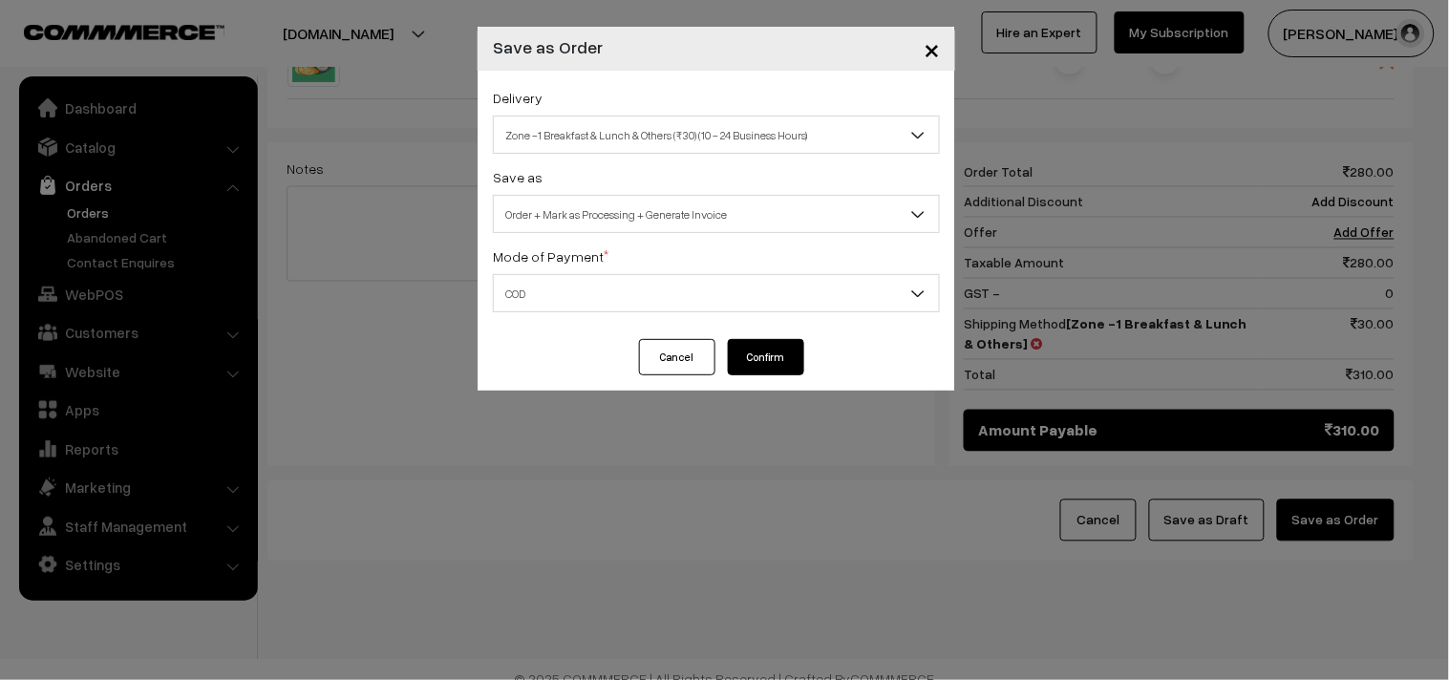
drag, startPoint x: 823, startPoint y: 360, endPoint x: 798, endPoint y: 349, distance: 27.4
click at [806, 353] on div "Cancel Confirm" at bounding box center [717, 365] width 478 height 52
click at [755, 339] on button "Confirm" at bounding box center [766, 357] width 76 height 36
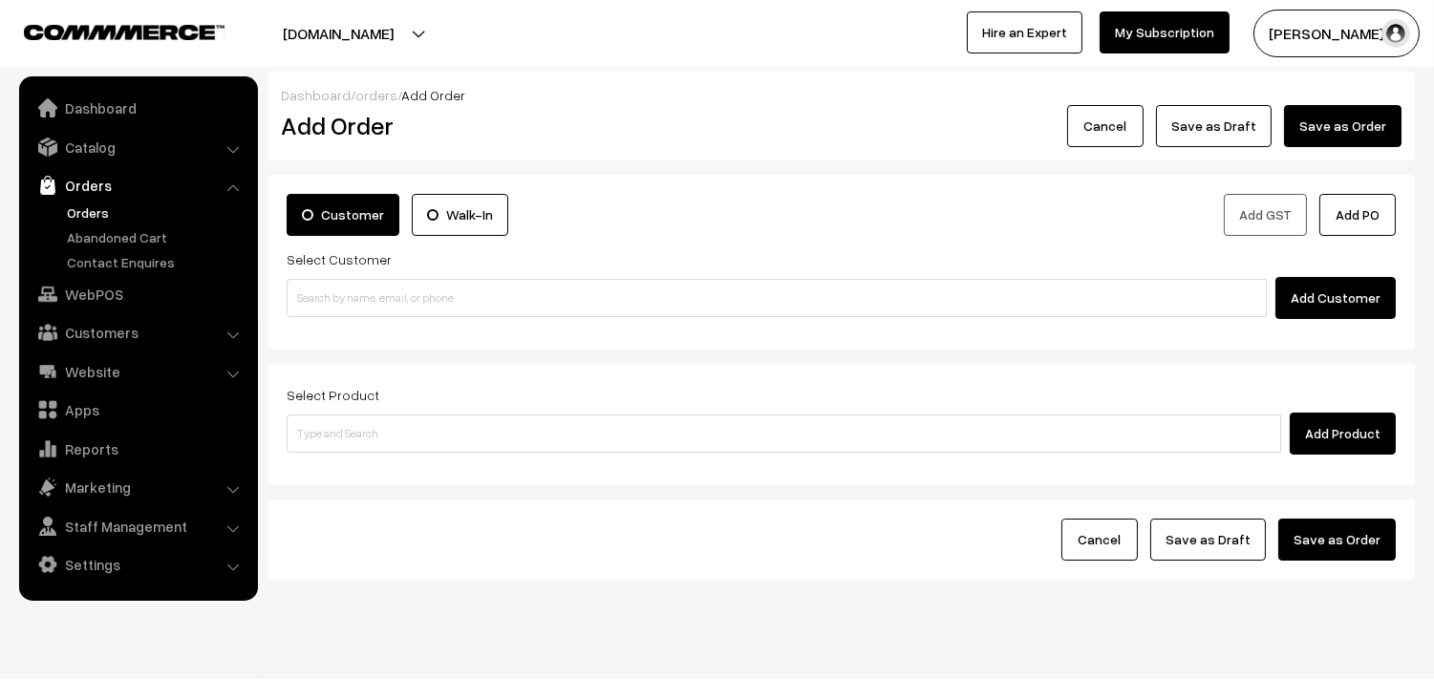
click at [89, 204] on link "Orders" at bounding box center [156, 213] width 189 height 20
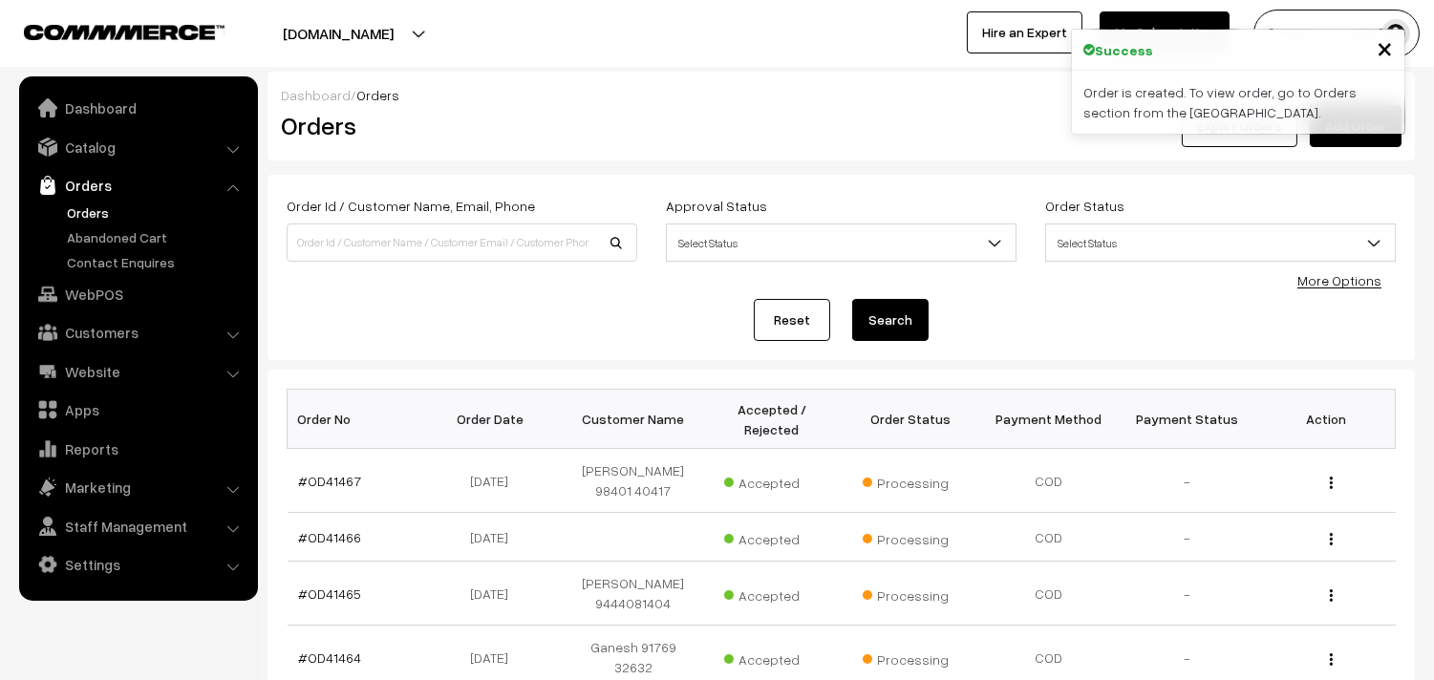
click at [325, 475] on link "#OD41467" at bounding box center [330, 481] width 63 height 16
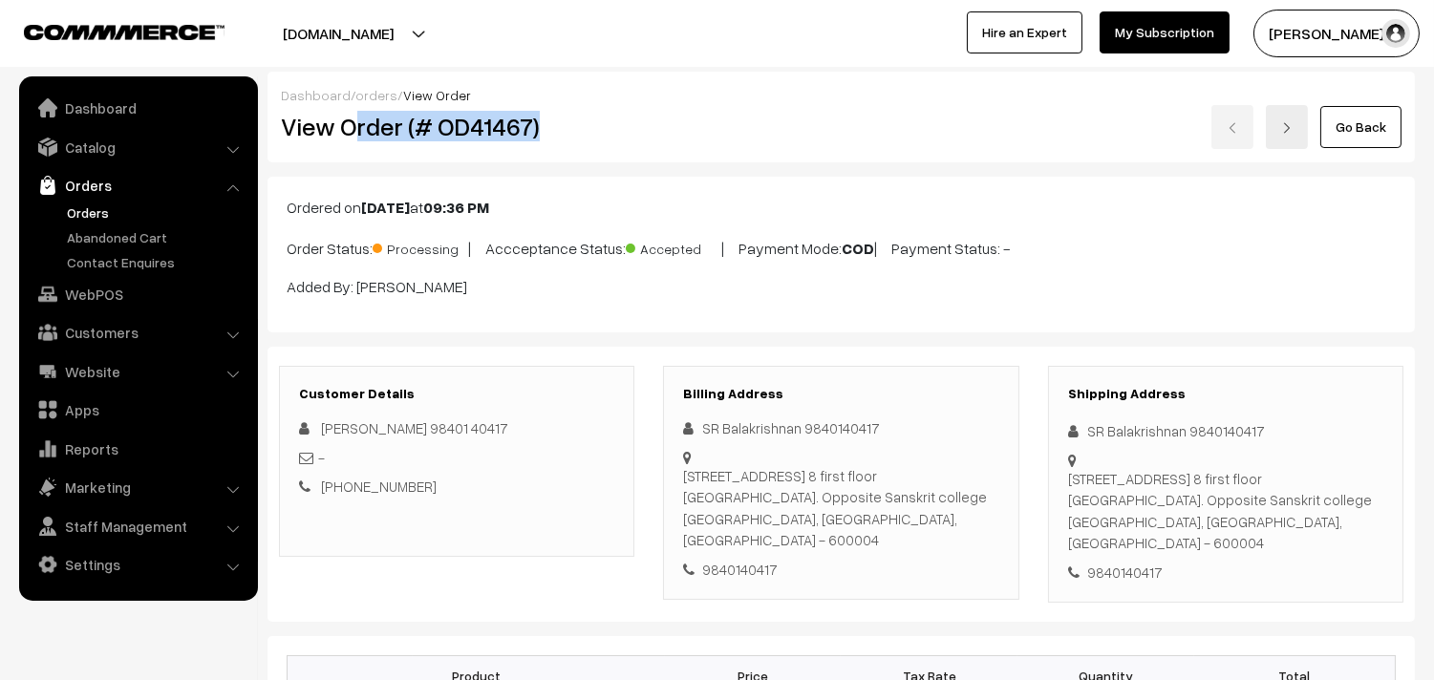
click at [589, 107] on div "View Order (# OD41467)" at bounding box center [458, 127] width 383 height 44
click at [358, 125] on h2 "View Order (# OD41467)" at bounding box center [458, 127] width 354 height 30
drag, startPoint x: 342, startPoint y: 117, endPoint x: 570, endPoint y: 111, distance: 228.4
click at [568, 112] on h2 "View Order (# OD41467)" at bounding box center [458, 127] width 354 height 30
copy h2 "Order (# OD41467)"
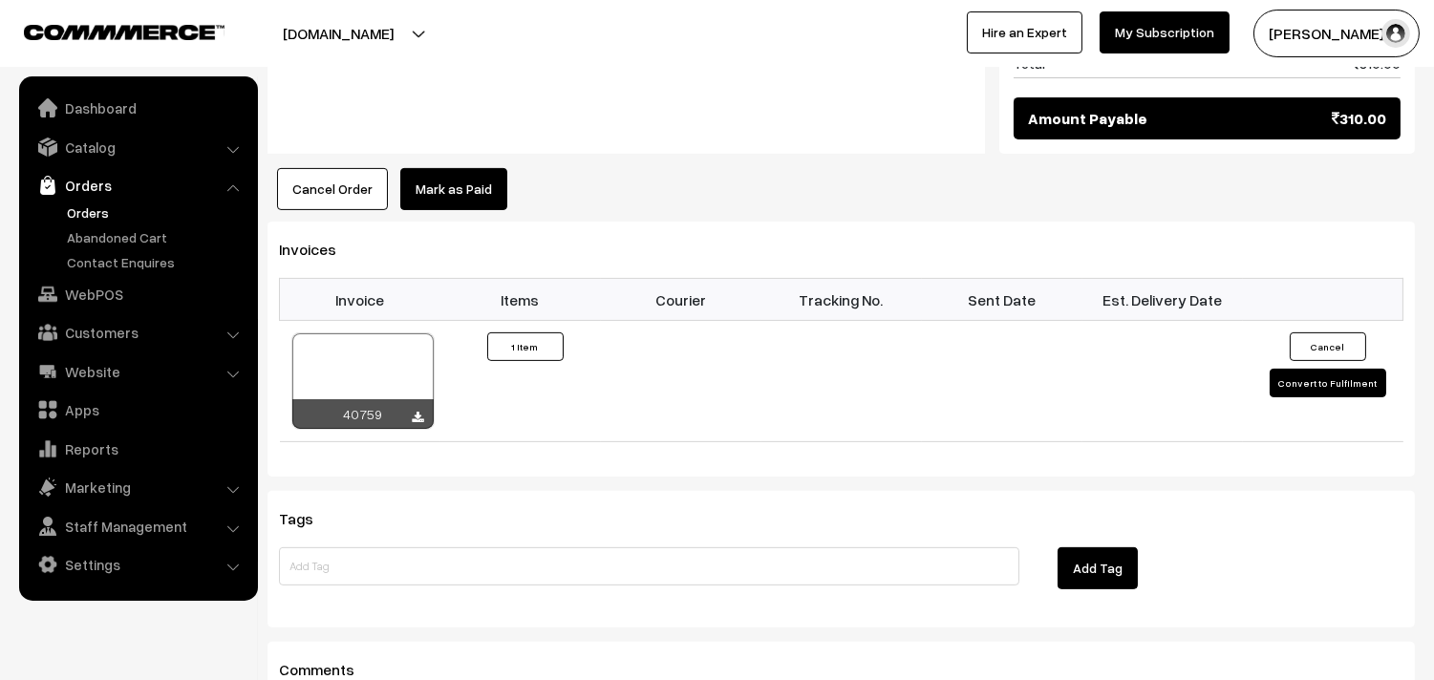
scroll to position [1167, 0]
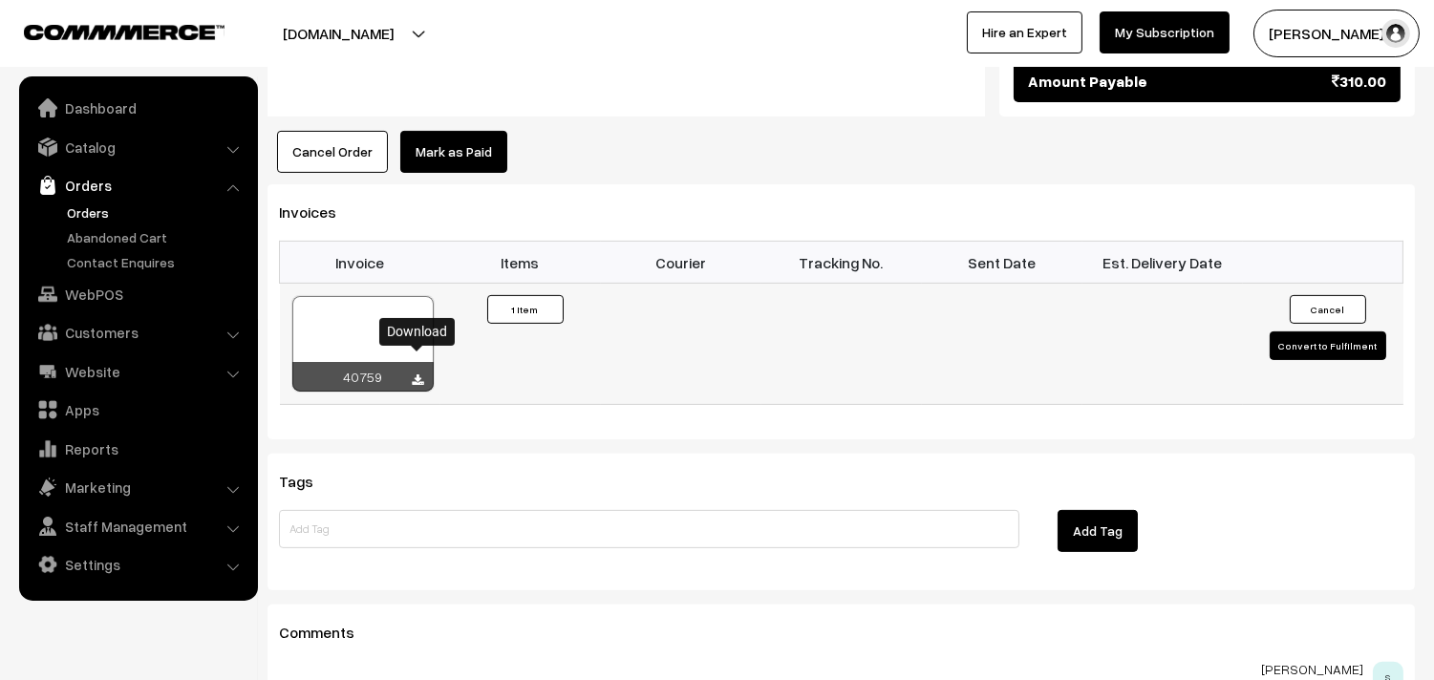
click at [418, 375] on icon at bounding box center [418, 381] width 11 height 12
click at [80, 287] on link "WebPOS" at bounding box center [137, 294] width 227 height 34
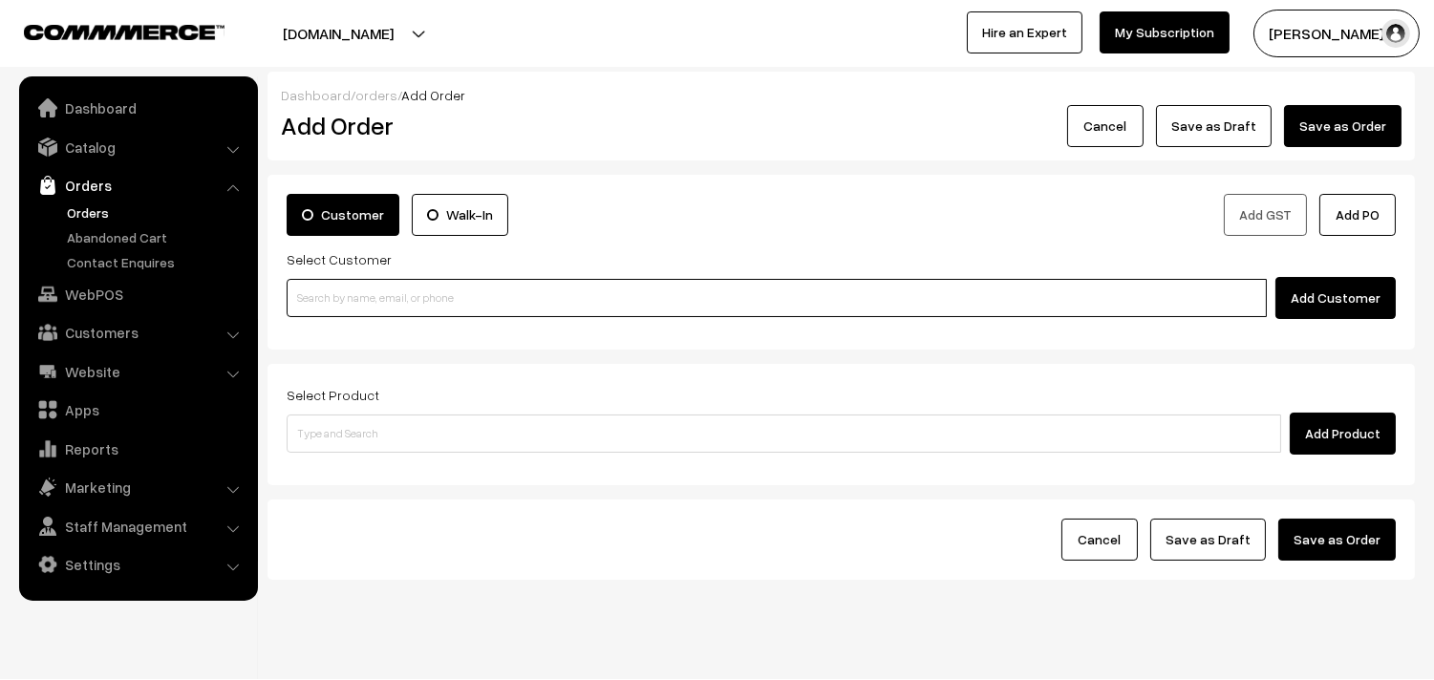
click at [349, 292] on input at bounding box center [777, 298] width 980 height 38
paste input "98401 40417"
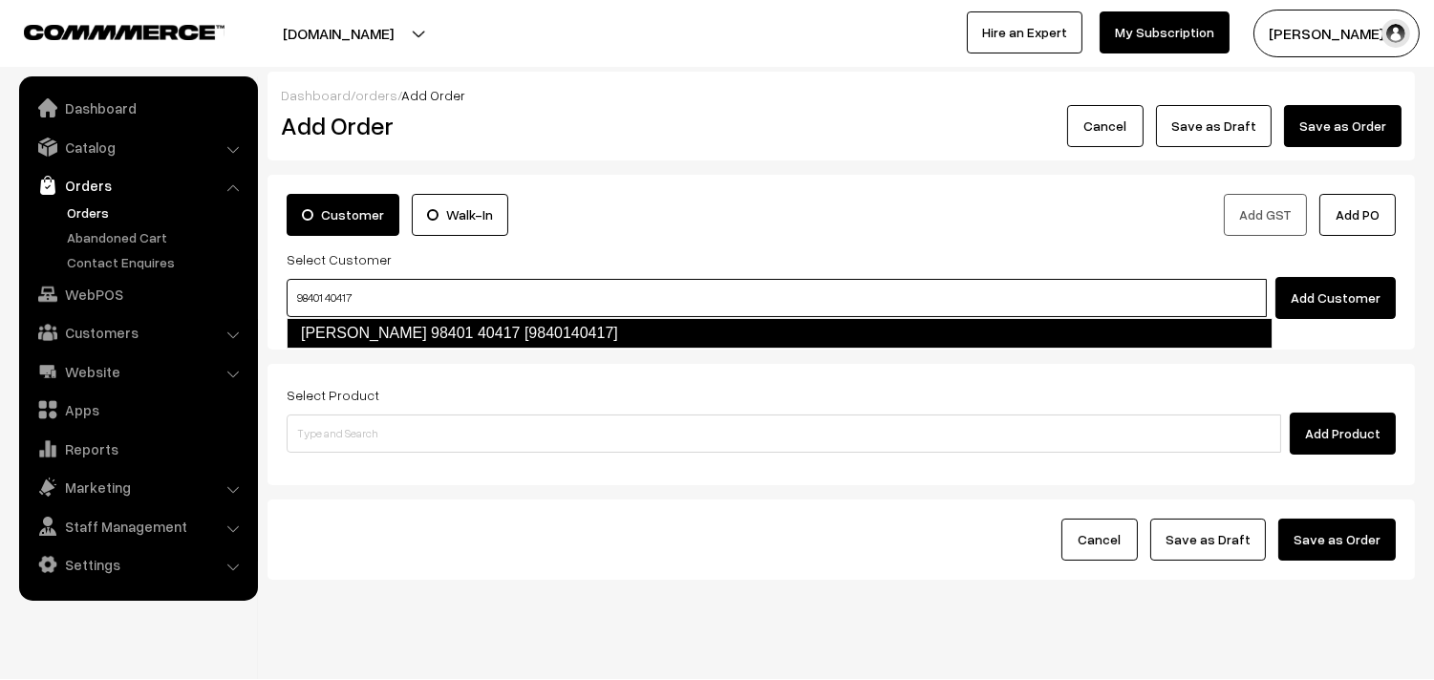
click at [361, 328] on link "Sugantha 98401 40417 [9840140417]" at bounding box center [780, 333] width 986 height 31
type input "98401 40417"
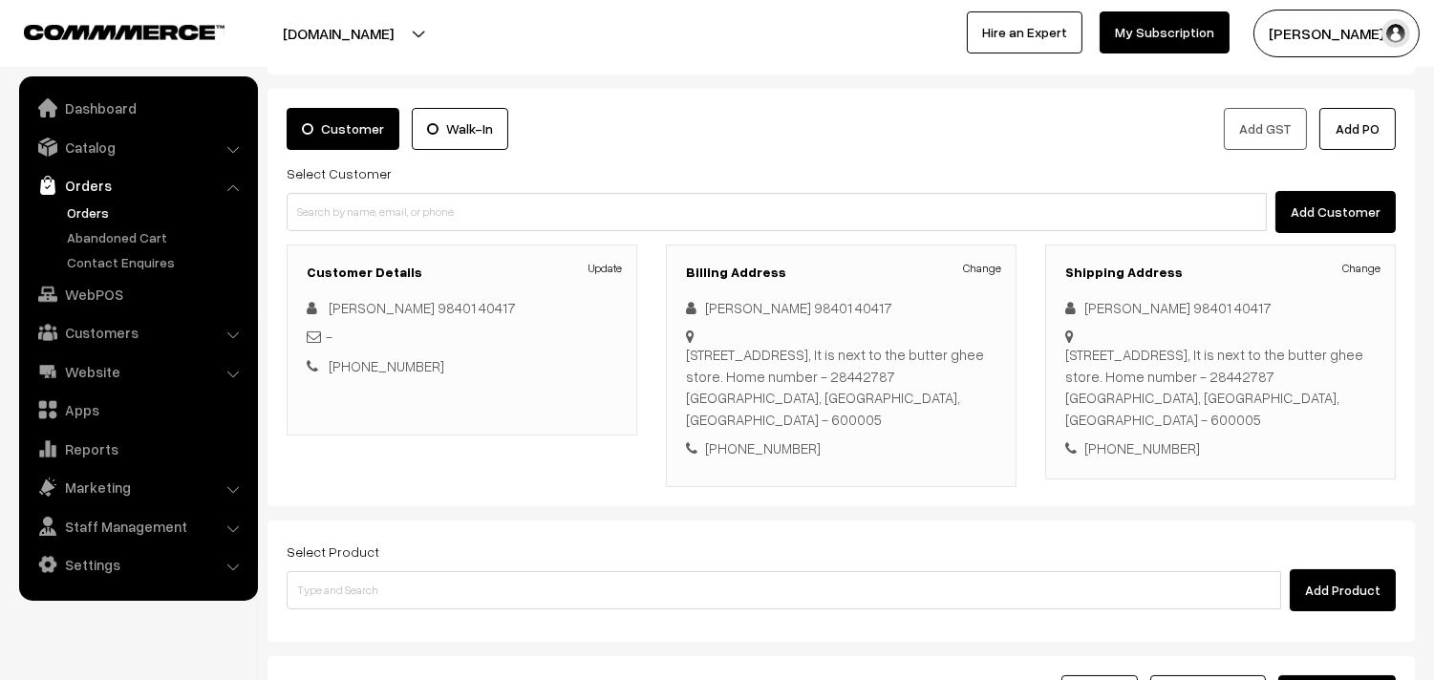
scroll to position [212, 0]
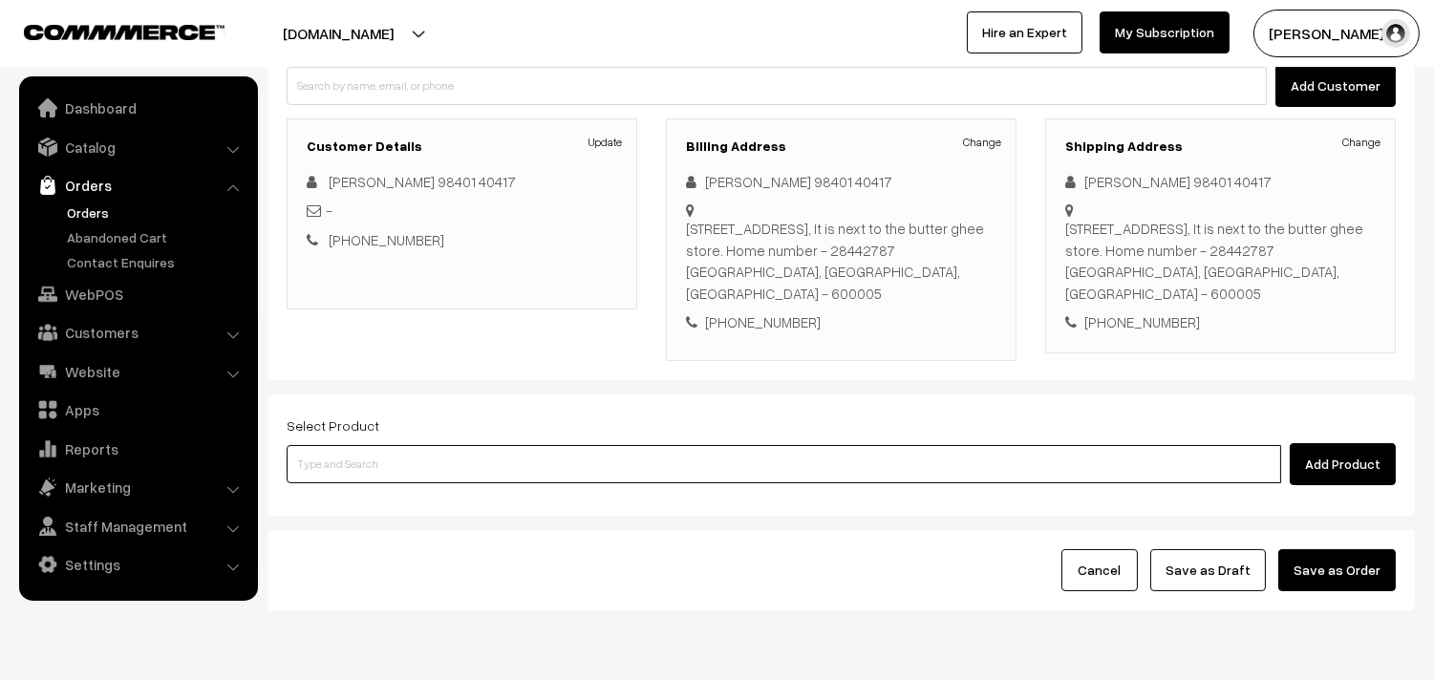
click at [468, 445] on input at bounding box center [784, 464] width 995 height 38
type input "a"
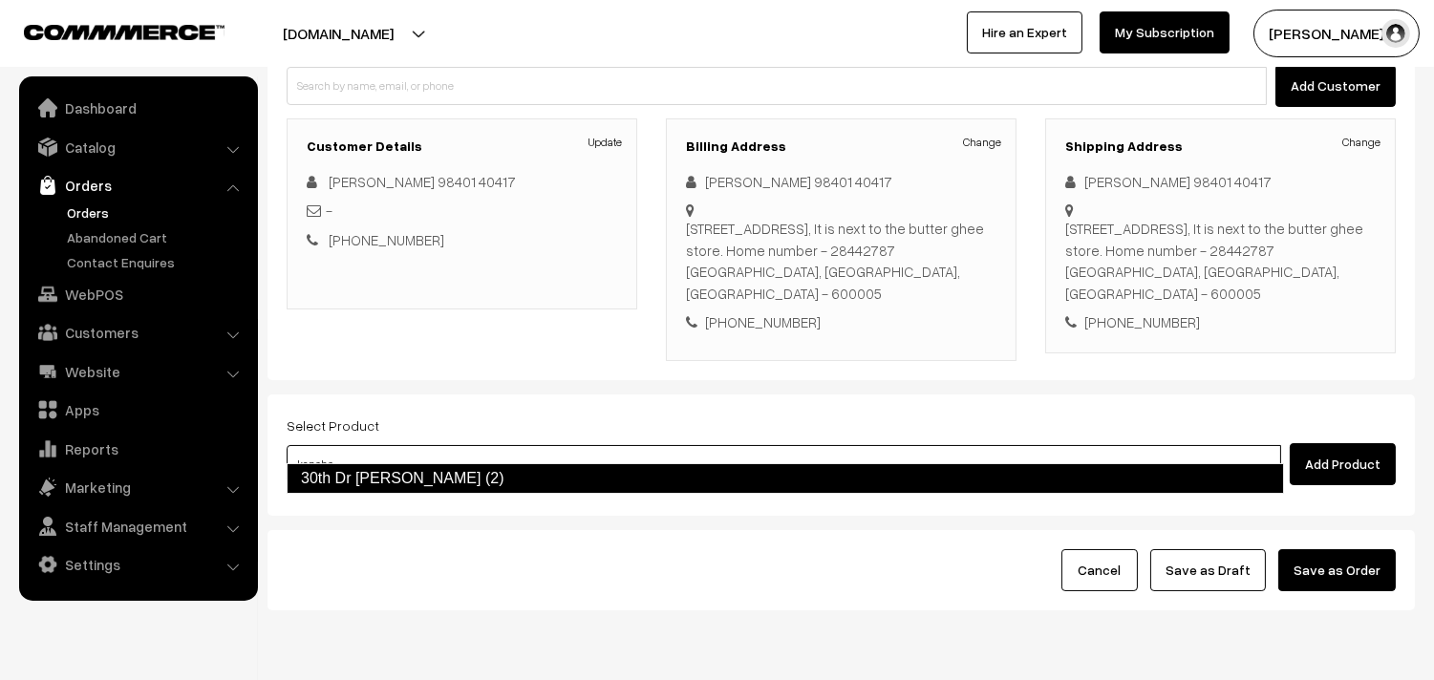
type input "kanche"
click at [406, 508] on form "Customer Walk-In Add GST Add PO Select Customer Add Customer Customer Details U…" at bounding box center [841, 287] width 1147 height 648
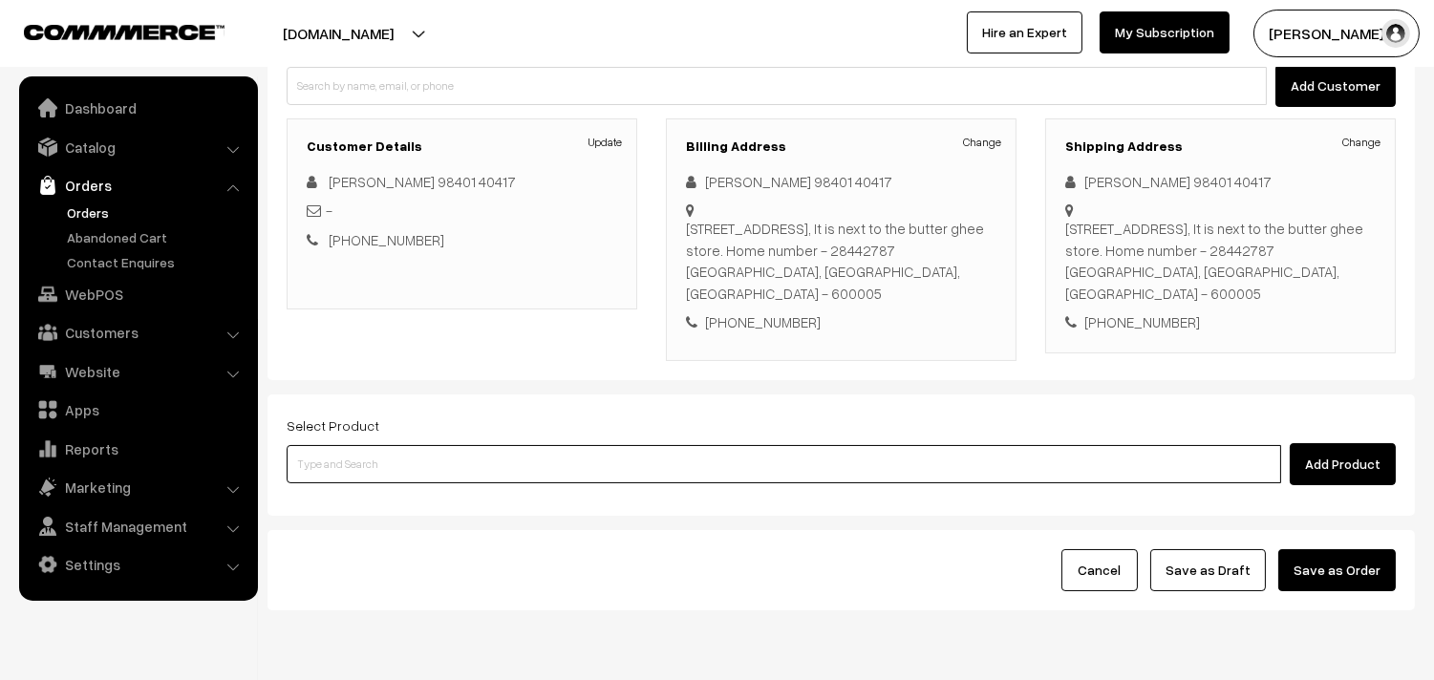
click at [426, 454] on input at bounding box center [784, 464] width 995 height 38
type input "kanche"
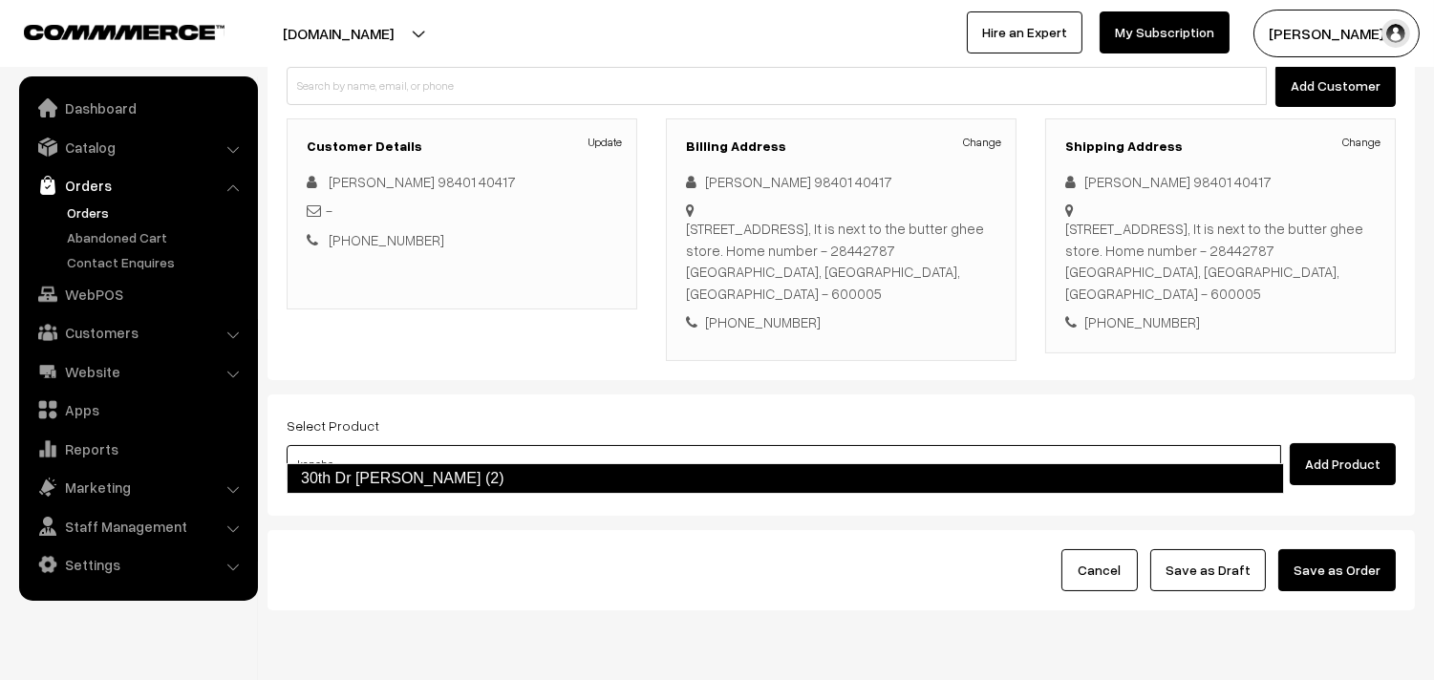
click at [431, 480] on link "30th Dr [PERSON_NAME] (2)" at bounding box center [785, 478] width 997 height 31
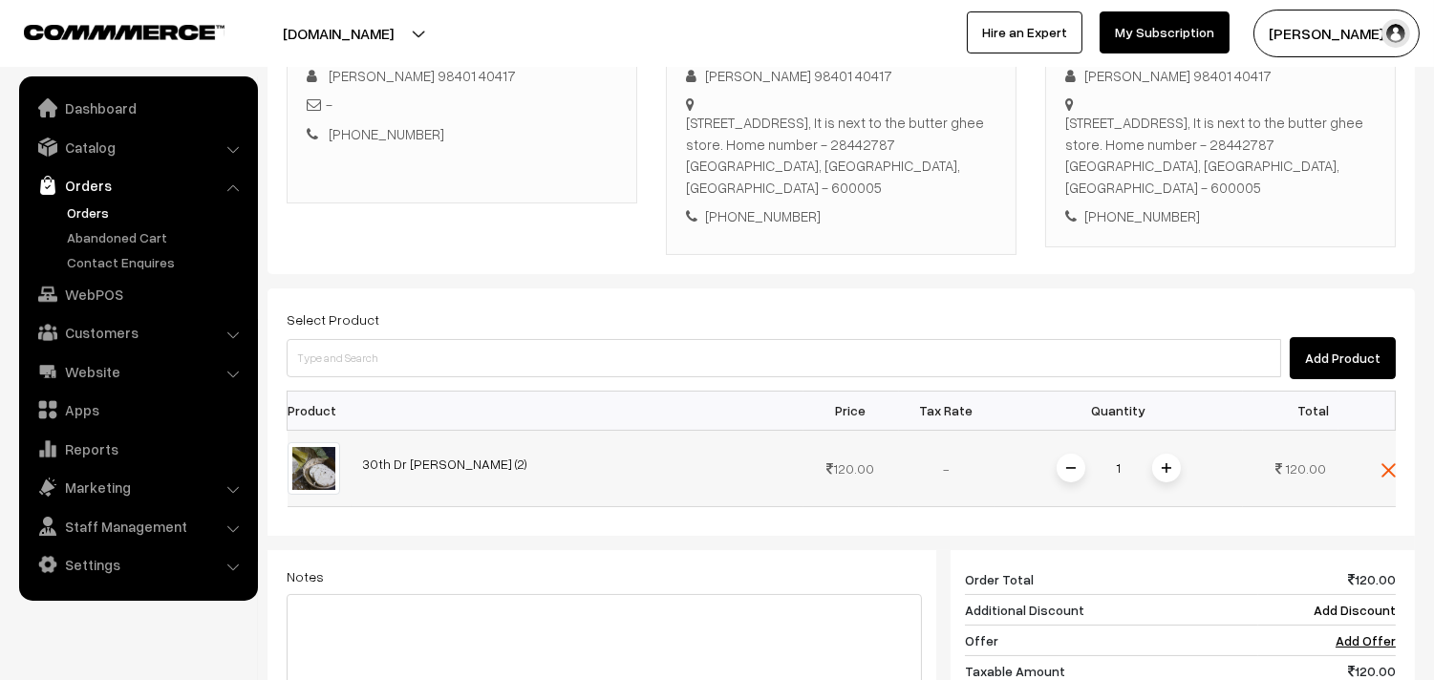
click at [1166, 455] on span at bounding box center [1166, 468] width 29 height 29
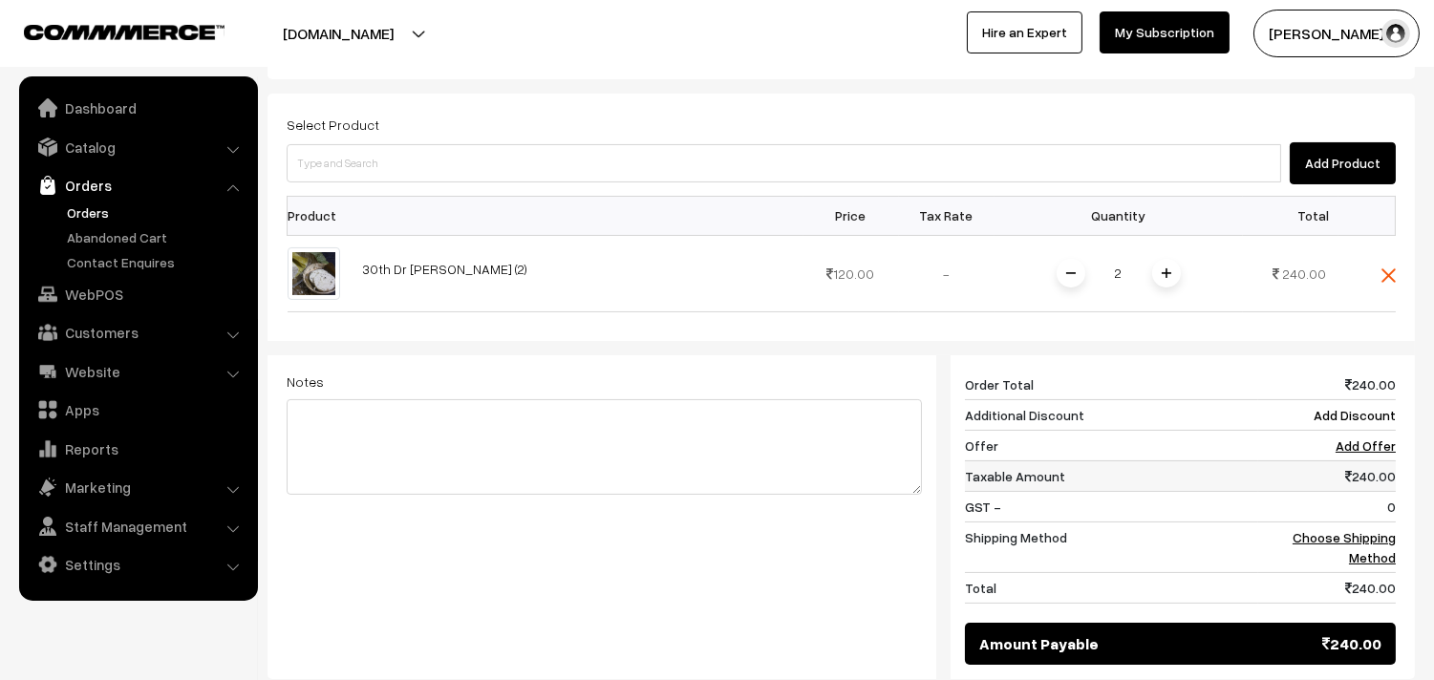
scroll to position [530, 0]
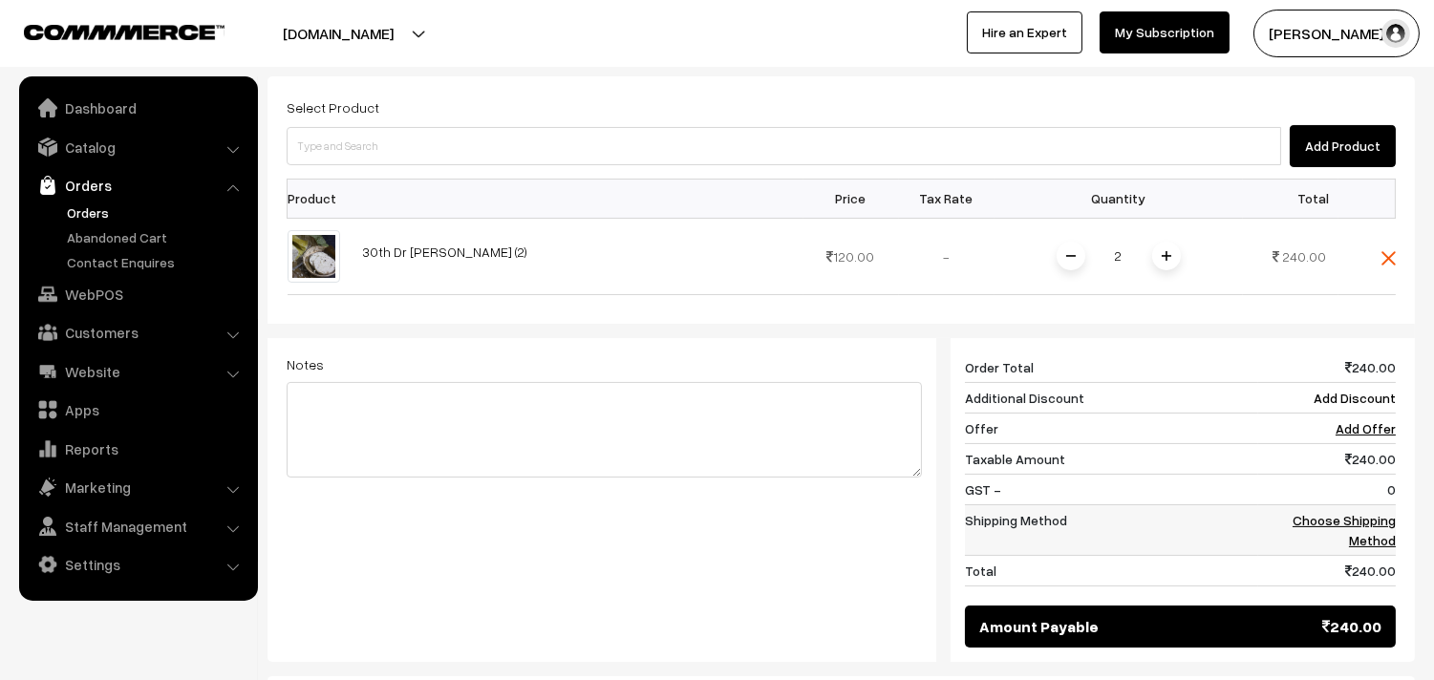
click at [1349, 512] on link "Choose Shipping Method" at bounding box center [1344, 530] width 103 height 36
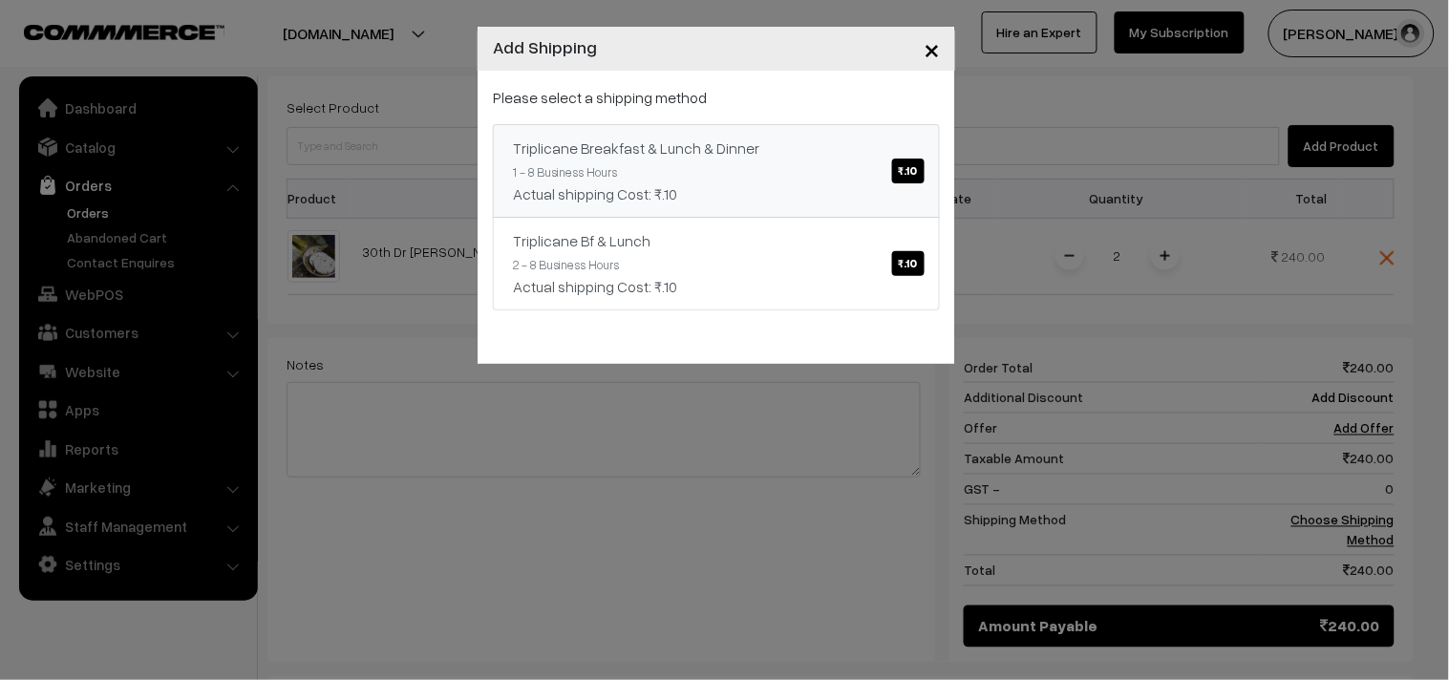
click at [882, 140] on div "Triplicane Breakfast & Lunch & Dinner ₹.10" at bounding box center [716, 148] width 407 height 23
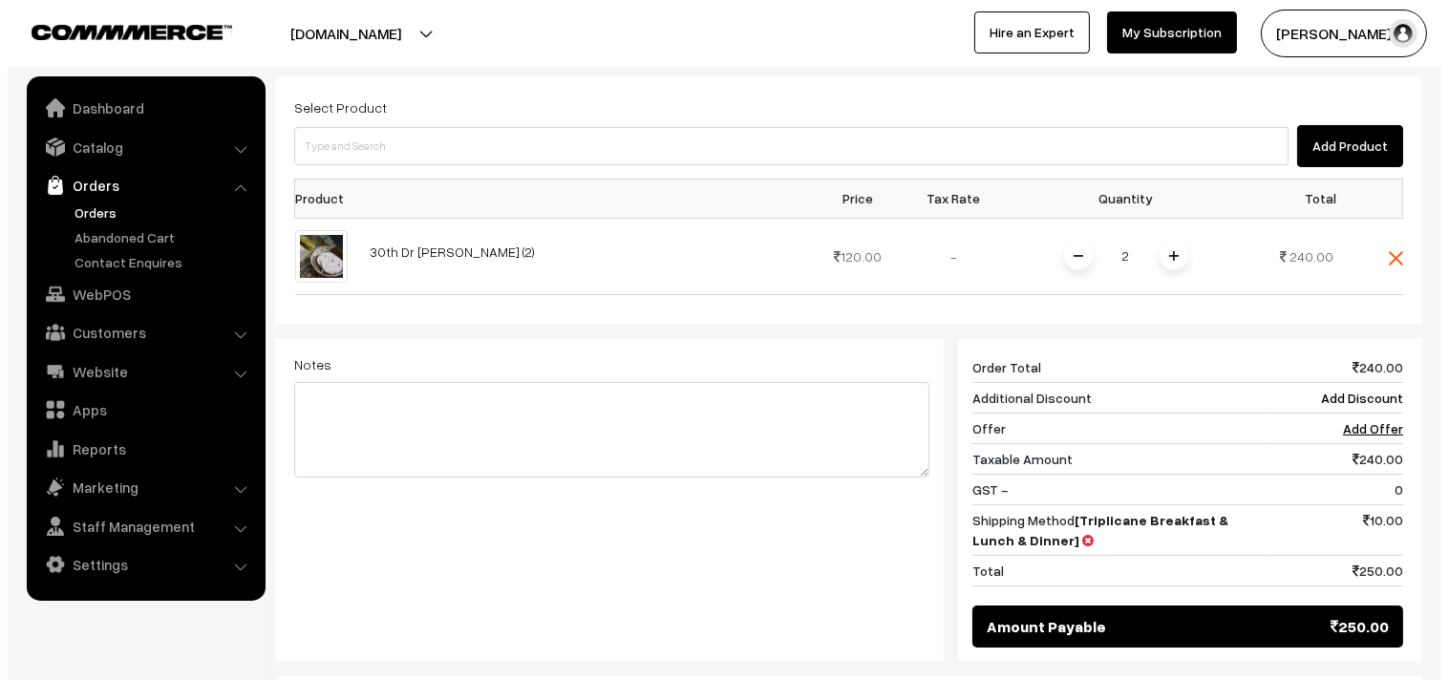
scroll to position [726, 0]
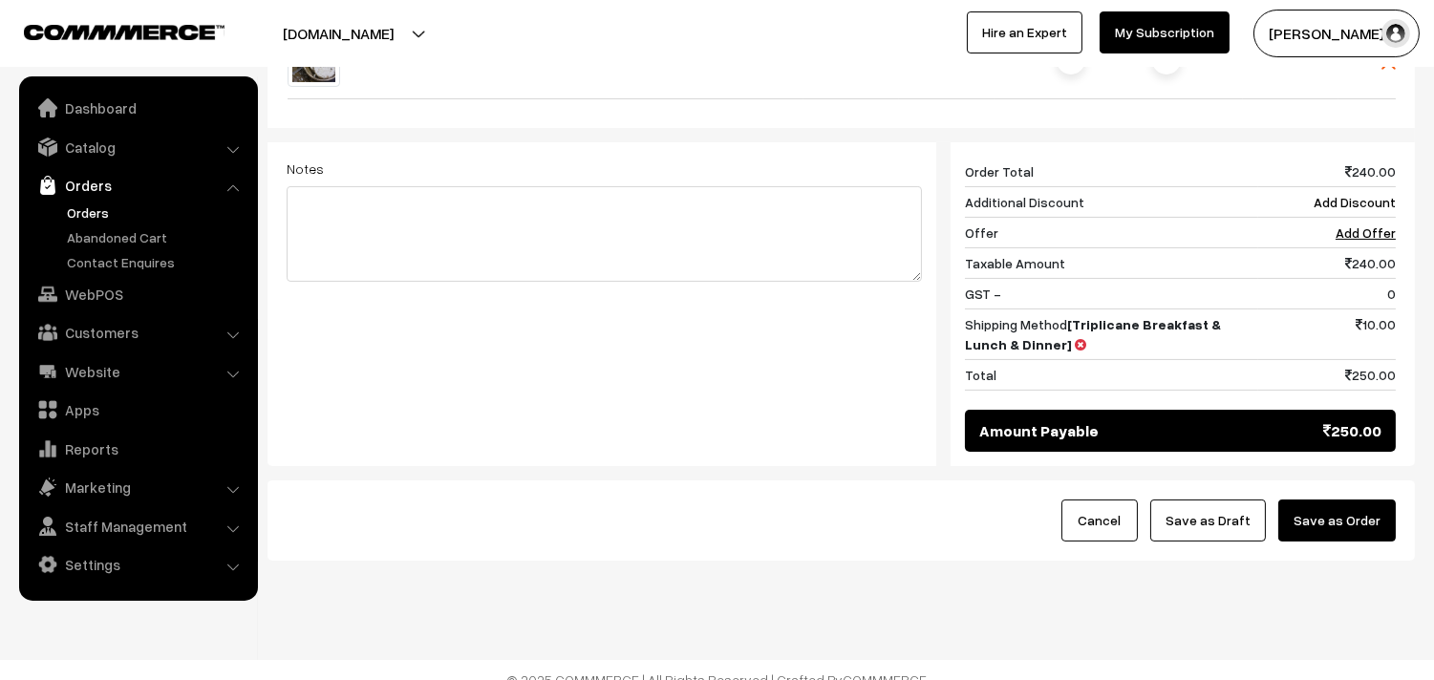
click at [1355, 522] on button "Save as Order" at bounding box center [1337, 521] width 118 height 42
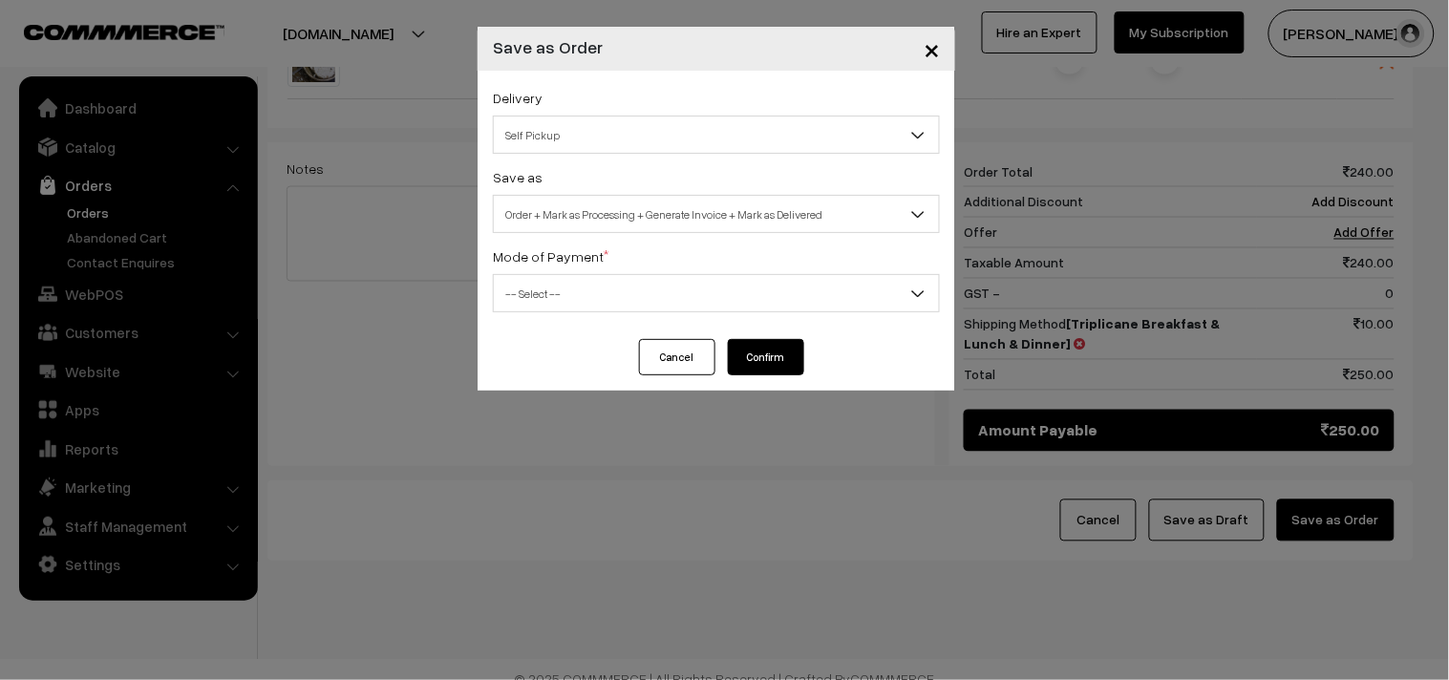
click at [589, 109] on div "Delivery Self Pickup Triplicane Breakfast & Lunch & Dinner (₹10) (1 - 8 Busines…" at bounding box center [716, 120] width 447 height 68
click at [594, 137] on span "Self Pickup" at bounding box center [716, 134] width 445 height 33
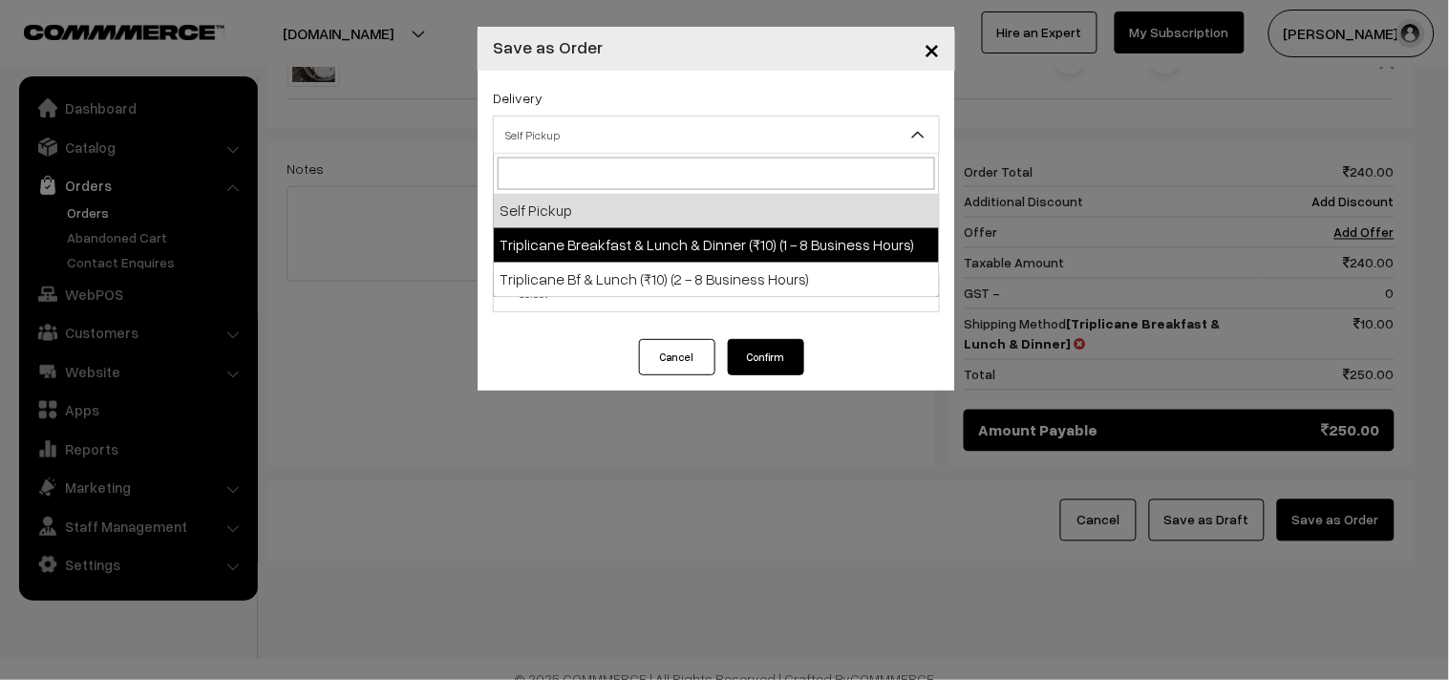
select select "TBL1"
select select "3"
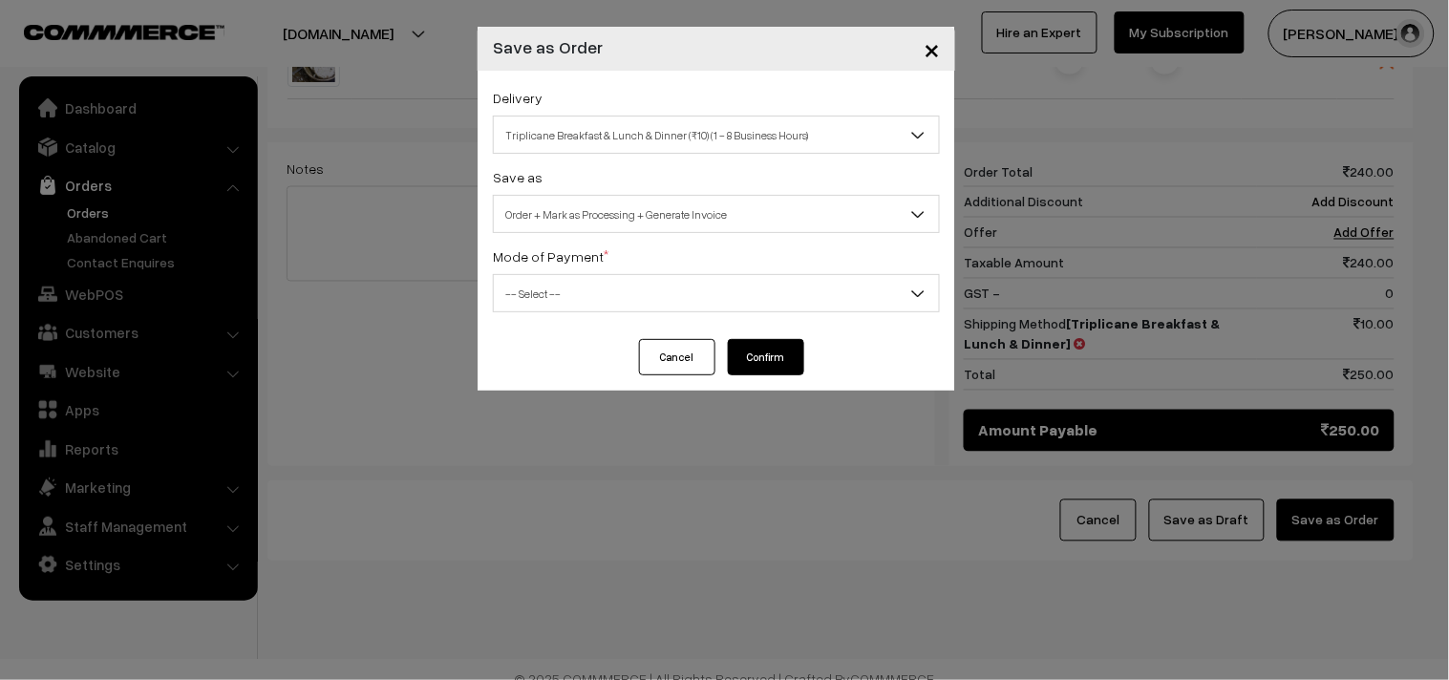
click at [615, 229] on span "Order + Mark as Processing + Generate Invoice" at bounding box center [716, 214] width 445 height 33
click at [560, 312] on div "Delivery Self Pickup Triplicane Breakfast & Lunch & Dinner (₹10) (1 - 8 Busines…" at bounding box center [717, 205] width 478 height 268
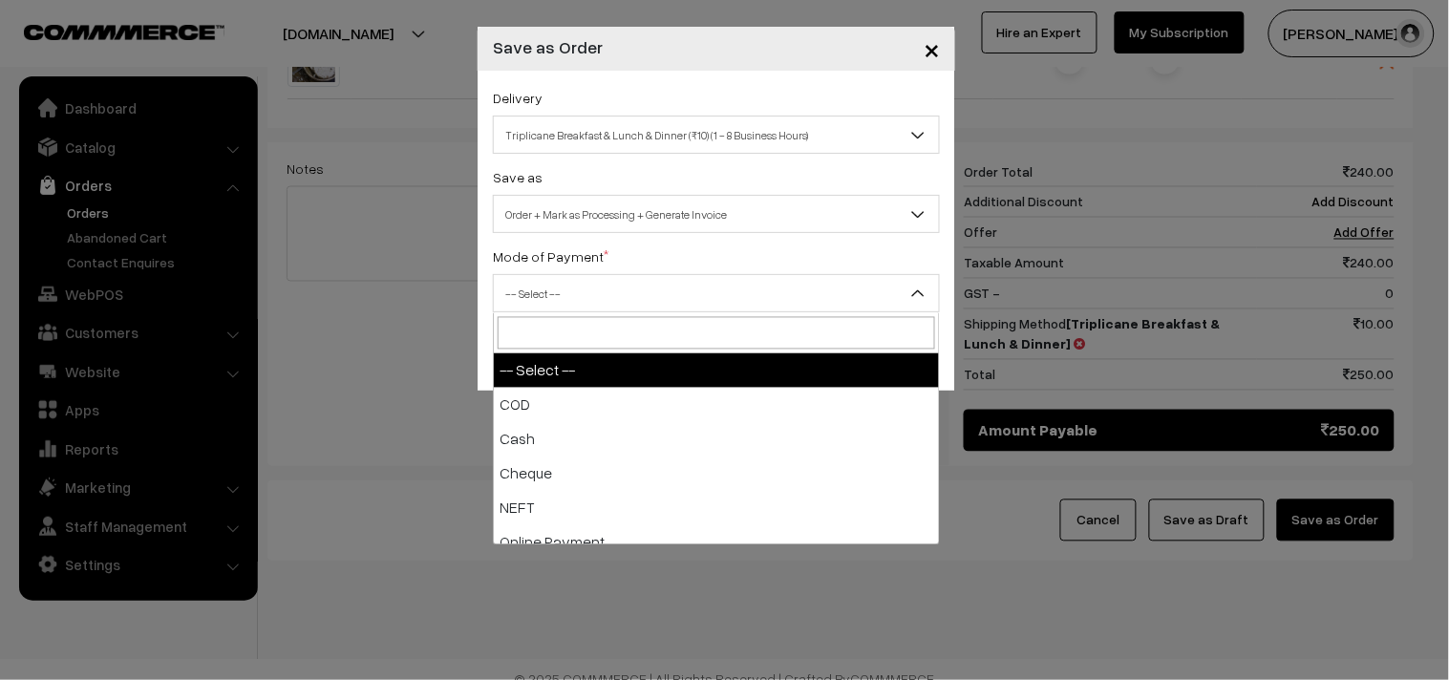
click at [545, 297] on span "-- Select --" at bounding box center [716, 293] width 445 height 33
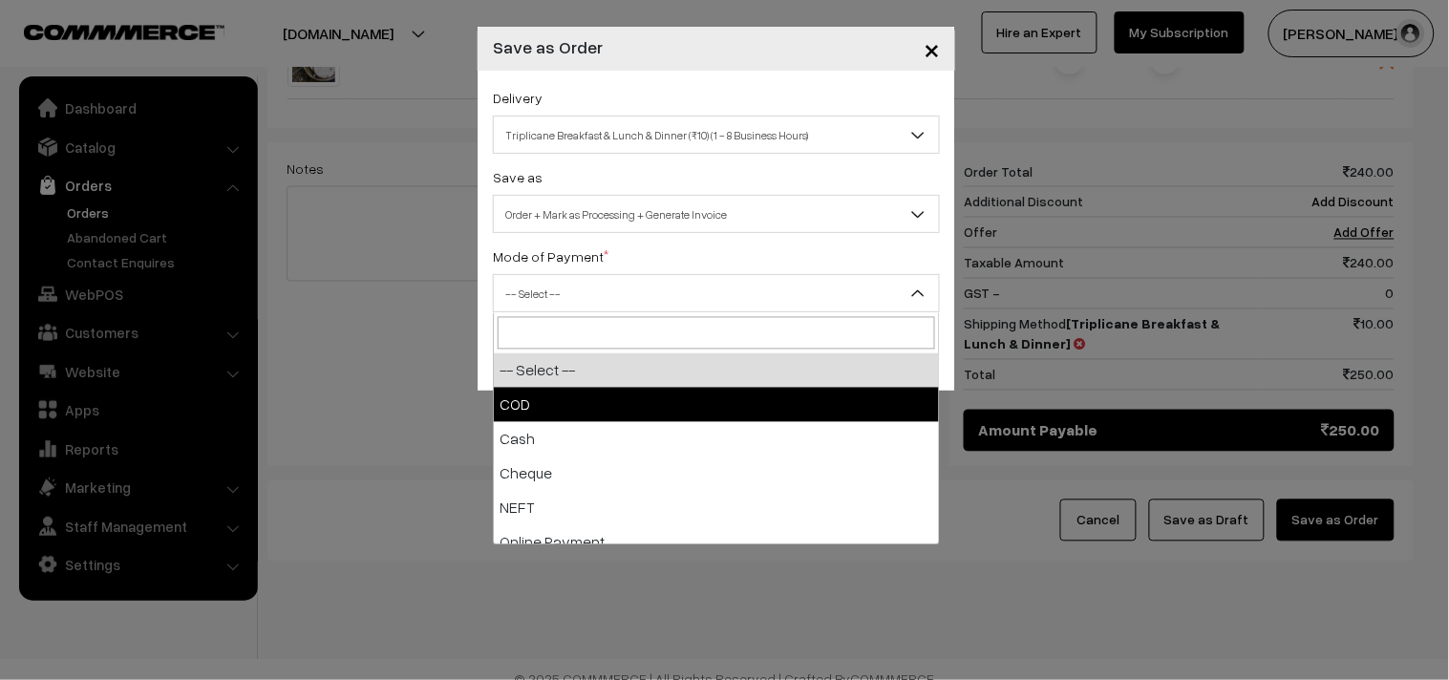
select select "1"
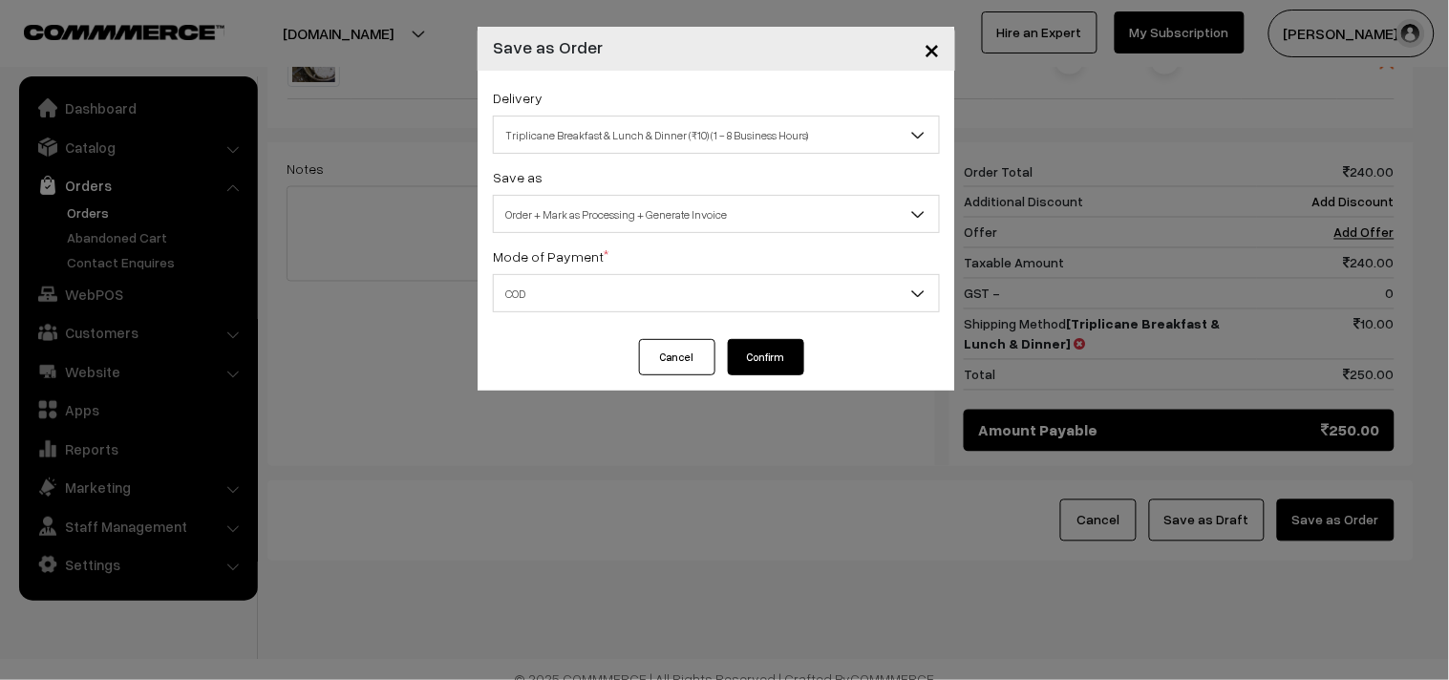
click at [732, 363] on button "Confirm" at bounding box center [766, 357] width 76 height 36
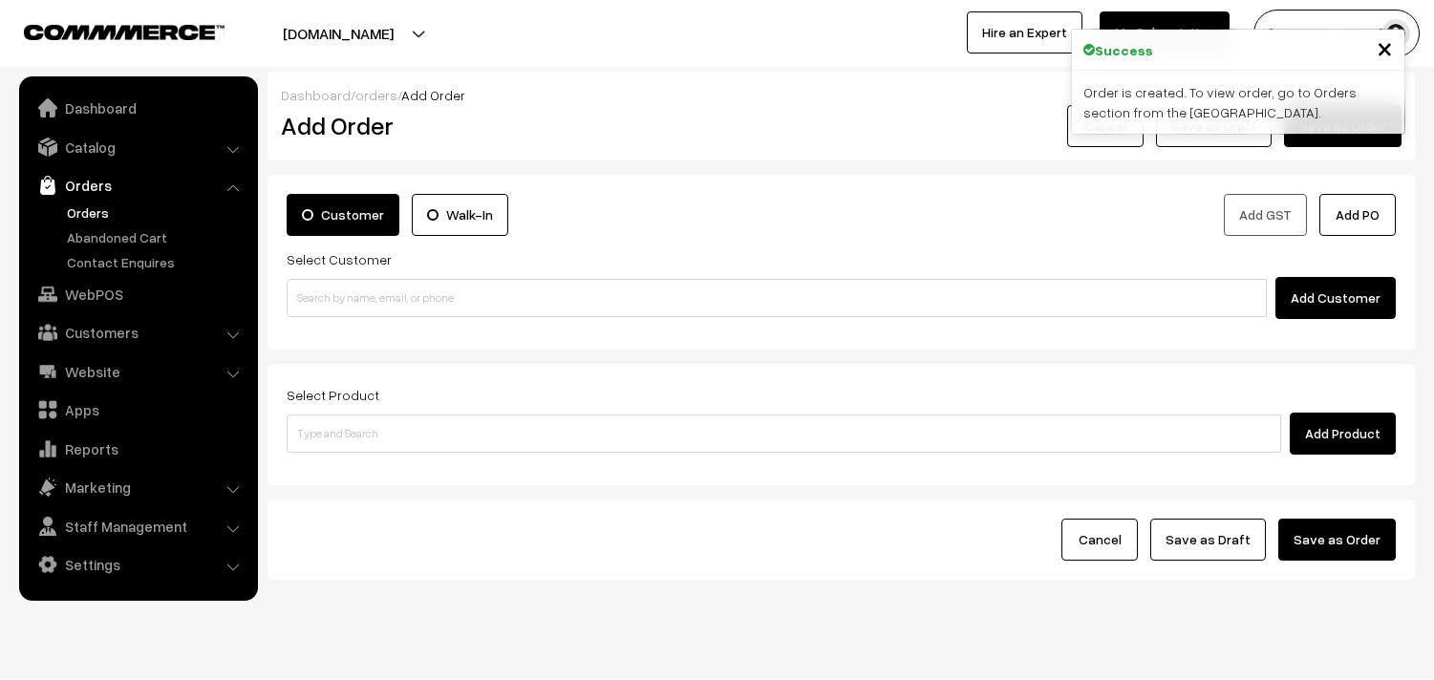
click at [81, 212] on link "Orders" at bounding box center [156, 213] width 189 height 20
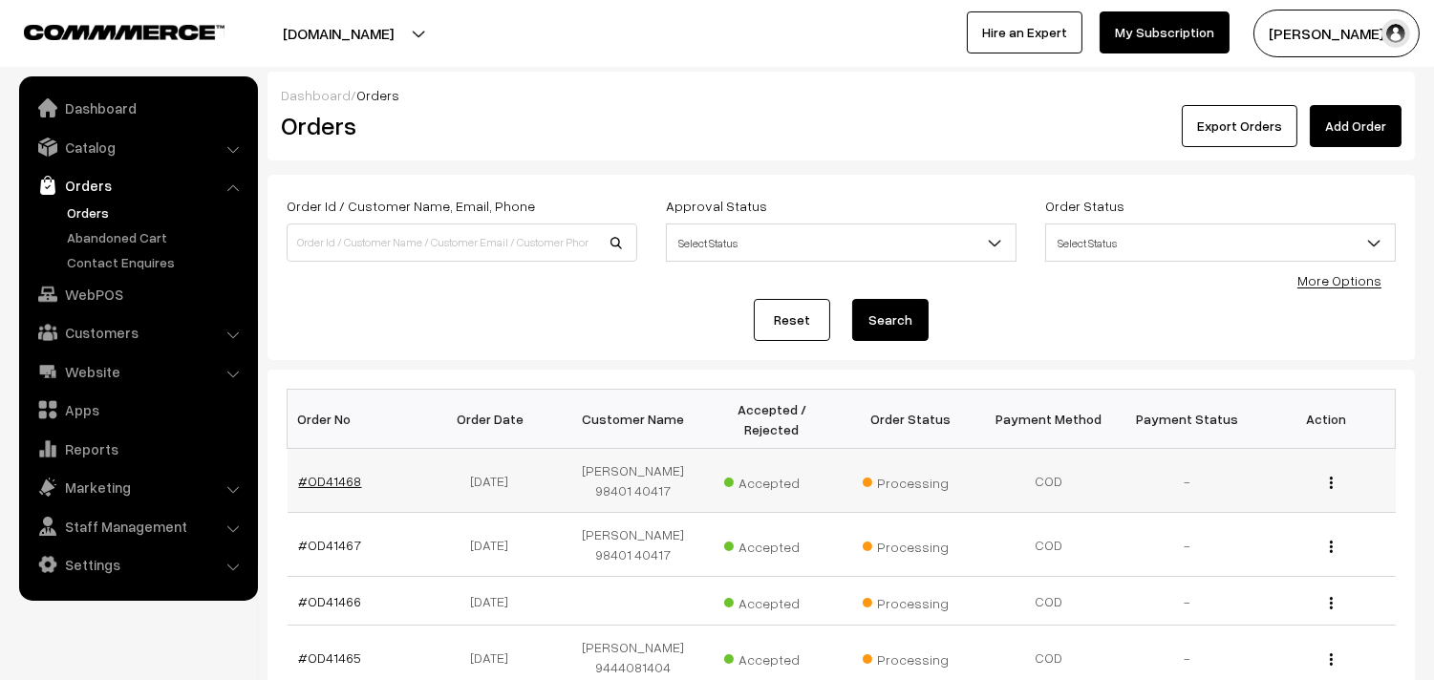
click at [315, 479] on link "#OD41468" at bounding box center [330, 481] width 63 height 16
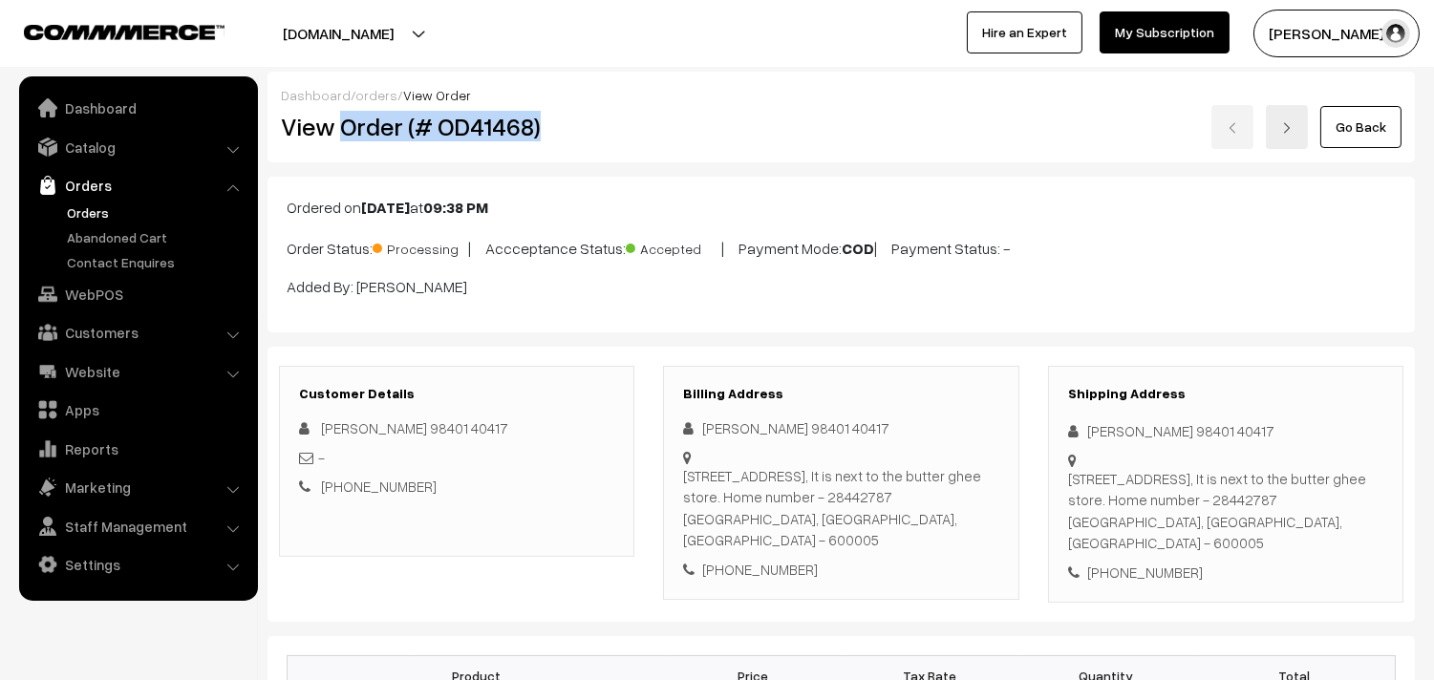
drag, startPoint x: 344, startPoint y: 122, endPoint x: 605, endPoint y: 122, distance: 260.8
click at [605, 122] on h2 "View Order (# OD41468)" at bounding box center [458, 127] width 354 height 30
copy h2 "Order (# OD41468)"
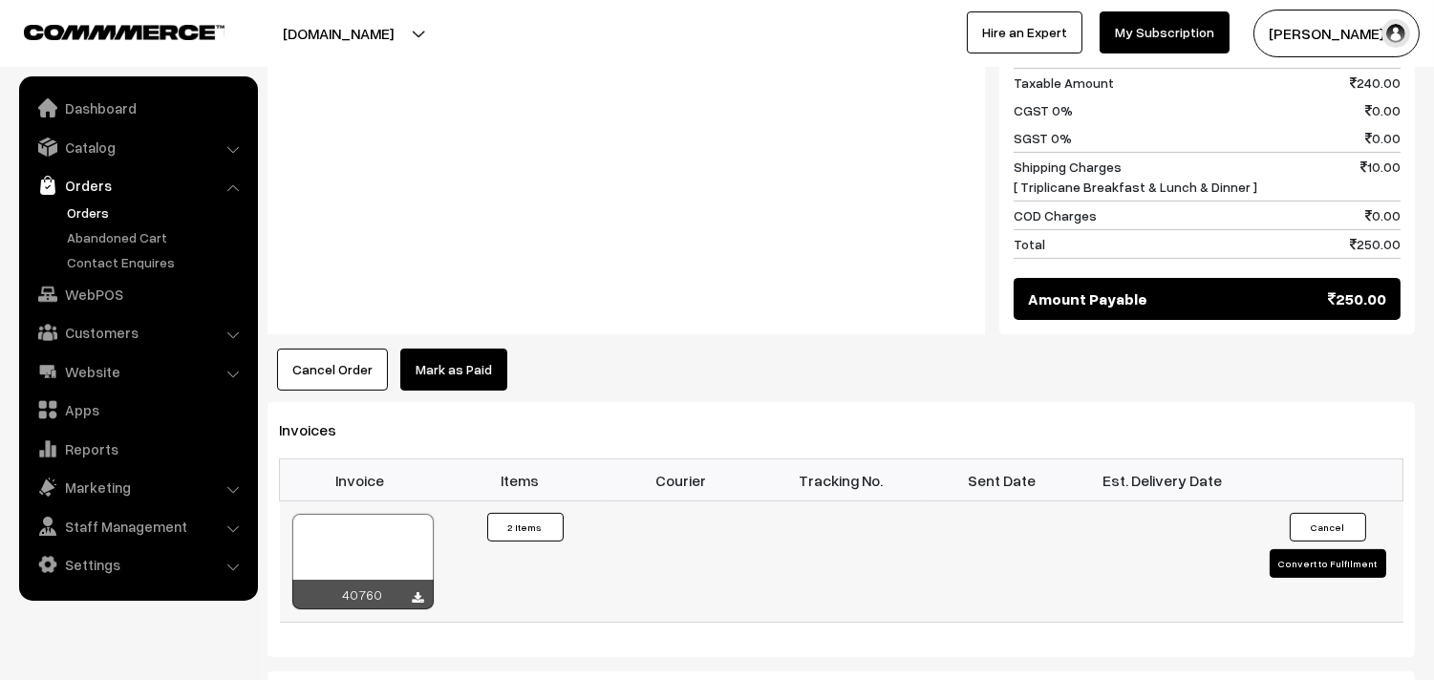
scroll to position [1061, 0]
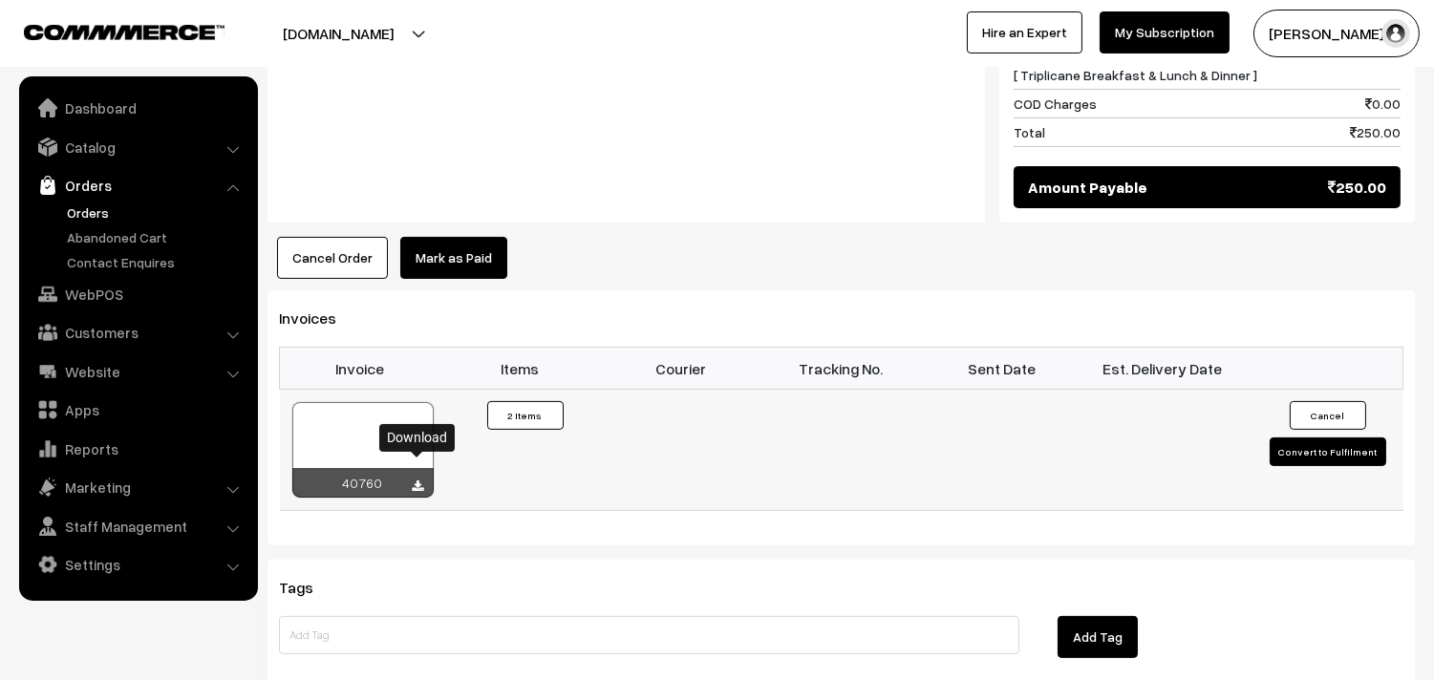
click at [421, 481] on icon at bounding box center [418, 487] width 11 height 12
click at [92, 216] on link "Orders" at bounding box center [156, 213] width 189 height 20
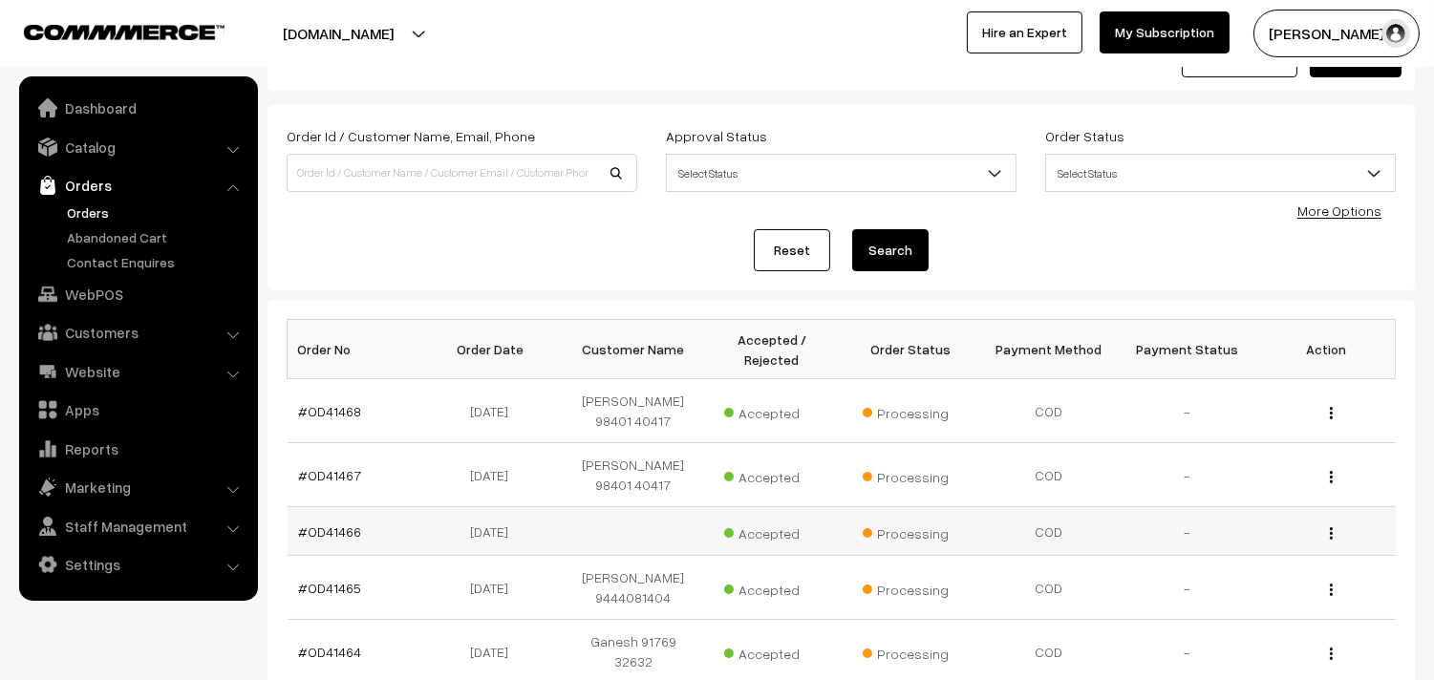
scroll to position [106, 0]
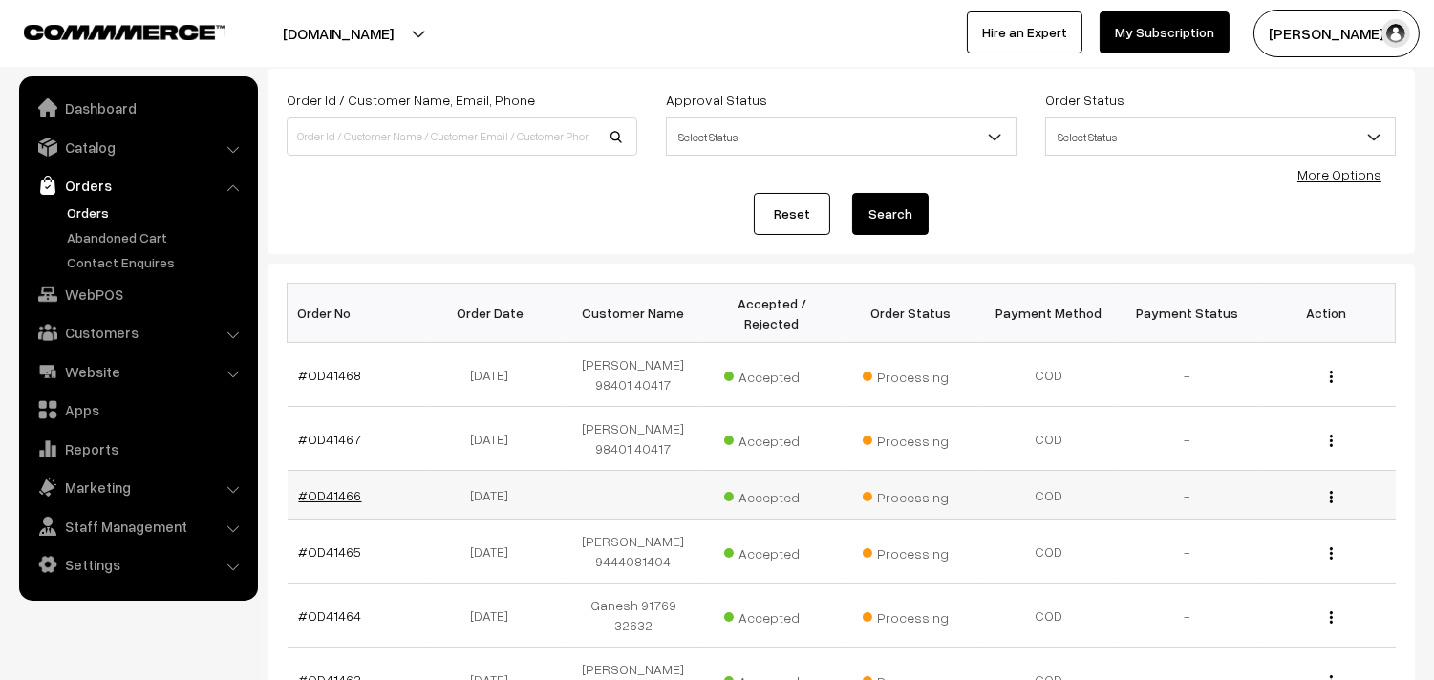
click at [311, 494] on link "#OD41466" at bounding box center [330, 495] width 63 height 16
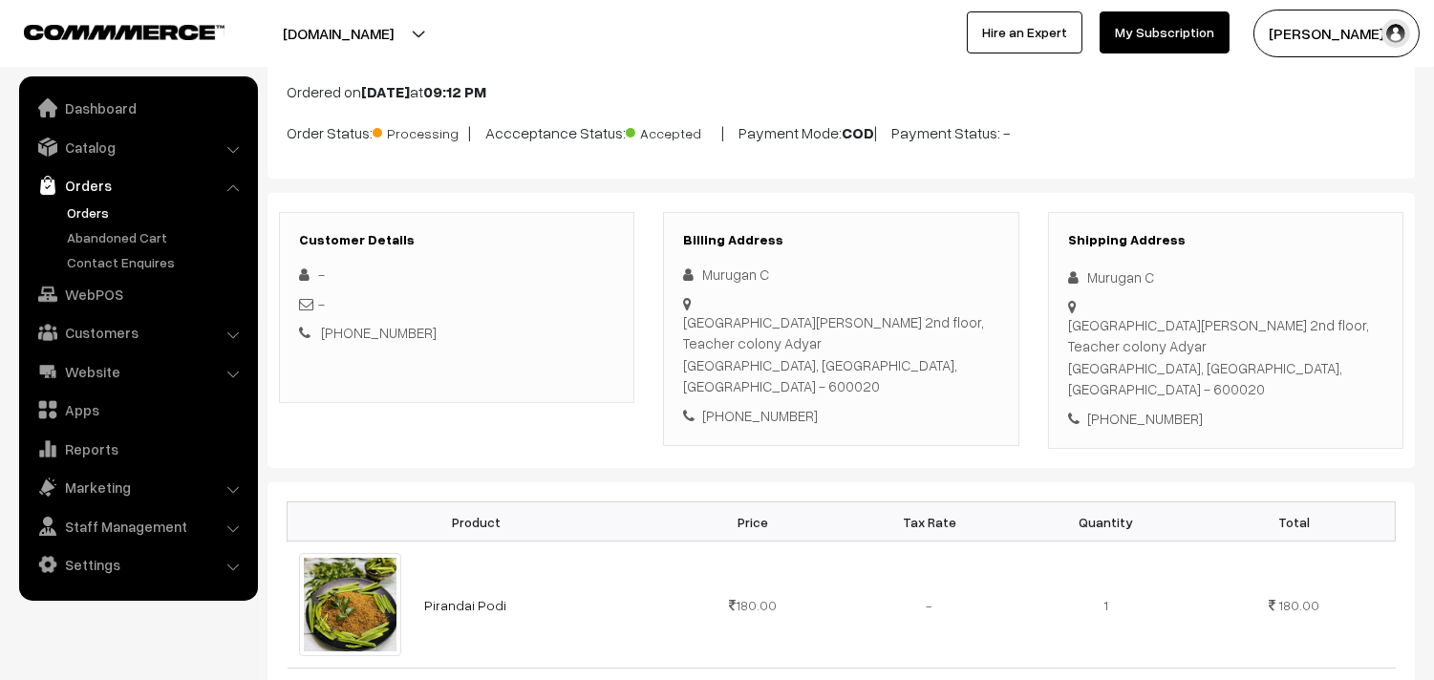
scroll to position [106, 0]
